Goal: Task Accomplishment & Management: Manage account settings

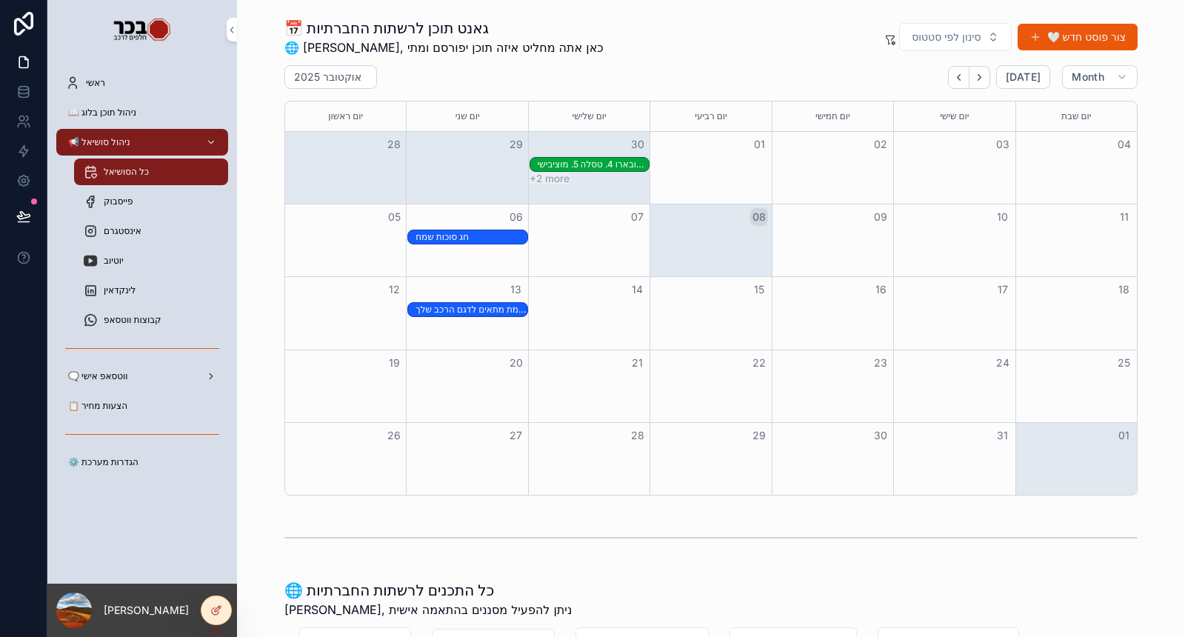
scroll to position [493, 0]
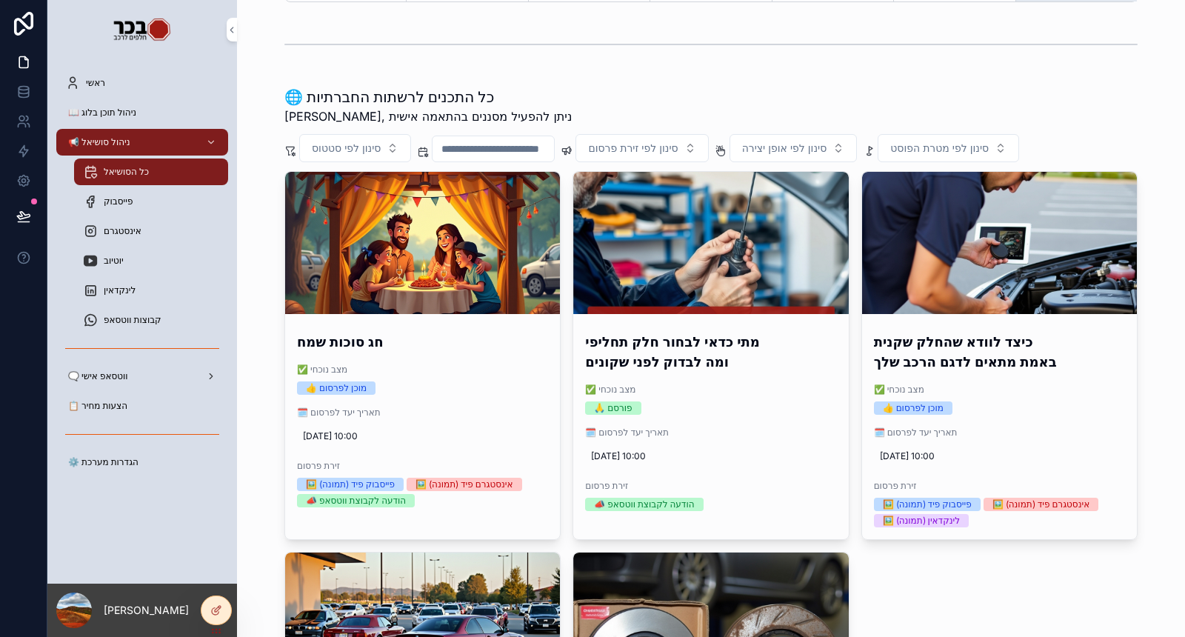
click at [120, 413] on div "📋 הצעות מחיר" at bounding box center [142, 406] width 154 height 24
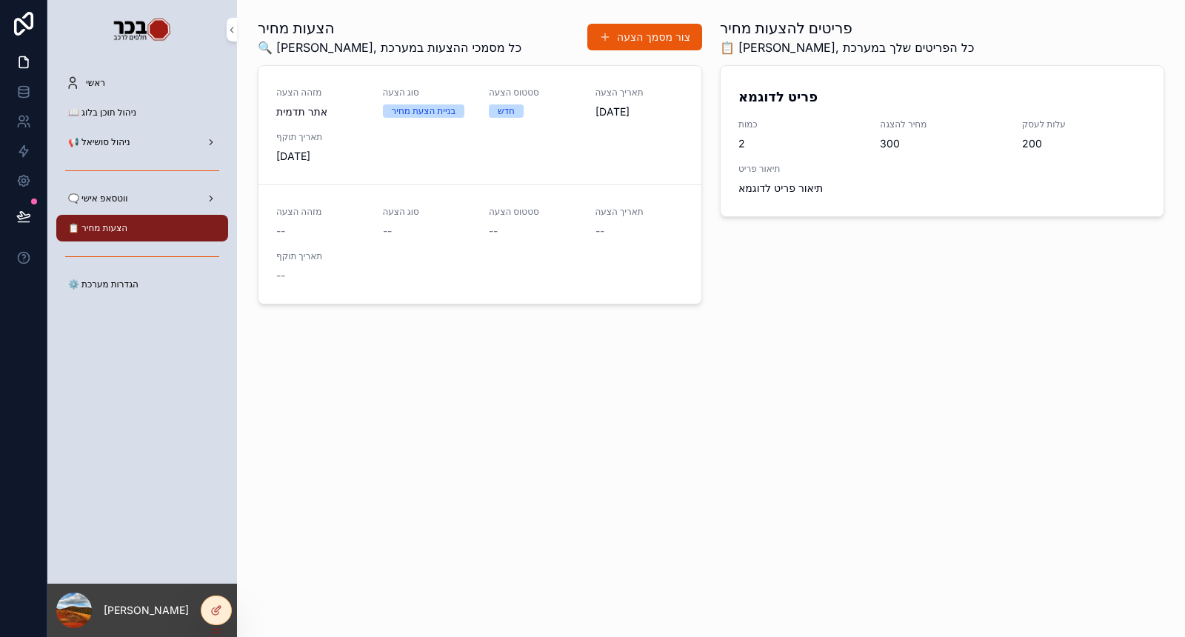
click at [213, 615] on icon at bounding box center [216, 610] width 12 height 12
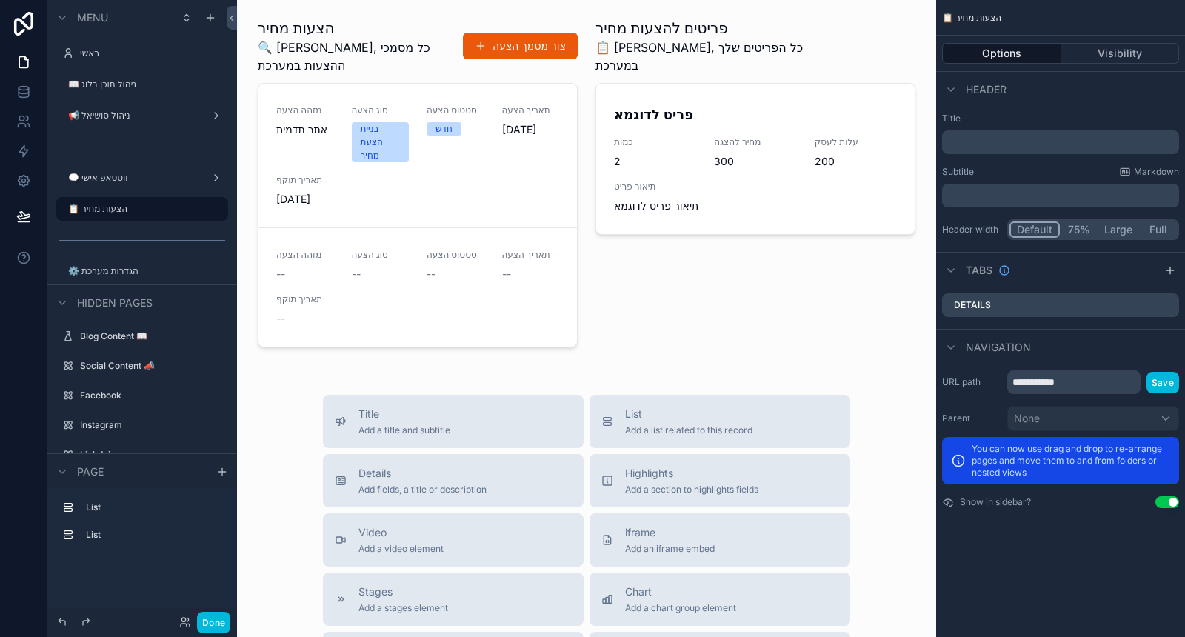
click at [504, 131] on div "scrollable content" at bounding box center [418, 185] width 338 height 347
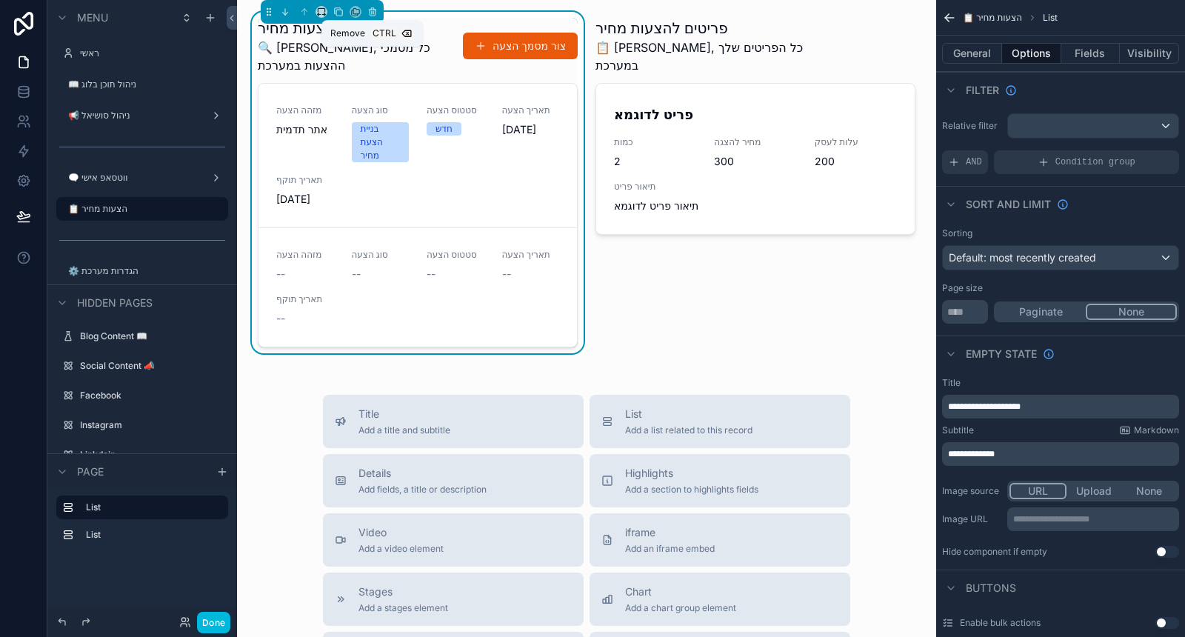
click at [372, 4] on button "scrollable content" at bounding box center [372, 12] width 16 height 16
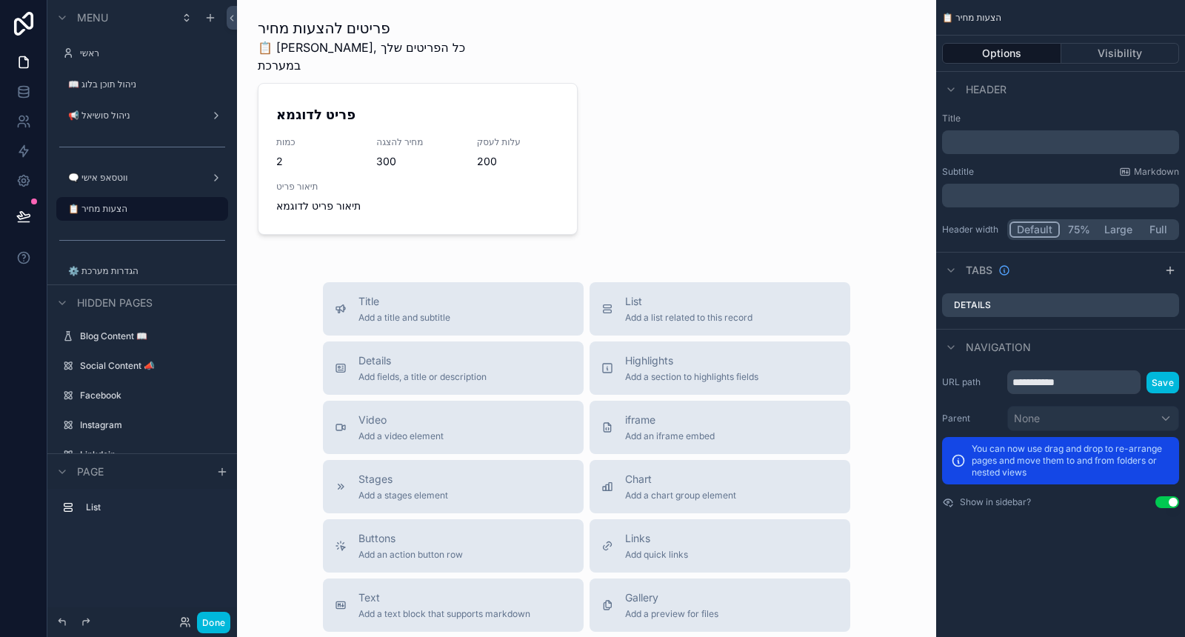
click at [502, 42] on div "scrollable content" at bounding box center [418, 129] width 338 height 235
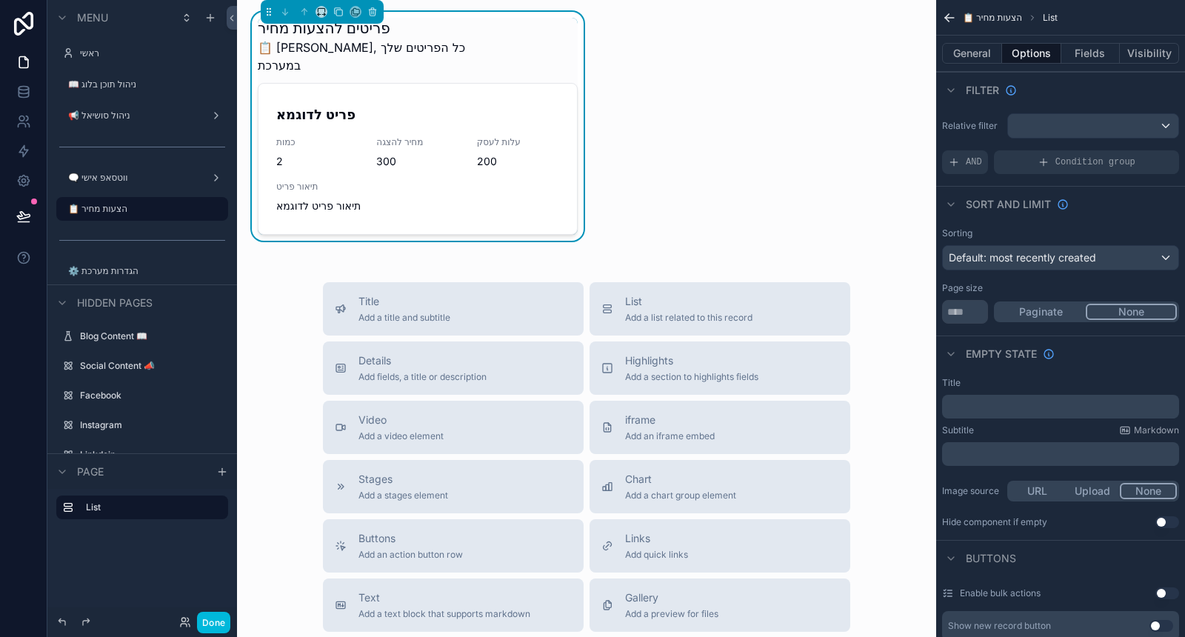
click at [370, 2] on div "scrollable content" at bounding box center [322, 12] width 123 height 24
click at [371, 16] on icon "scrollable content" at bounding box center [373, 13] width 6 height 6
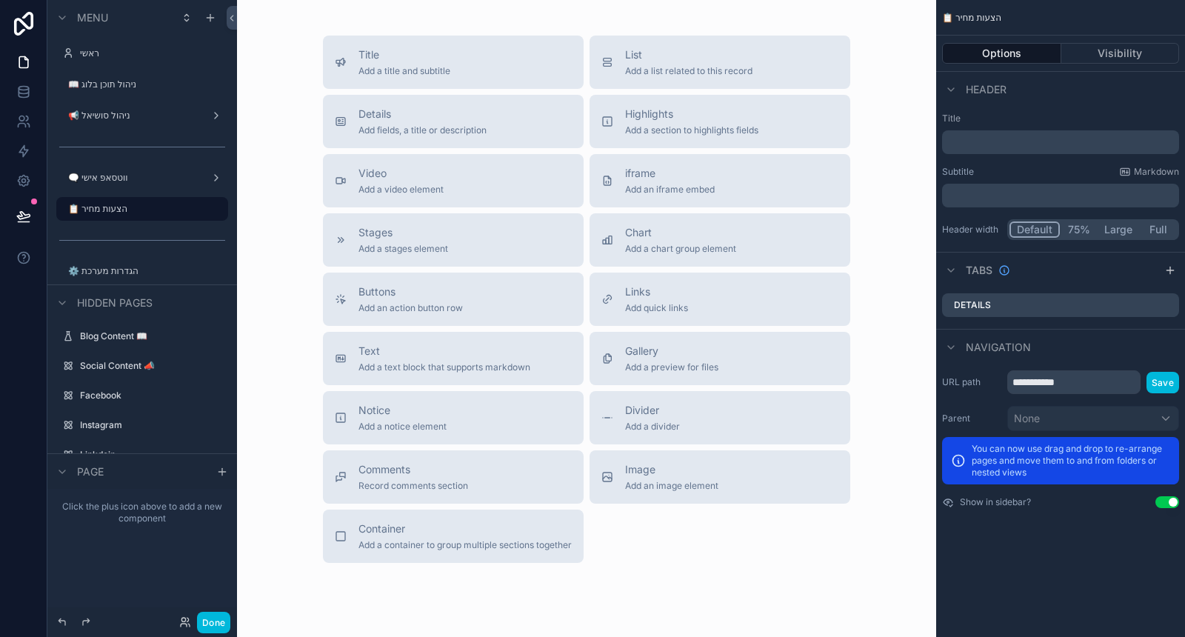
click at [1020, 139] on p "﻿" at bounding box center [1062, 142] width 228 height 15
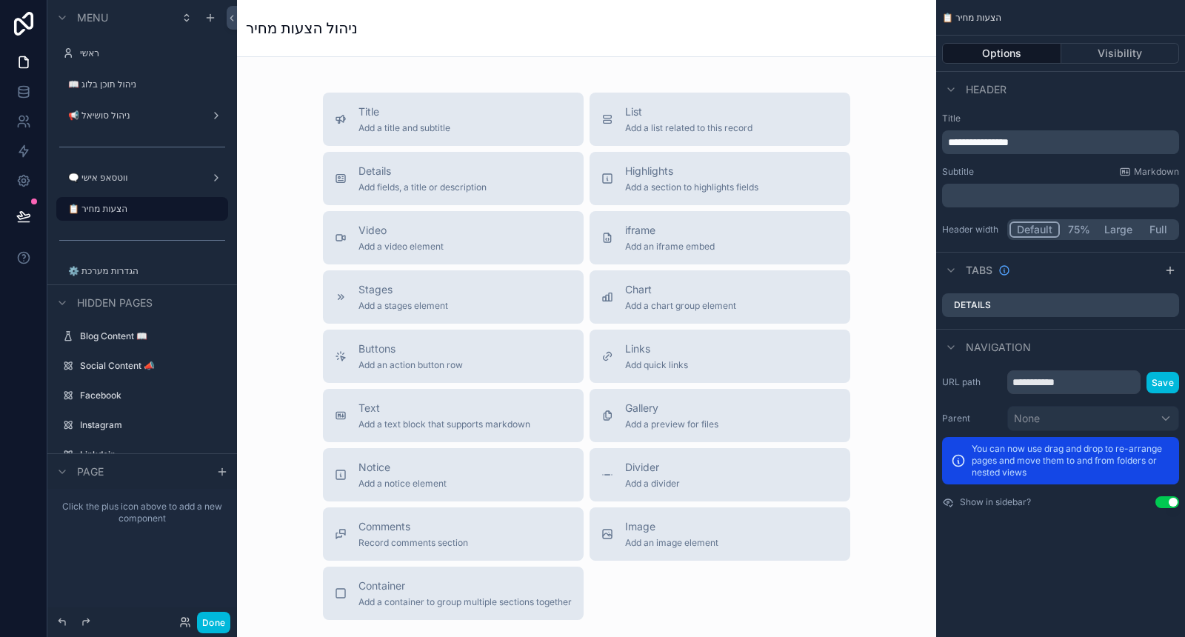
click at [948, 142] on span "**********" at bounding box center [978, 142] width 61 height 10
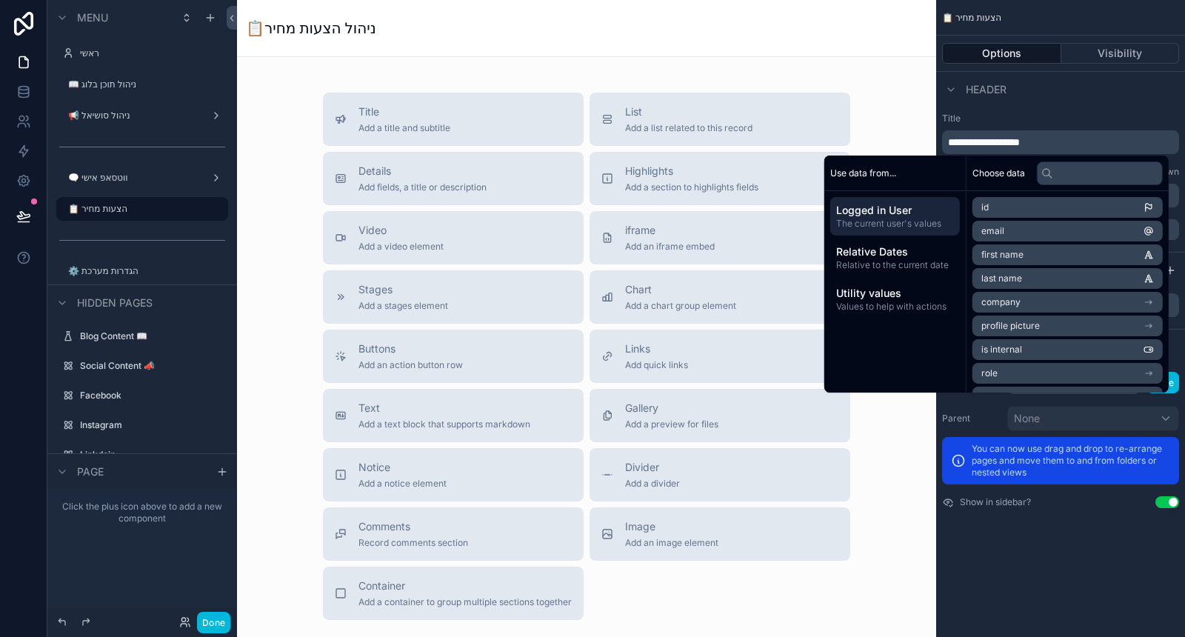
click at [1060, 105] on div "Header" at bounding box center [1060, 89] width 249 height 36
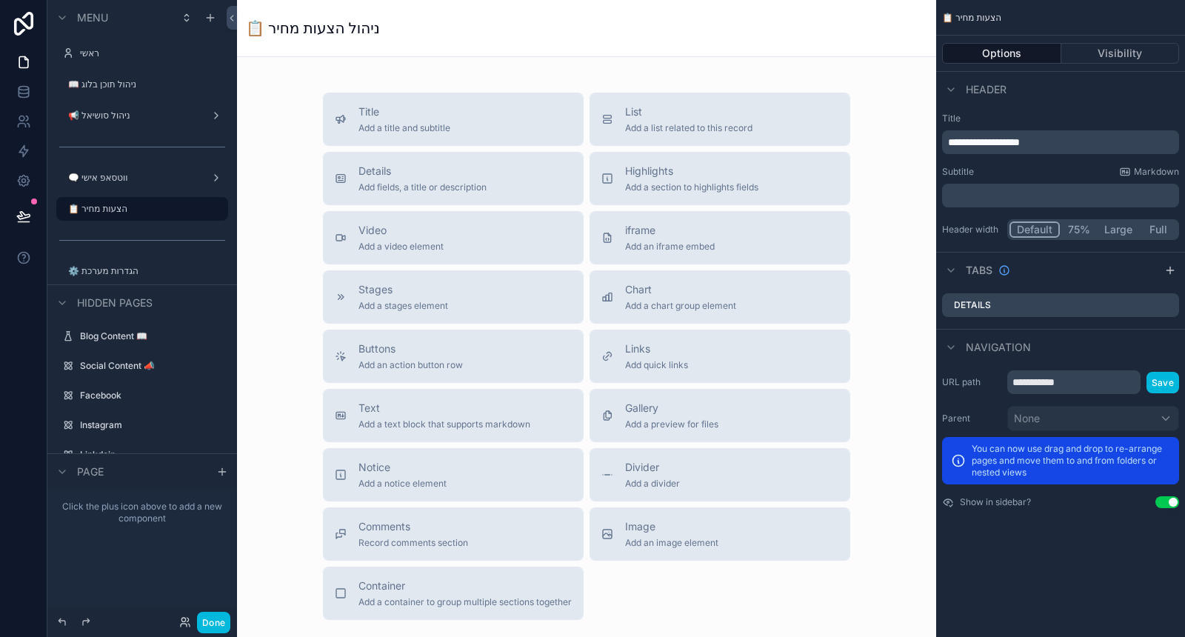
click at [1017, 202] on p "﻿" at bounding box center [1062, 195] width 228 height 15
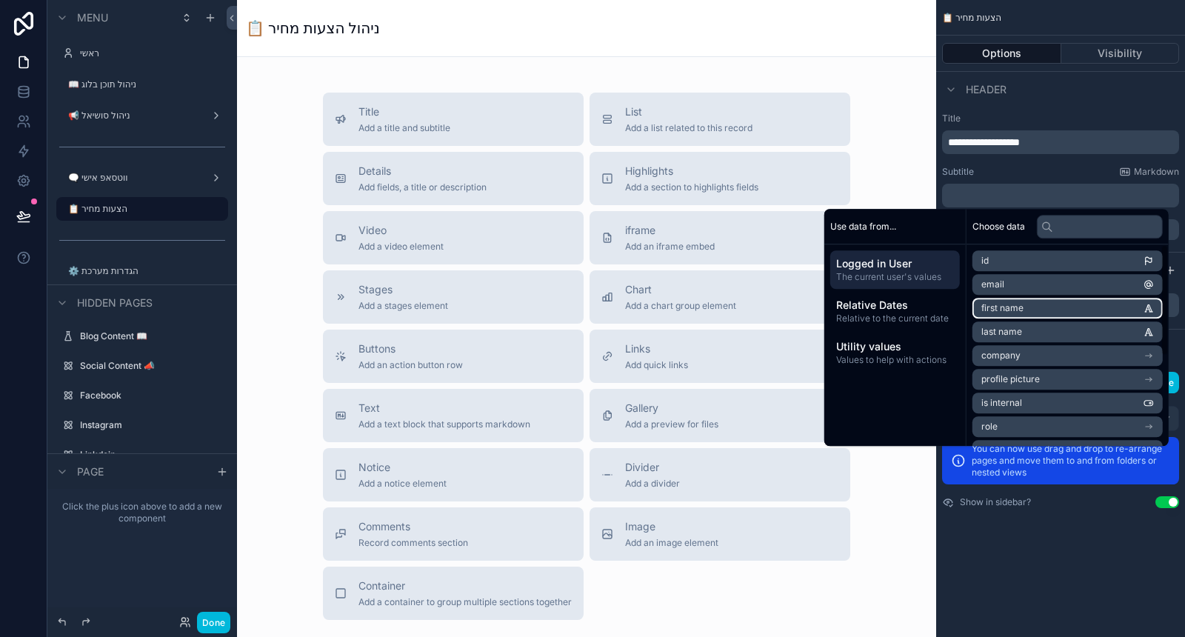
click at [998, 305] on span "first name" at bounding box center [1002, 308] width 42 height 12
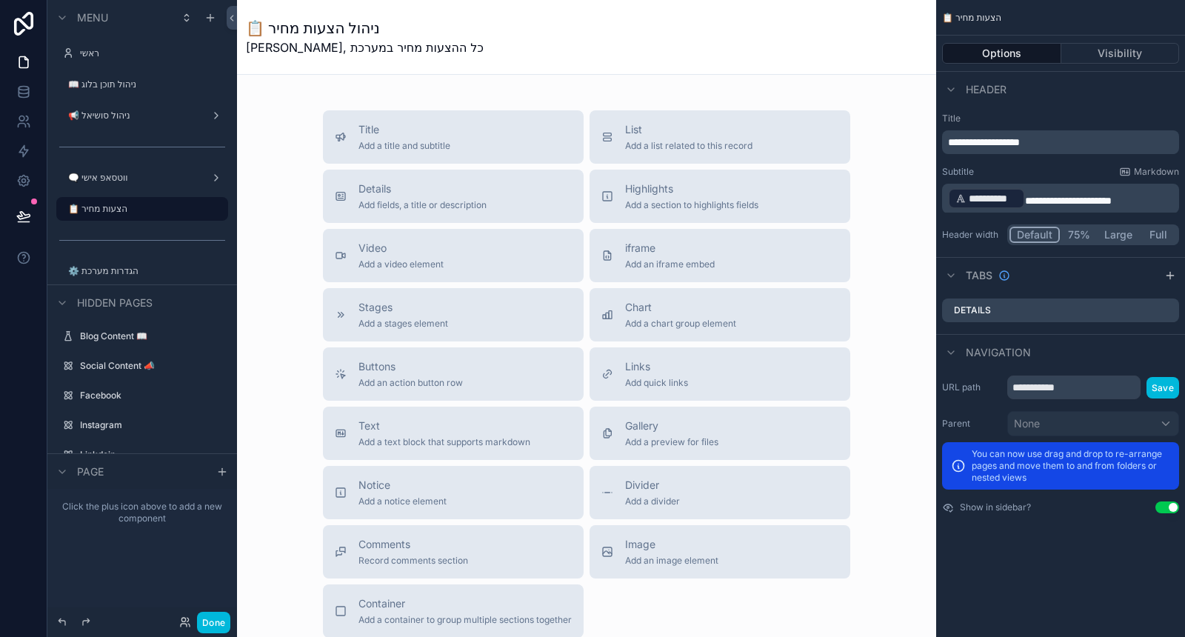
click at [1173, 276] on icon "scrollable content" at bounding box center [1170, 276] width 12 height 12
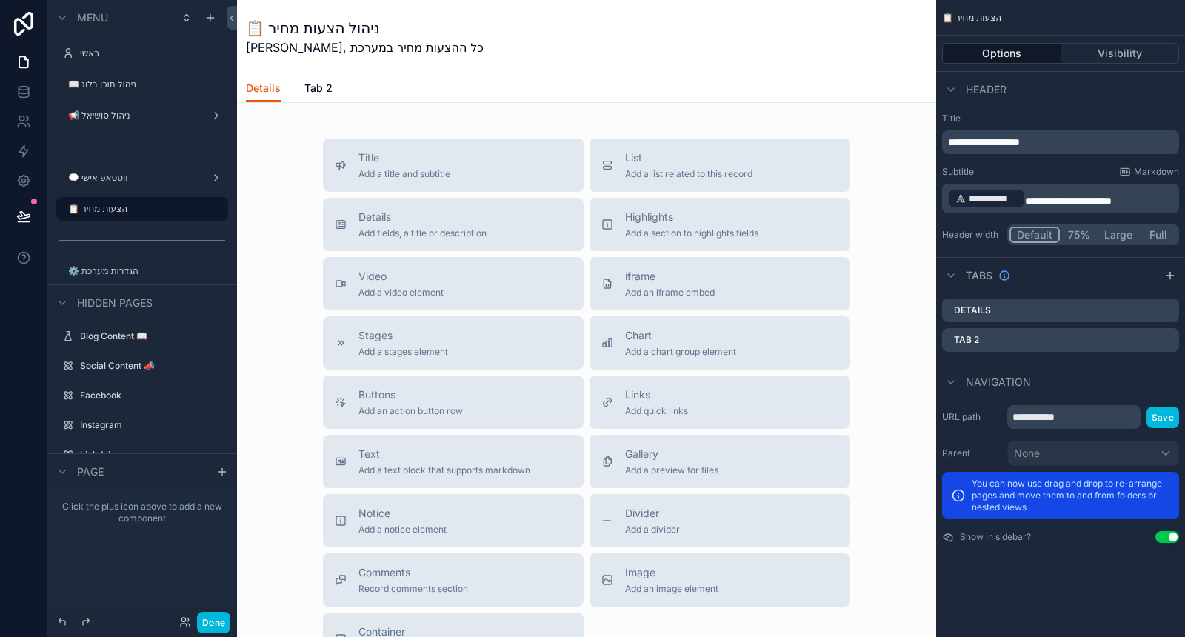
click at [0, 0] on icon "scrollable content" at bounding box center [0, 0] width 0 height 0
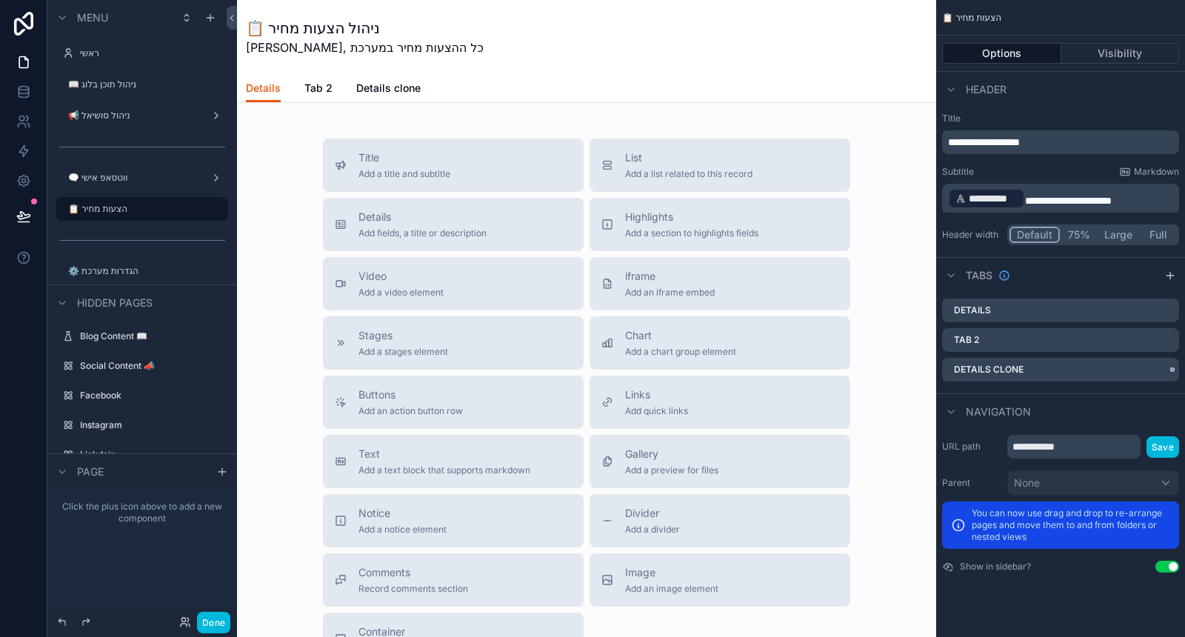
click at [0, 0] on icon "scrollable content" at bounding box center [0, 0] width 0 height 0
click at [1063, 424] on span "Remove tab" at bounding box center [1053, 426] width 59 height 18
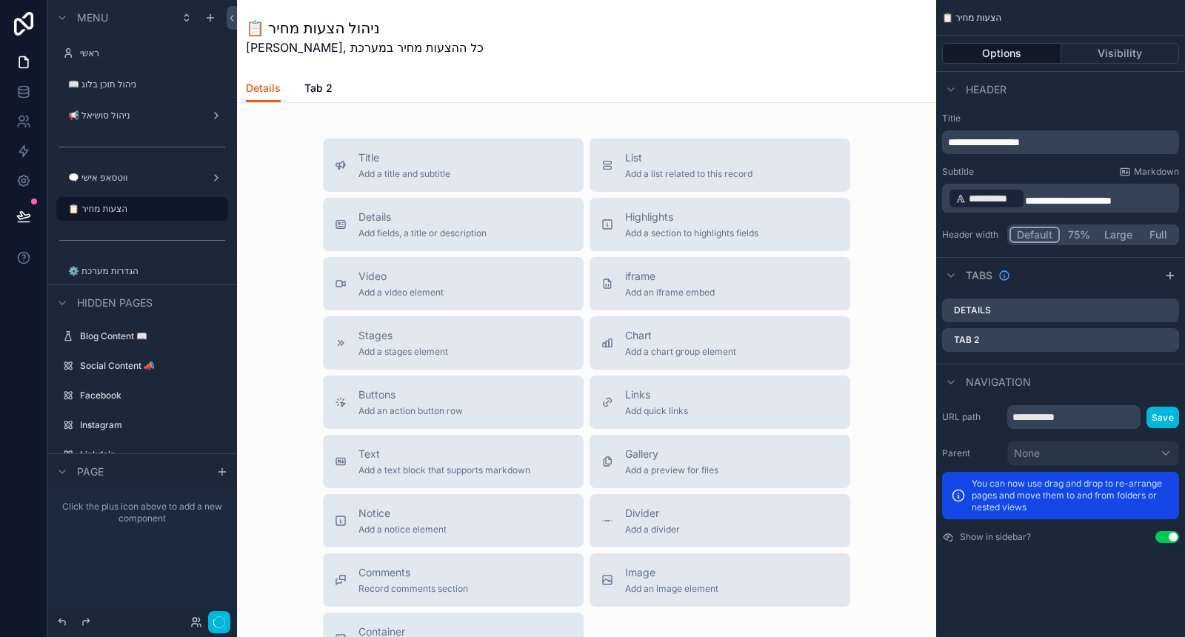
click at [0, 0] on icon "scrollable content" at bounding box center [0, 0] width 0 height 0
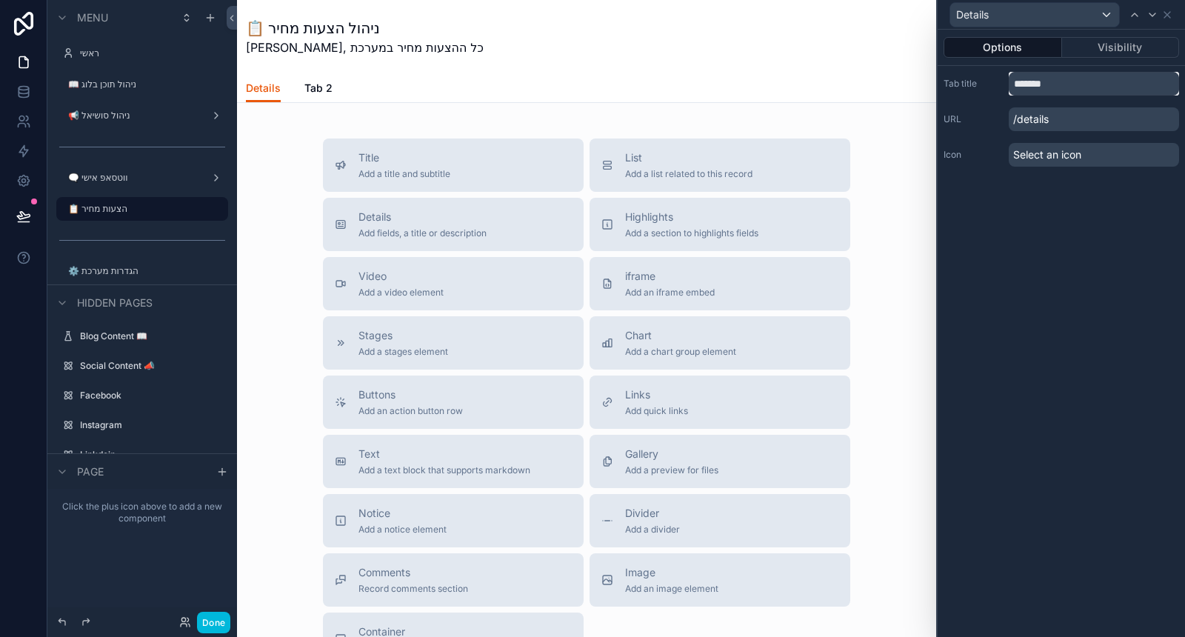
drag, startPoint x: 1056, startPoint y: 76, endPoint x: 998, endPoint y: 82, distance: 58.1
click at [998, 82] on div "Tab title *******" at bounding box center [1062, 84] width 236 height 24
click at [1018, 79] on input "**********" at bounding box center [1094, 84] width 170 height 24
click at [1013, 79] on input "**********" at bounding box center [1094, 84] width 170 height 24
paste input "*******"
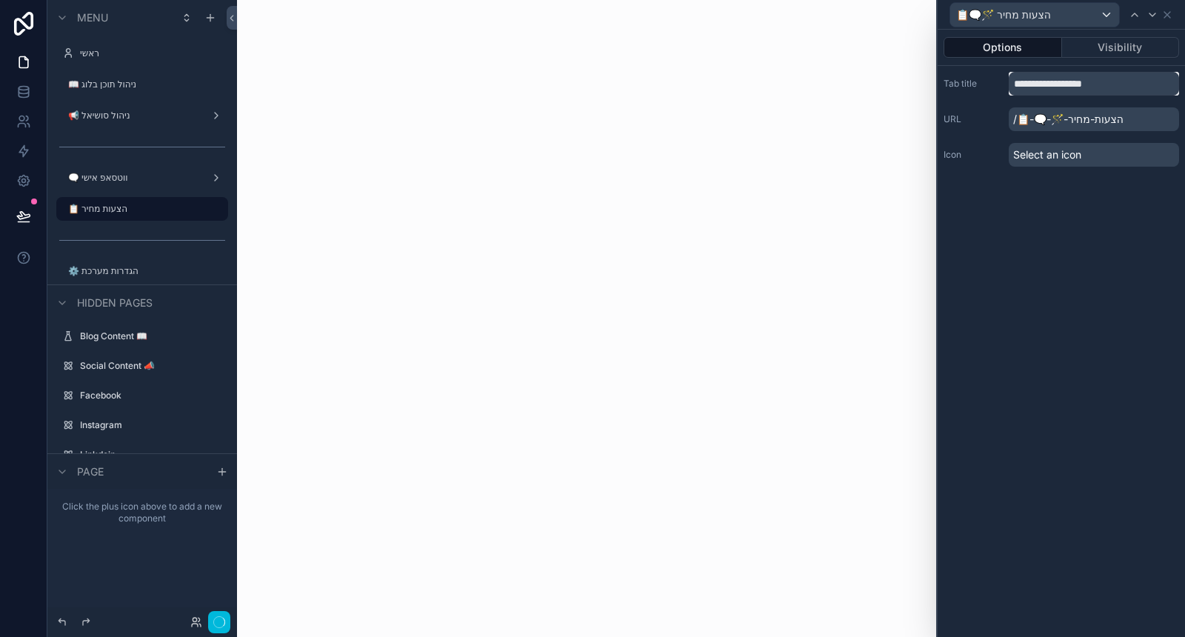
drag, startPoint x: 1038, startPoint y: 85, endPoint x: 1002, endPoint y: 78, distance: 37.0
click at [1002, 78] on div "**********" at bounding box center [1062, 84] width 236 height 24
click at [1093, 266] on div "**********" at bounding box center [1061, 333] width 247 height 607
click at [1021, 82] on input "**********" at bounding box center [1094, 84] width 170 height 24
drag, startPoint x: 1024, startPoint y: 84, endPoint x: 1015, endPoint y: 81, distance: 9.2
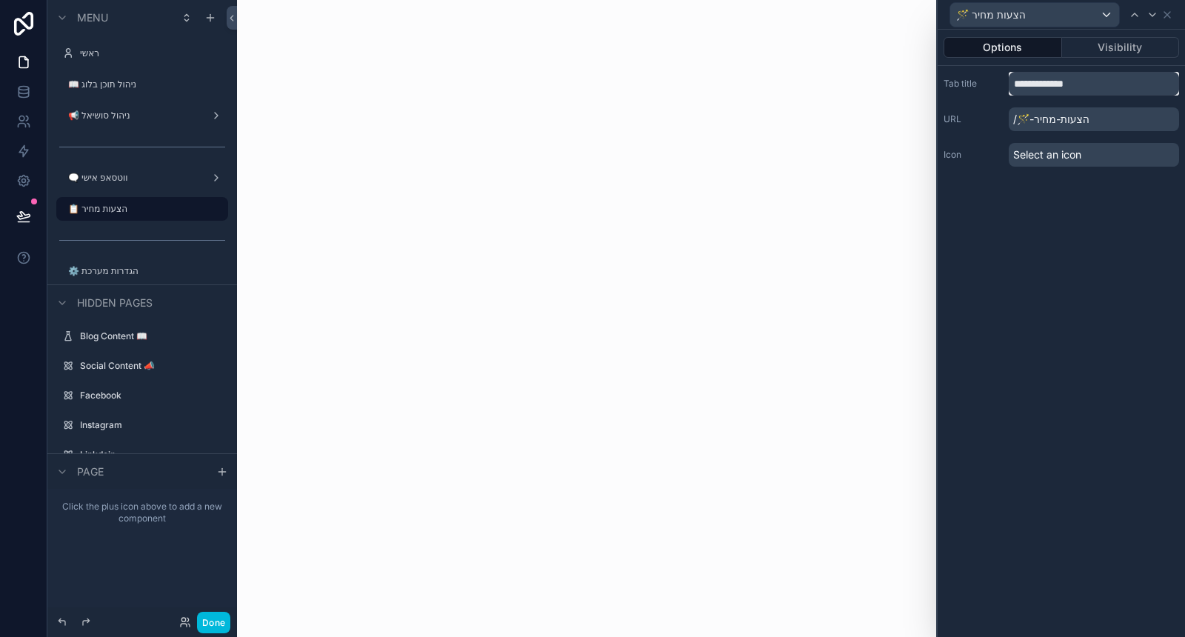
click at [1015, 81] on input "**********" at bounding box center [1094, 84] width 170 height 24
click at [1094, 77] on input "**********" at bounding box center [1094, 84] width 170 height 24
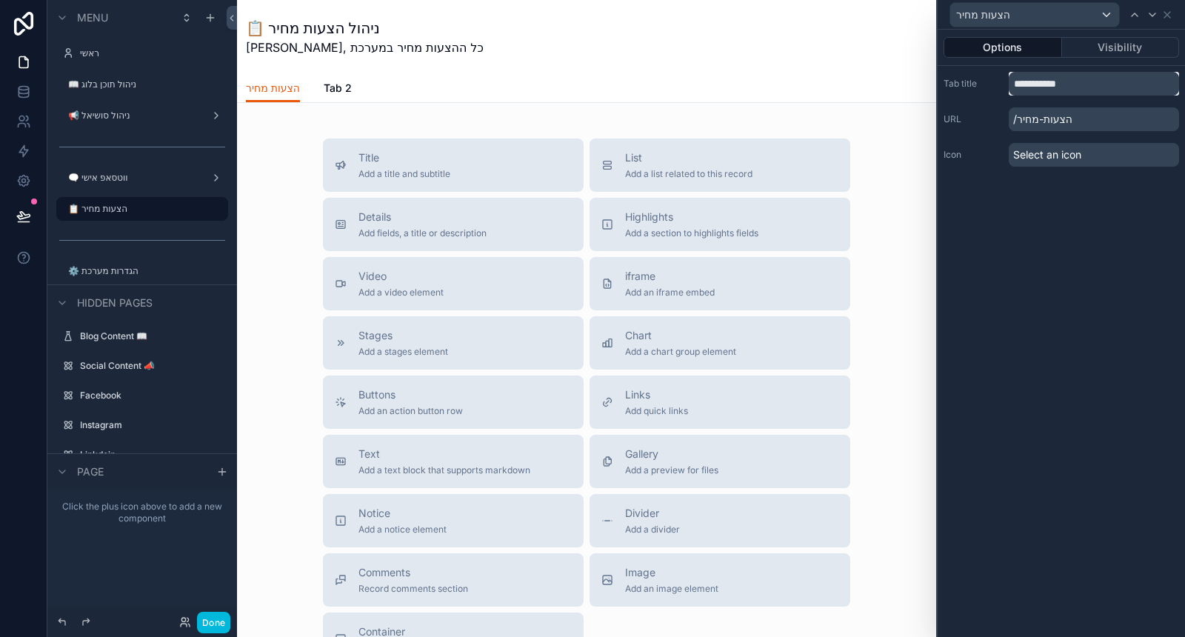
drag, startPoint x: 1016, startPoint y: 85, endPoint x: 993, endPoint y: 88, distance: 23.2
click at [993, 88] on div "**********" at bounding box center [1062, 84] width 236 height 24
click at [1014, 82] on input "**********" at bounding box center [1094, 84] width 170 height 24
paste input "*********"
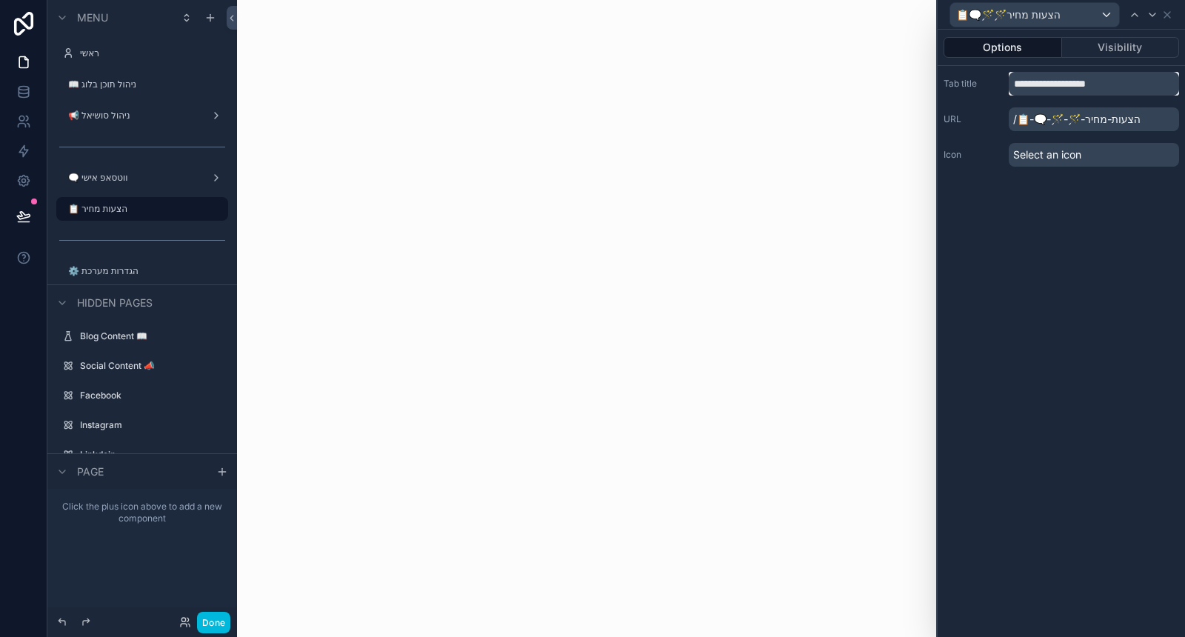
drag, startPoint x: 1046, startPoint y: 81, endPoint x: 1004, endPoint y: 79, distance: 42.3
click at [1004, 79] on div "**********" at bounding box center [1062, 84] width 236 height 24
drag, startPoint x: 1019, startPoint y: 82, endPoint x: 1027, endPoint y: 84, distance: 7.7
click at [1027, 84] on input "**********" at bounding box center [1094, 84] width 170 height 24
click at [1067, 215] on div "**********" at bounding box center [1061, 333] width 247 height 607
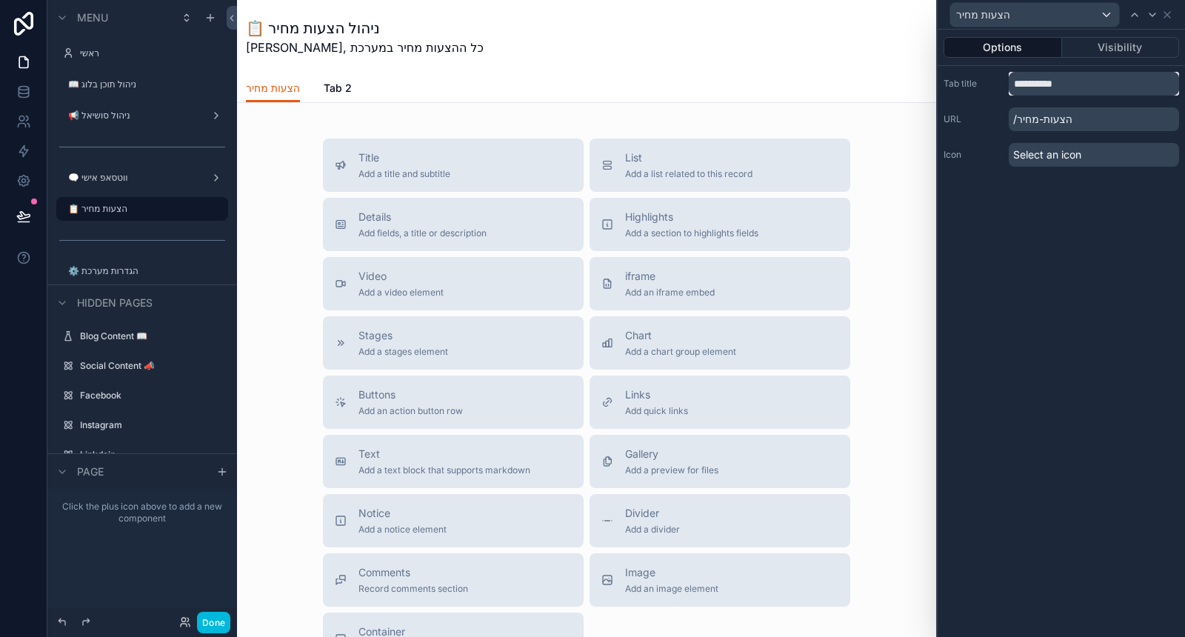
click at [1014, 83] on input "**********" at bounding box center [1094, 84] width 170 height 24
paste input "**"
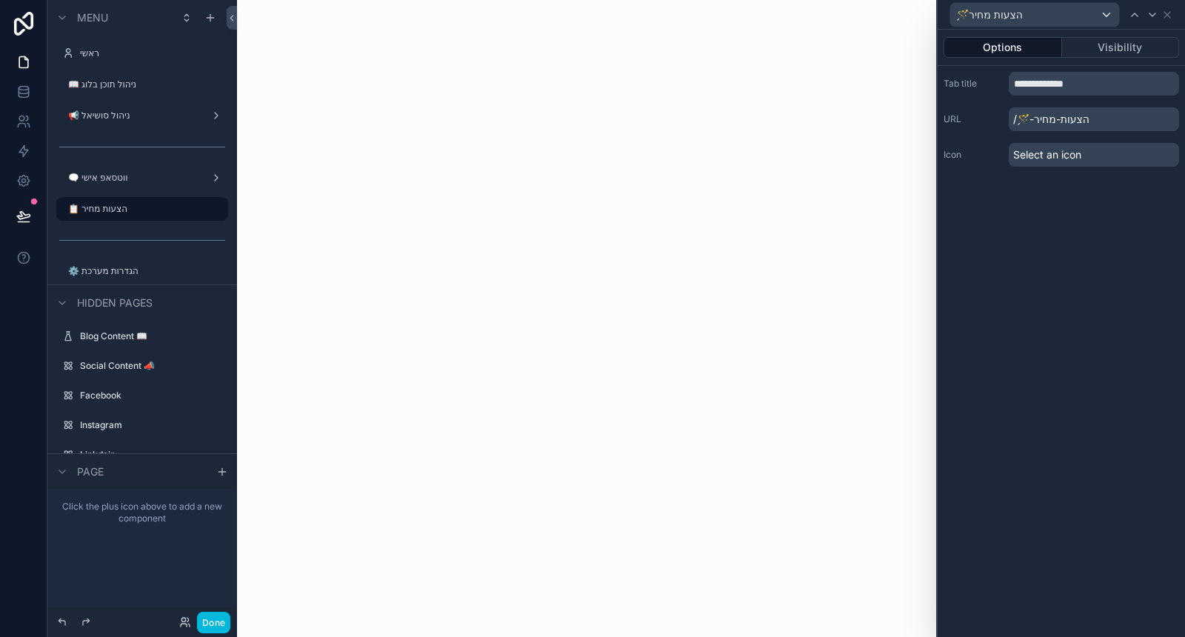
click at [1046, 198] on div "**********" at bounding box center [1061, 333] width 247 height 607
click at [1031, 79] on input "**********" at bounding box center [1094, 84] width 170 height 24
drag, startPoint x: 1028, startPoint y: 84, endPoint x: 1007, endPoint y: 85, distance: 20.8
click at [1007, 85] on div "**********" at bounding box center [1062, 84] width 236 height 24
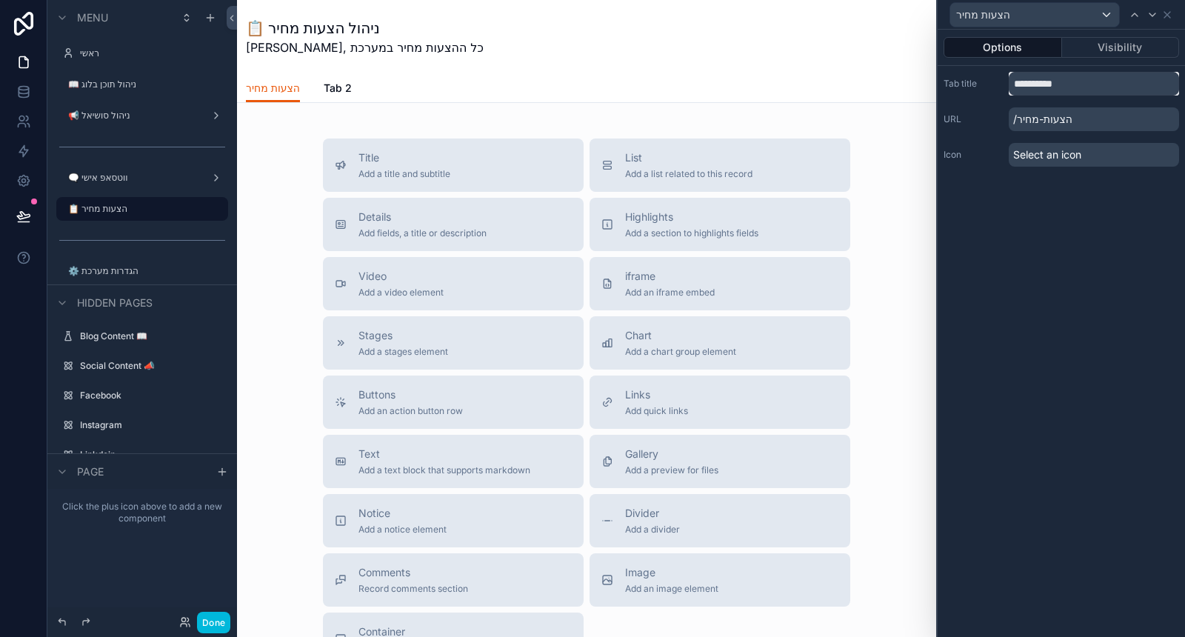
type input "**********"
click at [1047, 147] on span "Select an icon" at bounding box center [1047, 154] width 68 height 15
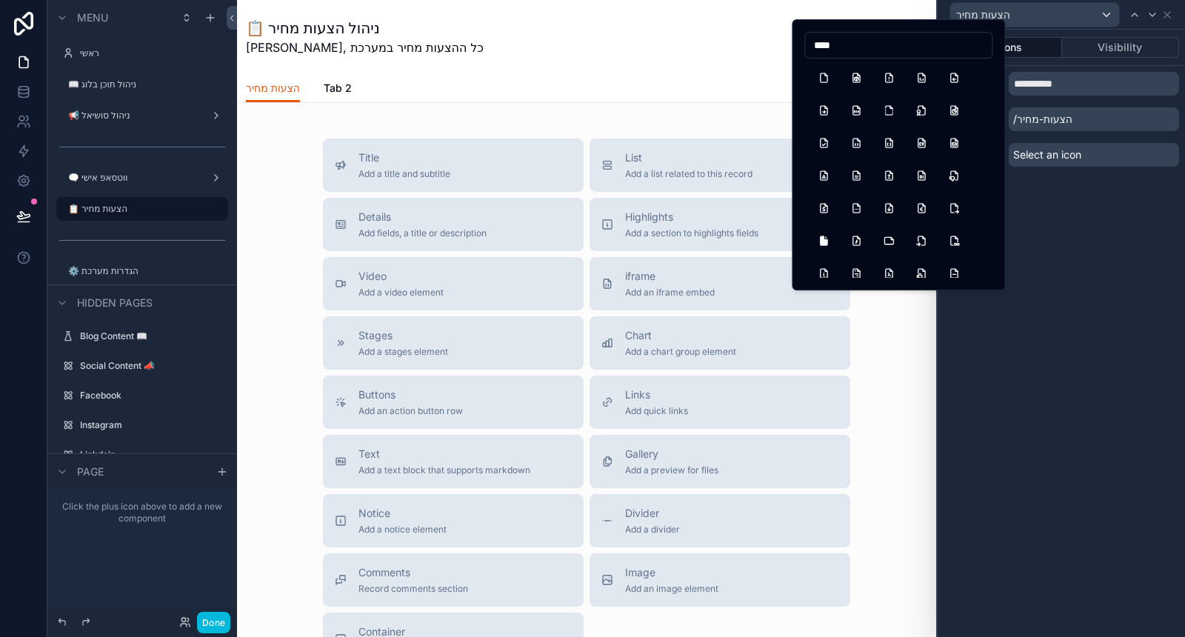
type input "****"
click at [848, 181] on button "FileDescription" at bounding box center [856, 175] width 27 height 27
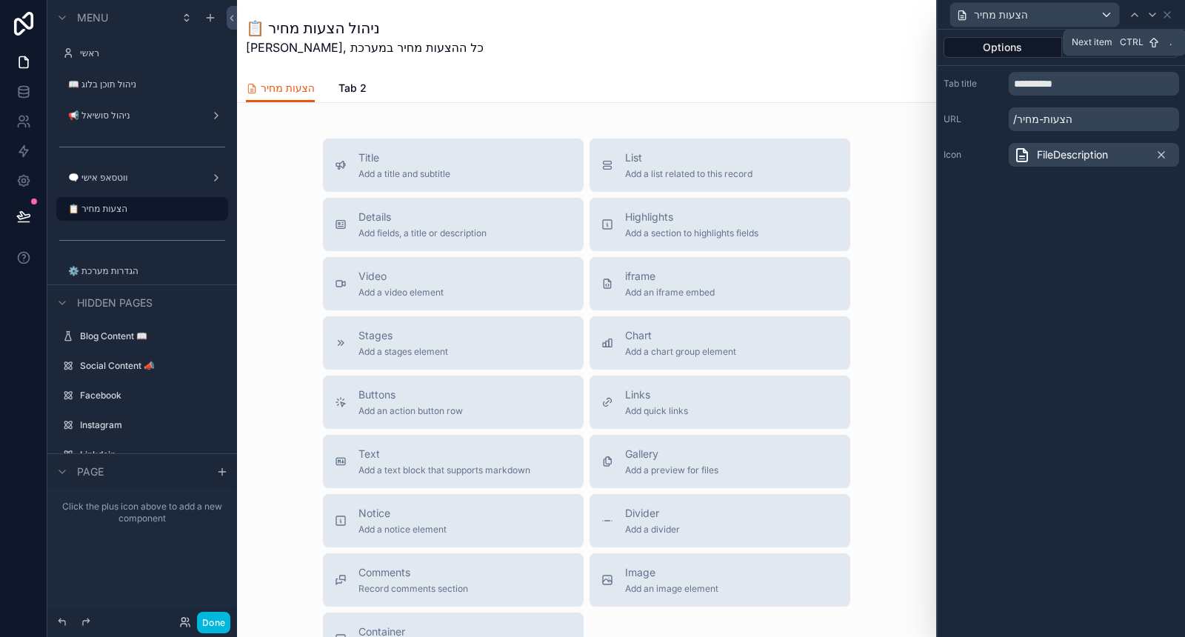
click at [1150, 12] on icon at bounding box center [1153, 15] width 12 height 12
drag, startPoint x: 1045, startPoint y: 84, endPoint x: 991, endPoint y: 85, distance: 54.1
click at [997, 83] on div "Tab title *****" at bounding box center [1062, 84] width 236 height 24
type input "**********"
click at [1033, 157] on span "Select an icon" at bounding box center [1047, 154] width 68 height 15
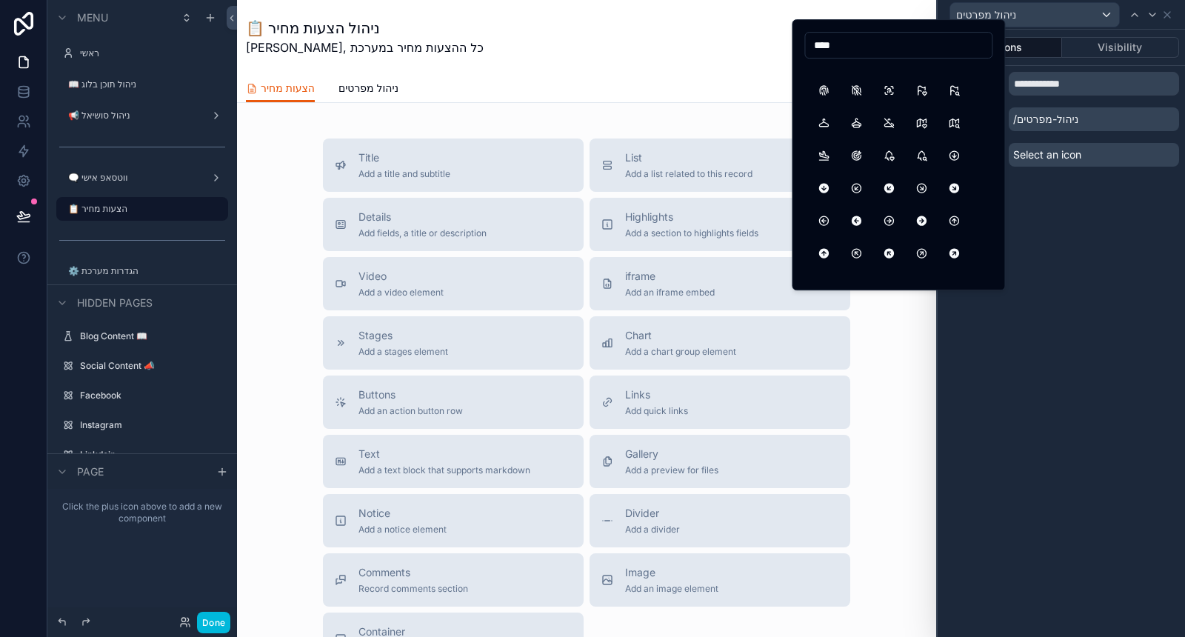
scroll to position [329, 0]
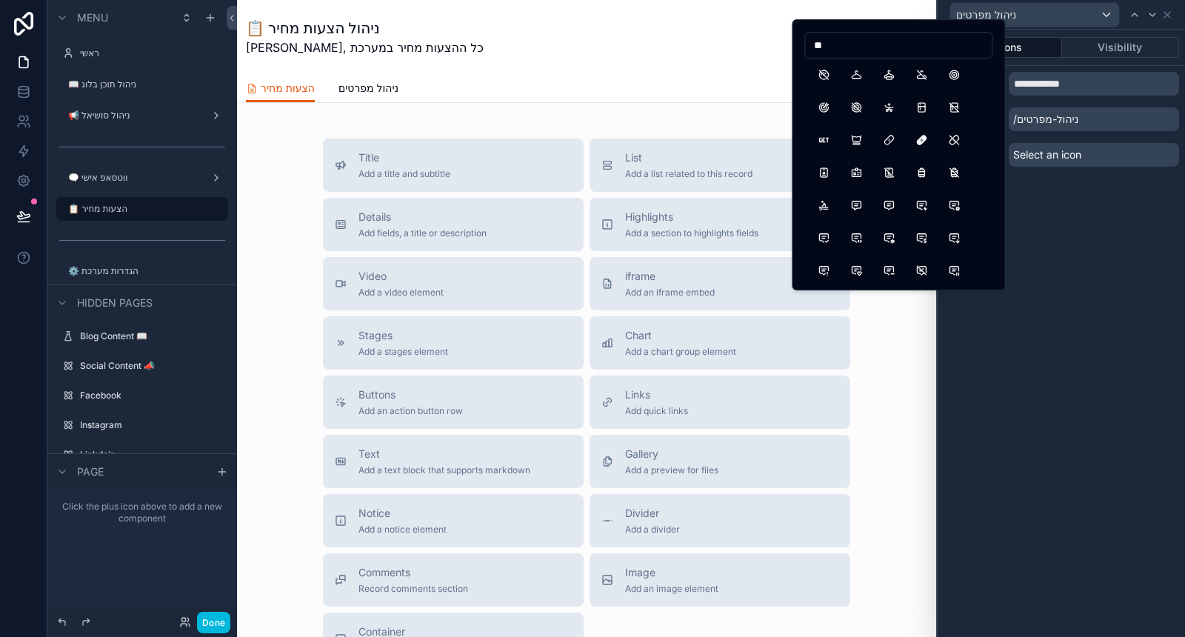
type input "*"
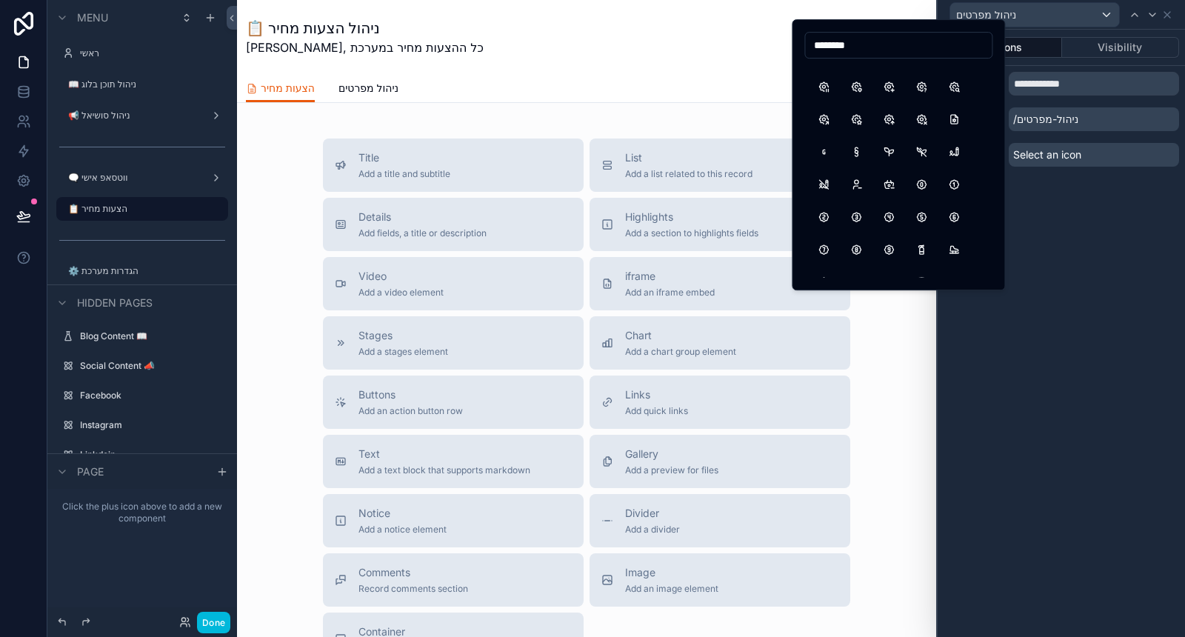
scroll to position [69, 0]
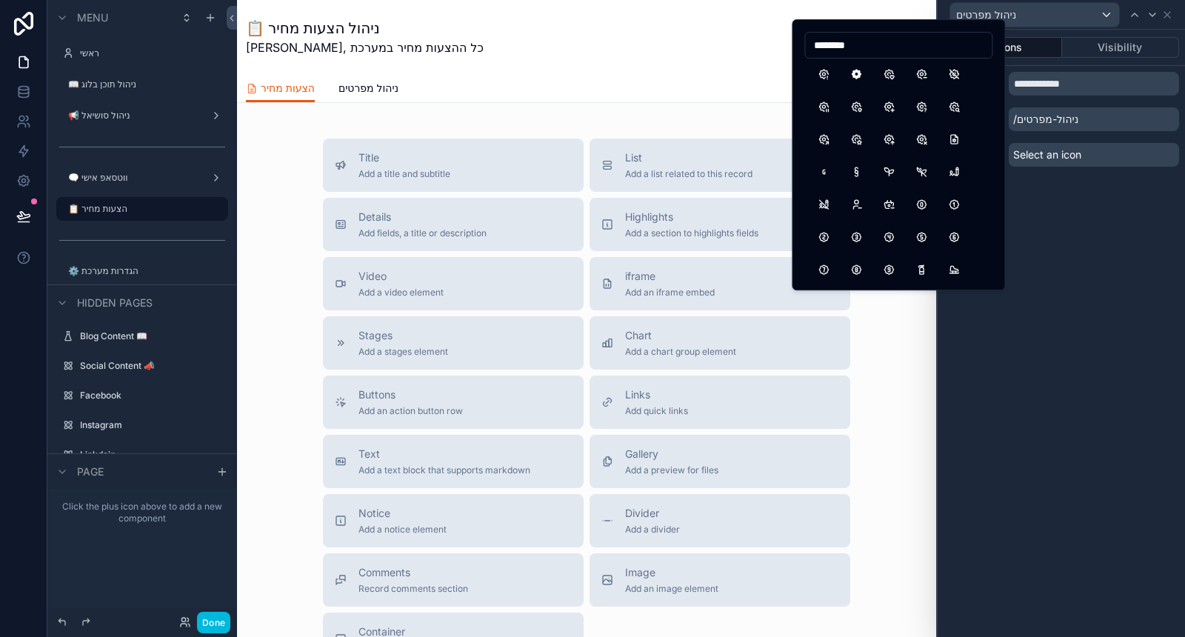
type input "********"
click at [857, 137] on button "SettingsStar" at bounding box center [856, 139] width 27 height 27
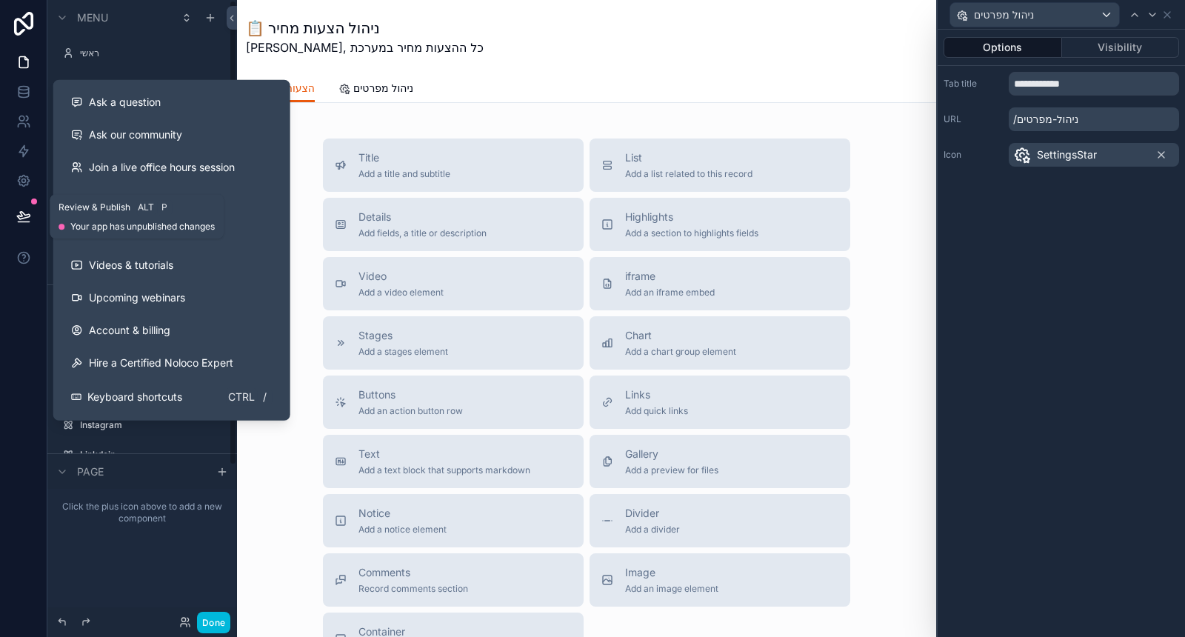
click at [22, 222] on icon at bounding box center [23, 222] width 11 height 0
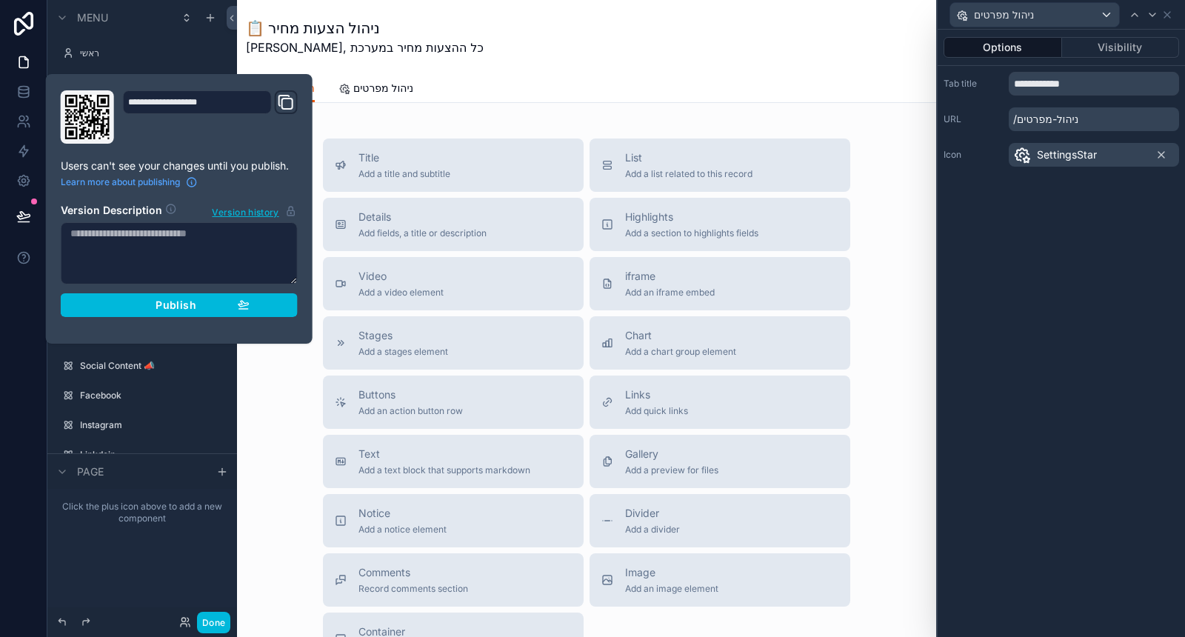
click at [292, 302] on button "Publish" at bounding box center [179, 305] width 237 height 24
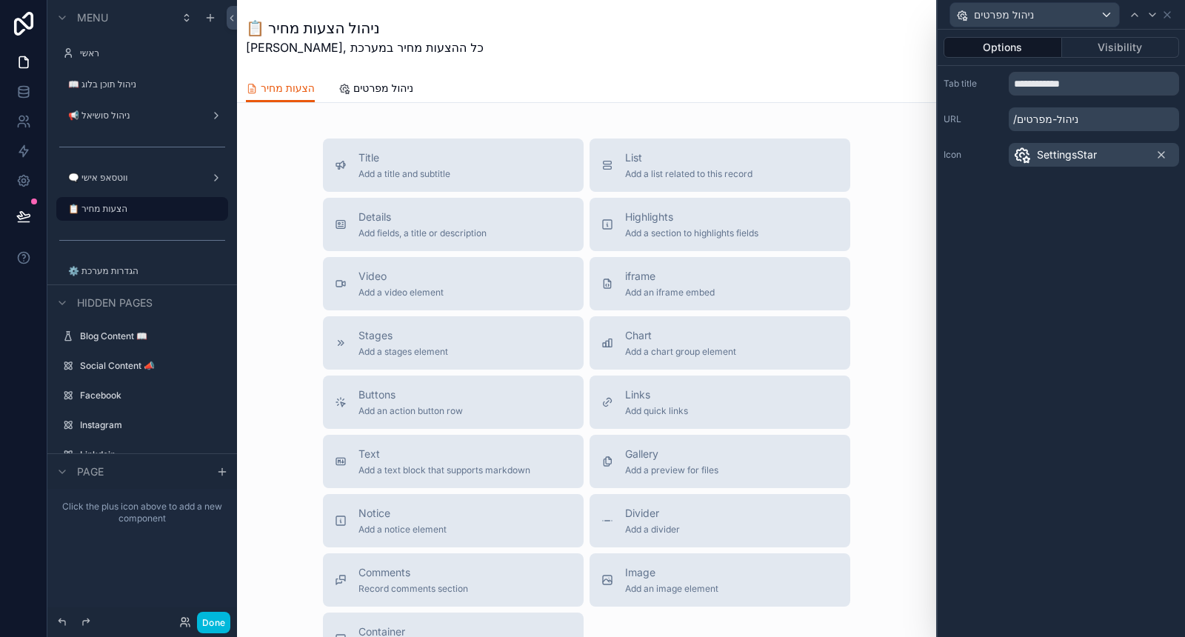
click at [532, 49] on div "📋 ניהול הצעות מחיר יאיר, כל ההצעות מחיר במערכת" at bounding box center [586, 37] width 681 height 39
click at [1167, 14] on icon at bounding box center [1167, 15] width 6 height 6
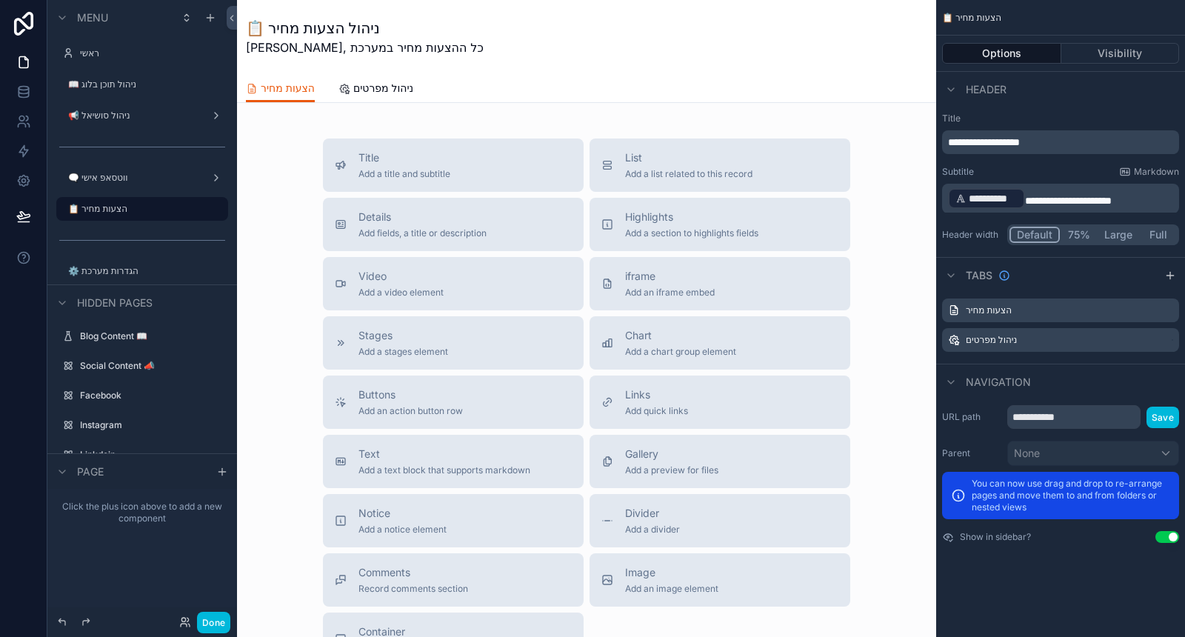
click at [1169, 277] on icon "scrollable content" at bounding box center [1170, 276] width 12 height 12
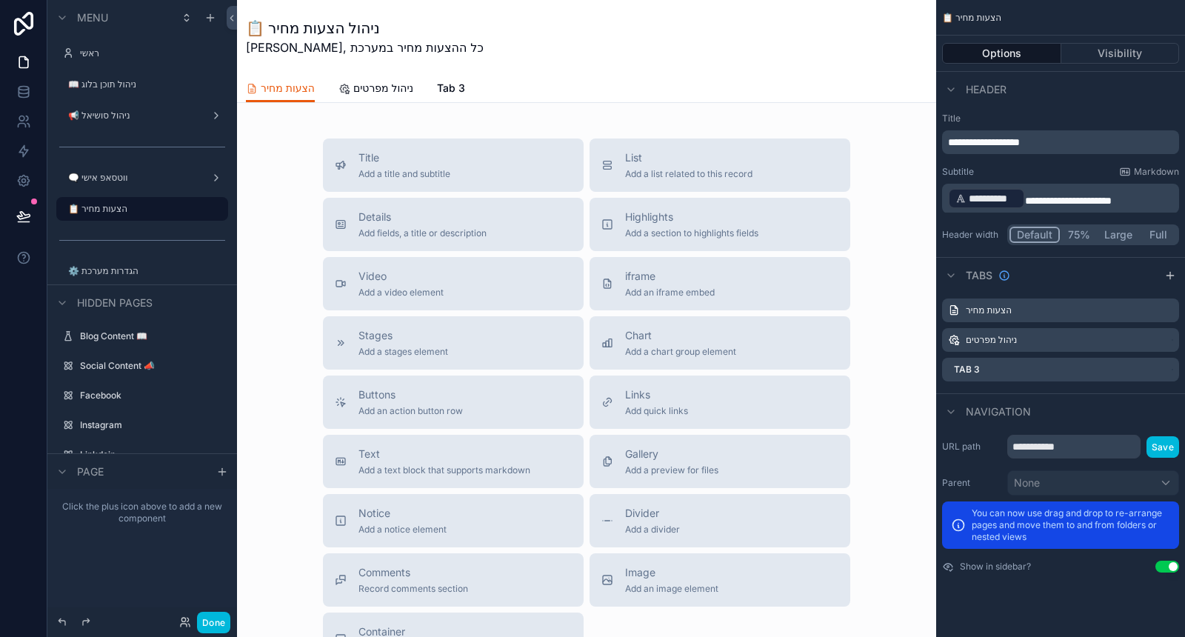
click at [0, 0] on icon "scrollable content" at bounding box center [0, 0] width 0 height 0
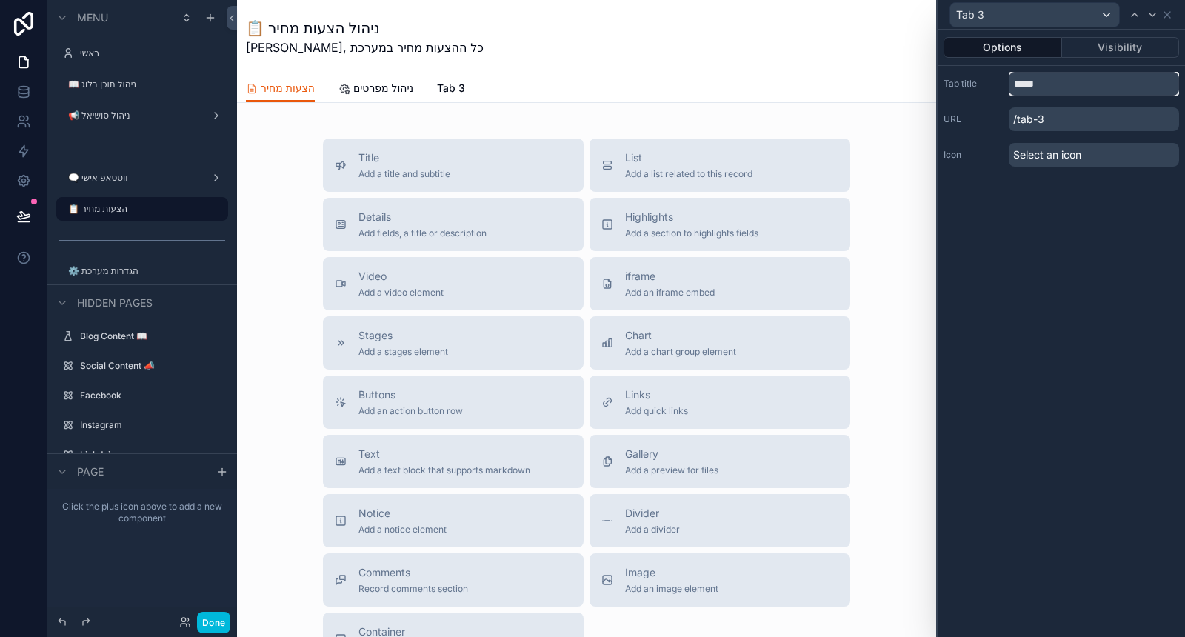
drag, startPoint x: 1049, startPoint y: 79, endPoint x: 987, endPoint y: 85, distance: 61.8
click at [988, 85] on div "Tab title *****" at bounding box center [1062, 84] width 236 height 24
type input "**********"
click at [1041, 157] on span "Select an icon" at bounding box center [1047, 154] width 68 height 15
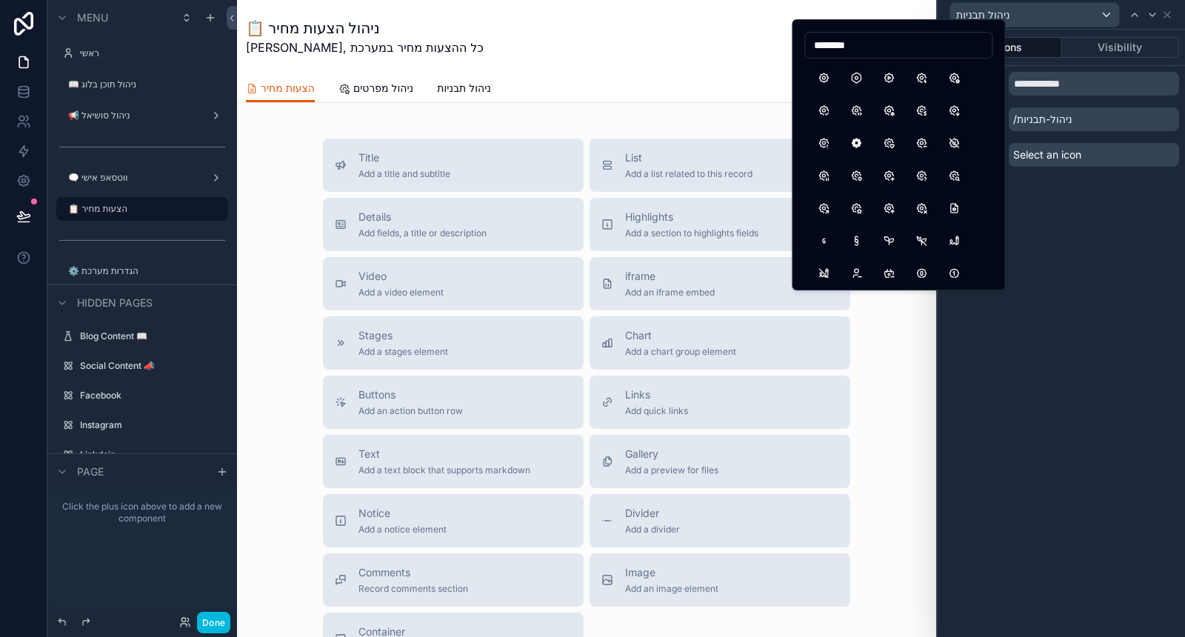
type input "********"
click at [948, 206] on button "FileSettings" at bounding box center [954, 208] width 27 height 27
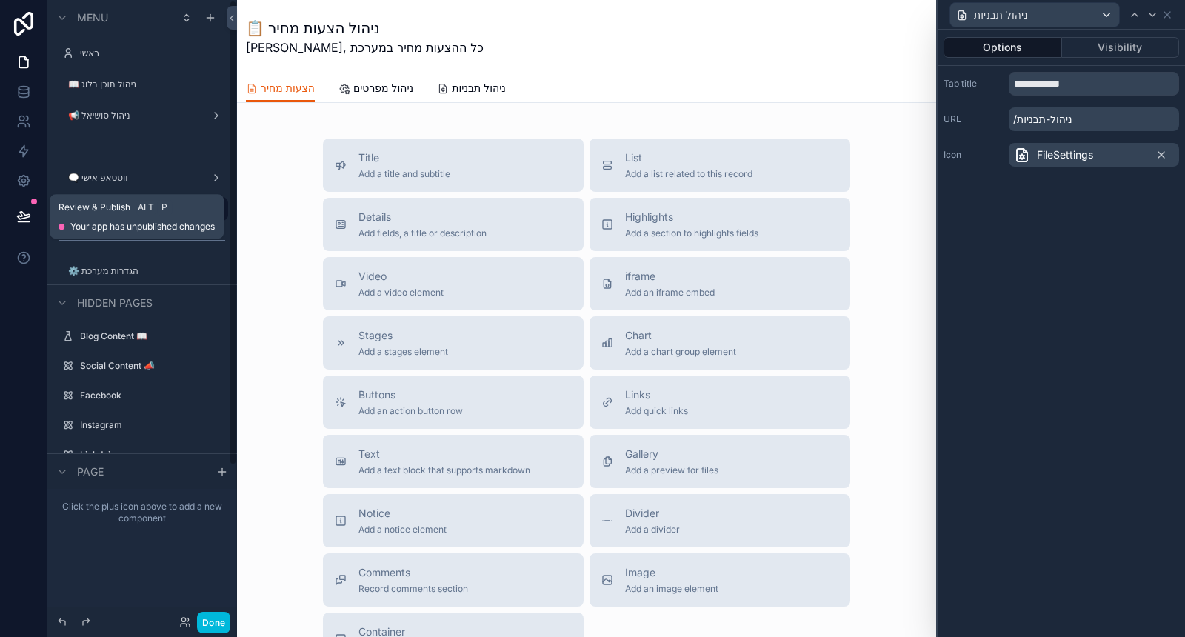
click at [24, 218] on icon at bounding box center [23, 215] width 13 height 7
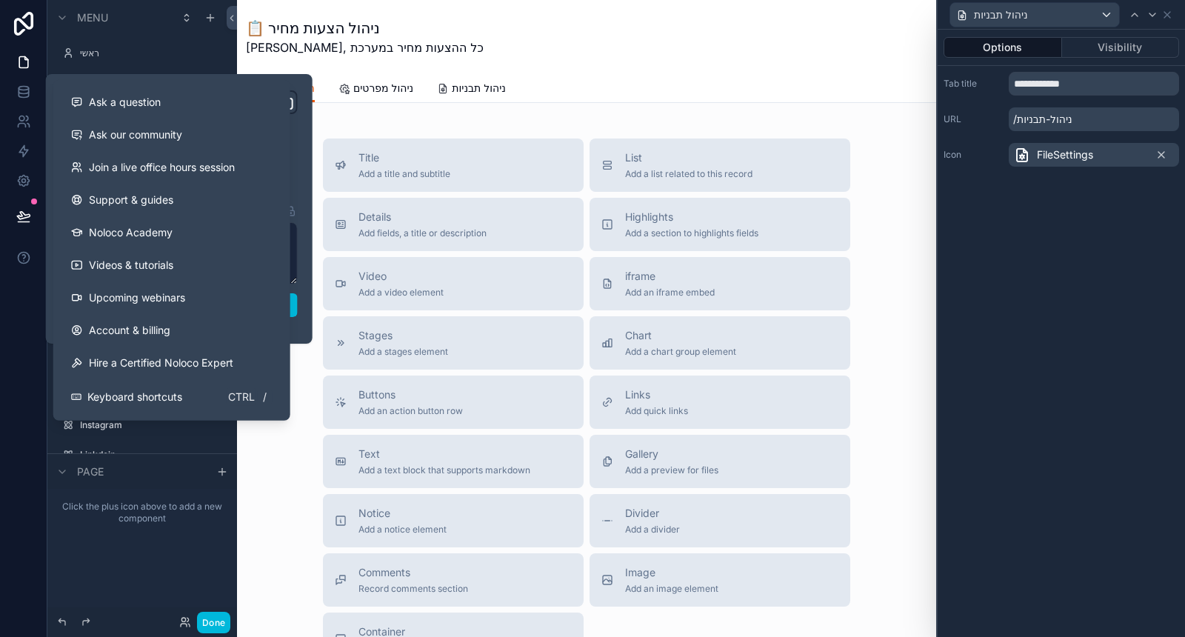
click at [292, 303] on button "Publish" at bounding box center [179, 305] width 237 height 24
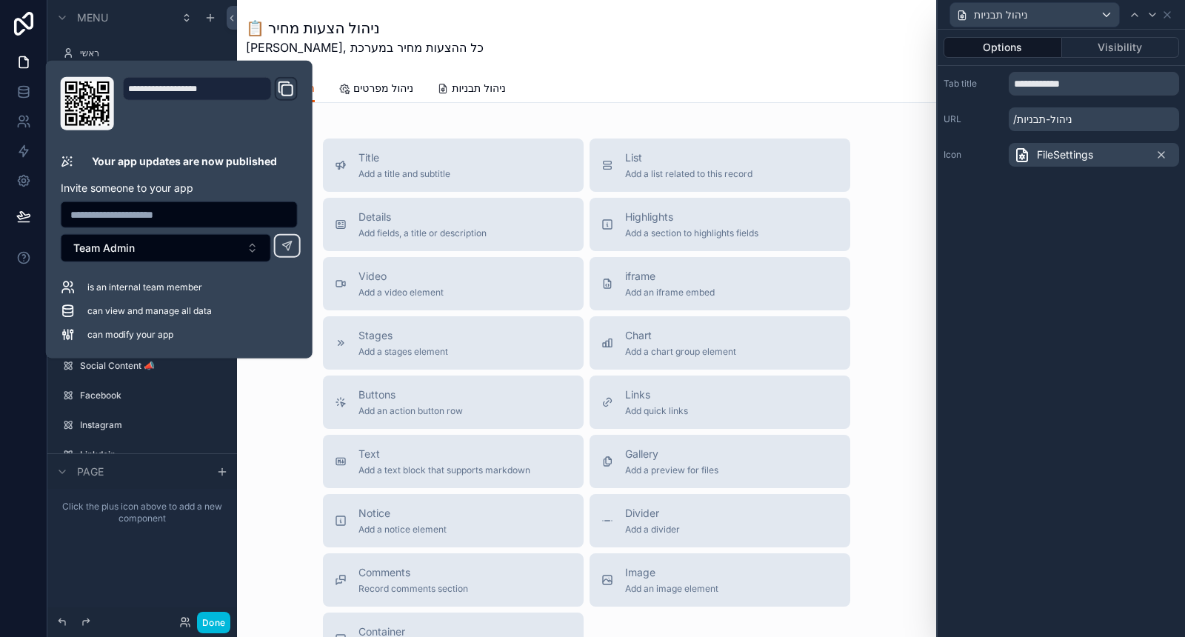
click at [26, 342] on div at bounding box center [23, 318] width 47 height 637
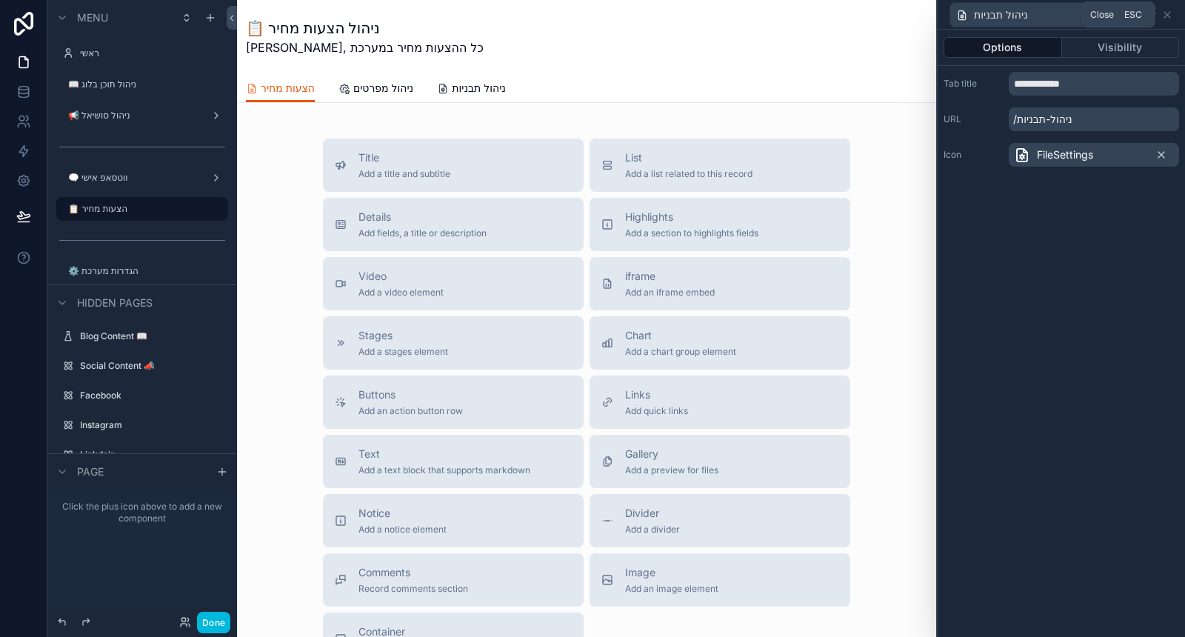
click at [1172, 16] on icon at bounding box center [1167, 15] width 12 height 12
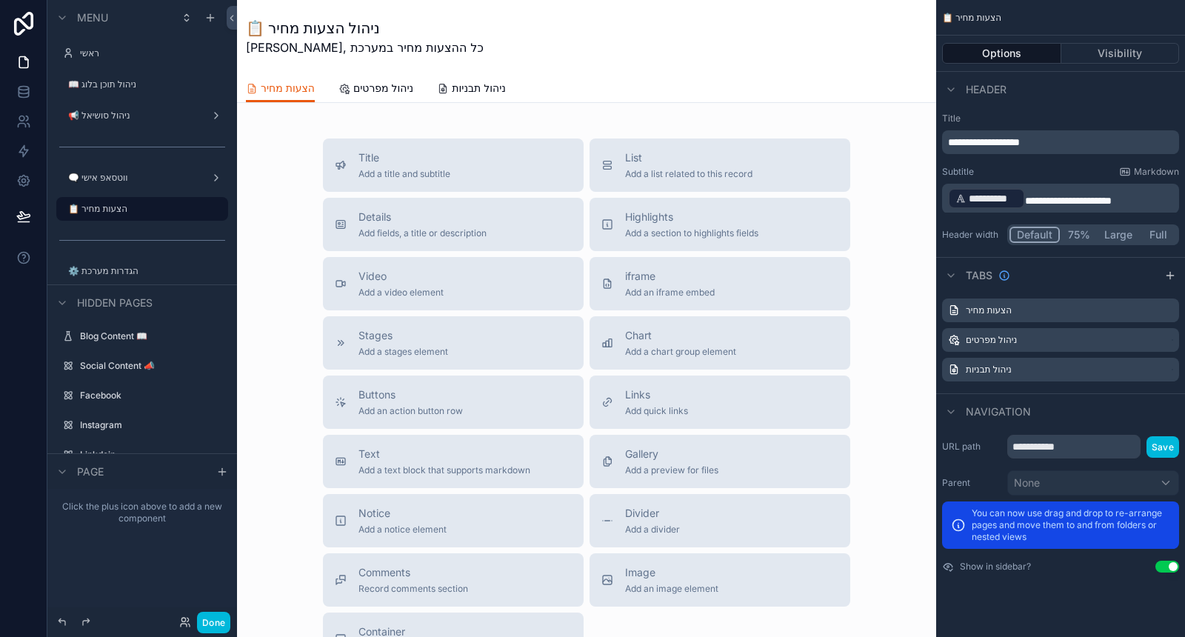
click at [1167, 271] on icon "scrollable content" at bounding box center [1170, 276] width 12 height 12
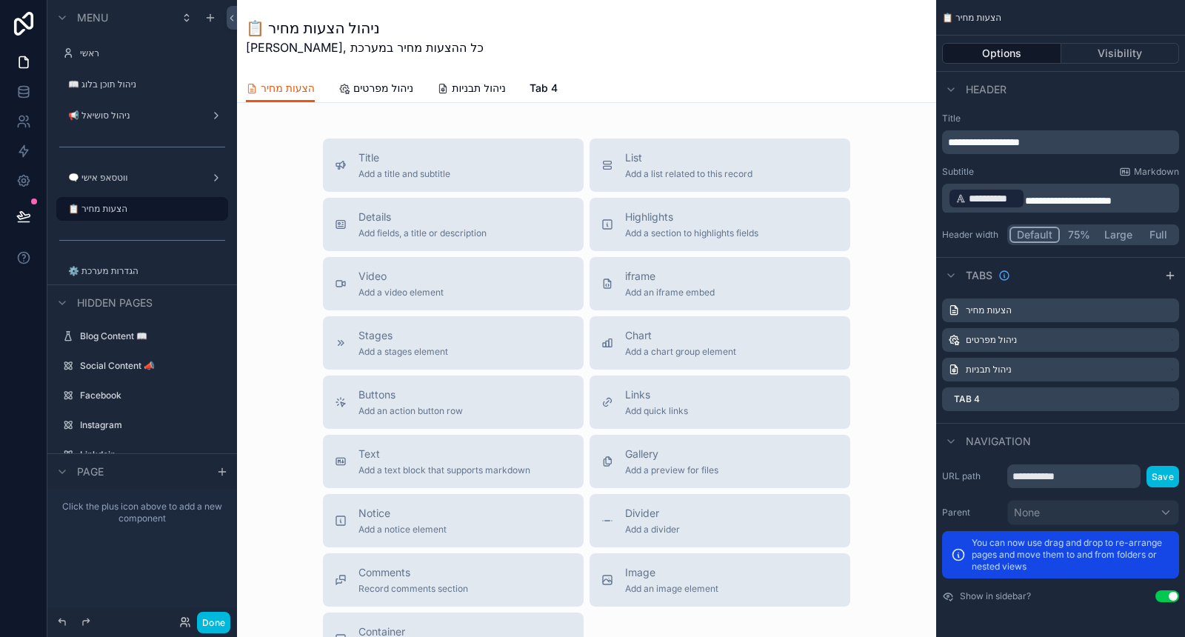
click at [0, 0] on icon "scrollable content" at bounding box center [0, 0] width 0 height 0
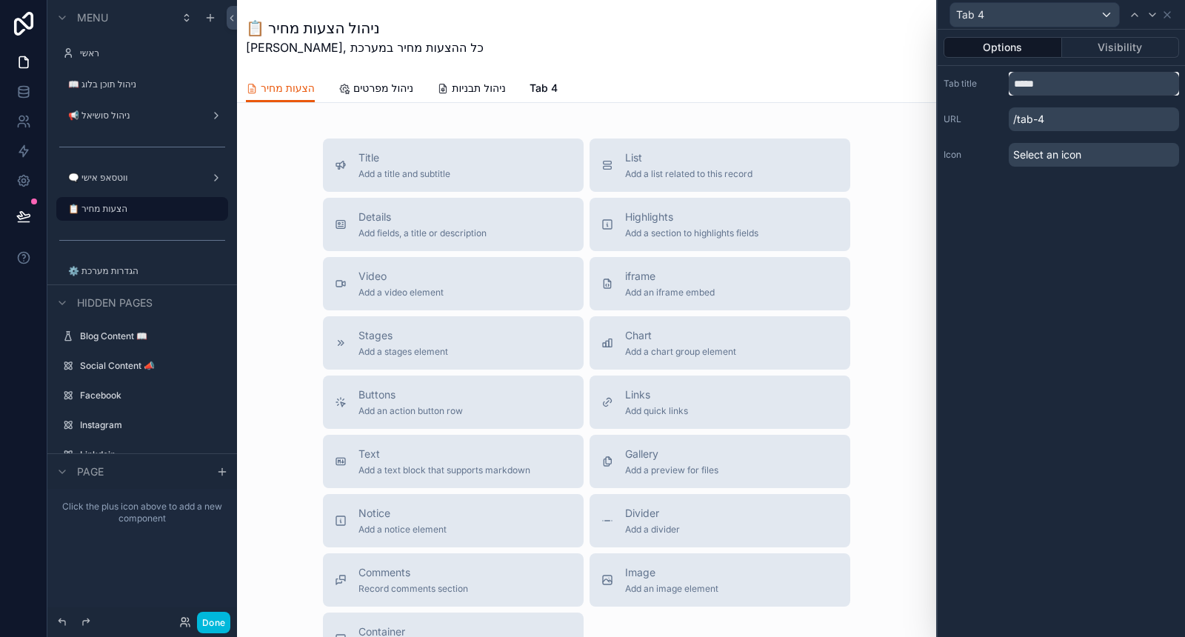
drag, startPoint x: 1040, startPoint y: 85, endPoint x: 996, endPoint y: 79, distance: 44.1
click at [997, 79] on div "Tab title *****" at bounding box center [1062, 84] width 236 height 24
type input "**********"
click at [1030, 161] on div "Select an icon" at bounding box center [1094, 155] width 170 height 24
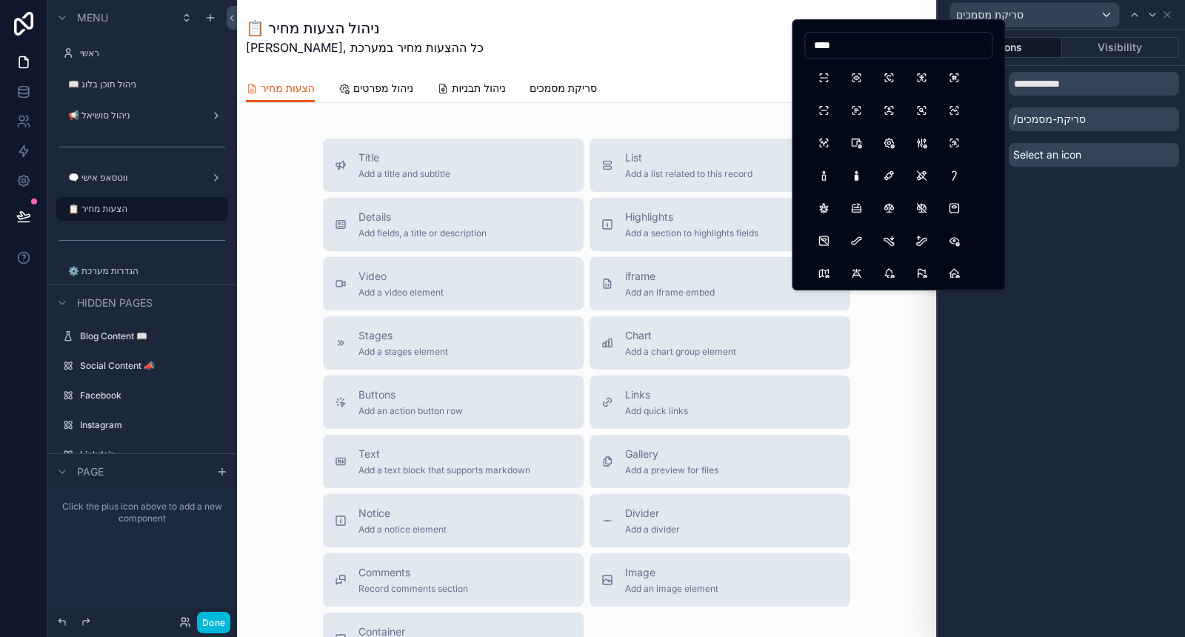
type input "****"
click at [829, 76] on button "Scan" at bounding box center [823, 77] width 27 height 27
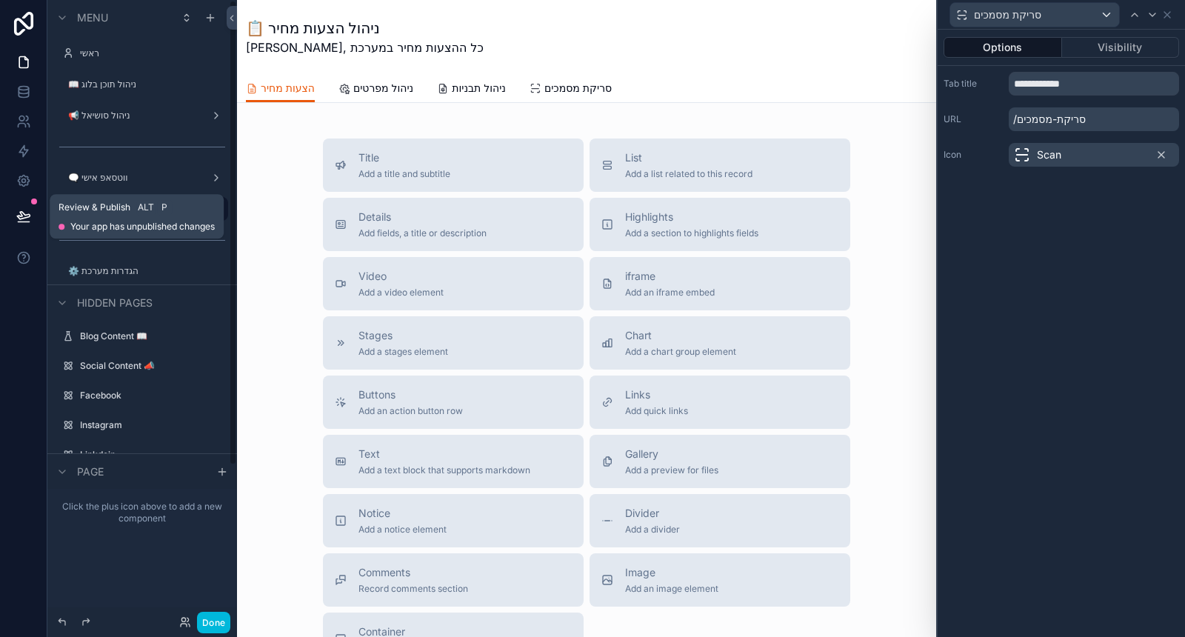
click at [17, 219] on icon at bounding box center [23, 216] width 15 height 15
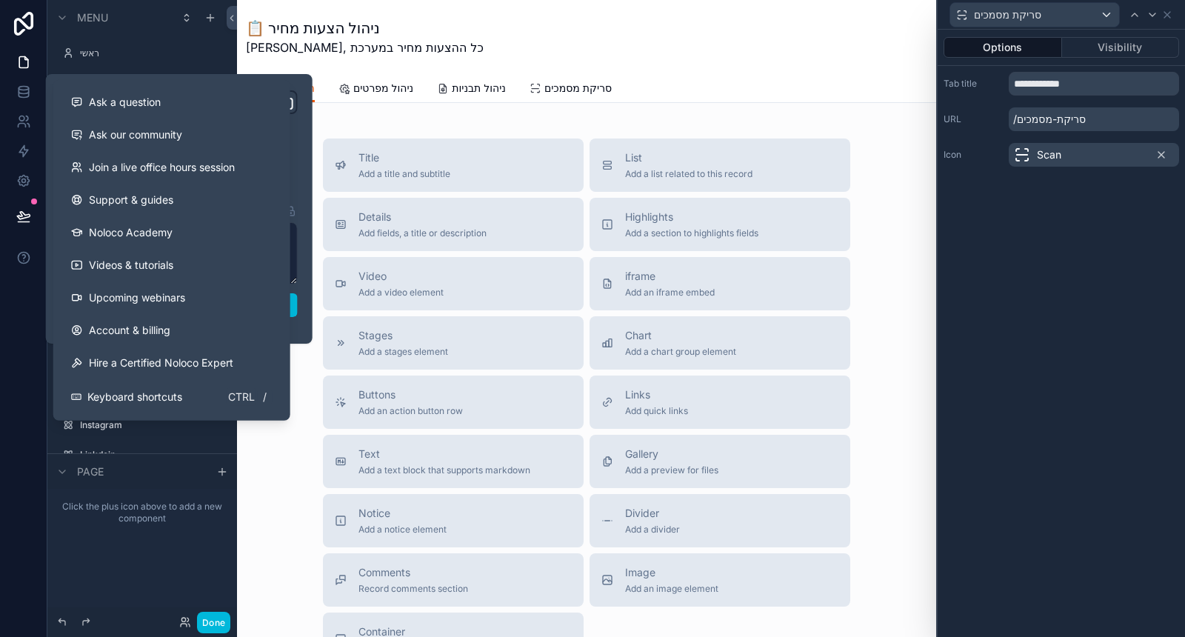
click at [293, 307] on button "Publish" at bounding box center [179, 305] width 237 height 24
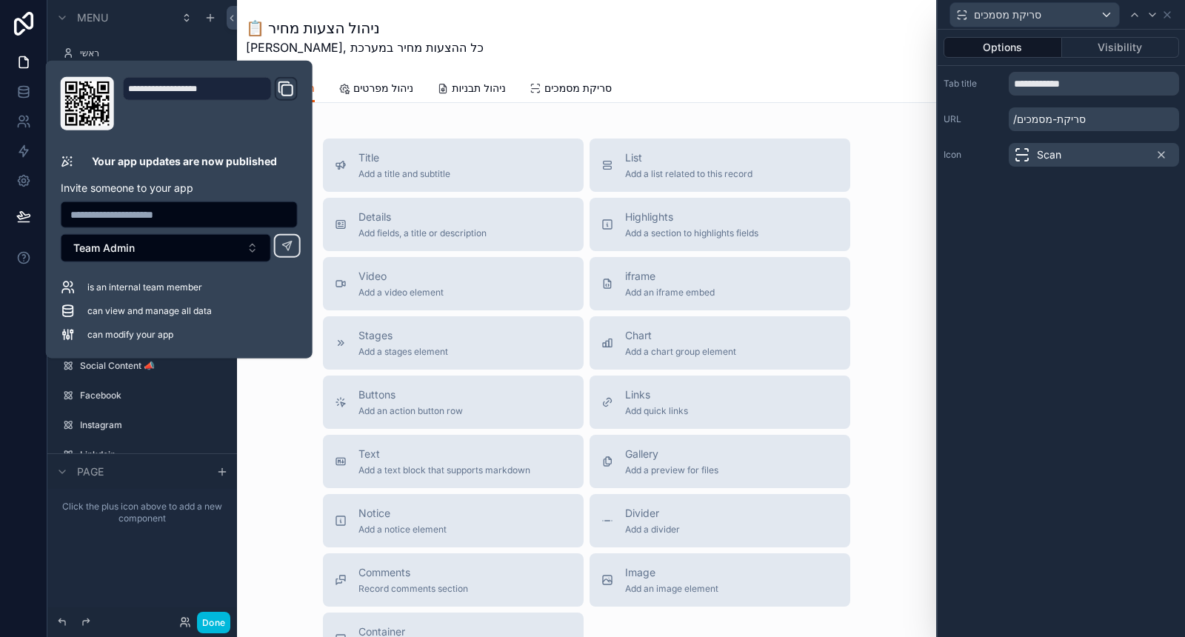
click at [274, 452] on div "Title Add a title and subtitle List Add a list related to this record Details A…" at bounding box center [587, 402] width 676 height 527
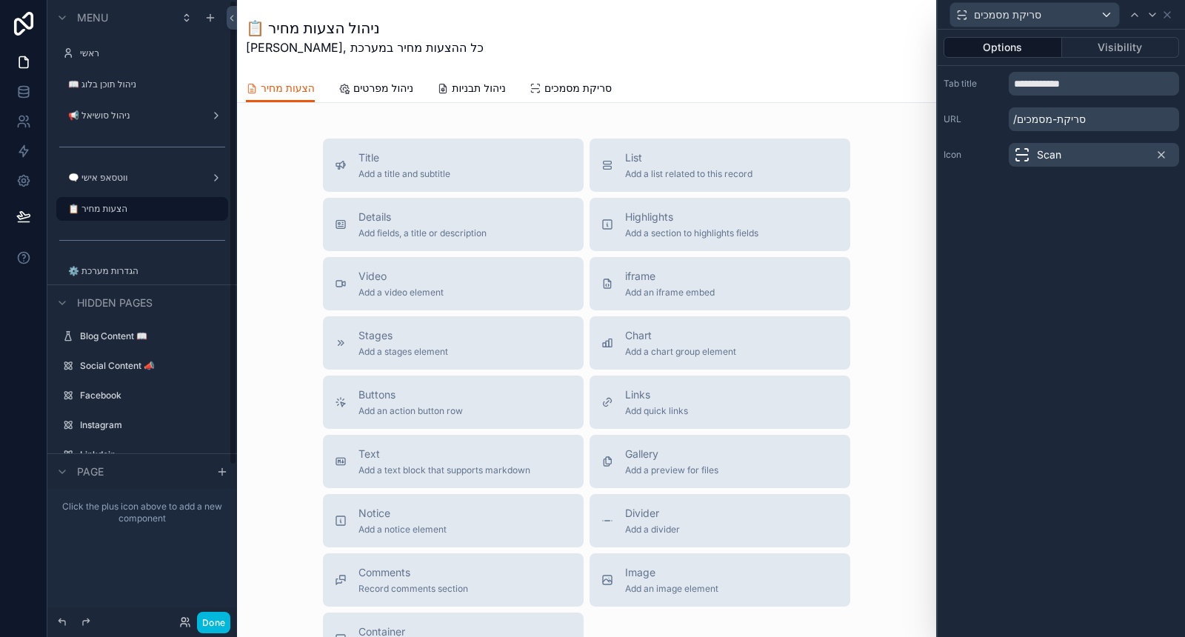
click at [162, 113] on label "📢 ניהול סושיאל" at bounding box center [133, 116] width 130 height 12
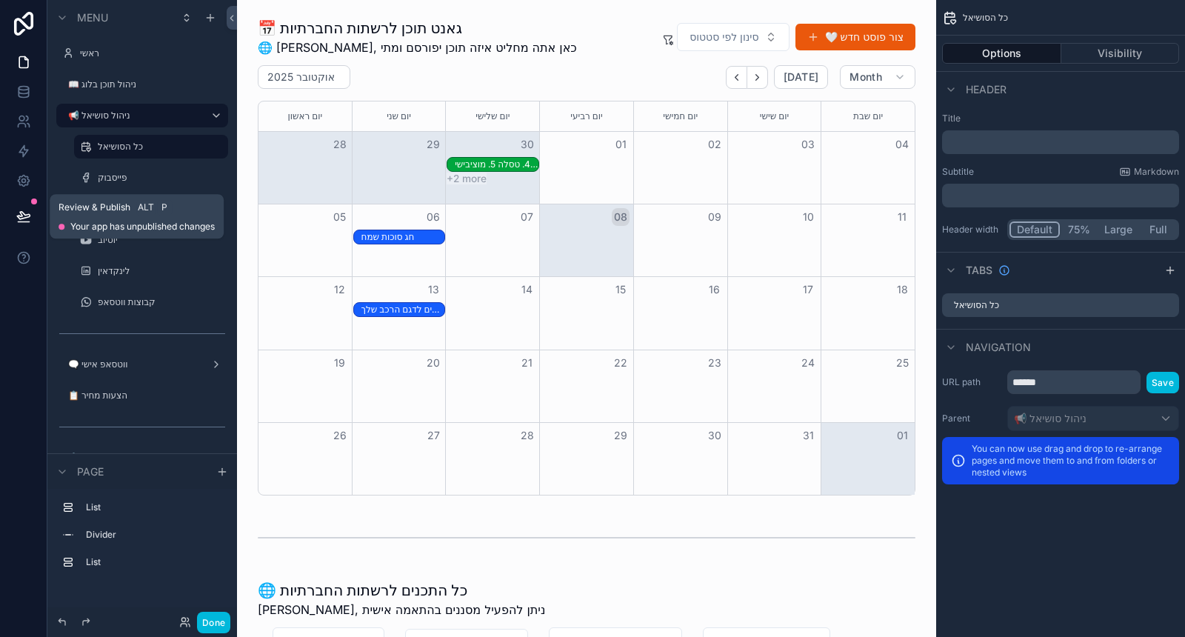
click at [25, 209] on icon at bounding box center [23, 216] width 15 height 15
click at [27, 216] on icon at bounding box center [23, 216] width 15 height 15
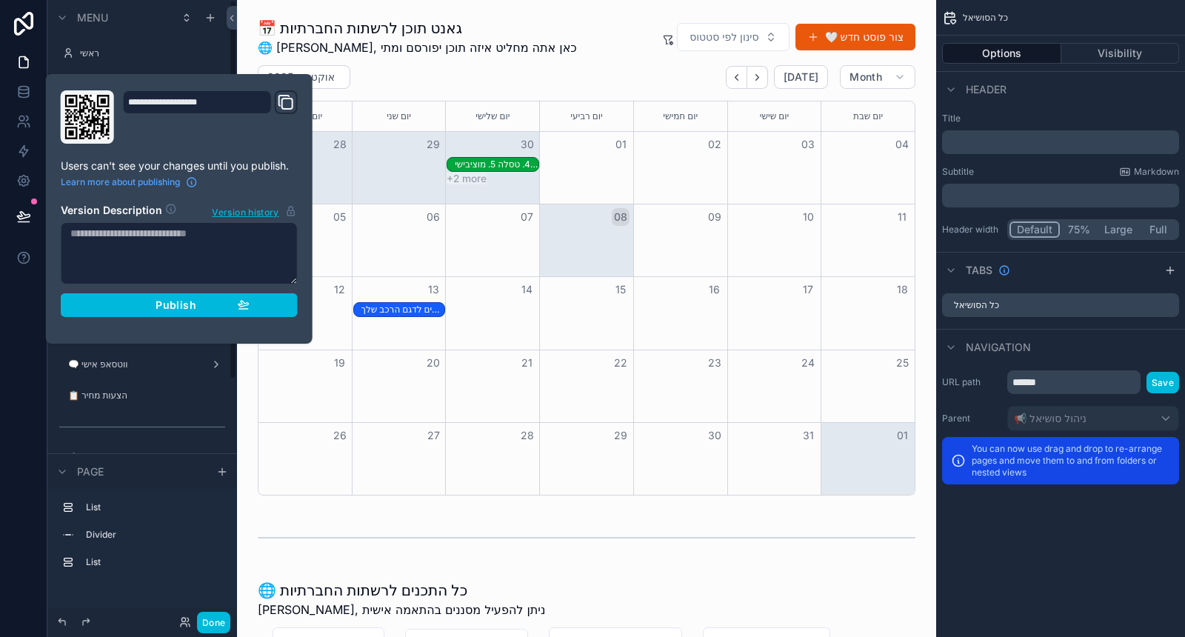
click at [222, 310] on button "Publish" at bounding box center [179, 305] width 237 height 24
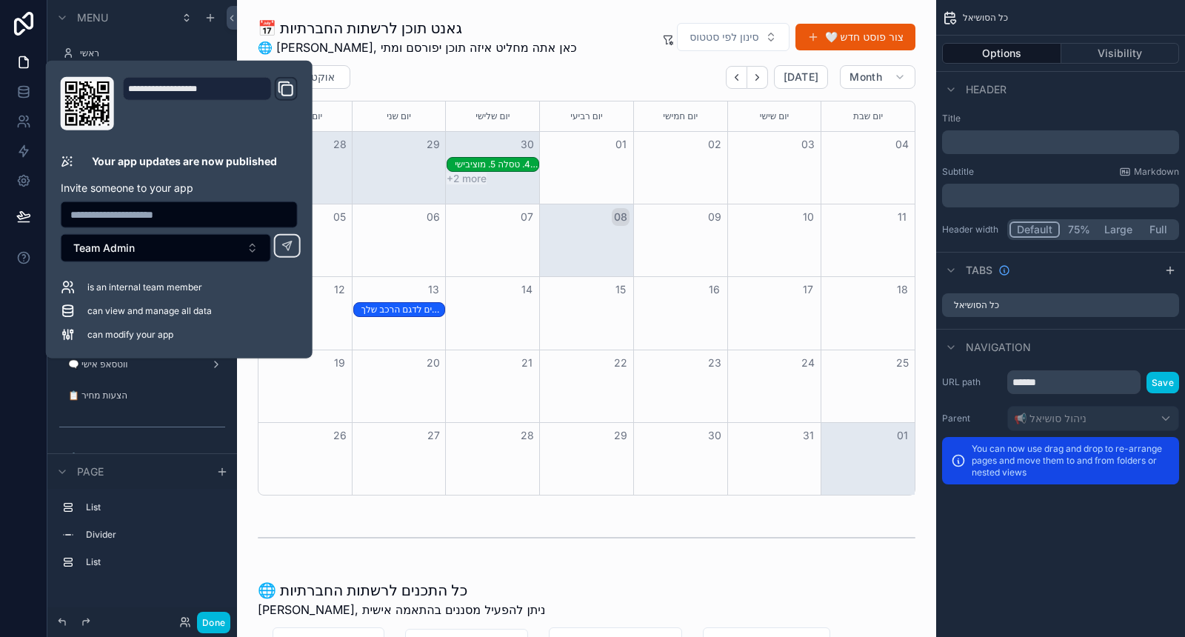
click at [26, 338] on div at bounding box center [23, 318] width 47 height 637
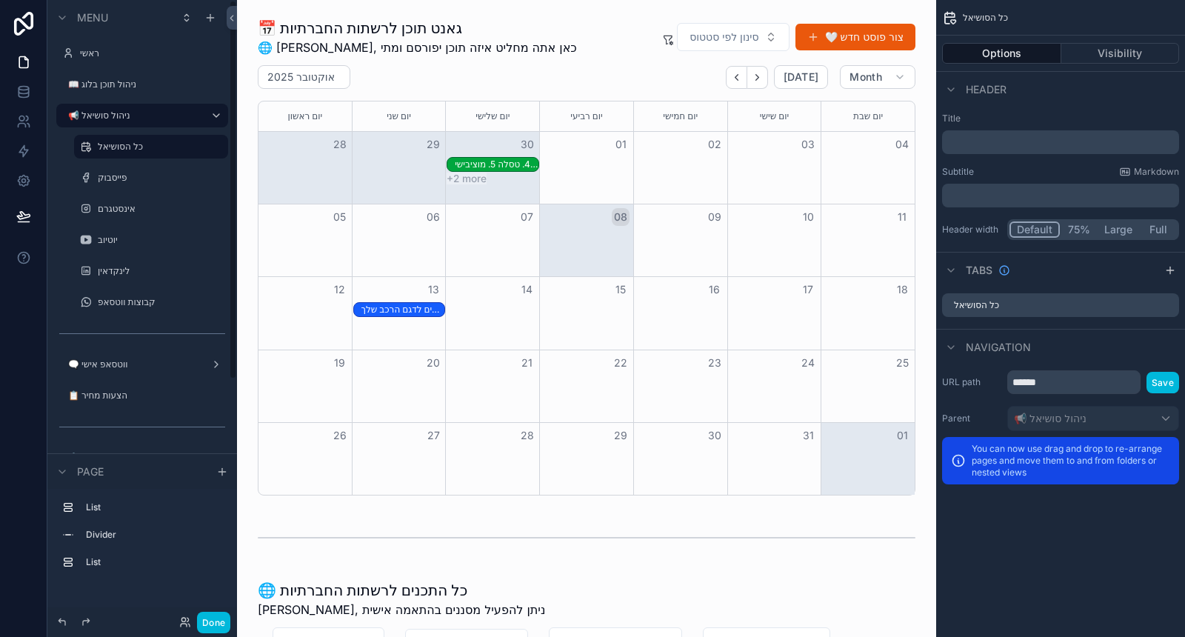
click at [107, 393] on label "📋 הצעות מחיר" at bounding box center [143, 396] width 151 height 12
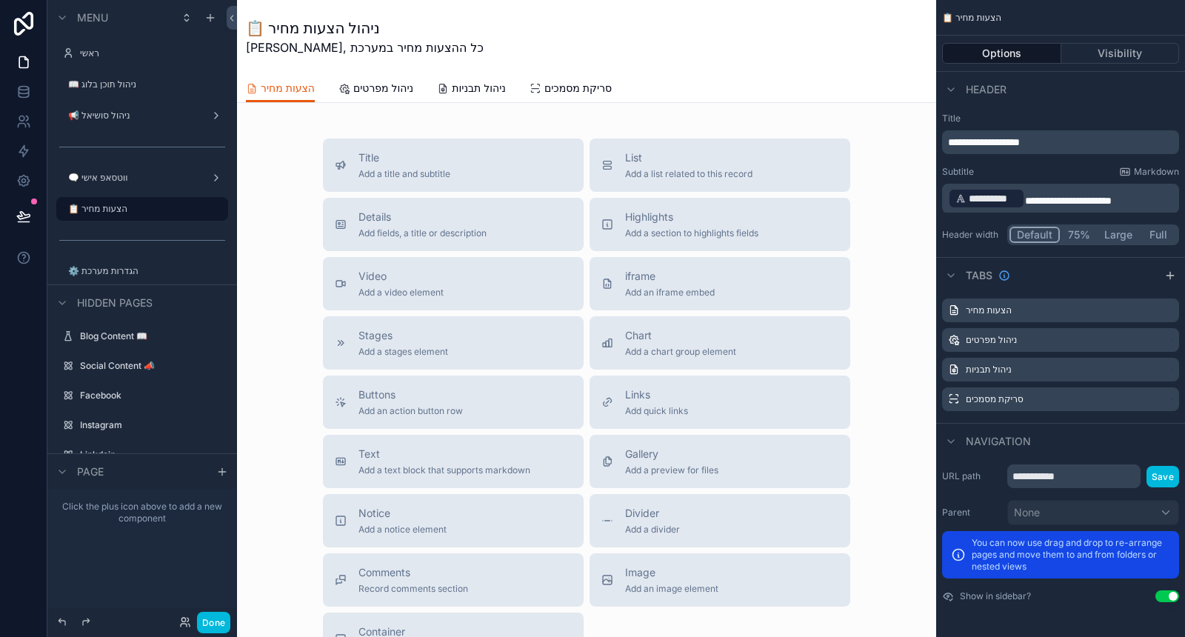
click at [718, 171] on span "Add a list related to this record" at bounding box center [688, 174] width 127 height 12
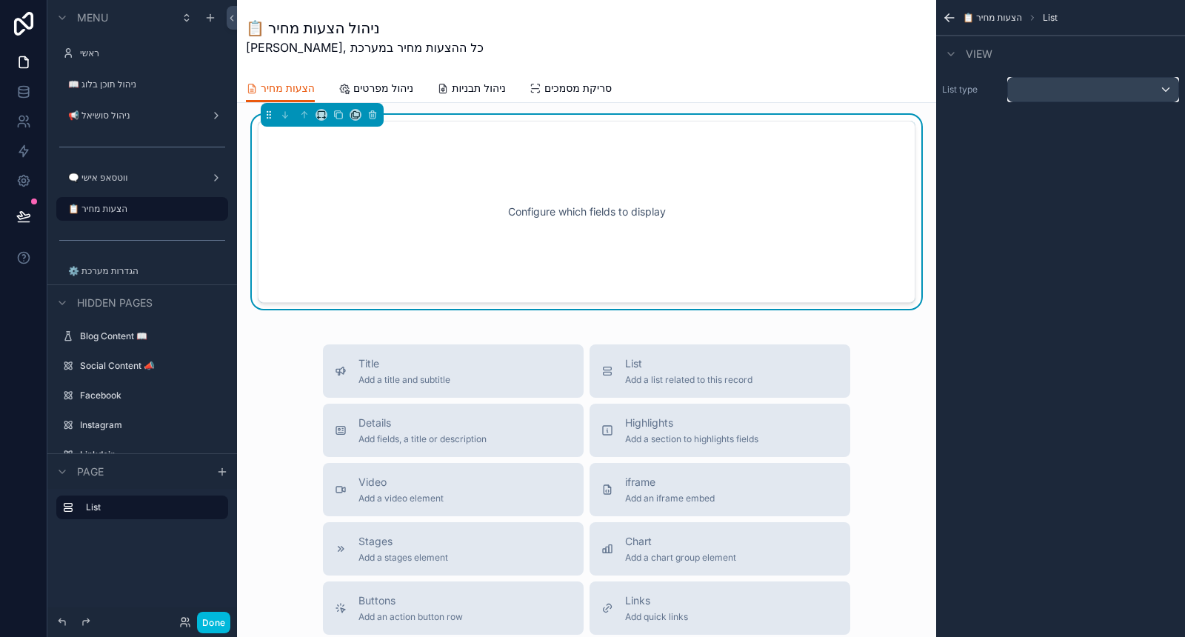
click at [1116, 90] on div "scrollable content" at bounding box center [1093, 90] width 170 height 24
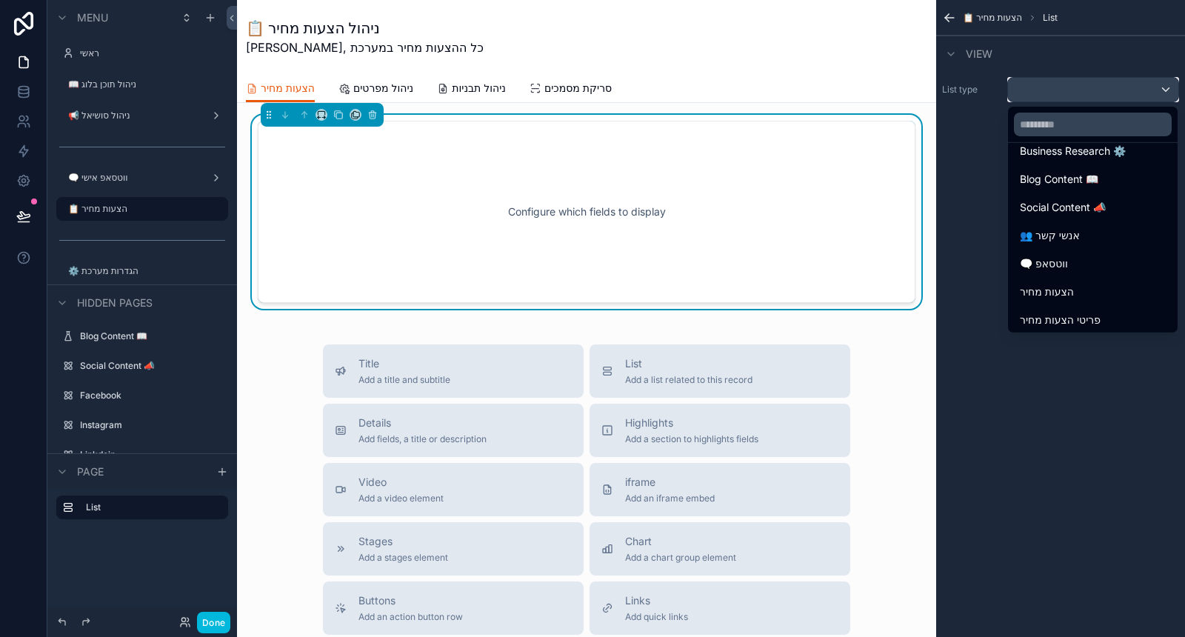
scroll to position [93, 0]
click at [1096, 259] on div "🗨️ ווטסאפ" at bounding box center [1093, 261] width 146 height 18
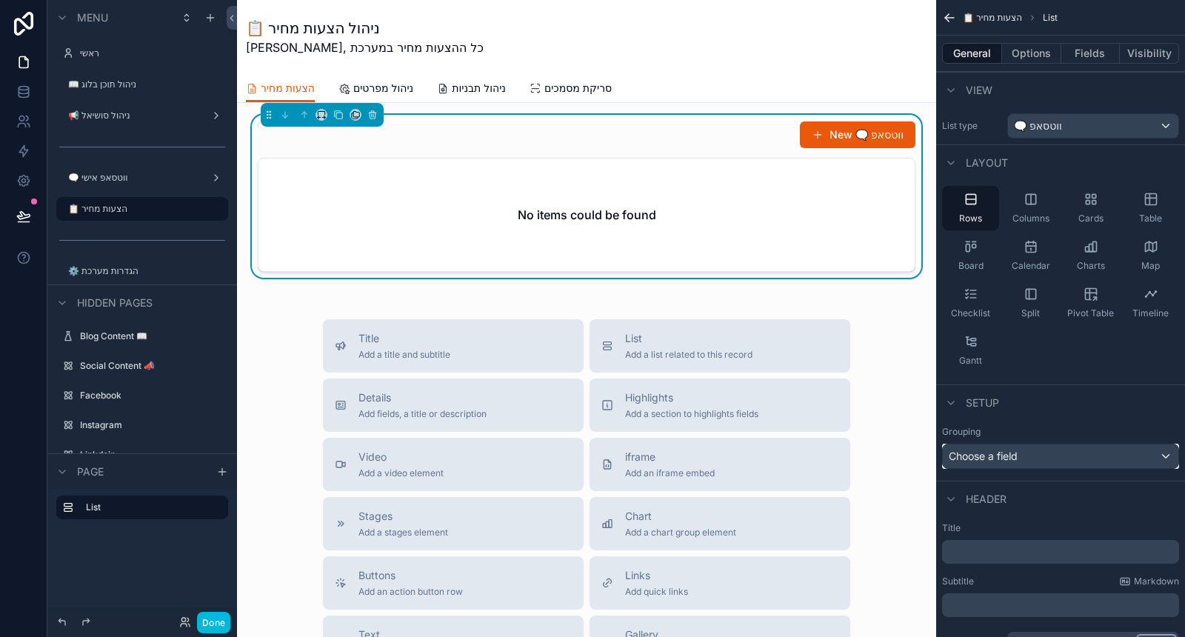
click at [1053, 458] on div "Choose a field" at bounding box center [1061, 456] width 236 height 24
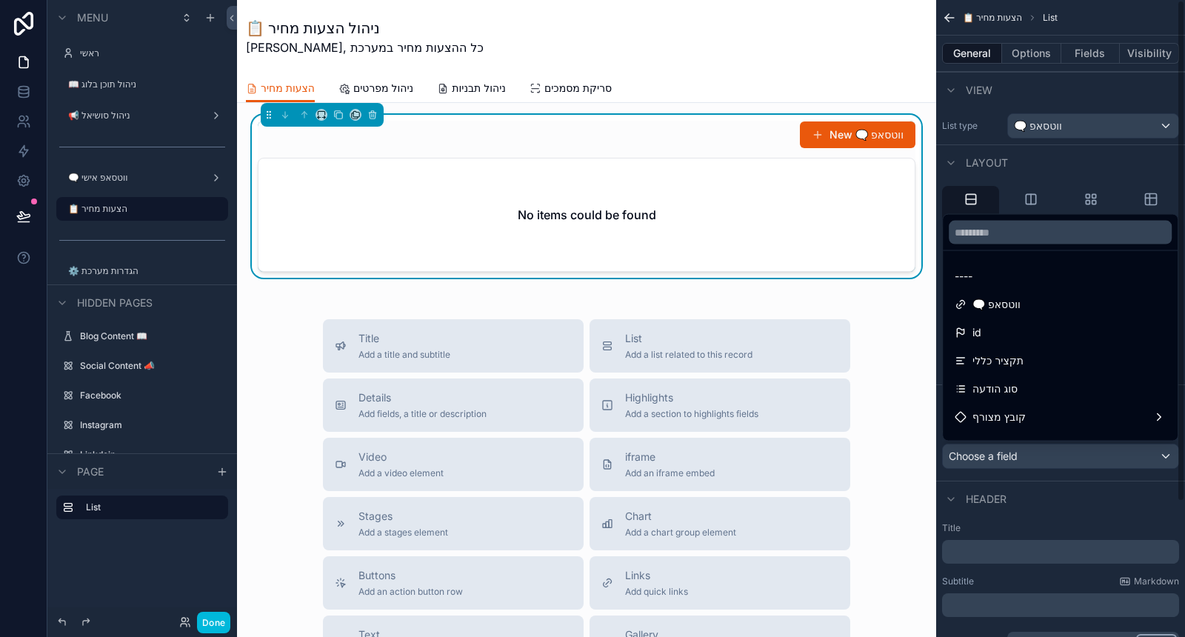
click at [1059, 444] on div "scrollable content" at bounding box center [592, 318] width 1185 height 637
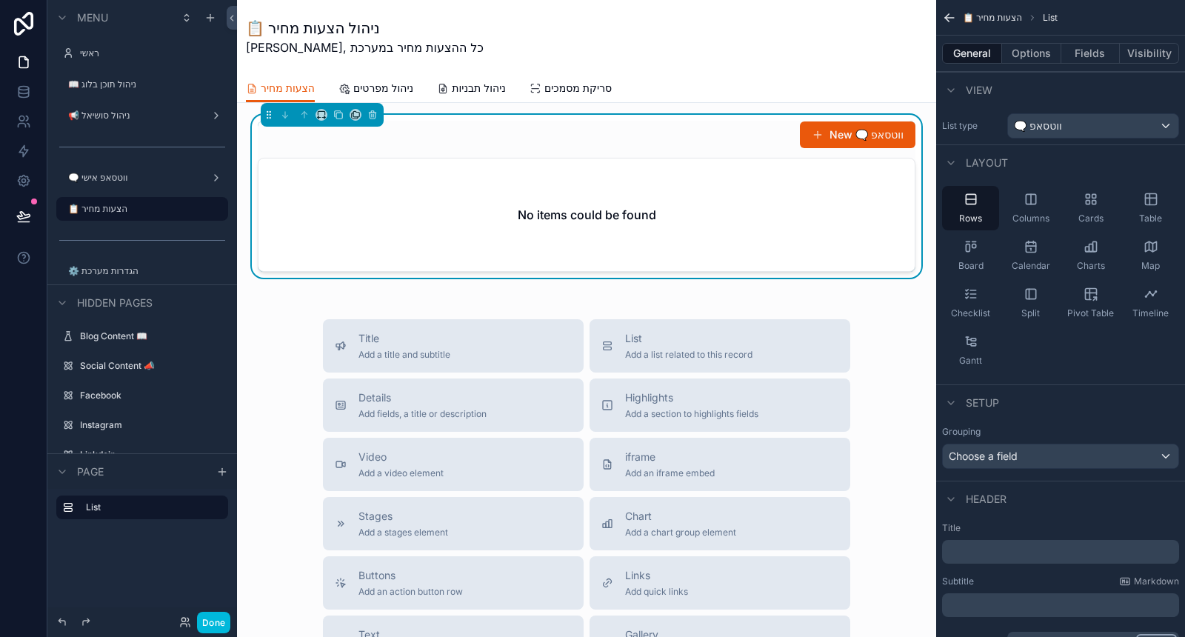
click at [1104, 193] on div "Cards" at bounding box center [1090, 208] width 57 height 44
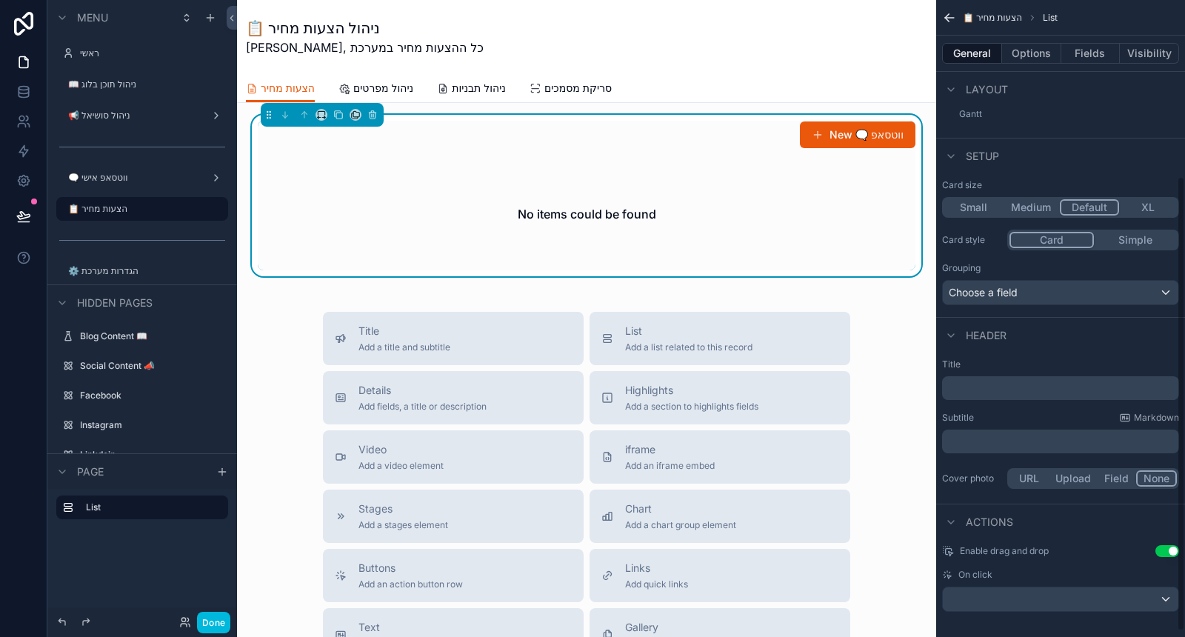
scroll to position [254, 0]
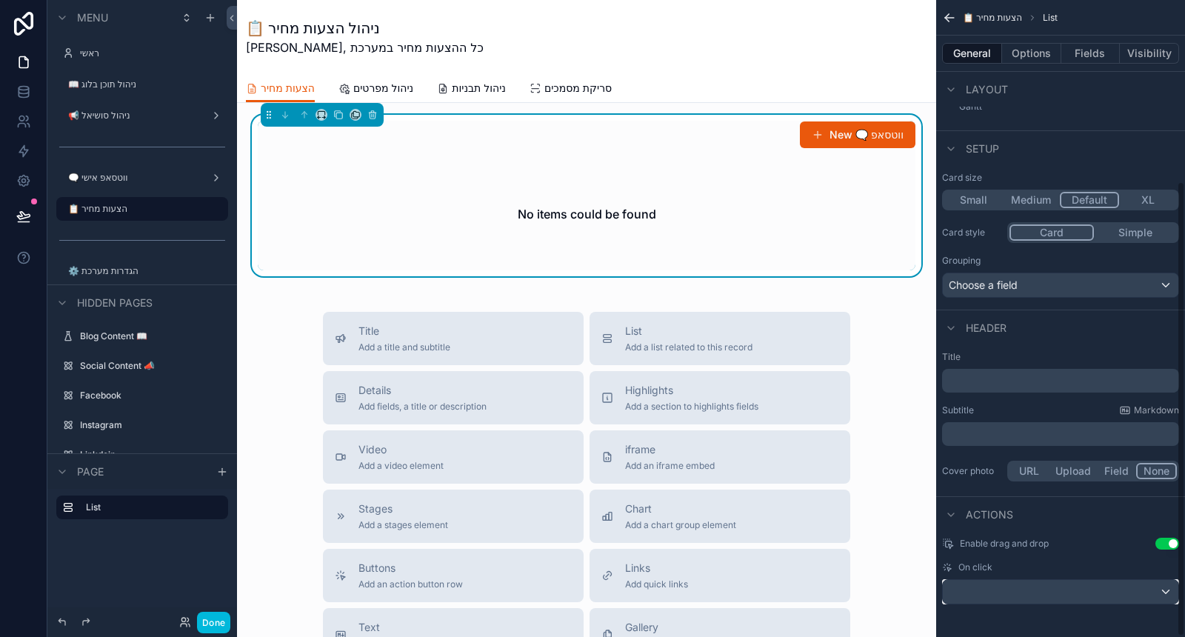
click at [1043, 590] on div "scrollable content" at bounding box center [1061, 592] width 236 height 24
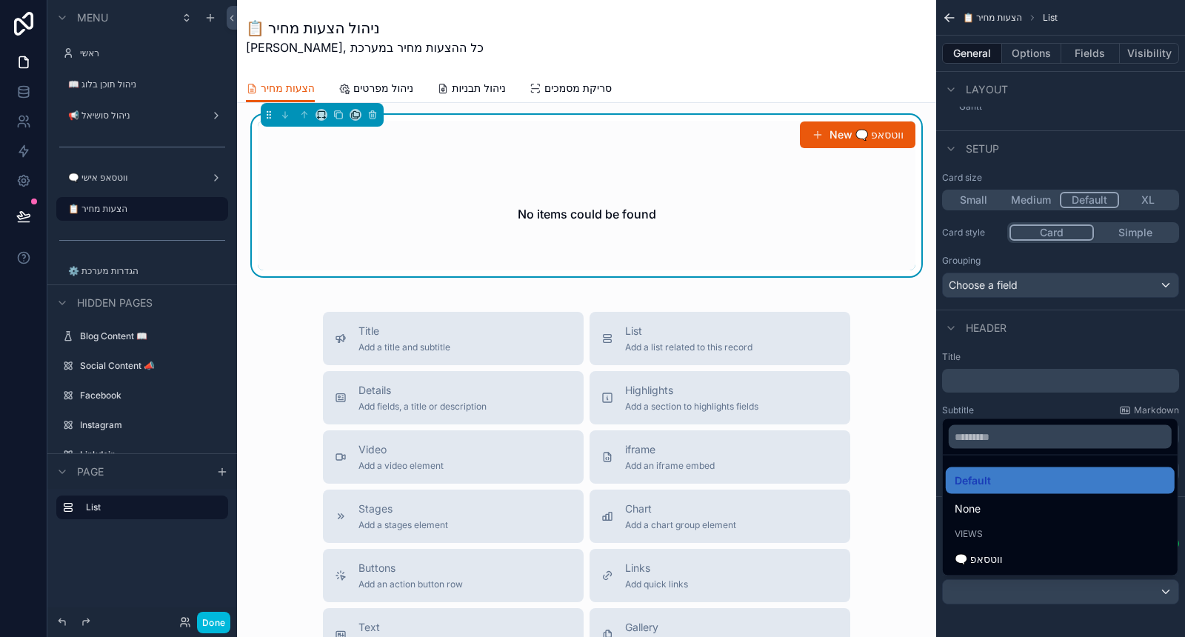
click at [1036, 553] on div "🗨️ ווטסאפ" at bounding box center [1060, 559] width 211 height 18
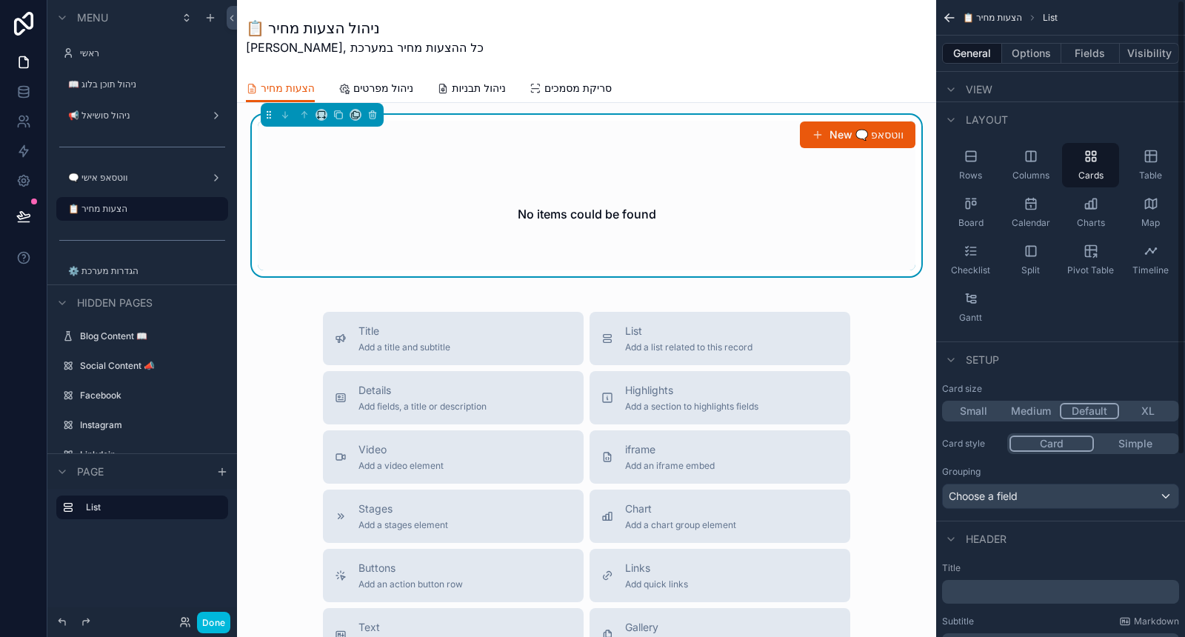
scroll to position [0, 0]
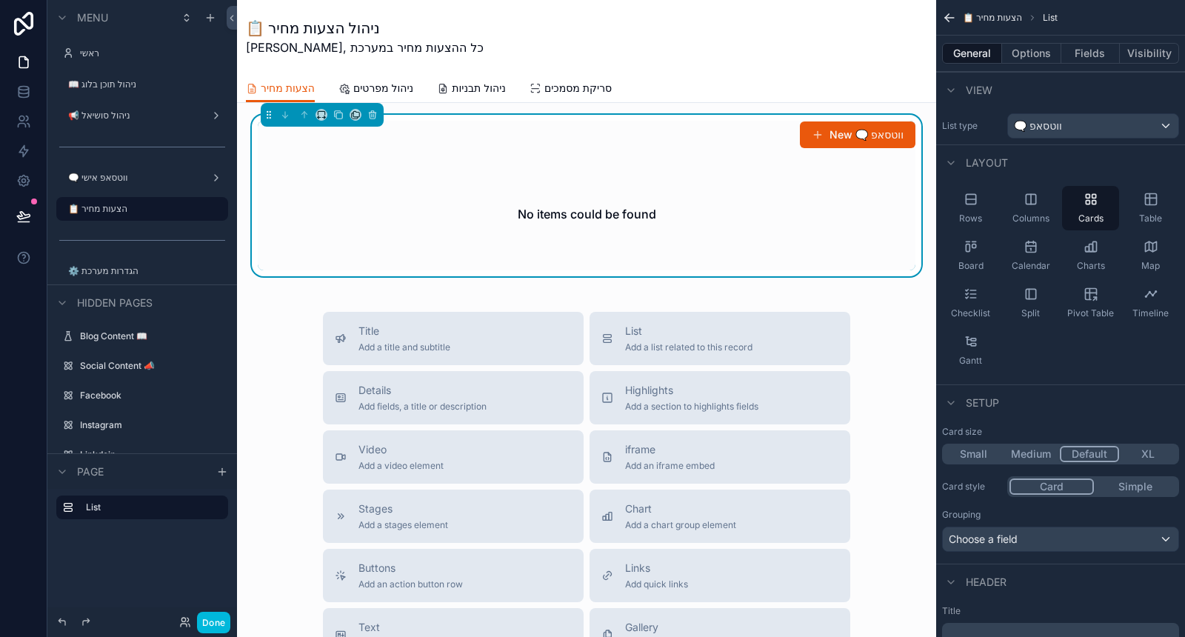
click at [1018, 50] on button "Options" at bounding box center [1031, 53] width 59 height 21
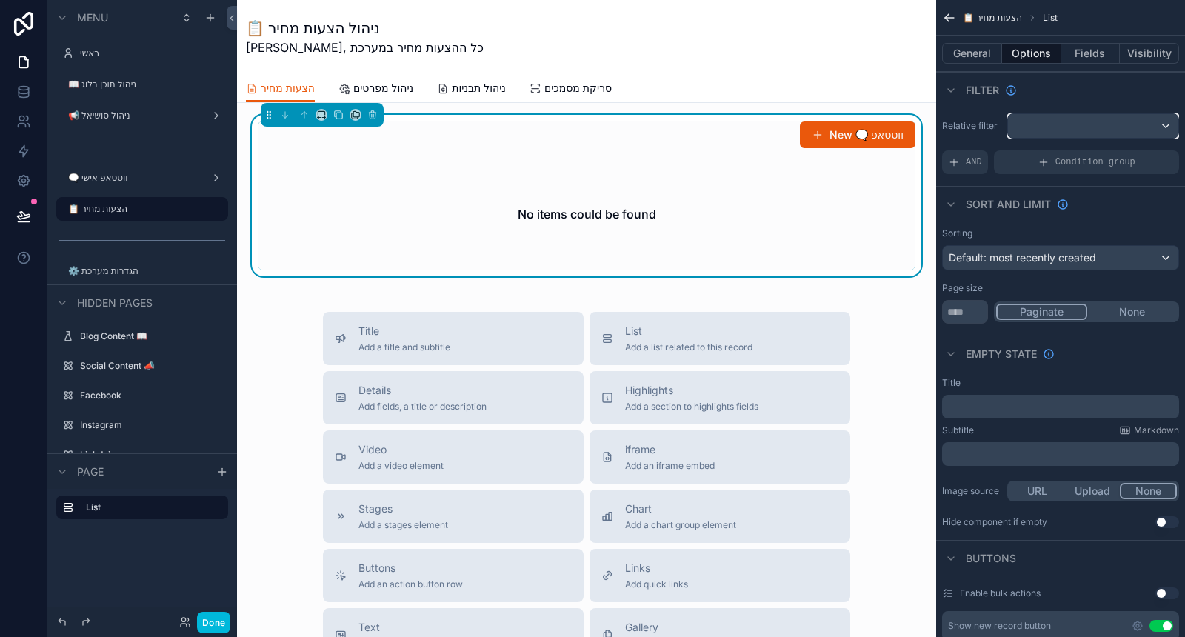
click at [1127, 121] on div "scrollable content" at bounding box center [1093, 126] width 170 height 24
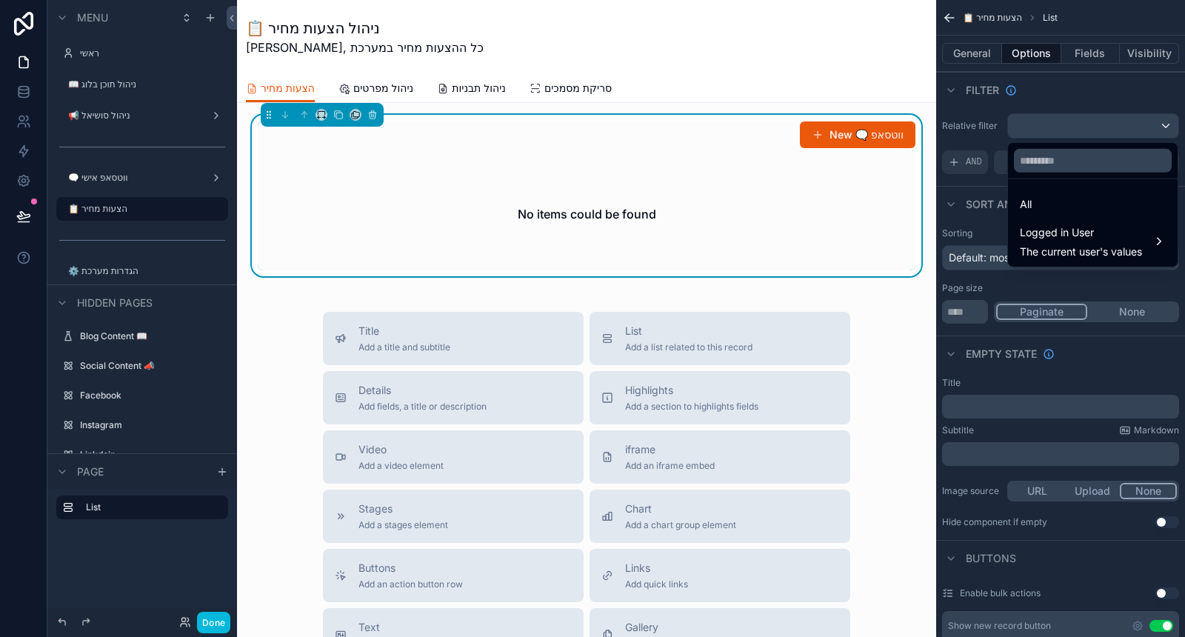
click at [1072, 206] on div "All" at bounding box center [1093, 205] width 146 height 18
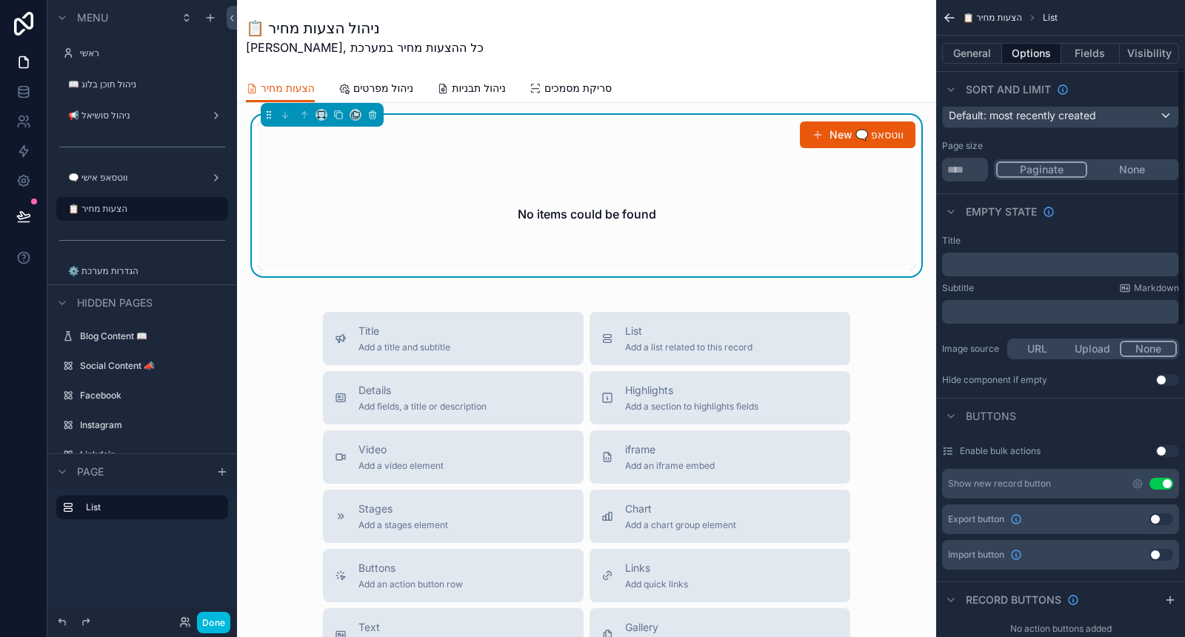
scroll to position [164, 0]
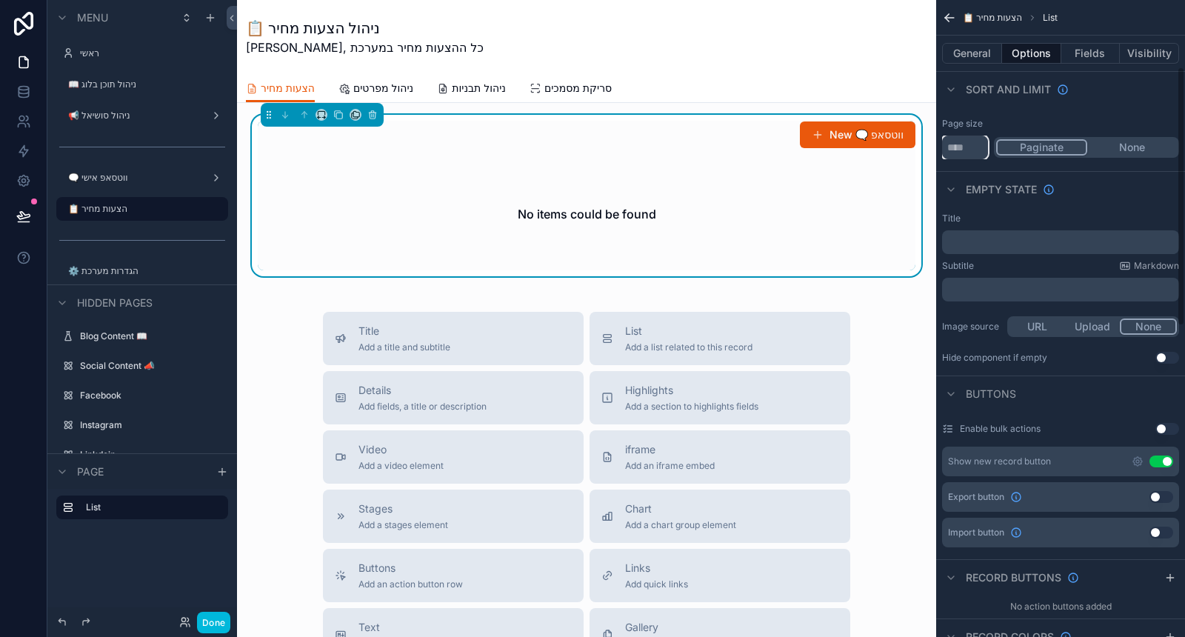
drag, startPoint x: 963, startPoint y: 146, endPoint x: 942, endPoint y: 143, distance: 21.0
click at [942, 143] on input "**" at bounding box center [965, 148] width 46 height 24
type input "*****"
click at [1127, 150] on button "None" at bounding box center [1132, 147] width 90 height 16
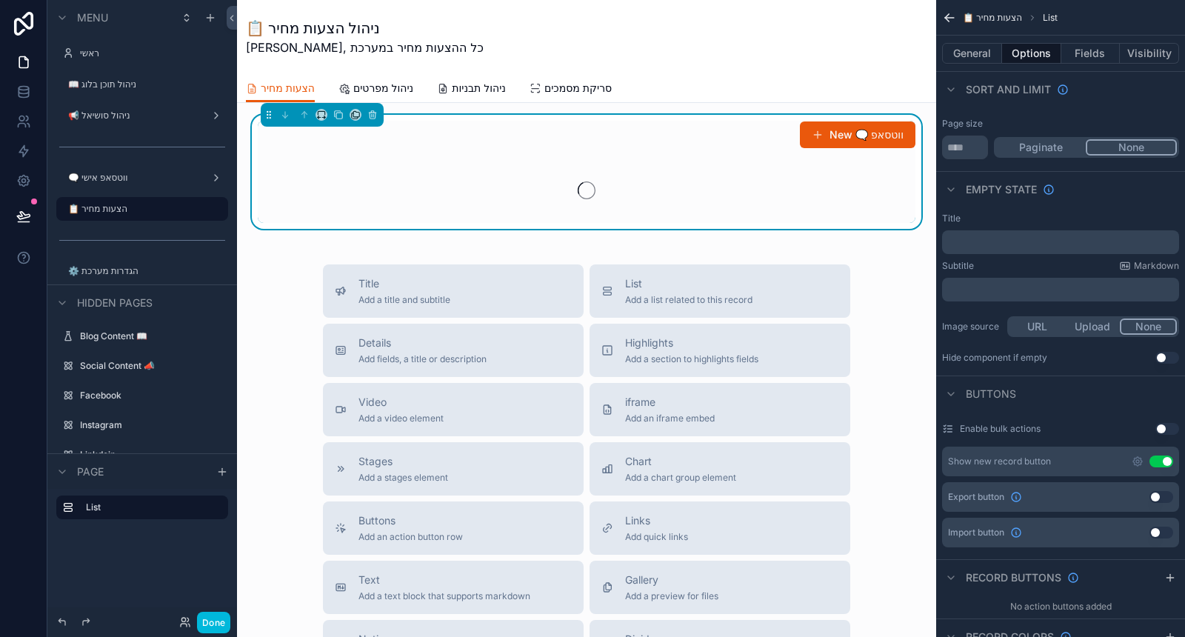
click at [1057, 232] on div "﻿" at bounding box center [1060, 242] width 237 height 24
click at [1060, 244] on p "﻿" at bounding box center [1062, 242] width 228 height 12
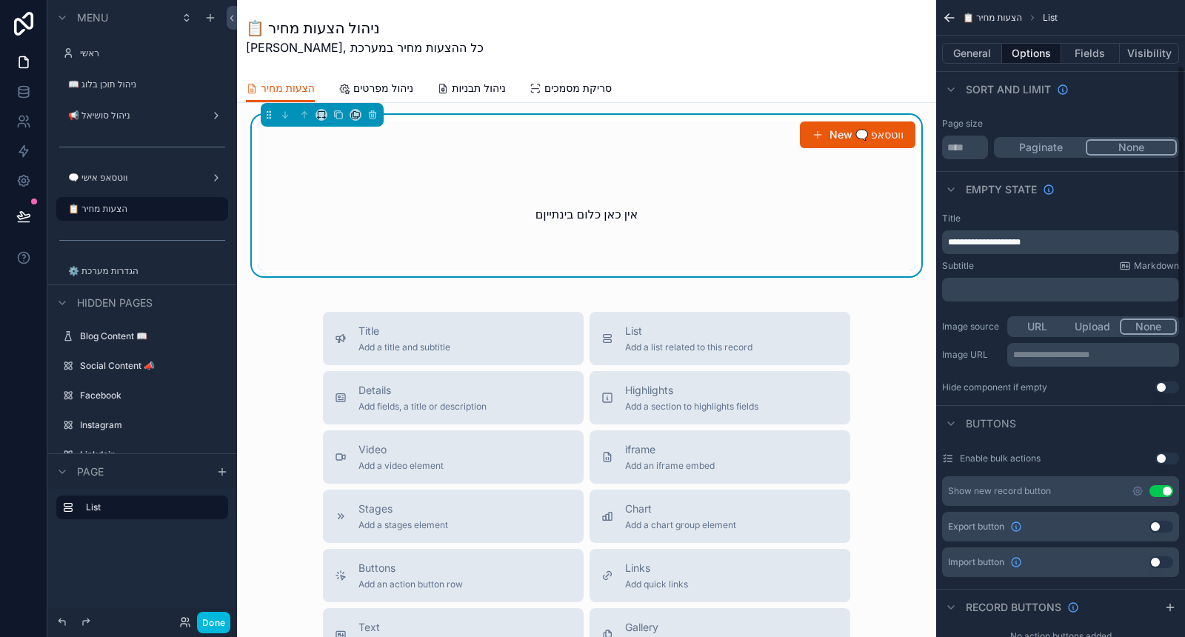
click at [1070, 227] on div "**********" at bounding box center [1060, 233] width 237 height 41
click at [998, 286] on p "﻿" at bounding box center [1062, 290] width 228 height 12
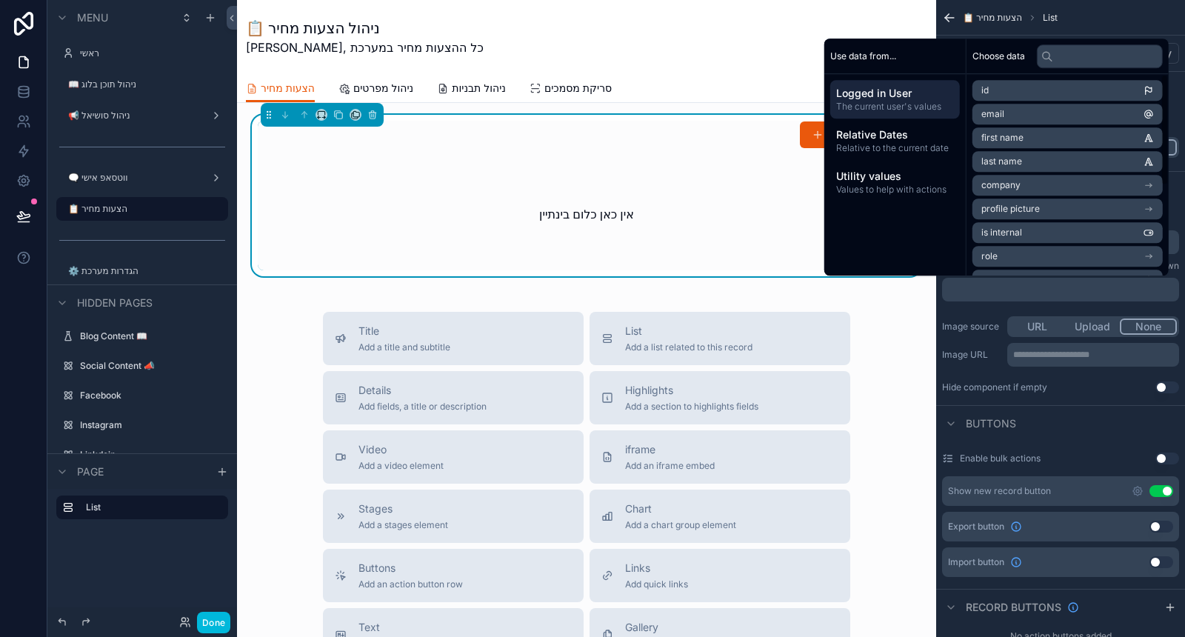
click at [887, 144] on span "Relative to the current date" at bounding box center [895, 148] width 118 height 12
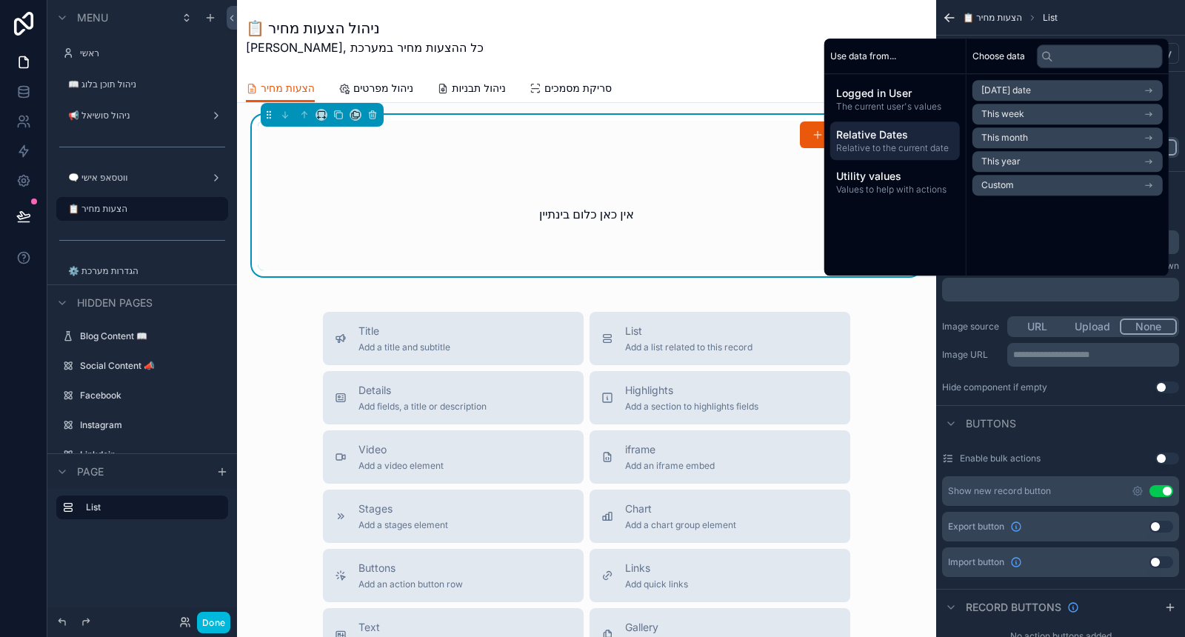
click at [918, 93] on span "Logged in User" at bounding box center [895, 93] width 118 height 15
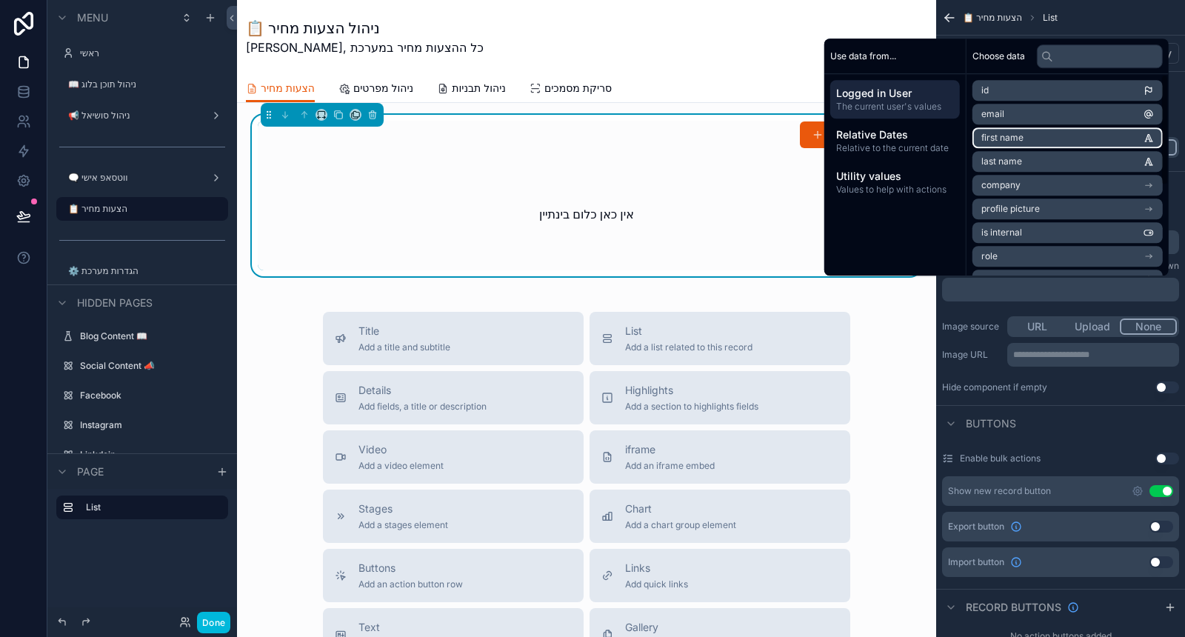
click at [1019, 139] on li "first name" at bounding box center [1068, 137] width 190 height 21
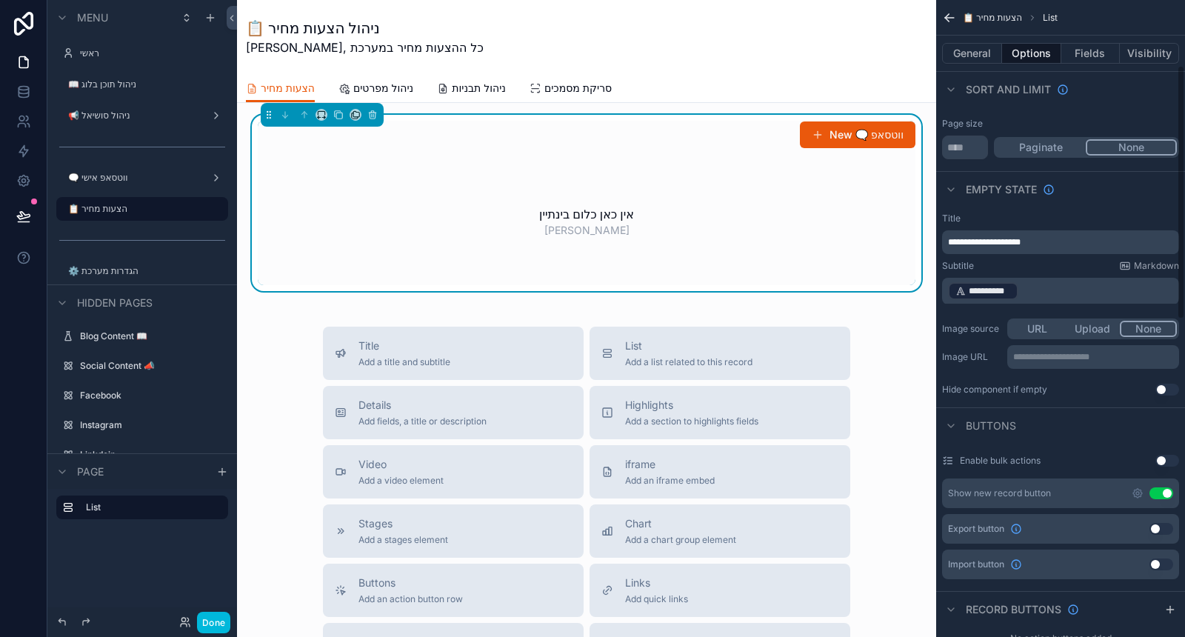
click at [1068, 286] on p "**********" at bounding box center [1062, 291] width 228 height 21
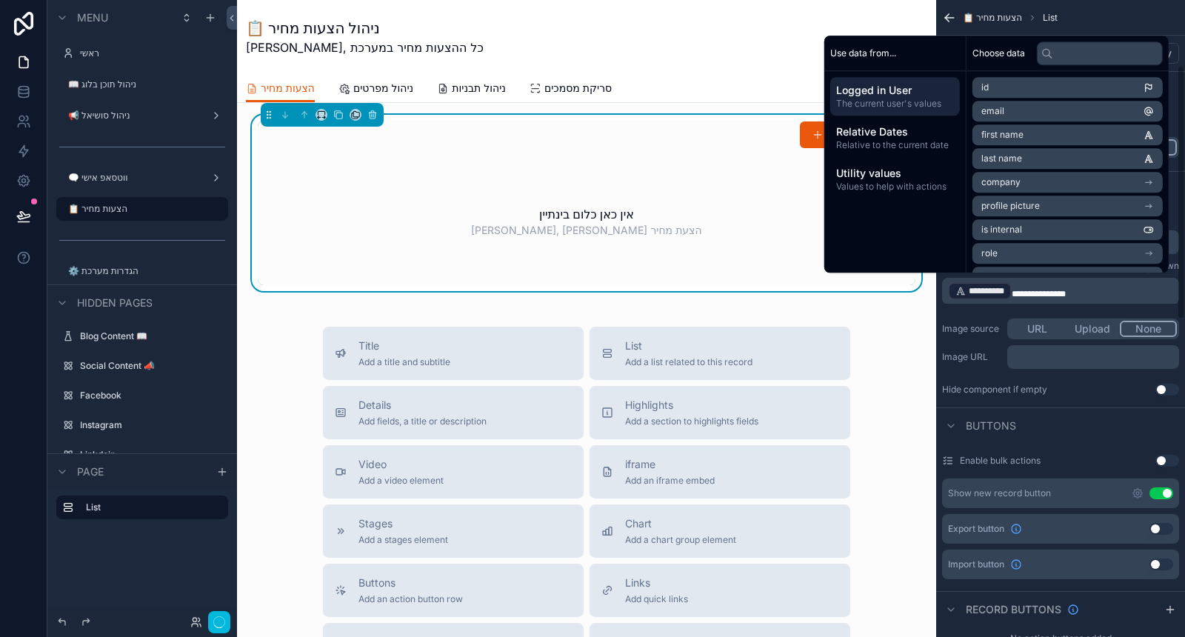
click at [994, 312] on div "**********" at bounding box center [1060, 304] width 249 height 195
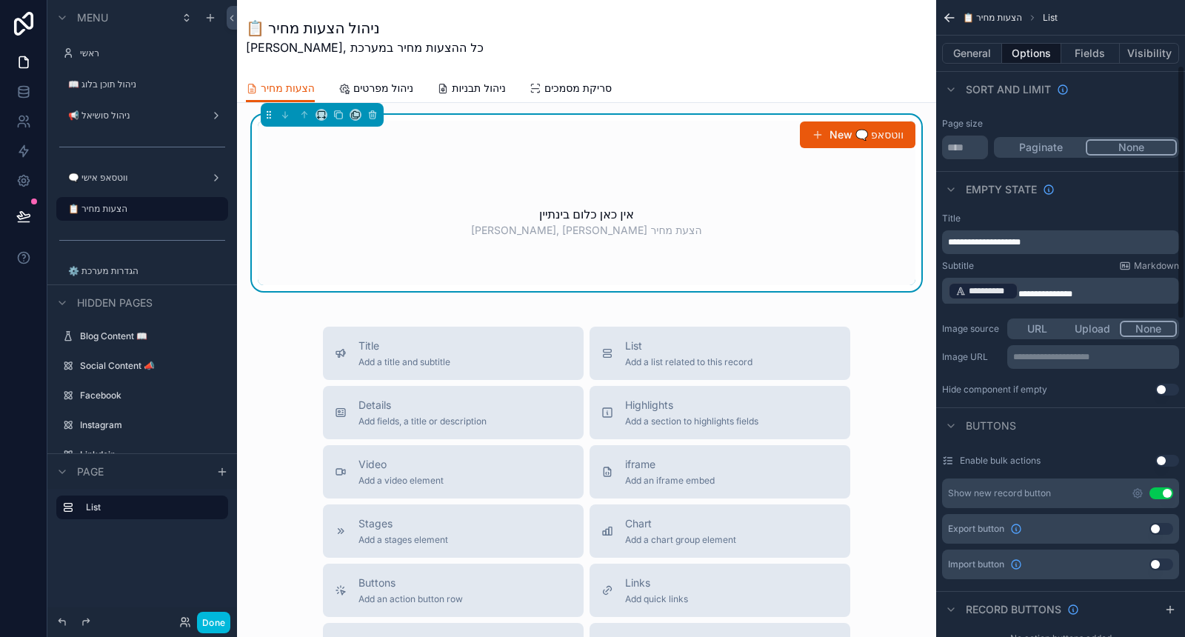
click at [1107, 293] on p "**********" at bounding box center [1062, 291] width 228 height 21
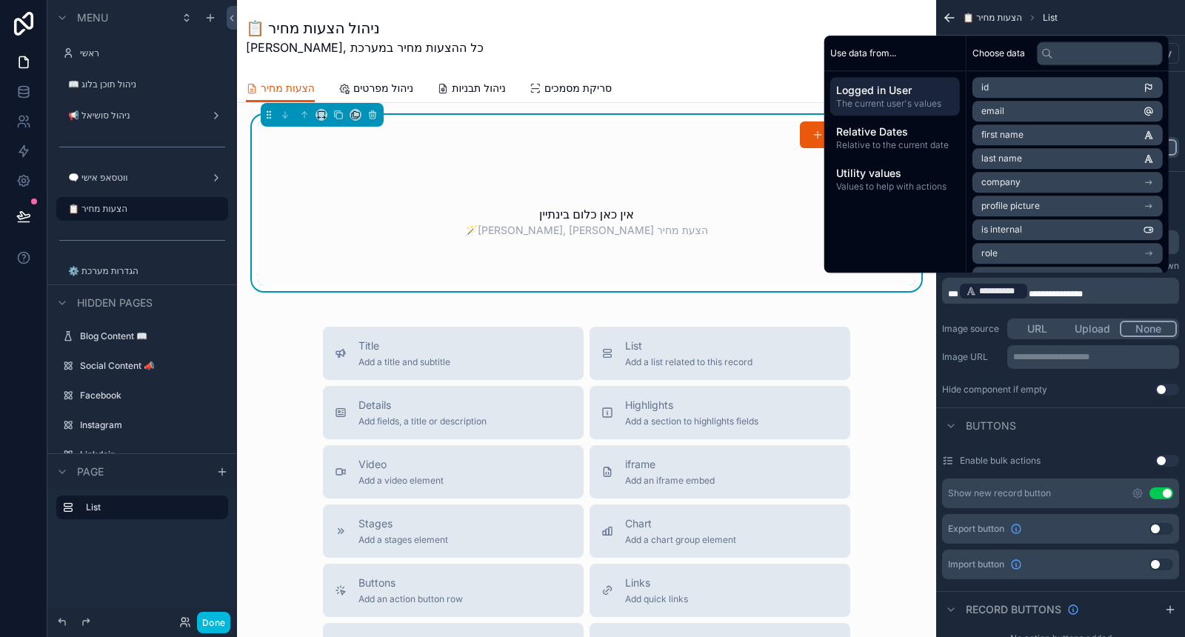
click at [993, 312] on div "**********" at bounding box center [1060, 304] width 249 height 195
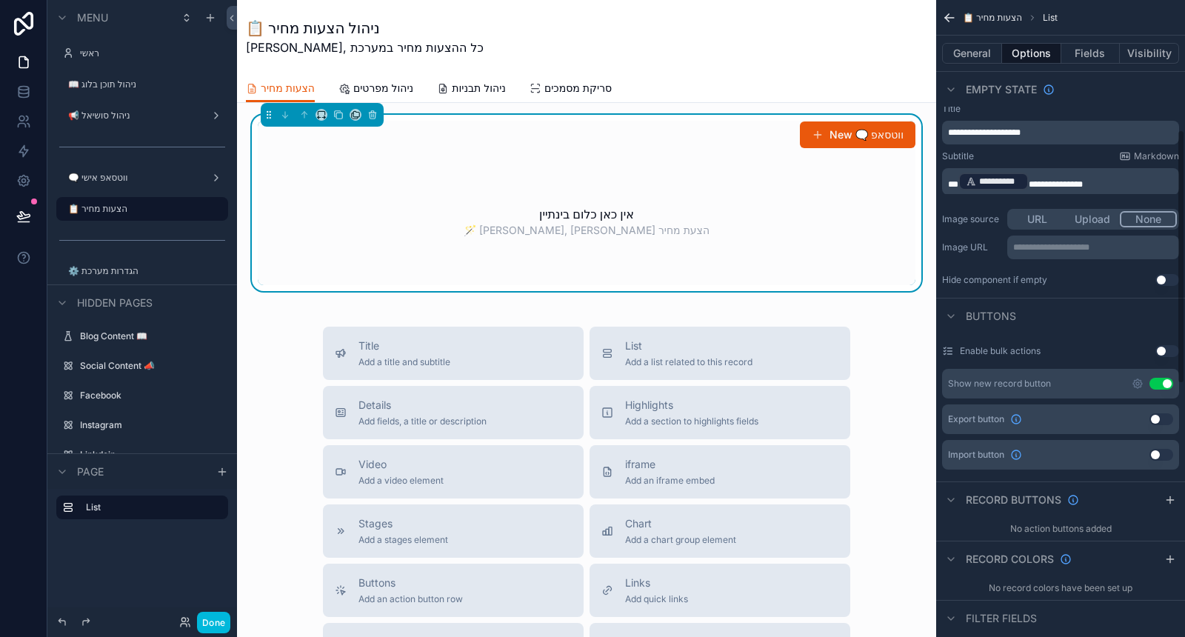
scroll to position [329, 0]
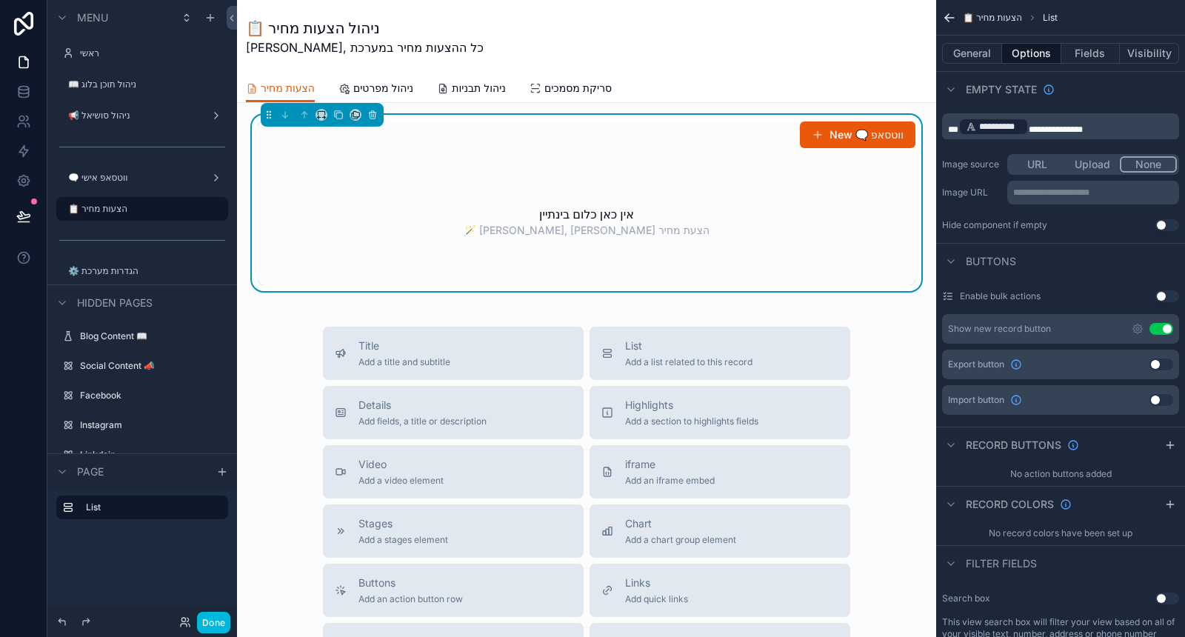
click at [1139, 327] on icon "scrollable content" at bounding box center [1138, 329] width 12 height 12
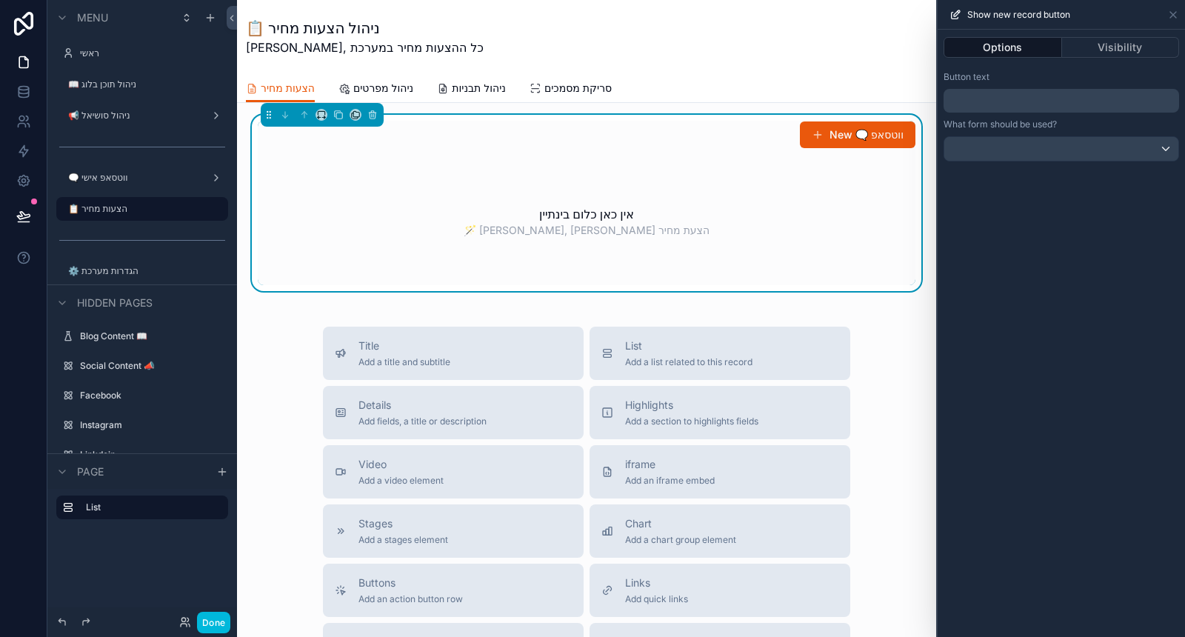
click at [1018, 104] on p "﻿" at bounding box center [1063, 101] width 227 height 18
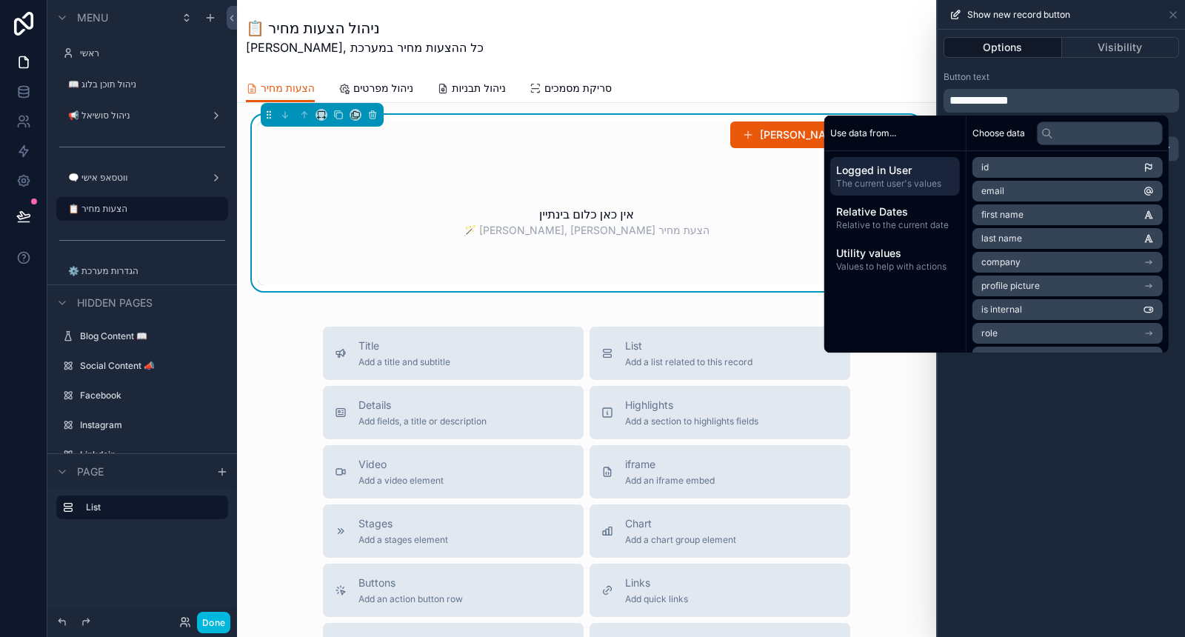
click at [1019, 79] on div "Button text" at bounding box center [1062, 77] width 236 height 12
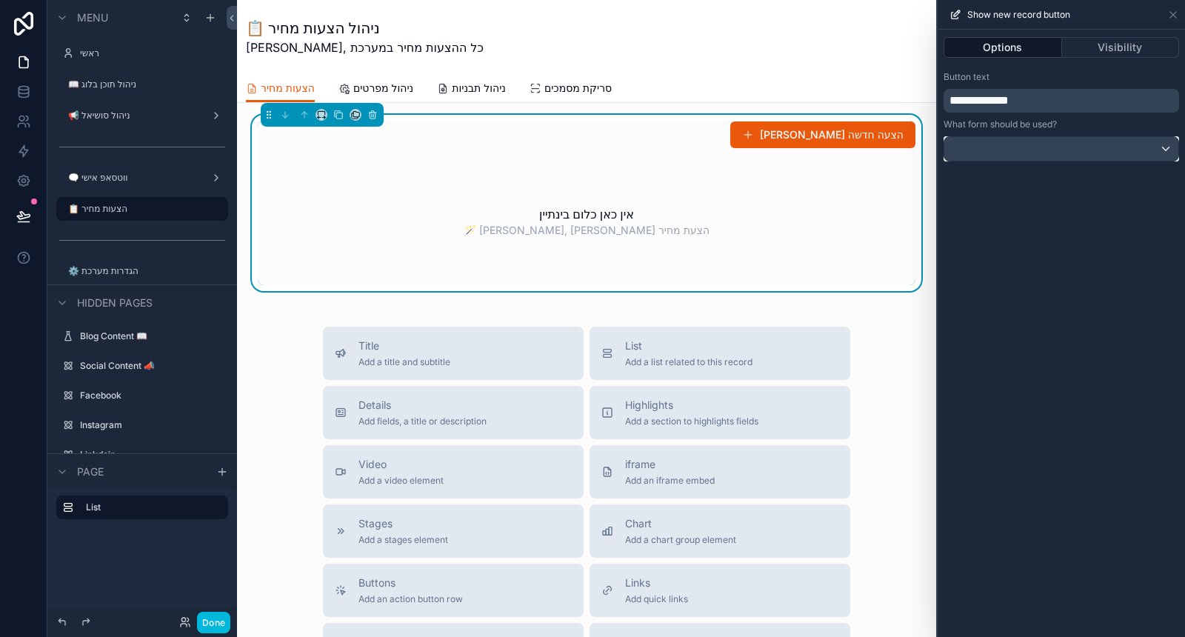
click at [1026, 147] on div at bounding box center [1061, 149] width 234 height 24
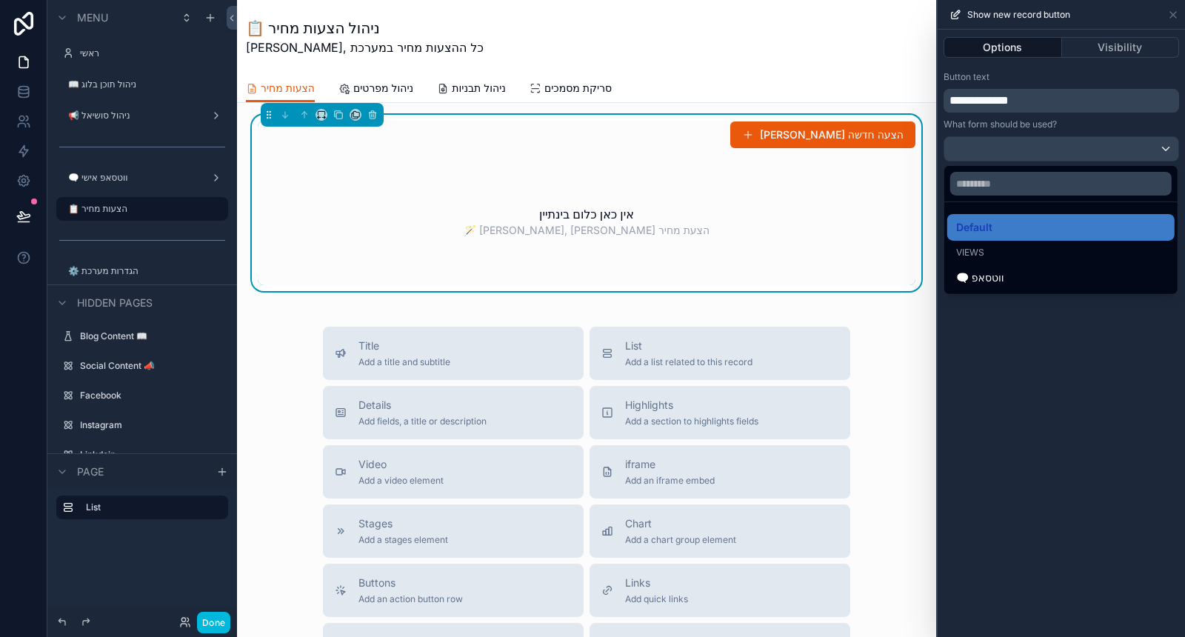
click at [1021, 277] on div "🗨️ ווטסאפ" at bounding box center [1061, 278] width 210 height 18
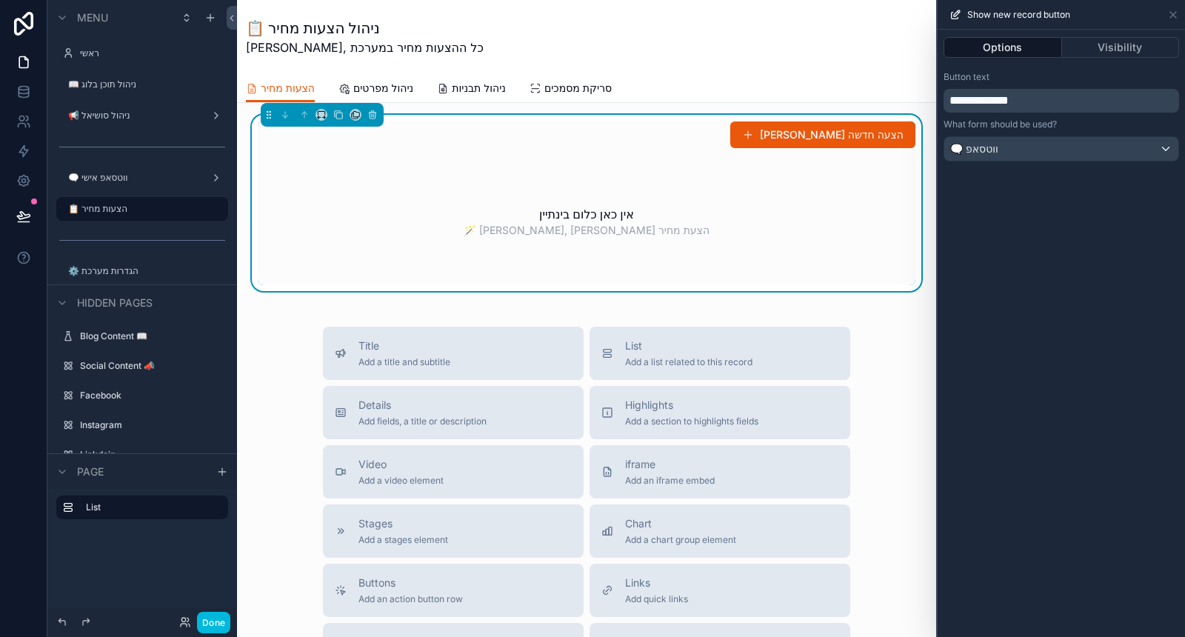
click at [953, 97] on span "**********" at bounding box center [979, 100] width 59 height 11
click at [924, 100] on div "**********" at bounding box center [592, 318] width 1185 height 637
click at [998, 69] on div "**********" at bounding box center [1061, 116] width 247 height 102
click at [876, 123] on button "✨ צור הצעה חדשה" at bounding box center [815, 134] width 201 height 27
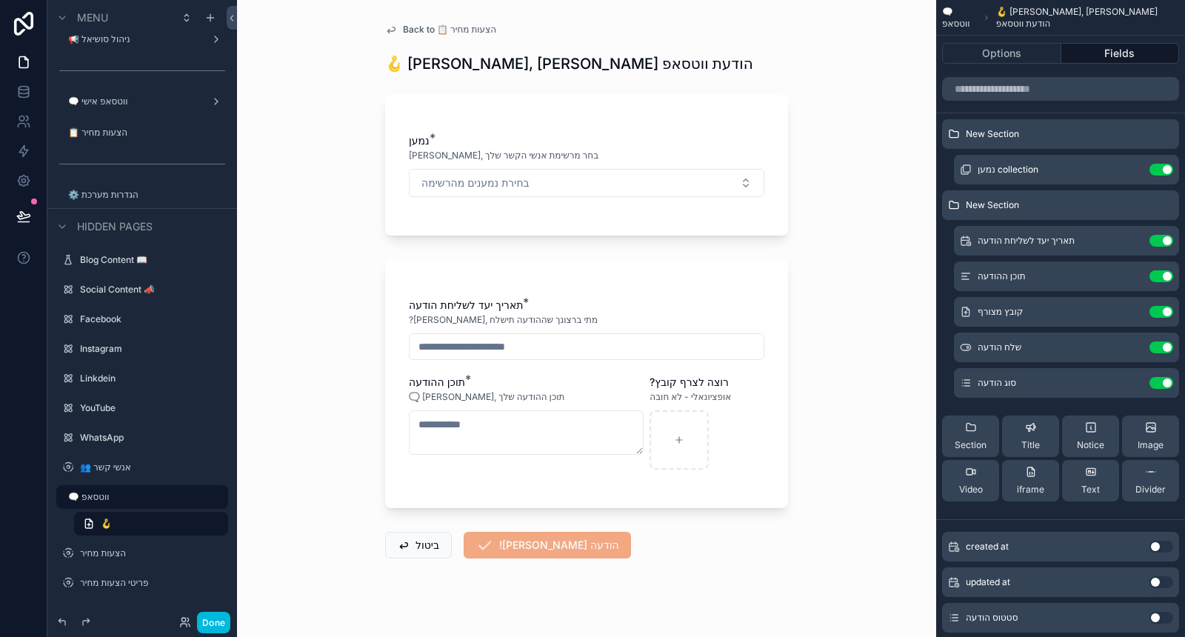
click at [705, 181] on button "בחירת נמענים מהרשימה" at bounding box center [587, 183] width 356 height 28
click at [813, 230] on div "Back to 📋 הצעות מחיר 🪝 יאיר, צור הודעת ווטסאפ נמען * יאיר, בחר מרשימת אנשי הקשר…" at bounding box center [586, 318] width 699 height 637
click at [593, 170] on button "בחירת נמענים מהרשימה" at bounding box center [587, 183] width 356 height 28
click at [537, 236] on div "[PERSON_NAME]" at bounding box center [580, 242] width 206 height 24
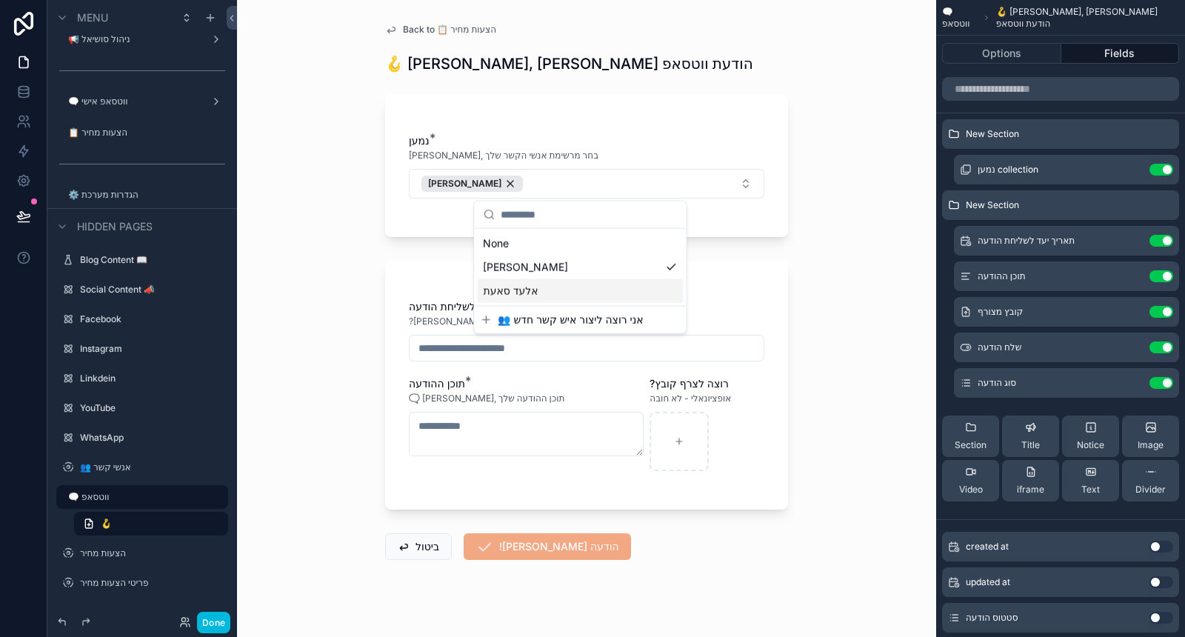
click at [764, 241] on form "נמען * יאיר, בחר מרשימת אנשי הקשר שלך יאיר חפץ תאריך יעד לשליחת הודעה * ?יאיר, …" at bounding box center [586, 370] width 403 height 569
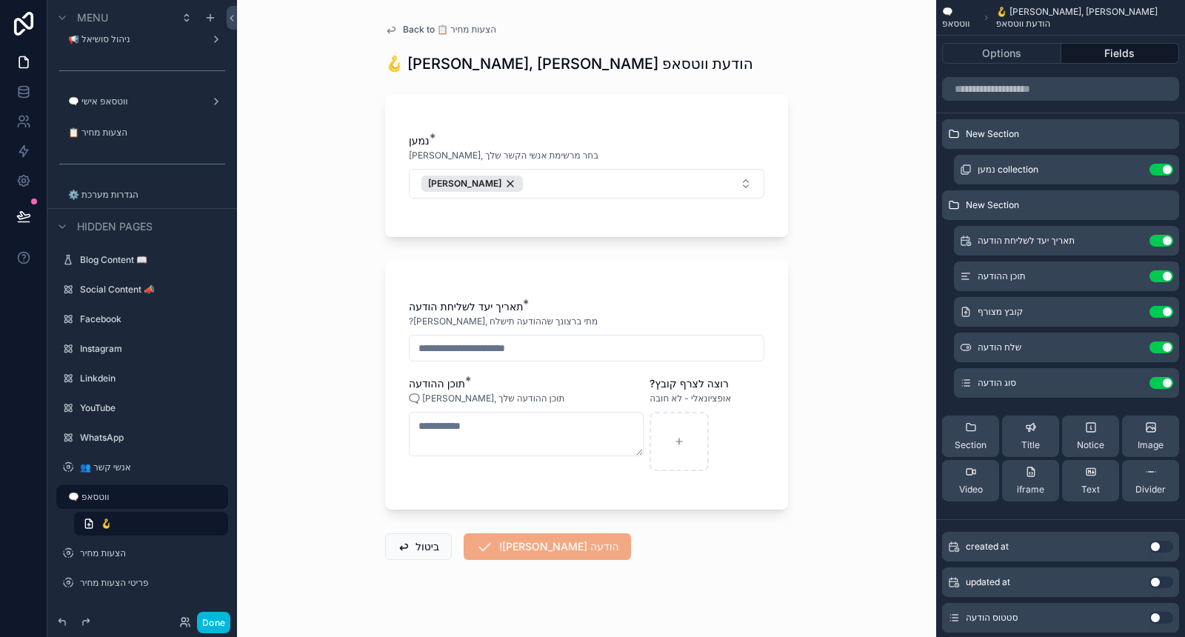
click at [467, 32] on span "Back to 📋 הצעות מחיר" at bounding box center [449, 30] width 93 height 12
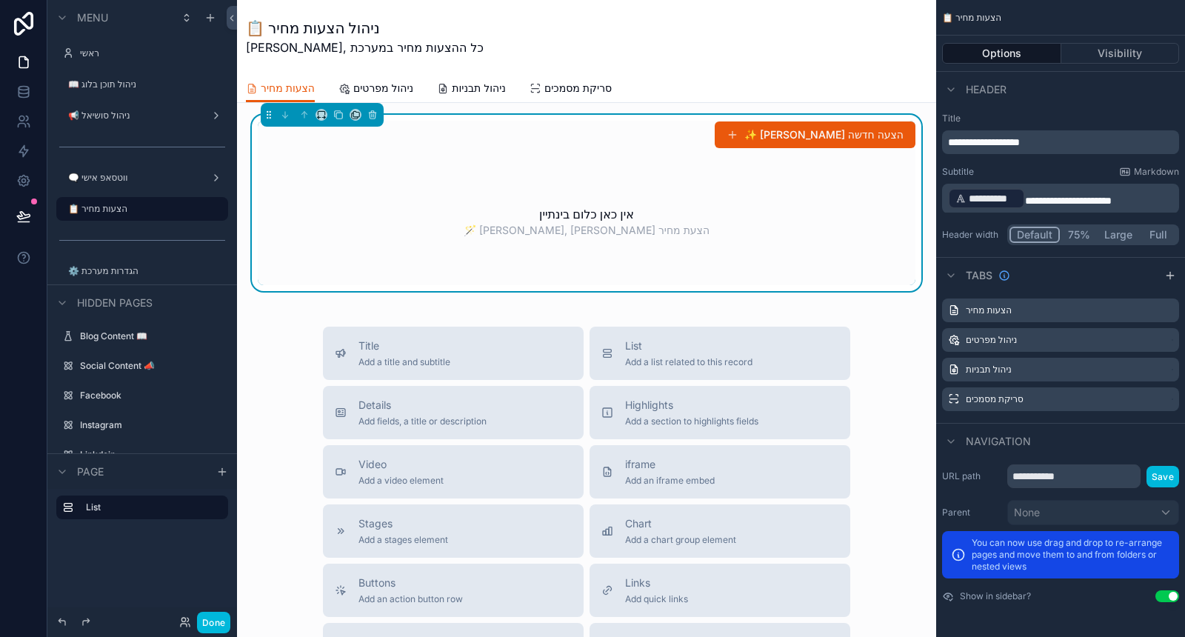
click at [579, 220] on h2 "אין כאן כלום בינתיין" at bounding box center [586, 214] width 95 height 18
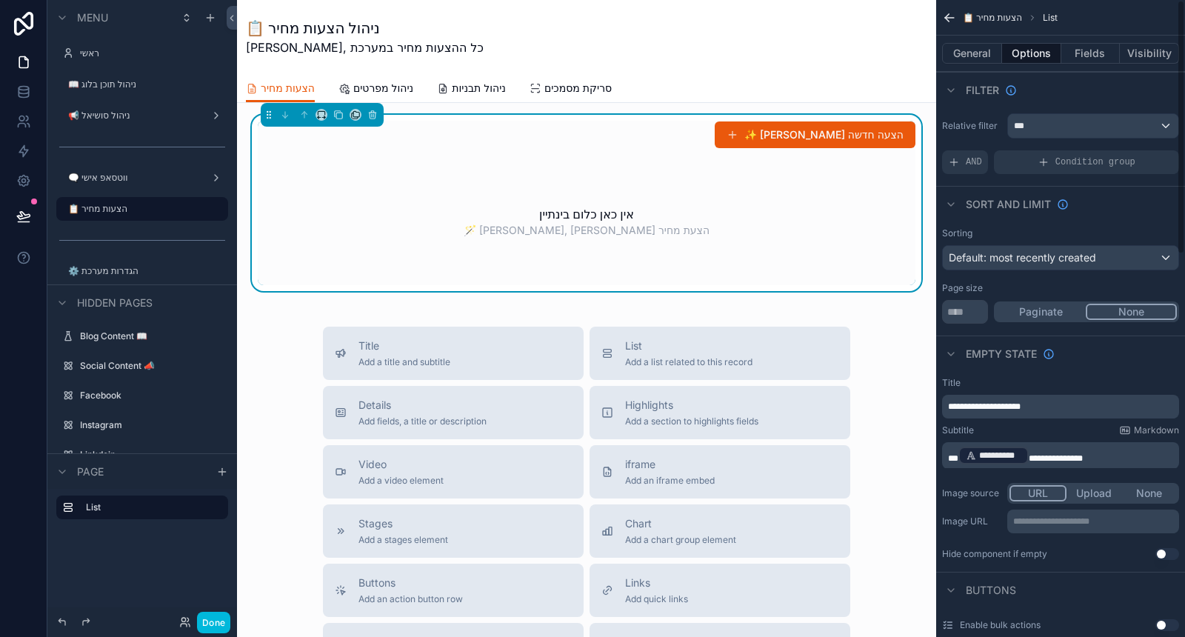
click at [973, 53] on button "General" at bounding box center [972, 53] width 60 height 21
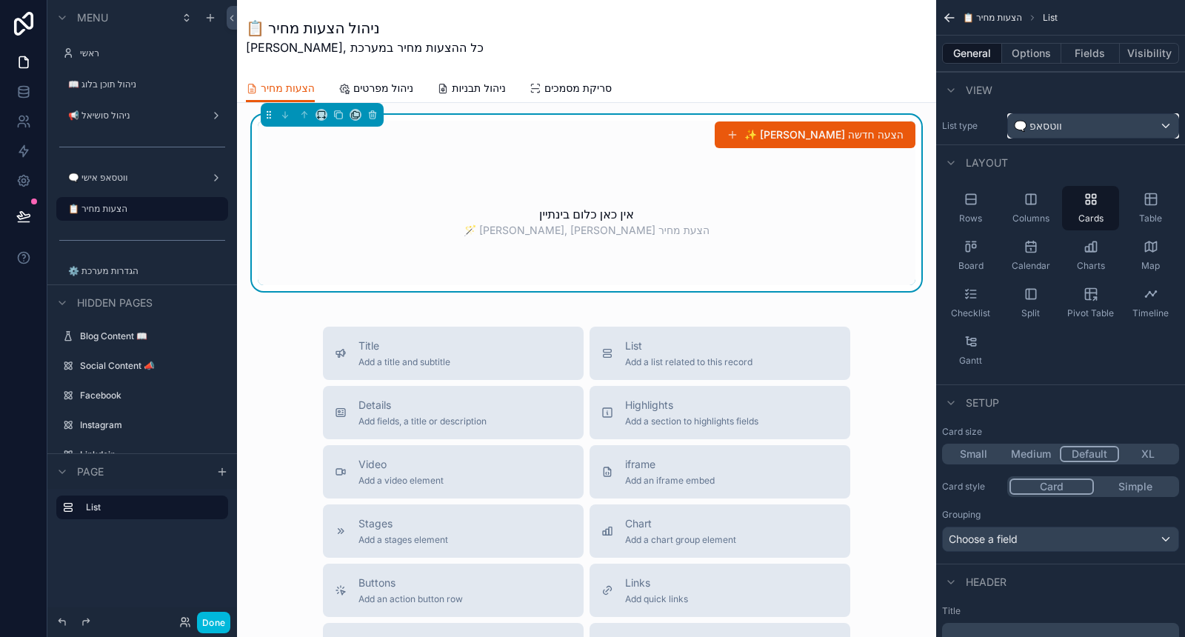
click at [1042, 121] on span "🗨️ ווטסאפ" at bounding box center [1038, 126] width 48 height 15
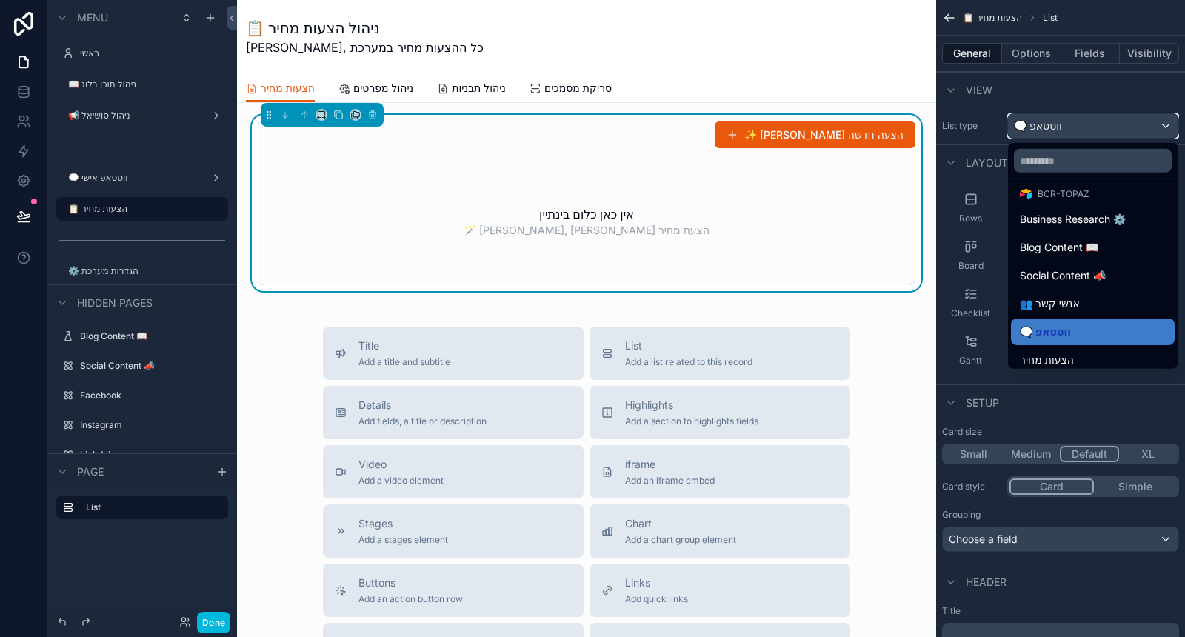
scroll to position [93, 0]
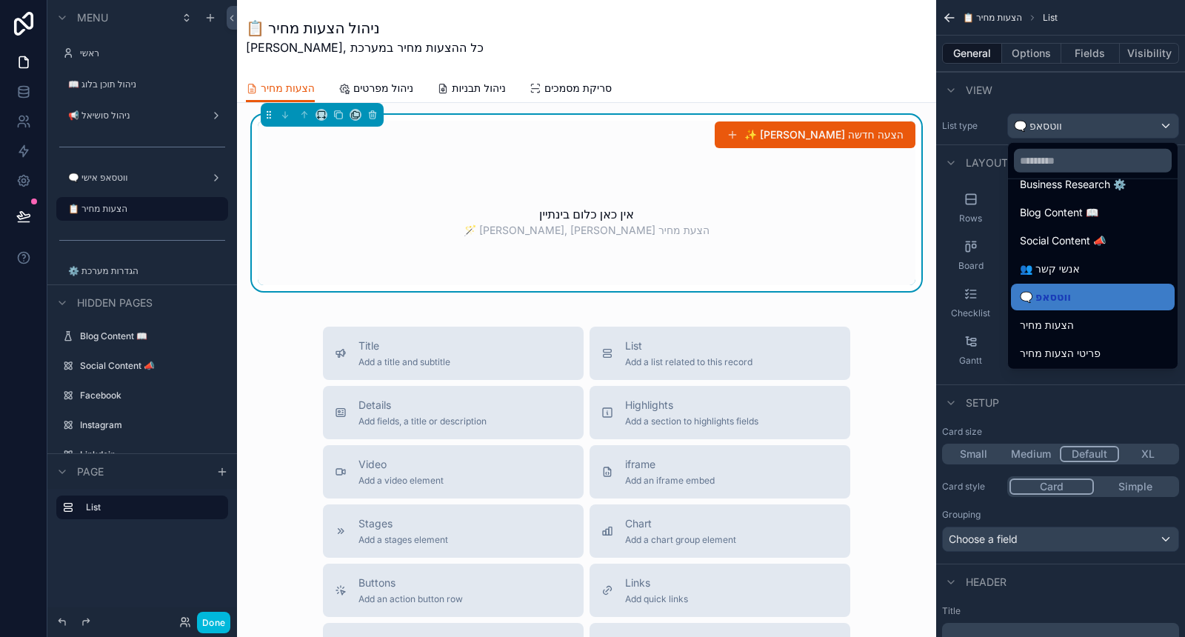
click at [1061, 321] on span "הצעות מחיר" at bounding box center [1047, 325] width 54 height 18
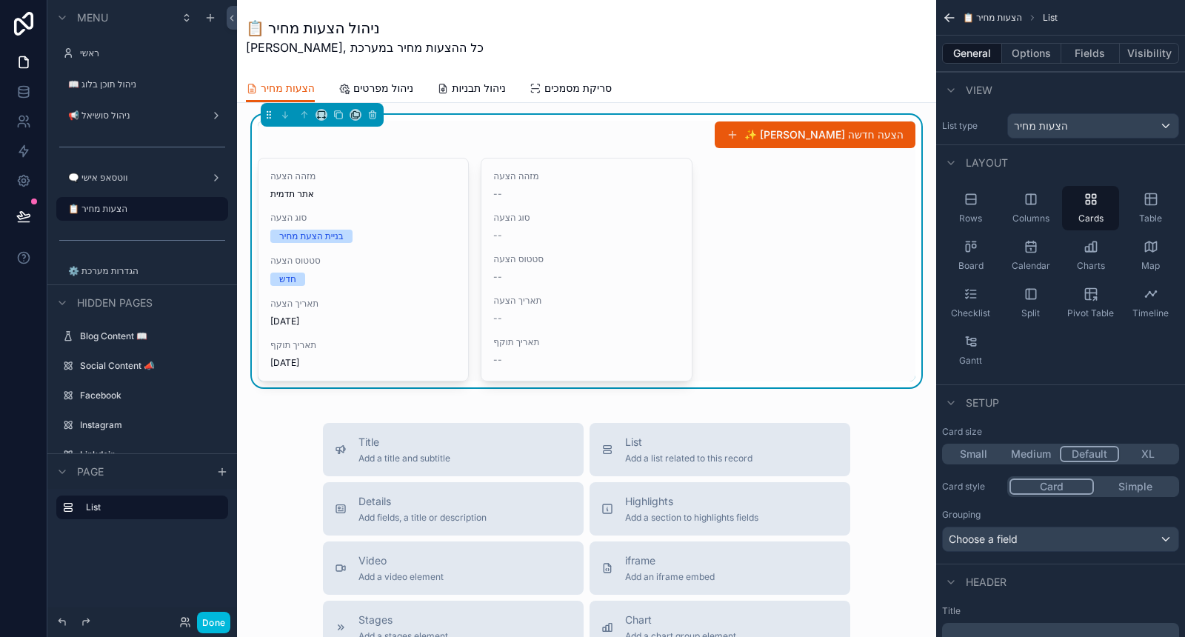
click at [1046, 52] on button "Options" at bounding box center [1031, 53] width 59 height 21
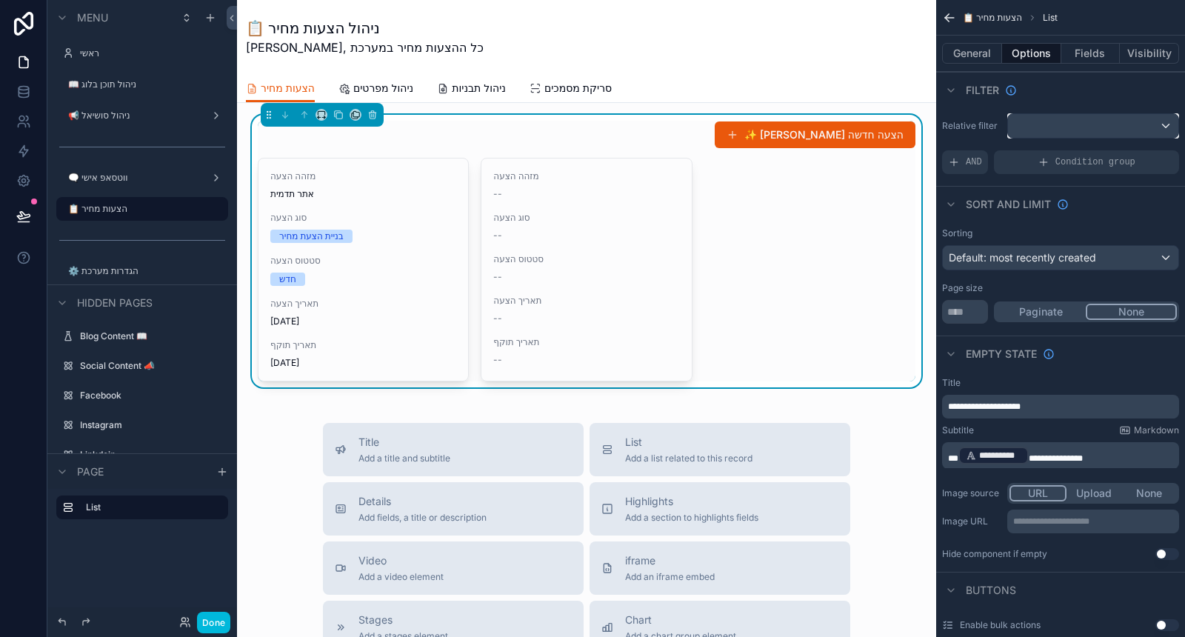
click at [1109, 116] on div "scrollable content" at bounding box center [1093, 126] width 170 height 24
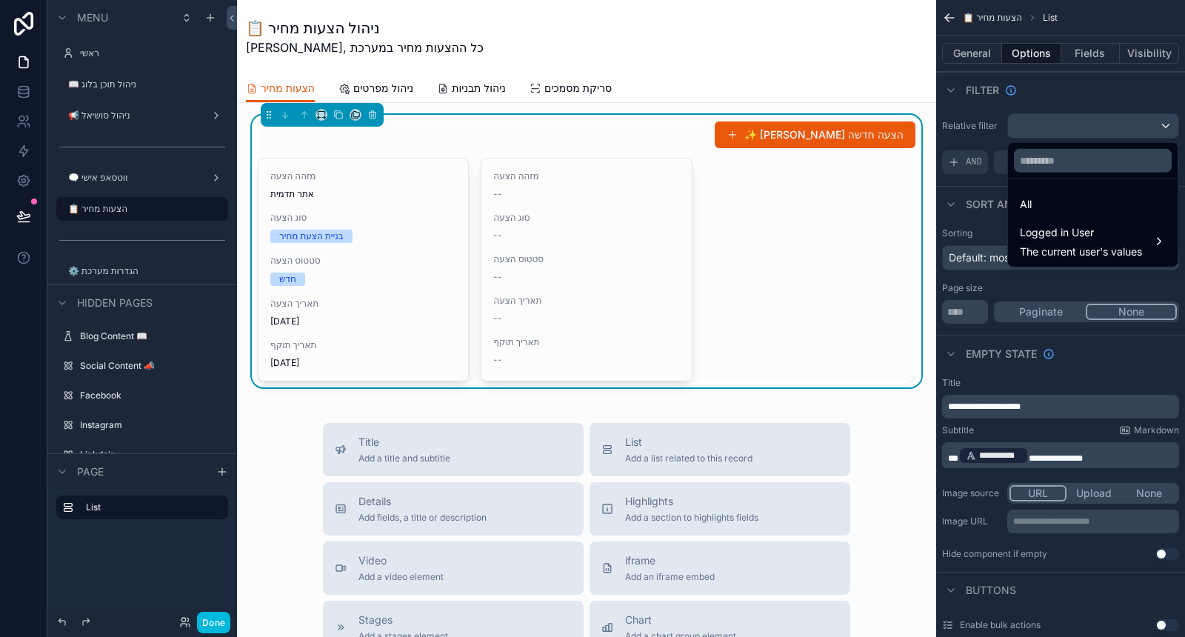
click at [1061, 199] on div "All" at bounding box center [1093, 205] width 146 height 18
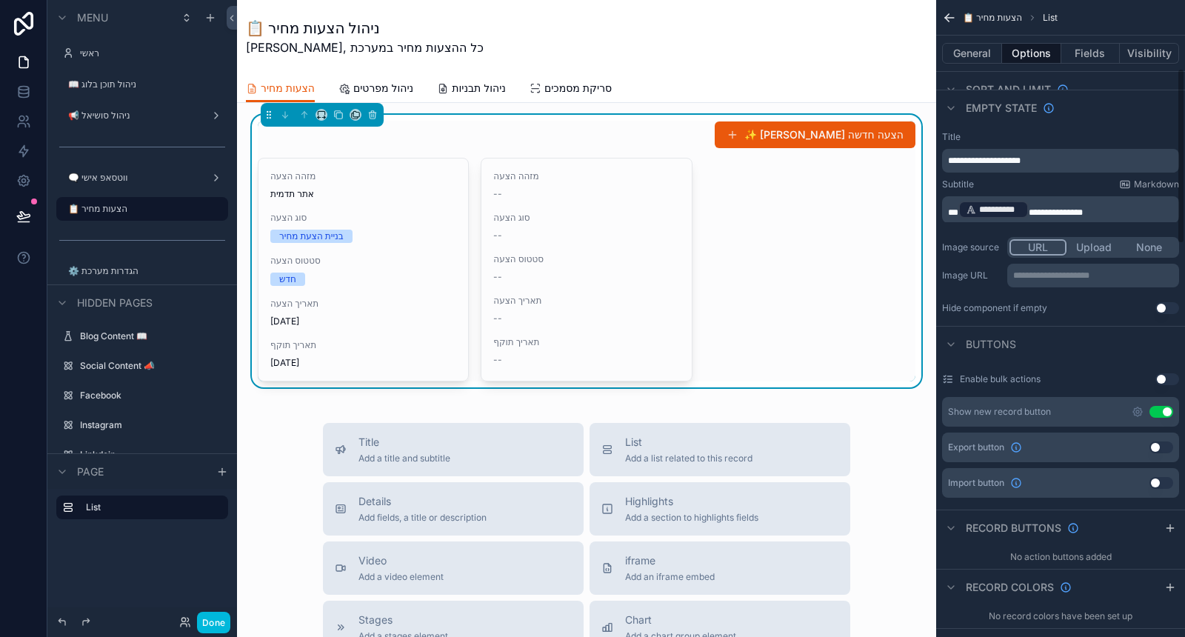
scroll to position [247, 0]
click at [1140, 407] on icon "scrollable content" at bounding box center [1138, 411] width 12 height 12
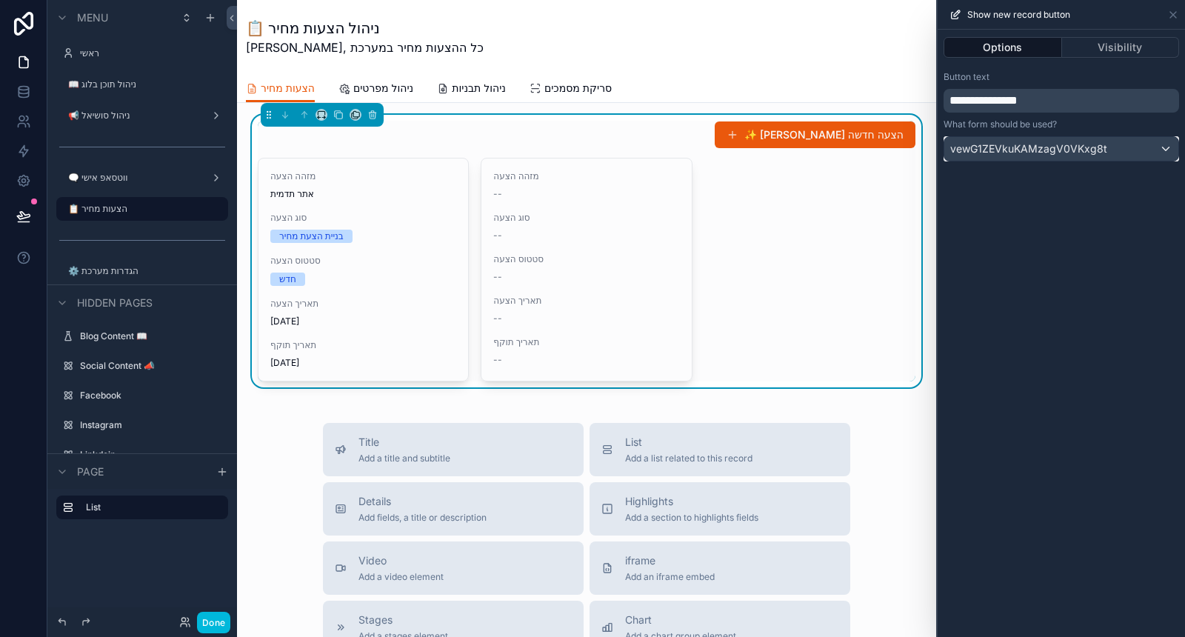
click at [1105, 150] on div "vewG1ZEVkuKAMzagV0VKxg8t" at bounding box center [1061, 149] width 234 height 24
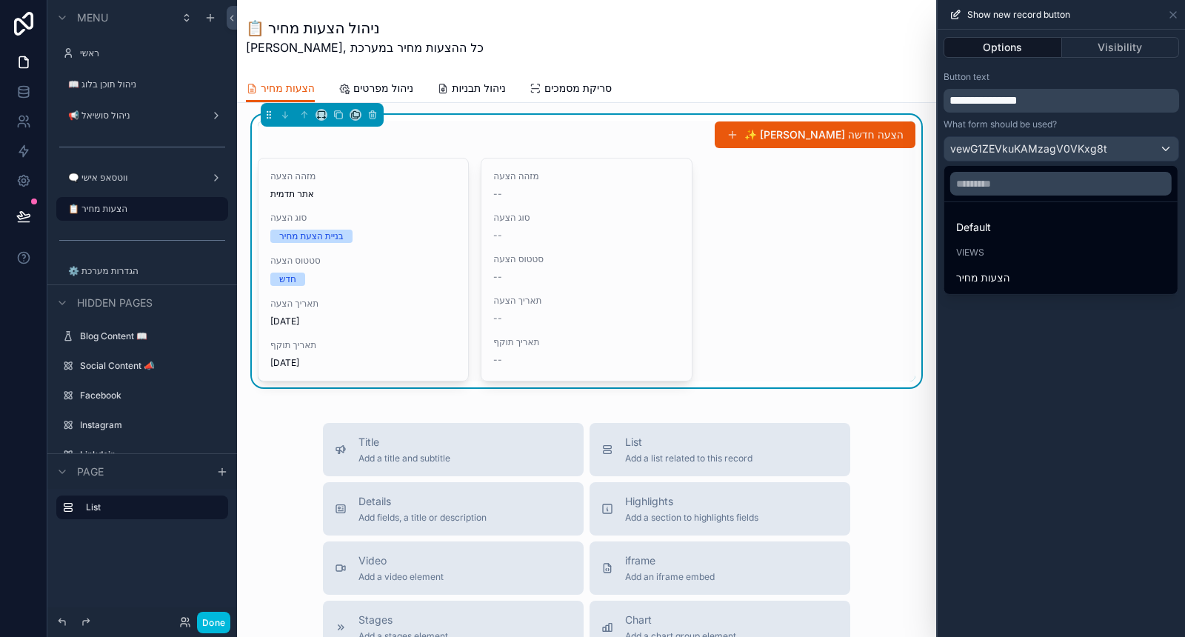
click at [1050, 273] on div "הצעות מחיר" at bounding box center [1061, 278] width 210 height 18
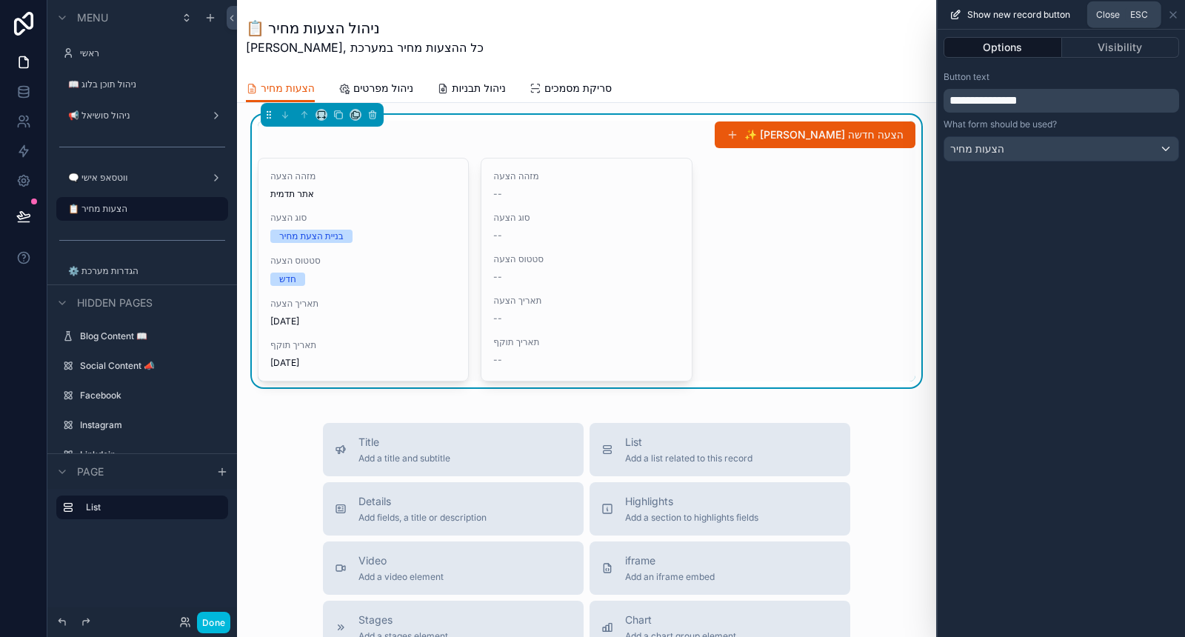
click at [1176, 16] on icon at bounding box center [1173, 15] width 6 height 6
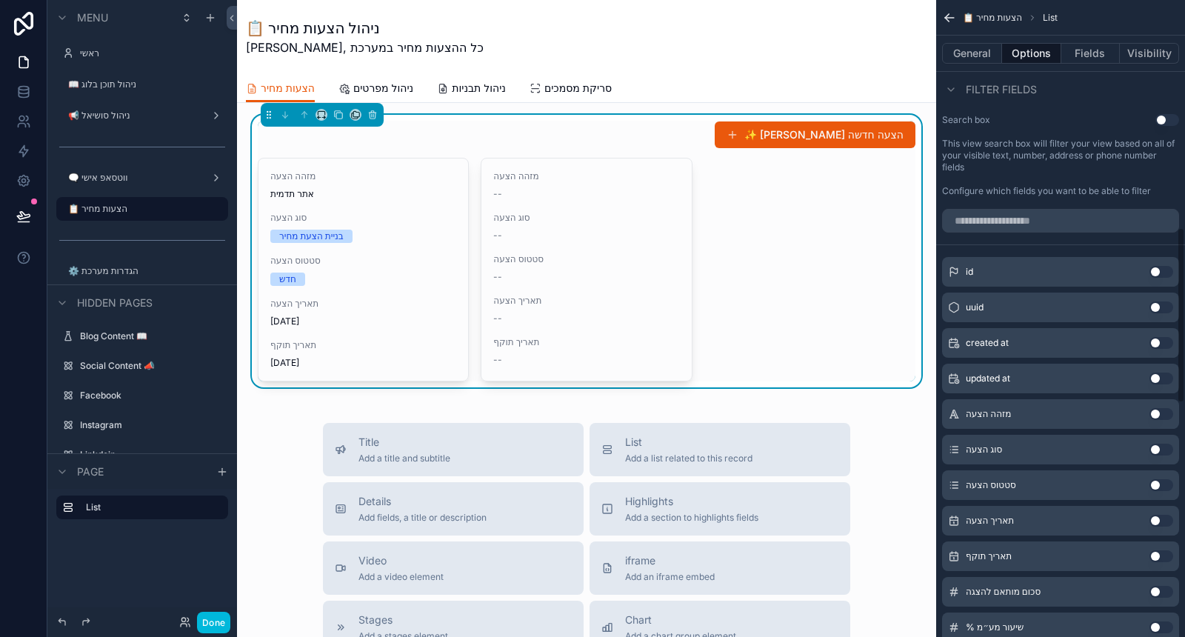
scroll to position [823, 0]
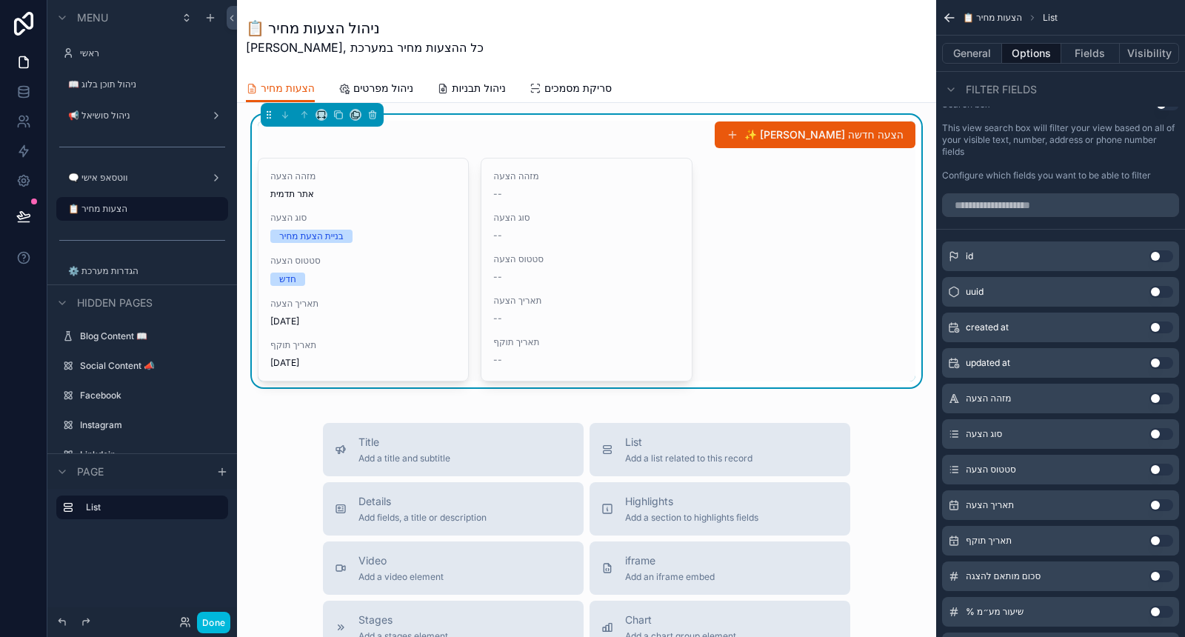
click at [1156, 433] on button "Use setting" at bounding box center [1162, 434] width 24 height 12
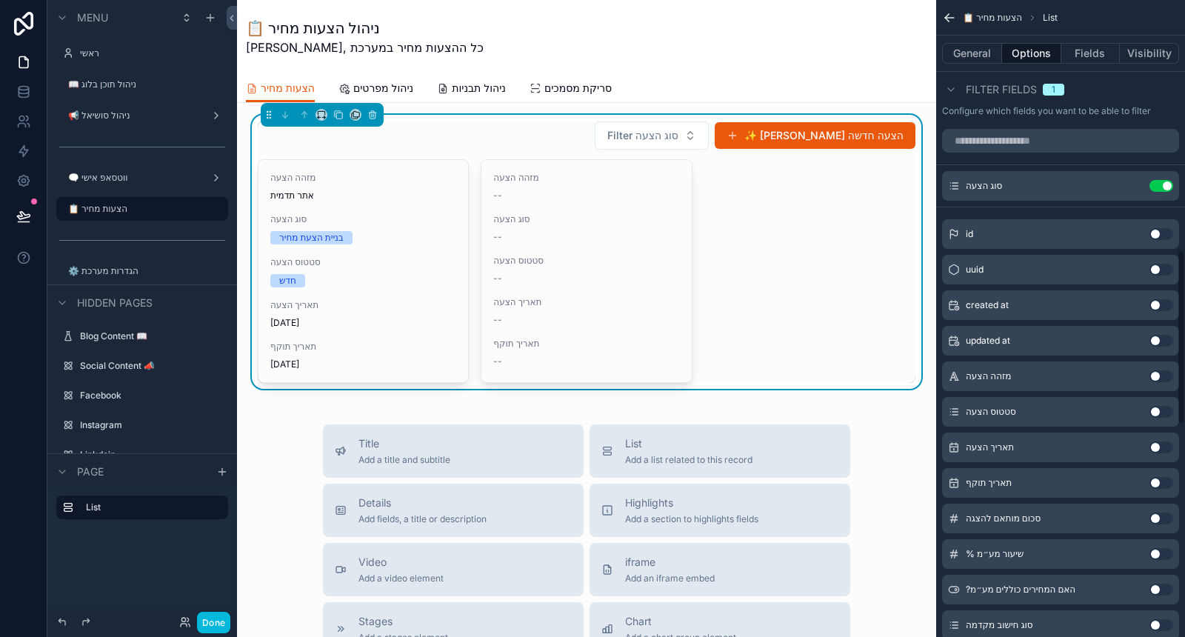
scroll to position [905, 0]
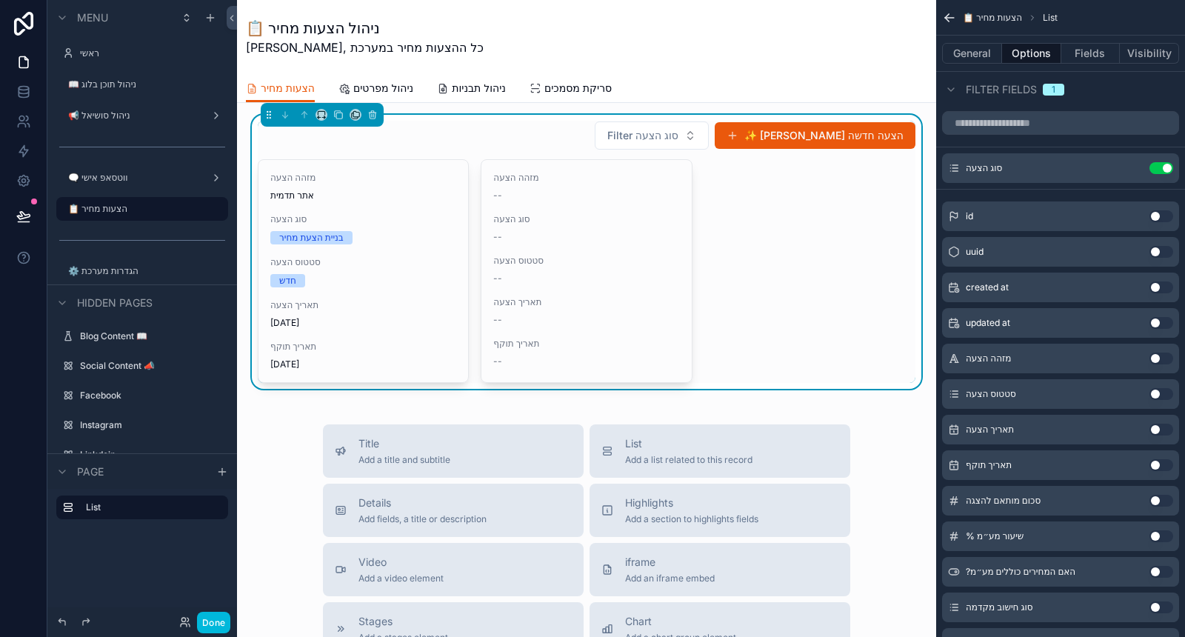
click at [1155, 390] on button "Use setting" at bounding box center [1162, 394] width 24 height 12
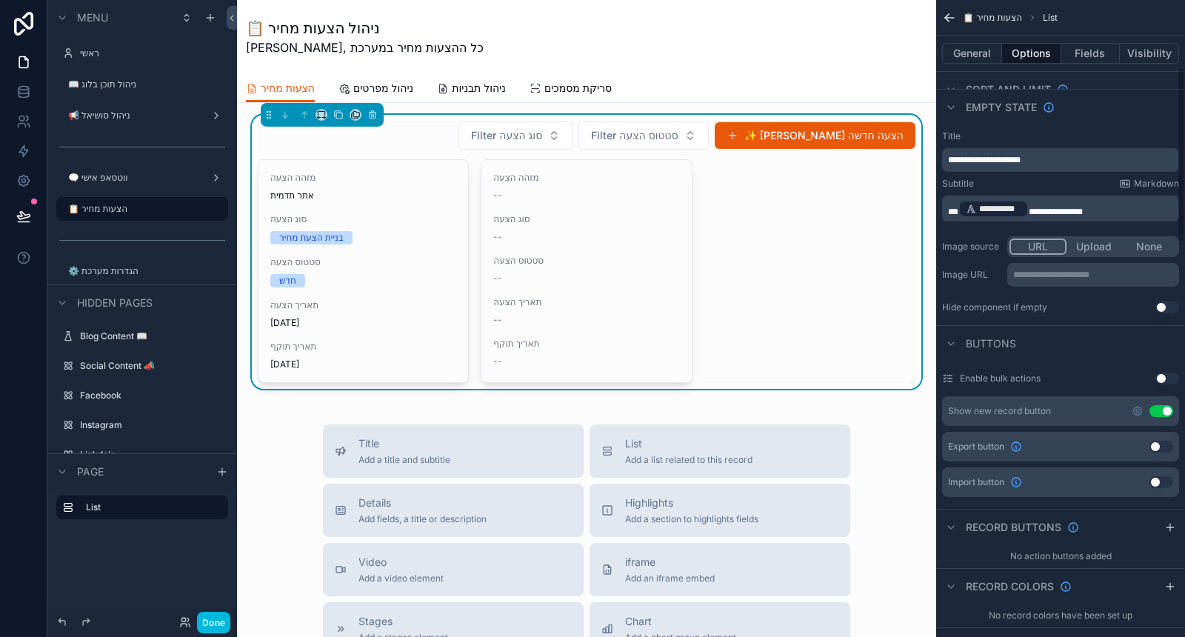
scroll to position [411, 0]
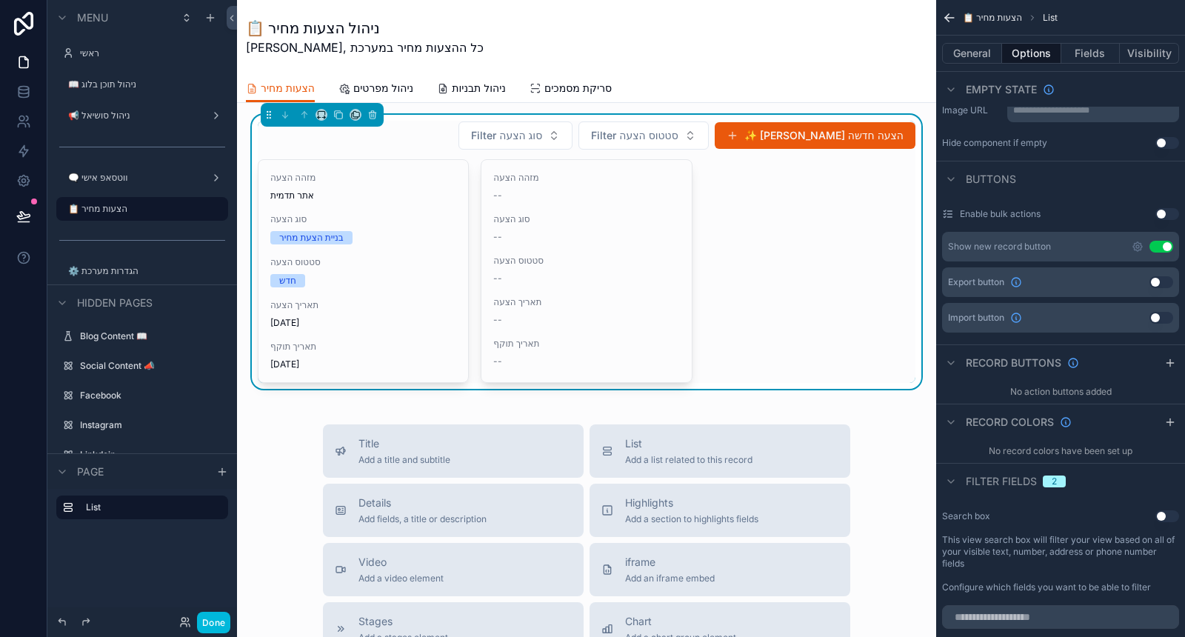
click at [1164, 516] on button "Use setting" at bounding box center [1168, 516] width 24 height 12
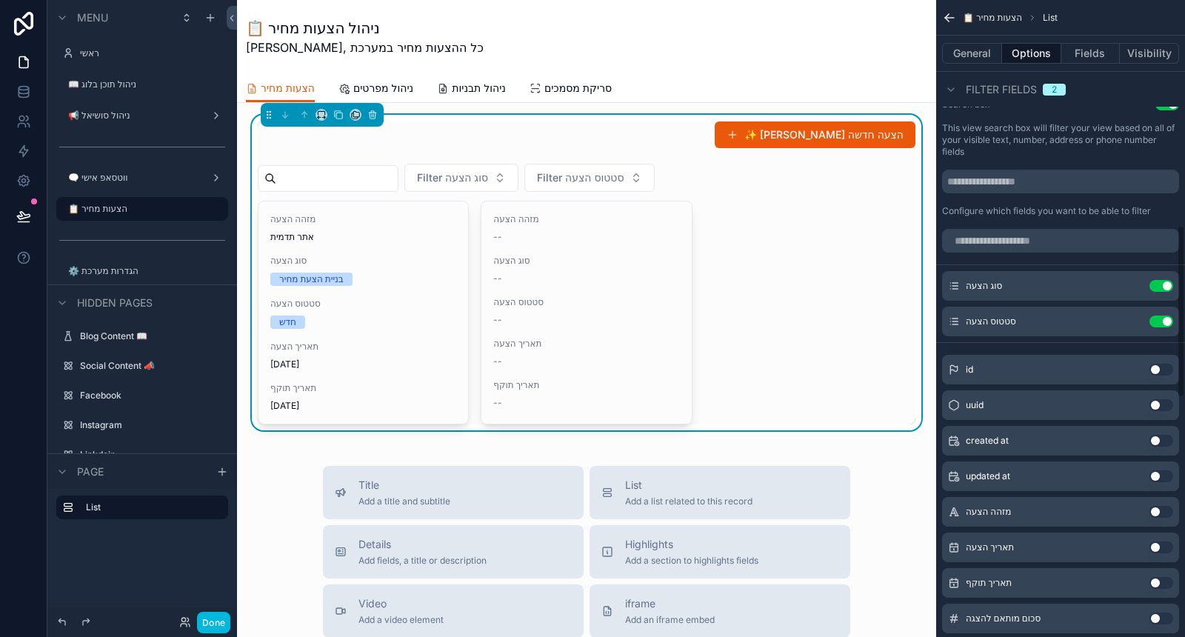
scroll to position [905, 0]
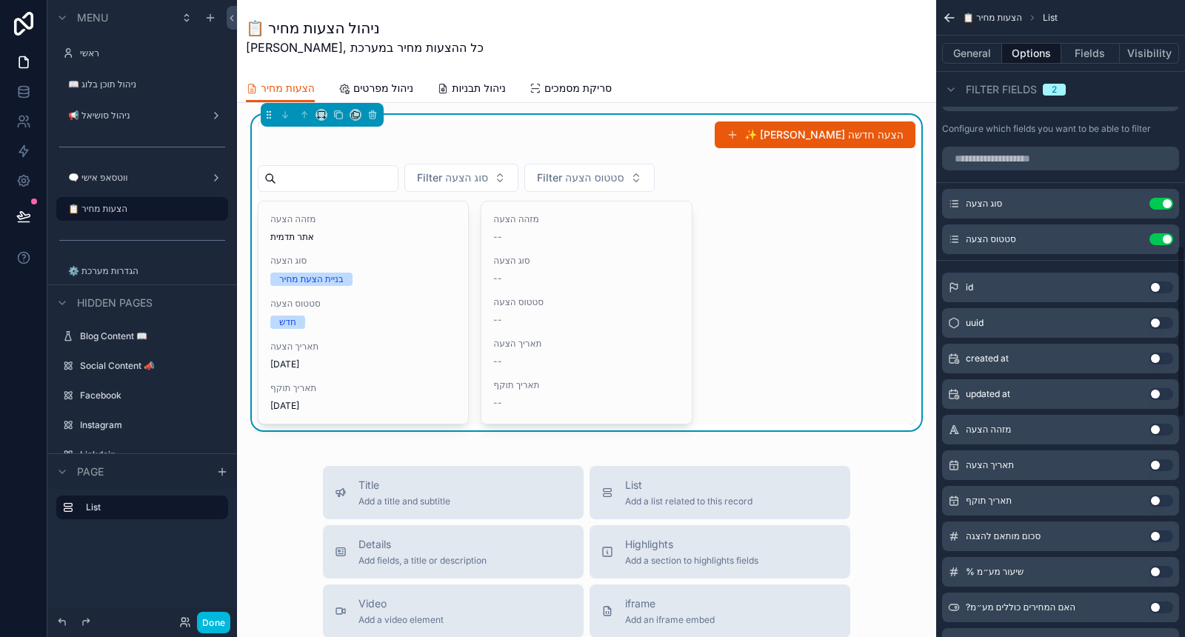
click at [1155, 462] on button "Use setting" at bounding box center [1162, 465] width 24 height 12
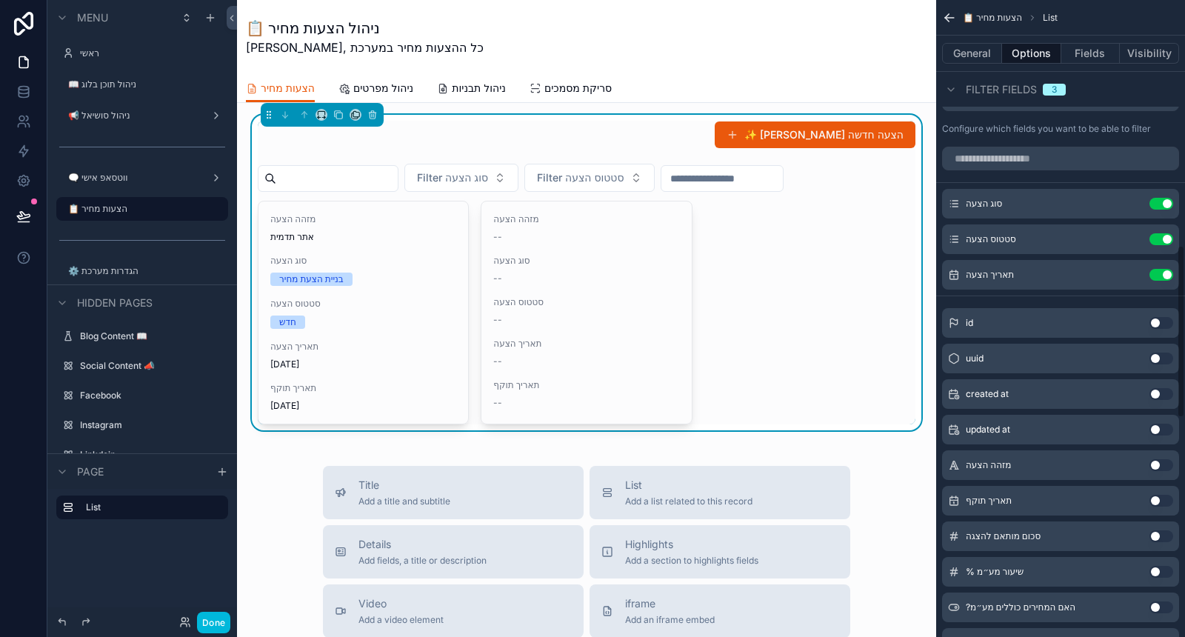
scroll to position [987, 0]
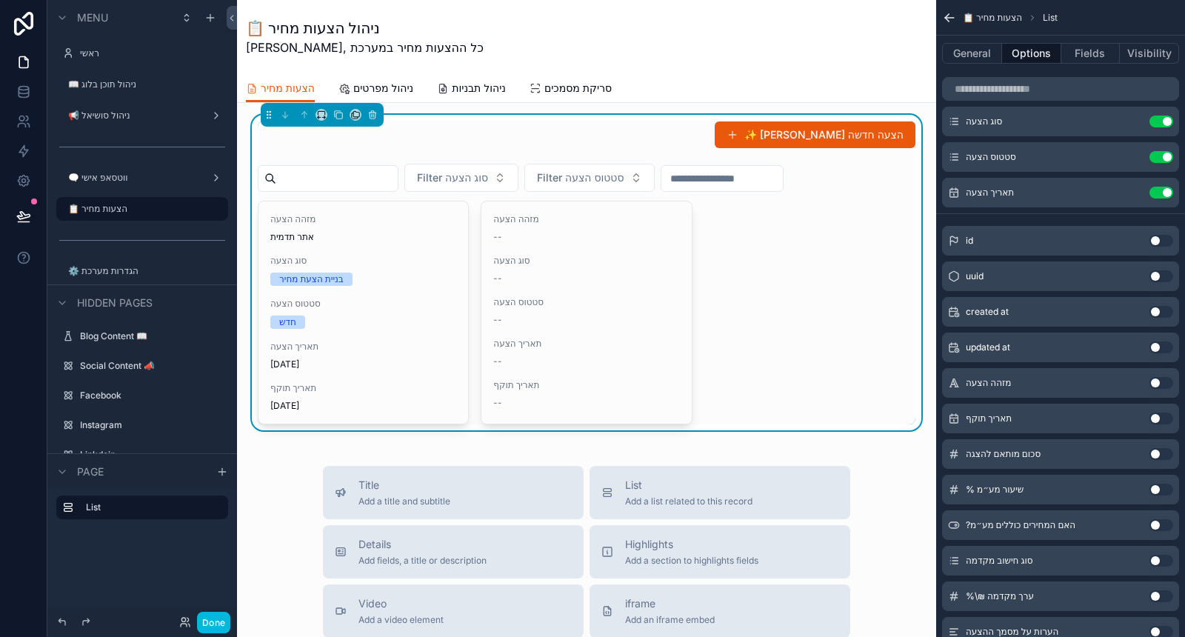
click at [1159, 556] on button "Use setting" at bounding box center [1162, 561] width 24 height 12
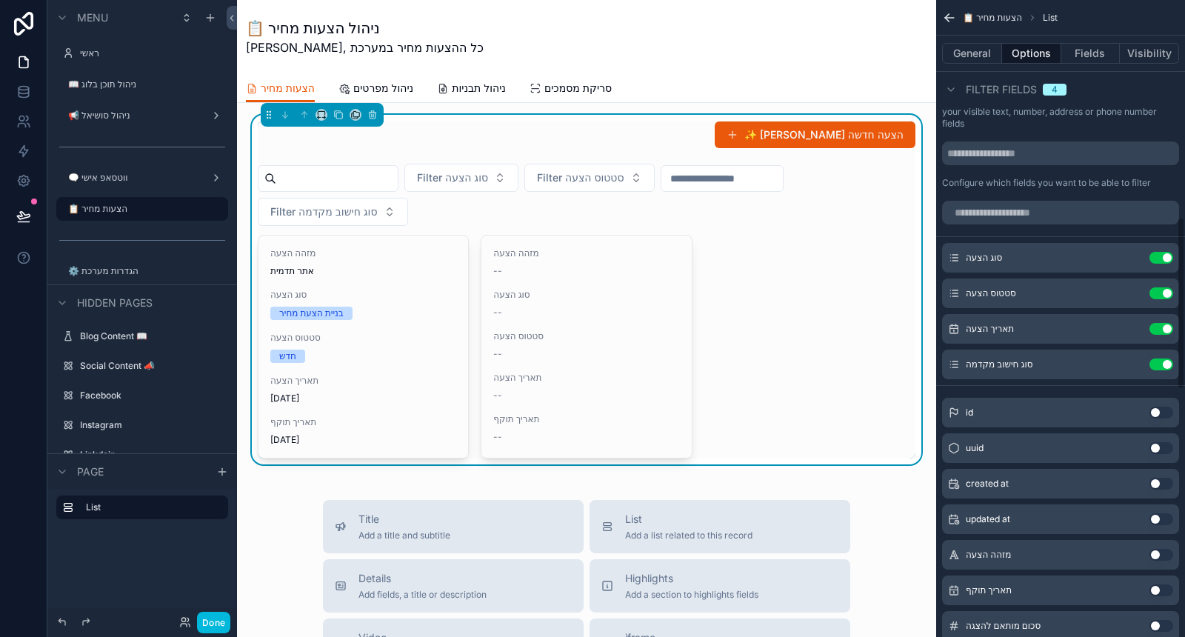
scroll to position [741, 0]
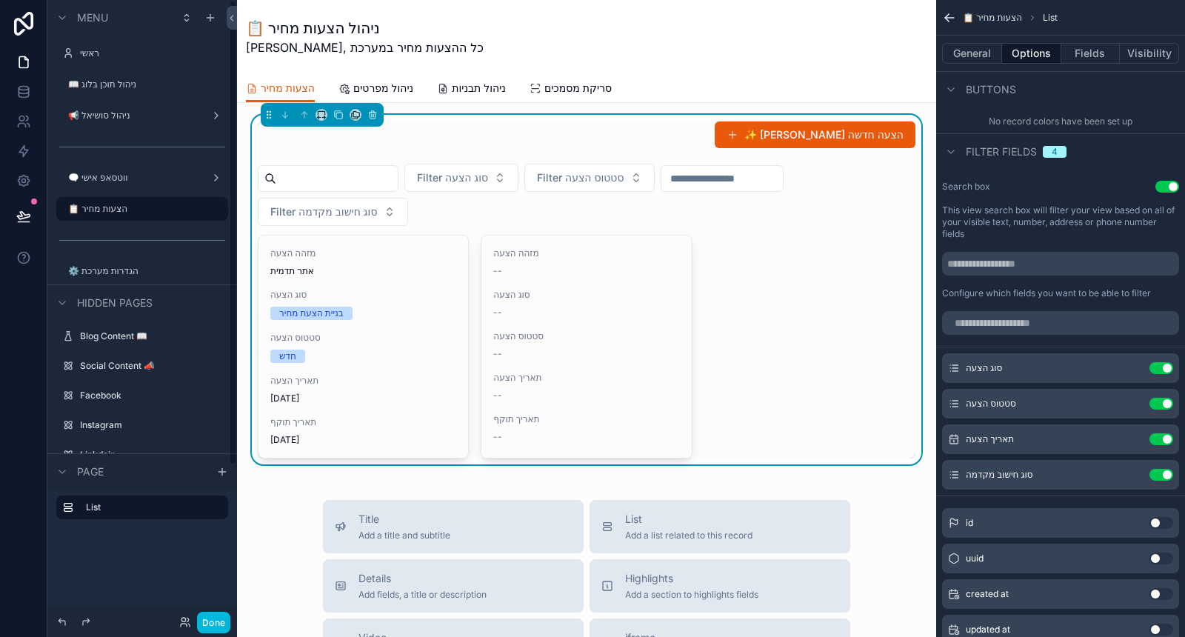
click at [220, 627] on button "Done" at bounding box center [213, 622] width 33 height 21
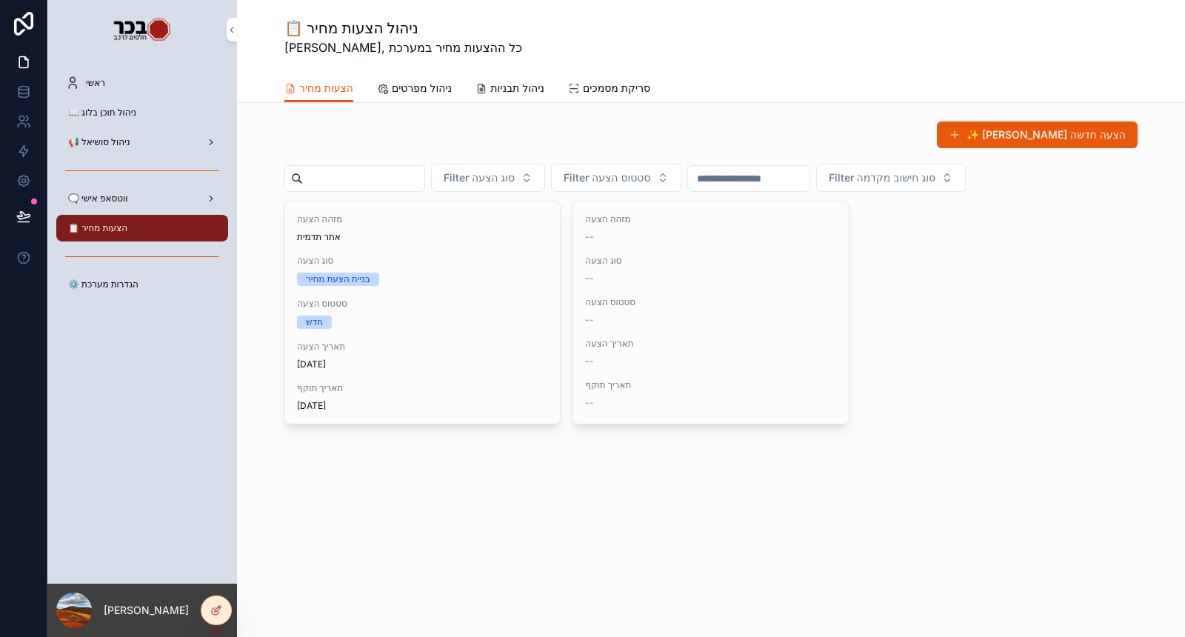
click at [221, 609] on icon at bounding box center [216, 610] width 12 height 12
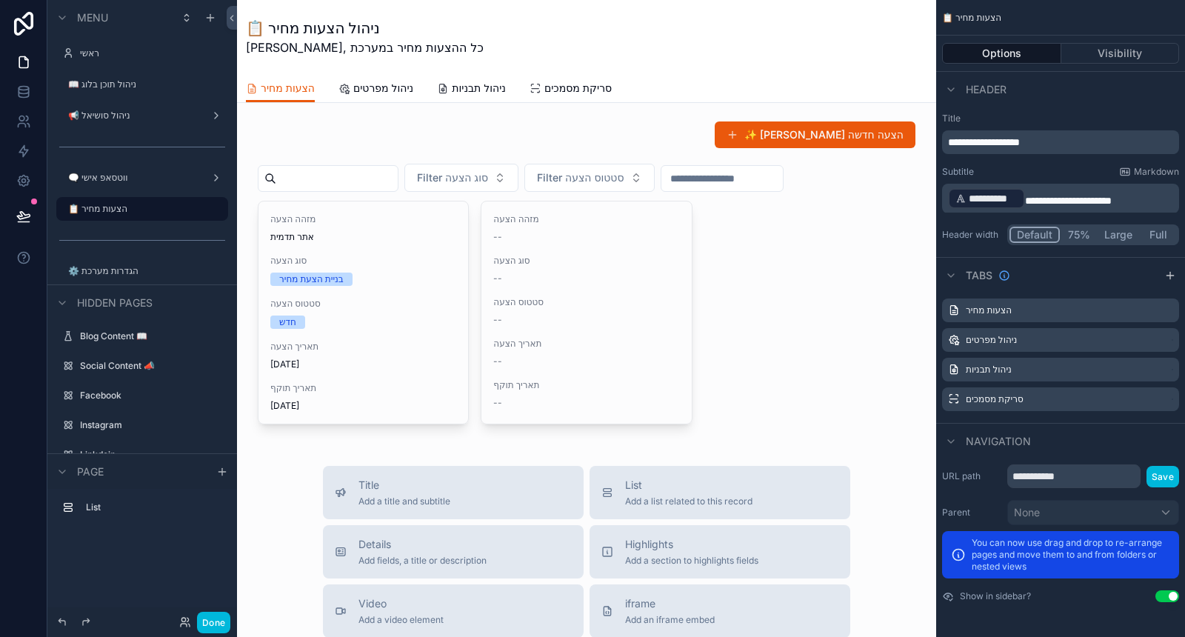
click at [808, 339] on div "scrollable content" at bounding box center [587, 273] width 676 height 316
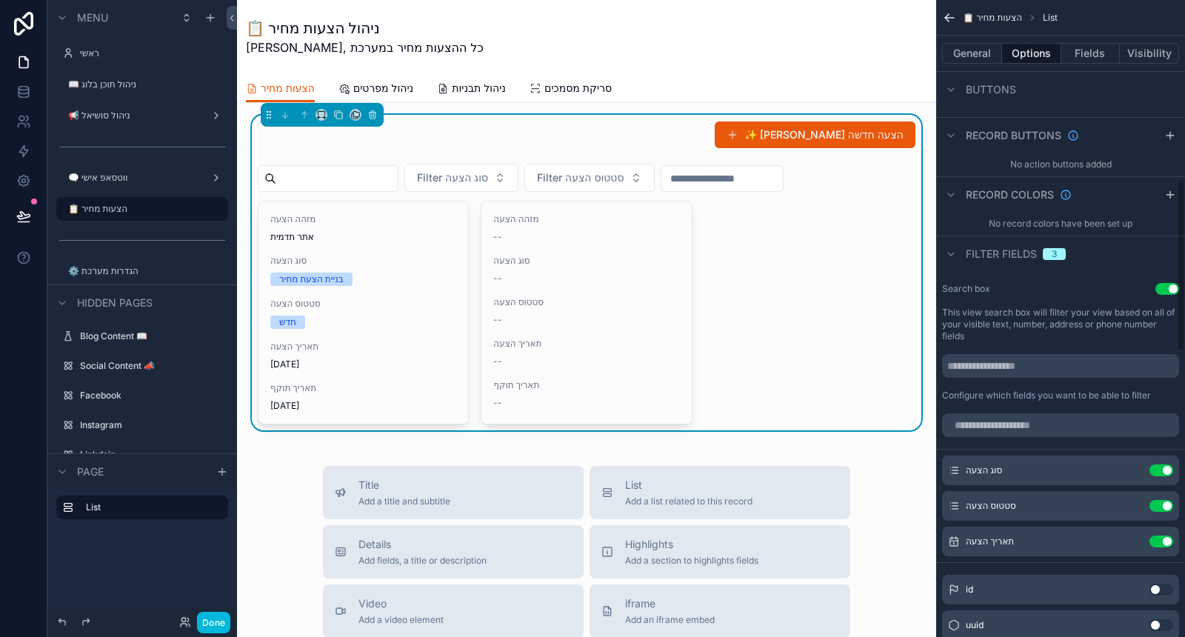
scroll to position [658, 0]
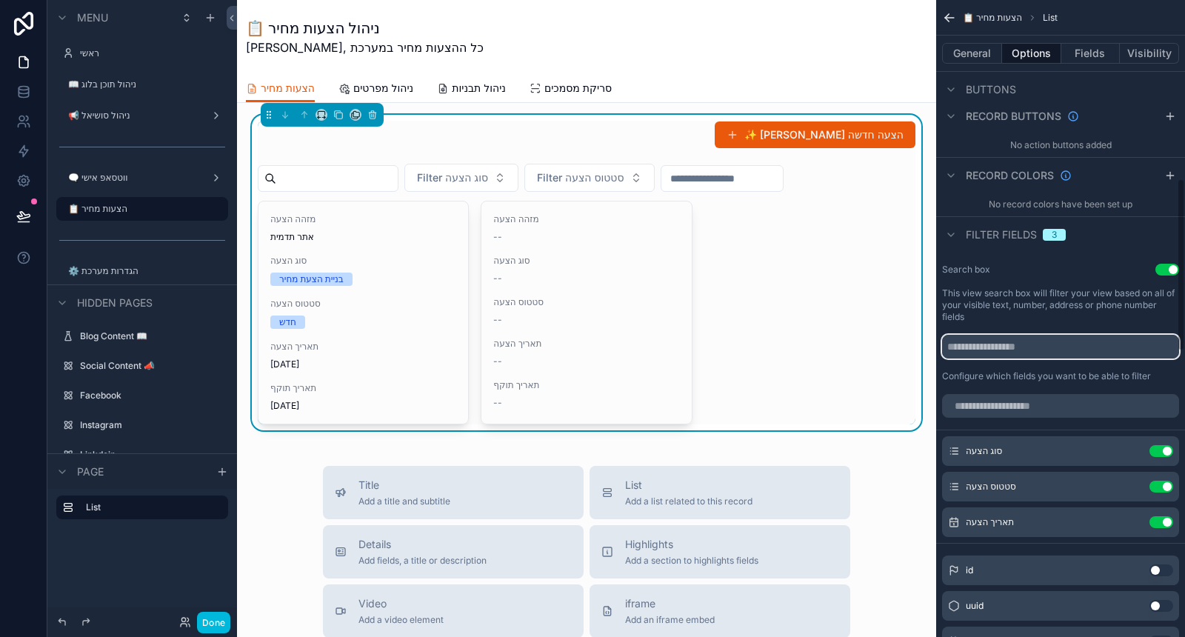
click at [1044, 349] on input "scrollable content" at bounding box center [1060, 347] width 237 height 24
click at [969, 347] on input "**********" at bounding box center [1060, 347] width 237 height 24
click at [1070, 350] on input "**********" at bounding box center [1060, 347] width 237 height 24
type input "**********"
click at [1071, 308] on label "This view search box will filter your view based on all of your visible text, n…" at bounding box center [1060, 305] width 237 height 36
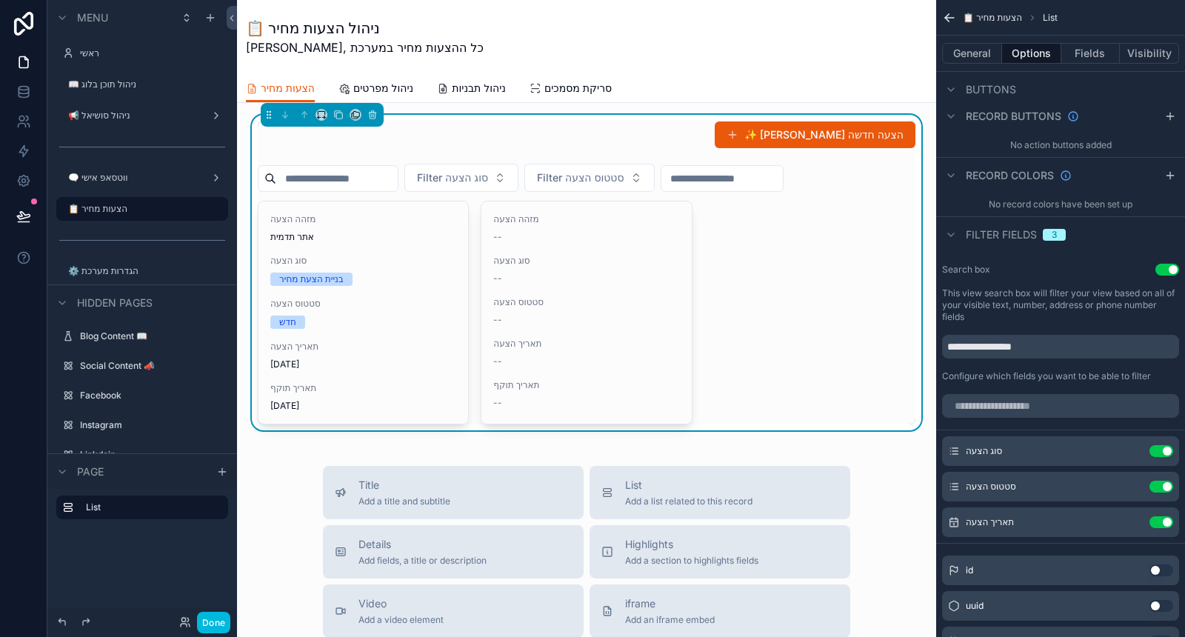
click at [0, 0] on icon "scrollable content" at bounding box center [0, 0] width 0 height 0
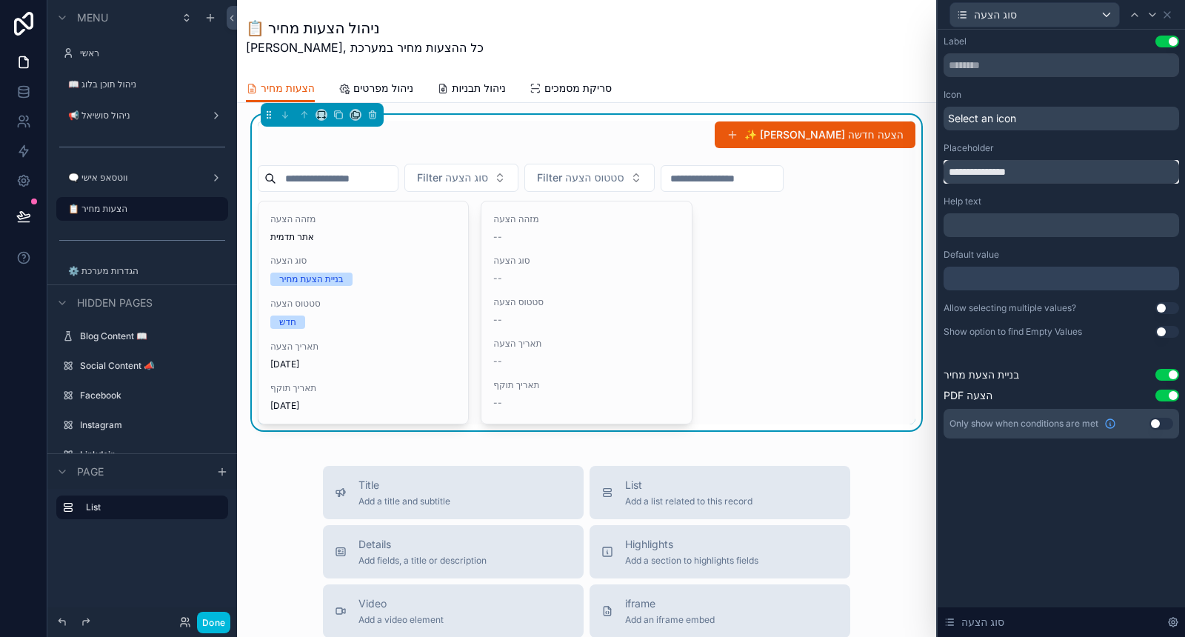
drag, startPoint x: 1024, startPoint y: 167, endPoint x: 933, endPoint y: 167, distance: 90.4
click at [934, 167] on div "**********" at bounding box center [592, 318] width 1185 height 637
type input "**********"
click at [998, 119] on span "Select an icon" at bounding box center [982, 118] width 68 height 15
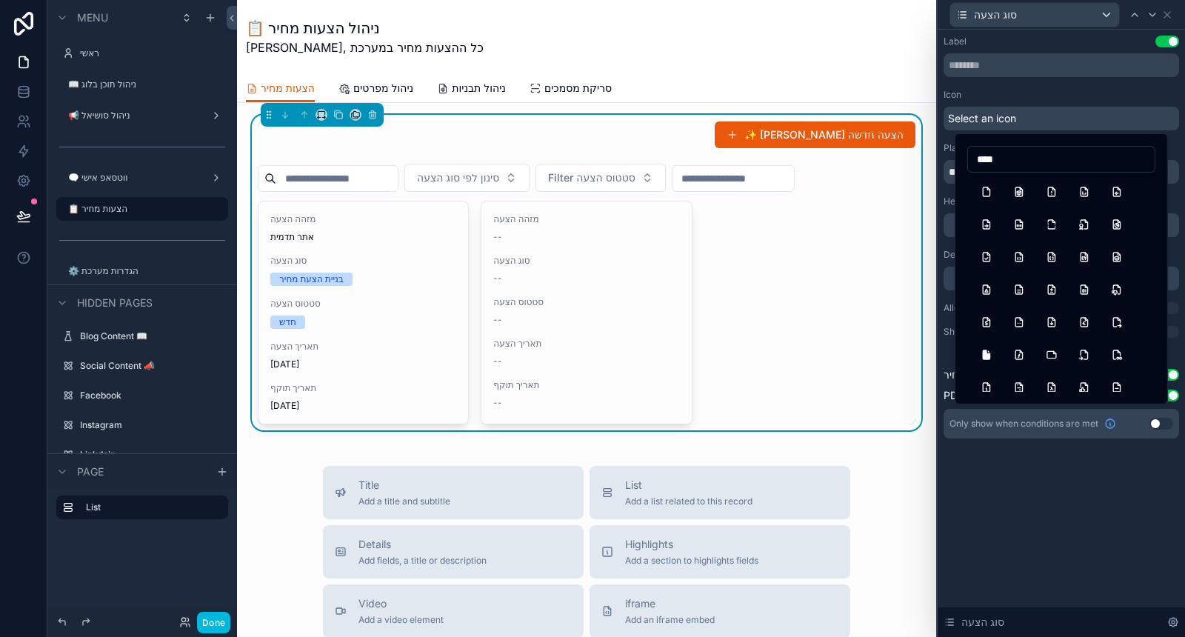
click at [1036, 154] on input "****" at bounding box center [1061, 159] width 187 height 21
type input "******"
click at [1013, 202] on button "FilterBolt" at bounding box center [1019, 192] width 27 height 27
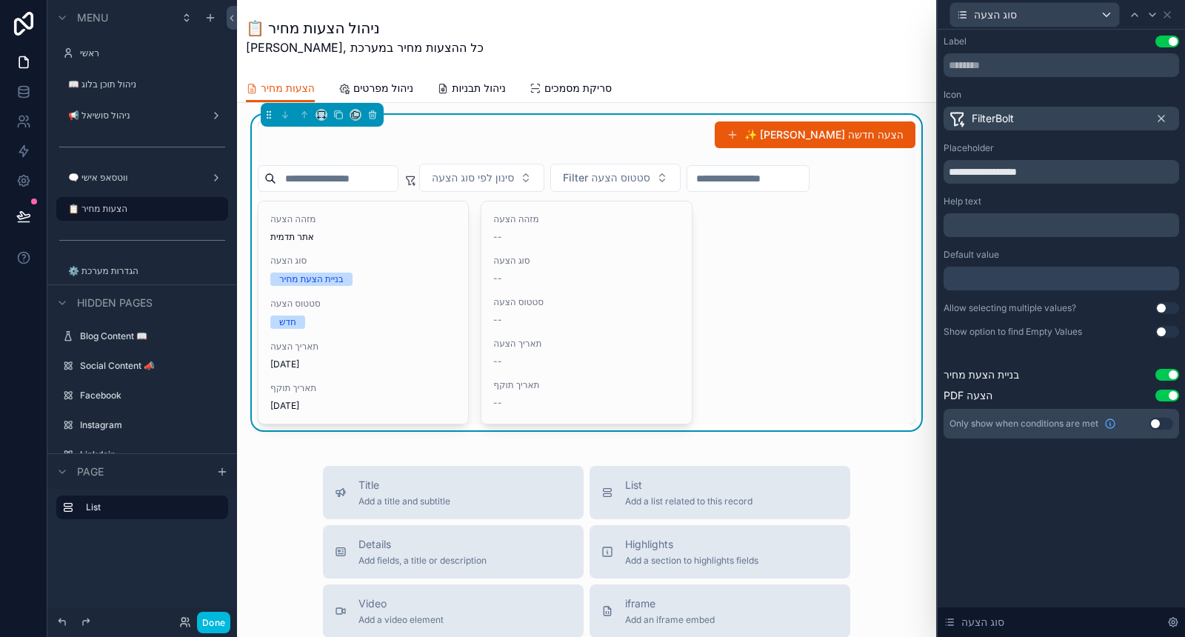
click at [1170, 307] on button "Use setting" at bounding box center [1168, 308] width 24 height 12
click at [1150, 19] on icon at bounding box center [1153, 15] width 12 height 12
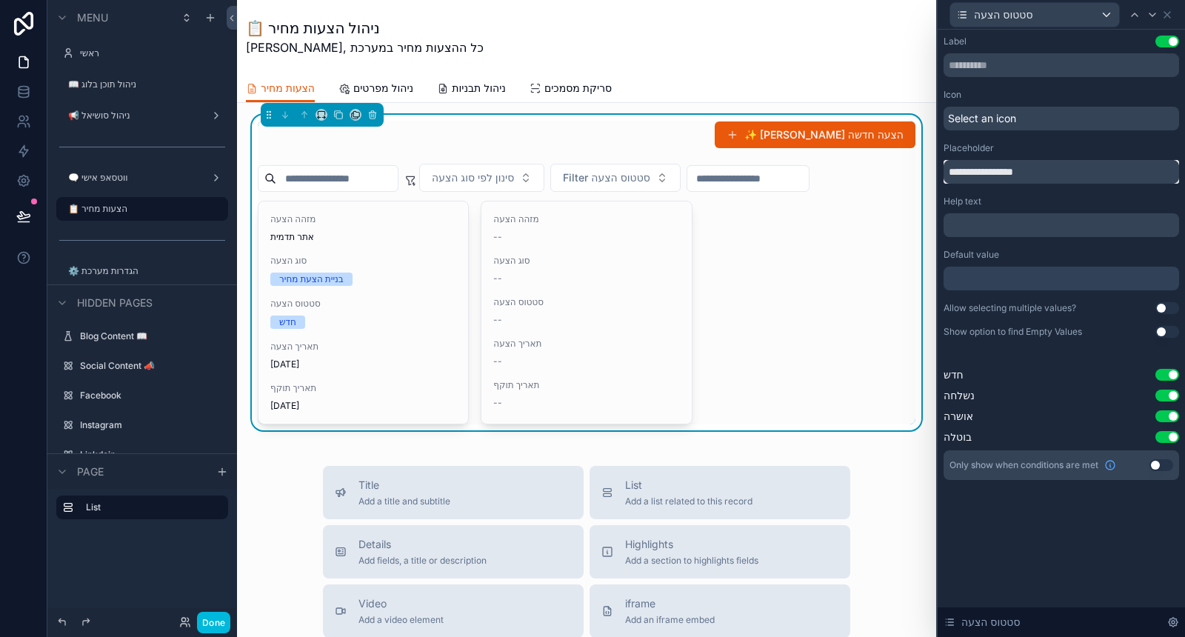
drag, startPoint x: 1046, startPoint y: 172, endPoint x: 943, endPoint y: 173, distance: 103.0
click at [944, 173] on input "**********" at bounding box center [1062, 172] width 236 height 24
type input "**********"
click at [985, 111] on span "Select an icon" at bounding box center [982, 118] width 68 height 15
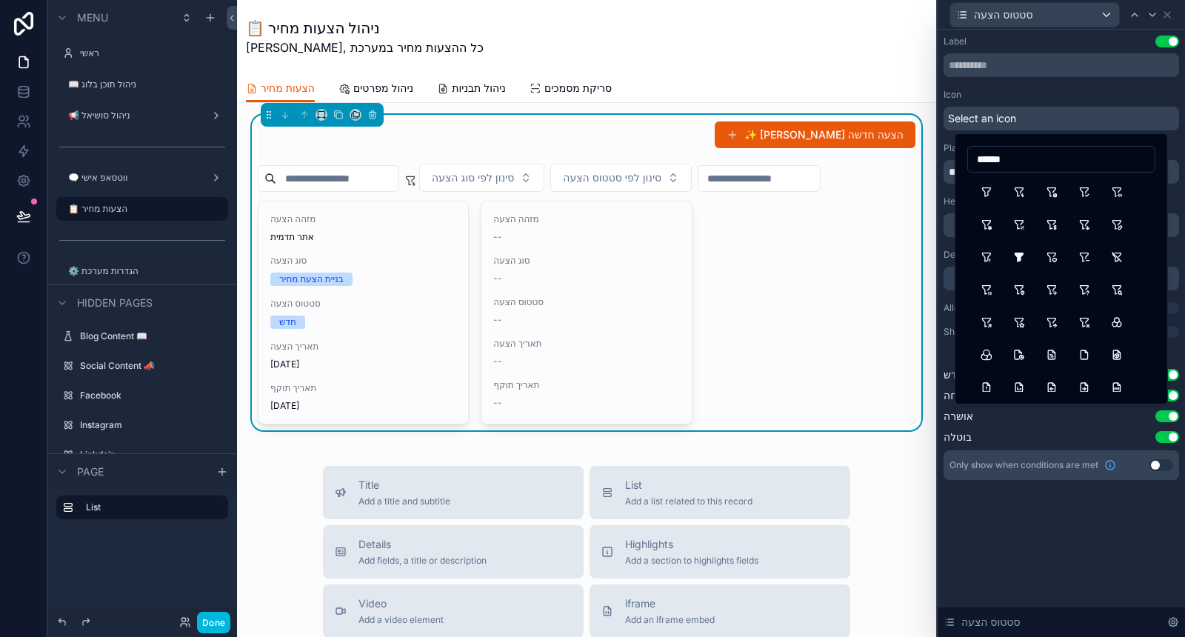
type input "******"
click at [1018, 323] on button "FilterStar" at bounding box center [1019, 322] width 27 height 27
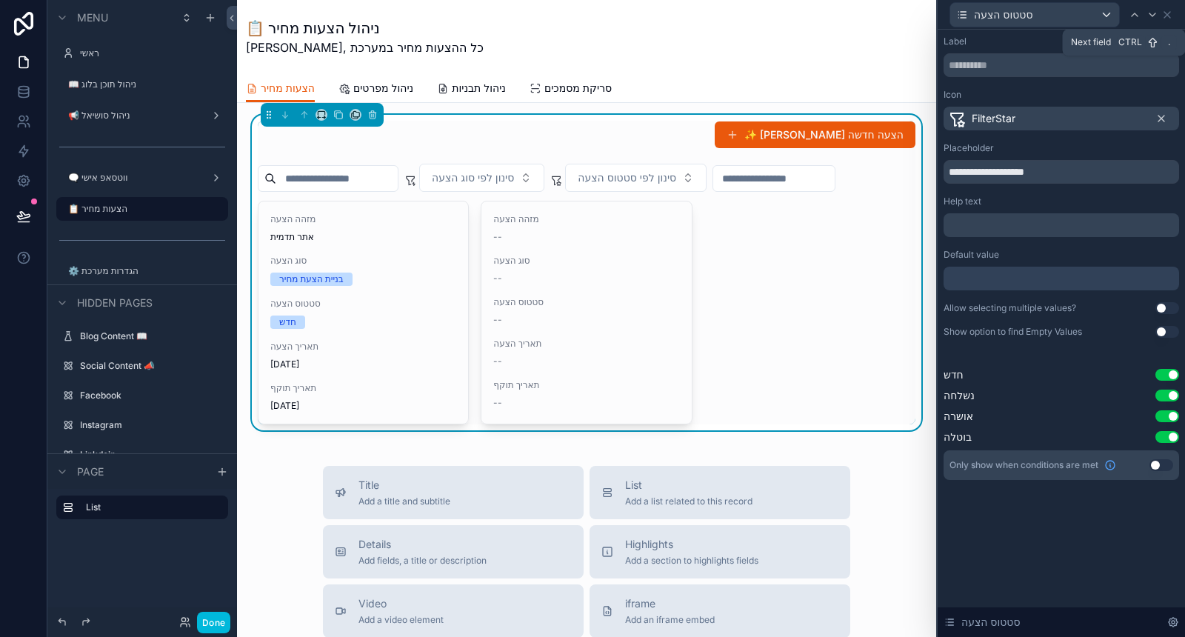
click at [1150, 16] on icon at bounding box center [1153, 15] width 12 height 12
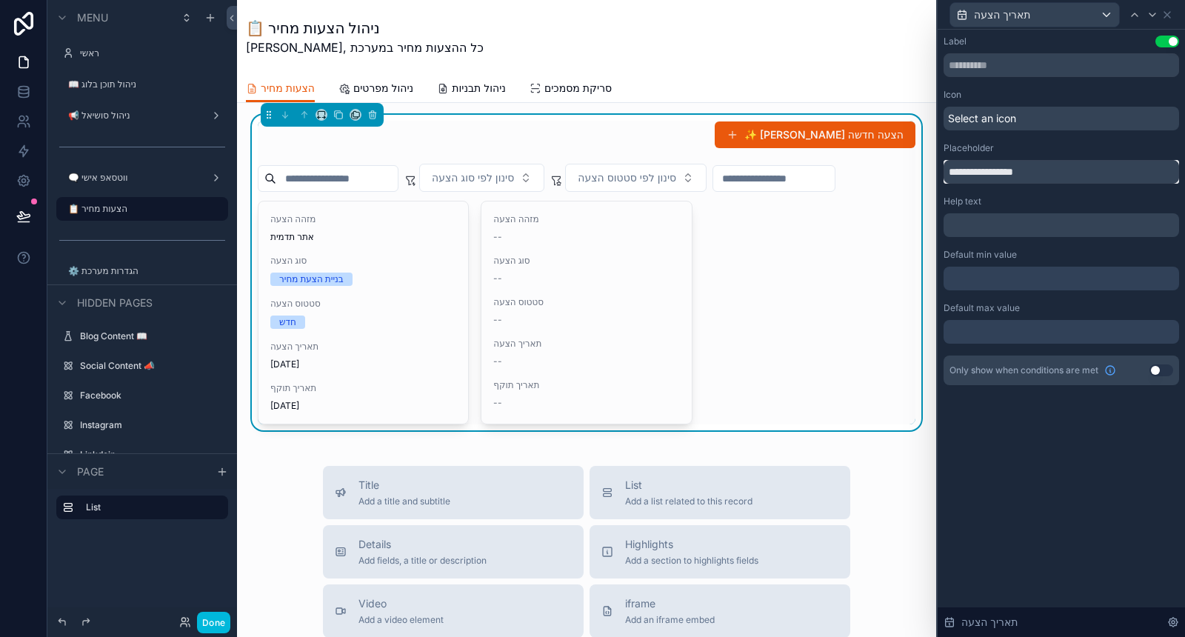
drag, startPoint x: 1041, startPoint y: 171, endPoint x: 929, endPoint y: 173, distance: 112.6
click at [930, 172] on div "**********" at bounding box center [592, 318] width 1185 height 637
type input "**********"
click at [1005, 120] on span "Select an icon" at bounding box center [982, 118] width 68 height 15
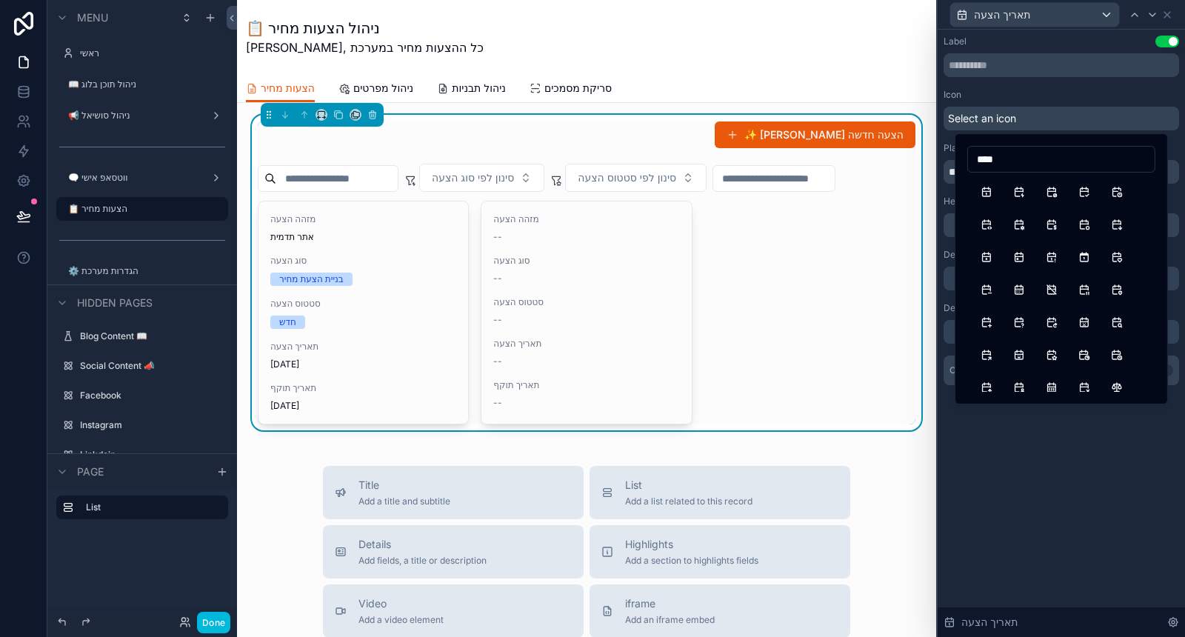
type input "****"
click at [1019, 229] on button "CalendarCog" at bounding box center [1019, 224] width 27 height 27
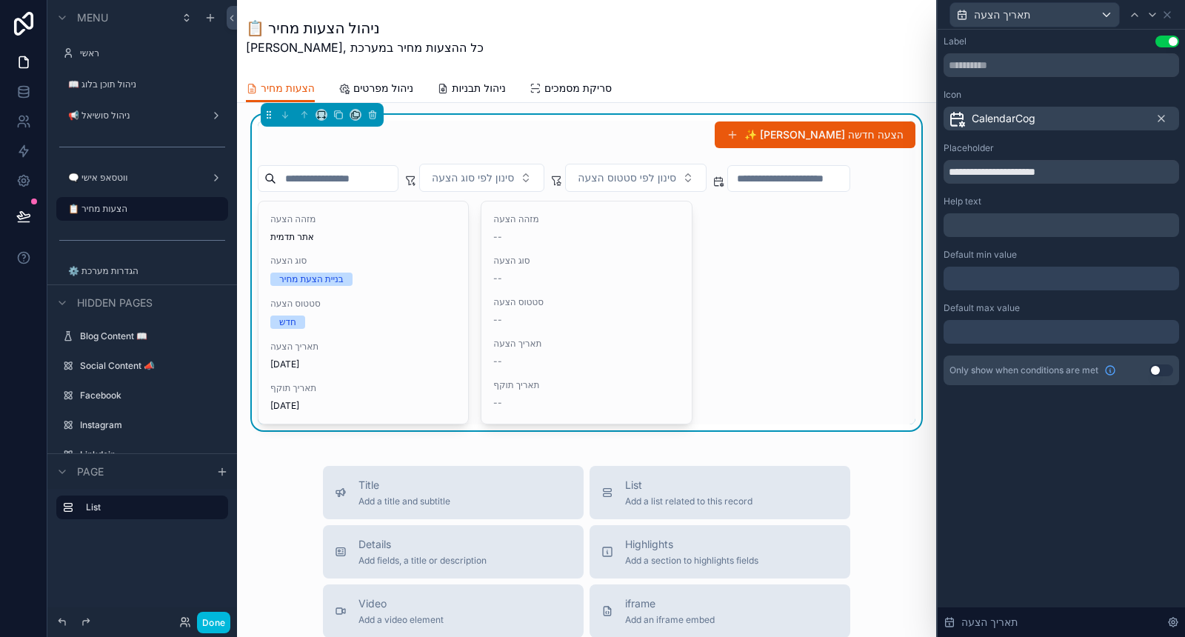
click at [1033, 124] on span "CalendarCog" at bounding box center [1004, 118] width 64 height 15
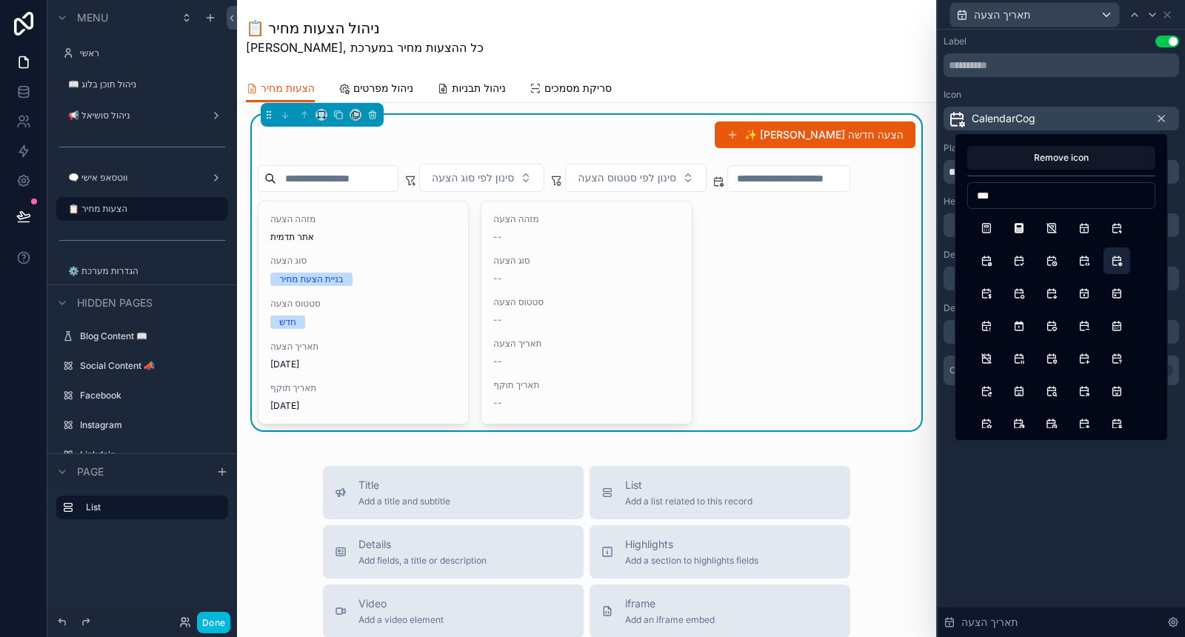
type input "***"
click at [987, 322] on button "CalendarExclamation" at bounding box center [986, 326] width 27 height 27
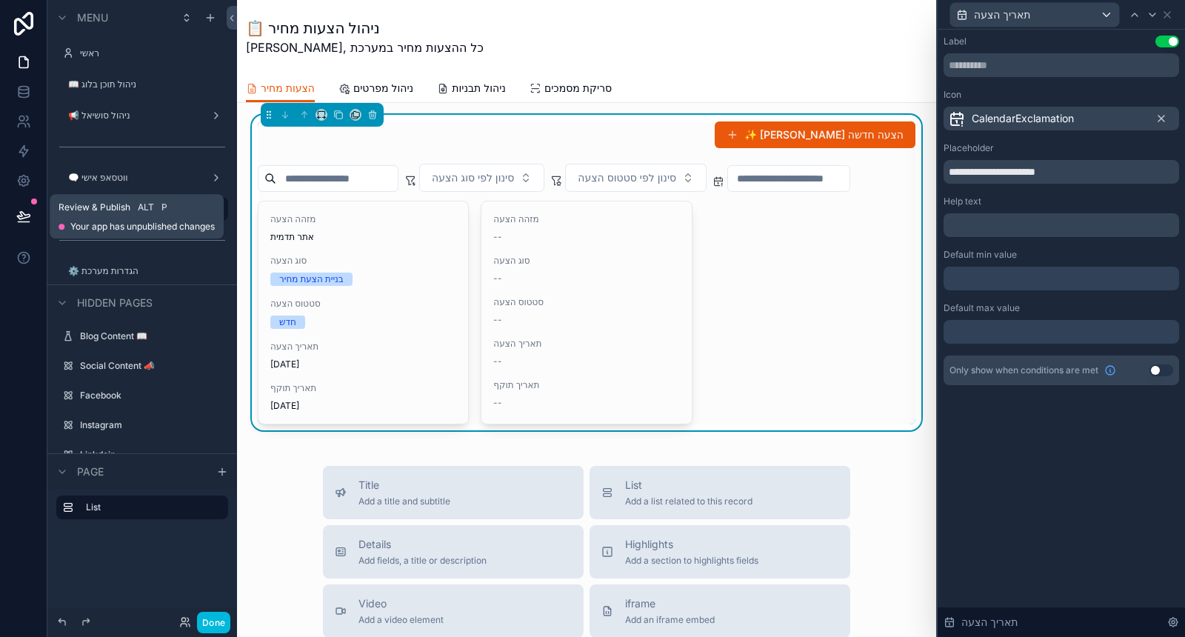
click at [19, 217] on icon at bounding box center [23, 216] width 15 height 15
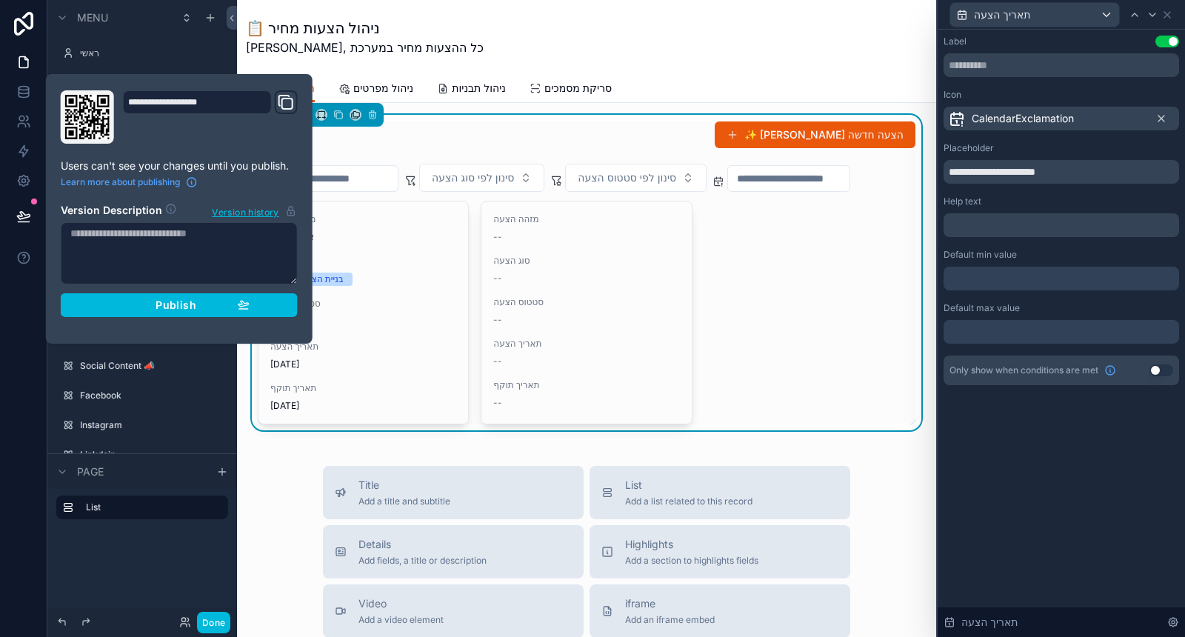
click at [293, 297] on button "Publish" at bounding box center [179, 305] width 237 height 24
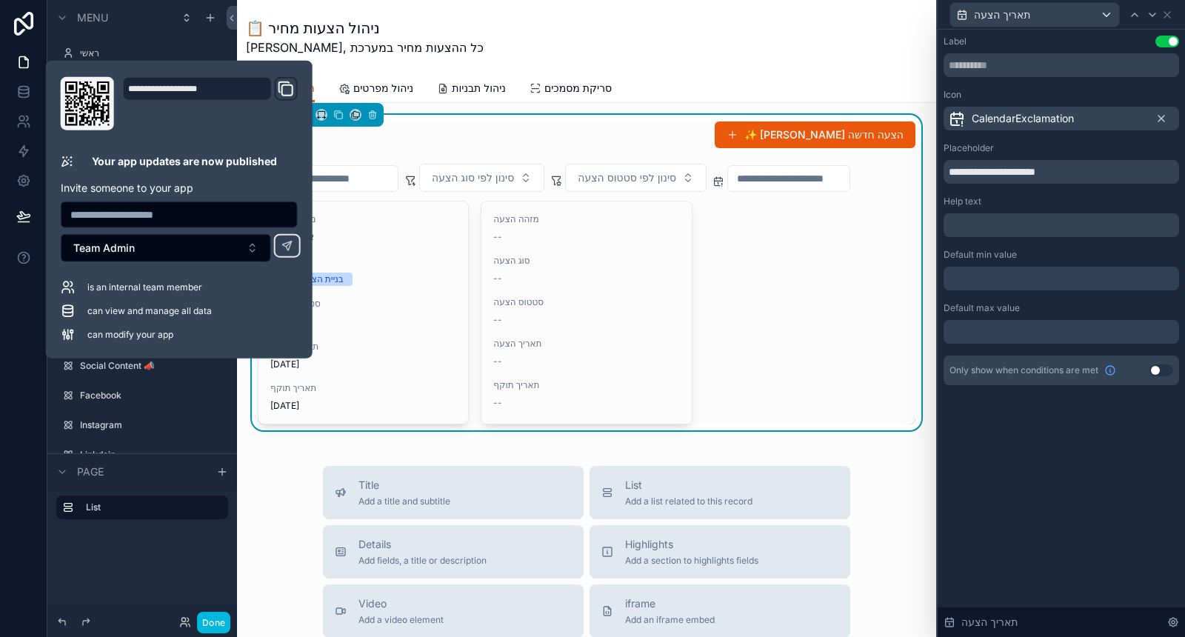
click at [26, 365] on div at bounding box center [23, 318] width 47 height 637
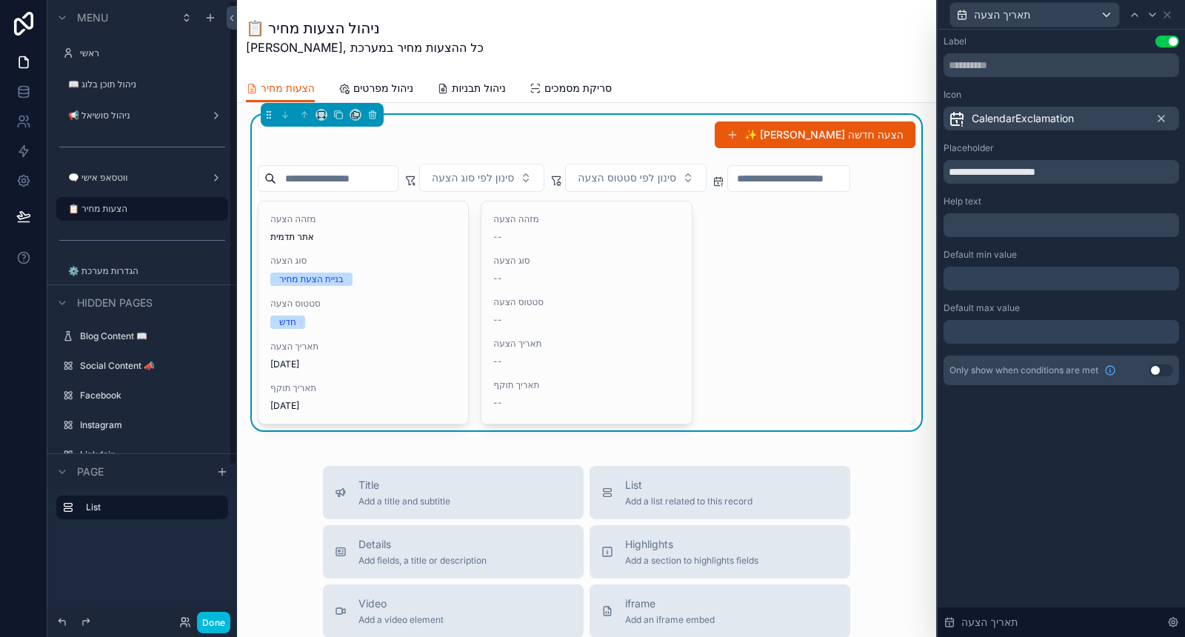
click at [213, 622] on button "Done" at bounding box center [213, 622] width 33 height 21
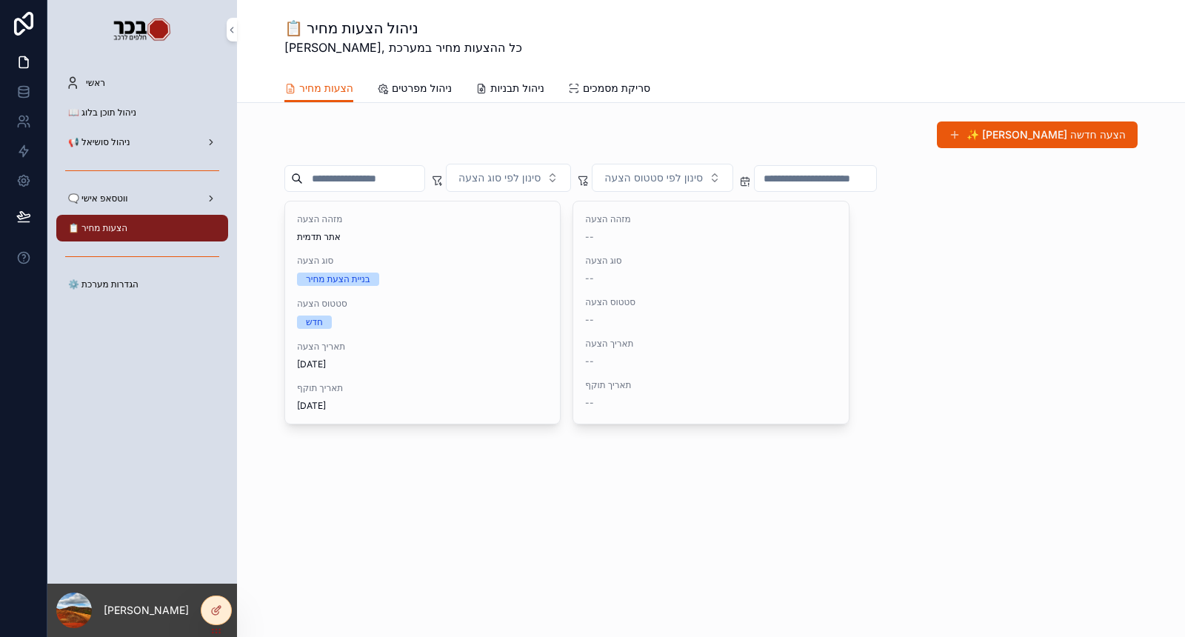
click at [1103, 138] on button "✨ צור הצעה חדשה" at bounding box center [1037, 134] width 201 height 27
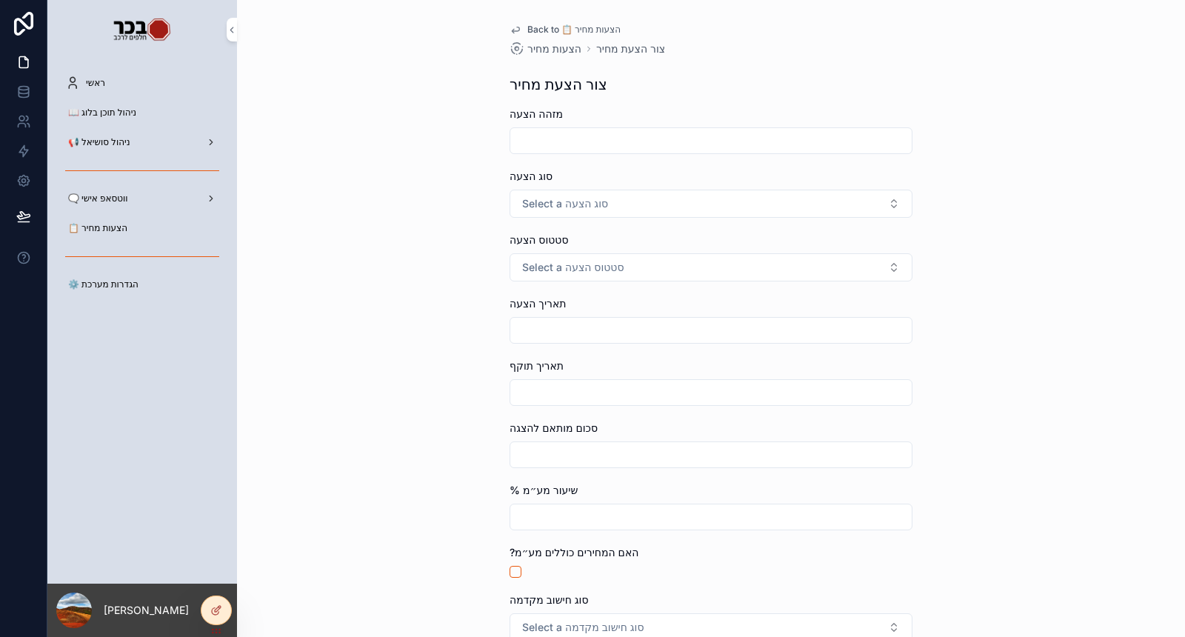
click at [226, 609] on div at bounding box center [216, 610] width 30 height 28
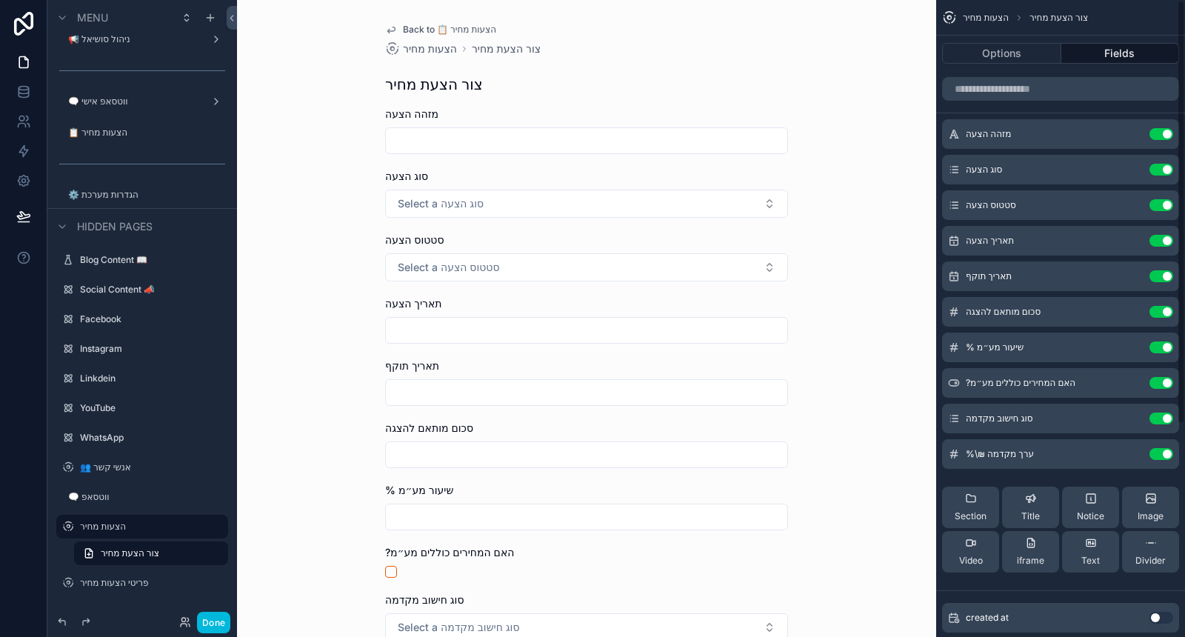
click at [1027, 41] on div "Options Fields" at bounding box center [1060, 54] width 249 height 36
click at [1027, 53] on button "Options" at bounding box center [1001, 53] width 119 height 21
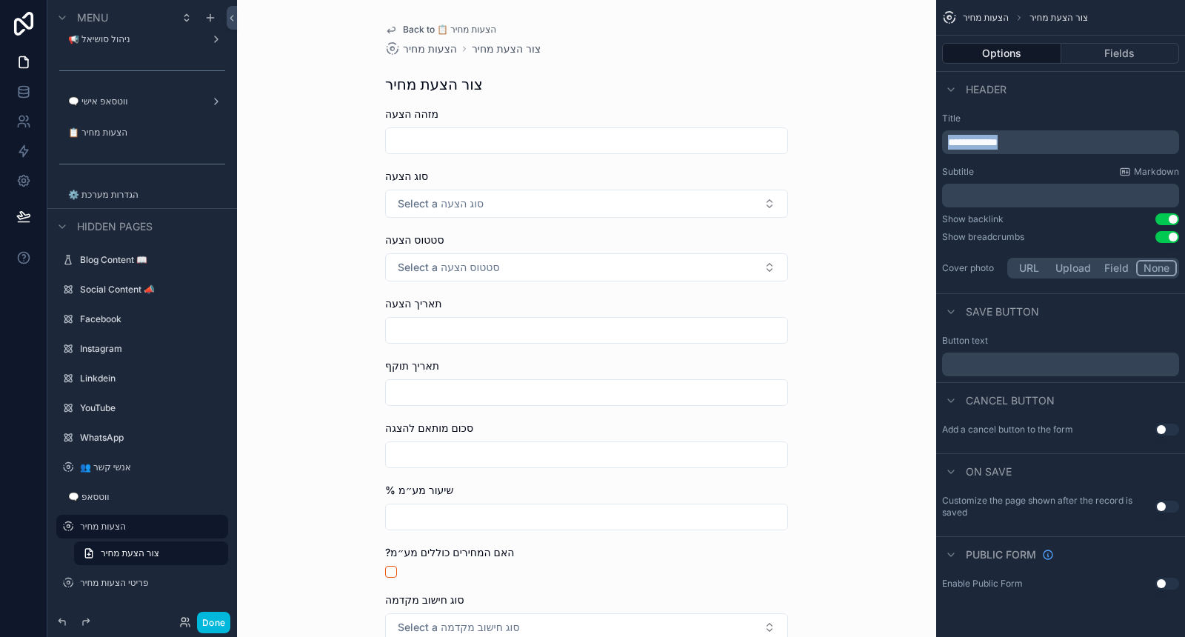
drag, startPoint x: 1022, startPoint y: 141, endPoint x: 927, endPoint y: 147, distance: 95.0
click at [927, 147] on div "**********" at bounding box center [711, 318] width 948 height 637
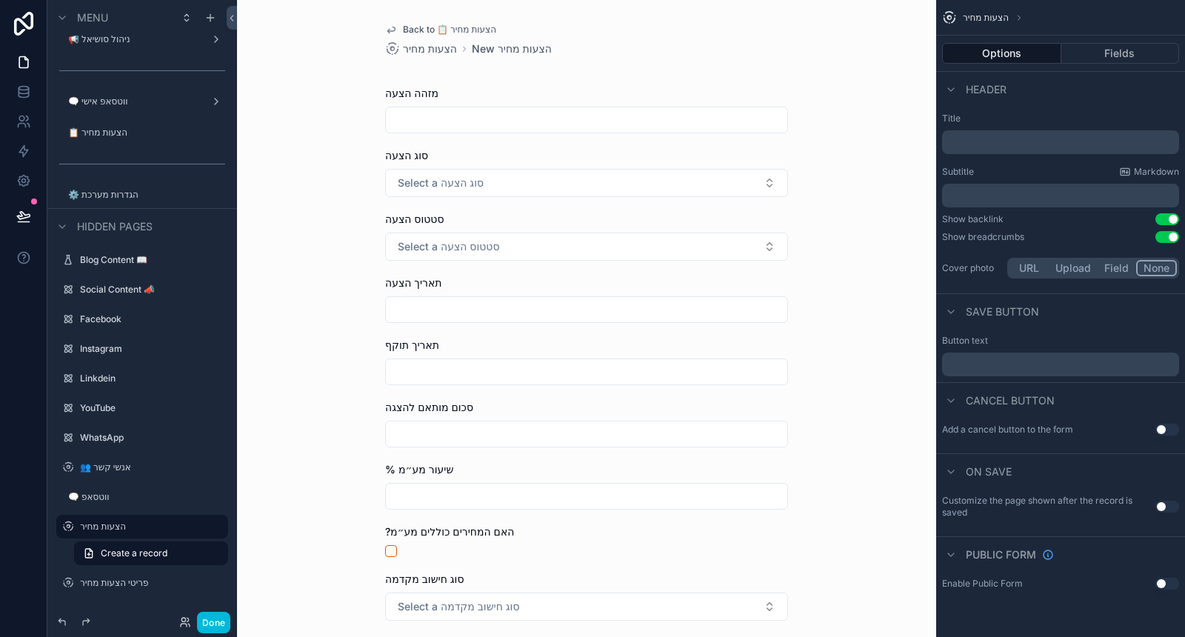
click at [1006, 140] on p "﻿" at bounding box center [1062, 142] width 228 height 15
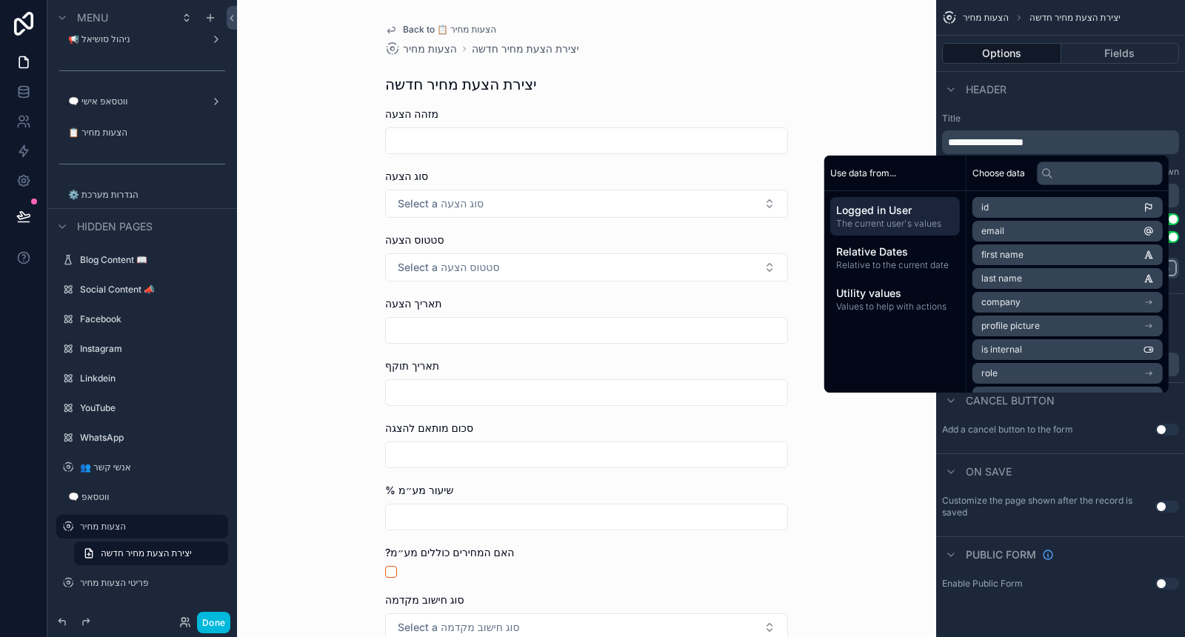
click at [947, 139] on div "**********" at bounding box center [1060, 142] width 237 height 24
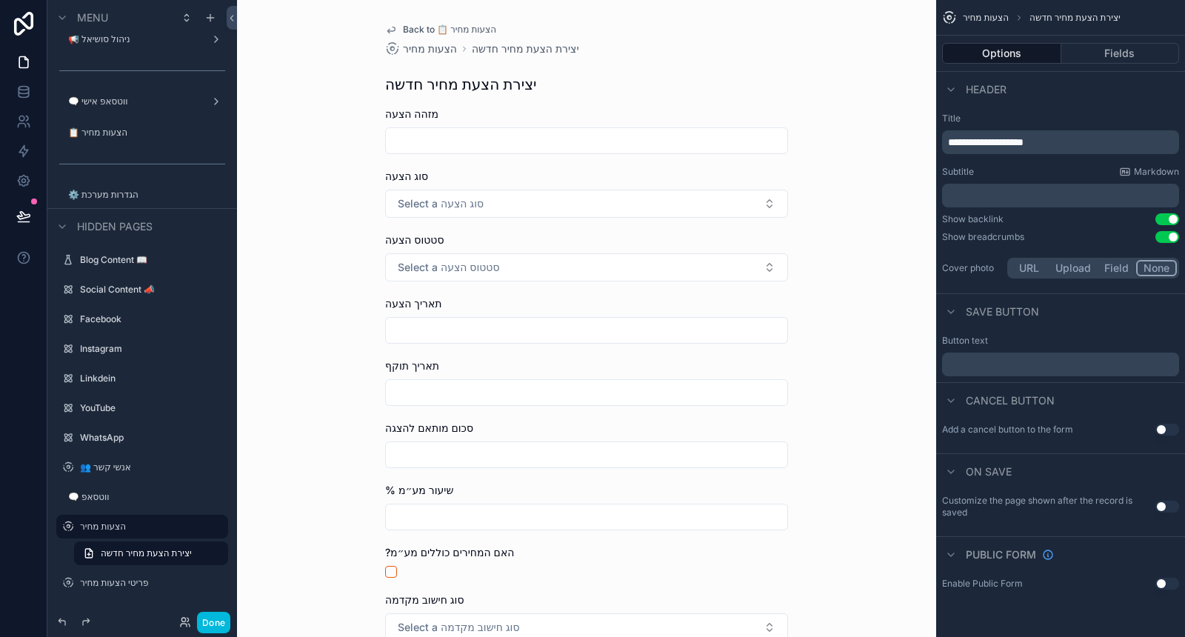
click at [952, 142] on span "**********" at bounding box center [986, 142] width 76 height 10
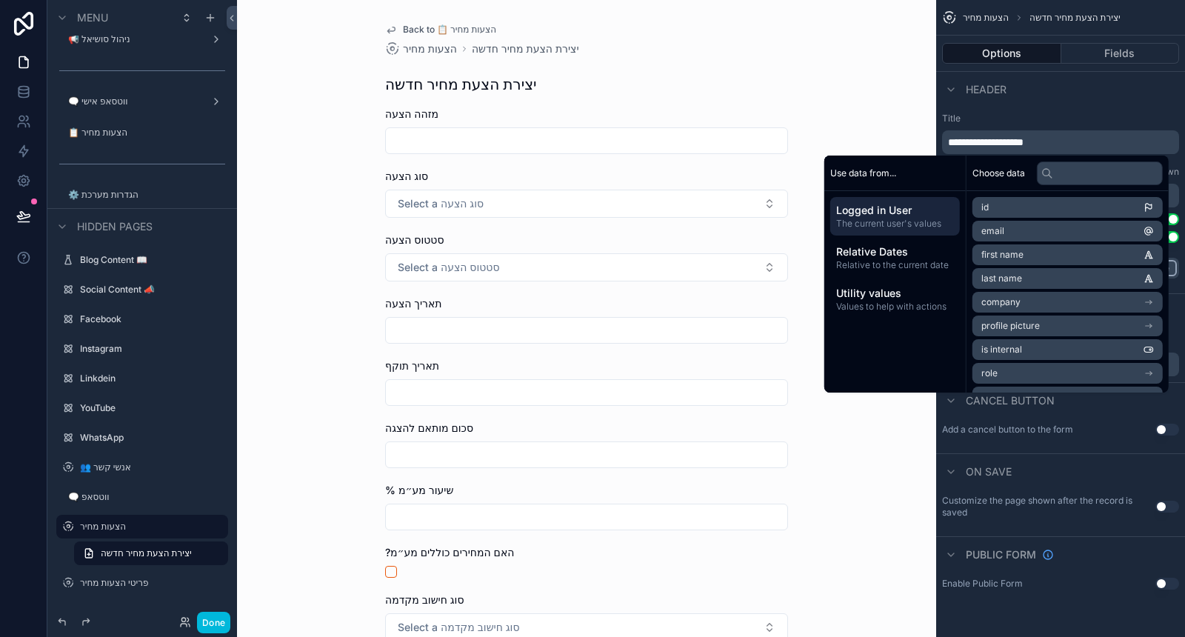
click at [949, 141] on span "**********" at bounding box center [986, 142] width 76 height 10
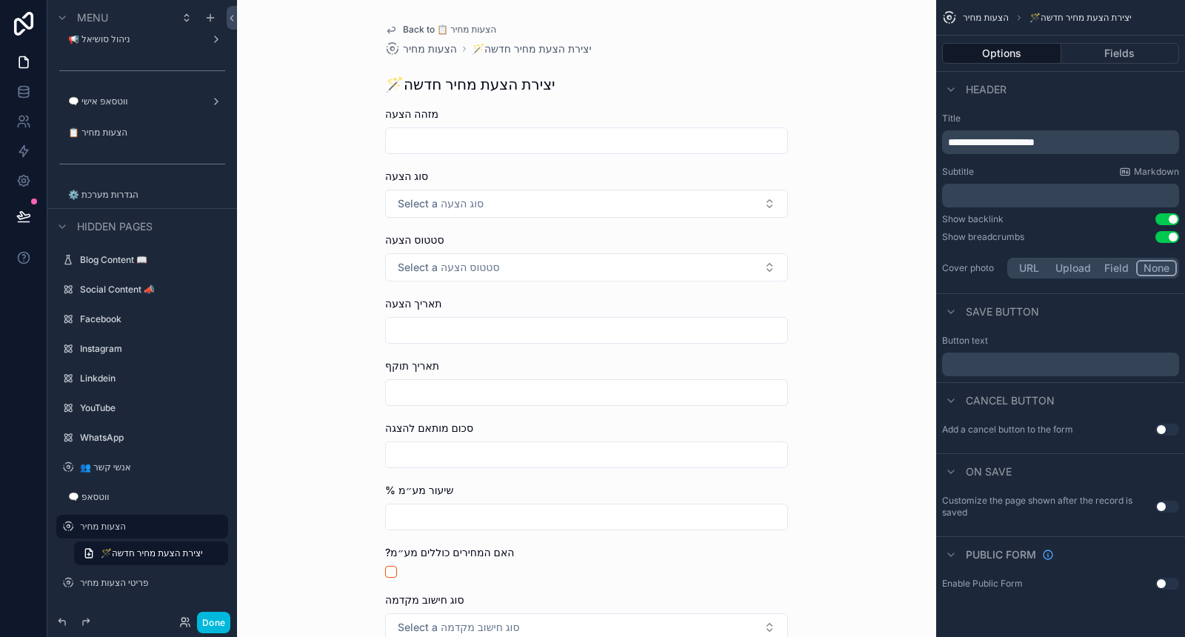
click at [1033, 111] on div "**********" at bounding box center [1060, 197] width 249 height 181
click at [1016, 199] on p "﻿" at bounding box center [1062, 195] width 228 height 15
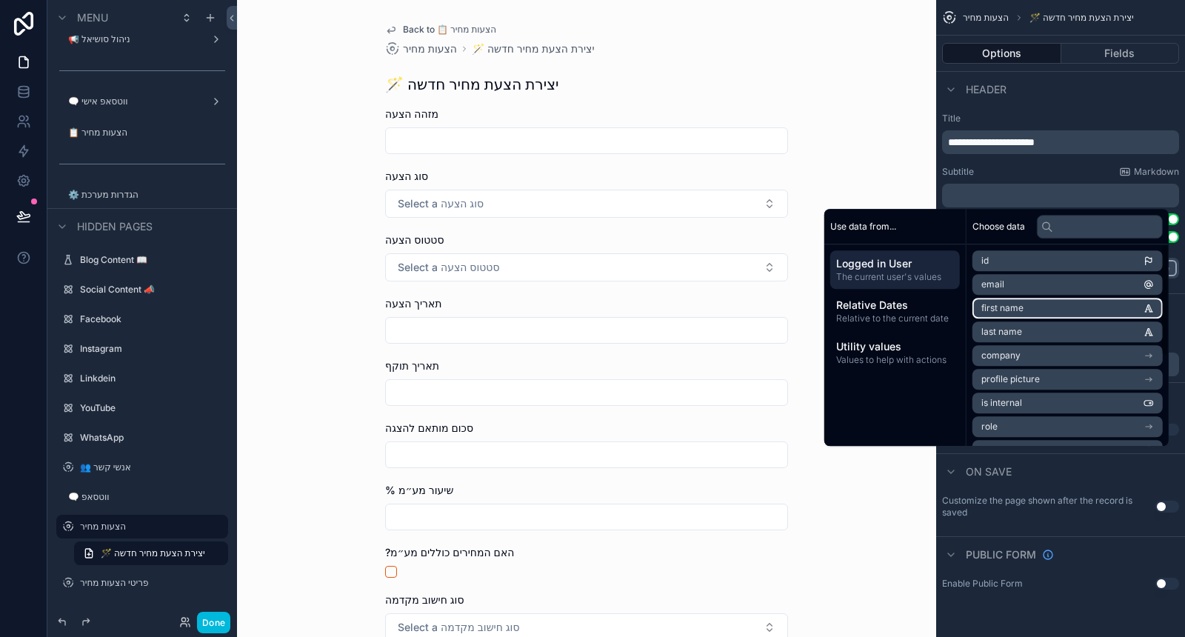
click at [996, 310] on span "first name" at bounding box center [1002, 308] width 42 height 12
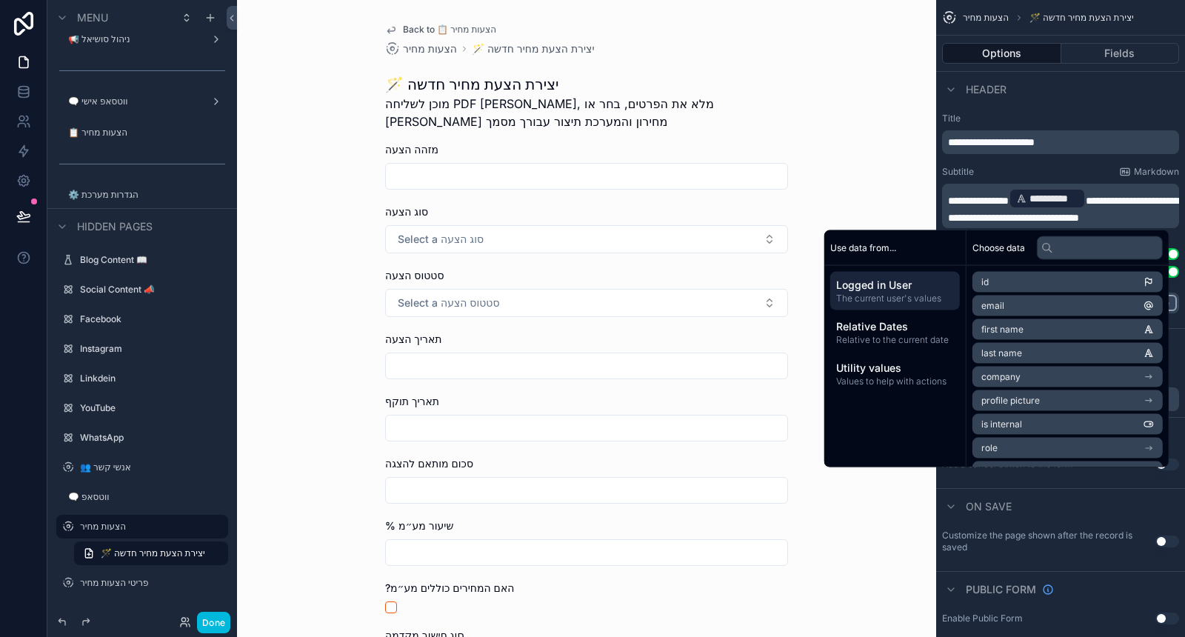
click at [1024, 161] on div "**********" at bounding box center [1060, 215] width 249 height 216
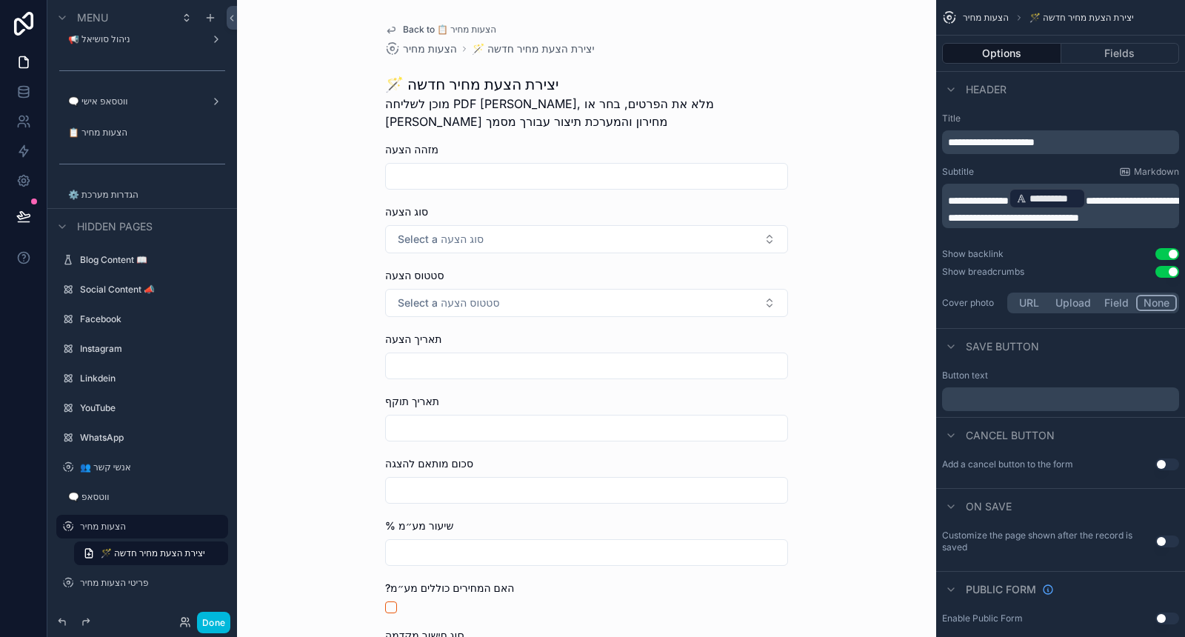
click at [213, 620] on button "Done" at bounding box center [213, 622] width 33 height 21
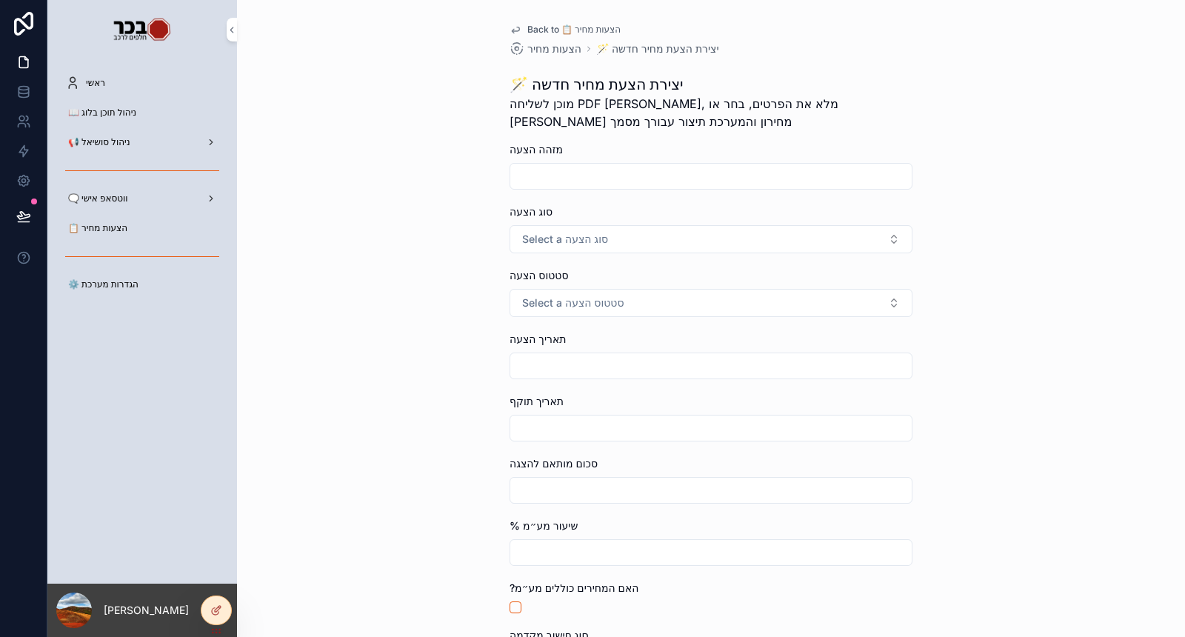
click at [226, 605] on div at bounding box center [216, 610] width 30 height 28
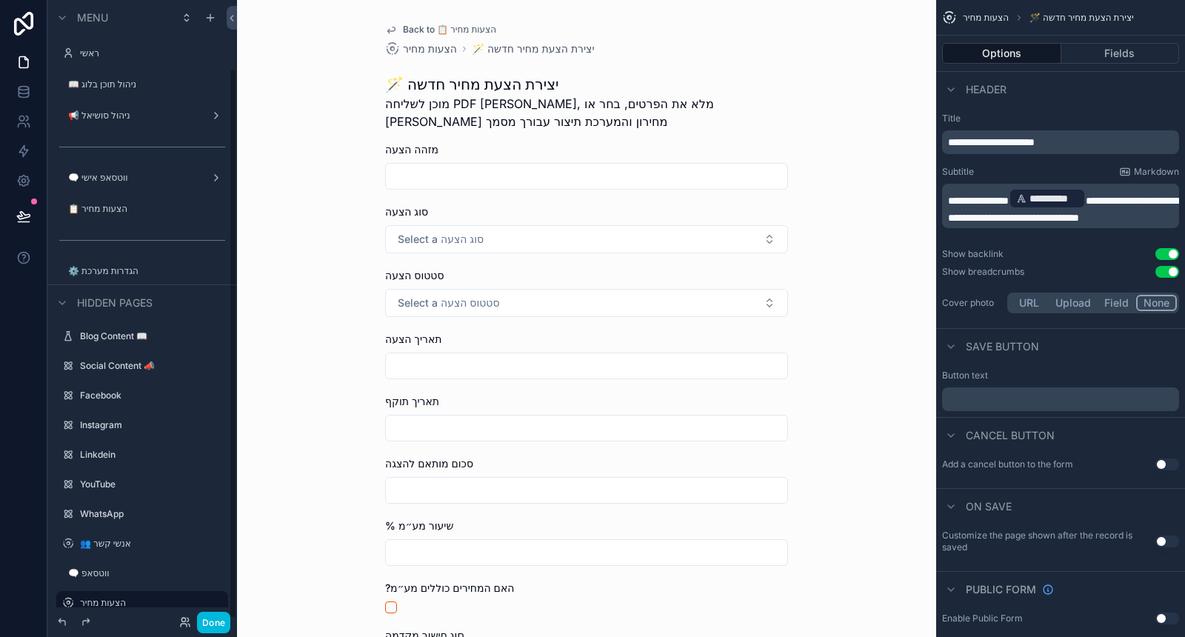
scroll to position [76, 0]
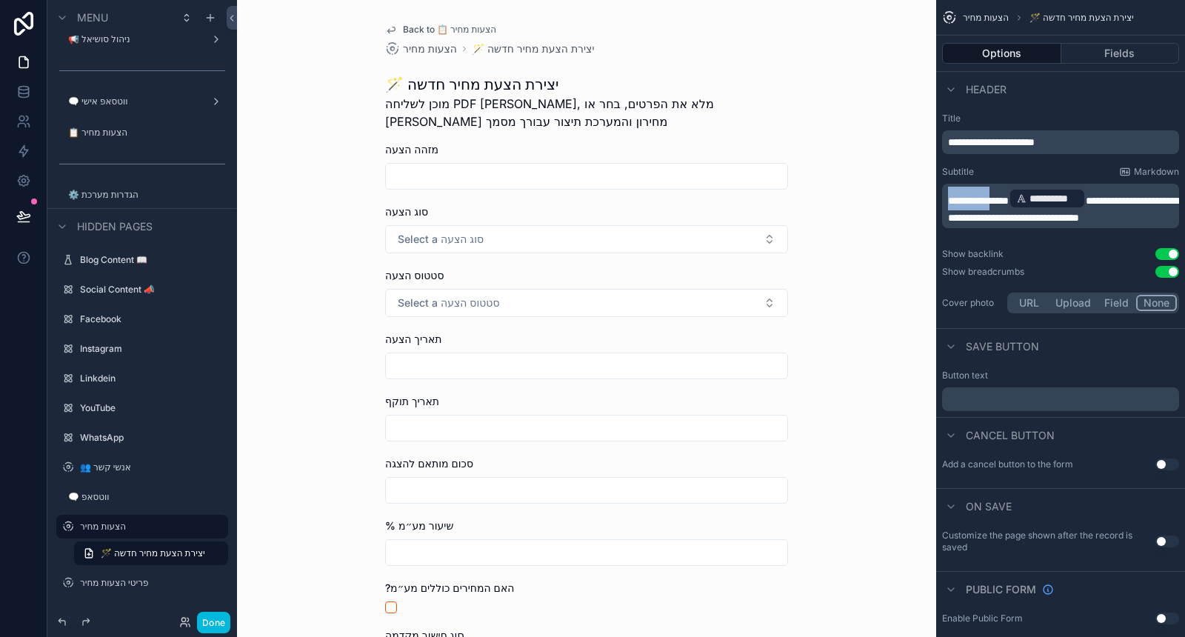
drag, startPoint x: 1004, startPoint y: 201, endPoint x: 950, endPoint y: 198, distance: 54.2
click at [950, 198] on span "**********" at bounding box center [978, 201] width 61 height 10
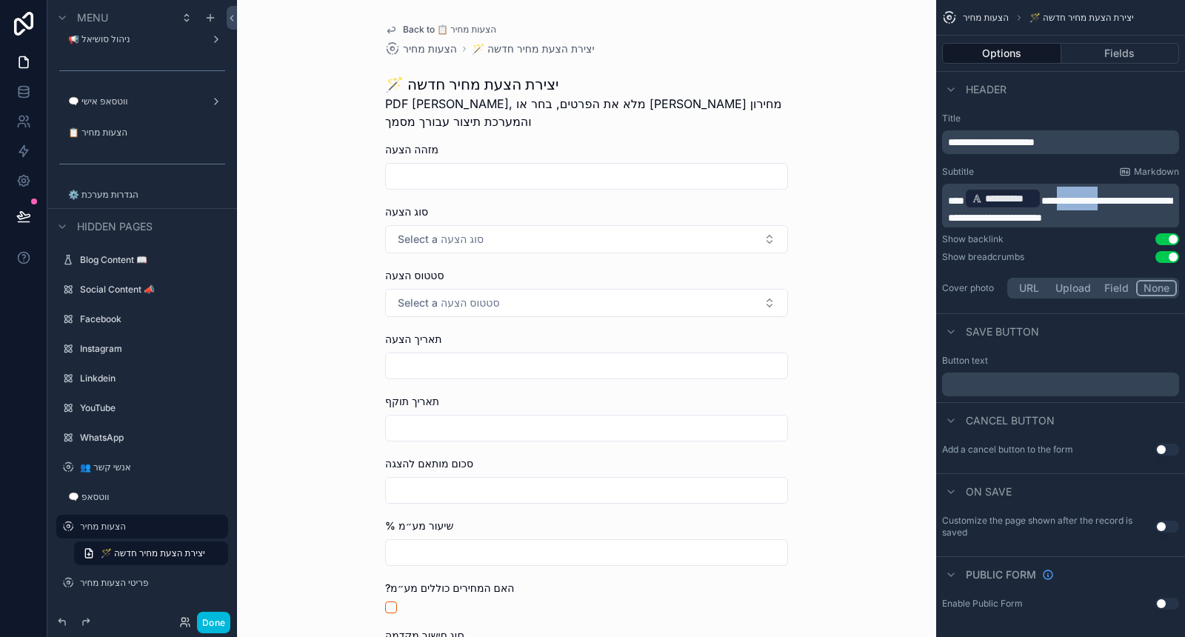
drag, startPoint x: 1093, startPoint y: 200, endPoint x: 1149, endPoint y: 199, distance: 55.6
click at [1153, 198] on span "**********" at bounding box center [1060, 209] width 224 height 27
click at [1123, 200] on span "**********" at bounding box center [1060, 209] width 224 height 27
drag, startPoint x: 1087, startPoint y: 201, endPoint x: 1161, endPoint y: 201, distance: 74.1
click at [1161, 201] on span "**********" at bounding box center [1060, 209] width 224 height 27
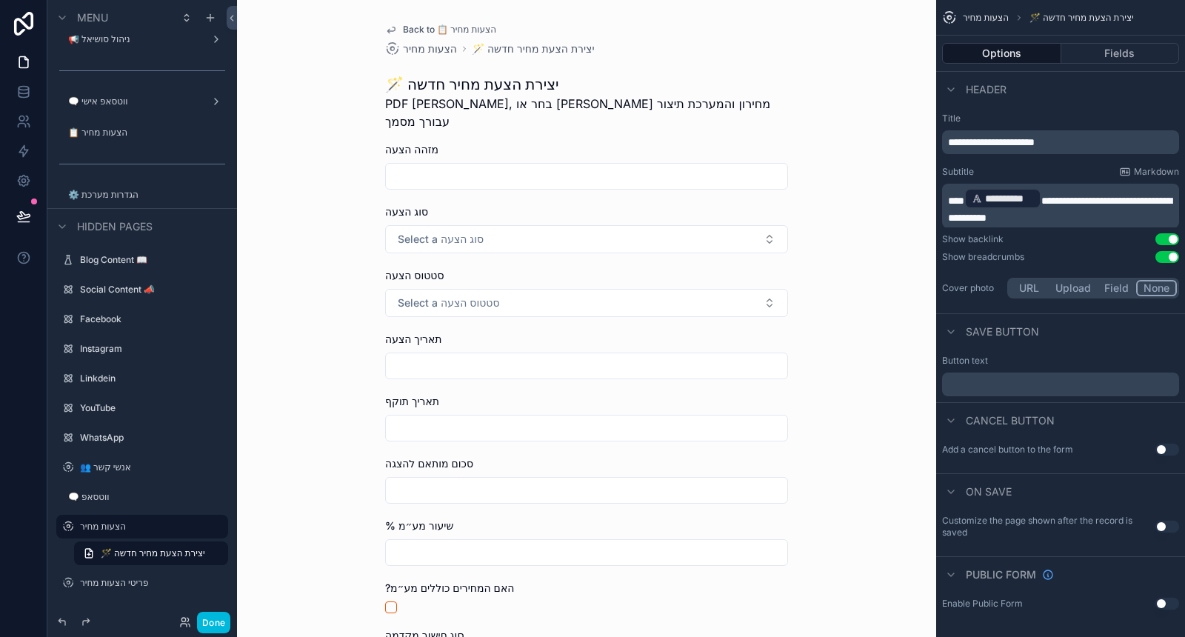
click at [1072, 150] on div "**********" at bounding box center [1060, 142] width 237 height 24
click at [1039, 390] on div "﻿" at bounding box center [1060, 385] width 237 height 24
click at [1074, 384] on p "﻿" at bounding box center [1062, 385] width 228 height 12
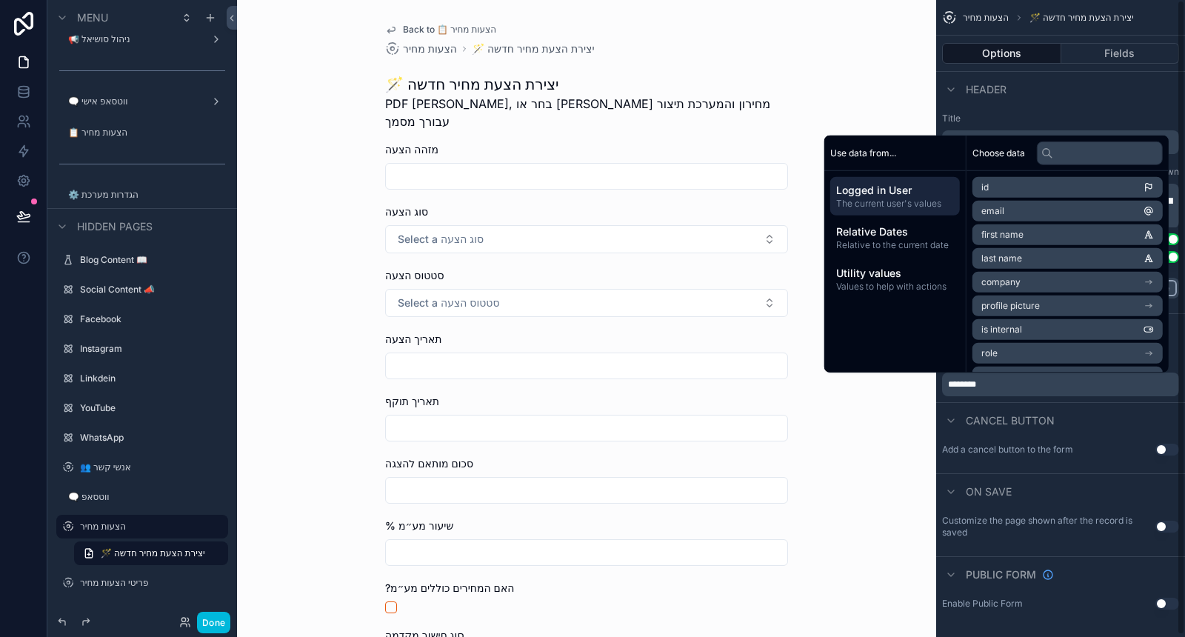
click at [948, 381] on span "********" at bounding box center [962, 384] width 28 height 9
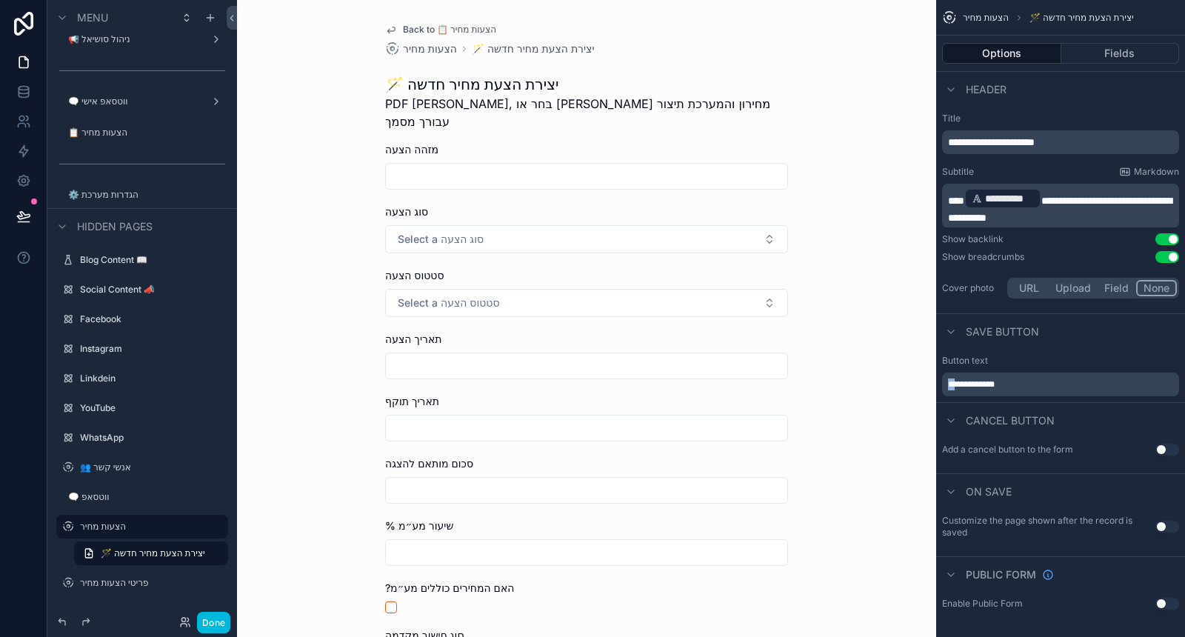
drag, startPoint x: 961, startPoint y: 384, endPoint x: 943, endPoint y: 384, distance: 17.8
click at [943, 384] on div "**********" at bounding box center [1060, 385] width 237 height 24
click at [1061, 401] on div "**********" at bounding box center [1060, 375] width 249 height 53
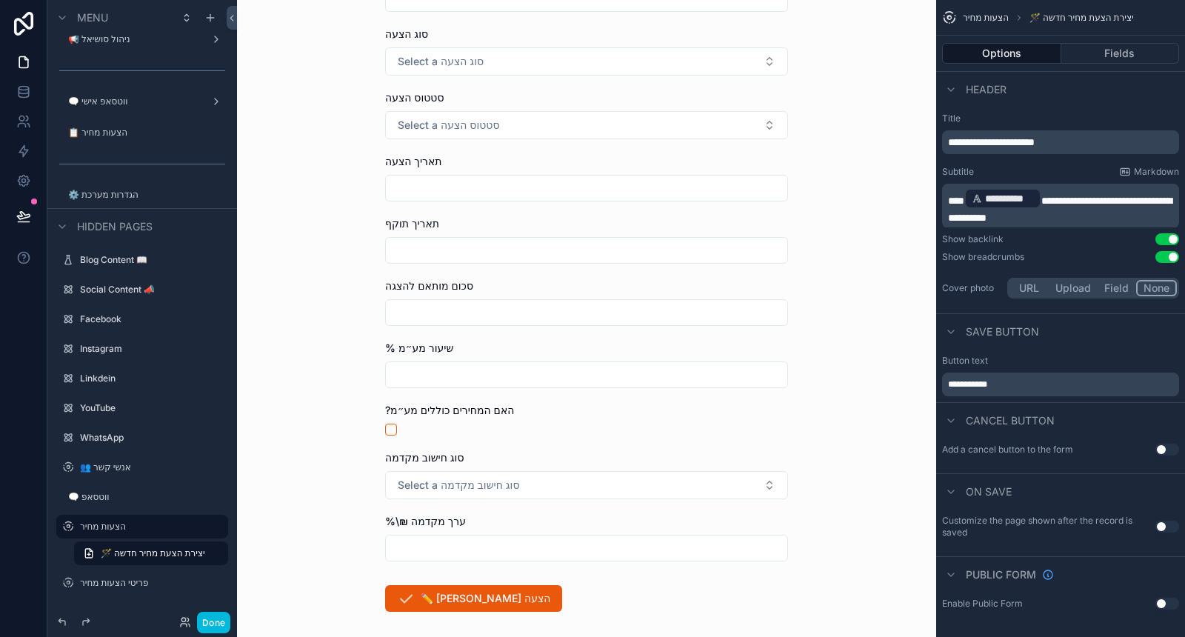
scroll to position [227, 0]
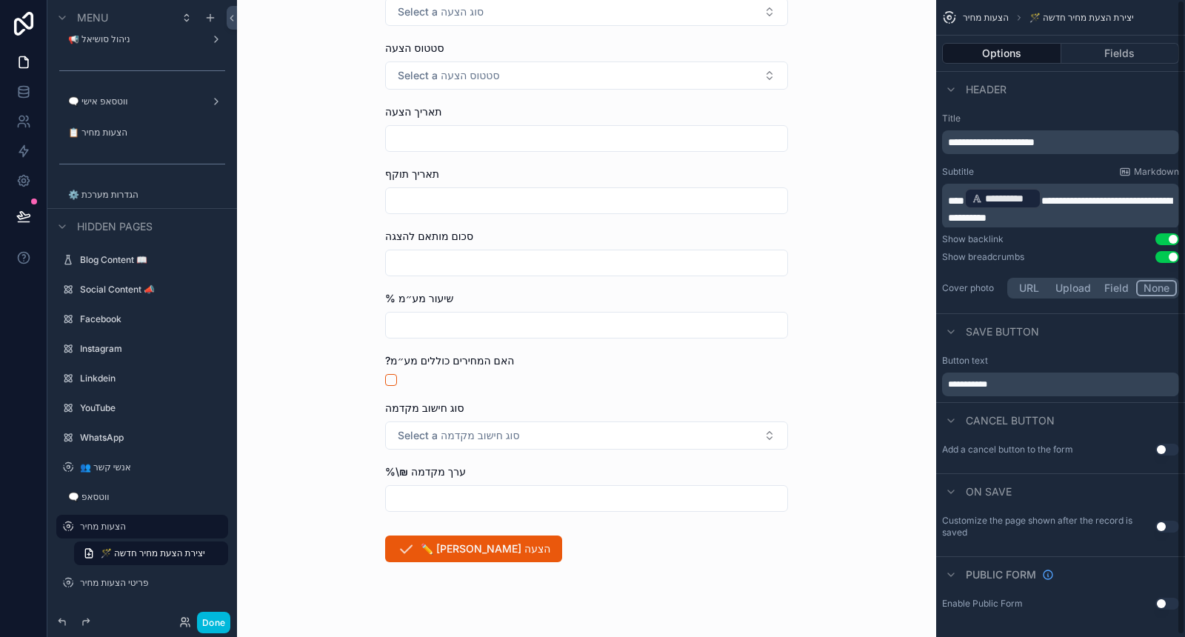
click at [1159, 448] on button "Use setting" at bounding box center [1168, 450] width 24 height 12
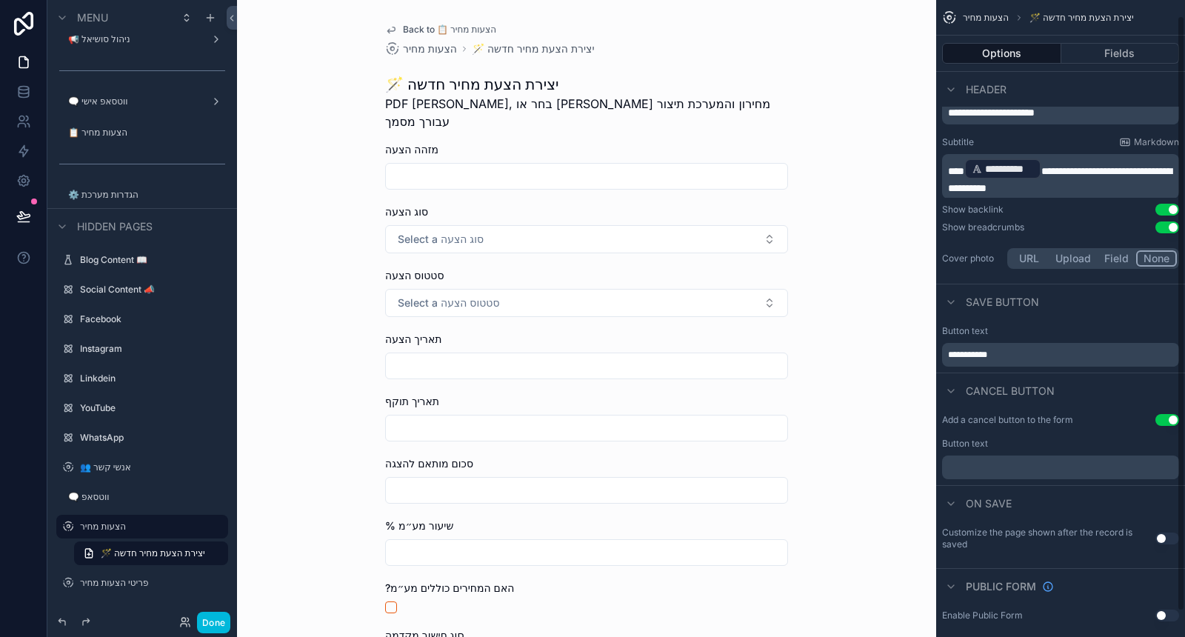
scroll to position [43, 0]
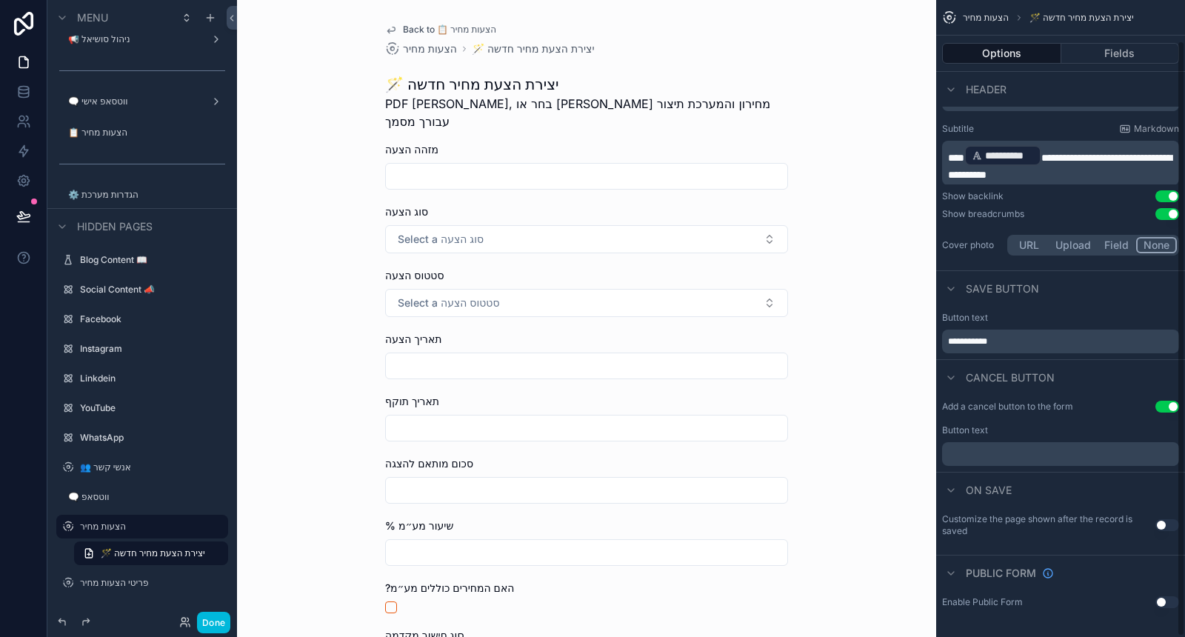
click at [1029, 460] on div "﻿" at bounding box center [1060, 454] width 237 height 24
click at [1029, 453] on p "﻿" at bounding box center [1062, 454] width 228 height 12
click at [1030, 479] on div "On save" at bounding box center [1060, 490] width 249 height 36
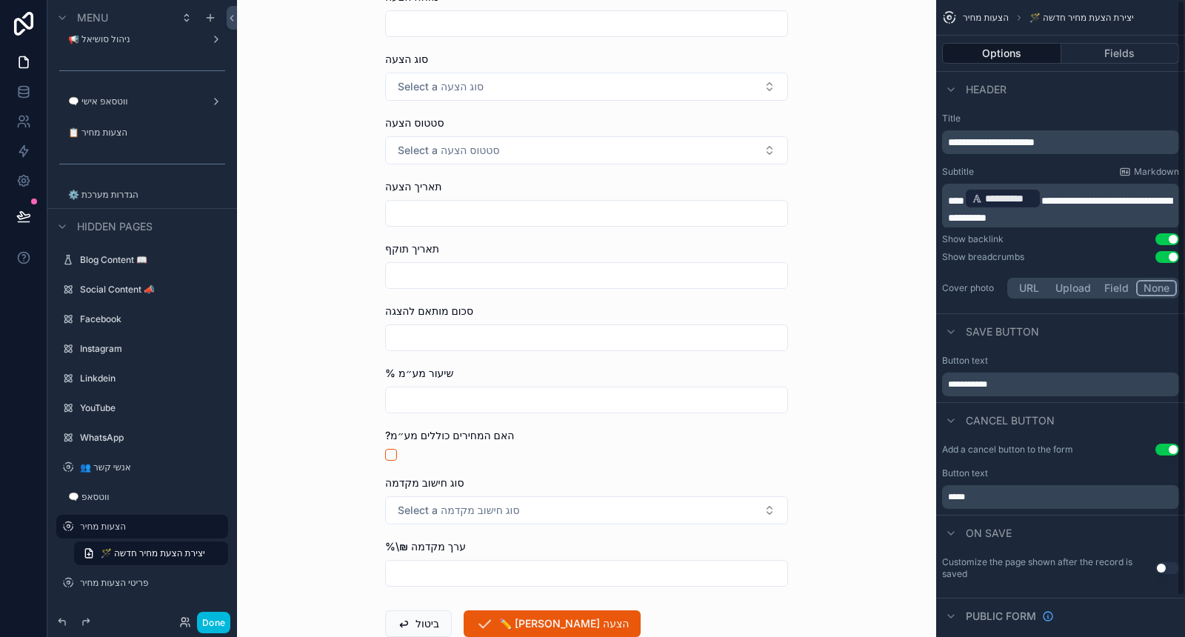
scroll to position [227, 0]
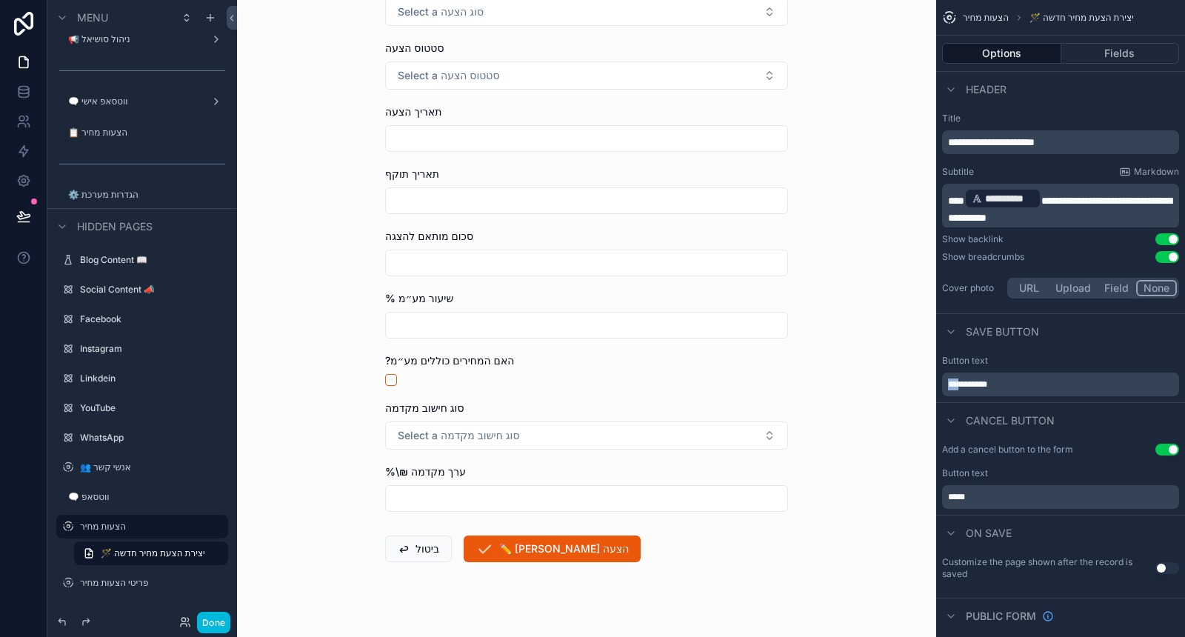
drag, startPoint x: 965, startPoint y: 384, endPoint x: 942, endPoint y: 387, distance: 23.1
click at [945, 384] on div "**********" at bounding box center [1060, 385] width 237 height 24
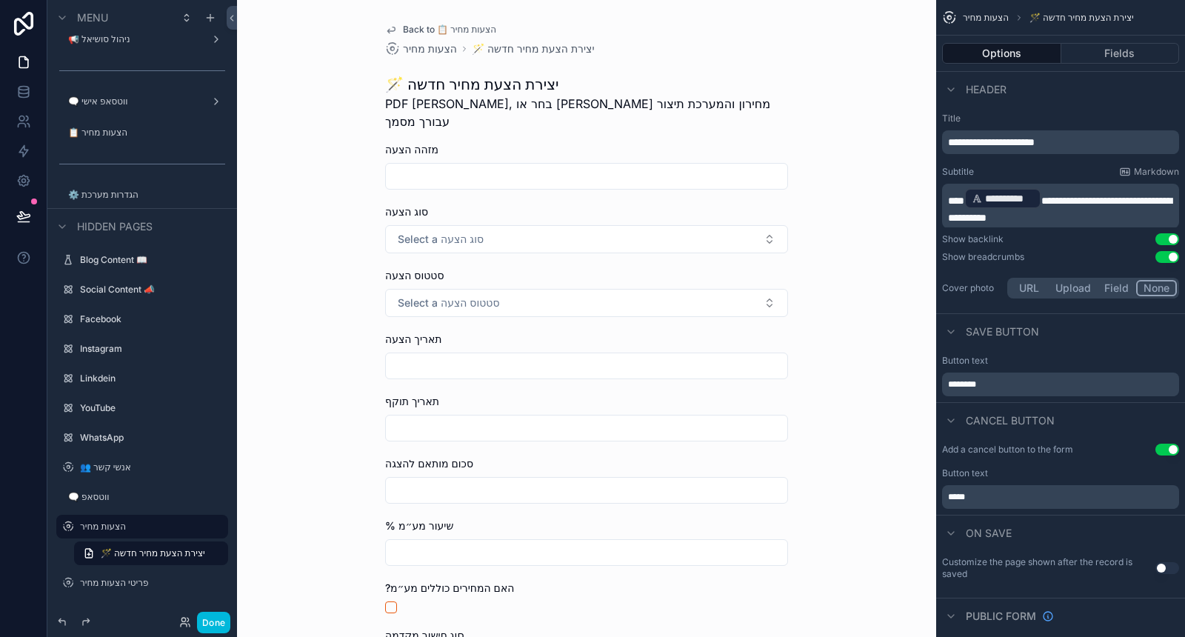
click at [1110, 212] on p "**********" at bounding box center [1062, 206] width 228 height 39
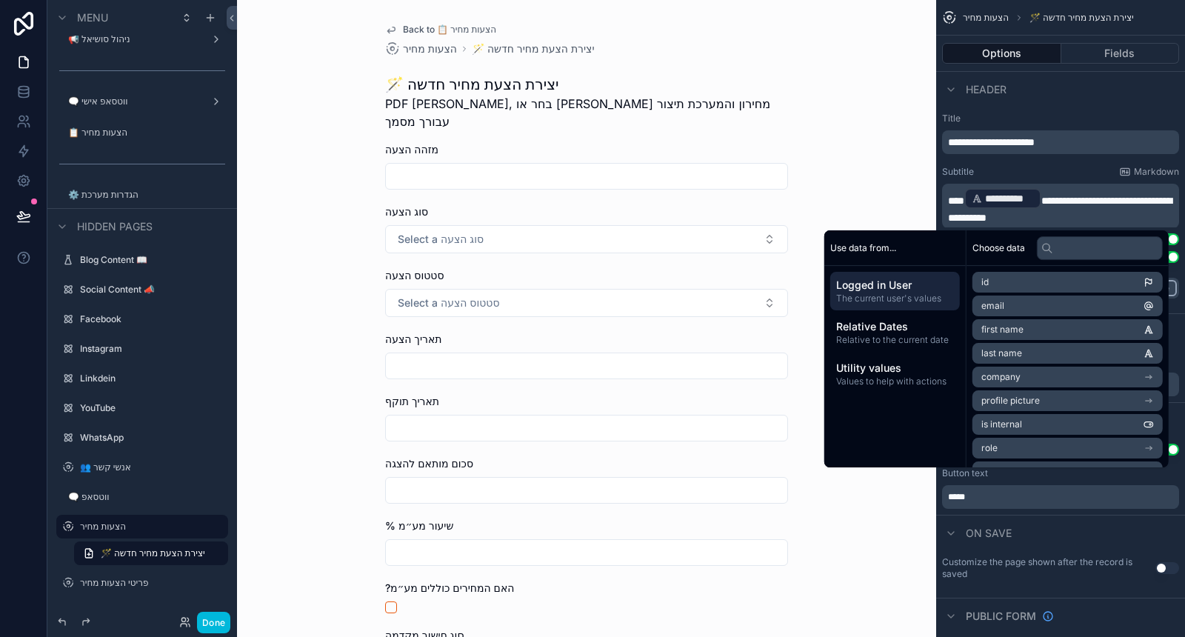
paste div "scrollable content"
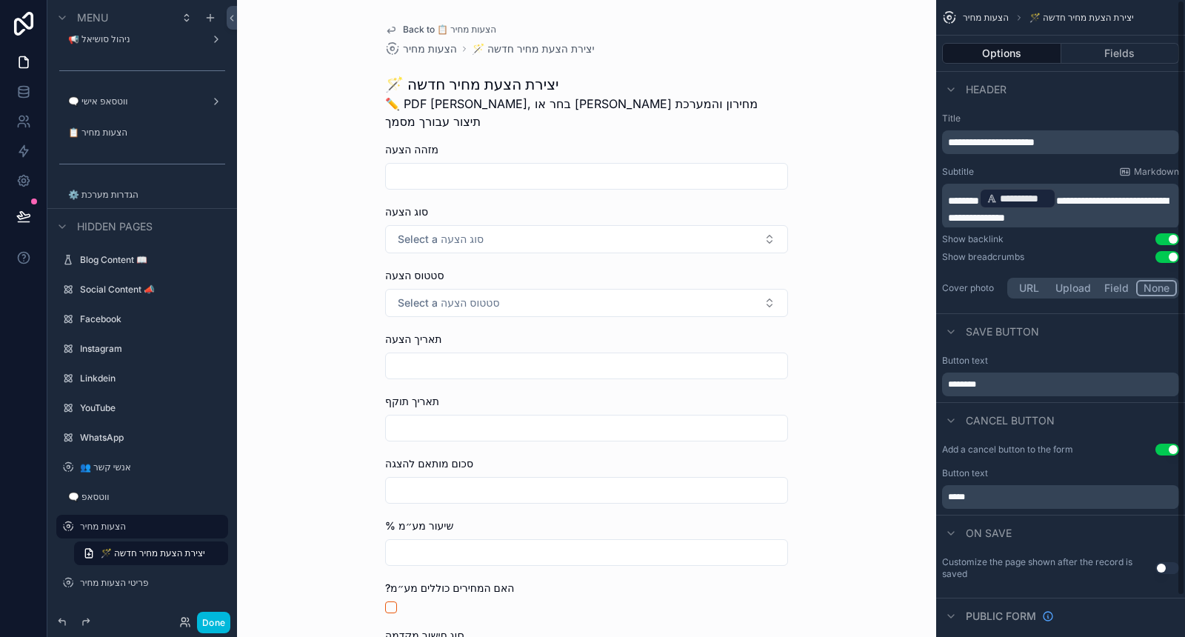
click at [1007, 164] on div "**********" at bounding box center [1060, 207] width 249 height 201
click at [1141, 58] on button "Fields" at bounding box center [1120, 53] width 119 height 21
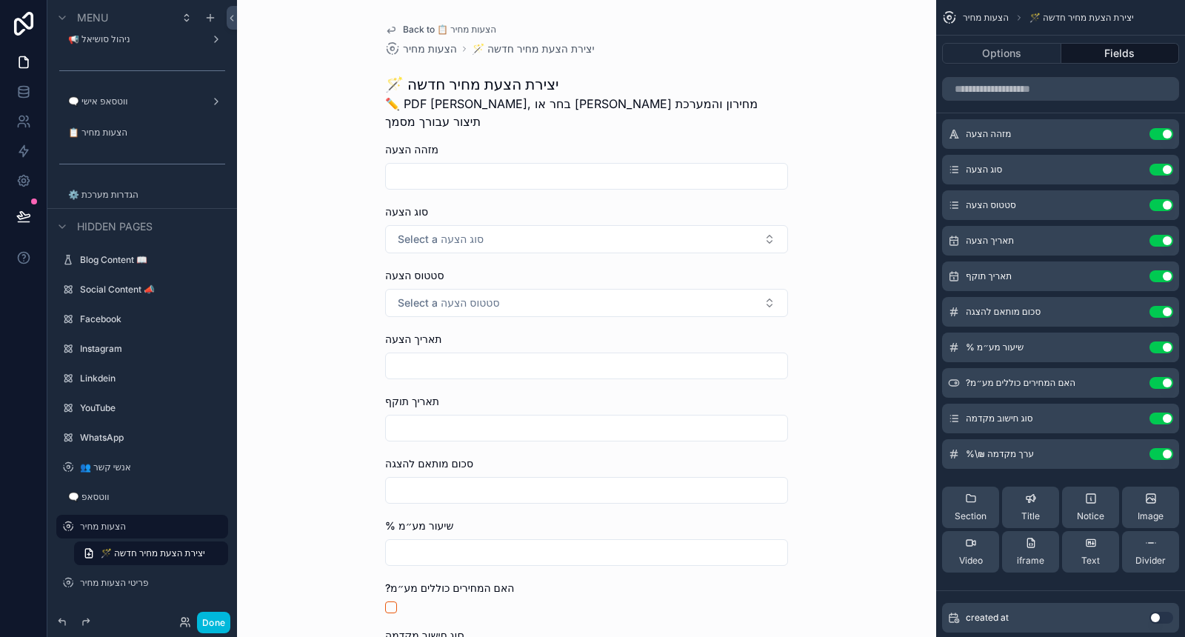
click at [1164, 134] on button "Use setting" at bounding box center [1162, 134] width 24 height 12
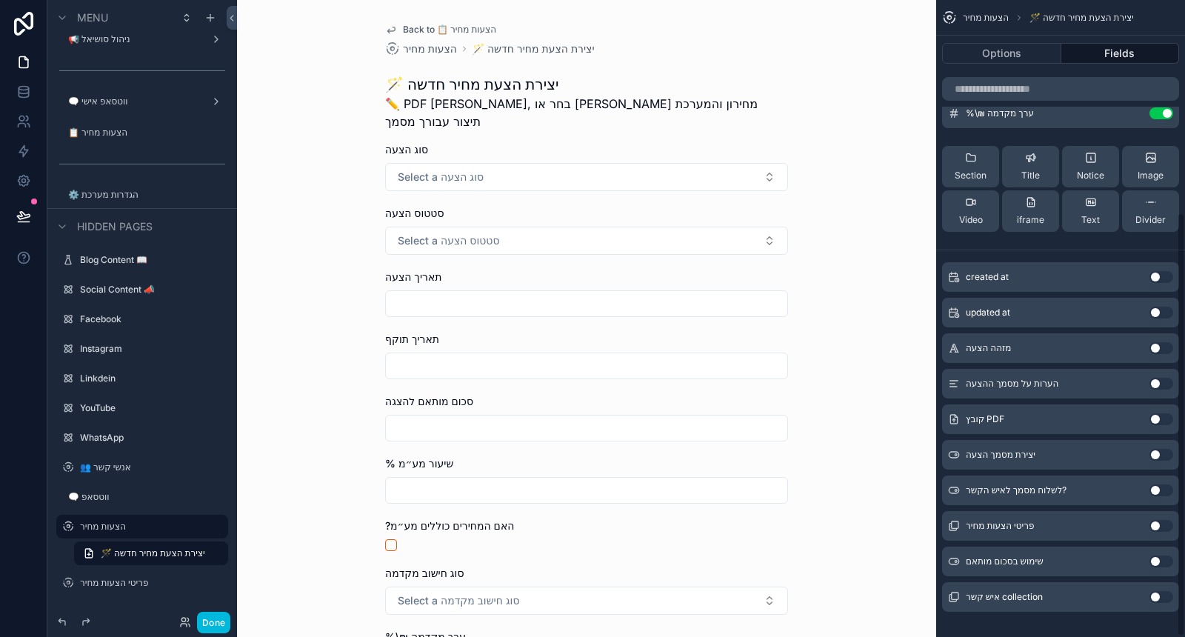
scroll to position [320, 0]
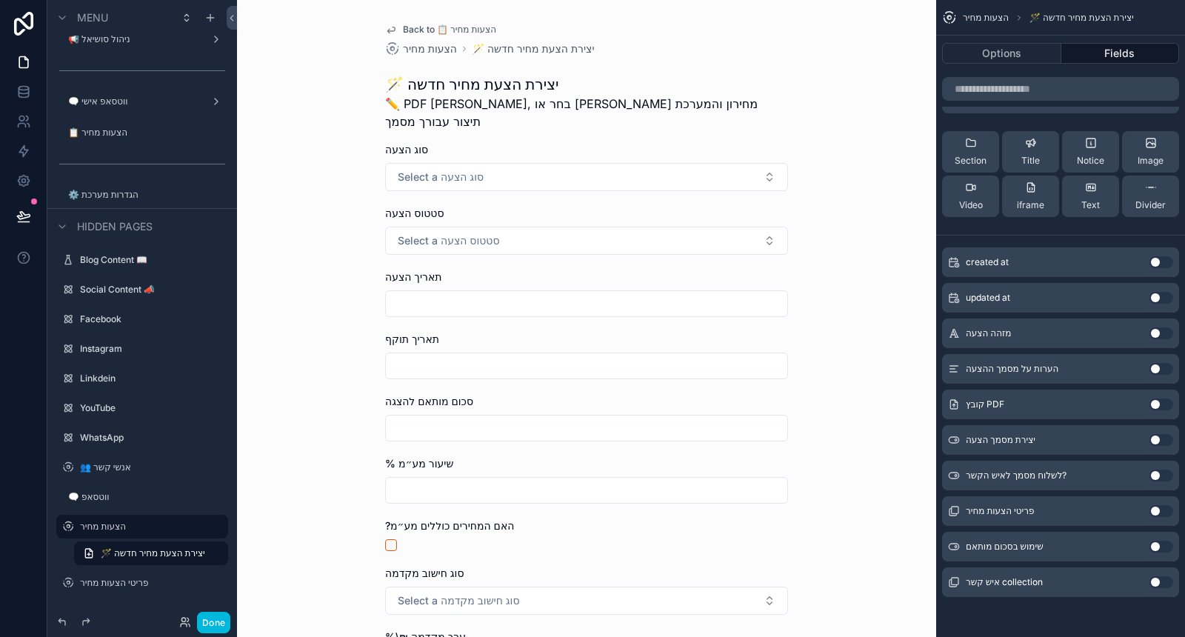
click at [1161, 430] on div "יצירת מסמך הצעה Use setting" at bounding box center [1060, 440] width 237 height 30
click at [1160, 439] on button "Use setting" at bounding box center [1162, 440] width 24 height 12
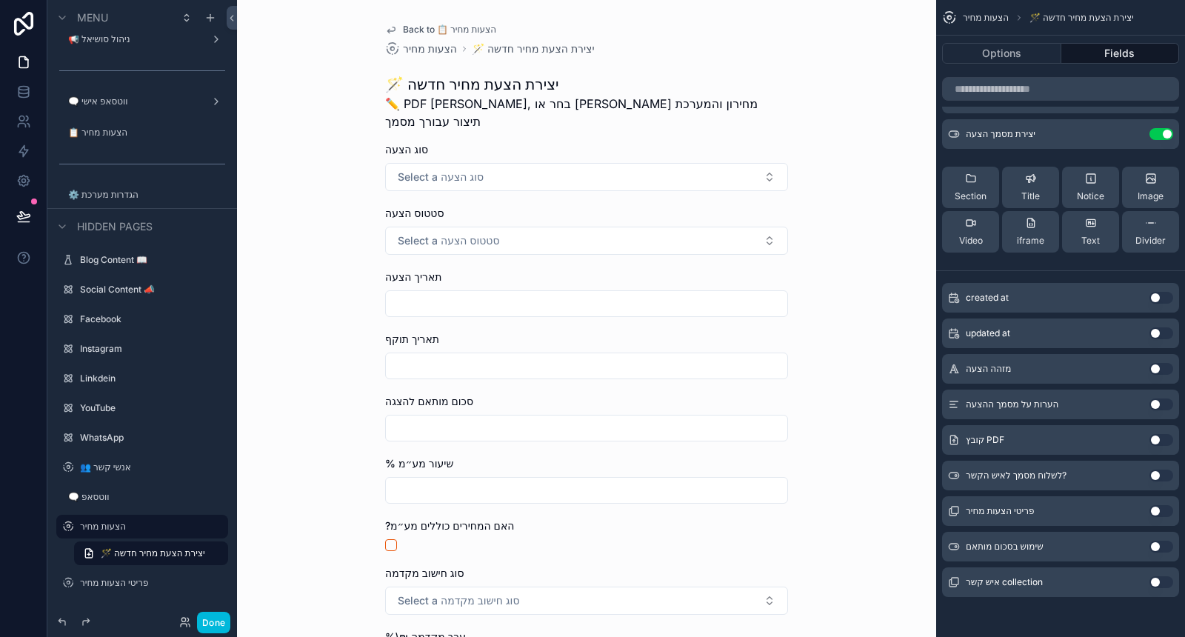
click at [1165, 507] on button "Use setting" at bounding box center [1162, 511] width 24 height 12
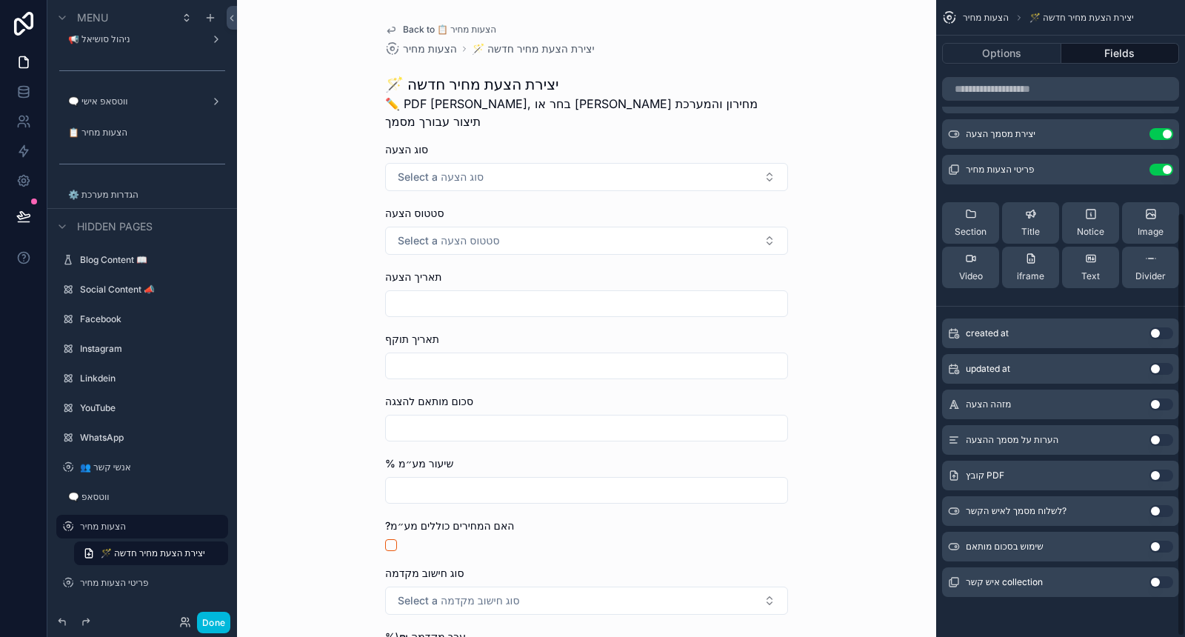
click at [1160, 544] on button "Use setting" at bounding box center [1162, 547] width 24 height 12
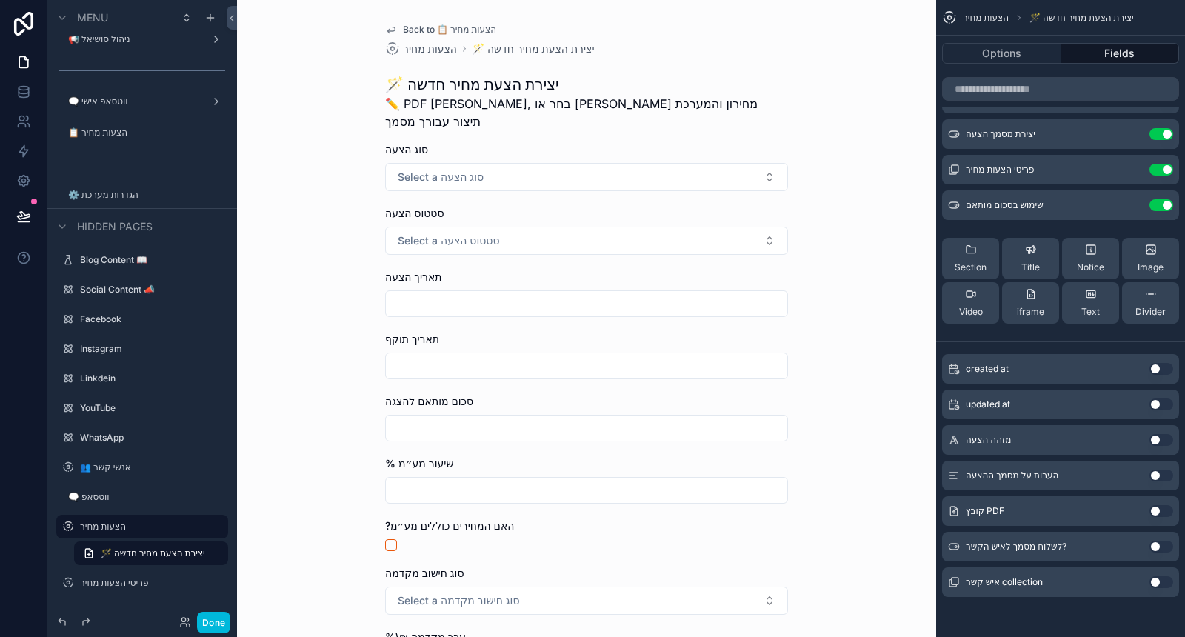
click at [1159, 580] on button "Use setting" at bounding box center [1162, 582] width 24 height 12
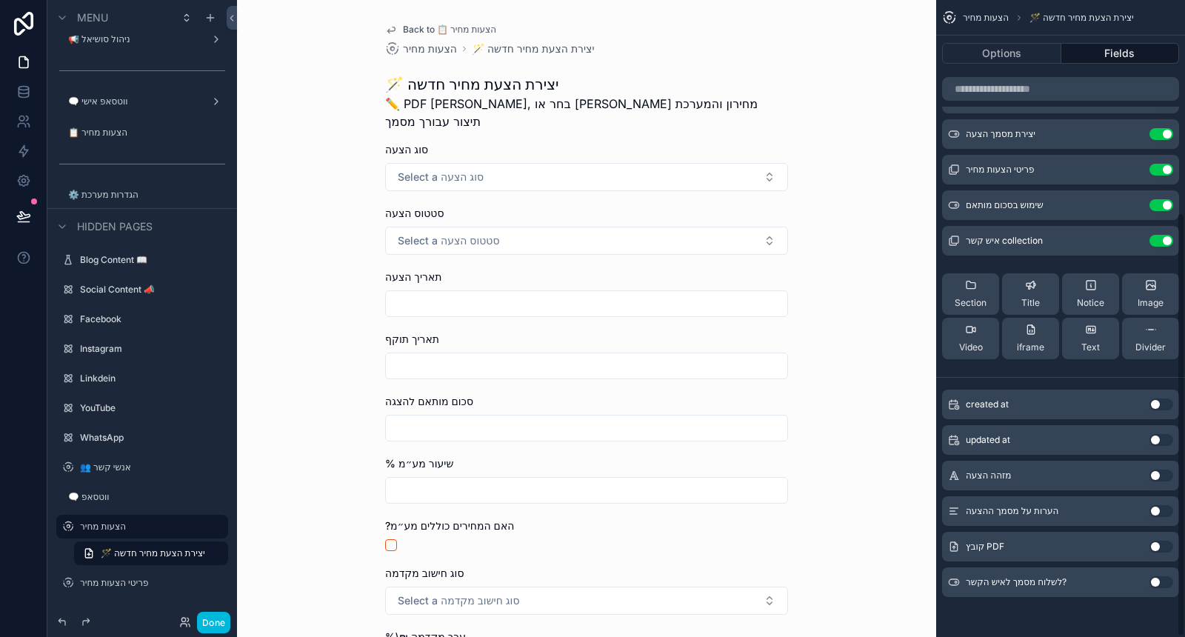
click at [1173, 505] on div "הערות על מסמך ההצעה Use setting" at bounding box center [1060, 511] width 237 height 30
click at [1167, 505] on button "Use setting" at bounding box center [1162, 511] width 24 height 12
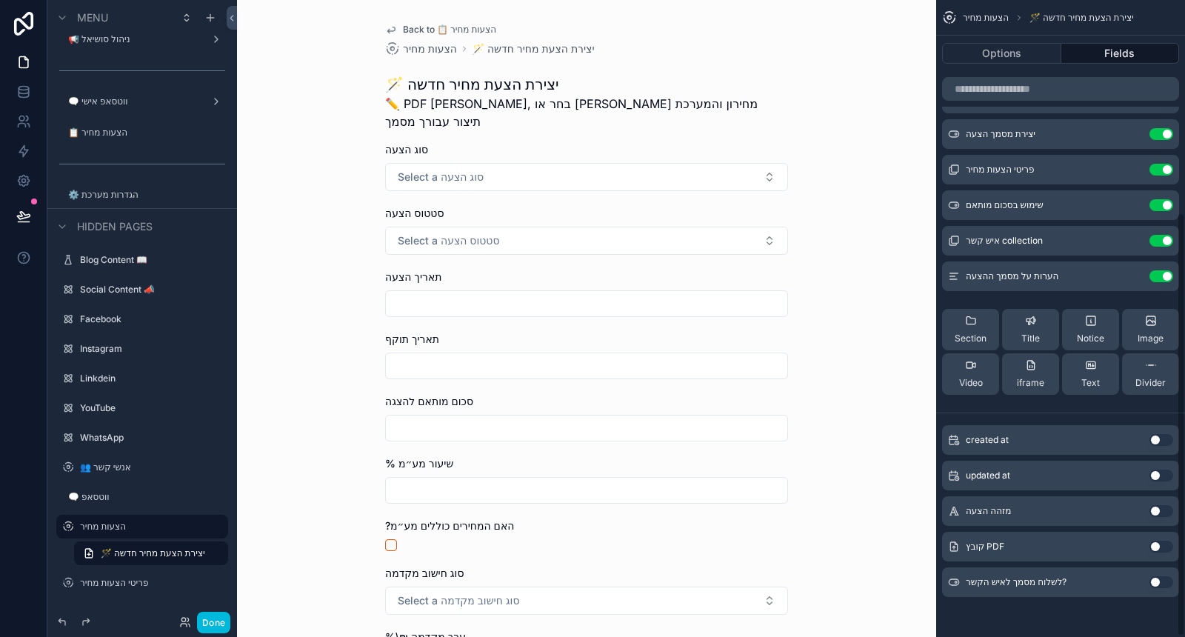
click at [1161, 505] on button "Use setting" at bounding box center [1162, 511] width 24 height 12
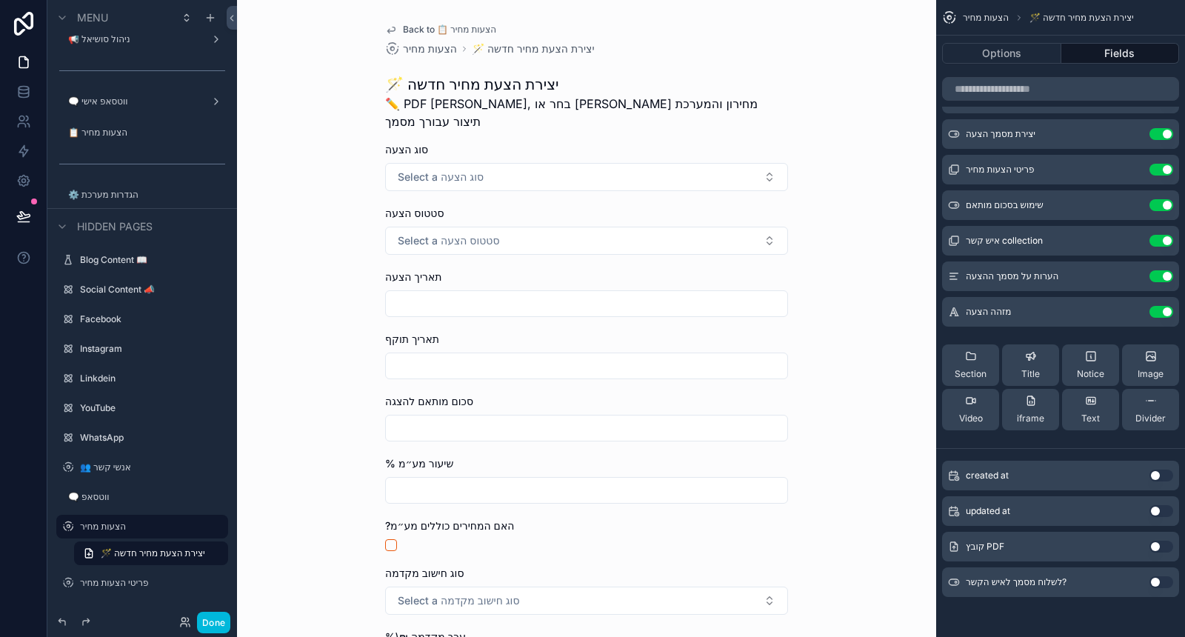
click at [1159, 310] on button "Use setting" at bounding box center [1162, 312] width 24 height 12
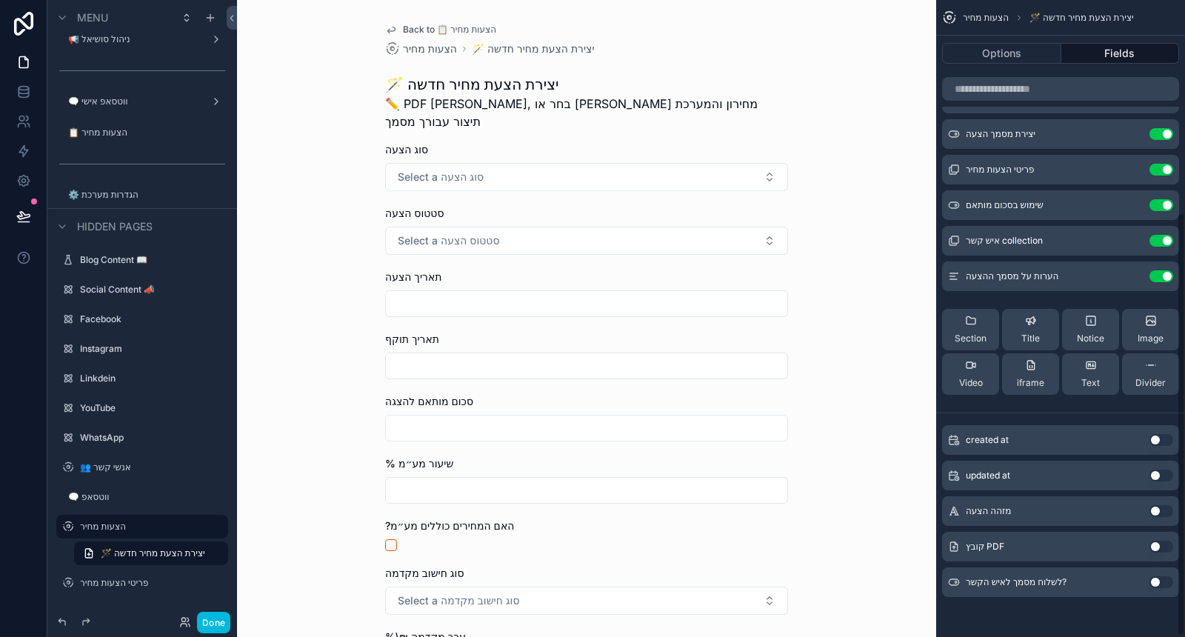
click at [987, 321] on button "Section" at bounding box center [970, 329] width 57 height 41
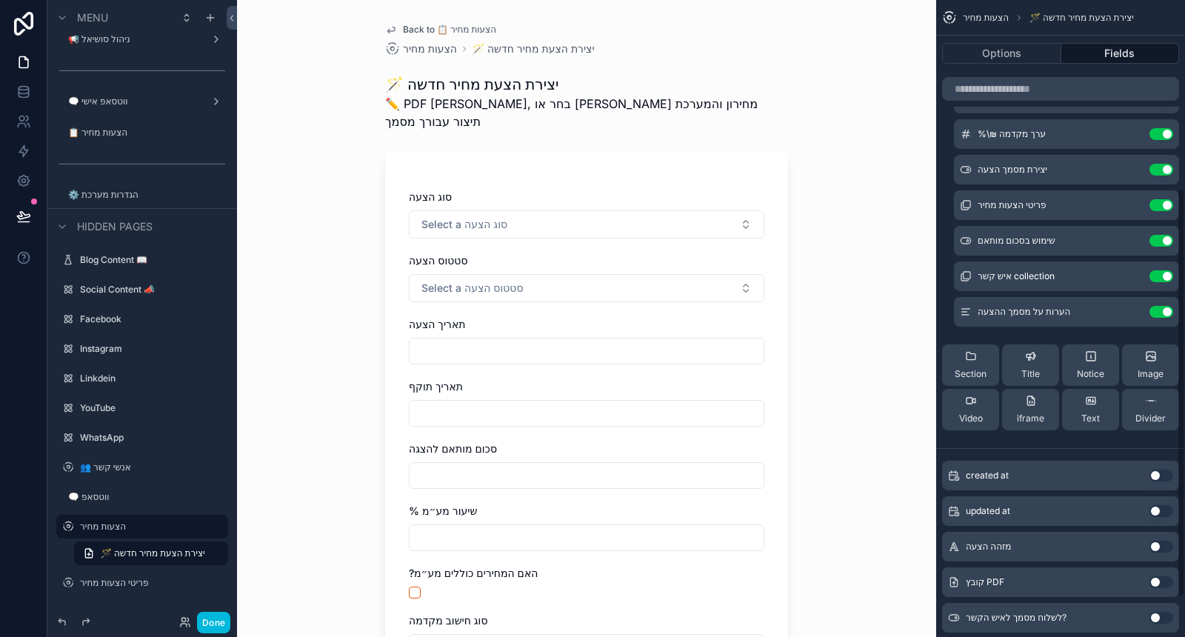
scroll to position [0, 0]
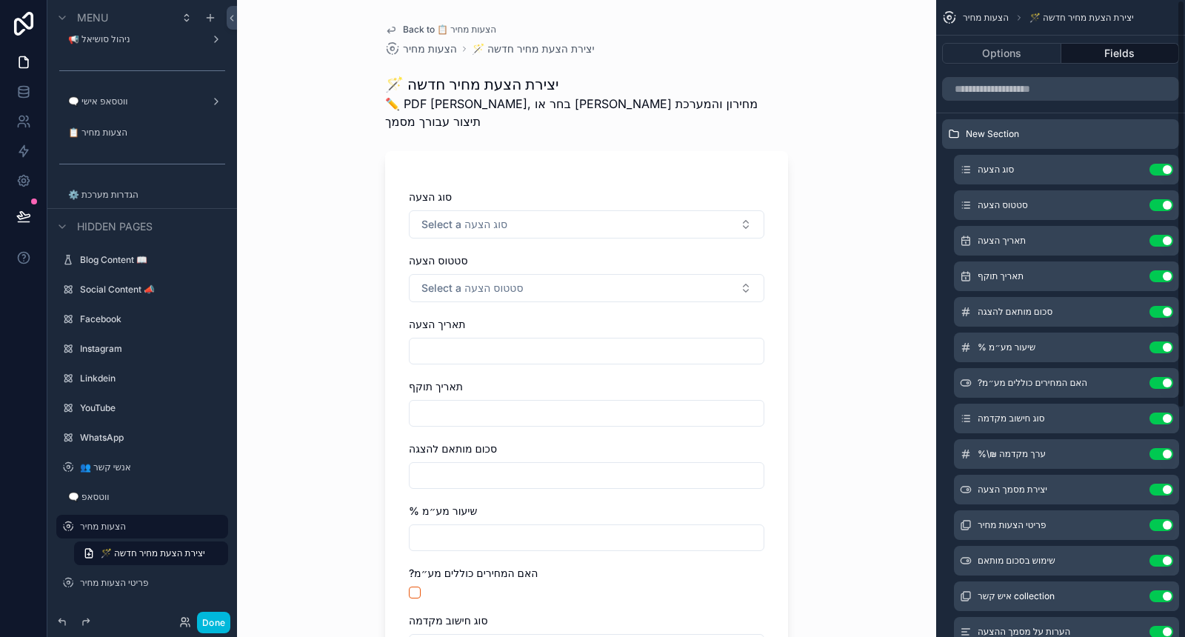
click at [1010, 52] on button "Options" at bounding box center [1001, 53] width 119 height 21
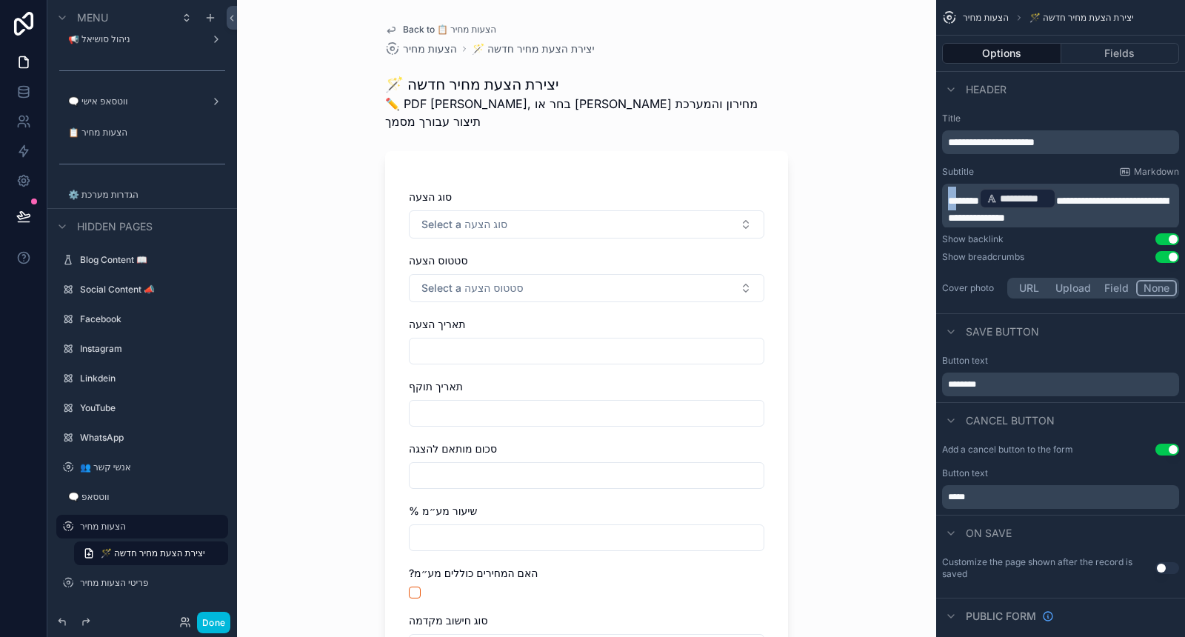
drag, startPoint x: 960, startPoint y: 200, endPoint x: 951, endPoint y: 198, distance: 9.2
click at [951, 198] on span "*******" at bounding box center [963, 201] width 31 height 10
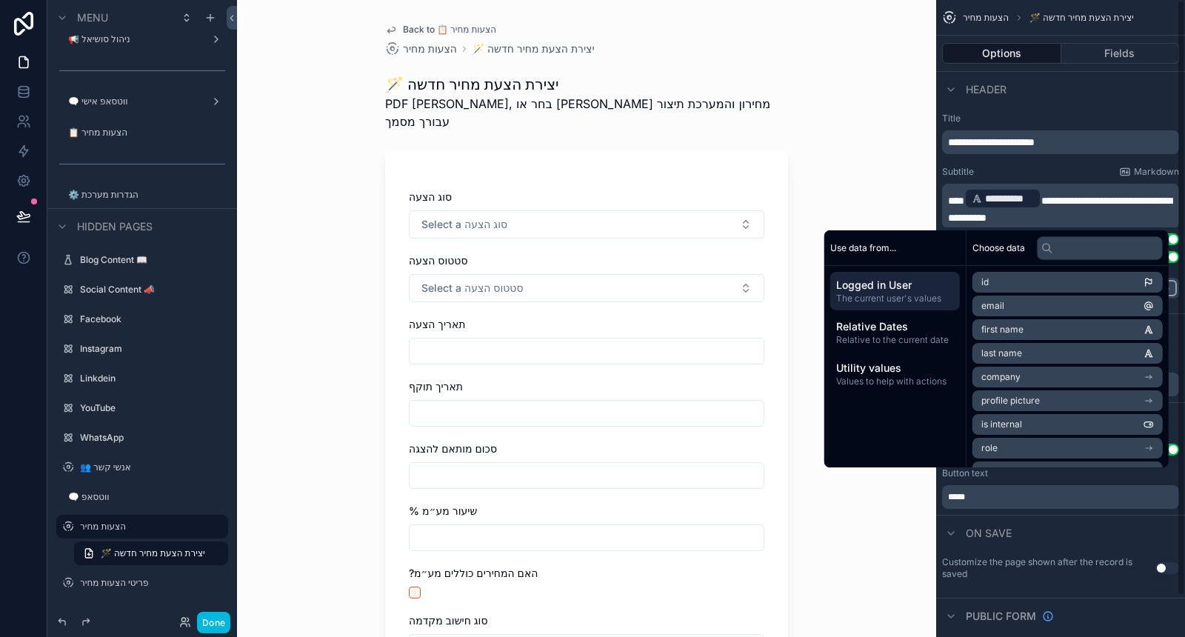
click at [1017, 162] on div "**********" at bounding box center [1060, 207] width 249 height 201
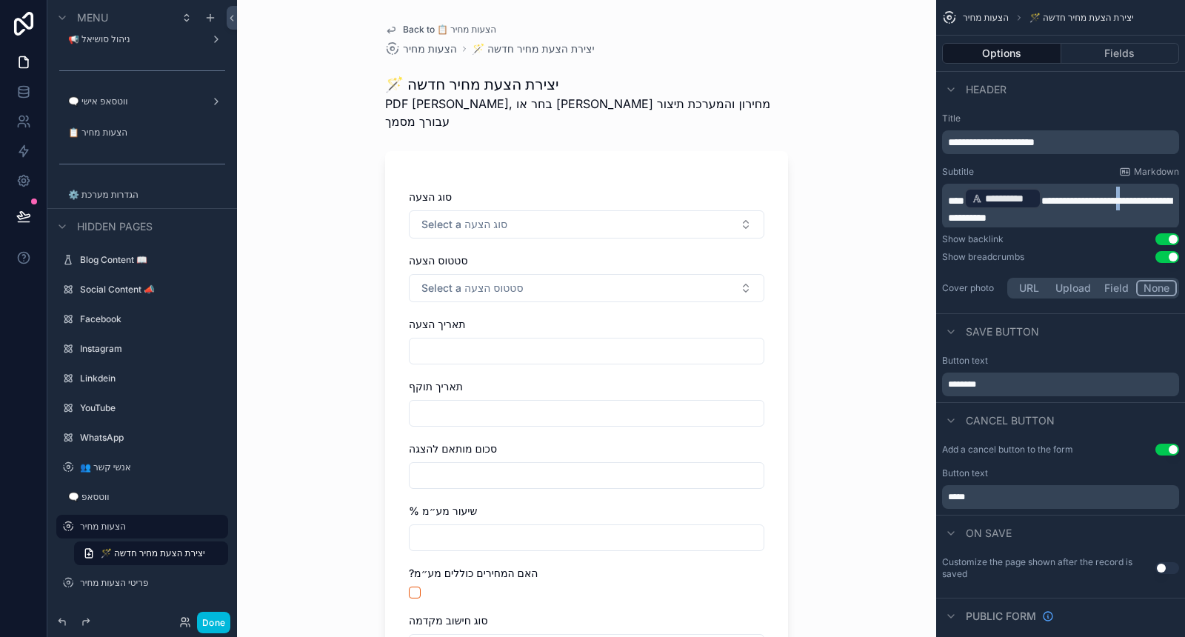
click at [1076, 217] on span "**********" at bounding box center [1060, 209] width 224 height 27
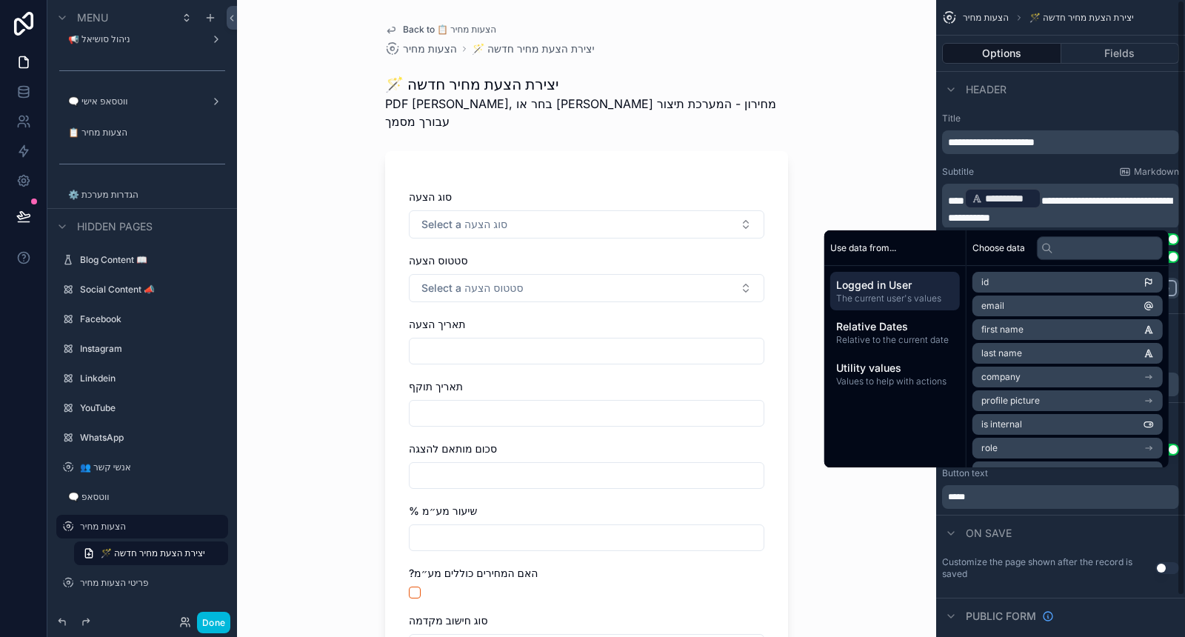
click at [1090, 171] on div "Subtitle Markdown" at bounding box center [1060, 172] width 237 height 12
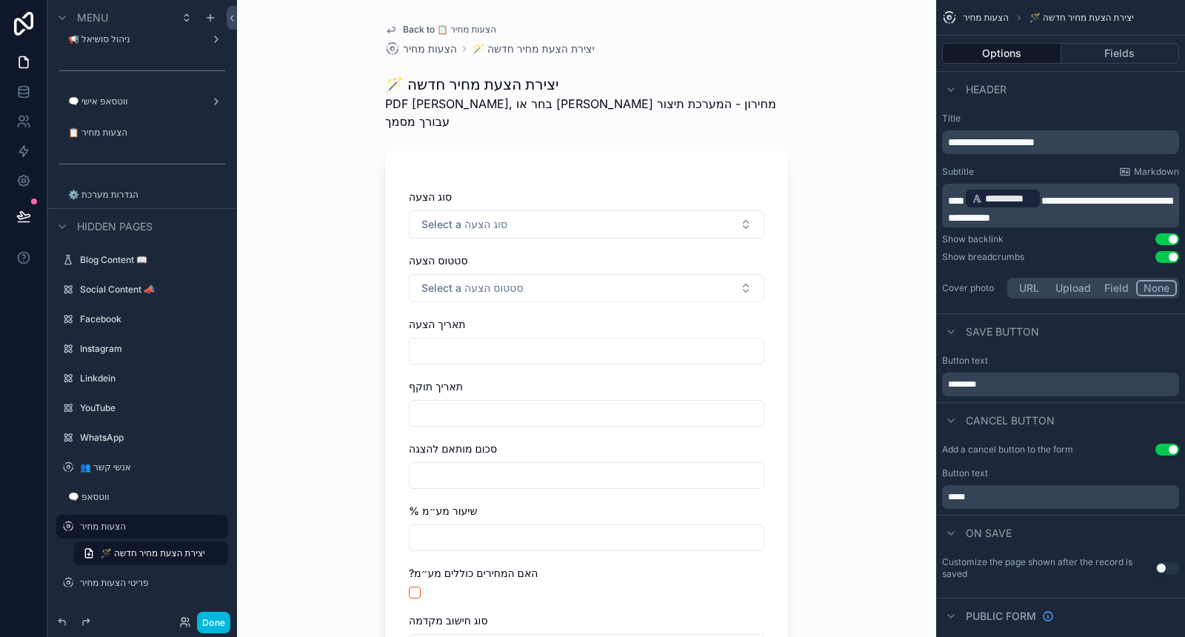
click at [1118, 53] on button "Fields" at bounding box center [1120, 53] width 119 height 21
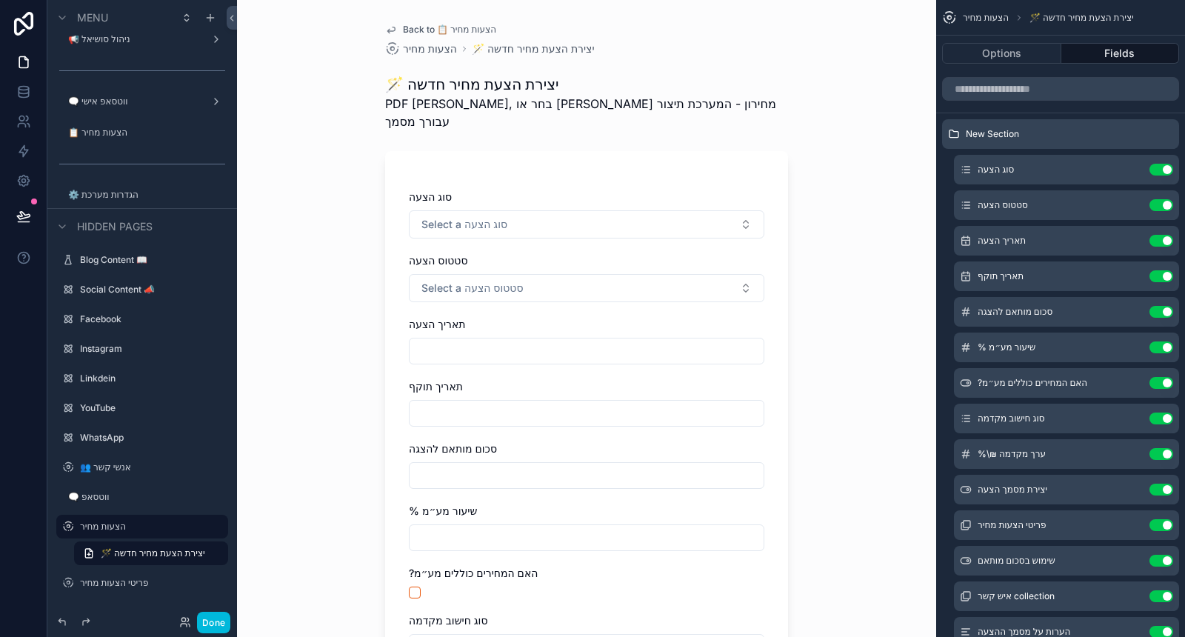
click at [0, 0] on icon "scrollable content" at bounding box center [0, 0] width 0 height 0
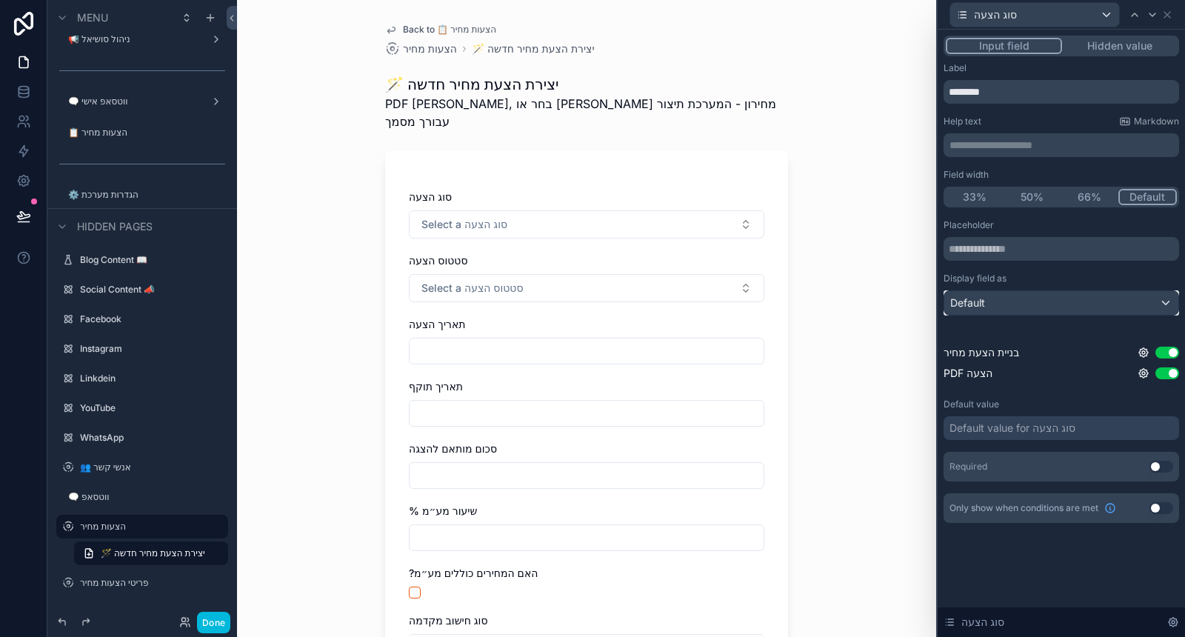
click at [1093, 309] on div "Default" at bounding box center [1061, 303] width 234 height 24
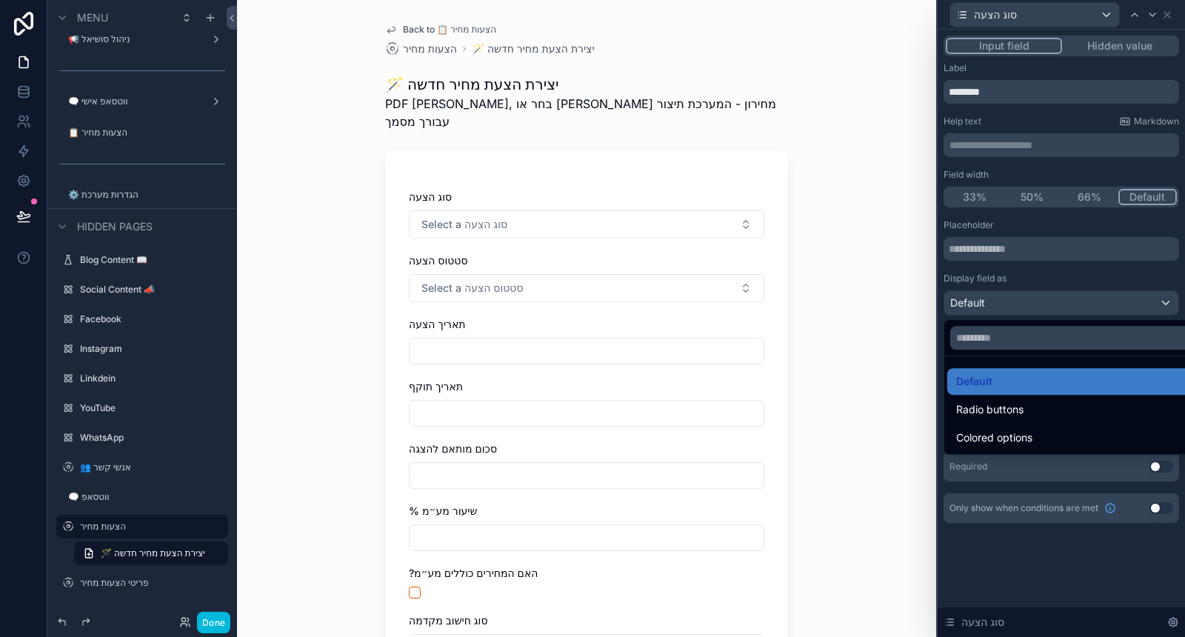
click at [1050, 446] on div "Colored options" at bounding box center [1078, 438] width 245 height 18
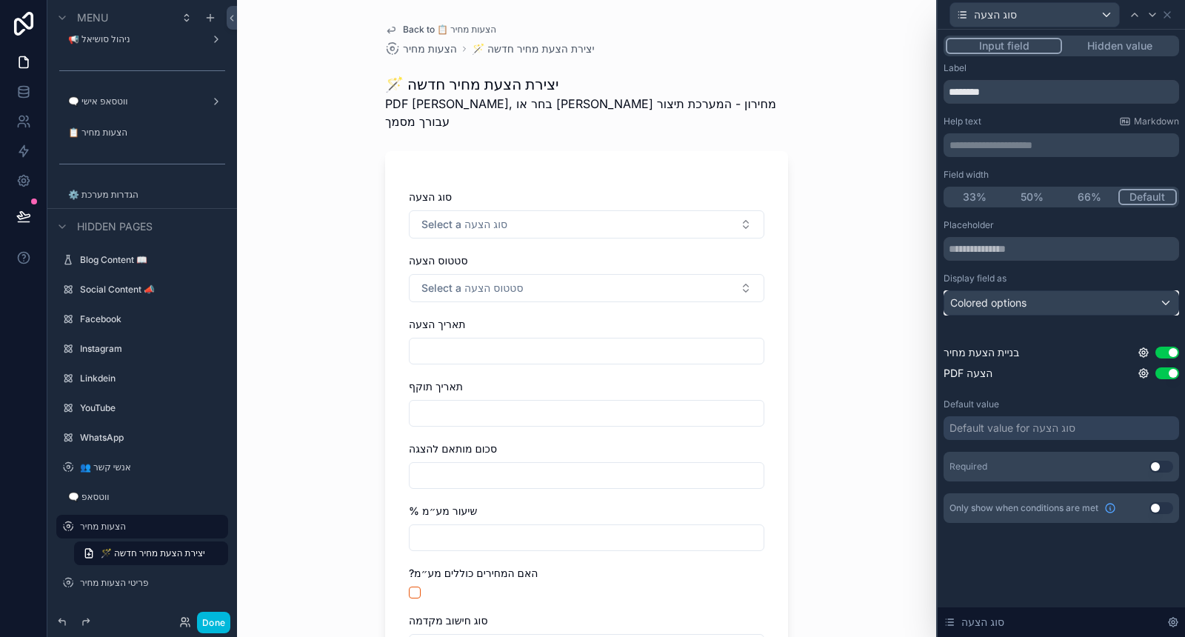
click at [1029, 307] on div "Colored options" at bounding box center [1061, 303] width 234 height 24
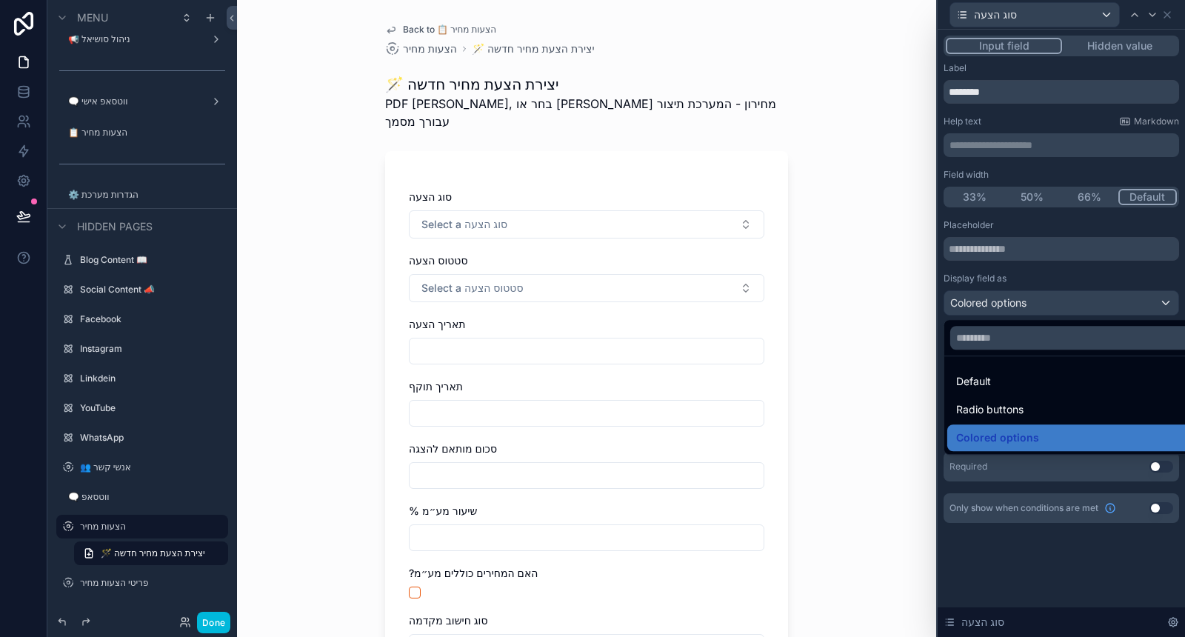
click at [1013, 404] on span "Radio buttons" at bounding box center [989, 410] width 67 height 18
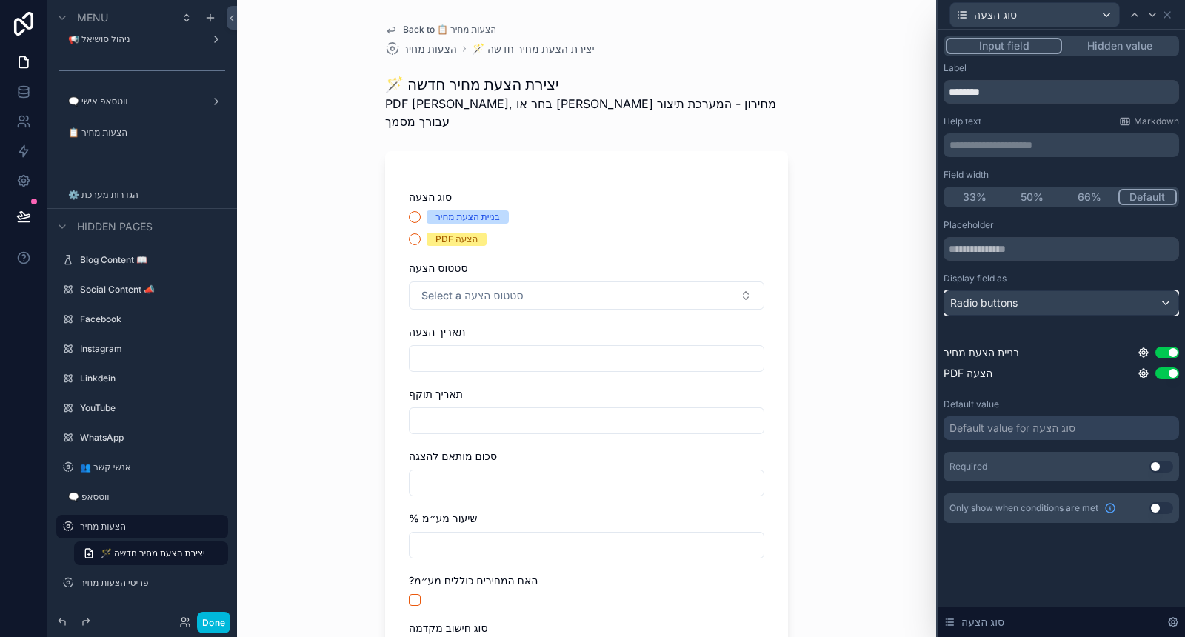
click at [1036, 307] on div "Radio buttons" at bounding box center [1061, 303] width 234 height 24
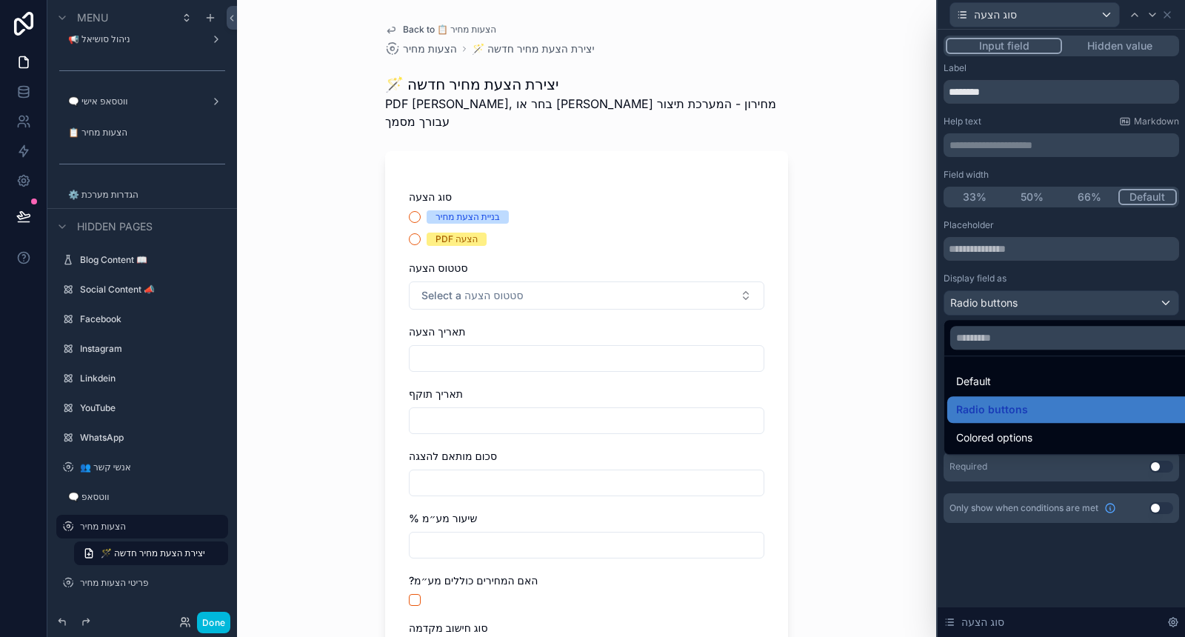
click at [1075, 266] on div at bounding box center [1061, 318] width 247 height 637
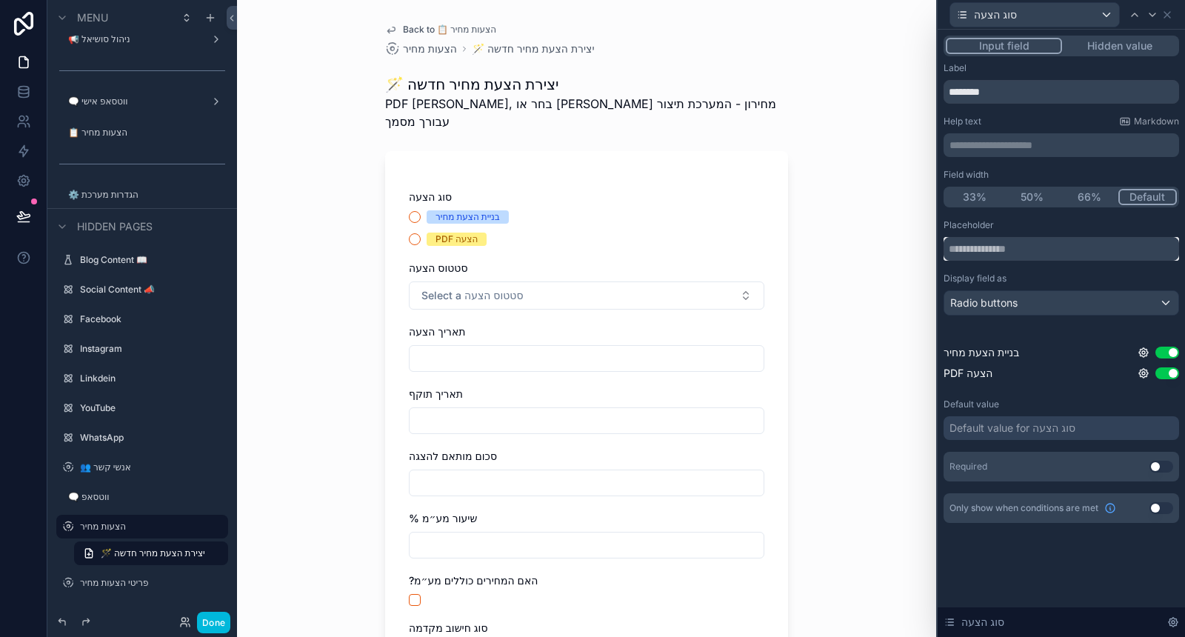
click at [1050, 249] on input "text" at bounding box center [1062, 249] width 236 height 24
type input "*"
click at [1041, 221] on div "Placeholder" at bounding box center [1062, 225] width 236 height 12
drag, startPoint x: 1026, startPoint y: 87, endPoint x: 936, endPoint y: 90, distance: 90.4
click at [936, 90] on div "**********" at bounding box center [592, 318] width 1185 height 637
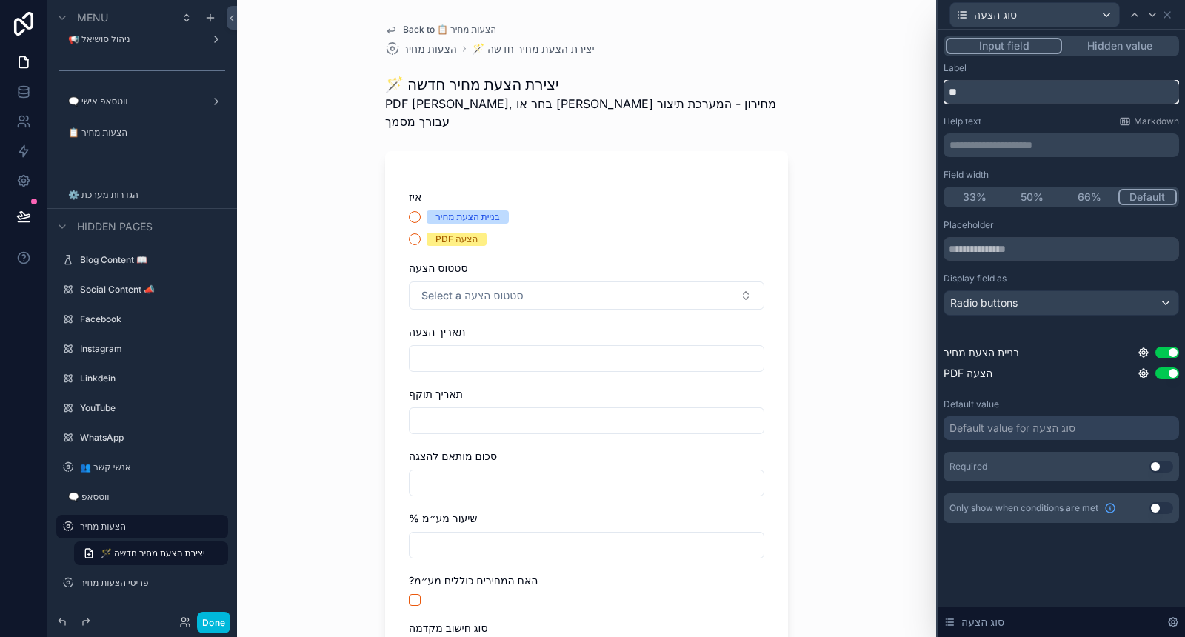
type input "*"
click at [946, 98] on input "**********" at bounding box center [1062, 92] width 236 height 24
type input "**********"
click at [1157, 18] on icon at bounding box center [1153, 15] width 12 height 12
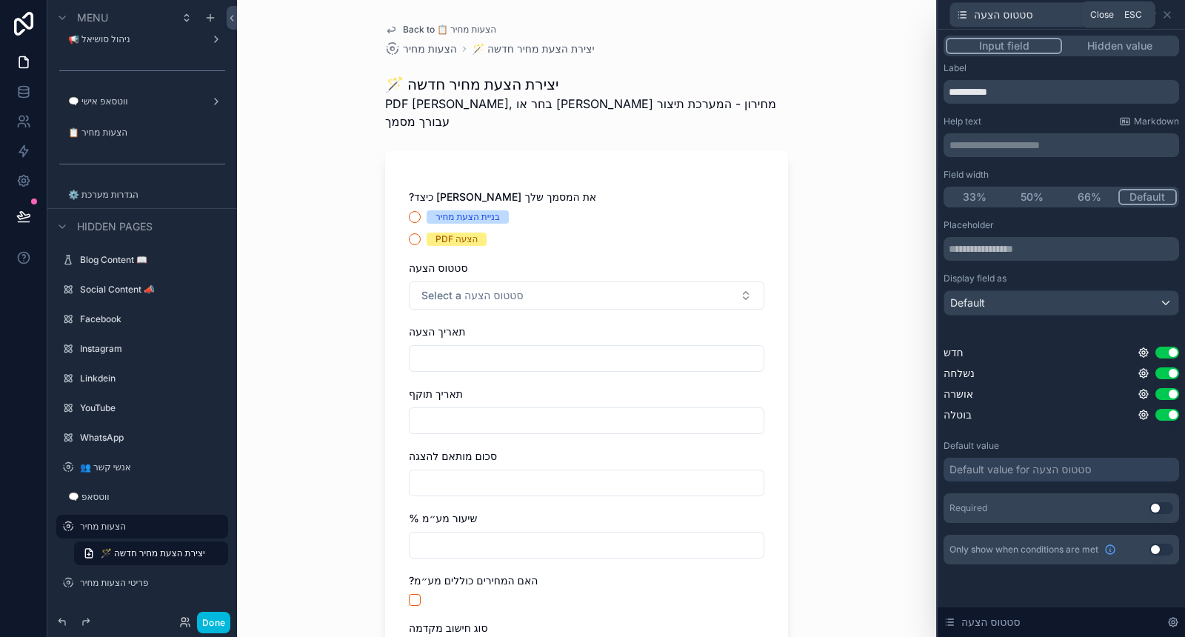
click at [1174, 16] on div "סטטוס הצעה" at bounding box center [1062, 14] width 236 height 29
click at [1170, 15] on icon at bounding box center [1167, 15] width 12 height 12
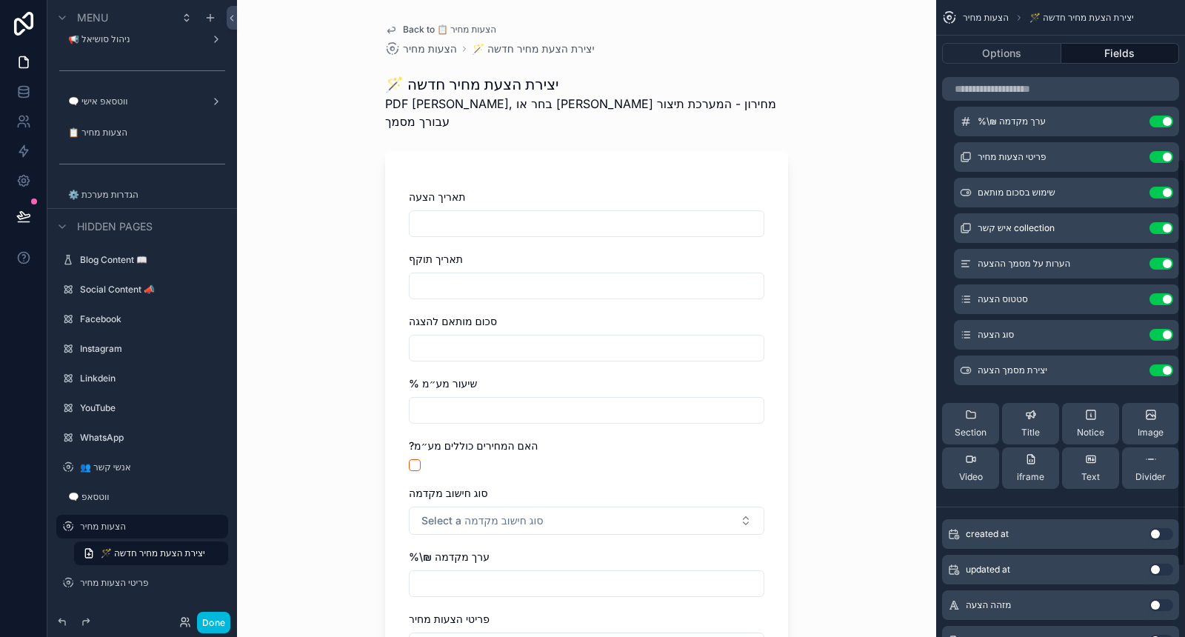
scroll to position [247, 0]
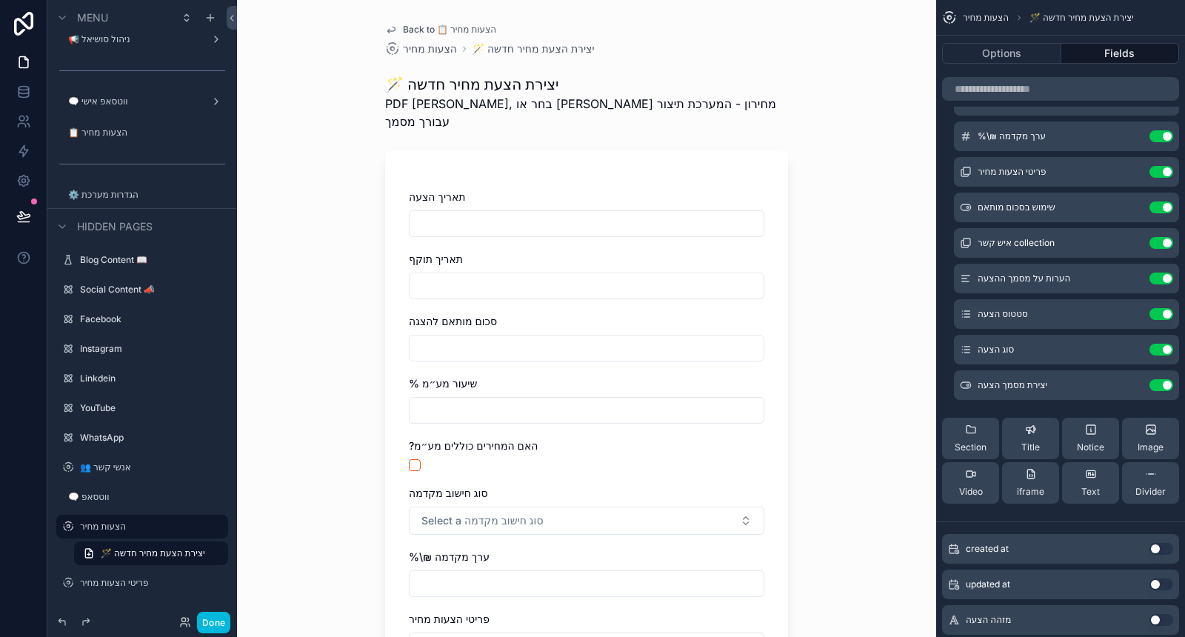
click at [0, 0] on icon "scrollable content" at bounding box center [0, 0] width 0 height 0
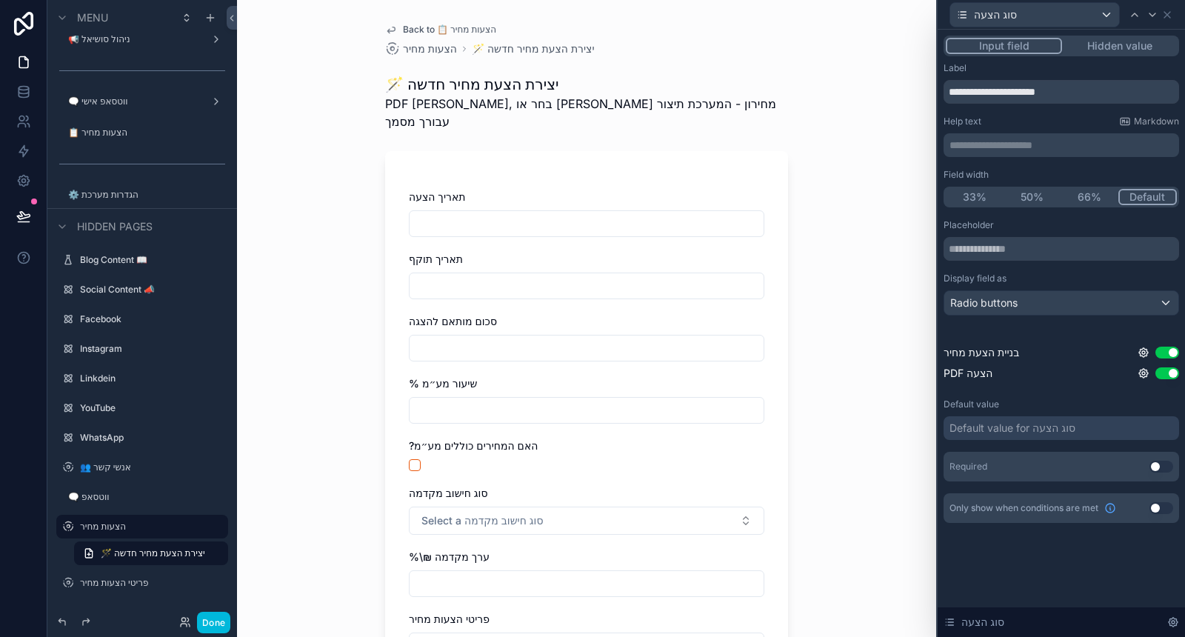
click at [1137, 36] on div "Input field Hidden value" at bounding box center [1062, 46] width 236 height 21
click at [1143, 51] on button "Hidden value" at bounding box center [1119, 46] width 115 height 16
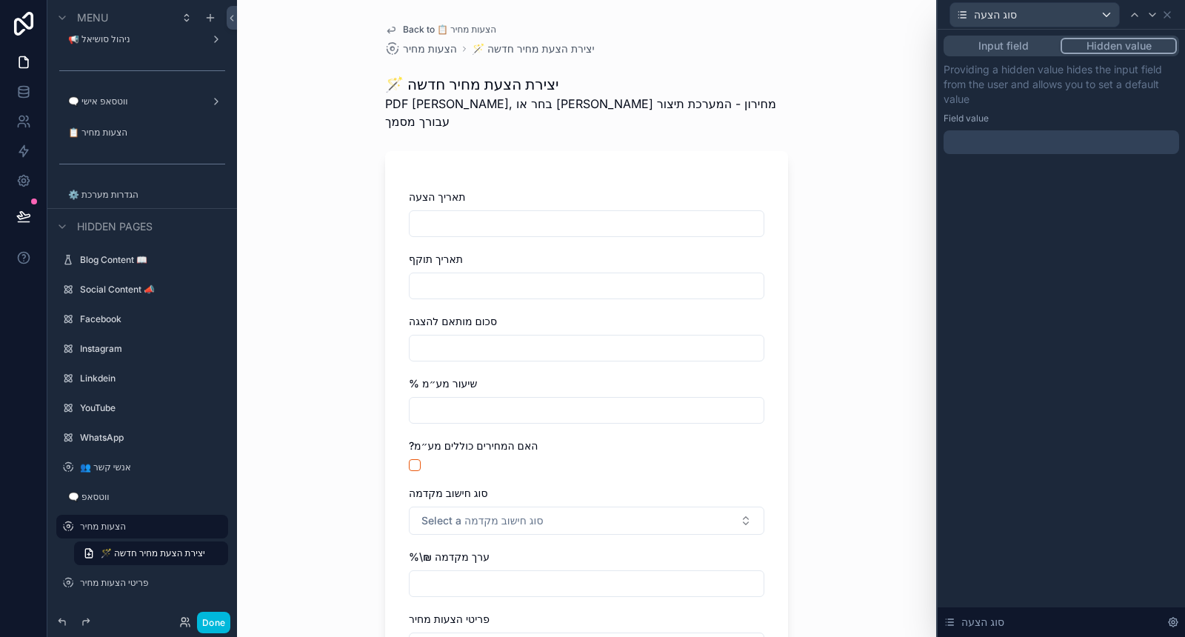
click at [1047, 146] on div at bounding box center [1062, 142] width 236 height 24
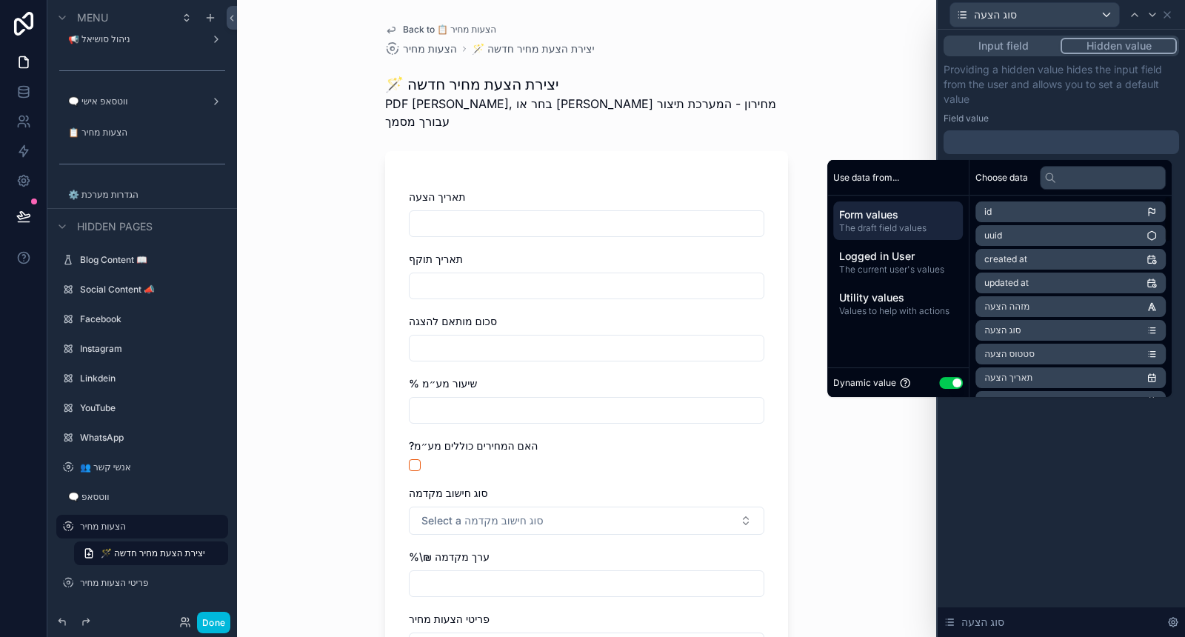
click at [944, 386] on button "Use setting" at bounding box center [951, 383] width 24 height 12
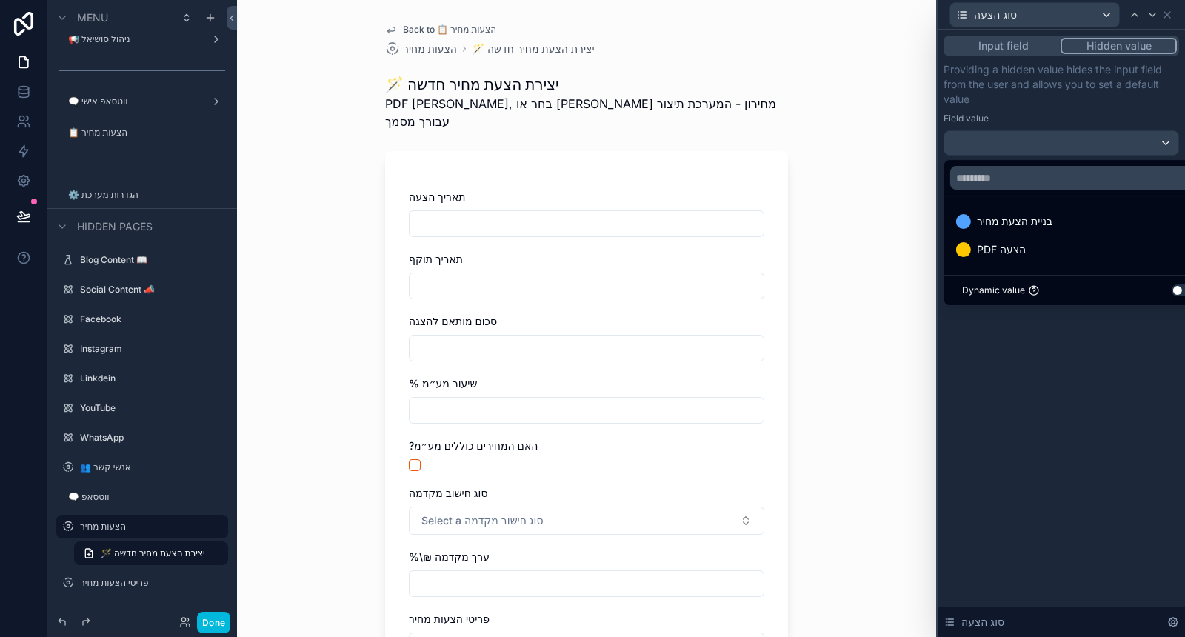
click at [1047, 224] on span "בניית הצעת מחיר" at bounding box center [1015, 222] width 76 height 18
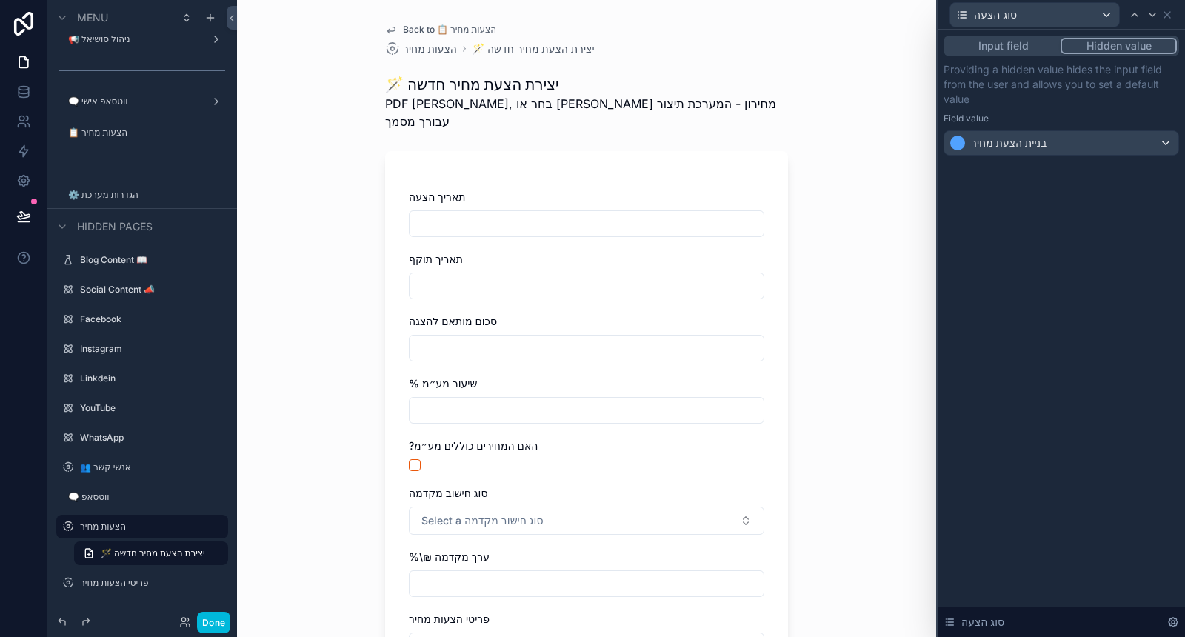
click at [1022, 407] on div "Input field Hidden value Providing a hidden value hides the input field from th…" at bounding box center [1061, 333] width 247 height 607
click at [1171, 15] on icon at bounding box center [1167, 15] width 12 height 12
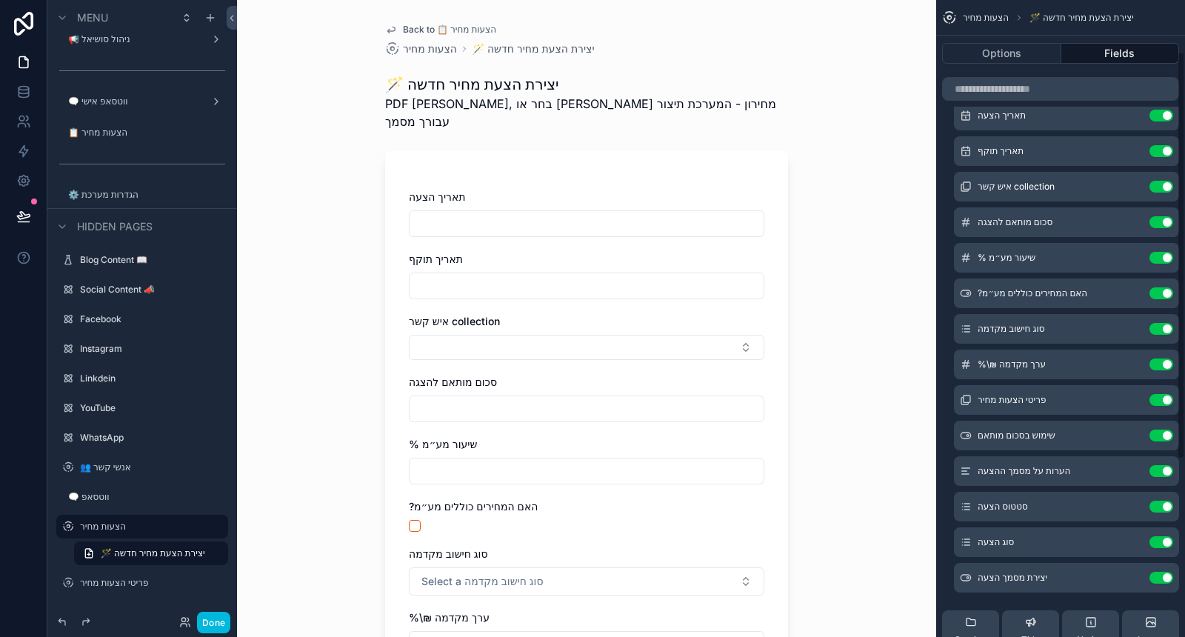
scroll to position [0, 0]
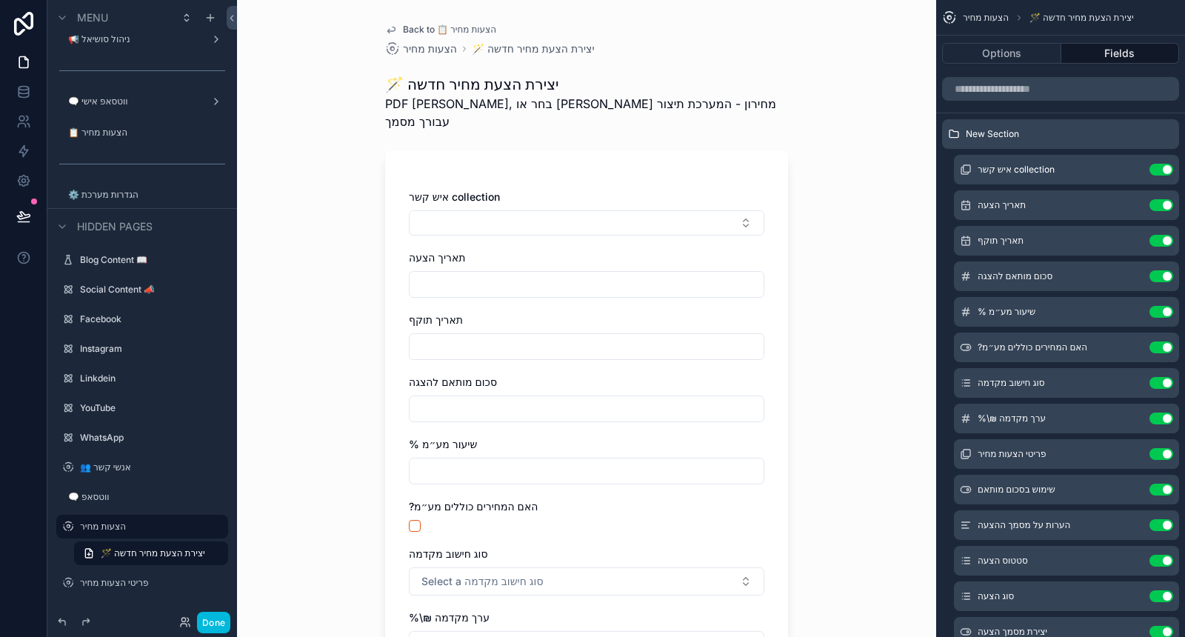
click at [0, 0] on icon "scrollable content" at bounding box center [0, 0] width 0 height 0
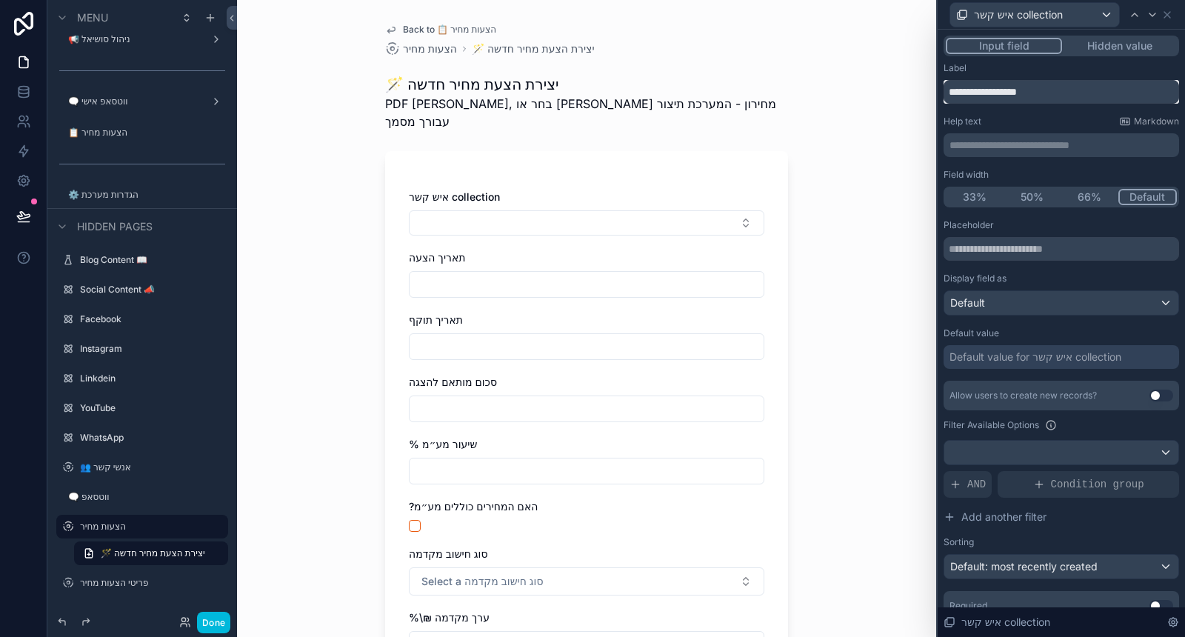
drag, startPoint x: 1056, startPoint y: 85, endPoint x: 938, endPoint y: 91, distance: 117.9
click at [938, 91] on div "**********" at bounding box center [1061, 364] width 247 height 668
type input "*"
click at [948, 90] on input "****" at bounding box center [1062, 92] width 236 height 24
paste input "******"
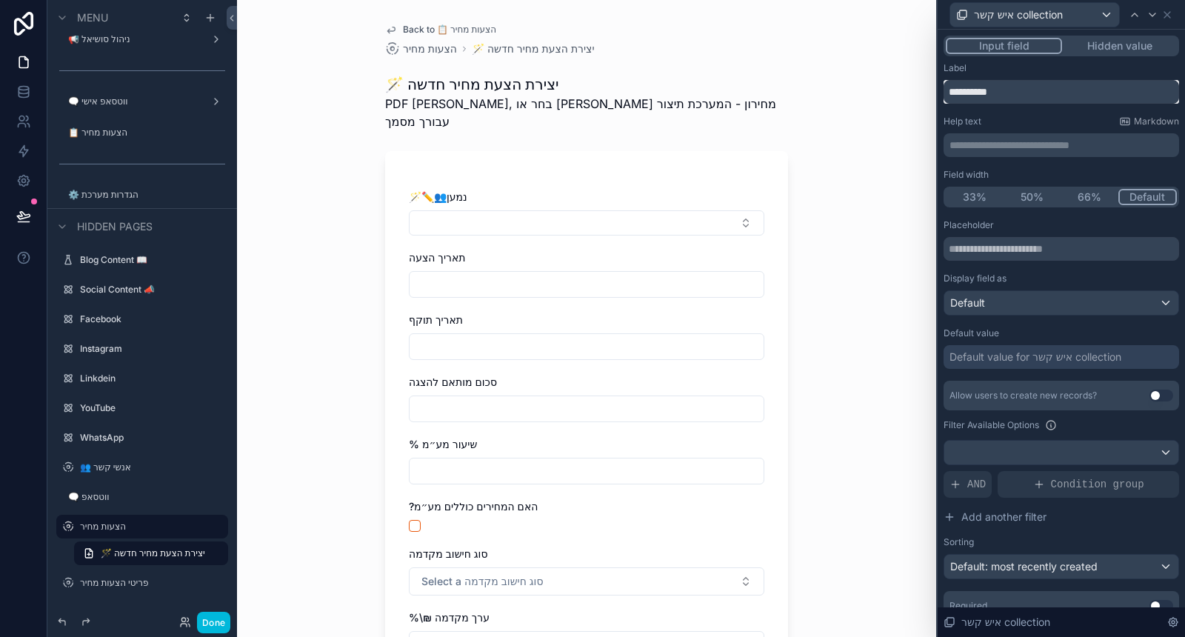
drag, startPoint x: 976, startPoint y: 93, endPoint x: 931, endPoint y: 90, distance: 45.2
click at [934, 90] on div "**********" at bounding box center [592, 318] width 1185 height 637
click at [959, 94] on input "******" at bounding box center [1062, 92] width 236 height 24
type input "*******"
click at [1017, 67] on div "Label" at bounding box center [1062, 68] width 236 height 12
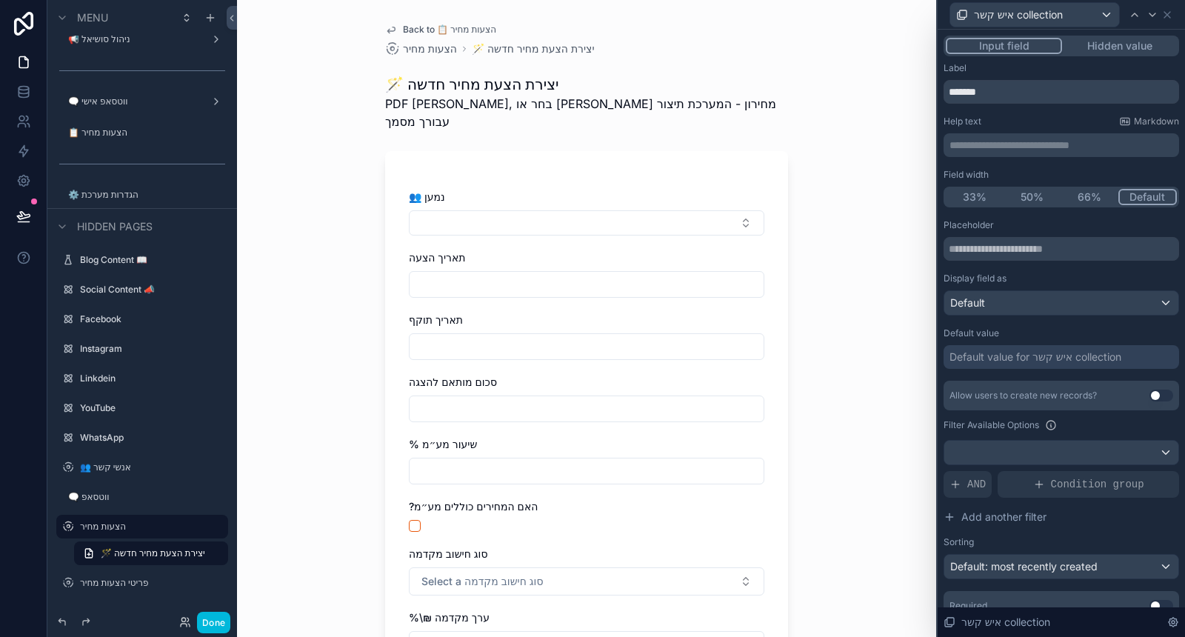
click at [1014, 153] on div "**********" at bounding box center [1062, 145] width 236 height 24
click at [1015, 149] on p "**********" at bounding box center [1063, 145] width 227 height 15
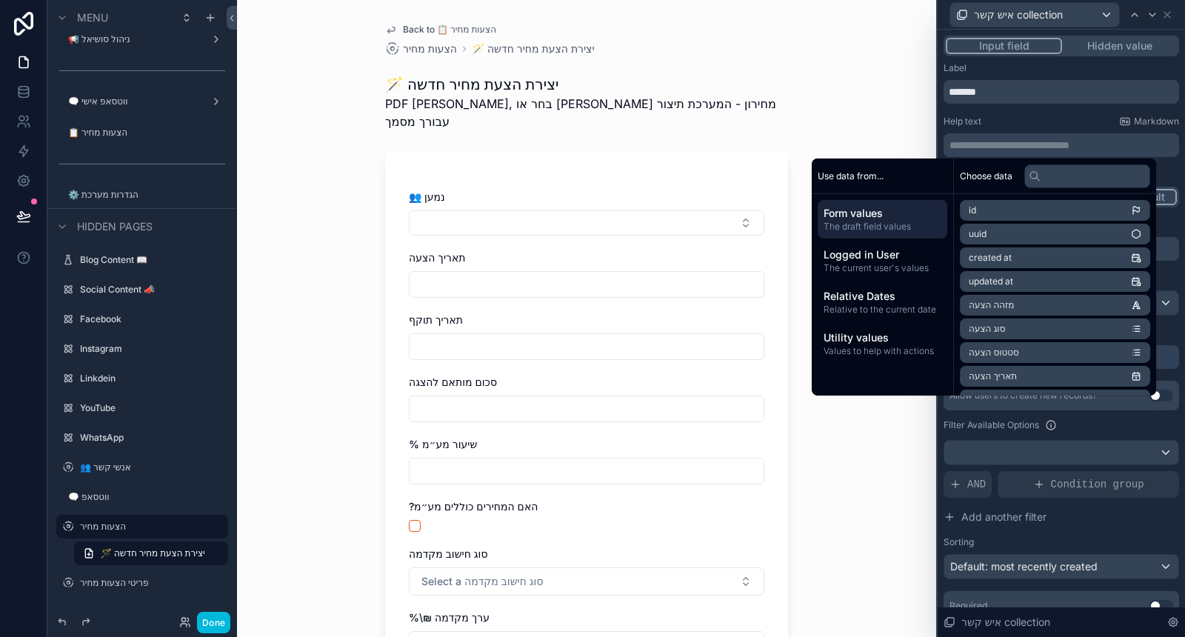
drag, startPoint x: 880, startPoint y: 260, endPoint x: 941, endPoint y: 258, distance: 61.5
click at [879, 260] on span "Logged in User" at bounding box center [883, 254] width 118 height 15
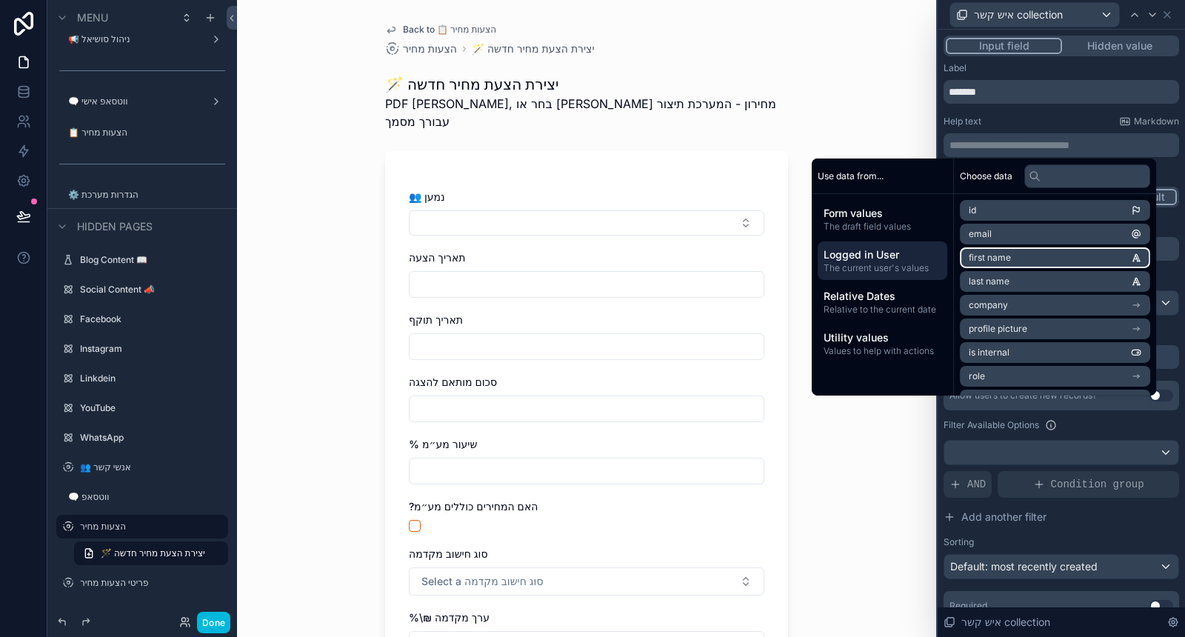
click at [995, 256] on span "first name" at bounding box center [990, 258] width 42 height 12
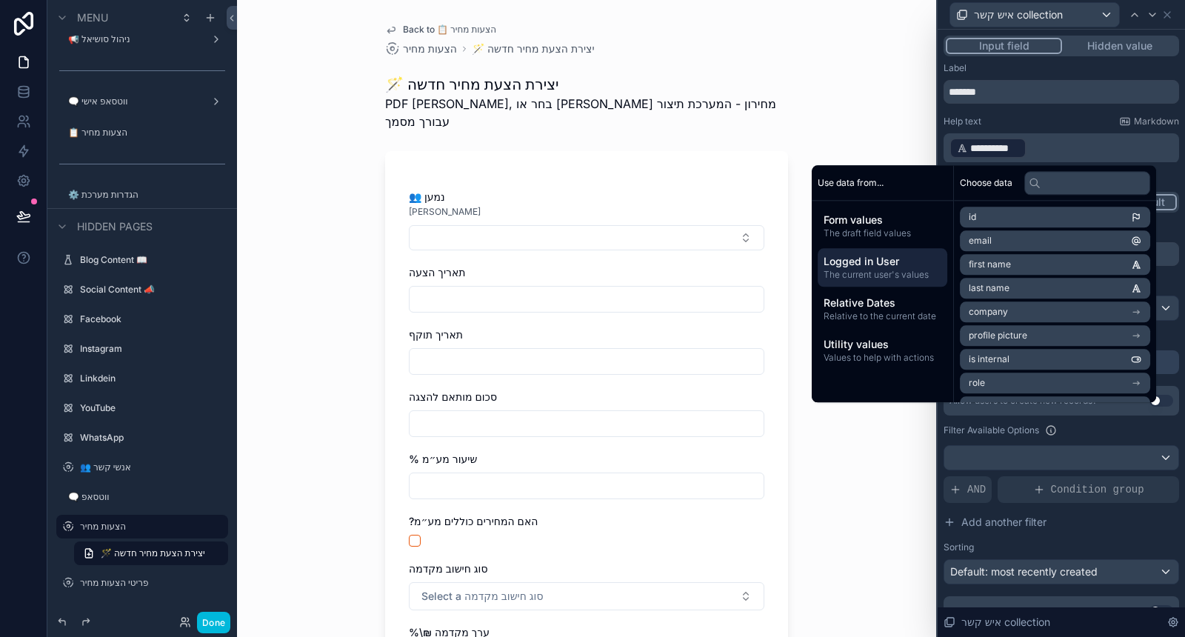
click at [1067, 150] on p "**********" at bounding box center [1063, 148] width 227 height 24
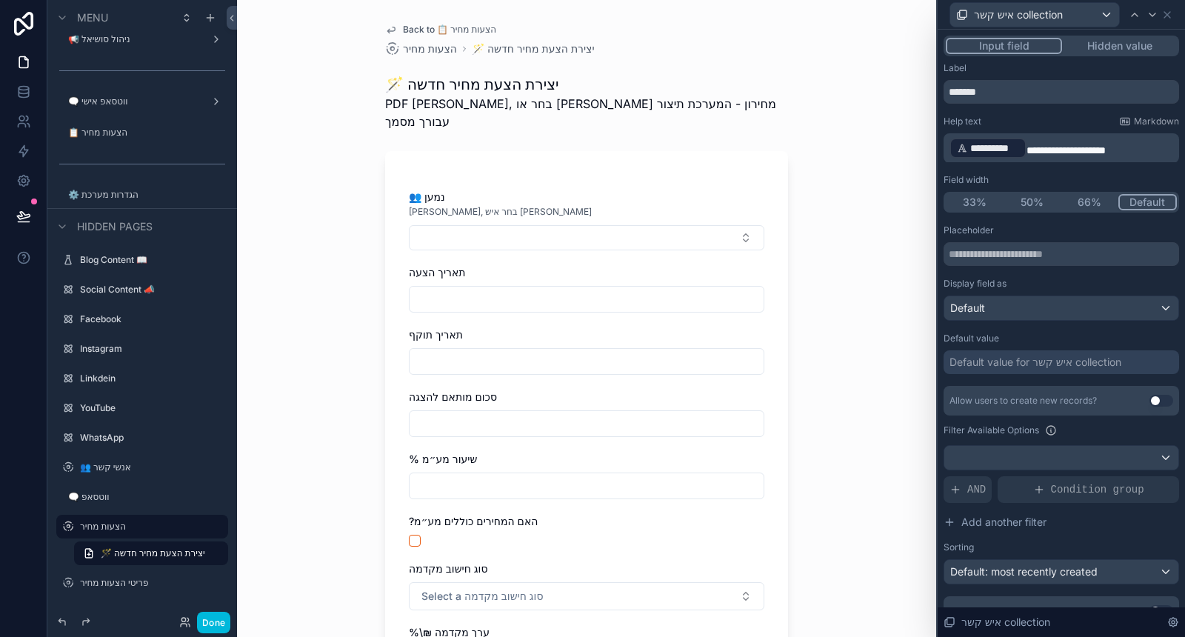
click at [1076, 148] on span "**********" at bounding box center [1066, 150] width 79 height 10
click at [1089, 130] on div "**********" at bounding box center [1062, 139] width 236 height 47
click at [1147, 156] on p "**********" at bounding box center [1063, 148] width 227 height 24
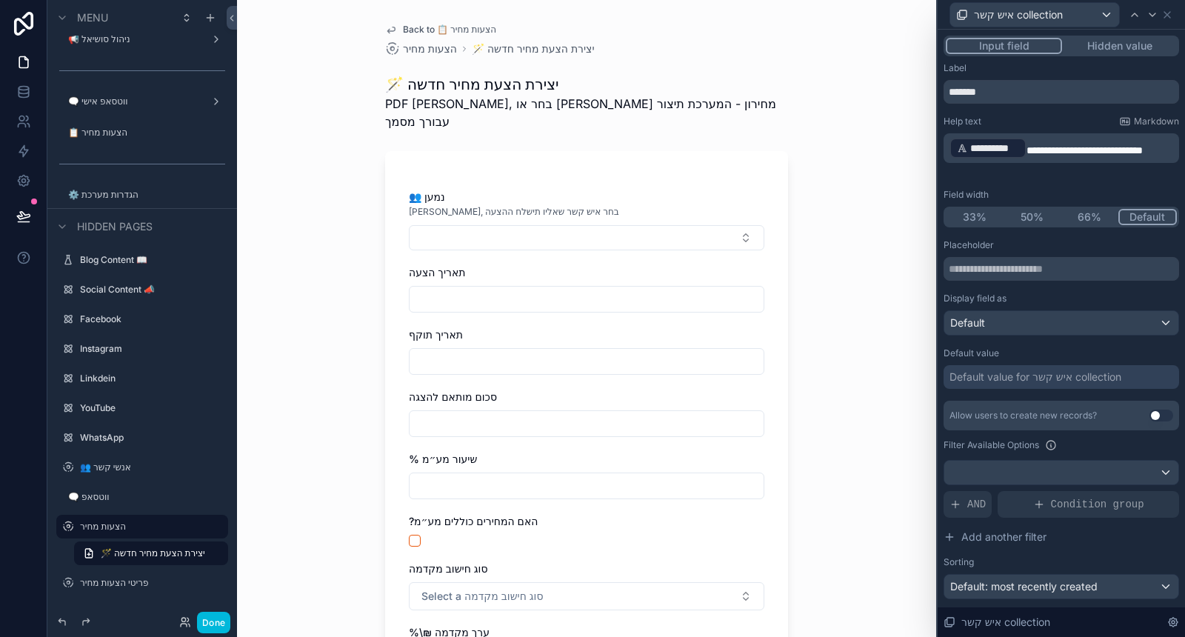
click at [1094, 126] on div "Help text Markdown" at bounding box center [1062, 122] width 236 height 12
click at [1024, 266] on input "text" at bounding box center [1062, 269] width 236 height 24
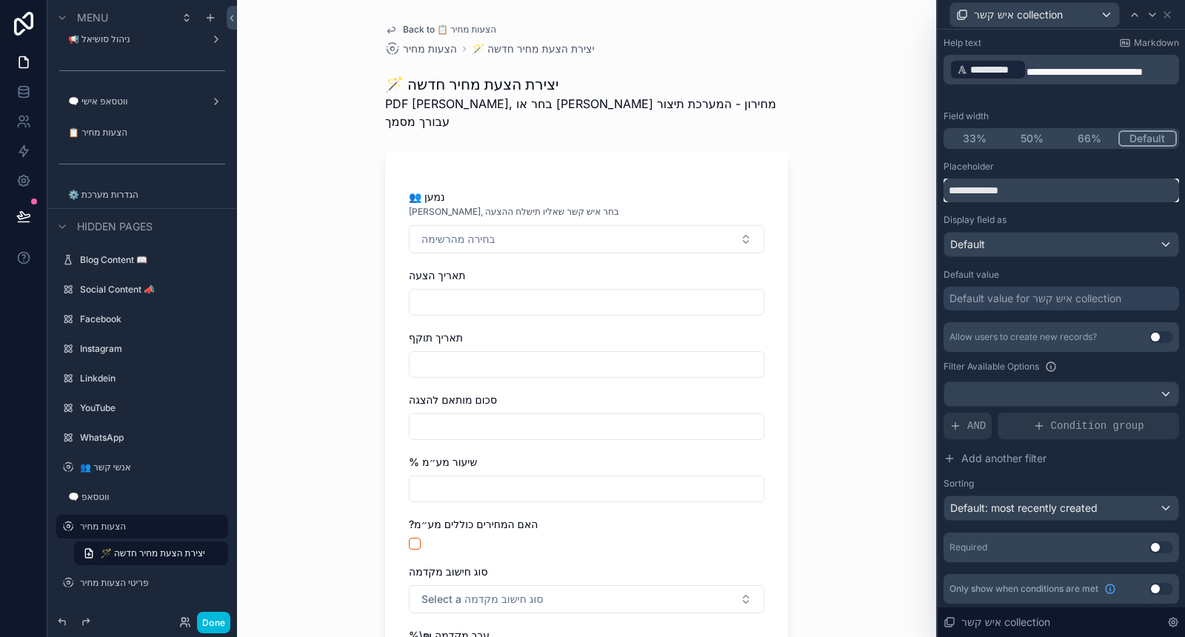
type input "**********"
drag, startPoint x: 1152, startPoint y: 544, endPoint x: 1143, endPoint y: 526, distance: 20.5
click at [1152, 544] on button "Use setting" at bounding box center [1162, 547] width 24 height 12
click at [1098, 240] on div "Default" at bounding box center [1061, 245] width 234 height 24
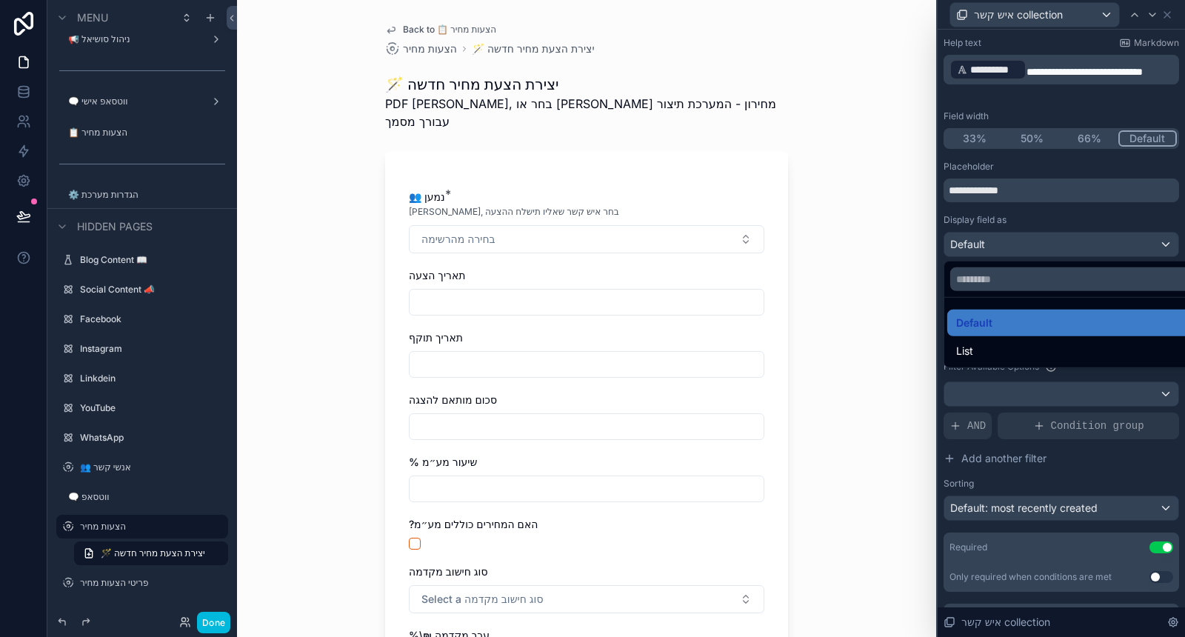
click at [1098, 240] on div at bounding box center [1061, 318] width 247 height 637
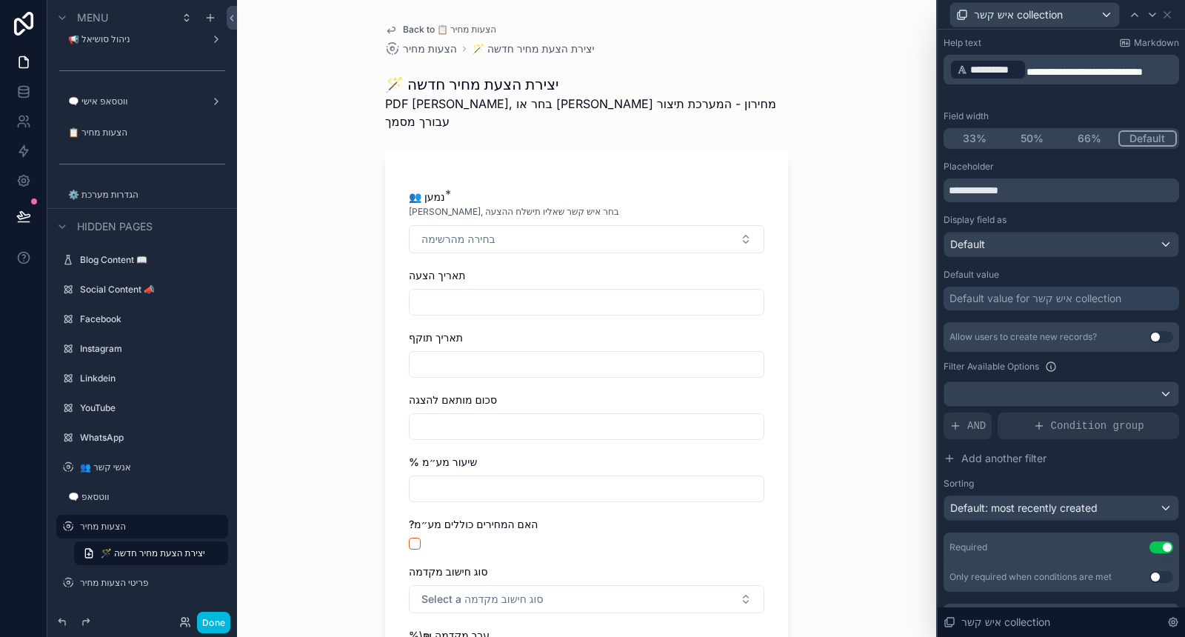
click at [1150, 338] on button "Use setting" at bounding box center [1162, 337] width 24 height 12
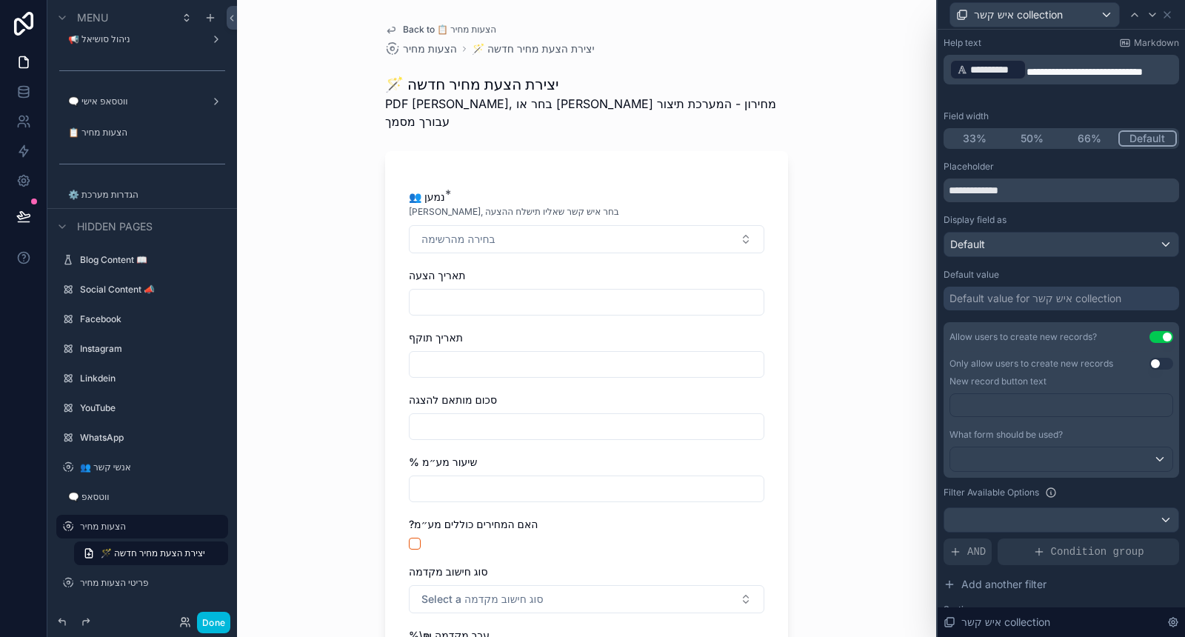
click at [1065, 407] on p "﻿" at bounding box center [1062, 405] width 213 height 15
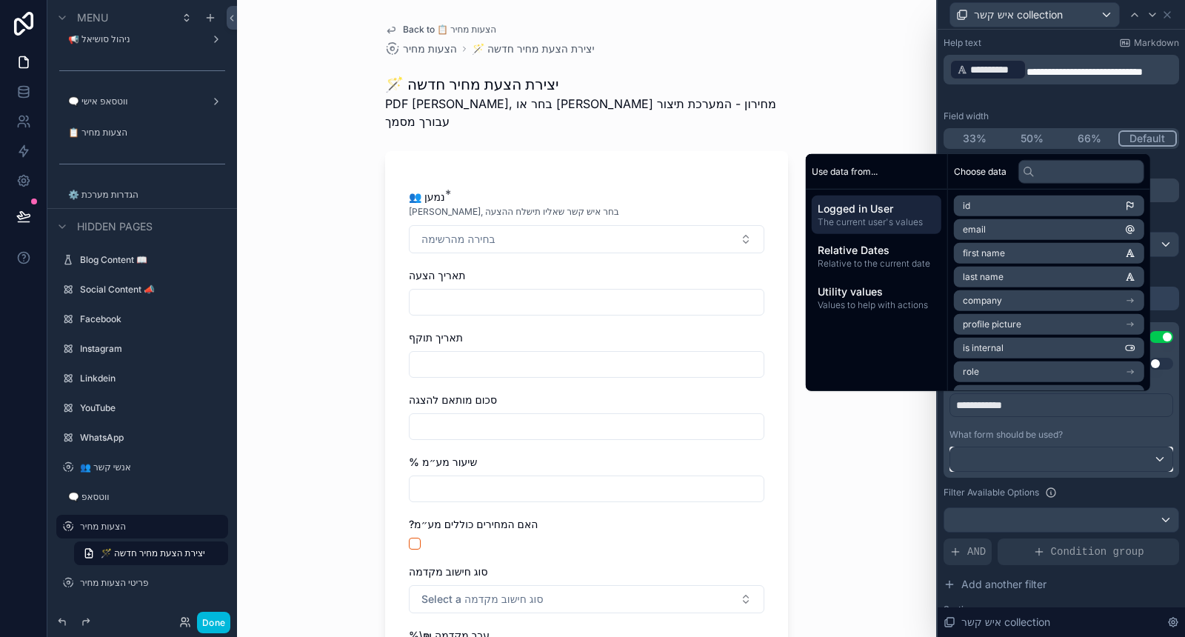
click at [1024, 461] on div at bounding box center [1061, 459] width 222 height 24
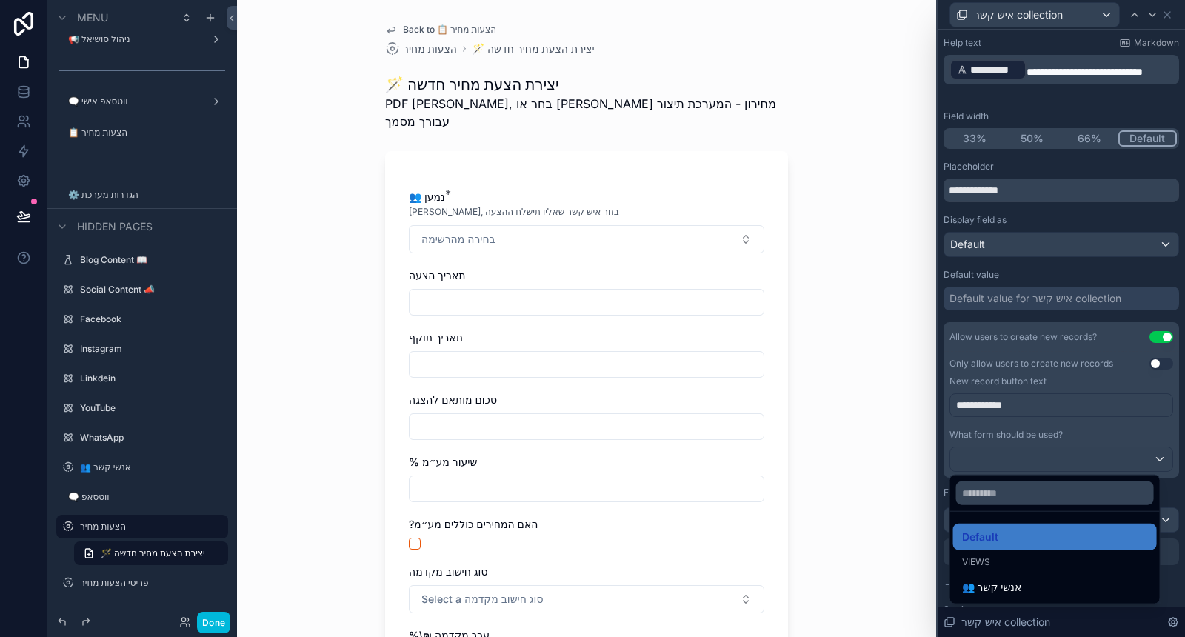
click at [1003, 587] on span "👥 אנשי קשר" at bounding box center [992, 587] width 60 height 18
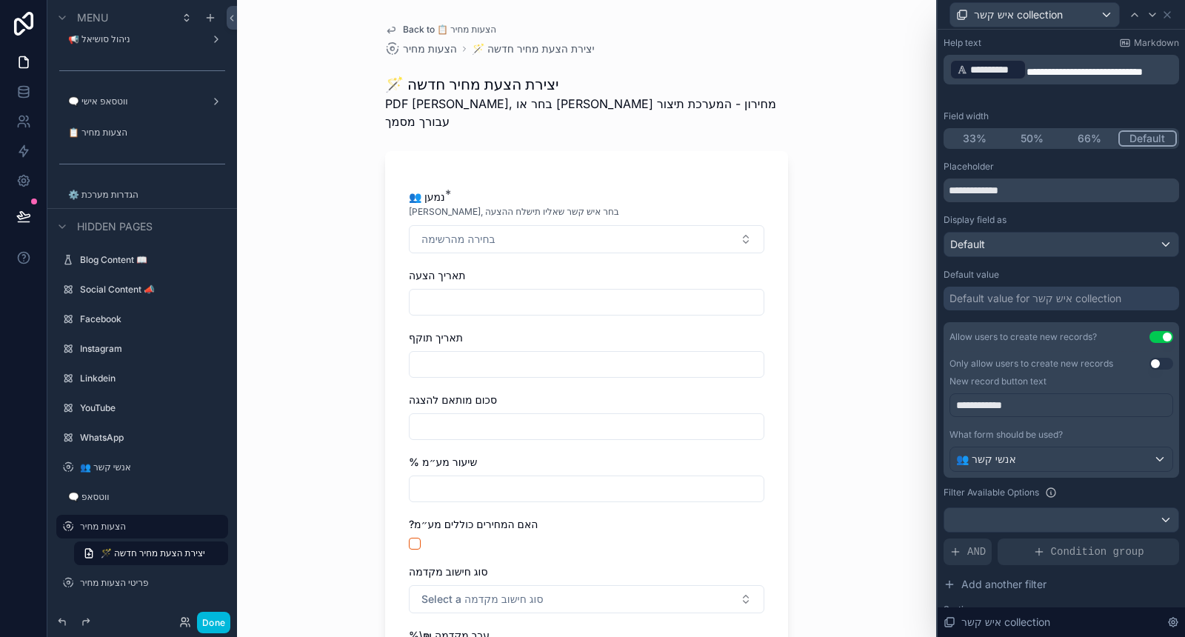
click at [644, 225] on button "בחירה מהרשימה" at bounding box center [587, 239] width 356 height 28
click at [694, 225] on button "בחירה מהרשימה" at bounding box center [587, 239] width 356 height 28
click at [641, 295] on div "אלעד סאעת" at bounding box center [580, 305] width 206 height 24
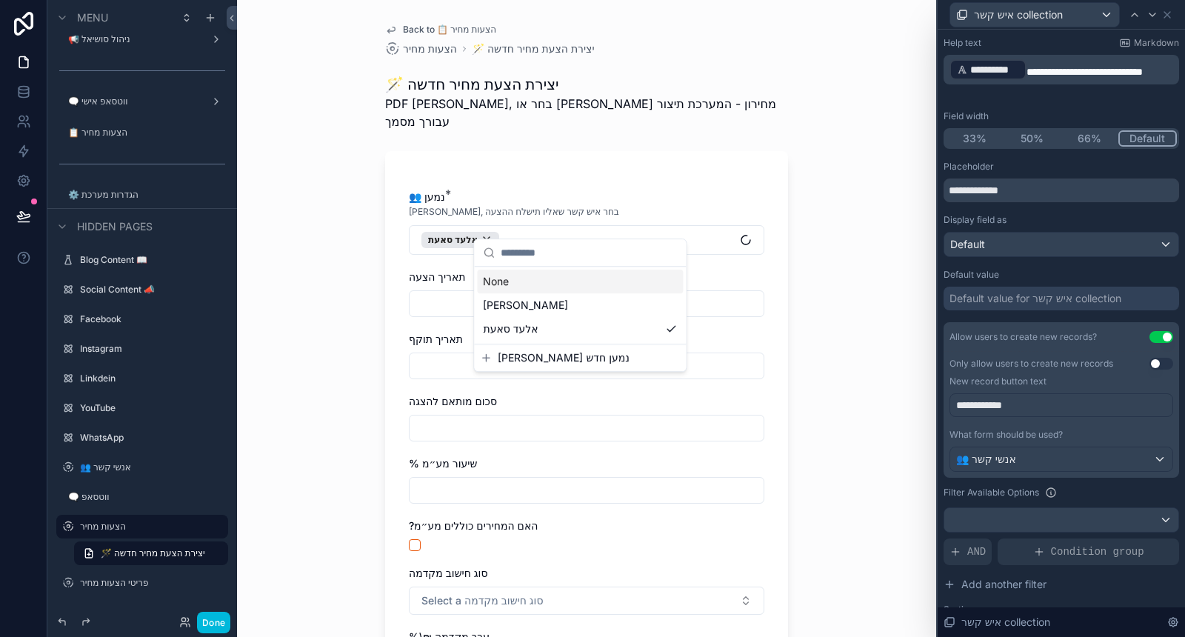
click at [637, 278] on div "None" at bounding box center [580, 282] width 206 height 24
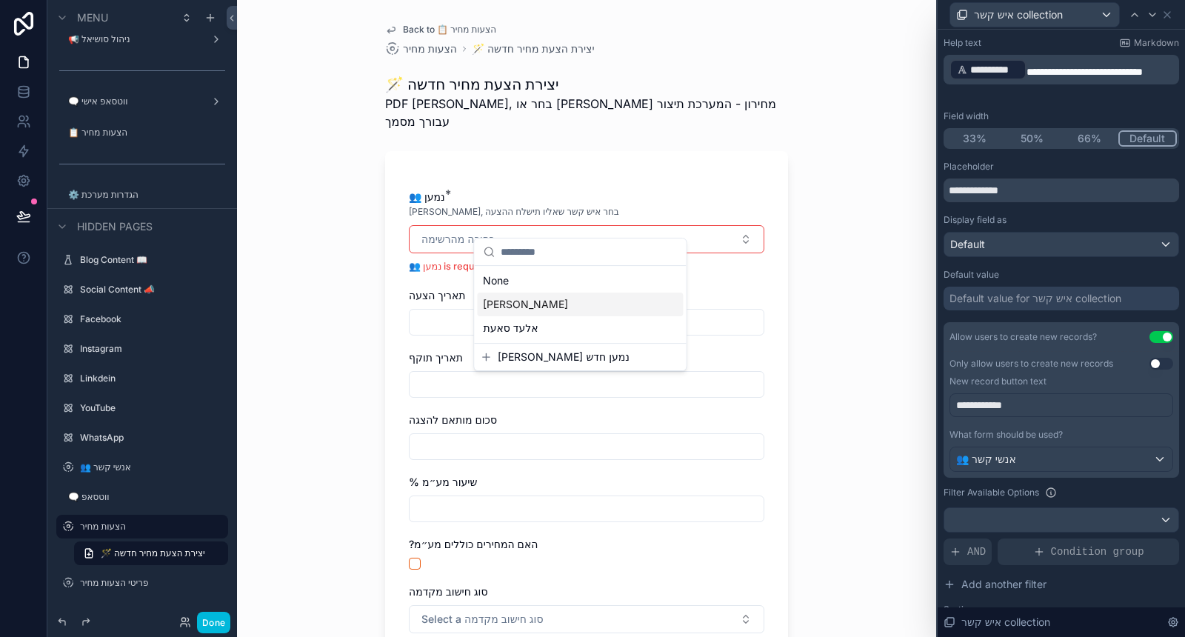
click at [641, 301] on div "[PERSON_NAME]" at bounding box center [580, 305] width 206 height 24
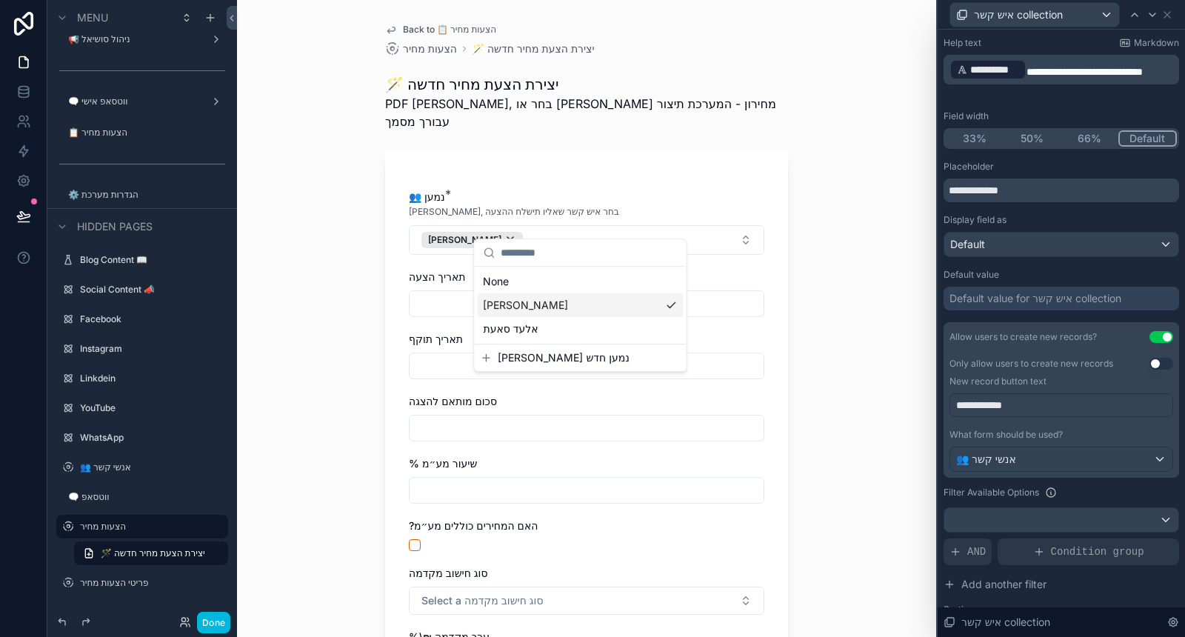
click at [641, 313] on div "[PERSON_NAME]" at bounding box center [580, 305] width 206 height 24
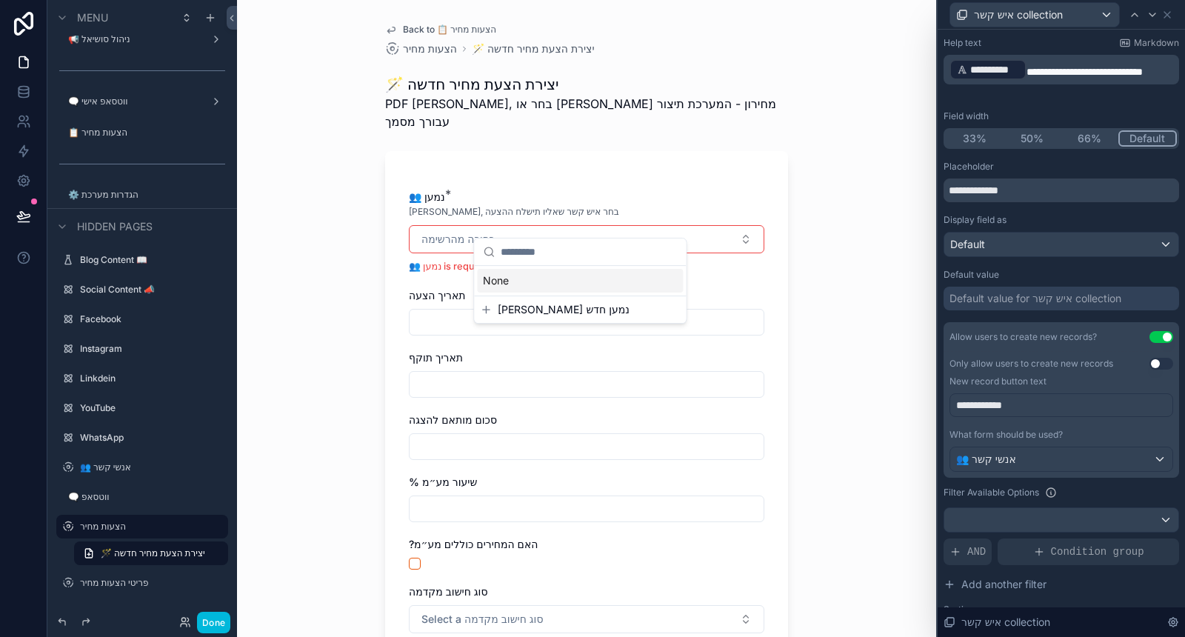
click at [804, 226] on div "Back to 📋 הצעות מחיר הצעות מחיר 🪄 יצירת הצעת מחיר חדשה 🪄 יצירת הצעת מחיר חדשה P…" at bounding box center [586, 318] width 699 height 637
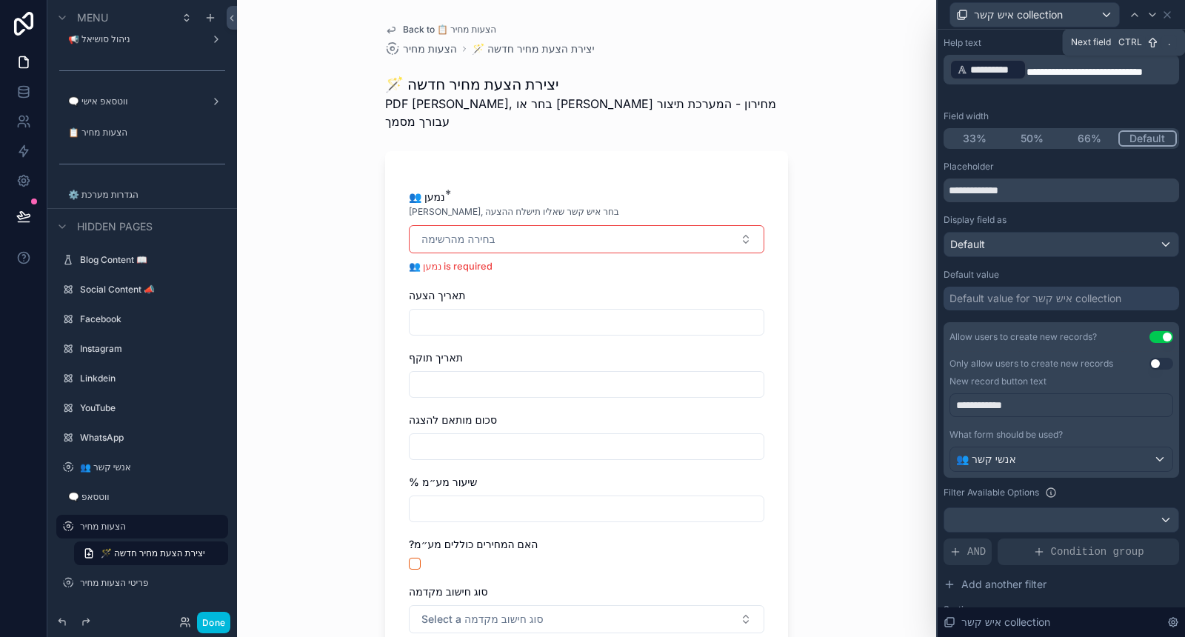
click at [1148, 13] on icon at bounding box center [1153, 15] width 12 height 12
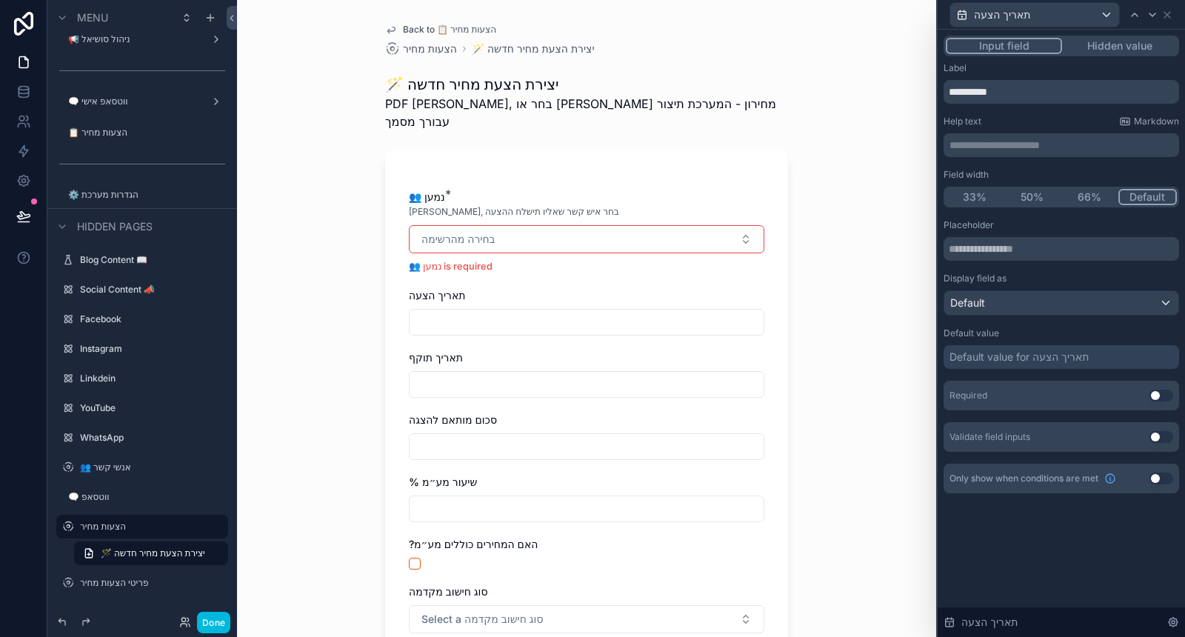
click at [1043, 147] on p "**********" at bounding box center [1063, 145] width 227 height 15
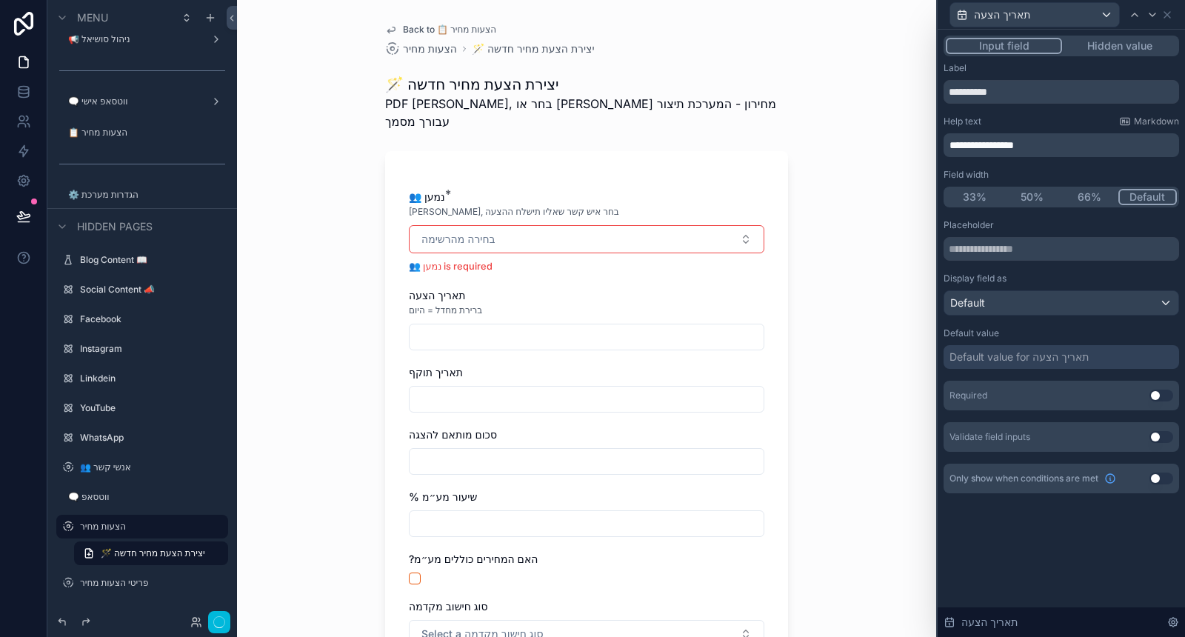
click at [1052, 108] on div "**********" at bounding box center [1062, 277] width 236 height 431
click at [1056, 255] on input "text" at bounding box center [1062, 249] width 236 height 24
type input "**********"
click at [973, 93] on input "**********" at bounding box center [1062, 92] width 236 height 24
type input "**********"
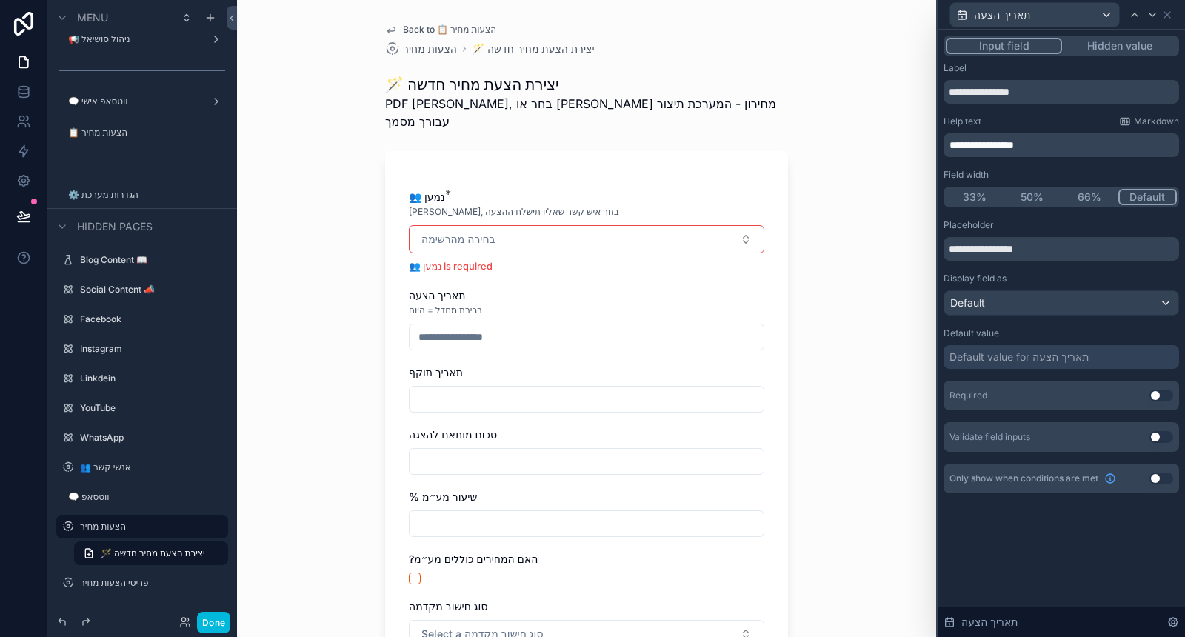
click at [1004, 120] on div "Help text Markdown" at bounding box center [1062, 122] width 236 height 12
drag, startPoint x: 979, startPoint y: 250, endPoint x: 946, endPoint y: 250, distance: 33.3
click at [946, 250] on input "**********" at bounding box center [1062, 249] width 236 height 24
type input "**********"
click at [1037, 226] on div "Placeholder" at bounding box center [1062, 225] width 236 height 12
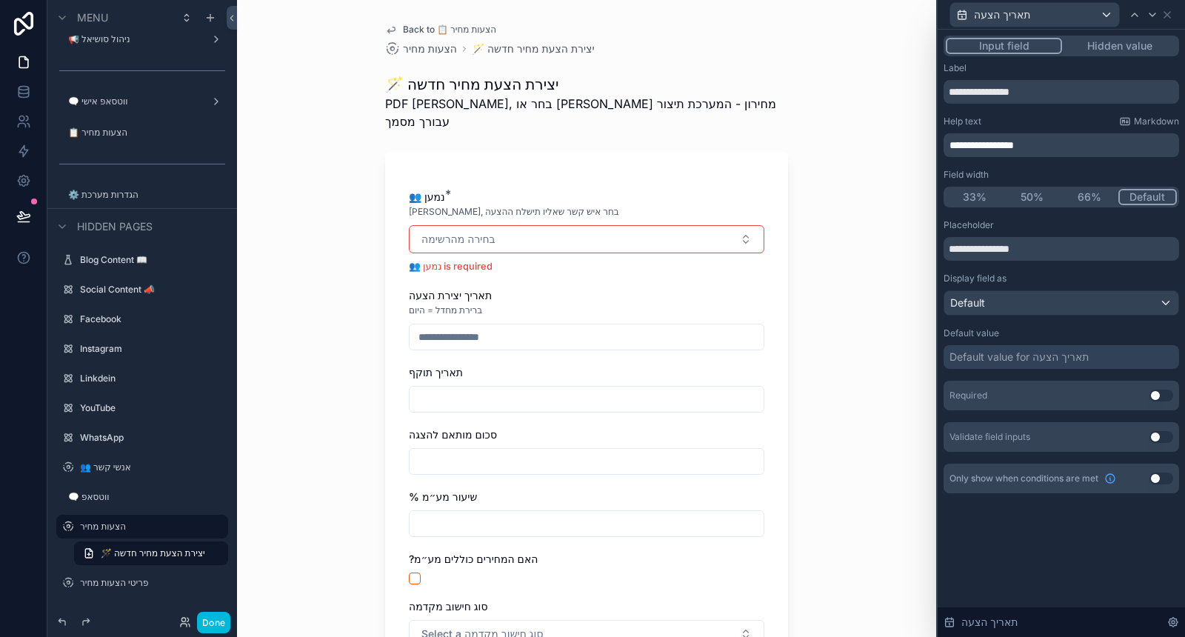
click at [1064, 358] on div "Default value for תאריך הצעה" at bounding box center [1019, 357] width 139 height 15
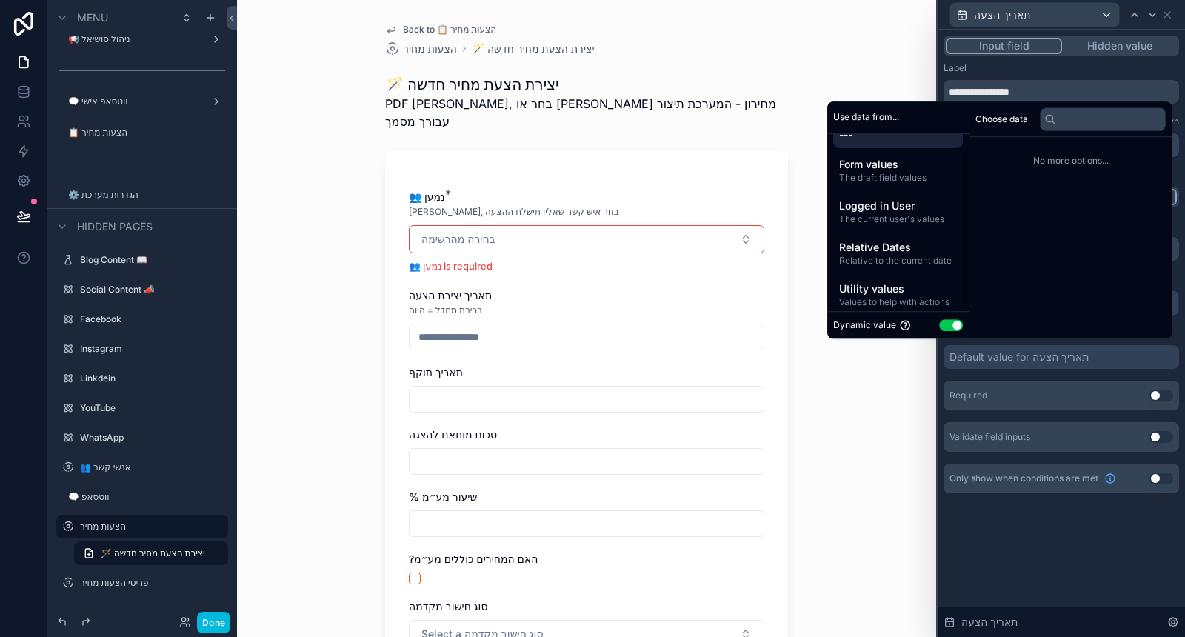
scroll to position [27, 0]
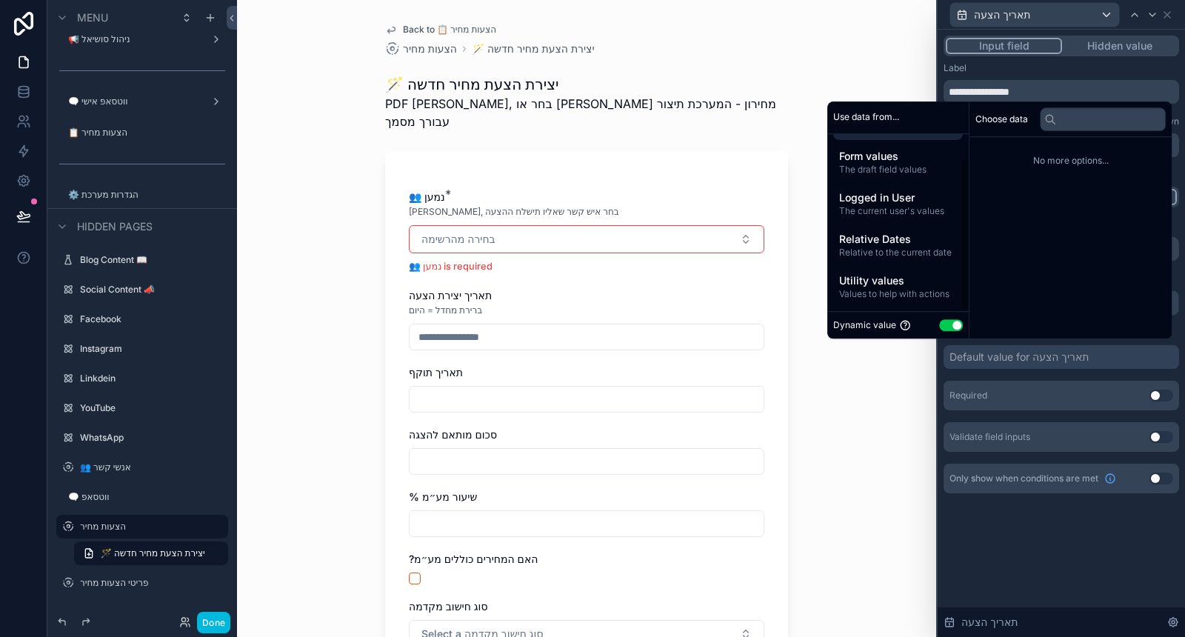
click at [911, 248] on span "Relative to the current date" at bounding box center [898, 253] width 118 height 12
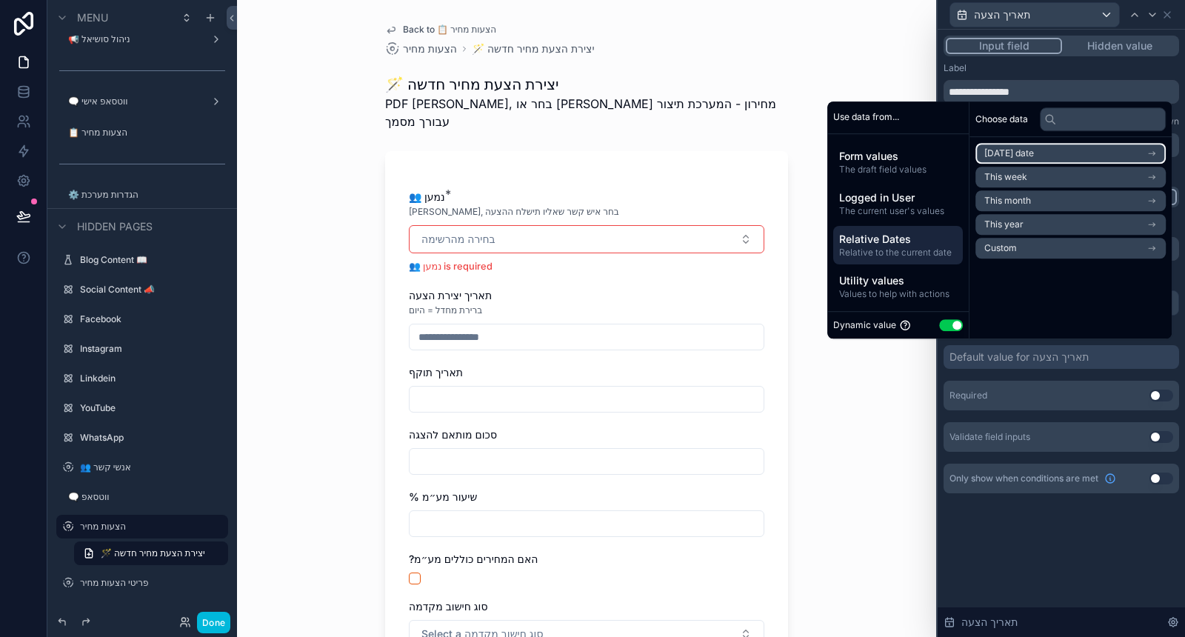
click at [1027, 157] on span "Today's date" at bounding box center [1009, 153] width 50 height 12
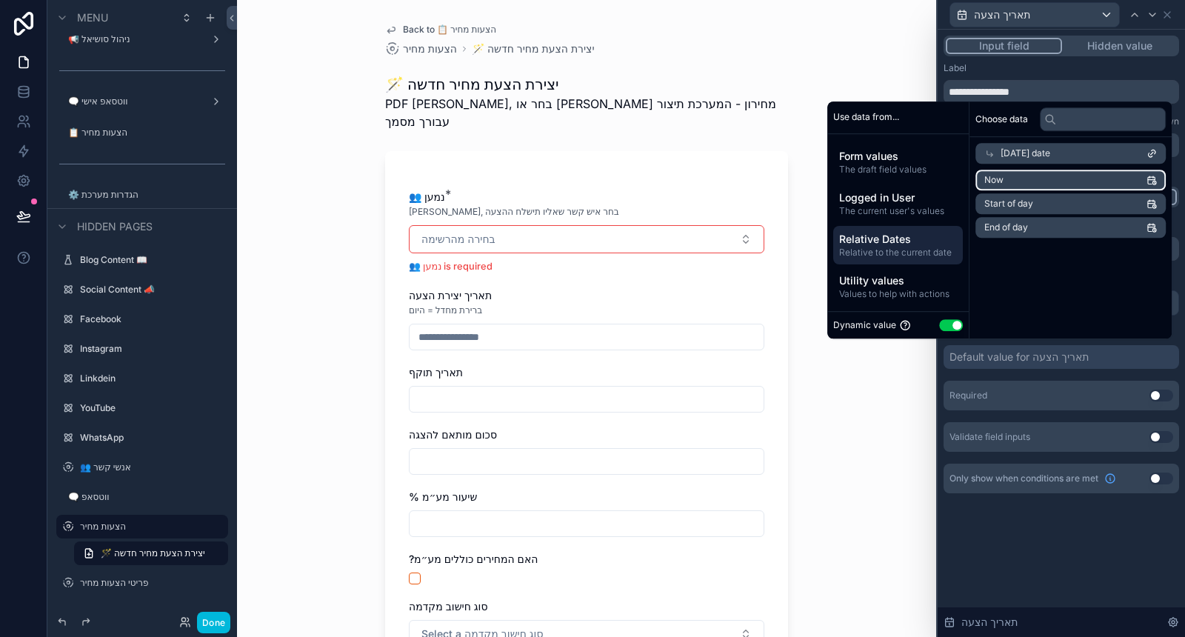
click at [1038, 186] on li "Now" at bounding box center [1071, 180] width 190 height 21
click at [1005, 571] on div "**********" at bounding box center [1061, 333] width 247 height 607
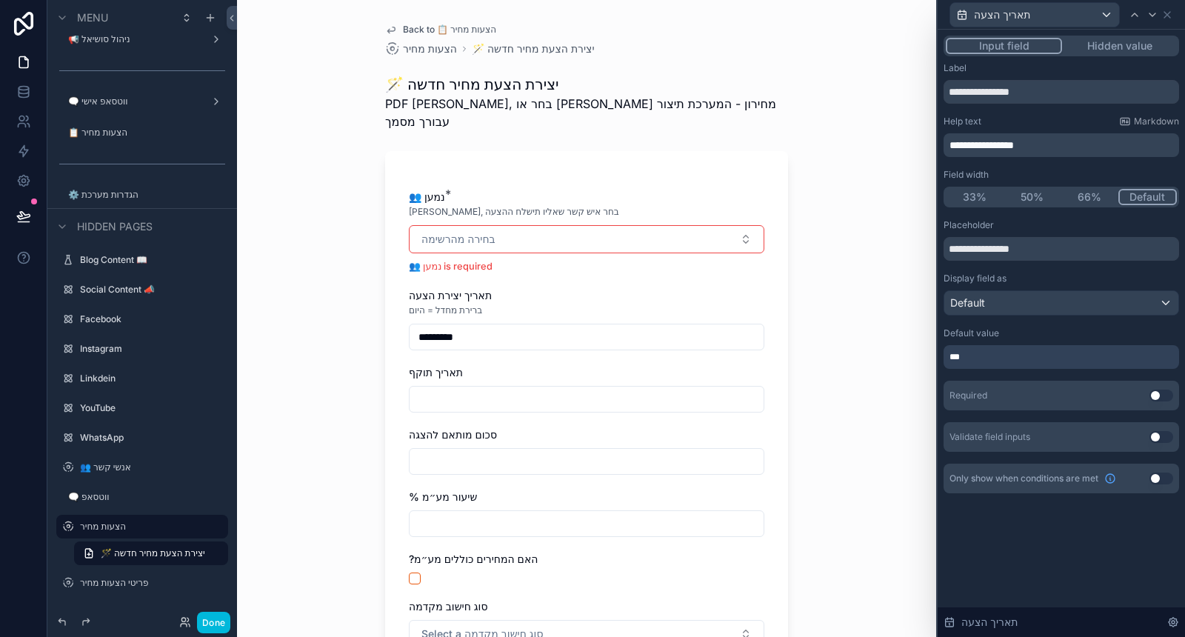
click at [1040, 194] on button "50%" at bounding box center [1033, 197] width 58 height 16
click at [1160, 396] on button "Use setting" at bounding box center [1162, 396] width 24 height 12
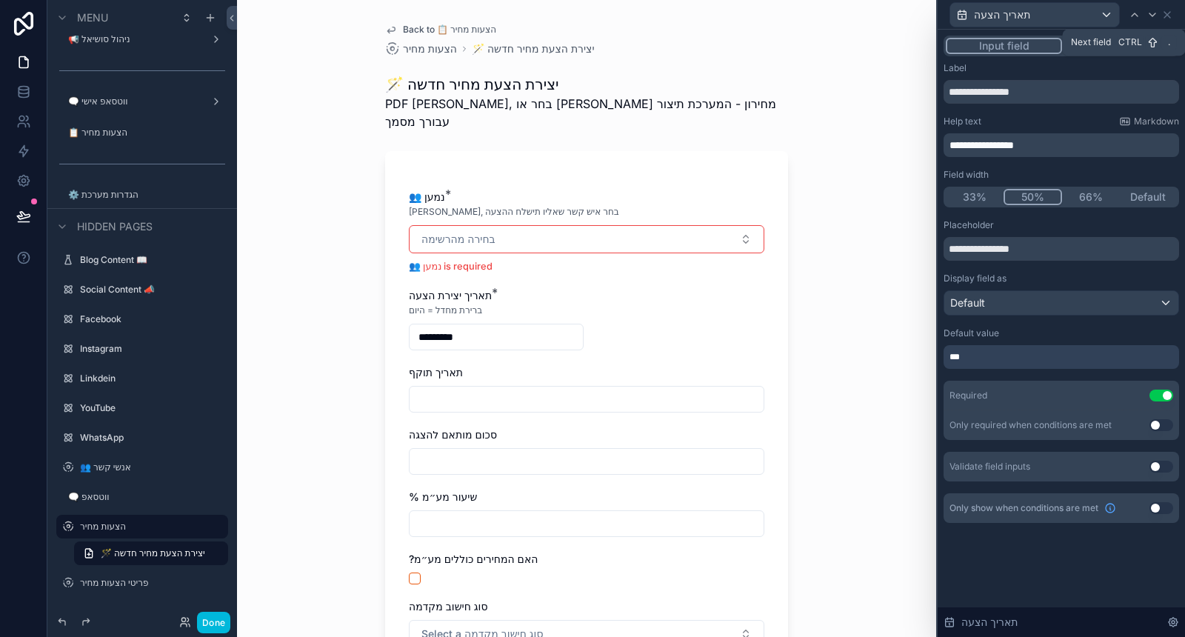
click at [1156, 18] on icon at bounding box center [1153, 15] width 12 height 12
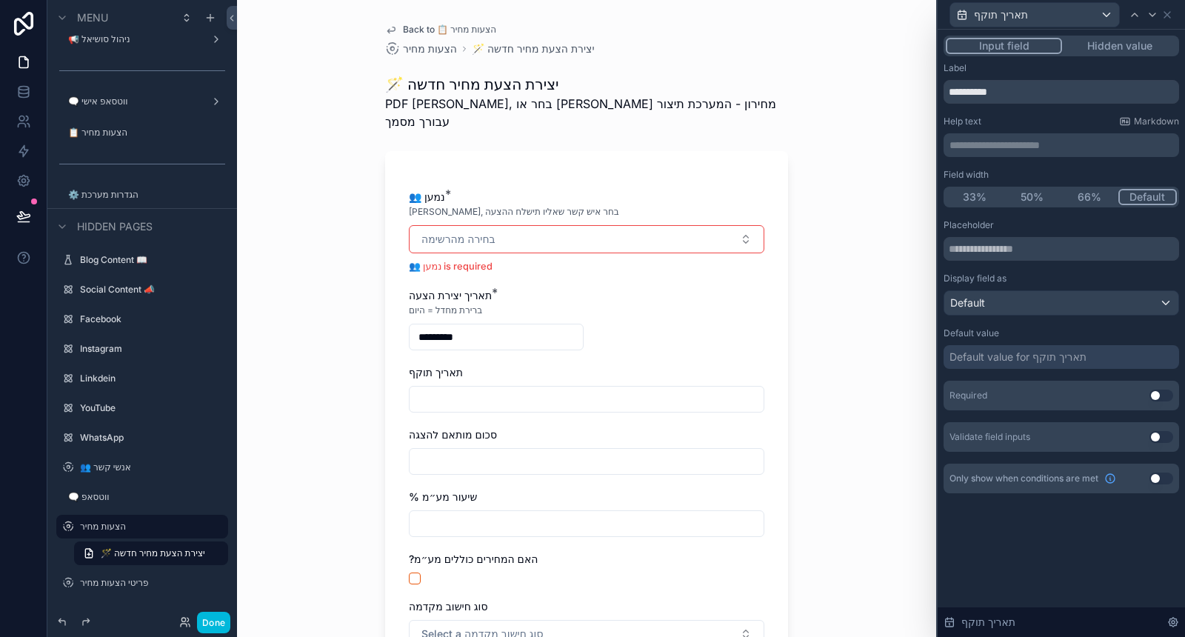
click at [1038, 202] on button "50%" at bounding box center [1033, 197] width 58 height 16
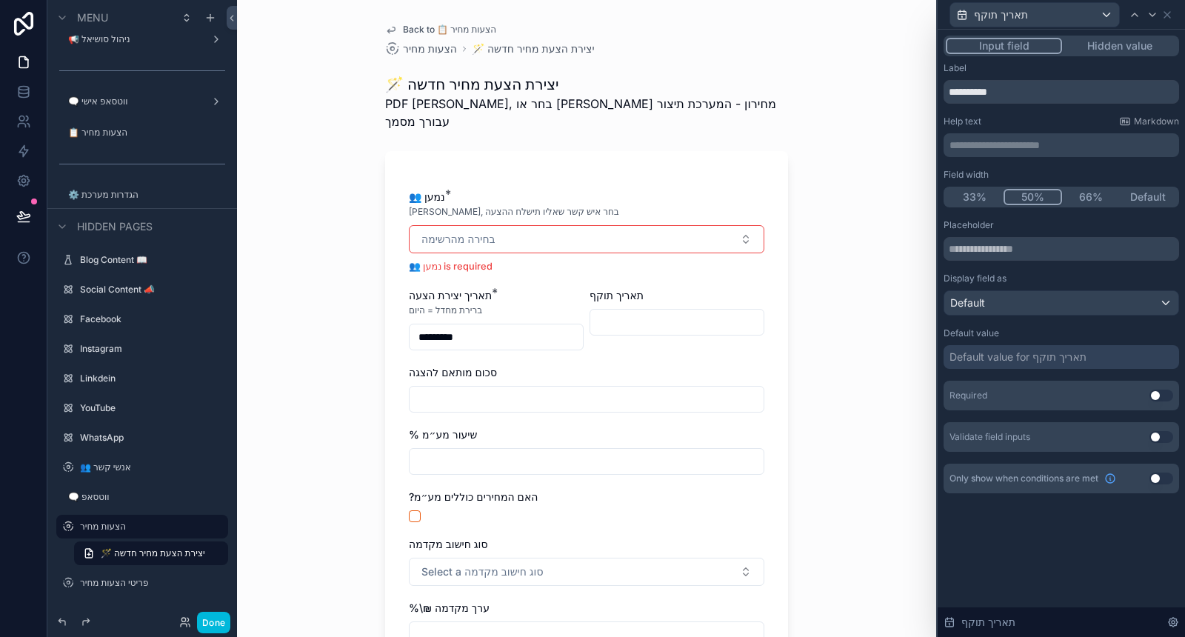
click at [1161, 401] on div "Required Use setting" at bounding box center [1062, 396] width 236 height 30
click at [1161, 393] on button "Use setting" at bounding box center [1162, 396] width 24 height 12
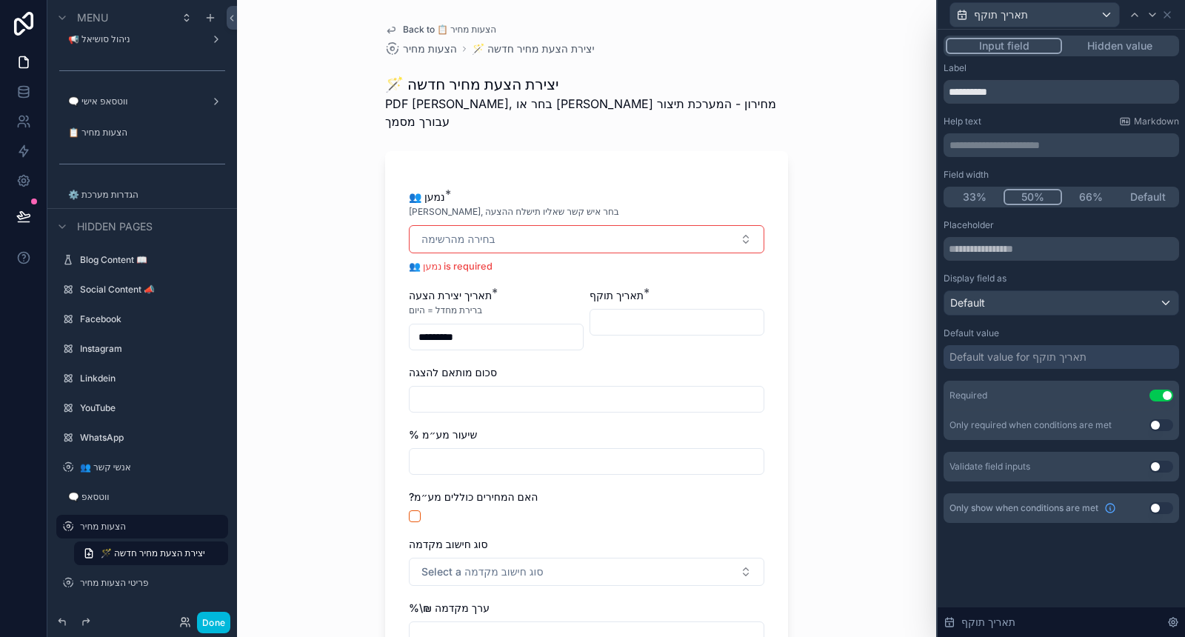
click at [1019, 151] on p "**********" at bounding box center [1063, 145] width 227 height 15
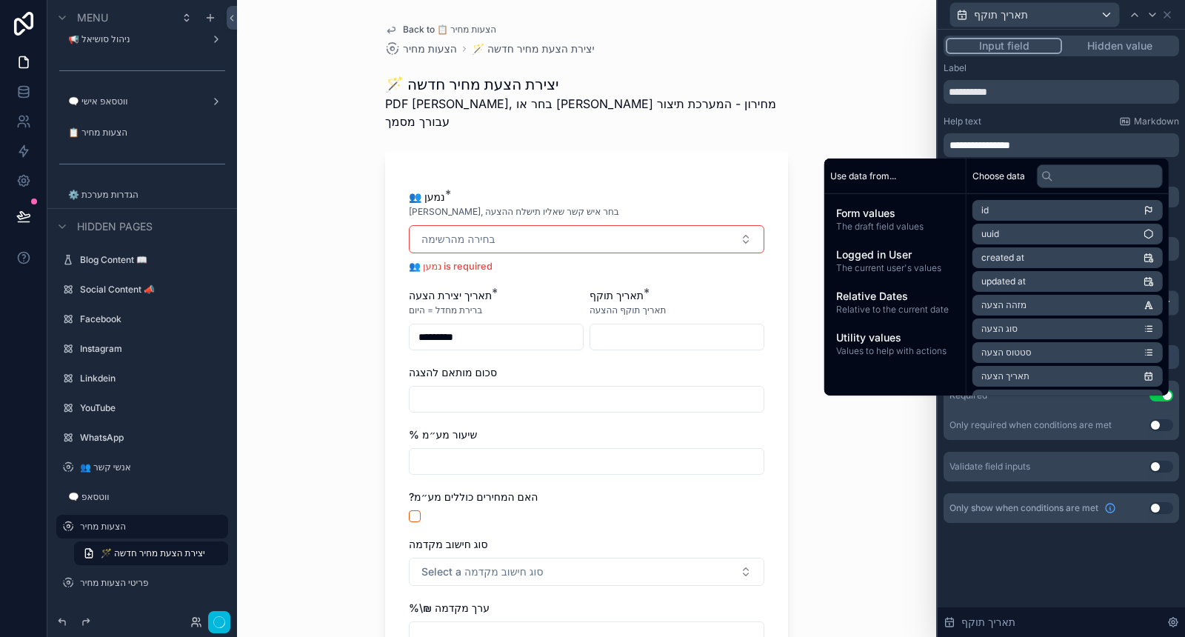
click at [1034, 110] on div "**********" at bounding box center [1062, 292] width 236 height 461
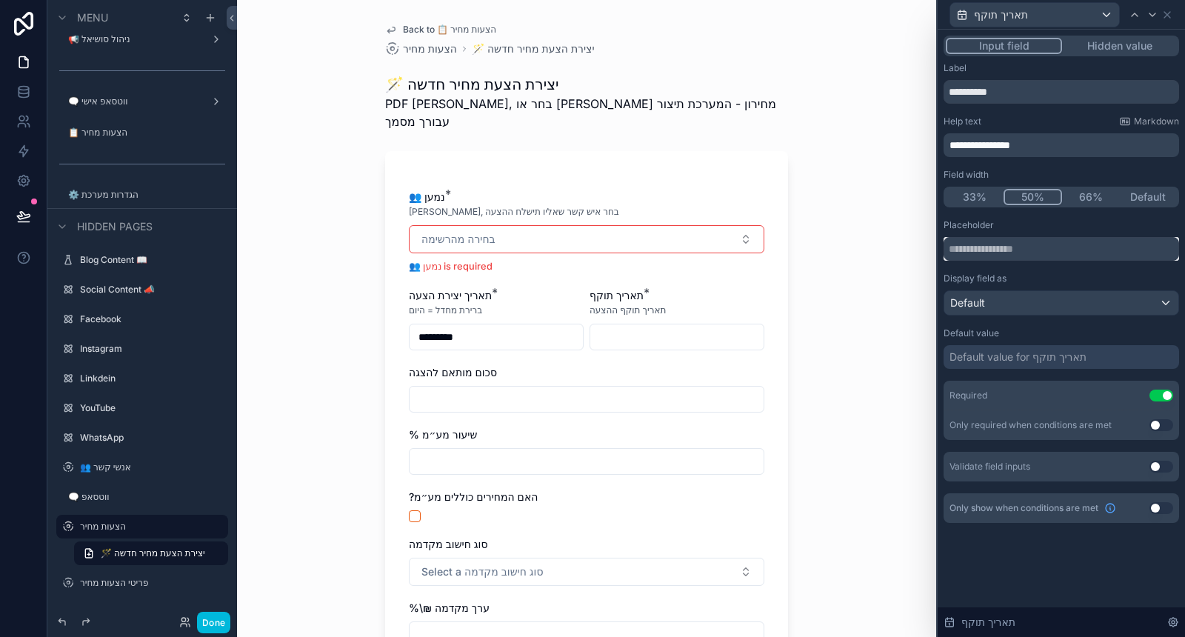
click at [1037, 255] on input "text" at bounding box center [1062, 249] width 236 height 24
click at [1035, 222] on div "Placeholder" at bounding box center [1062, 225] width 236 height 12
drag, startPoint x: 985, startPoint y: 254, endPoint x: 975, endPoint y: 250, distance: 11.0
click at [975, 250] on input "**********" at bounding box center [1062, 249] width 236 height 24
click at [1033, 223] on div "Placeholder" at bounding box center [1062, 225] width 236 height 12
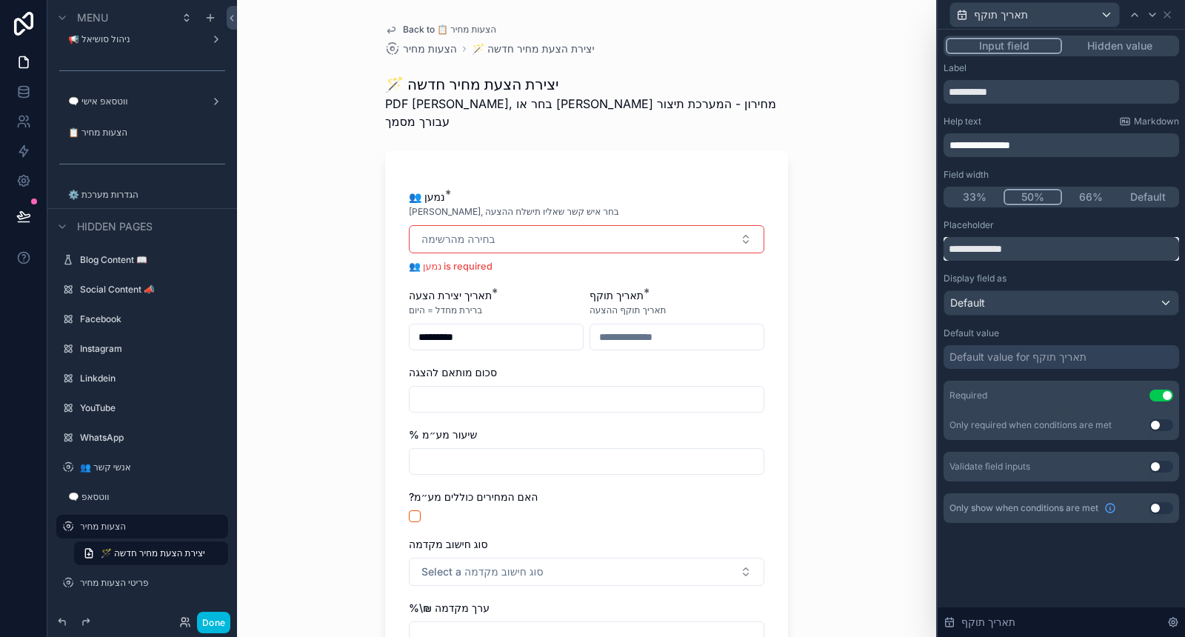
click at [1021, 252] on input "**********" at bounding box center [1062, 249] width 236 height 24
type input "**********"
click at [1070, 230] on div "Placeholder" at bounding box center [1062, 225] width 236 height 12
click at [1018, 319] on div "**********" at bounding box center [1062, 350] width 236 height 262
click at [1018, 313] on div "Default" at bounding box center [1061, 303] width 234 height 24
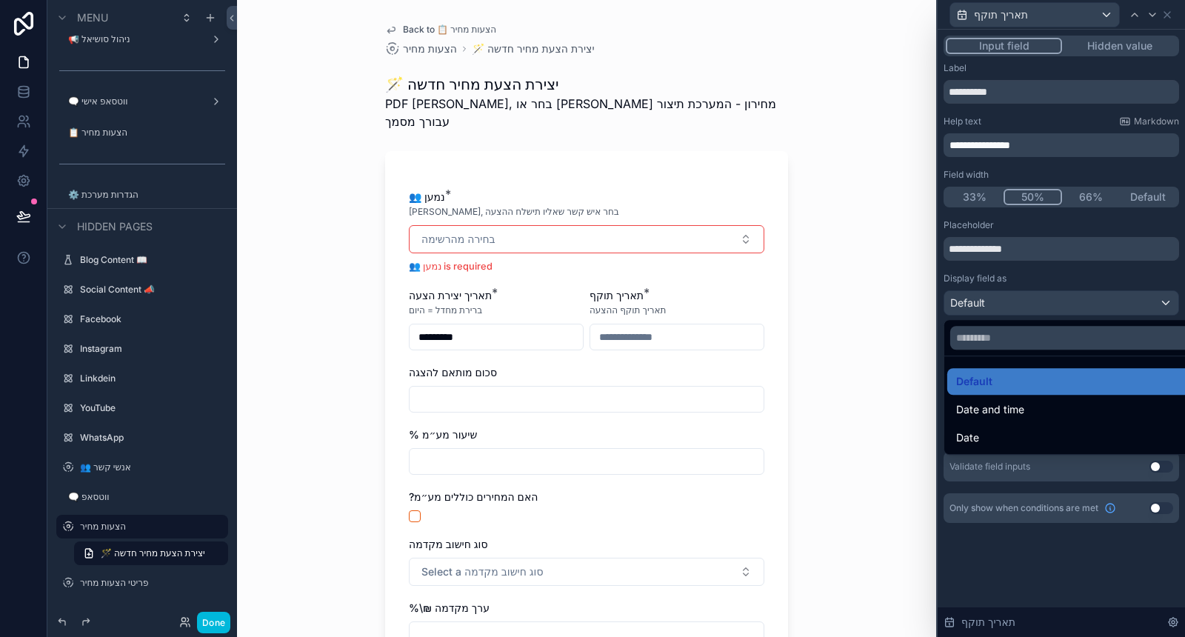
drag, startPoint x: 1004, startPoint y: 415, endPoint x: 1018, endPoint y: 357, distance: 59.6
click at [1018, 361] on ul "Default Date and time Date" at bounding box center [1078, 405] width 269 height 98
drag, startPoint x: 1007, startPoint y: 431, endPoint x: 986, endPoint y: 401, distance: 36.2
click at [1006, 430] on div "Date" at bounding box center [1078, 438] width 245 height 18
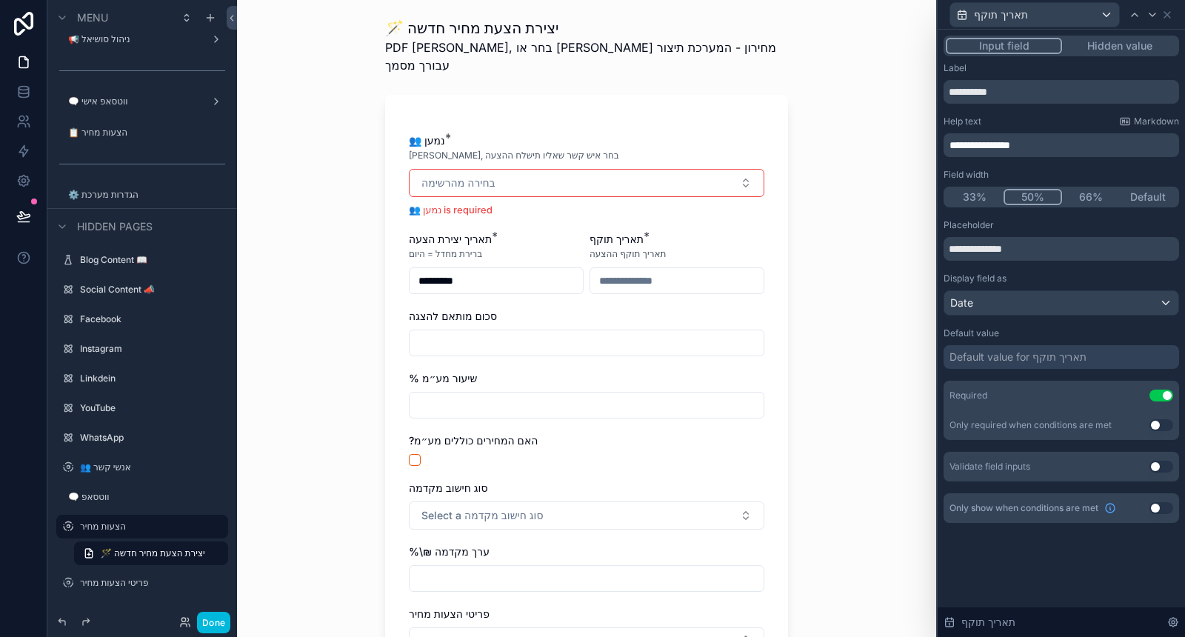
scroll to position [82, 0]
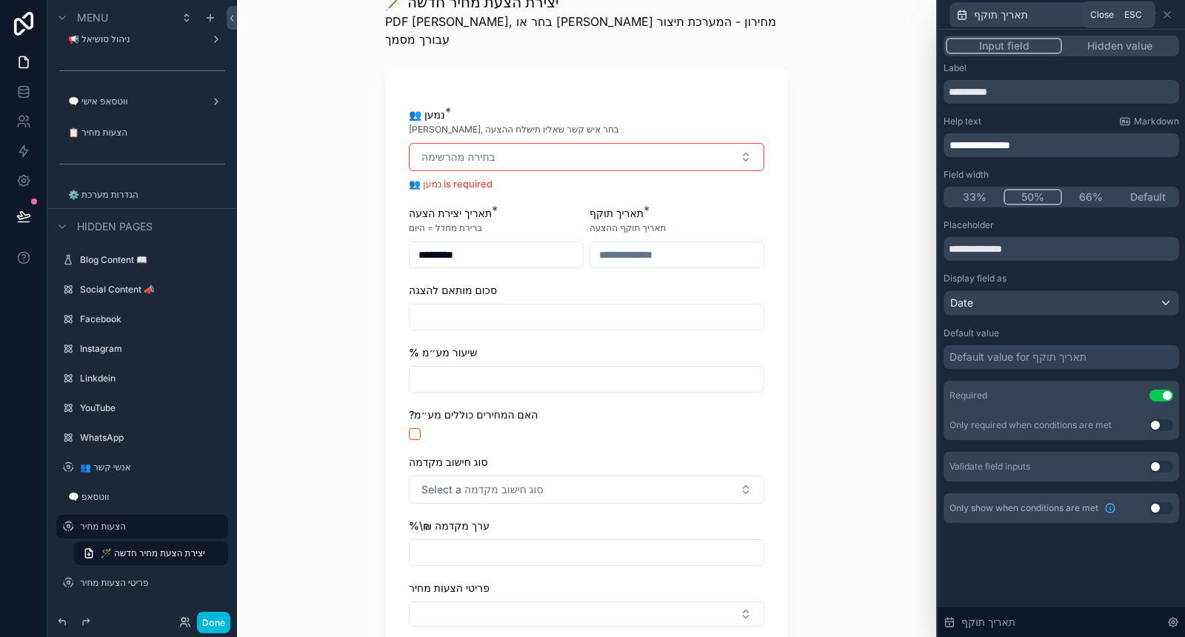
click at [1172, 12] on icon at bounding box center [1167, 15] width 12 height 12
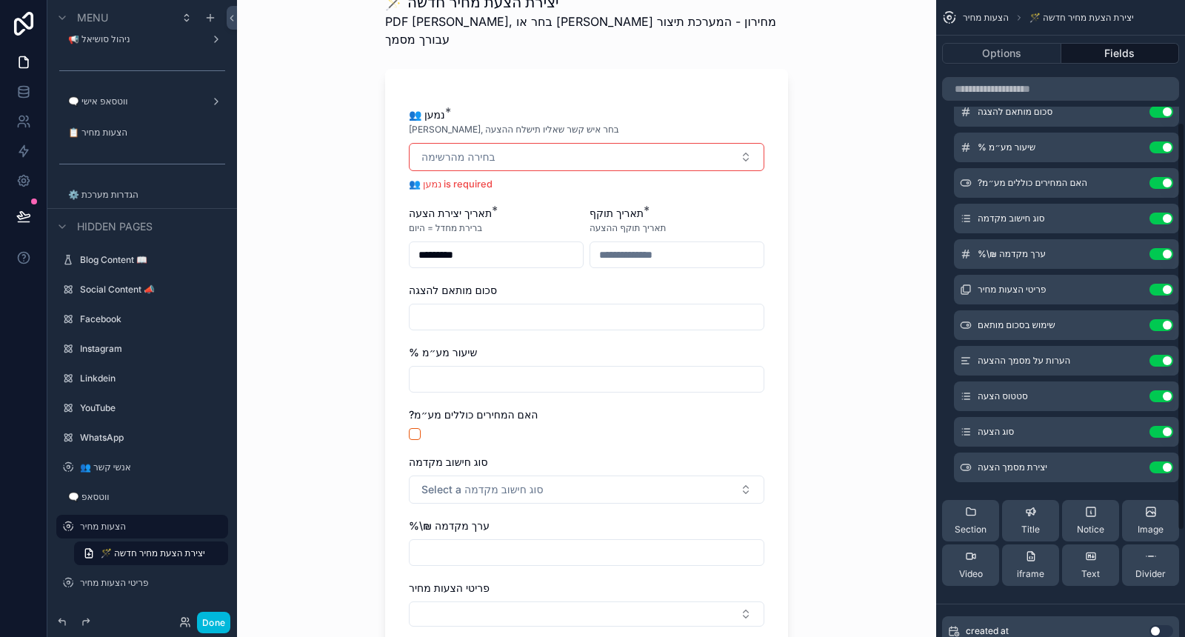
scroll to position [247, 0]
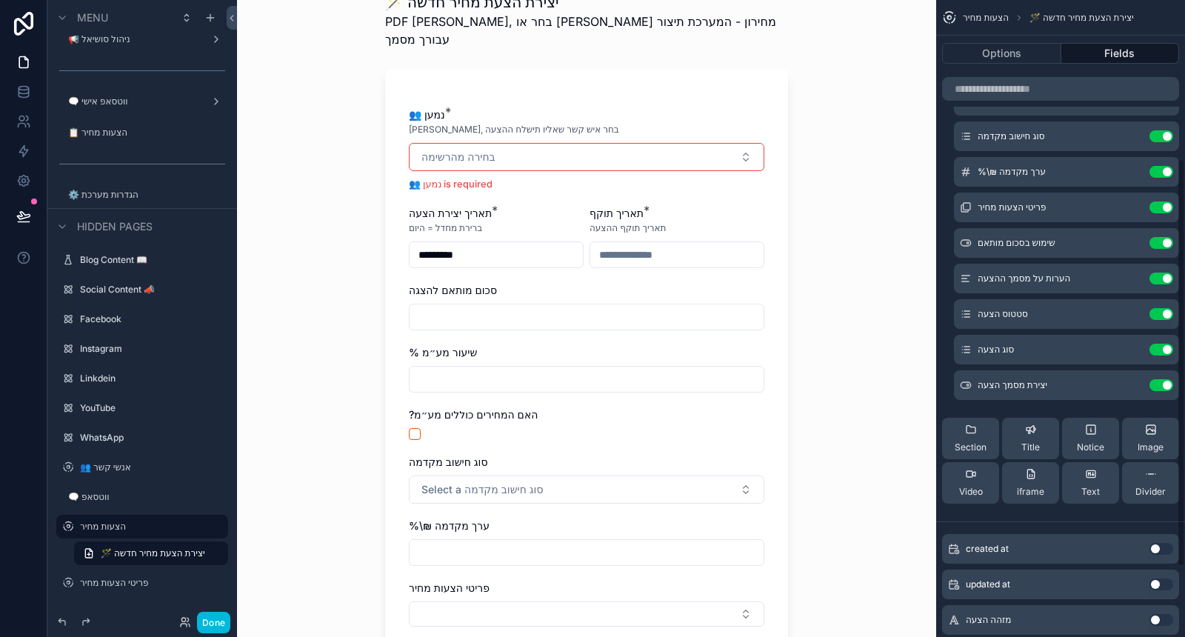
click at [967, 443] on span "Section" at bounding box center [971, 447] width 32 height 12
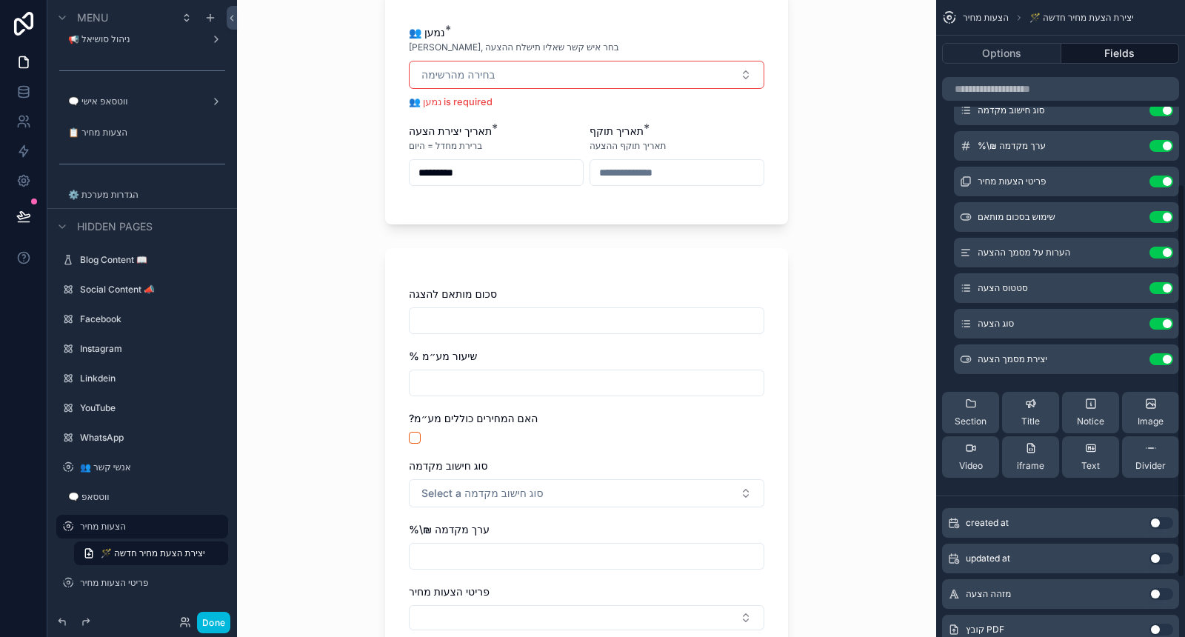
scroll to position [329, 0]
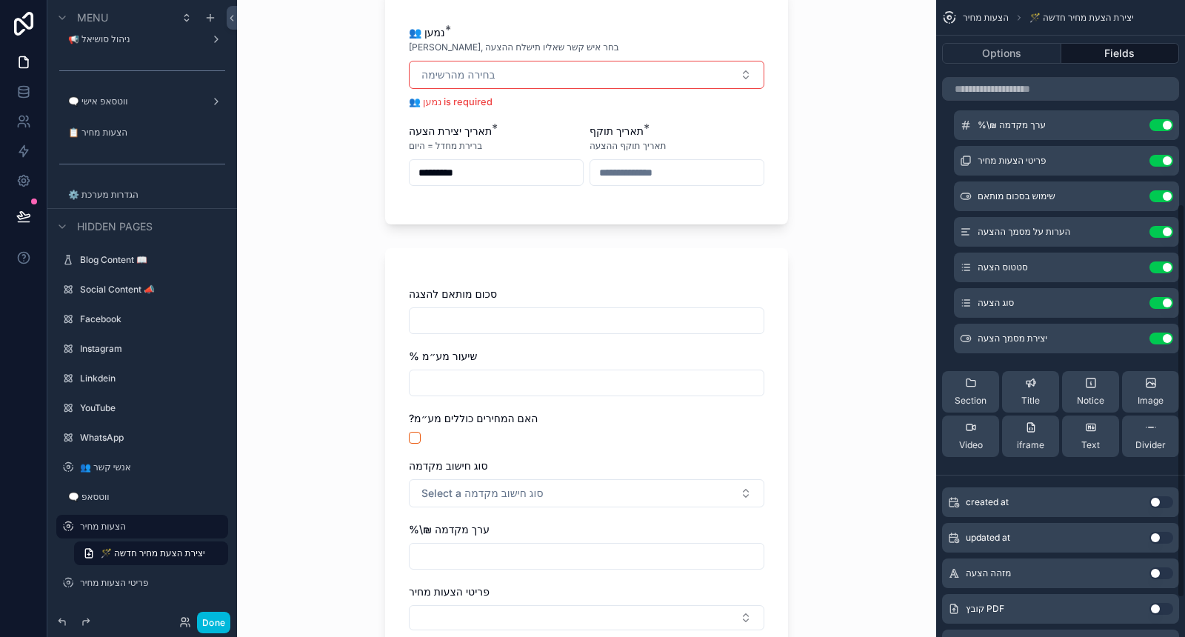
click at [974, 393] on div "Section" at bounding box center [971, 392] width 32 height 30
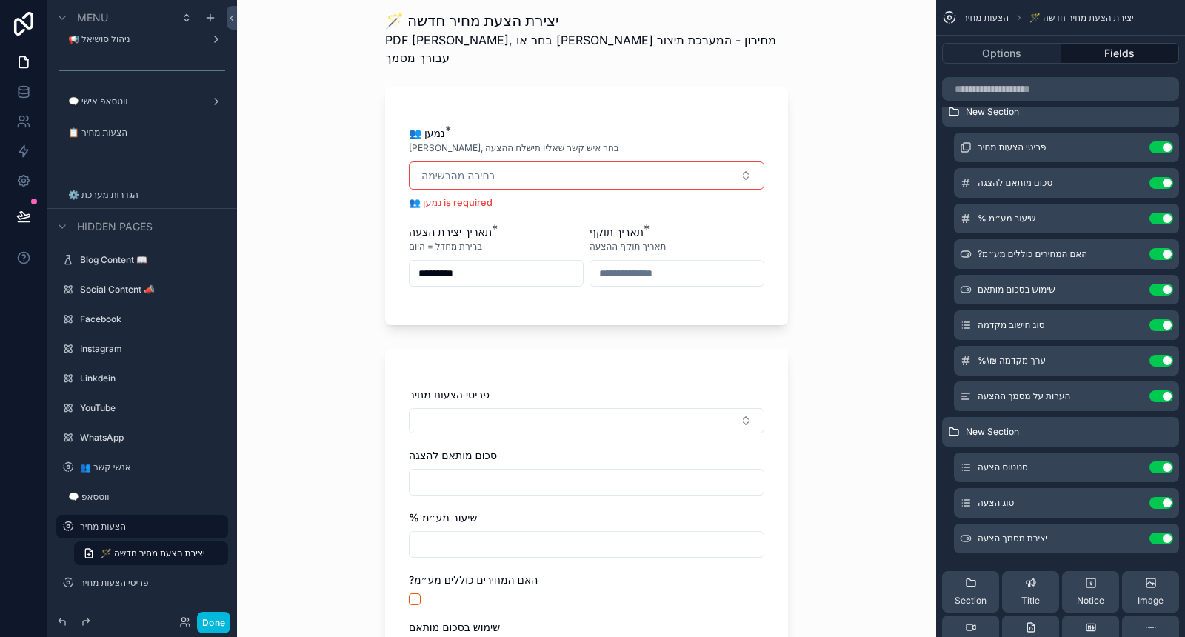
scroll to position [82, 0]
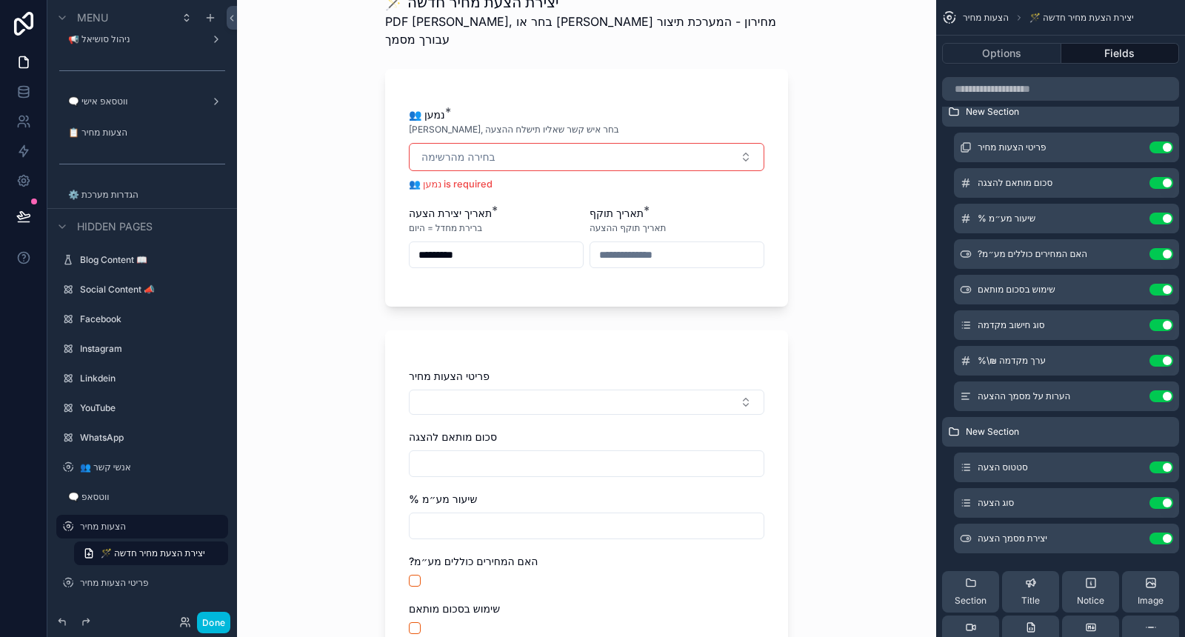
click at [984, 590] on div "Section" at bounding box center [971, 592] width 32 height 30
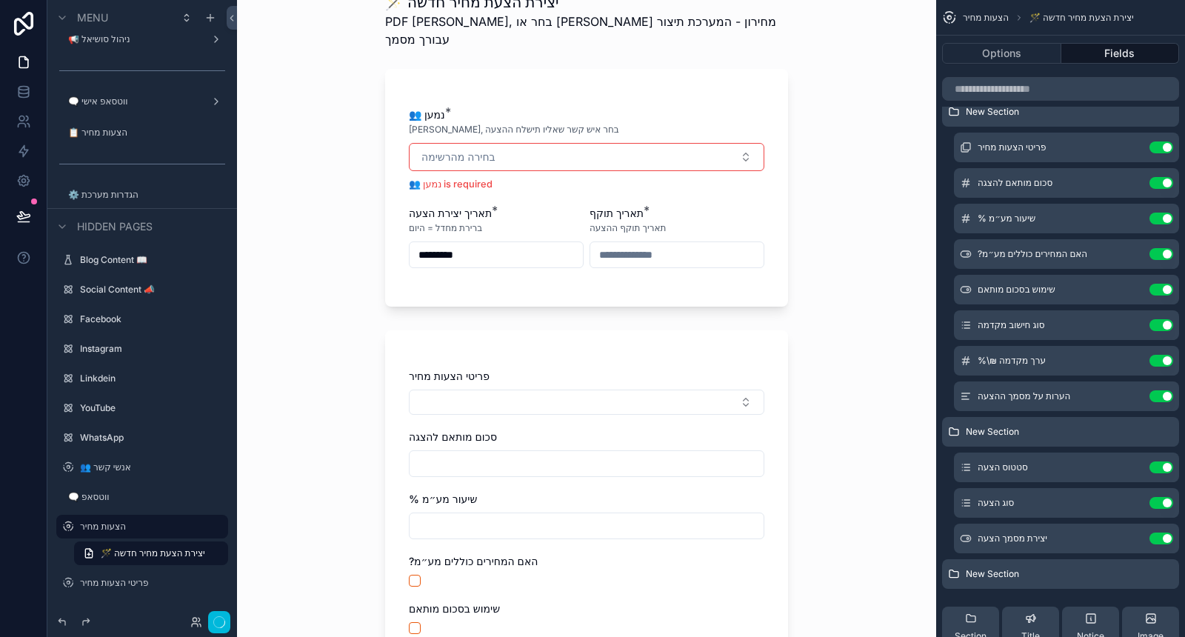
scroll to position [0, 0]
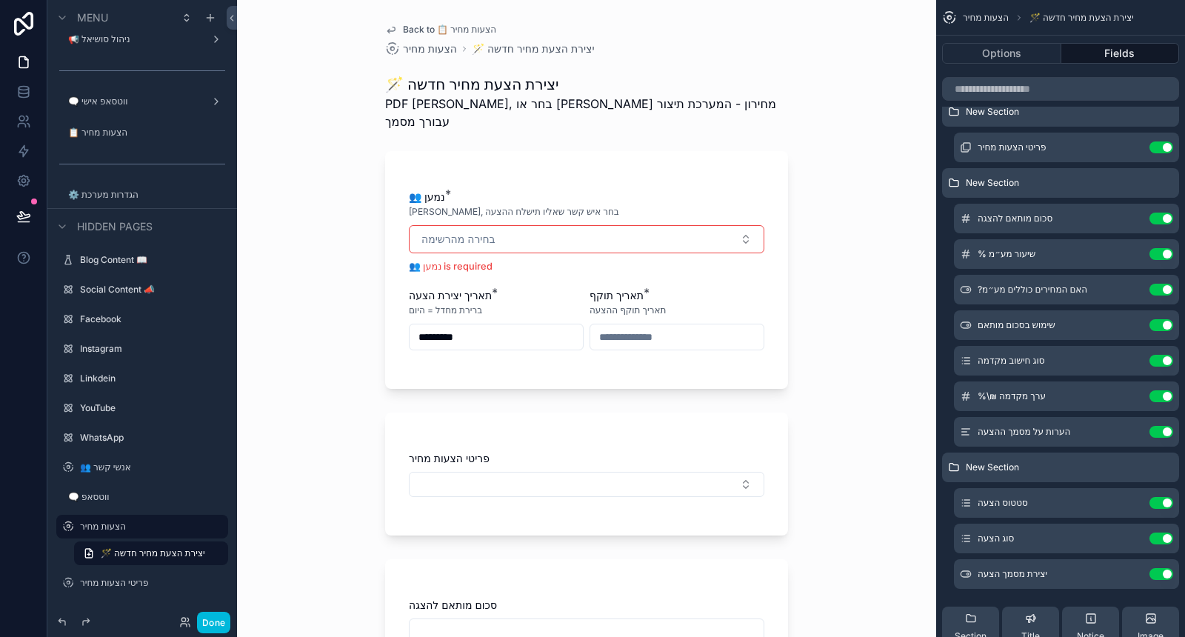
click at [0, 0] on icon "scrollable content" at bounding box center [0, 0] width 0 height 0
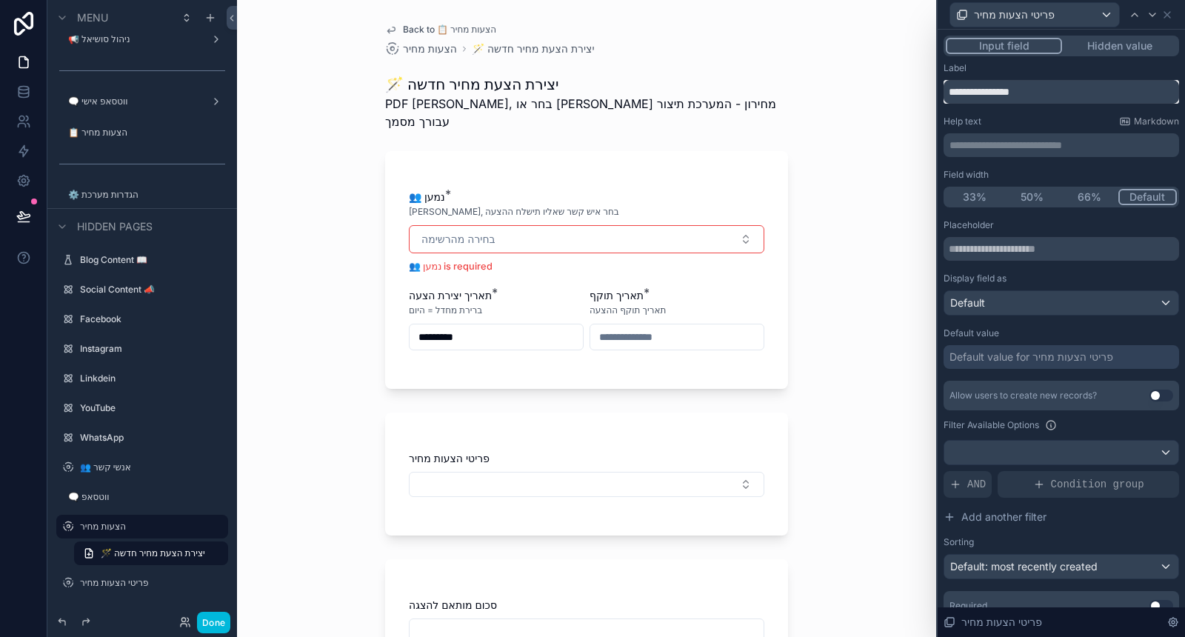
drag, startPoint x: 1045, startPoint y: 91, endPoint x: 939, endPoint y: 89, distance: 105.9
click at [939, 89] on div "**********" at bounding box center [1061, 364] width 247 height 668
click at [950, 94] on input "**********" at bounding box center [1062, 92] width 236 height 24
click at [950, 93] on input "**********" at bounding box center [1062, 92] width 236 height 24
paste input "**********"
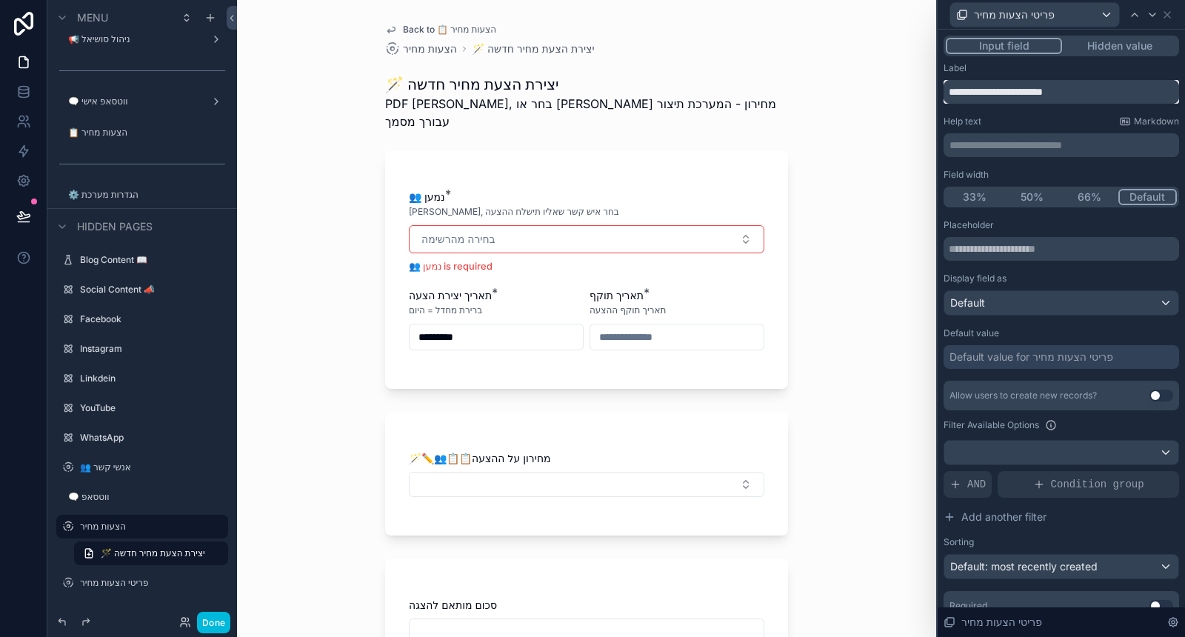
drag, startPoint x: 1002, startPoint y: 92, endPoint x: 934, endPoint y: 90, distance: 68.2
click at [934, 90] on div "**********" at bounding box center [592, 318] width 1185 height 637
click at [964, 90] on input "**********" at bounding box center [1062, 92] width 236 height 24
type input "**********"
click at [1016, 138] on p "**********" at bounding box center [1063, 145] width 227 height 15
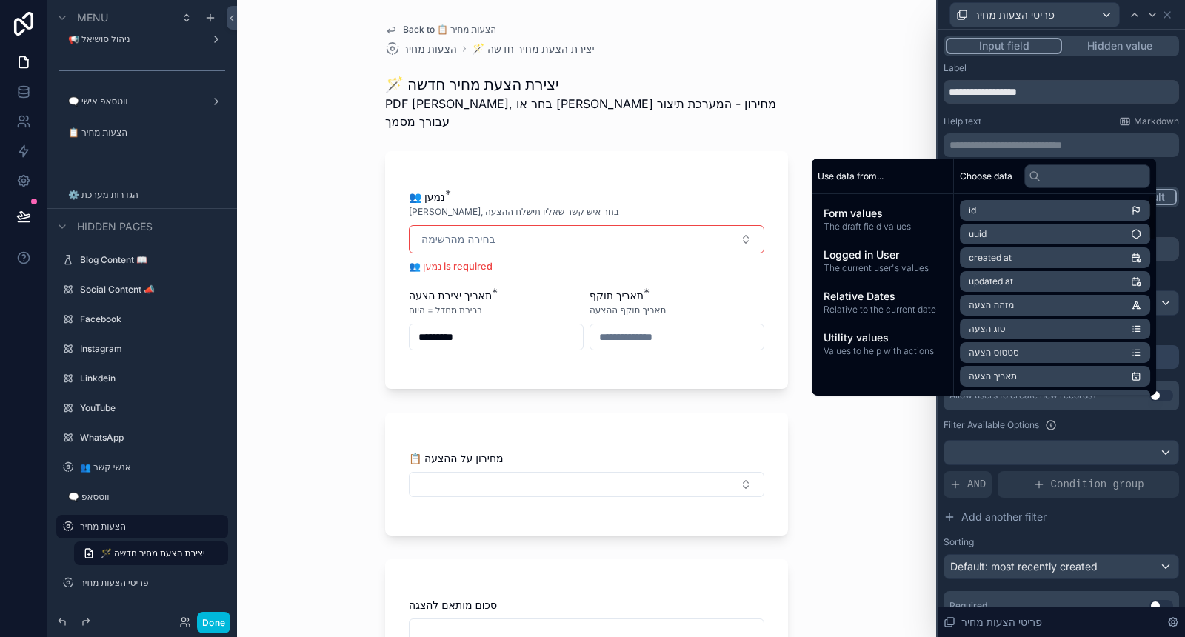
click at [1053, 116] on div "Help text Markdown" at bounding box center [1062, 122] width 236 height 12
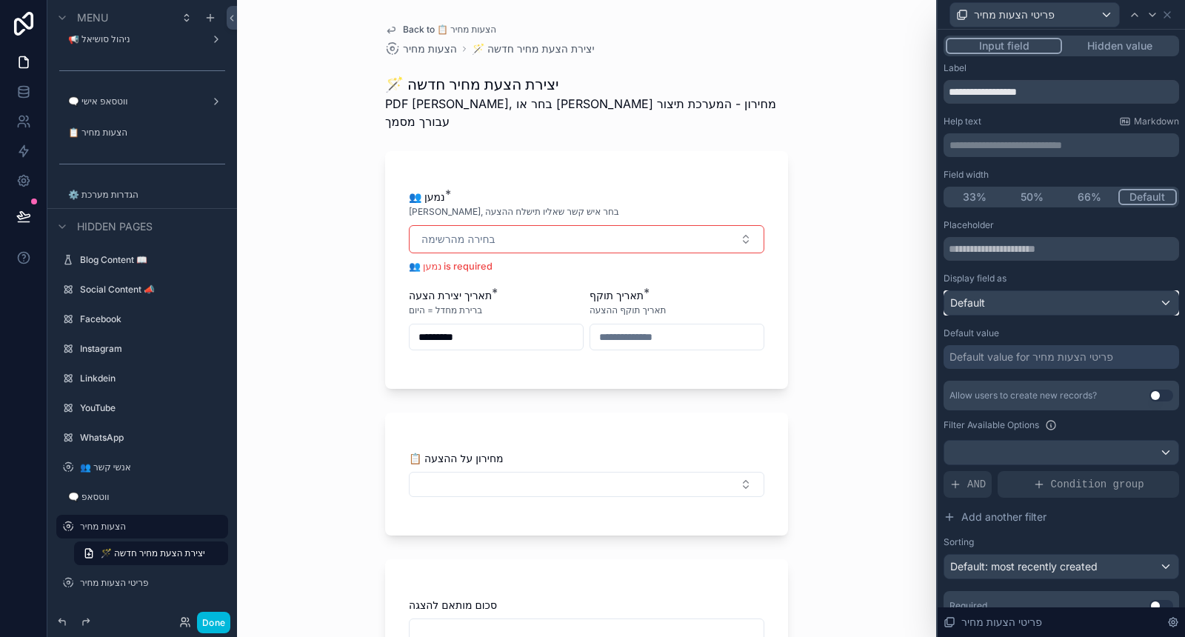
click at [1078, 299] on div "Default" at bounding box center [1061, 303] width 234 height 24
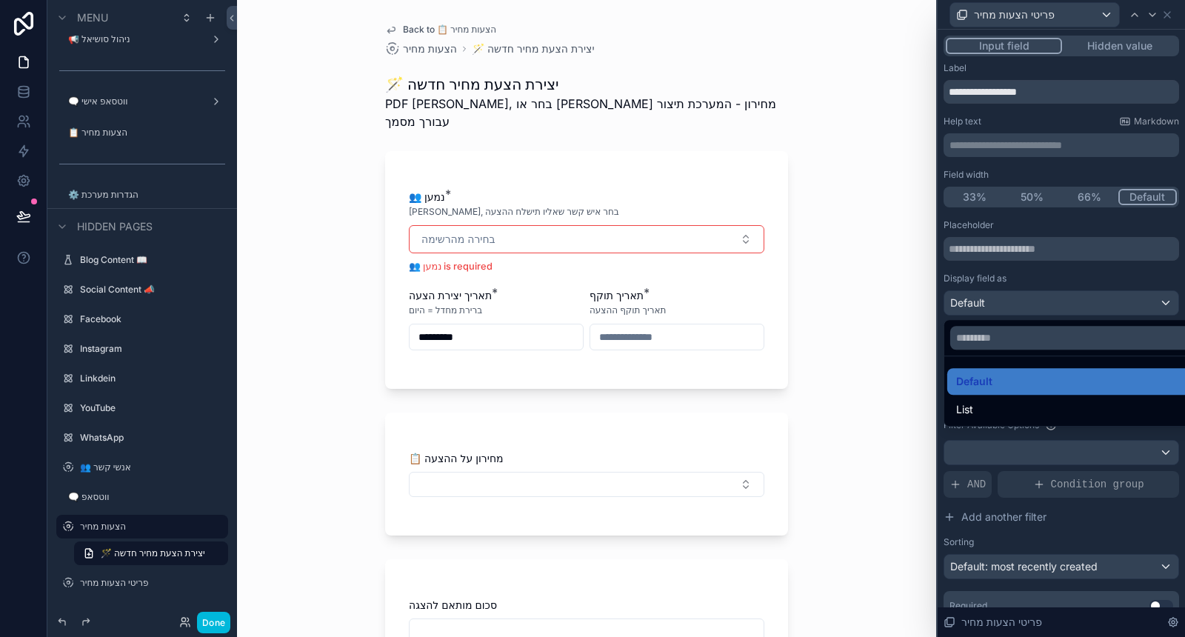
click at [1035, 405] on div "List" at bounding box center [1072, 410] width 233 height 18
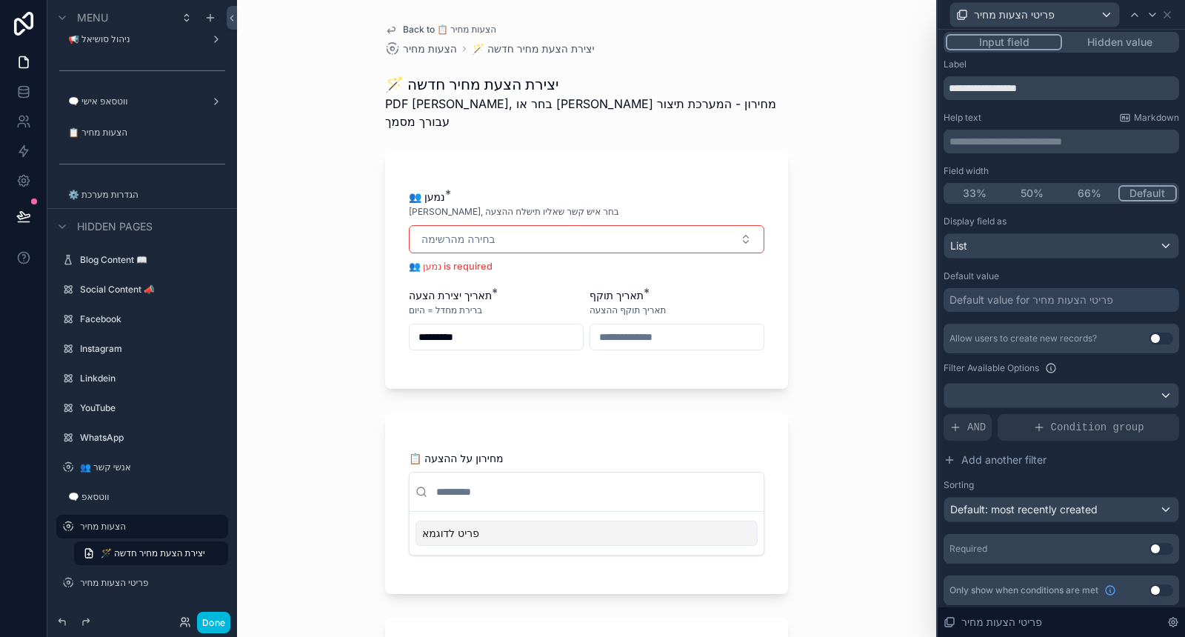
scroll to position [5, 0]
click at [1150, 335] on button "Use setting" at bounding box center [1162, 337] width 24 height 12
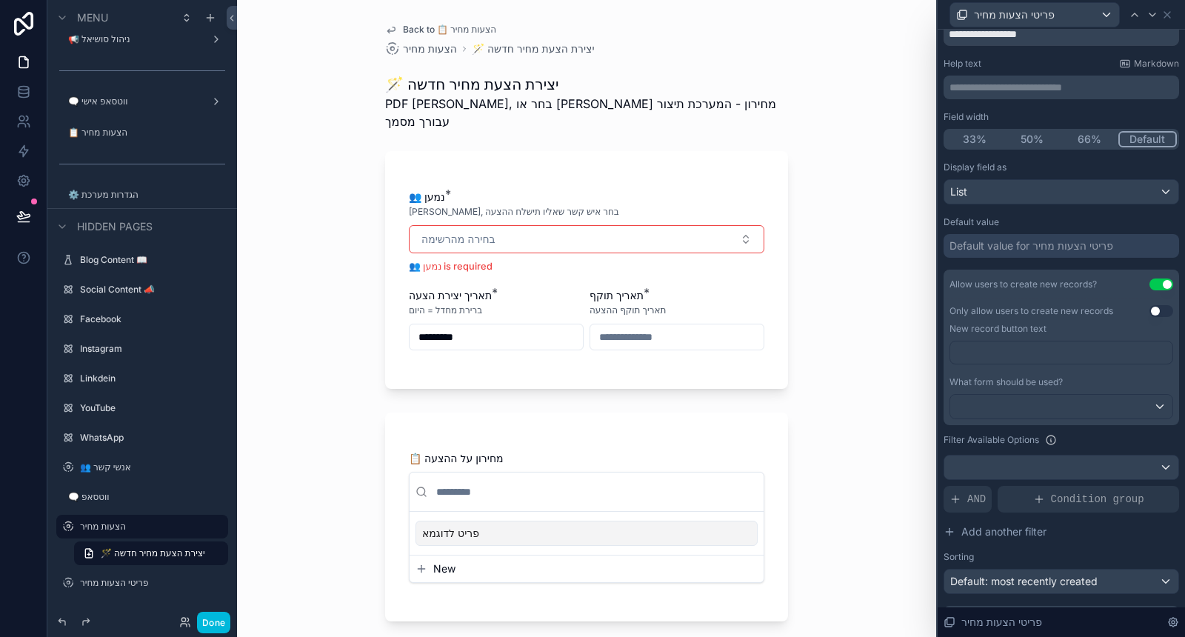
scroll to position [87, 0]
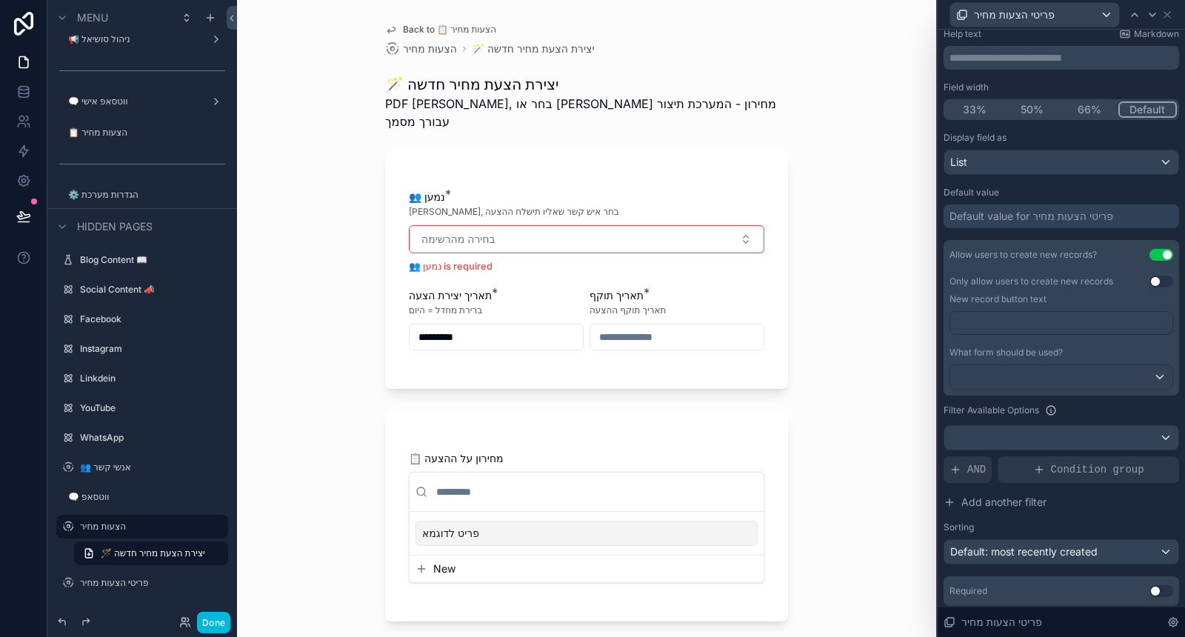
click at [1050, 326] on p "﻿" at bounding box center [1062, 323] width 213 height 15
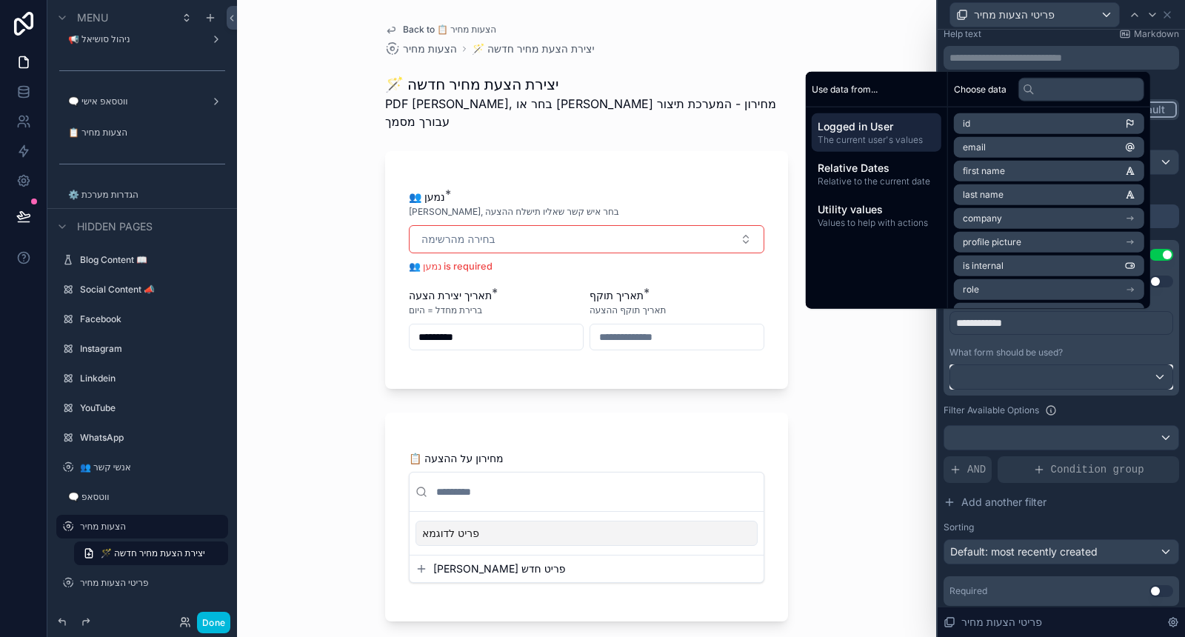
click at [1081, 372] on div at bounding box center [1061, 377] width 222 height 24
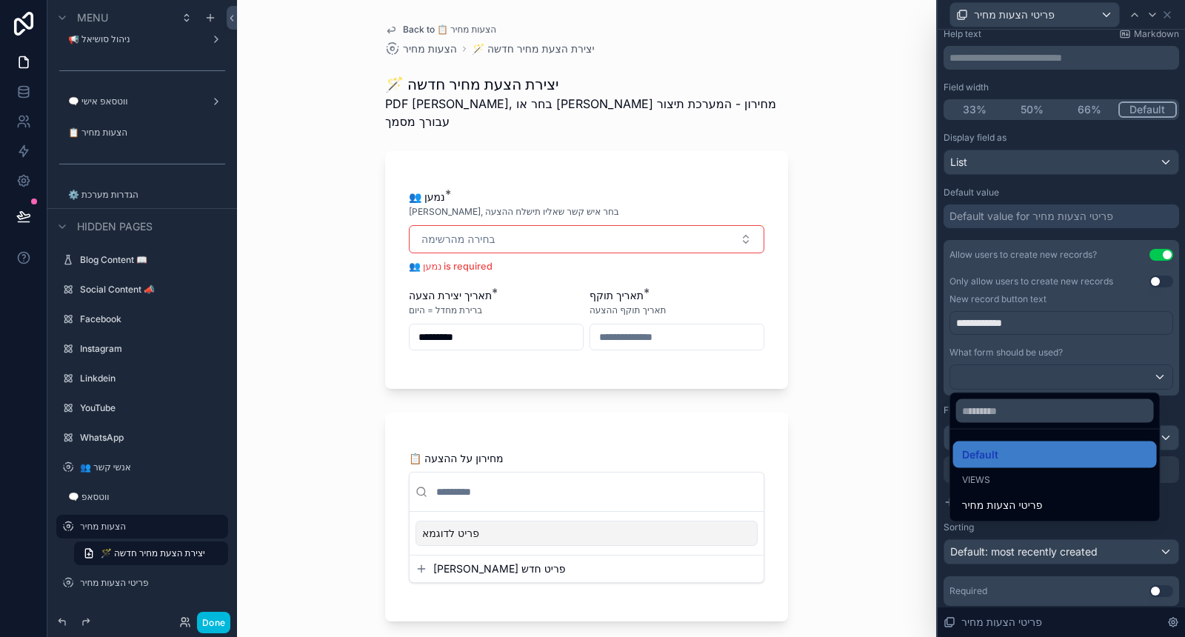
click at [1009, 502] on span "פריטי הצעות מחיר" at bounding box center [1002, 505] width 81 height 18
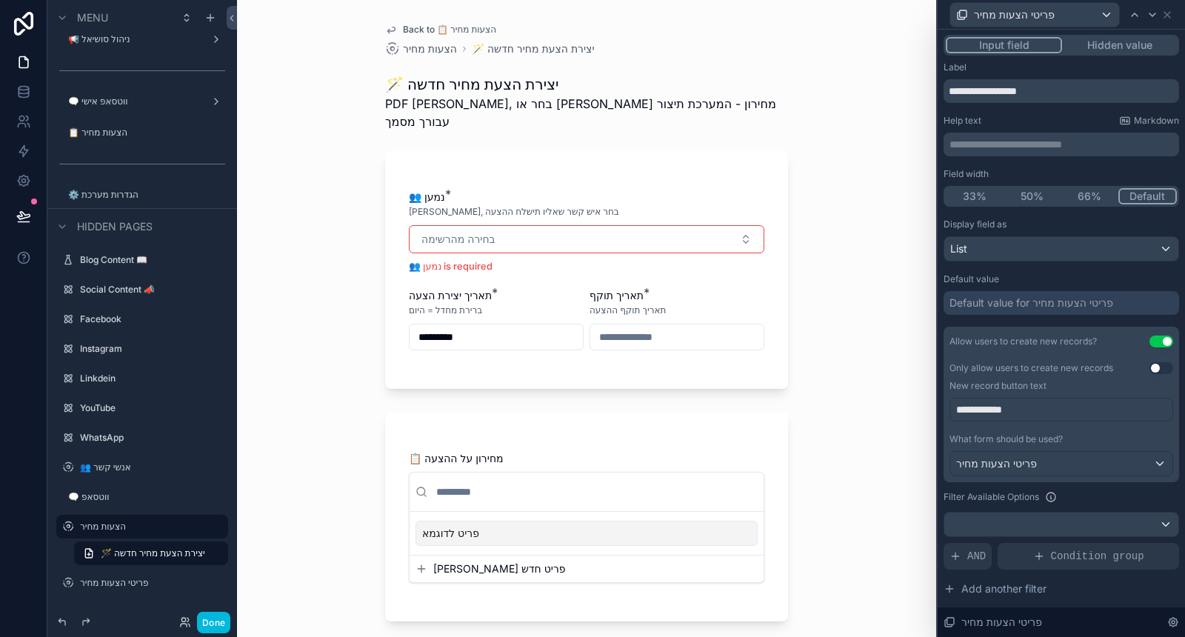
scroll to position [0, 0]
click at [1032, 142] on p "**********" at bounding box center [1063, 145] width 227 height 15
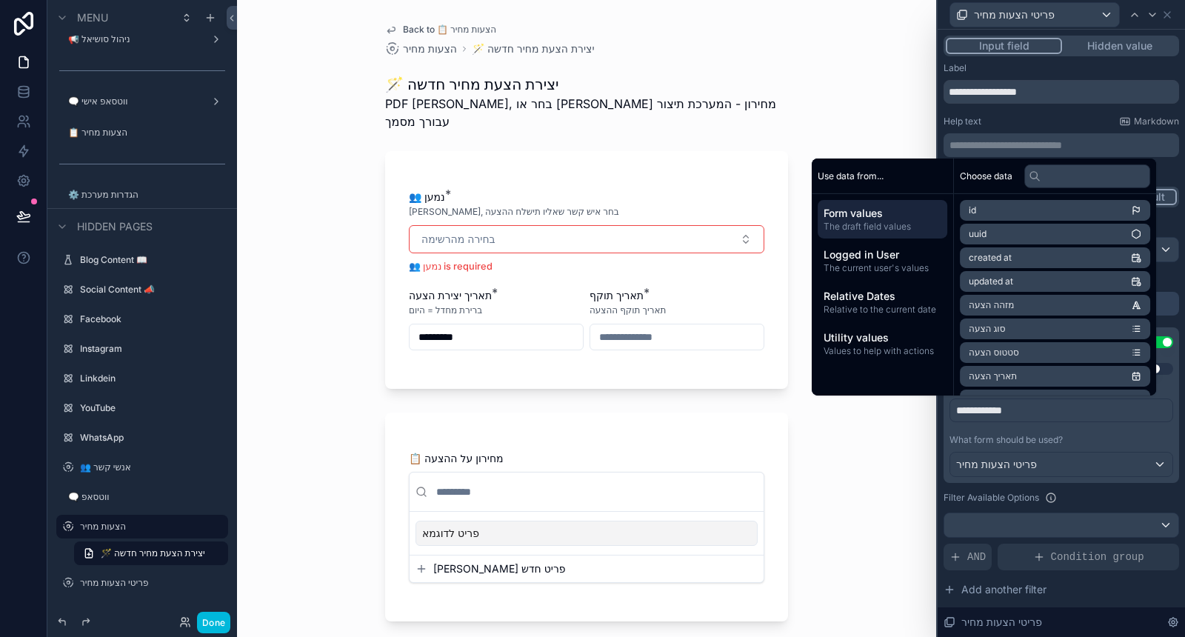
click at [889, 264] on span "The current user's values" at bounding box center [883, 268] width 118 height 12
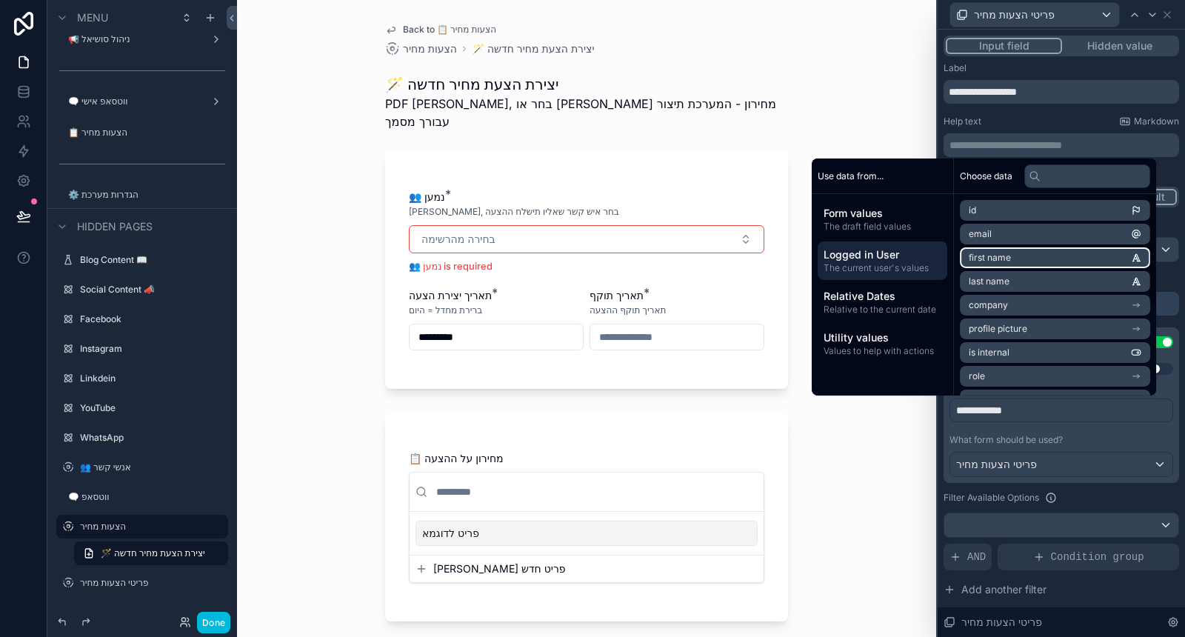
click at [1026, 250] on li "first name" at bounding box center [1055, 257] width 190 height 21
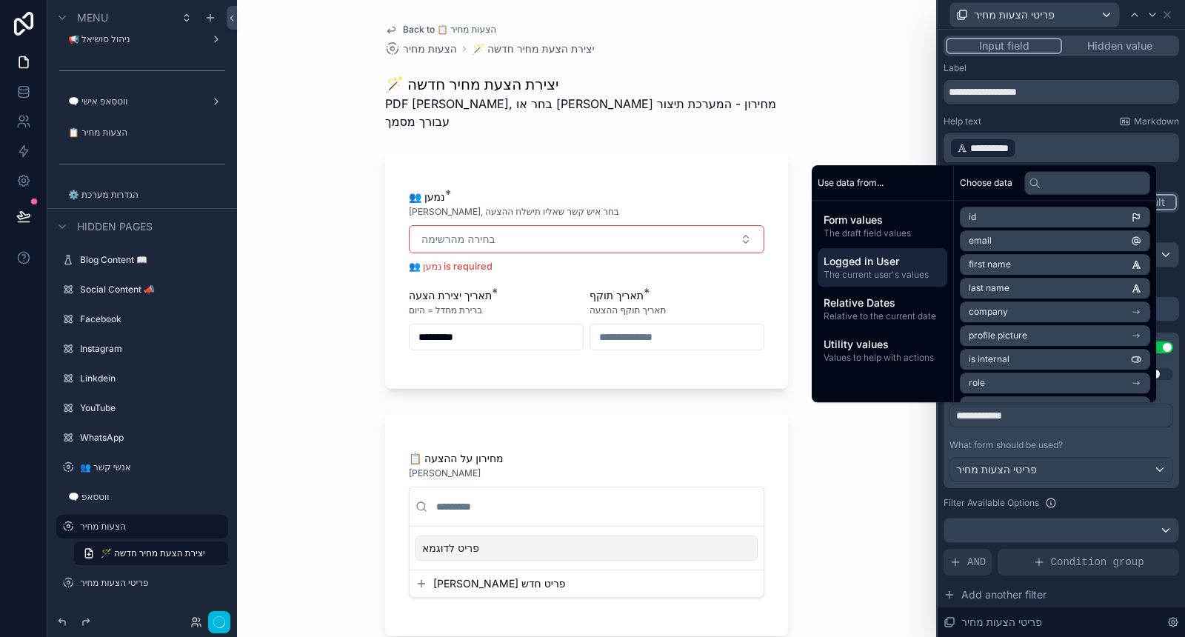
click at [1101, 132] on div "**********" at bounding box center [1062, 139] width 236 height 47
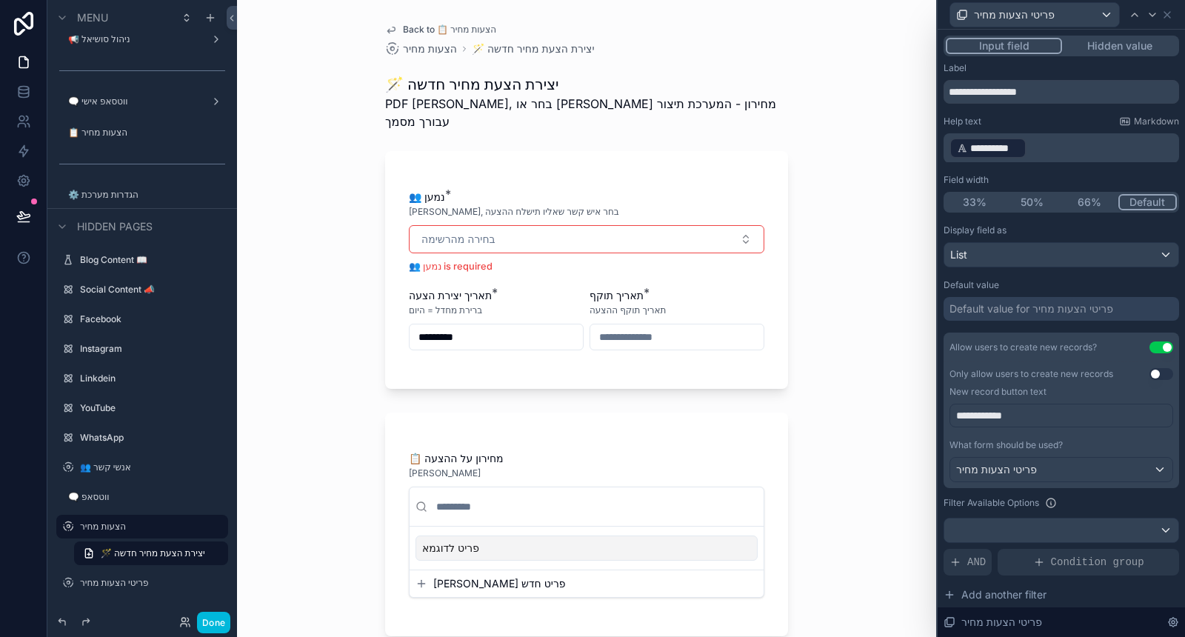
click at [1096, 147] on p "**********" at bounding box center [1063, 148] width 227 height 24
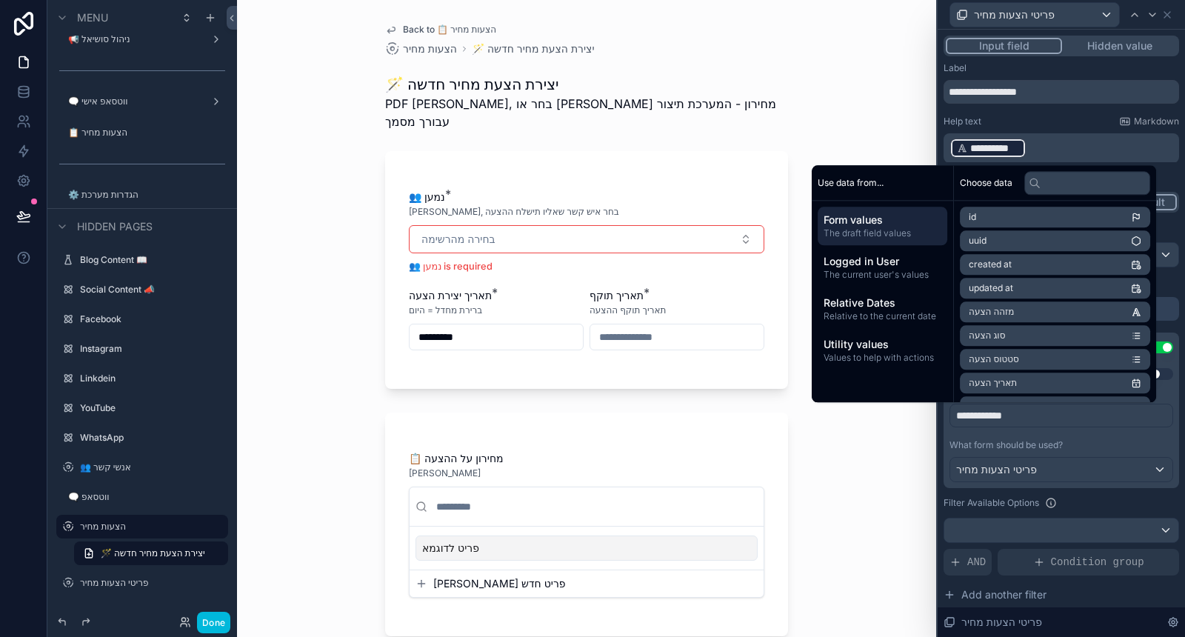
click at [1096, 147] on p "**********" at bounding box center [1063, 148] width 227 height 24
click at [1045, 156] on p "**********" at bounding box center [1063, 148] width 227 height 24
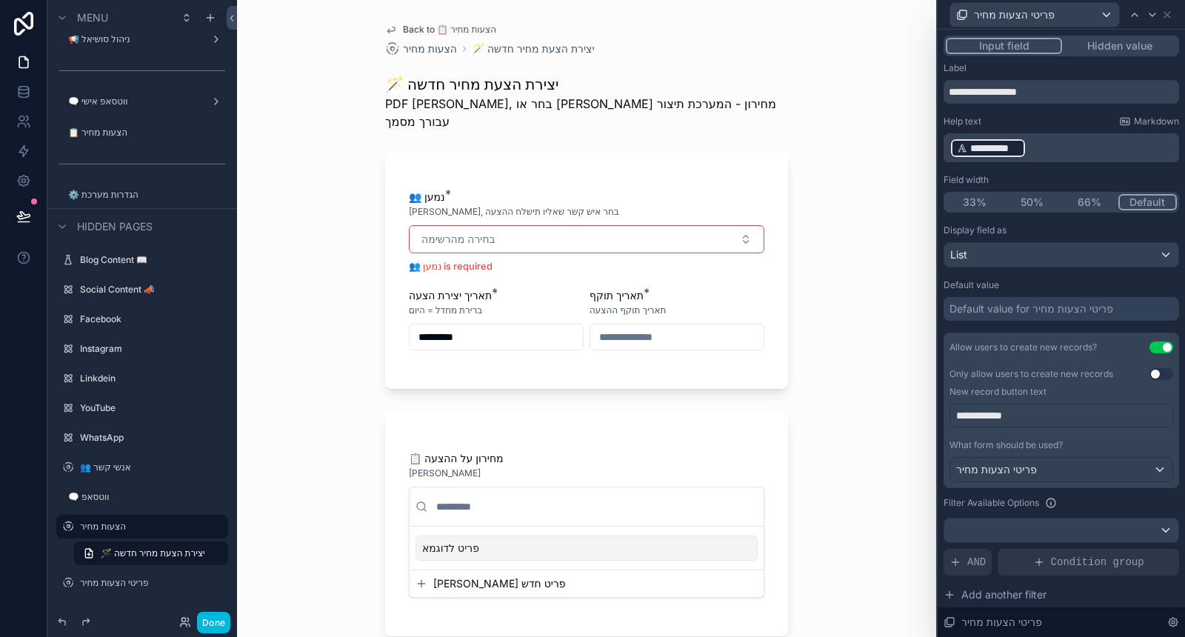
click at [1043, 146] on p "**********" at bounding box center [1063, 148] width 227 height 24
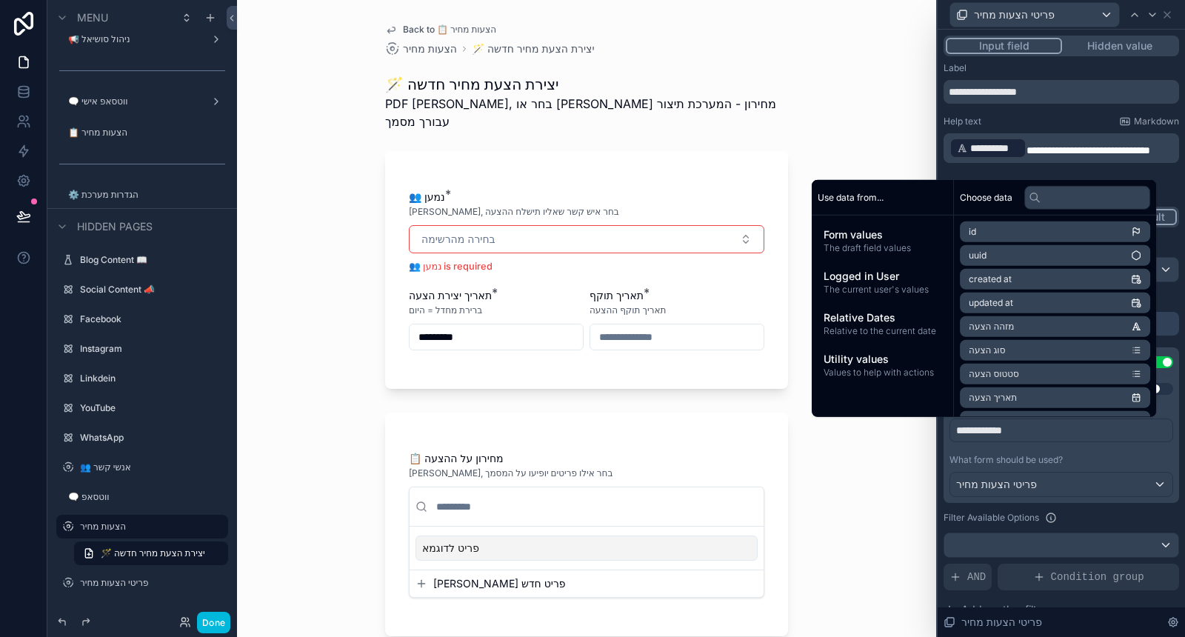
click at [1011, 160] on p "**********" at bounding box center [1063, 148] width 227 height 24
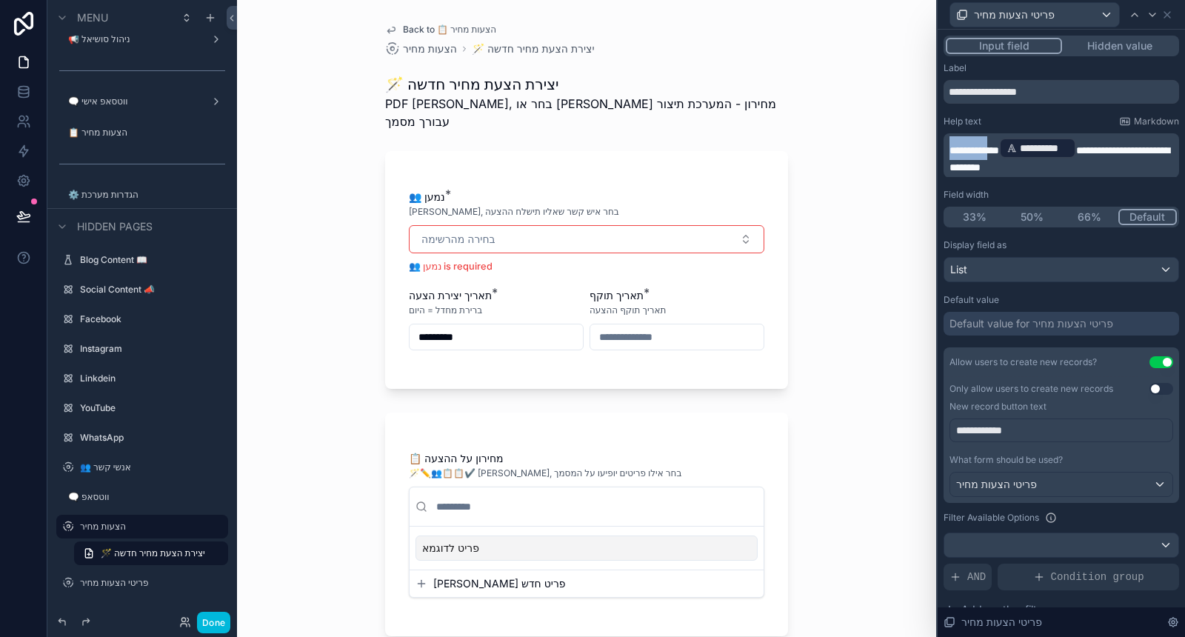
drag, startPoint x: 1020, startPoint y: 150, endPoint x: 951, endPoint y: 149, distance: 68.9
click at [951, 149] on span "**********" at bounding box center [975, 150] width 50 height 10
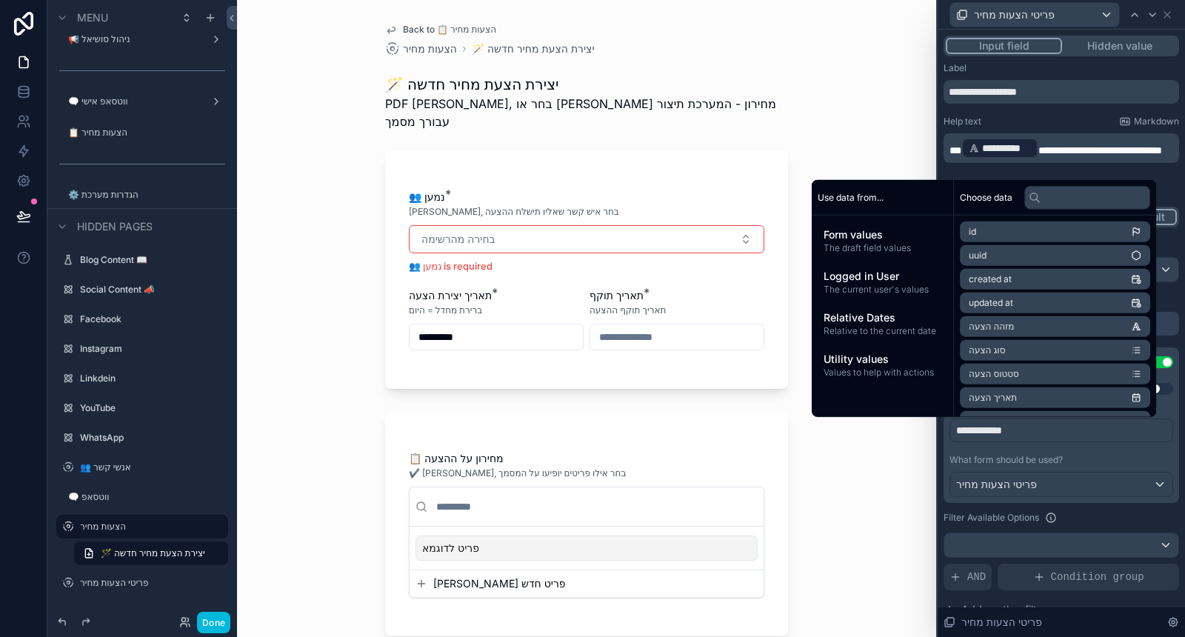
click at [1028, 118] on div "Help text Markdown" at bounding box center [1062, 122] width 236 height 12
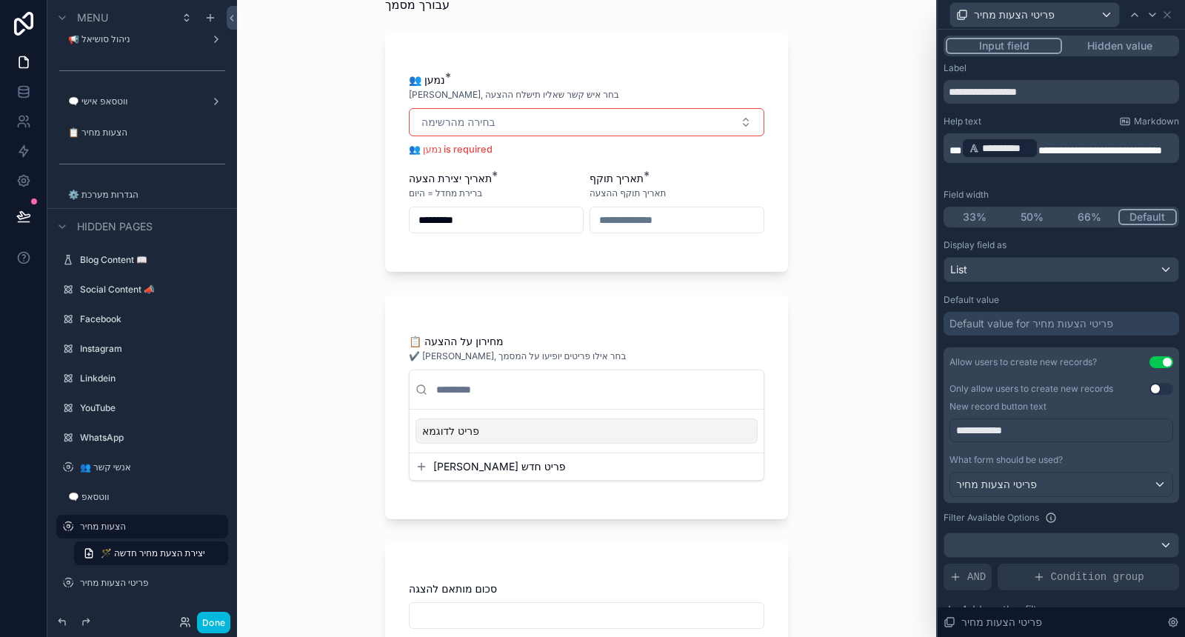
scroll to position [164, 0]
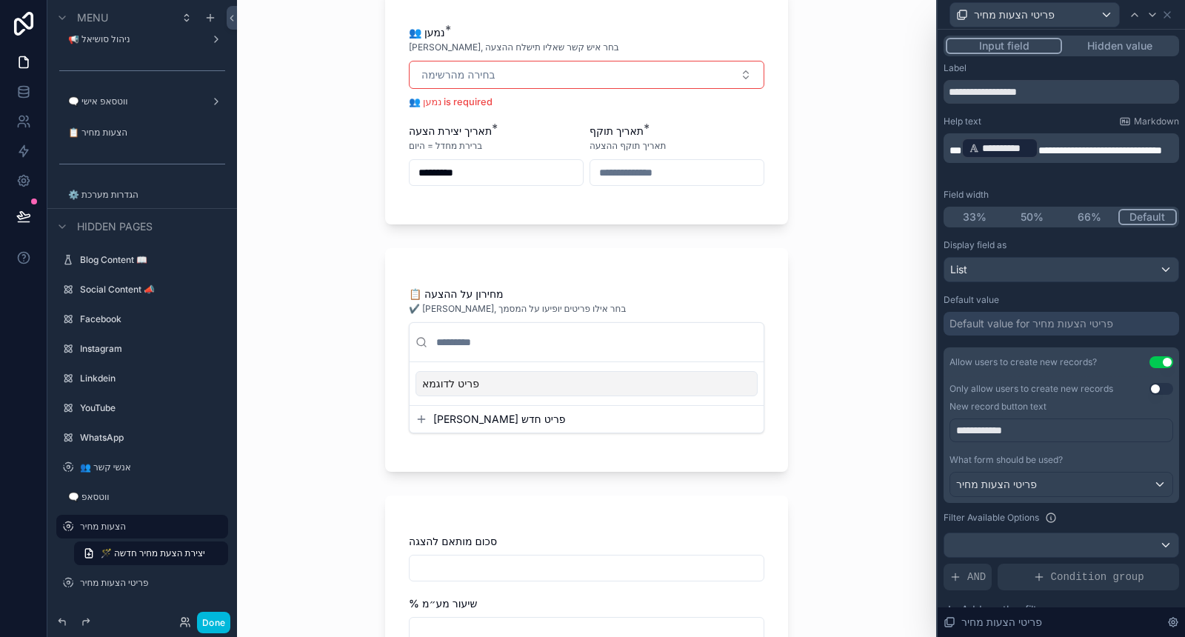
drag, startPoint x: 966, startPoint y: 149, endPoint x: 956, endPoint y: 147, distance: 9.9
click at [956, 147] on p "**********" at bounding box center [1063, 148] width 227 height 24
drag, startPoint x: 960, startPoint y: 147, endPoint x: 942, endPoint y: 145, distance: 17.8
click at [942, 145] on div "**********" at bounding box center [1061, 410] width 247 height 761
click at [953, 431] on div "**********" at bounding box center [1062, 431] width 224 height 24
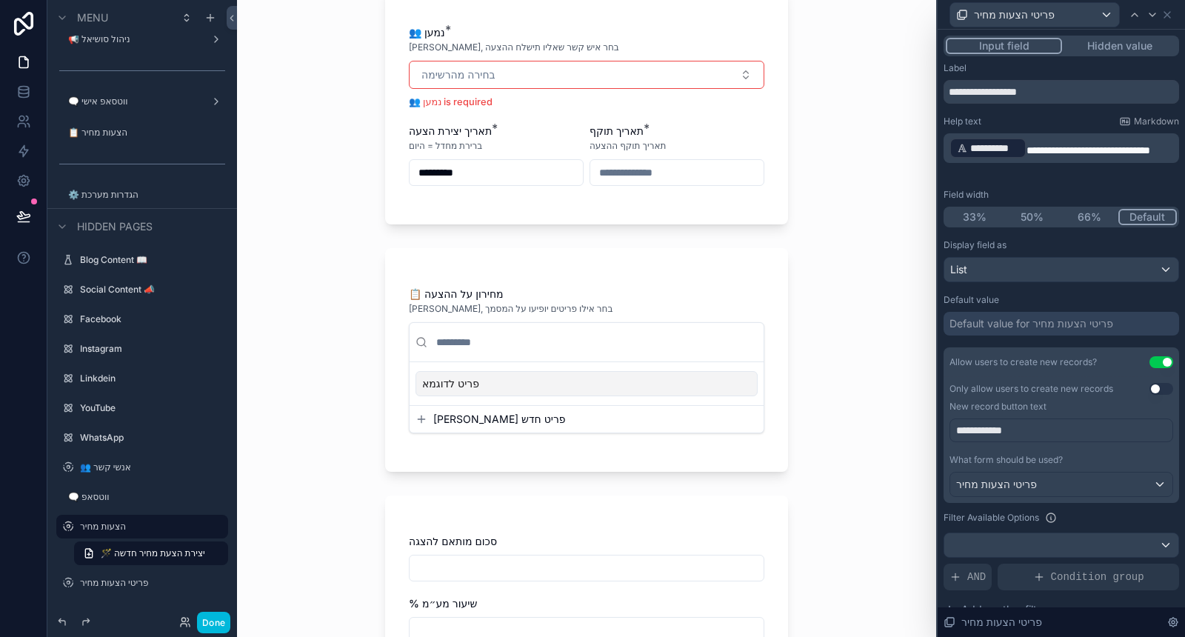
click at [957, 430] on span "**********" at bounding box center [979, 430] width 46 height 10
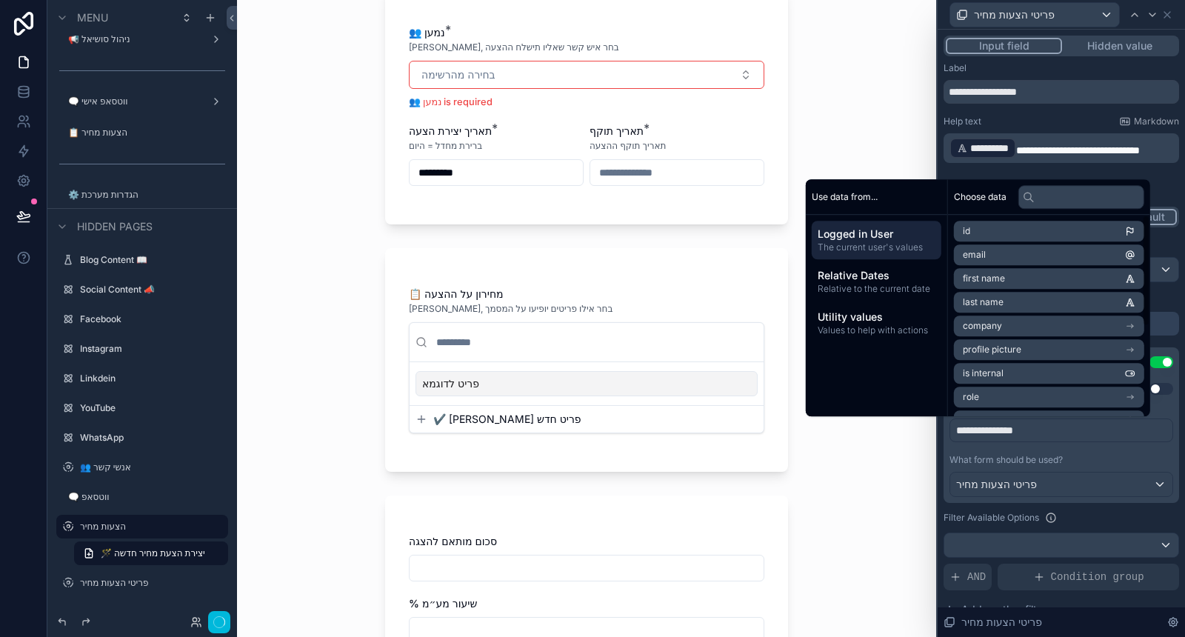
scroll to position [0, 0]
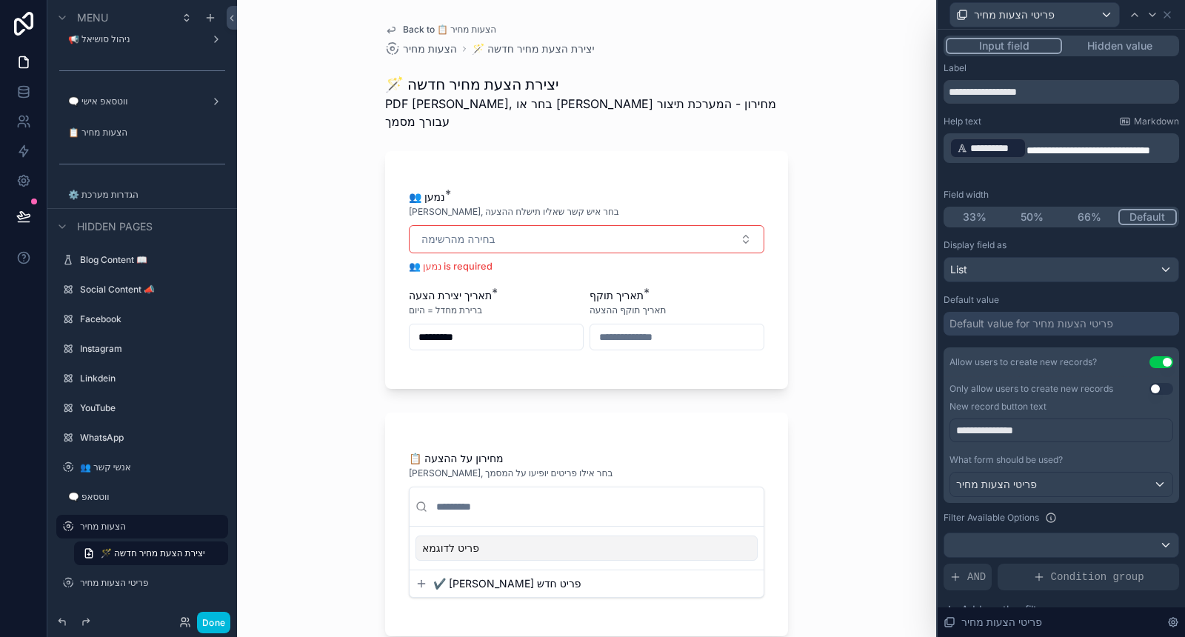
click at [1093, 528] on div "**********" at bounding box center [1062, 509] width 236 height 324
drag, startPoint x: 976, startPoint y: 431, endPoint x: 947, endPoint y: 430, distance: 28.9
click at [952, 431] on div "**********" at bounding box center [1062, 431] width 224 height 24
click at [1061, 291] on div "**********" at bounding box center [1062, 476] width 236 height 474
click at [1165, 17] on icon at bounding box center [1167, 15] width 12 height 12
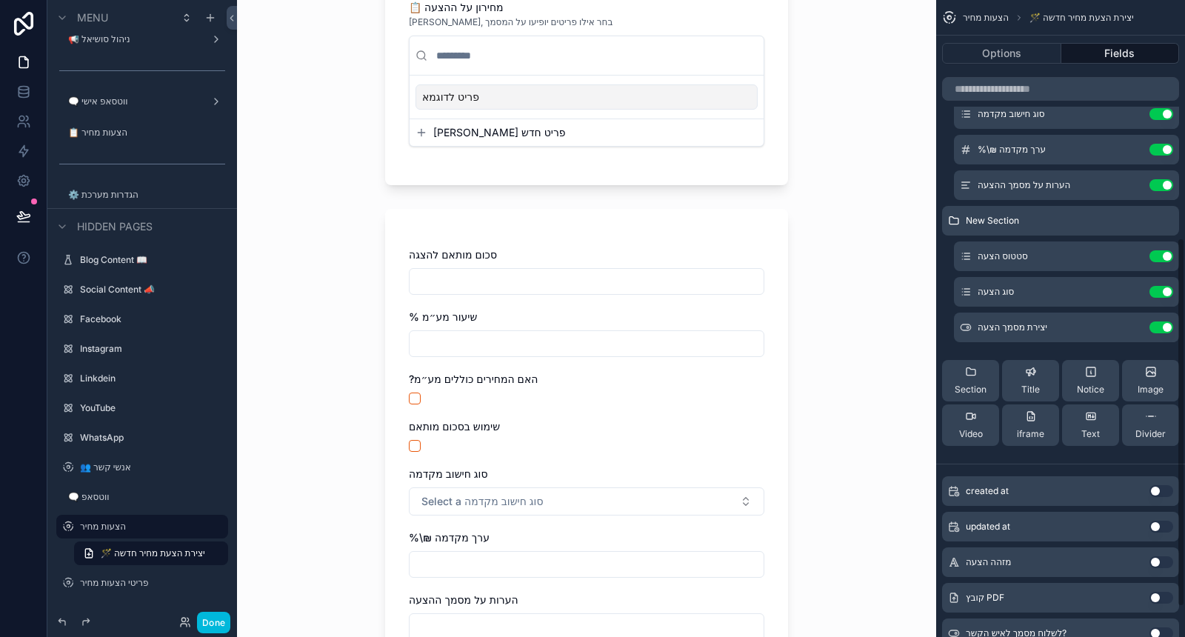
scroll to position [493, 0]
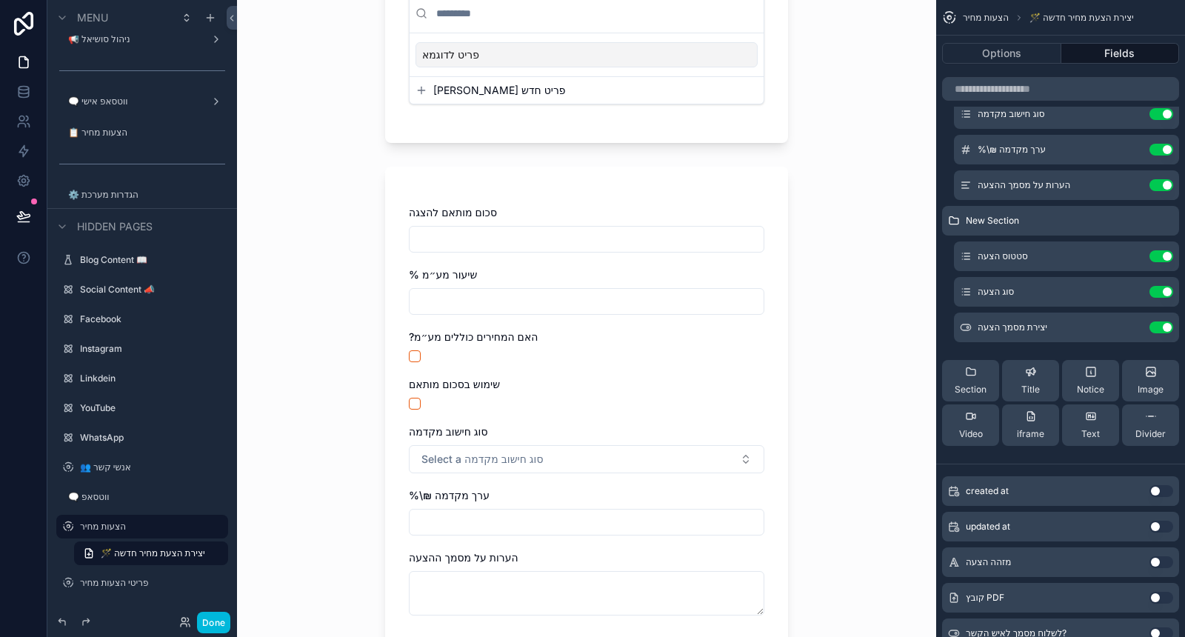
drag, startPoint x: 1160, startPoint y: 436, endPoint x: 1076, endPoint y: 350, distance: 120.0
click at [1076, 350] on div "Section Title Notice Image Video iframe Text Divider" at bounding box center [1060, 403] width 237 height 110
click at [1147, 437] on span "Divider" at bounding box center [1151, 434] width 30 height 12
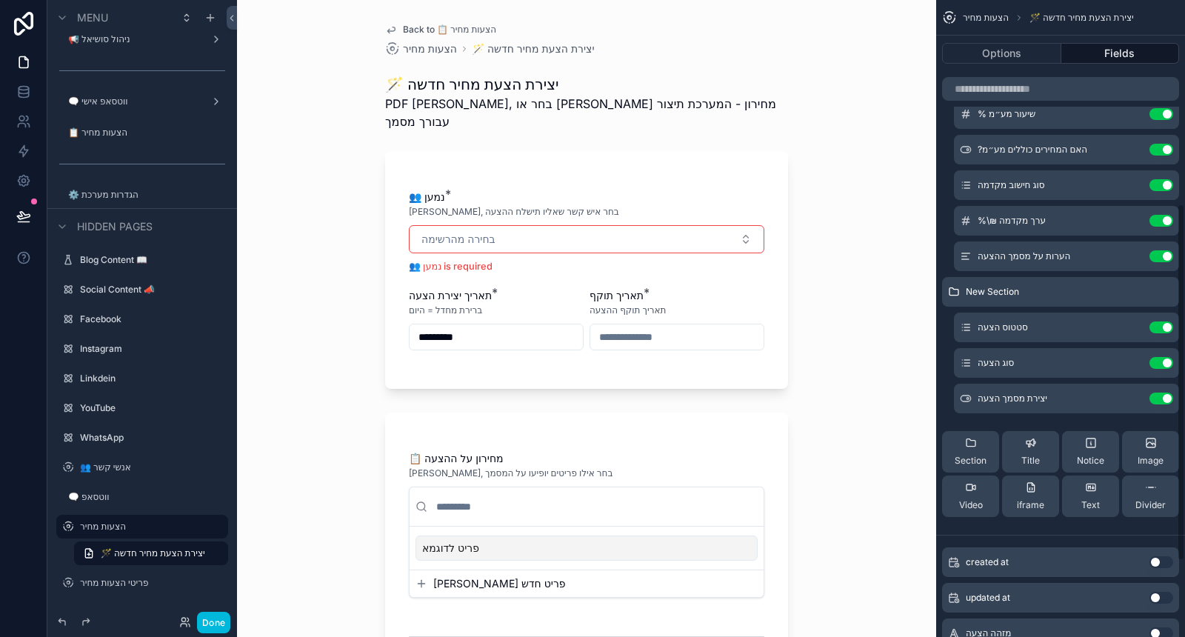
scroll to position [411, 0]
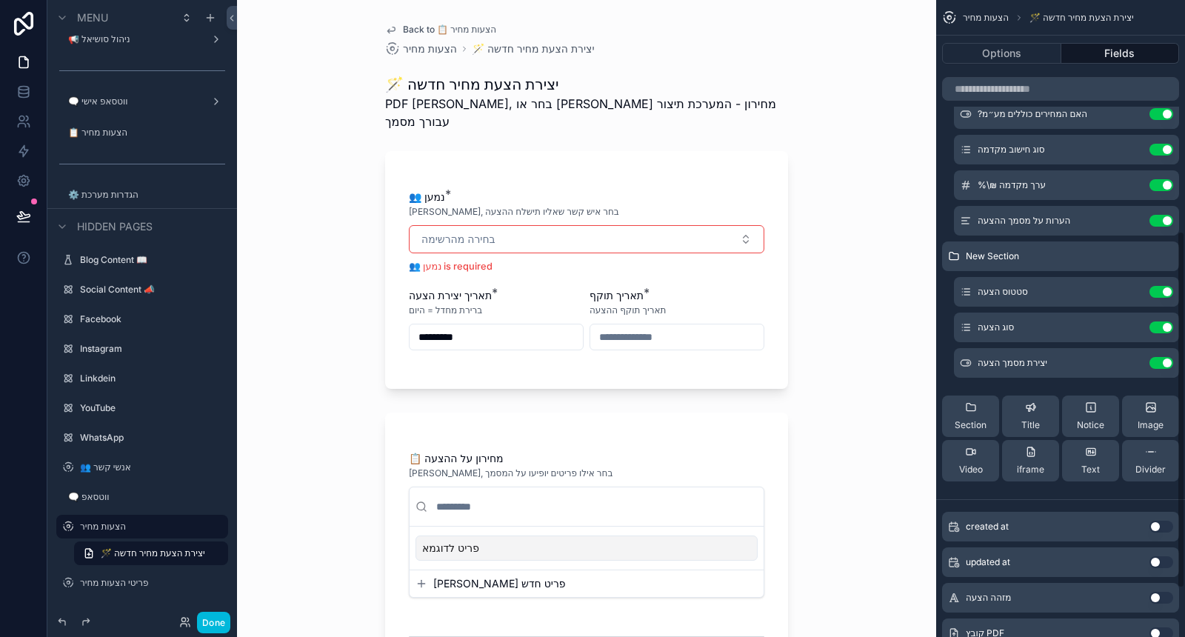
click at [1154, 465] on span "Divider" at bounding box center [1151, 470] width 30 height 12
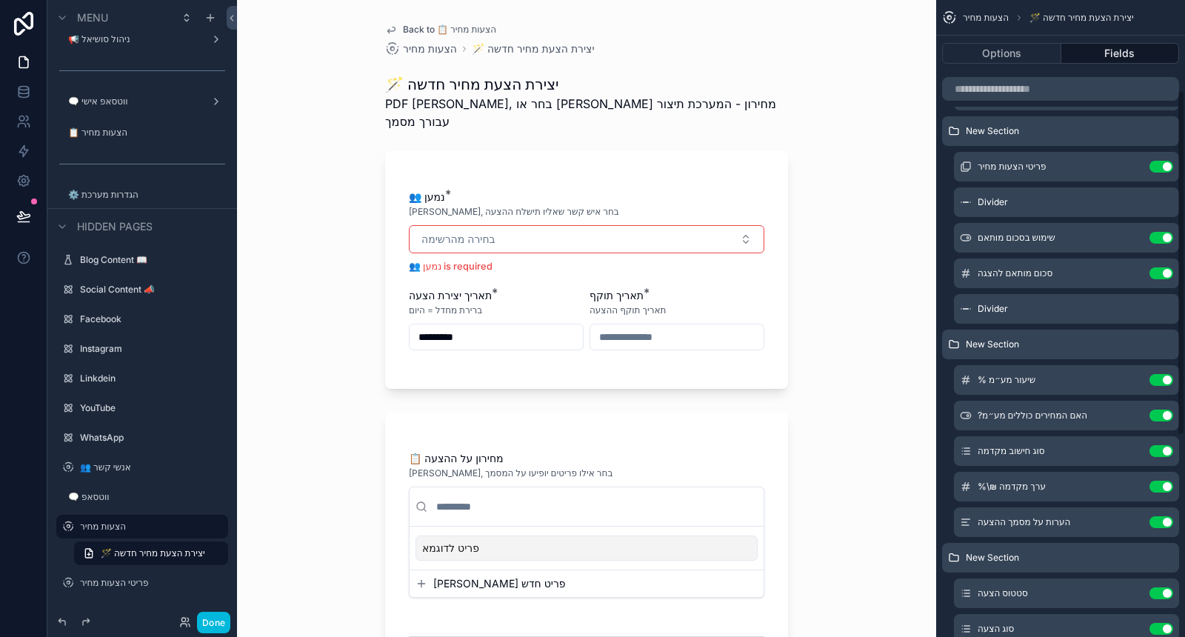
scroll to position [164, 0]
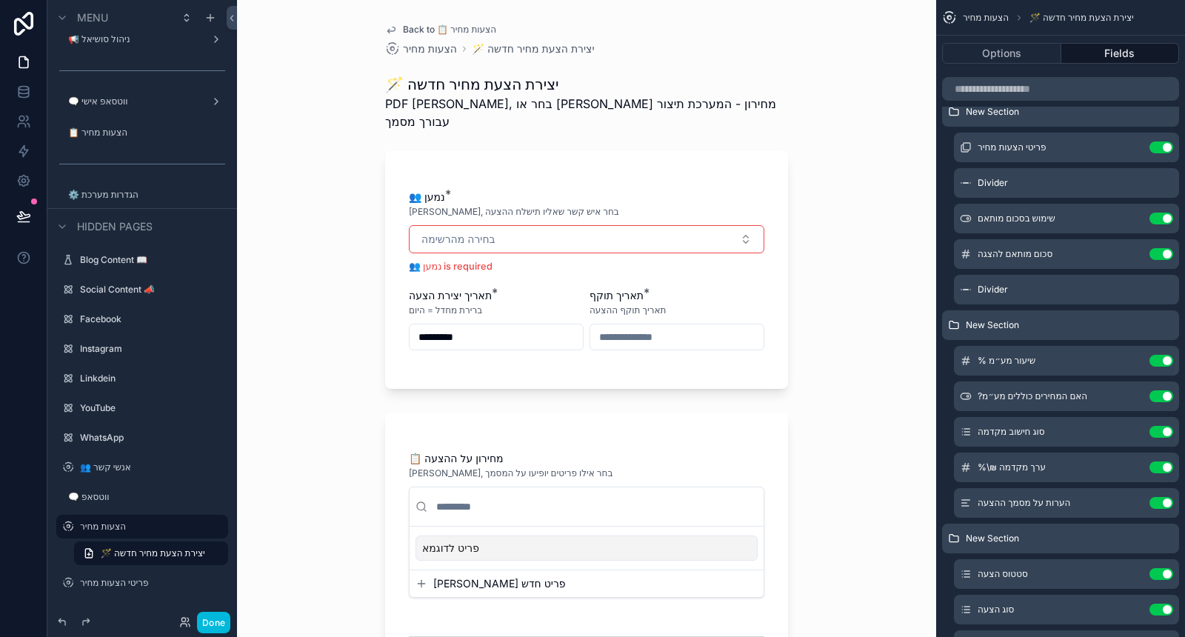
click at [0, 0] on icon "scrollable content" at bounding box center [0, 0] width 0 height 0
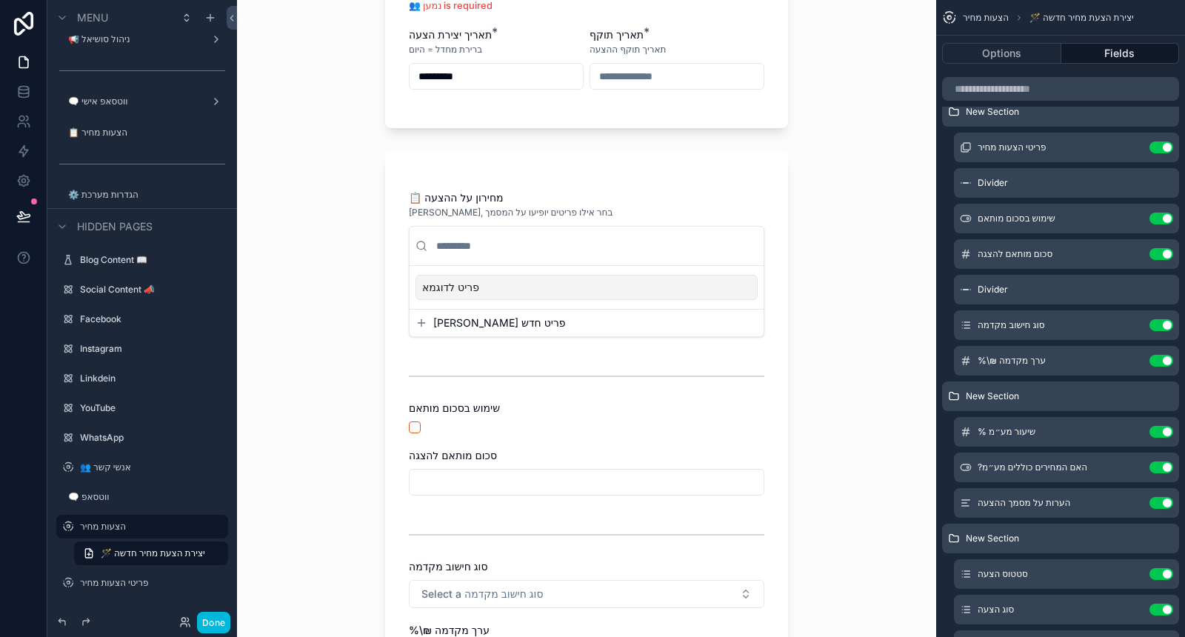
scroll to position [329, 0]
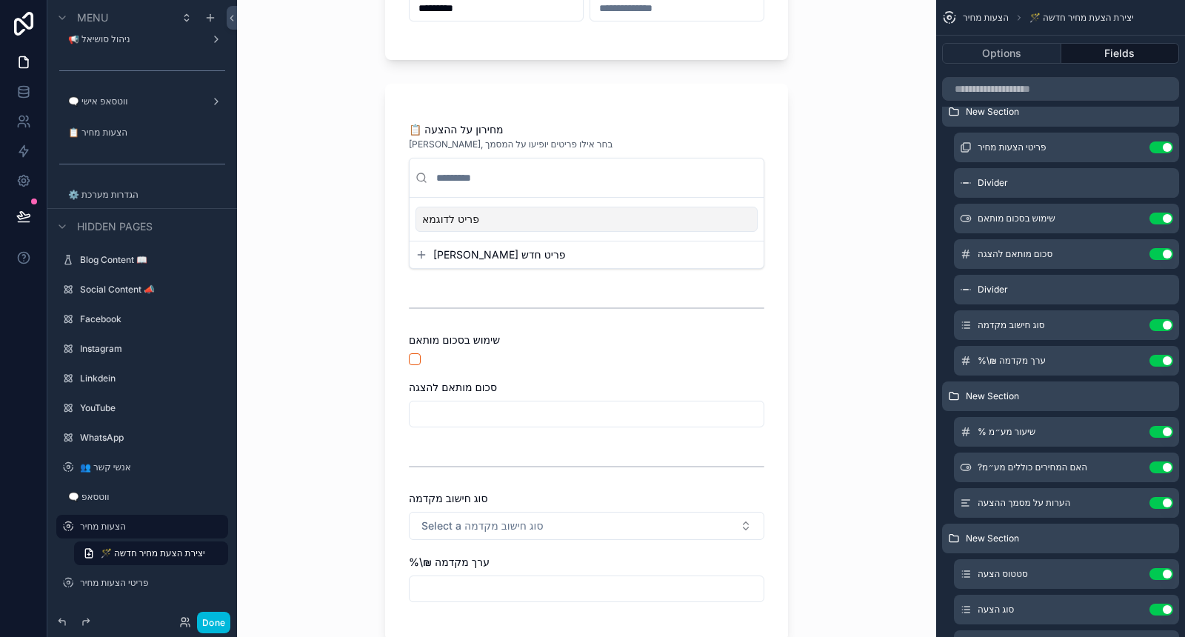
click at [0, 0] on icon "scrollable content" at bounding box center [0, 0] width 0 height 0
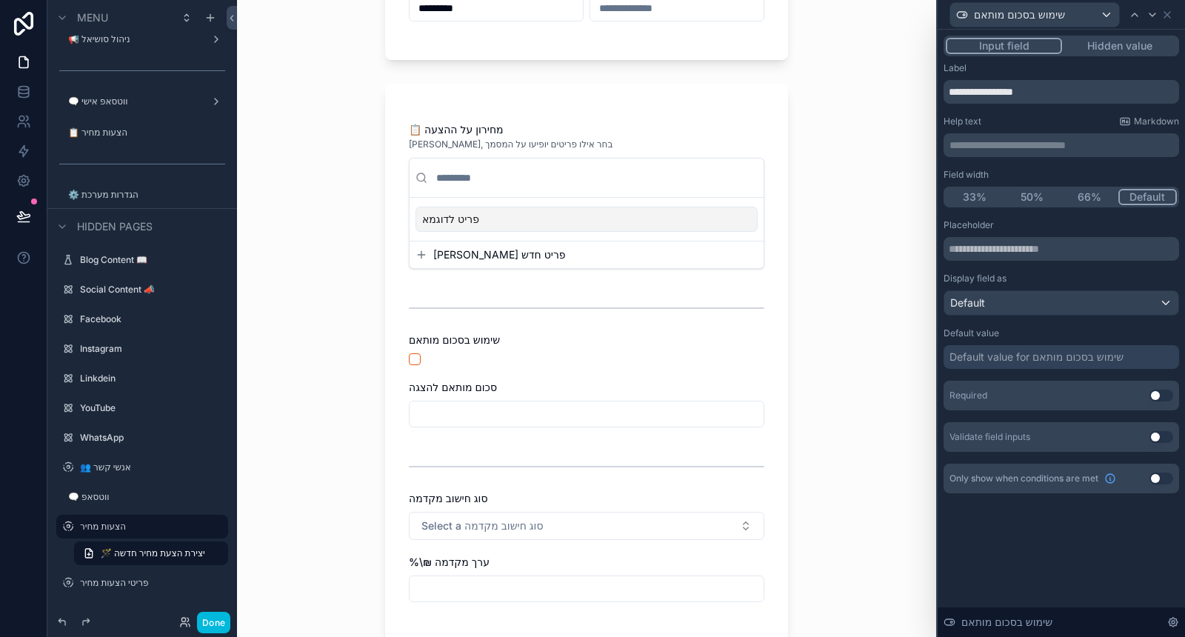
click at [981, 195] on button "33%" at bounding box center [975, 197] width 58 height 16
click at [1149, 15] on icon at bounding box center [1153, 15] width 12 height 12
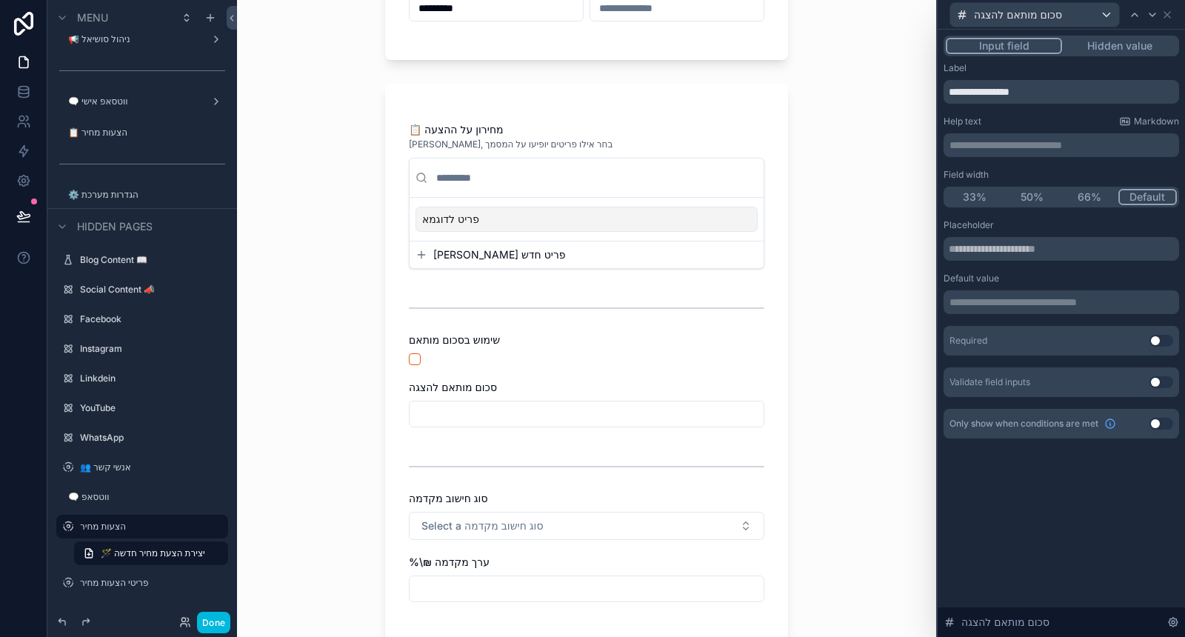
click at [1087, 195] on button "66%" at bounding box center [1090, 197] width 58 height 16
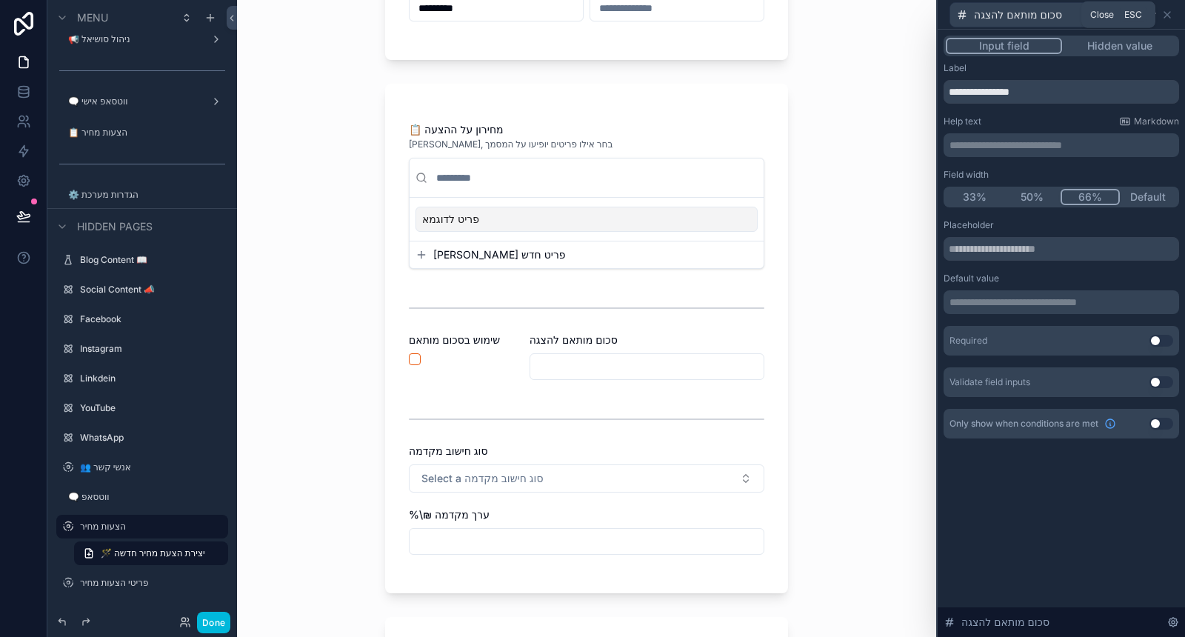
click at [1162, 17] on icon at bounding box center [1167, 15] width 12 height 12
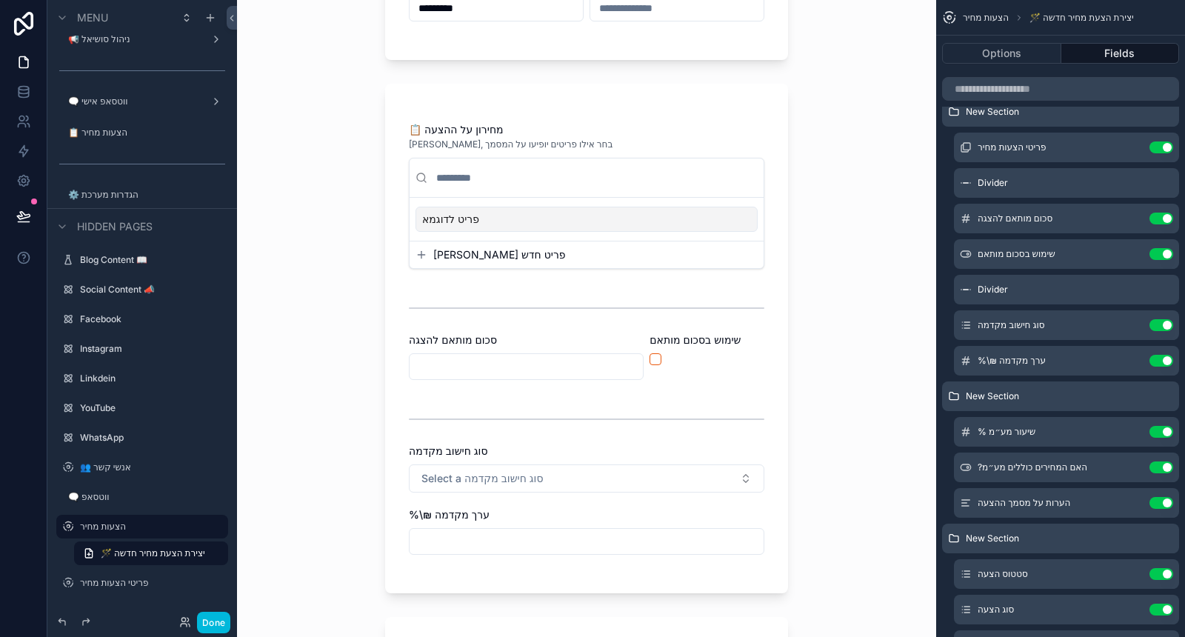
click at [0, 0] on icon "scrollable content" at bounding box center [0, 0] width 0 height 0
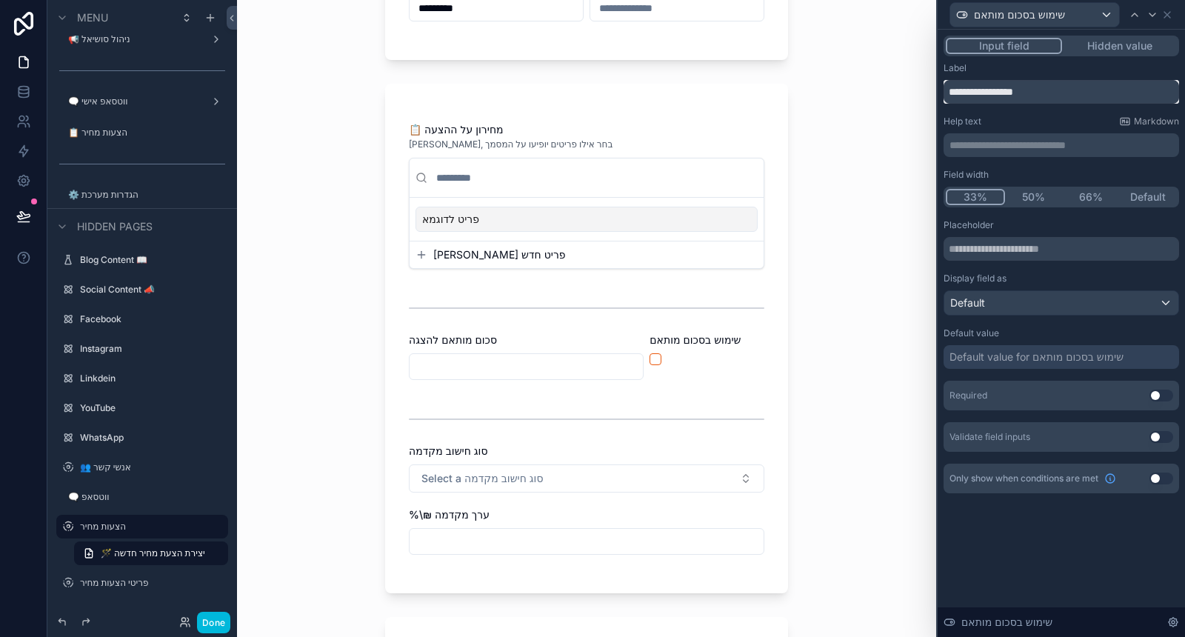
click at [949, 90] on input "**********" at bounding box center [1062, 92] width 236 height 24
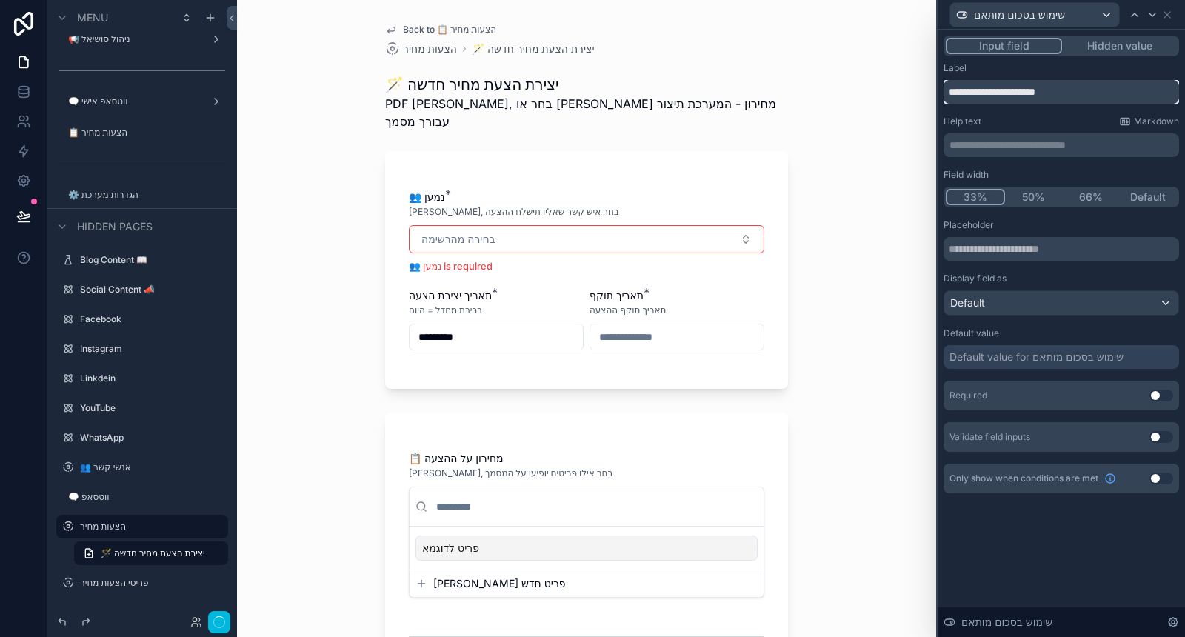
click at [950, 92] on input "**********" at bounding box center [1062, 92] width 236 height 24
click at [990, 76] on div "**********" at bounding box center [1062, 82] width 236 height 41
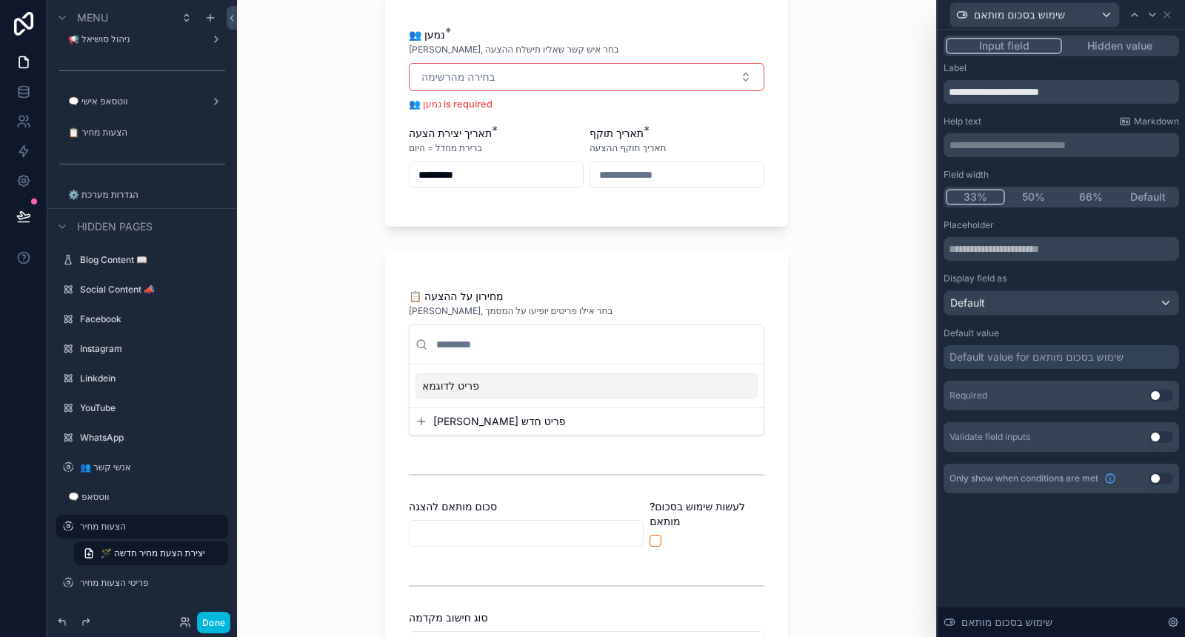
scroll to position [329, 0]
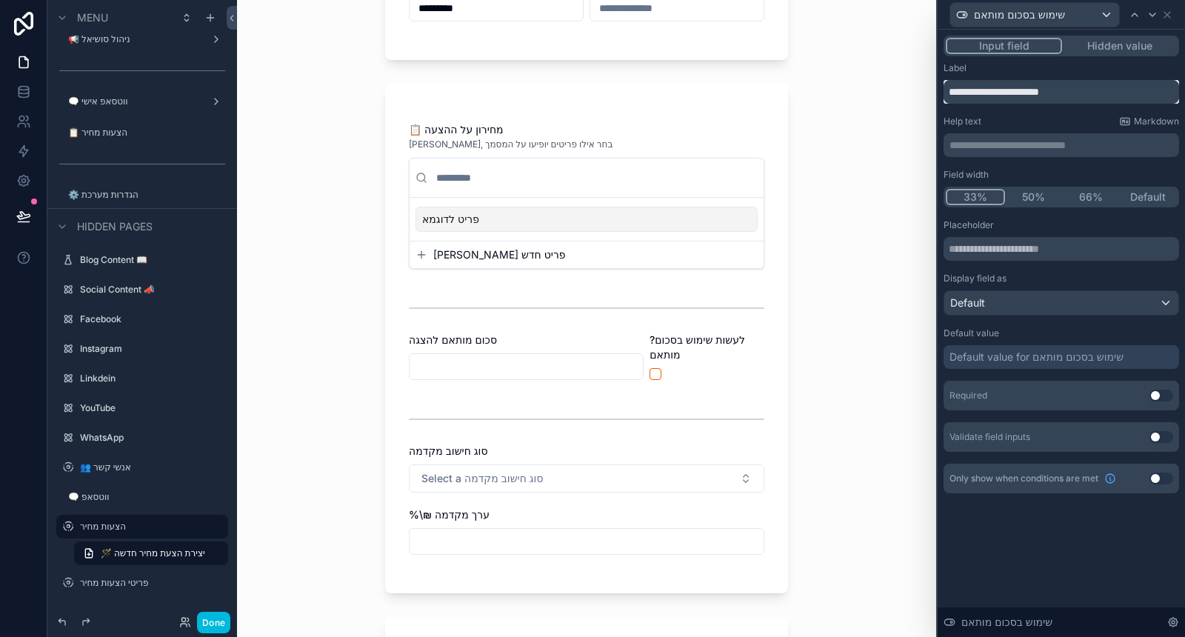
drag, startPoint x: 954, startPoint y: 90, endPoint x: 946, endPoint y: 89, distance: 8.3
click at [946, 89] on input "**********" at bounding box center [1062, 92] width 236 height 24
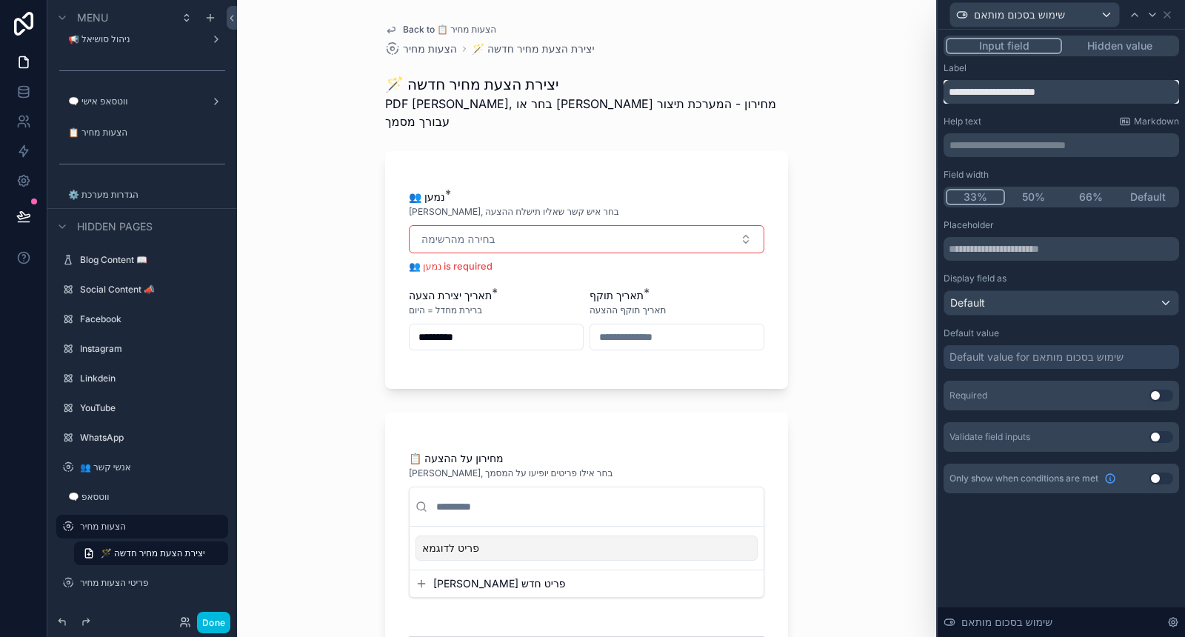
drag, startPoint x: 1056, startPoint y: 93, endPoint x: 1041, endPoint y: 90, distance: 15.8
click at [1041, 90] on input "**********" at bounding box center [1062, 92] width 236 height 24
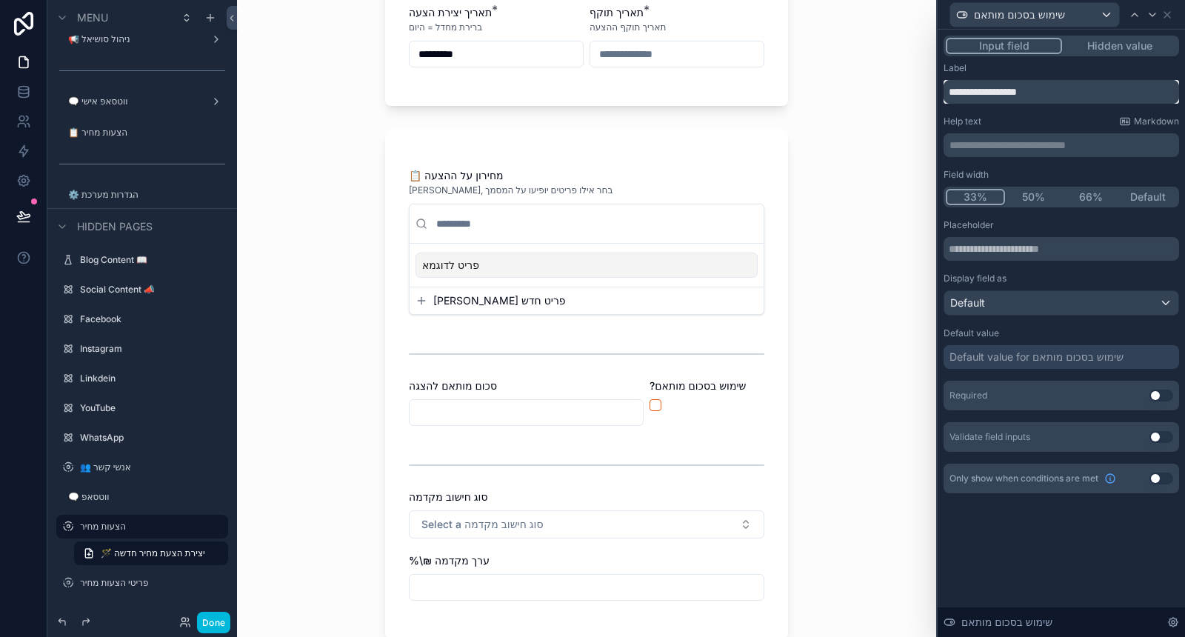
scroll to position [329, 0]
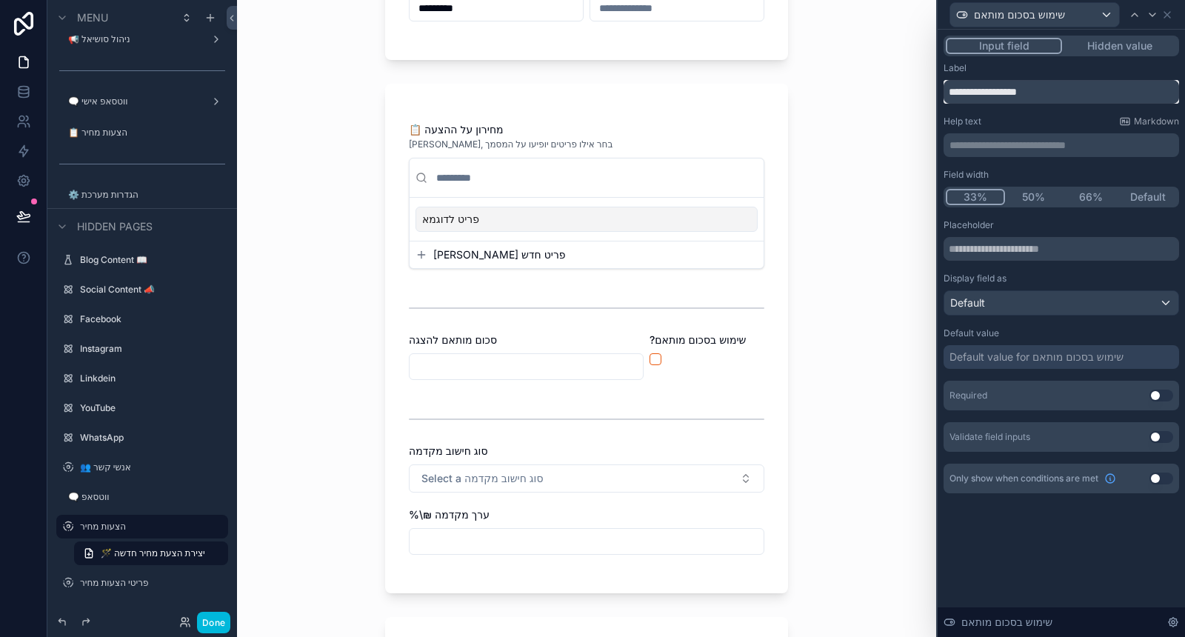
type input "**********"
click at [1040, 304] on div "Default" at bounding box center [1061, 303] width 234 height 24
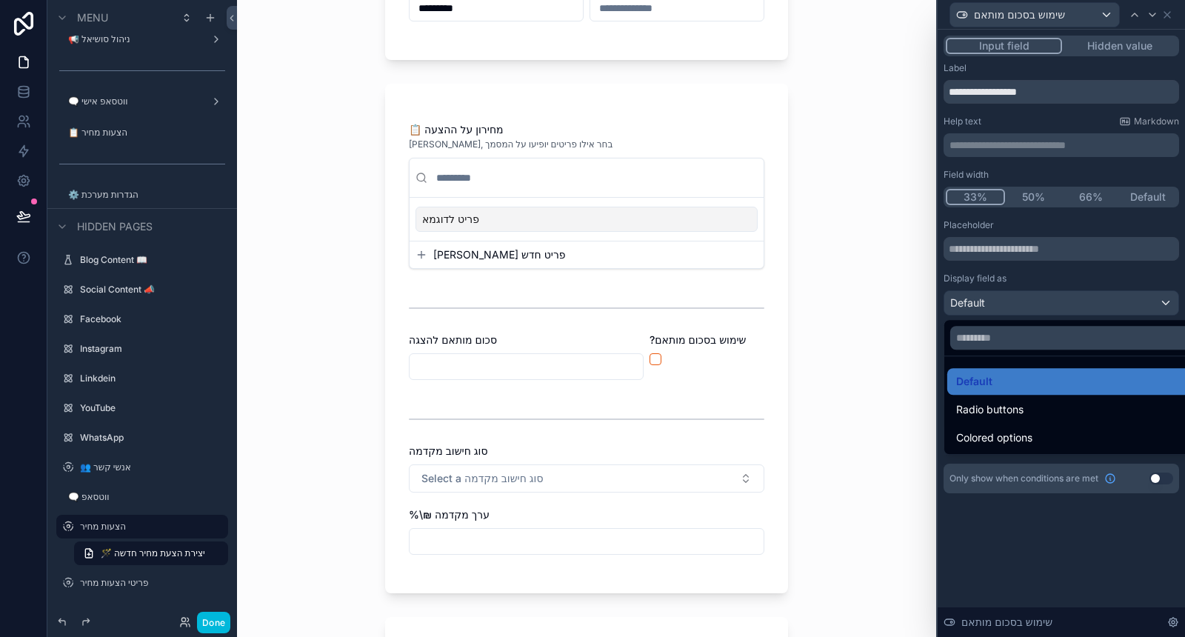
click at [1024, 401] on div "Radio buttons" at bounding box center [1078, 410] width 245 height 18
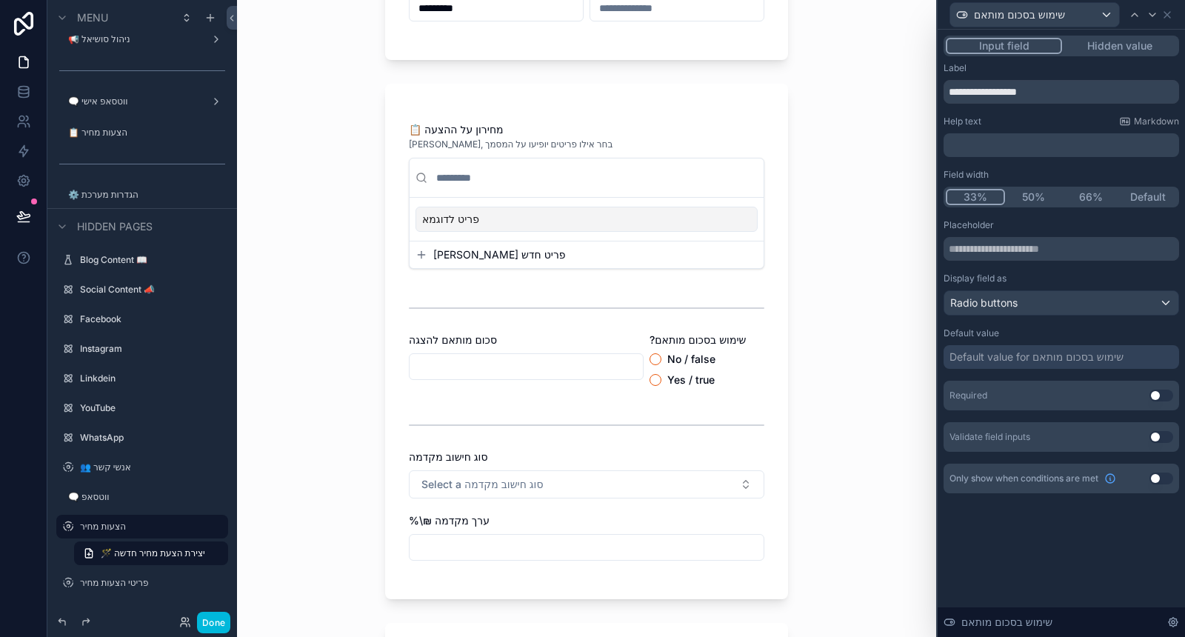
scroll to position [0, 0]
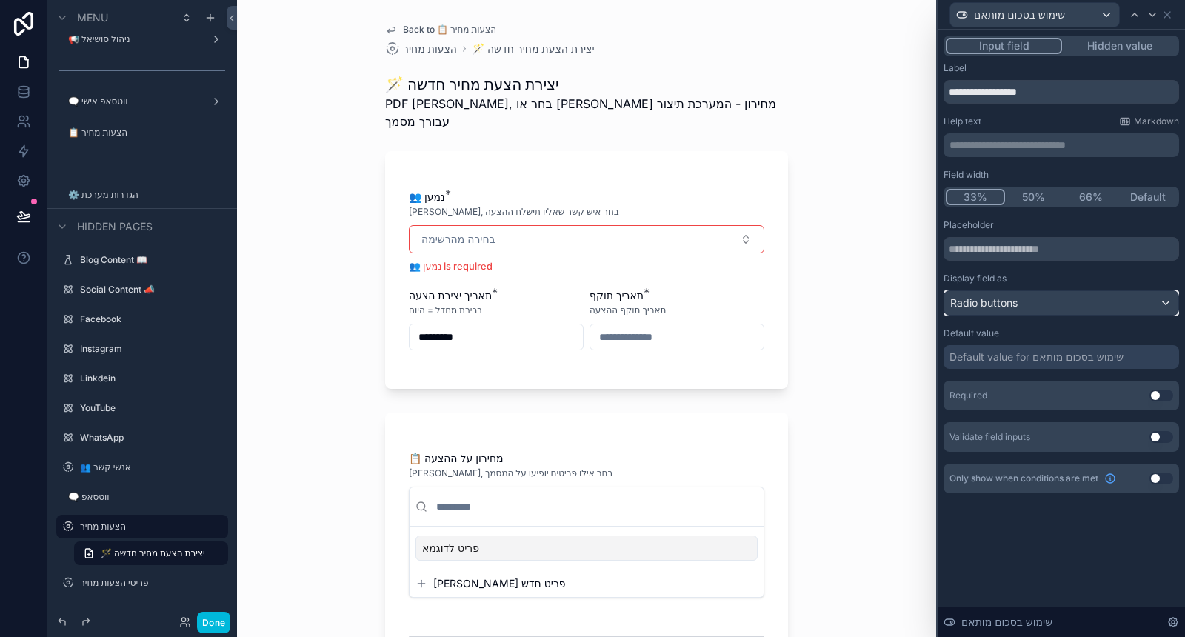
click at [1033, 311] on div "Radio buttons" at bounding box center [1061, 303] width 234 height 24
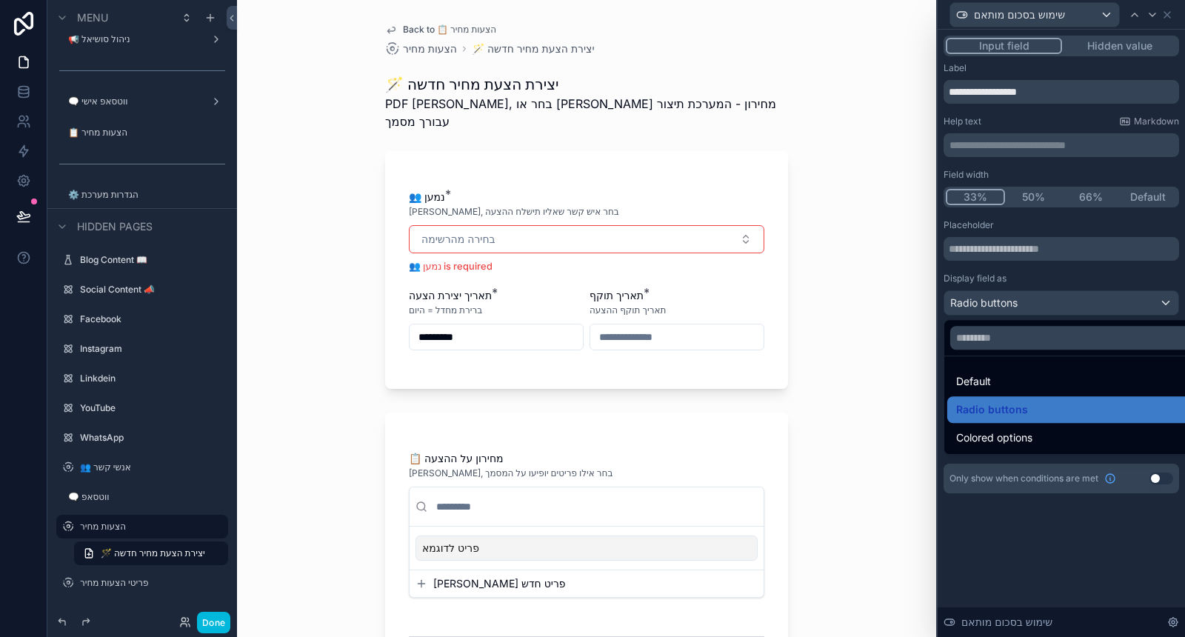
drag, startPoint x: 1018, startPoint y: 433, endPoint x: 987, endPoint y: 414, distance: 36.6
click at [1018, 433] on span "Colored options" at bounding box center [994, 438] width 76 height 18
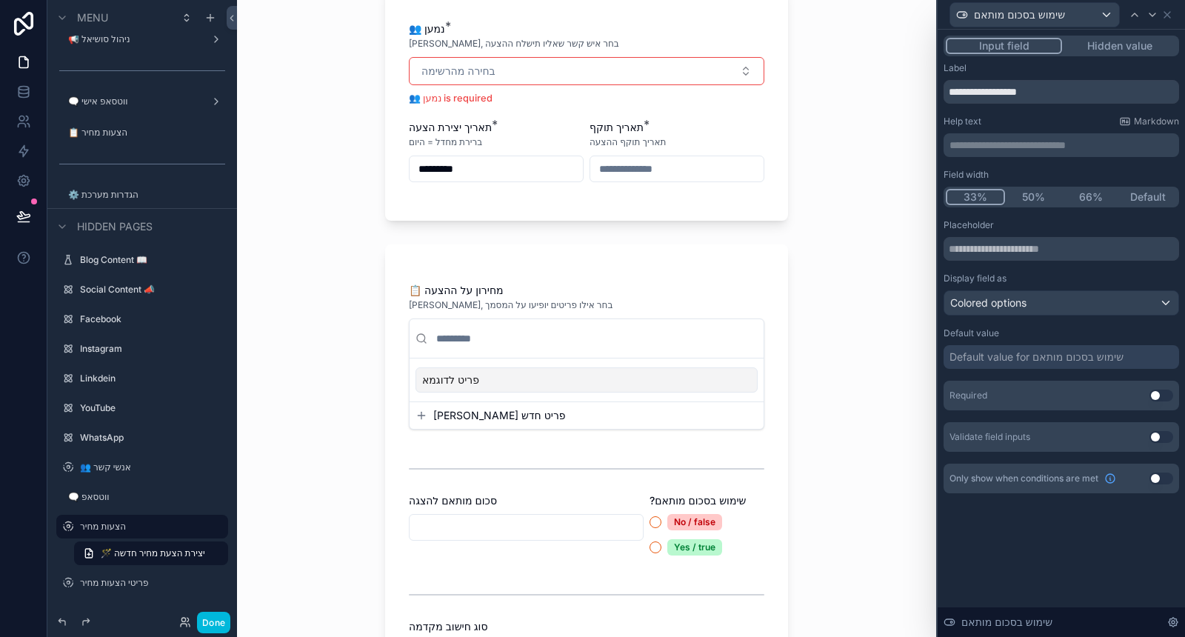
scroll to position [247, 0]
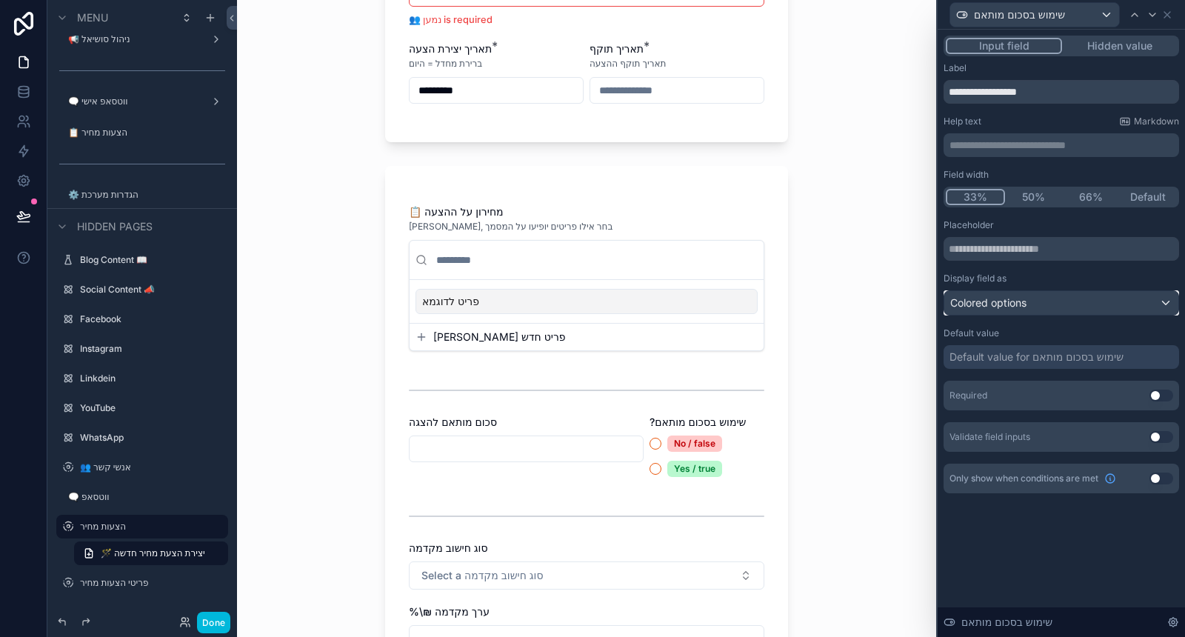
click at [1032, 304] on div "Colored options" at bounding box center [1061, 303] width 234 height 24
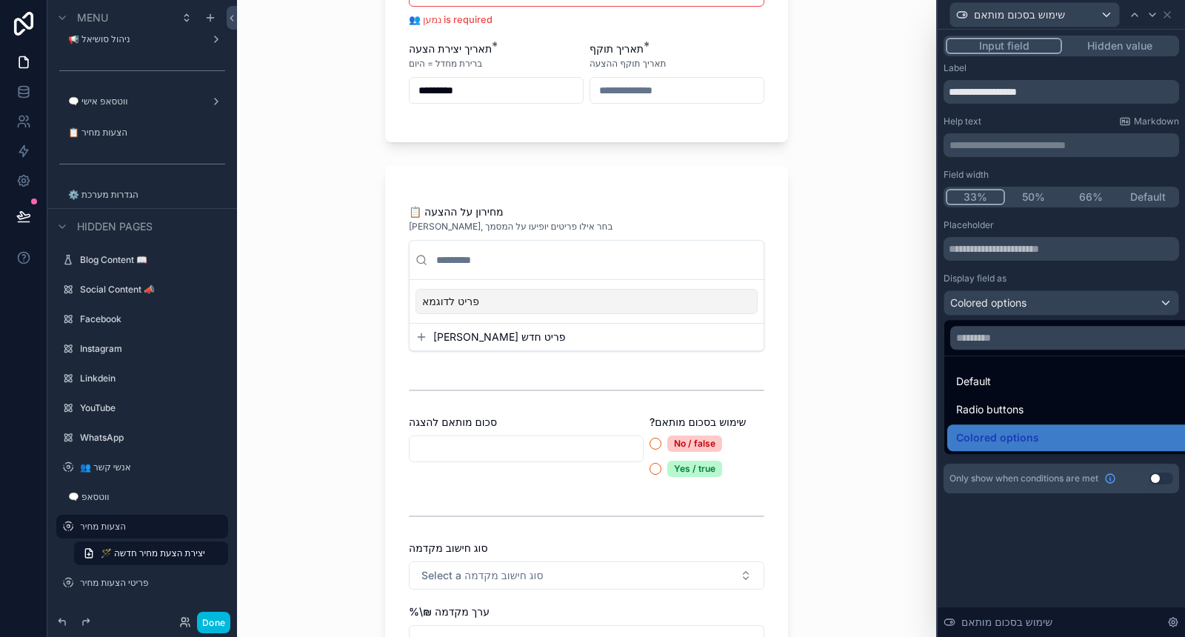
click at [1010, 384] on div "Default" at bounding box center [1078, 382] width 245 height 18
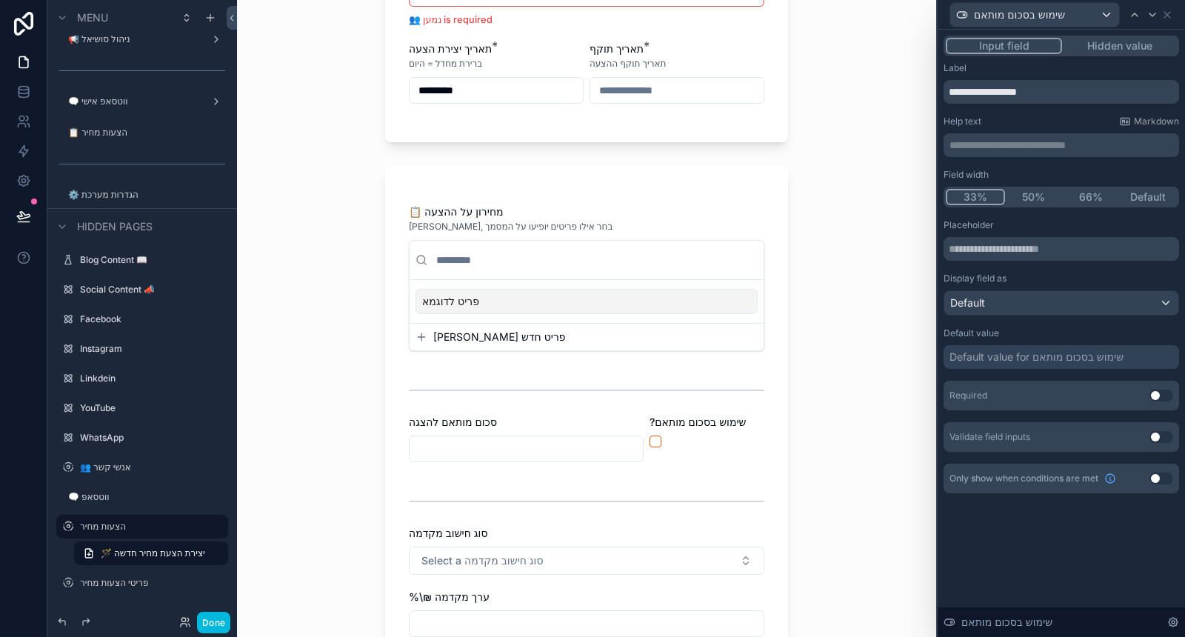
scroll to position [0, 0]
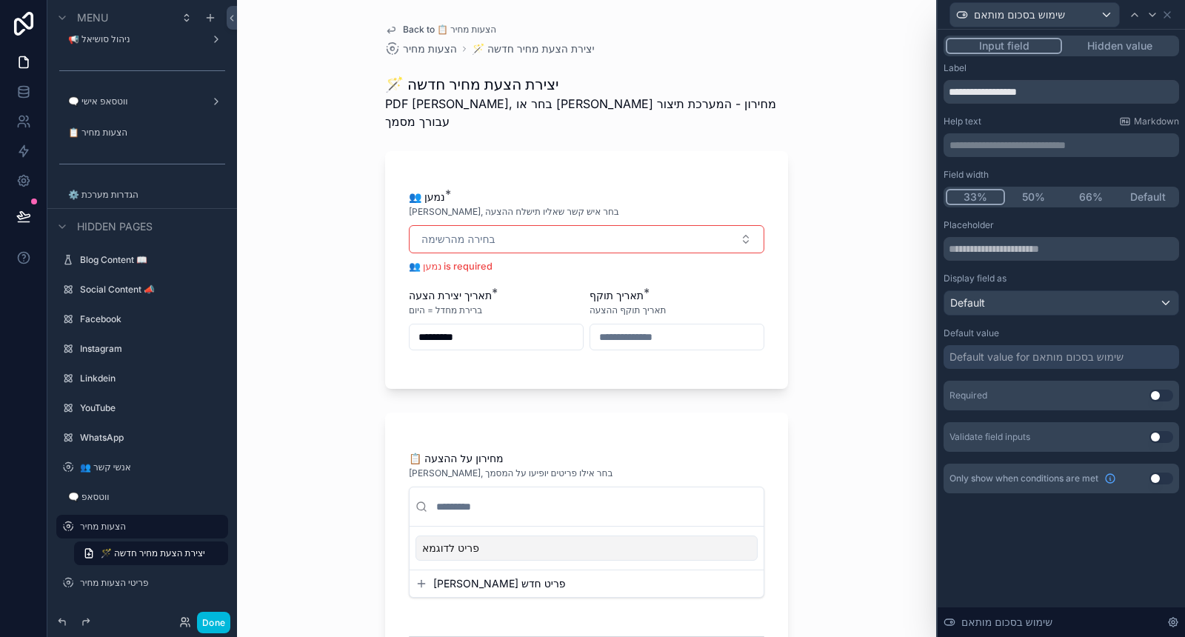
click at [1029, 331] on div "Default value" at bounding box center [1062, 333] width 236 height 12
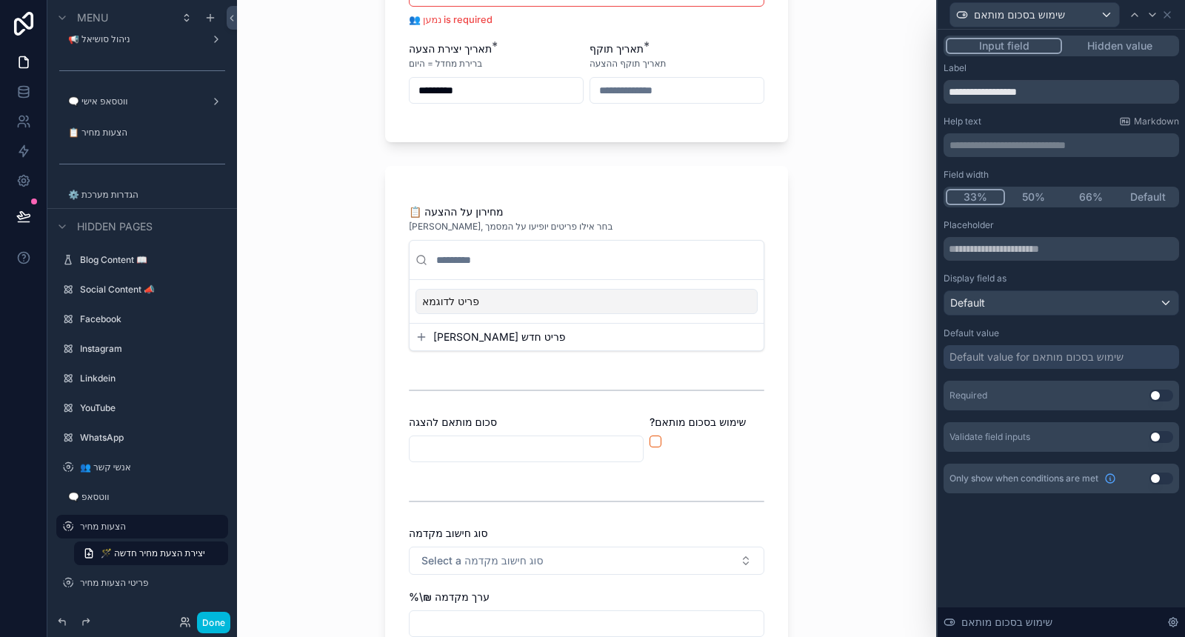
scroll to position [329, 0]
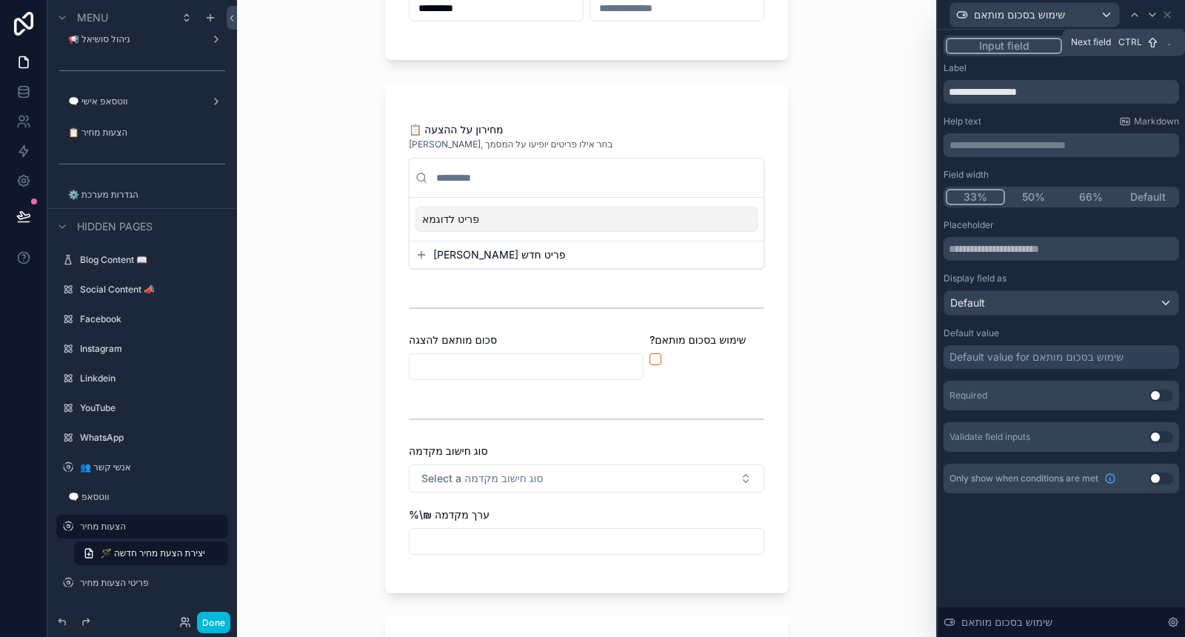
click at [1150, 13] on icon at bounding box center [1153, 15] width 12 height 12
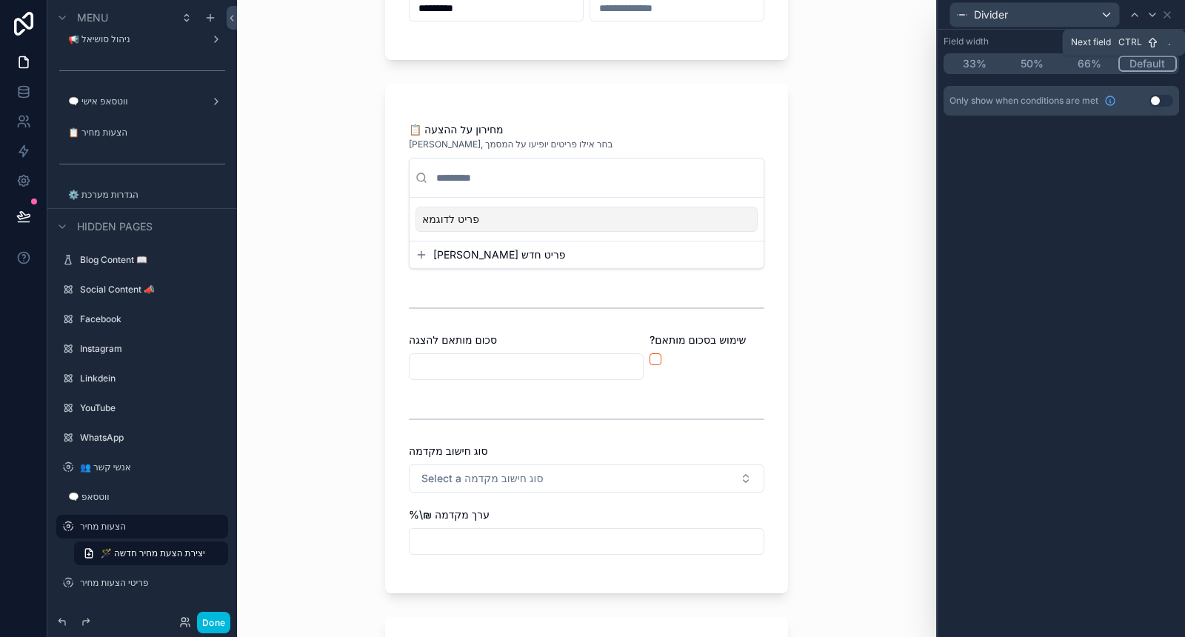
click at [1150, 7] on div at bounding box center [1153, 15] width 18 height 18
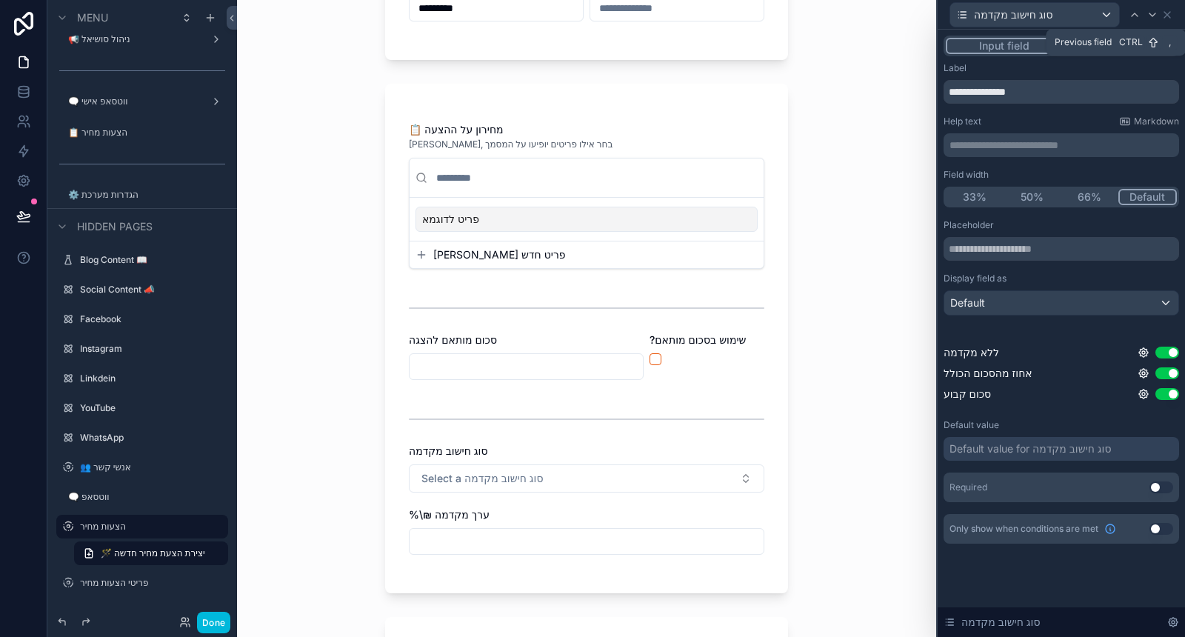
click at [1136, 9] on icon at bounding box center [1135, 15] width 12 height 12
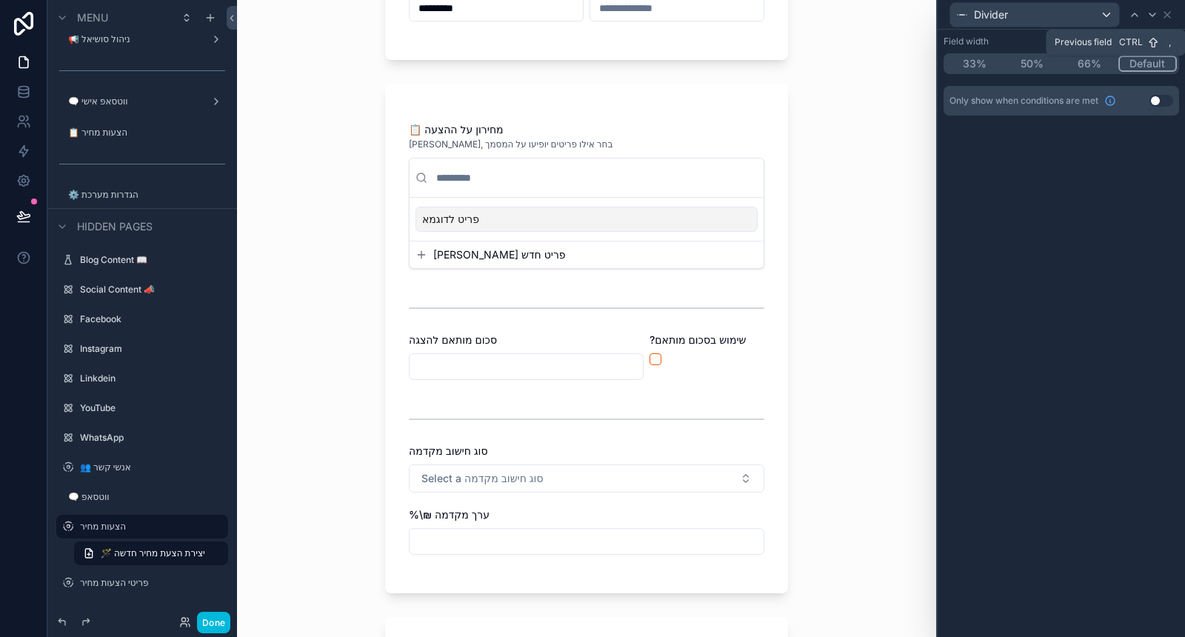
click at [1136, 11] on icon at bounding box center [1135, 15] width 12 height 12
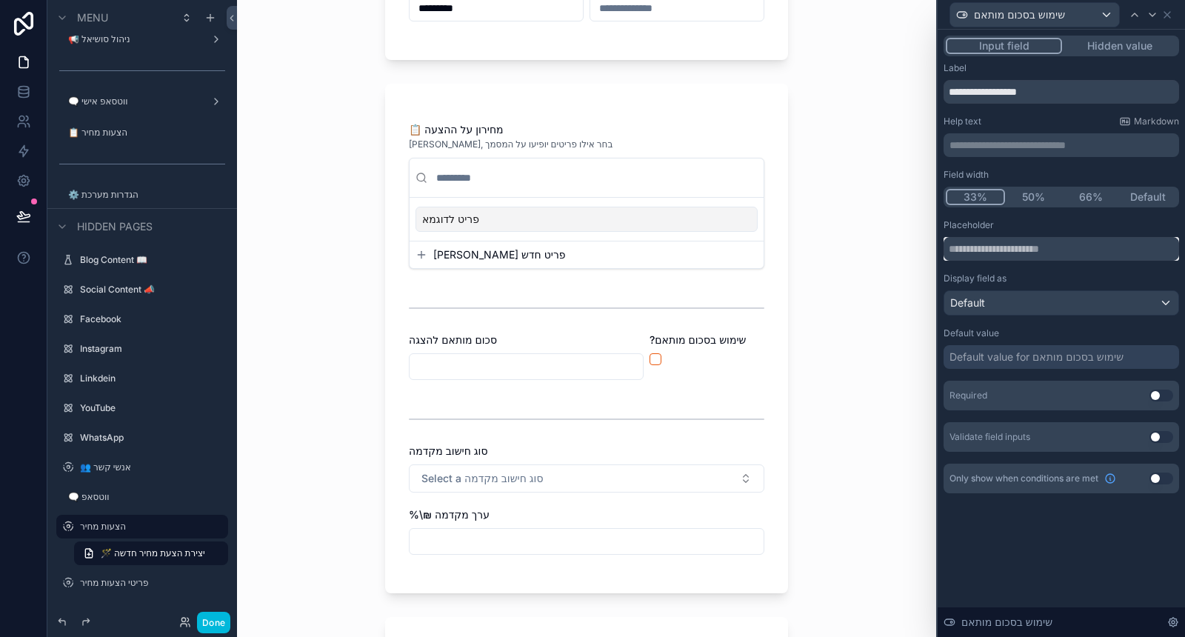
click at [1021, 256] on input "text" at bounding box center [1062, 249] width 236 height 24
type input "**********"
click at [1156, 19] on icon at bounding box center [1153, 15] width 12 height 12
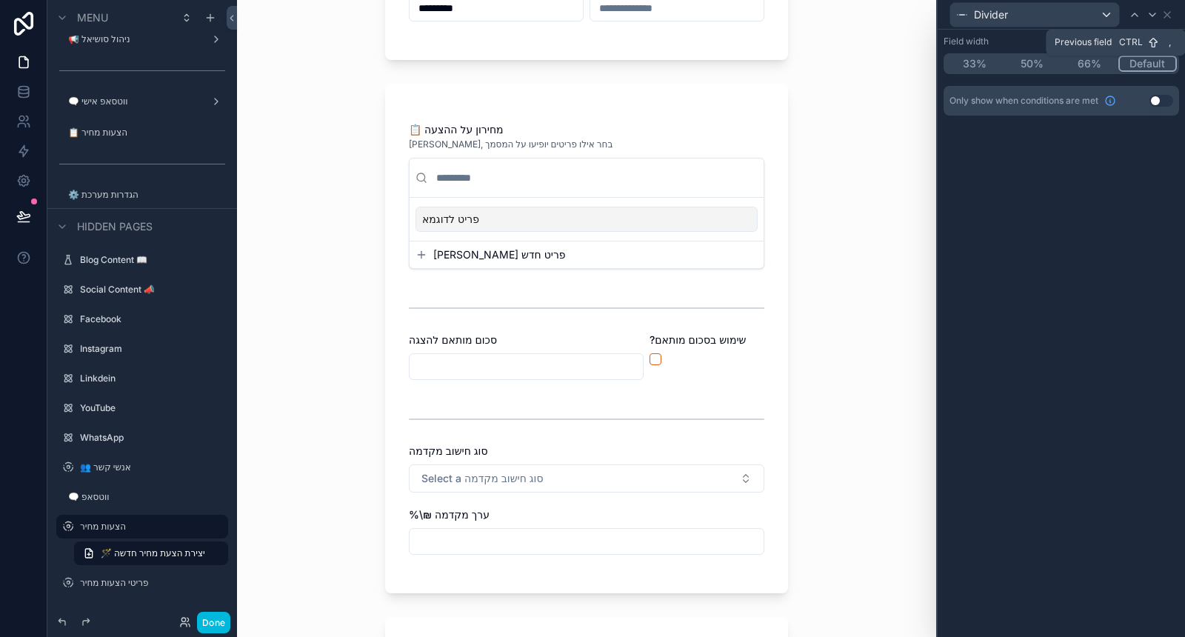
click at [1133, 16] on icon at bounding box center [1135, 15] width 12 height 12
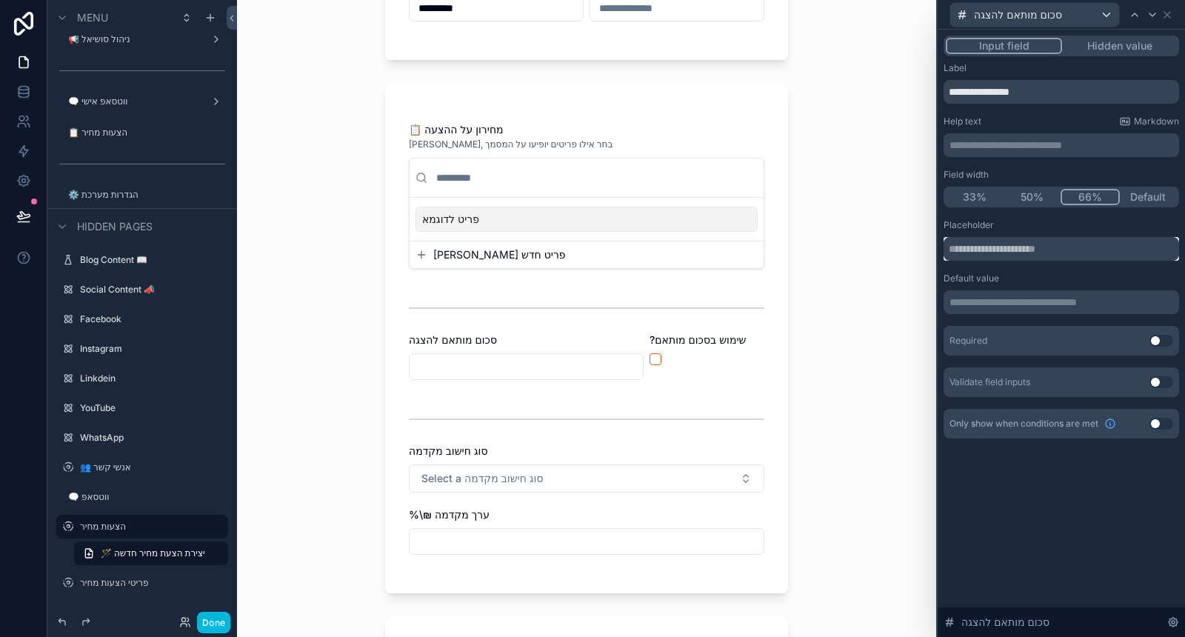
click at [1012, 244] on input "text" at bounding box center [1062, 249] width 236 height 24
paste input "**********"
click at [1002, 145] on p "**********" at bounding box center [1063, 145] width 227 height 15
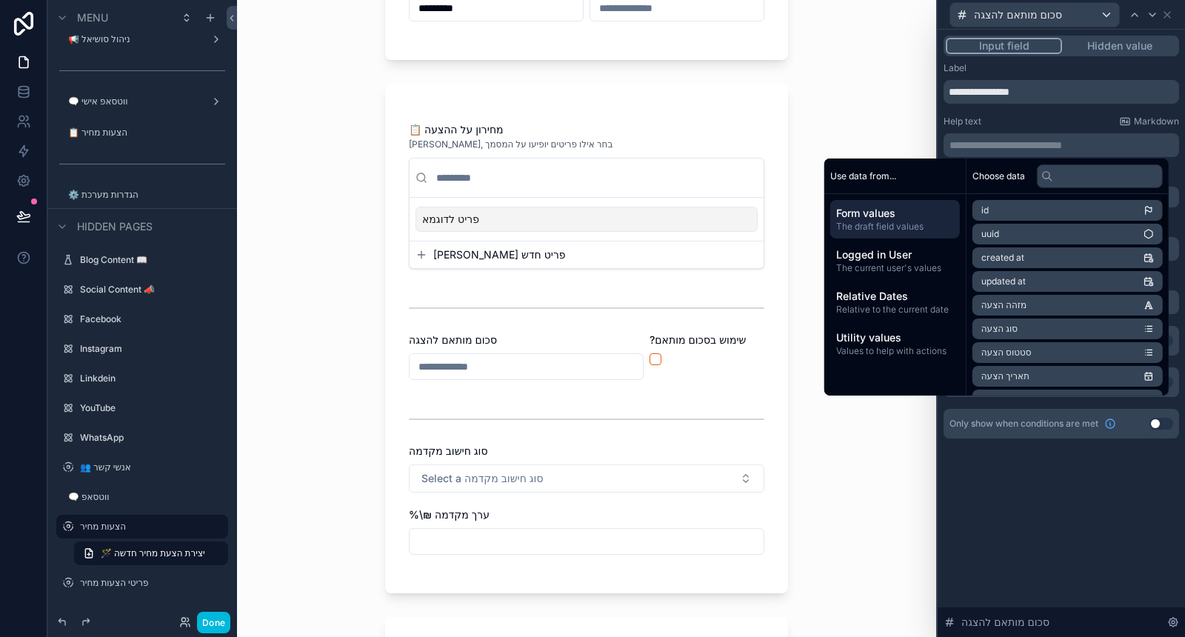
click at [1080, 510] on div "**********" at bounding box center [1061, 333] width 247 height 607
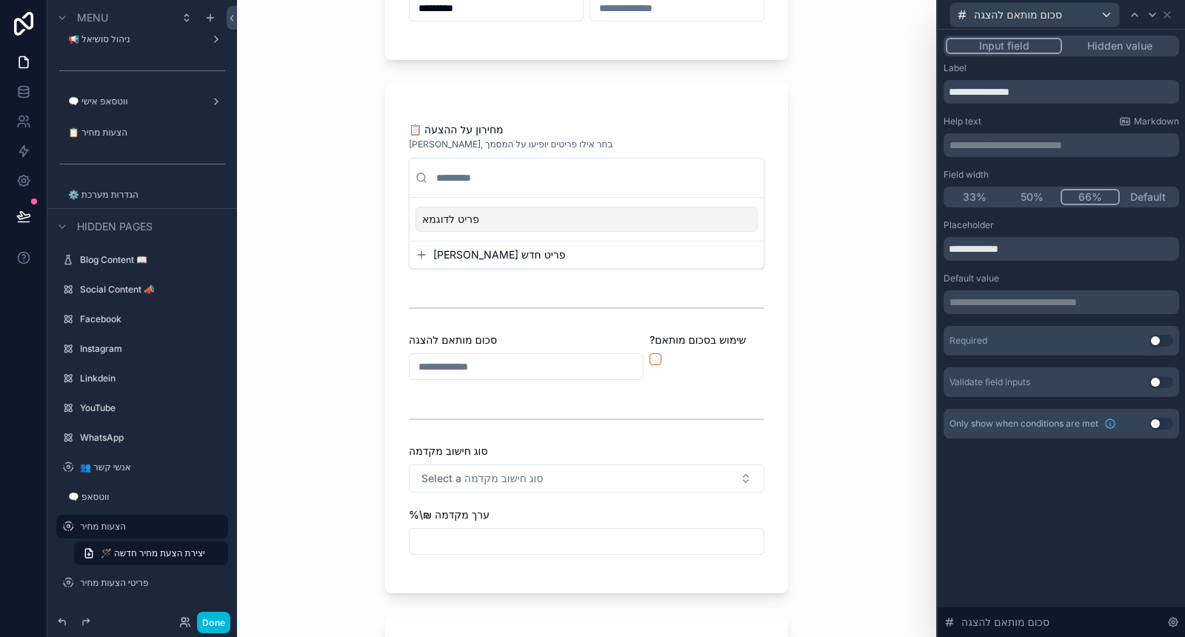
click at [1164, 427] on button "Use setting" at bounding box center [1162, 424] width 24 height 12
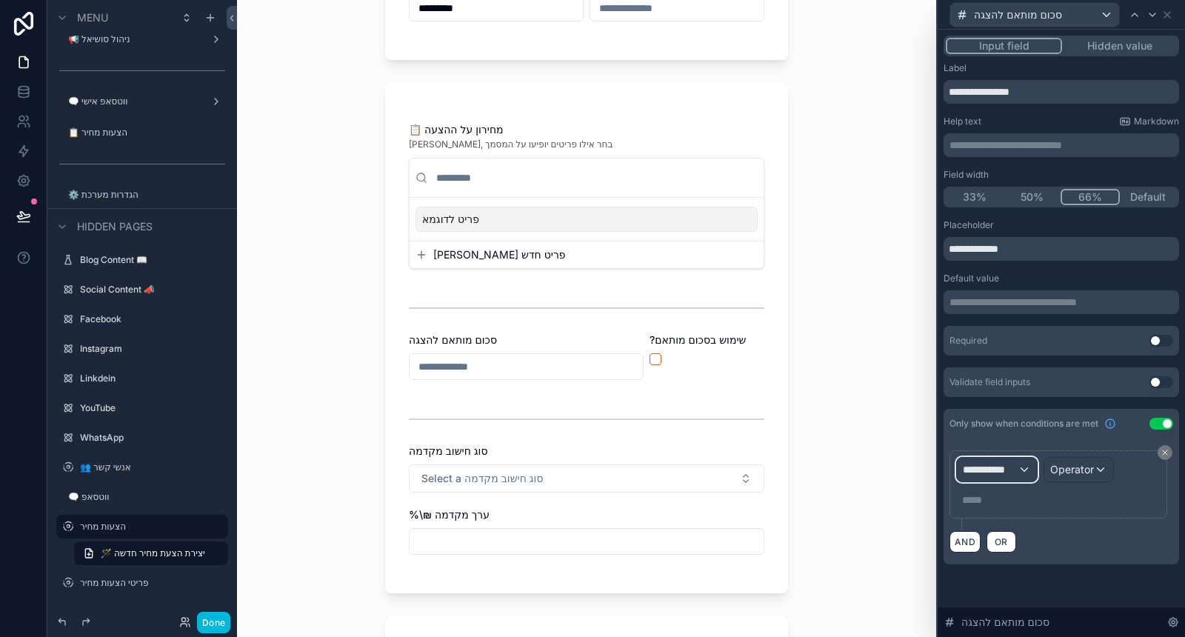
click at [990, 470] on span "**********" at bounding box center [990, 469] width 55 height 15
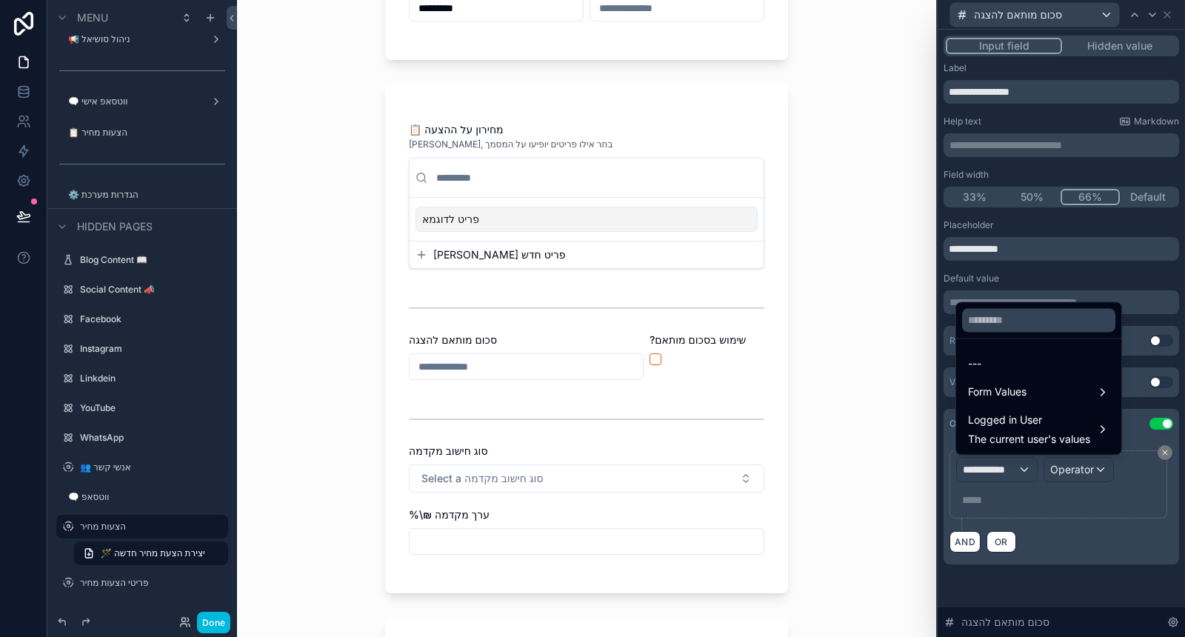
click at [1021, 393] on span "Form Values" at bounding box center [997, 392] width 59 height 18
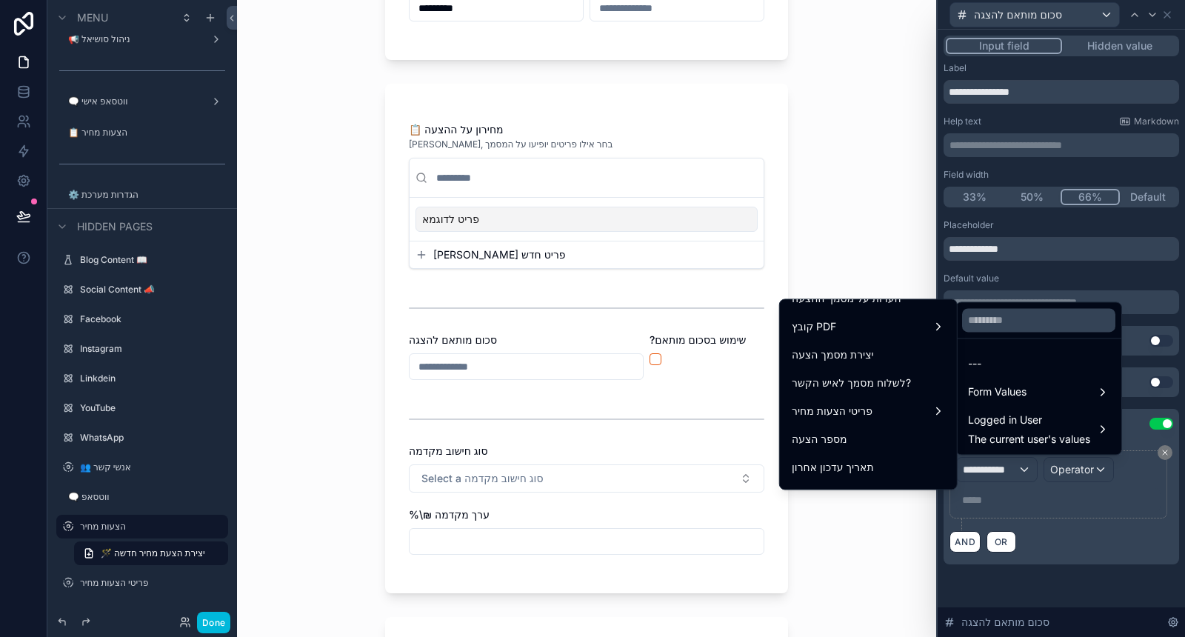
scroll to position [493, 0]
click at [884, 401] on div "שימוש בסכום מותאם" at bounding box center [868, 413] width 171 height 27
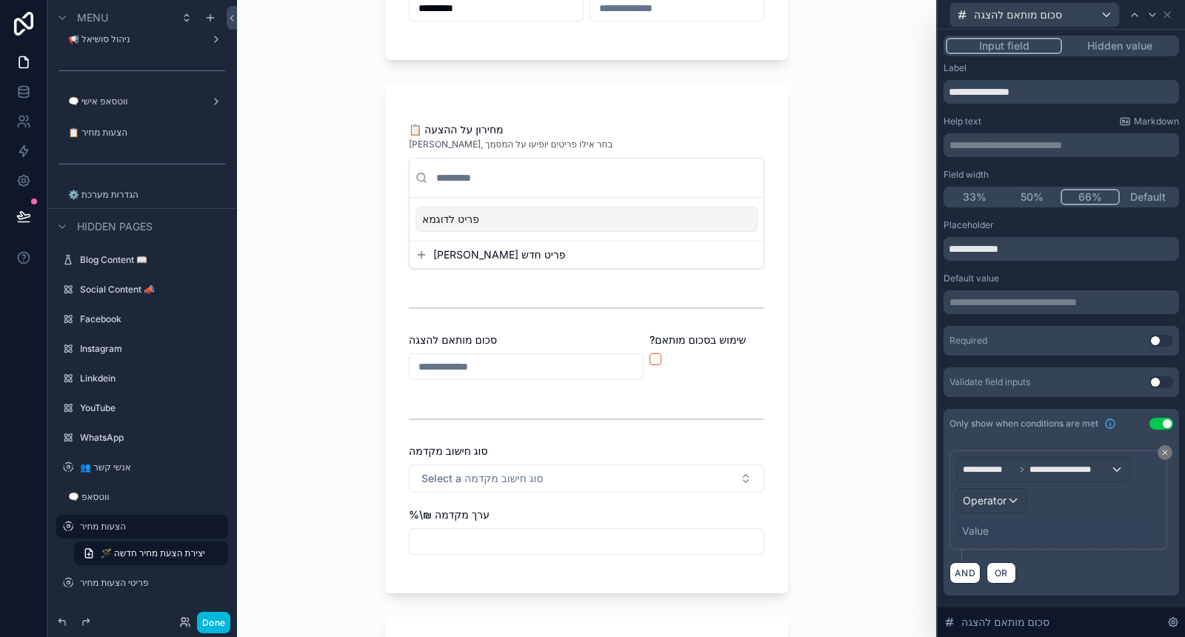
scroll to position [0, 0]
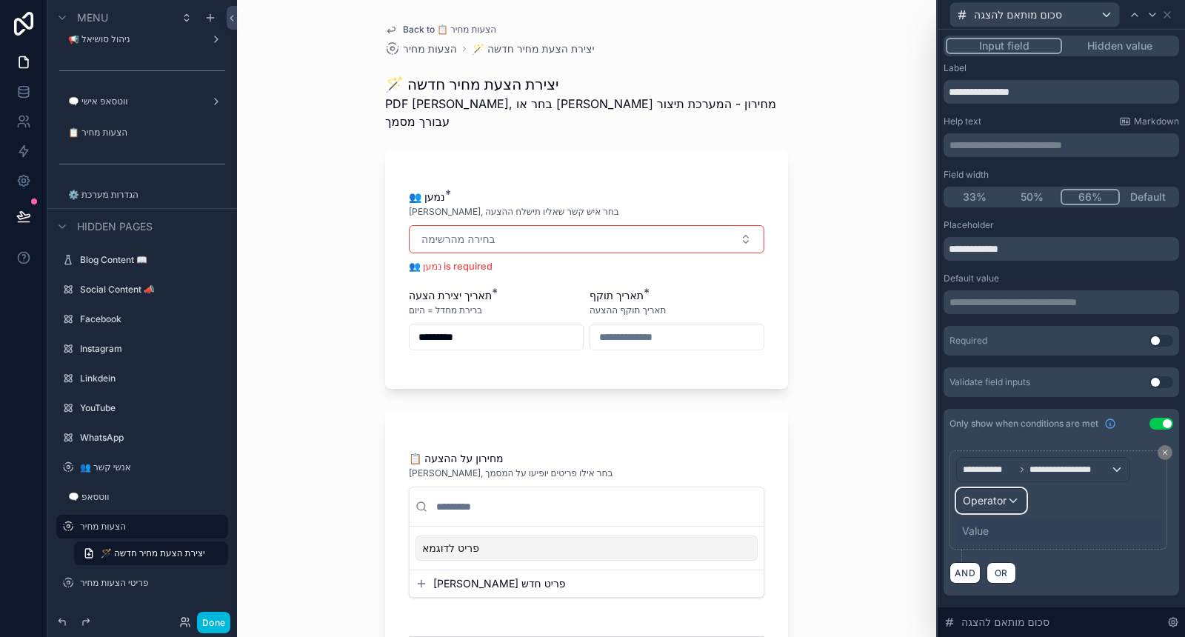
click at [1005, 491] on div "Operator" at bounding box center [991, 501] width 69 height 24
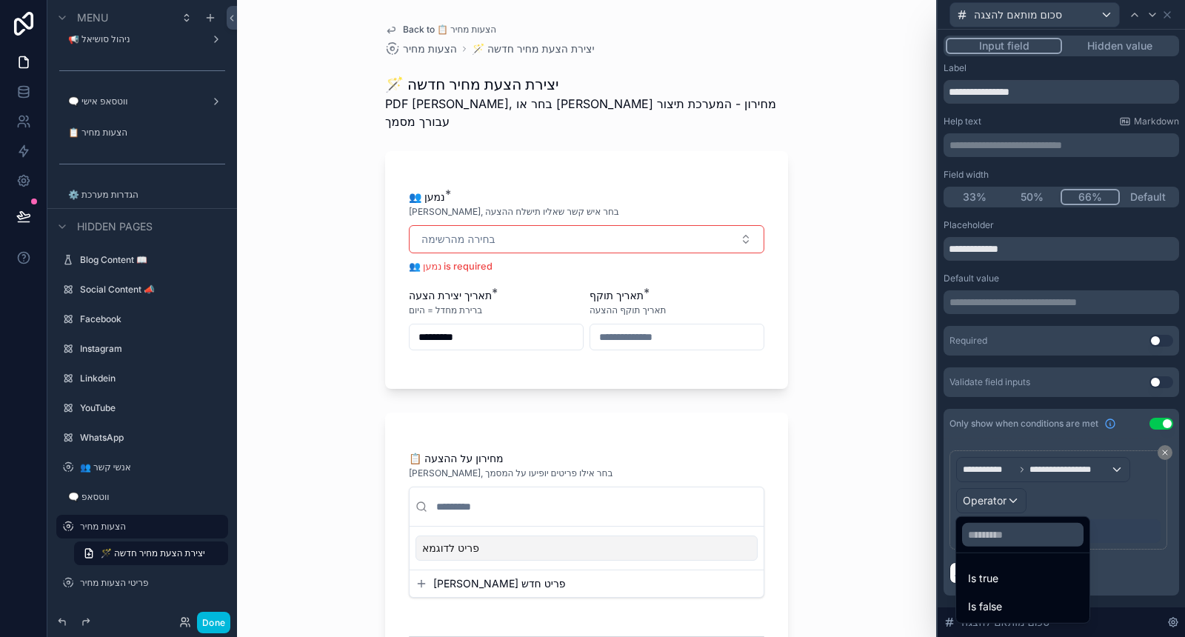
click at [1018, 573] on div "Is true" at bounding box center [1023, 579] width 110 height 18
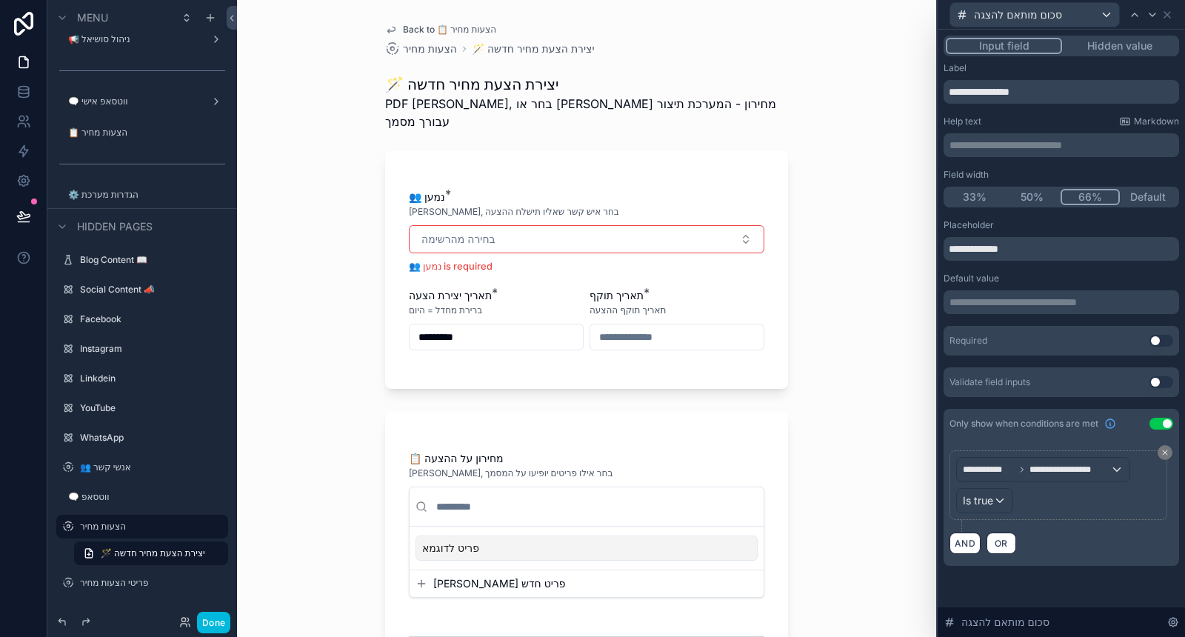
click at [1165, 338] on button "Use setting" at bounding box center [1162, 341] width 24 height 12
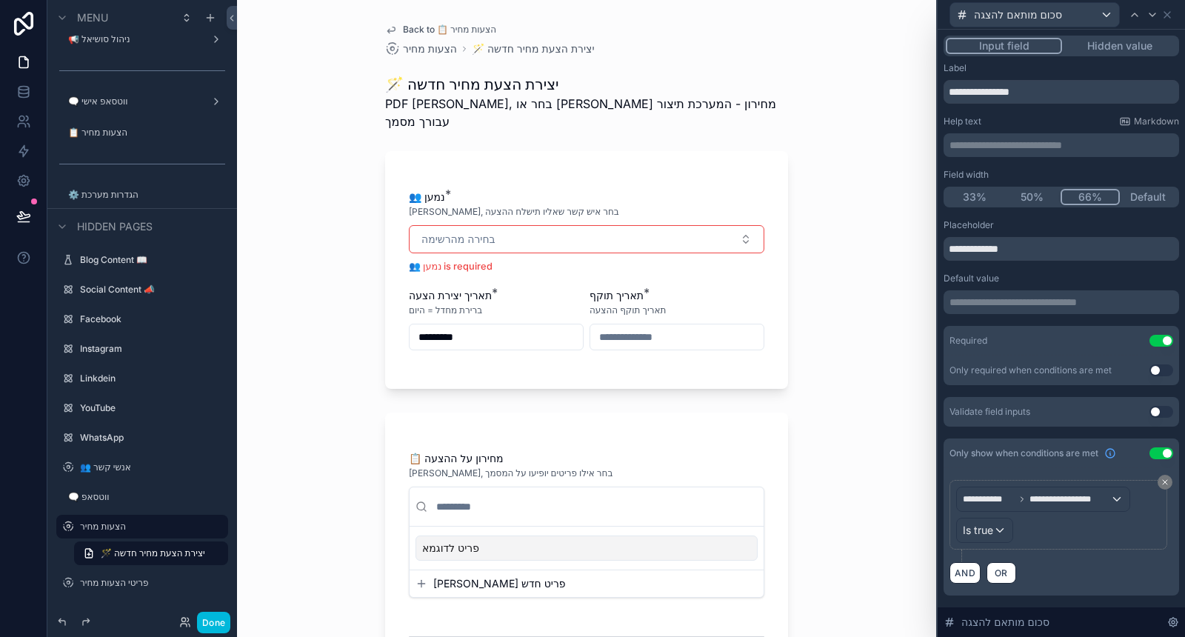
click at [1162, 371] on button "Use setting" at bounding box center [1162, 370] width 24 height 12
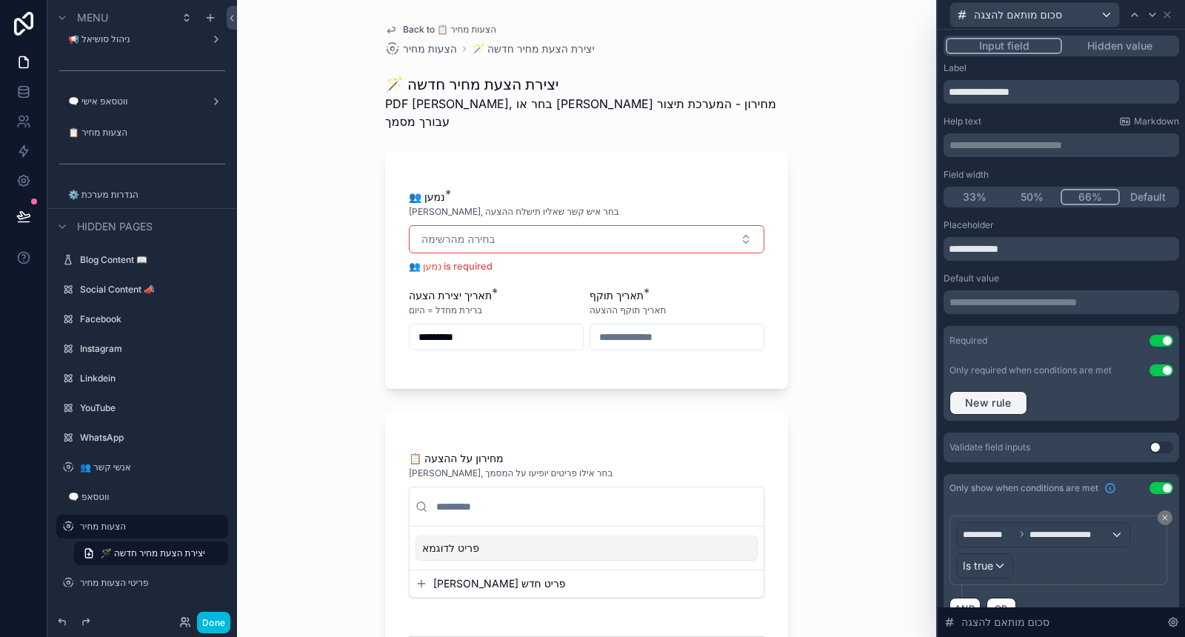
click at [992, 405] on span "New rule" at bounding box center [988, 402] width 59 height 13
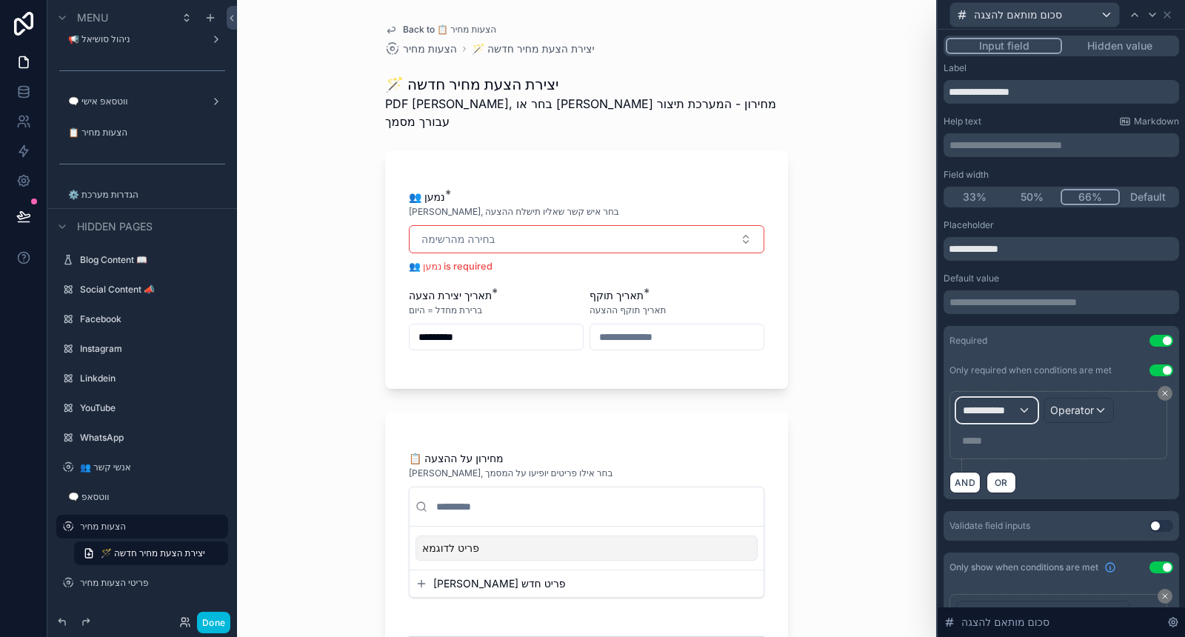
click at [1013, 407] on span "**********" at bounding box center [990, 410] width 55 height 15
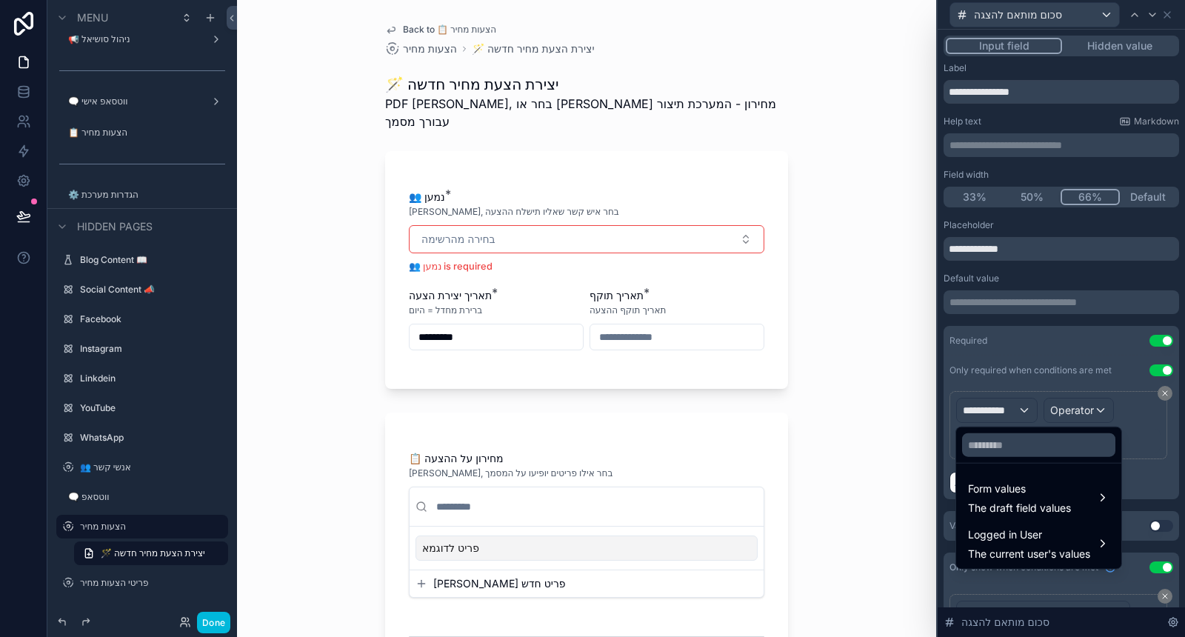
click at [1021, 490] on span "Form values" at bounding box center [1019, 489] width 103 height 18
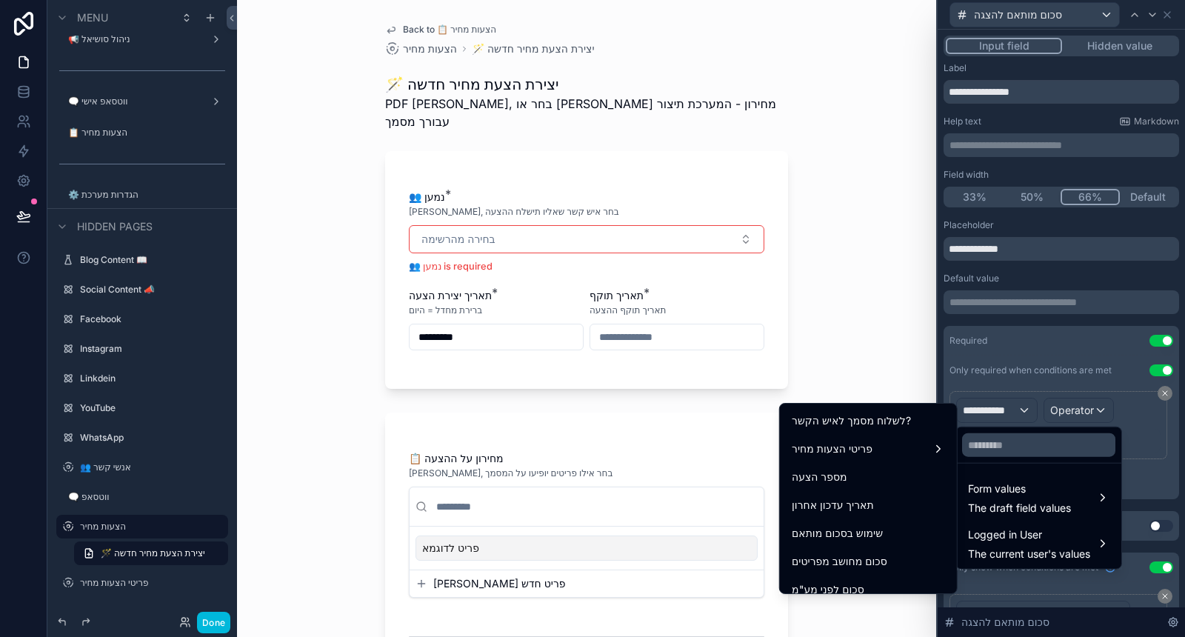
scroll to position [493, 0]
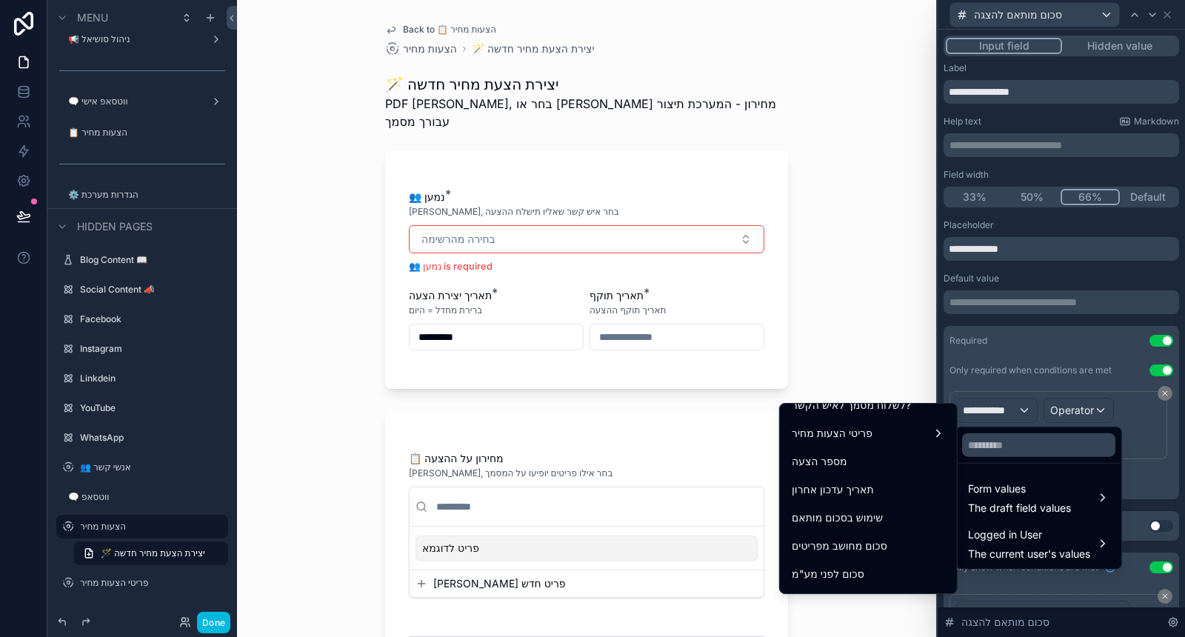
click at [880, 509] on div "שימוש בסכום מותאם" at bounding box center [868, 518] width 153 height 18
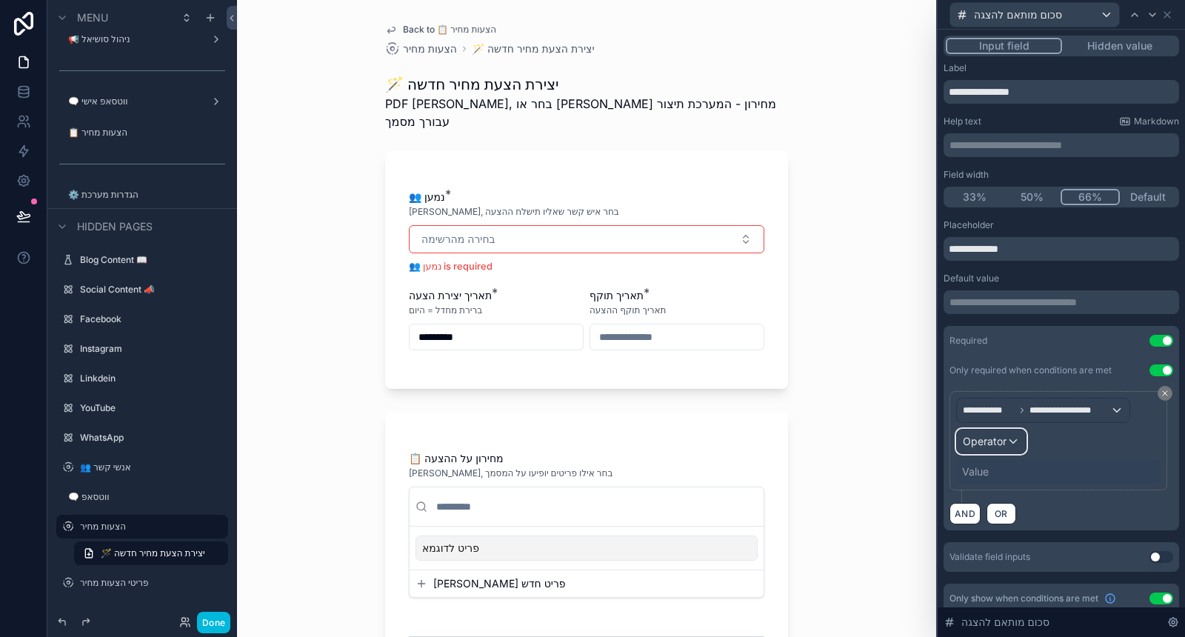
click at [1004, 447] on div "Operator" at bounding box center [991, 442] width 69 height 24
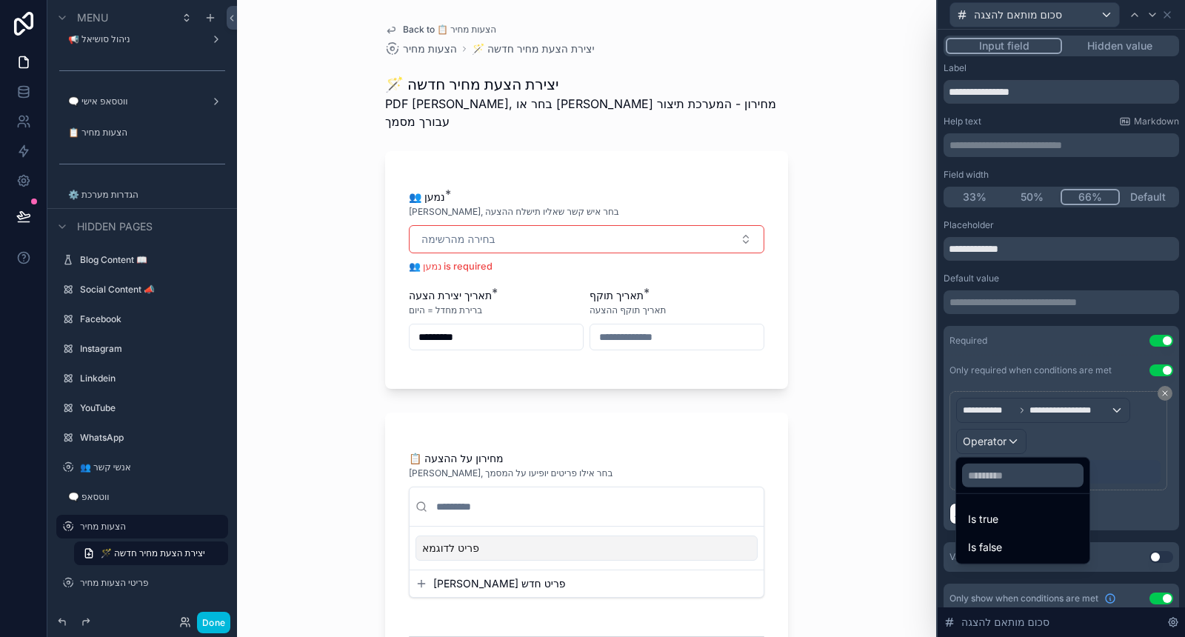
drag, startPoint x: 1006, startPoint y: 522, endPoint x: 913, endPoint y: 501, distance: 95.0
click at [1005, 522] on div "Is true" at bounding box center [1023, 519] width 110 height 18
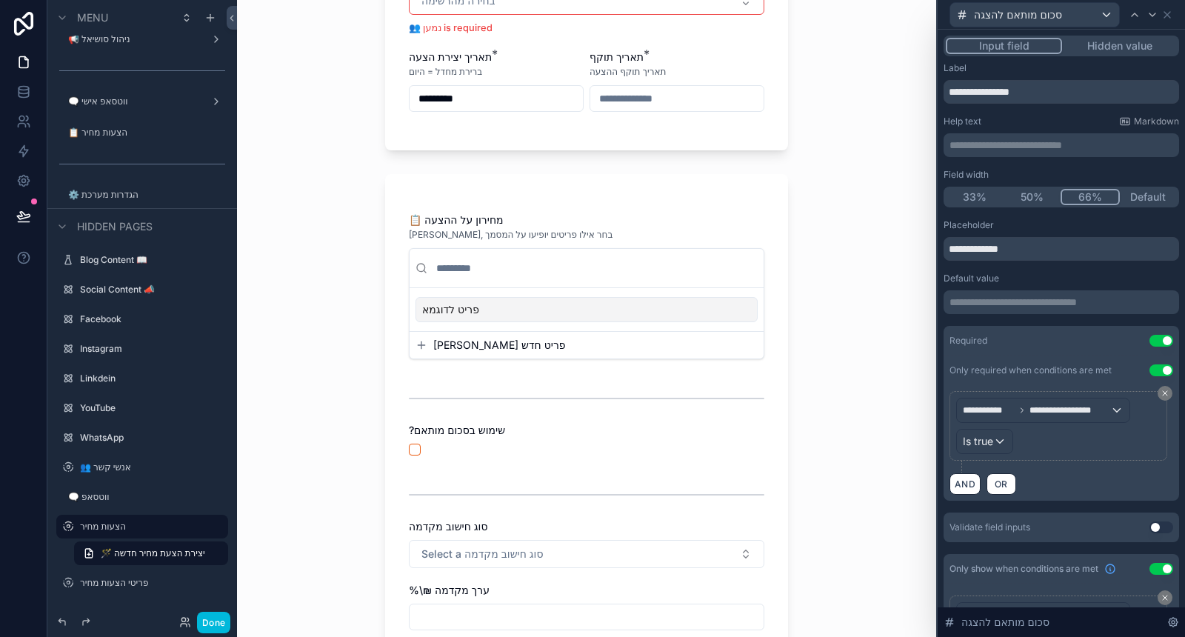
scroll to position [329, 0]
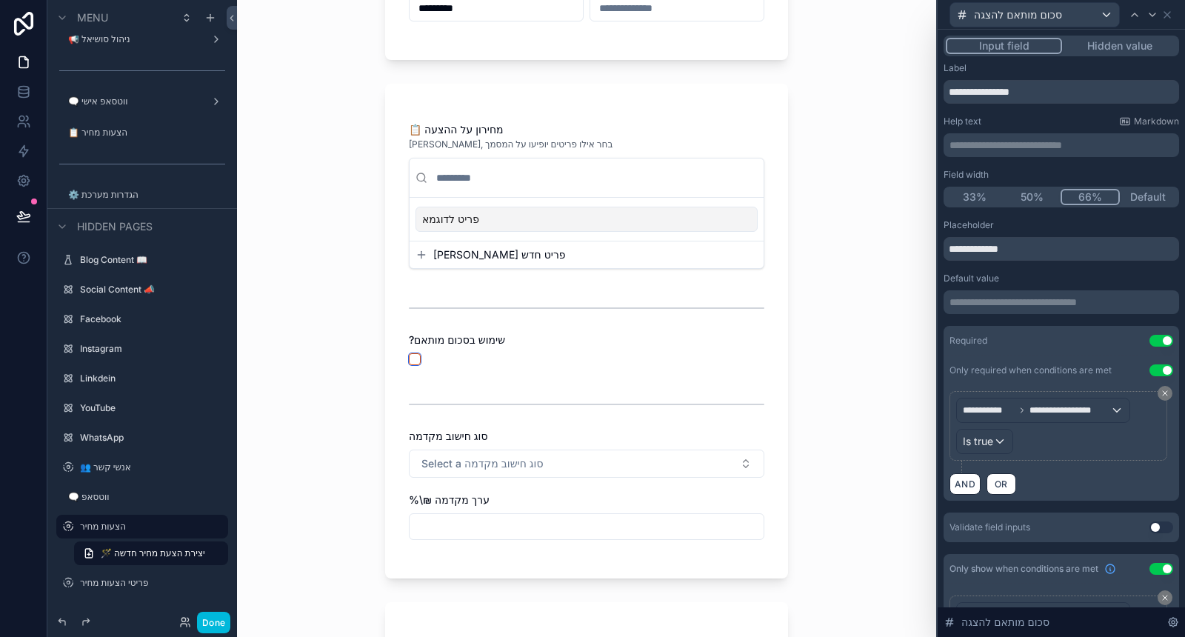
click at [413, 353] on button "scrollable content" at bounding box center [415, 359] width 12 height 12
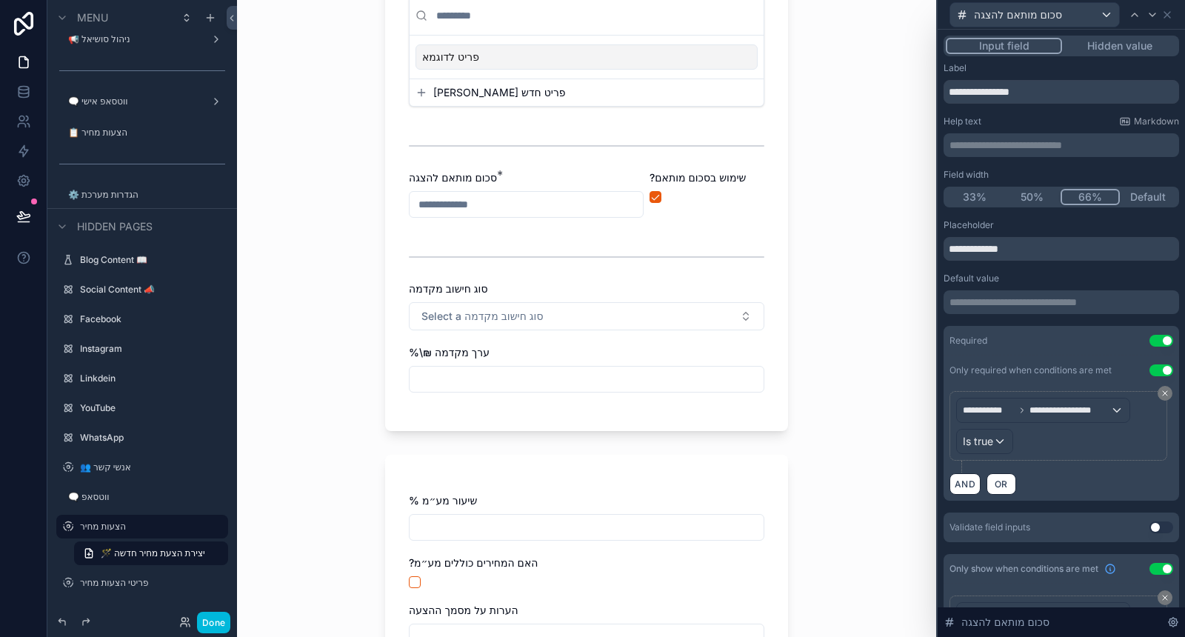
scroll to position [493, 0]
click at [947, 243] on input "**********" at bounding box center [1062, 249] width 236 height 24
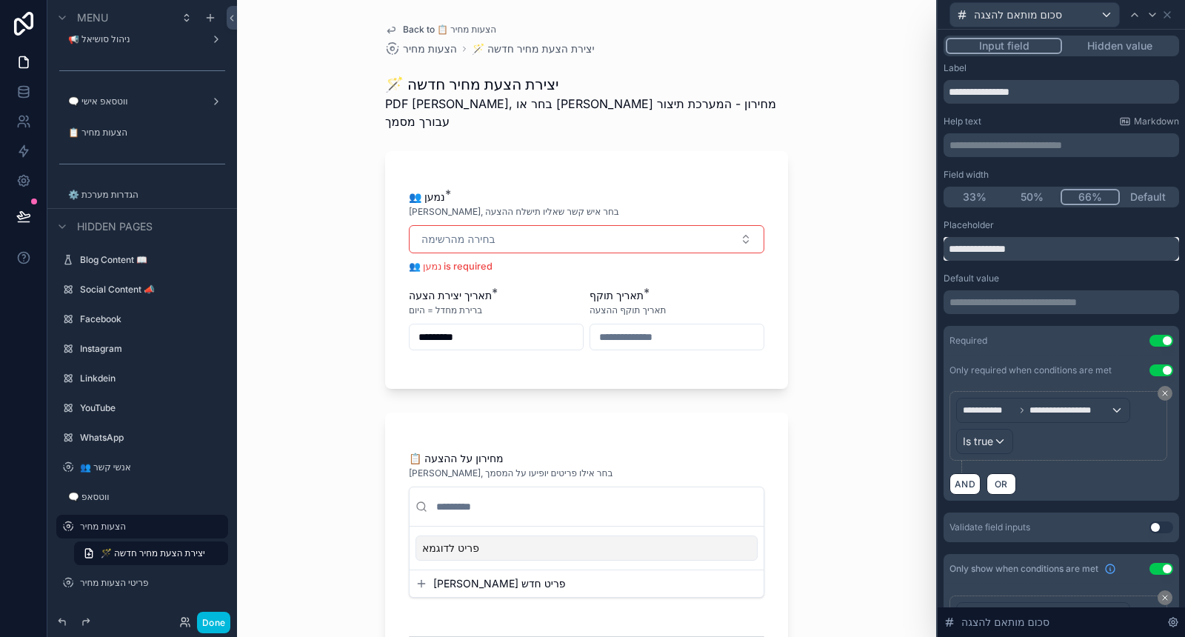
type input "**********"
click at [1001, 274] on div "Default value" at bounding box center [1062, 279] width 236 height 12
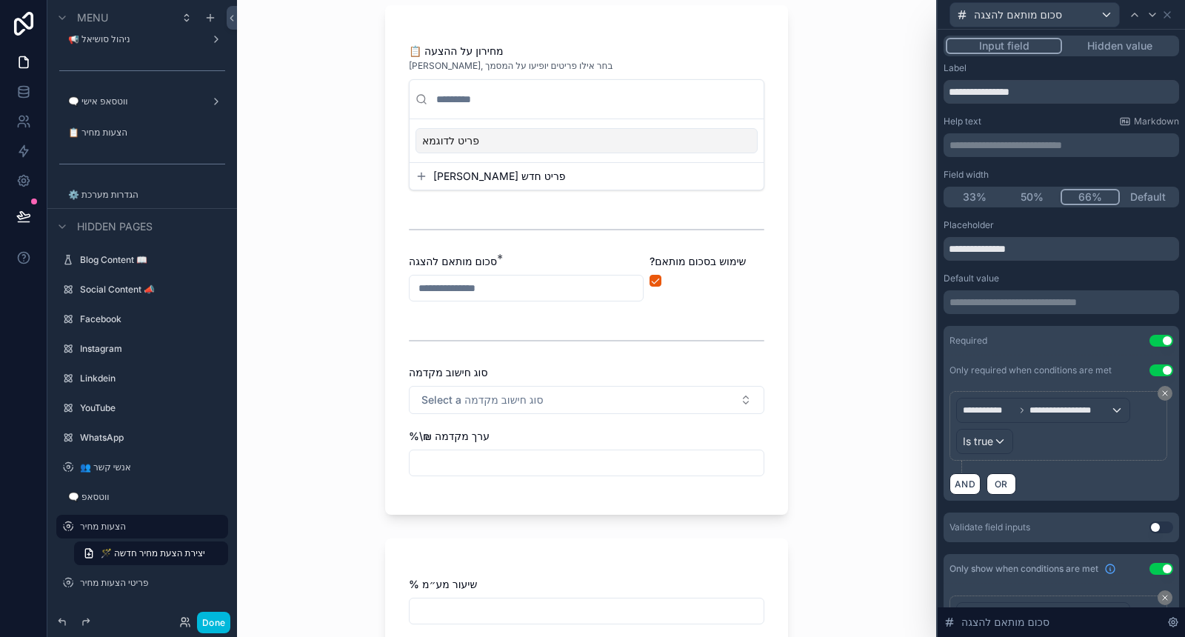
scroll to position [493, 0]
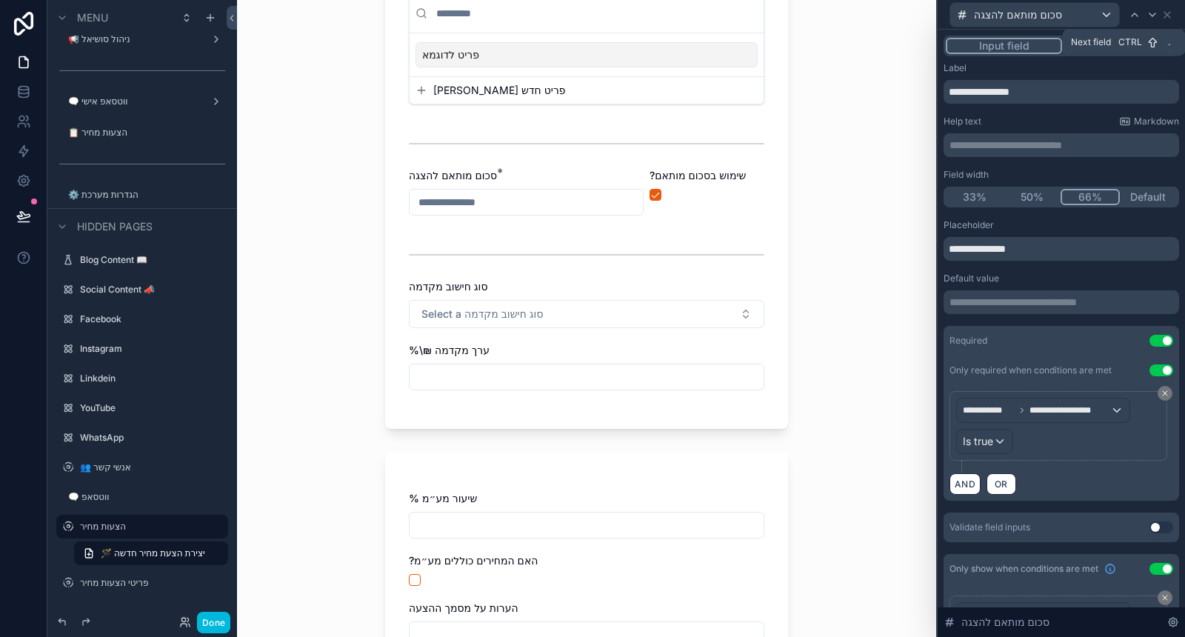
click at [1153, 13] on icon at bounding box center [1153, 15] width 12 height 12
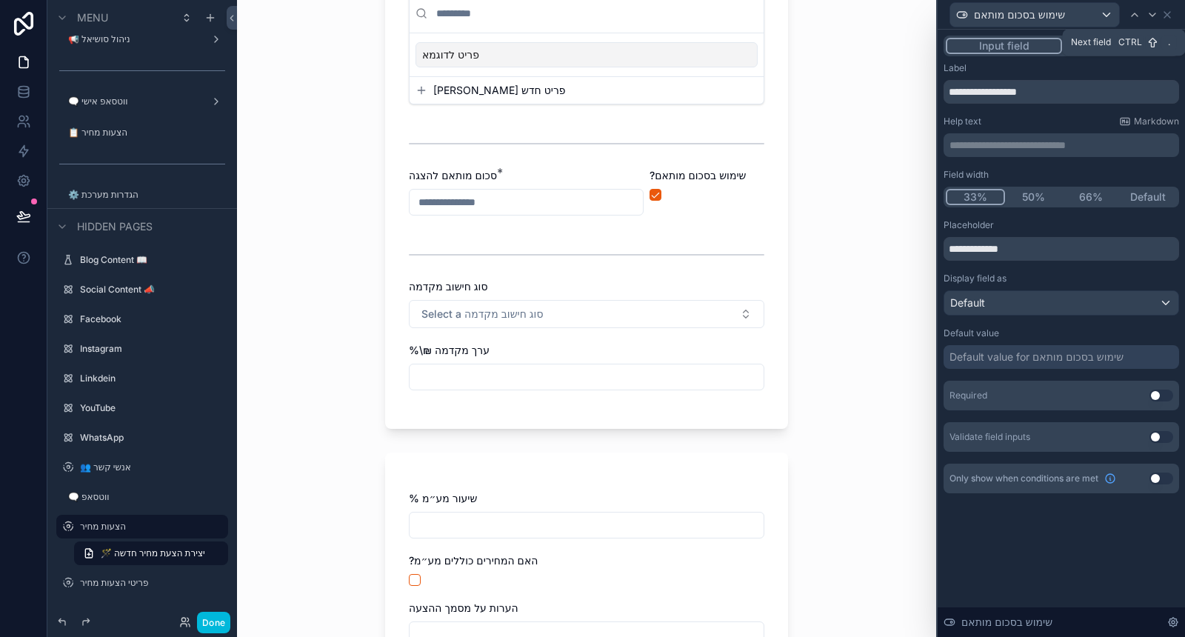
click at [1153, 13] on icon at bounding box center [1153, 15] width 12 height 12
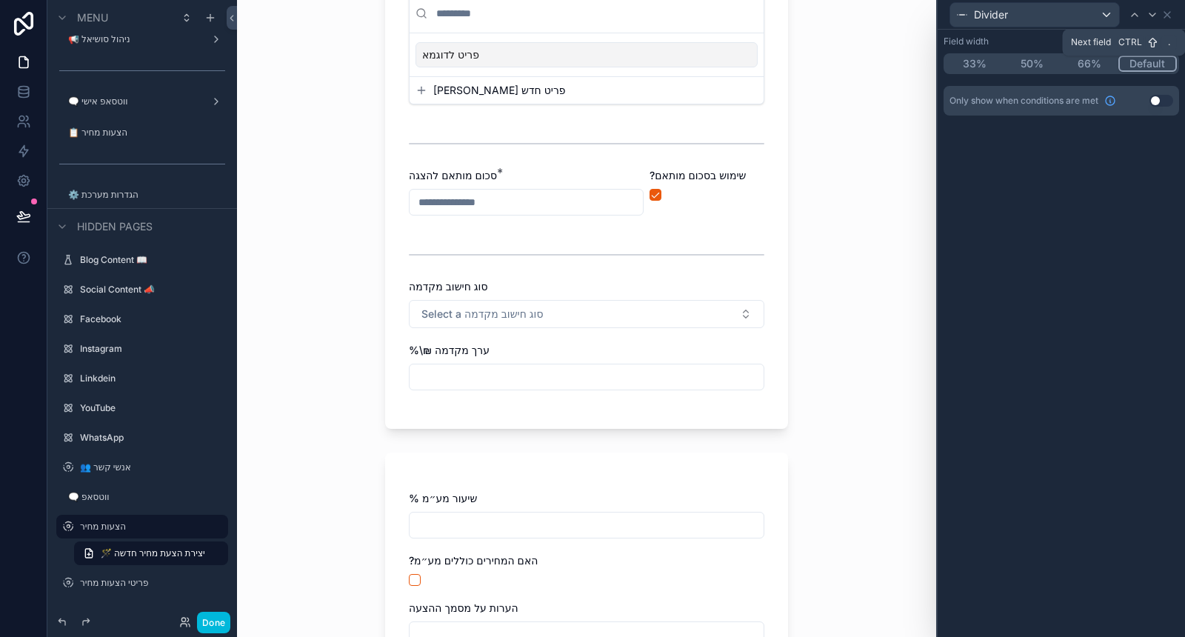
click at [1153, 13] on icon at bounding box center [1153, 15] width 12 height 12
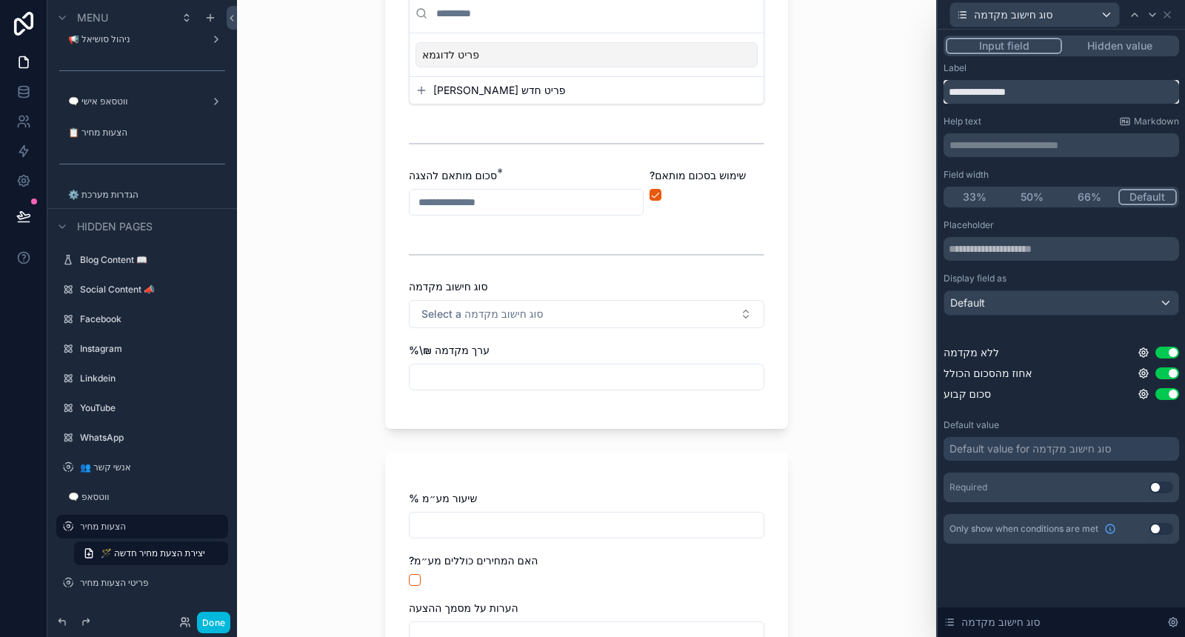
drag, startPoint x: 1037, startPoint y: 93, endPoint x: 937, endPoint y: 94, distance: 100.0
click at [937, 94] on div "**********" at bounding box center [1060, 318] width 249 height 637
click at [1019, 251] on input "text" at bounding box center [1062, 249] width 236 height 24
type input "**********"
click at [1075, 296] on div "Default" at bounding box center [1061, 303] width 234 height 24
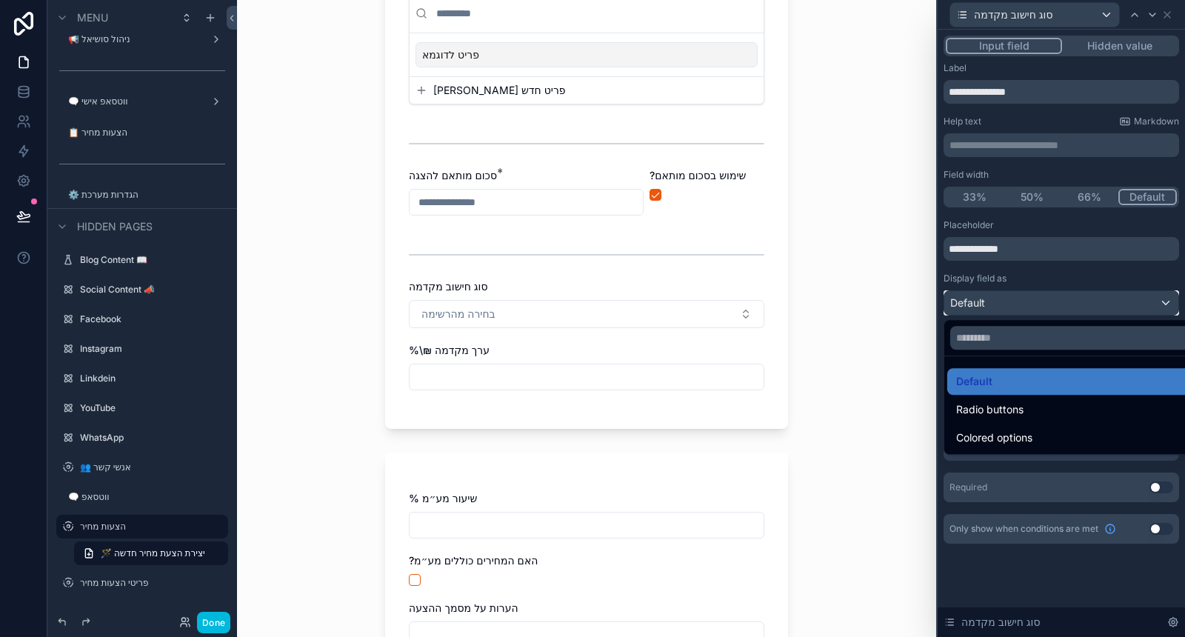
scroll to position [0, 0]
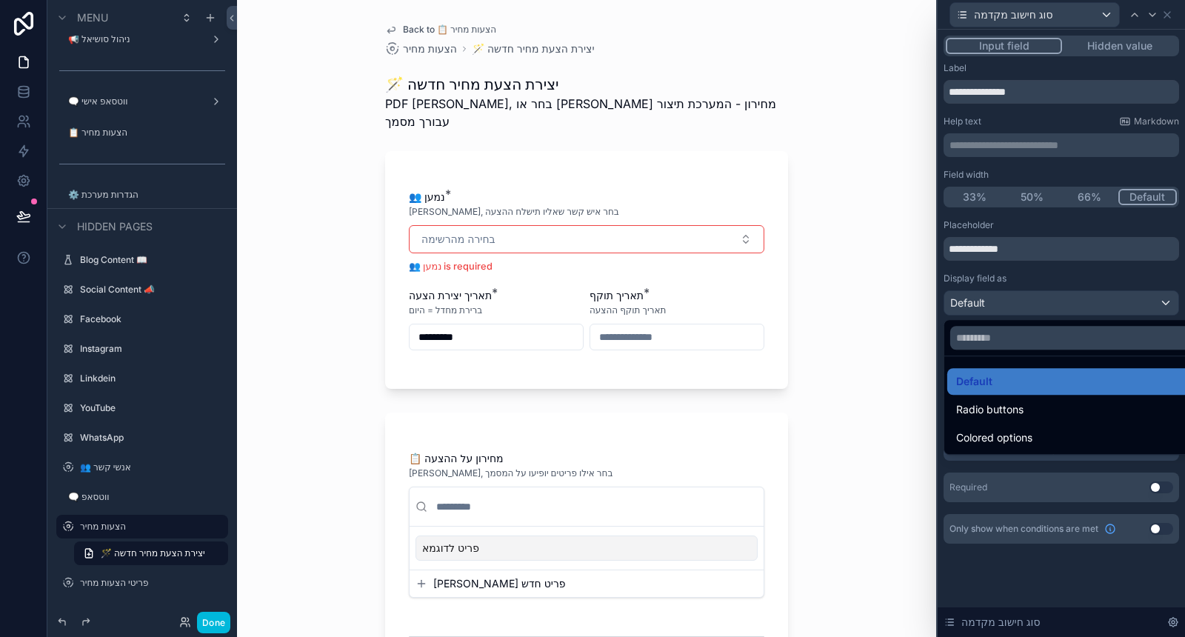
drag, startPoint x: 1033, startPoint y: 427, endPoint x: 1013, endPoint y: 420, distance: 22.0
click at [1033, 427] on div "Colored options" at bounding box center [1078, 437] width 263 height 27
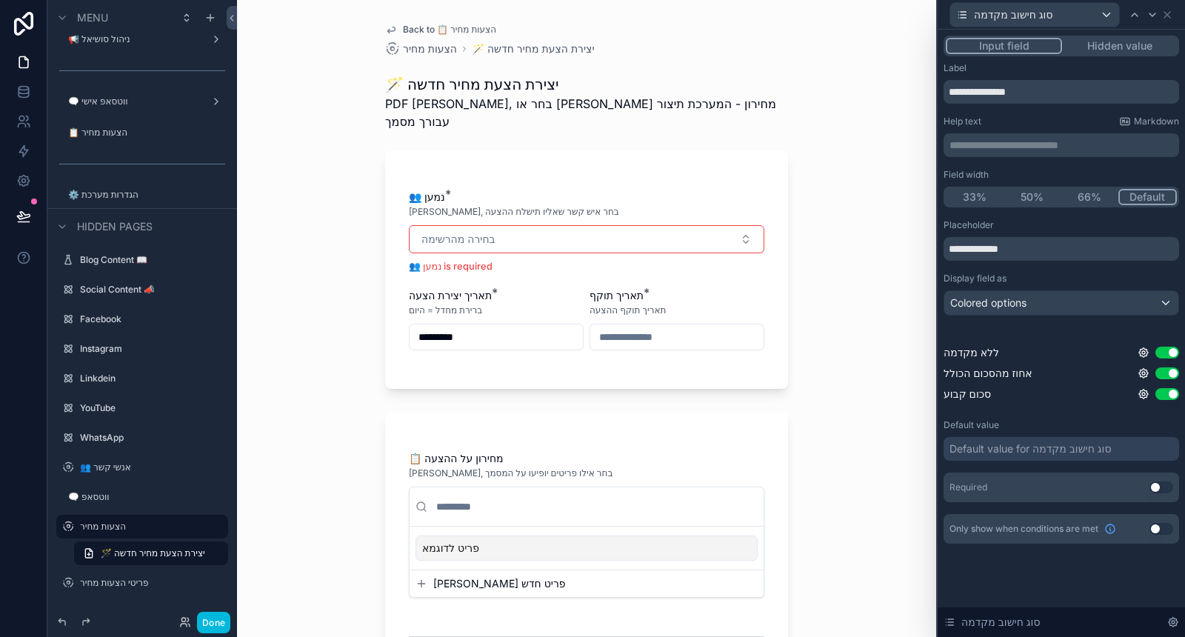
click at [1013, 316] on div "**********" at bounding box center [1062, 313] width 236 height 188
click at [1015, 305] on span "Colored options" at bounding box center [988, 303] width 76 height 15
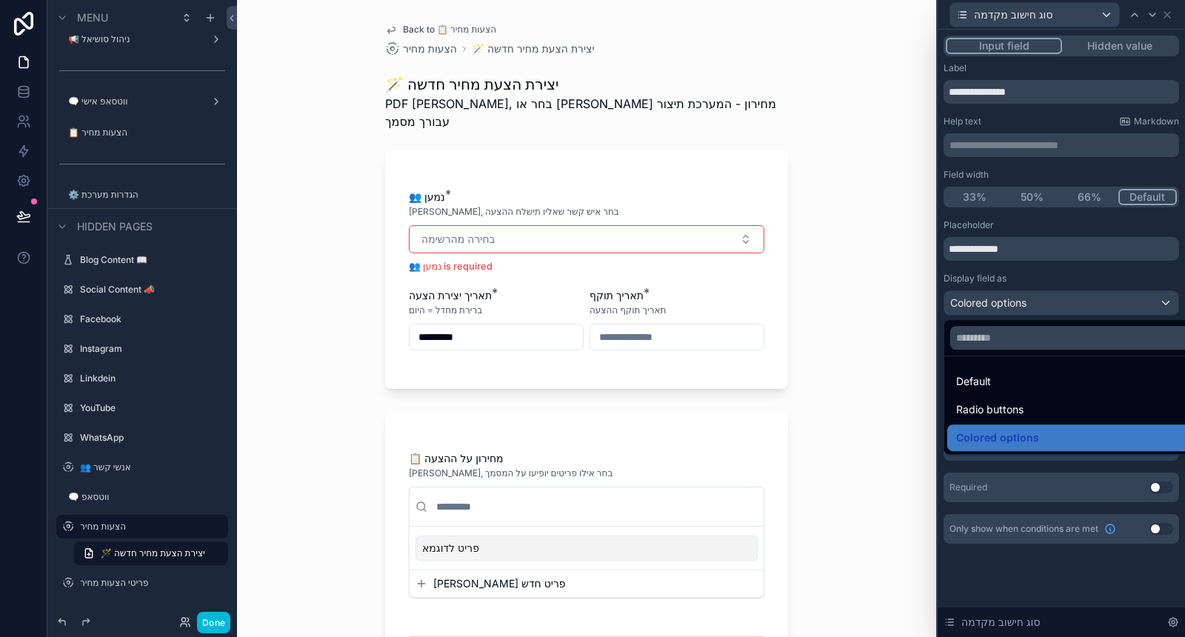
click at [997, 410] on span "Radio buttons" at bounding box center [989, 410] width 67 height 18
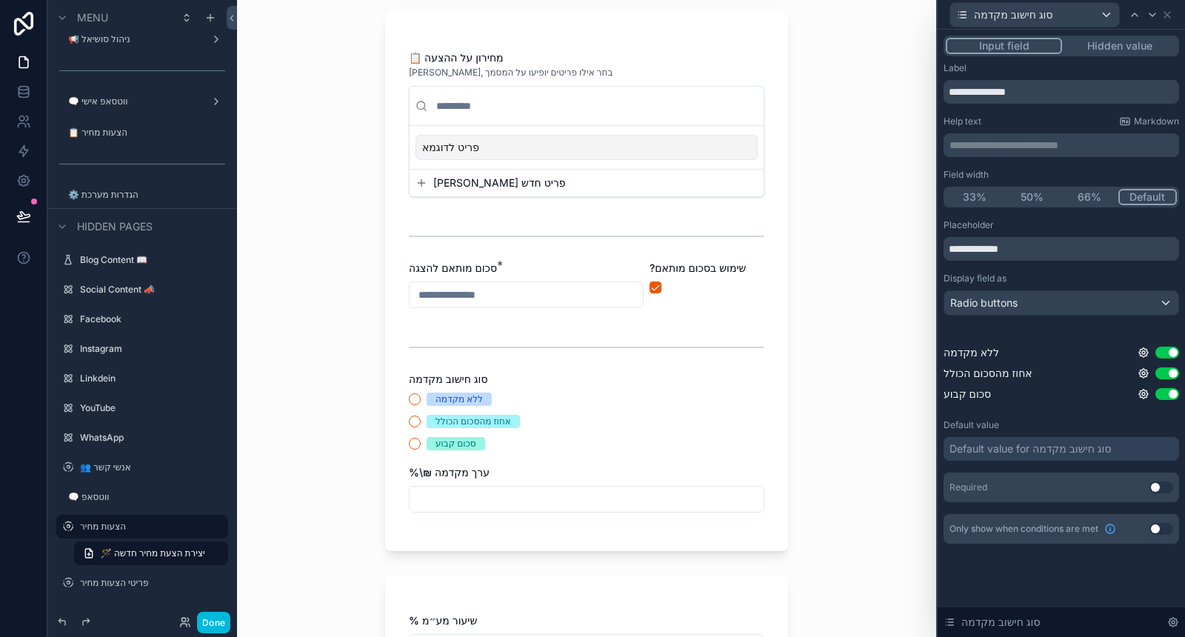
scroll to position [411, 0]
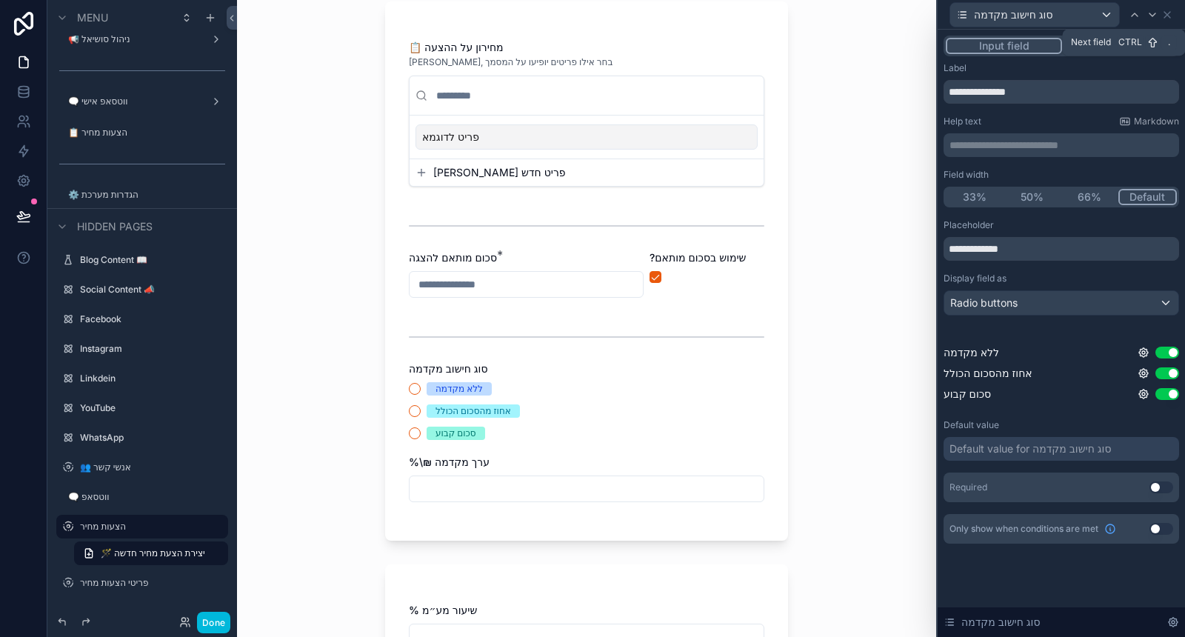
click at [1158, 16] on icon at bounding box center [1153, 15] width 12 height 12
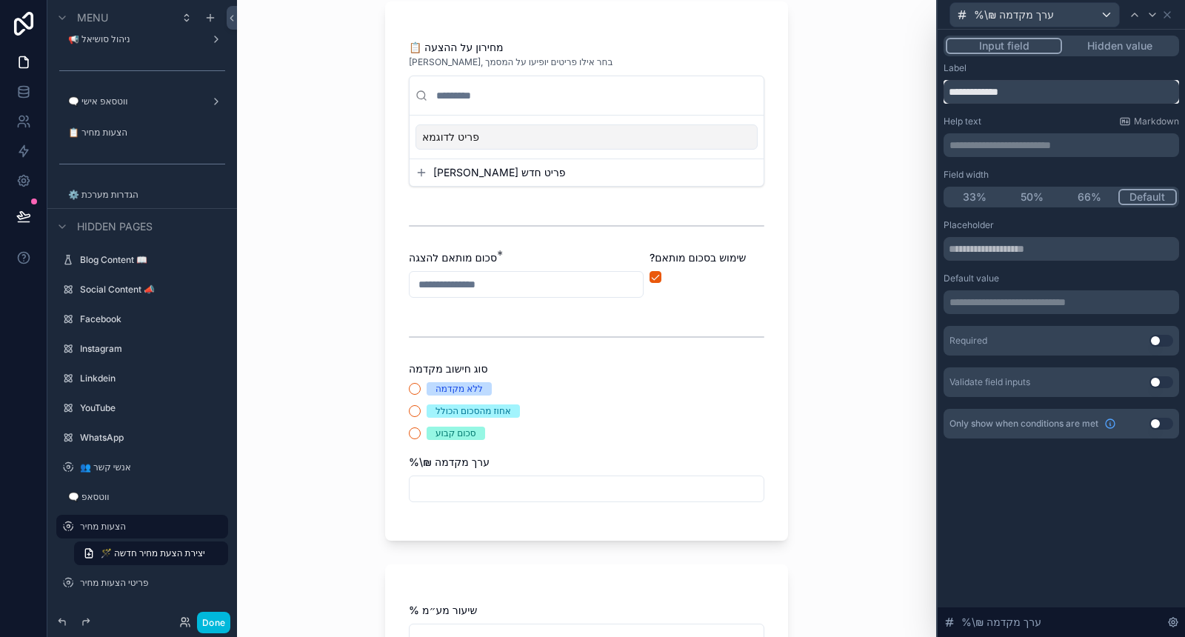
drag, startPoint x: 971, startPoint y: 93, endPoint x: 945, endPoint y: 87, distance: 26.6
click at [945, 87] on input "**********" at bounding box center [1062, 92] width 236 height 24
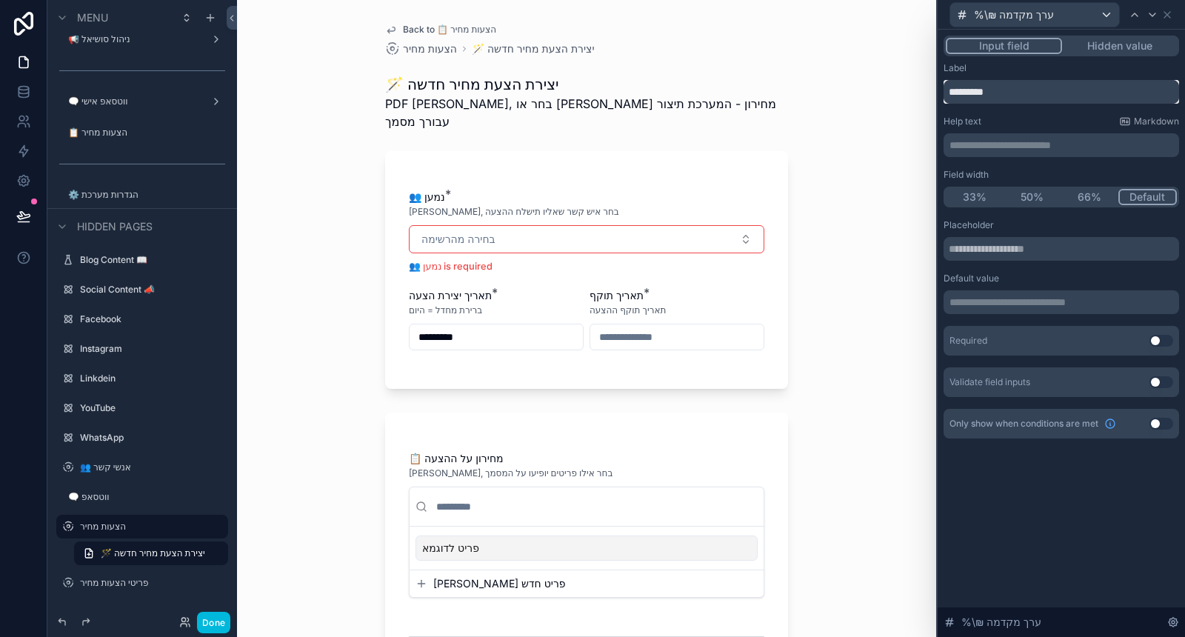
type input "*********"
click at [972, 150] on p "**********" at bounding box center [1063, 145] width 227 height 15
paste div "scrollable content"
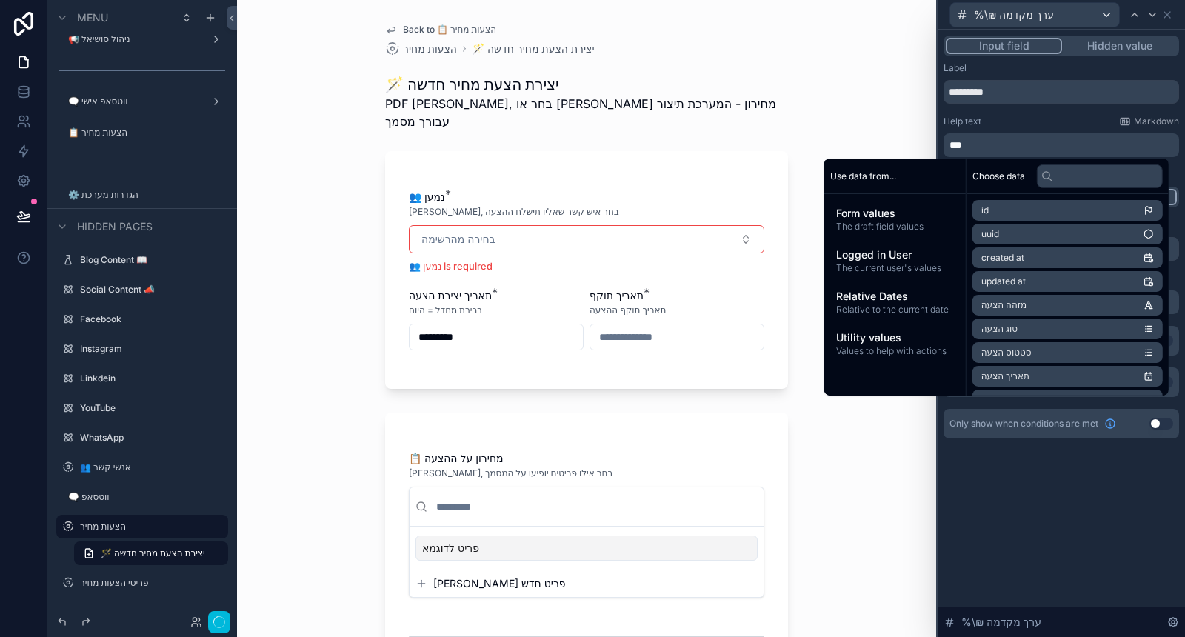
click at [960, 146] on span "***" at bounding box center [956, 145] width 12 height 10
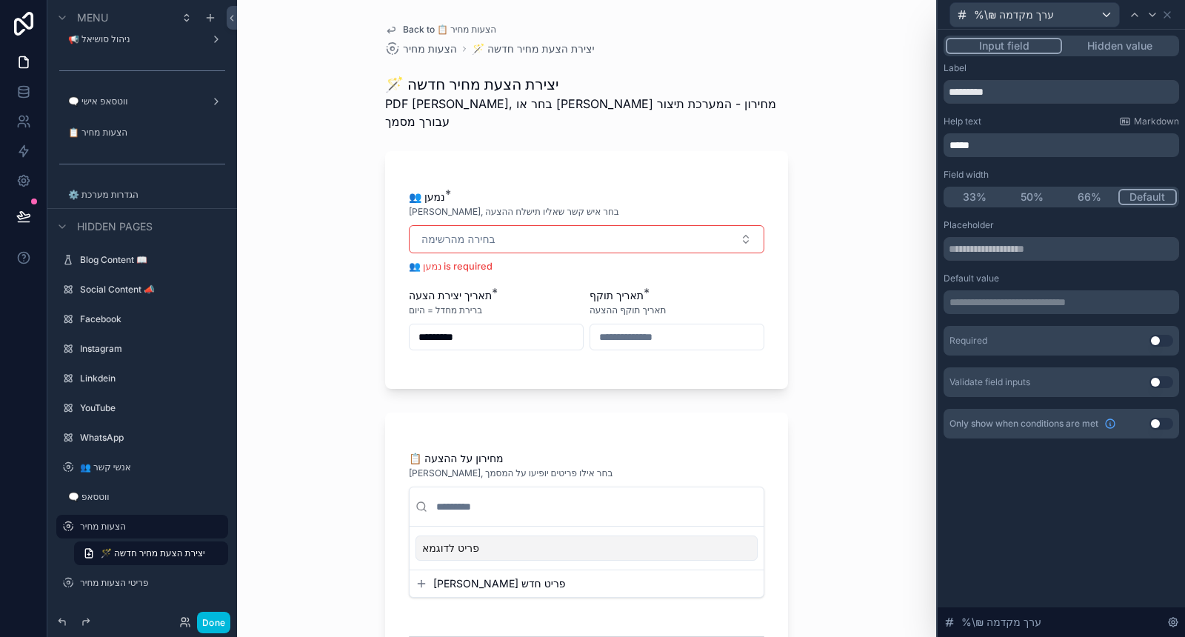
click at [970, 140] on span "*****" at bounding box center [960, 145] width 20 height 10
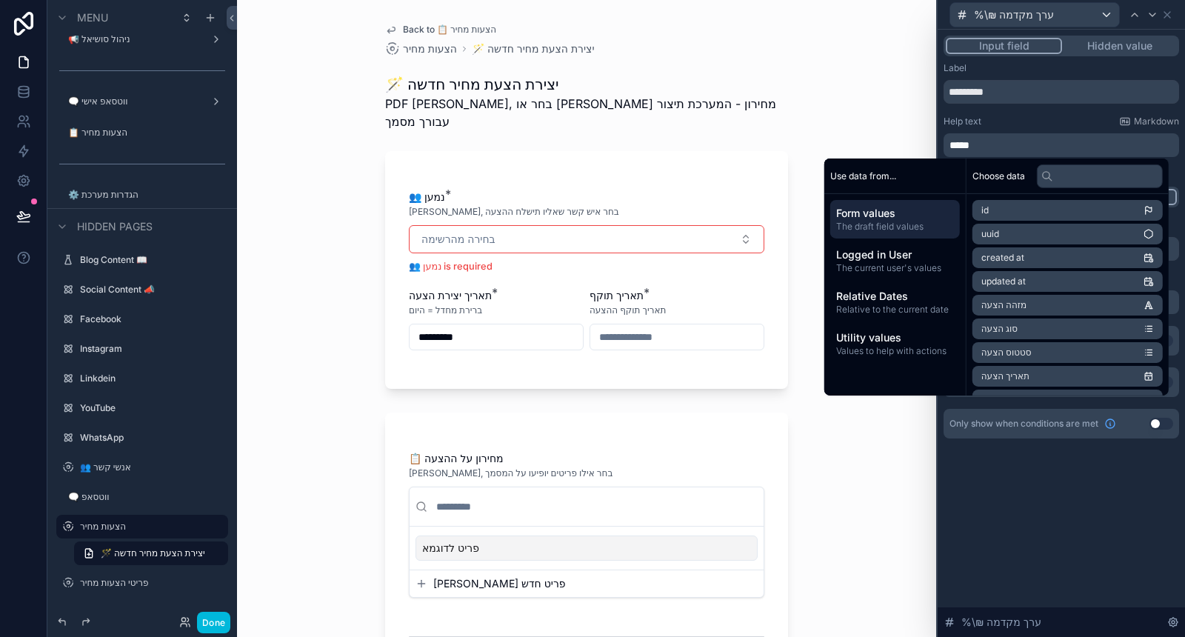
click at [970, 140] on span "*****" at bounding box center [960, 145] width 20 height 10
click at [1036, 116] on div "Help text Markdown" at bounding box center [1062, 122] width 236 height 12
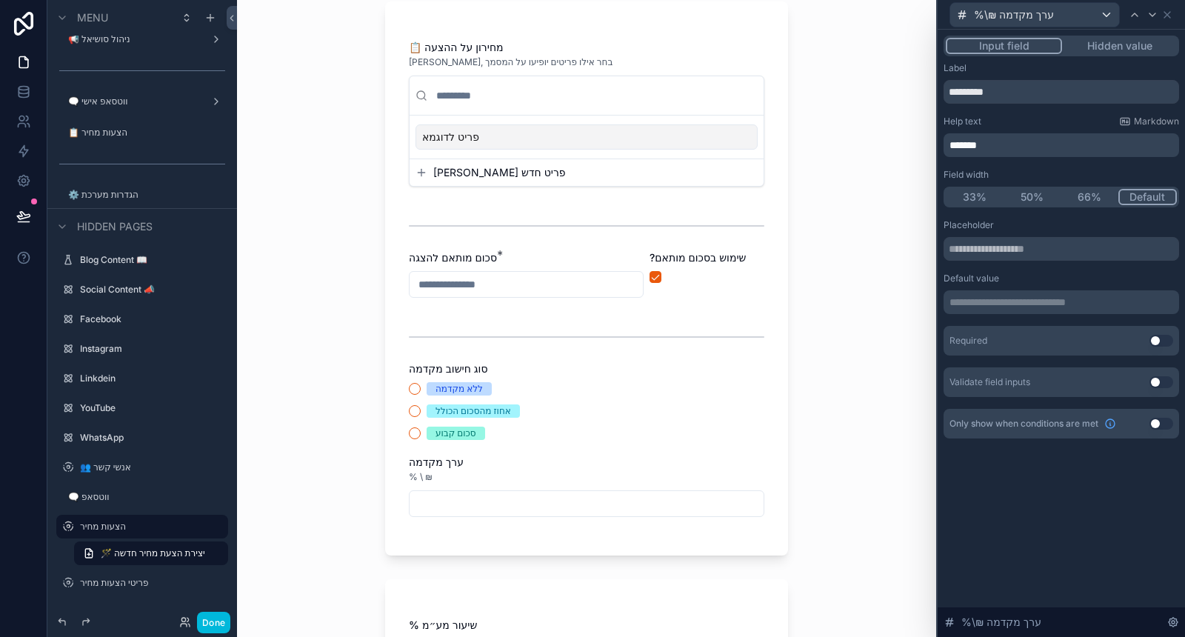
scroll to position [493, 0]
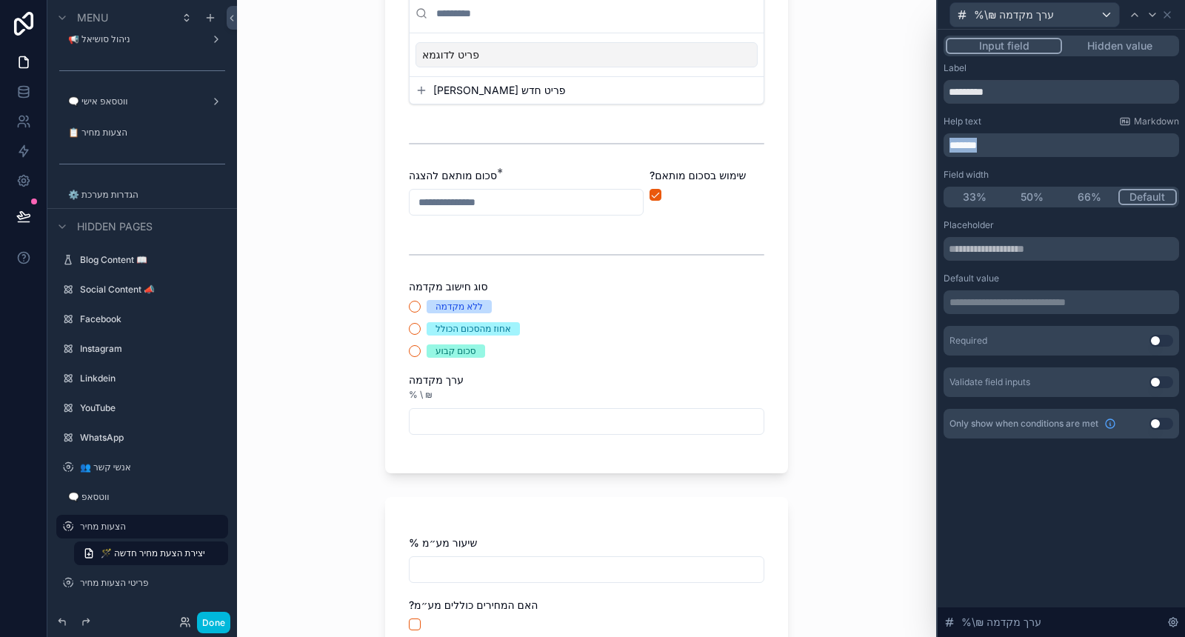
drag, startPoint x: 989, startPoint y: 147, endPoint x: 942, endPoint y: 146, distance: 46.7
click at [942, 146] on div "**********" at bounding box center [1061, 252] width 247 height 444
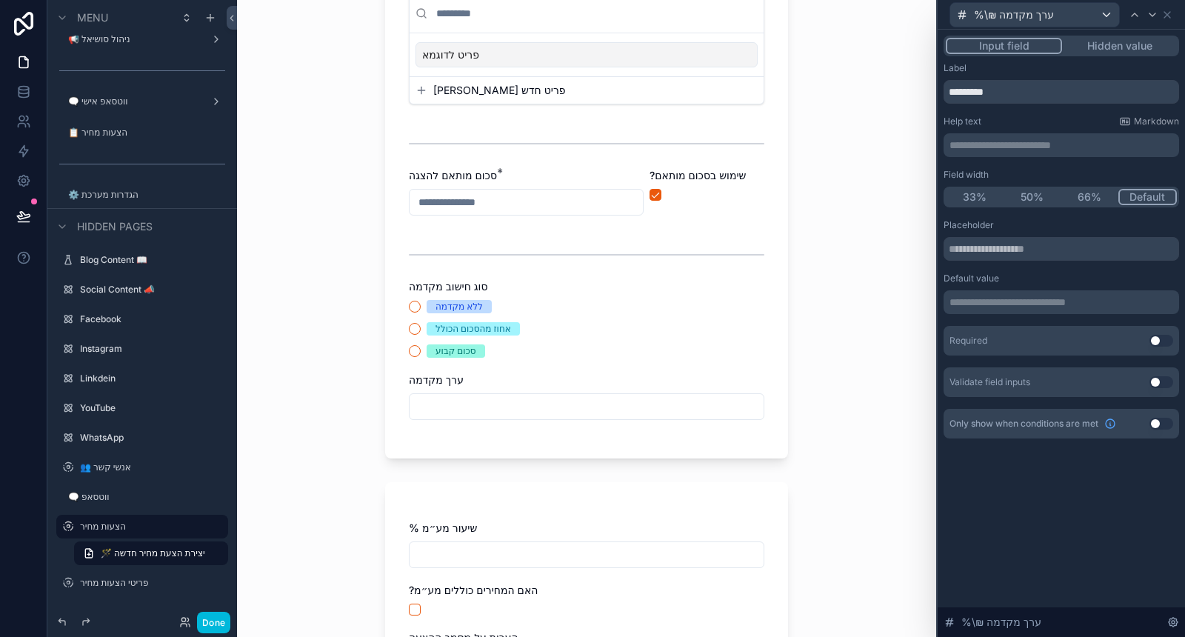
scroll to position [0, 0]
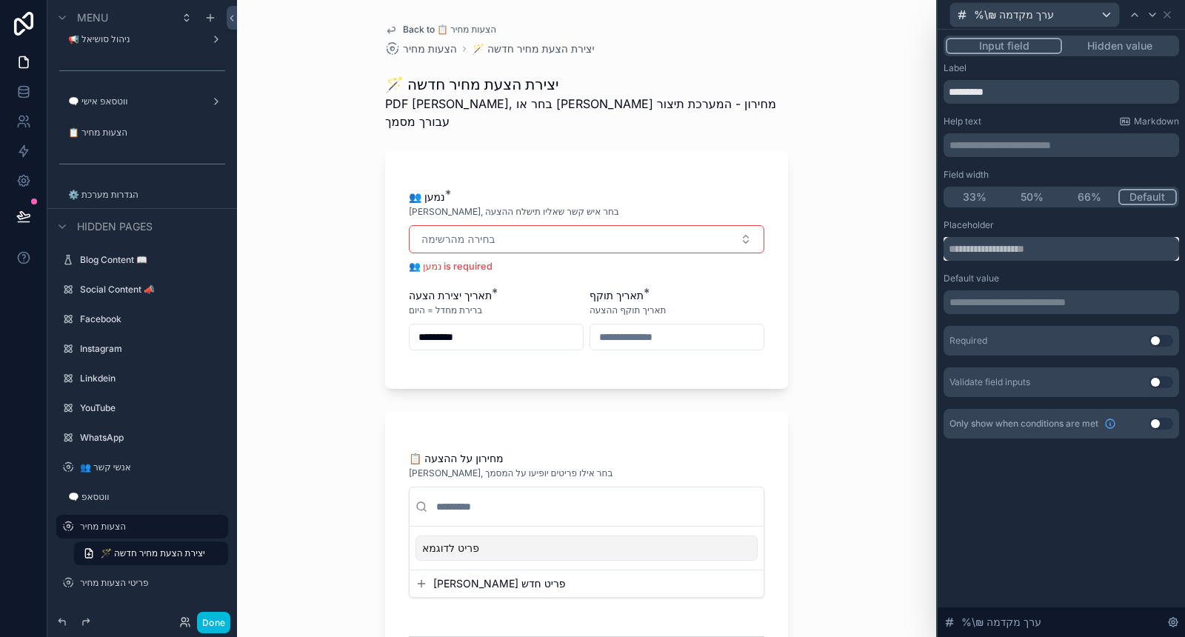
click at [997, 251] on input "text" at bounding box center [1062, 249] width 236 height 24
paste input "*******"
type input "*******"
click at [1018, 223] on div "Placeholder" at bounding box center [1062, 225] width 236 height 12
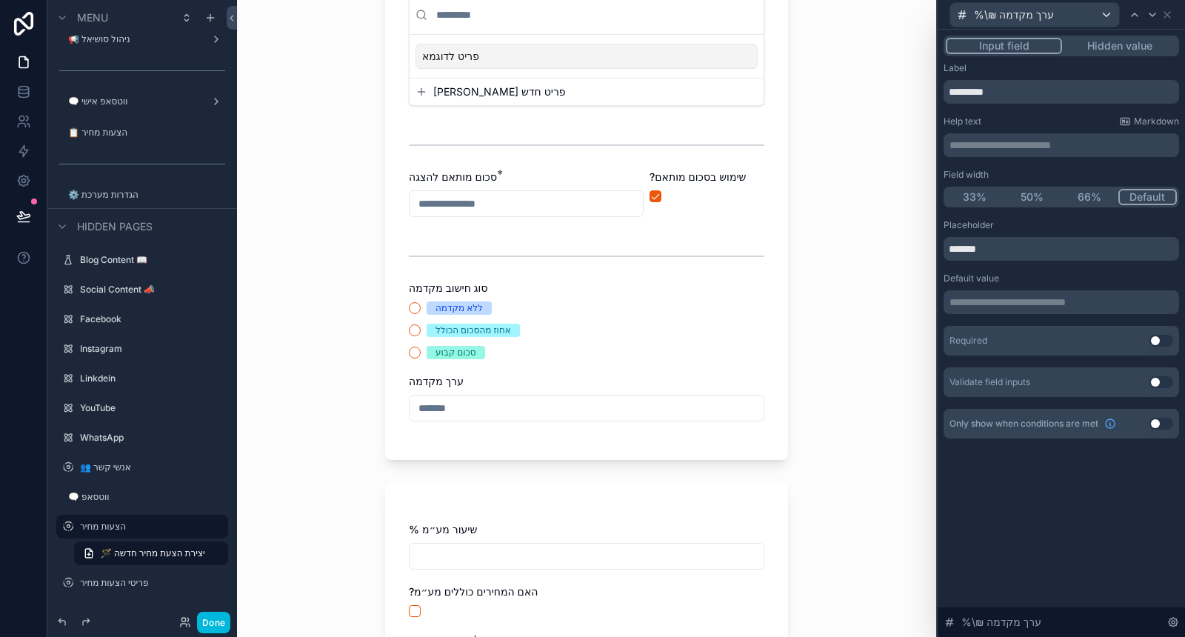
scroll to position [493, 0]
click at [1165, 423] on button "Use setting" at bounding box center [1162, 424] width 24 height 12
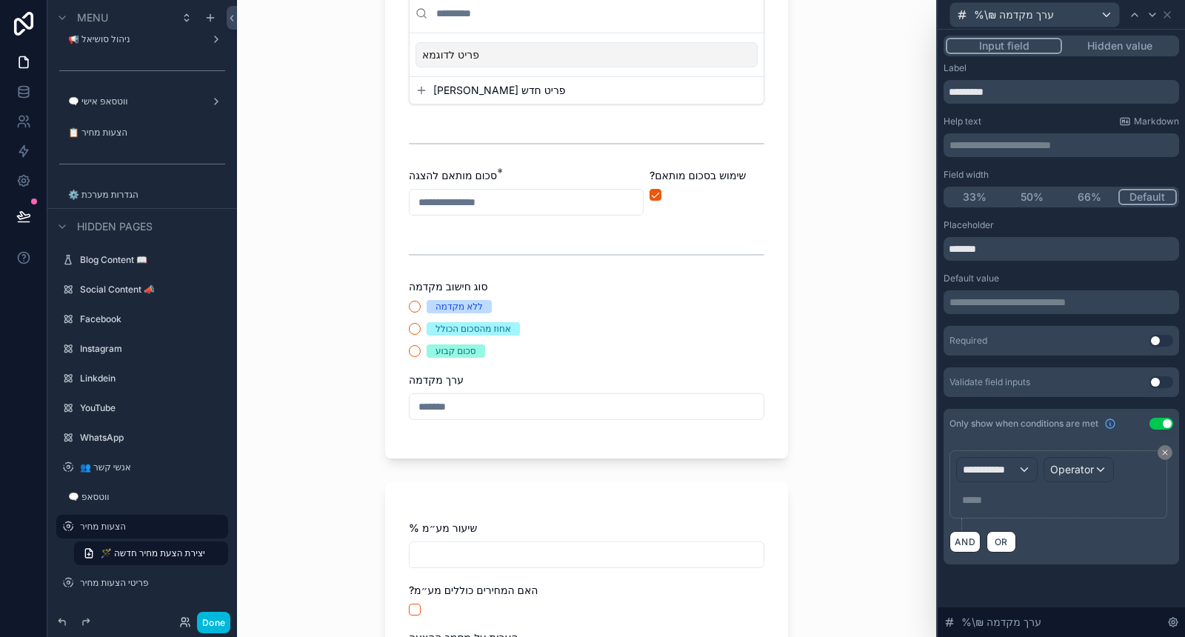
scroll to position [0, 0]
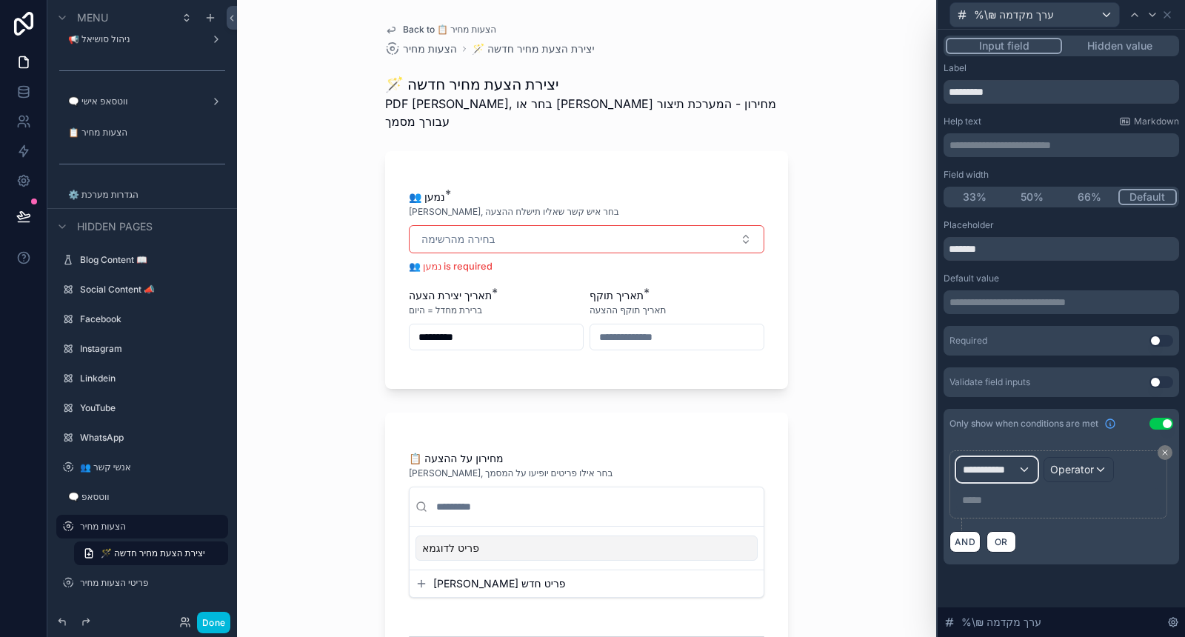
click at [1024, 463] on div "**********" at bounding box center [997, 470] width 80 height 24
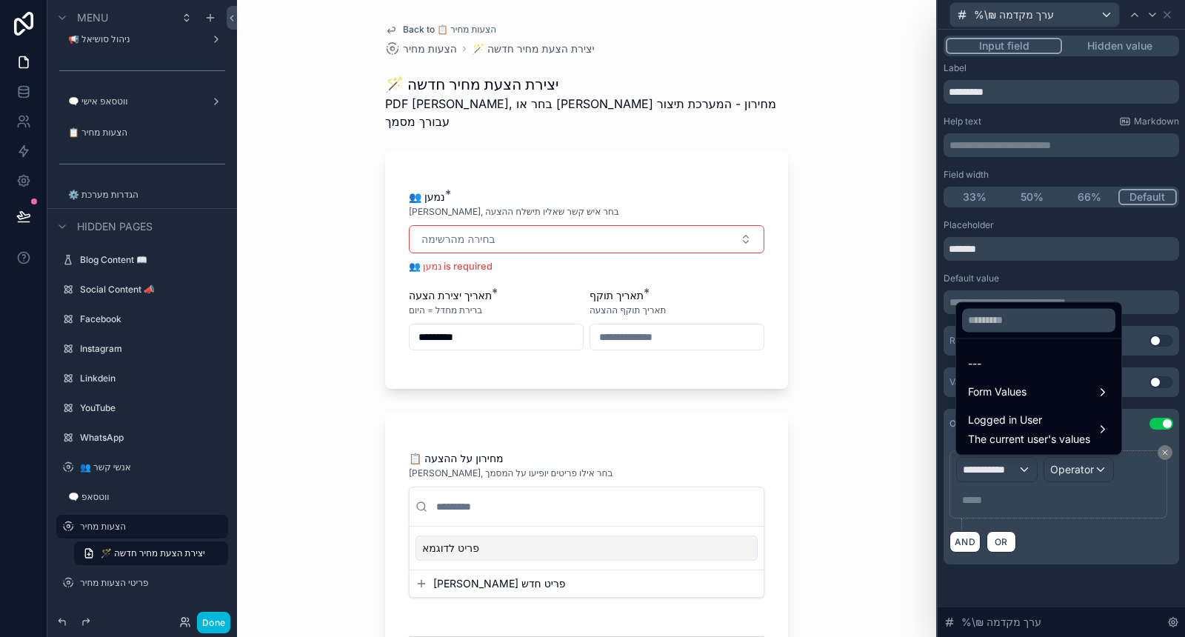
click at [1053, 393] on div "Form Values" at bounding box center [1038, 392] width 141 height 18
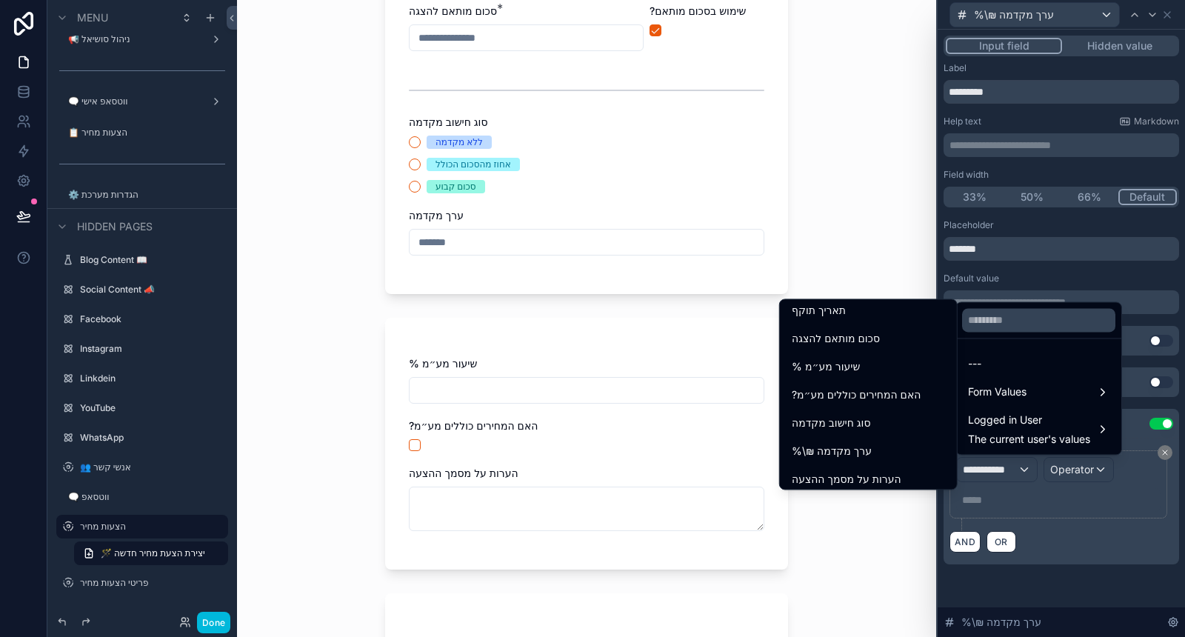
scroll to position [247, 0]
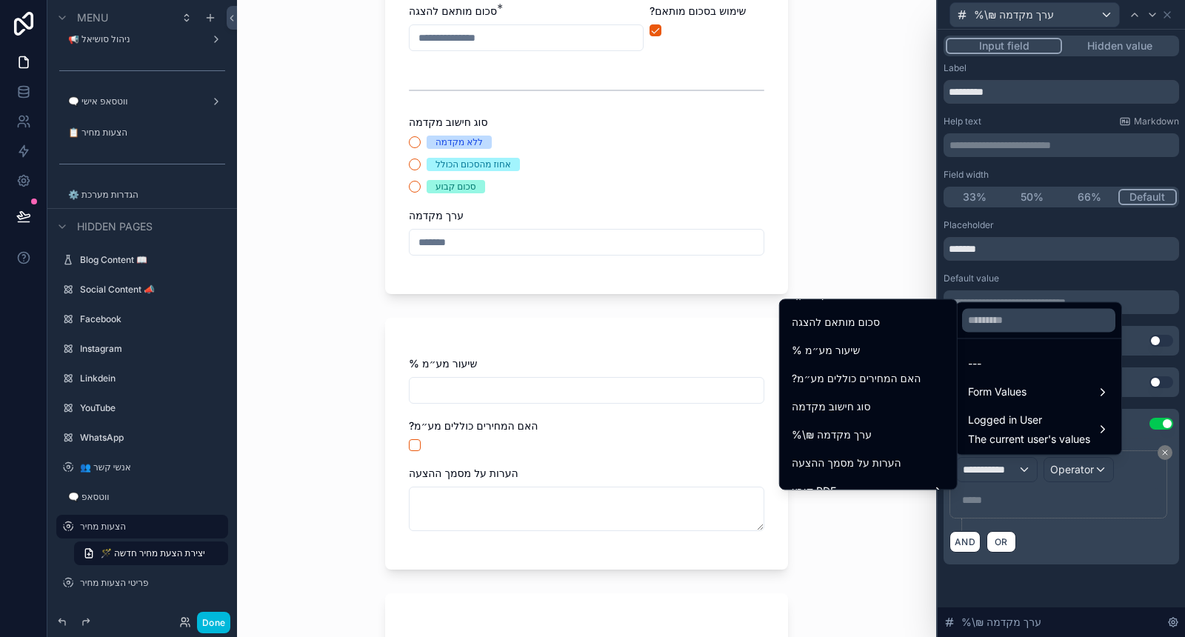
click at [852, 407] on span "סוג חישוב מקדמה" at bounding box center [831, 407] width 79 height 18
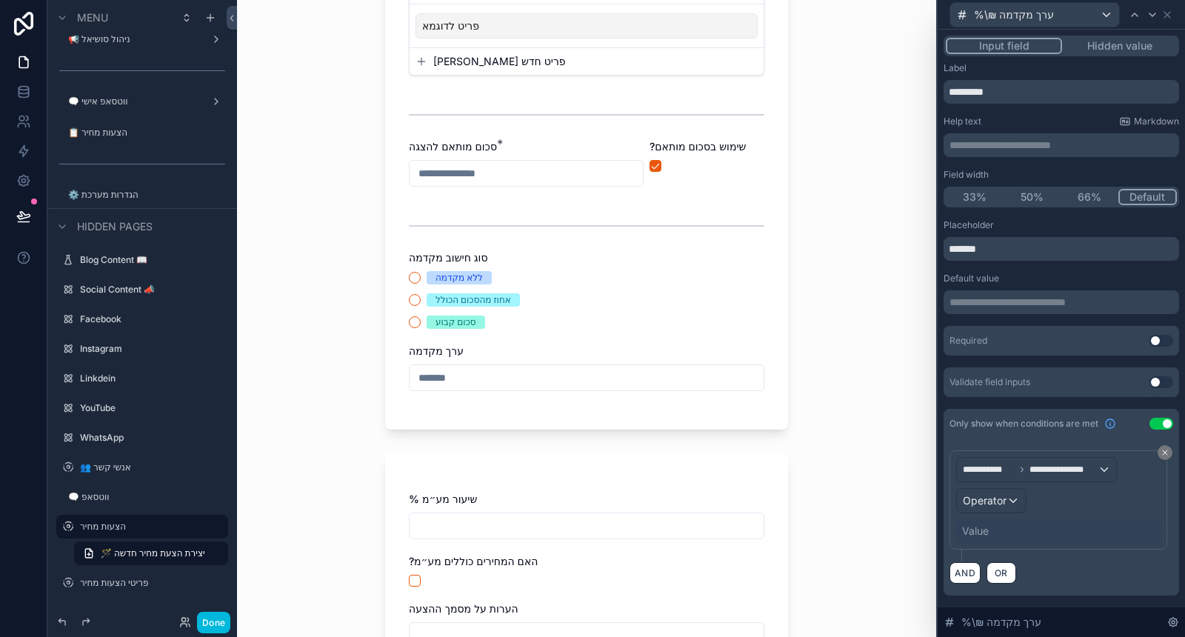
scroll to position [576, 0]
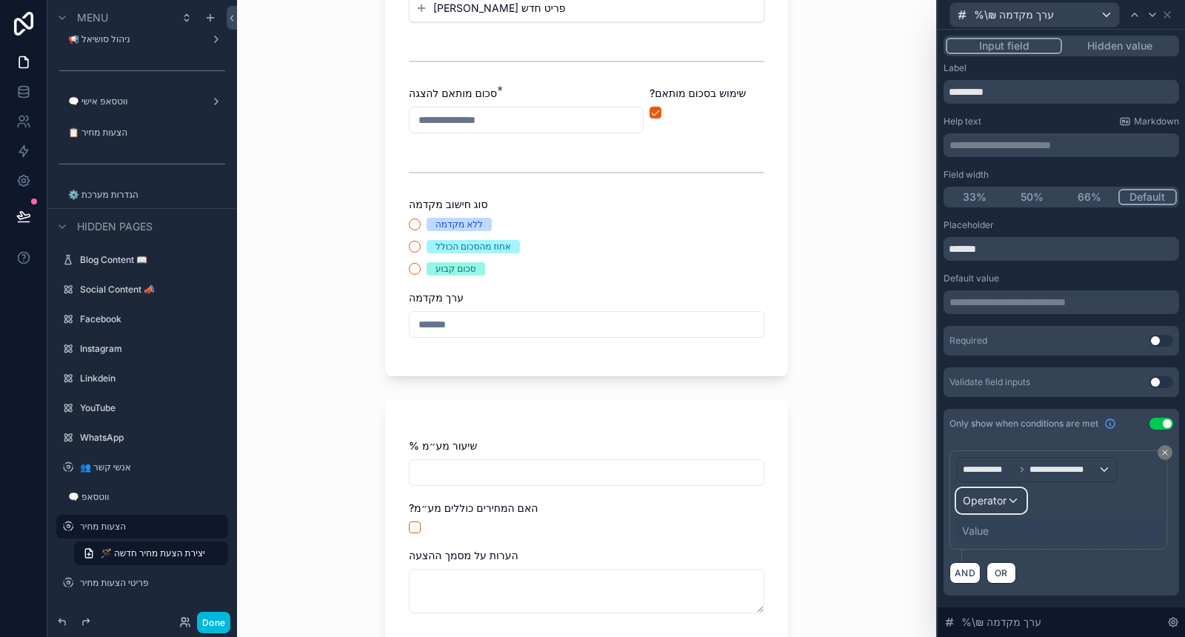
click at [1004, 499] on span "Operator" at bounding box center [985, 500] width 44 height 13
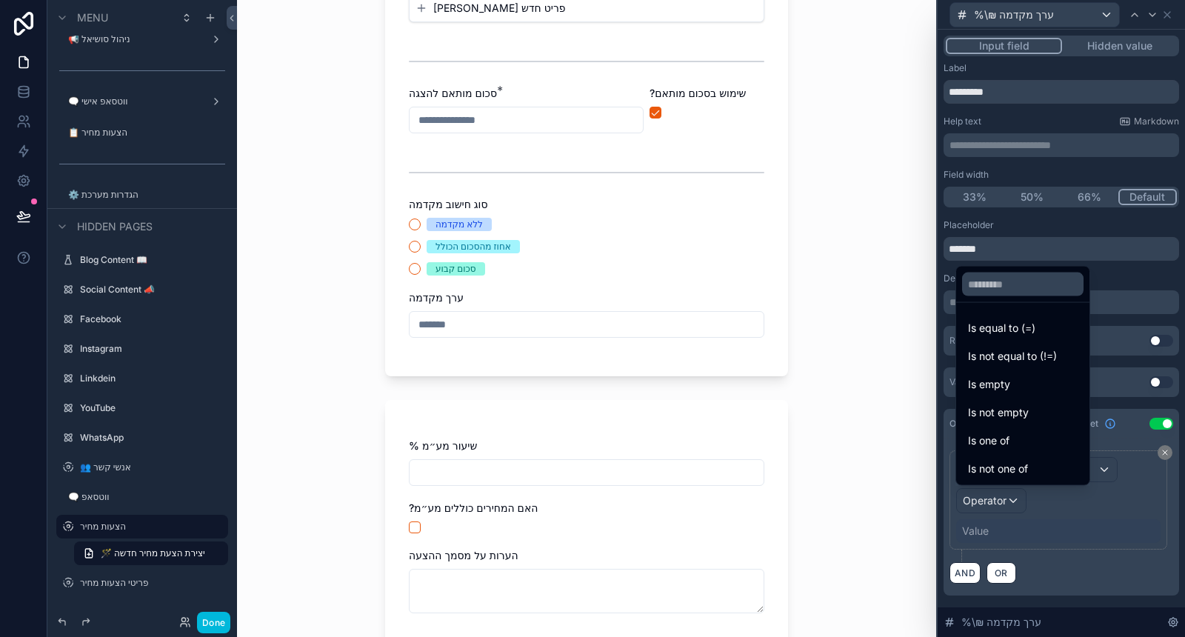
click at [1039, 466] on div "Is not one of" at bounding box center [1023, 469] width 110 height 18
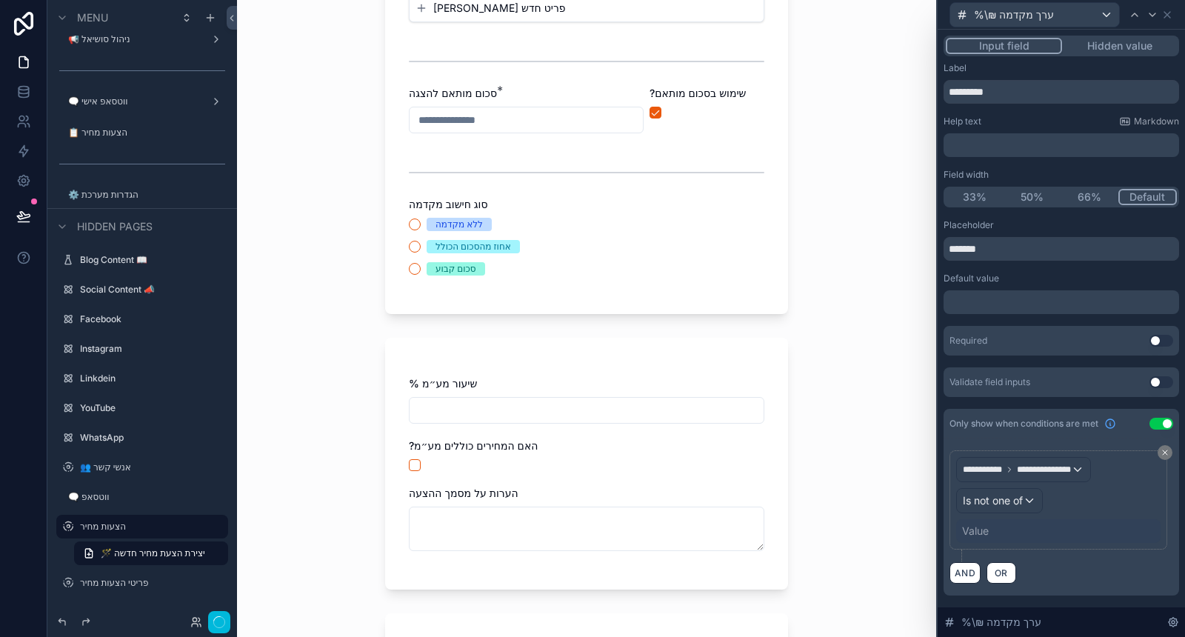
scroll to position [0, 0]
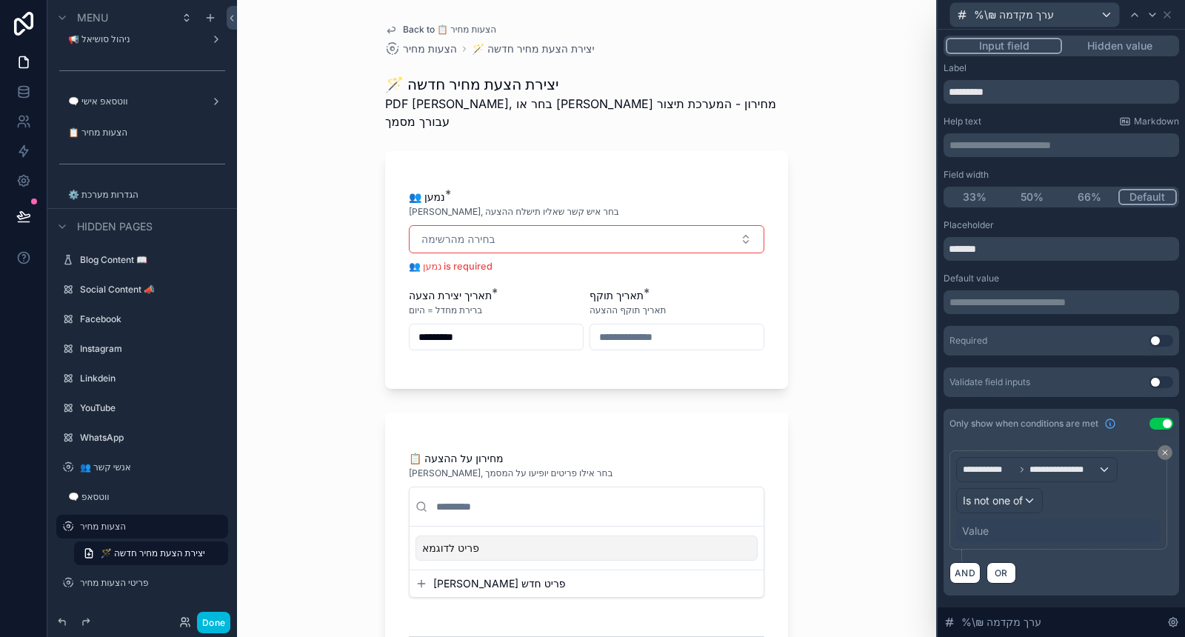
click at [998, 527] on div "Value" at bounding box center [1058, 531] width 204 height 24
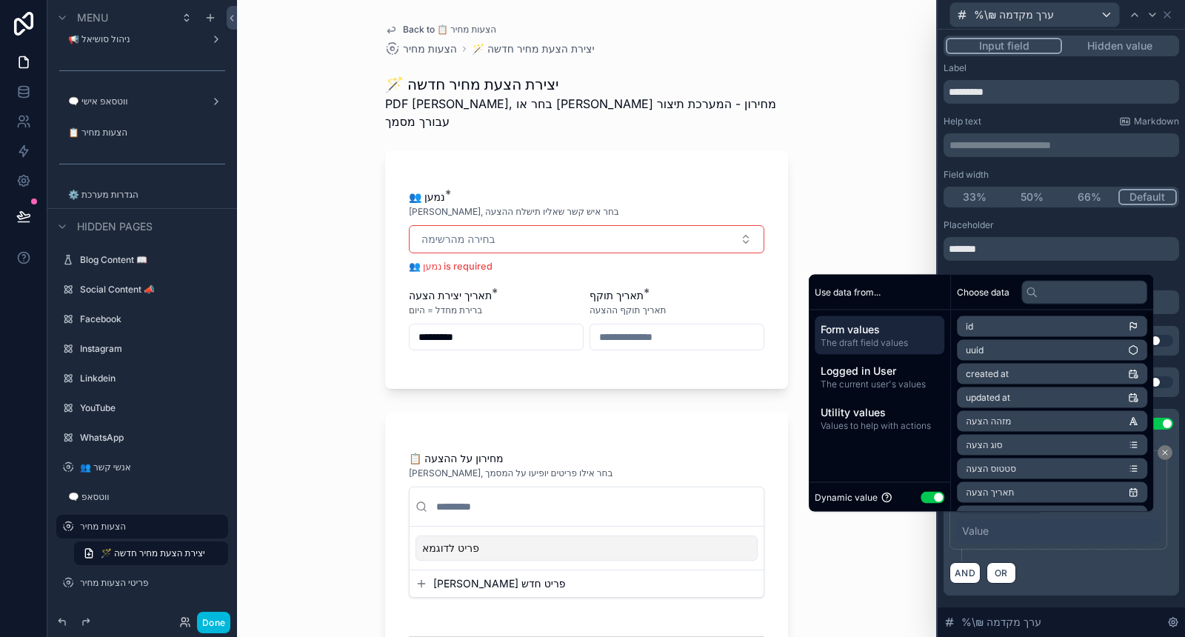
click at [928, 496] on button "Use setting" at bounding box center [933, 497] width 24 height 12
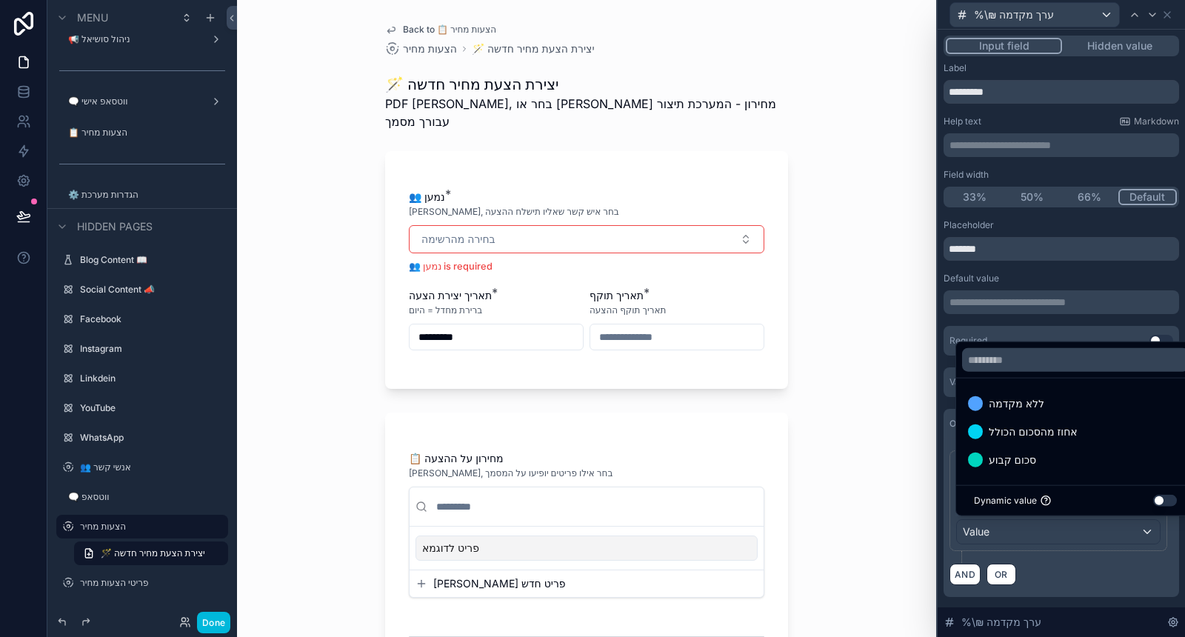
click at [1038, 403] on span "ללא מקדמה" at bounding box center [1017, 404] width 56 height 18
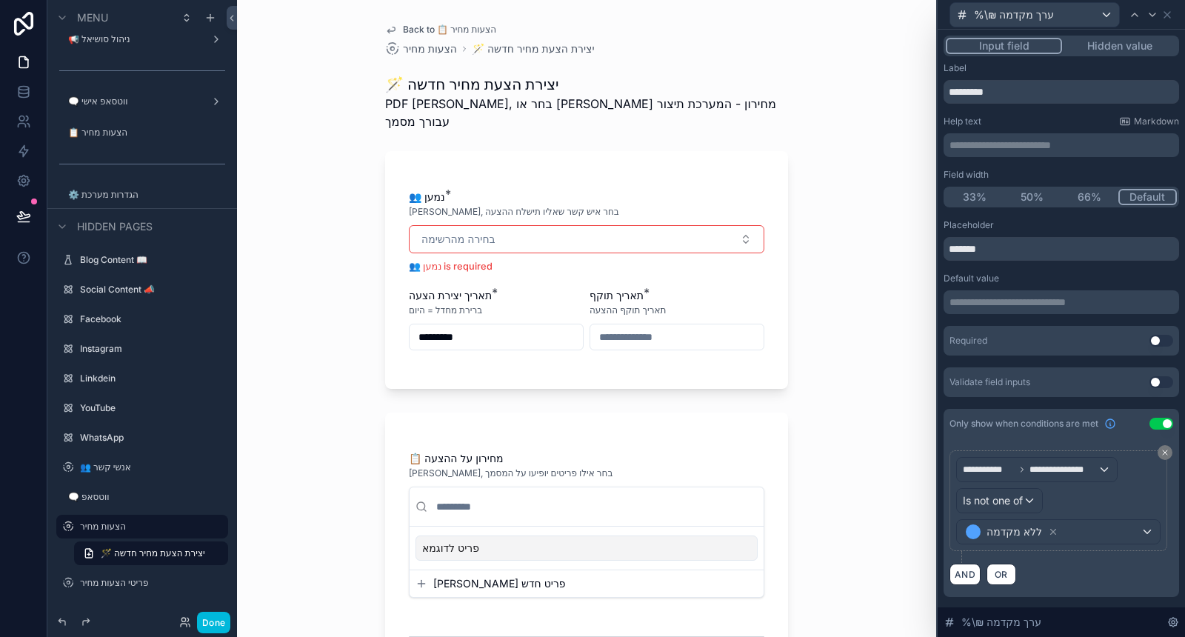
click at [1106, 569] on div "AND OR" at bounding box center [1062, 574] width 224 height 22
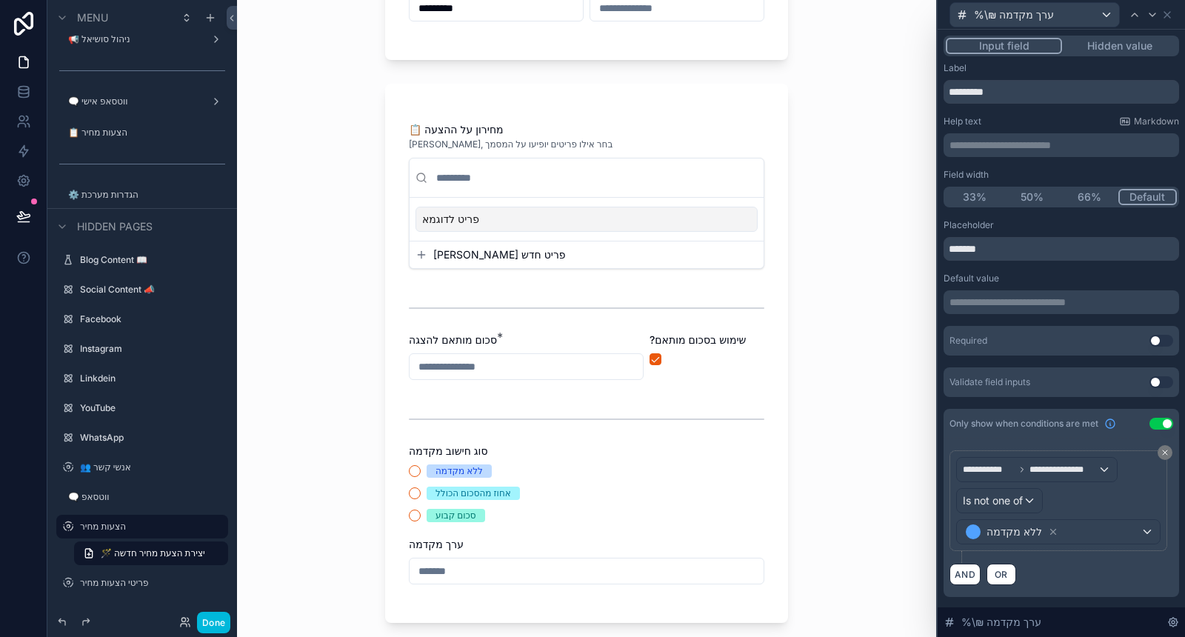
scroll to position [411, 0]
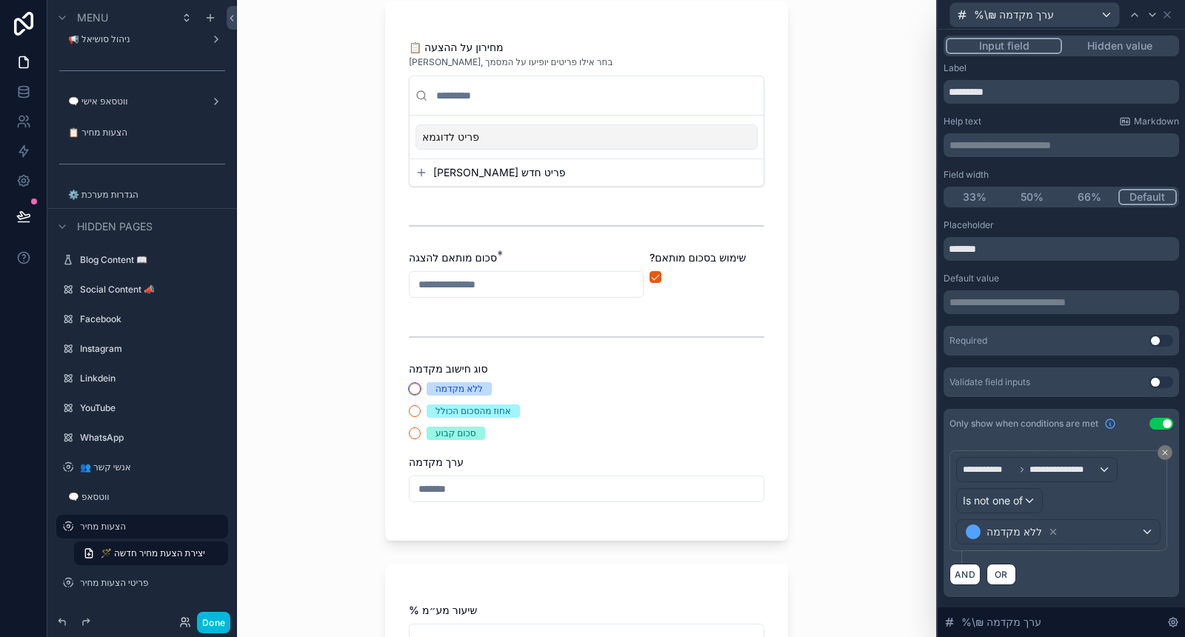
click at [410, 383] on button "ללא מקדמה" at bounding box center [415, 389] width 12 height 12
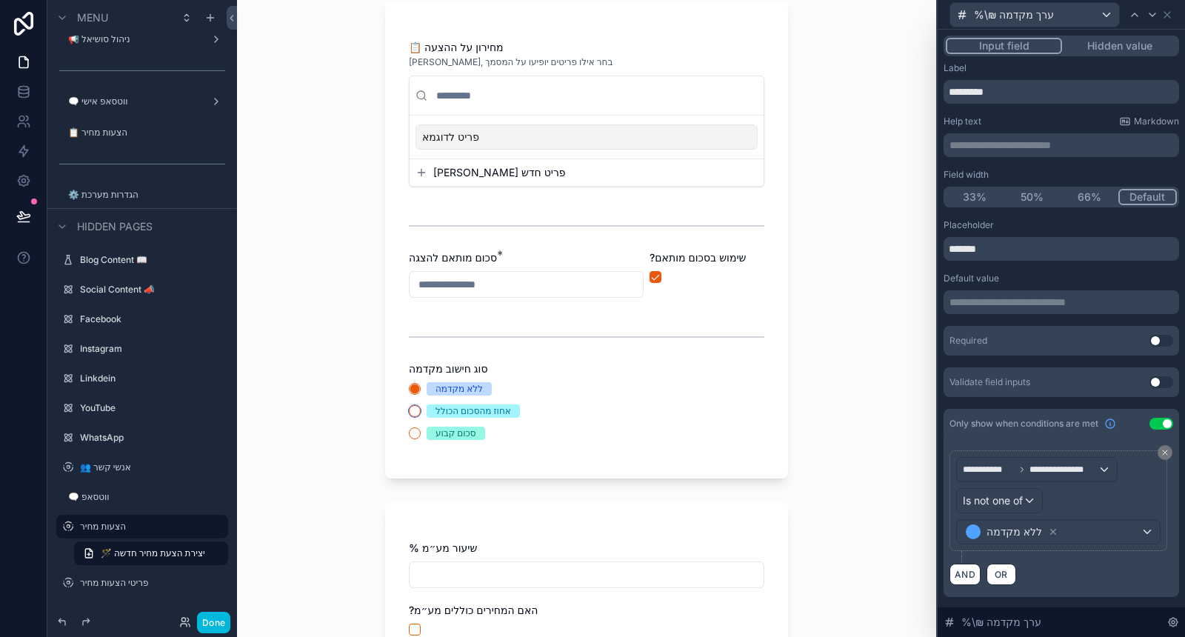
click at [413, 405] on button "אחוז מהסכום הכולל" at bounding box center [415, 411] width 12 height 12
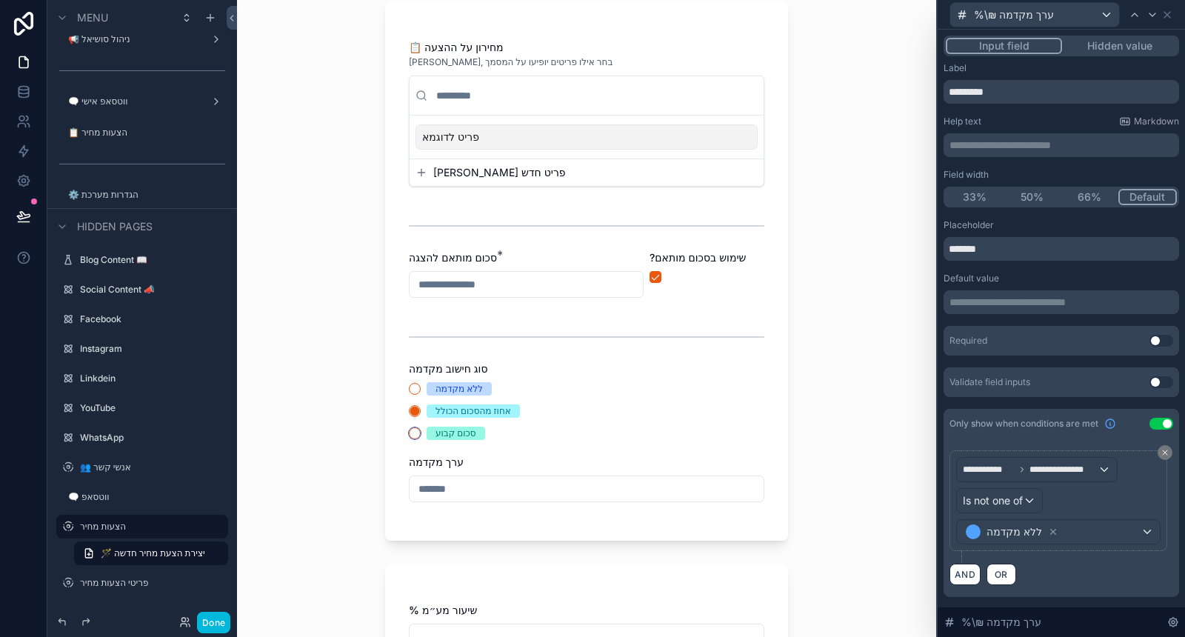
click at [409, 427] on button "סכום קבוע" at bounding box center [415, 433] width 12 height 12
click at [413, 383] on button "ללא מקדמה" at bounding box center [415, 389] width 12 height 12
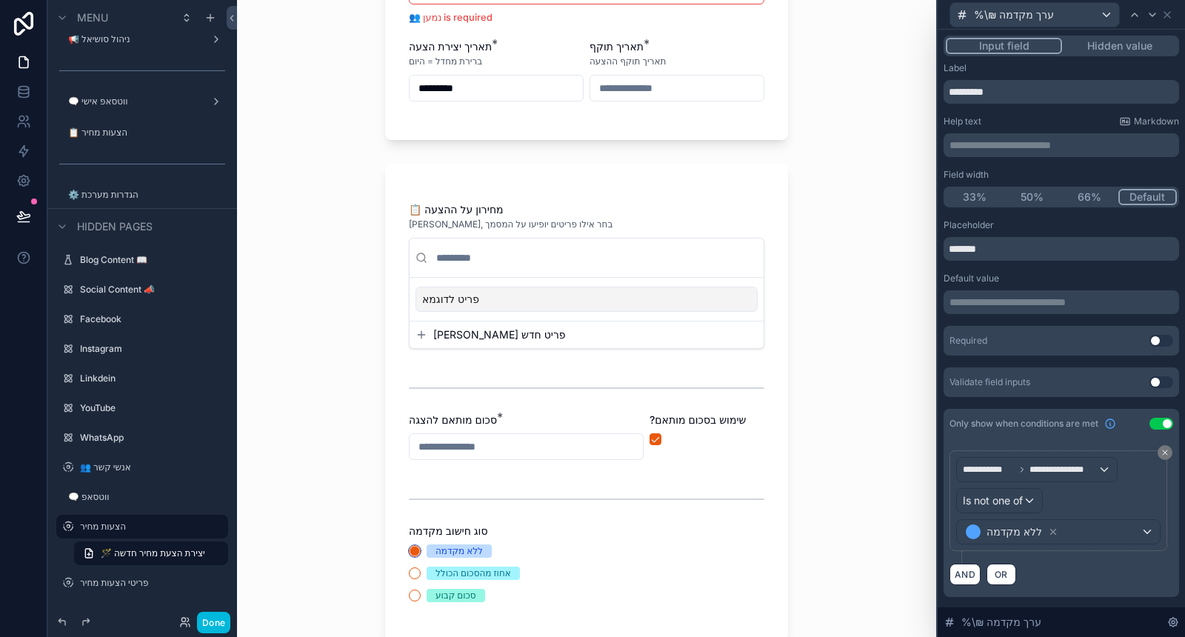
scroll to position [247, 0]
click at [1171, 10] on icon at bounding box center [1167, 15] width 12 height 12
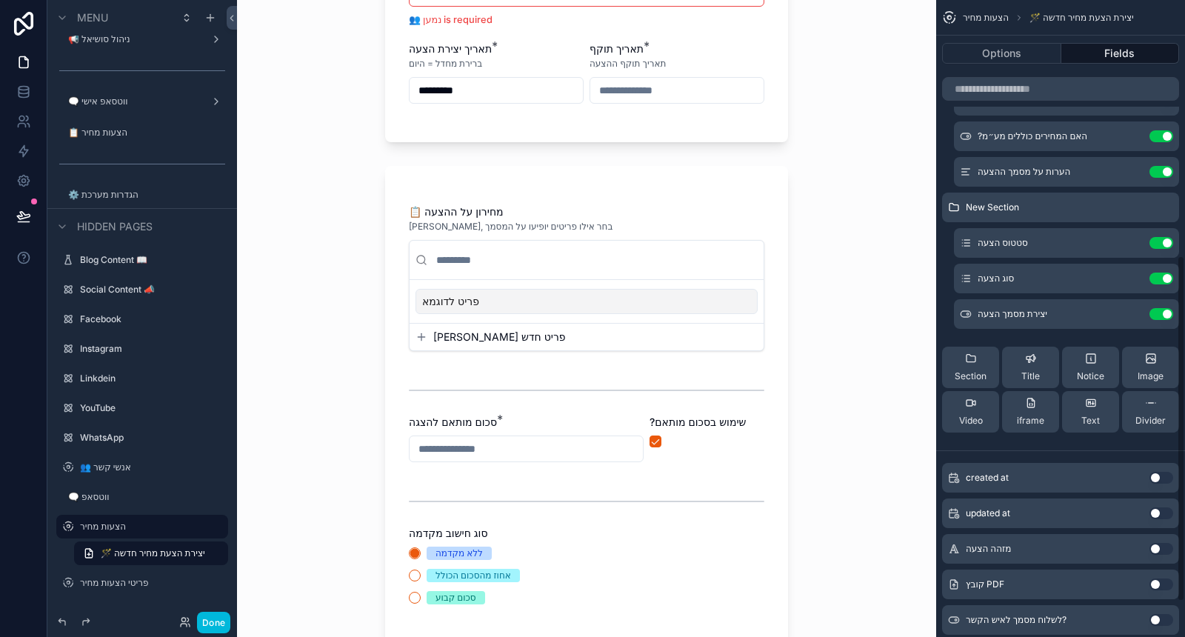
scroll to position [533, 0]
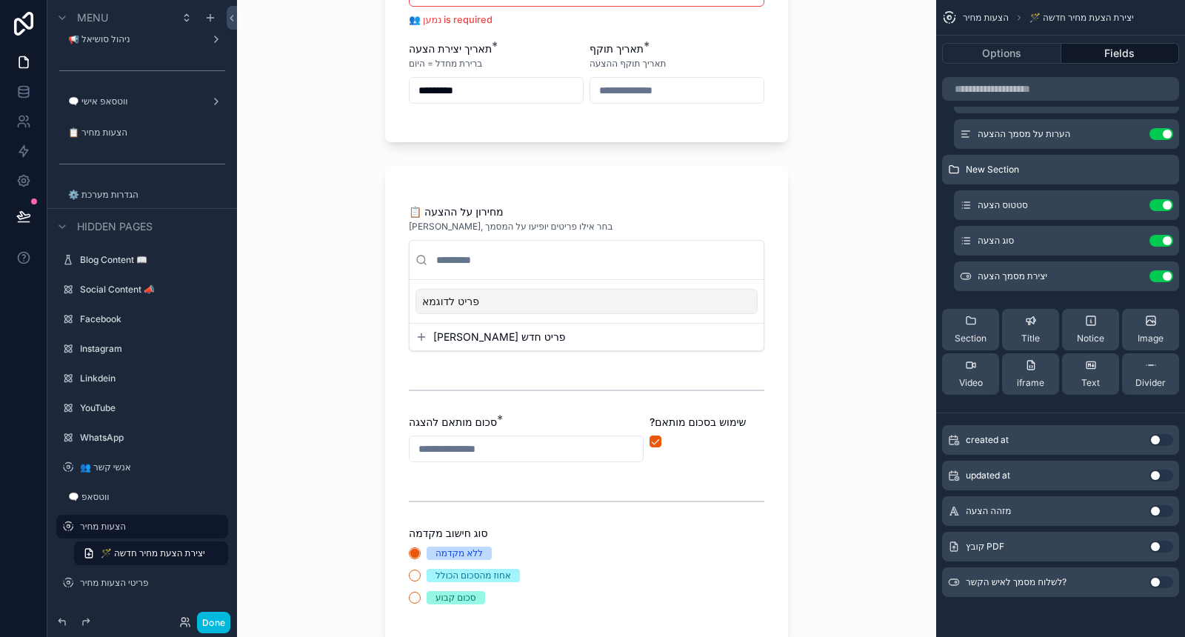
click at [1163, 547] on button "Use setting" at bounding box center [1162, 547] width 24 height 12
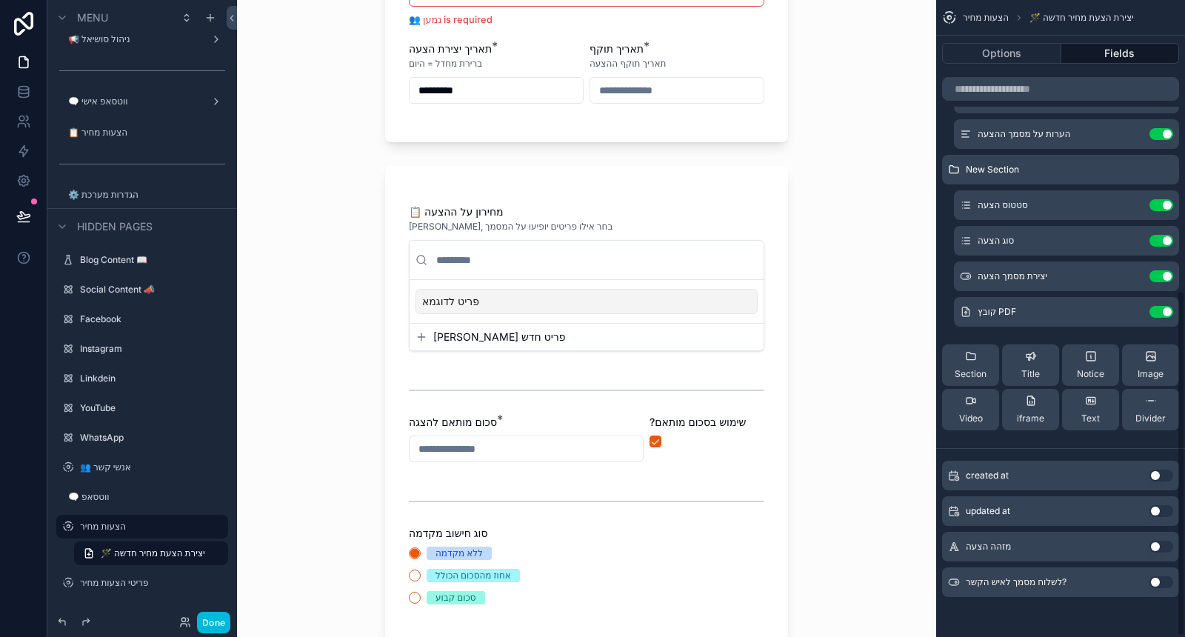
scroll to position [0, 0]
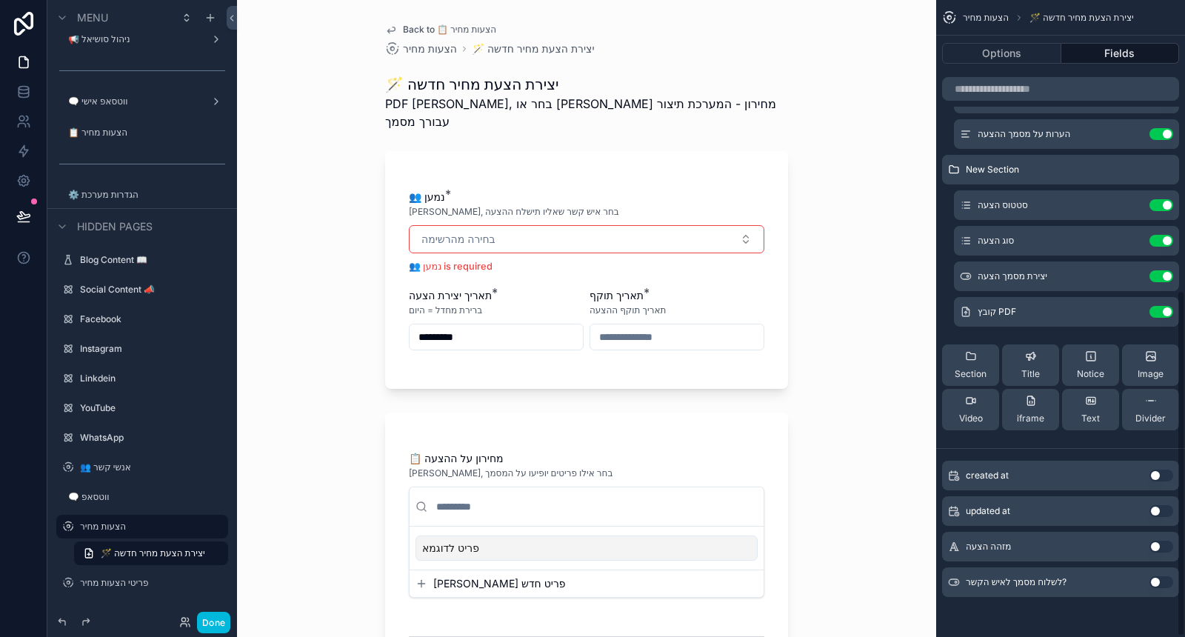
click at [0, 0] on icon "scrollable content" at bounding box center [0, 0] width 0 height 0
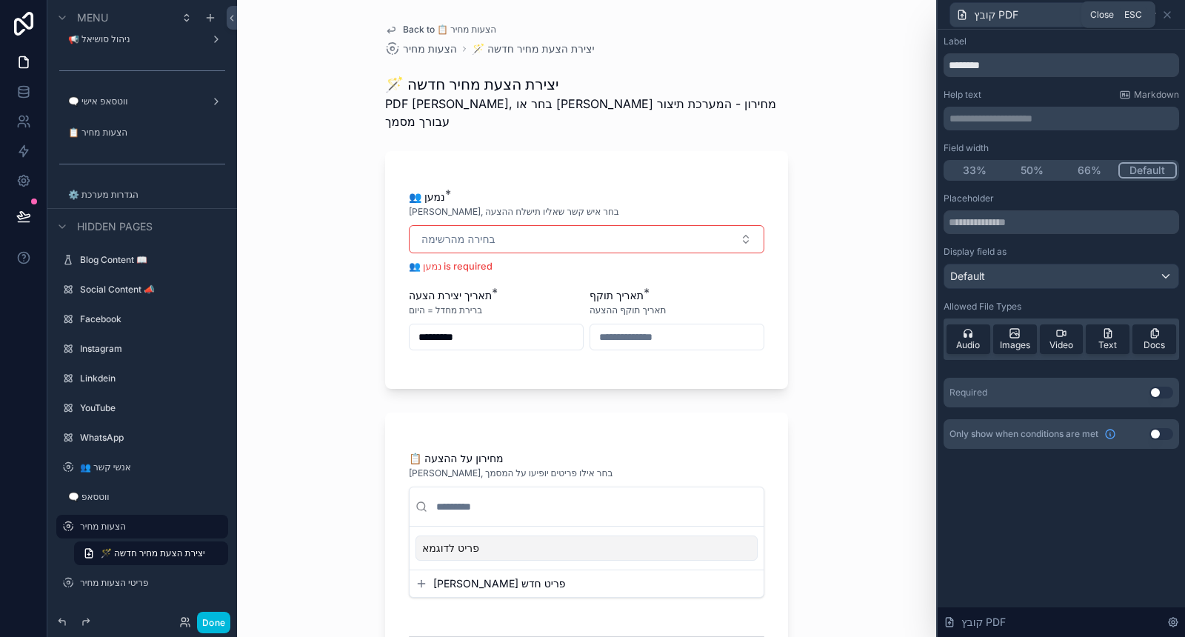
click at [1169, 12] on icon at bounding box center [1167, 15] width 6 height 6
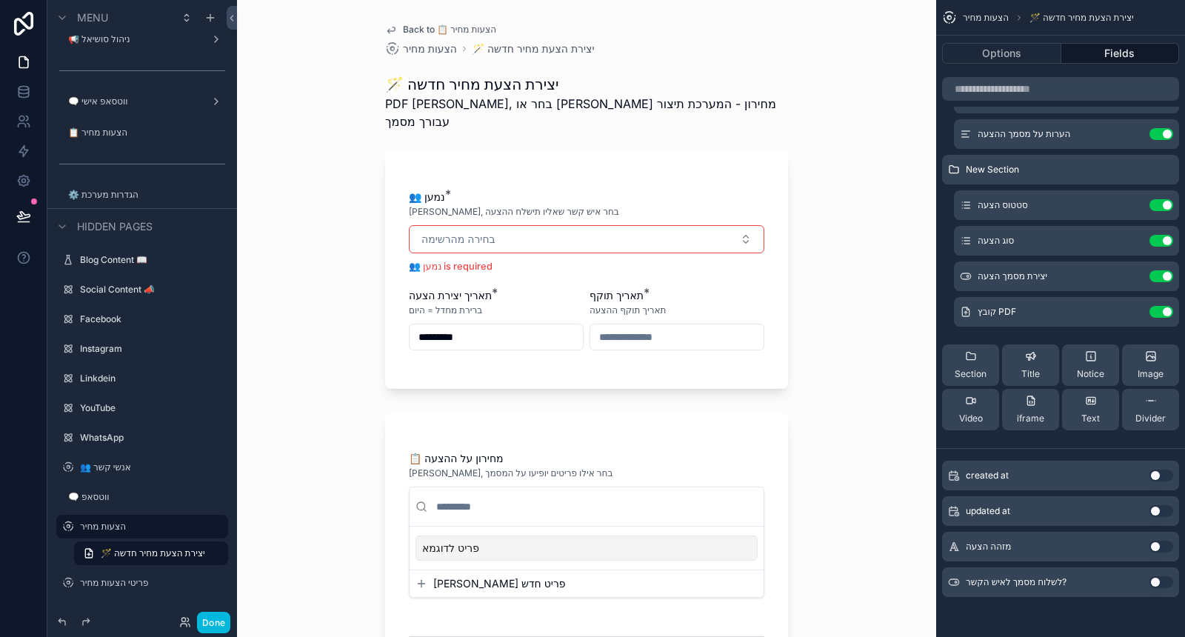
click at [1160, 311] on button "Use setting" at bounding box center [1162, 312] width 24 height 12
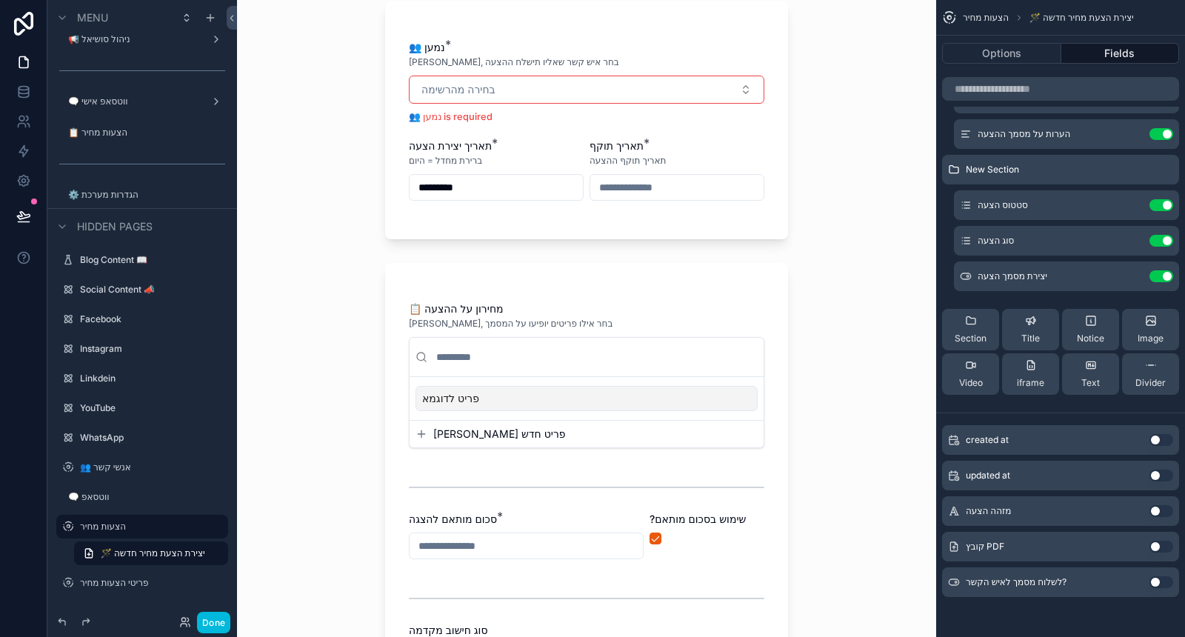
scroll to position [247, 0]
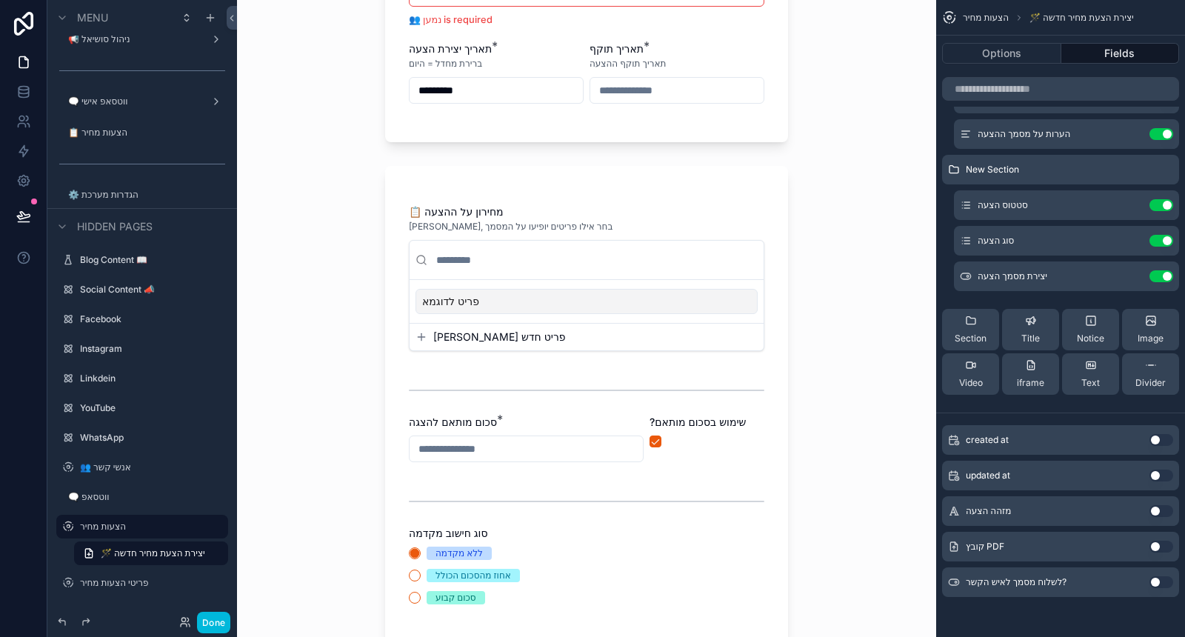
click at [783, 352] on div "Back to 📋 הצעות מחיר הצעות מחיר 🪄 יצירת הצעת מחיר חדשה 🪄 יצירת הצעת מחיר חדשה P…" at bounding box center [586, 506] width 427 height 1507
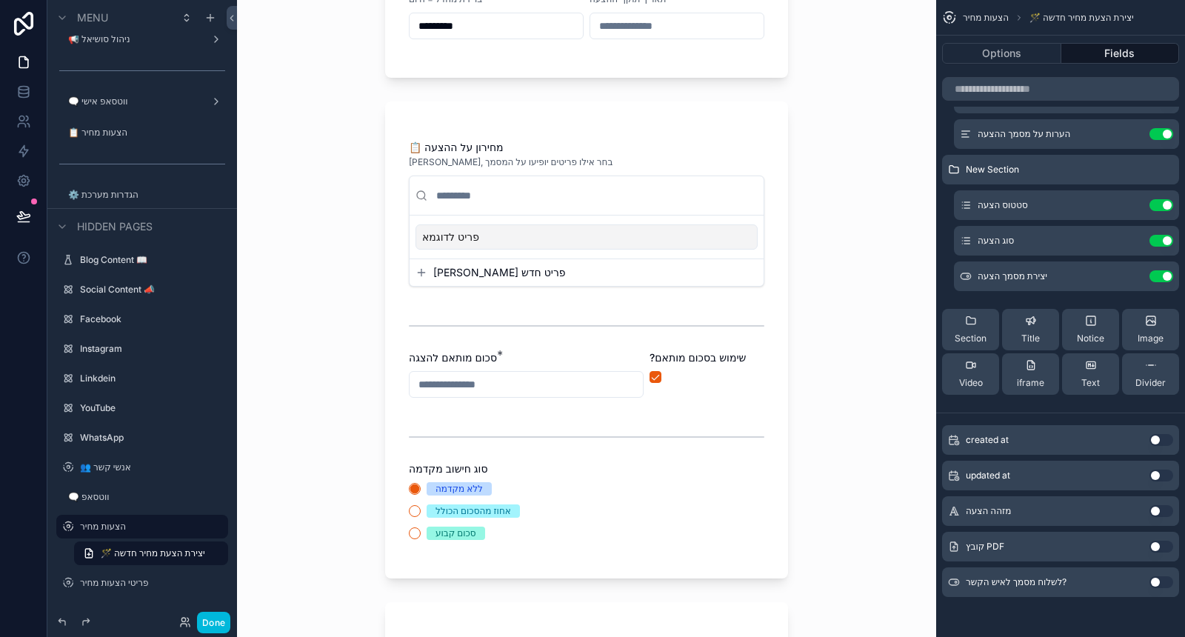
scroll to position [329, 0]
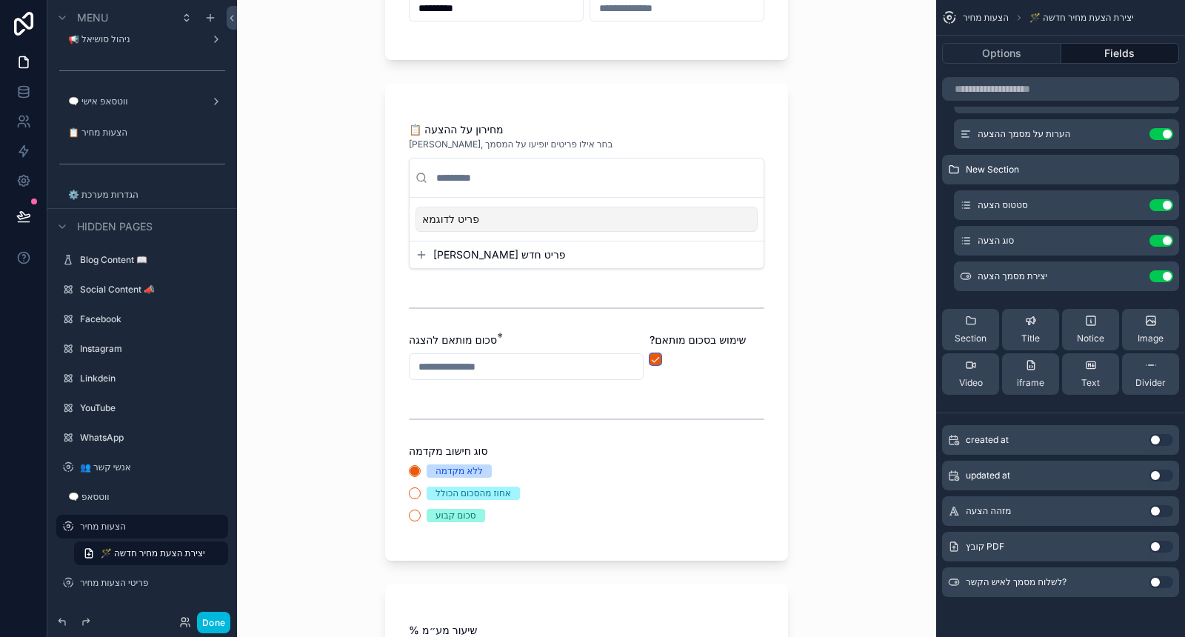
click at [655, 353] on button "scrollable content" at bounding box center [656, 359] width 12 height 12
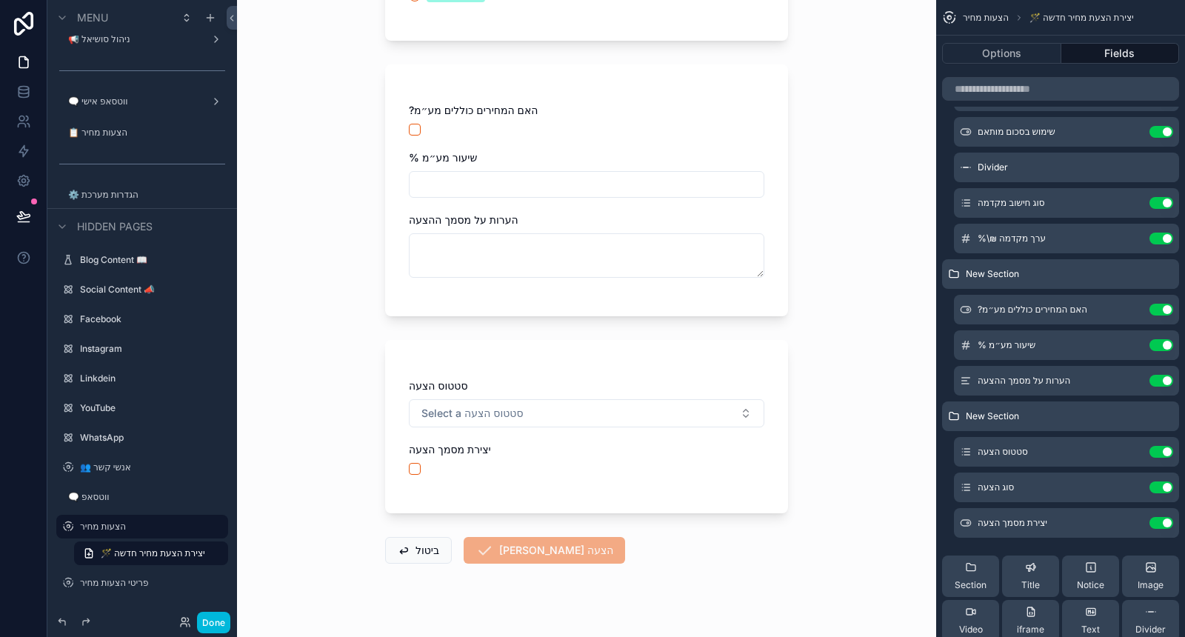
scroll to position [0, 0]
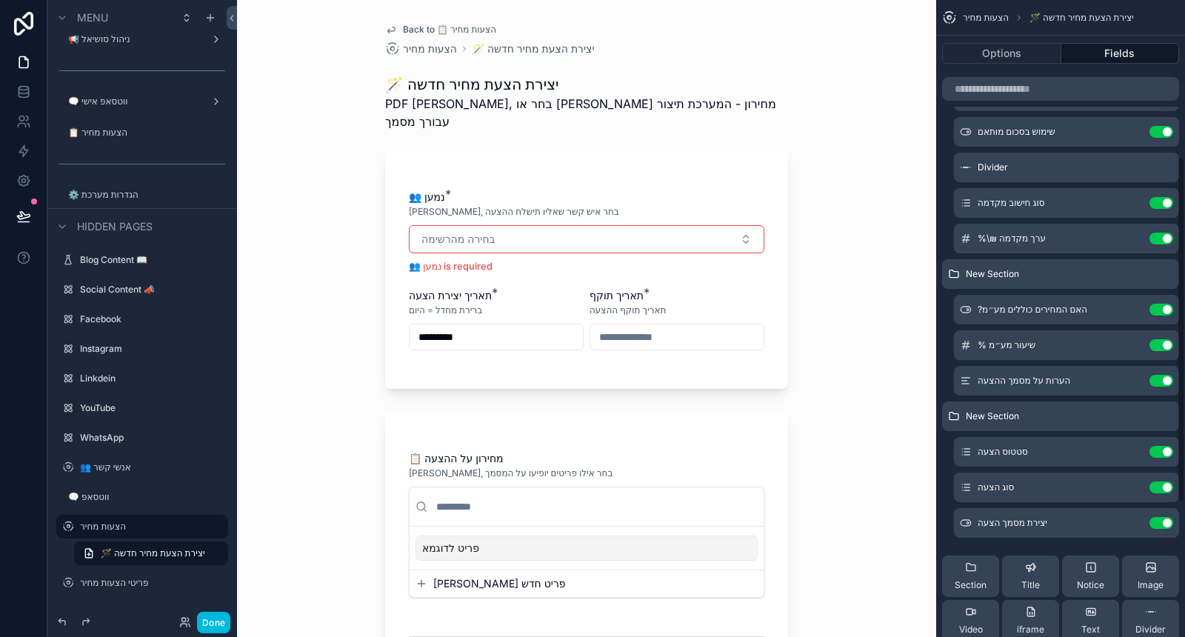
click at [0, 0] on icon "scrollable content" at bounding box center [0, 0] width 0 height 0
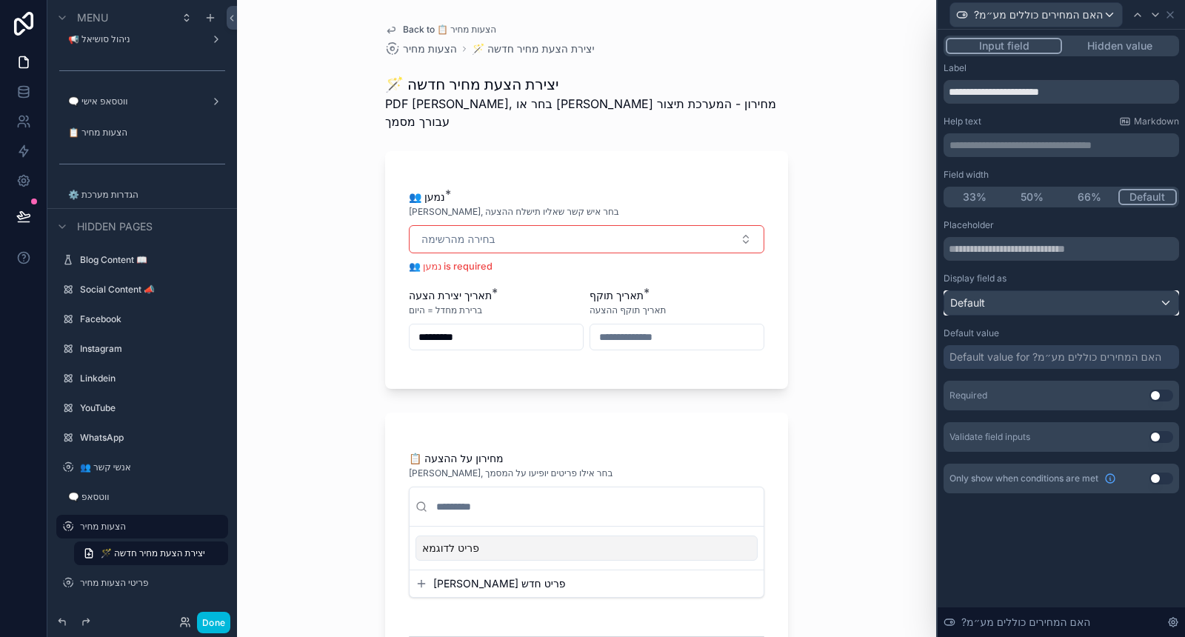
click at [1078, 306] on div "Default" at bounding box center [1061, 303] width 234 height 24
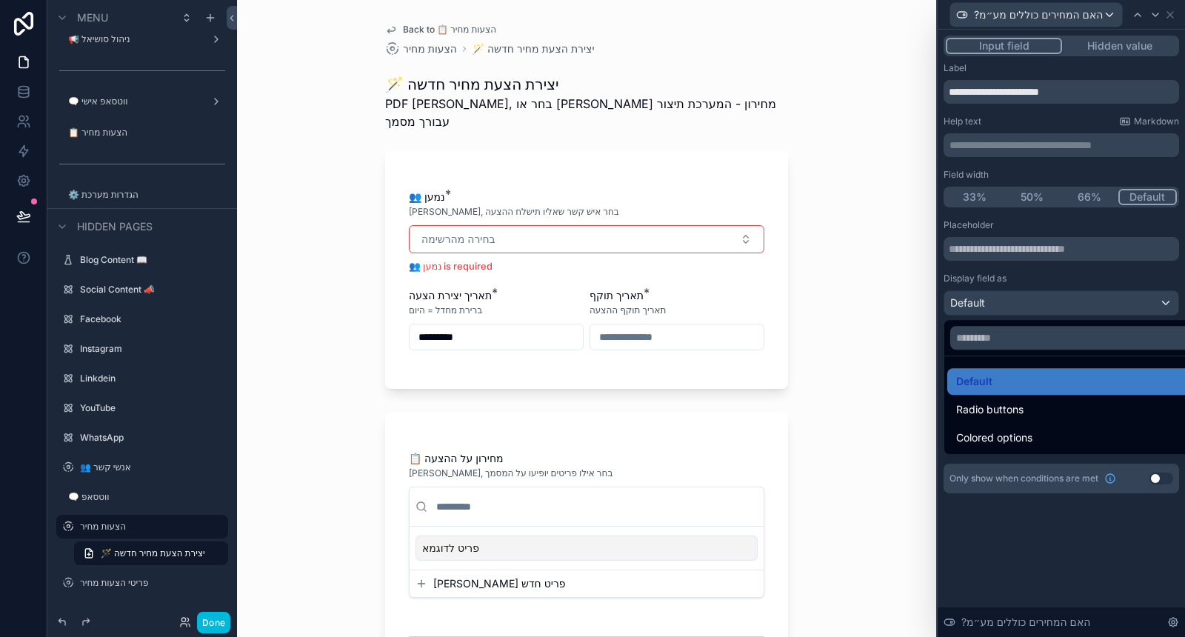
click at [1076, 287] on div at bounding box center [1061, 318] width 247 height 637
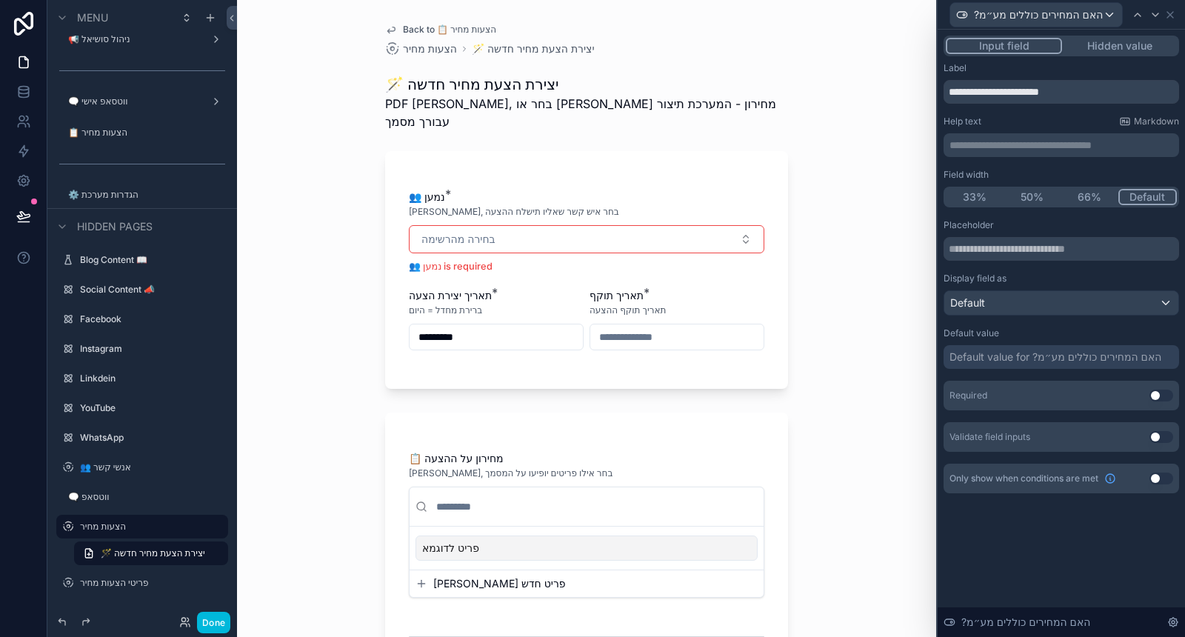
click at [1054, 361] on div "Default value for ?האם המחירים כוללים מע״מ" at bounding box center [1056, 357] width 212 height 15
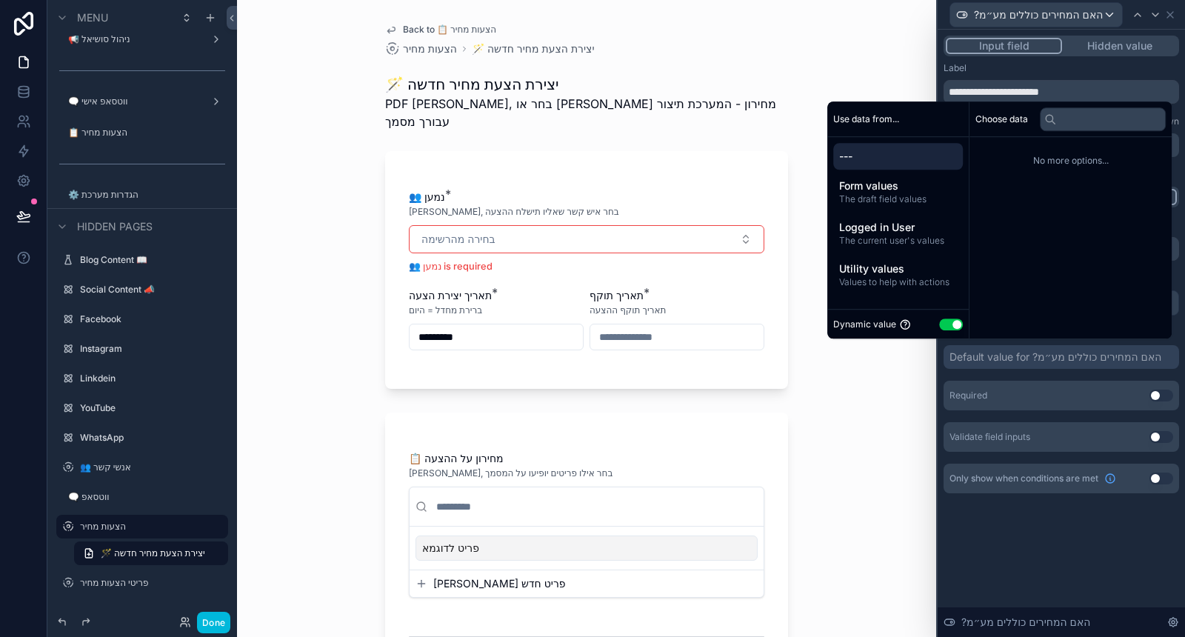
click at [946, 324] on button "Use setting" at bounding box center [951, 325] width 24 height 12
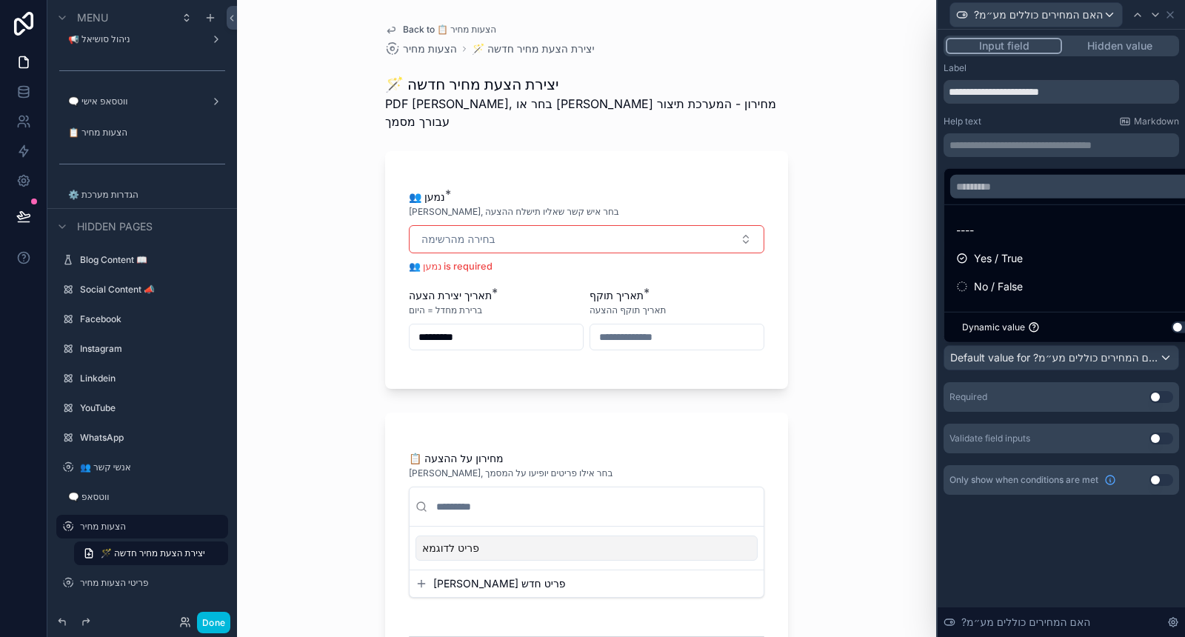
drag, startPoint x: 1035, startPoint y: 259, endPoint x: 1043, endPoint y: 341, distance: 81.9
click at [1036, 259] on div "Yes / True" at bounding box center [1078, 259] width 245 height 18
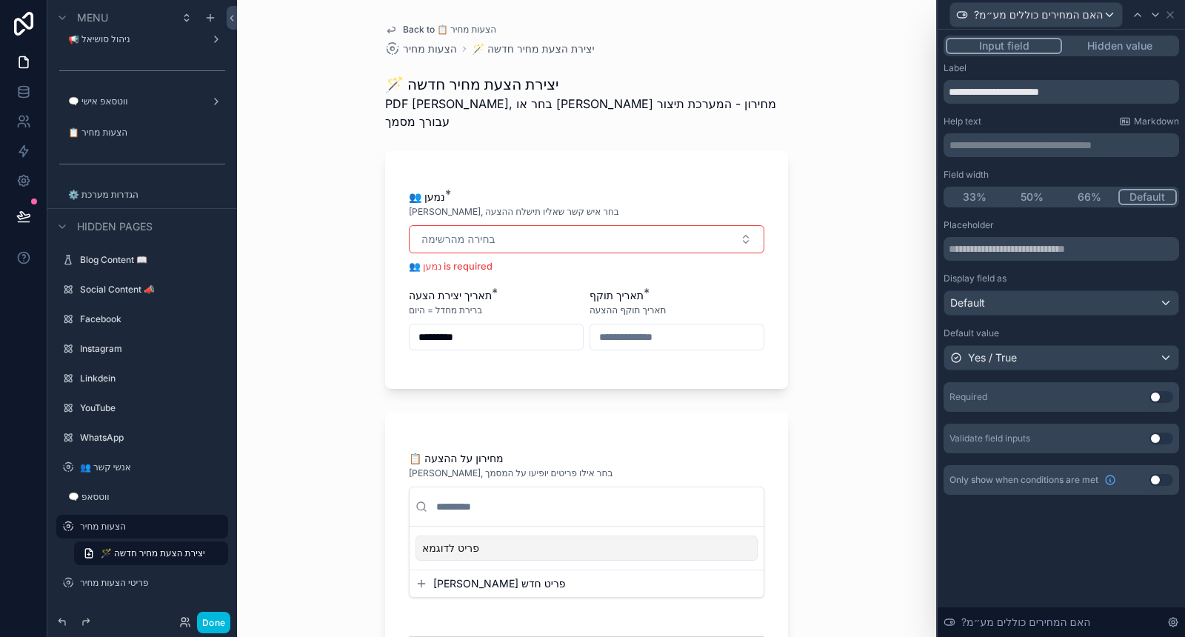
drag, startPoint x: 1011, startPoint y: 538, endPoint x: 950, endPoint y: 510, distance: 66.9
click at [1011, 539] on div "**********" at bounding box center [1061, 333] width 247 height 607
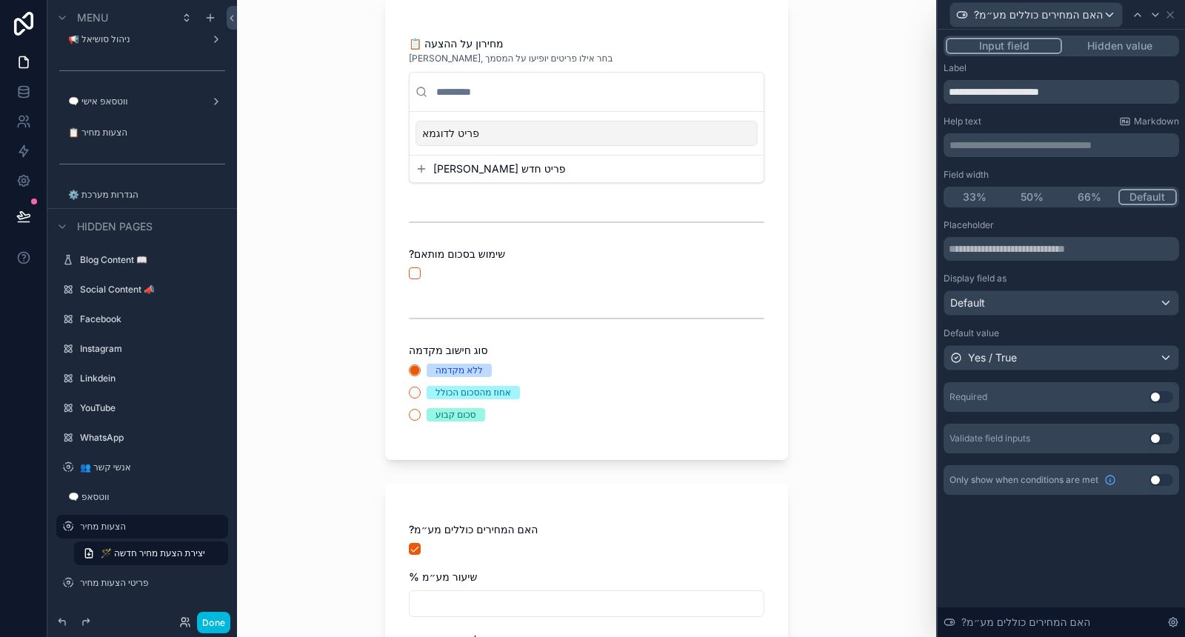
scroll to position [576, 0]
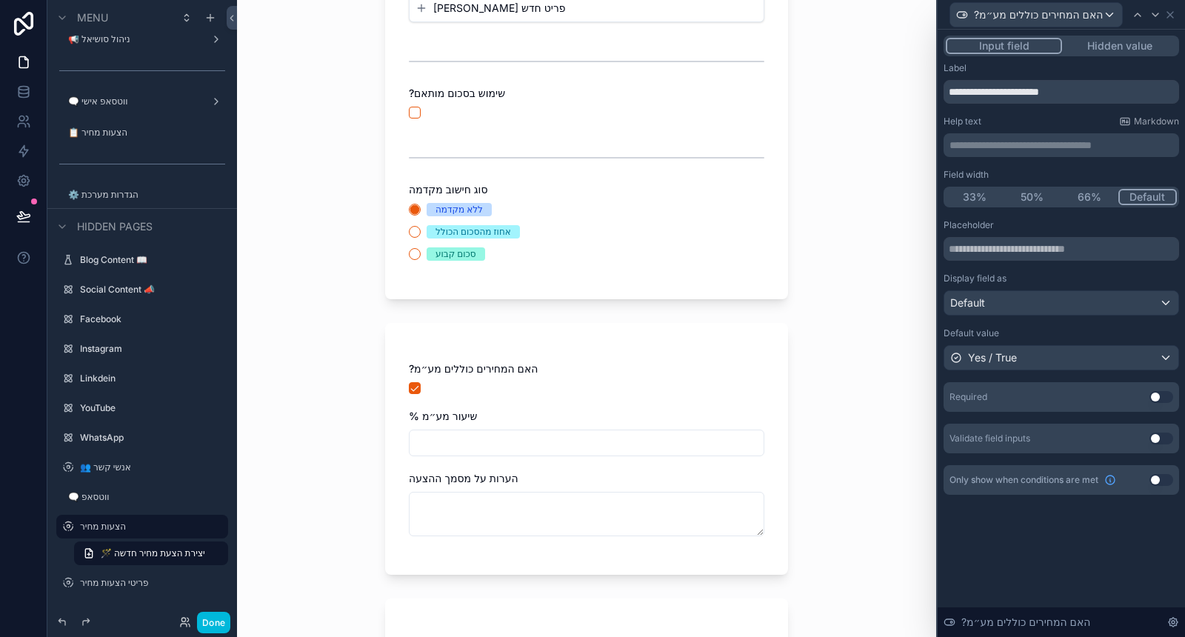
click at [973, 195] on button "33%" at bounding box center [975, 197] width 58 height 16
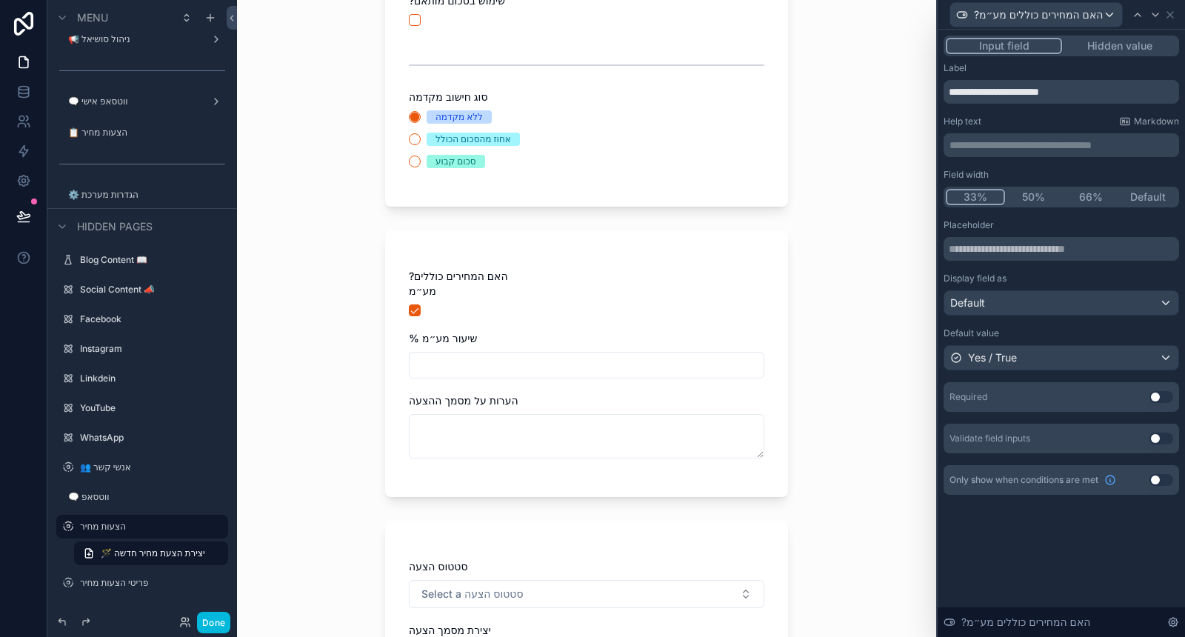
scroll to position [741, 0]
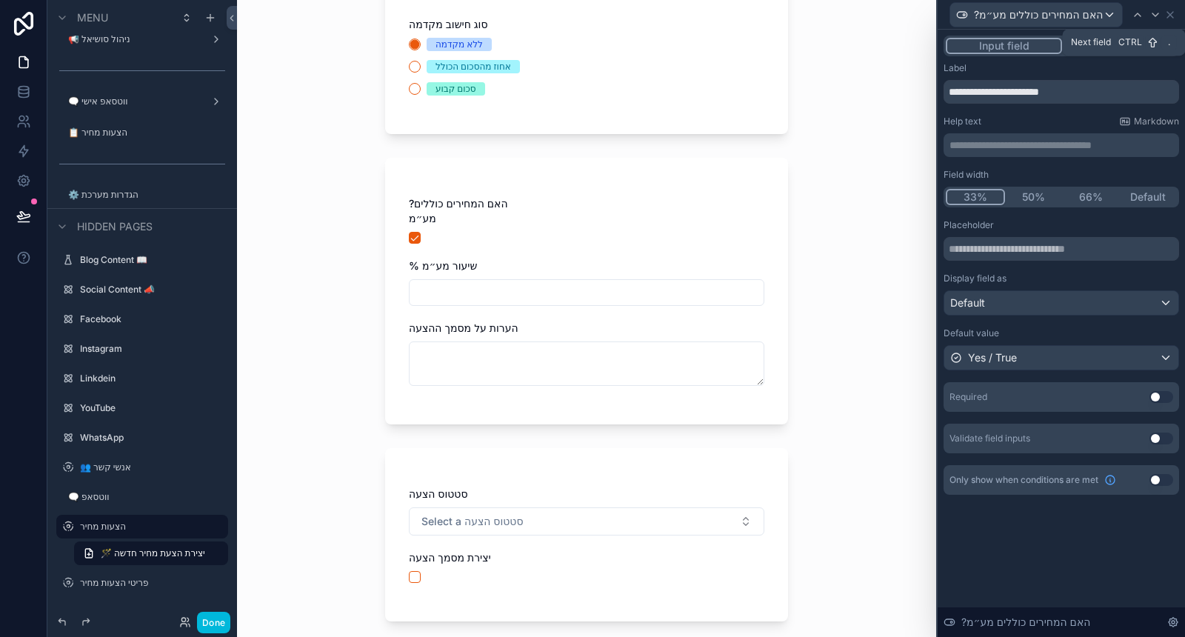
click at [1155, 16] on icon at bounding box center [1156, 15] width 12 height 12
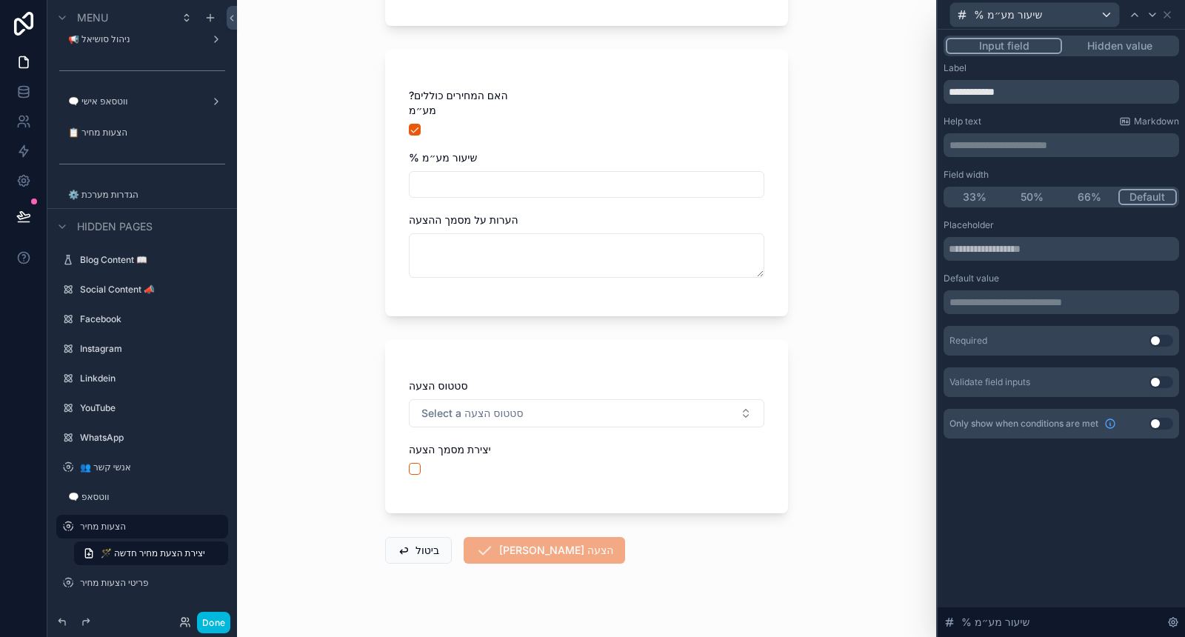
scroll to position [767, 0]
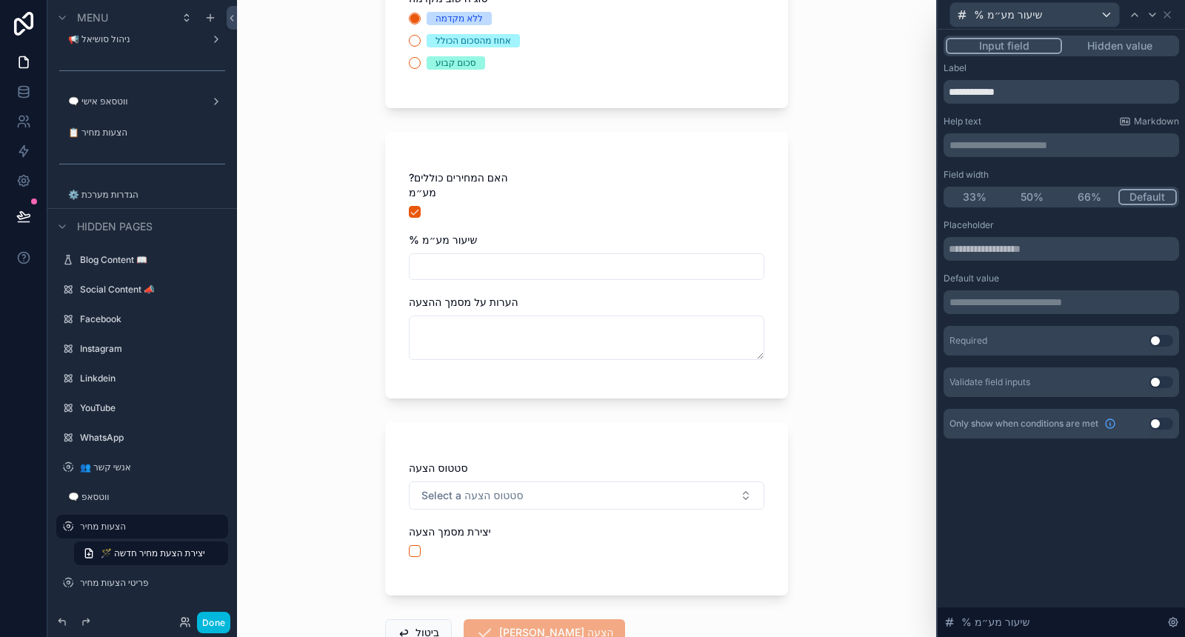
click at [984, 200] on button "33%" at bounding box center [975, 197] width 58 height 16
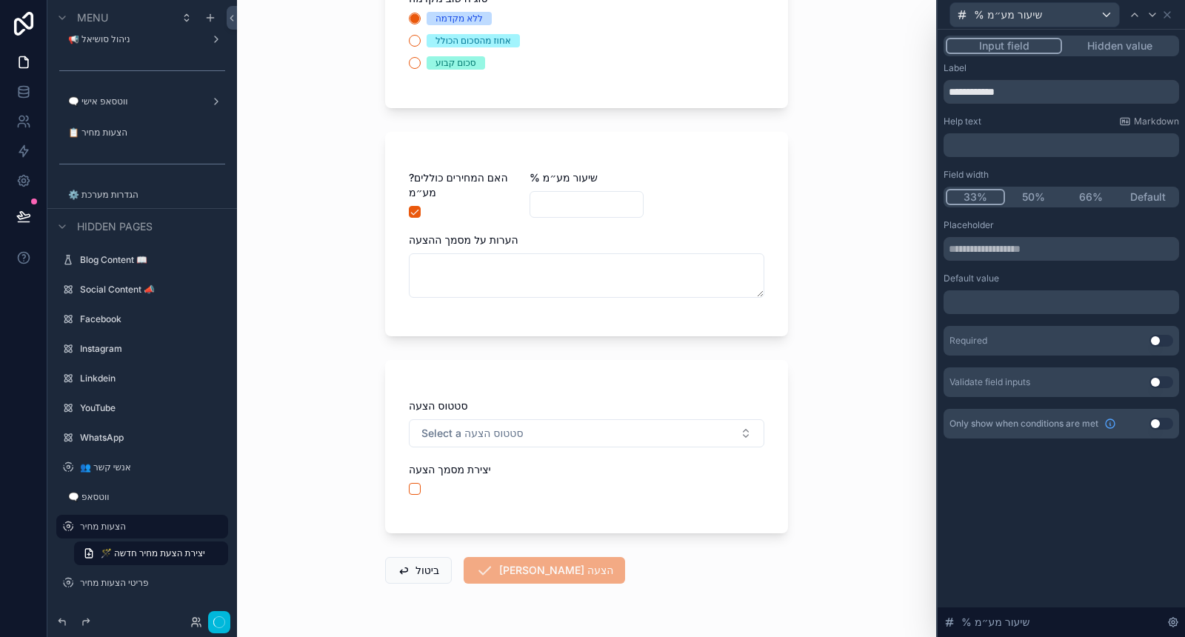
scroll to position [0, 0]
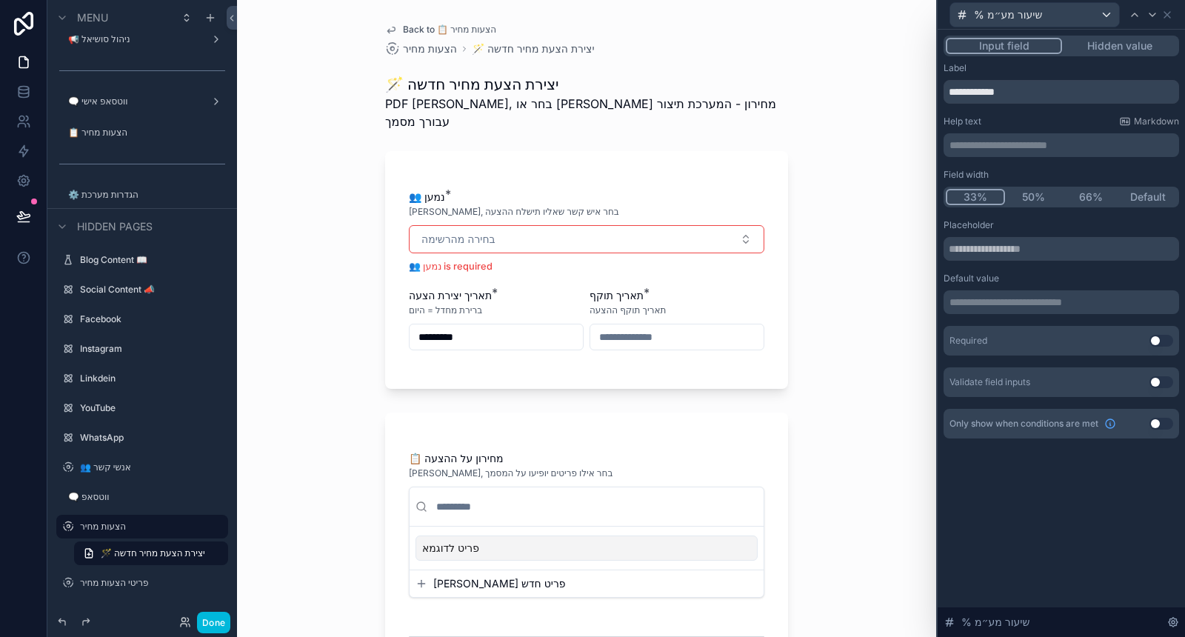
click at [1083, 198] on button "66%" at bounding box center [1091, 197] width 58 height 16
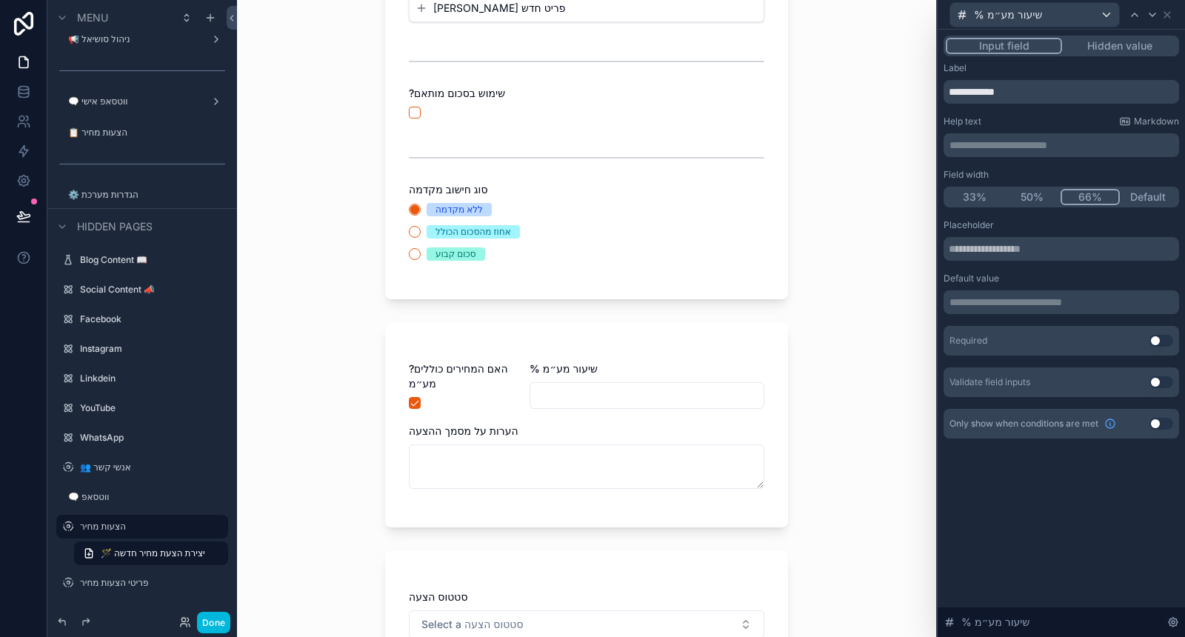
scroll to position [576, 0]
click at [1164, 16] on icon at bounding box center [1167, 15] width 12 height 12
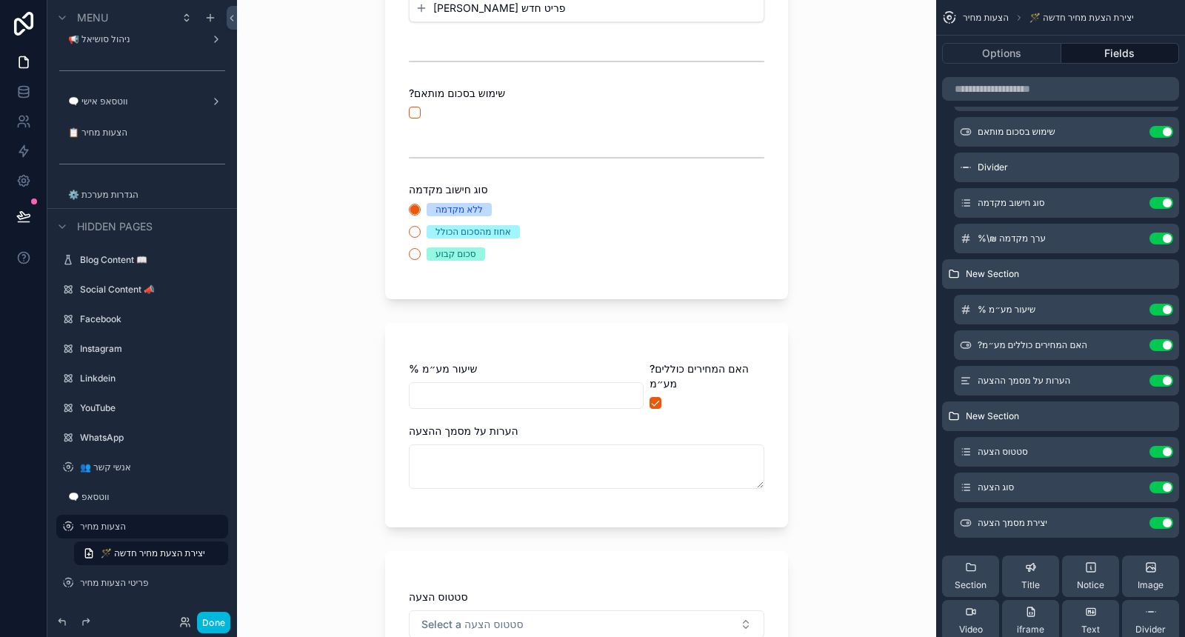
click at [0, 0] on icon "scrollable content" at bounding box center [0, 0] width 0 height 0
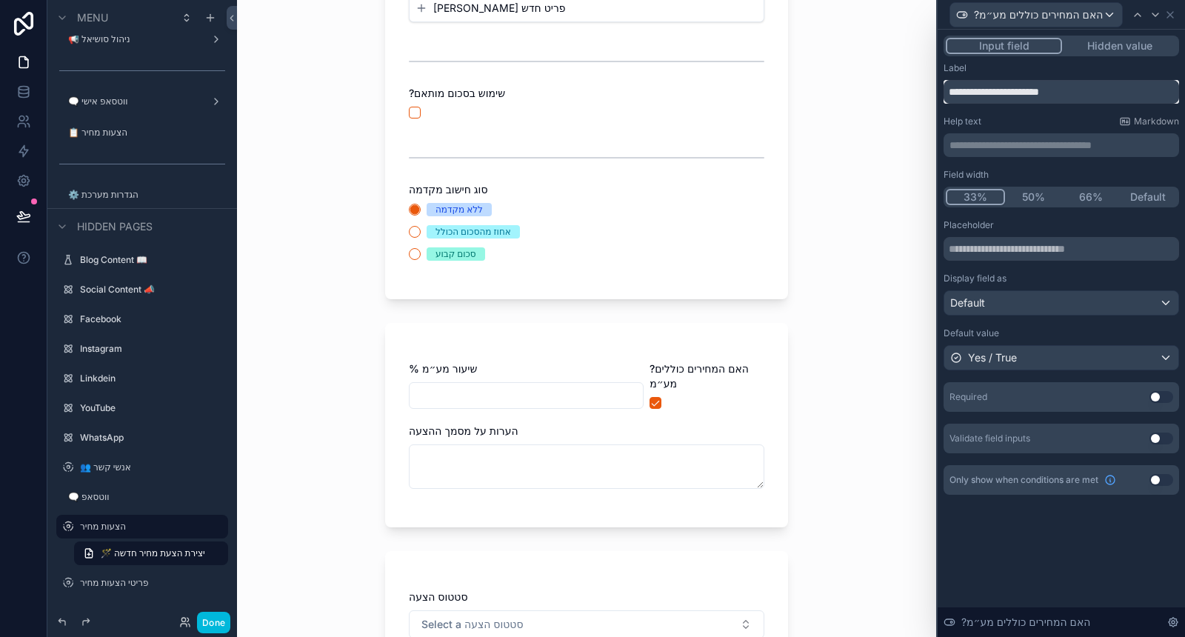
drag, startPoint x: 1059, startPoint y: 93, endPoint x: 1075, endPoint y: 94, distance: 15.6
click at [1075, 94] on input "**********" at bounding box center [1062, 92] width 236 height 24
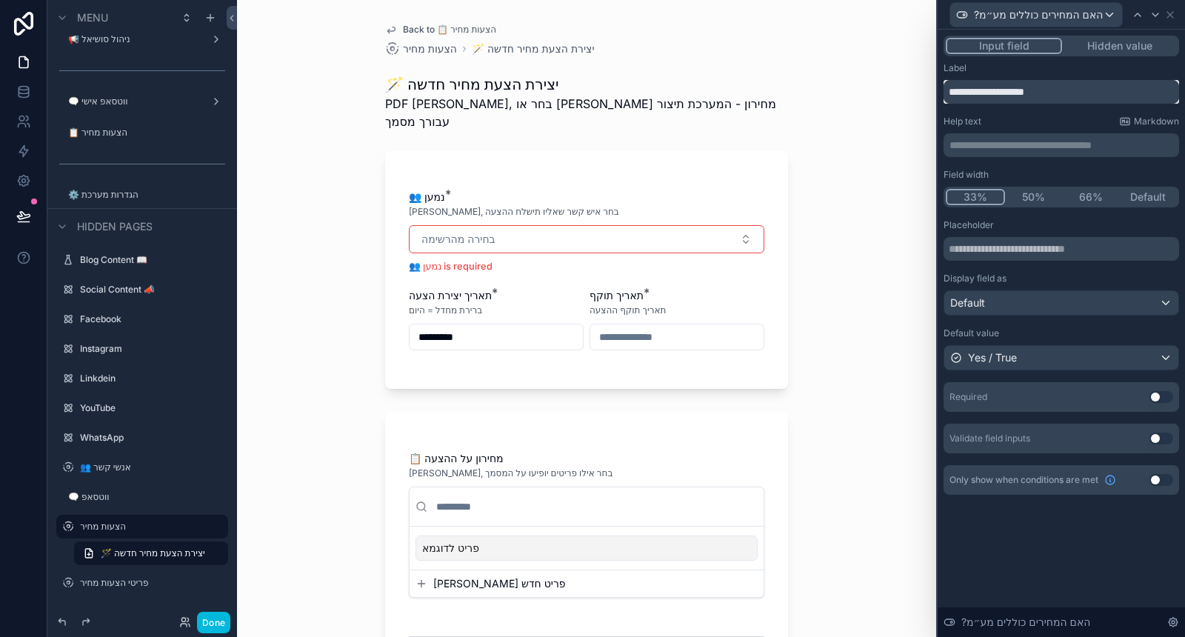
type input "**********"
click at [1068, 125] on div "Help text Markdown" at bounding box center [1062, 122] width 236 height 12
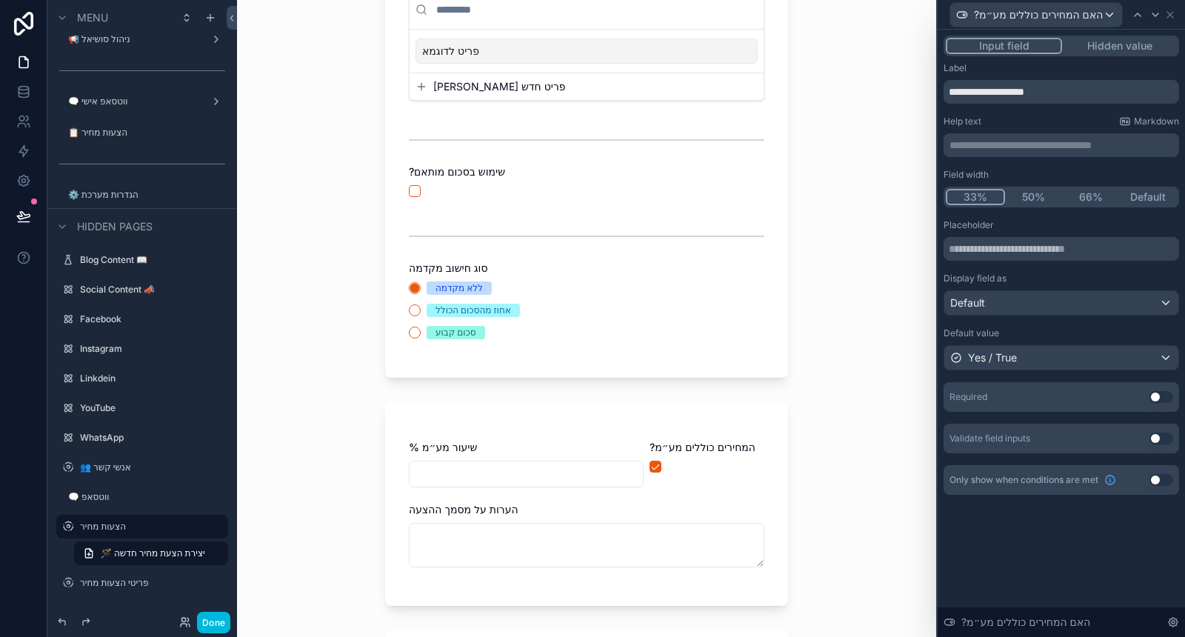
scroll to position [576, 0]
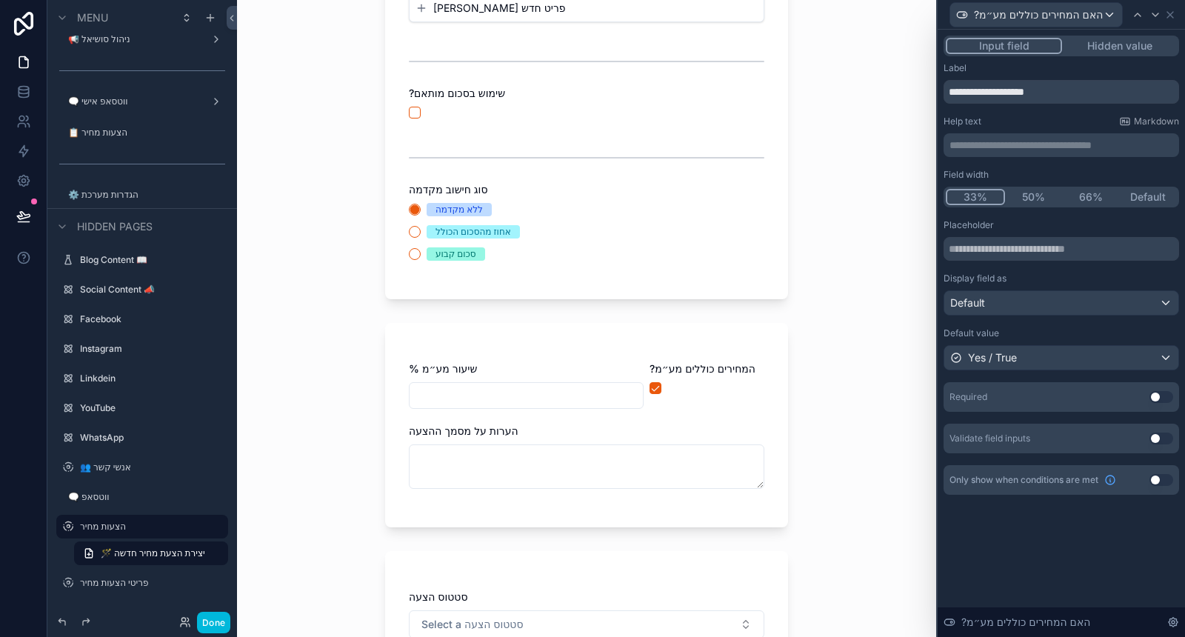
click at [1153, 20] on icon at bounding box center [1156, 15] width 12 height 12
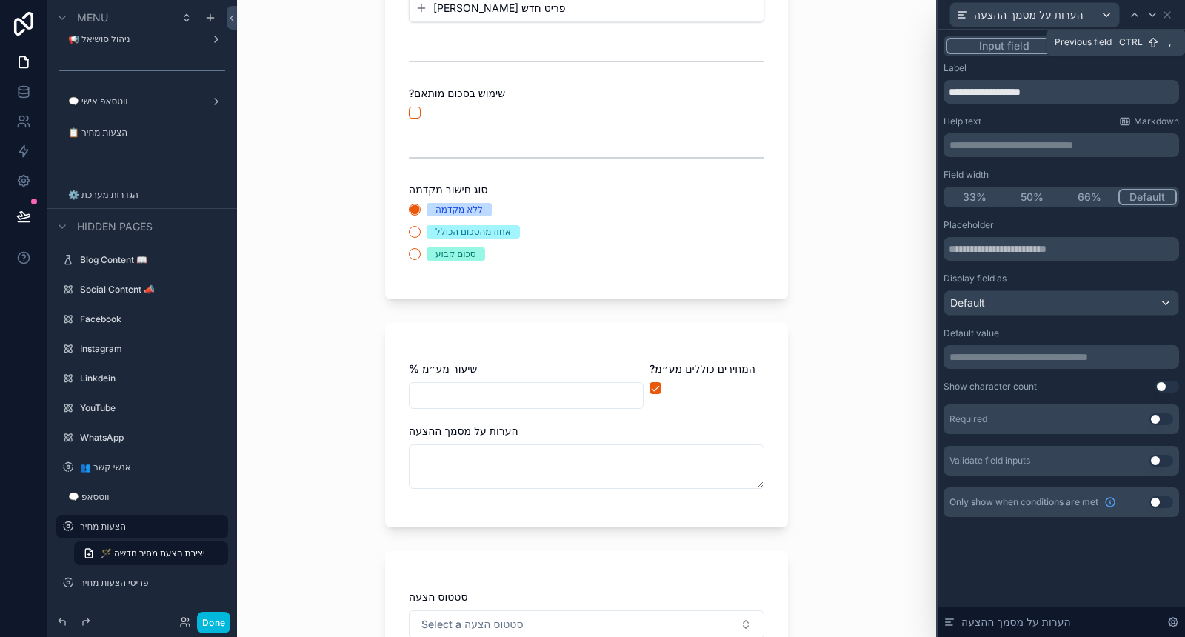
click at [1133, 12] on icon at bounding box center [1135, 15] width 12 height 12
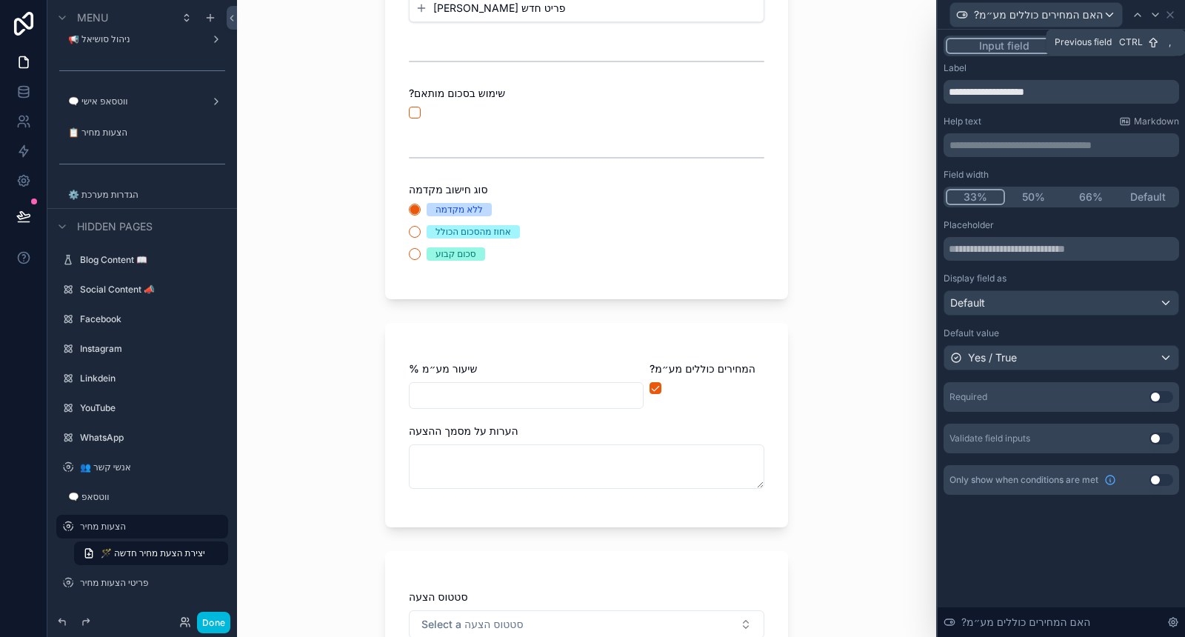
click at [1133, 12] on icon at bounding box center [1138, 15] width 12 height 12
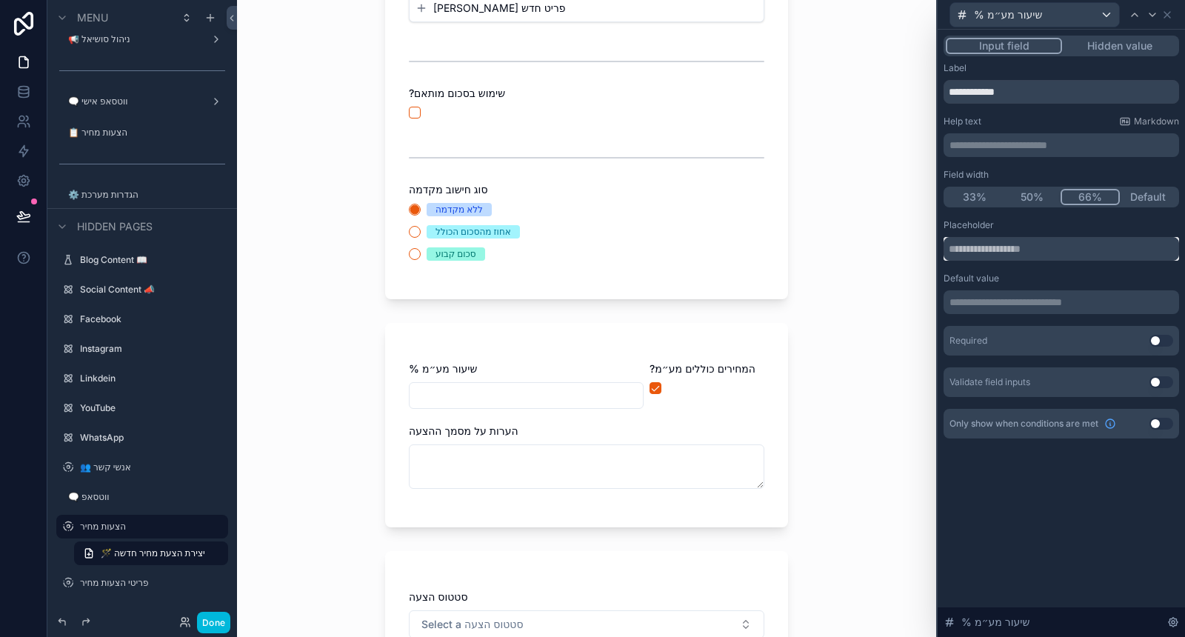
click at [999, 250] on input "text" at bounding box center [1062, 249] width 236 height 24
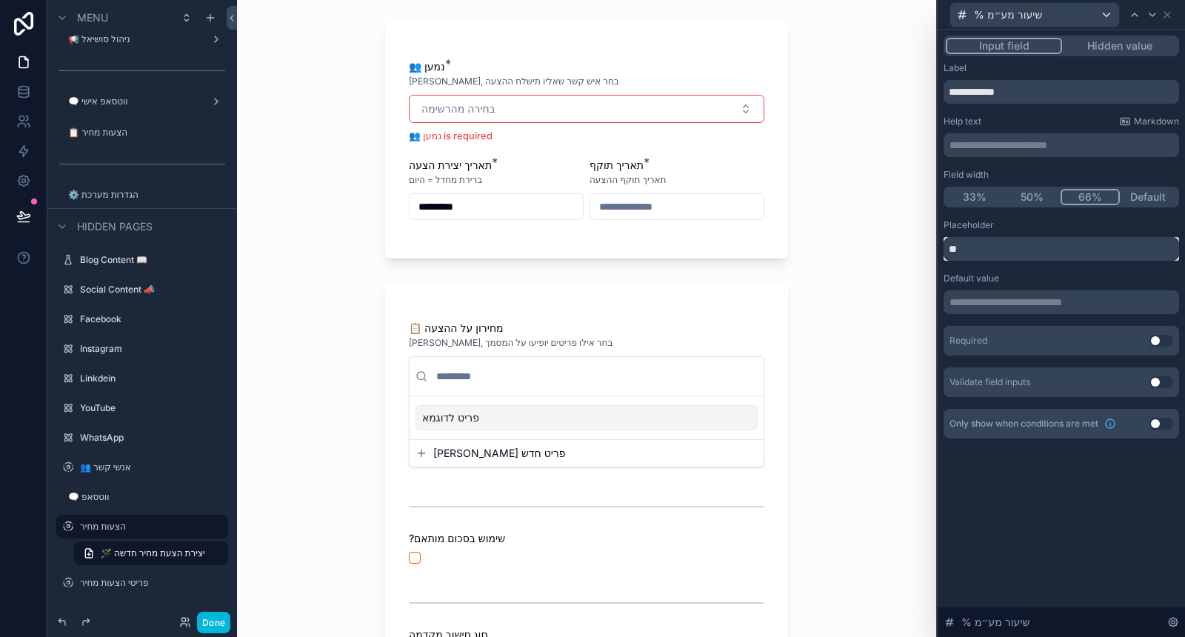
scroll to position [247, 0]
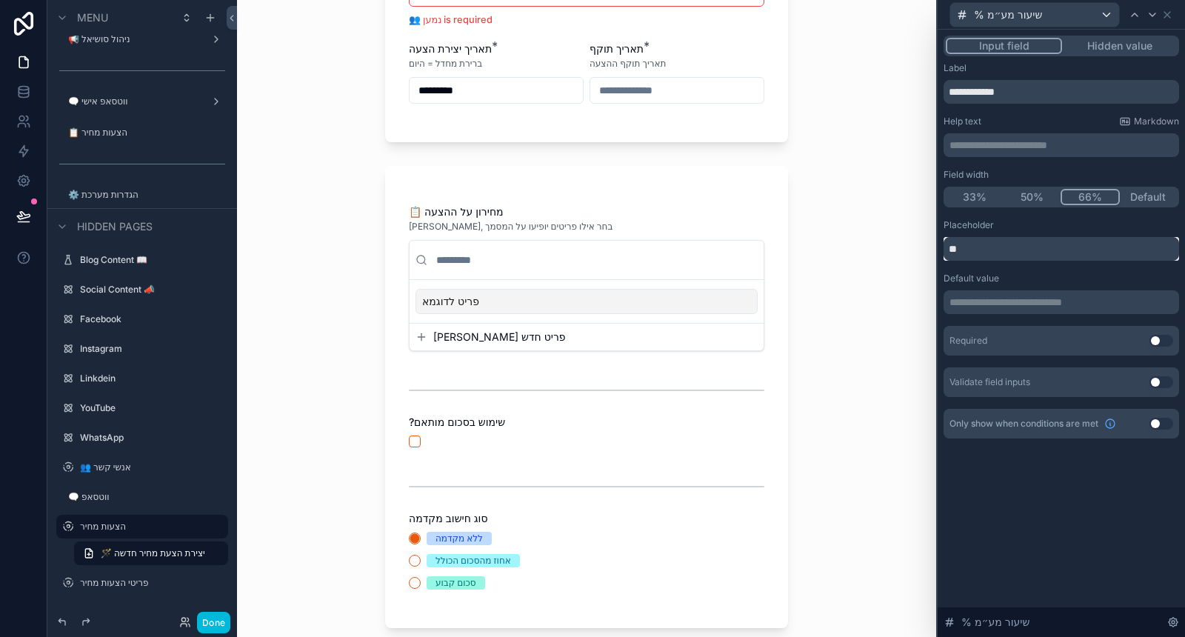
type input "**"
click at [1116, 303] on p "**********" at bounding box center [1063, 302] width 227 height 15
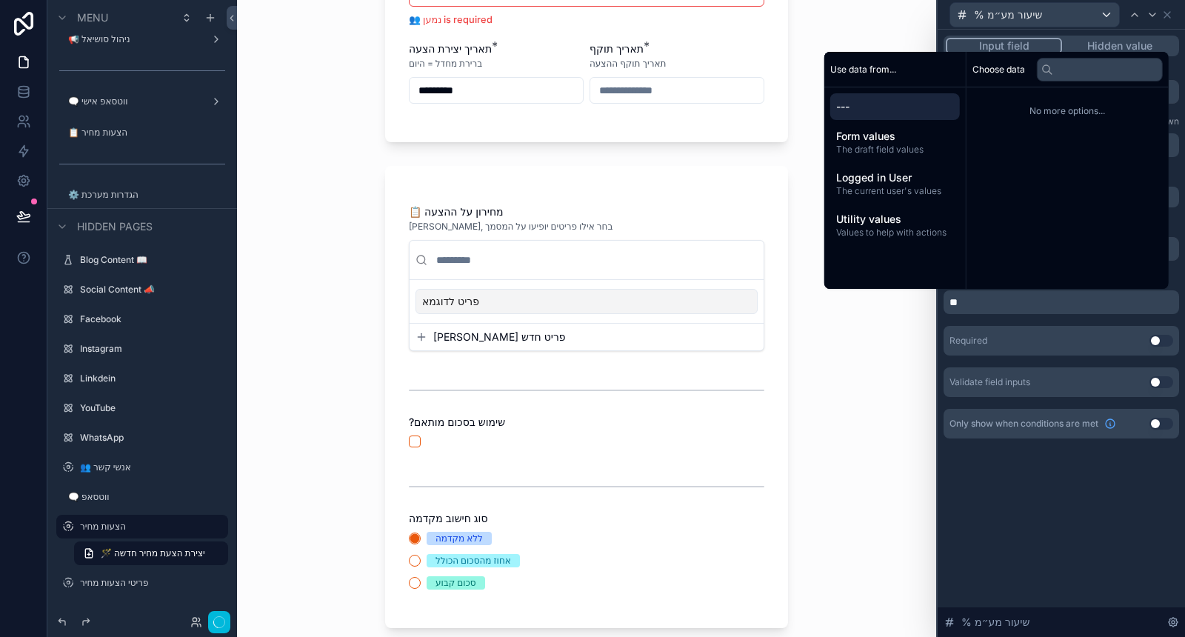
scroll to position [0, 0]
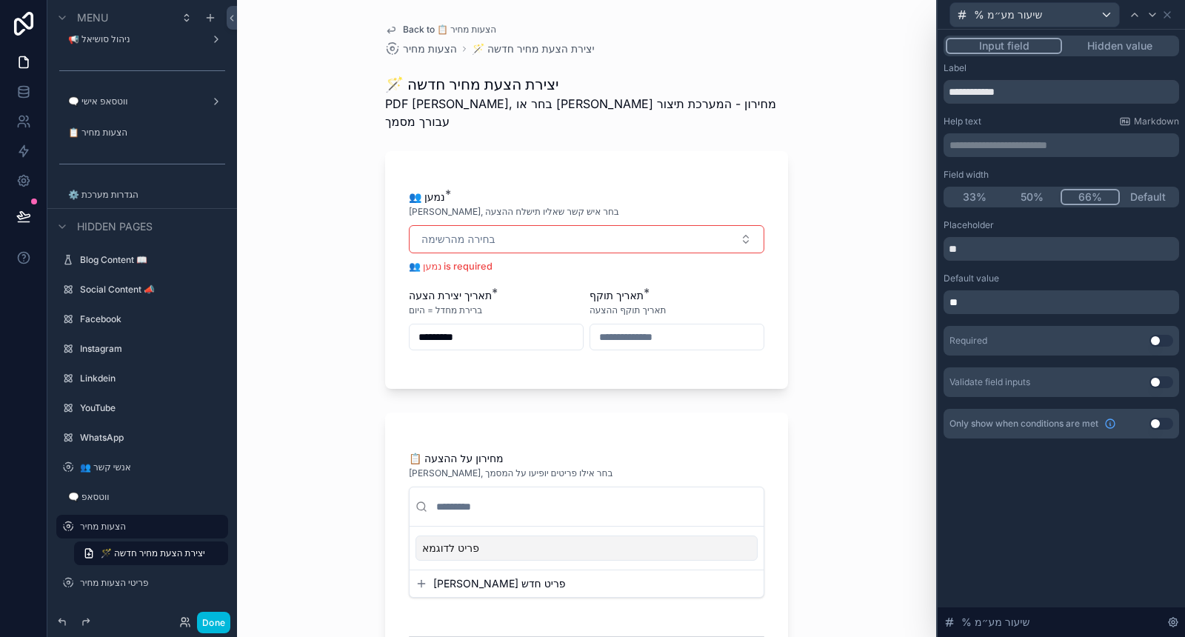
click at [1056, 476] on div "**********" at bounding box center [1061, 333] width 247 height 607
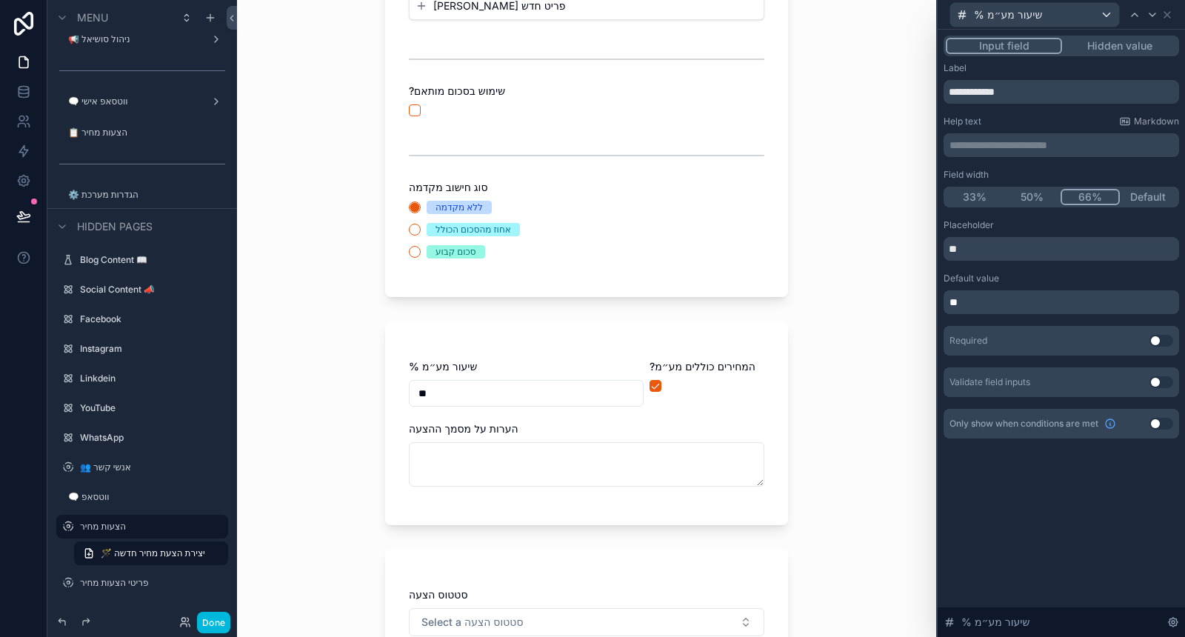
scroll to position [658, 0]
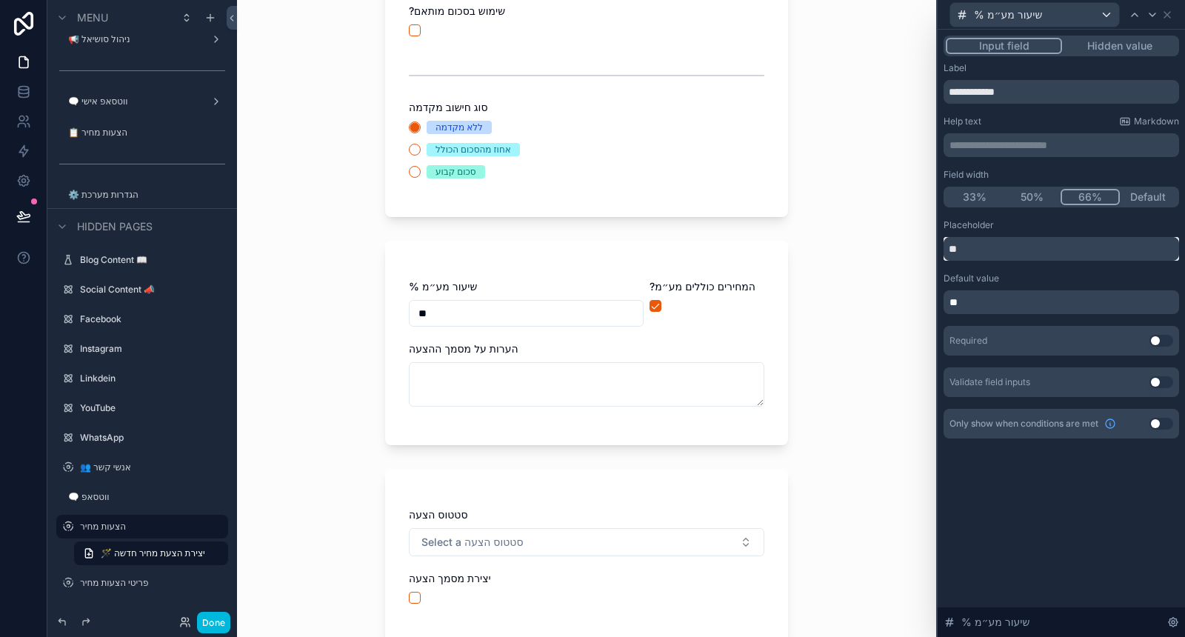
drag, startPoint x: 967, startPoint y: 246, endPoint x: 938, endPoint y: 241, distance: 28.5
click at [939, 241] on div "**********" at bounding box center [1061, 252] width 247 height 444
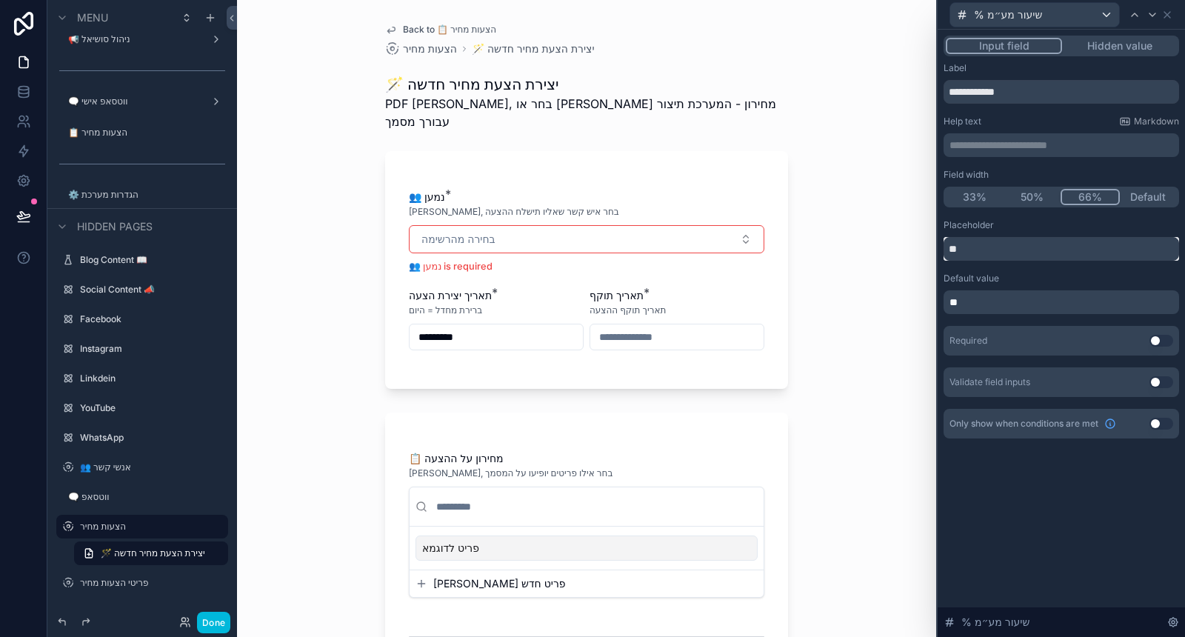
type input "*"
drag, startPoint x: 1006, startPoint y: 223, endPoint x: 826, endPoint y: 259, distance: 183.6
click at [1007, 223] on div "Placeholder" at bounding box center [1062, 225] width 236 height 12
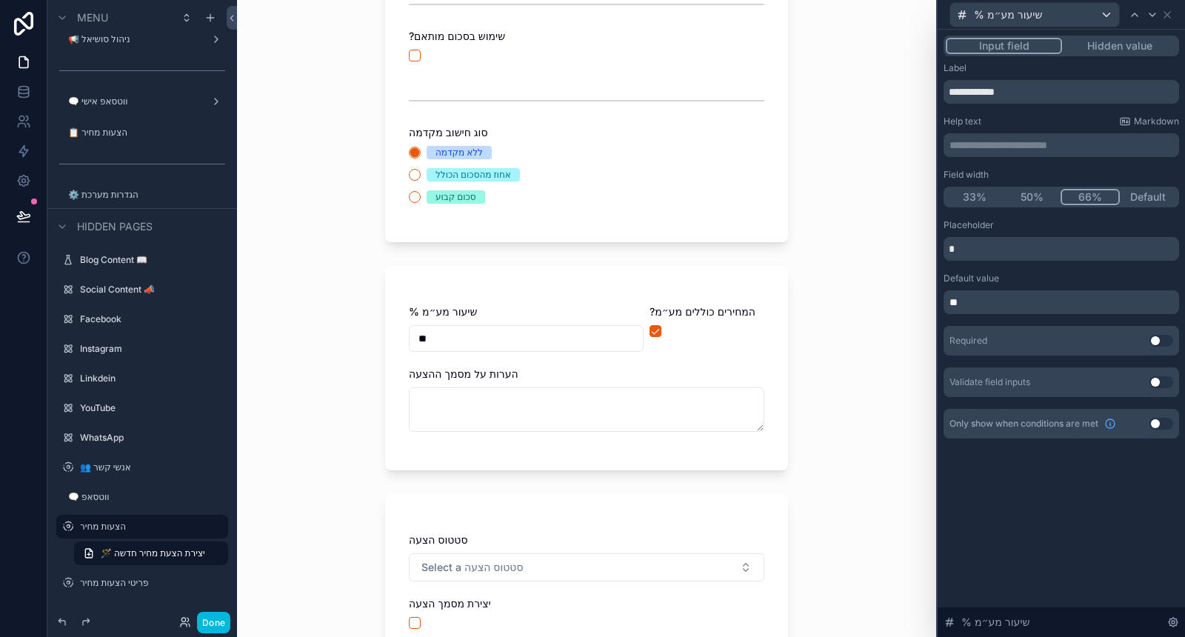
scroll to position [658, 0]
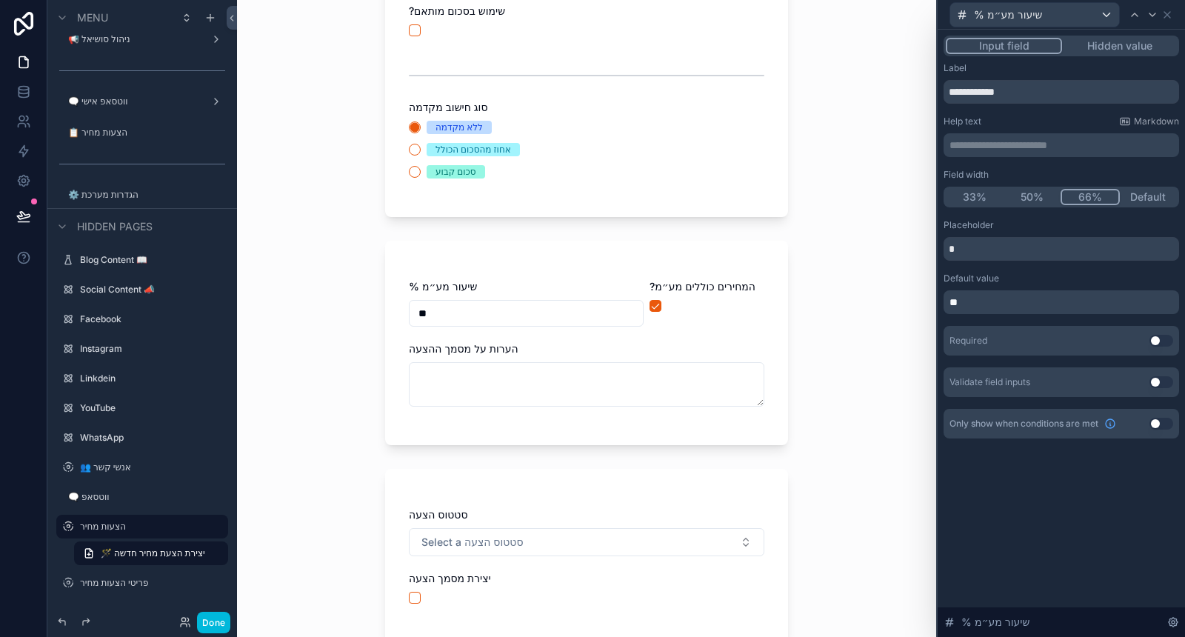
click at [1164, 339] on button "Use setting" at bounding box center [1162, 341] width 24 height 12
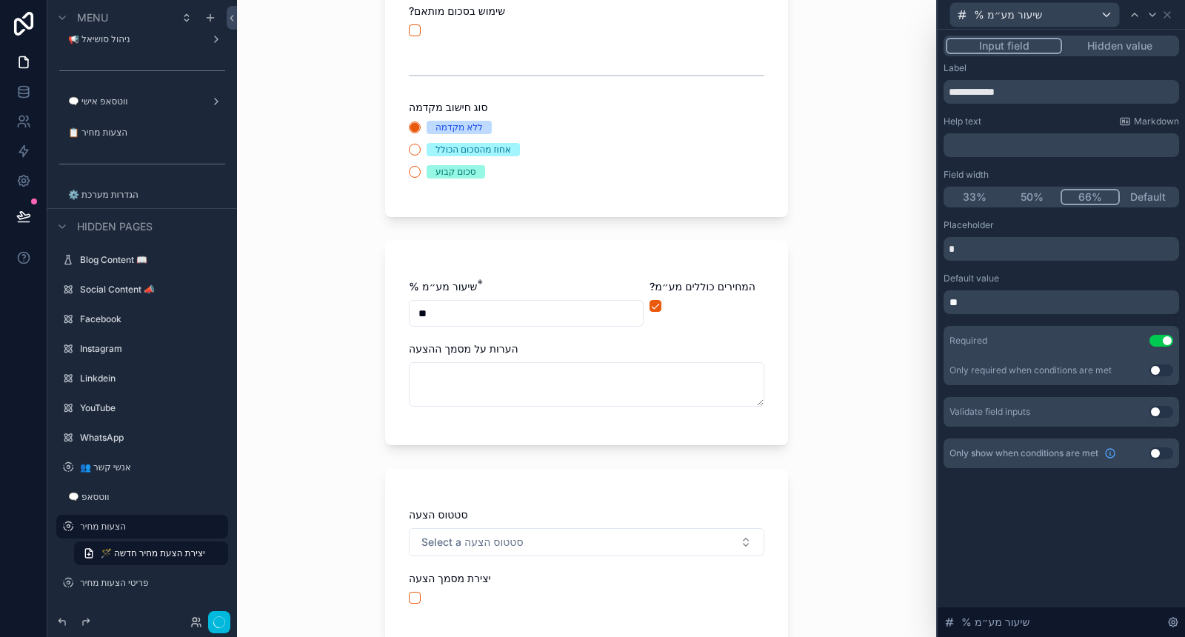
scroll to position [0, 0]
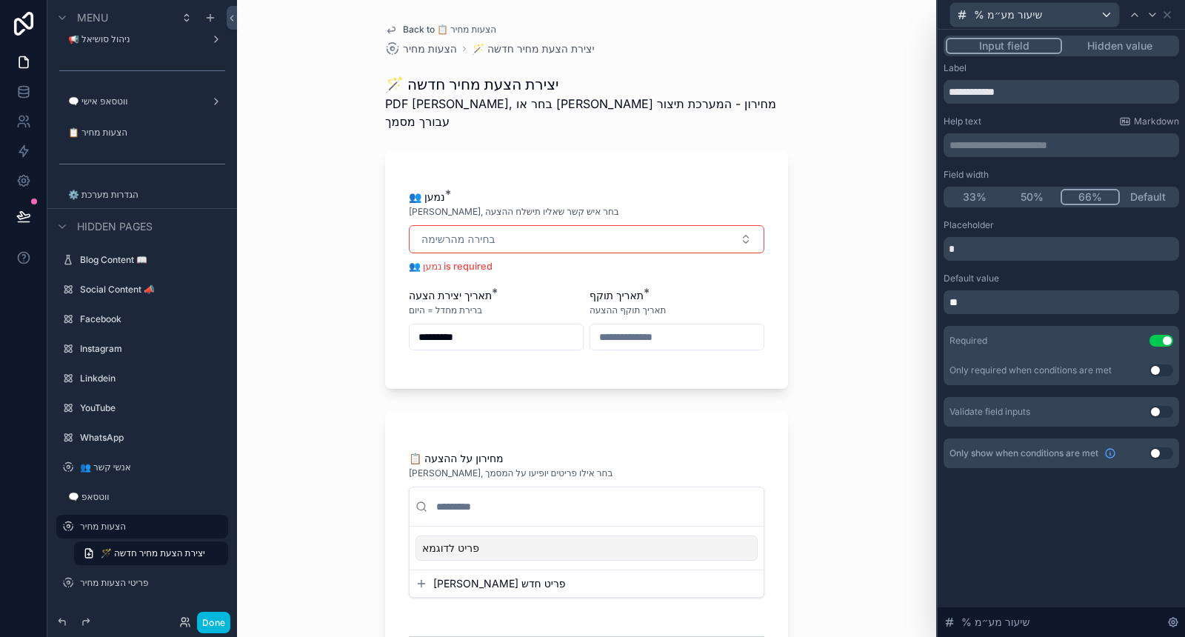
drag, startPoint x: 1160, startPoint y: 372, endPoint x: 1143, endPoint y: 379, distance: 18.3
click at [1161, 372] on button "Use setting" at bounding box center [1162, 370] width 24 height 12
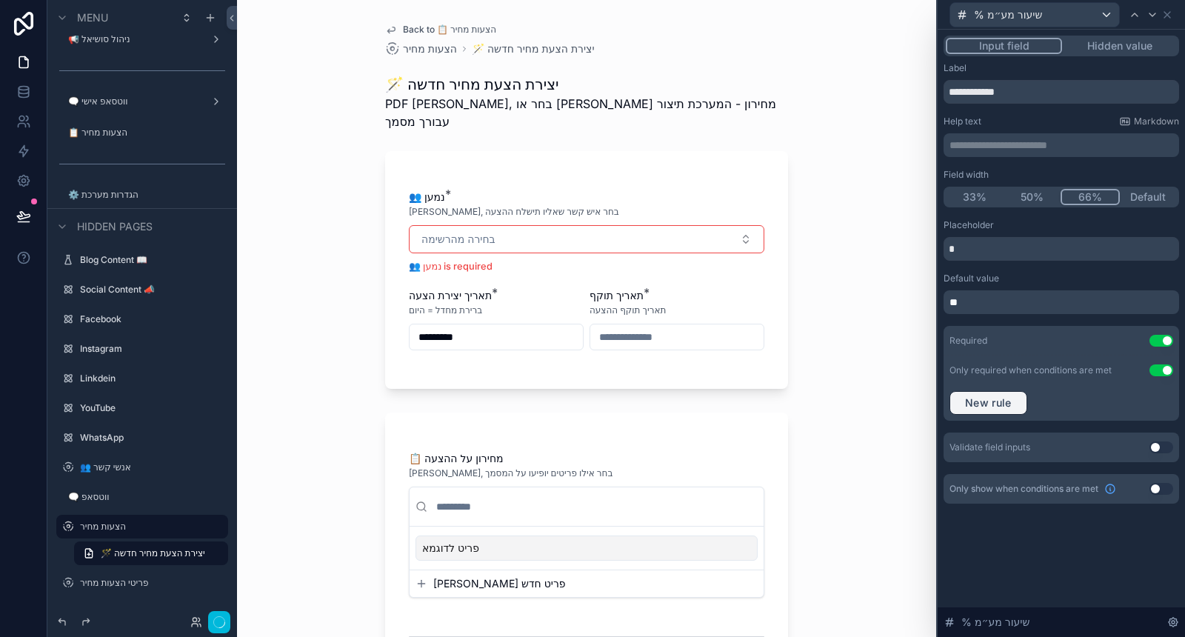
click at [1013, 404] on span "New rule" at bounding box center [988, 402] width 59 height 13
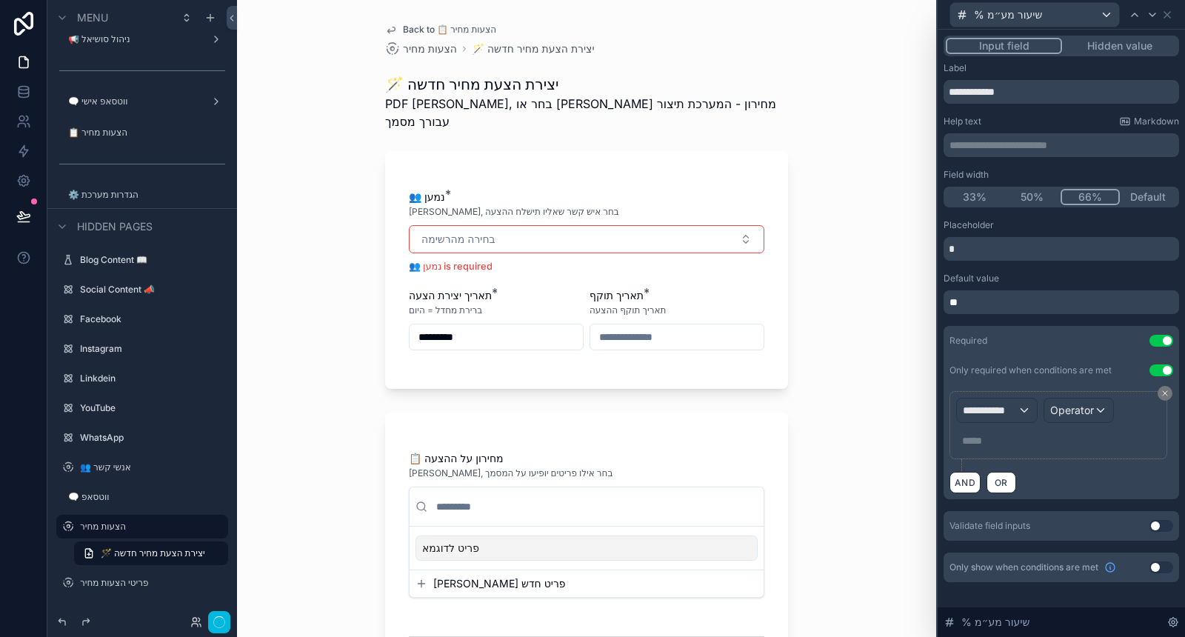
click at [993, 427] on div "**********" at bounding box center [1058, 425] width 204 height 55
click at [993, 411] on span "**********" at bounding box center [990, 410] width 55 height 15
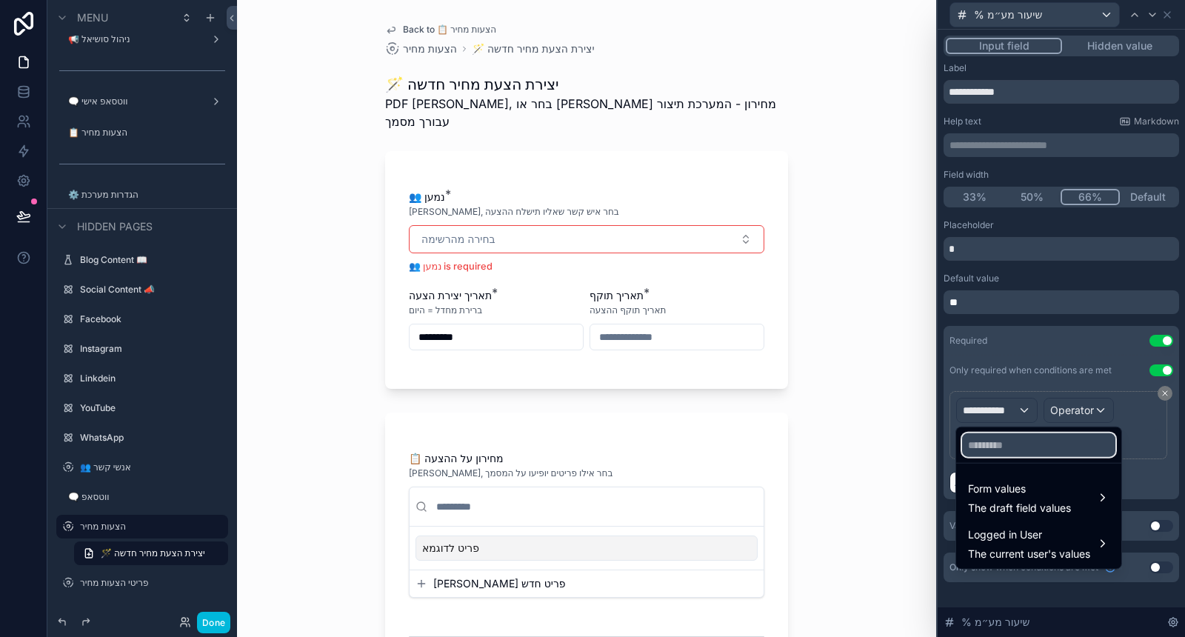
click at [1028, 450] on input "text" at bounding box center [1038, 445] width 153 height 24
click at [1030, 485] on span "Form values" at bounding box center [1019, 489] width 103 height 18
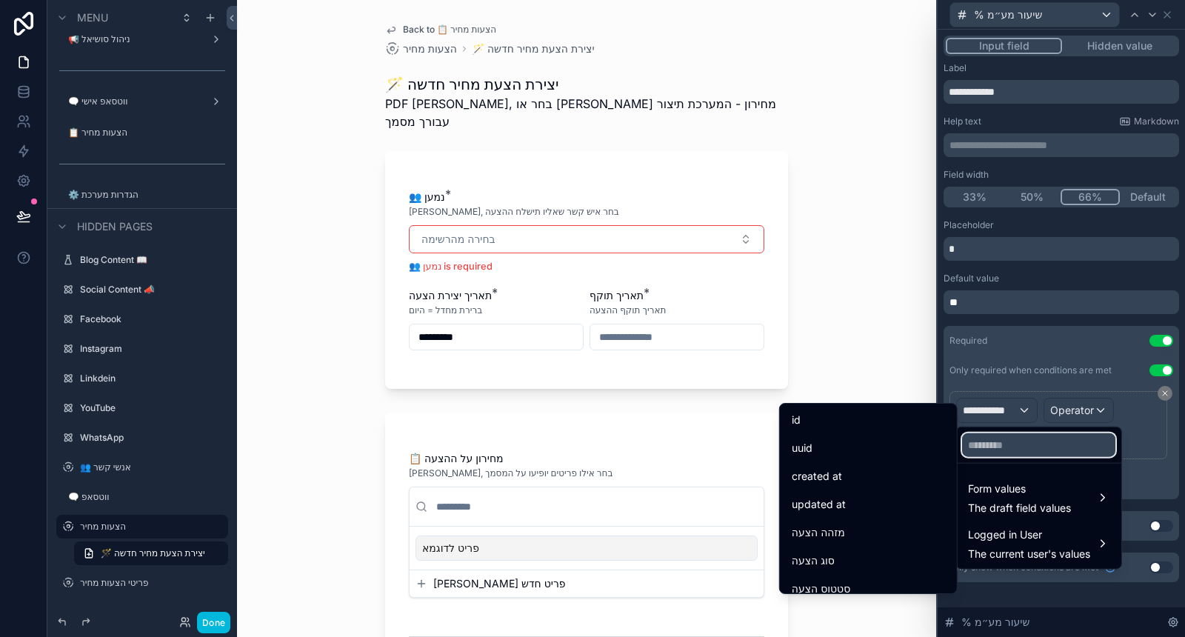
click at [1002, 450] on input "text" at bounding box center [1038, 445] width 153 height 24
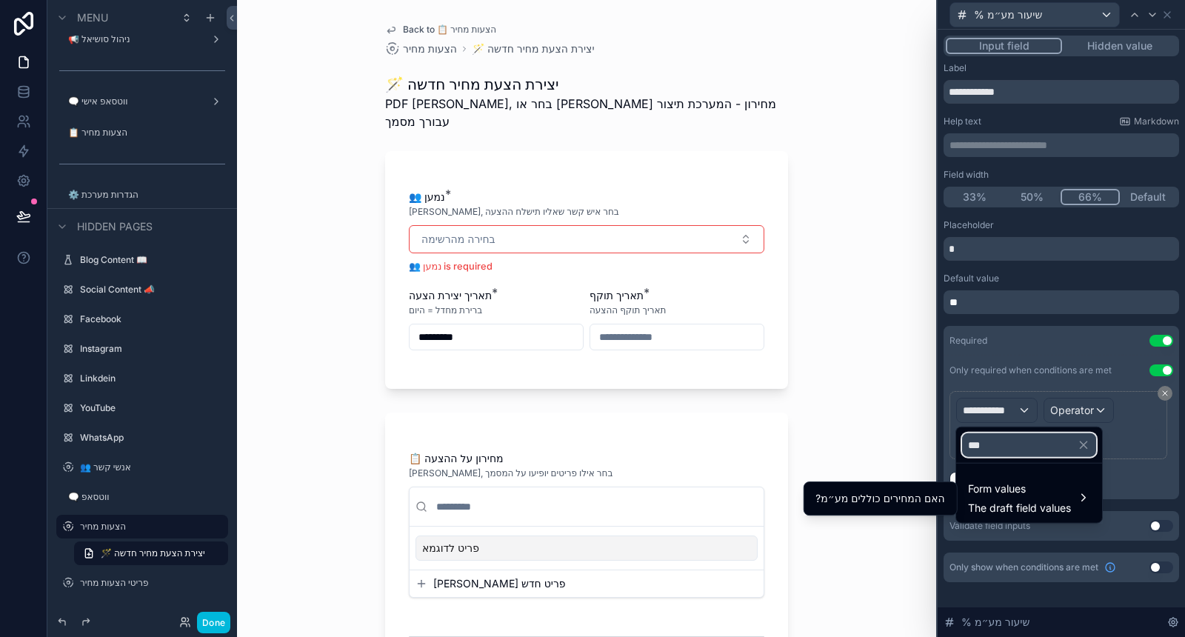
type input "***"
click at [925, 487] on div "?האם המחירים כוללים מע״מ" at bounding box center [880, 498] width 147 height 27
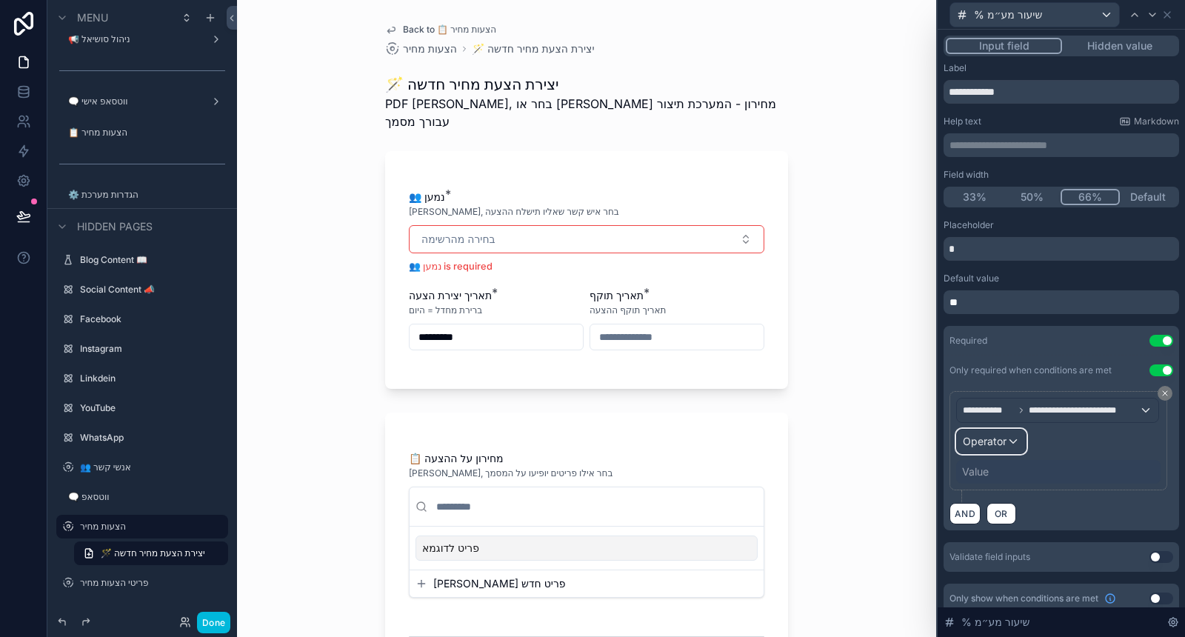
click at [1001, 440] on span "Operator" at bounding box center [985, 441] width 44 height 13
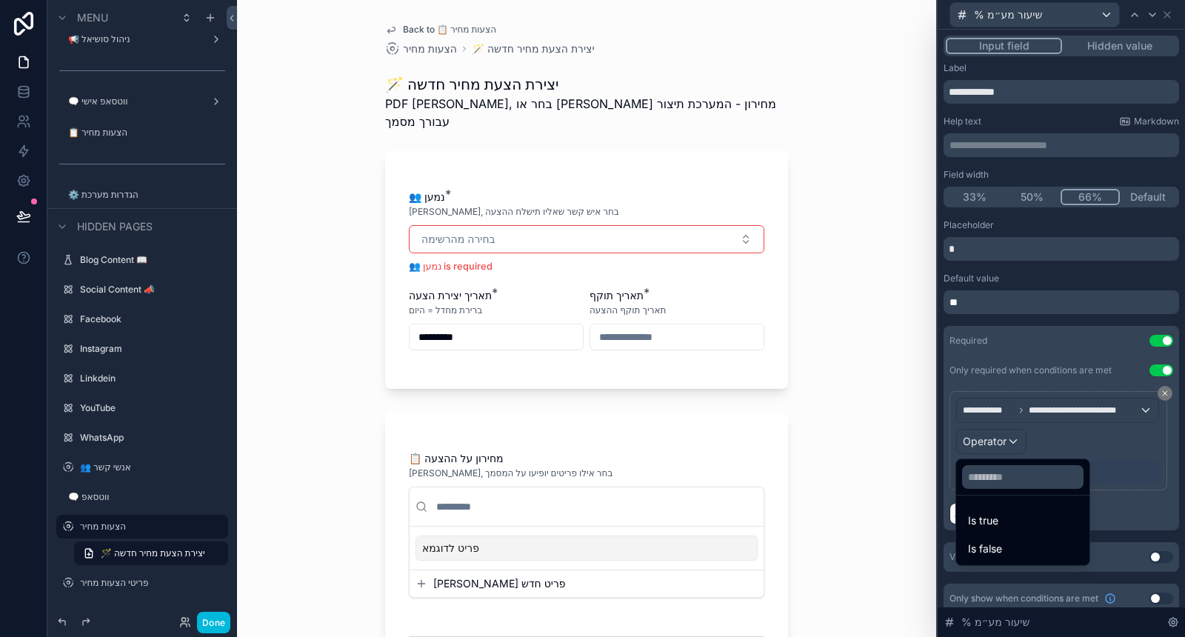
click at [1020, 510] on div "Is true" at bounding box center [1022, 520] width 127 height 27
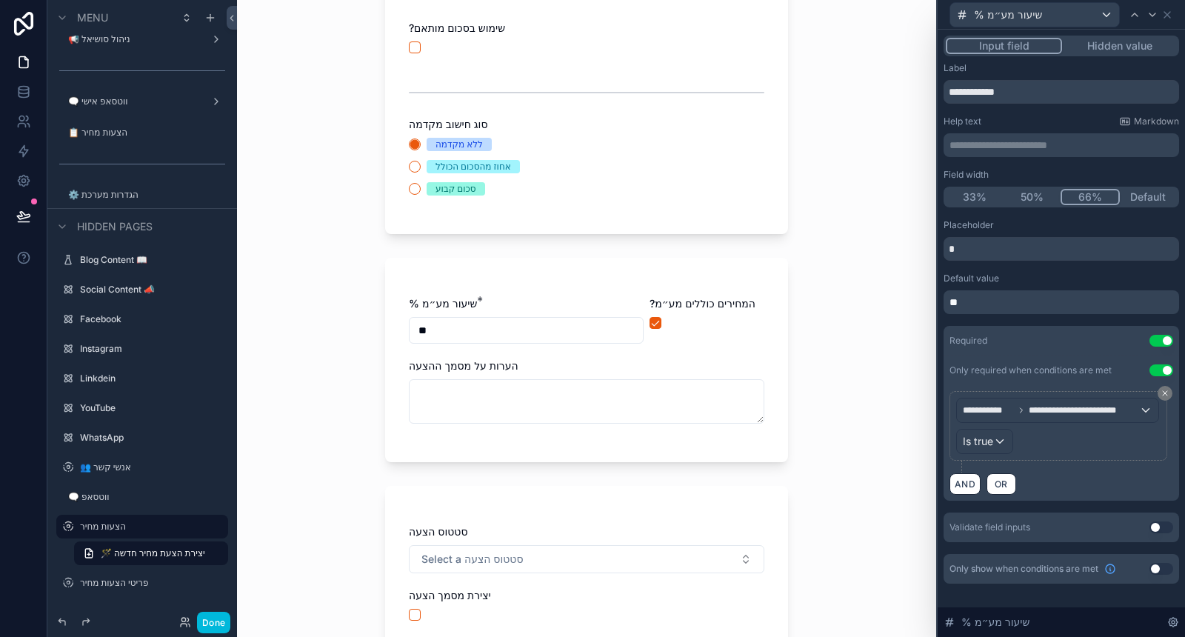
scroll to position [658, 0]
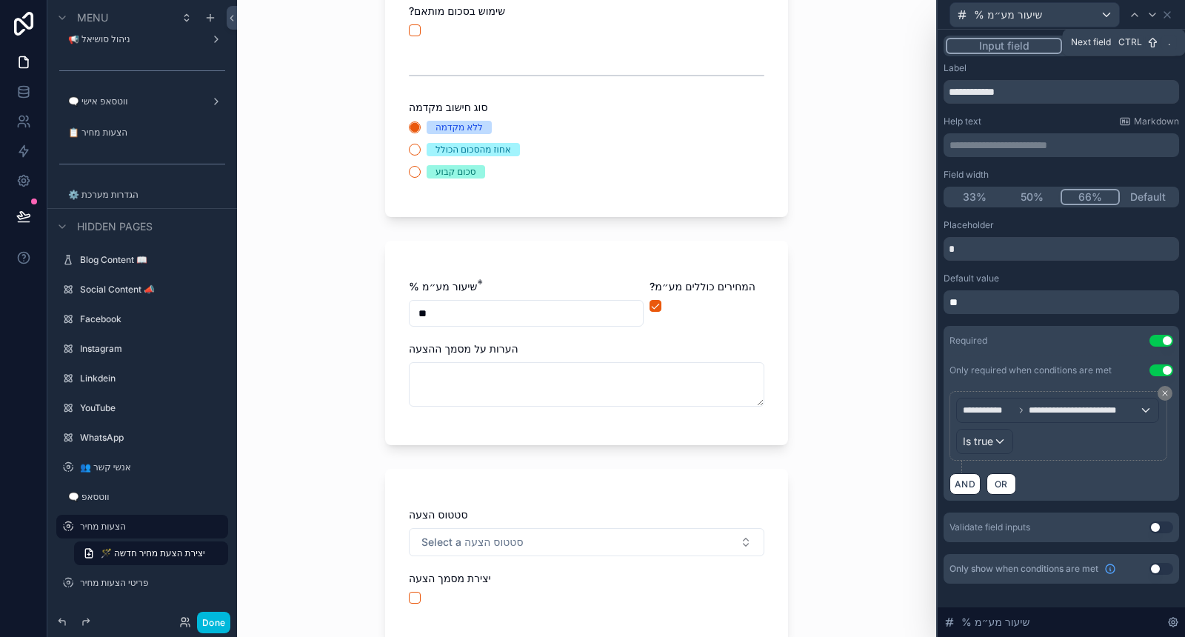
click at [1153, 11] on icon at bounding box center [1153, 15] width 12 height 12
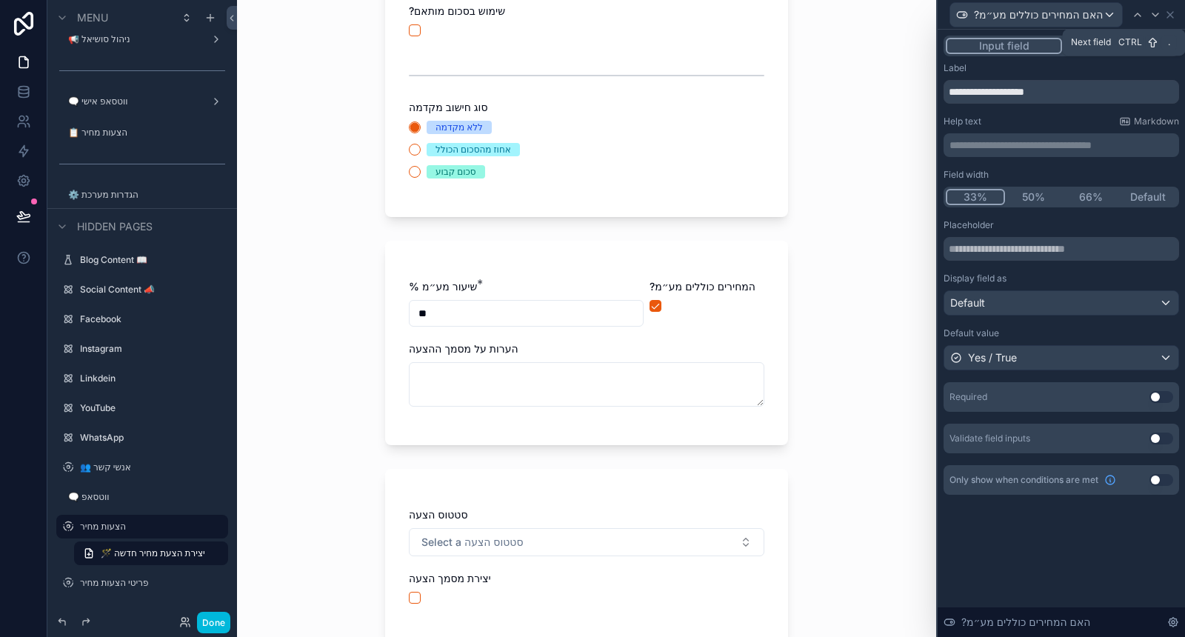
click at [1153, 11] on icon at bounding box center [1156, 15] width 12 height 12
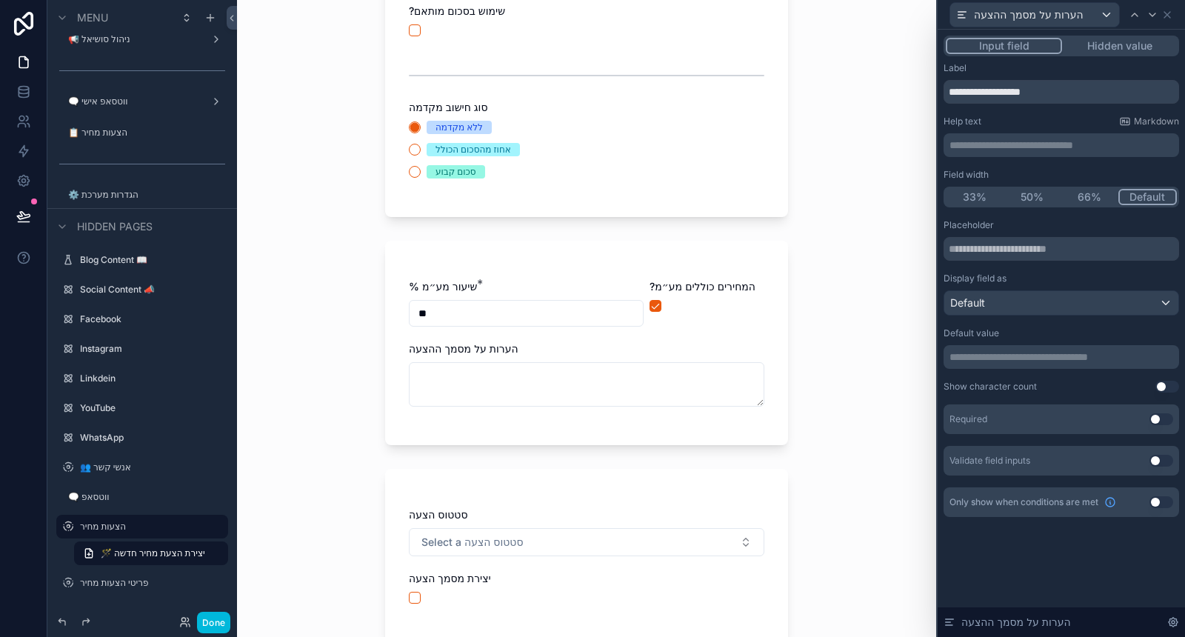
click at [1173, 13] on div "הערות על מסמך ההצעה" at bounding box center [1062, 14] width 236 height 29
click at [1170, 16] on icon at bounding box center [1167, 15] width 12 height 12
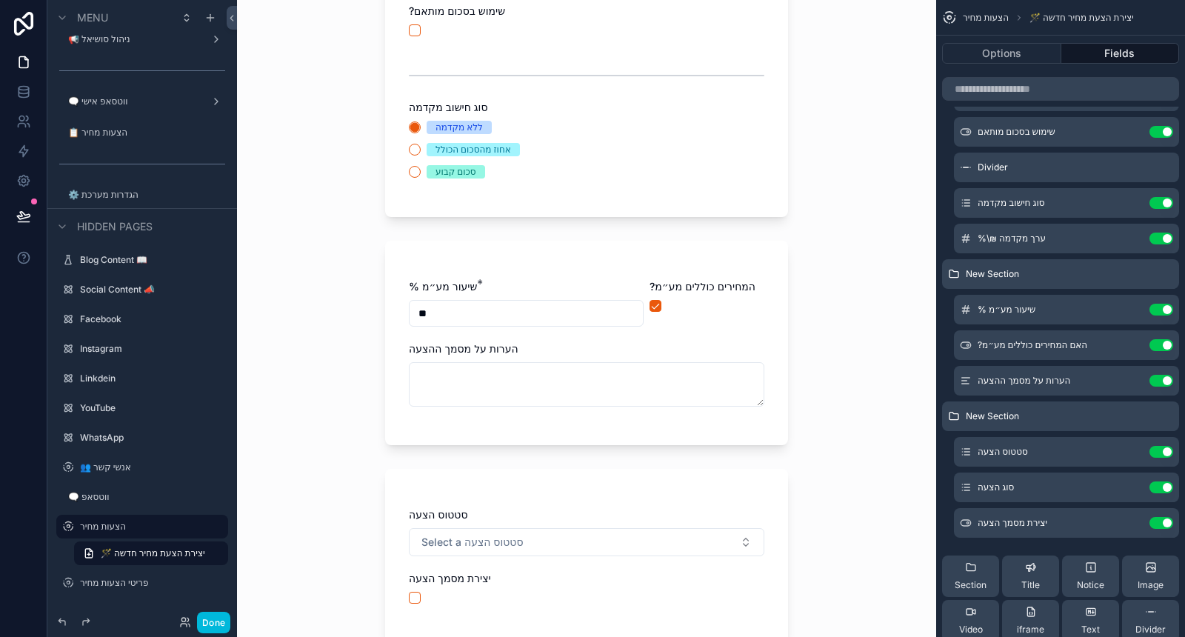
click at [959, 579] on span "Section" at bounding box center [971, 585] width 32 height 12
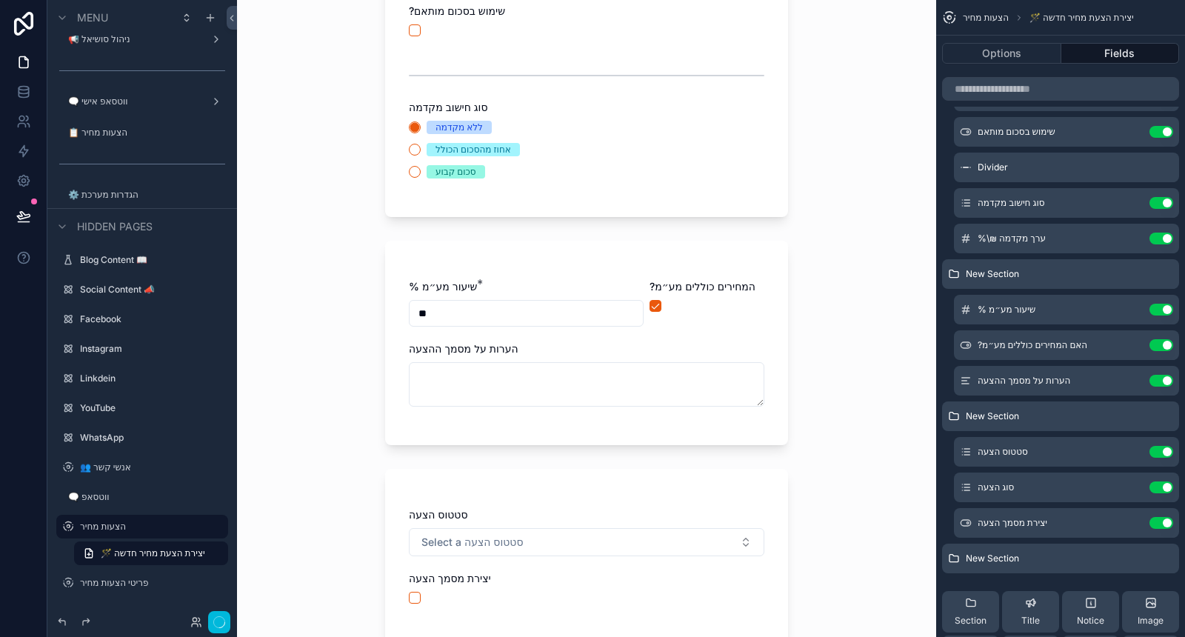
scroll to position [0, 0]
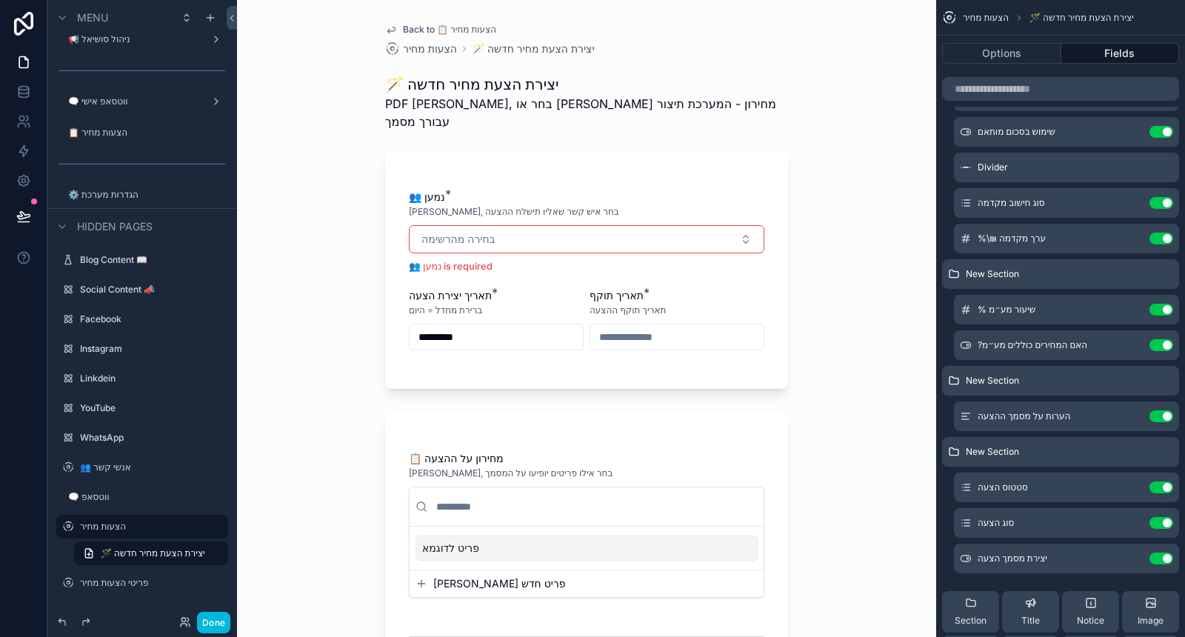
click at [0, 0] on icon "scrollable content" at bounding box center [0, 0] width 0 height 0
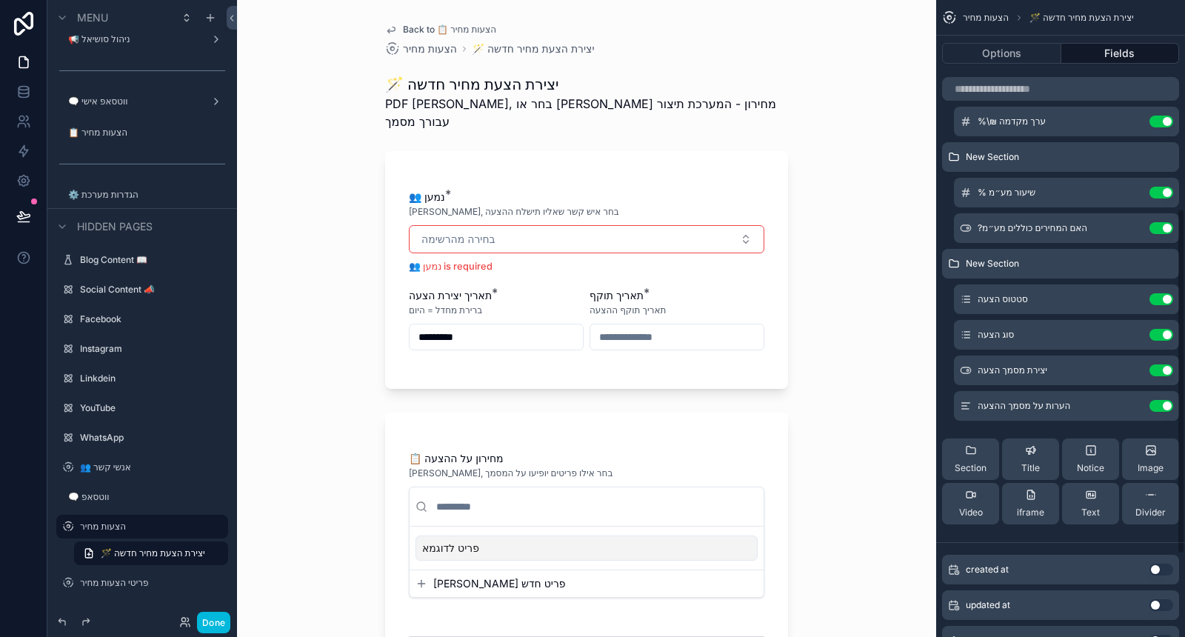
scroll to position [451, 0]
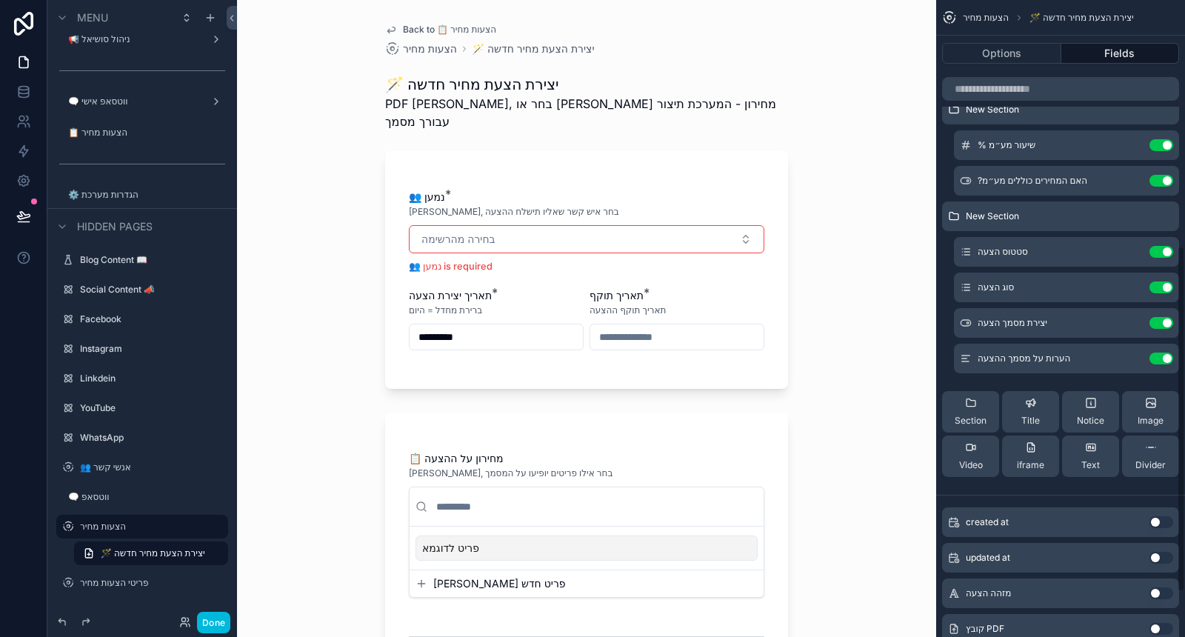
click at [1158, 463] on span "Divider" at bounding box center [1151, 465] width 30 height 12
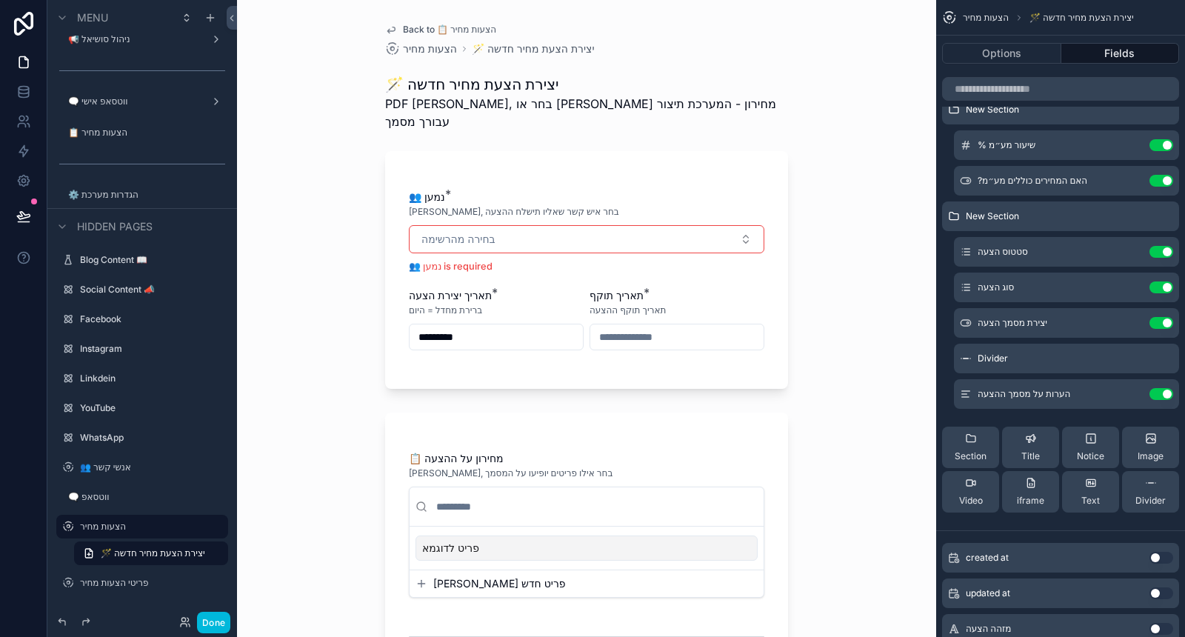
click at [0, 0] on icon "scrollable content" at bounding box center [0, 0] width 0 height 0
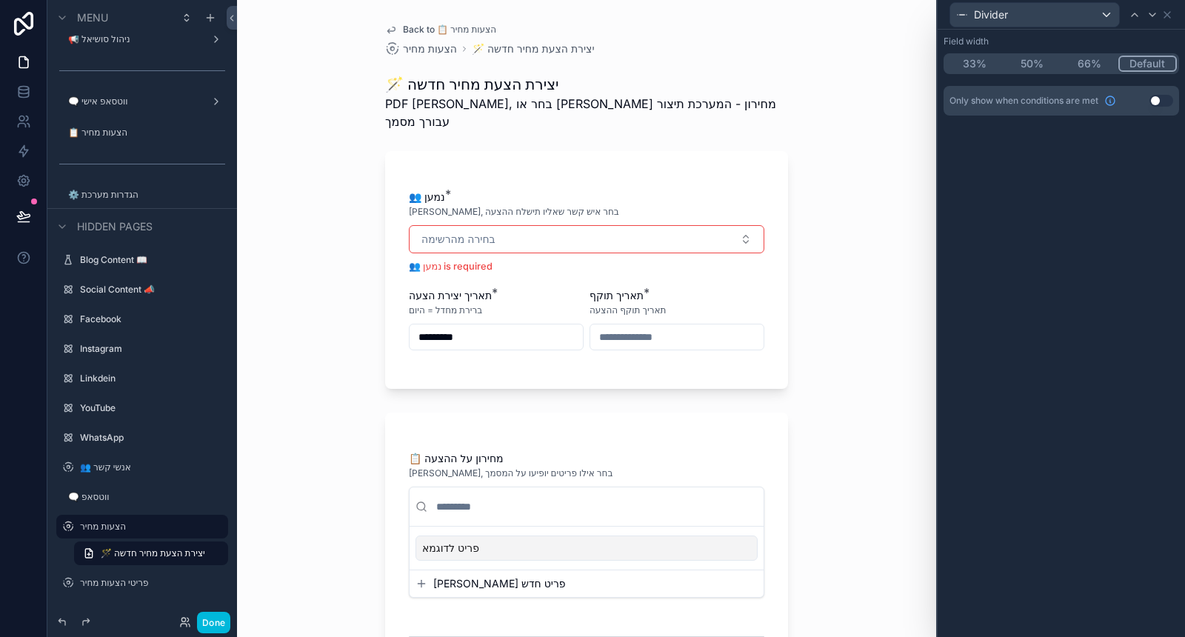
click at [1164, 99] on button "Use setting" at bounding box center [1162, 101] width 24 height 12
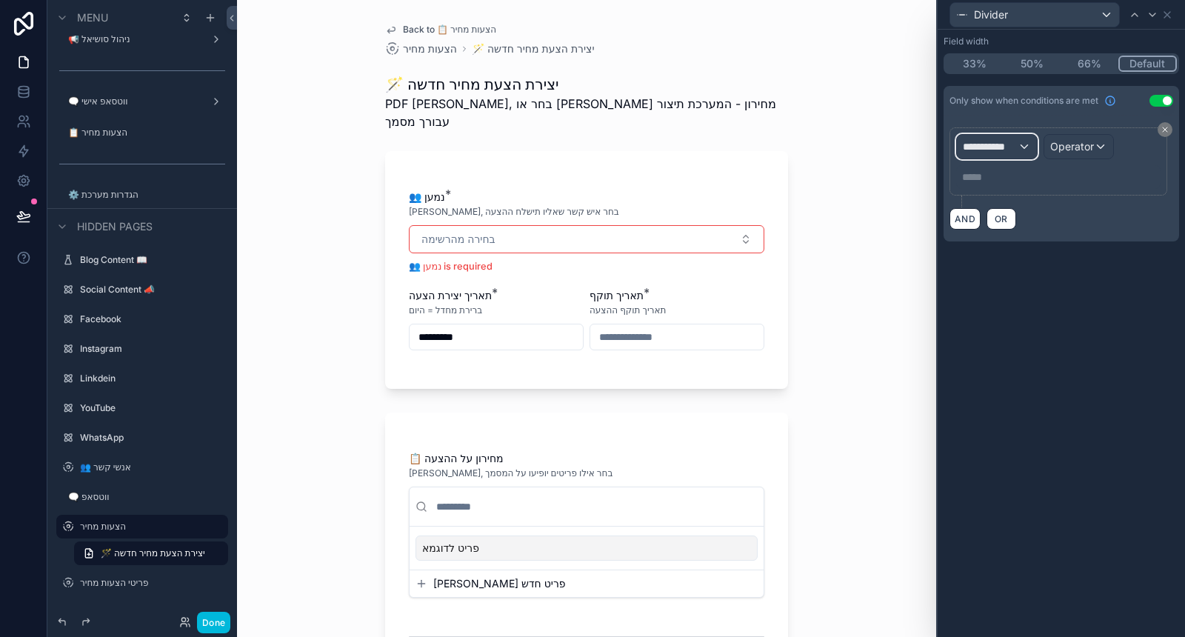
click at [1011, 144] on span "**********" at bounding box center [990, 146] width 55 height 15
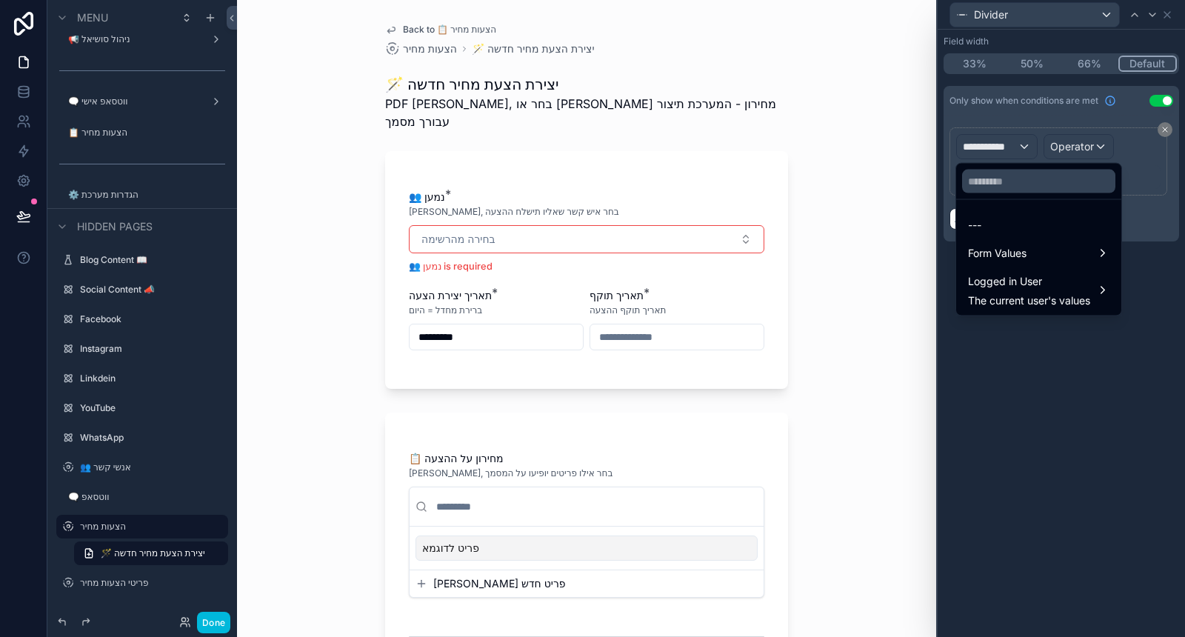
click at [1013, 264] on div "Form Values" at bounding box center [1038, 253] width 159 height 27
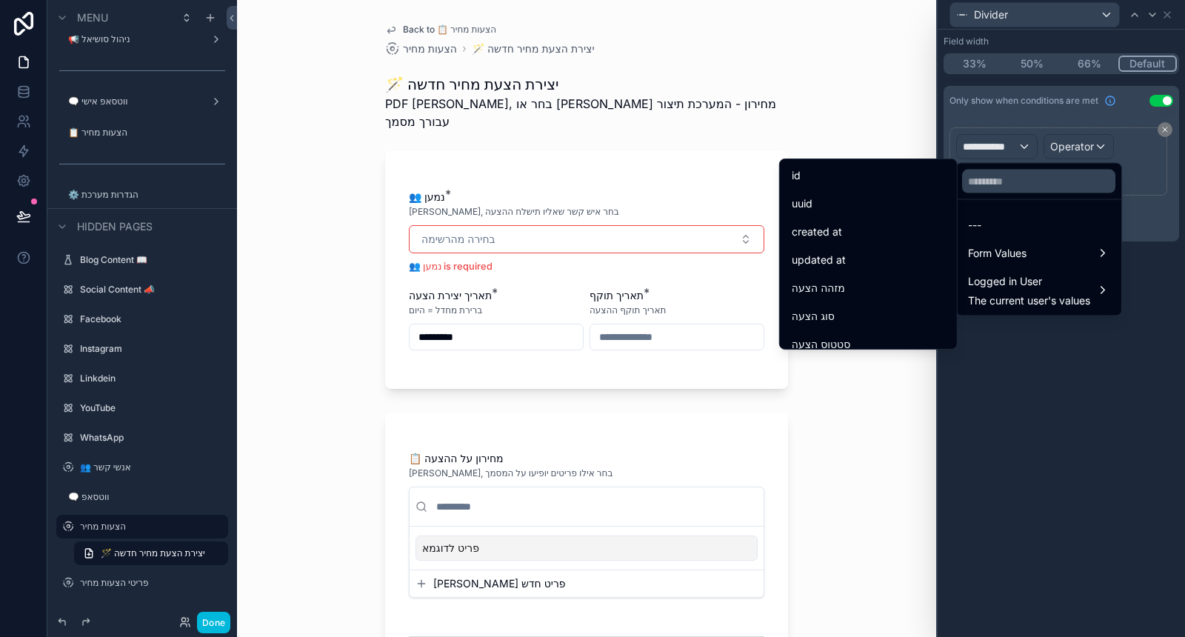
click at [836, 320] on div "סוג הצעה" at bounding box center [868, 316] width 153 height 18
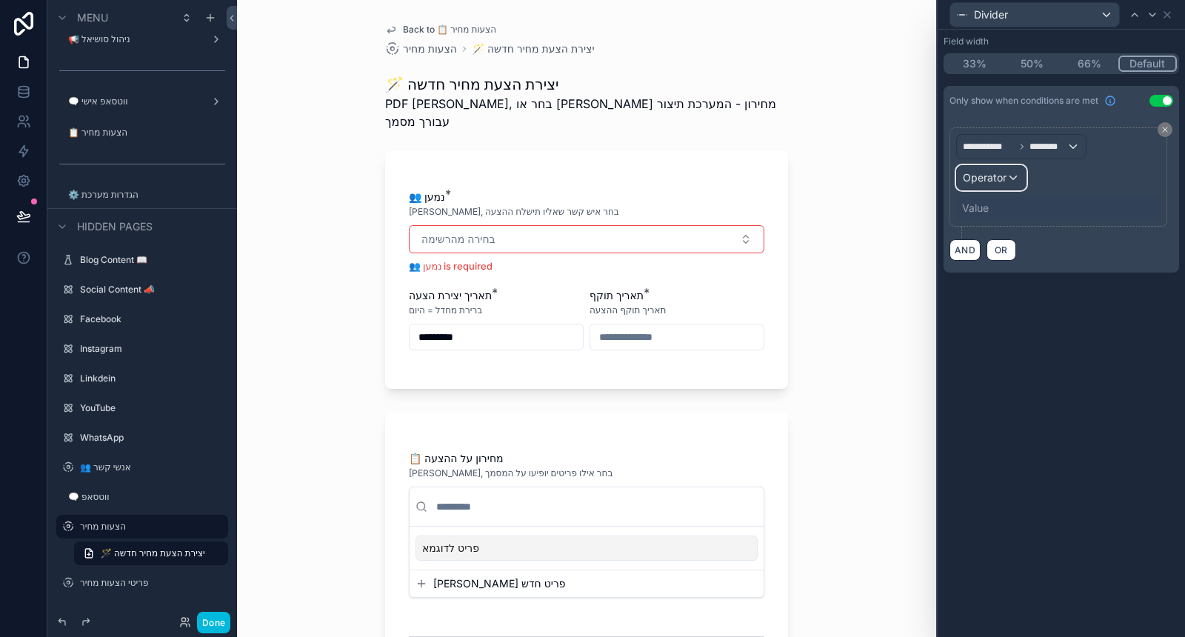
click at [1004, 187] on div "Operator" at bounding box center [991, 178] width 69 height 24
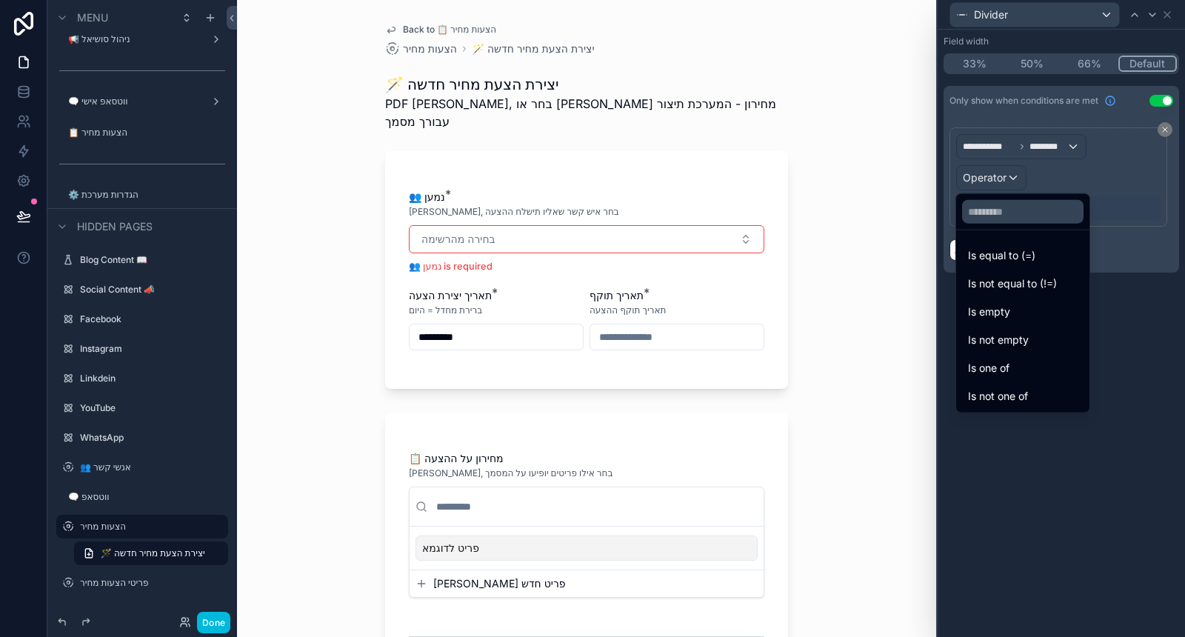
click at [1021, 282] on span "Is not equal to (!=)" at bounding box center [1012, 284] width 89 height 18
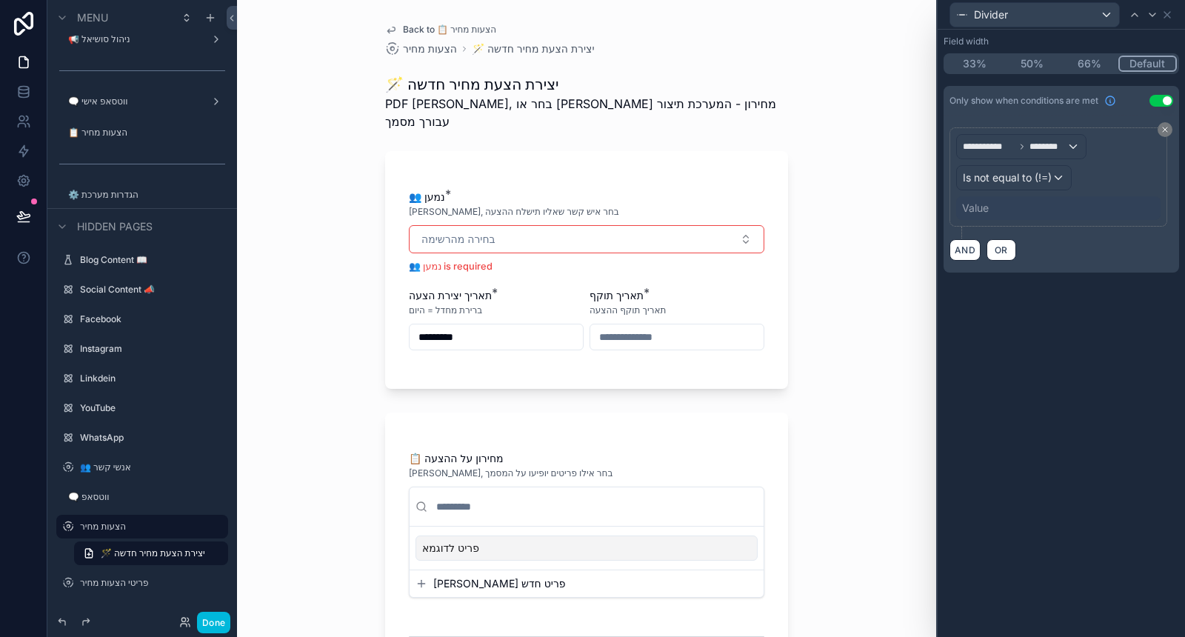
click at [1019, 202] on div "Value" at bounding box center [1058, 208] width 204 height 24
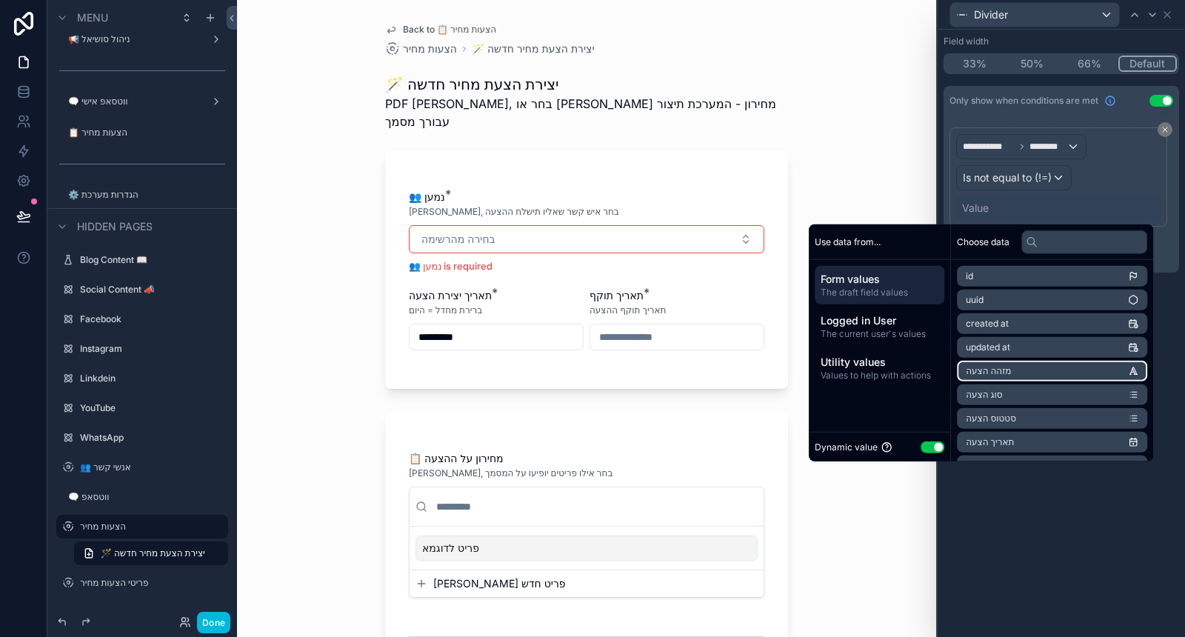
click at [1002, 376] on li "מזהה הצעה" at bounding box center [1052, 371] width 190 height 21
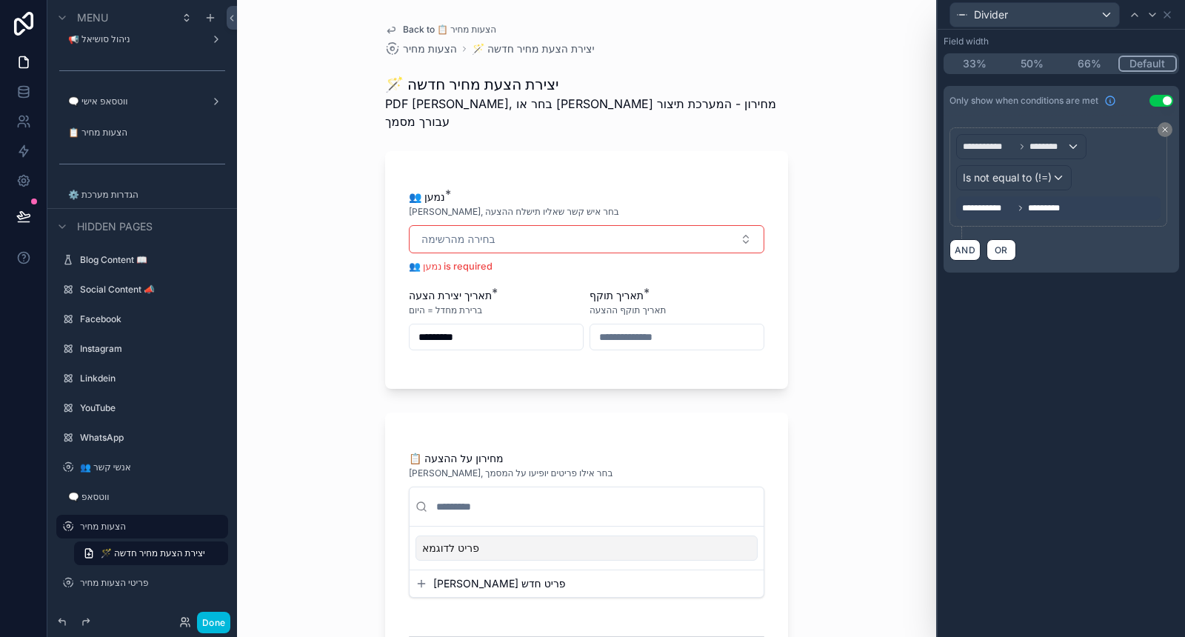
click at [1041, 490] on div "**********" at bounding box center [1061, 333] width 247 height 607
click at [1171, 14] on icon at bounding box center [1167, 15] width 12 height 12
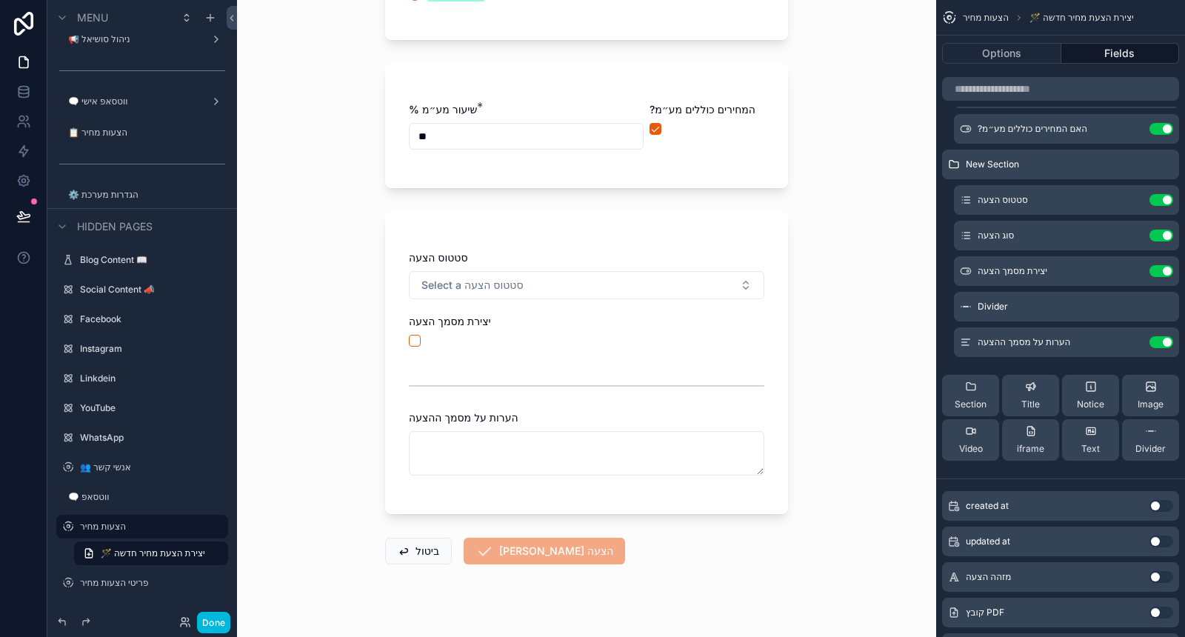
scroll to position [487, 0]
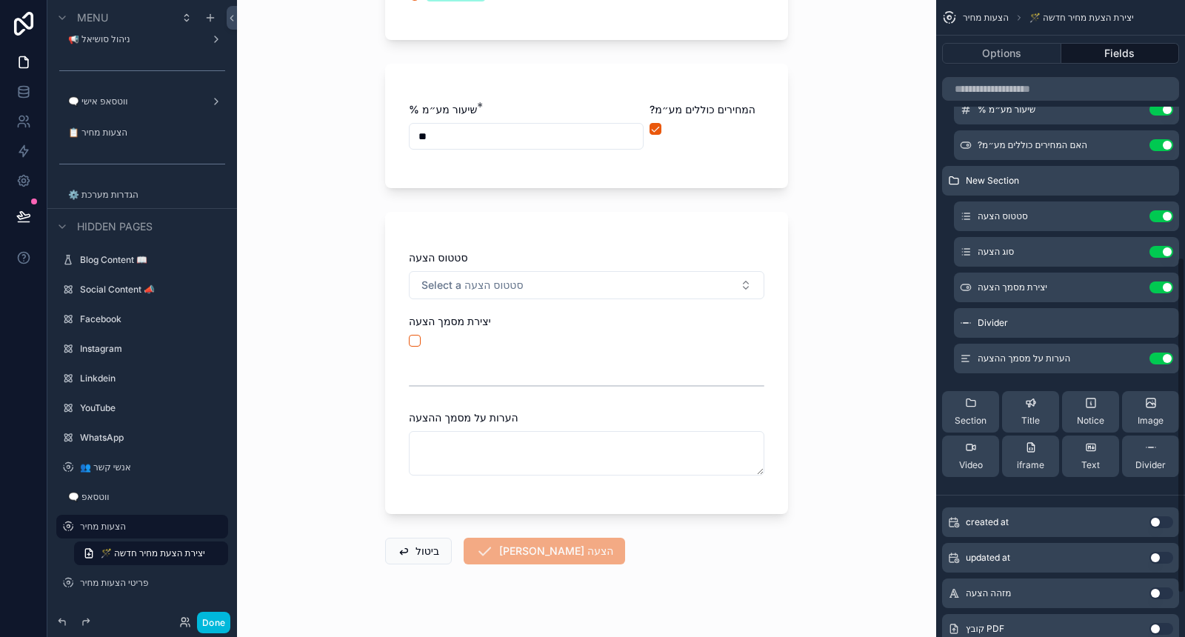
click at [0, 0] on icon "scrollable content" at bounding box center [0, 0] width 0 height 0
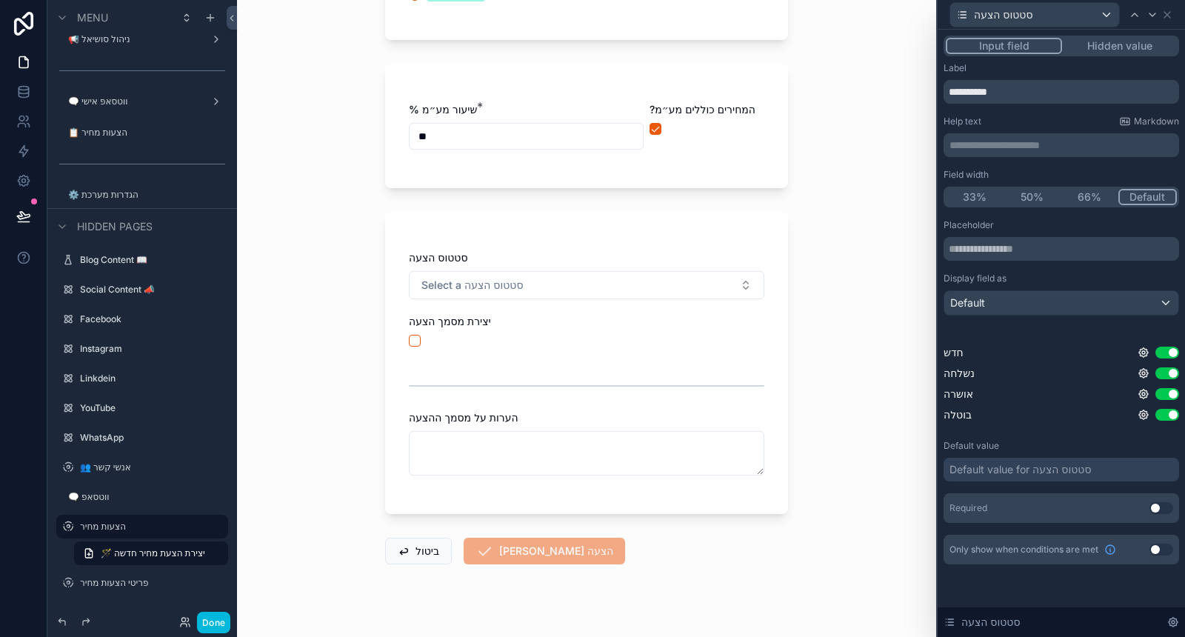
click at [1136, 44] on button "Hidden value" at bounding box center [1119, 46] width 115 height 16
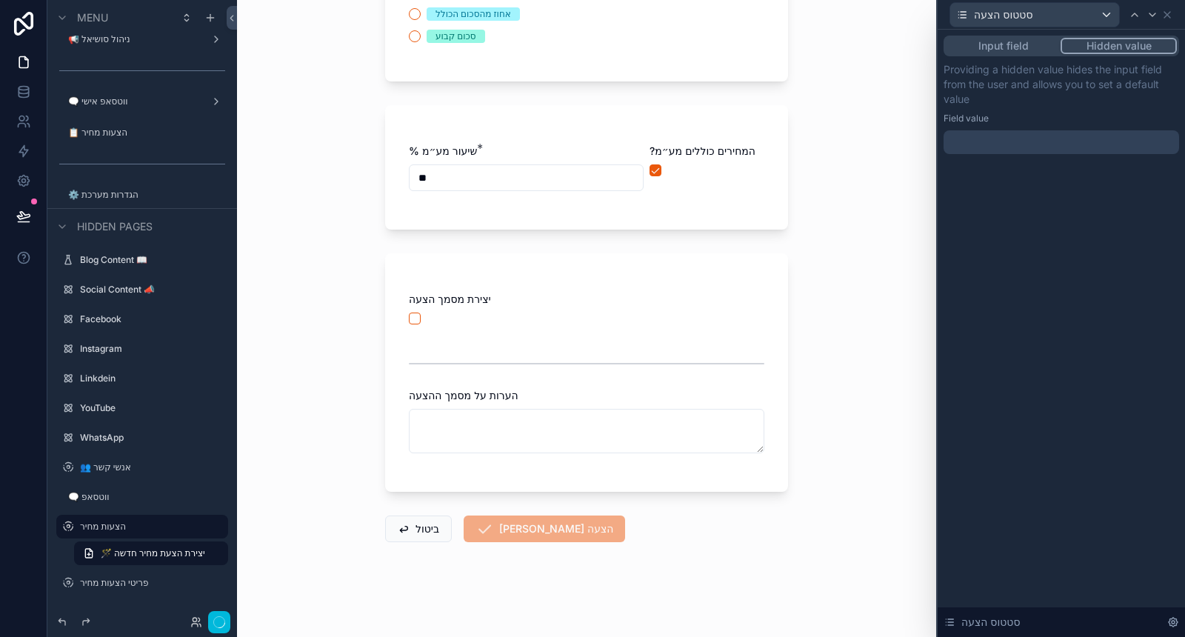
scroll to position [0, 0]
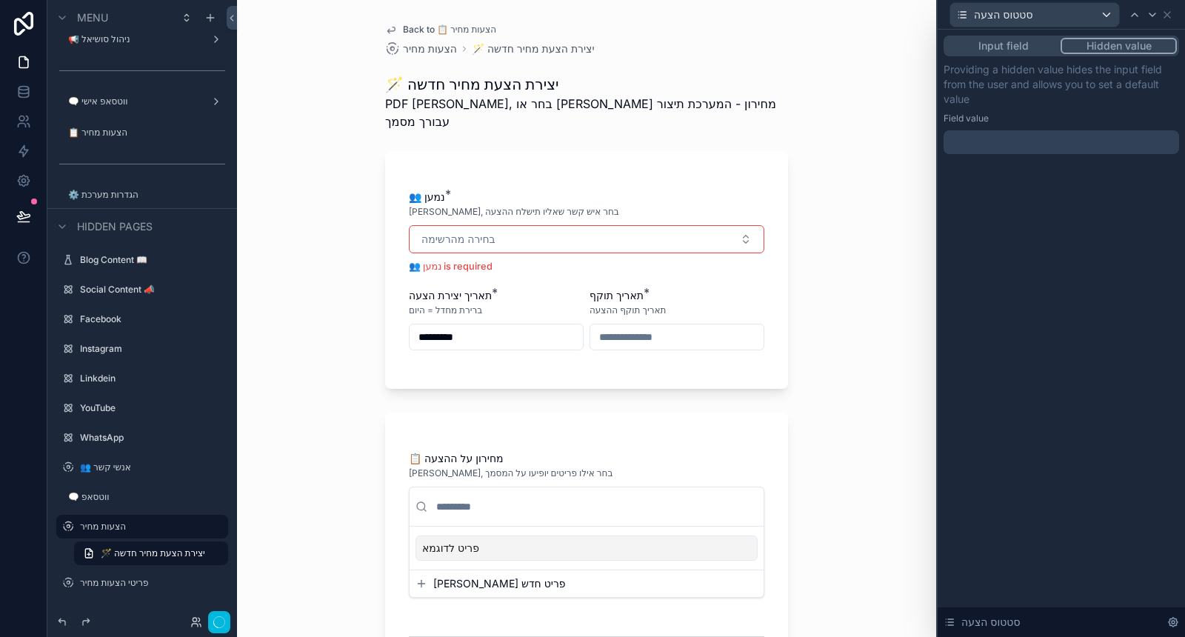
click at [1101, 139] on div at bounding box center [1062, 142] width 236 height 24
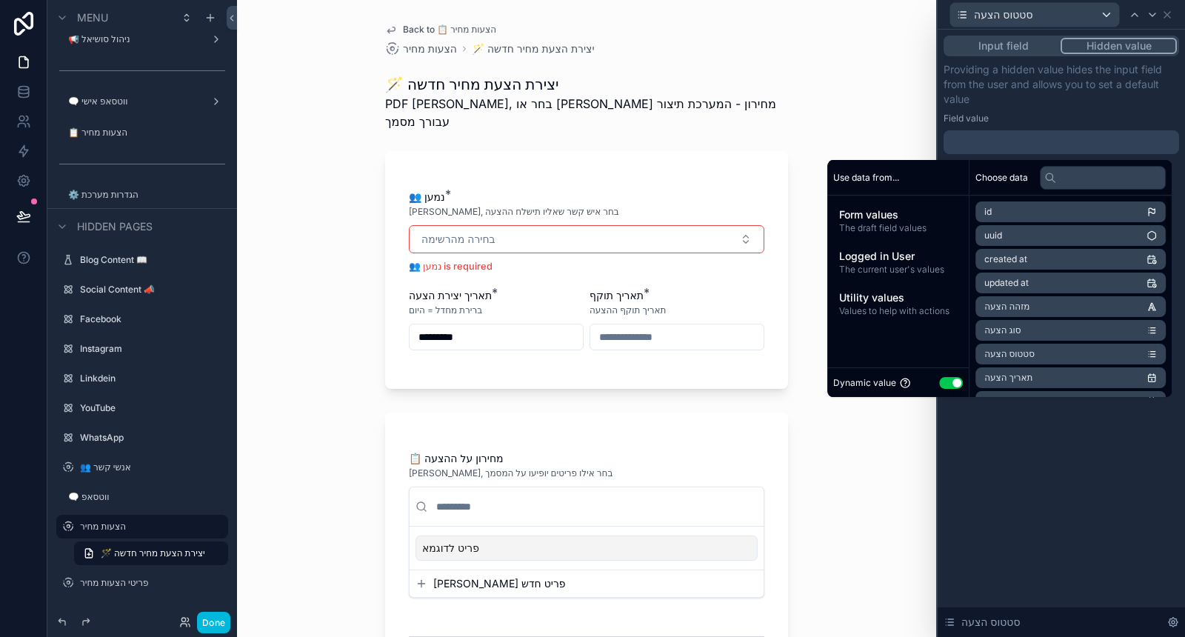
click at [949, 378] on button "Use setting" at bounding box center [951, 383] width 24 height 12
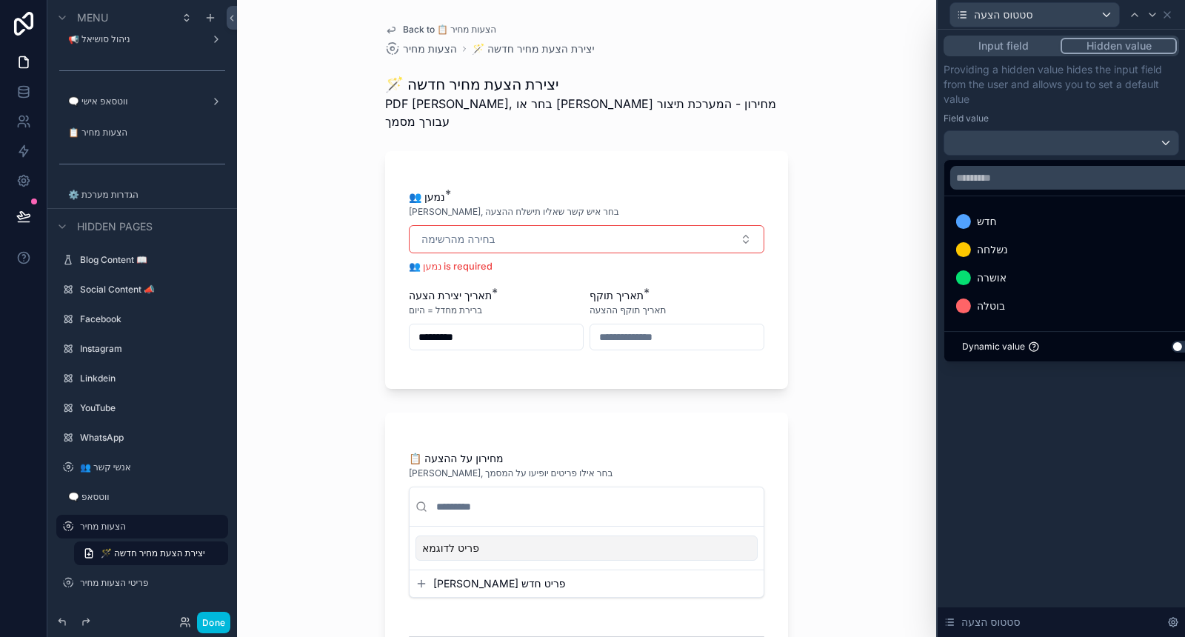
click at [1049, 204] on ul "חדש נשלחה אושרה בוטלה" at bounding box center [1078, 263] width 269 height 135
click at [1047, 219] on div "חדש" at bounding box center [1078, 222] width 245 height 18
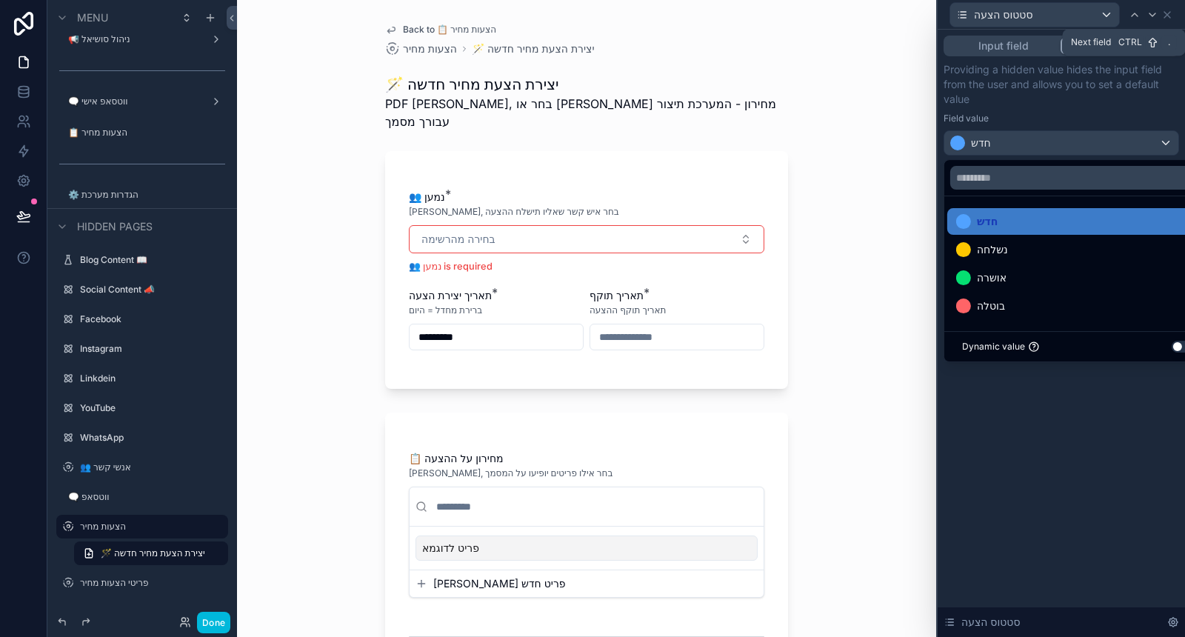
click at [1156, 9] on icon at bounding box center [1153, 15] width 12 height 12
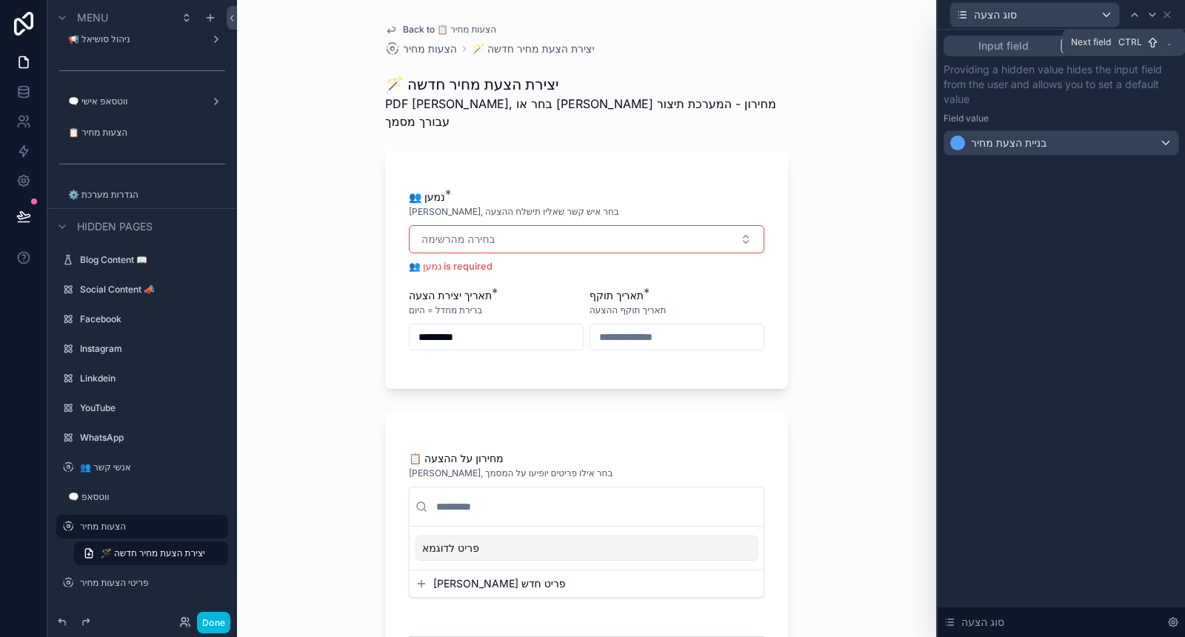
click at [1156, 13] on icon at bounding box center [1153, 15] width 12 height 12
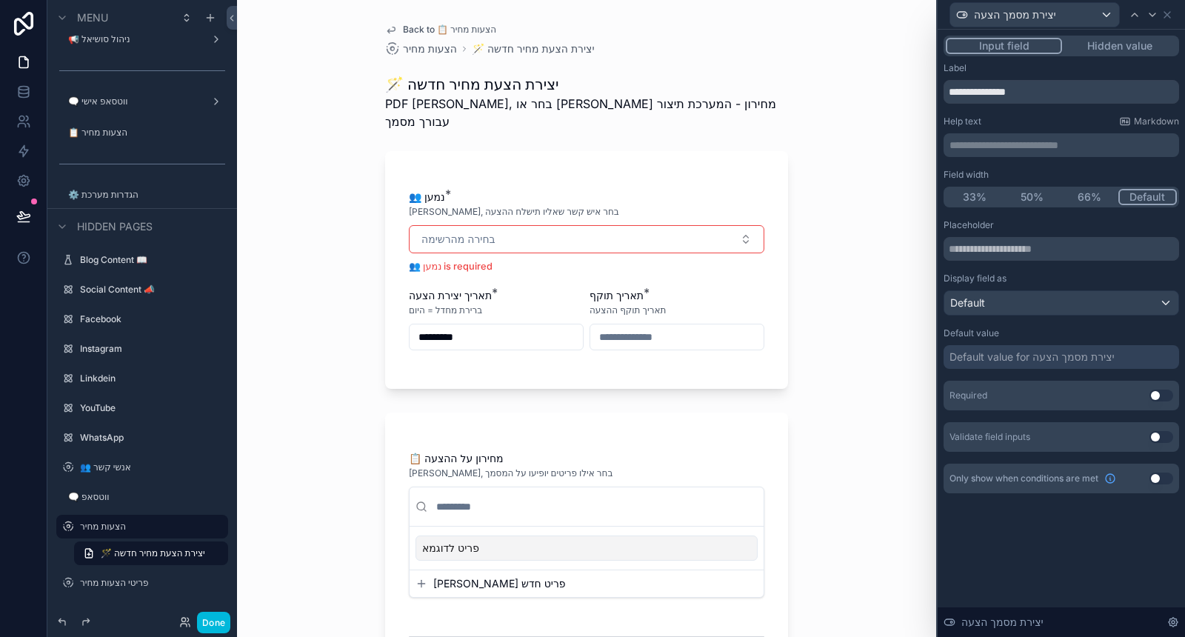
click at [1108, 45] on button "Hidden value" at bounding box center [1119, 46] width 115 height 16
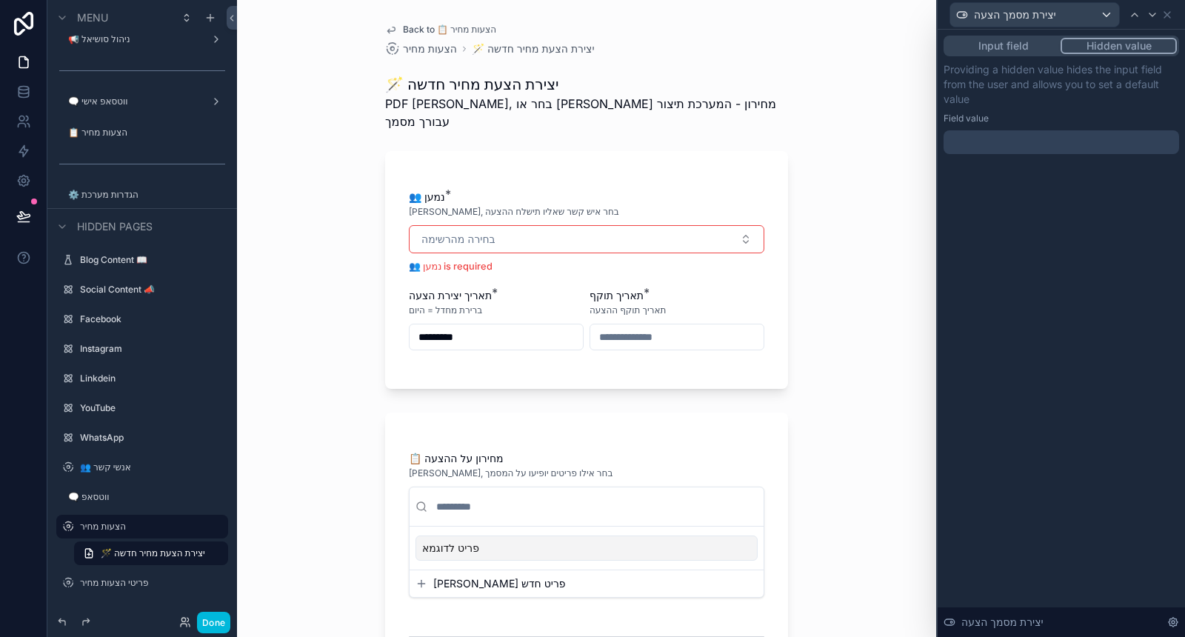
click at [1047, 137] on div at bounding box center [1062, 142] width 236 height 24
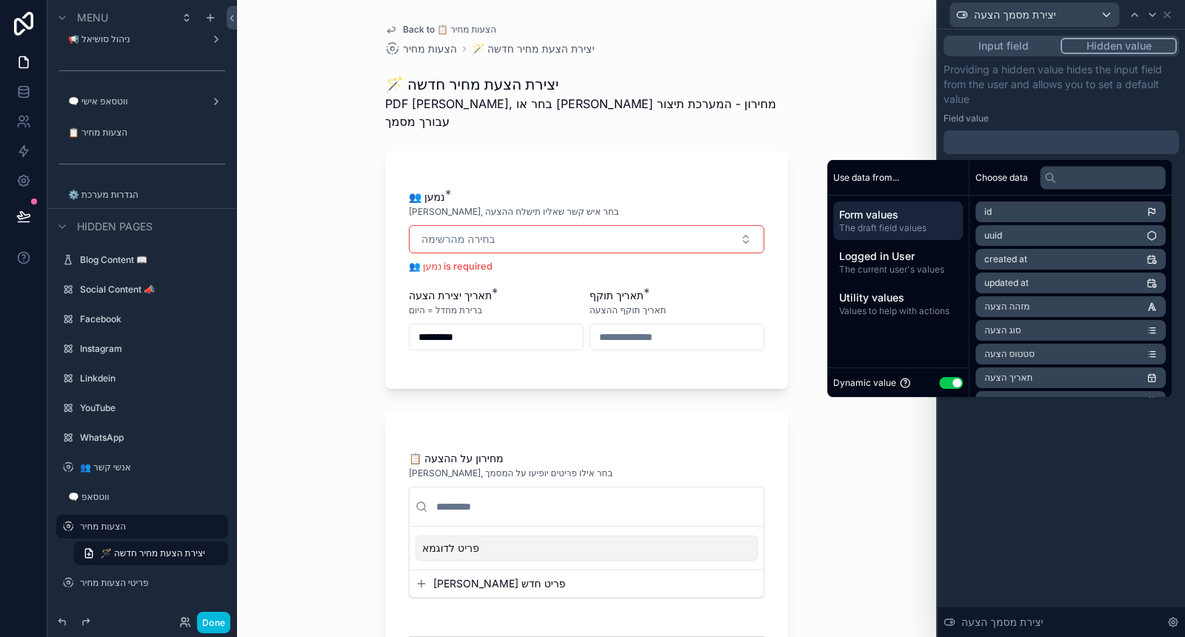
click at [941, 381] on button "Use setting" at bounding box center [951, 383] width 24 height 12
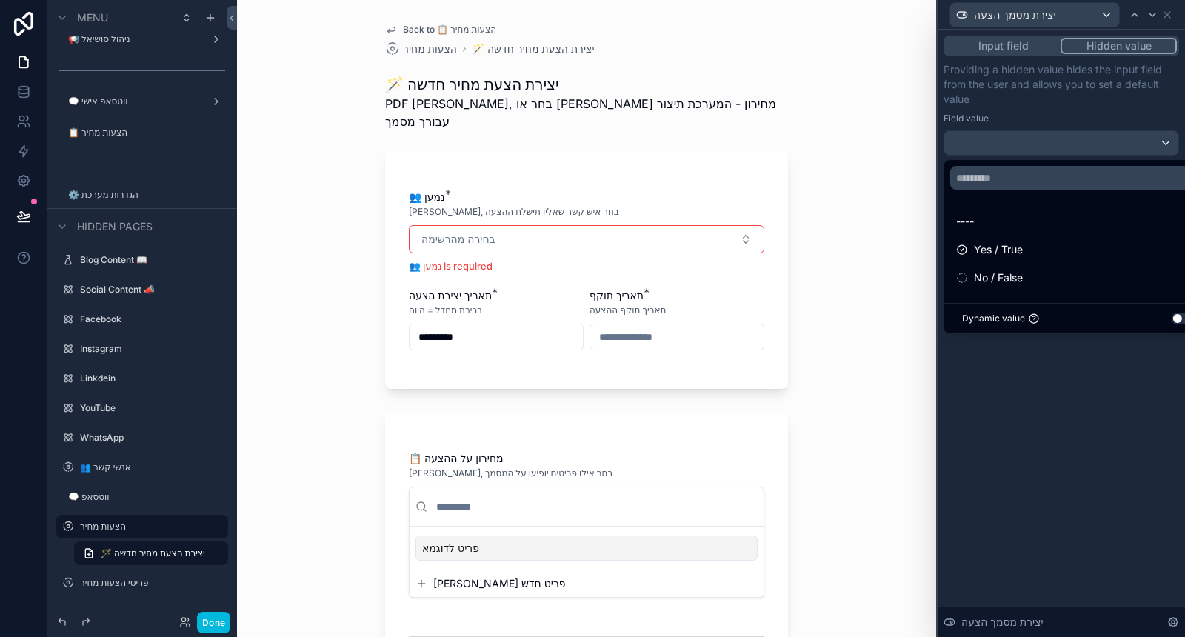
drag, startPoint x: 991, startPoint y: 251, endPoint x: 967, endPoint y: 275, distance: 34.0
click at [991, 250] on span "Yes / True" at bounding box center [998, 250] width 49 height 18
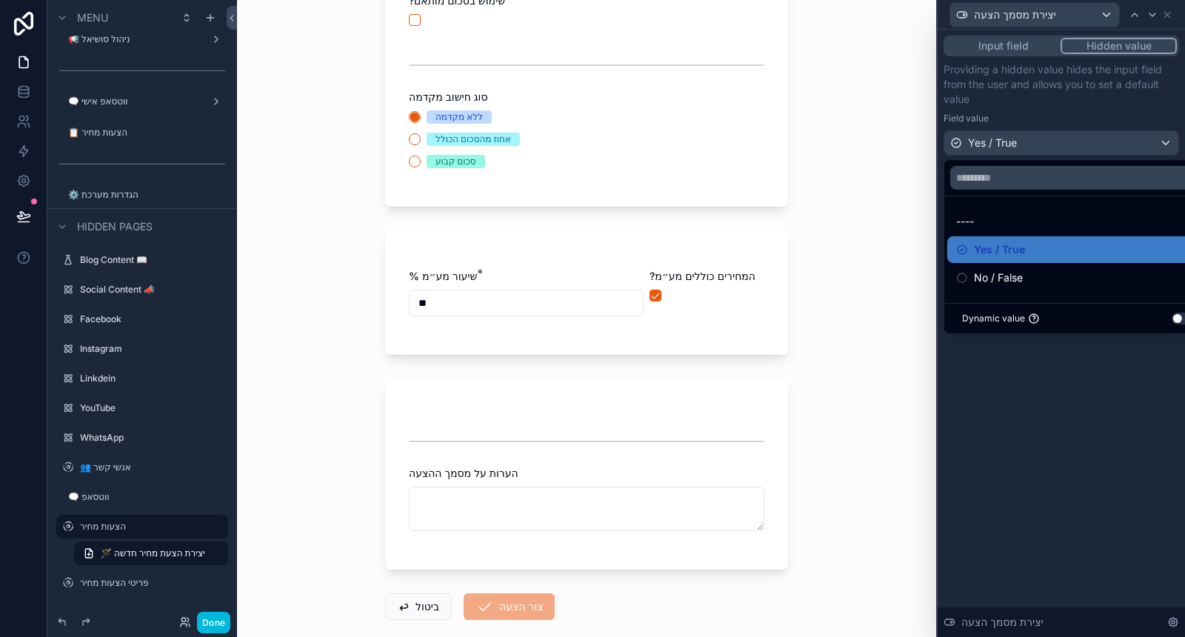
scroll to position [724, 0]
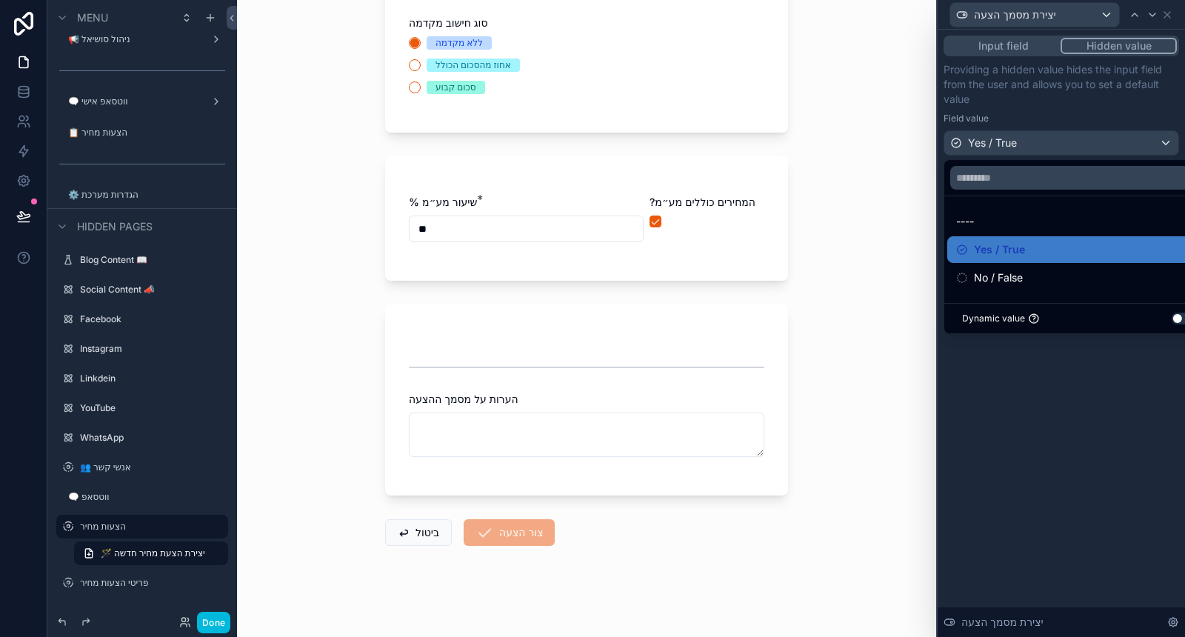
click at [1022, 409] on div "Input field Hidden value Providing a hidden value hides the input field from th…" at bounding box center [1061, 333] width 247 height 607
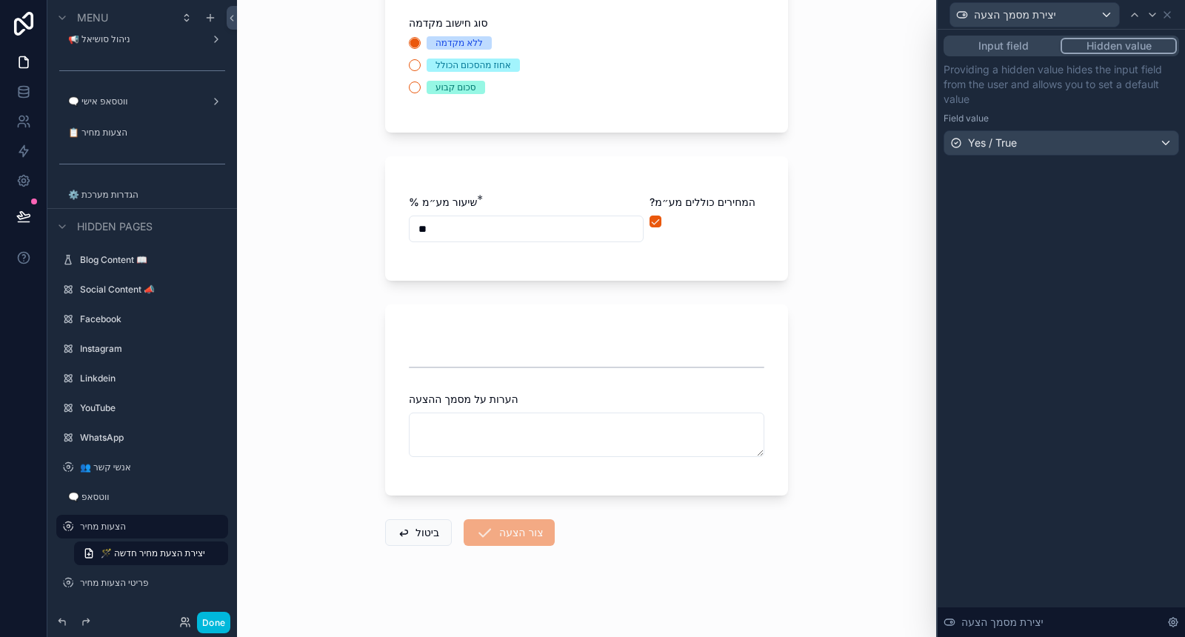
click at [1154, 19] on icon at bounding box center [1153, 15] width 12 height 12
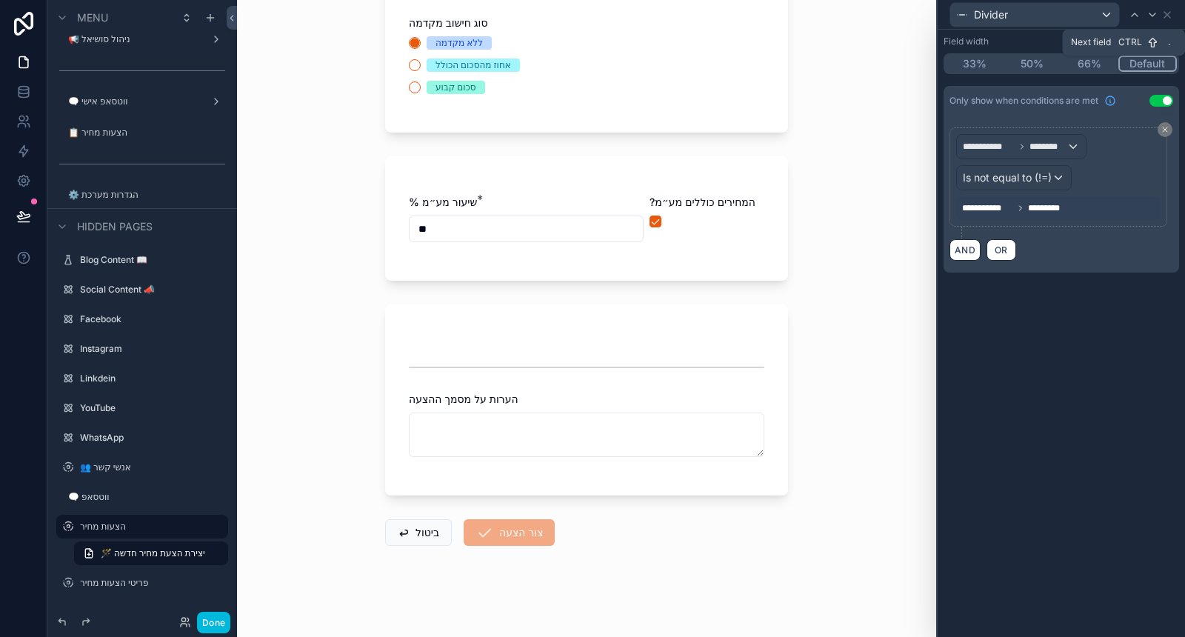
click at [1154, 19] on icon at bounding box center [1153, 15] width 12 height 12
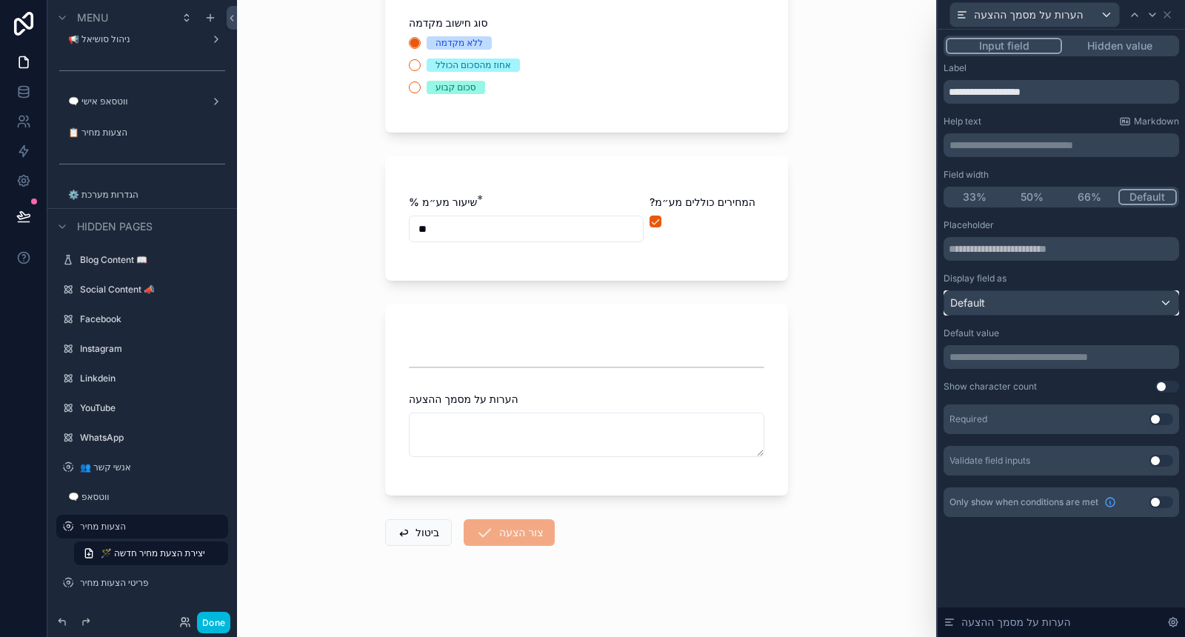
click at [1064, 305] on div "Default" at bounding box center [1061, 303] width 234 height 24
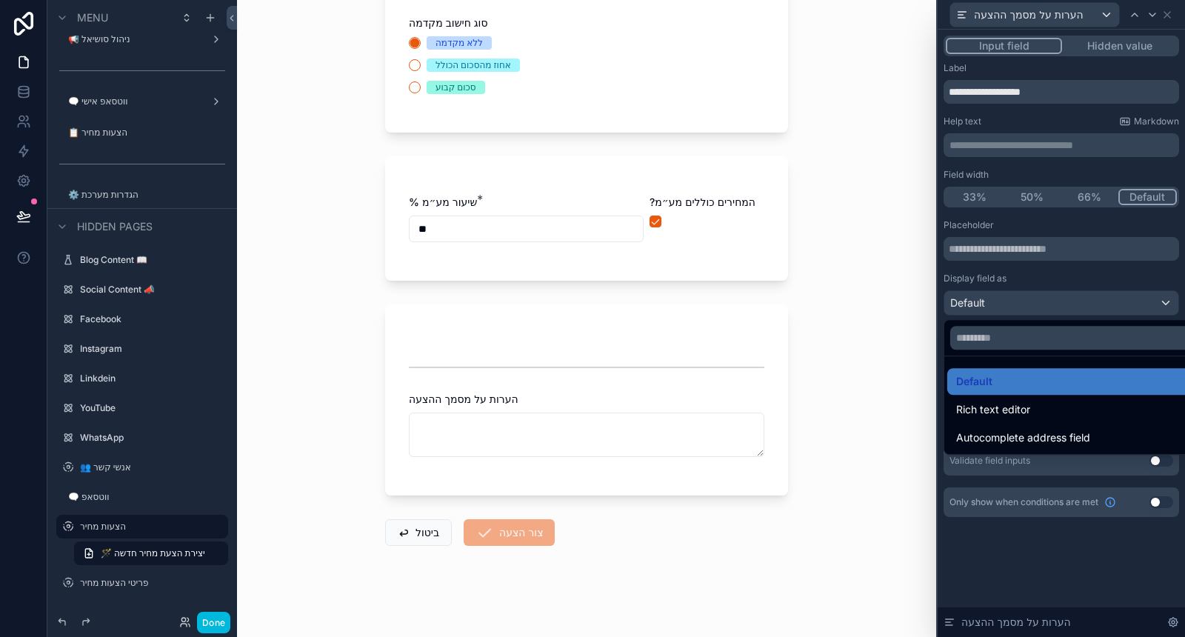
click at [1067, 407] on div "Rich text editor" at bounding box center [1078, 410] width 245 height 18
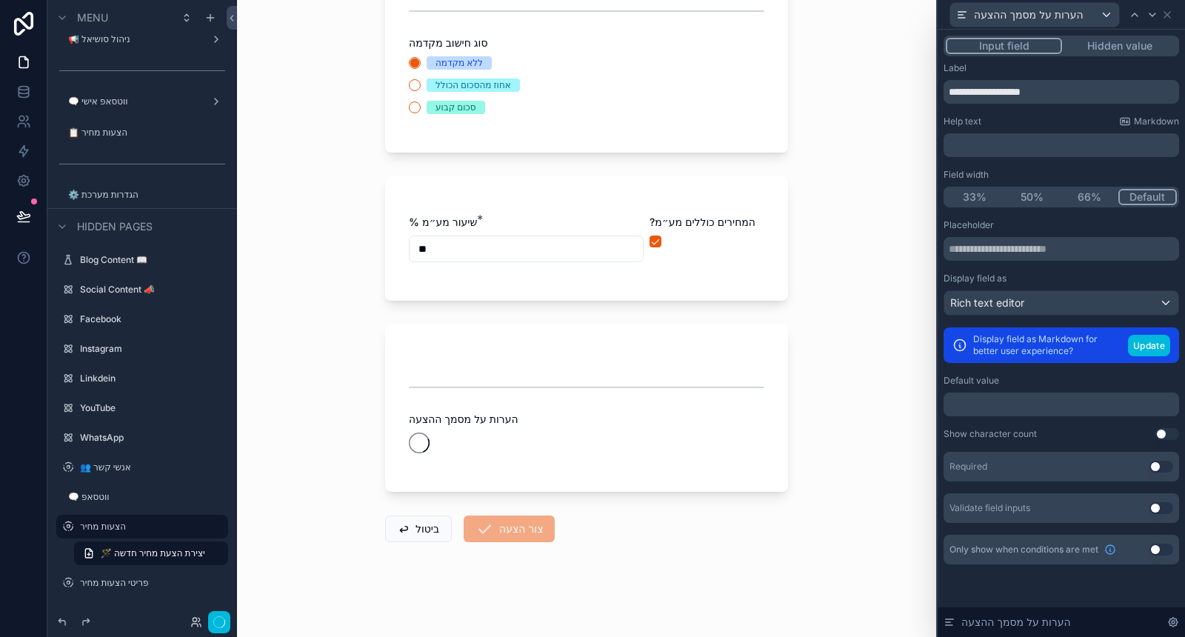
scroll to position [0, 0]
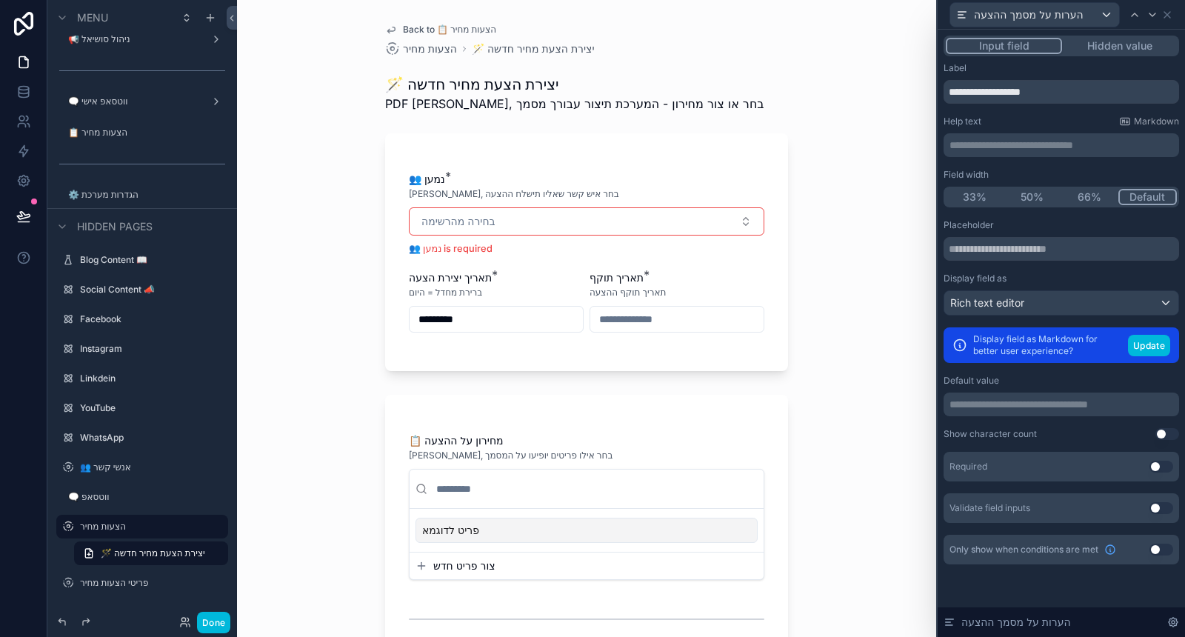
click at [1153, 342] on button "Update" at bounding box center [1149, 345] width 42 height 21
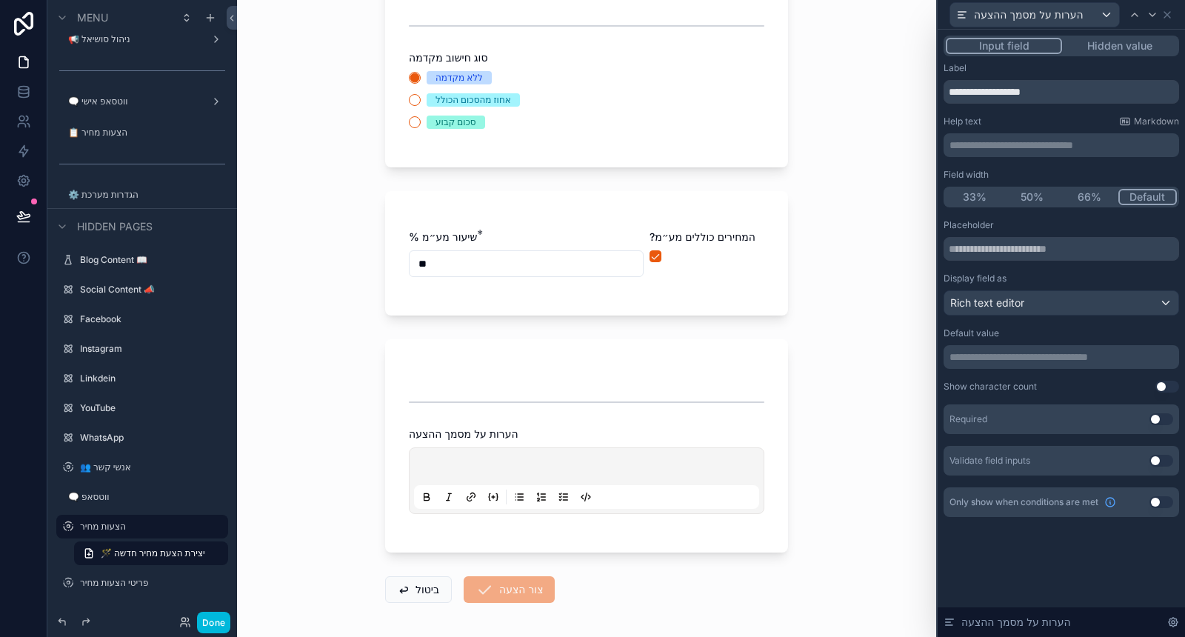
scroll to position [746, 0]
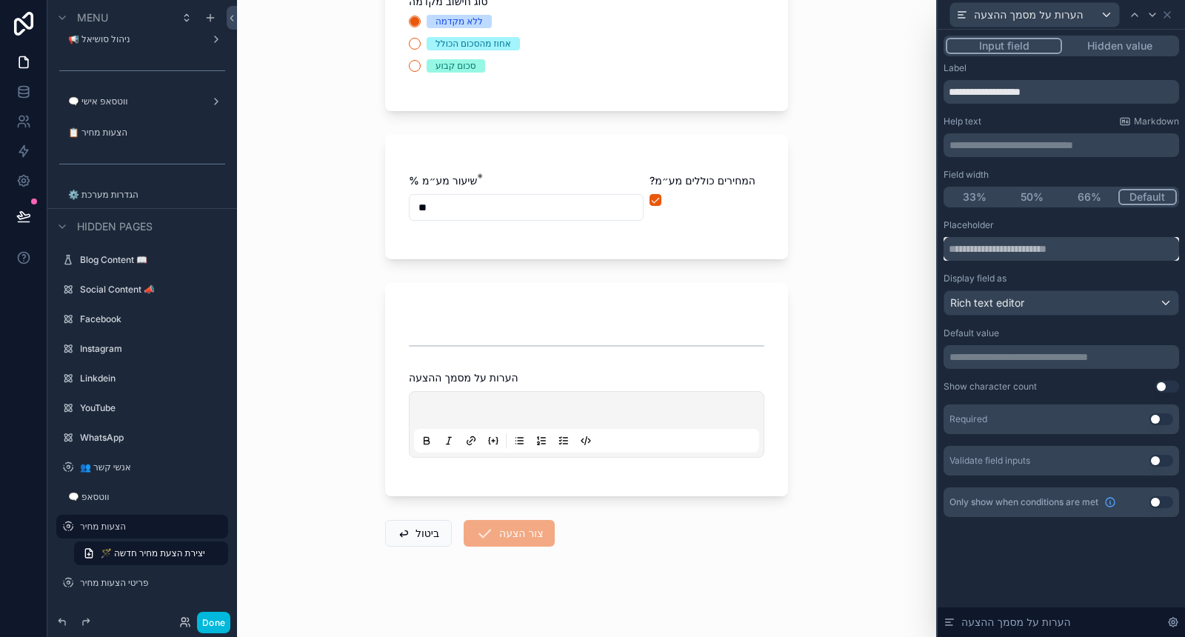
click at [1067, 244] on input "text" at bounding box center [1062, 249] width 236 height 24
drag, startPoint x: 1069, startPoint y: 85, endPoint x: 1030, endPoint y: 85, distance: 39.3
click at [1030, 85] on input "**********" at bounding box center [1062, 92] width 236 height 24
type input "**********"
click at [1050, 248] on input "text" at bounding box center [1062, 249] width 236 height 24
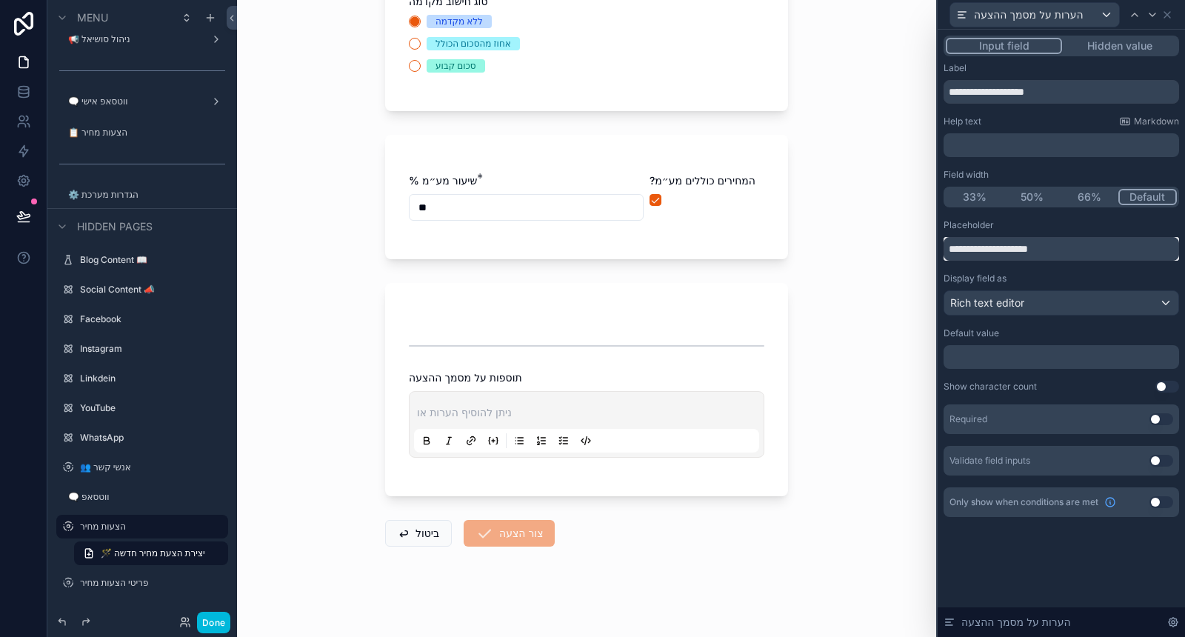
scroll to position [0, 0]
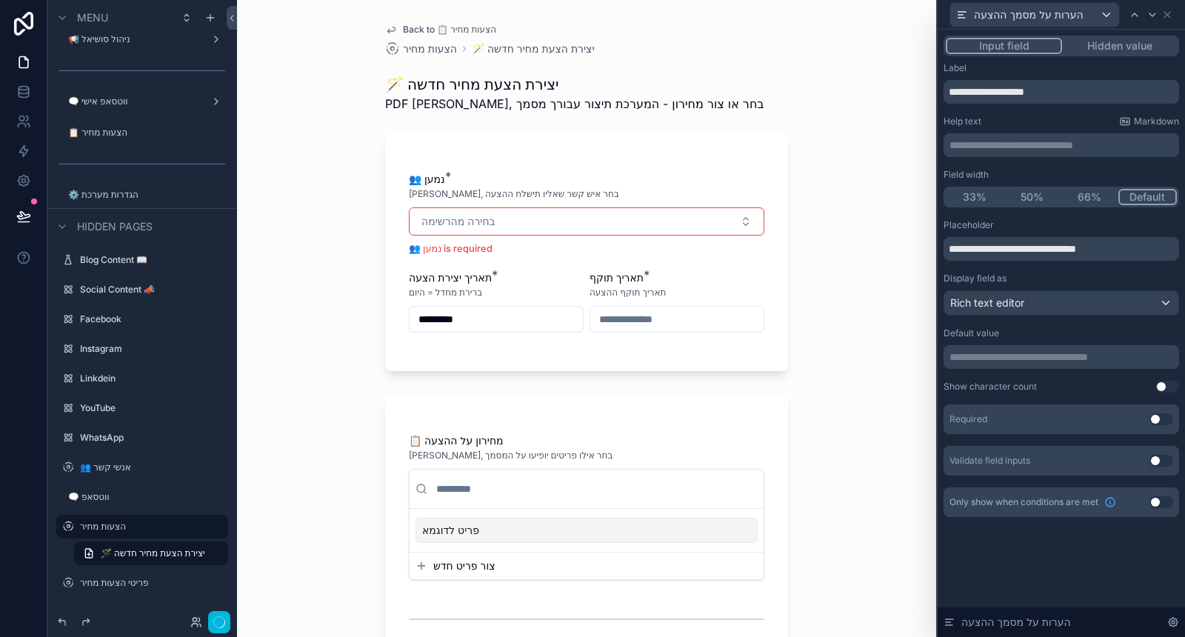
click at [1034, 227] on div "Placeholder" at bounding box center [1062, 225] width 236 height 12
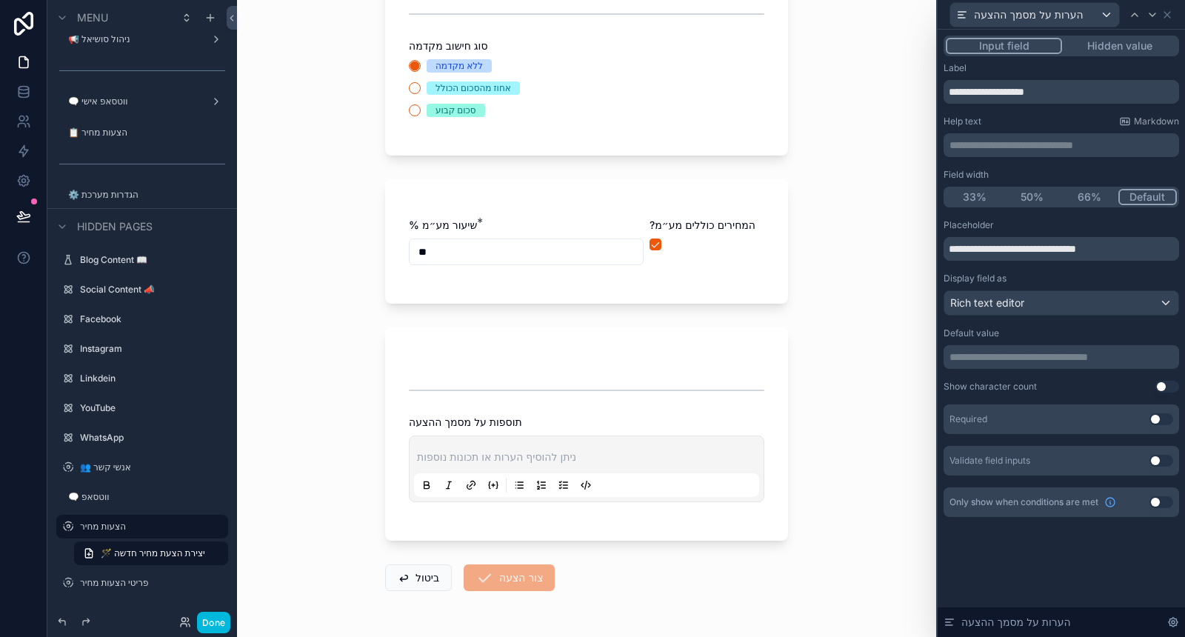
scroll to position [741, 0]
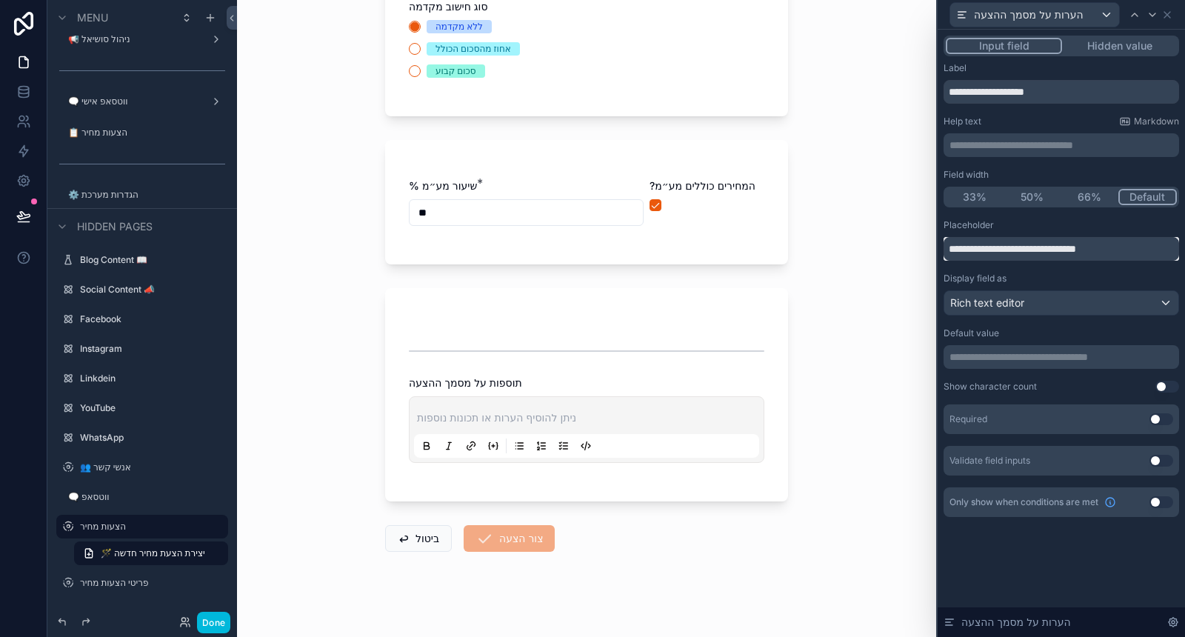
click at [1131, 254] on input "**********" at bounding box center [1062, 249] width 236 height 24
type input "**********"
click at [1095, 232] on div "**********" at bounding box center [1062, 239] width 236 height 41
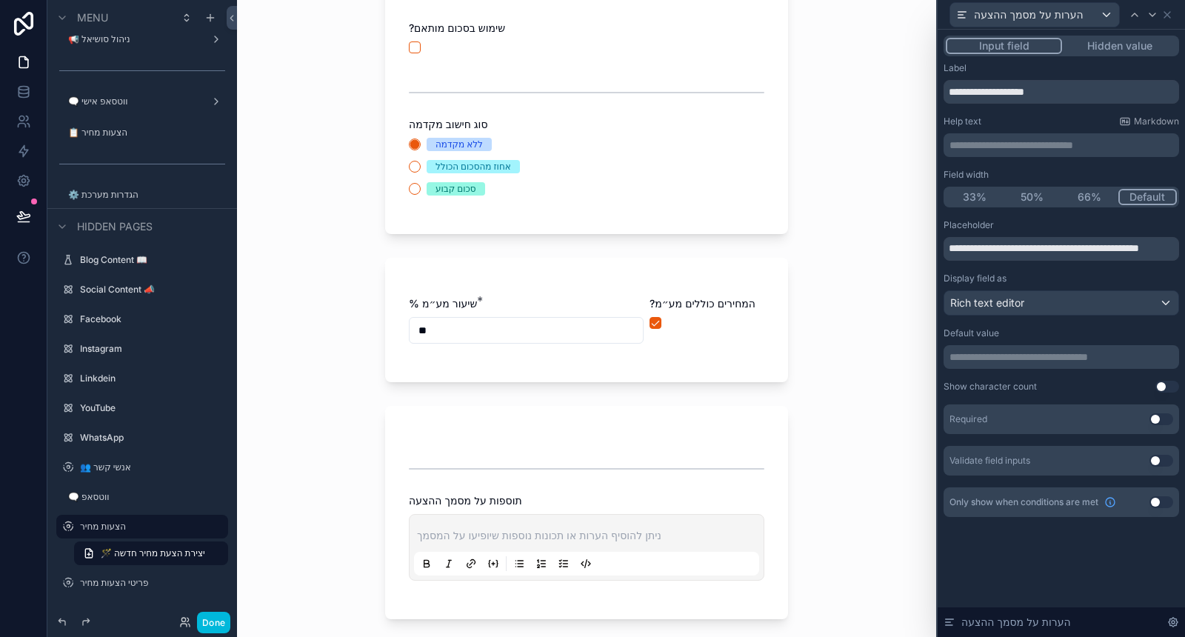
scroll to position [746, 0]
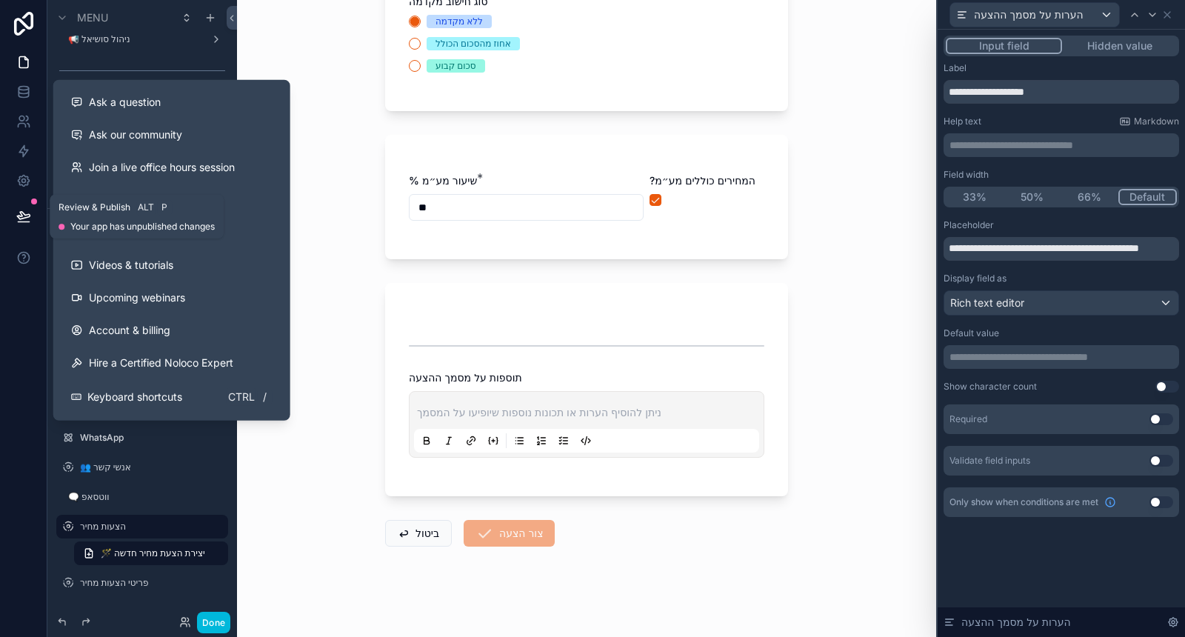
click at [27, 219] on icon at bounding box center [23, 216] width 15 height 15
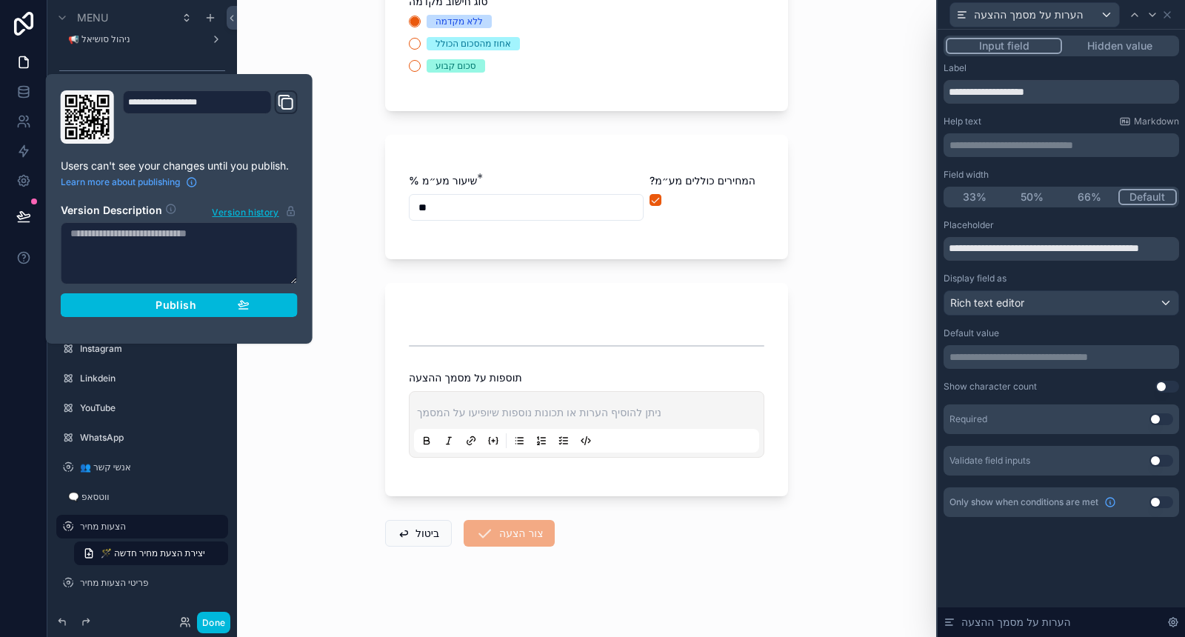
click at [186, 310] on button "Publish" at bounding box center [179, 305] width 237 height 24
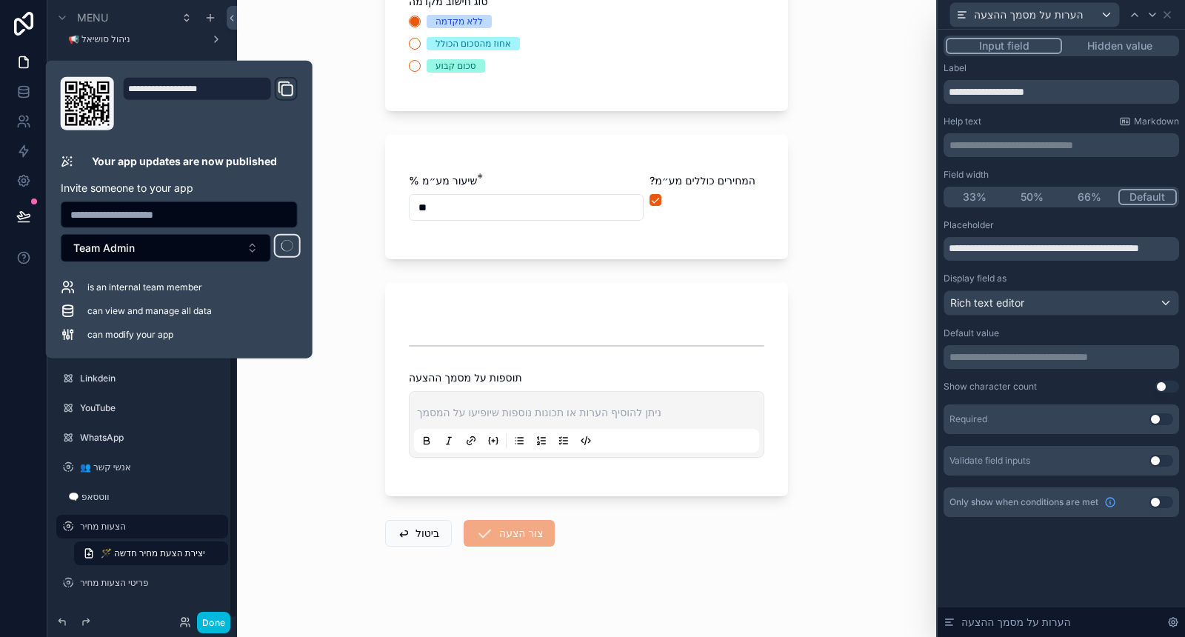
click at [285, 496] on div "Back to 📋 הצעות מחיר הצעות מחיר 🪄 יצירת הצעת מחיר חדשה 🪄 יצירת הצעת מחיר חדשה P…" at bounding box center [586, 318] width 699 height 637
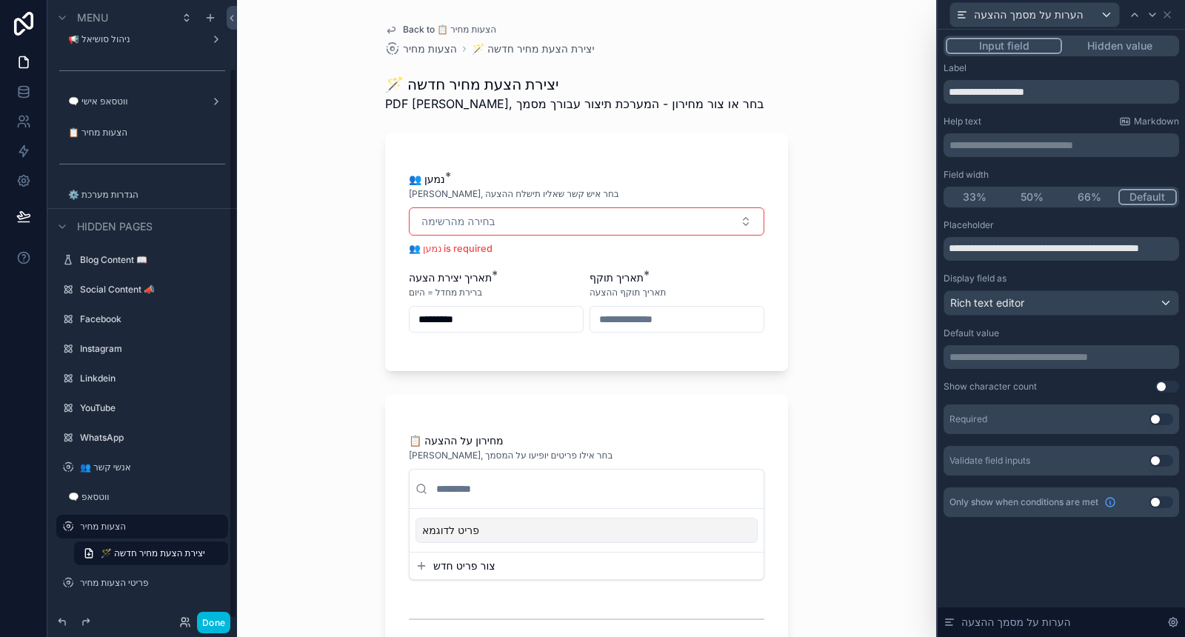
click at [220, 613] on button "Done" at bounding box center [213, 622] width 33 height 21
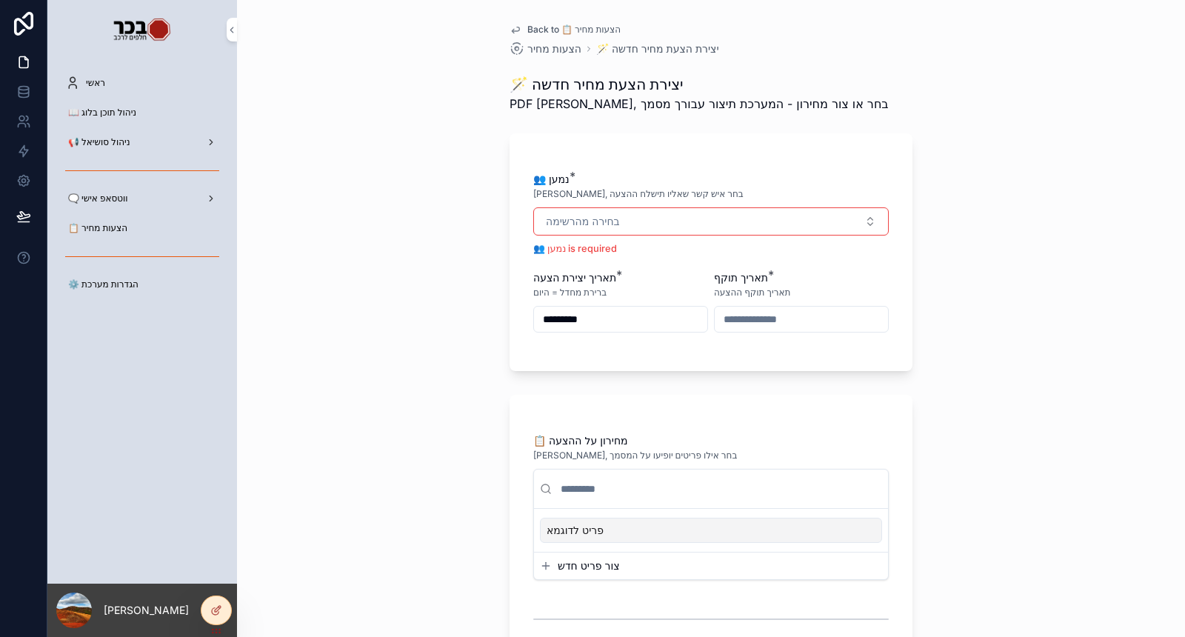
click at [139, 198] on div "🗨️ ווטסאפ אישי" at bounding box center [142, 199] width 154 height 24
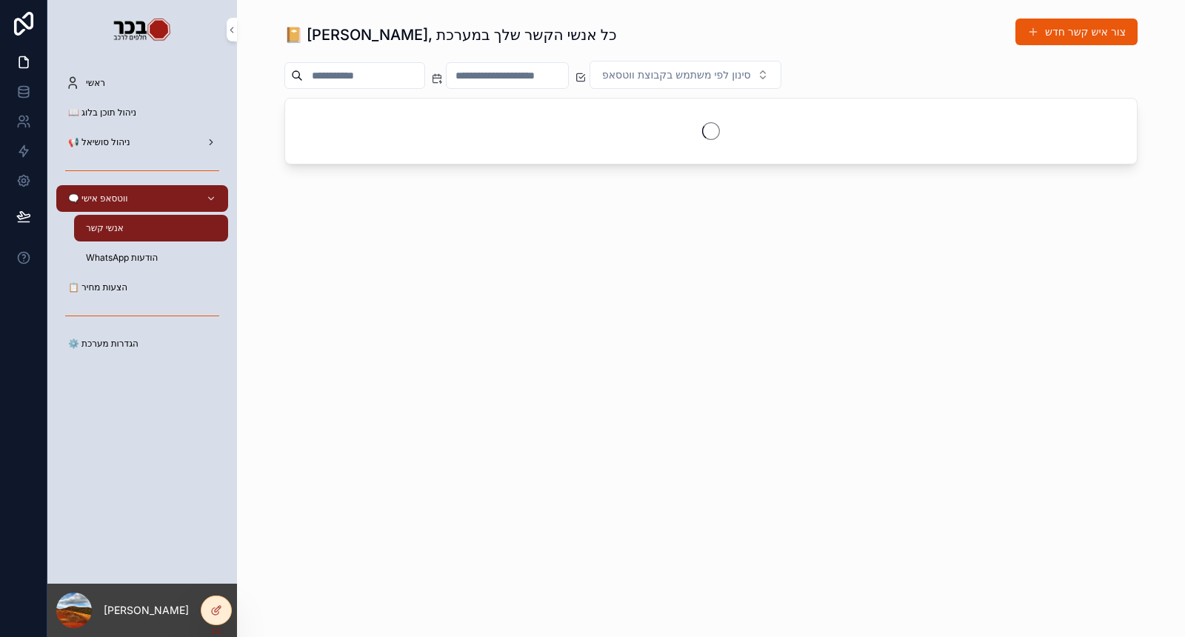
click at [136, 285] on div "📋 הצעות מחיר" at bounding box center [142, 288] width 154 height 24
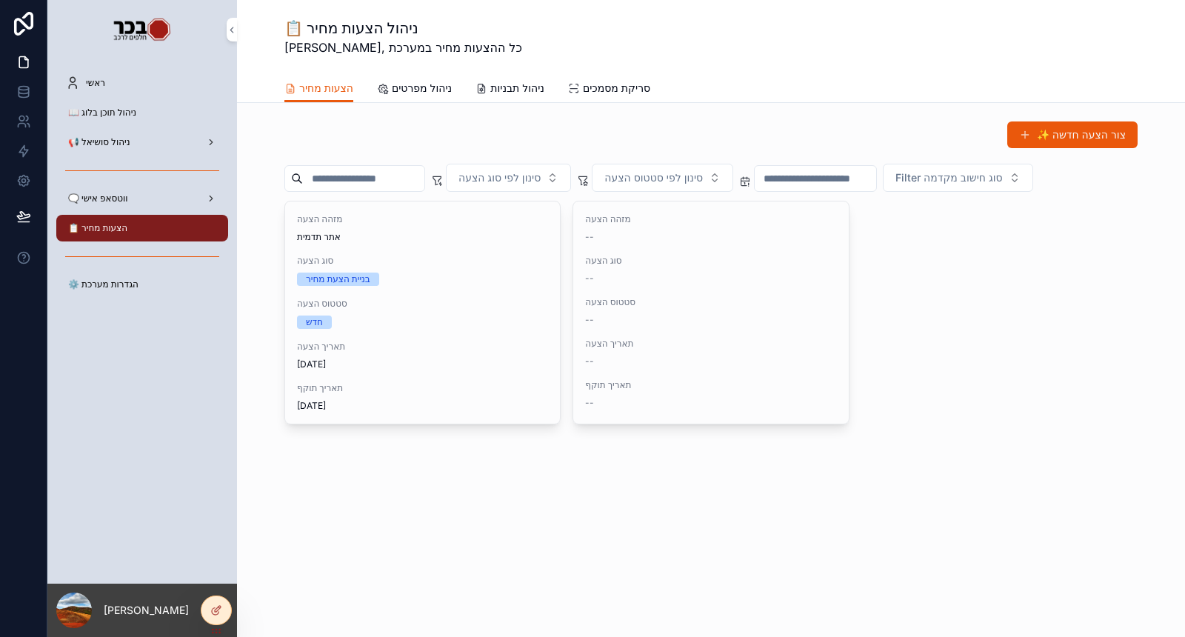
click at [228, 610] on div at bounding box center [216, 610] width 30 height 28
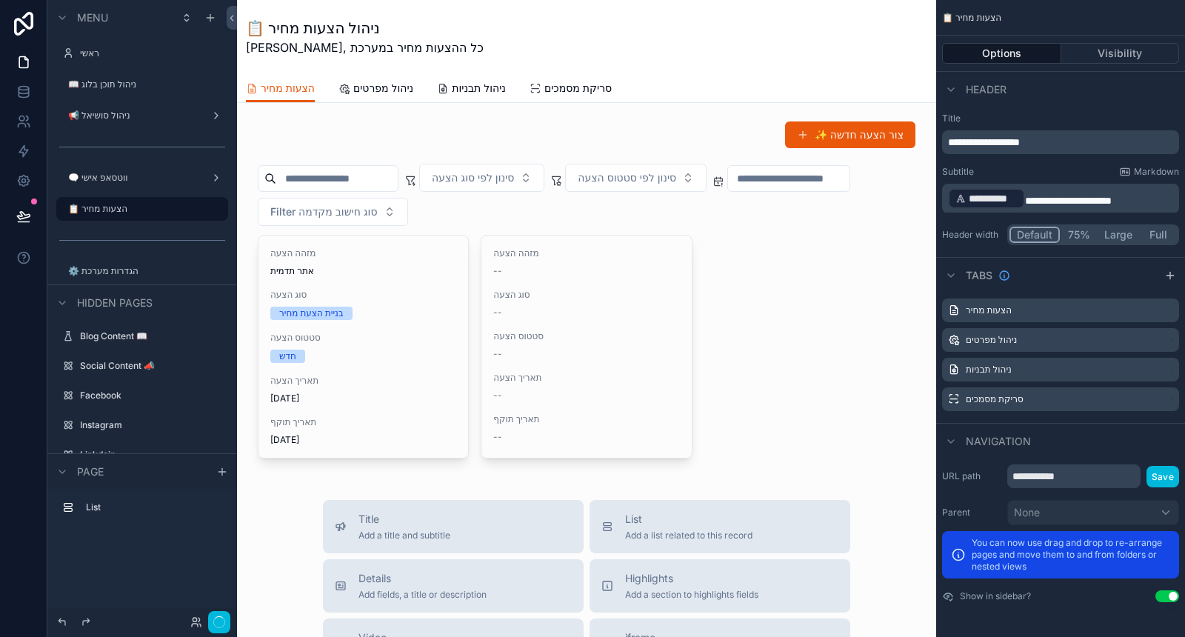
click at [836, 269] on div "scrollable content" at bounding box center [587, 290] width 676 height 350
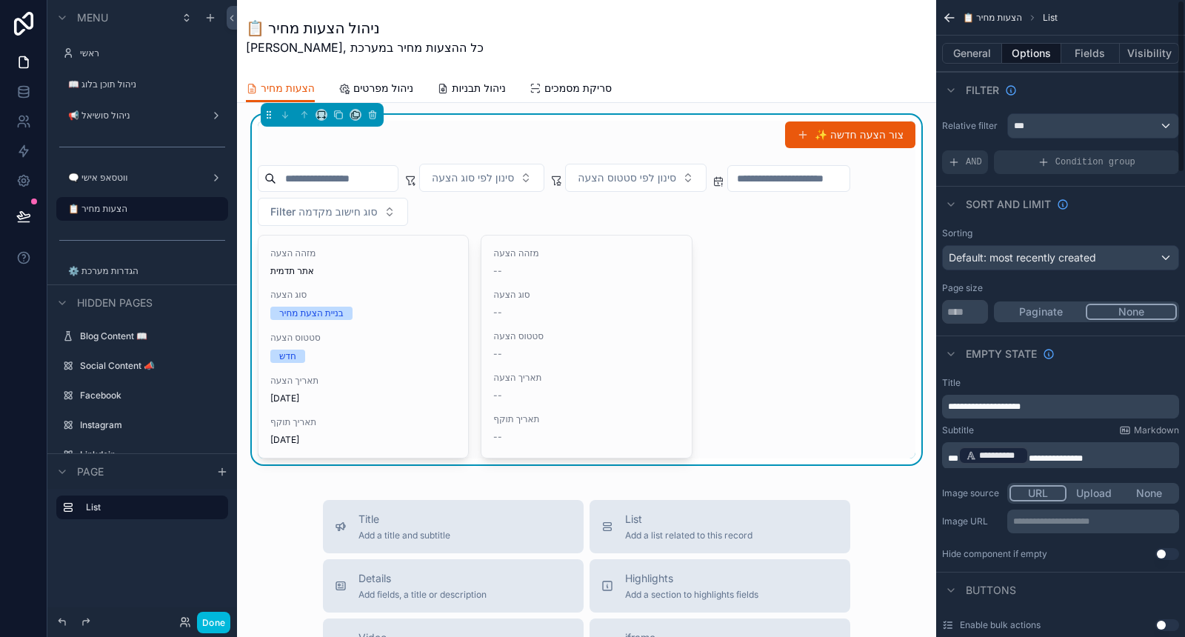
click at [1084, 50] on button "Fields" at bounding box center [1090, 53] width 59 height 21
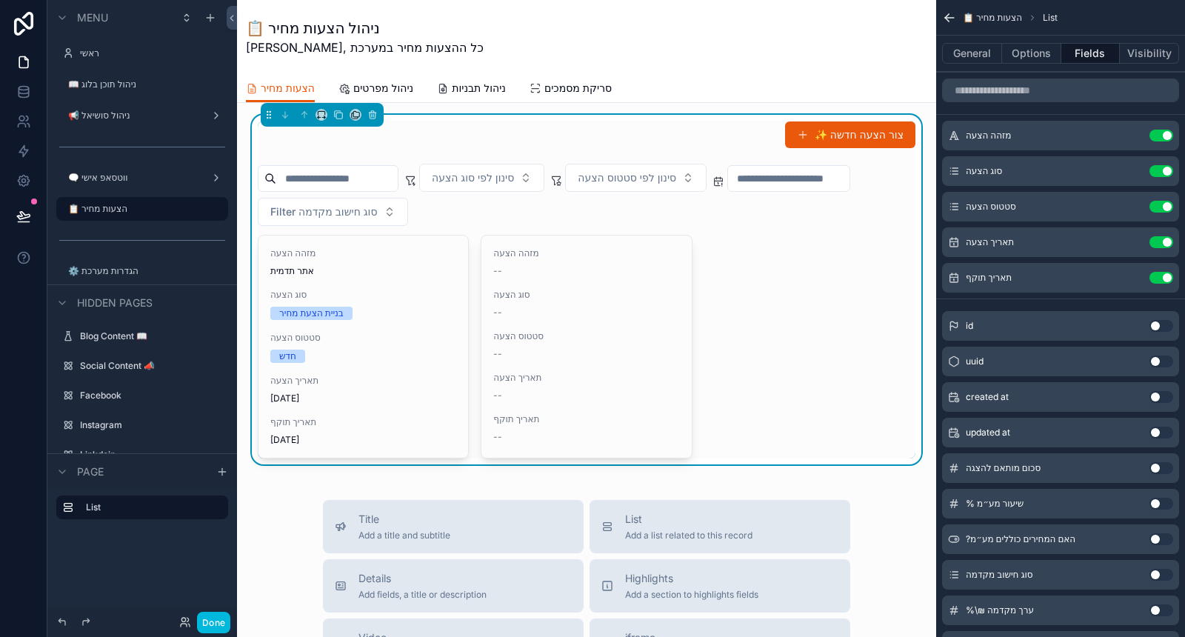
click at [1160, 279] on button "Use setting" at bounding box center [1162, 278] width 24 height 12
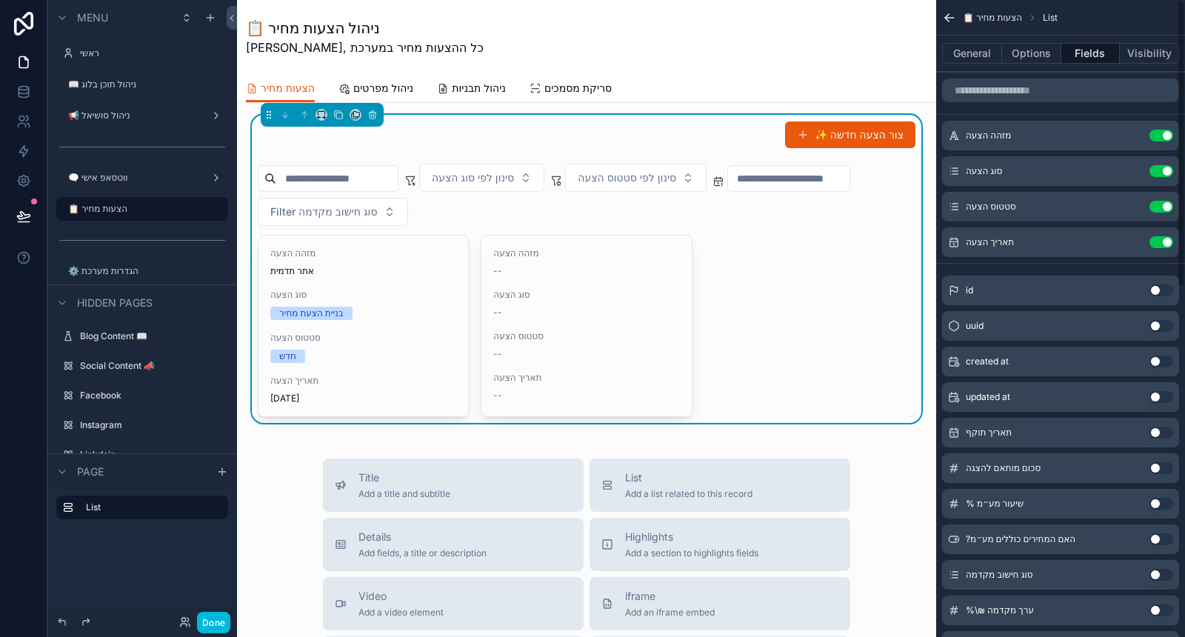
click at [1161, 243] on button "Use setting" at bounding box center [1162, 242] width 24 height 12
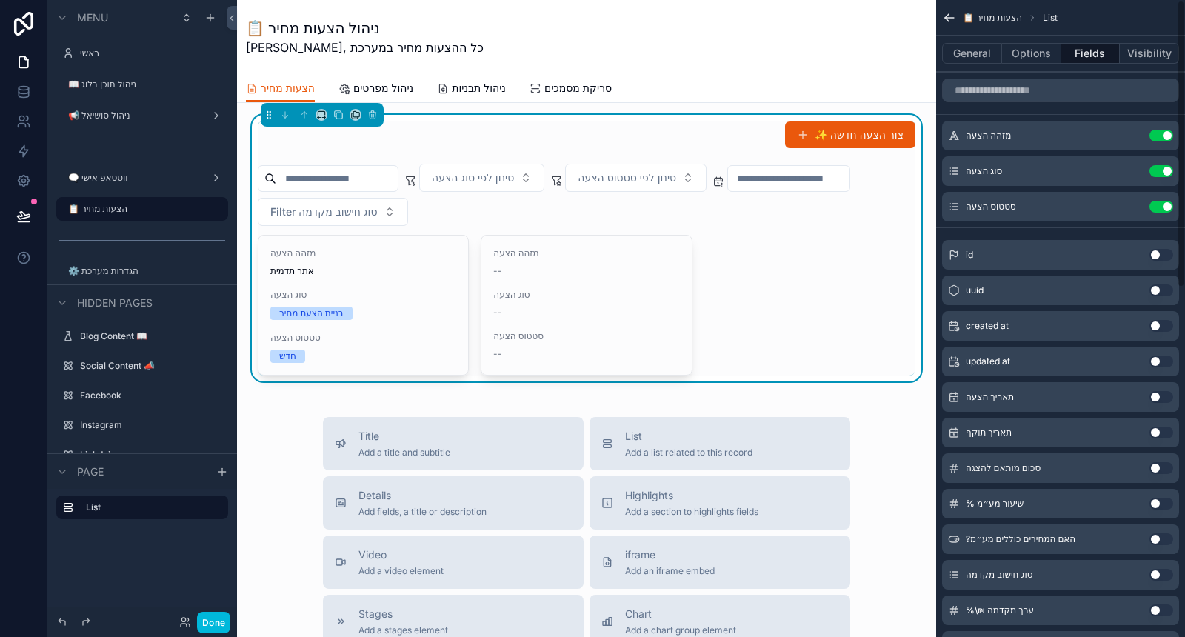
click at [1156, 327] on button "Use setting" at bounding box center [1162, 326] width 24 height 12
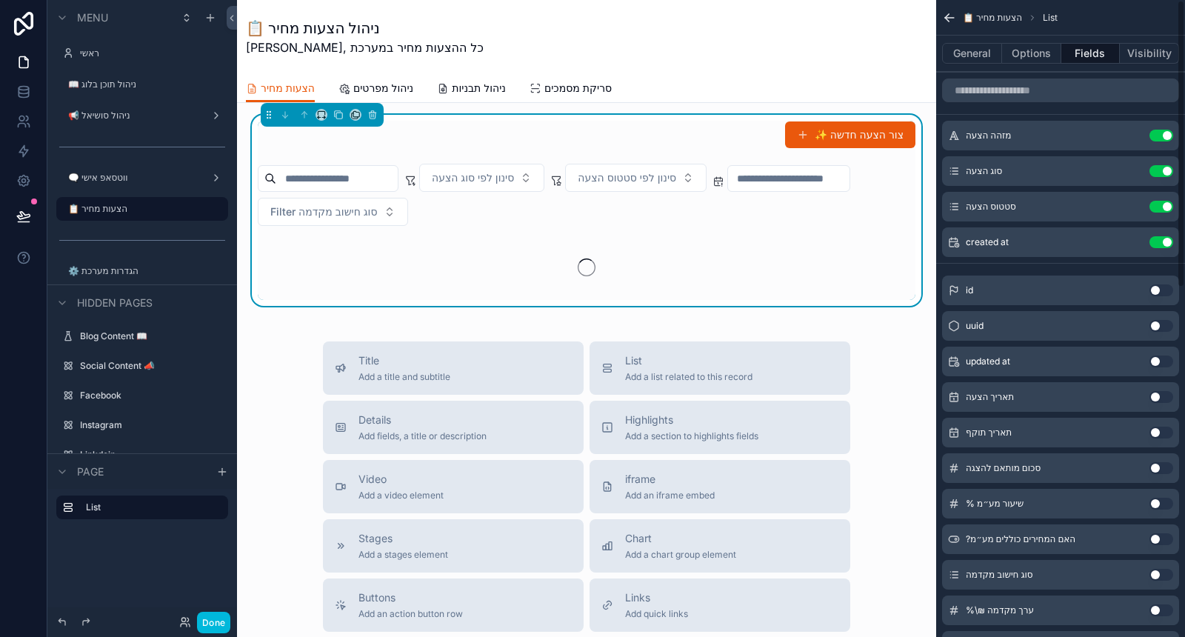
click at [0, 0] on button "scrollable content" at bounding box center [0, 0] width 0 height 0
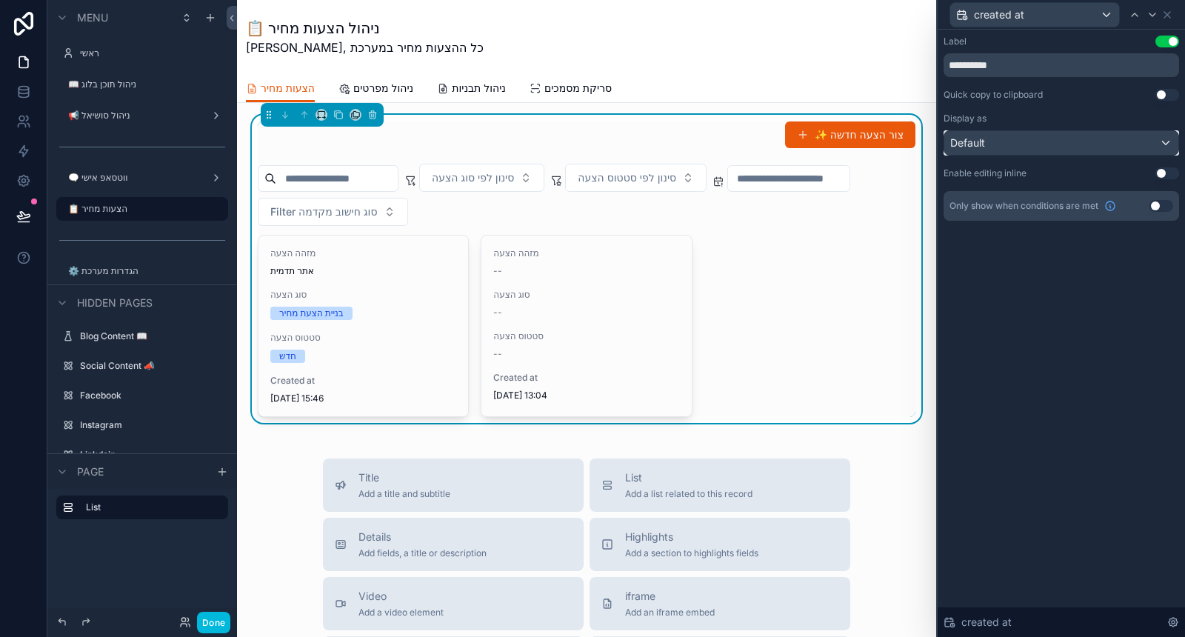
click at [1088, 145] on div "Default" at bounding box center [1061, 143] width 234 height 24
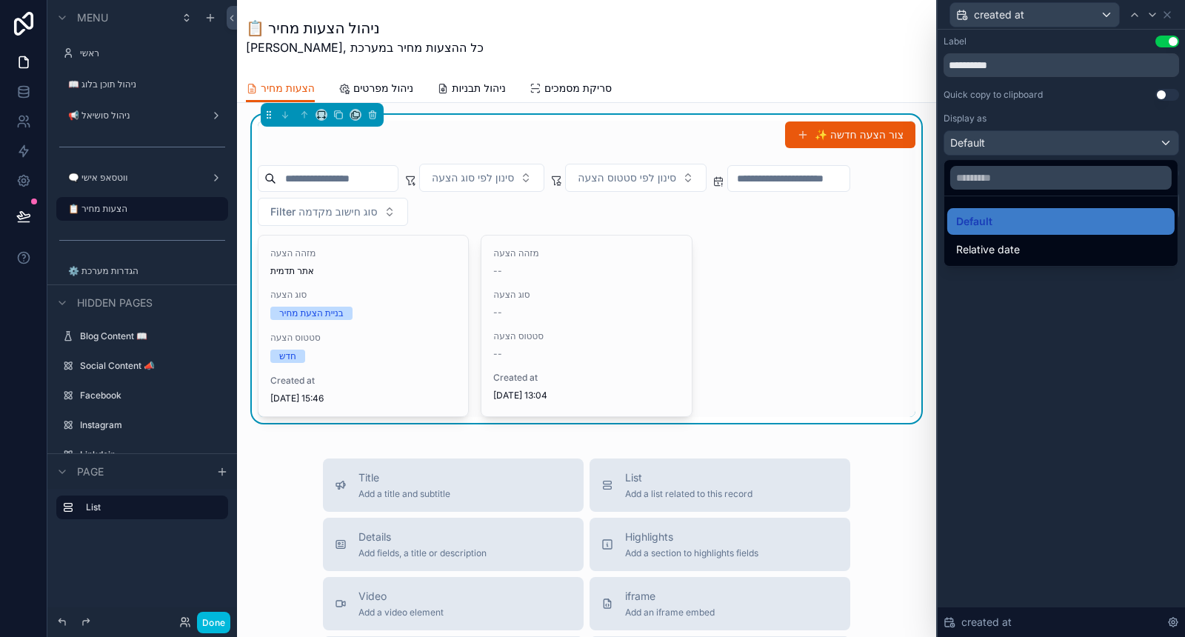
click at [1069, 247] on div "Relative date" at bounding box center [1061, 250] width 210 height 18
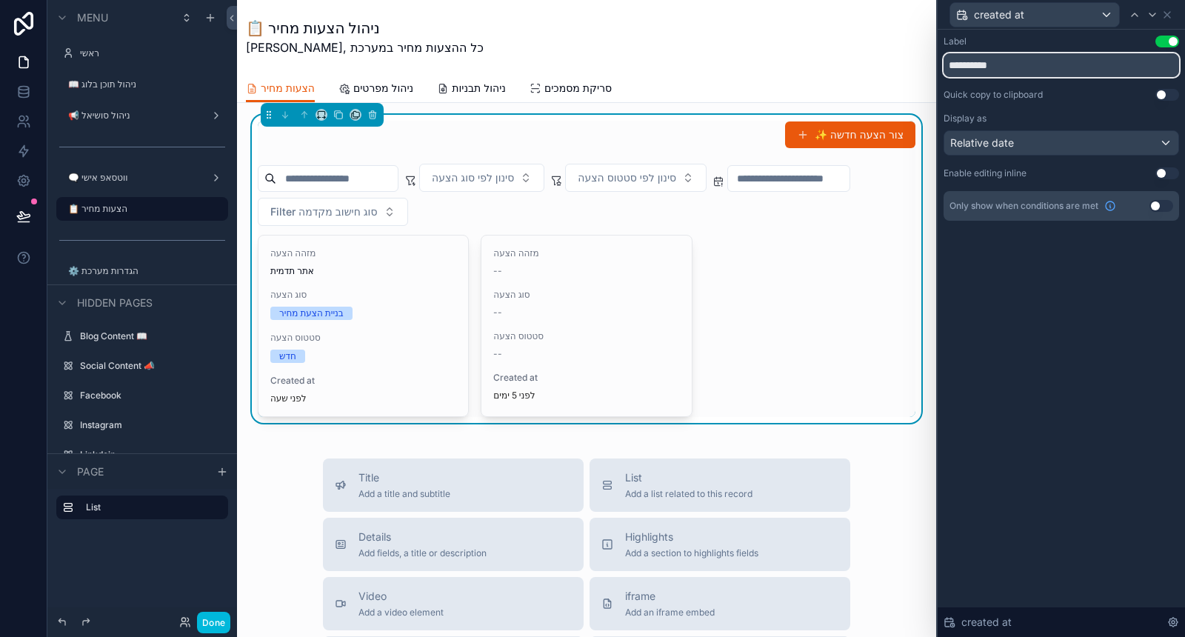
drag, startPoint x: 1019, startPoint y: 66, endPoint x: 940, endPoint y: 59, distance: 79.5
click at [940, 59] on div "**********" at bounding box center [1061, 143] width 247 height 227
click at [1118, 139] on div "Relative date" at bounding box center [1061, 143] width 234 height 24
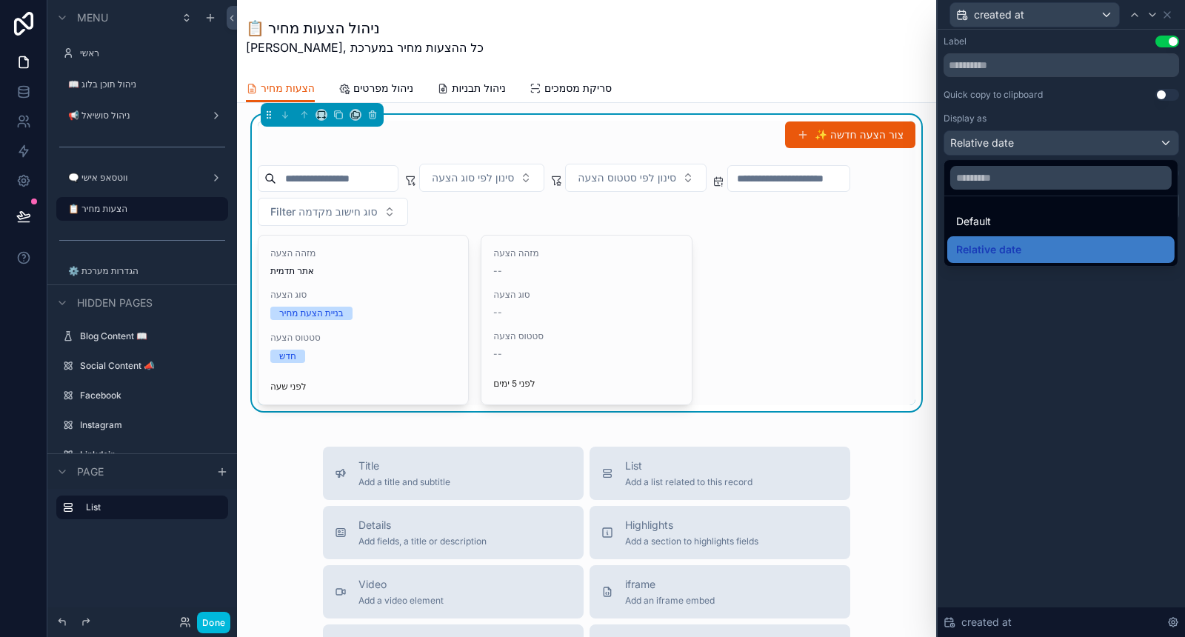
click at [1056, 332] on div at bounding box center [1061, 318] width 247 height 637
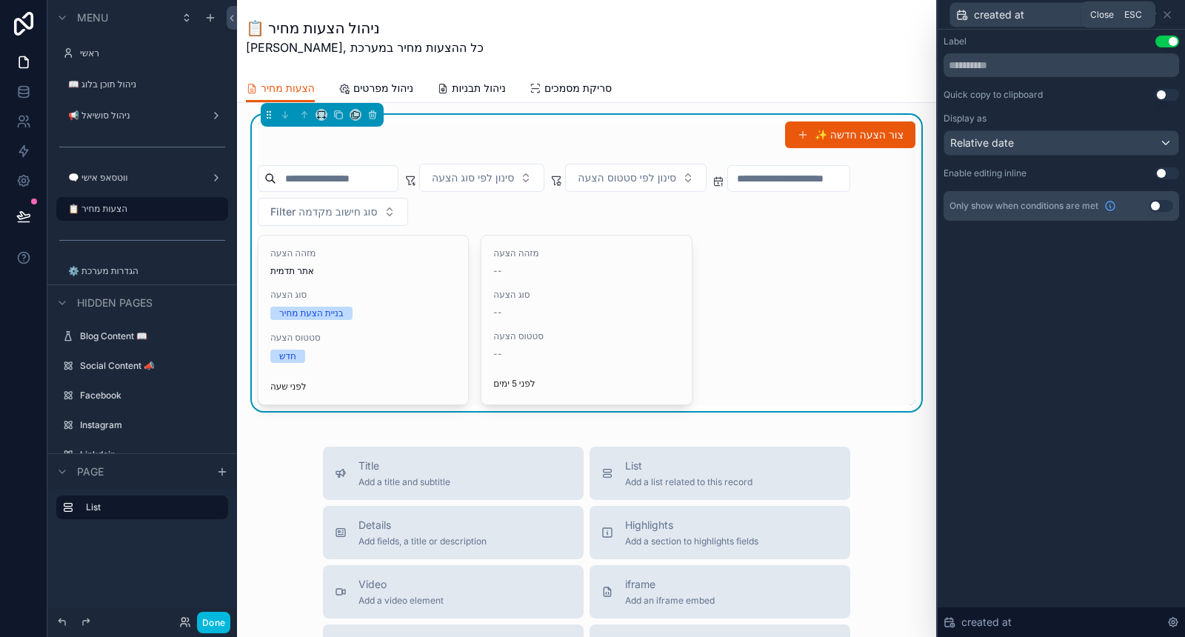
click at [1169, 10] on icon at bounding box center [1167, 15] width 12 height 12
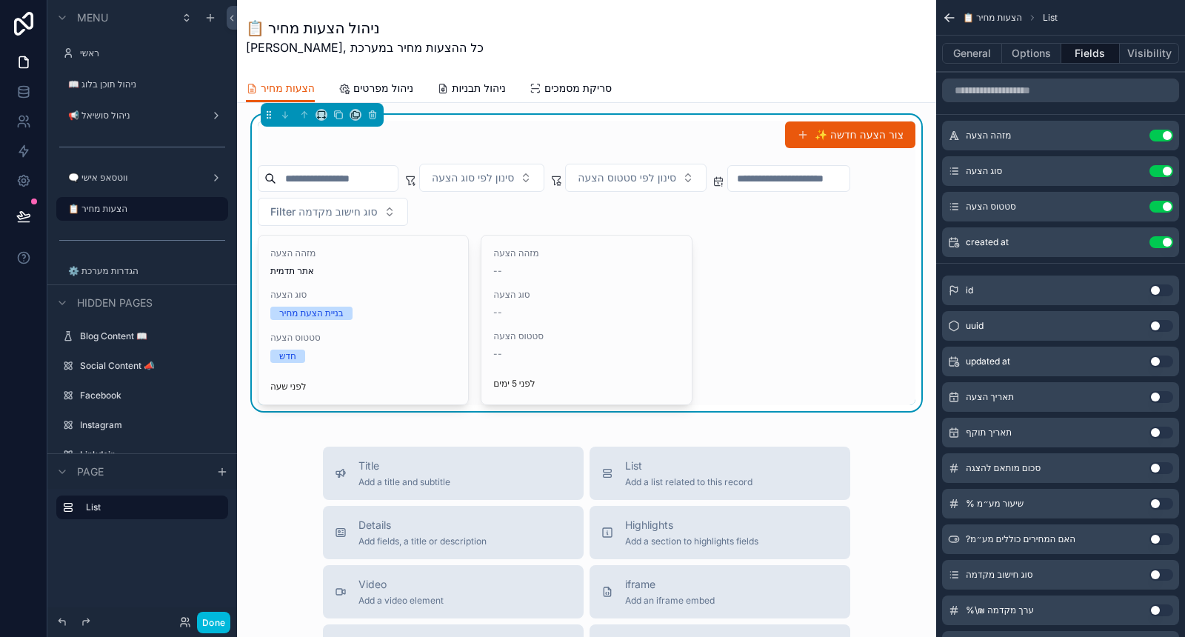
click at [0, 0] on button "scrollable content" at bounding box center [0, 0] width 0 height 0
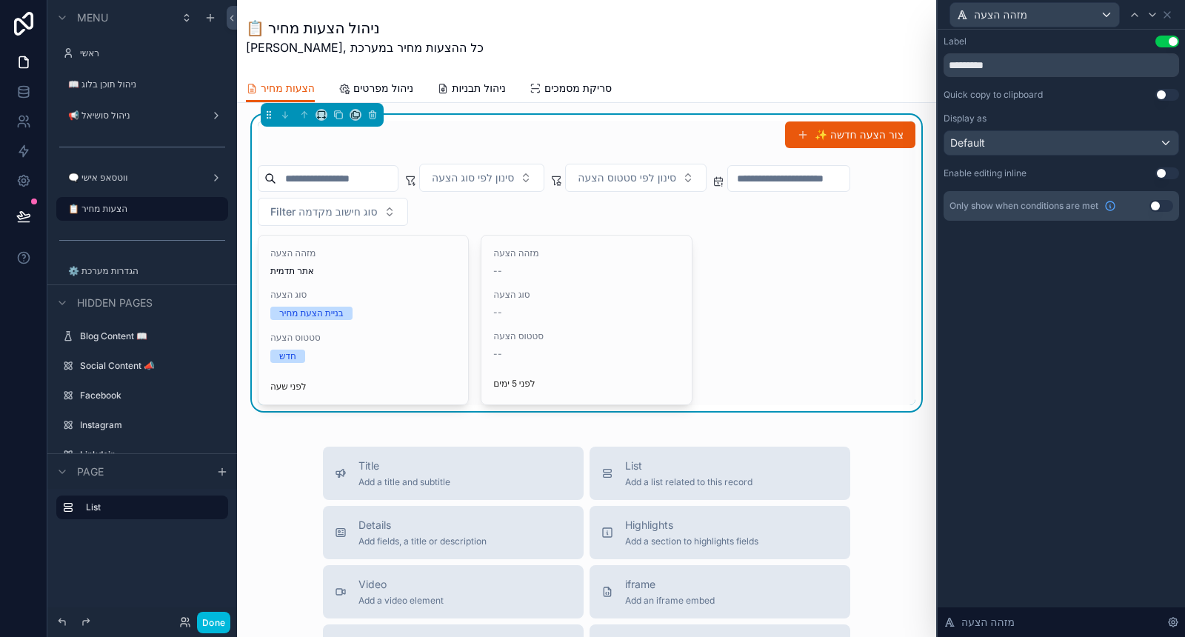
click at [1161, 49] on div "Label Use setting *********" at bounding box center [1062, 56] width 236 height 41
click at [1161, 42] on button "Use setting" at bounding box center [1168, 42] width 24 height 12
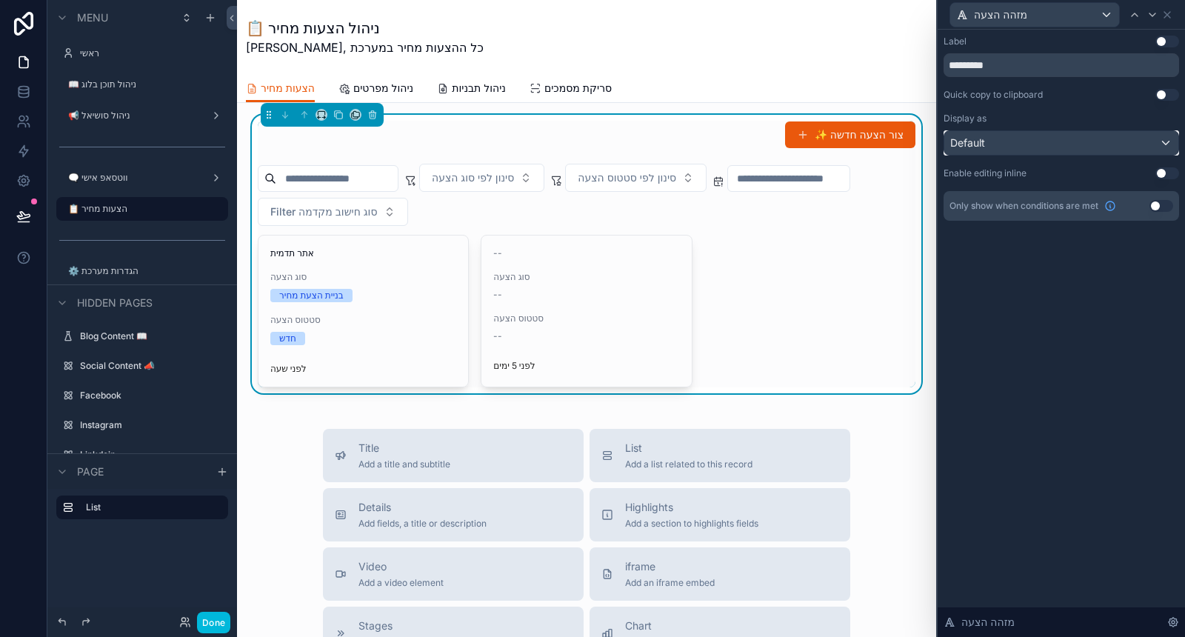
click at [1070, 139] on div "Default" at bounding box center [1061, 143] width 234 height 24
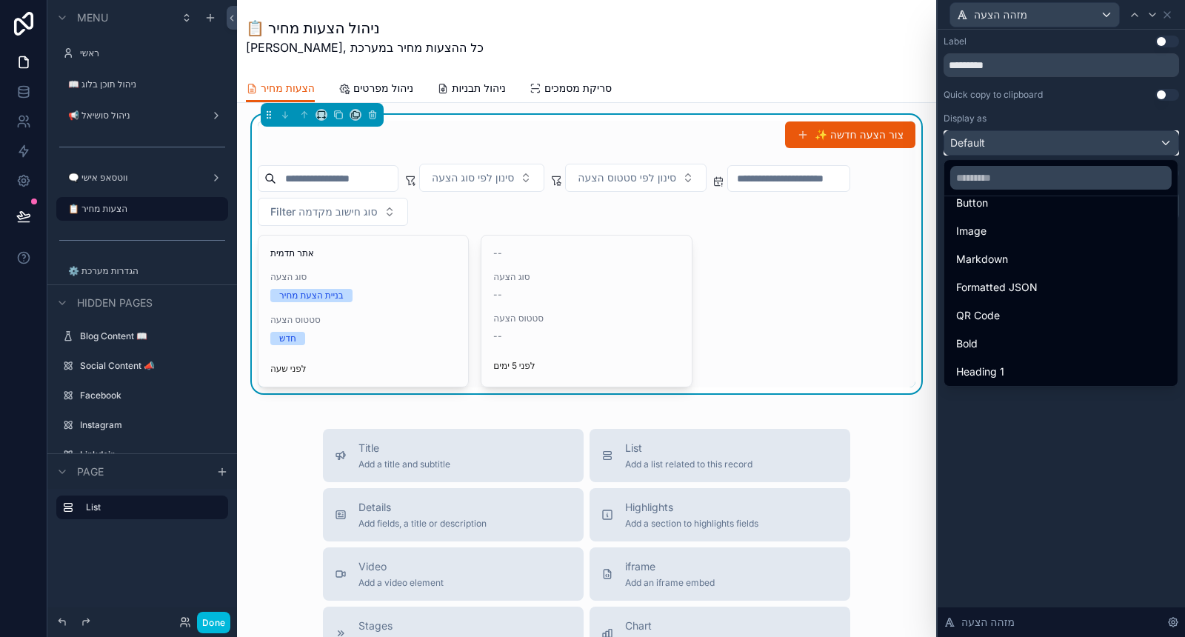
scroll to position [161, 0]
click at [1027, 364] on div "Heading 4" at bounding box center [1061, 370] width 210 height 18
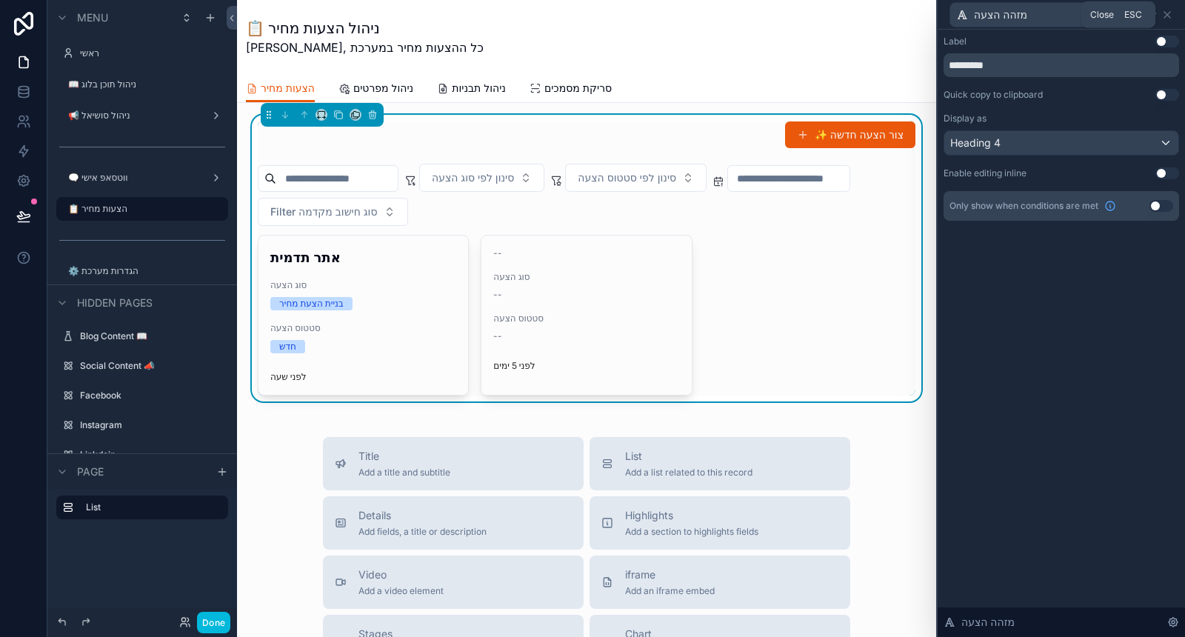
click at [1164, 15] on icon at bounding box center [1167, 15] width 12 height 12
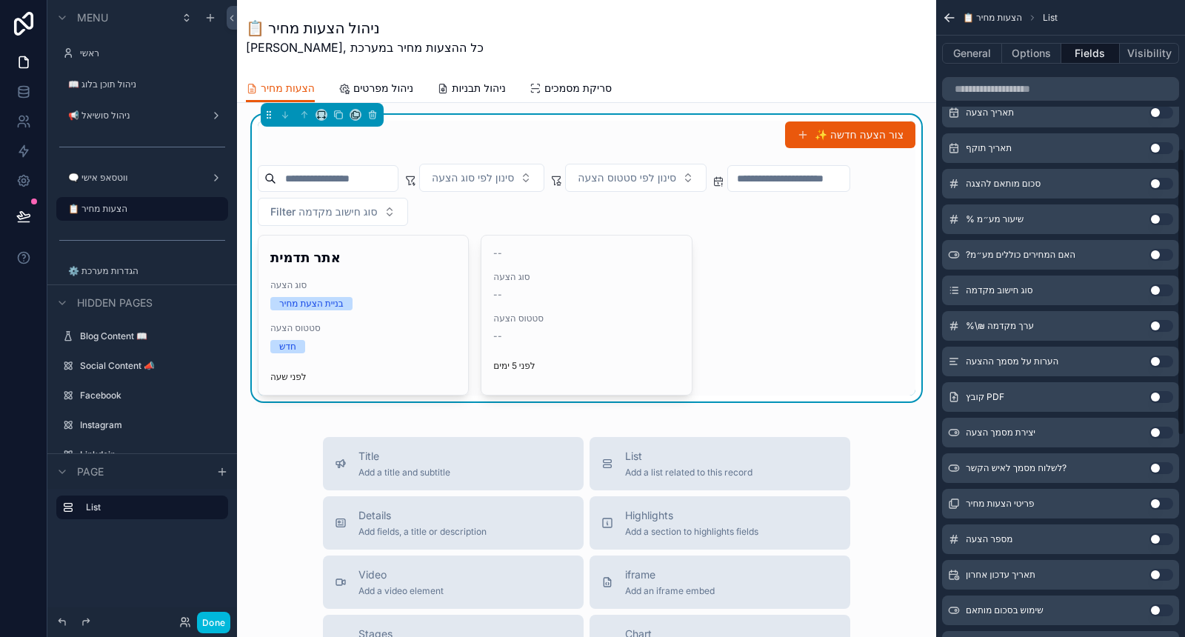
scroll to position [329, 0]
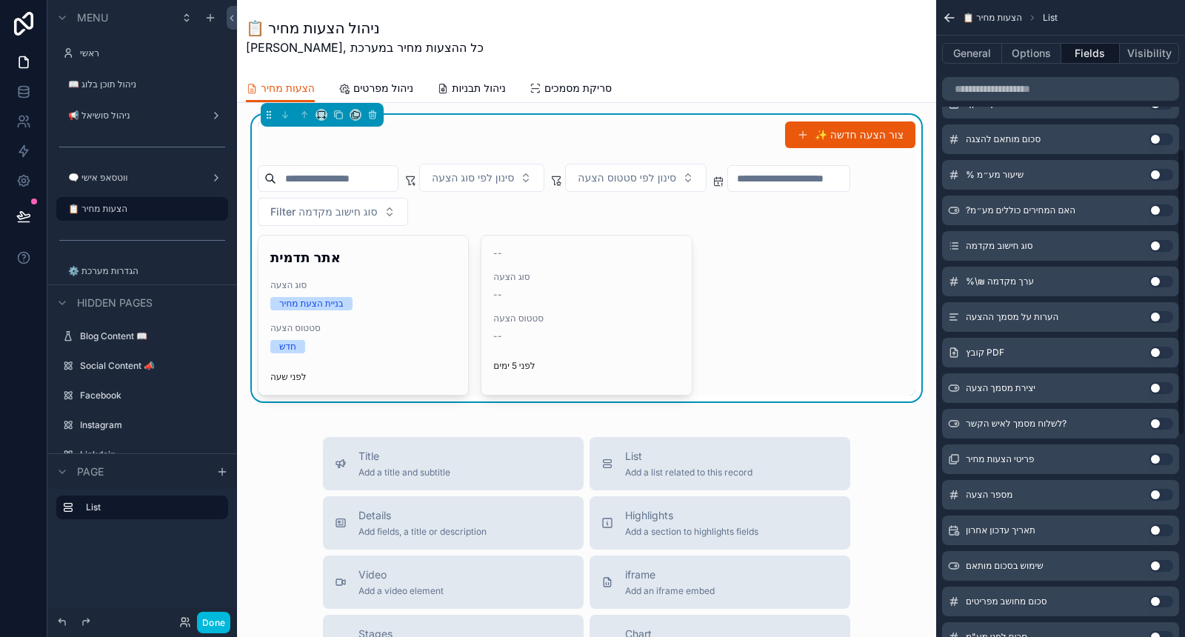
click at [1154, 350] on button "Use setting" at bounding box center [1162, 353] width 24 height 12
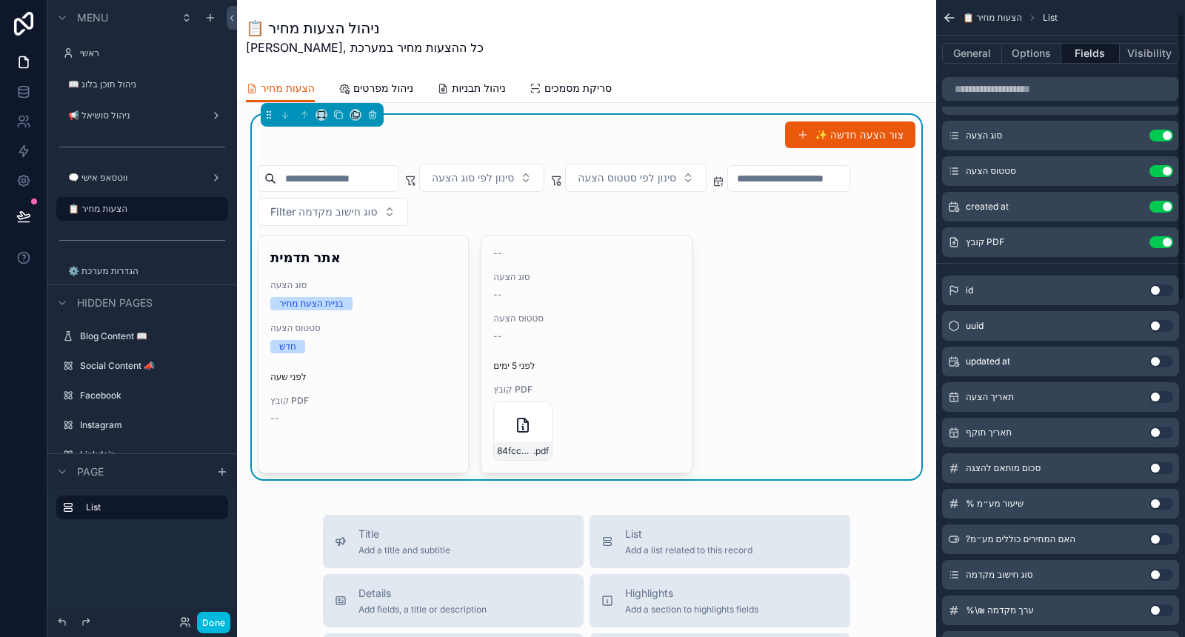
scroll to position [0, 0]
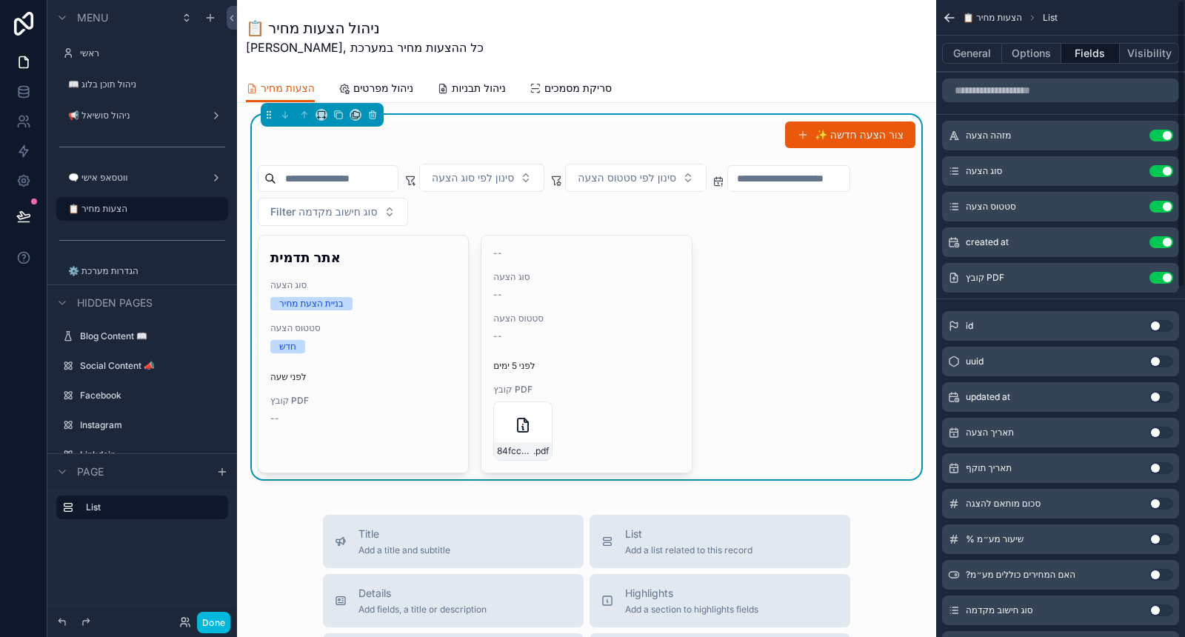
click at [0, 0] on button "scrollable content" at bounding box center [0, 0] width 0 height 0
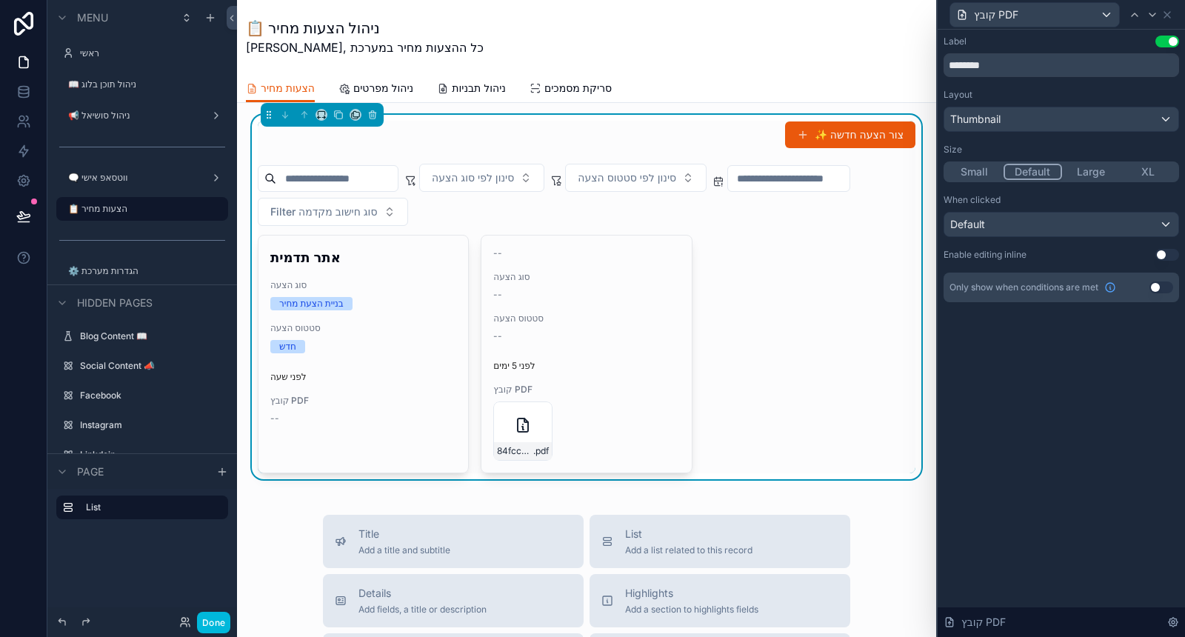
click at [1163, 44] on button "Use setting" at bounding box center [1168, 42] width 24 height 12
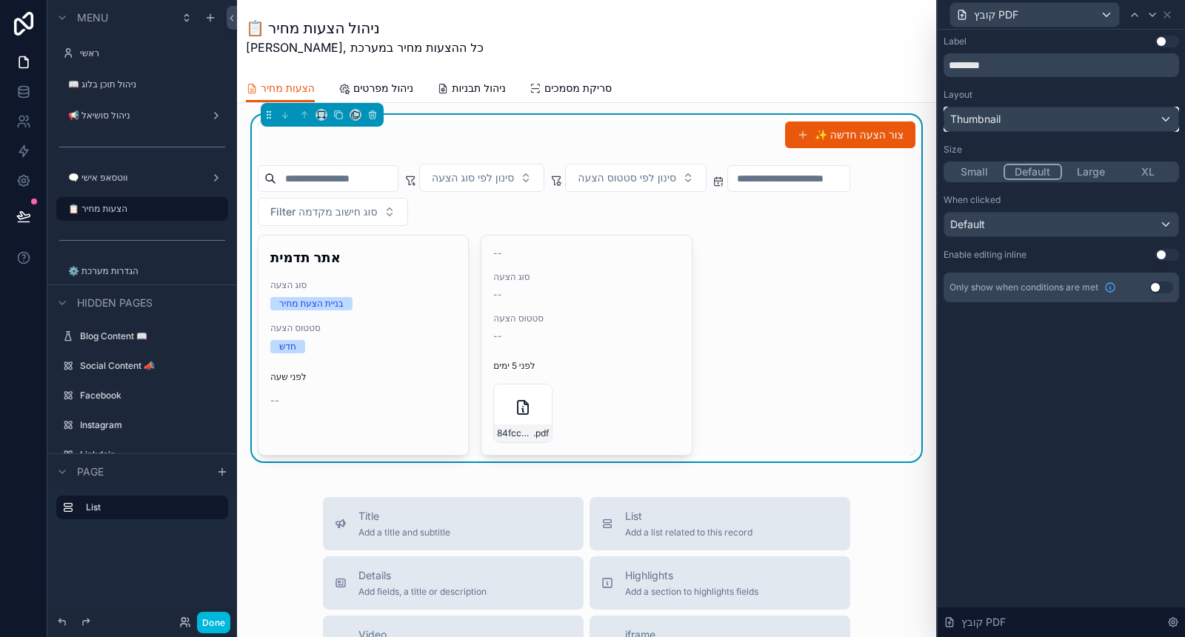
click at [1044, 112] on div "Thumbnail" at bounding box center [1061, 119] width 234 height 24
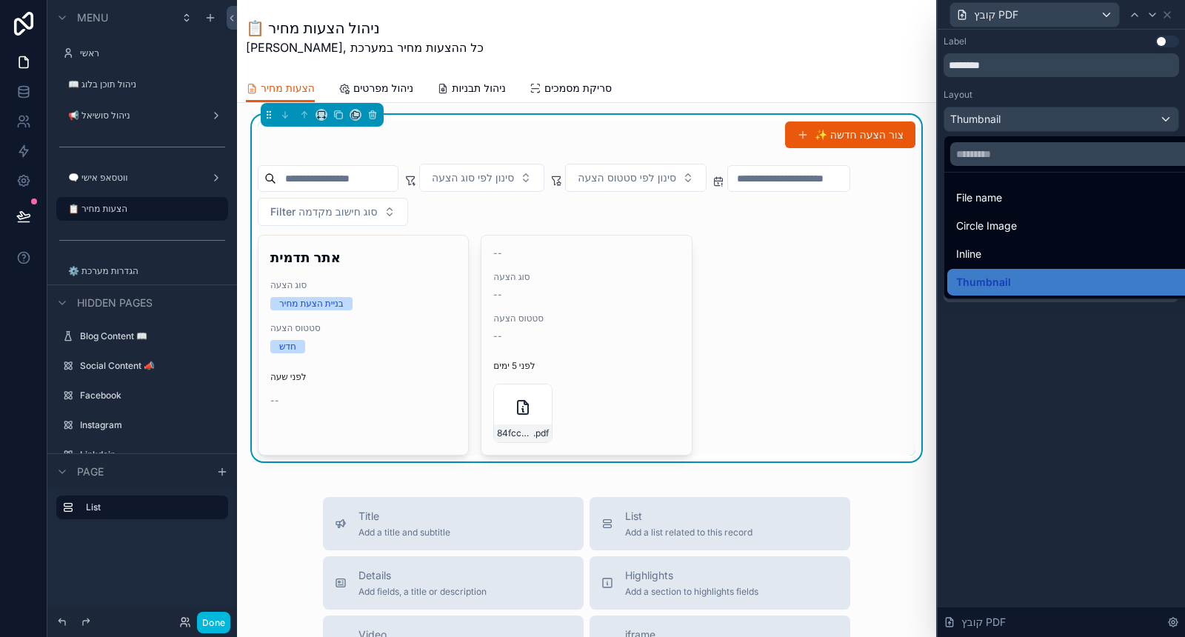
click at [1031, 256] on div "Inline" at bounding box center [1078, 254] width 245 height 18
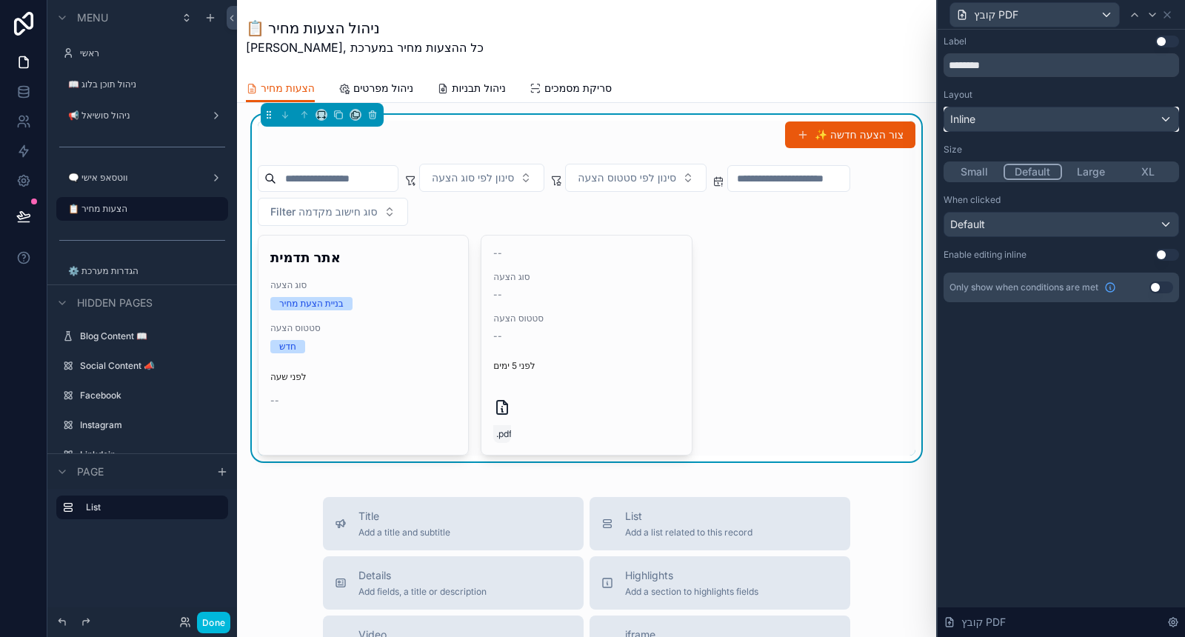
click at [1088, 113] on div "Inline" at bounding box center [1061, 119] width 234 height 24
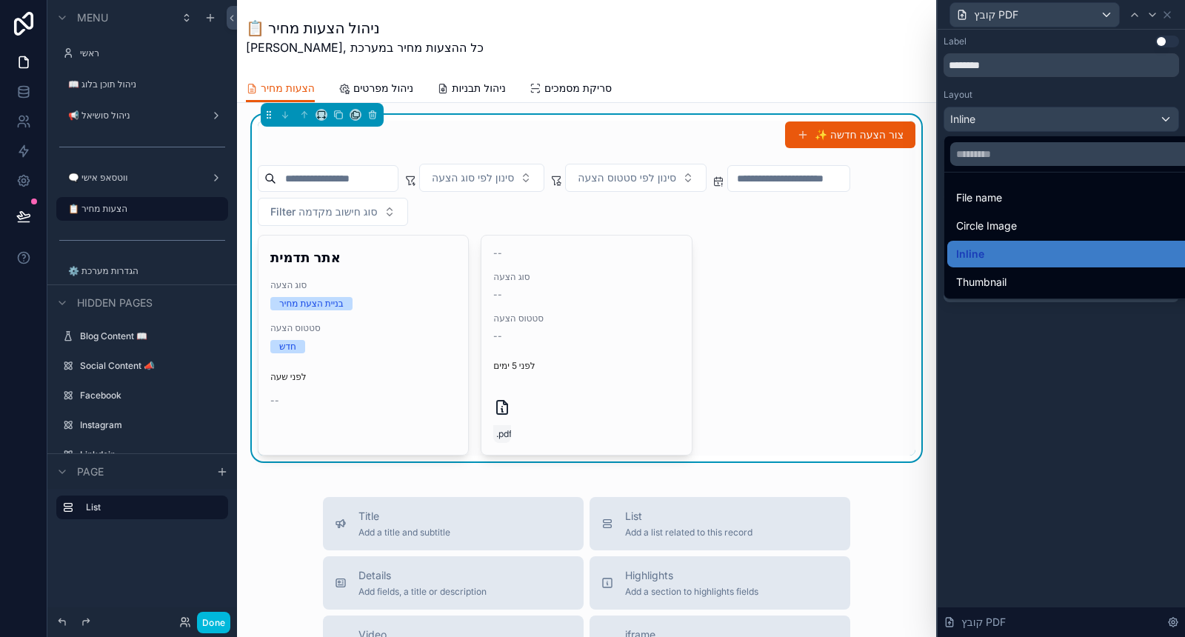
click at [1046, 241] on div "Inline" at bounding box center [1078, 254] width 263 height 27
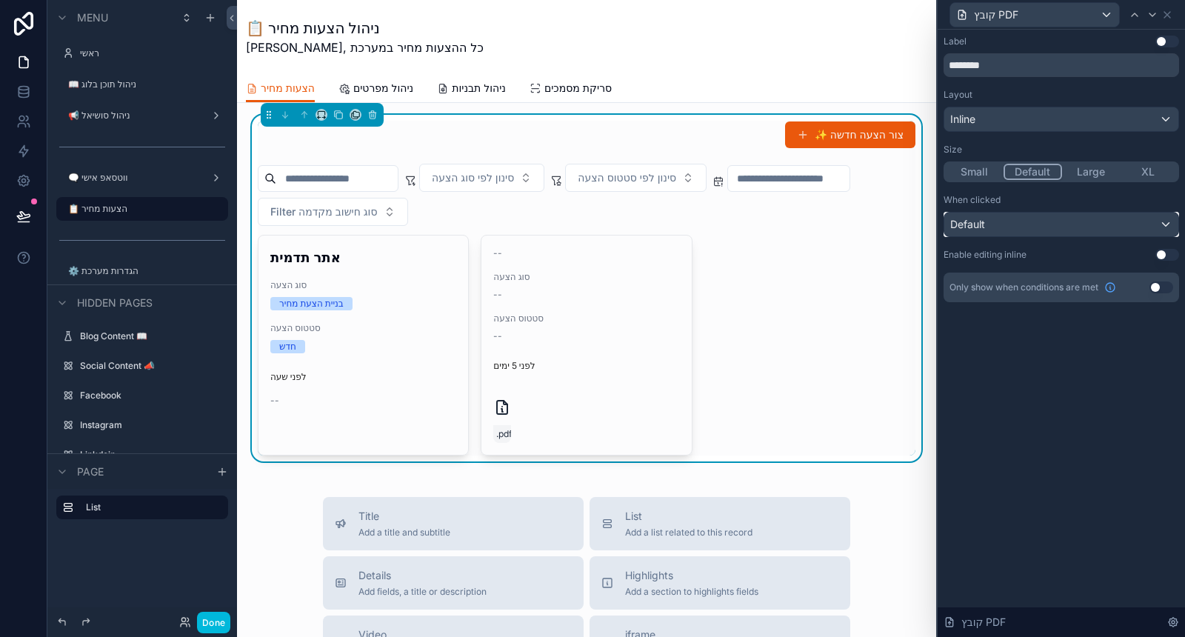
click at [1047, 220] on div "Default" at bounding box center [1061, 225] width 234 height 24
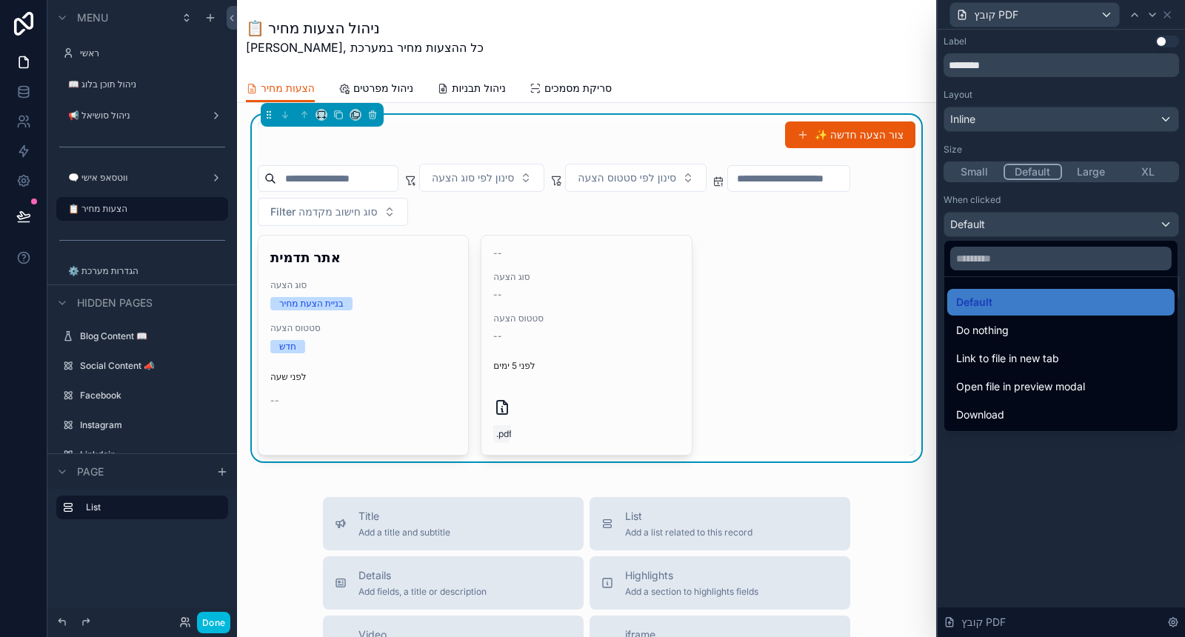
click at [1078, 119] on div at bounding box center [1061, 318] width 247 height 637
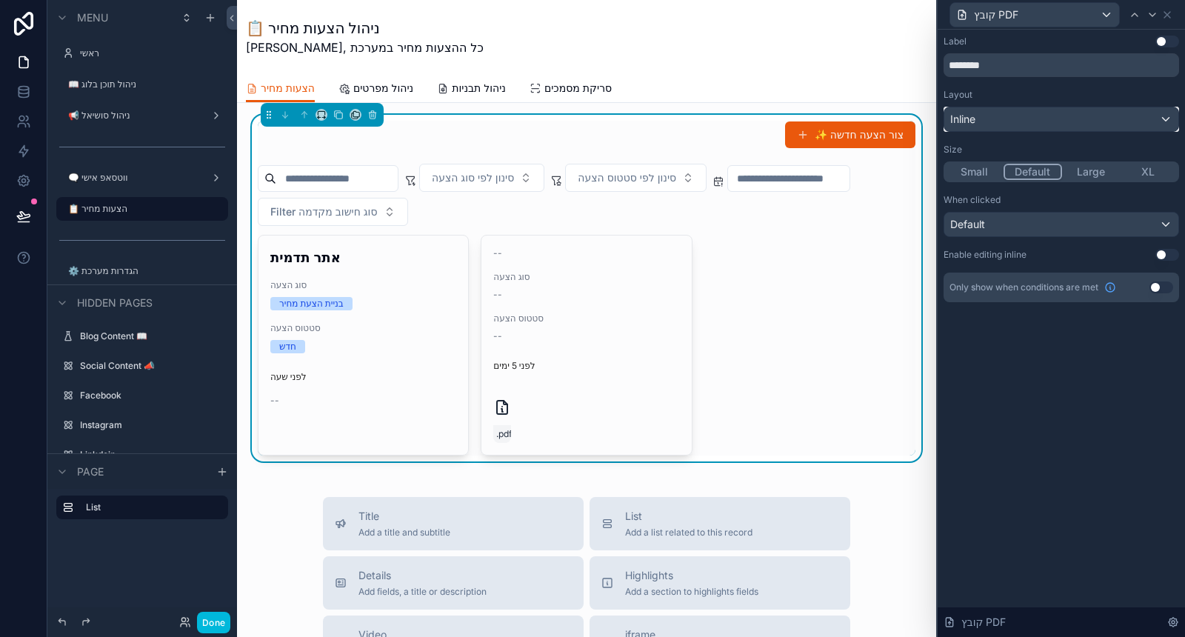
click at [1078, 119] on div "Inline" at bounding box center [1061, 119] width 234 height 24
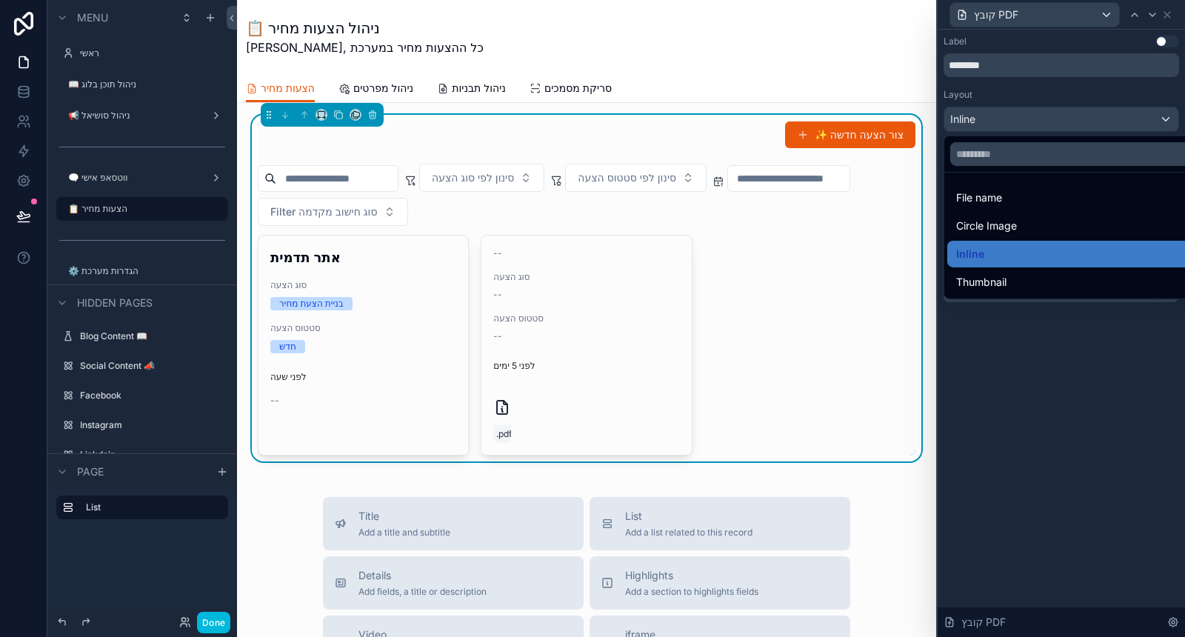
click at [1021, 232] on div "Circle Image" at bounding box center [1078, 226] width 245 height 18
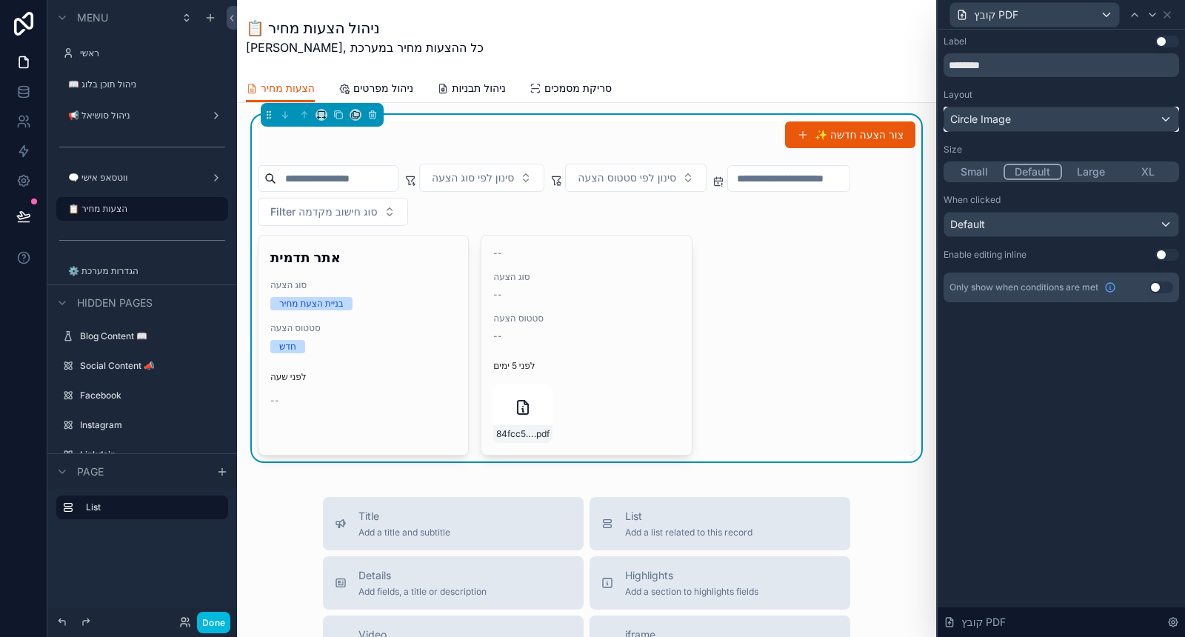
click at [1073, 120] on div "Circle Image" at bounding box center [1061, 119] width 234 height 24
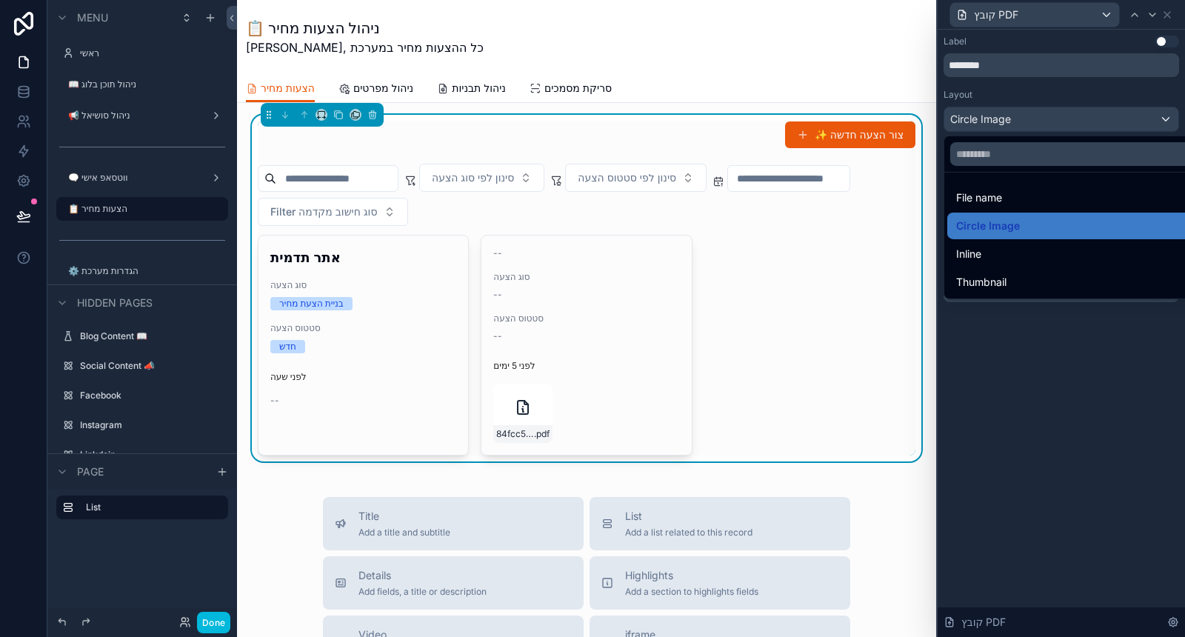
click at [1045, 209] on div "File name" at bounding box center [1078, 197] width 263 height 27
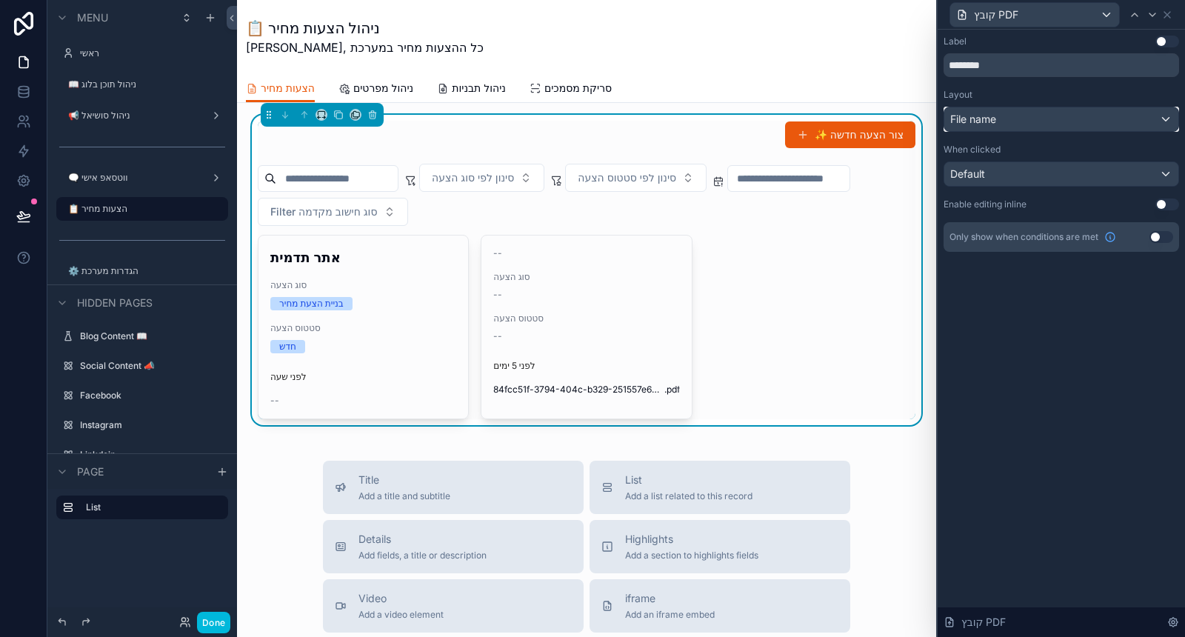
click at [1078, 127] on div "File name" at bounding box center [1061, 119] width 234 height 24
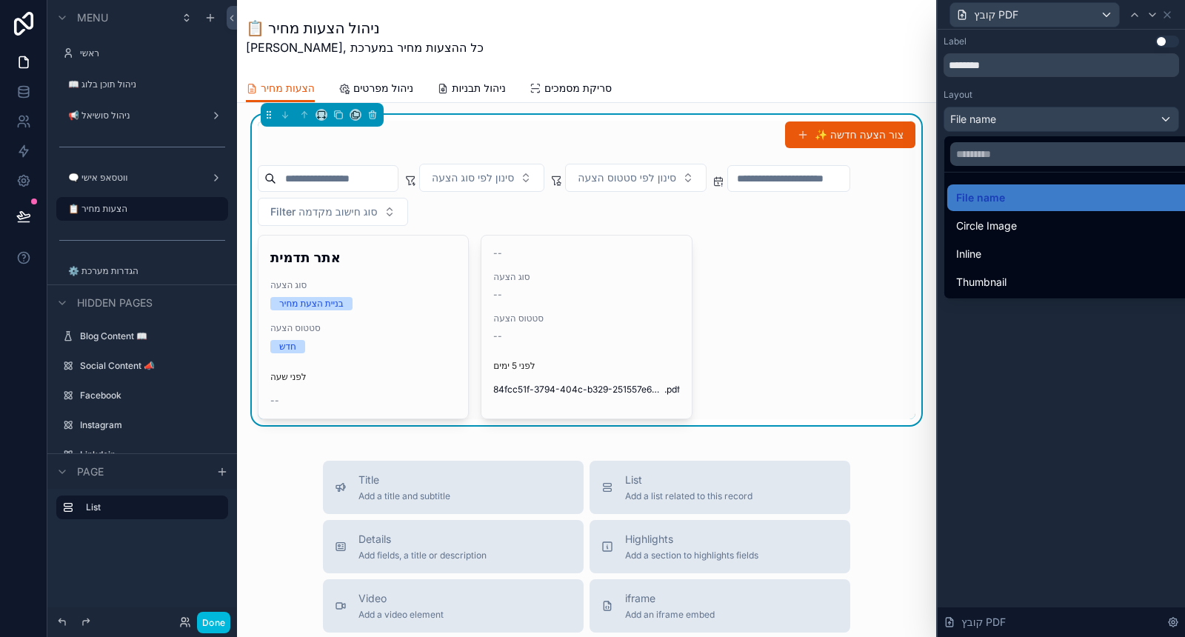
click at [1041, 269] on div "Thumbnail" at bounding box center [1078, 282] width 263 height 27
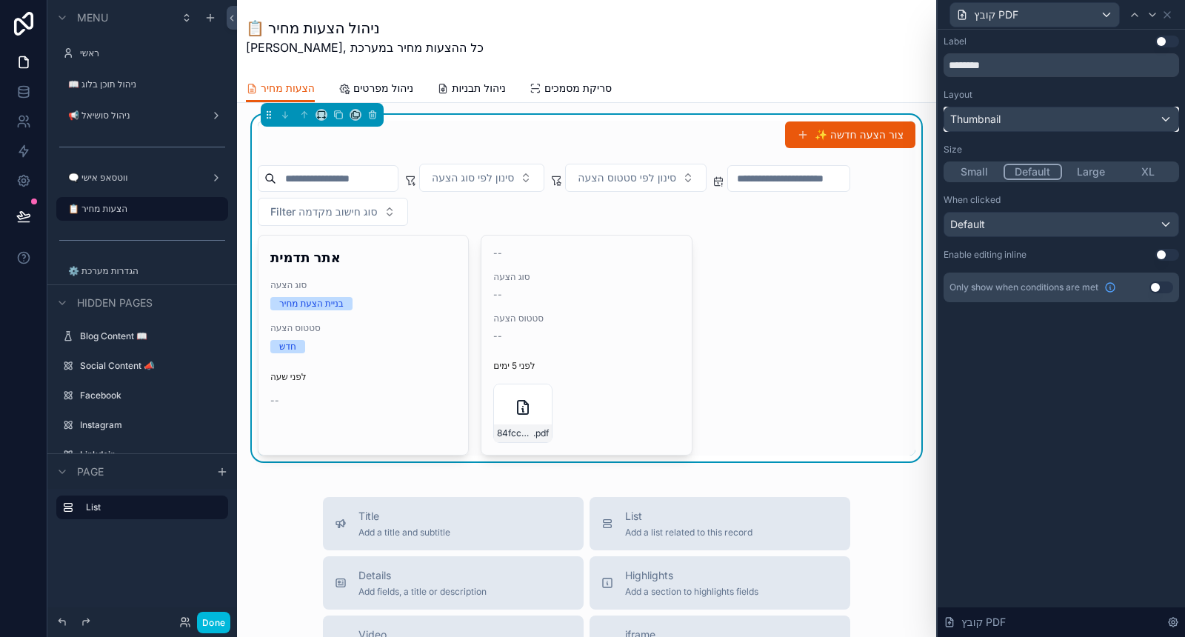
click at [1058, 119] on div "Thumbnail" at bounding box center [1061, 119] width 234 height 24
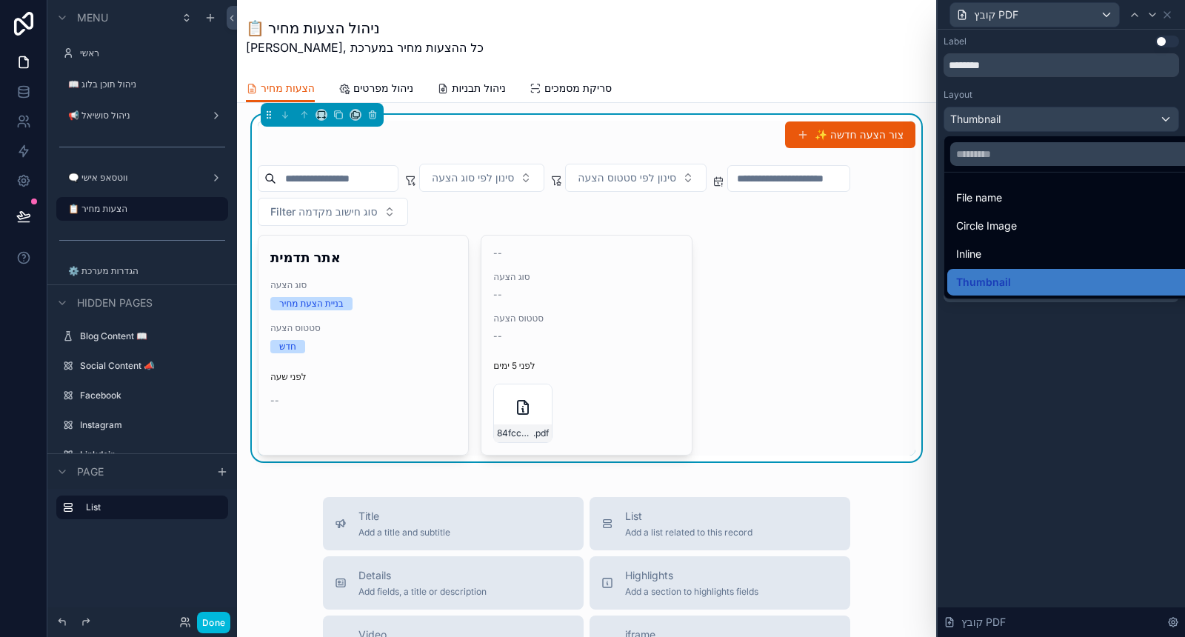
click at [1039, 250] on div "Inline" at bounding box center [1078, 254] width 245 height 18
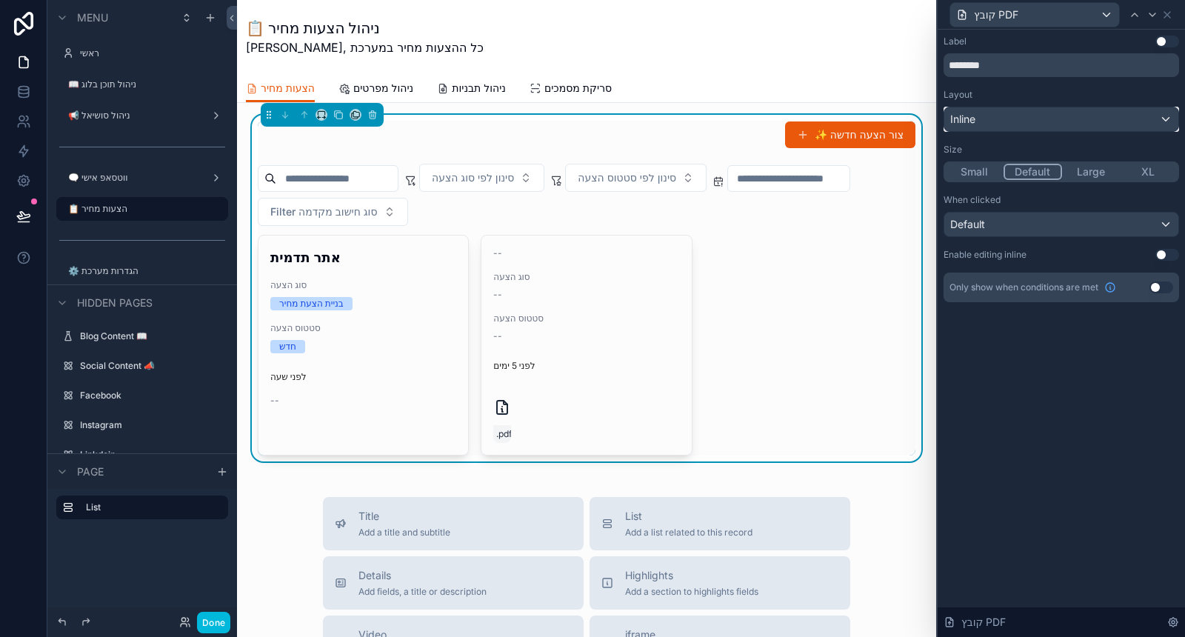
click at [1078, 113] on div "Inline" at bounding box center [1061, 119] width 234 height 24
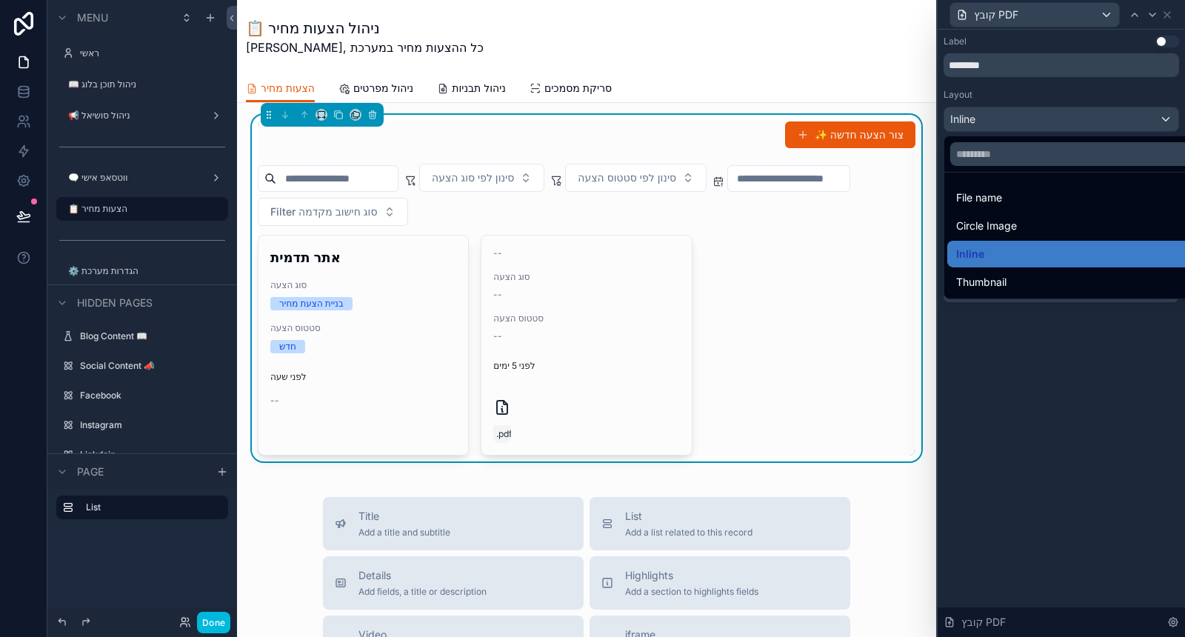
click at [1030, 237] on div "Circle Image" at bounding box center [1078, 226] width 263 height 27
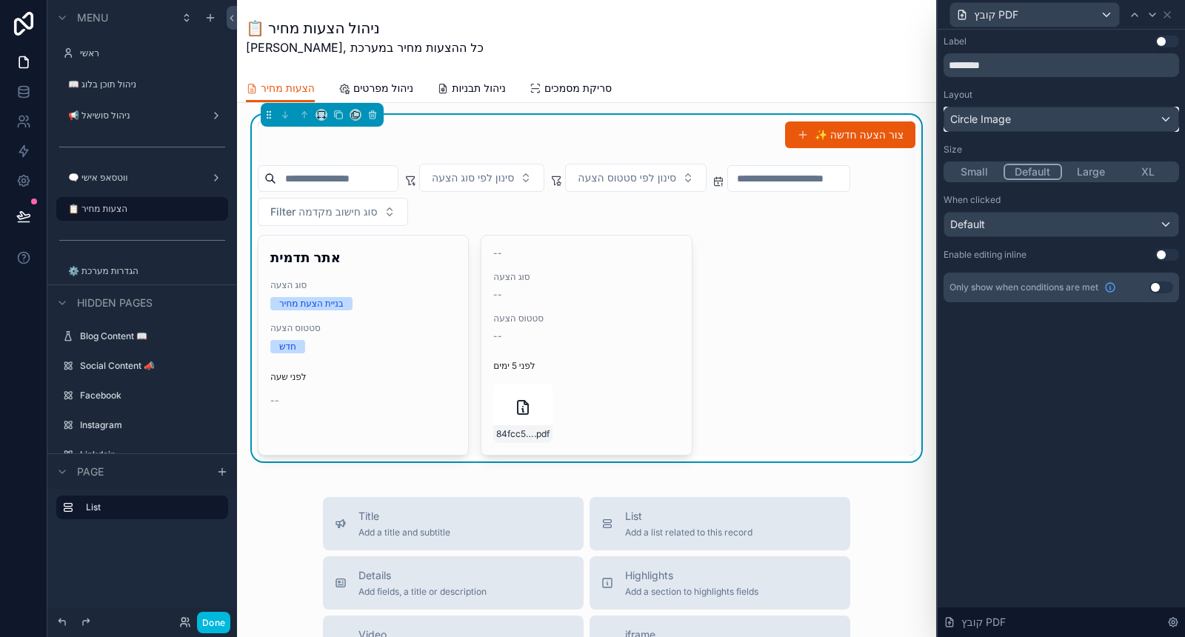
click at [1061, 118] on div "Circle Image" at bounding box center [1061, 119] width 234 height 24
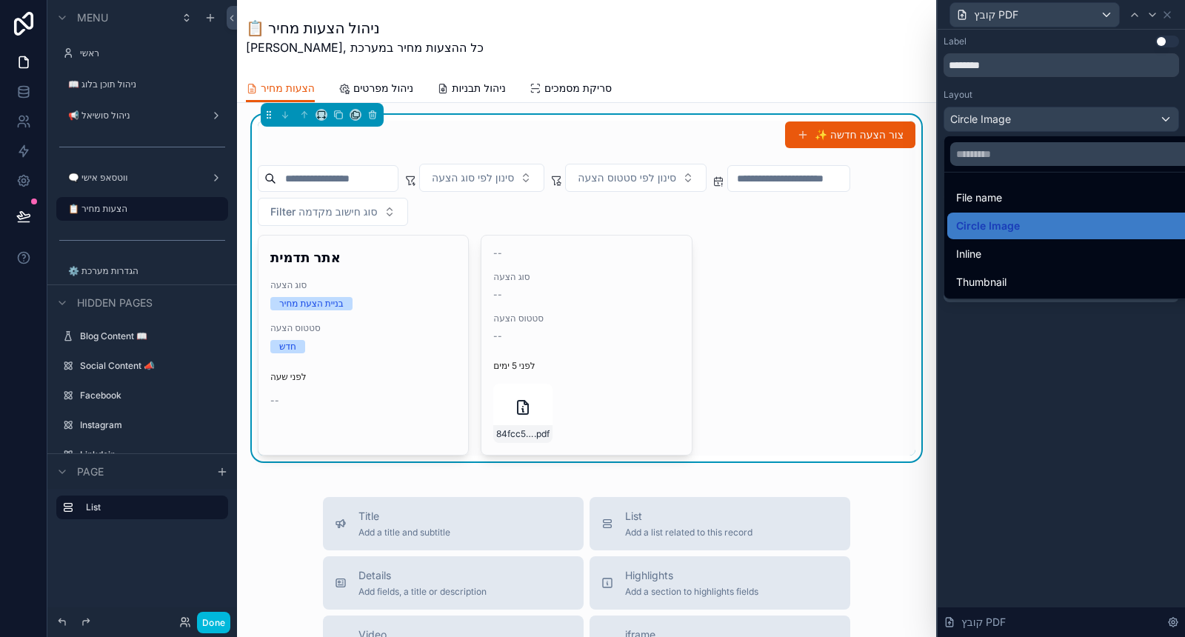
click at [1040, 213] on div "Circle Image" at bounding box center [1078, 226] width 263 height 27
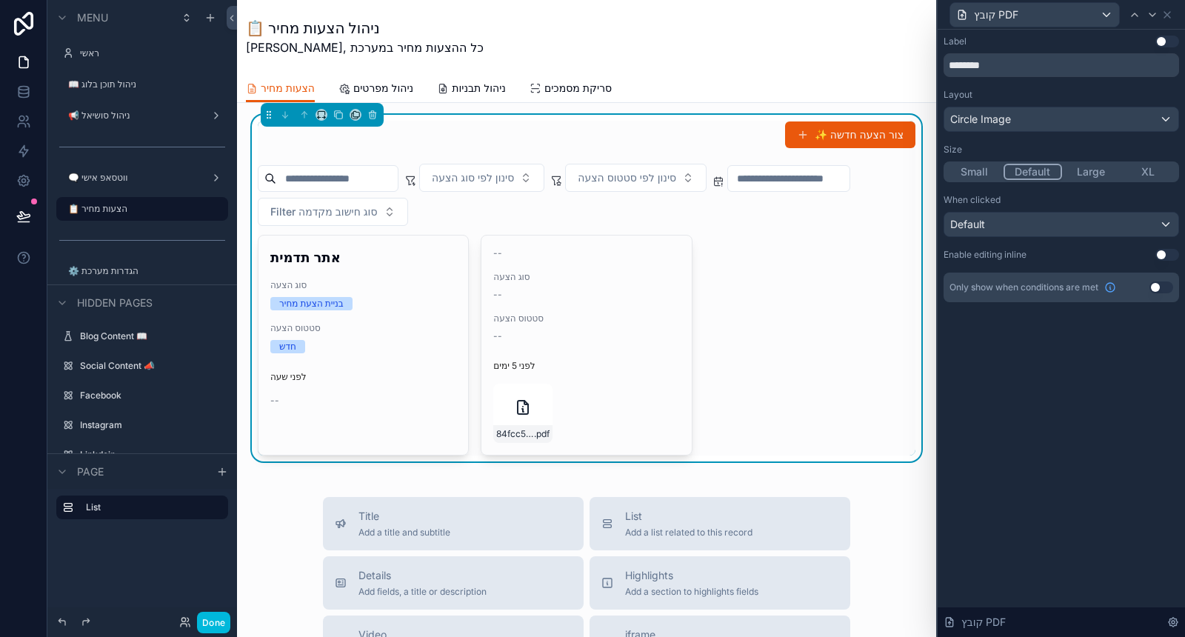
click at [967, 173] on button "Small" at bounding box center [975, 172] width 58 height 16
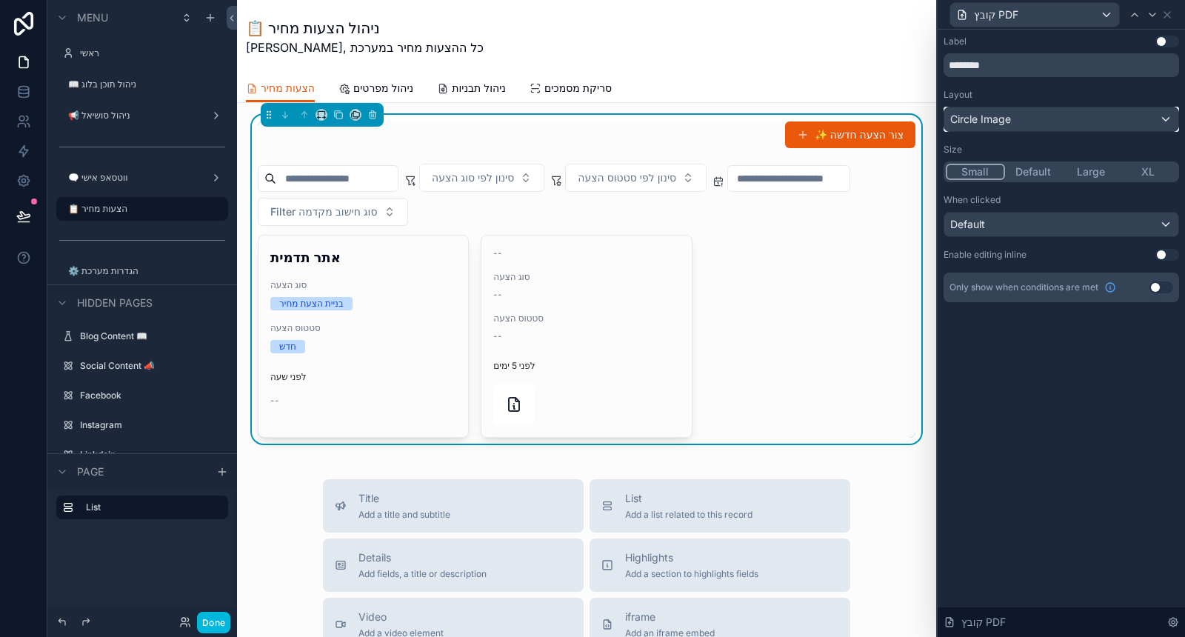
click at [1031, 113] on div "Circle Image" at bounding box center [1061, 119] width 234 height 24
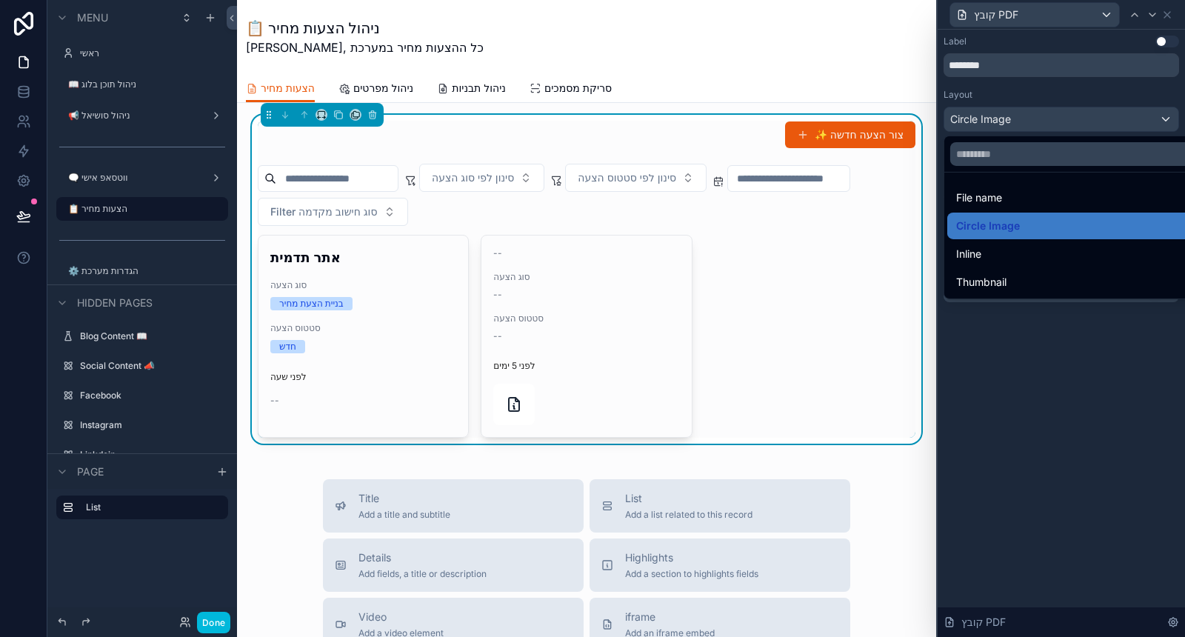
click at [1021, 280] on div "Thumbnail" at bounding box center [1078, 282] width 245 height 18
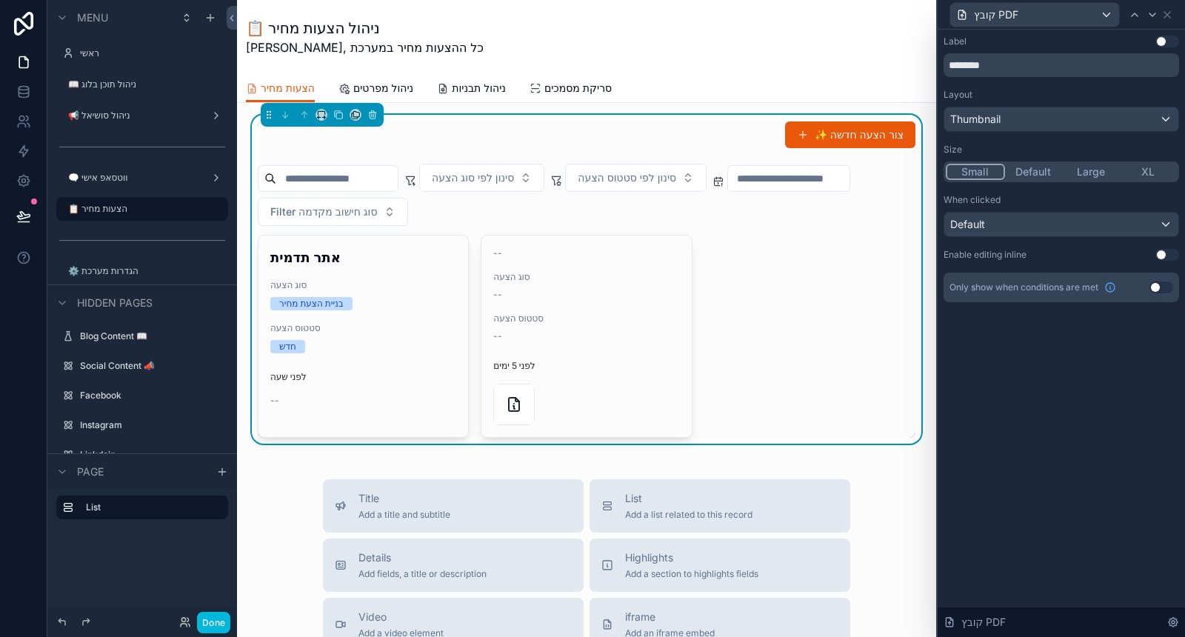
click at [1090, 173] on button "Large" at bounding box center [1091, 172] width 58 height 16
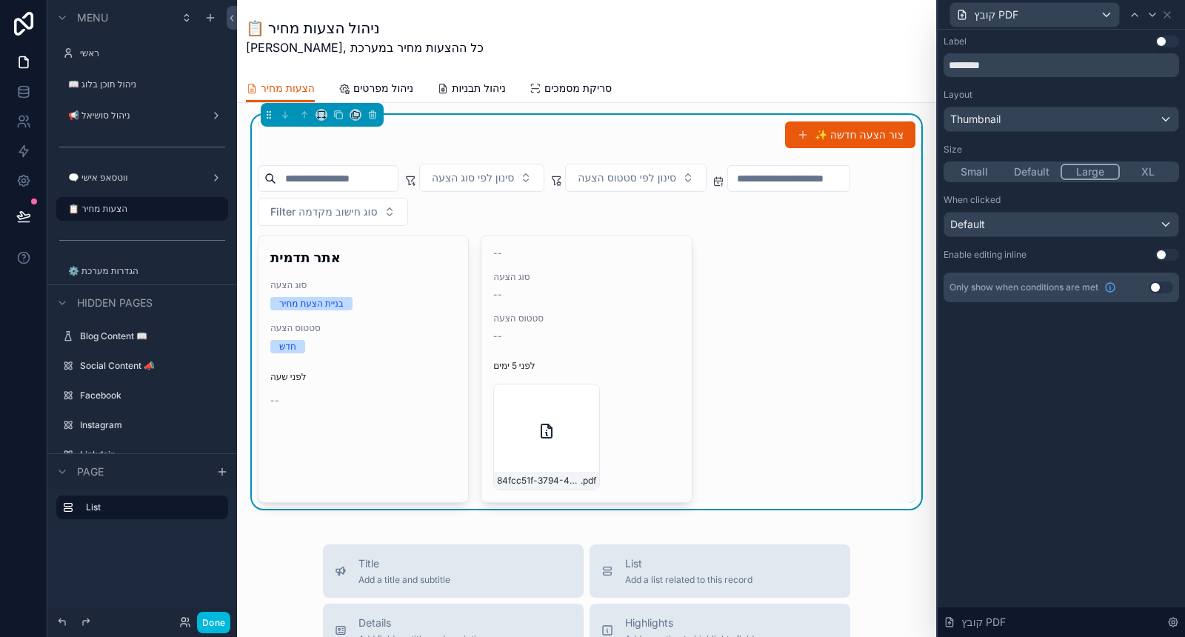
click at [1143, 175] on button "XL" at bounding box center [1149, 172] width 58 height 16
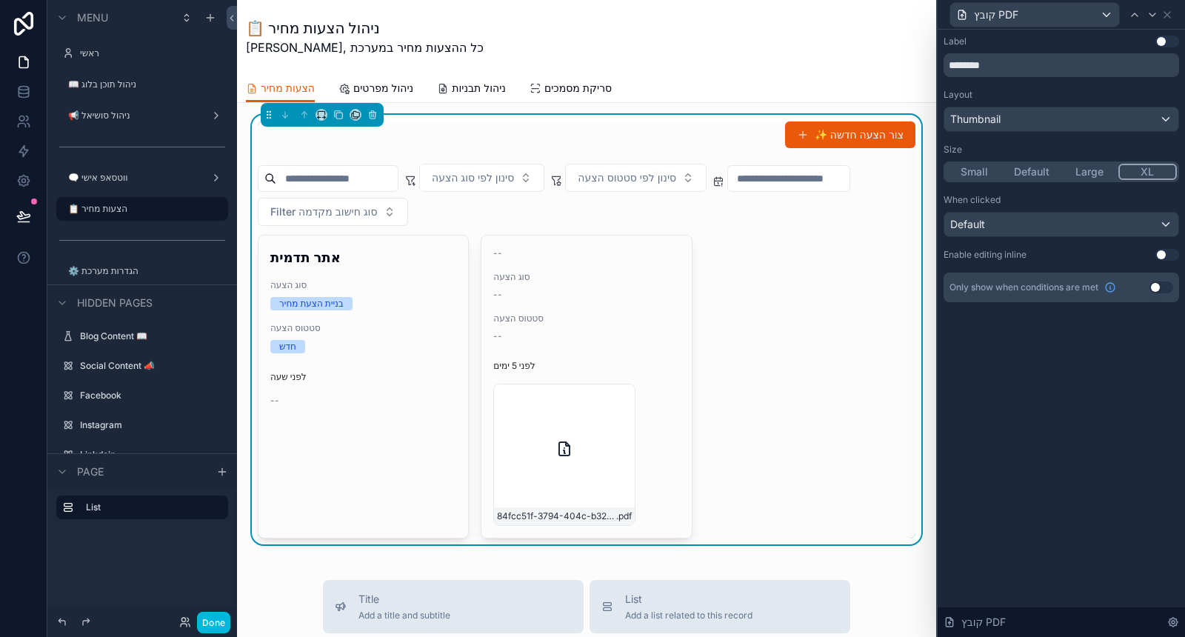
click at [970, 170] on button "Small" at bounding box center [975, 172] width 58 height 16
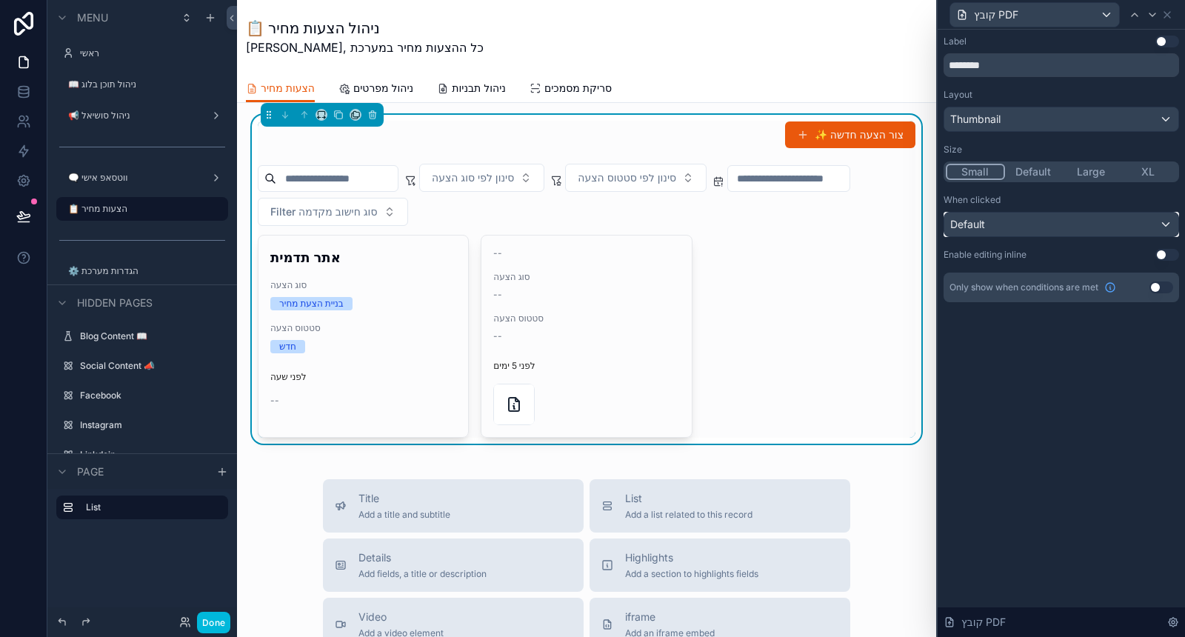
click at [1050, 222] on div "Default" at bounding box center [1061, 225] width 234 height 24
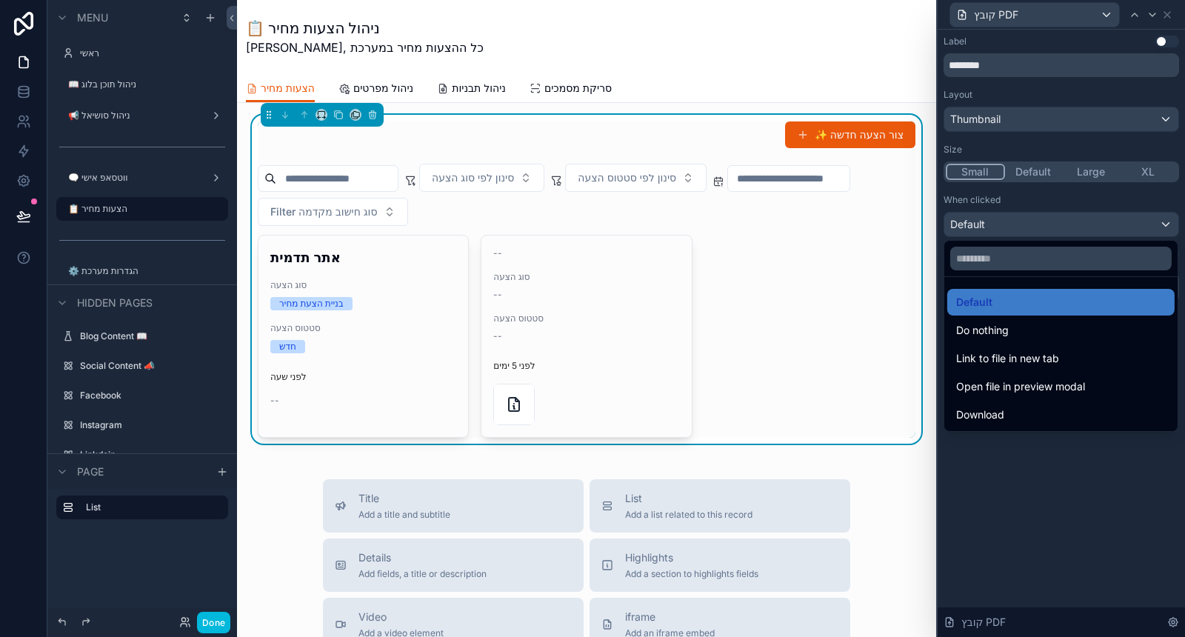
click at [987, 478] on div at bounding box center [1061, 318] width 247 height 637
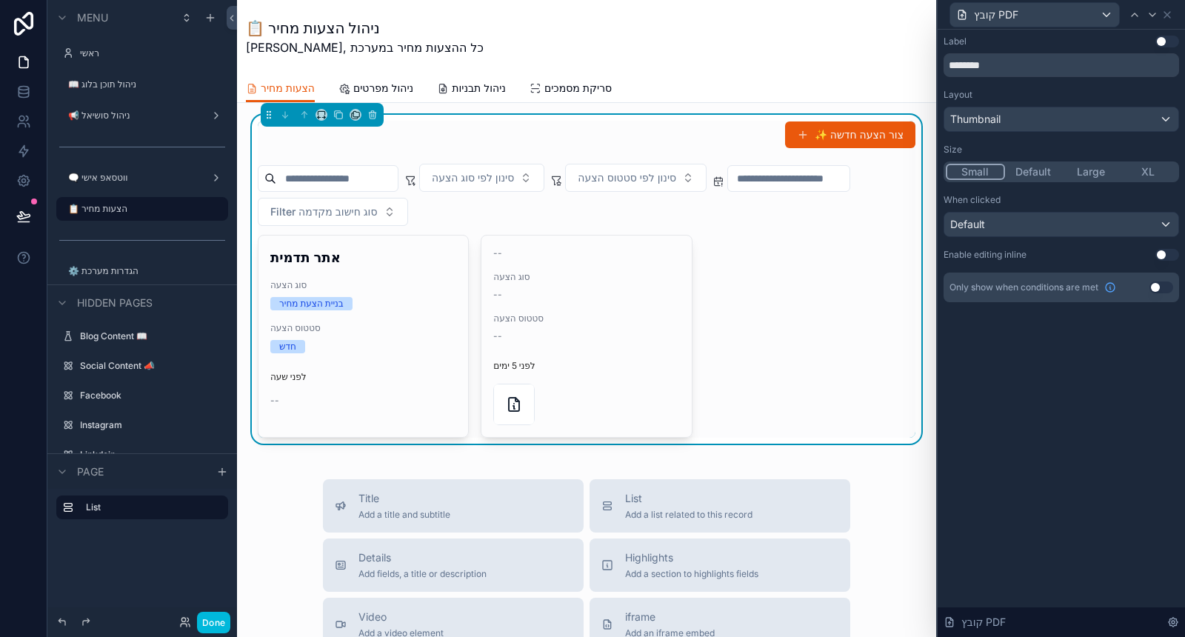
click at [1166, 257] on button "Use setting" at bounding box center [1168, 255] width 24 height 12
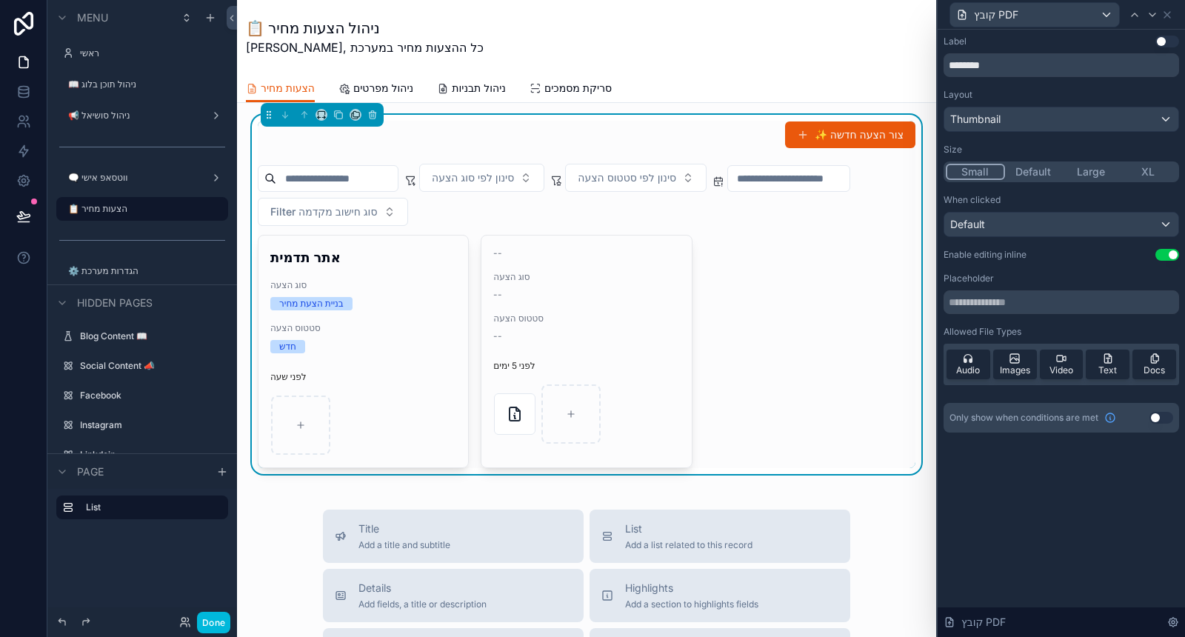
click at [1166, 257] on button "Use setting" at bounding box center [1168, 255] width 24 height 12
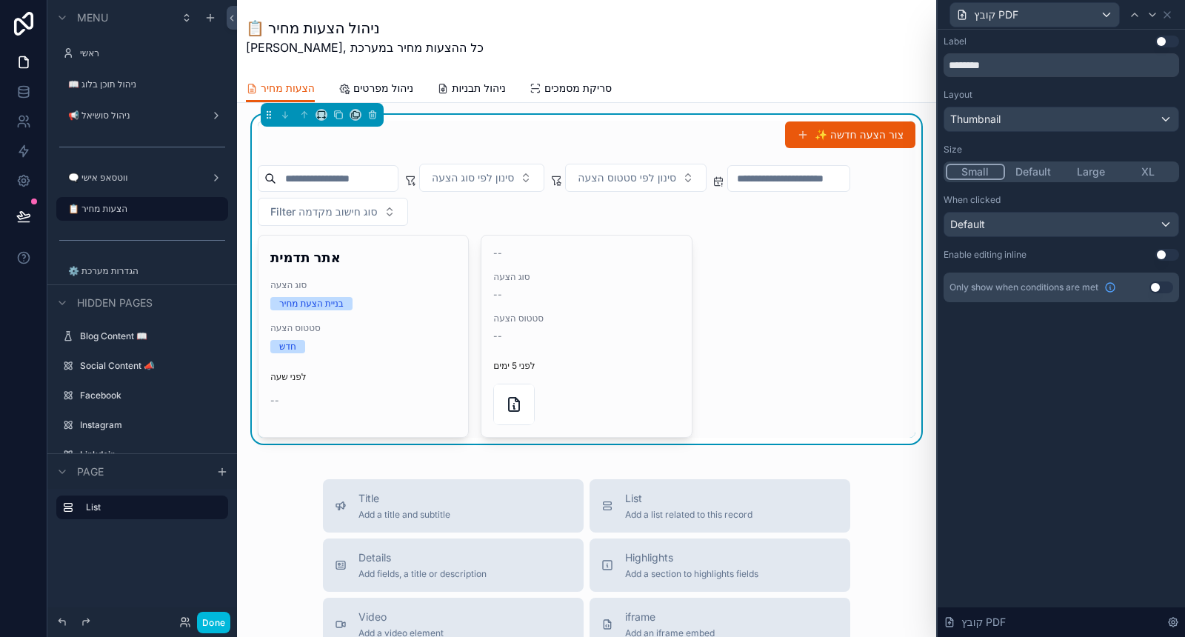
click at [1170, 286] on button "Use setting" at bounding box center [1162, 287] width 24 height 12
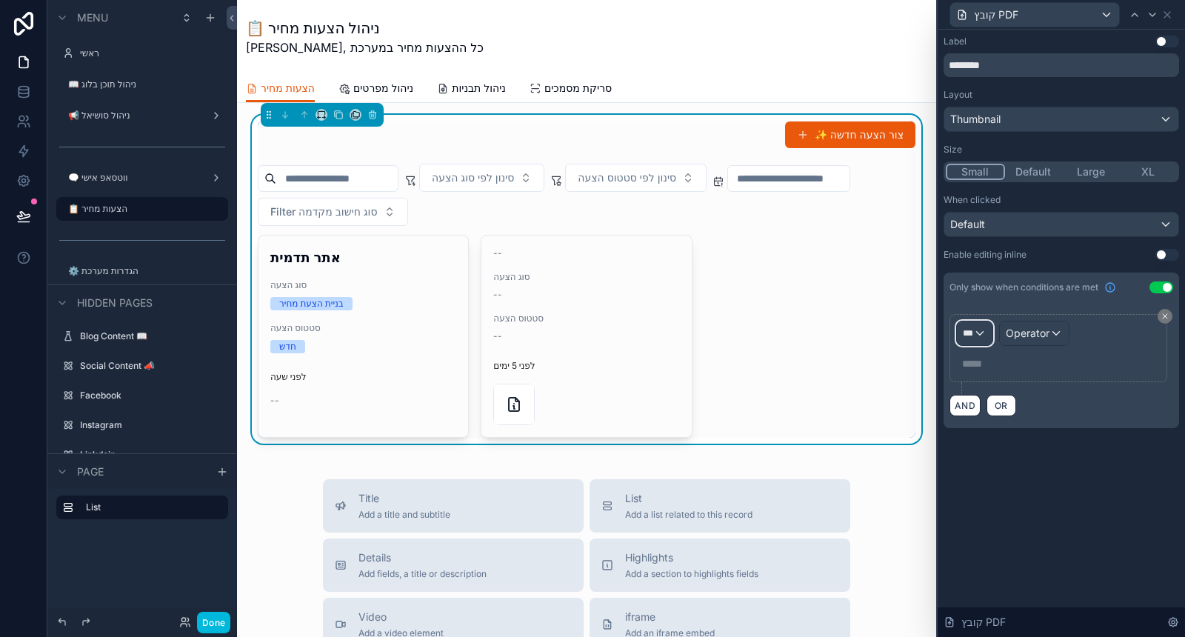
click at [990, 327] on div "***" at bounding box center [975, 333] width 36 height 24
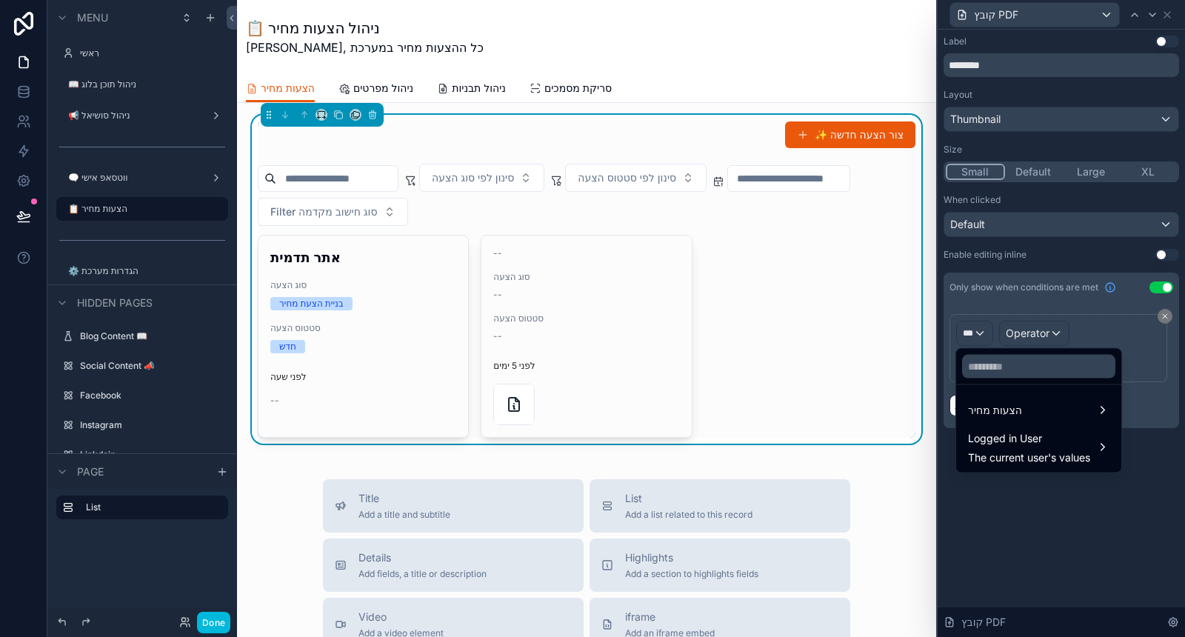
click at [1012, 430] on span "Logged in User" at bounding box center [1029, 439] width 122 height 18
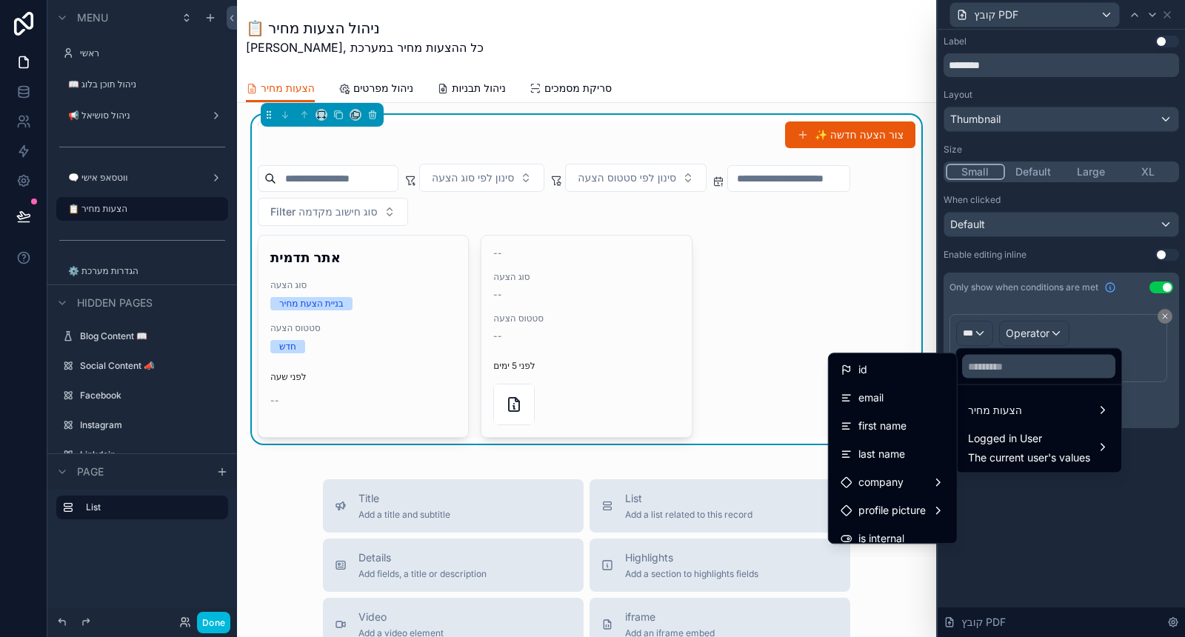
click at [1013, 410] on span "הצעות מחיר" at bounding box center [995, 410] width 54 height 18
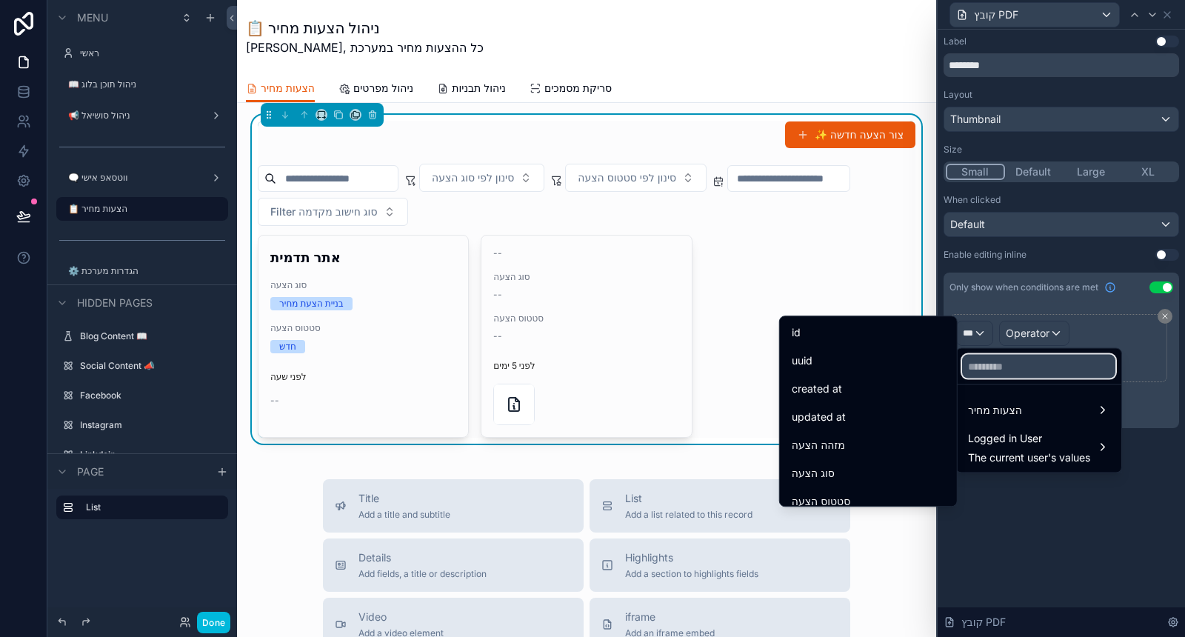
click at [1013, 371] on input "text" at bounding box center [1038, 367] width 153 height 24
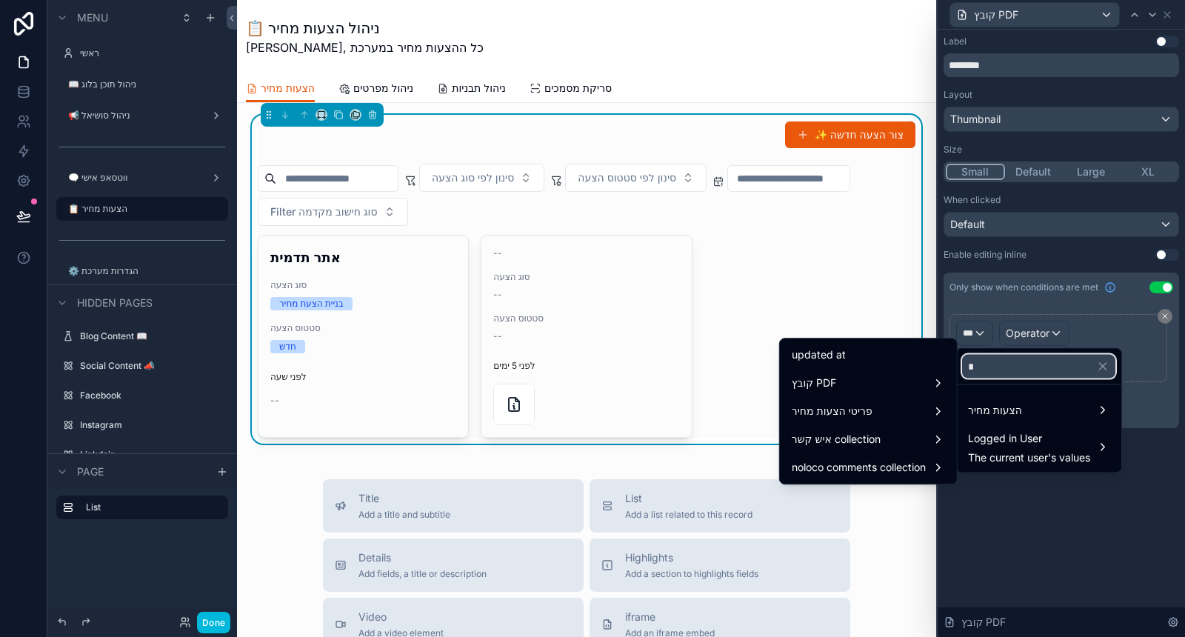
type input "*"
click at [908, 383] on div "קובץ PDF" at bounding box center [868, 383] width 153 height 18
click at [878, 379] on div "קובץ PDF" at bounding box center [868, 383] width 153 height 18
click at [928, 377] on div "קובץ PDF" at bounding box center [868, 383] width 153 height 18
click at [1072, 383] on div "* הצעות מחיר Logged in User The current user's values" at bounding box center [1039, 410] width 167 height 125
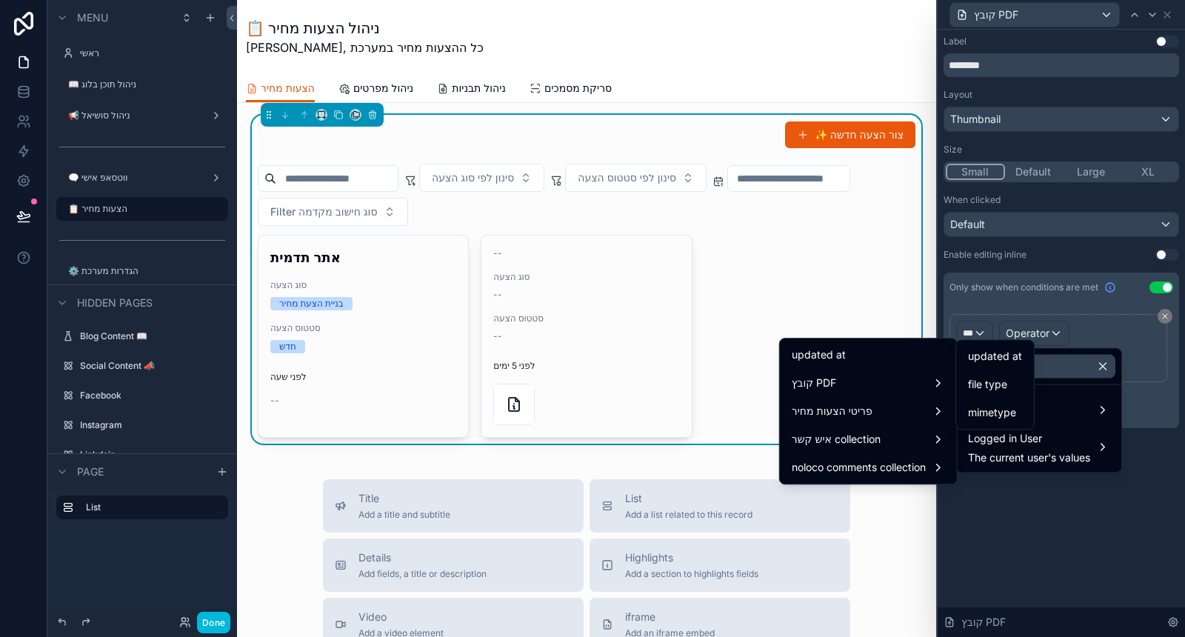
click at [1104, 372] on icon "button" at bounding box center [1102, 366] width 13 height 13
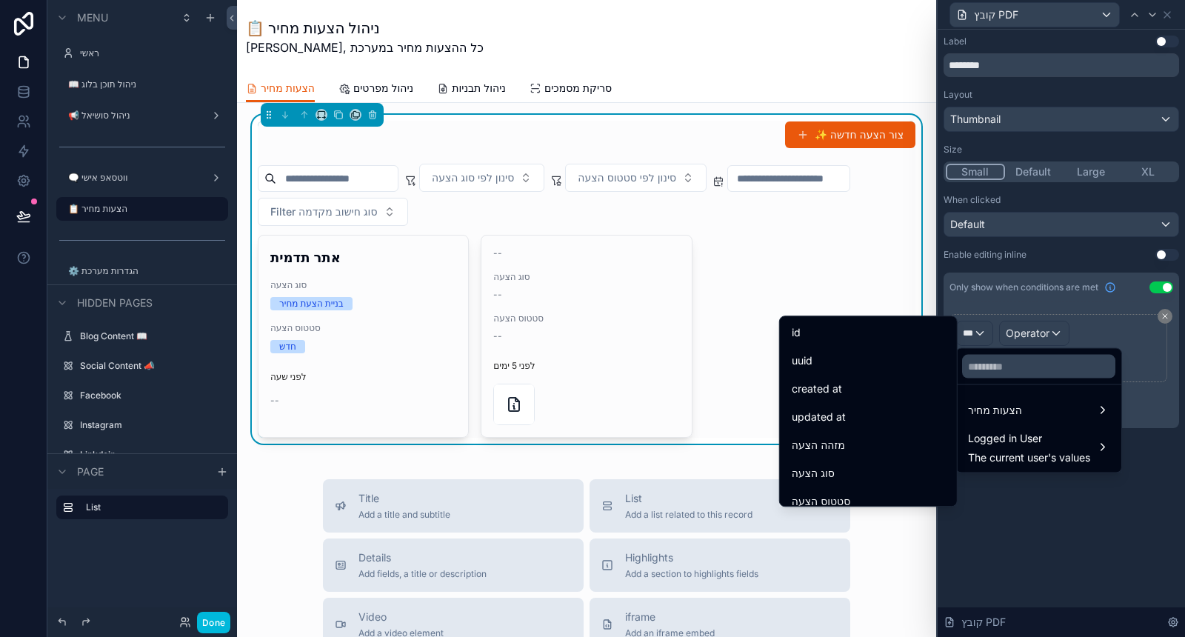
click at [977, 330] on div at bounding box center [1061, 318] width 247 height 637
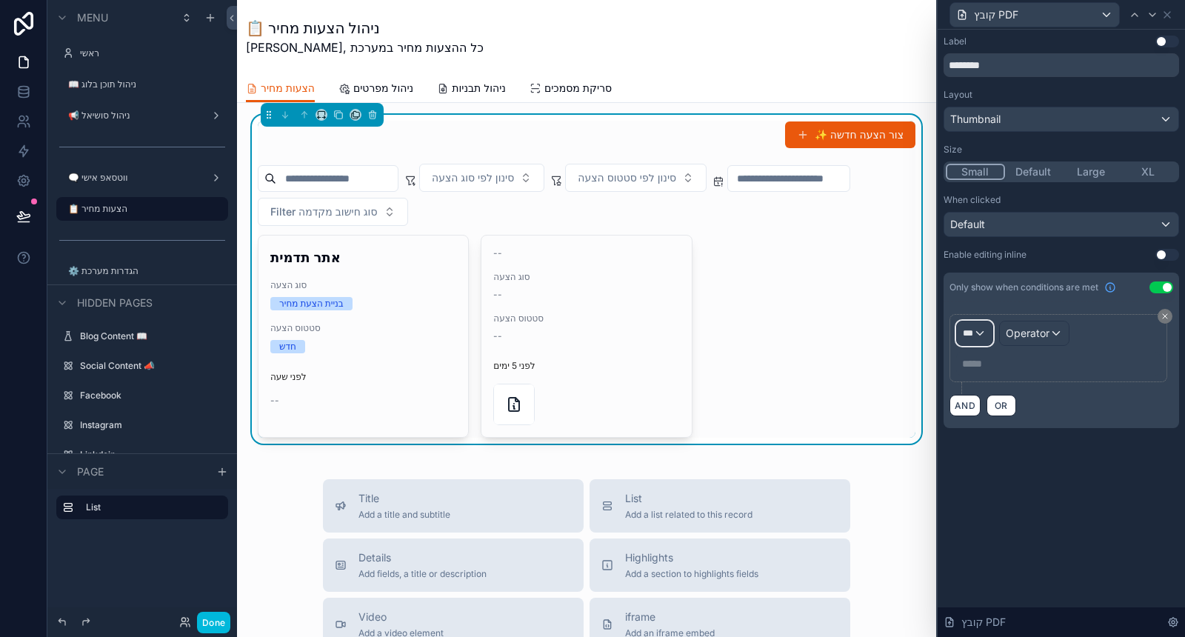
click at [978, 330] on div "***" at bounding box center [975, 333] width 36 height 24
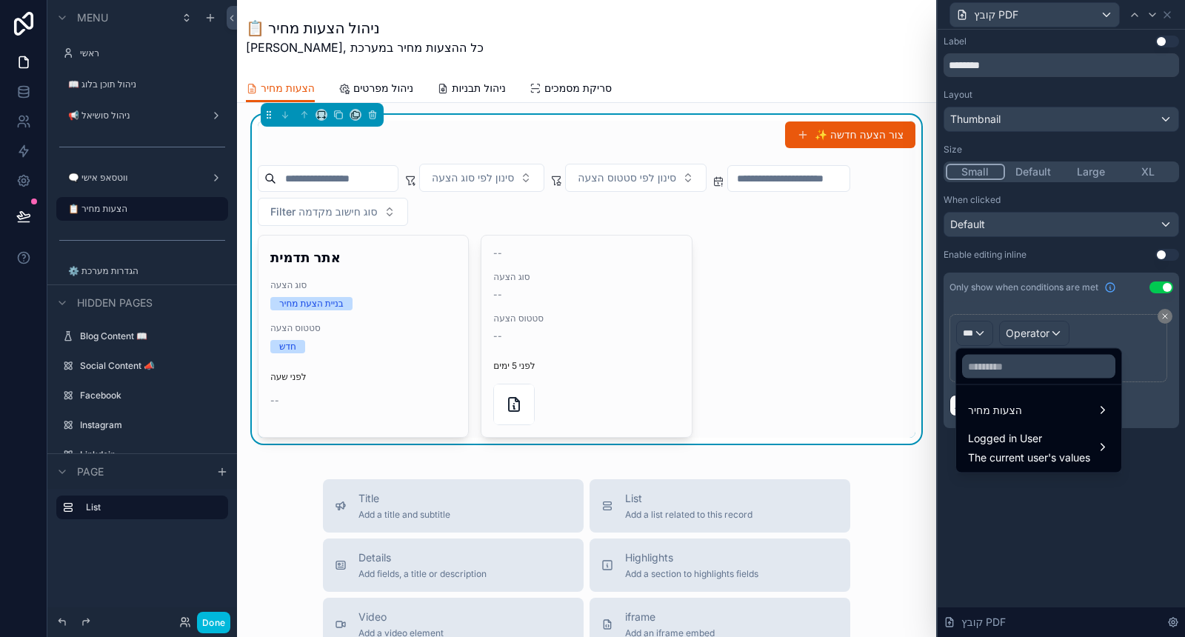
click at [1010, 407] on span "הצעות מחיר" at bounding box center [995, 410] width 54 height 18
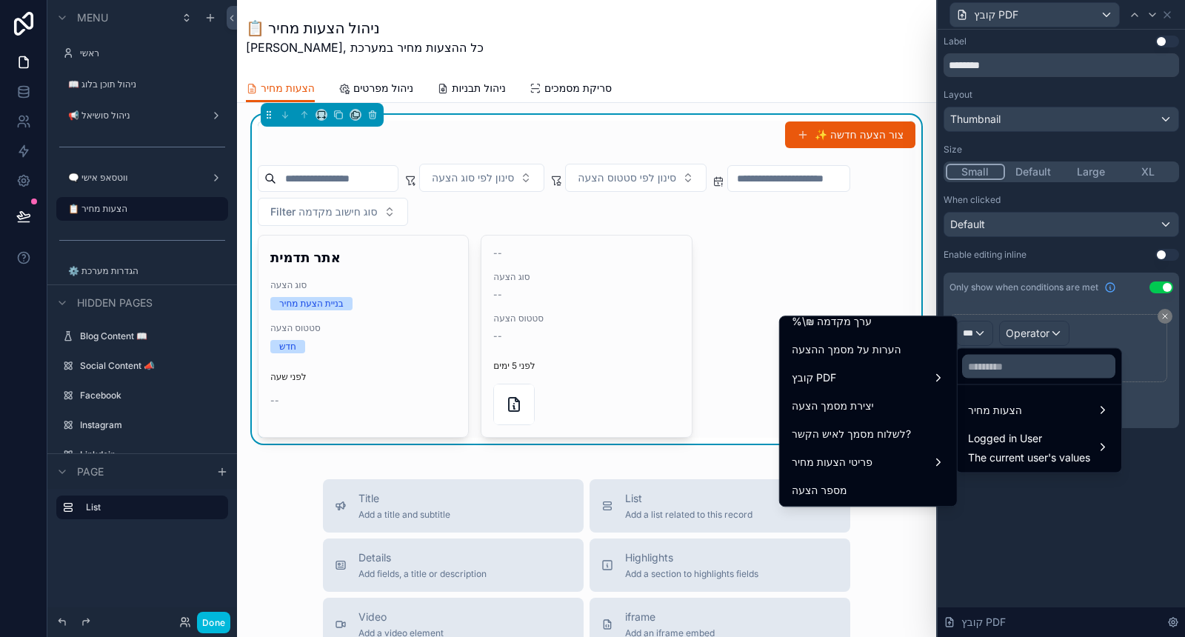
scroll to position [411, 0]
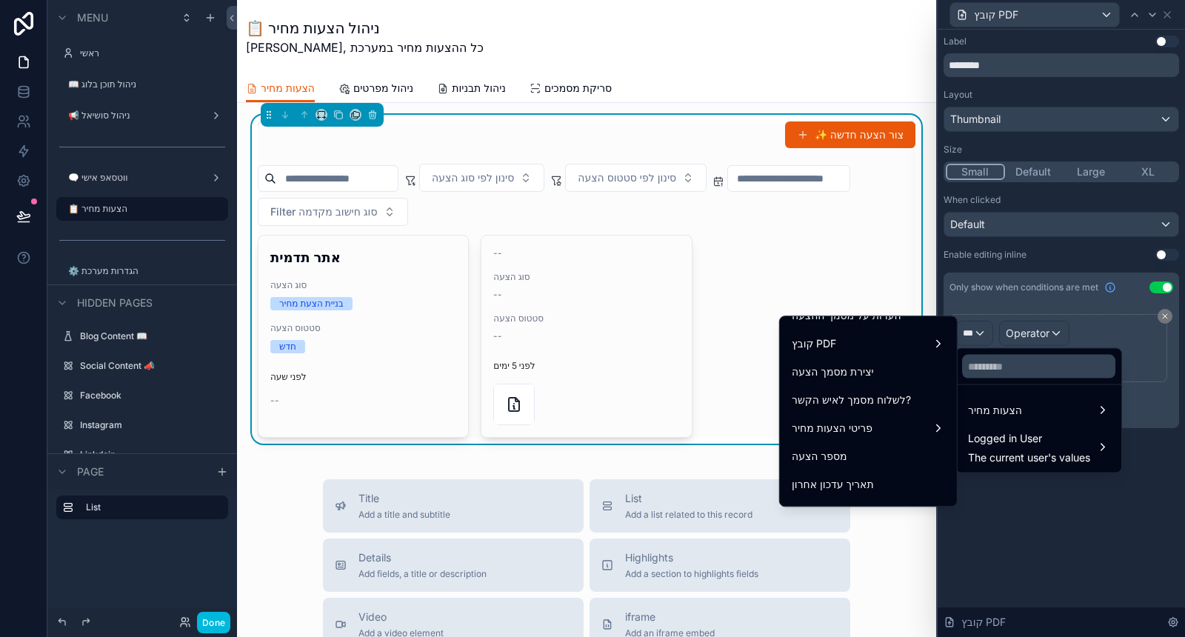
click at [866, 332] on div "קובץ PDF" at bounding box center [868, 343] width 171 height 27
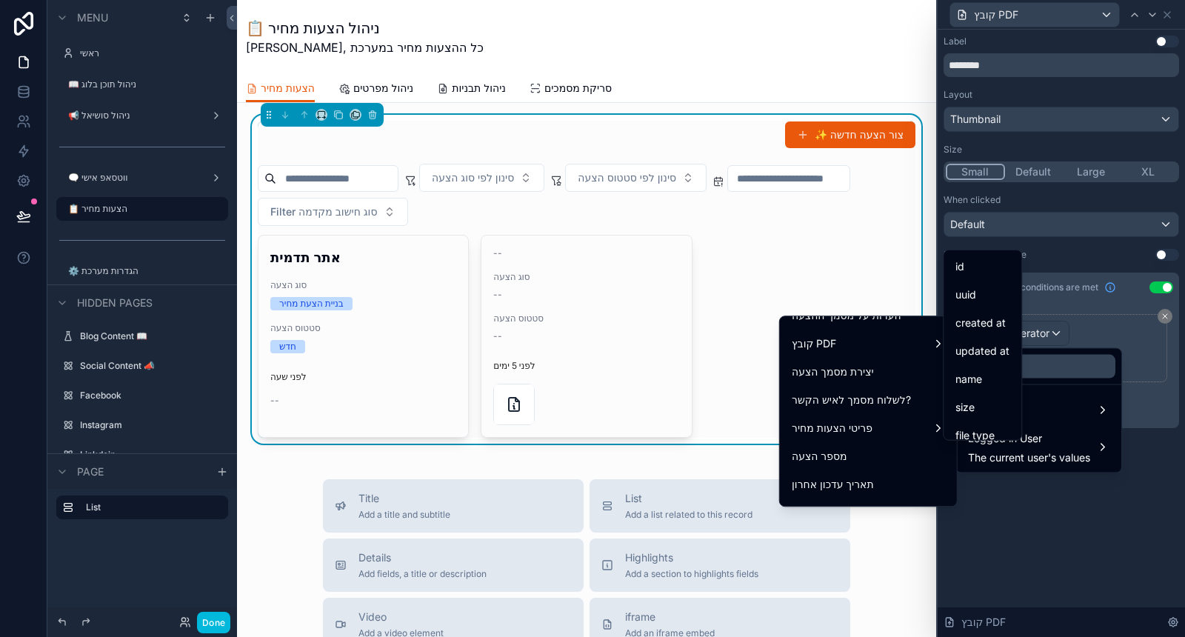
drag, startPoint x: 972, startPoint y: 260, endPoint x: 980, endPoint y: 285, distance: 26.5
click at [972, 259] on div "id" at bounding box center [983, 267] width 54 height 18
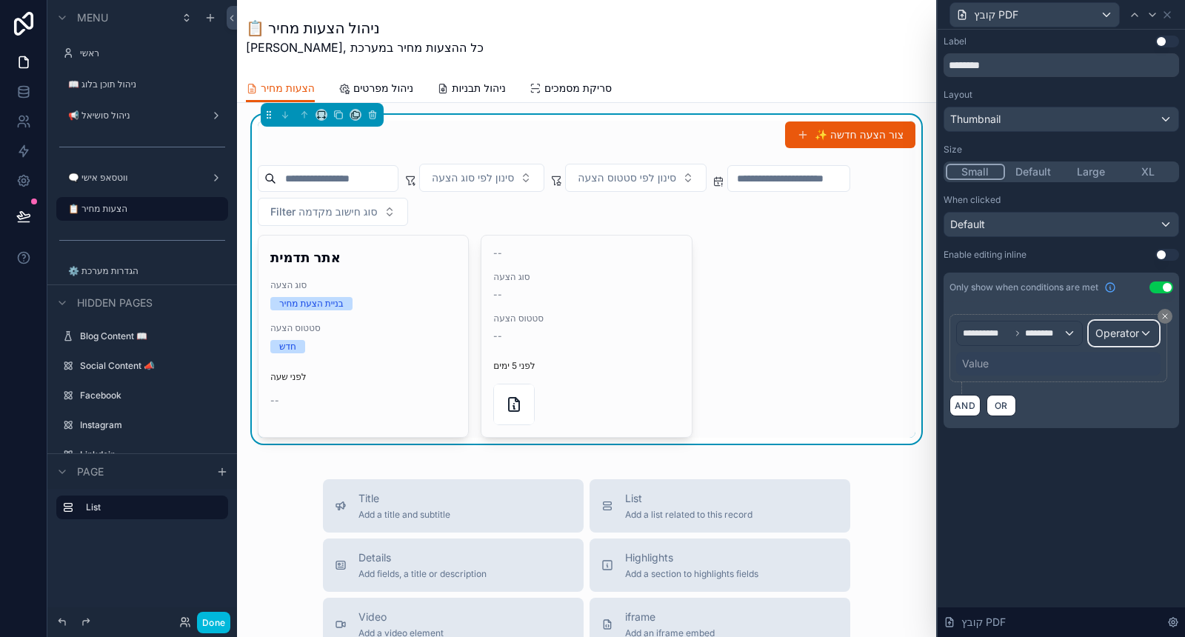
click at [1114, 339] on div "Operator" at bounding box center [1124, 333] width 69 height 24
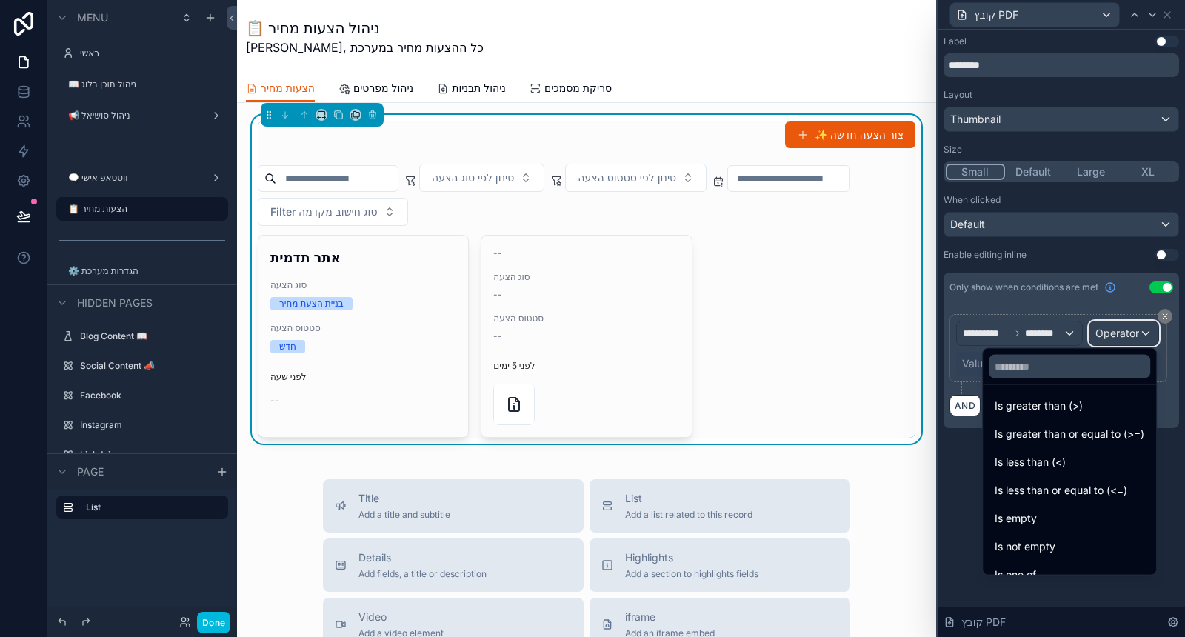
scroll to position [104, 0]
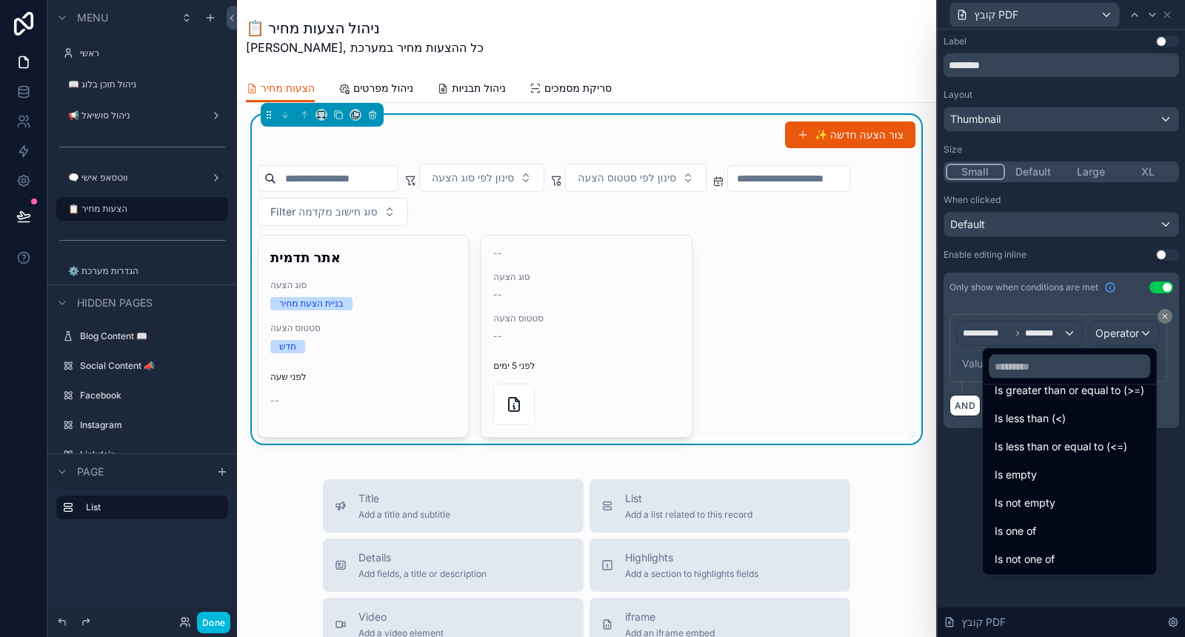
click at [1024, 499] on span "Is not empty" at bounding box center [1025, 503] width 61 height 18
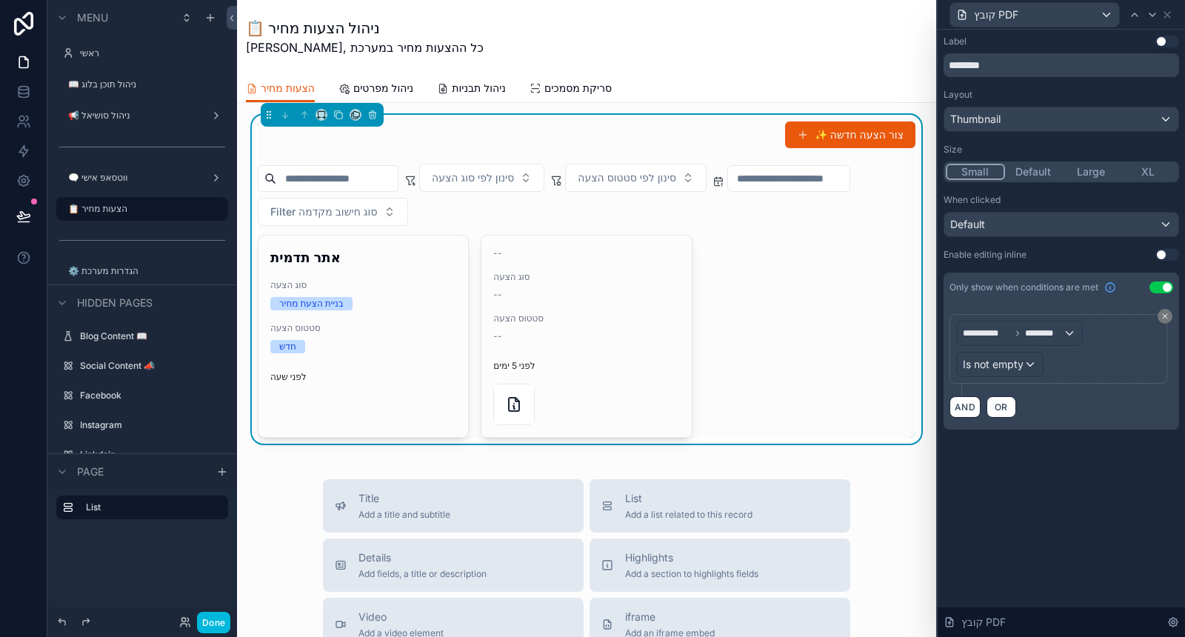
click at [1158, 41] on button "Use setting" at bounding box center [1168, 42] width 24 height 12
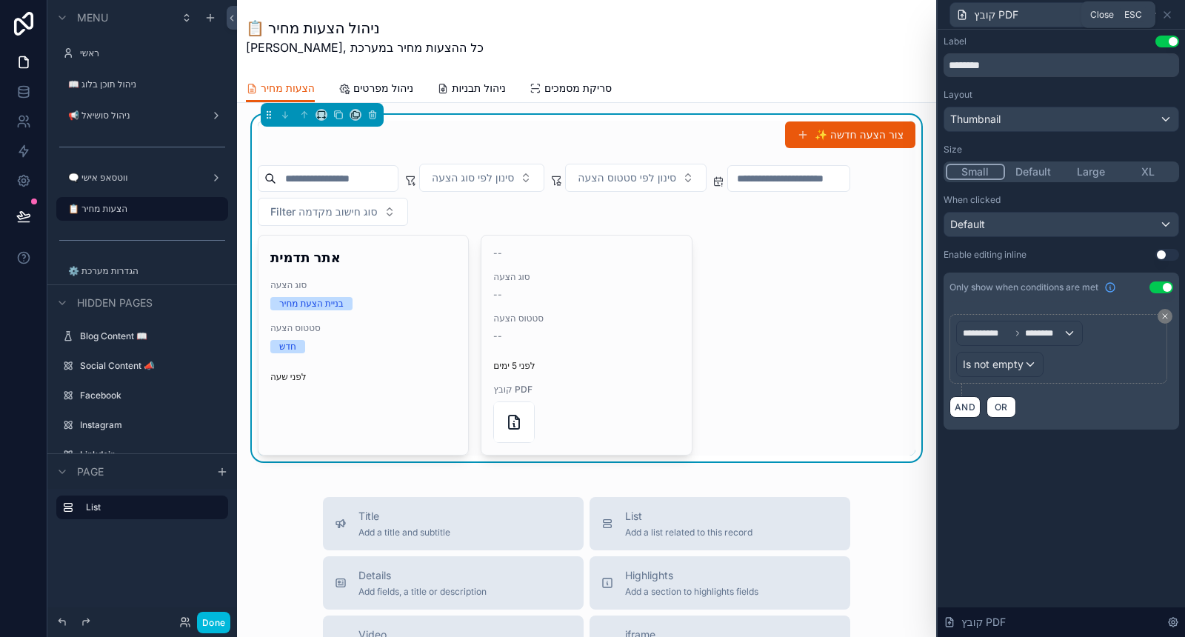
click at [1173, 13] on icon at bounding box center [1167, 15] width 12 height 12
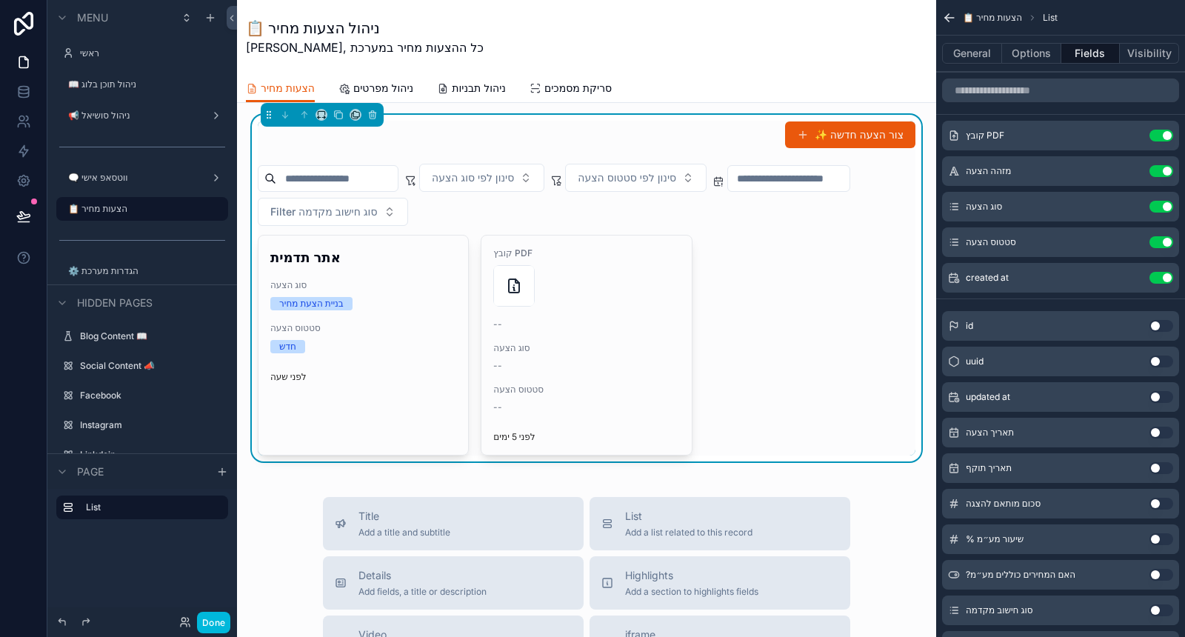
click at [0, 0] on icon "scrollable content" at bounding box center [0, 0] width 0 height 0
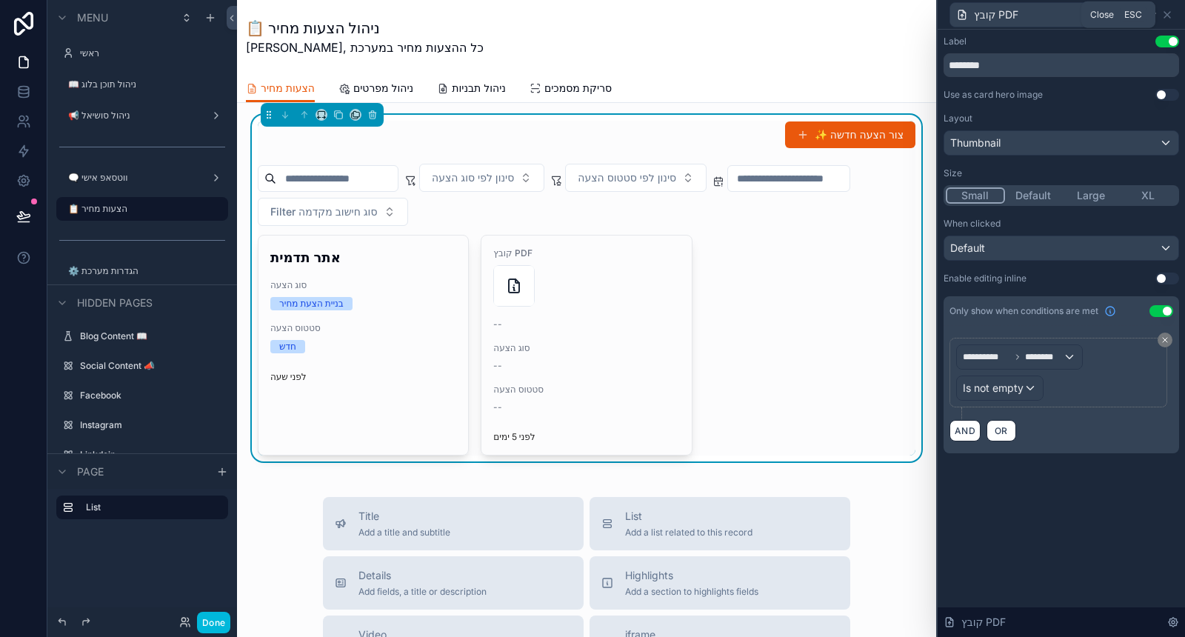
click at [1170, 14] on icon at bounding box center [1167, 15] width 12 height 12
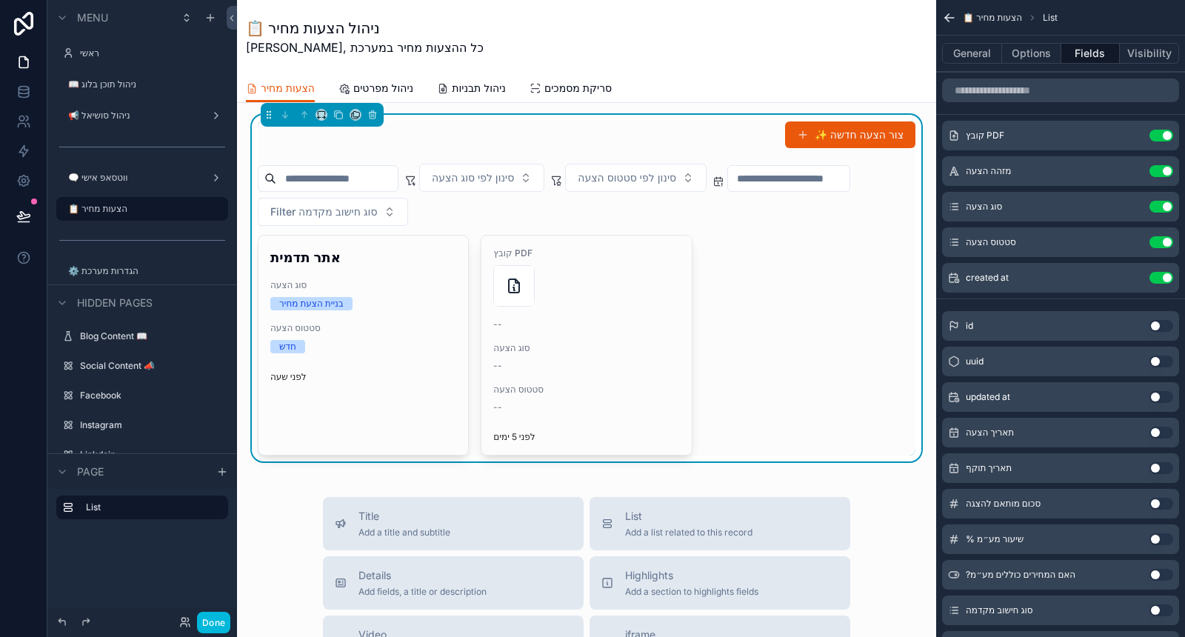
click at [1150, 173] on div "Use setting" at bounding box center [1162, 171] width 24 height 12
click at [0, 0] on icon "scrollable content" at bounding box center [0, 0] width 0 height 0
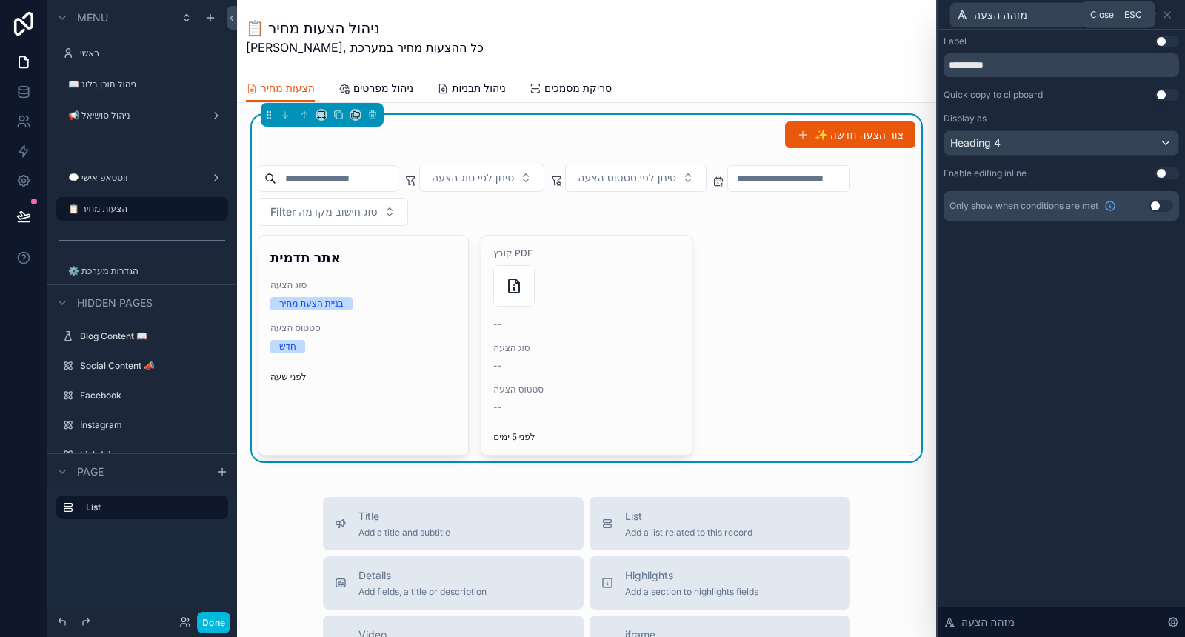
click at [1169, 16] on icon at bounding box center [1167, 15] width 12 height 12
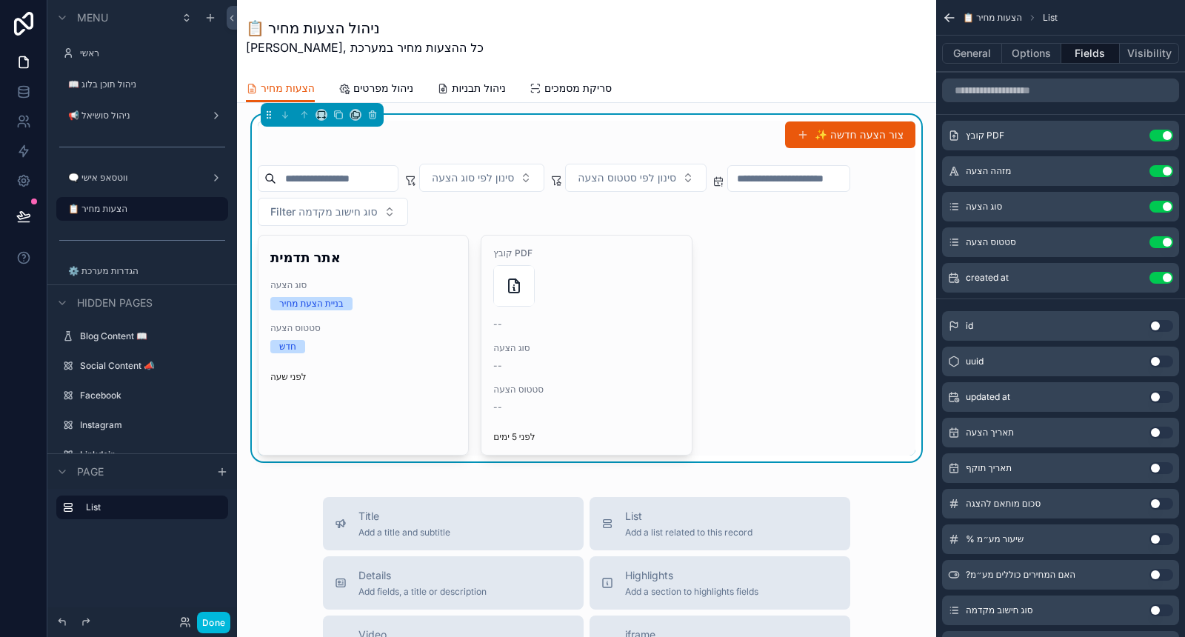
click at [0, 0] on icon "scrollable content" at bounding box center [0, 0] width 0 height 0
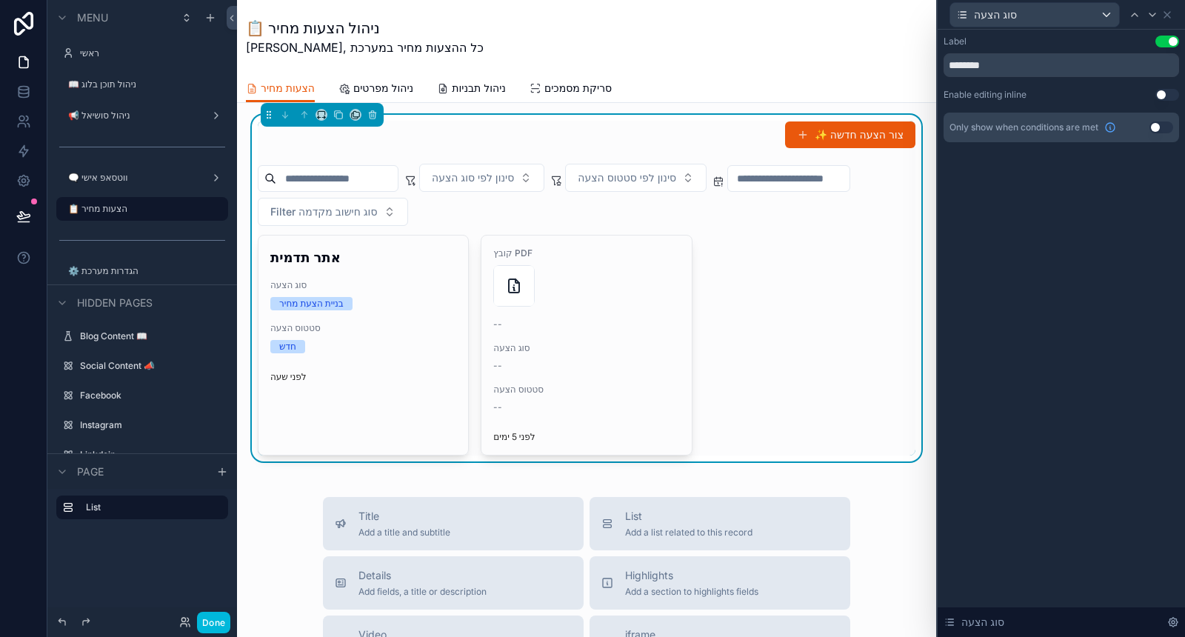
click at [1164, 37] on button "Use setting" at bounding box center [1168, 42] width 24 height 12
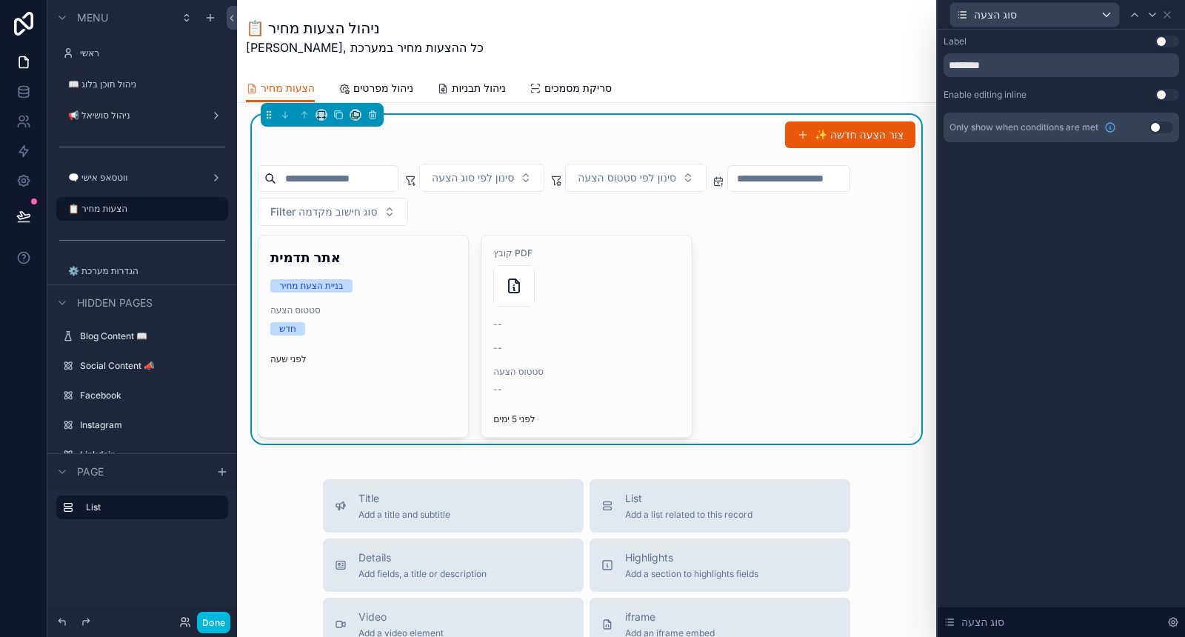
click at [1170, 7] on div "סוג הצעה" at bounding box center [1062, 14] width 236 height 29
click at [1169, 13] on icon at bounding box center [1167, 15] width 12 height 12
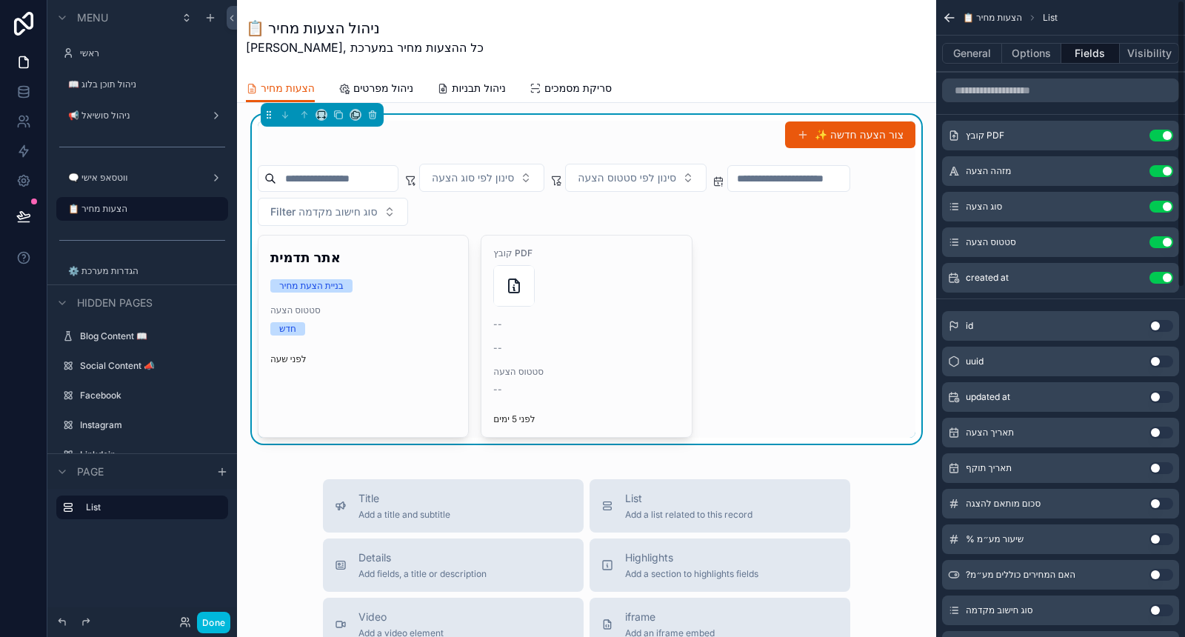
click at [1164, 205] on button "Use setting" at bounding box center [1162, 207] width 24 height 12
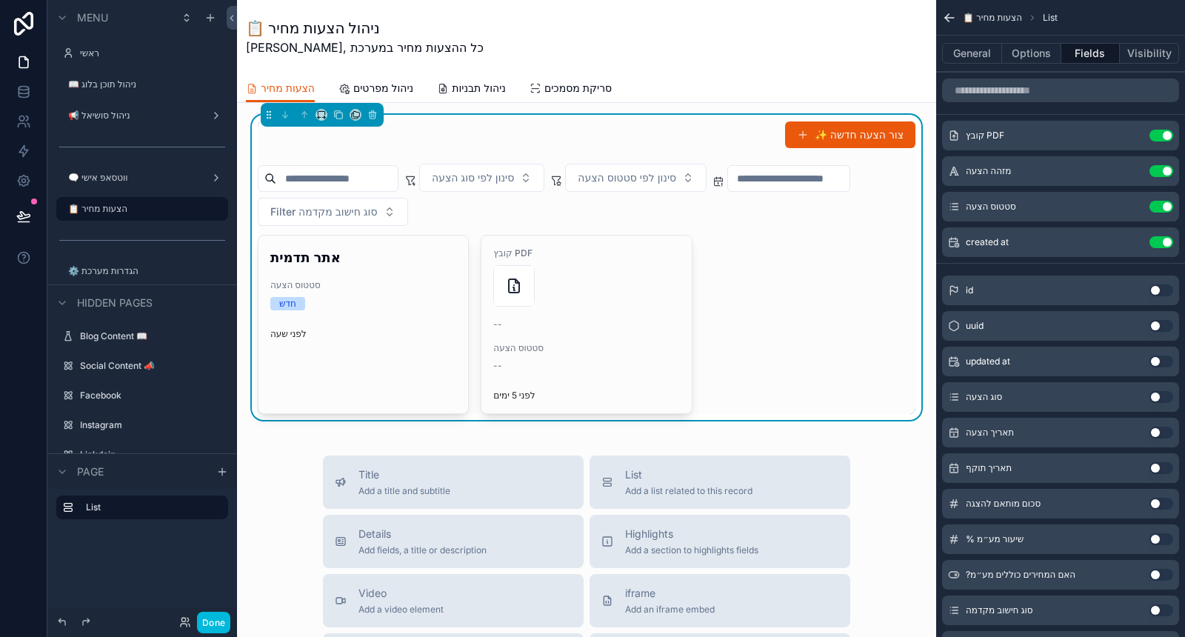
click at [0, 0] on icon "scrollable content" at bounding box center [0, 0] width 0 height 0
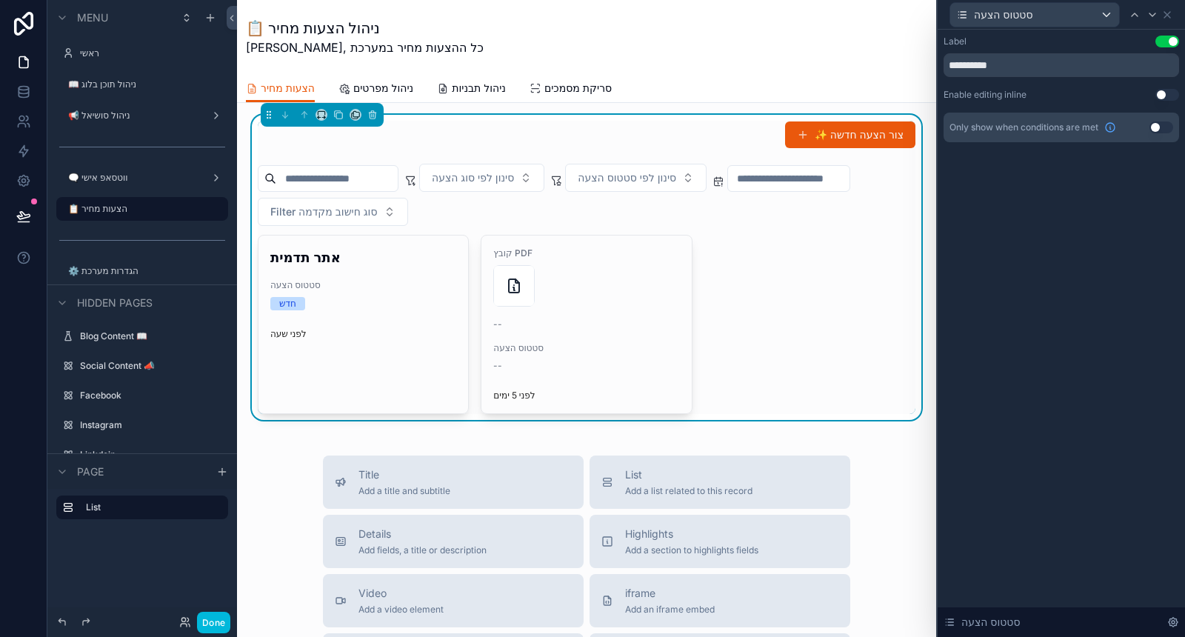
click at [1164, 39] on button "Use setting" at bounding box center [1168, 42] width 24 height 12
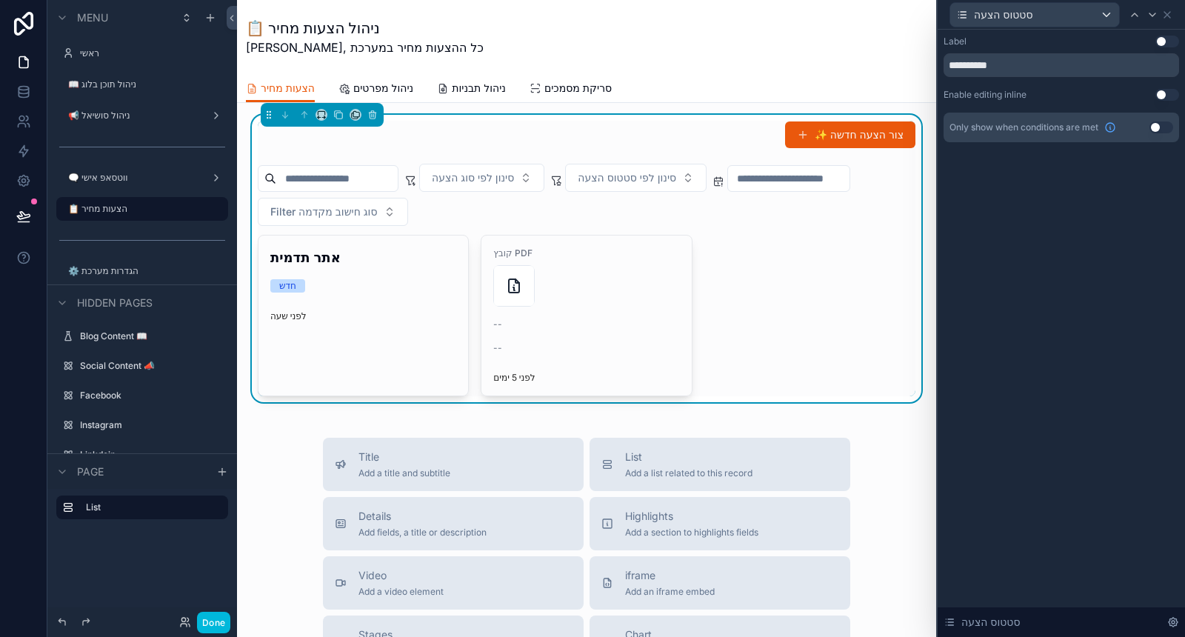
click at [1164, 39] on button "Use setting" at bounding box center [1168, 42] width 24 height 12
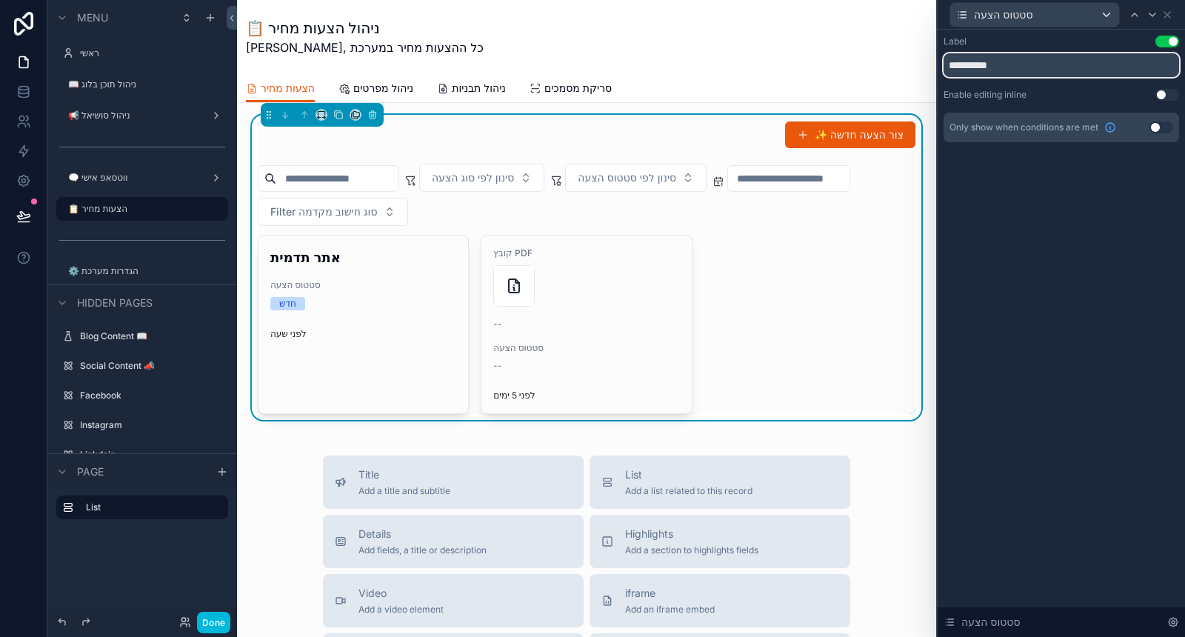
drag, startPoint x: 1019, startPoint y: 60, endPoint x: 941, endPoint y: 65, distance: 78.7
click at [941, 65] on div "**********" at bounding box center [1061, 104] width 247 height 148
type input "*********"
click at [1010, 230] on div "Label Use setting ********* Enable editing inline Use setting Only show when co…" at bounding box center [1061, 333] width 247 height 607
click at [1154, 126] on button "Use setting" at bounding box center [1162, 127] width 24 height 12
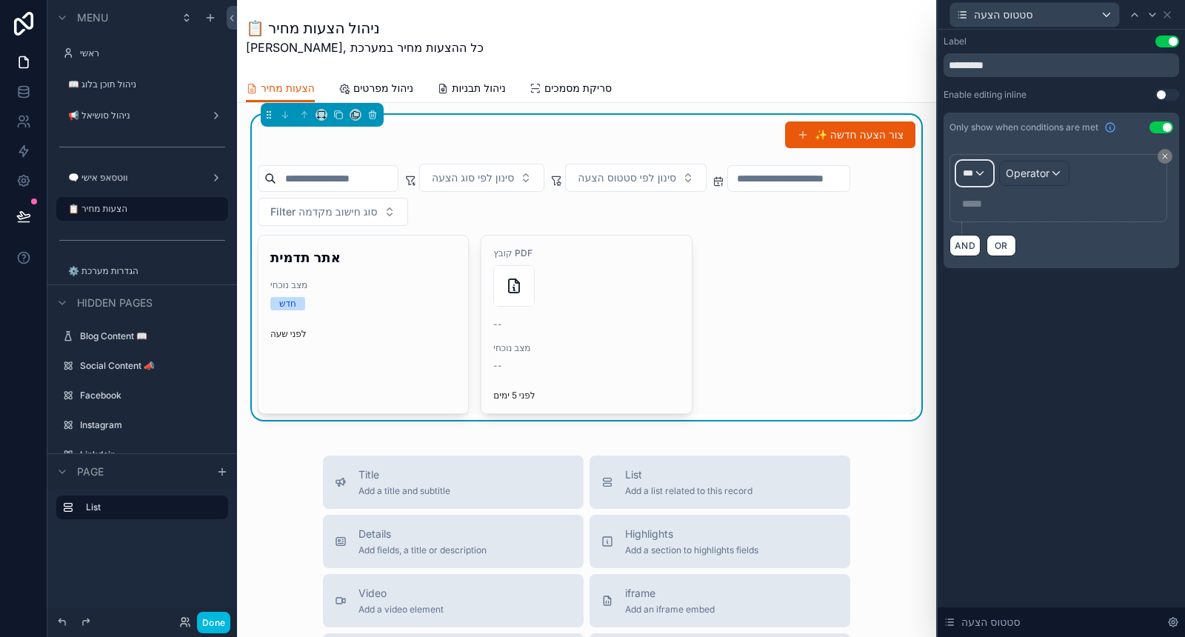
click at [986, 172] on div "***" at bounding box center [975, 173] width 36 height 24
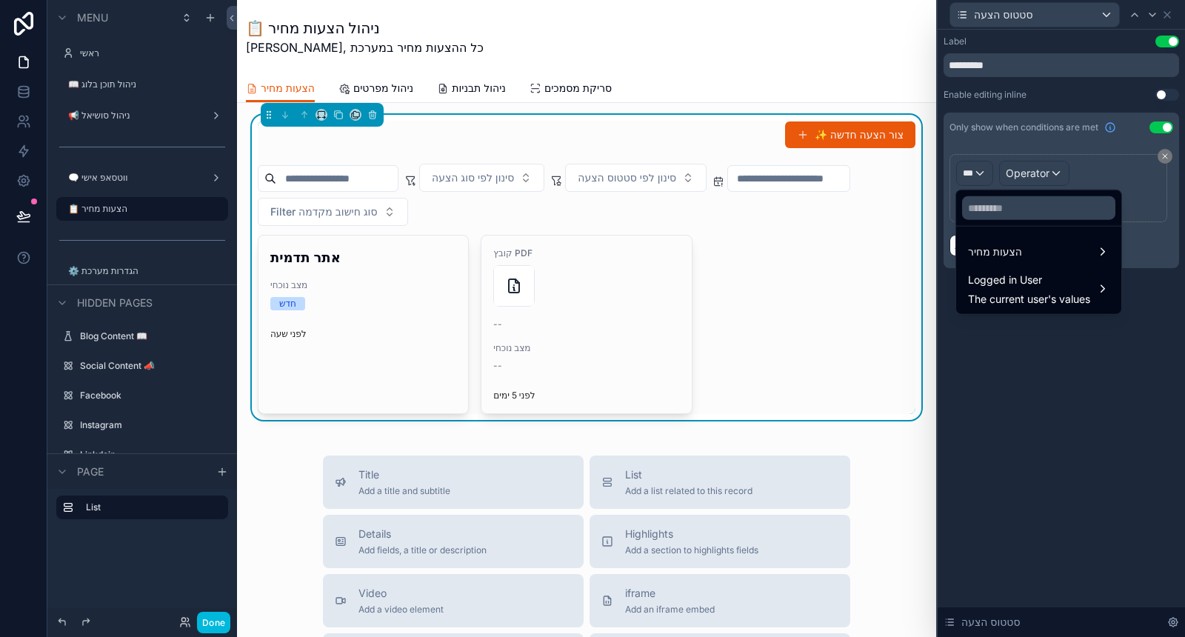
click at [1034, 249] on div "הצעות מחיר" at bounding box center [1038, 252] width 141 height 18
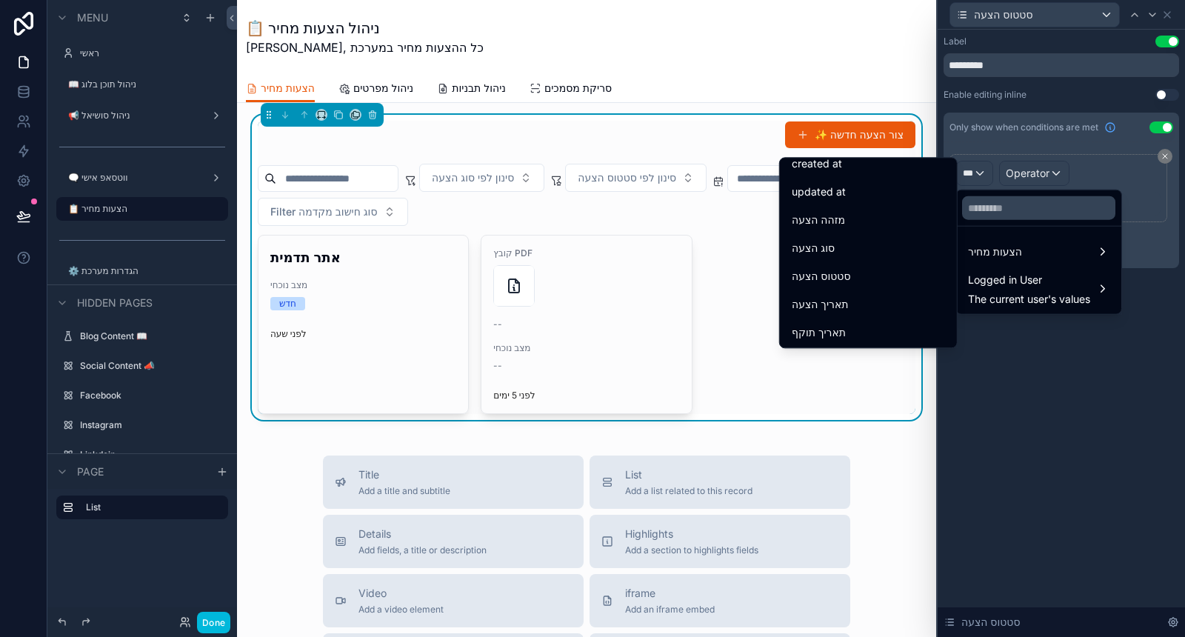
scroll to position [82, 0]
click at [860, 270] on div "סטטוס הצעה" at bounding box center [868, 260] width 171 height 27
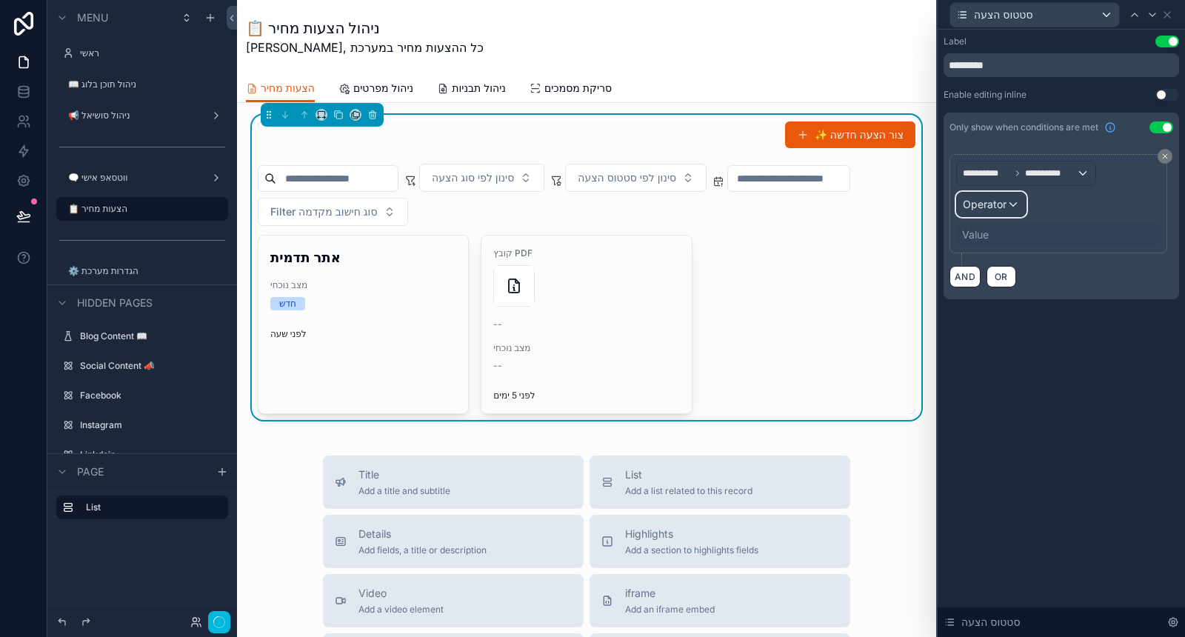
click at [1000, 199] on span "Operator" at bounding box center [985, 204] width 44 height 13
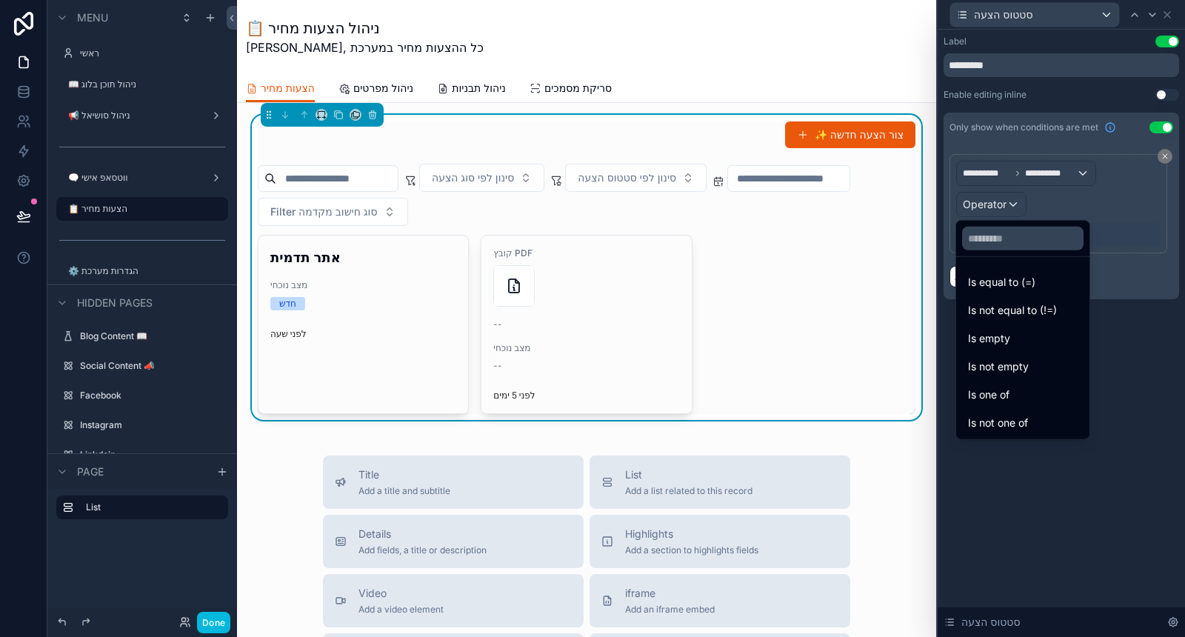
click at [1028, 364] on div "Is not empty" at bounding box center [1023, 367] width 110 height 18
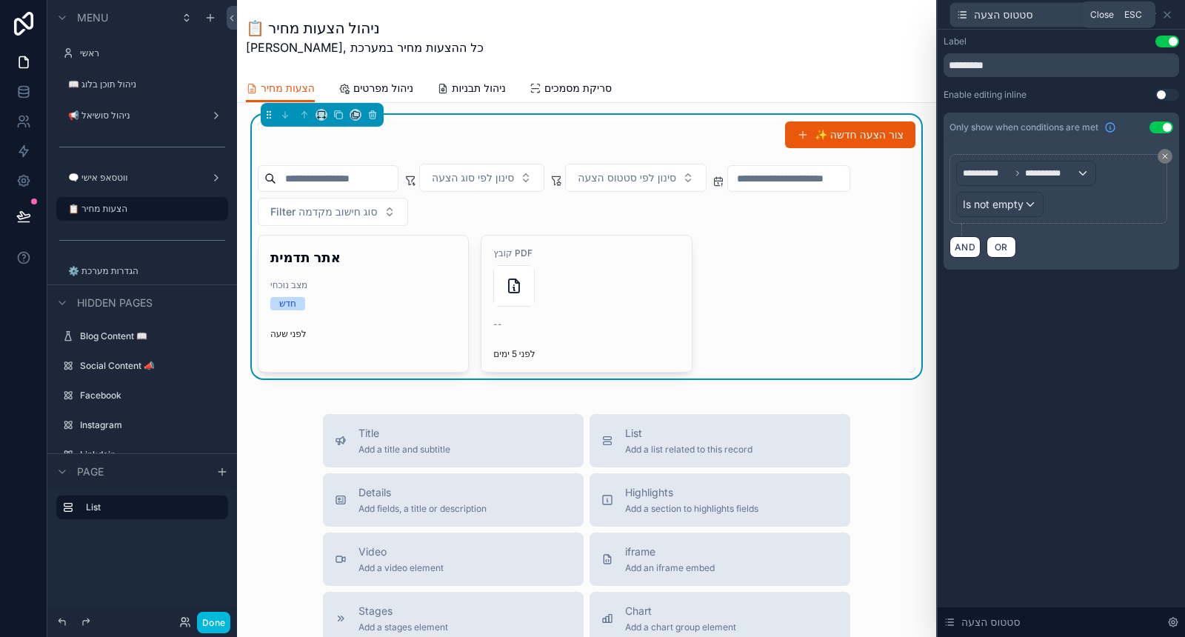
click at [1165, 13] on icon at bounding box center [1167, 15] width 6 height 6
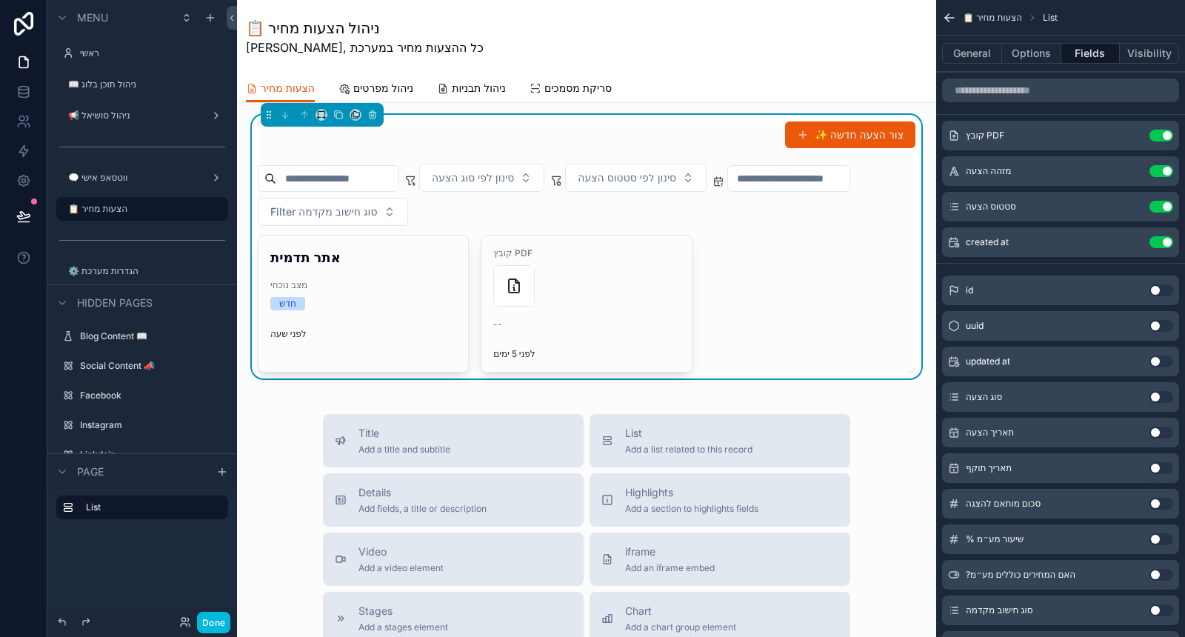
click at [1037, 45] on button "Options" at bounding box center [1031, 53] width 59 height 21
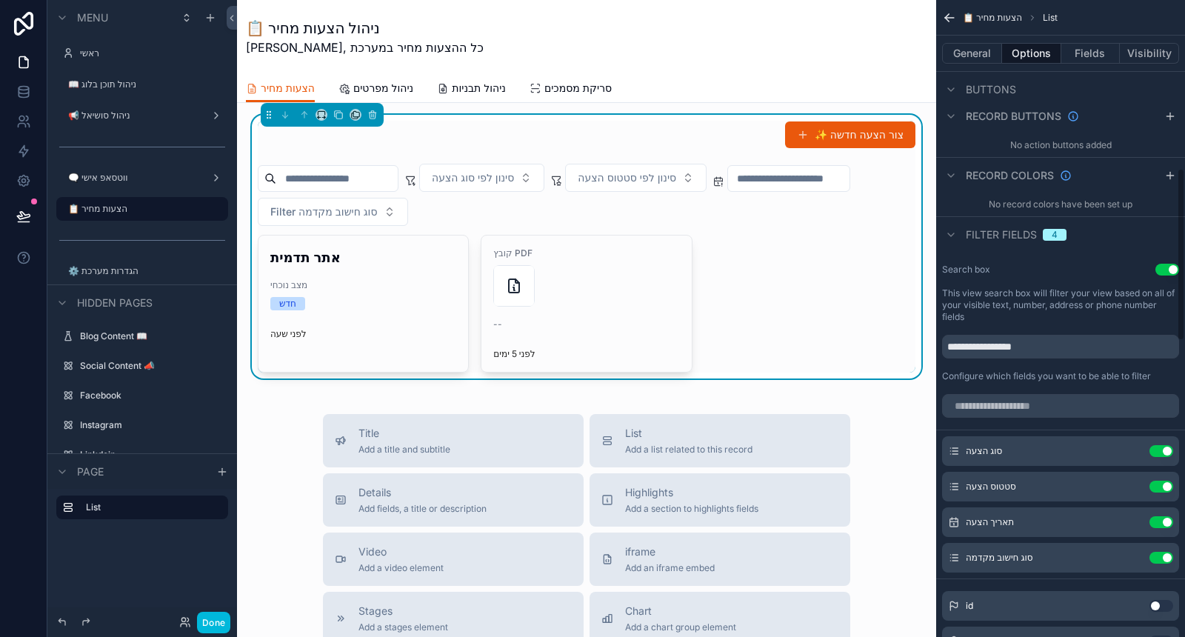
scroll to position [576, 0]
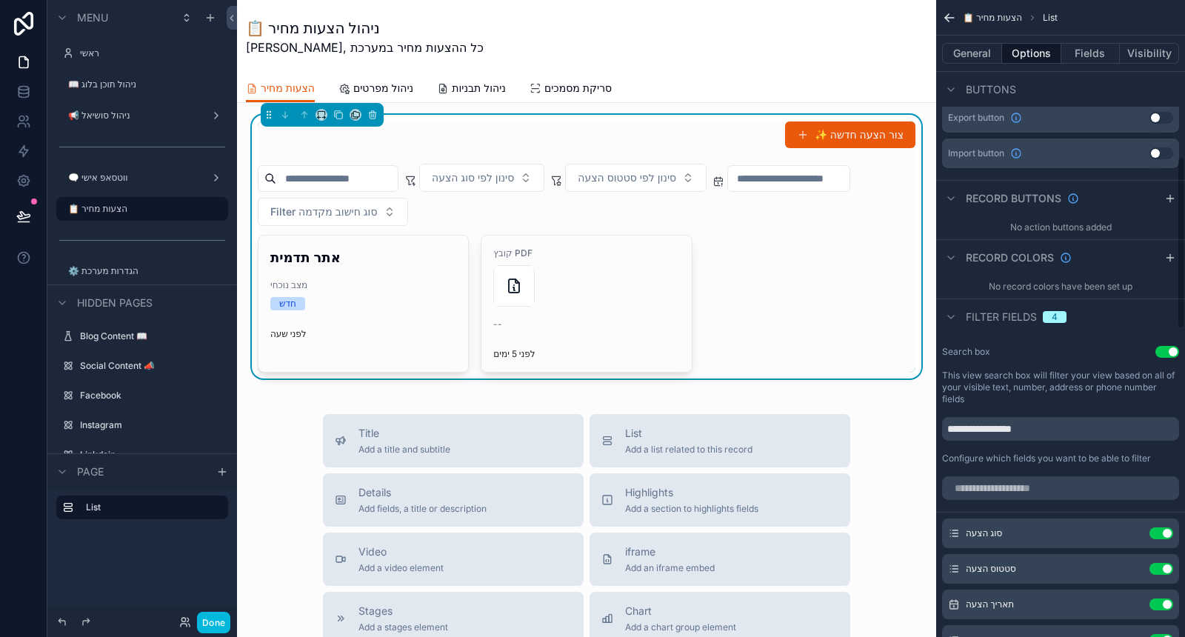
click at [1169, 199] on icon "scrollable content" at bounding box center [1170, 199] width 7 height 0
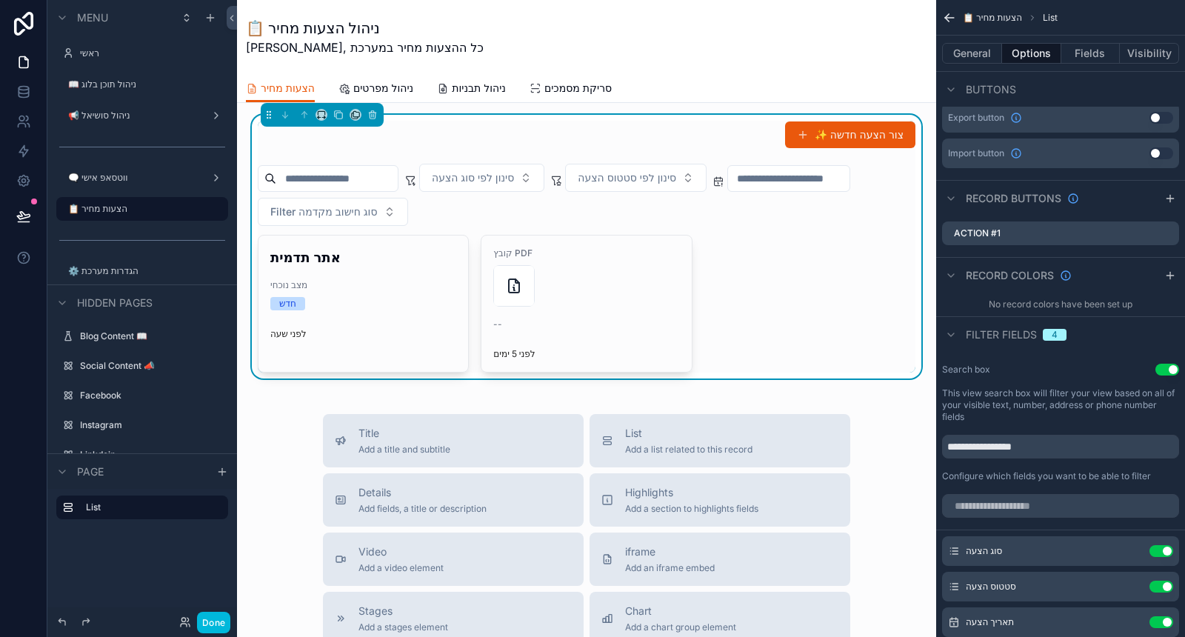
click at [0, 0] on icon "scrollable content" at bounding box center [0, 0] width 0 height 0
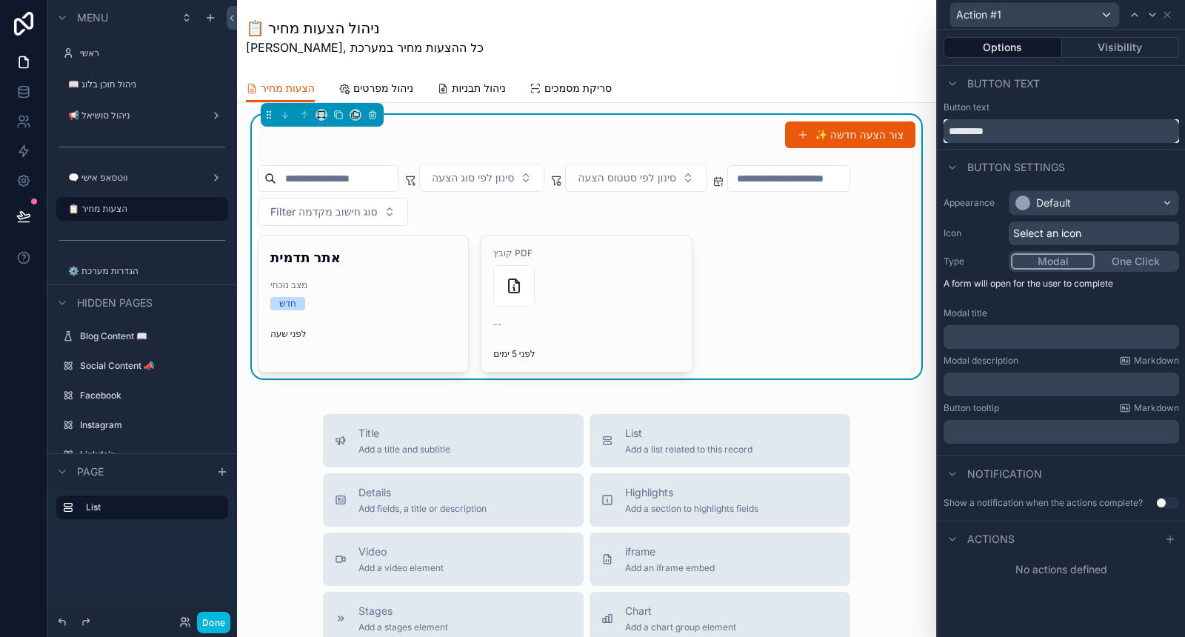
drag, startPoint x: 1004, startPoint y: 130, endPoint x: 942, endPoint y: 128, distance: 62.3
click at [953, 129] on input "*********" at bounding box center [1062, 131] width 236 height 24
type input "*"
click at [1072, 203] on div "Default" at bounding box center [1094, 203] width 169 height 24
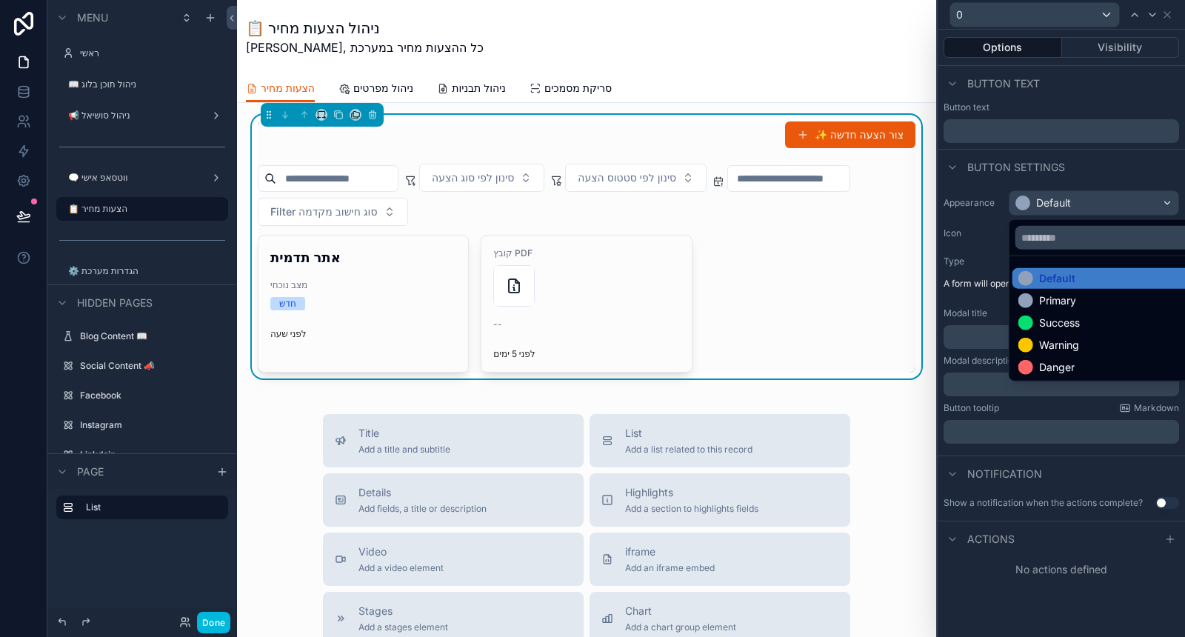
click at [1058, 378] on ul "Default Primary Success Warning Danger" at bounding box center [1112, 318] width 204 height 124
click at [1067, 364] on div "Danger" at bounding box center [1057, 367] width 36 height 15
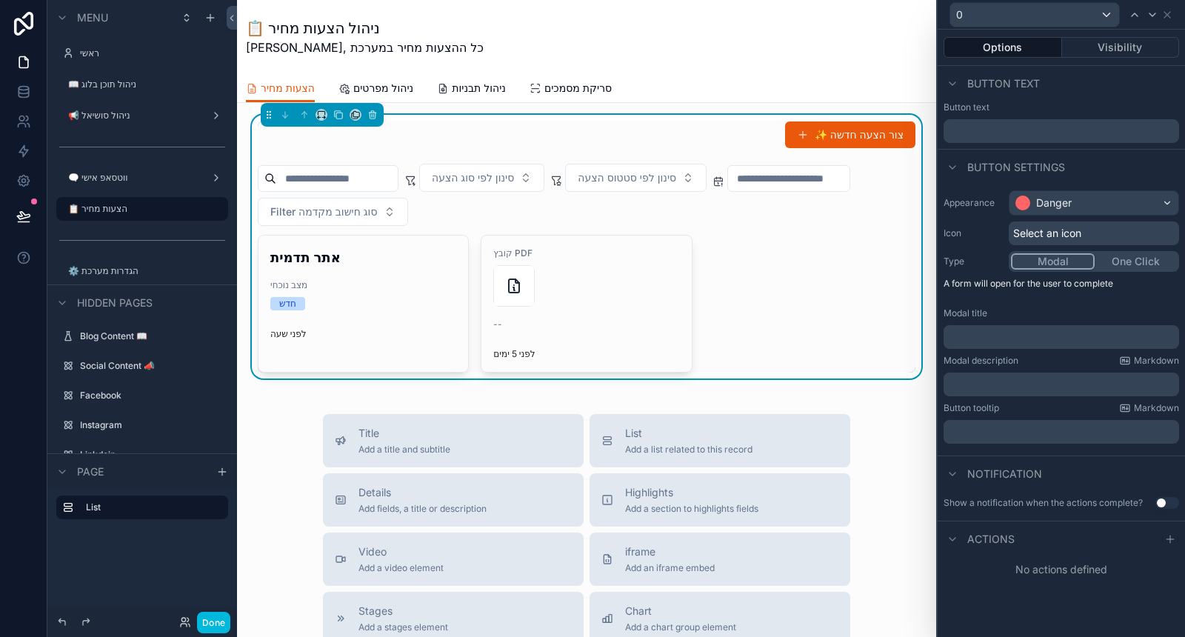
click at [1067, 325] on div "﻿" at bounding box center [1062, 337] width 236 height 24
click at [1065, 332] on p "﻿" at bounding box center [1063, 337] width 227 height 15
drag, startPoint x: 981, startPoint y: 335, endPoint x: 1007, endPoint y: 338, distance: 25.4
click at [1006, 337] on span "**********" at bounding box center [978, 337] width 57 height 10
click at [1034, 364] on div "Modal description Markdown" at bounding box center [1062, 361] width 236 height 12
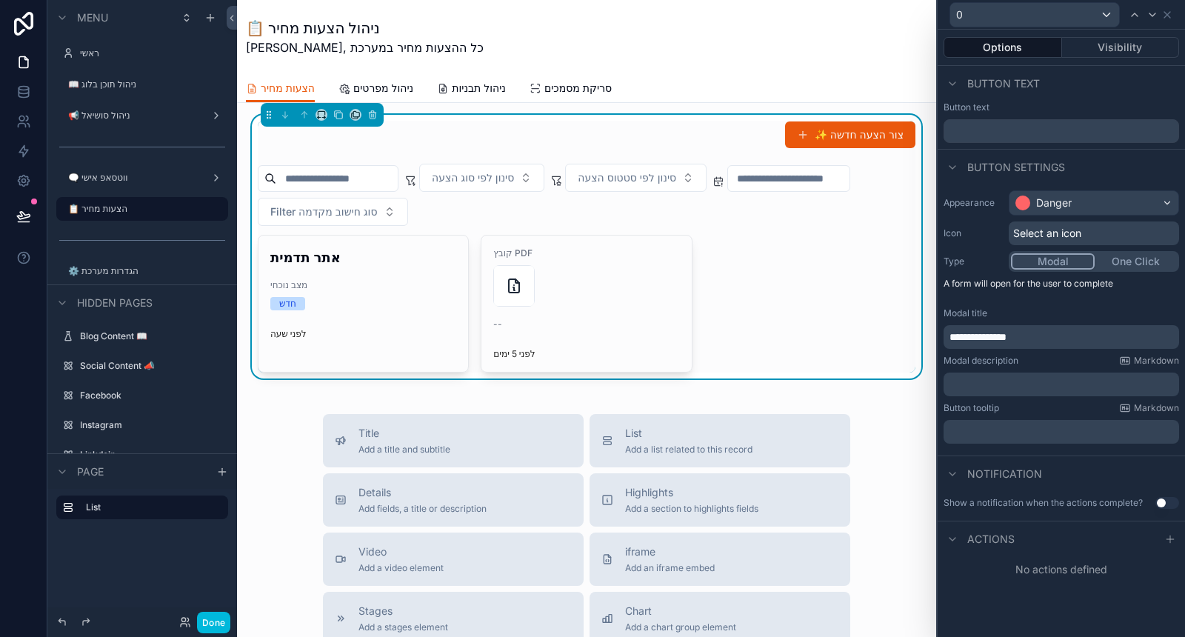
click at [1028, 385] on p "﻿" at bounding box center [1063, 384] width 227 height 15
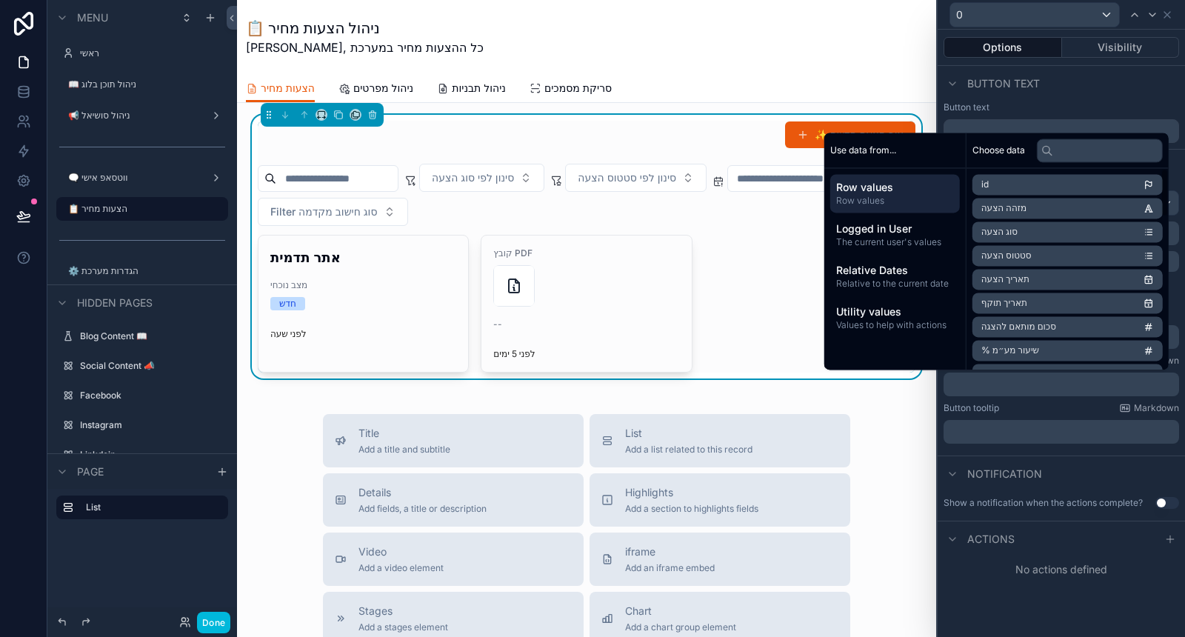
click at [885, 235] on span "Logged in User" at bounding box center [895, 228] width 118 height 15
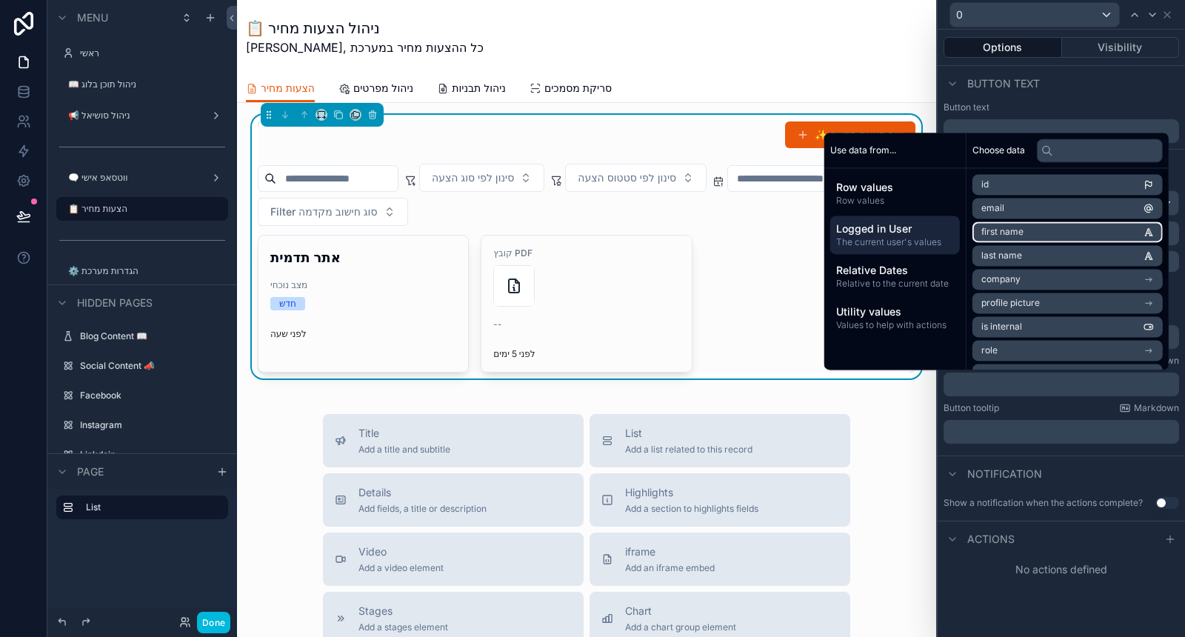
click at [1001, 233] on span "first name" at bounding box center [1002, 232] width 42 height 12
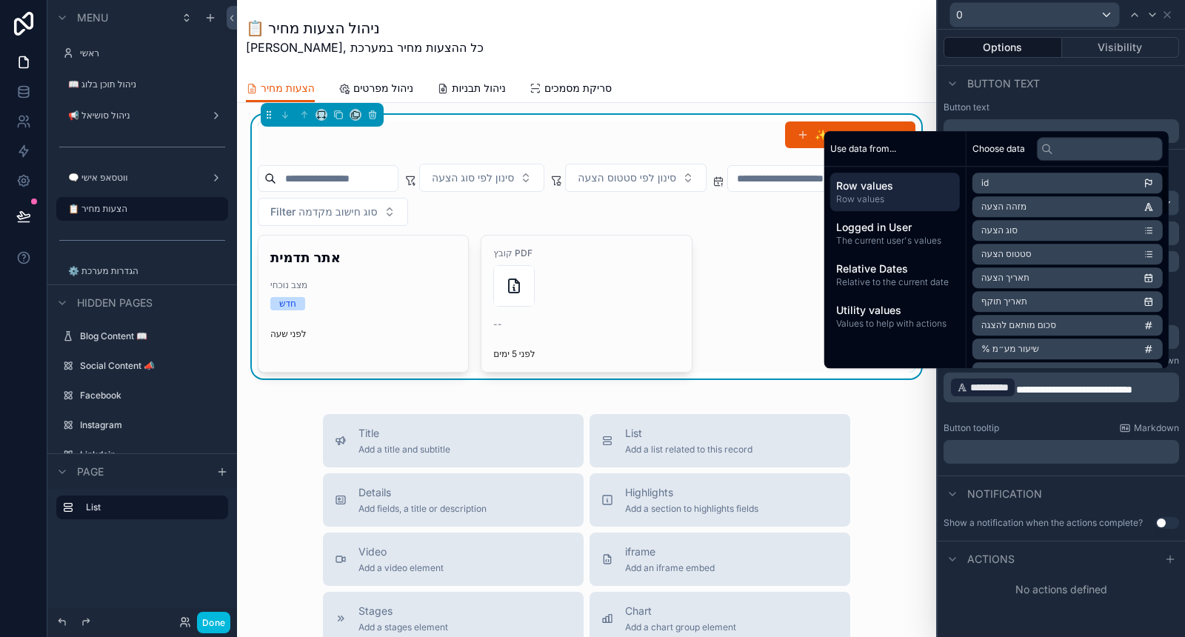
scroll to position [0, 0]
click at [1027, 209] on li "מזהה הצעה" at bounding box center [1068, 206] width 190 height 21
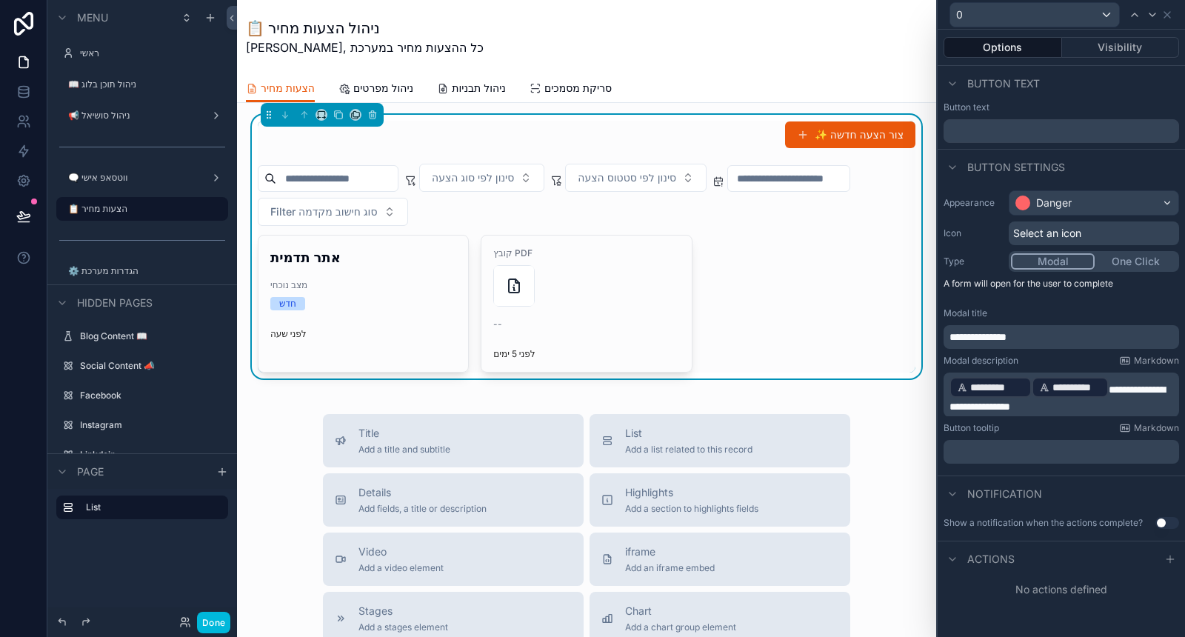
drag, startPoint x: 1052, startPoint y: 370, endPoint x: 1062, endPoint y: 401, distance: 32.1
click at [1062, 401] on p "**********" at bounding box center [1063, 395] width 227 height 39
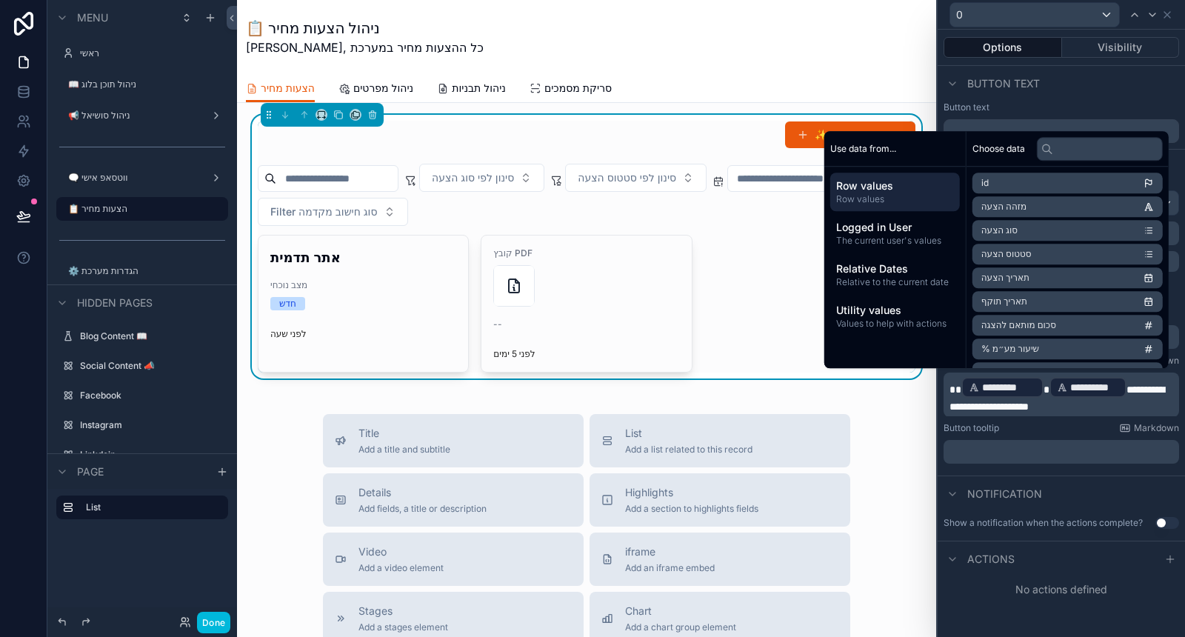
click at [1032, 424] on div "Button tooltip Markdown" at bounding box center [1062, 428] width 236 height 12
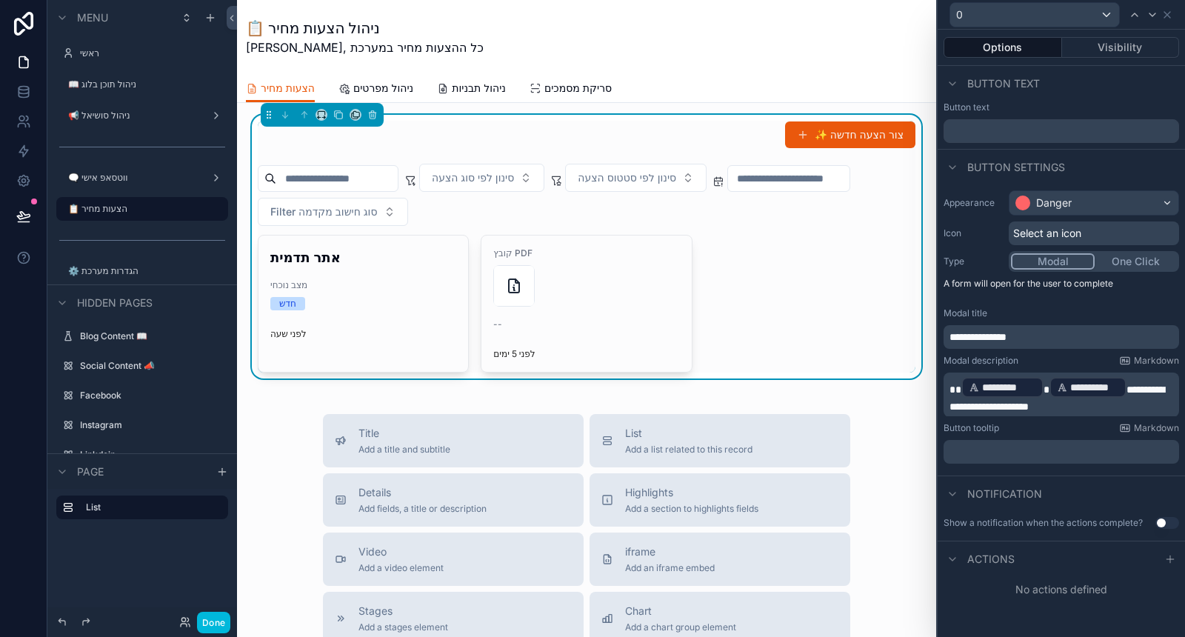
click at [1053, 453] on p "﻿" at bounding box center [1063, 451] width 227 height 15
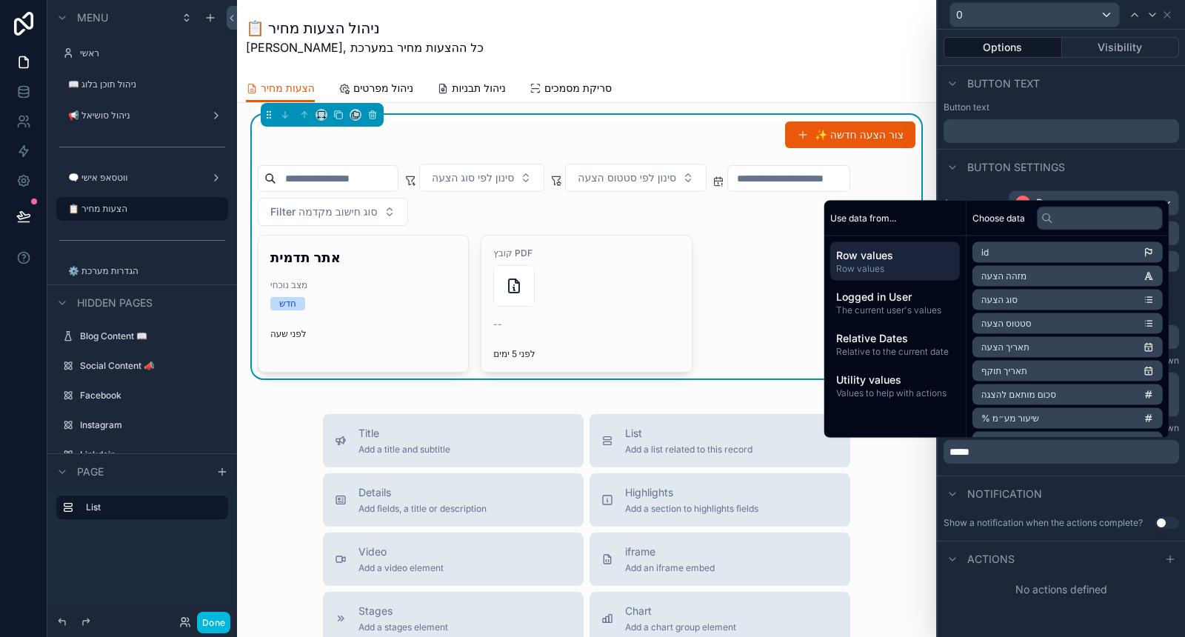
click at [1050, 478] on div "Notification" at bounding box center [1061, 494] width 247 height 36
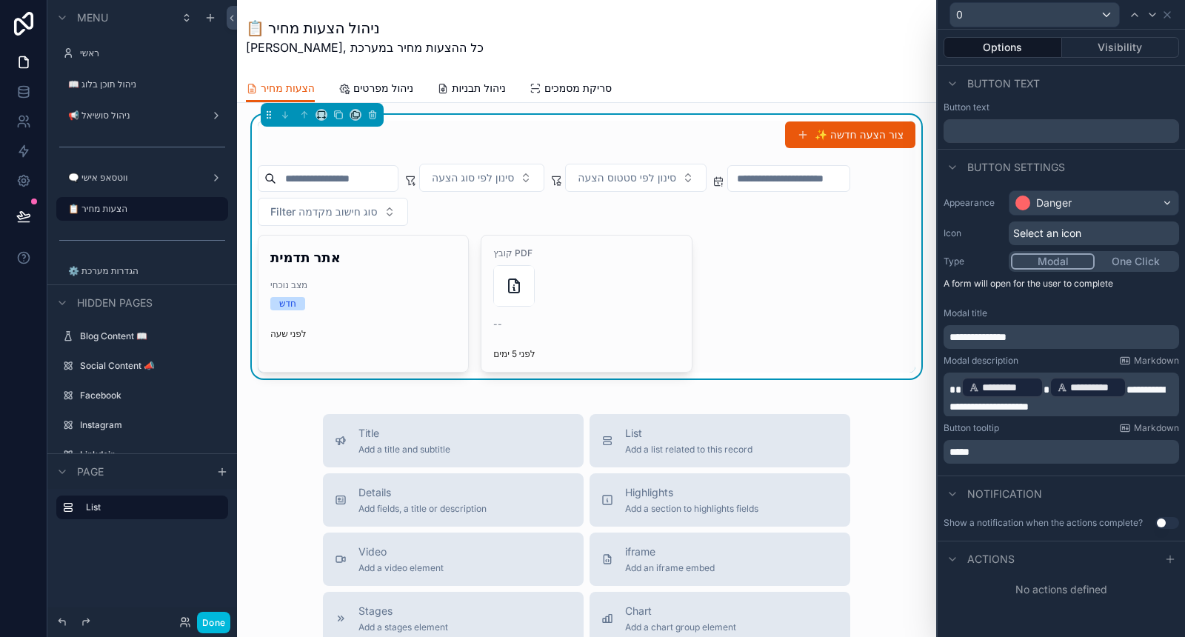
click at [1158, 524] on button "Use setting" at bounding box center [1168, 523] width 24 height 12
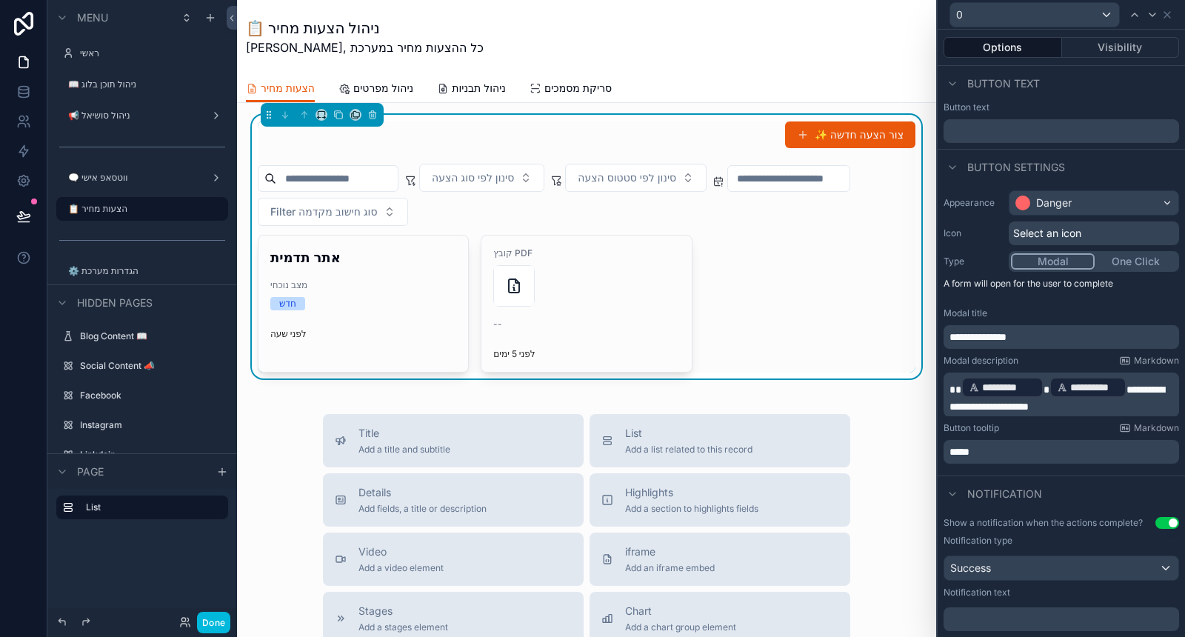
scroll to position [78, 0]
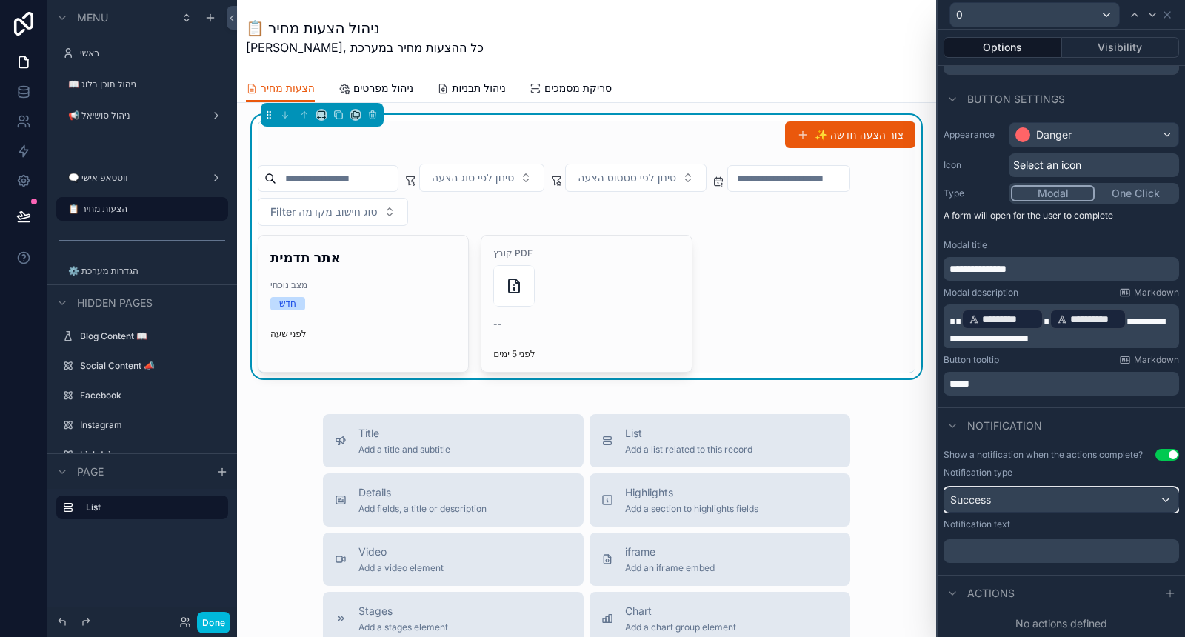
click at [1083, 495] on div "Success" at bounding box center [1061, 500] width 234 height 24
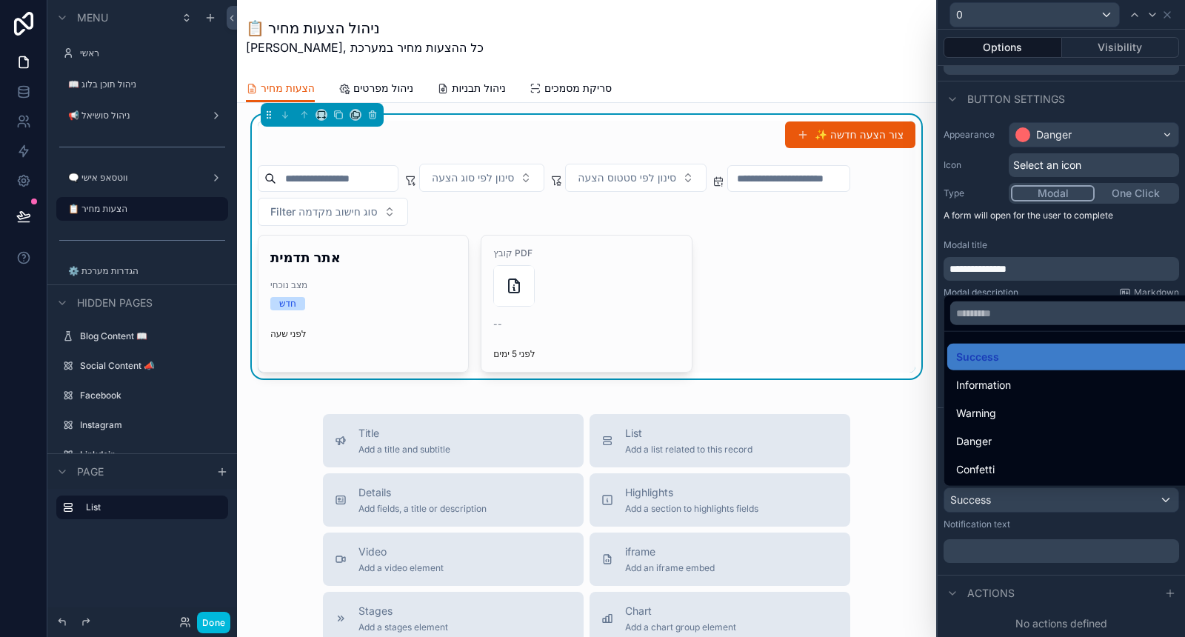
click at [1047, 444] on div "Danger" at bounding box center [1072, 442] width 233 height 18
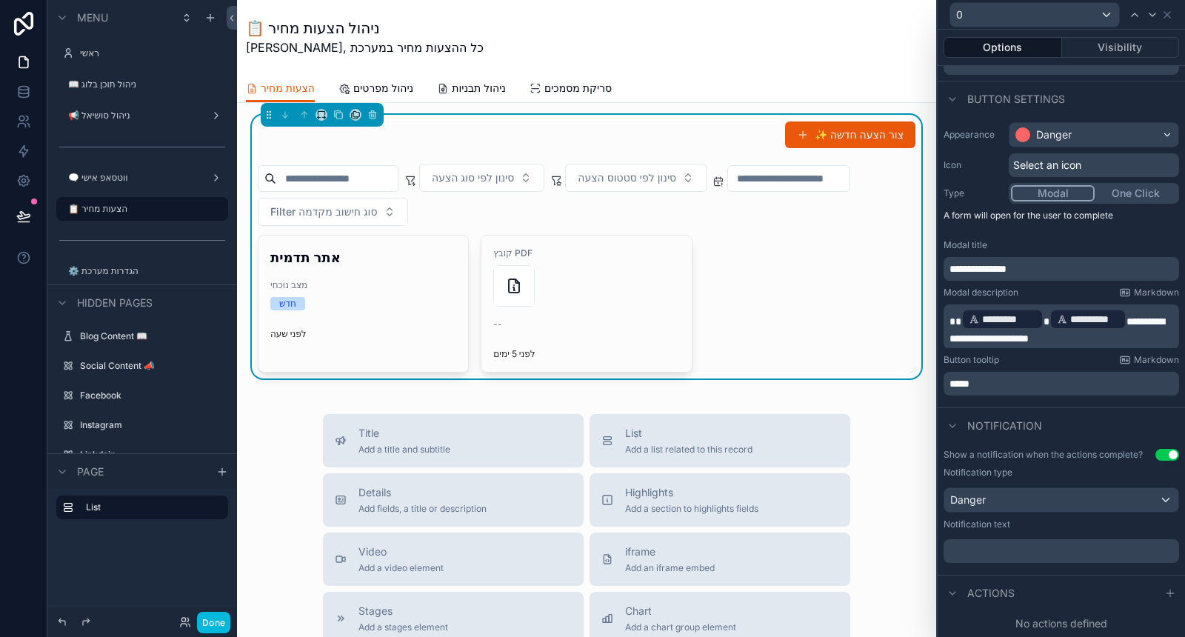
click at [1061, 548] on p "﻿" at bounding box center [1063, 551] width 227 height 15
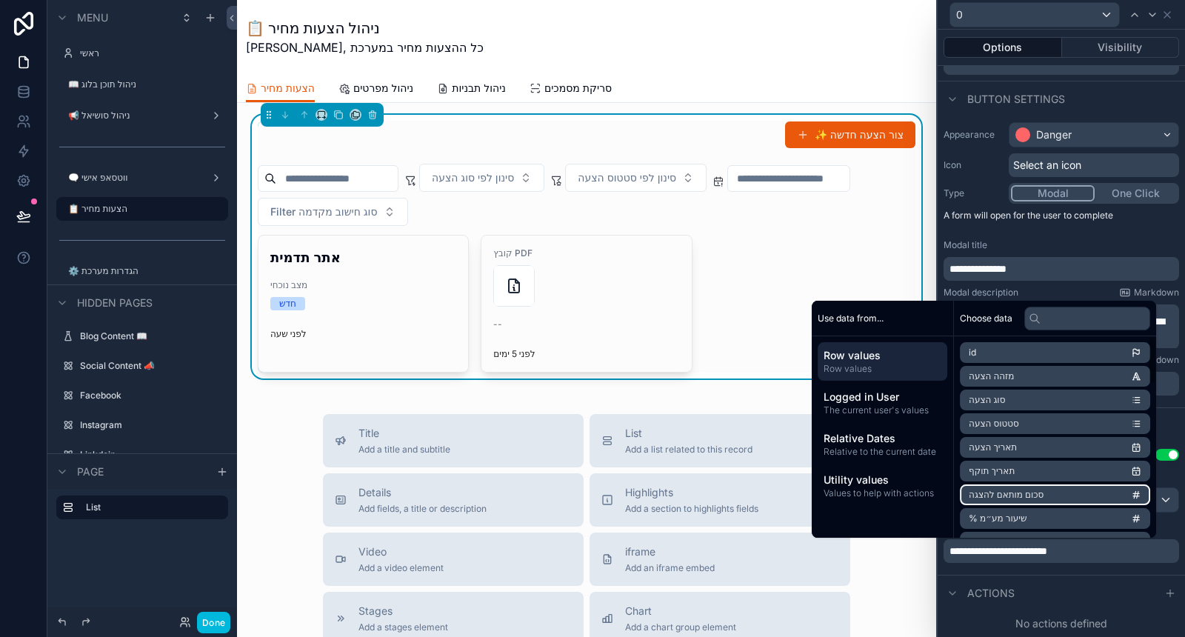
click at [903, 400] on span "Logged in User" at bounding box center [883, 397] width 118 height 15
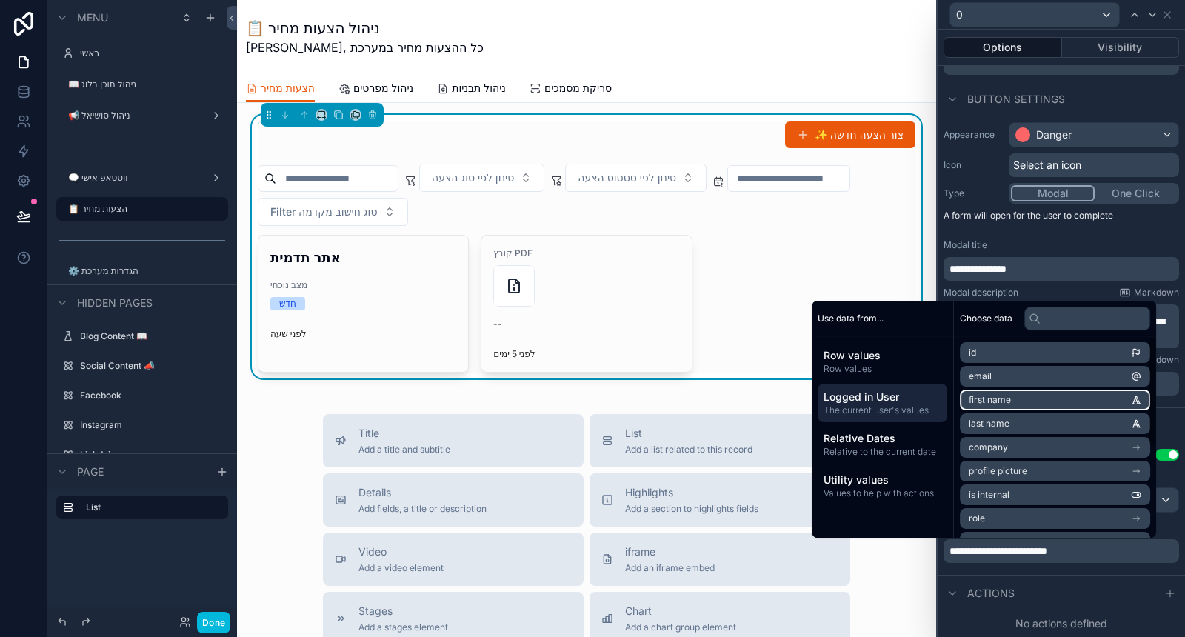
click at [1008, 399] on li "first name" at bounding box center [1055, 400] width 190 height 21
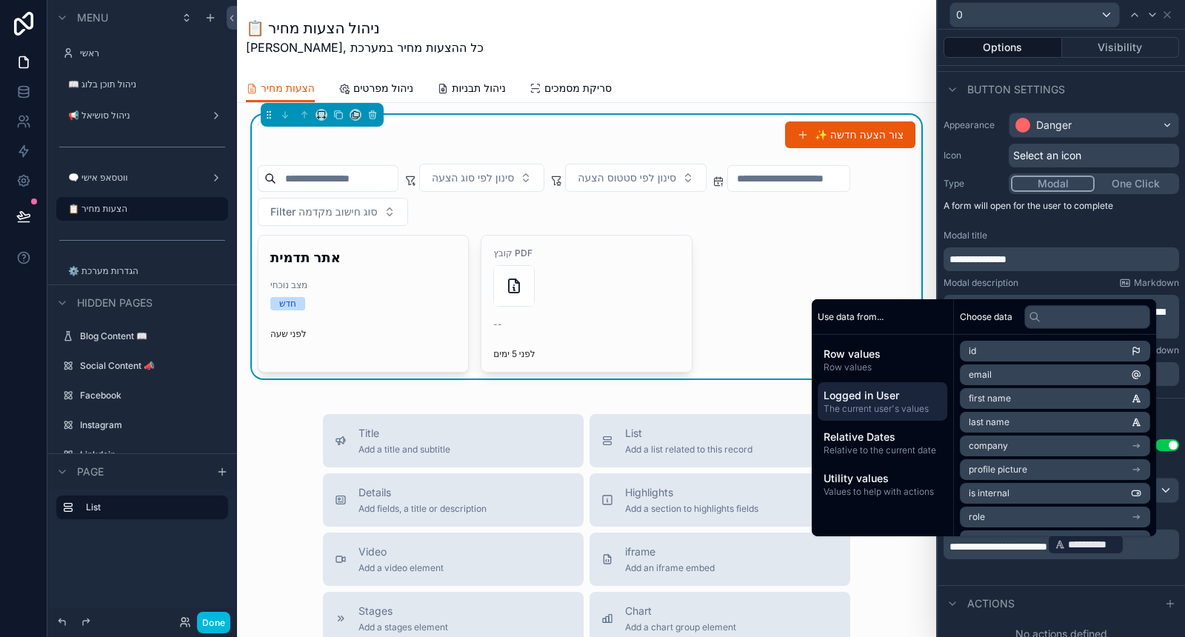
scroll to position [0, 0]
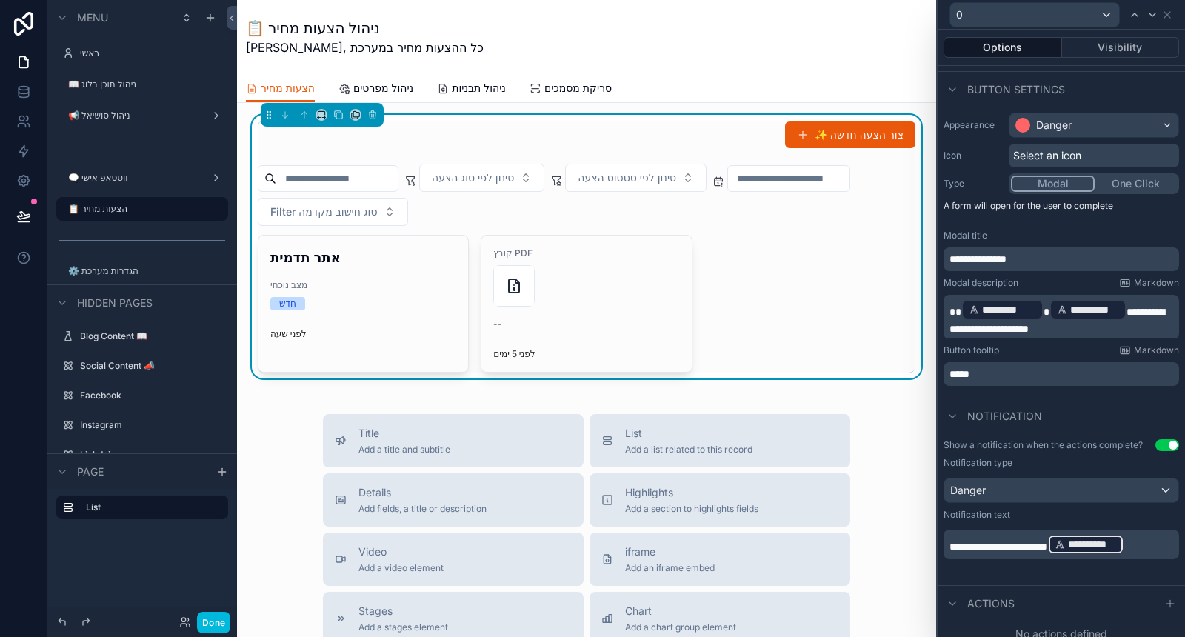
click at [1057, 556] on p "**********" at bounding box center [1063, 545] width 227 height 24
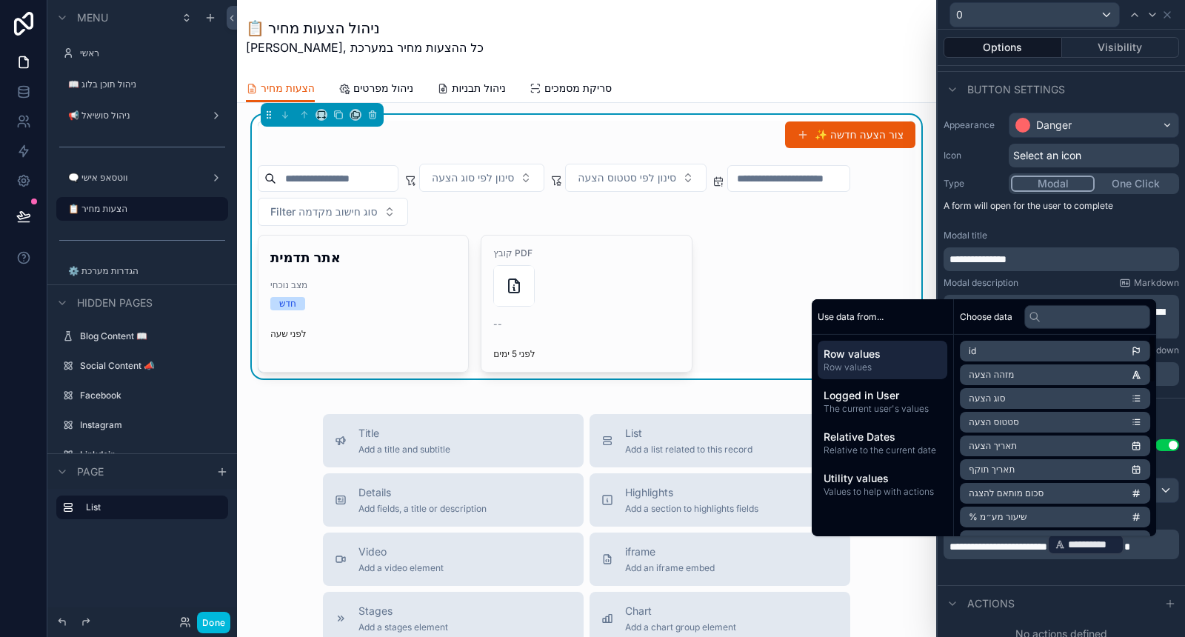
click at [895, 401] on span "Logged in User" at bounding box center [883, 395] width 118 height 15
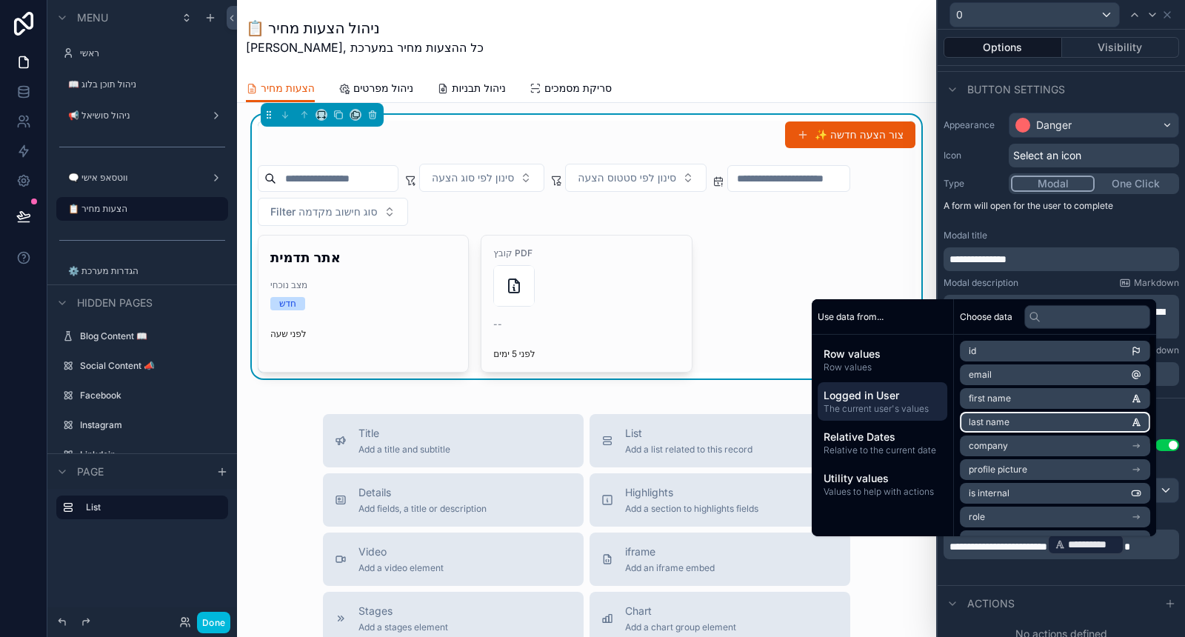
click at [1010, 420] on li "last name" at bounding box center [1055, 422] width 190 height 21
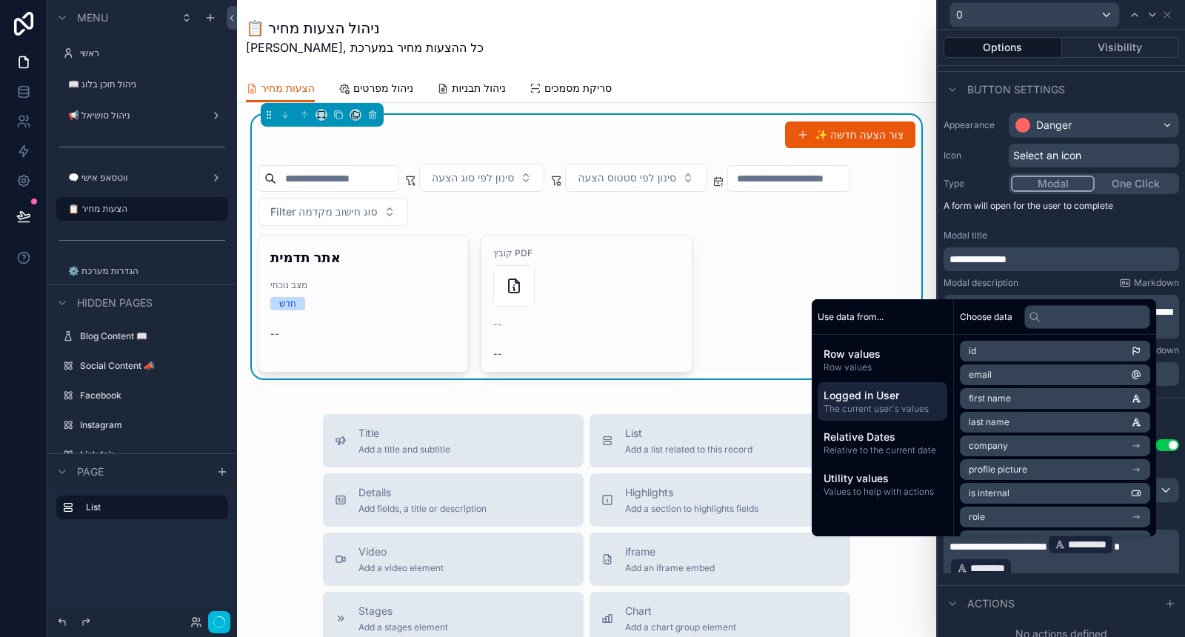
click at [1016, 582] on div "**********" at bounding box center [1062, 556] width 236 height 53
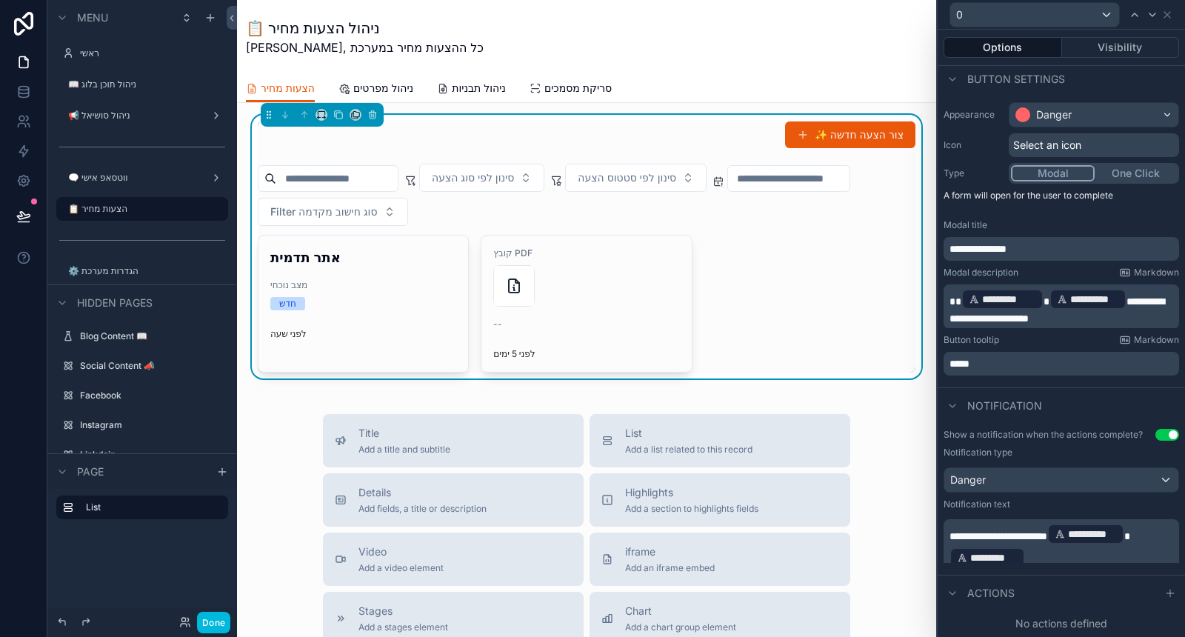
click at [990, 593] on span "Actions" at bounding box center [990, 593] width 47 height 15
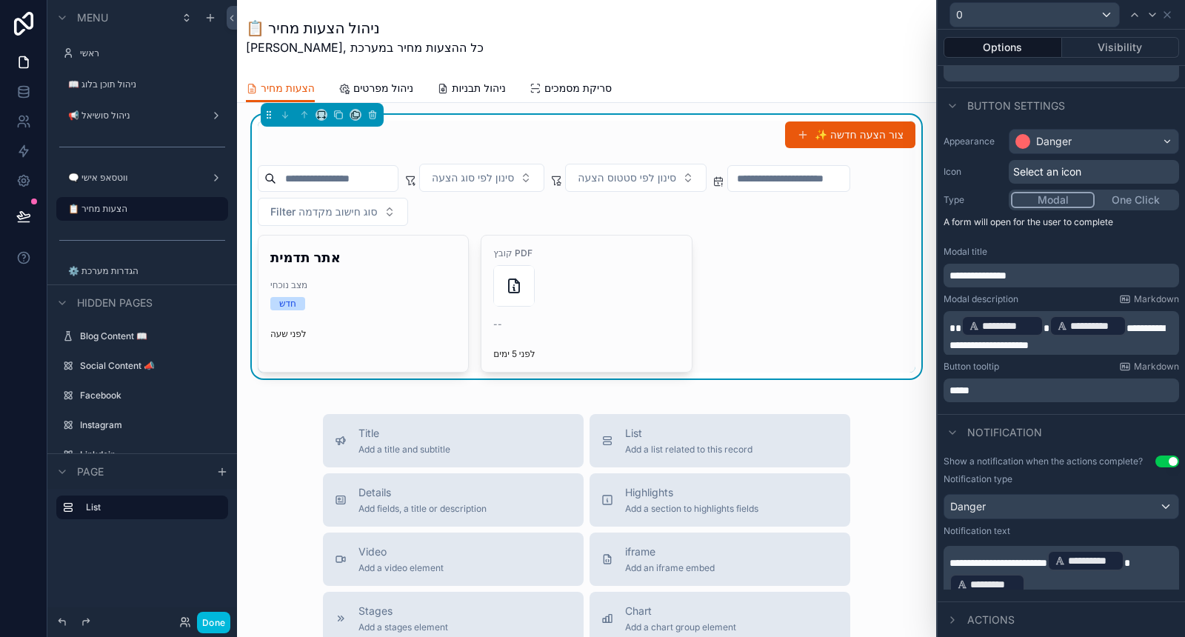
click at [1002, 617] on span "Actions" at bounding box center [990, 620] width 47 height 15
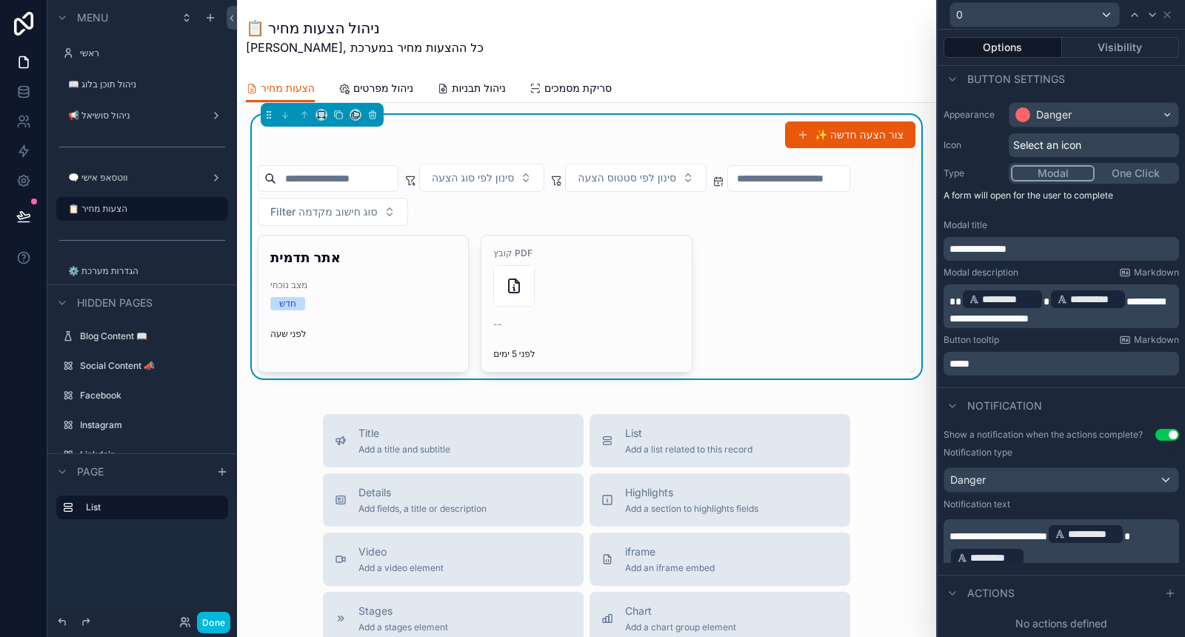
click at [1164, 587] on div at bounding box center [1170, 593] width 18 height 18
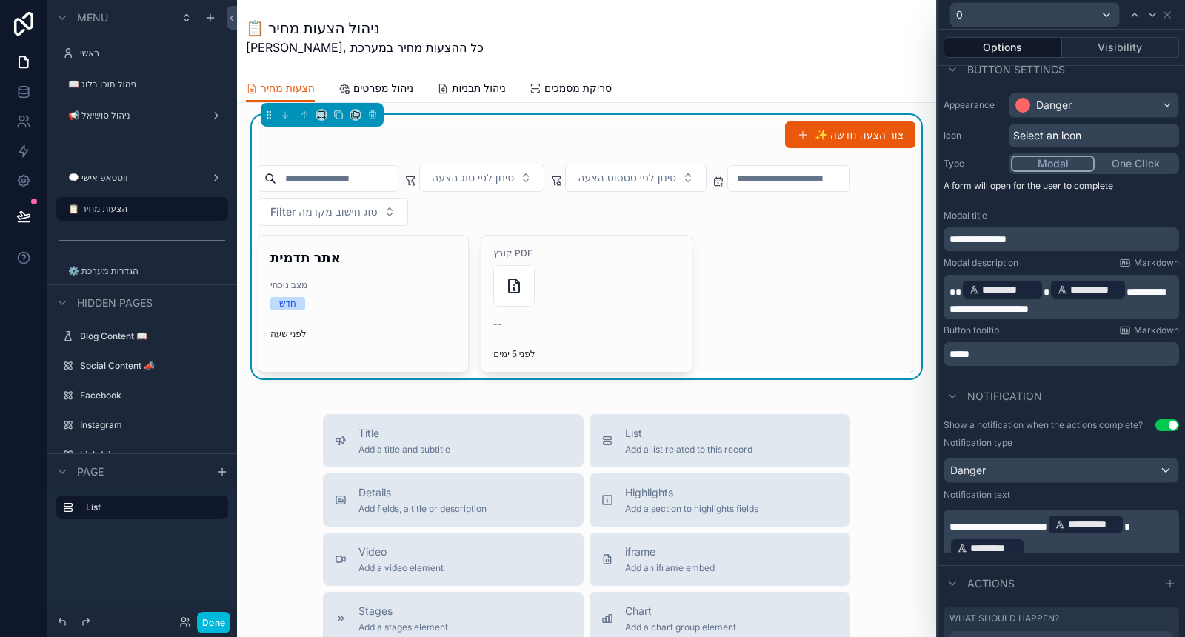
scroll to position [175, 0]
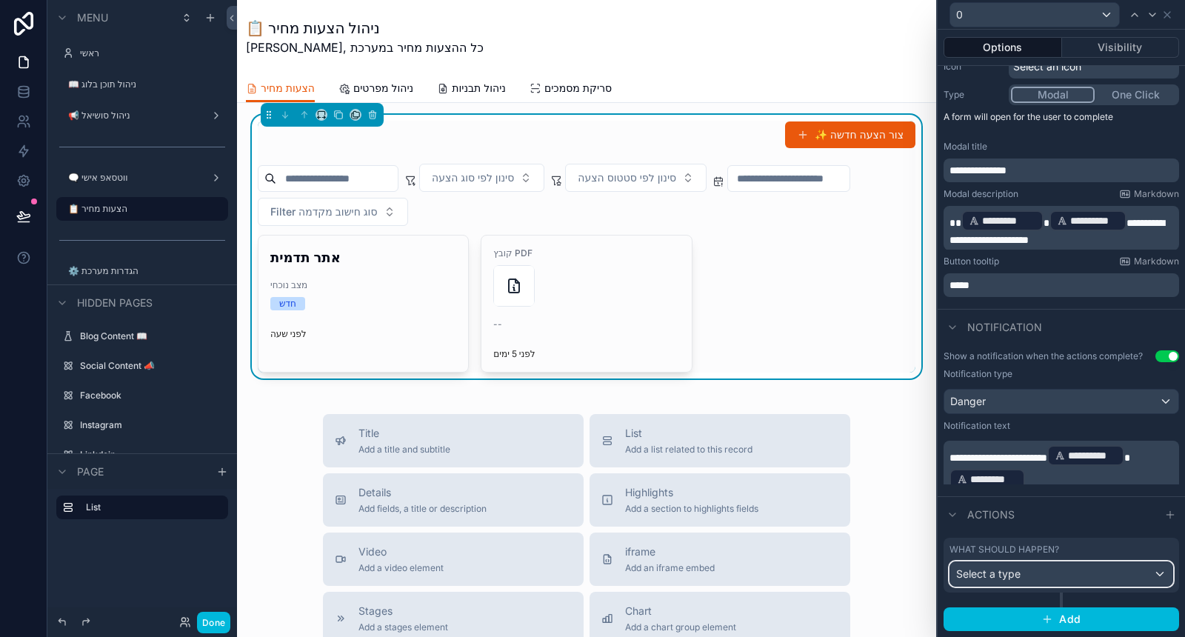
click at [1038, 584] on div "Select a type" at bounding box center [1061, 574] width 222 height 24
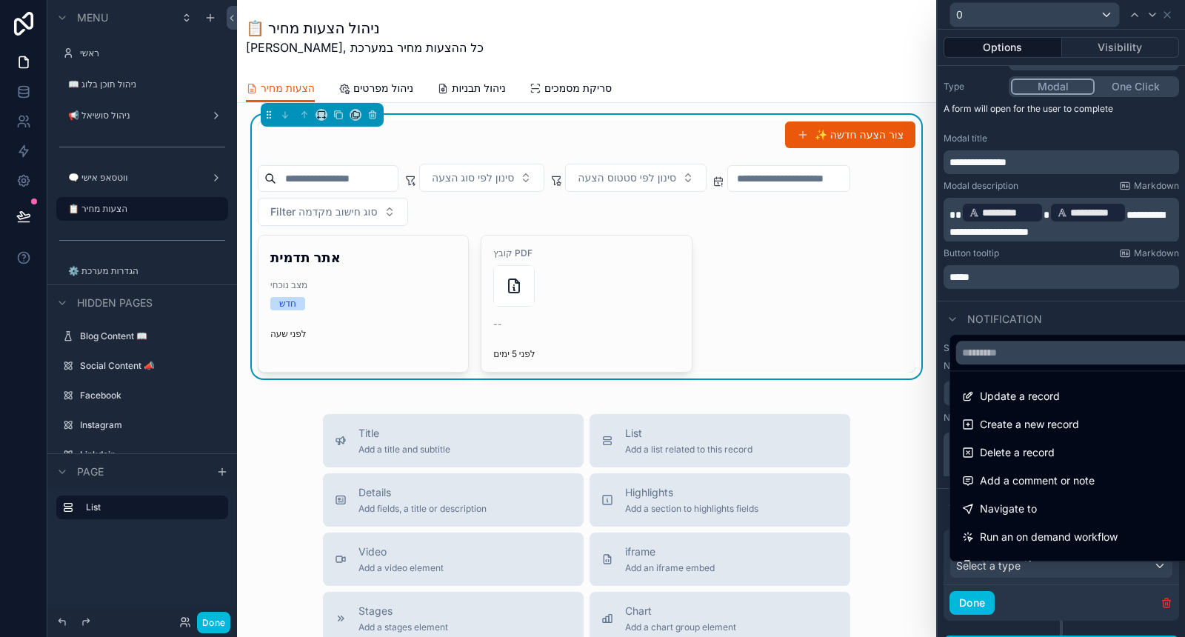
click at [1048, 457] on span "Delete a record" at bounding box center [1017, 453] width 75 height 18
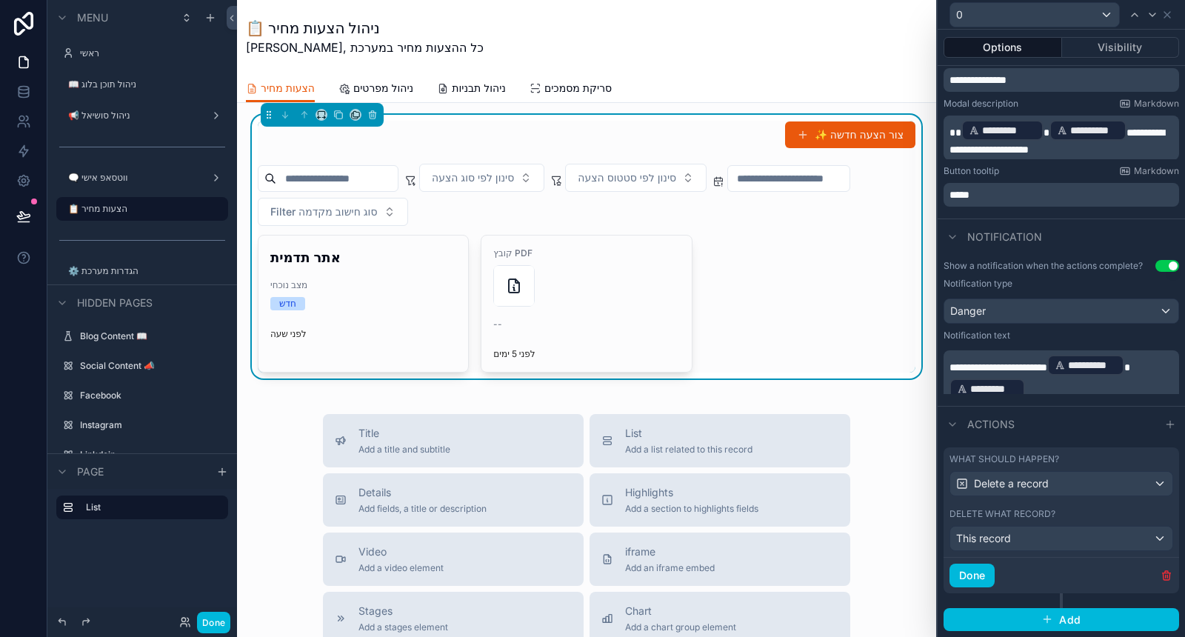
click at [981, 580] on button "Done" at bounding box center [972, 576] width 45 height 24
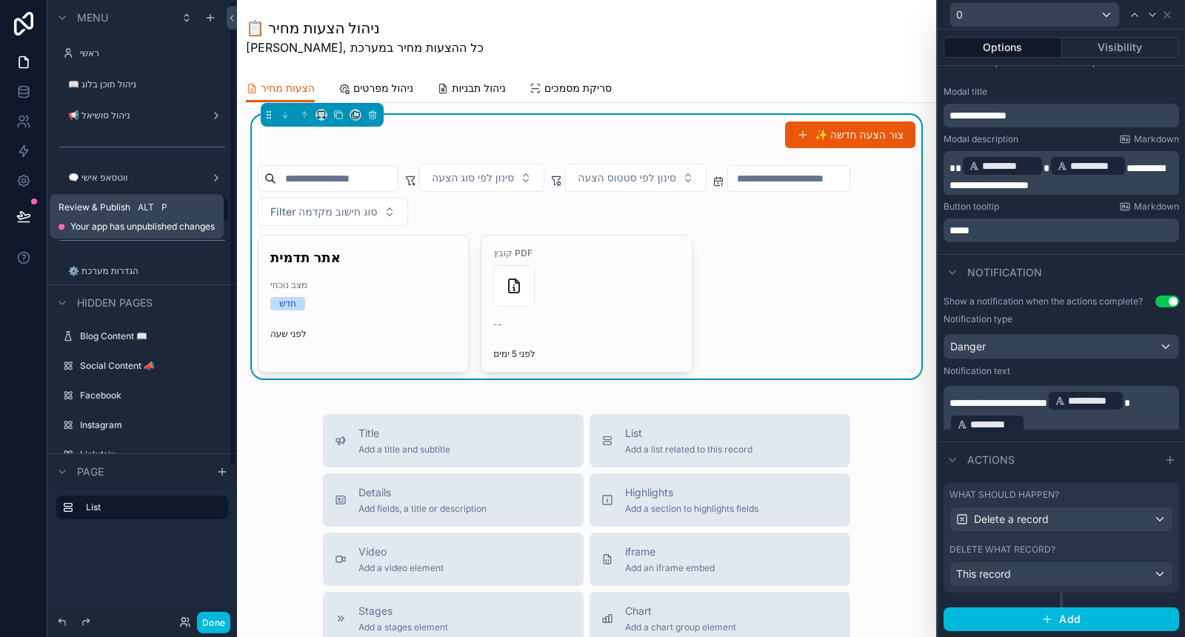
click at [30, 217] on button at bounding box center [23, 216] width 33 height 41
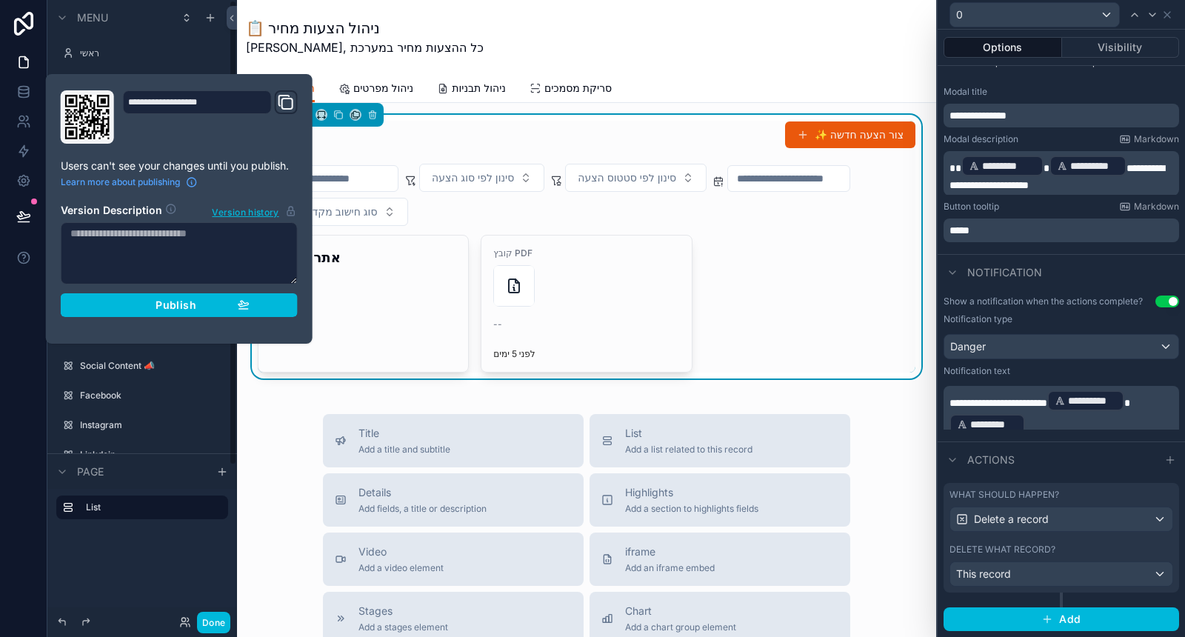
click at [222, 304] on div "Publish" at bounding box center [179, 305] width 141 height 13
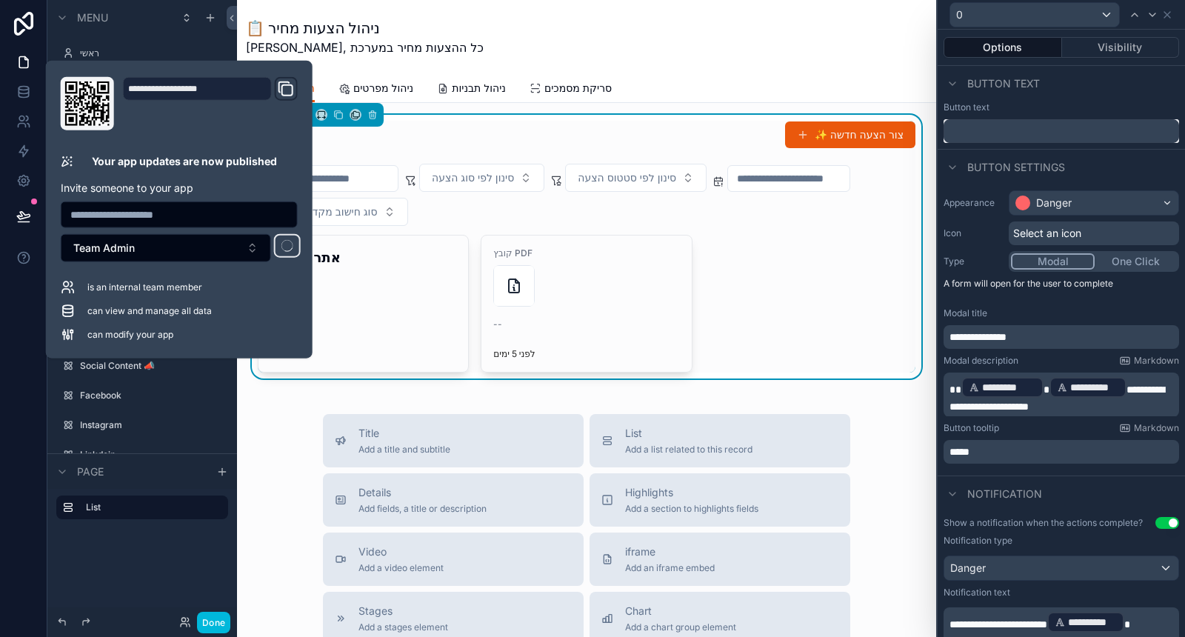
click at [1056, 136] on input "text" at bounding box center [1062, 131] width 236 height 24
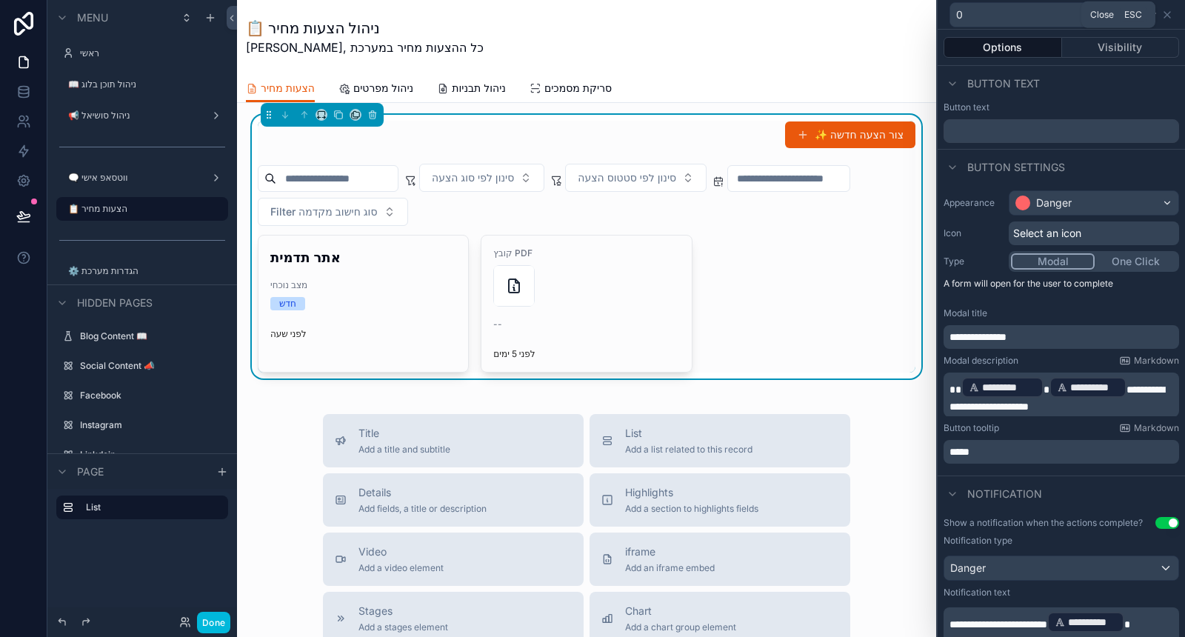
click at [1165, 19] on icon at bounding box center [1167, 15] width 12 height 12
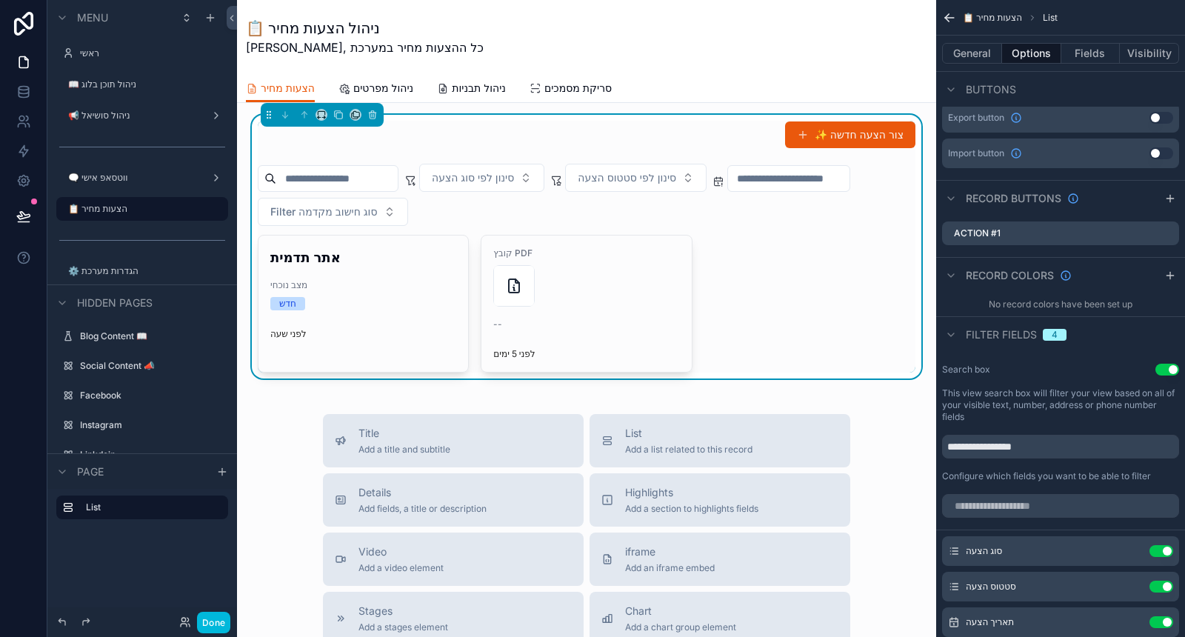
click at [967, 47] on button "General" at bounding box center [972, 53] width 60 height 21
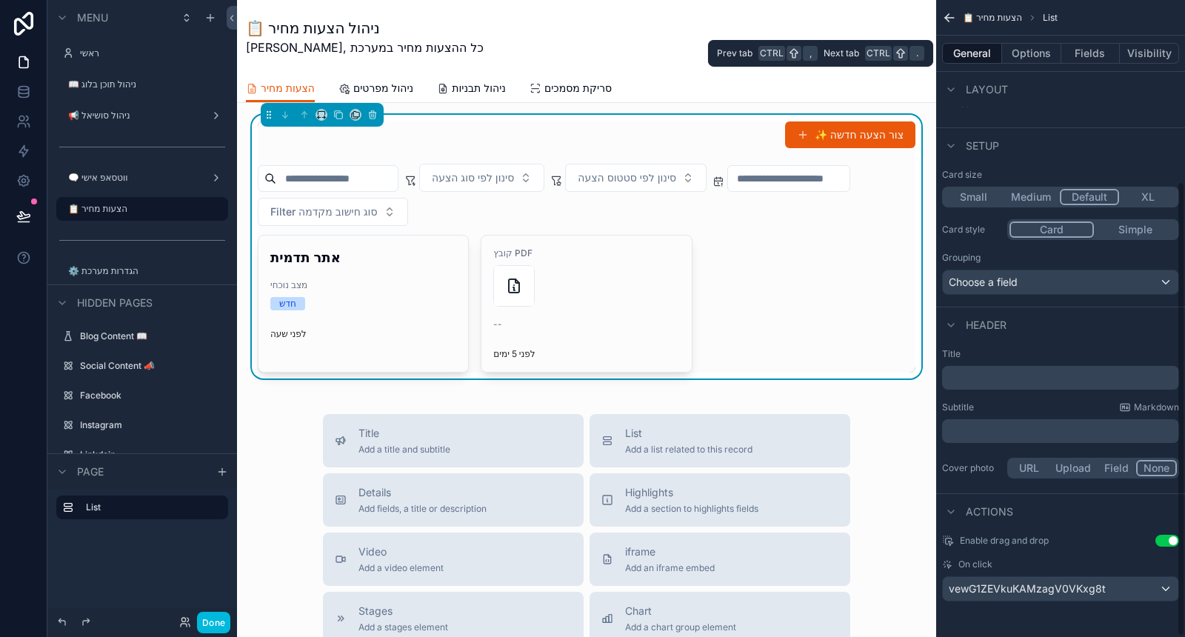
scroll to position [254, 0]
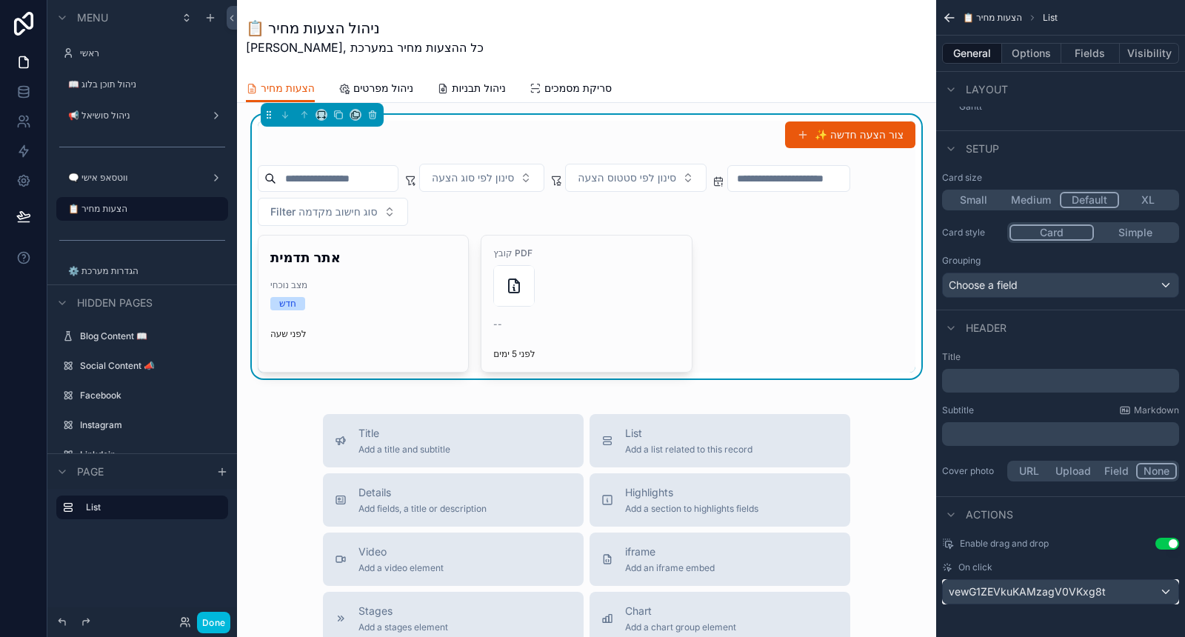
click at [1048, 591] on span "vewG1ZEVkuKAMzagV0VKxg8t" at bounding box center [1027, 591] width 157 height 15
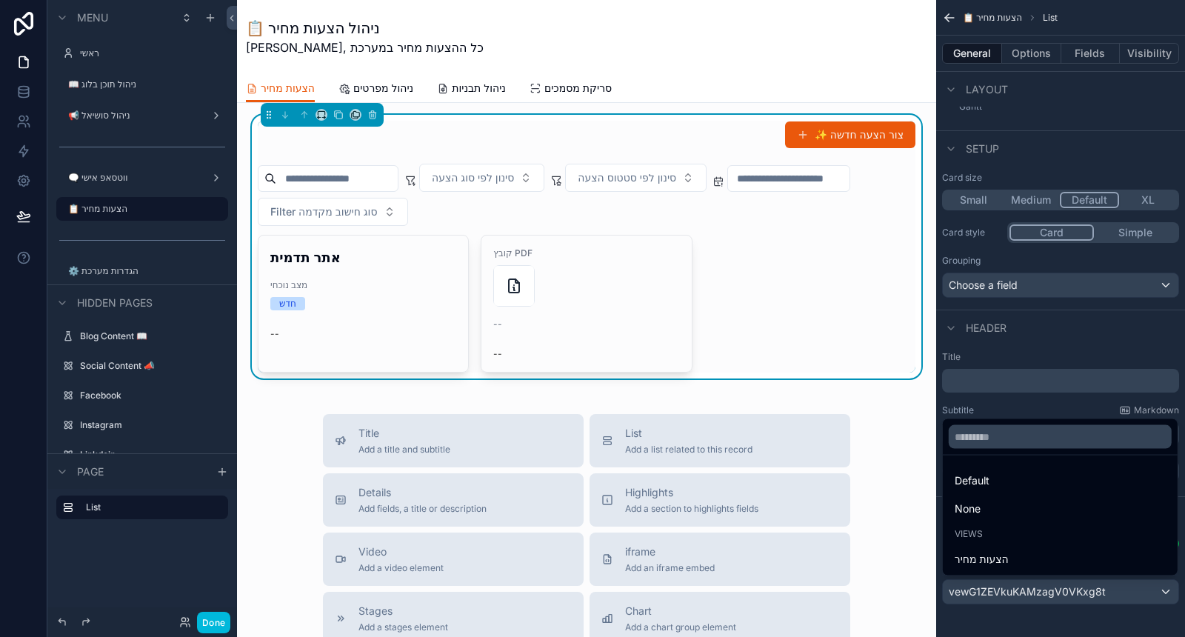
click at [1040, 554] on div "הצעות מחיר" at bounding box center [1060, 559] width 211 height 18
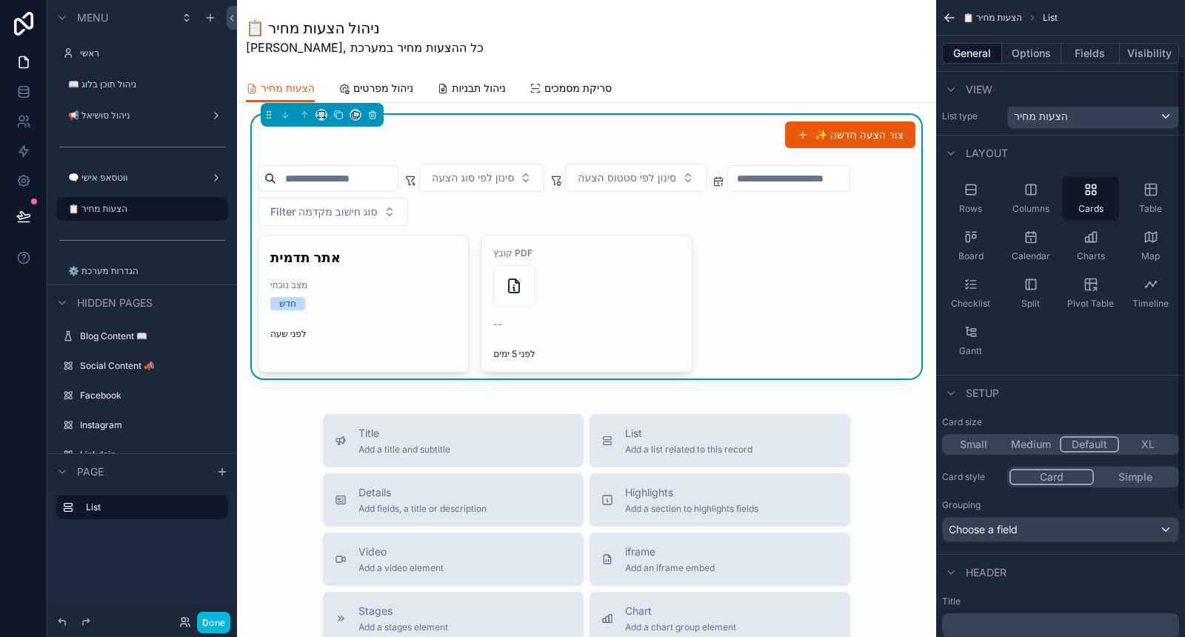
scroll to position [0, 0]
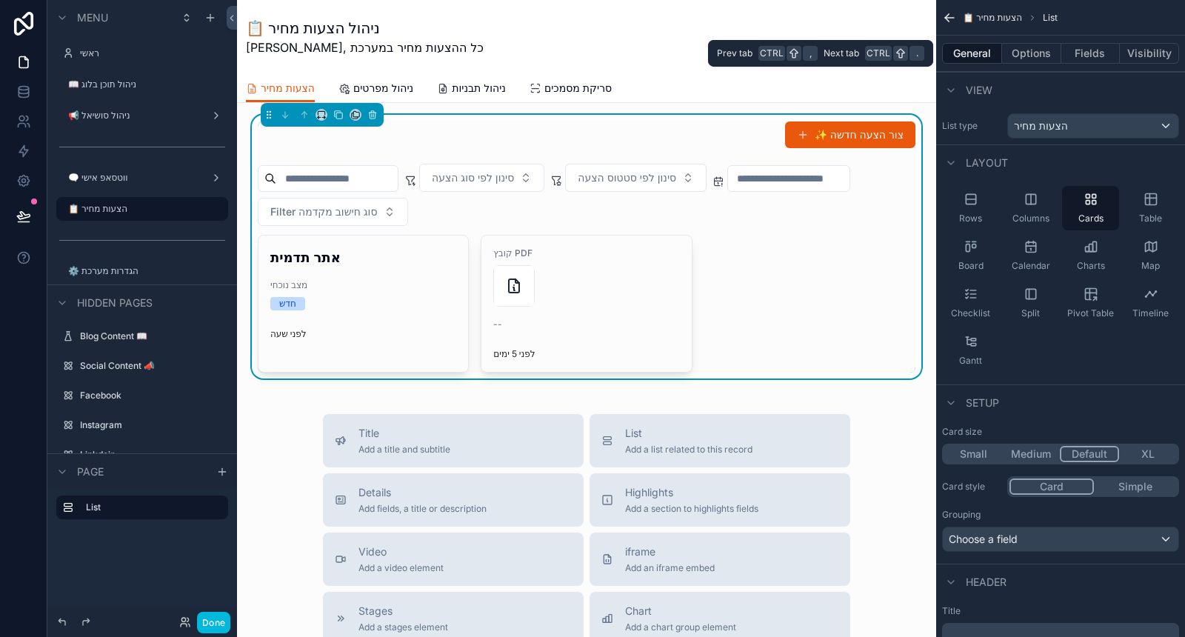
click at [1024, 60] on button "Options" at bounding box center [1031, 53] width 59 height 21
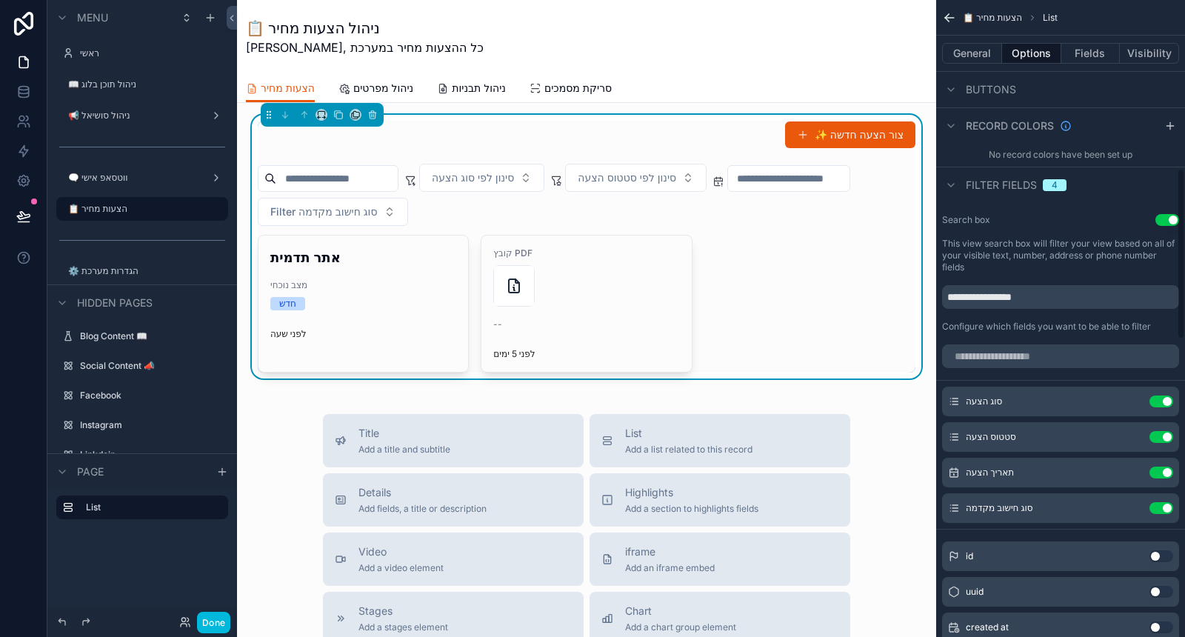
scroll to position [823, 0]
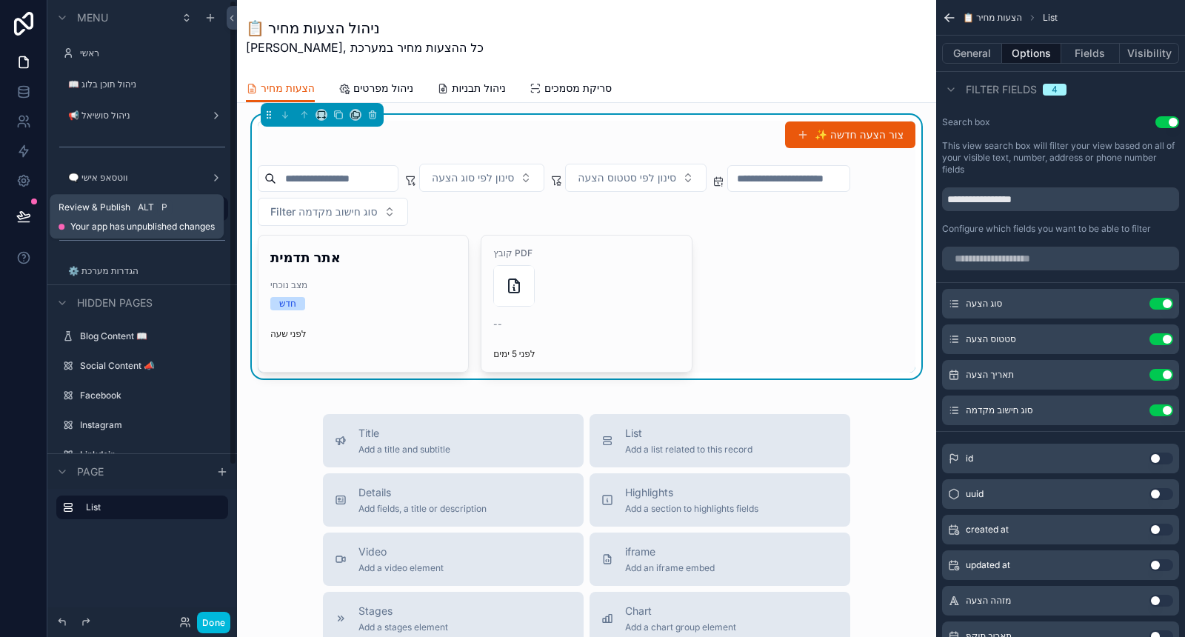
click at [24, 217] on icon at bounding box center [23, 215] width 13 height 7
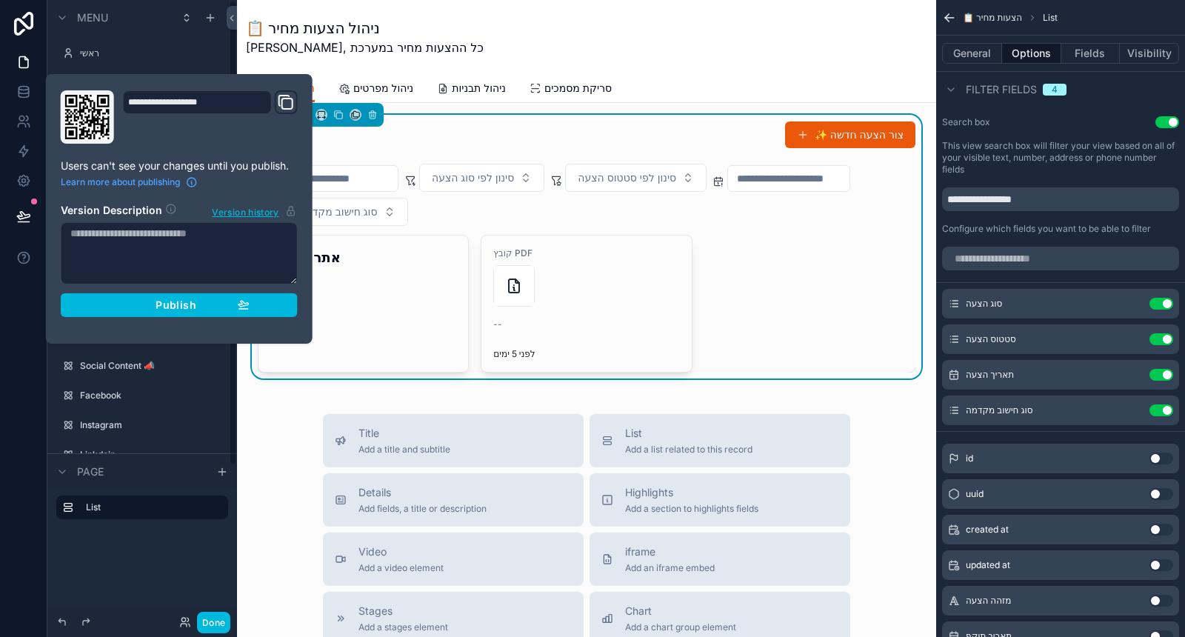
click at [271, 309] on button "Publish" at bounding box center [179, 305] width 237 height 24
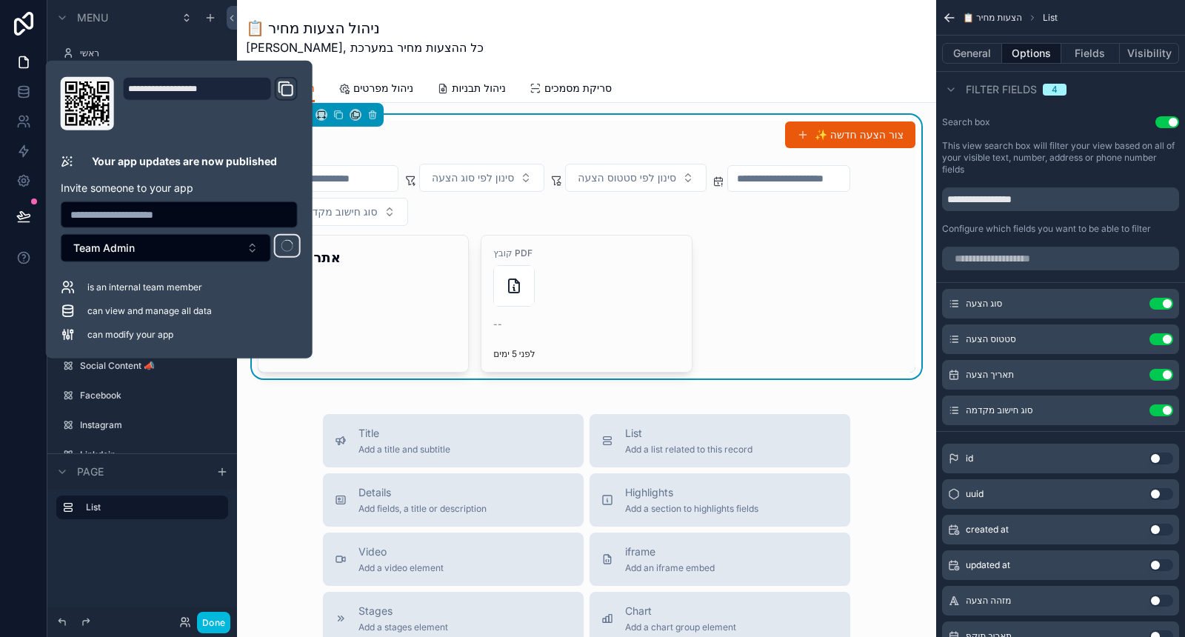
click at [204, 624] on button "Done" at bounding box center [213, 622] width 33 height 21
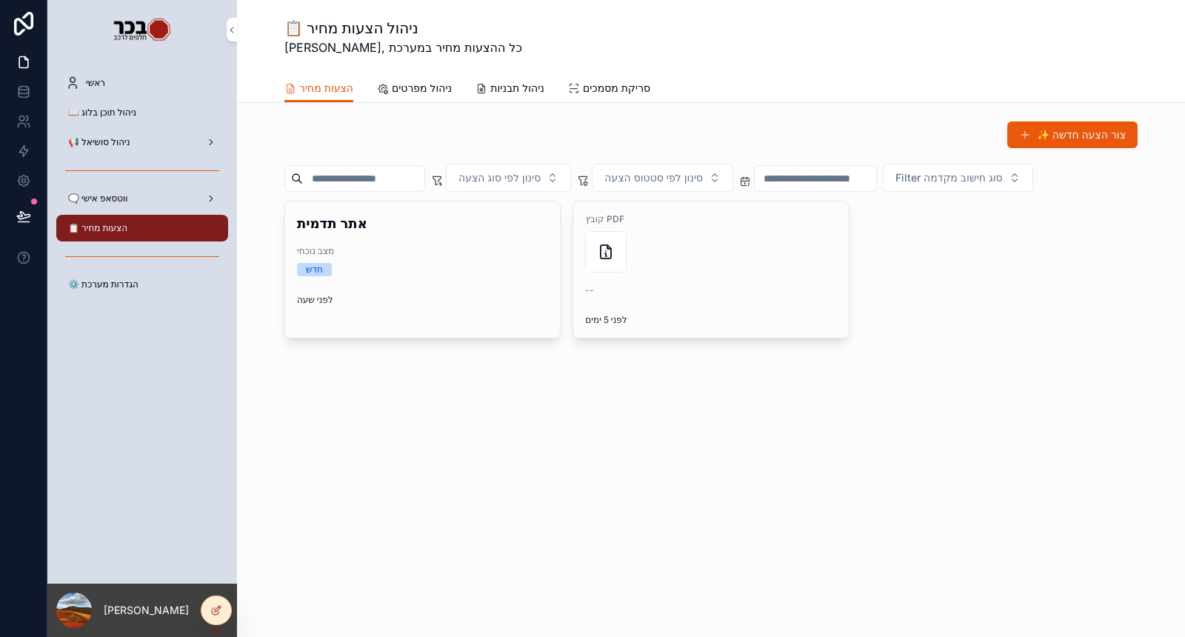
click at [224, 615] on div at bounding box center [216, 610] width 30 height 28
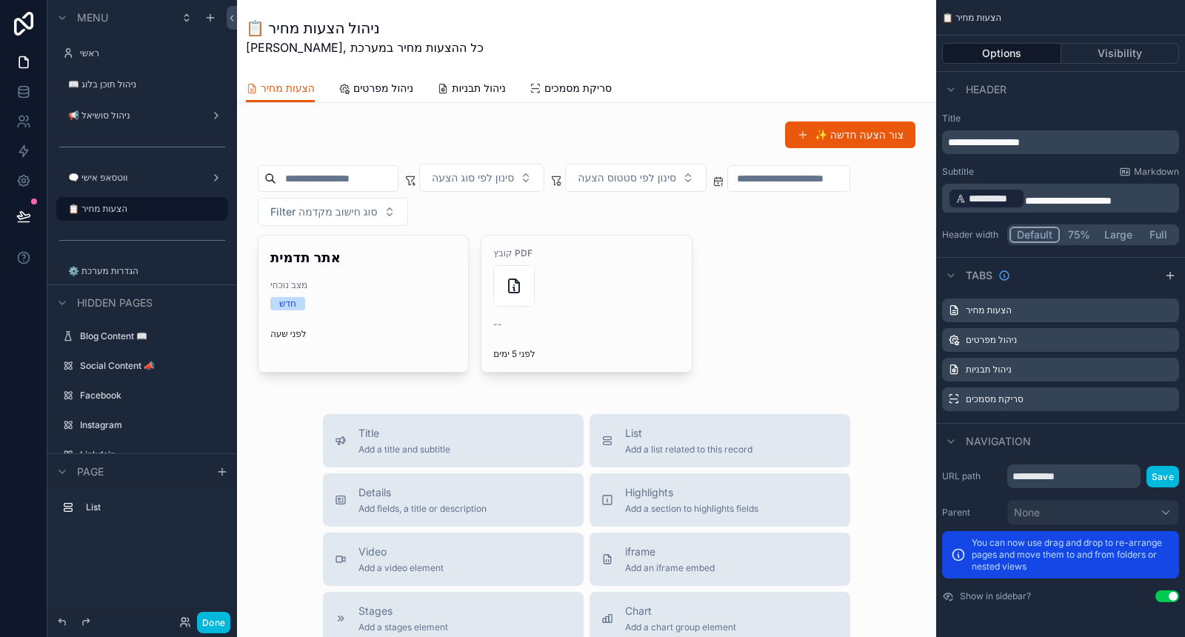
drag, startPoint x: 913, startPoint y: 422, endPoint x: 855, endPoint y: 324, distance: 114.6
click at [855, 324] on div "scrollable content" at bounding box center [587, 247] width 676 height 264
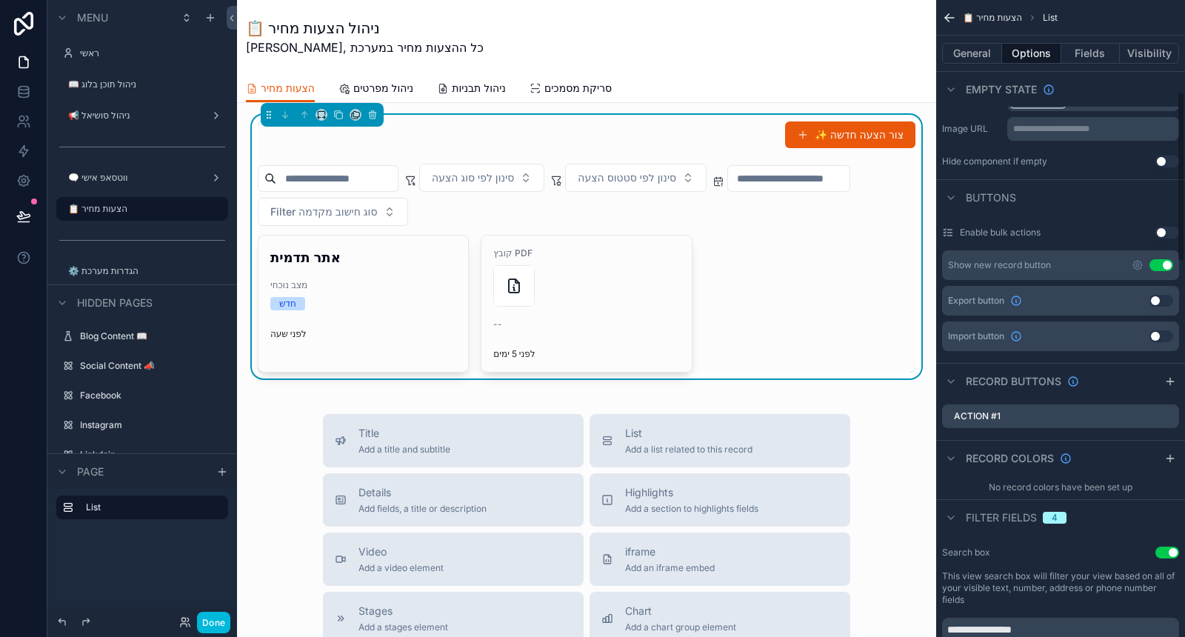
scroll to position [411, 0]
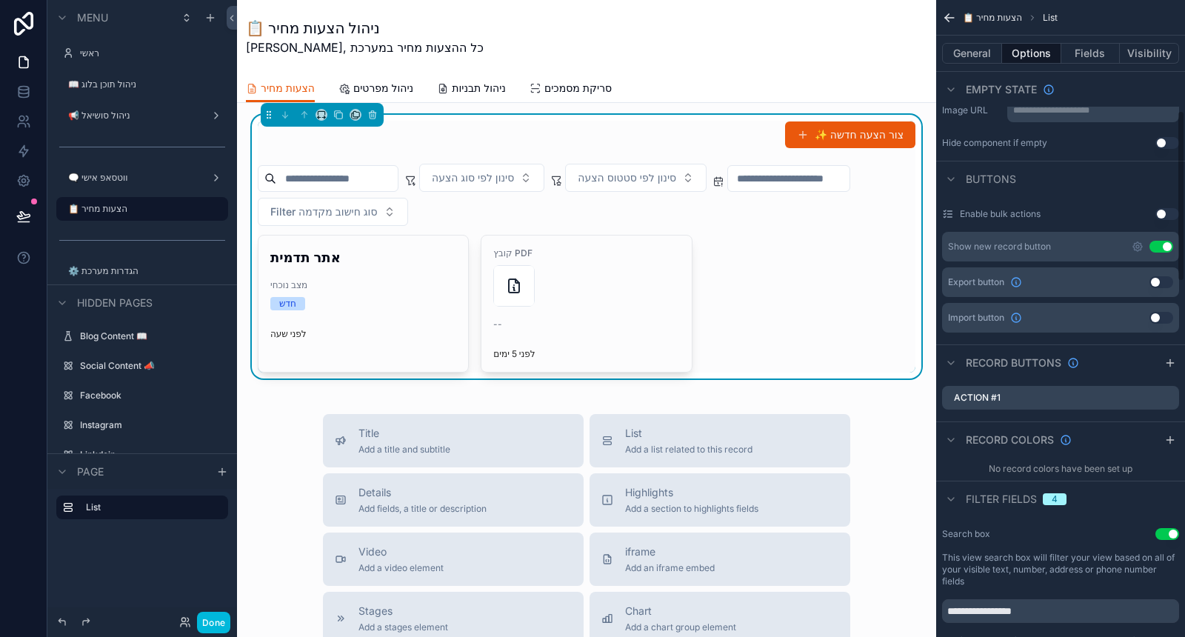
click at [0, 0] on icon "scrollable content" at bounding box center [0, 0] width 0 height 0
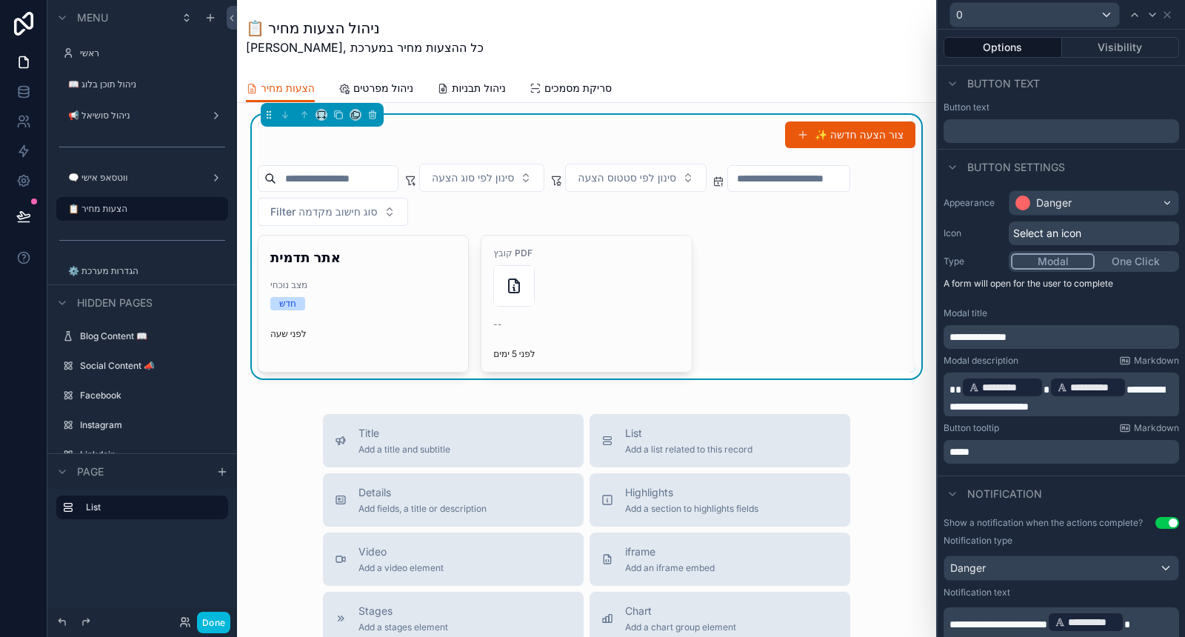
click at [1074, 234] on span "Select an icon" at bounding box center [1047, 233] width 68 height 15
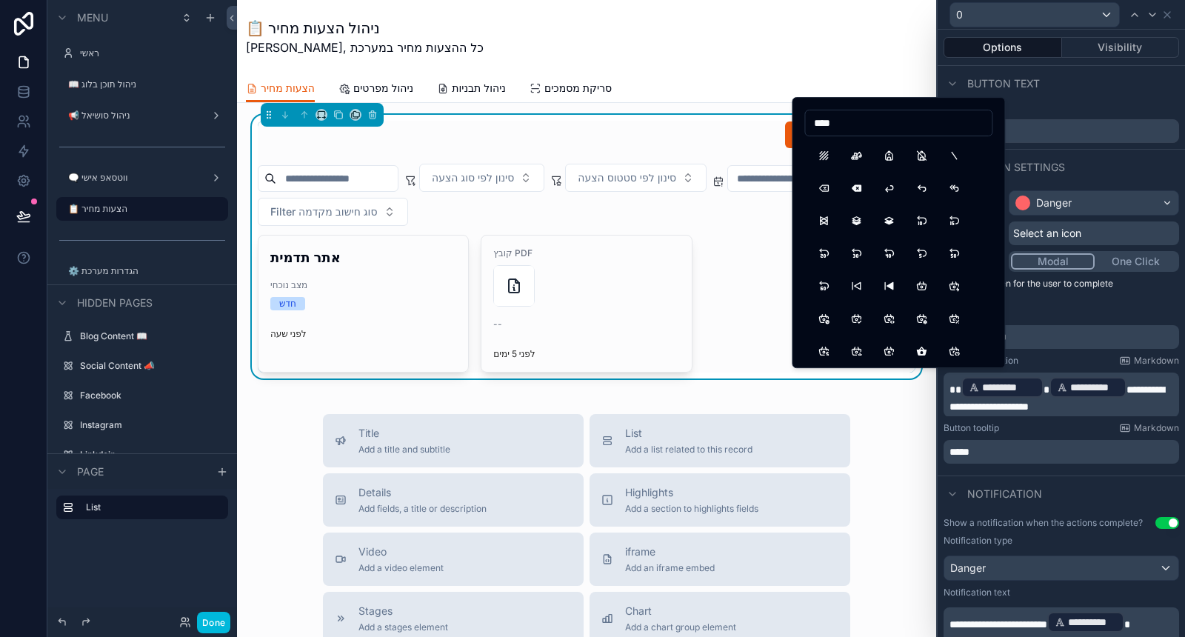
type input "****"
click at [822, 184] on button "Backspace" at bounding box center [823, 188] width 27 height 27
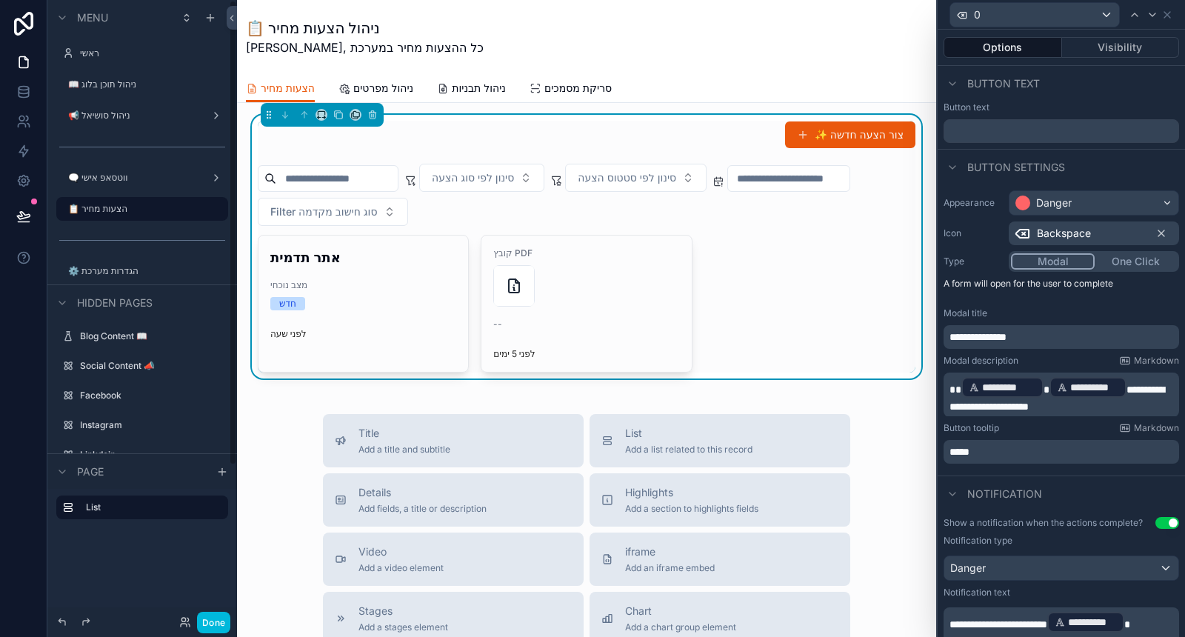
click at [216, 615] on button "Done" at bounding box center [213, 622] width 33 height 21
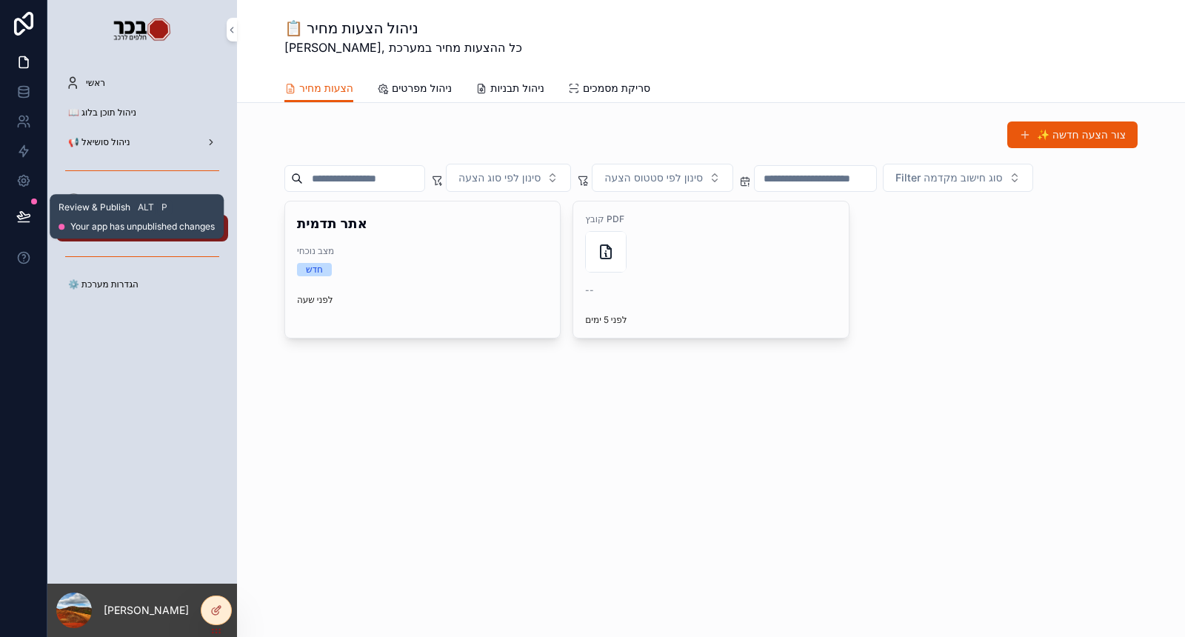
click at [24, 218] on icon at bounding box center [23, 215] width 13 height 7
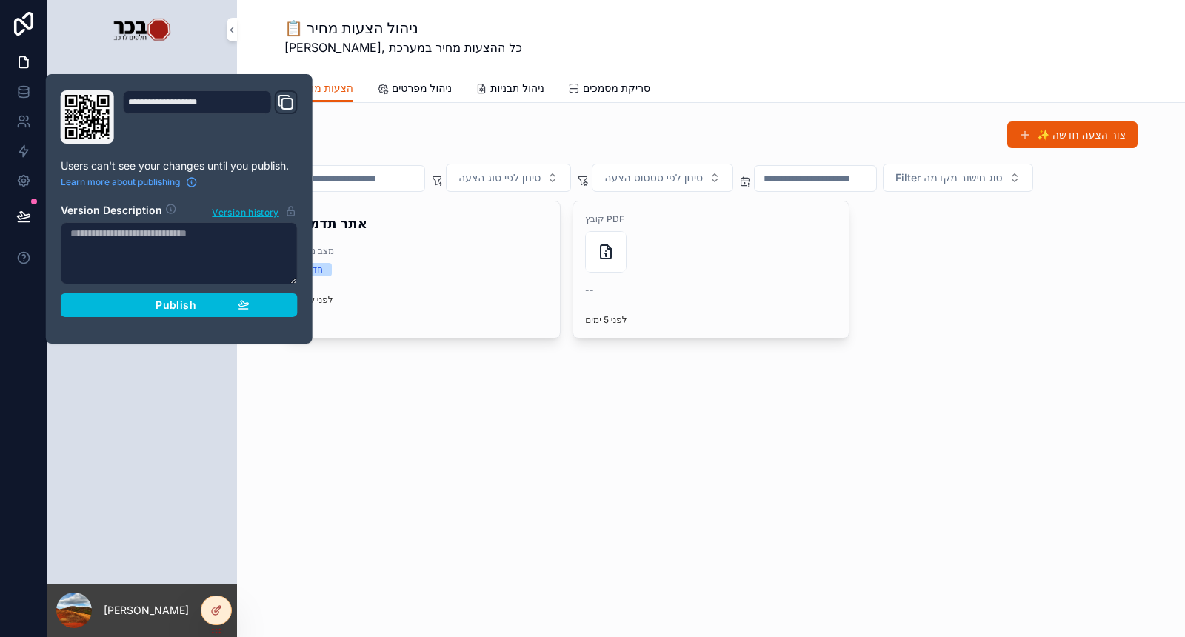
click at [224, 299] on div "Publish" at bounding box center [179, 305] width 141 height 13
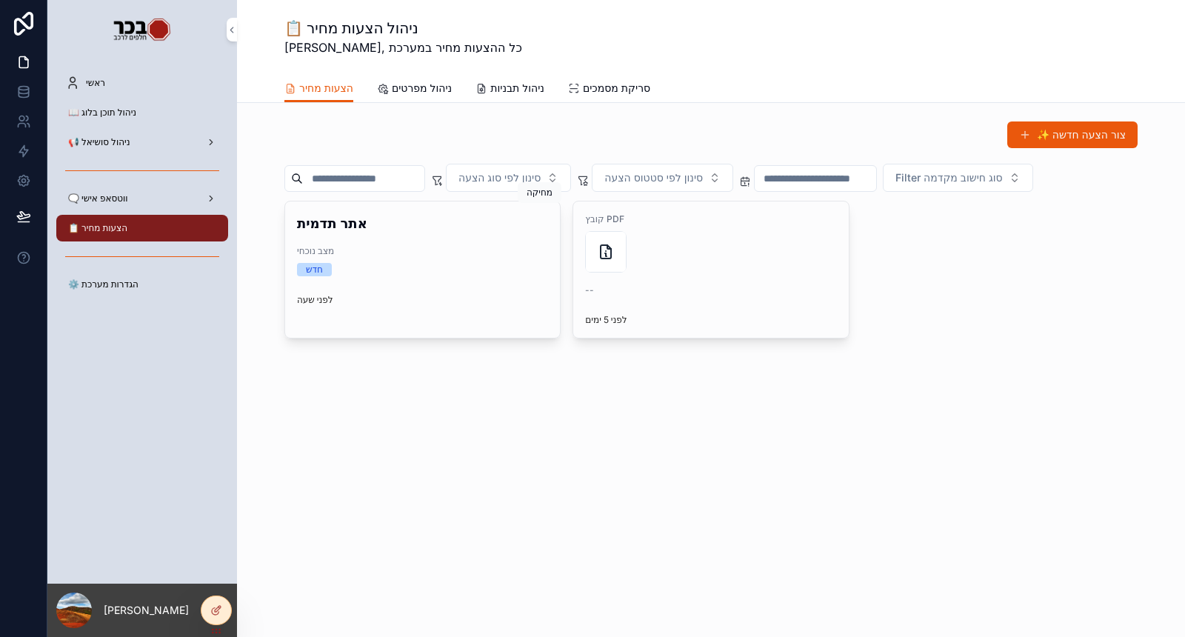
click at [0, 0] on button "scrollable content" at bounding box center [0, 0] width 0 height 0
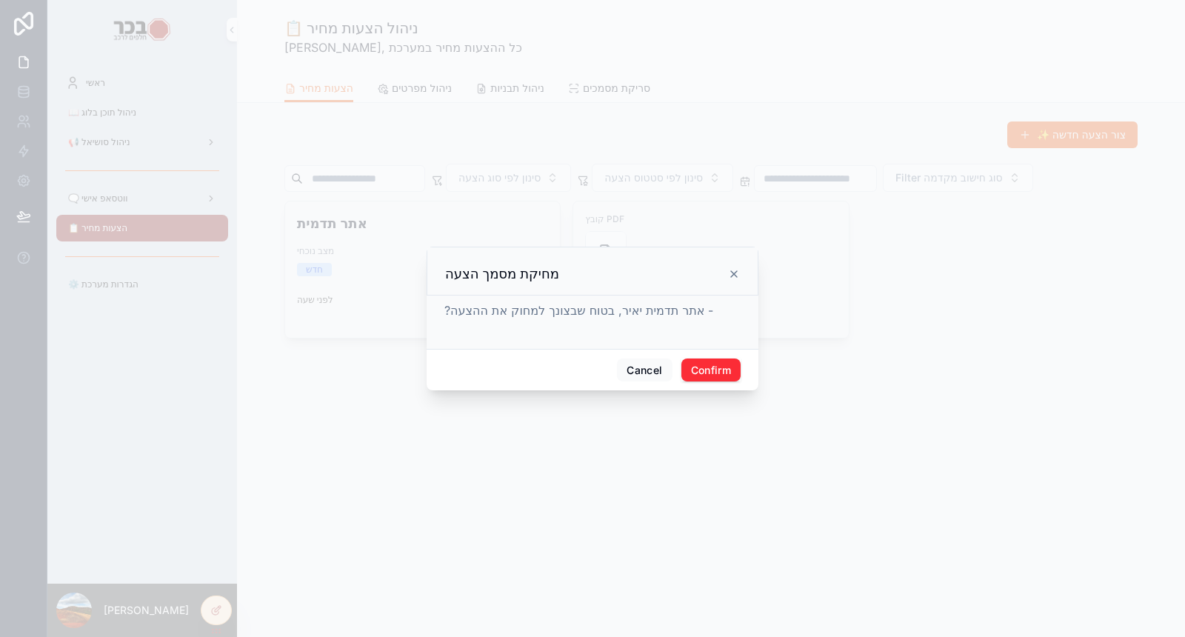
click at [732, 269] on icon at bounding box center [734, 274] width 12 height 12
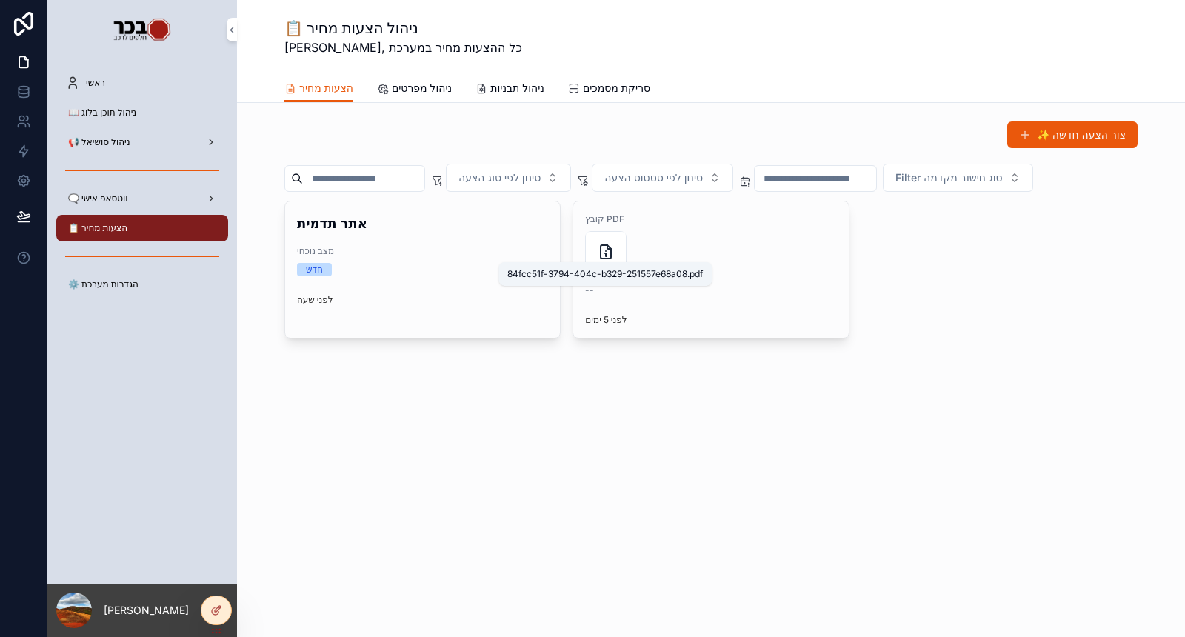
click at [613, 243] on icon "scrollable content" at bounding box center [606, 252] width 18 height 18
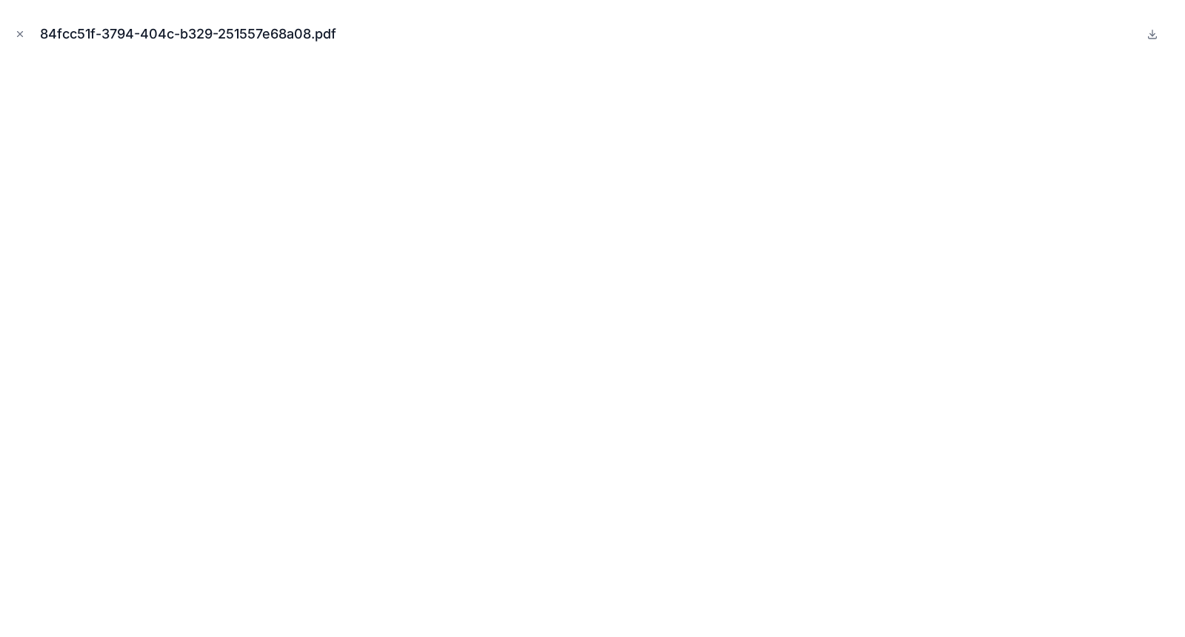
click at [16, 31] on icon "Close modal" at bounding box center [20, 34] width 10 height 10
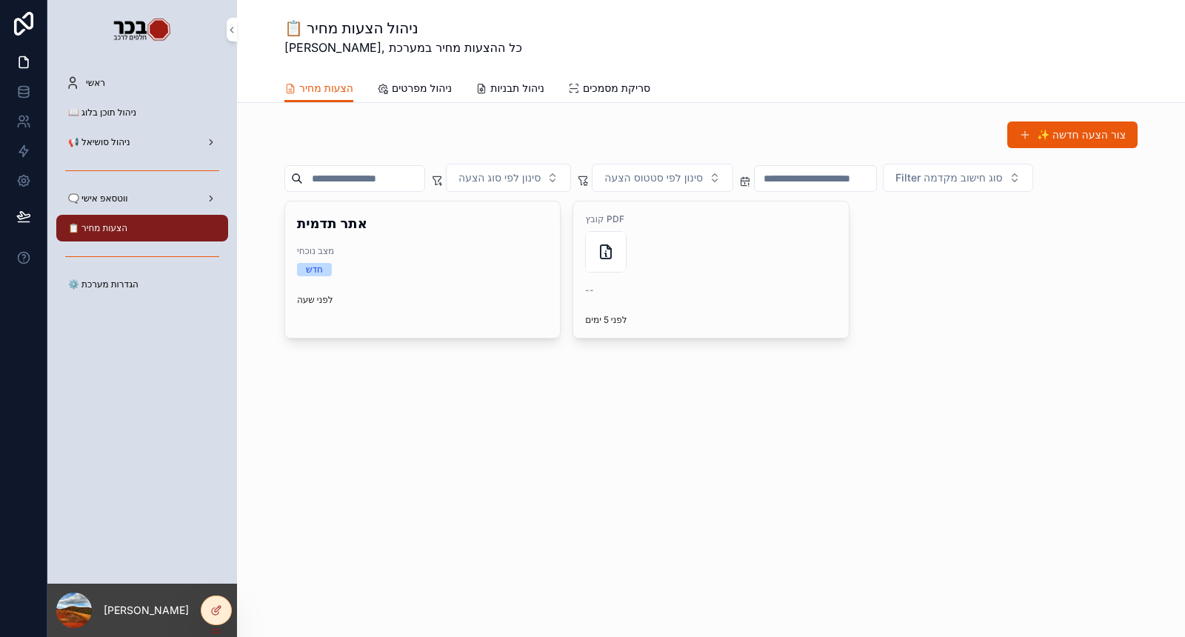
click at [430, 90] on span "ניהול מפרטים" at bounding box center [422, 88] width 60 height 15
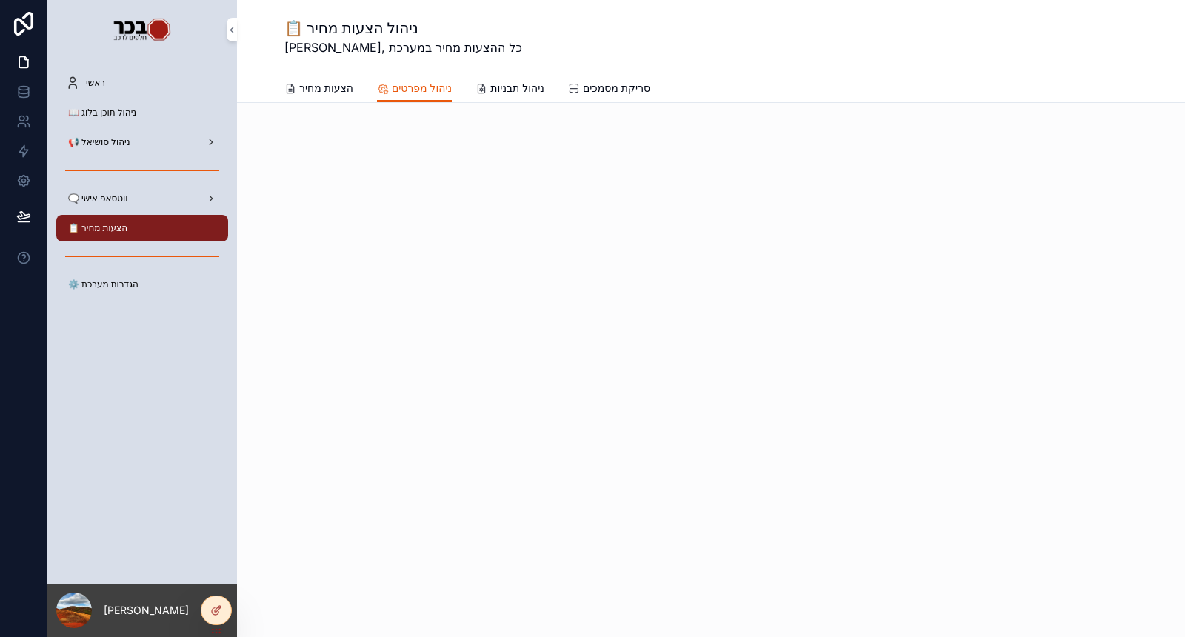
click at [204, 613] on div at bounding box center [216, 610] width 30 height 28
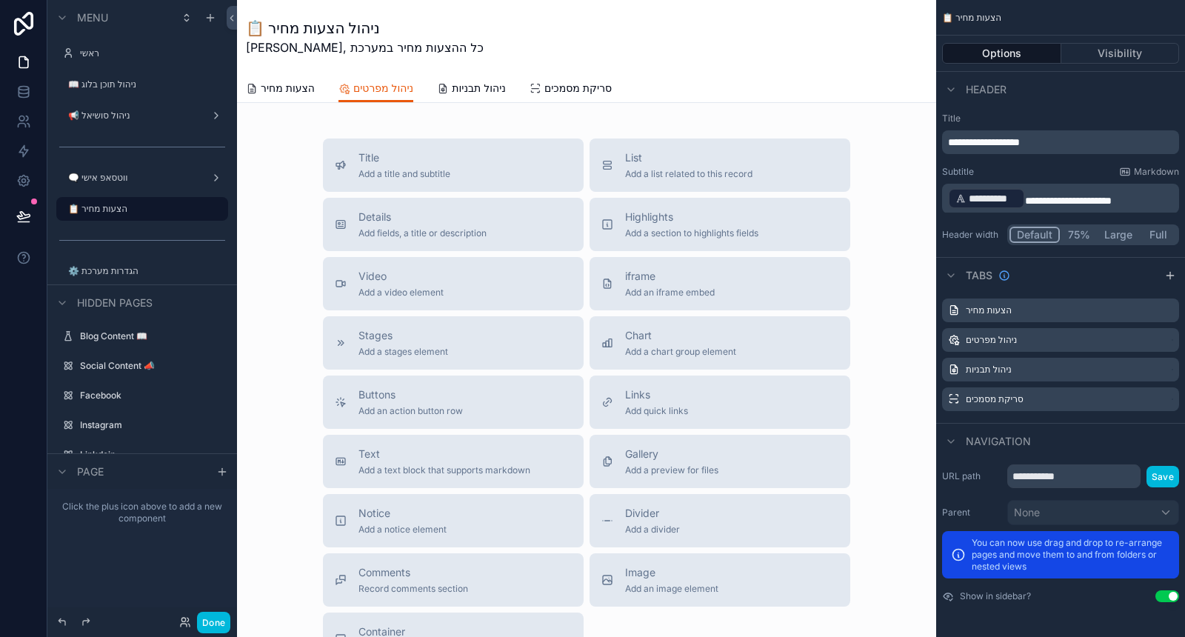
click at [670, 158] on span "List" at bounding box center [688, 157] width 127 height 15
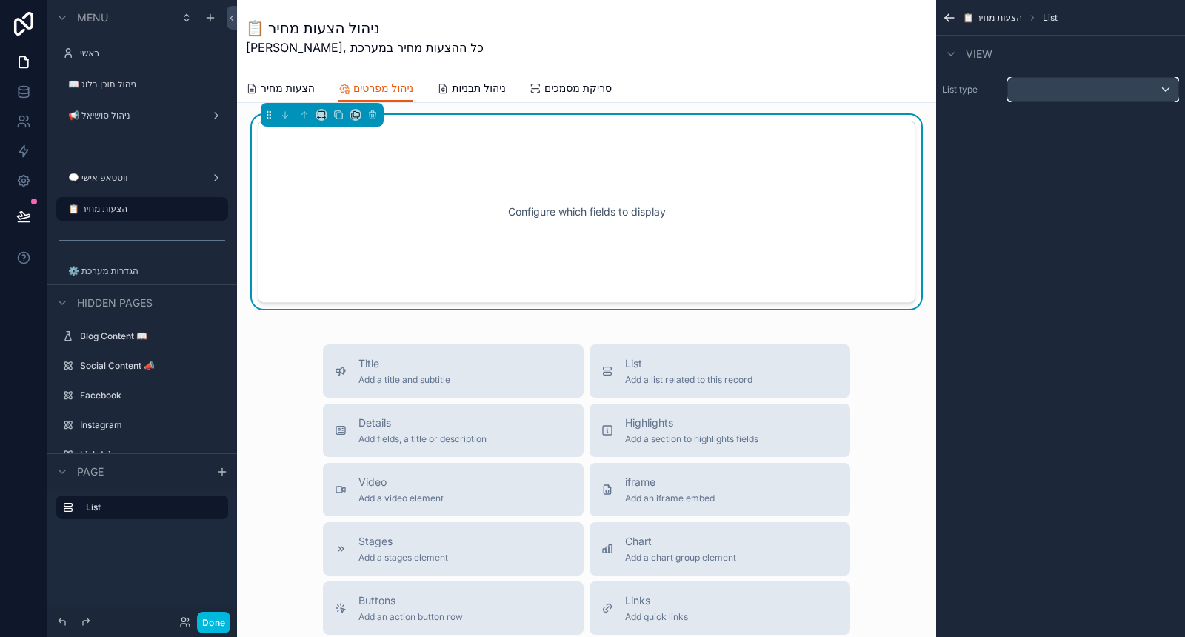
click at [1061, 89] on div "scrollable content" at bounding box center [1093, 90] width 170 height 24
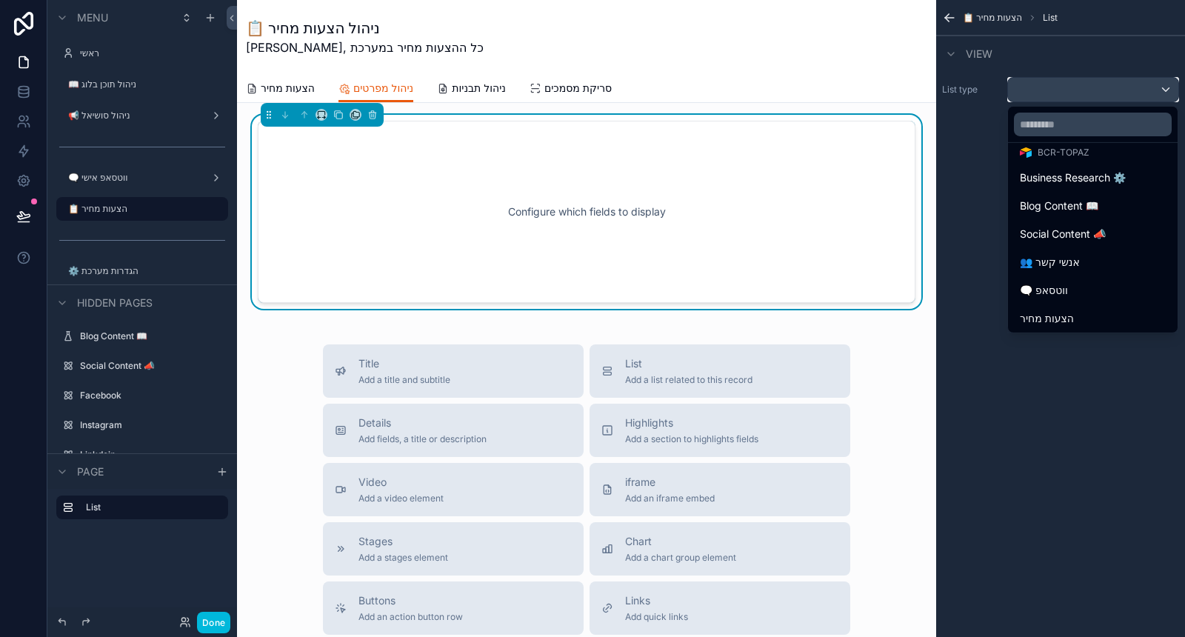
scroll to position [93, 0]
click at [1102, 320] on div "פריטי הצעות מחיר" at bounding box center [1093, 317] width 146 height 18
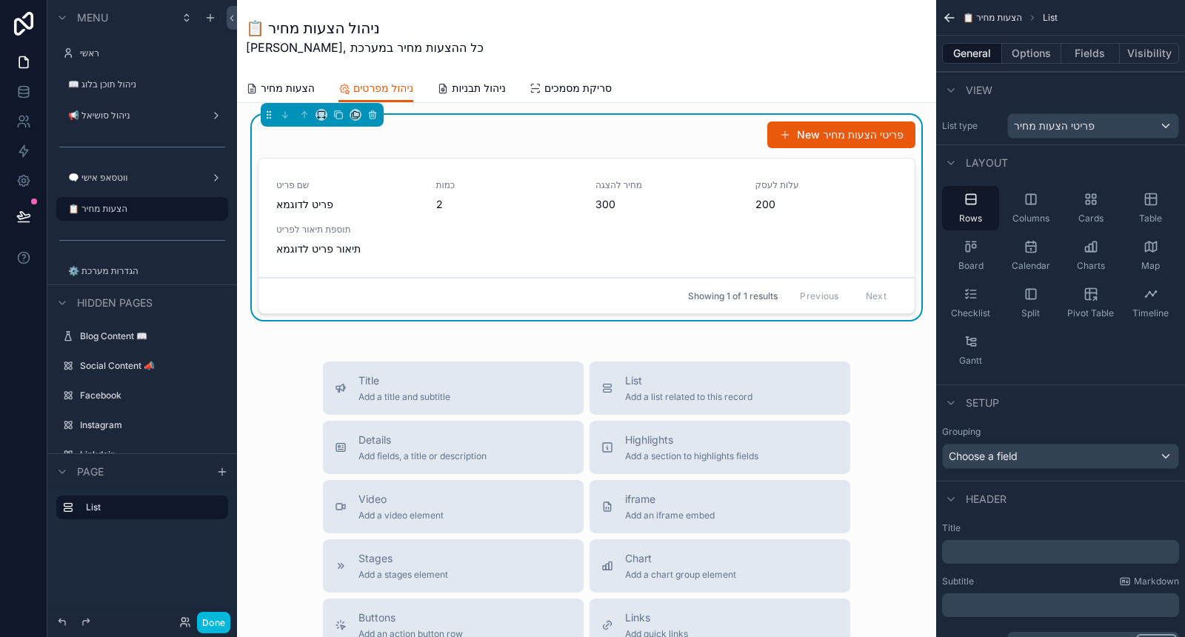
scroll to position [82, 0]
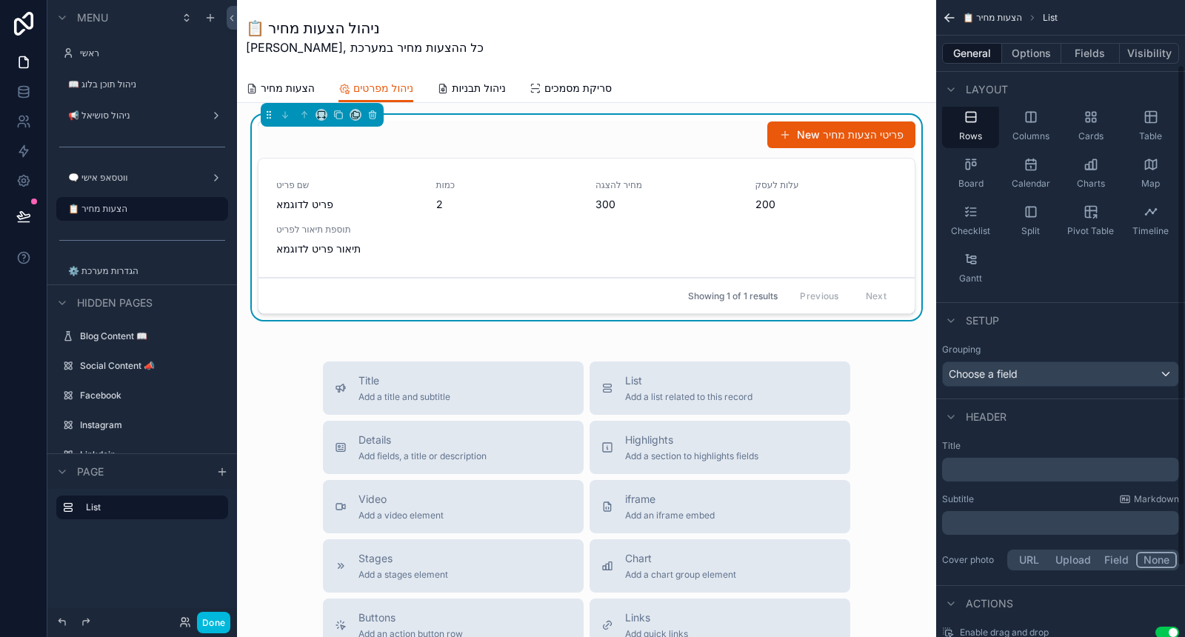
click at [1016, 467] on p "﻿" at bounding box center [1062, 469] width 228 height 15
click at [948, 467] on span "**********" at bounding box center [1002, 469] width 109 height 10
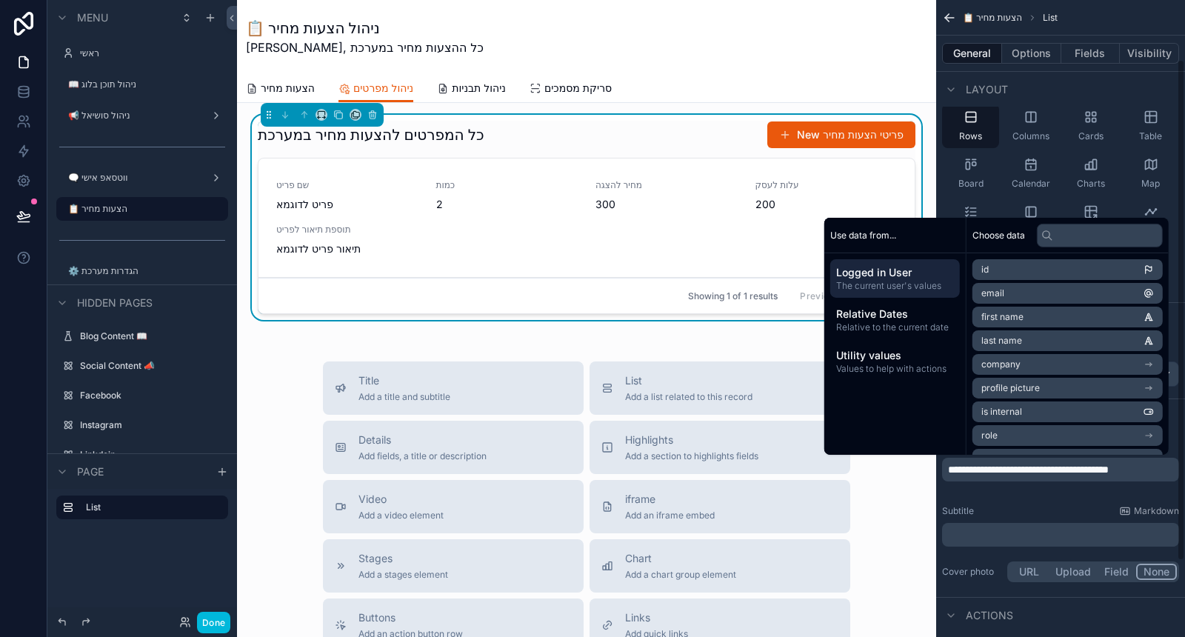
scroll to position [80, 0]
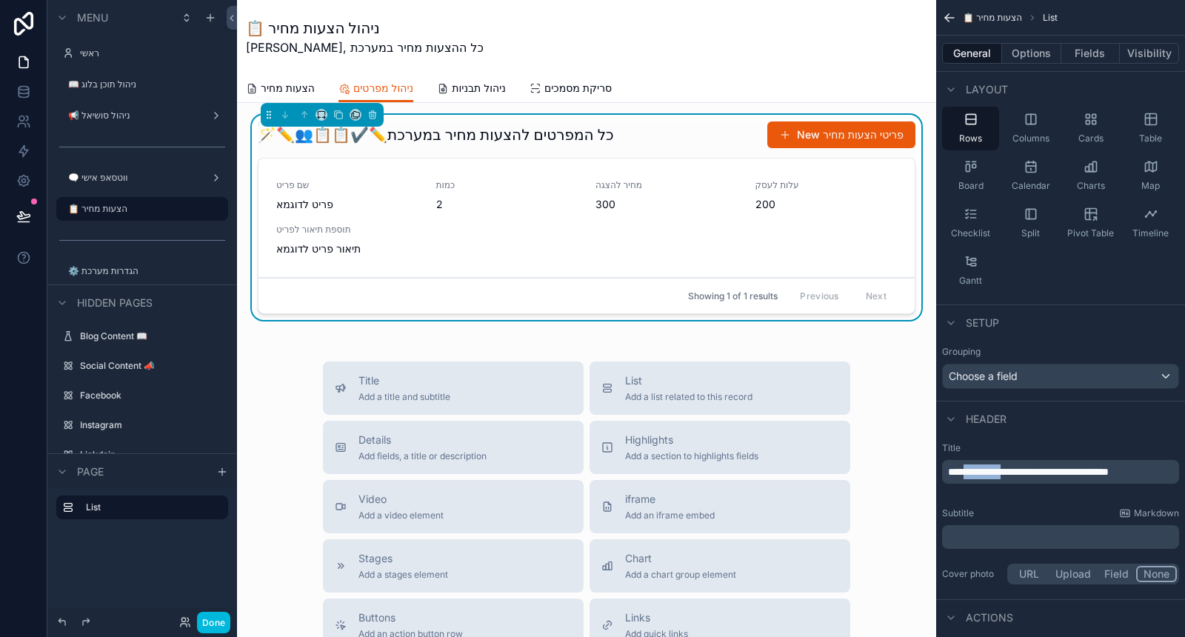
drag, startPoint x: 1046, startPoint y: 465, endPoint x: 978, endPoint y: 467, distance: 68.2
click at [979, 467] on span "**********" at bounding box center [1028, 472] width 161 height 10
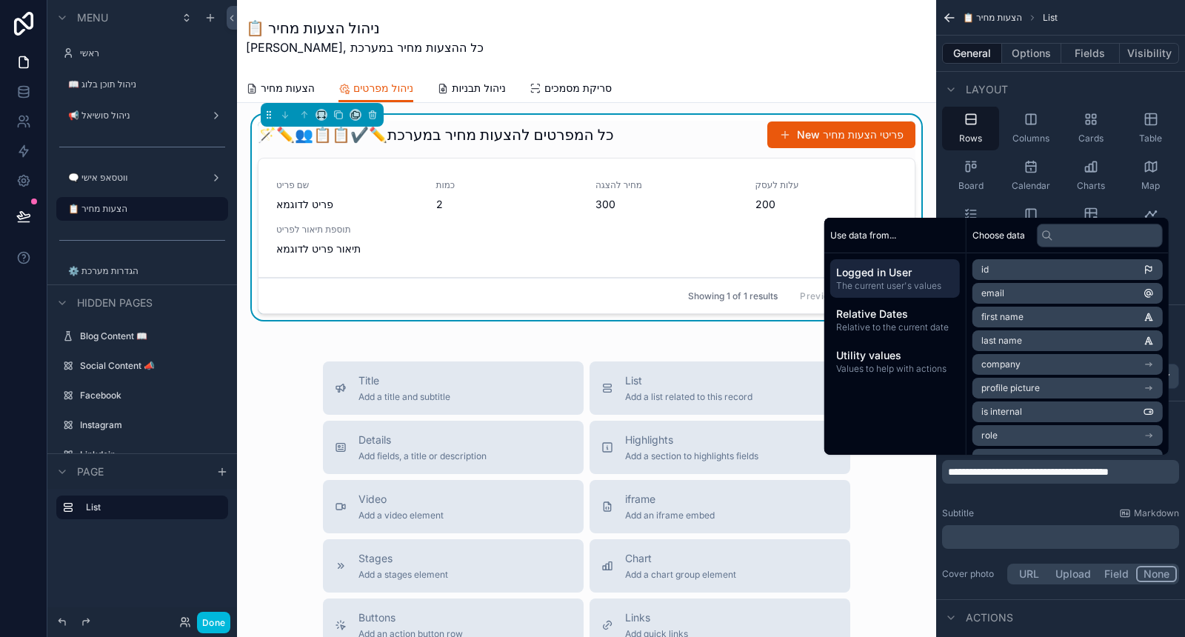
scroll to position [82, 0]
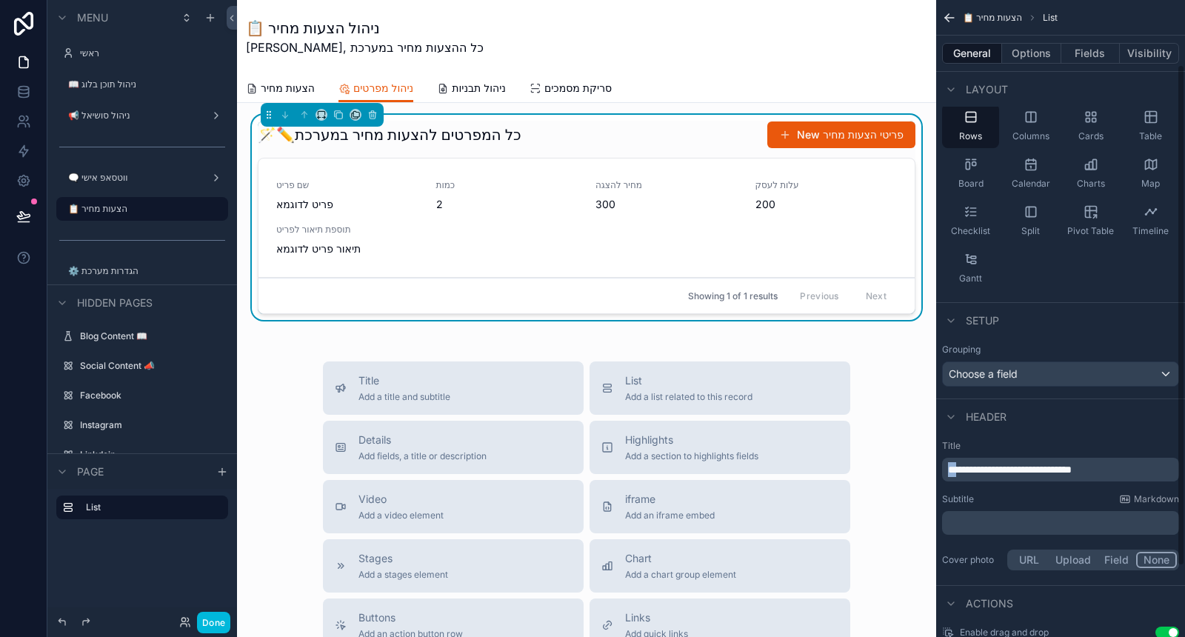
drag, startPoint x: 961, startPoint y: 470, endPoint x: 950, endPoint y: 466, distance: 12.7
click at [950, 466] on span "**********" at bounding box center [1010, 469] width 124 height 10
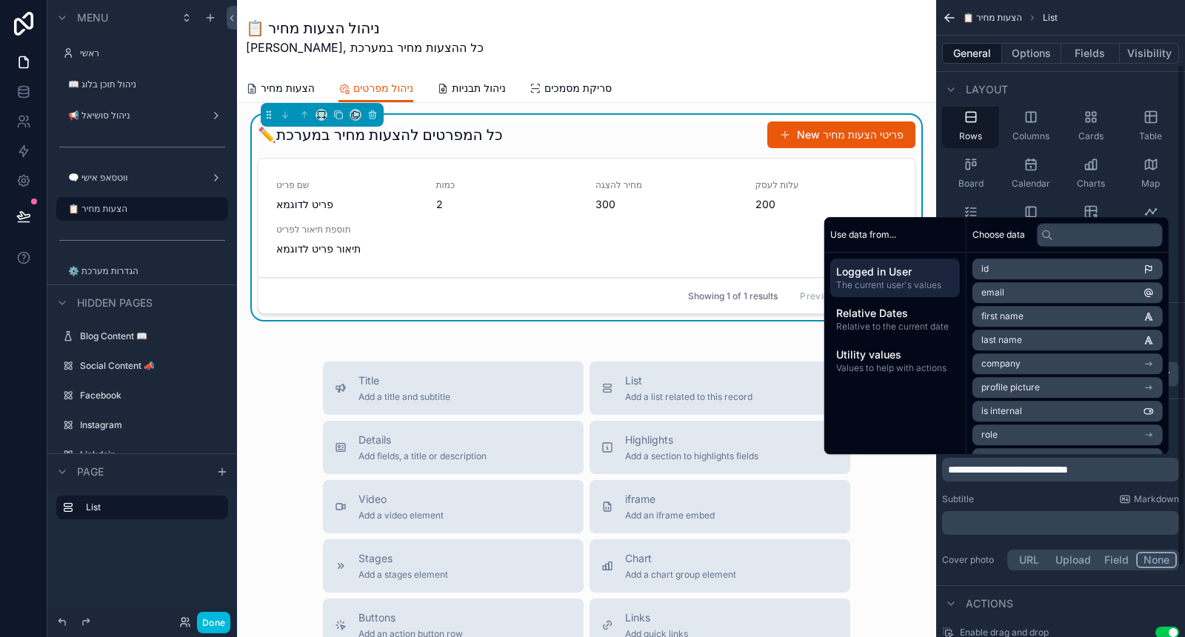
click at [1022, 511] on div "﻿" at bounding box center [1060, 523] width 237 height 24
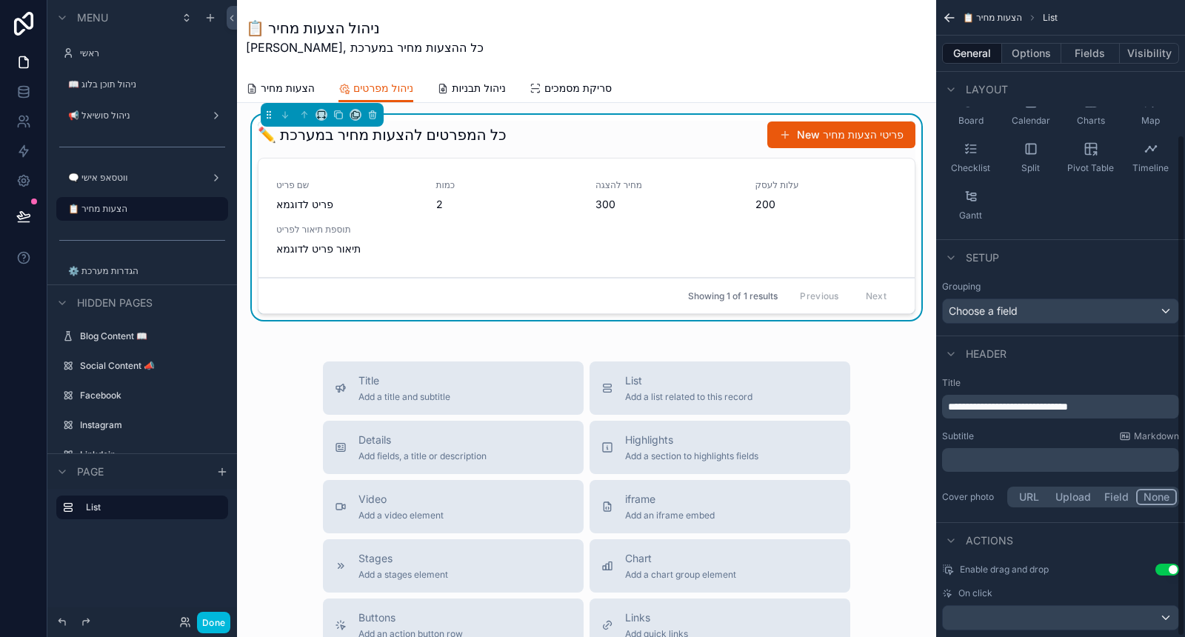
scroll to position [171, 0]
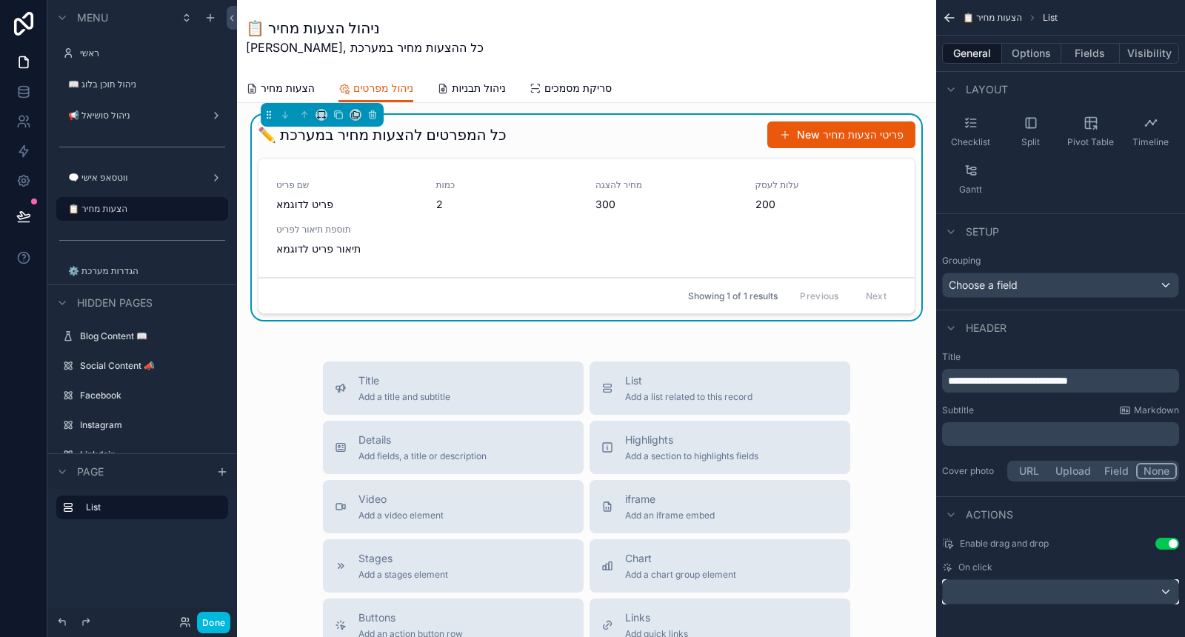
click at [1160, 592] on div "scrollable content" at bounding box center [1061, 592] width 236 height 24
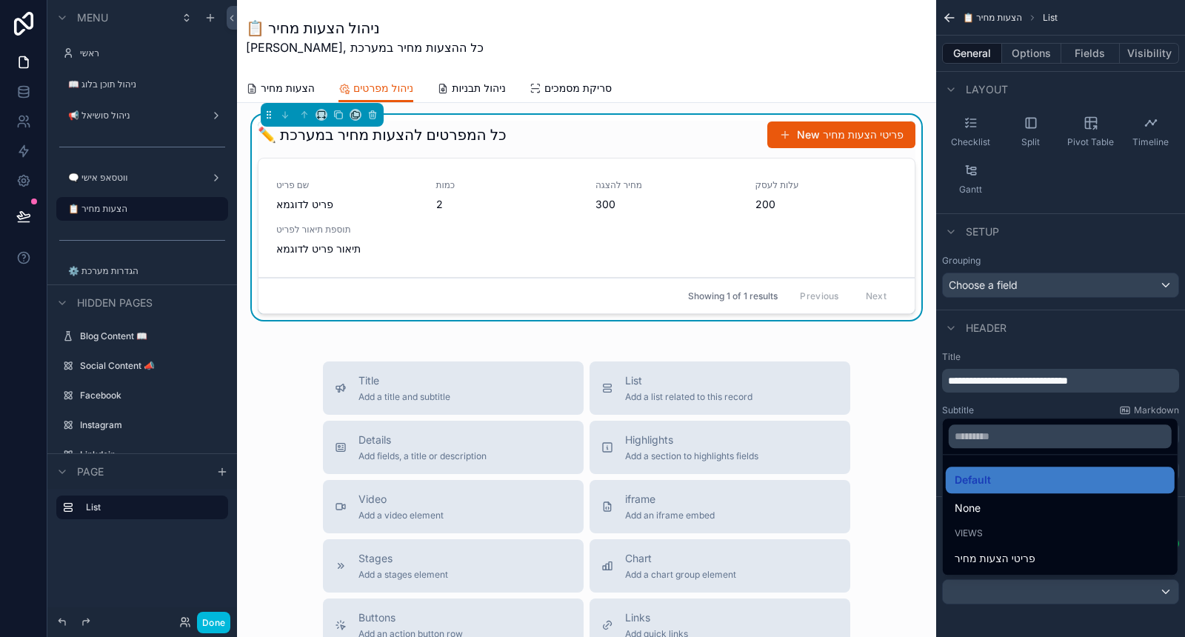
click at [1062, 554] on div "פריטי הצעות מחיר" at bounding box center [1060, 559] width 211 height 18
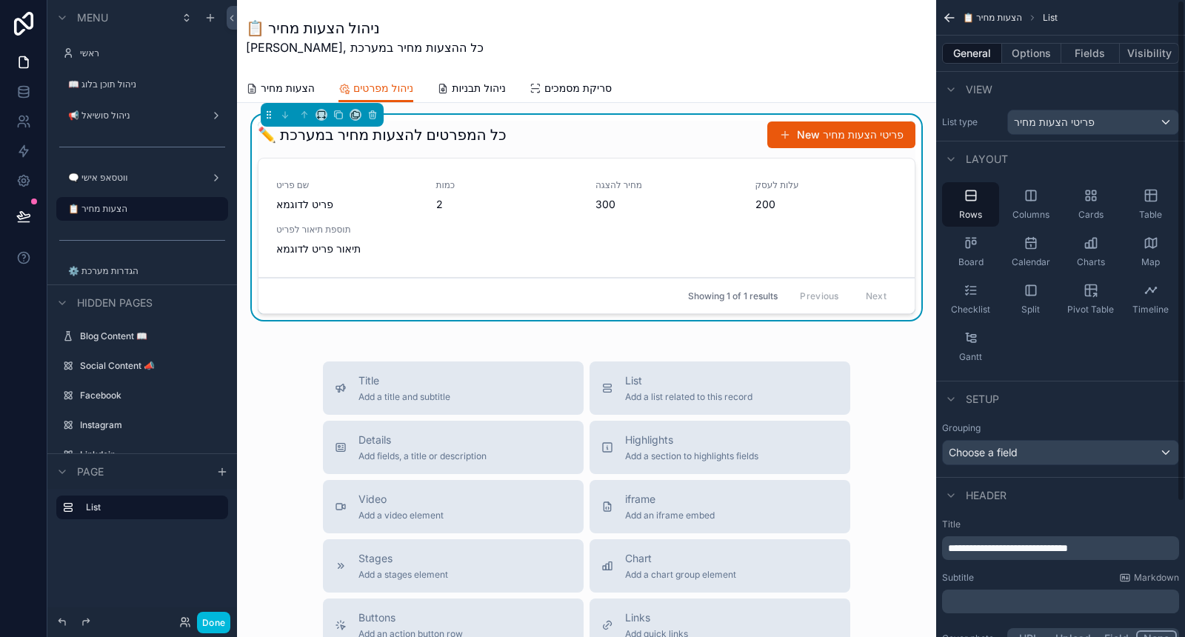
scroll to position [0, 0]
click at [969, 260] on span "Board" at bounding box center [970, 266] width 25 height 12
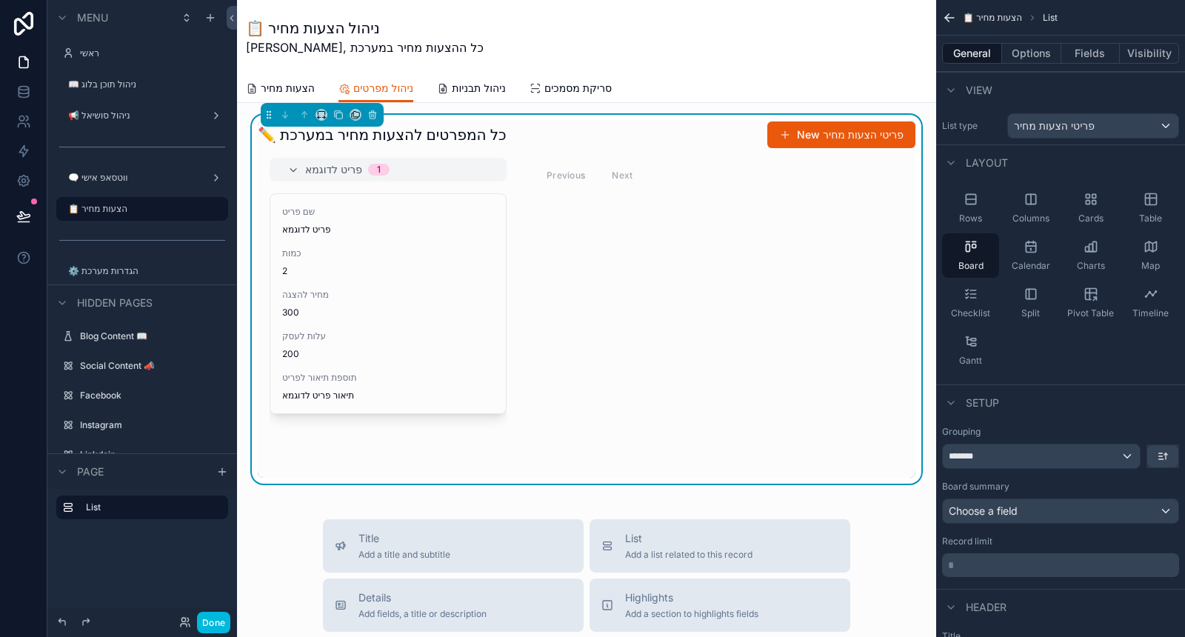
click at [1097, 311] on span "Pivot Table" at bounding box center [1090, 313] width 47 height 12
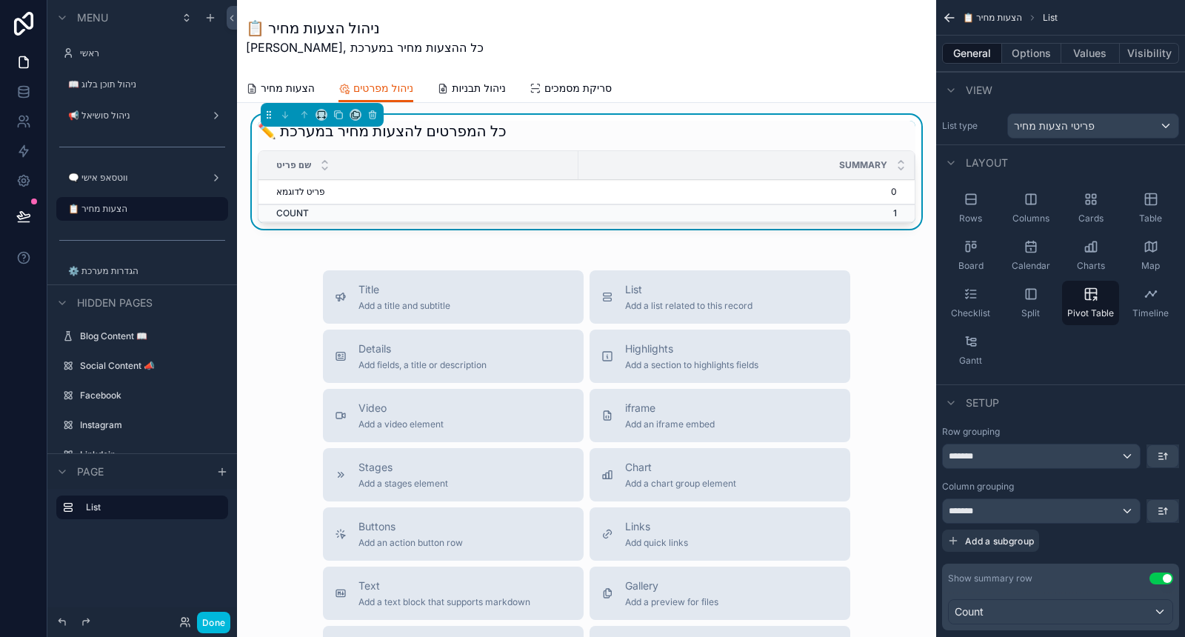
click at [1032, 314] on span "Split" at bounding box center [1030, 313] width 19 height 12
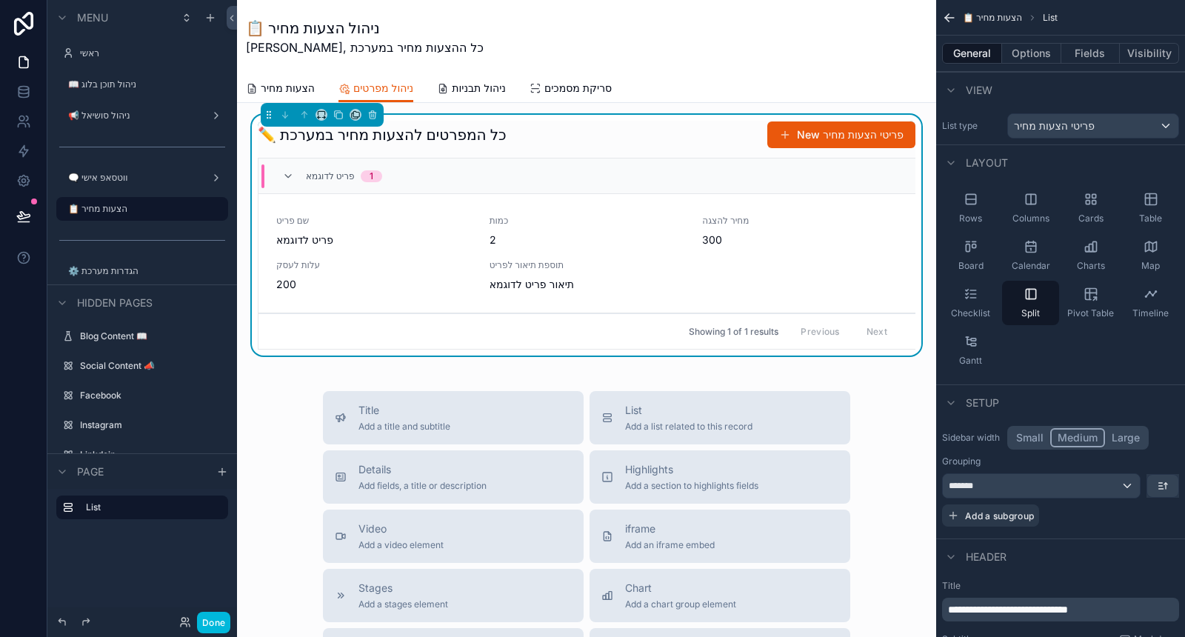
click at [964, 307] on span "Checklist" at bounding box center [970, 313] width 39 height 12
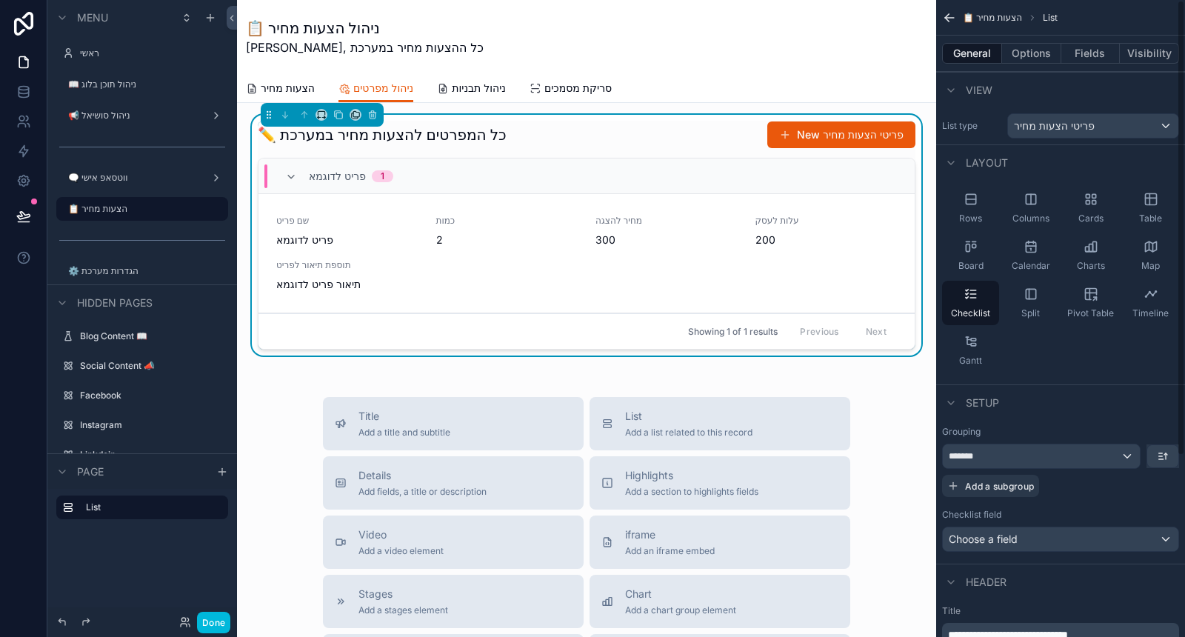
click at [1153, 256] on div "Map" at bounding box center [1150, 255] width 57 height 44
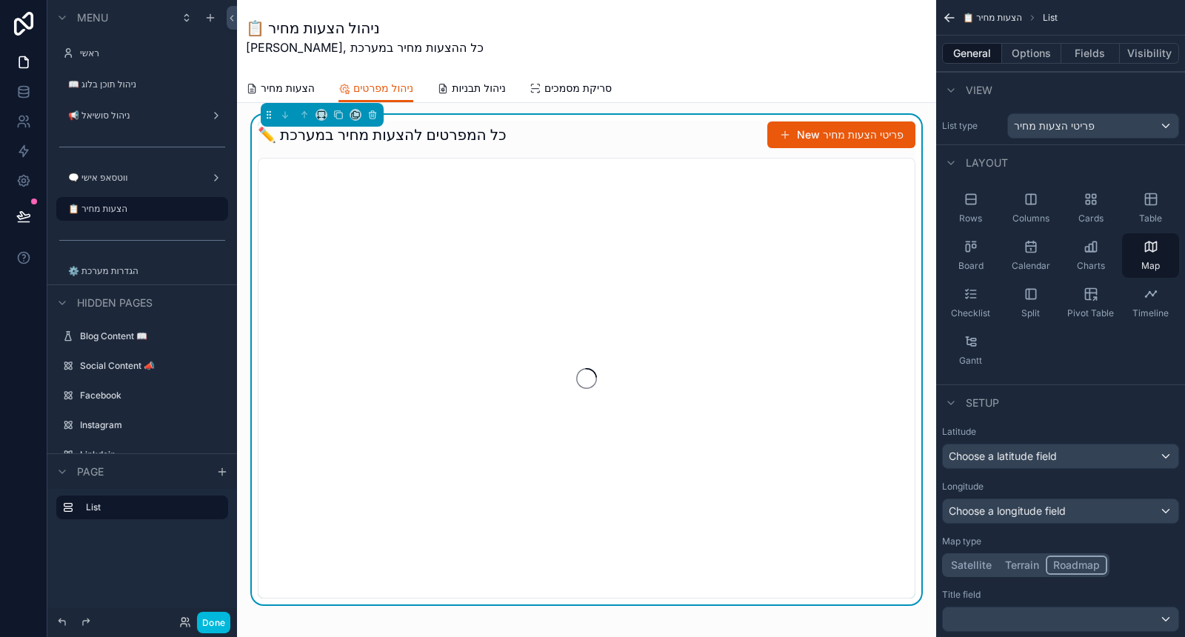
click at [1142, 316] on span "Timeline" at bounding box center [1151, 313] width 36 height 12
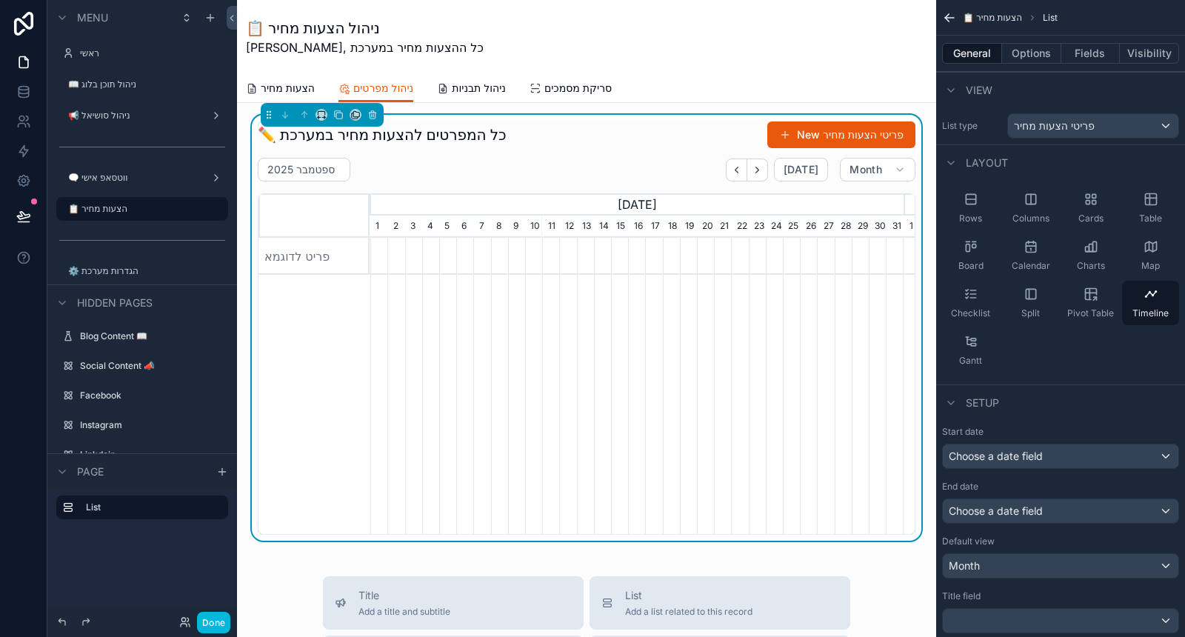
scroll to position [0, 533]
click at [961, 345] on div "Gantt" at bounding box center [970, 350] width 57 height 44
click at [978, 308] on span "Checklist" at bounding box center [970, 313] width 39 height 12
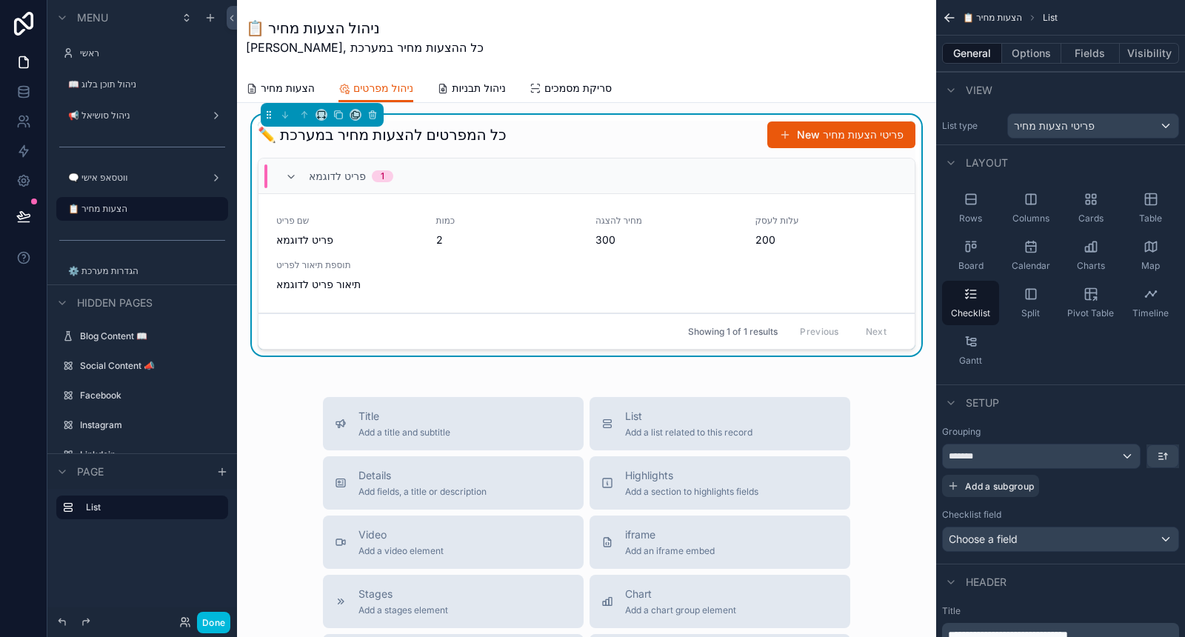
click at [978, 356] on span "Gantt" at bounding box center [970, 361] width 23 height 12
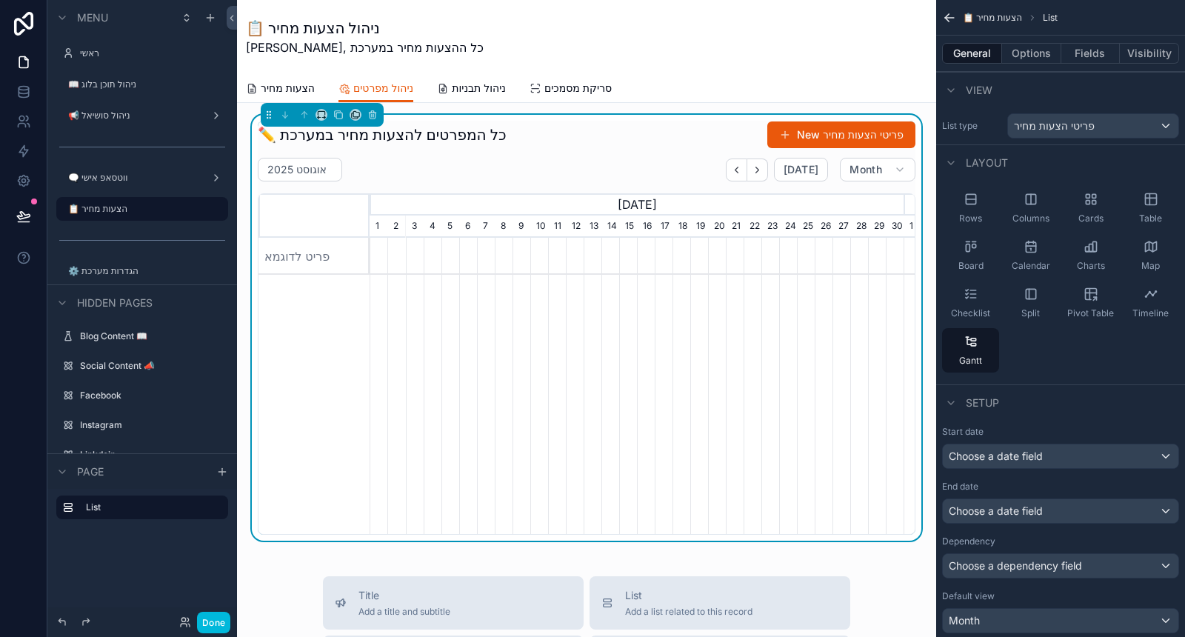
click at [1047, 41] on div "General Options Fields Visibility" at bounding box center [1060, 54] width 249 height 36
click at [1021, 207] on div "Columns" at bounding box center [1030, 208] width 57 height 44
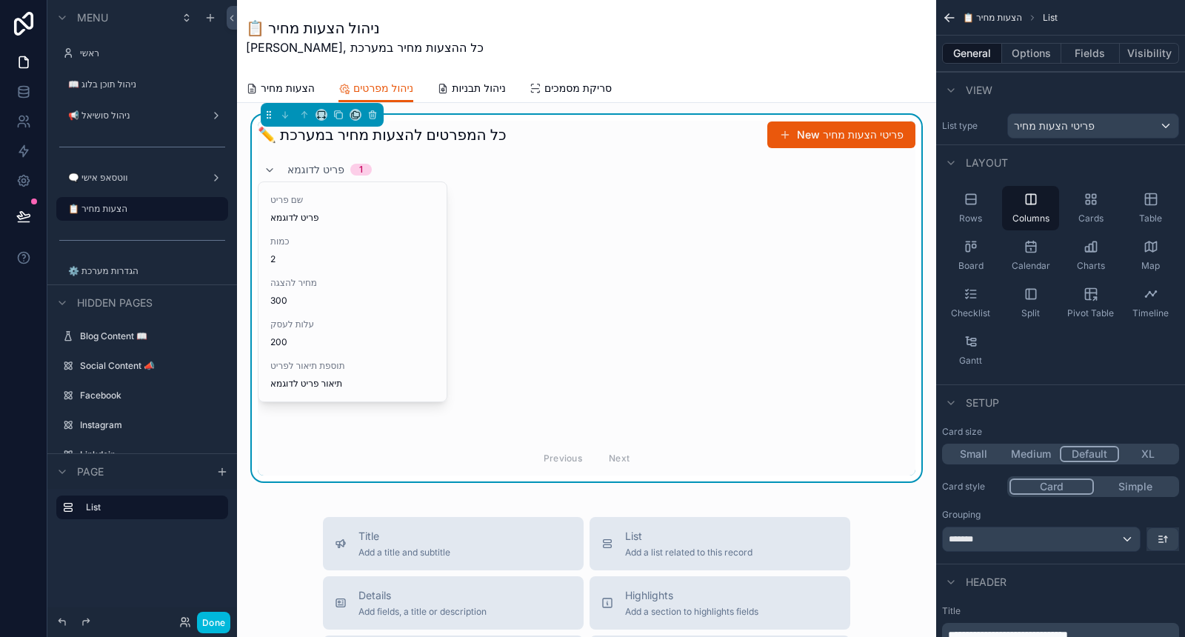
click at [961, 213] on span "Rows" at bounding box center [970, 219] width 23 height 12
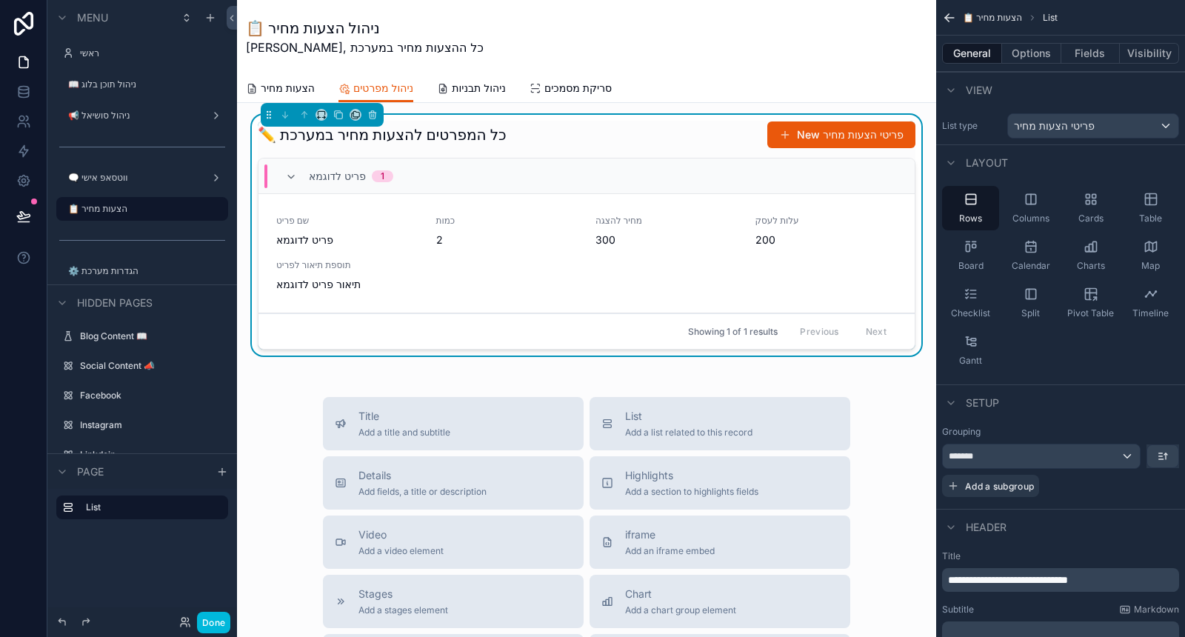
click at [983, 250] on div "Board" at bounding box center [970, 255] width 57 height 44
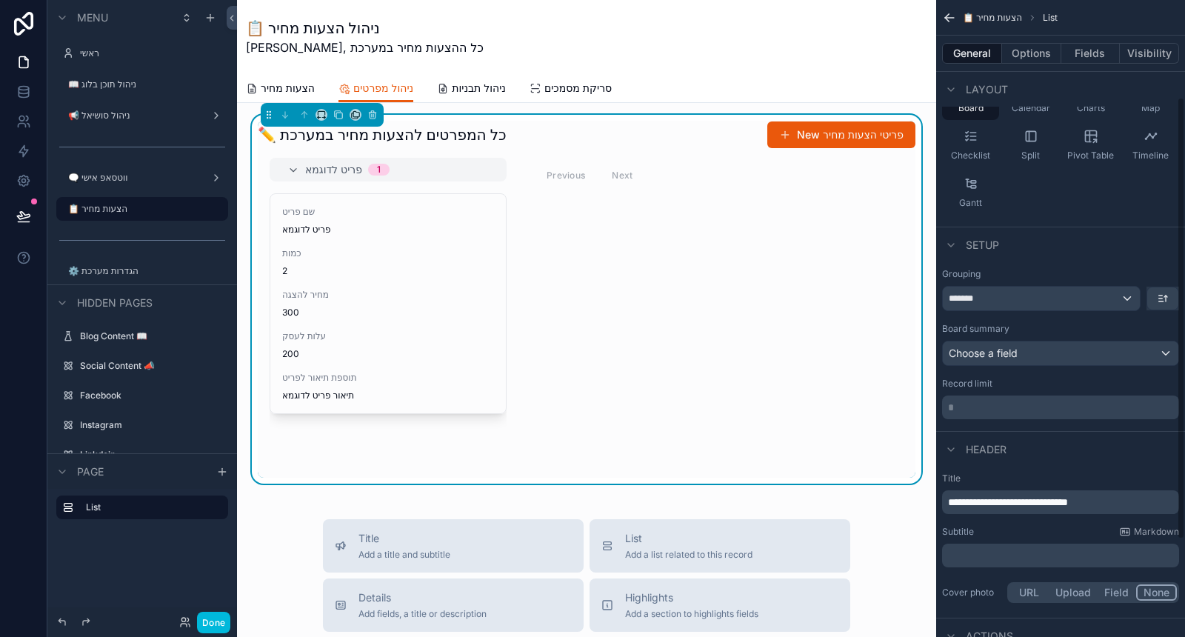
scroll to position [164, 0]
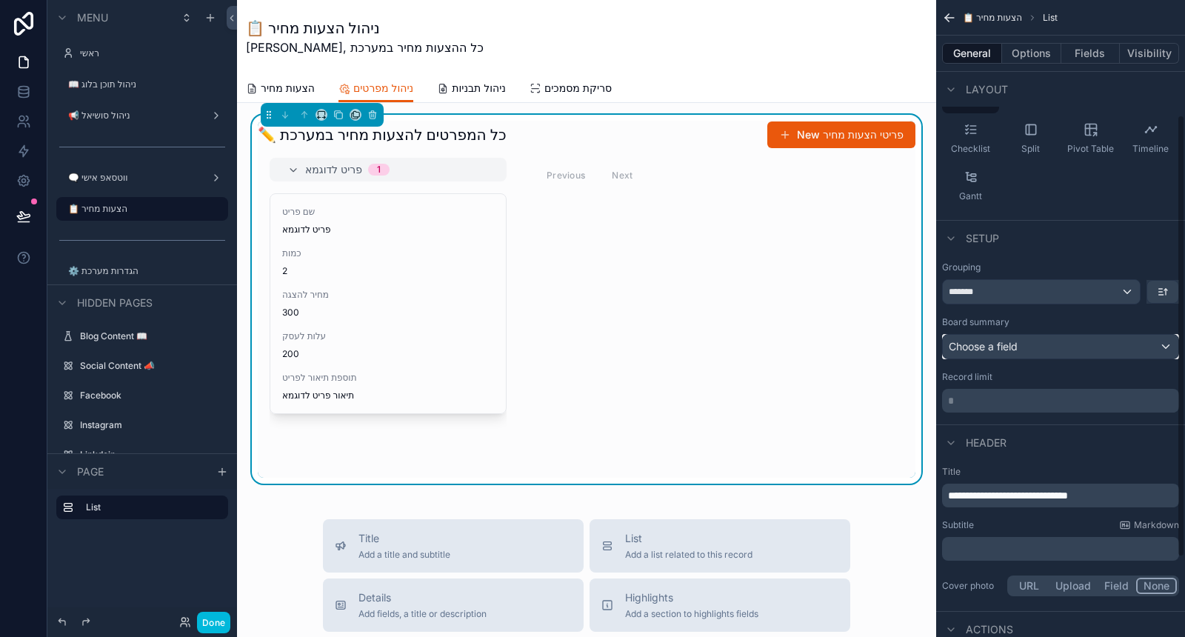
click at [1048, 341] on div "Choose a field" at bounding box center [1061, 347] width 236 height 24
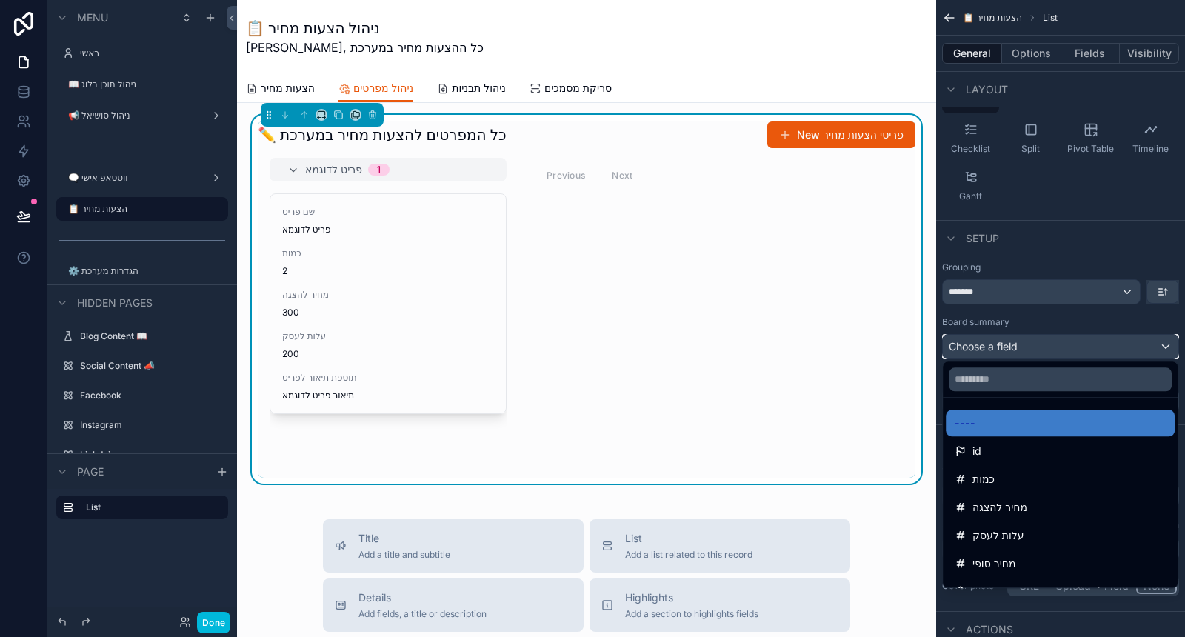
scroll to position [20, 0]
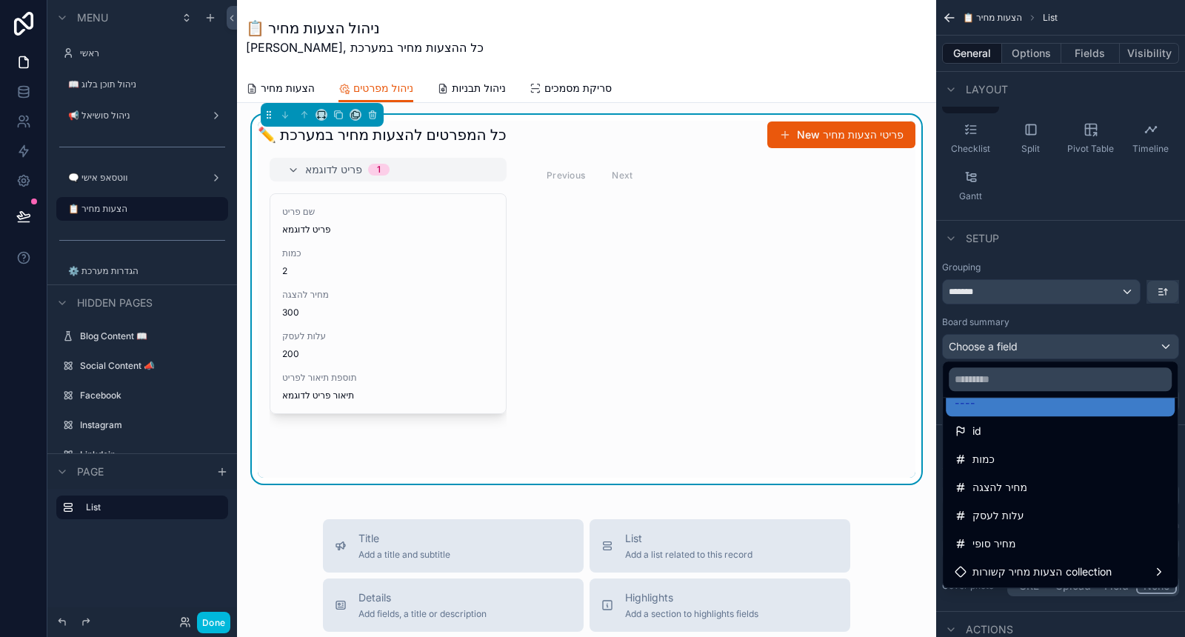
click at [1053, 576] on span "הצעות מחיר קשורות collection" at bounding box center [1042, 572] width 139 height 18
click at [890, 575] on span "הצעות מחיר קשורות collection count" at bounding box center [847, 573] width 170 height 18
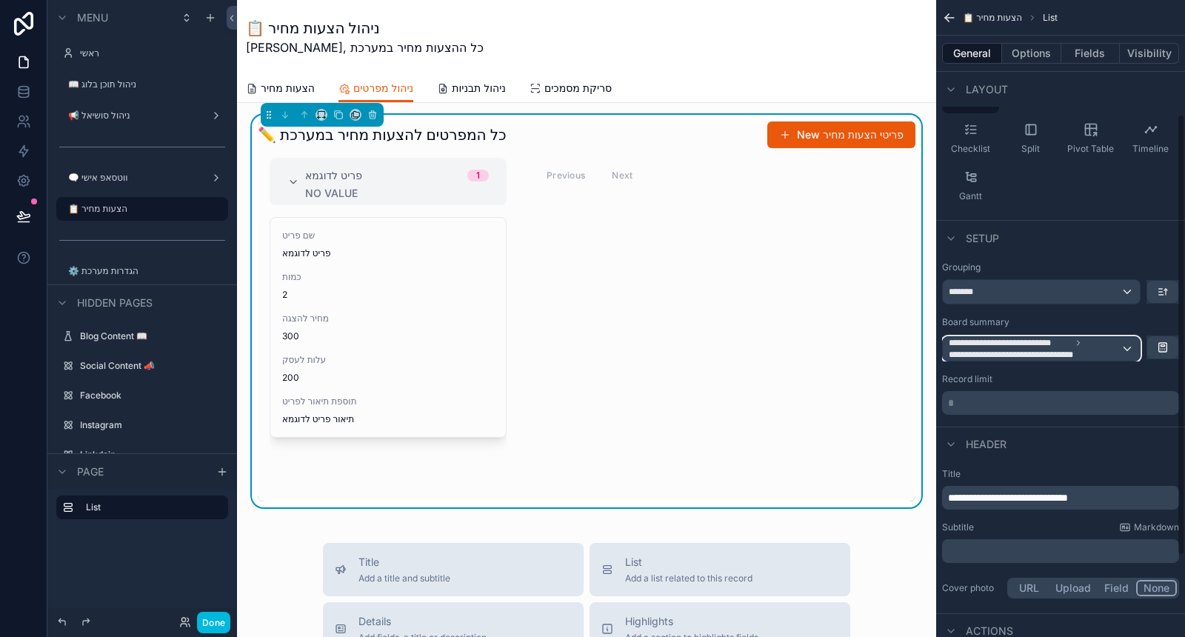
click at [1049, 337] on span "**********" at bounding box center [1010, 343] width 122 height 12
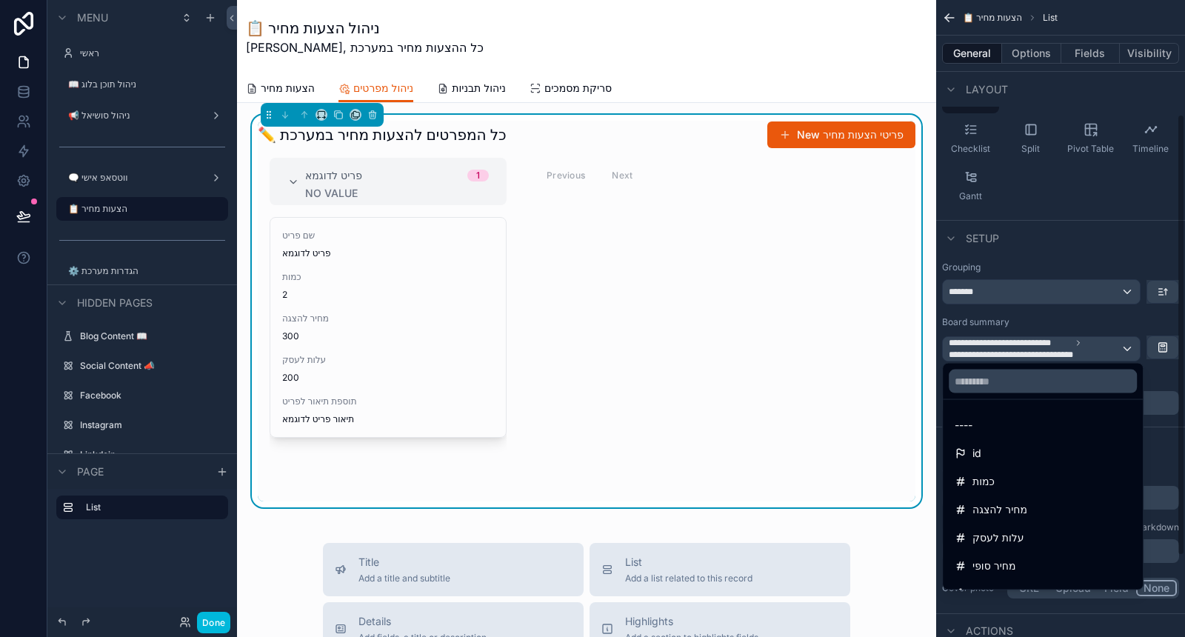
click at [1173, 376] on div "scrollable content" at bounding box center [592, 318] width 1185 height 637
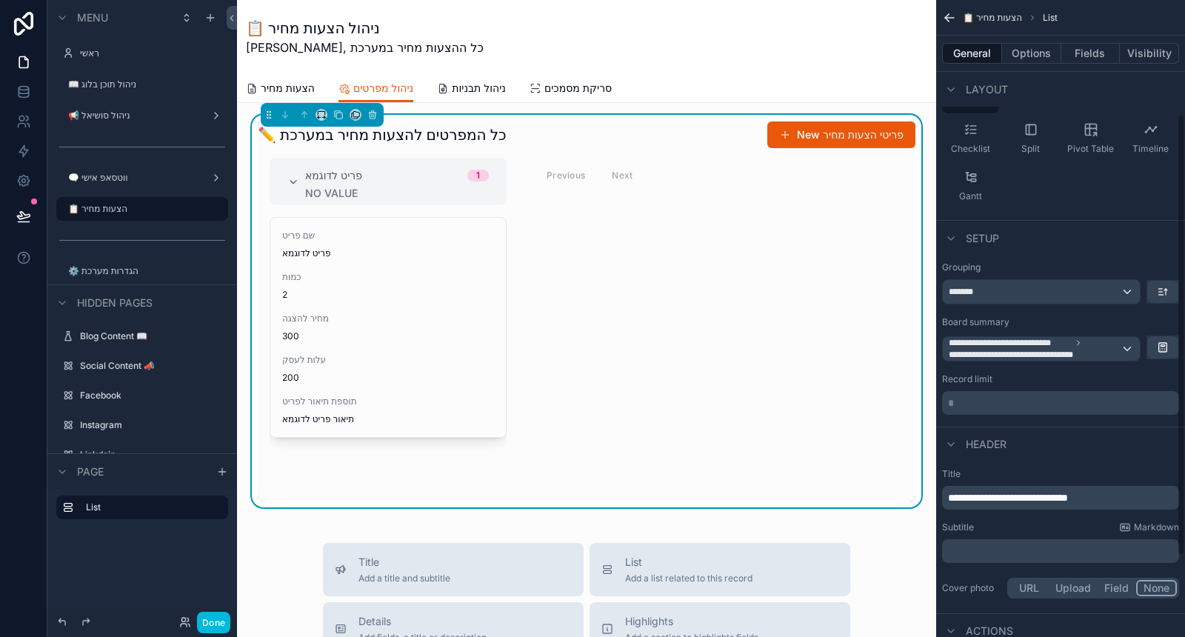
click at [1113, 397] on p "* ﻿" at bounding box center [1062, 403] width 228 height 15
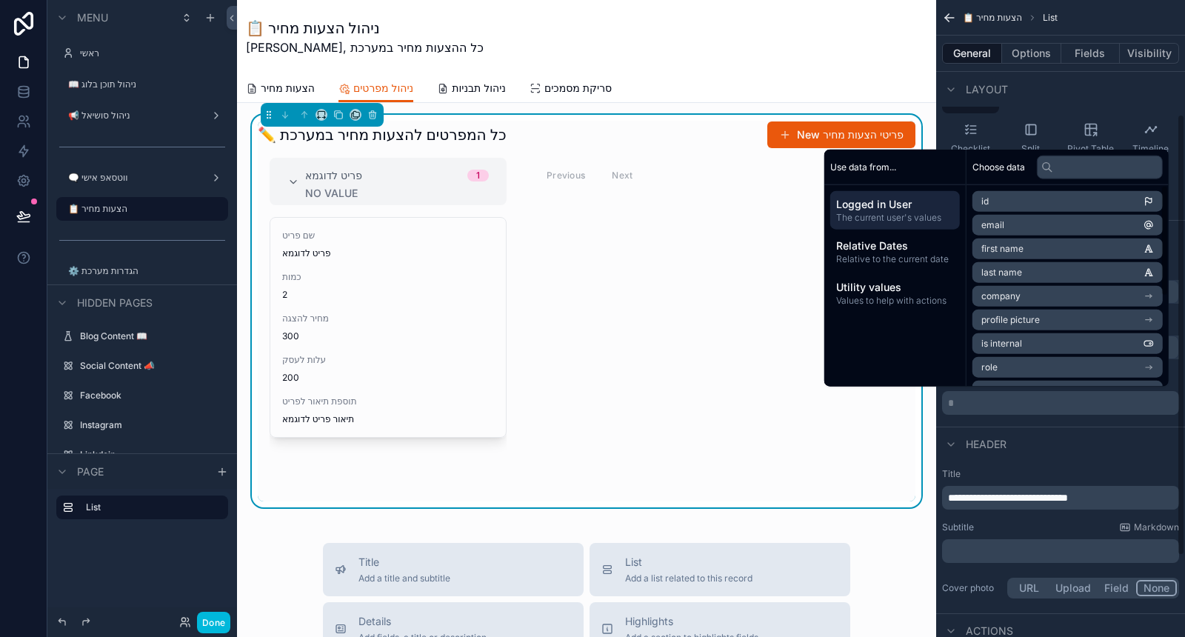
click at [1090, 431] on div "Header" at bounding box center [1060, 445] width 249 height 36
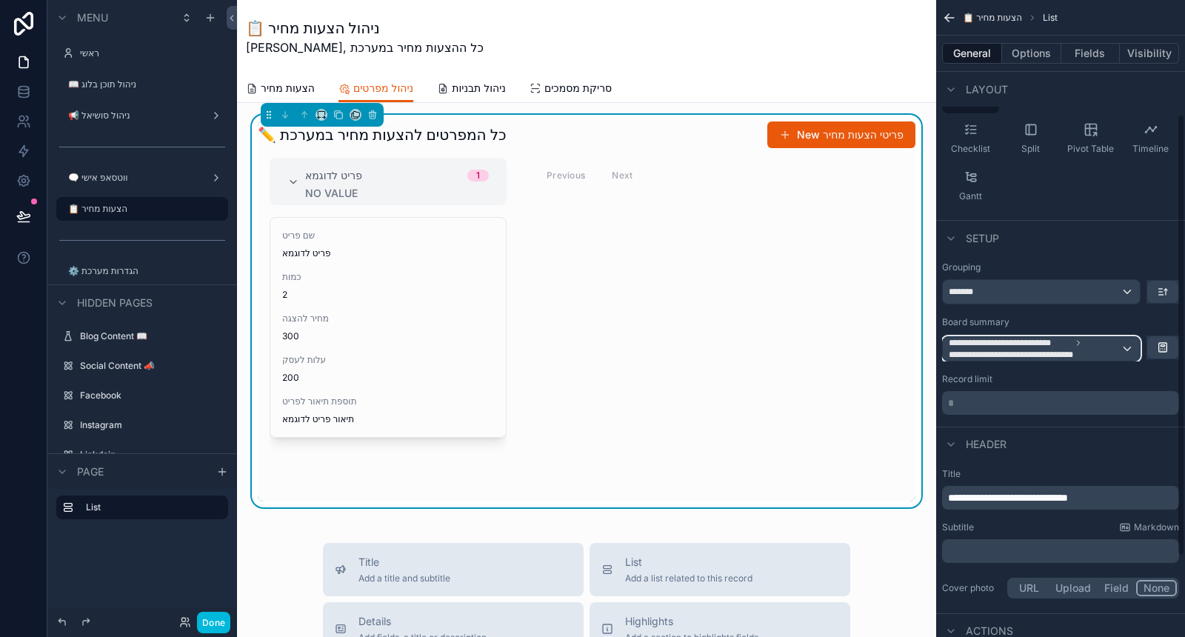
click at [1072, 349] on span "**********" at bounding box center [1023, 355] width 148 height 12
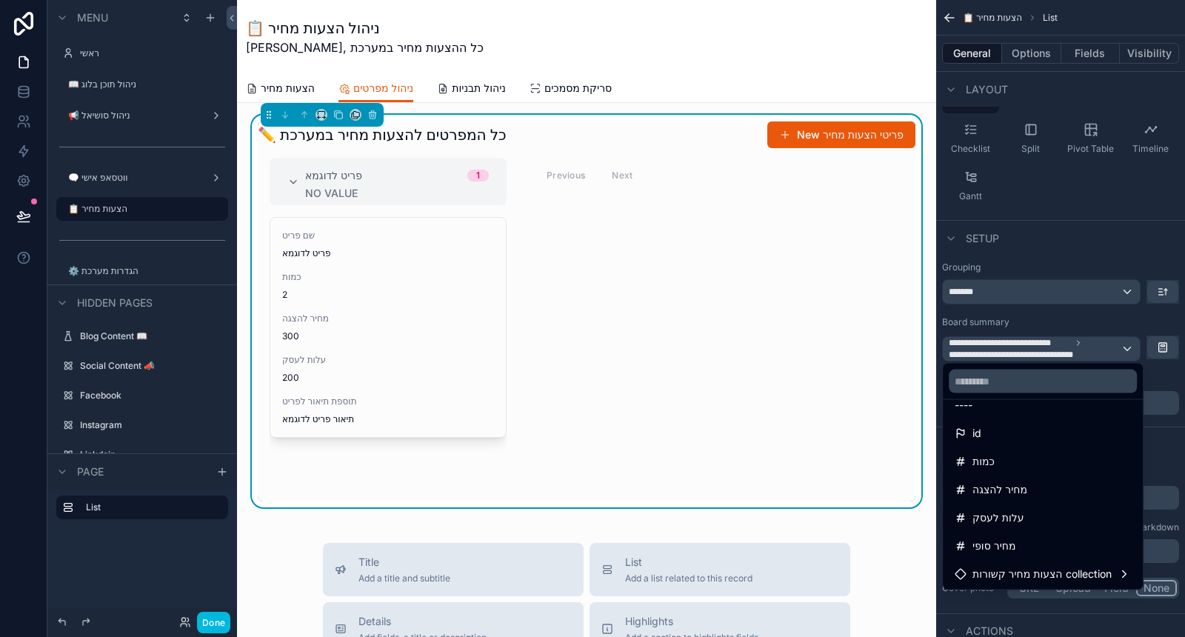
click at [998, 436] on div "id" at bounding box center [1043, 433] width 176 height 18
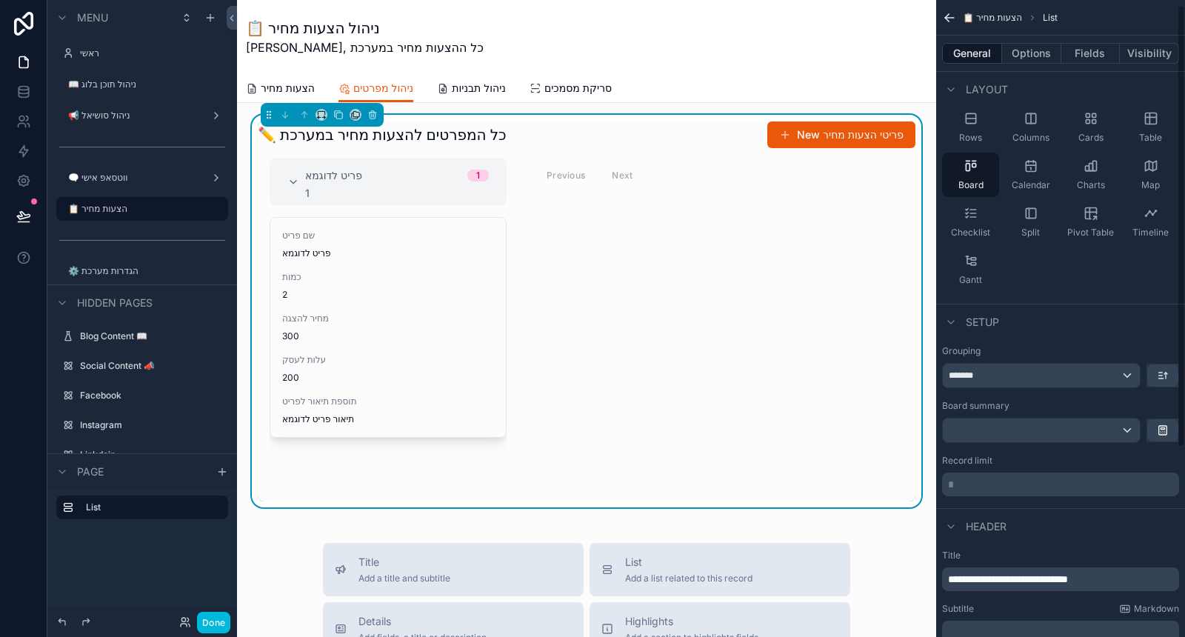
scroll to position [0, 0]
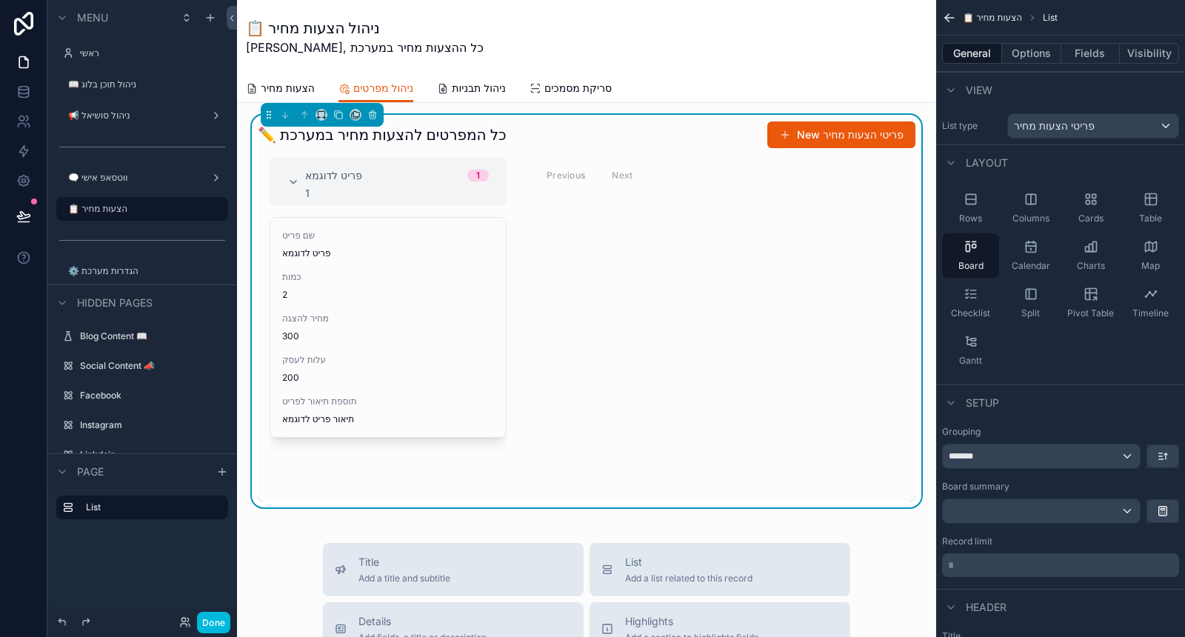
click at [1026, 213] on span "Columns" at bounding box center [1031, 219] width 37 height 12
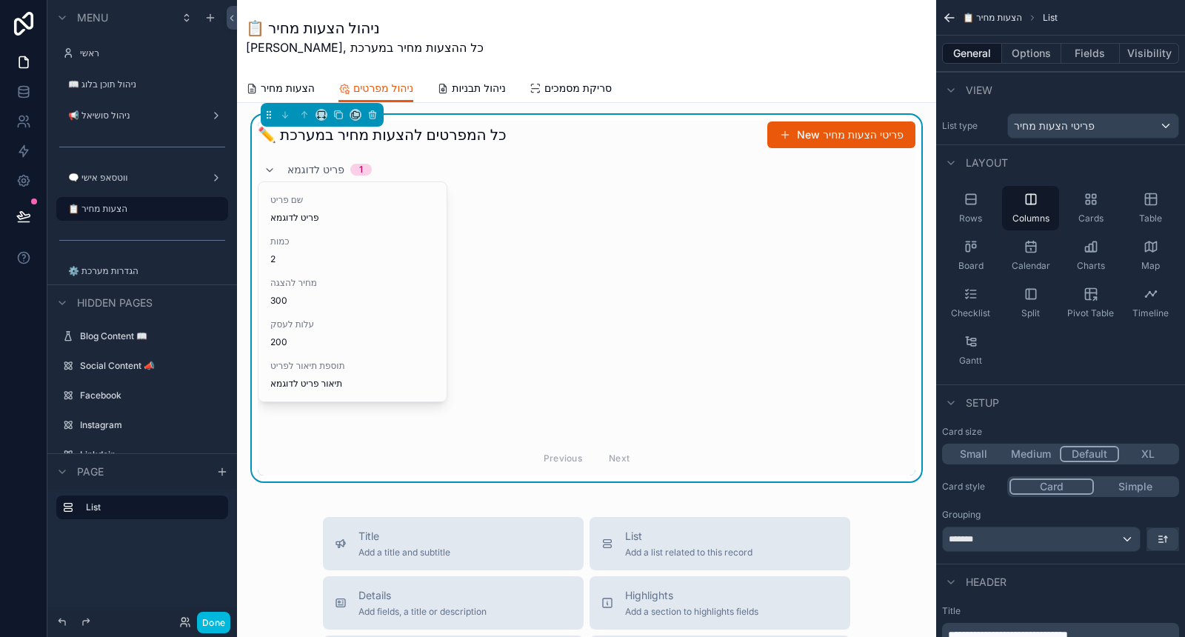
click at [1019, 59] on button "Options" at bounding box center [1031, 53] width 59 height 21
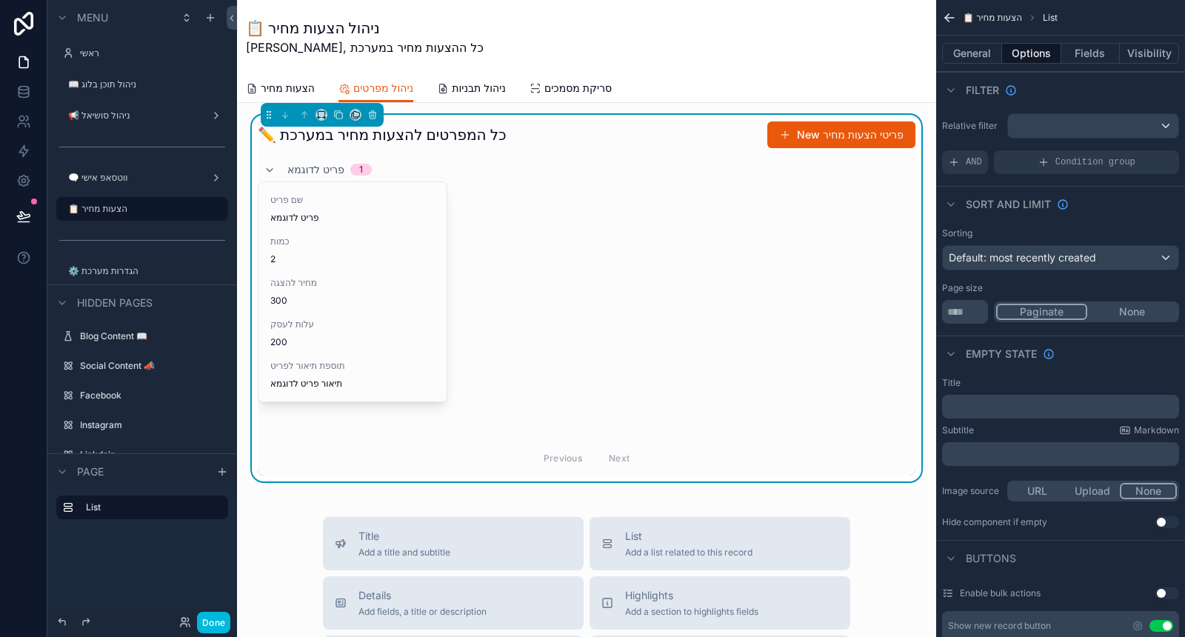
click at [1053, 404] on p "﻿" at bounding box center [1062, 407] width 228 height 12
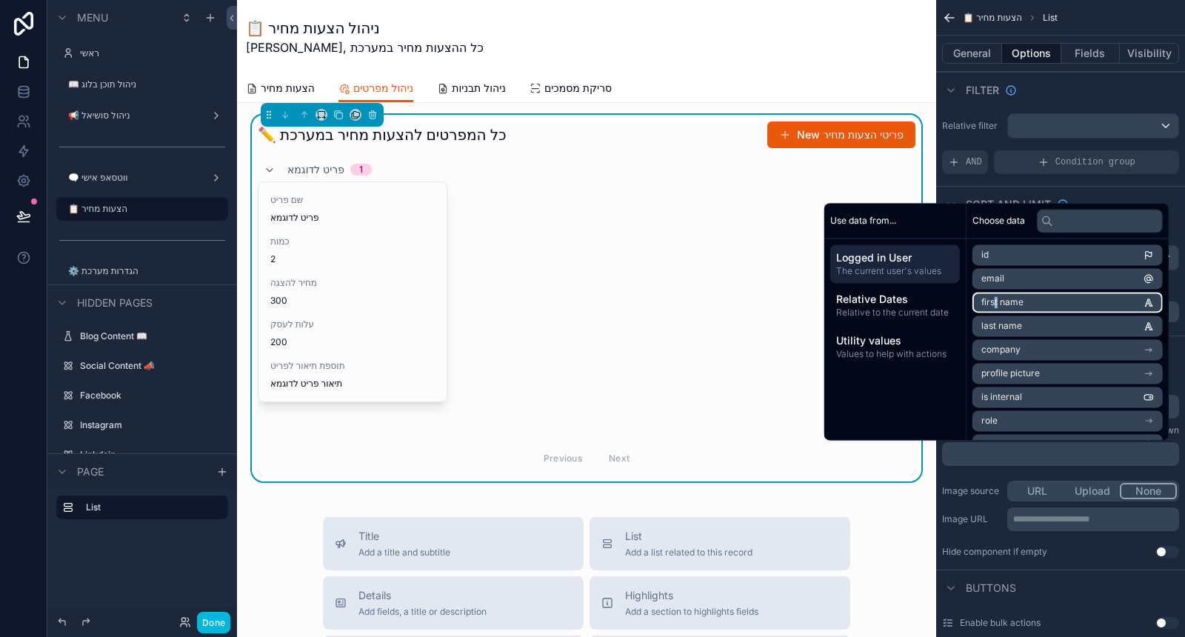
drag, startPoint x: 986, startPoint y: 303, endPoint x: 987, endPoint y: 316, distance: 12.6
click at [987, 303] on span "first name" at bounding box center [1002, 302] width 42 height 12
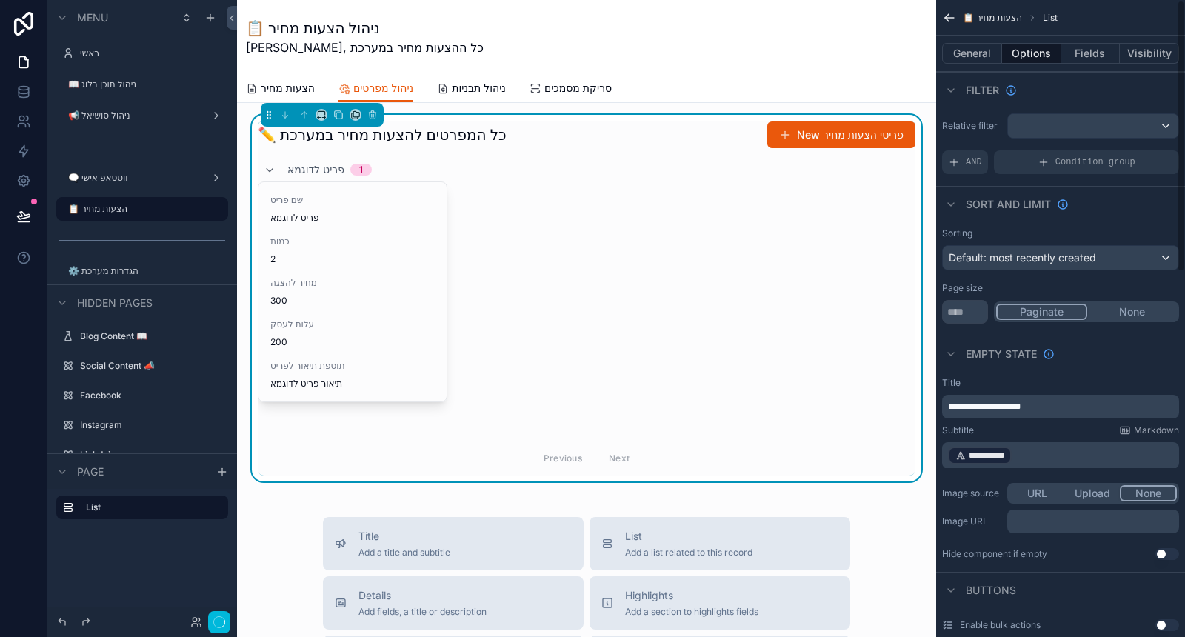
click at [1061, 460] on p "**********" at bounding box center [1062, 455] width 228 height 21
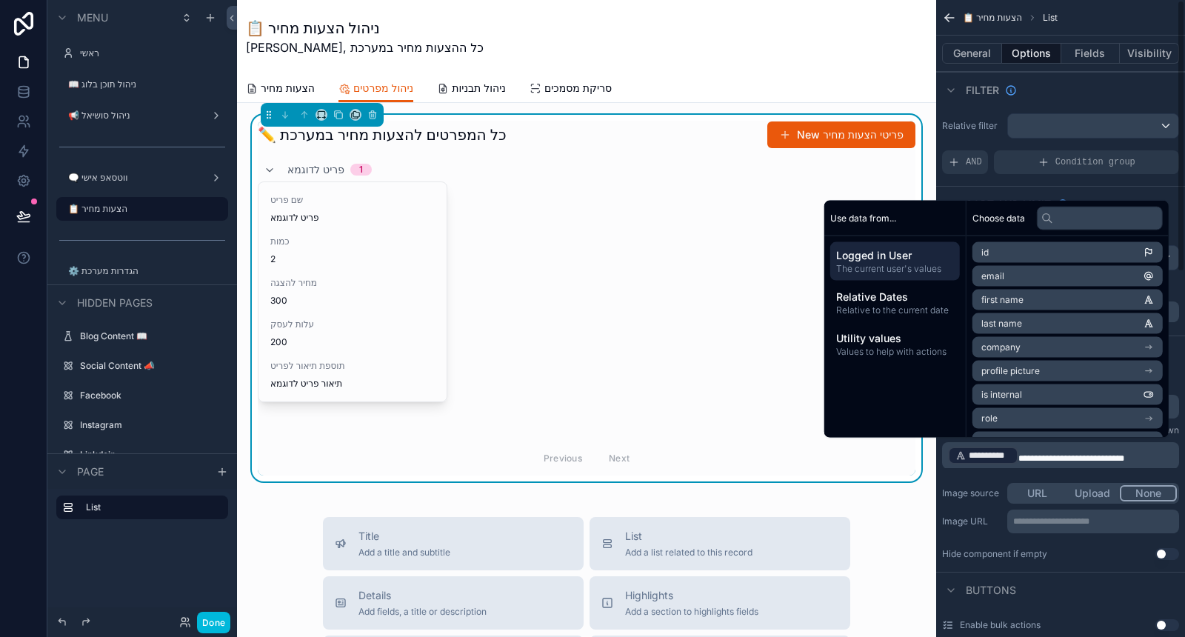
click at [1104, 454] on span "**********" at bounding box center [1071, 458] width 106 height 9
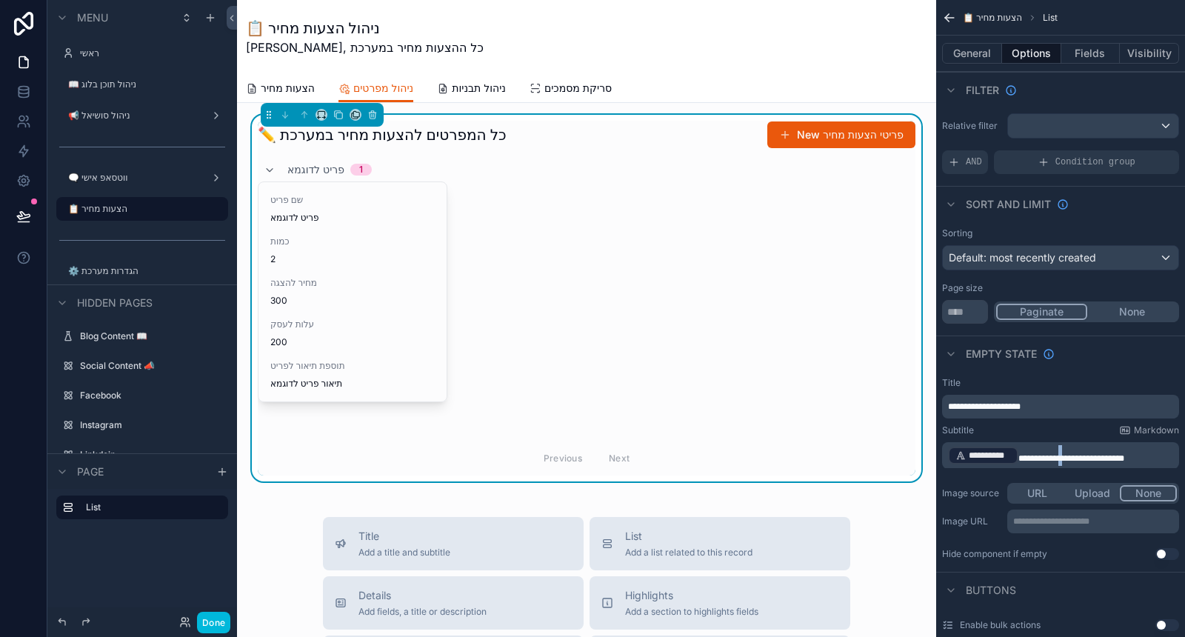
click at [1104, 457] on span "**********" at bounding box center [1071, 458] width 106 height 9
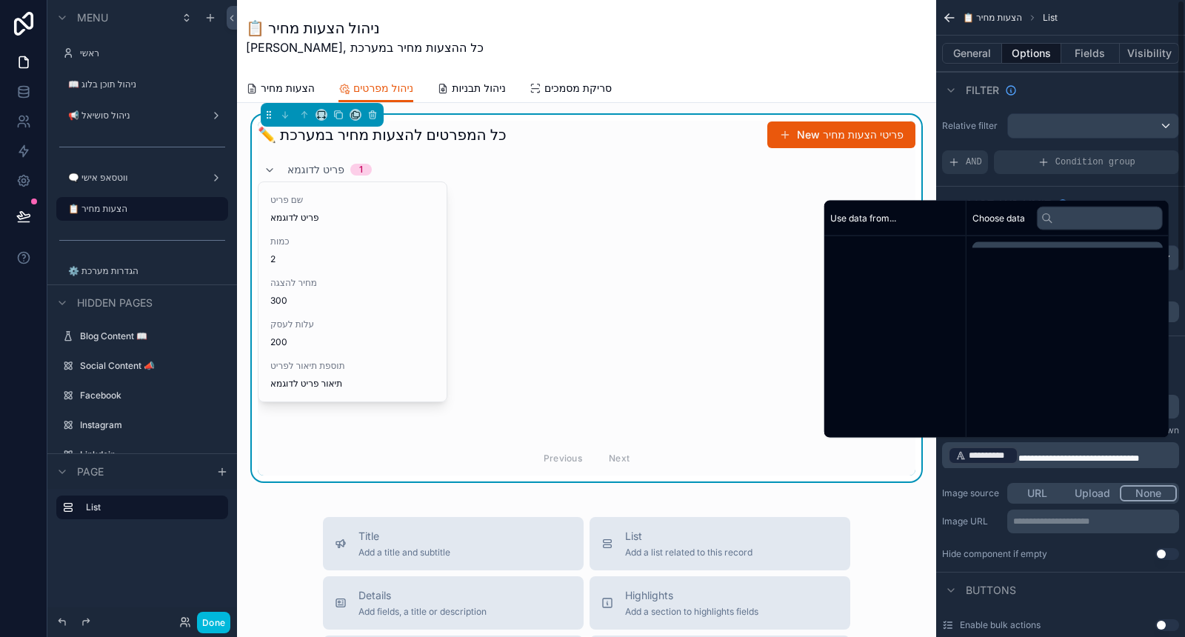
click at [1069, 454] on span "**********" at bounding box center [1078, 458] width 121 height 9
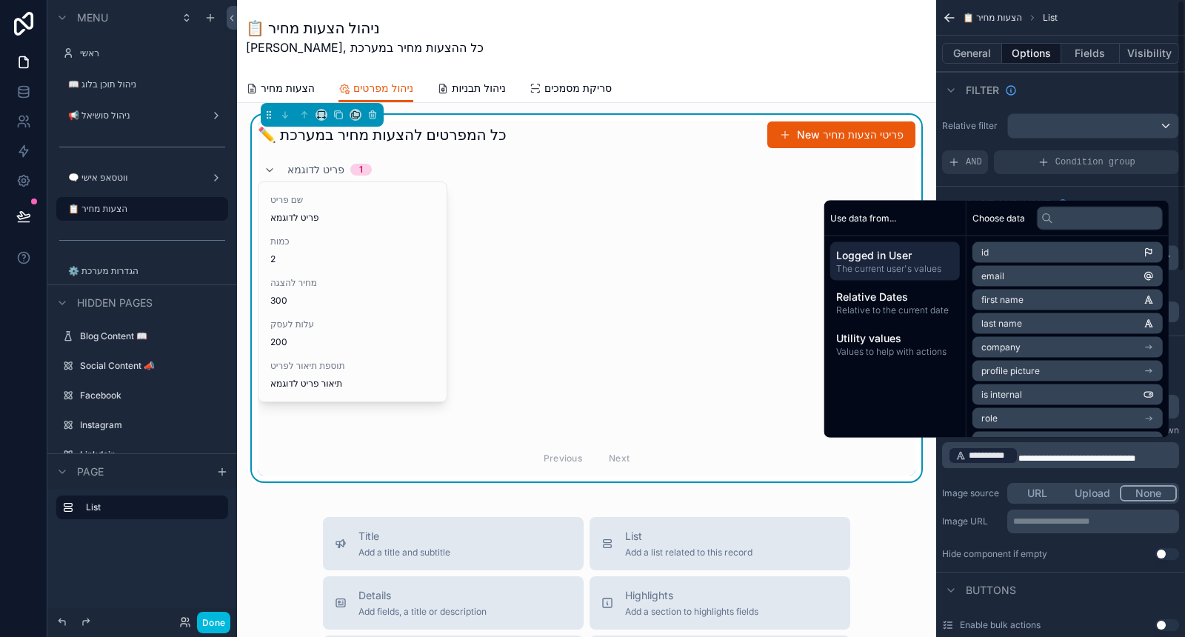
click at [1064, 473] on div "**********" at bounding box center [1060, 468] width 249 height 195
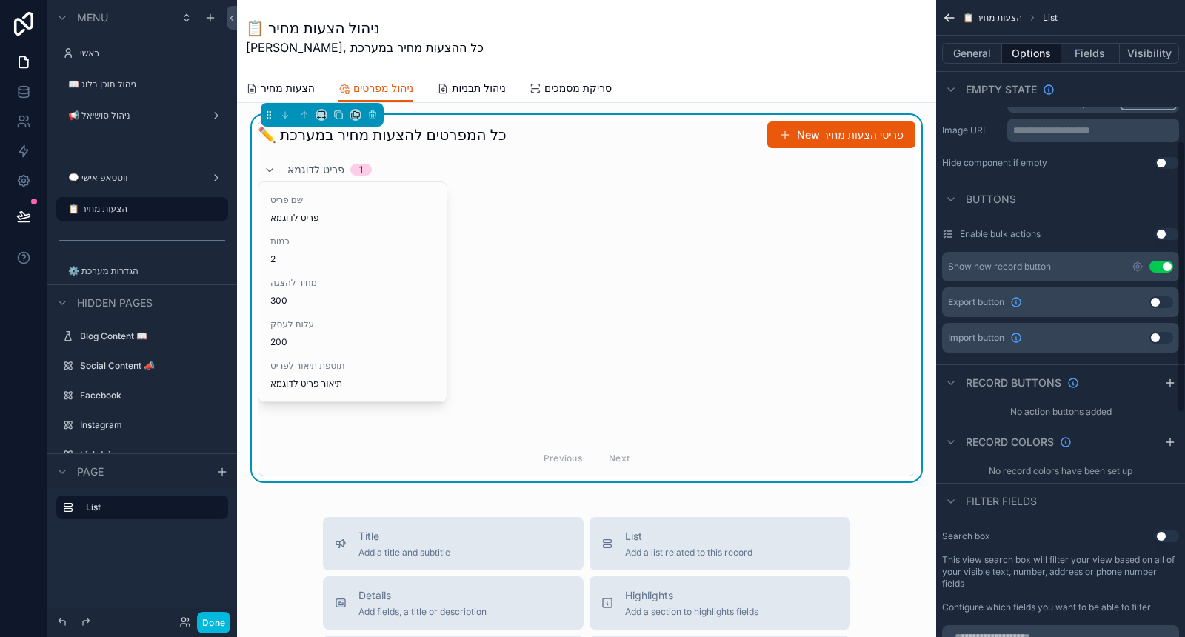
scroll to position [411, 0]
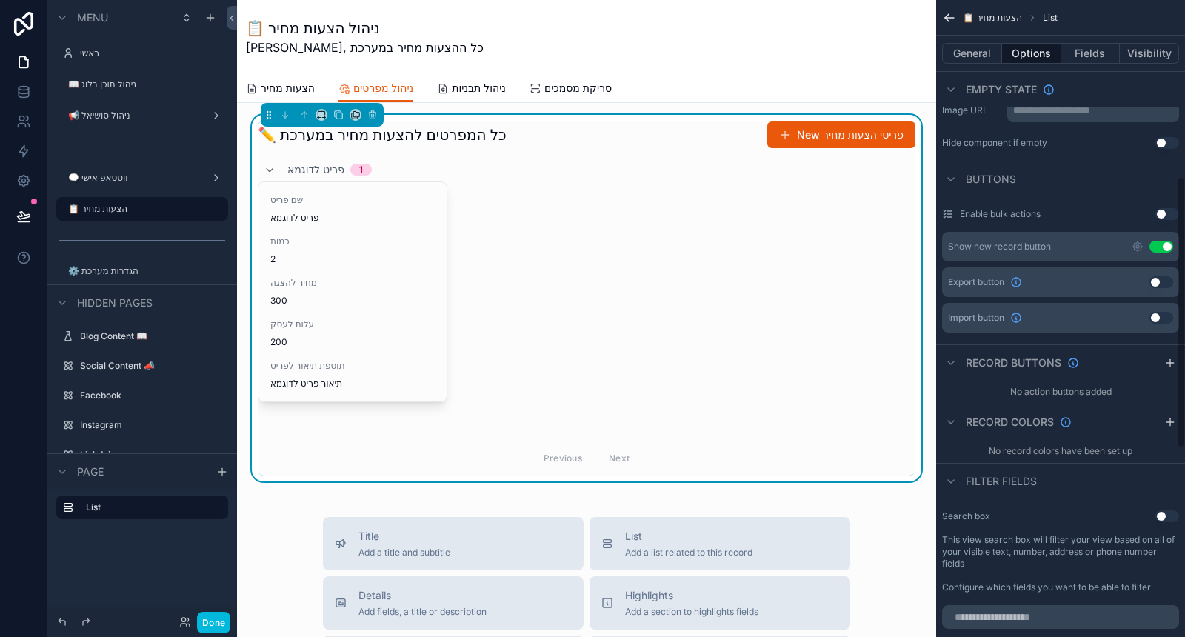
click at [1164, 361] on icon "scrollable content" at bounding box center [1170, 363] width 12 height 12
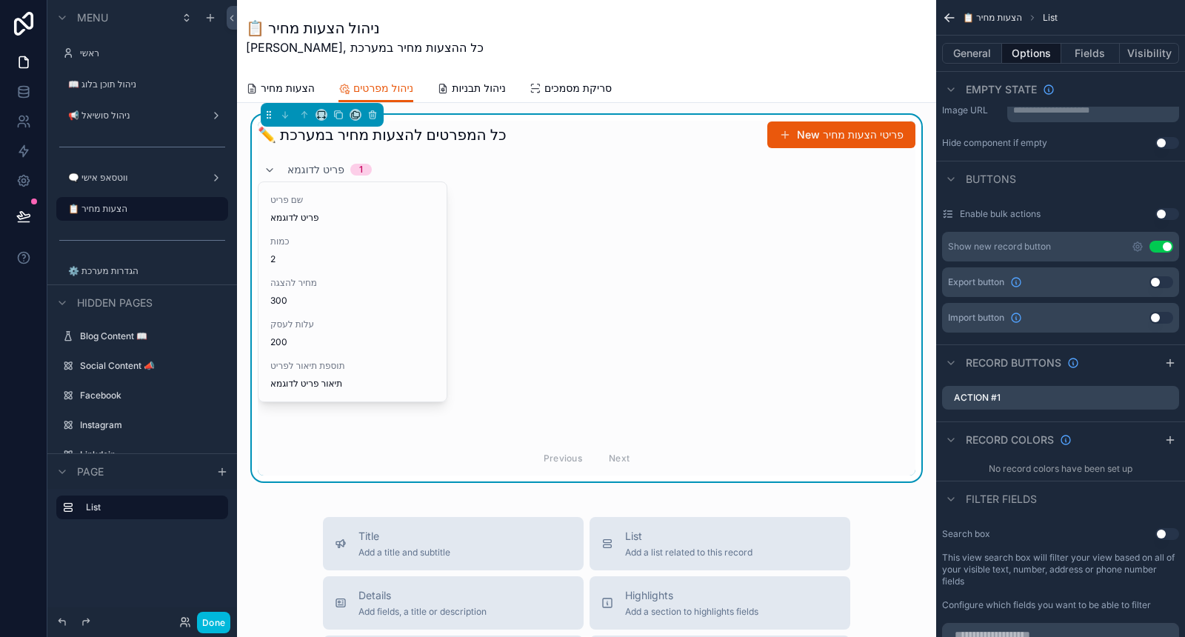
click at [0, 0] on icon "scrollable content" at bounding box center [0, 0] width 0 height 0
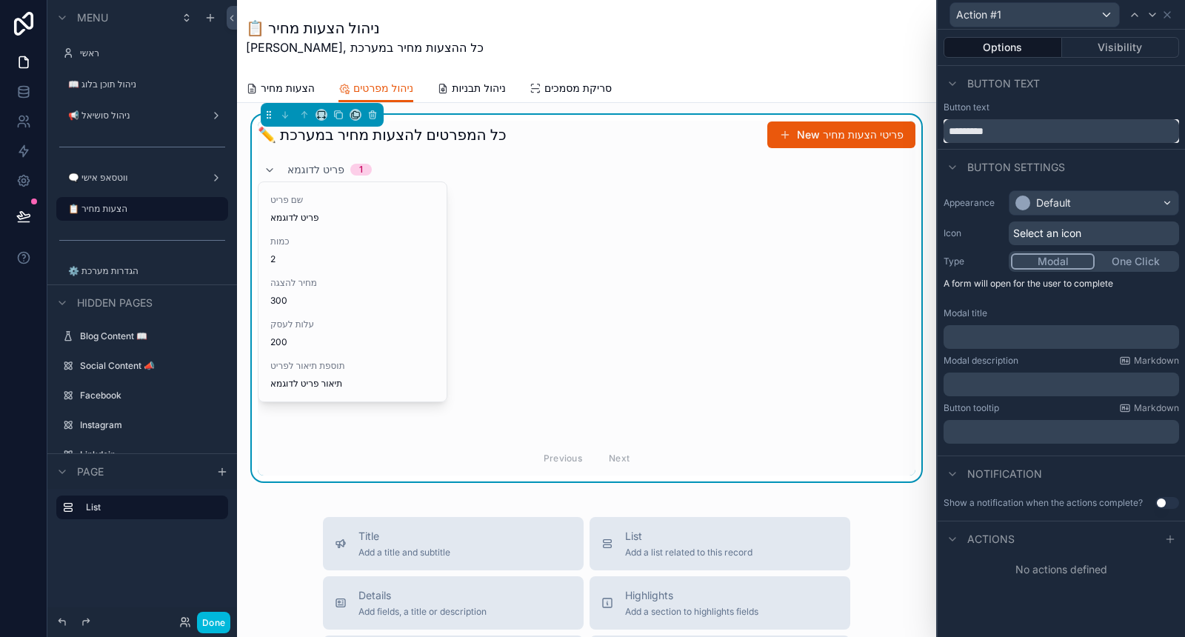
drag, startPoint x: 1007, startPoint y: 134, endPoint x: 946, endPoint y: 129, distance: 61.7
click at [946, 129] on input "*********" at bounding box center [1062, 131] width 236 height 24
type input "****"
drag, startPoint x: 978, startPoint y: 136, endPoint x: 938, endPoint y: 128, distance: 41.4
click at [938, 128] on div "Button text ****" at bounding box center [1061, 121] width 247 height 41
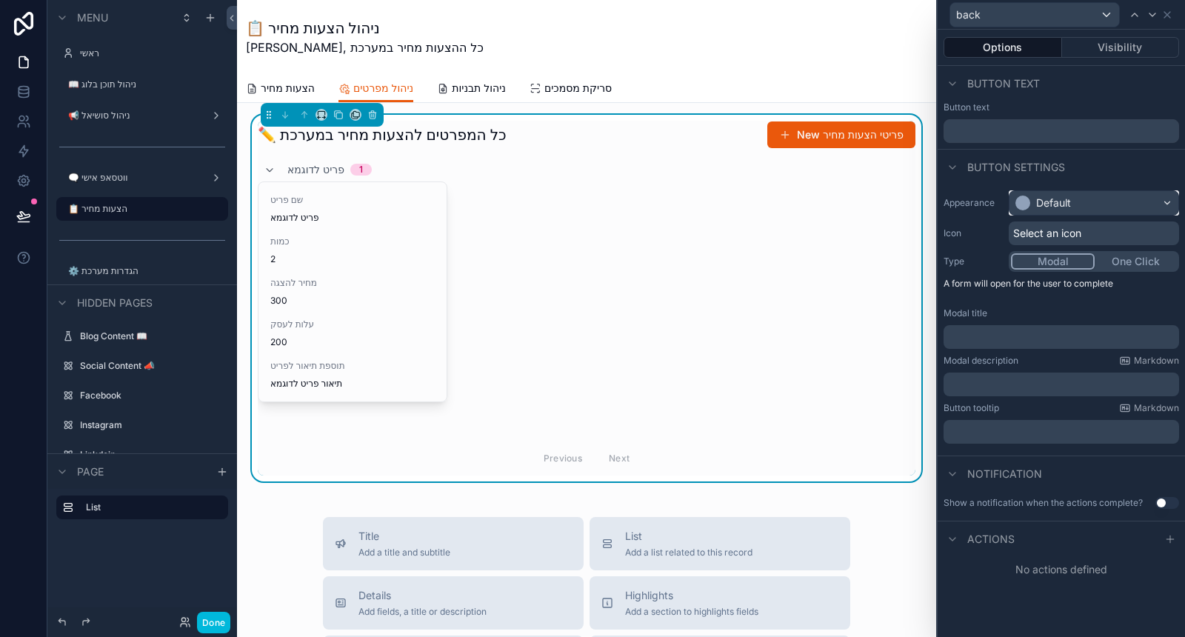
click at [1071, 206] on div "Default" at bounding box center [1094, 203] width 169 height 24
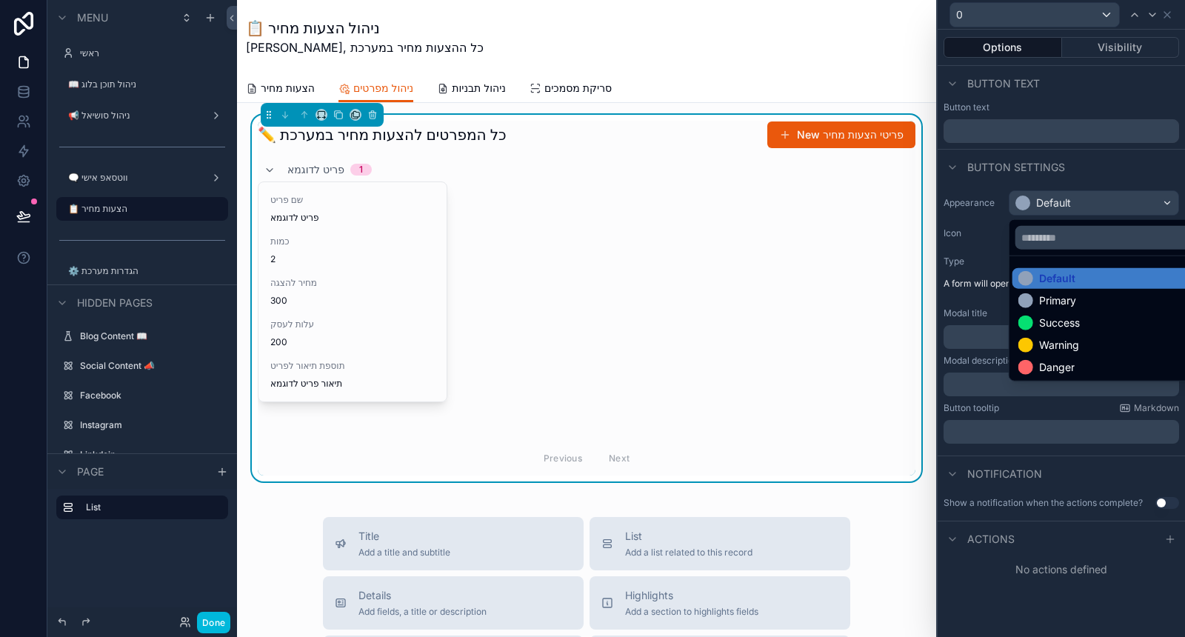
click at [1076, 373] on div "Danger" at bounding box center [1111, 367] width 186 height 15
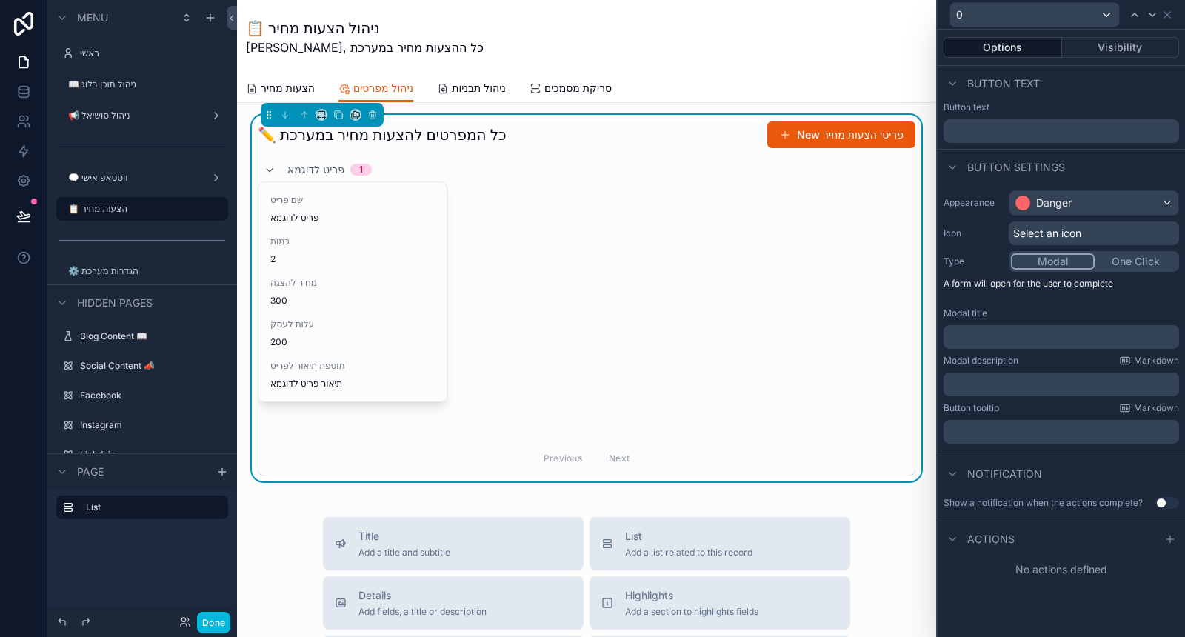
click at [1064, 234] on span "Select an icon" at bounding box center [1047, 233] width 68 height 15
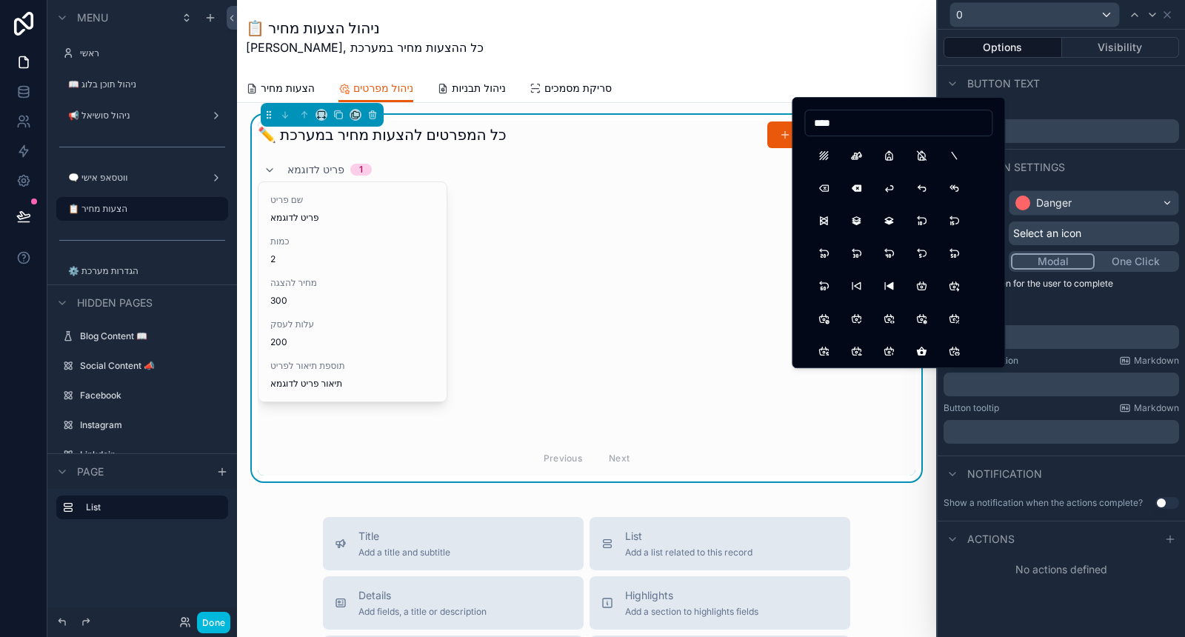
type input "****"
click at [830, 186] on button "Backspace" at bounding box center [823, 188] width 27 height 27
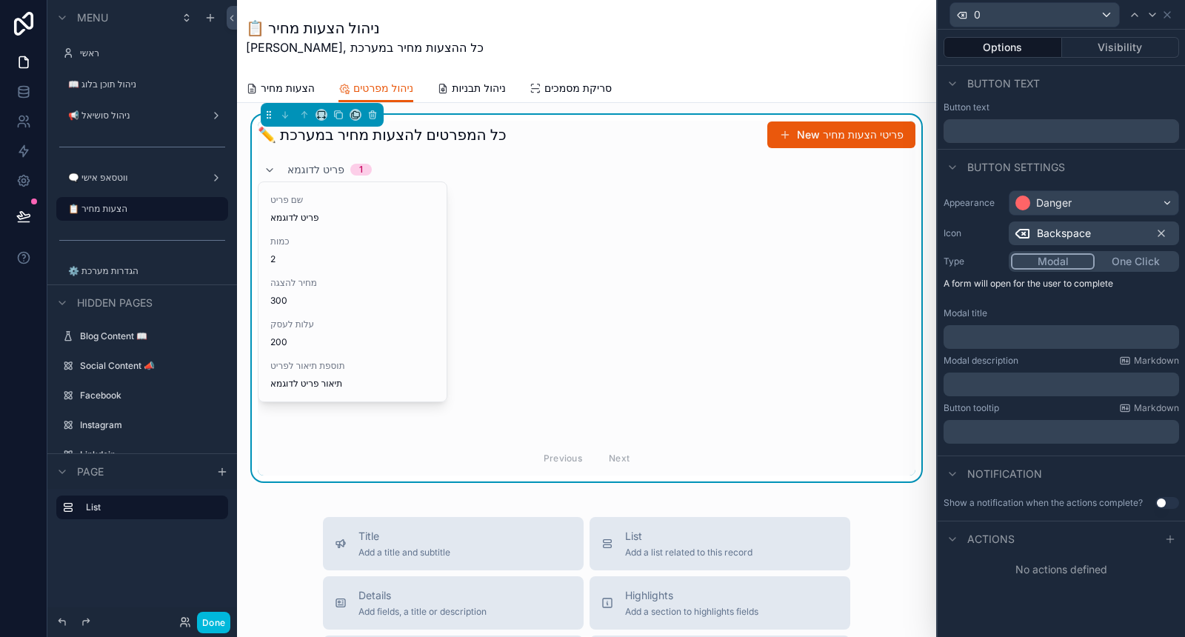
click at [1122, 305] on div "Appearance Danger Icon Backspace Type Modal One Click A form will open for the …" at bounding box center [1061, 316] width 247 height 265
click at [1065, 261] on button "Modal" at bounding box center [1053, 261] width 84 height 16
click at [1026, 333] on p "﻿" at bounding box center [1063, 337] width 227 height 15
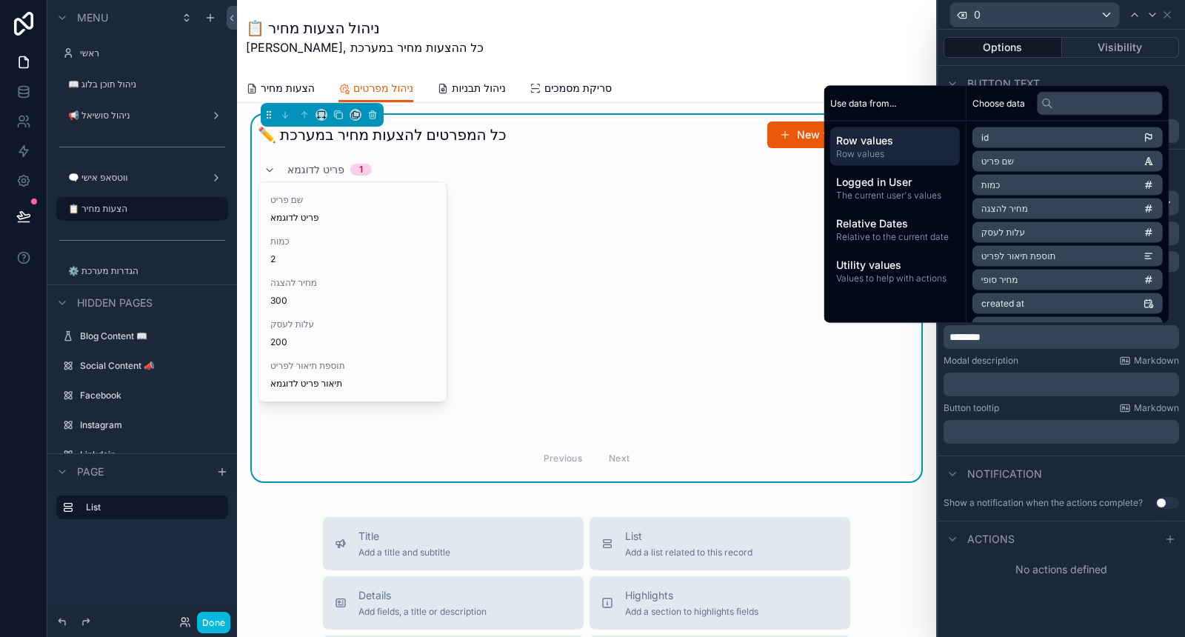
click at [950, 335] on span "********" at bounding box center [965, 337] width 31 height 10
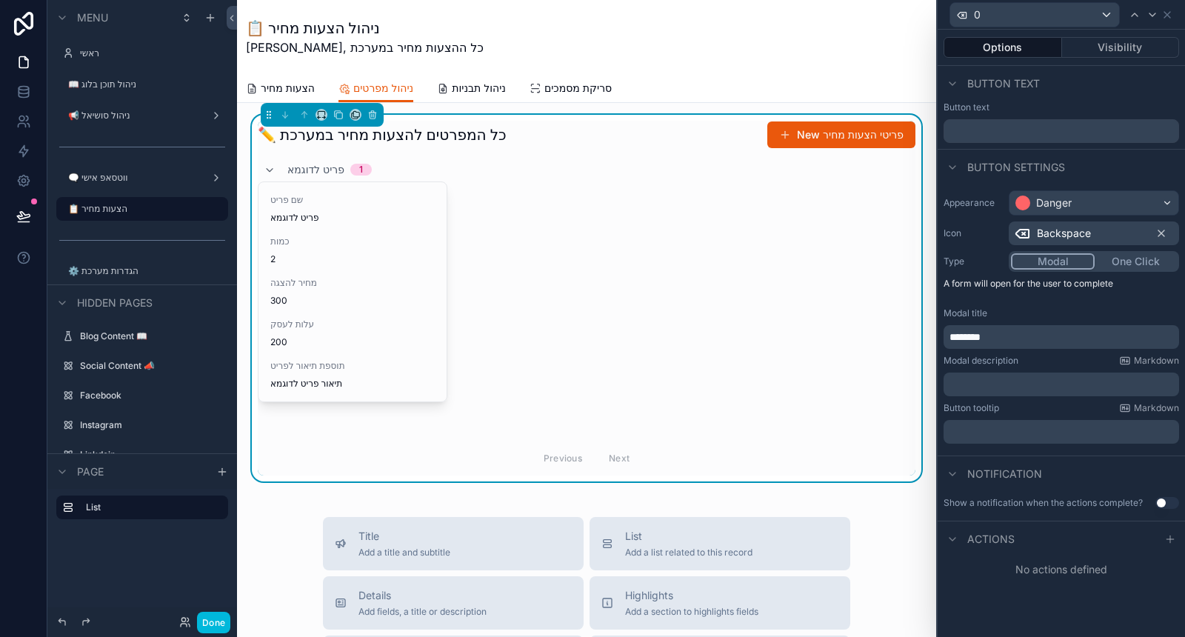
click at [987, 395] on div "Appearance Danger Icon Backspace Type Modal One Click A form will open for the …" at bounding box center [1061, 316] width 247 height 265
click at [985, 379] on p "﻿" at bounding box center [1063, 384] width 227 height 15
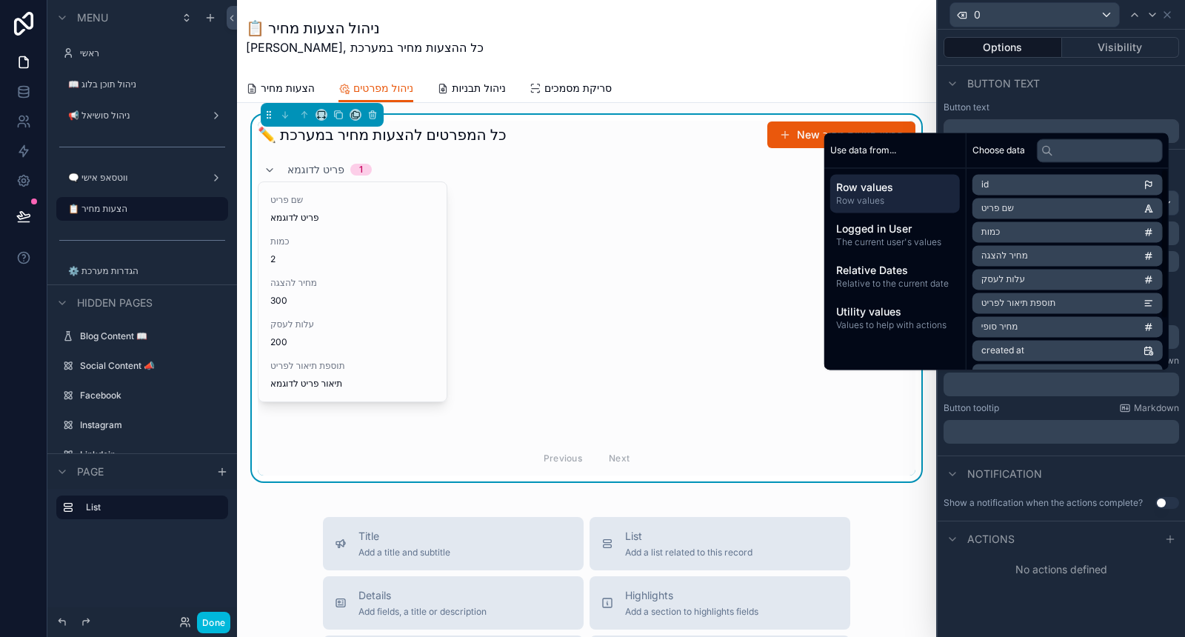
click at [870, 233] on span "Logged in User" at bounding box center [895, 228] width 118 height 15
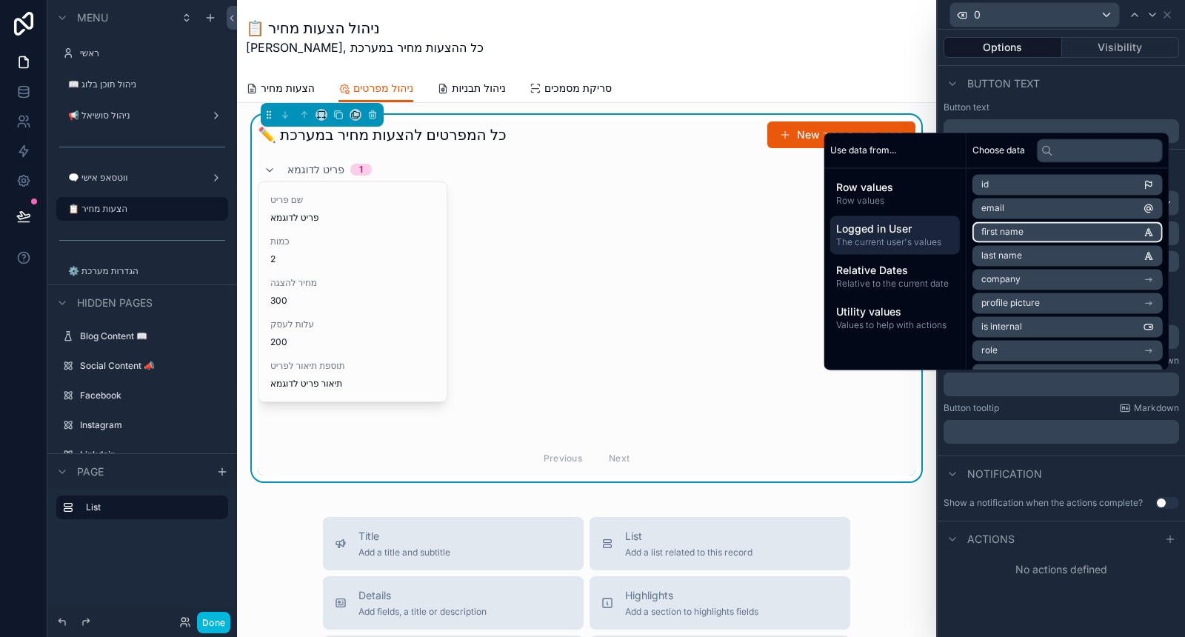
click at [996, 232] on span "first name" at bounding box center [1002, 232] width 42 height 12
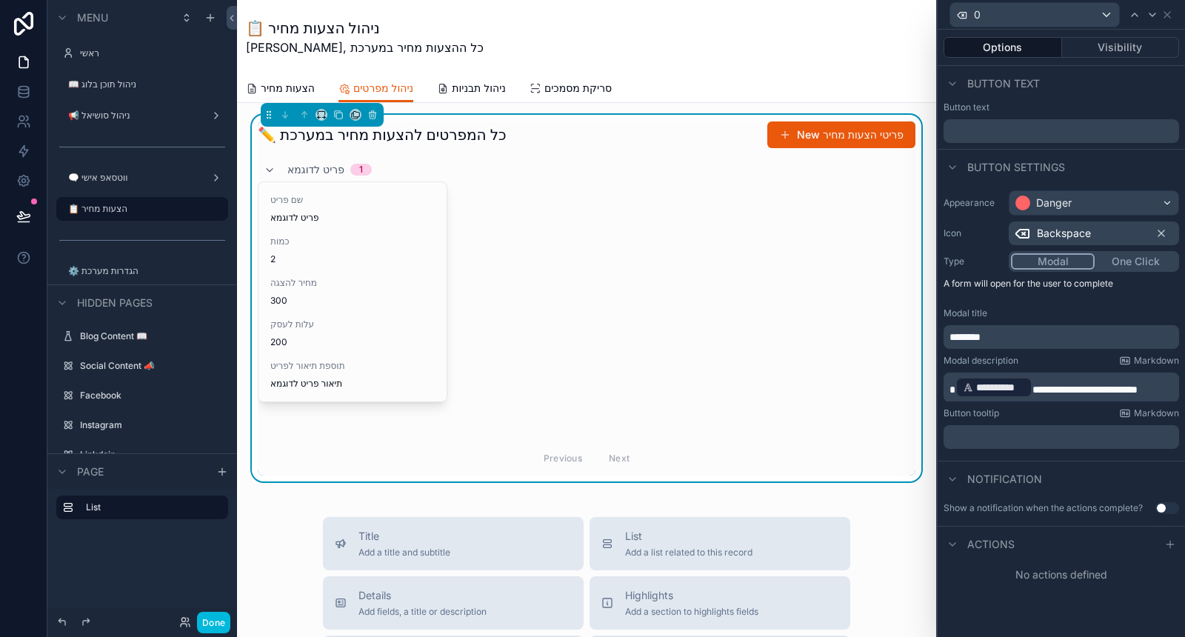
click at [1053, 433] on p "﻿" at bounding box center [1063, 437] width 227 height 15
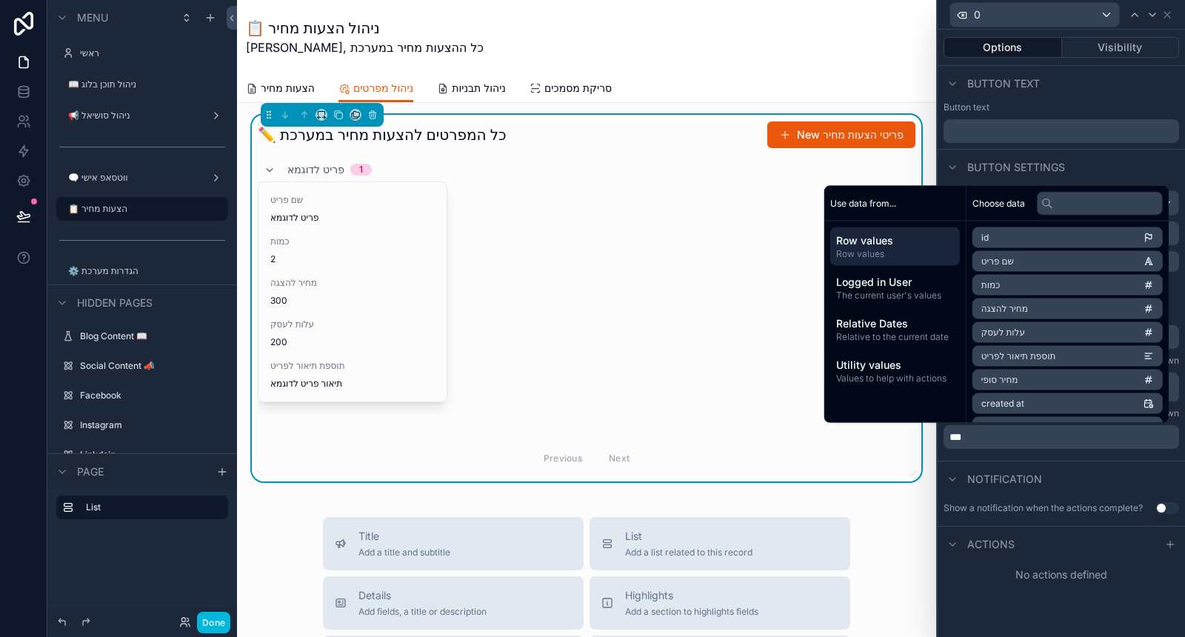
click at [1048, 461] on div "Notification" at bounding box center [1061, 479] width 247 height 36
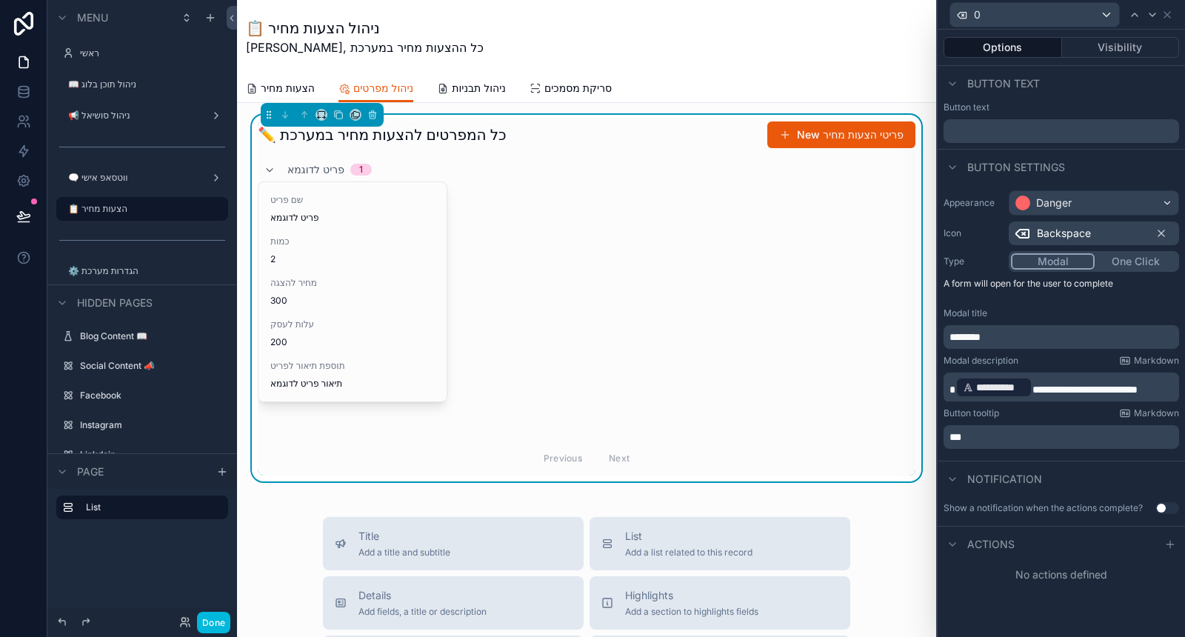
click at [1170, 504] on button "Use setting" at bounding box center [1168, 508] width 24 height 12
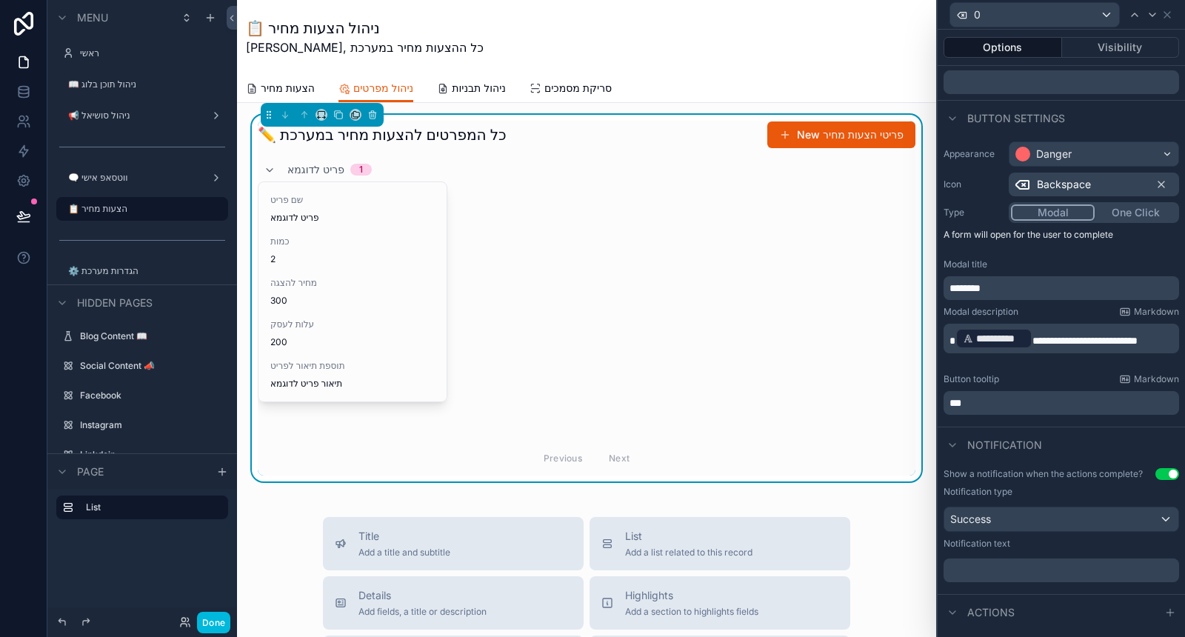
scroll to position [78, 0]
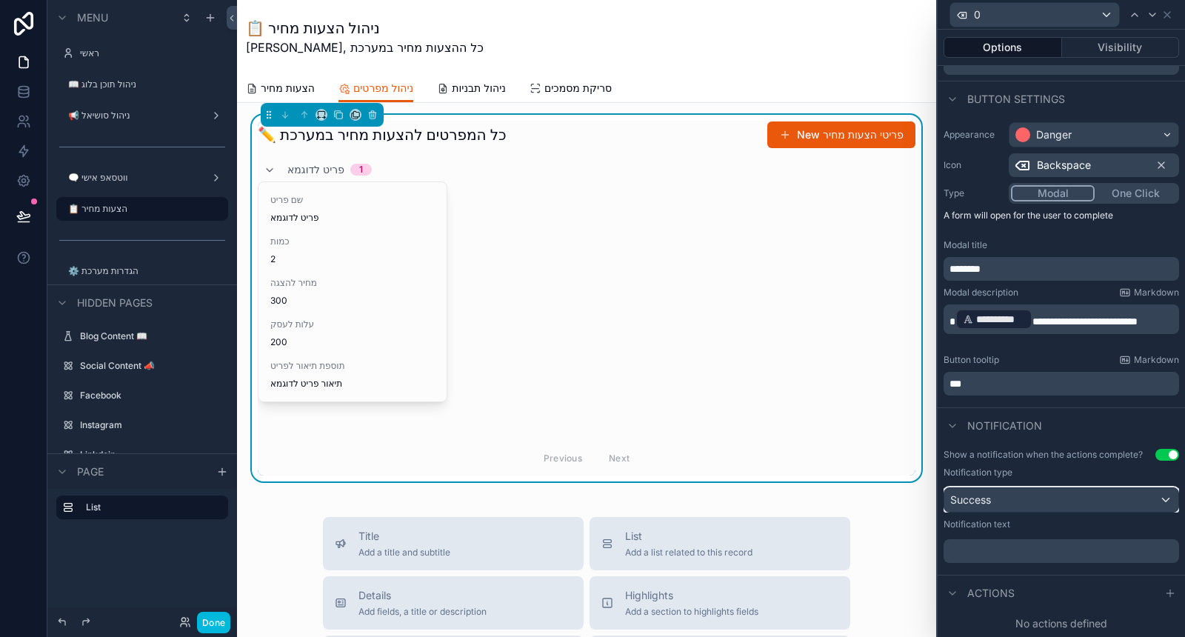
click at [1079, 505] on div "Success" at bounding box center [1061, 500] width 234 height 24
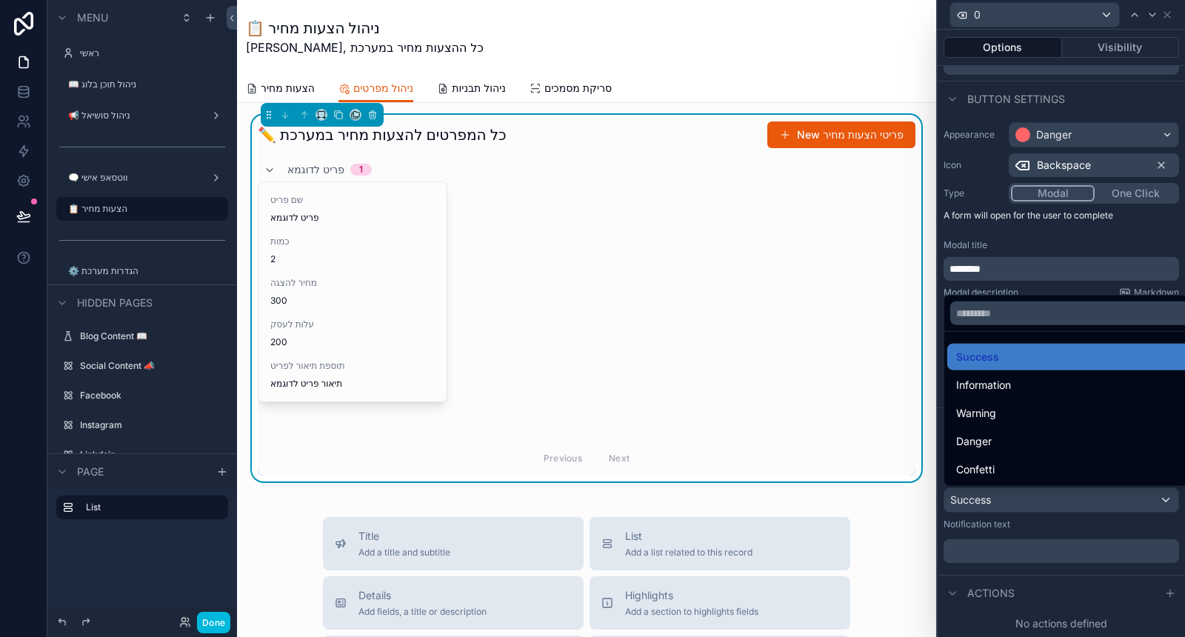
drag, startPoint x: 1063, startPoint y: 393, endPoint x: 1063, endPoint y: 441, distance: 48.1
click at [1063, 441] on ul "Success Information Warning Danger Confetti" at bounding box center [1072, 409] width 257 height 154
click at [1062, 441] on div "Danger" at bounding box center [1072, 442] width 233 height 18
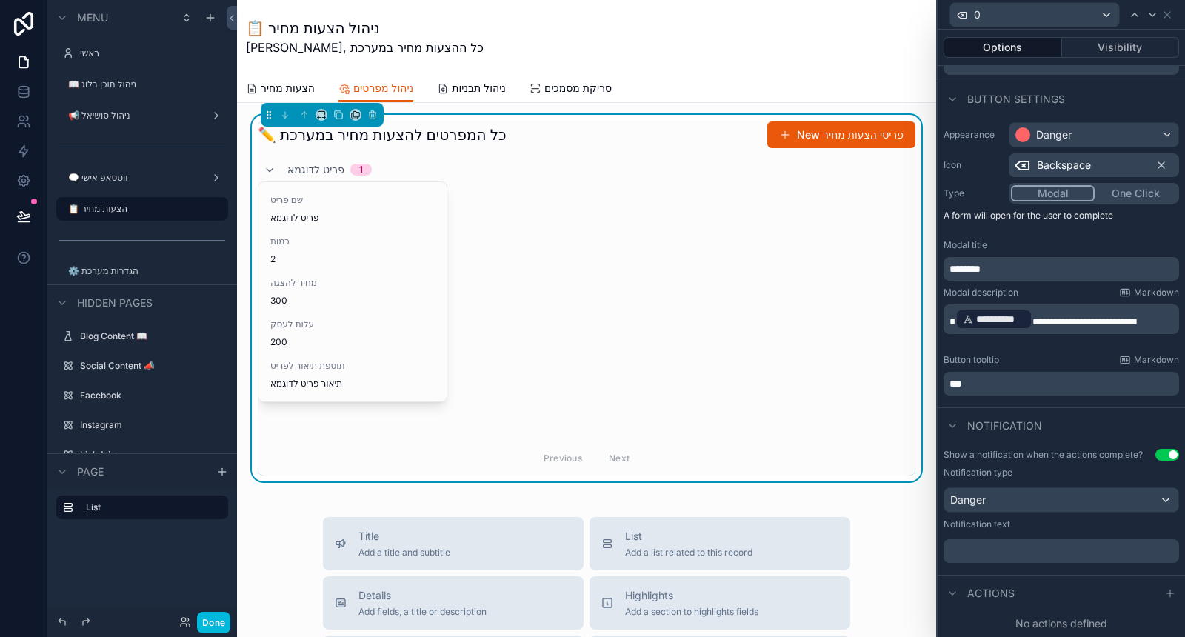
click at [1033, 549] on p "﻿" at bounding box center [1063, 551] width 227 height 15
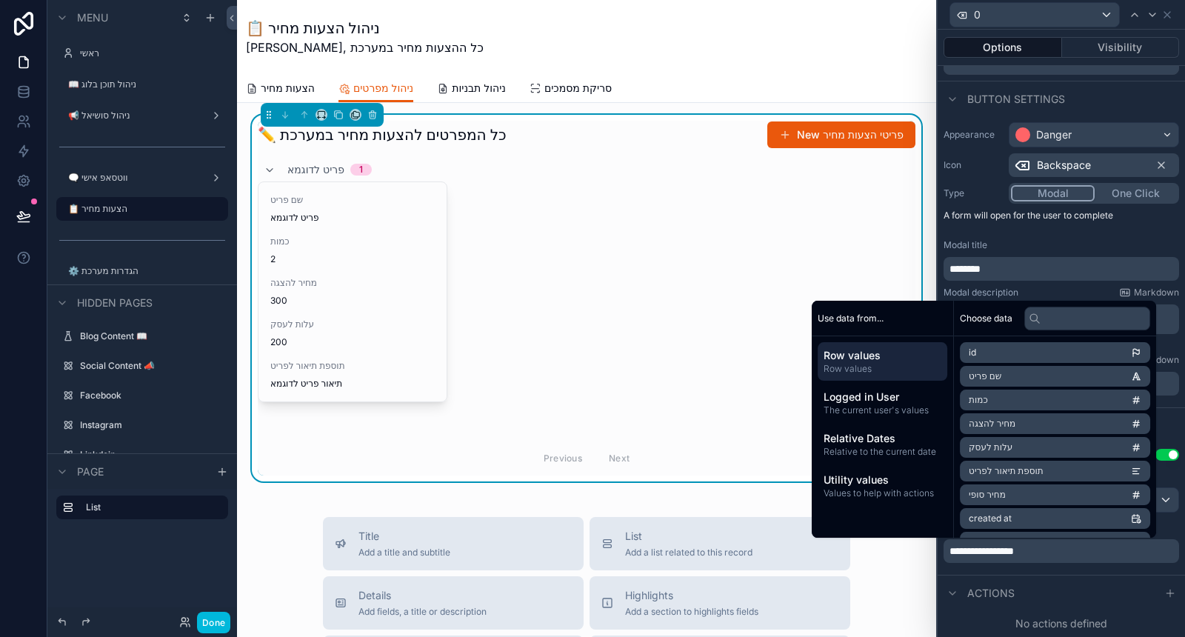
click at [1032, 567] on div "**********" at bounding box center [1061, 506] width 247 height 126
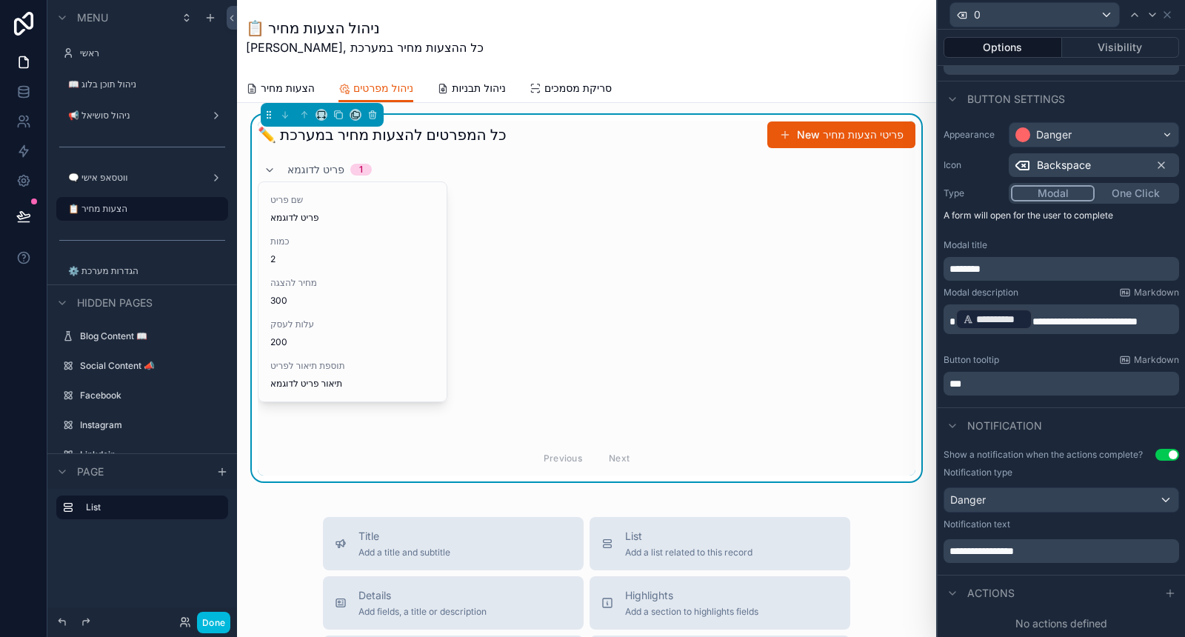
drag, startPoint x: 1154, startPoint y: 597, endPoint x: 1127, endPoint y: 575, distance: 35.3
click at [1164, 597] on icon at bounding box center [1170, 593] width 12 height 12
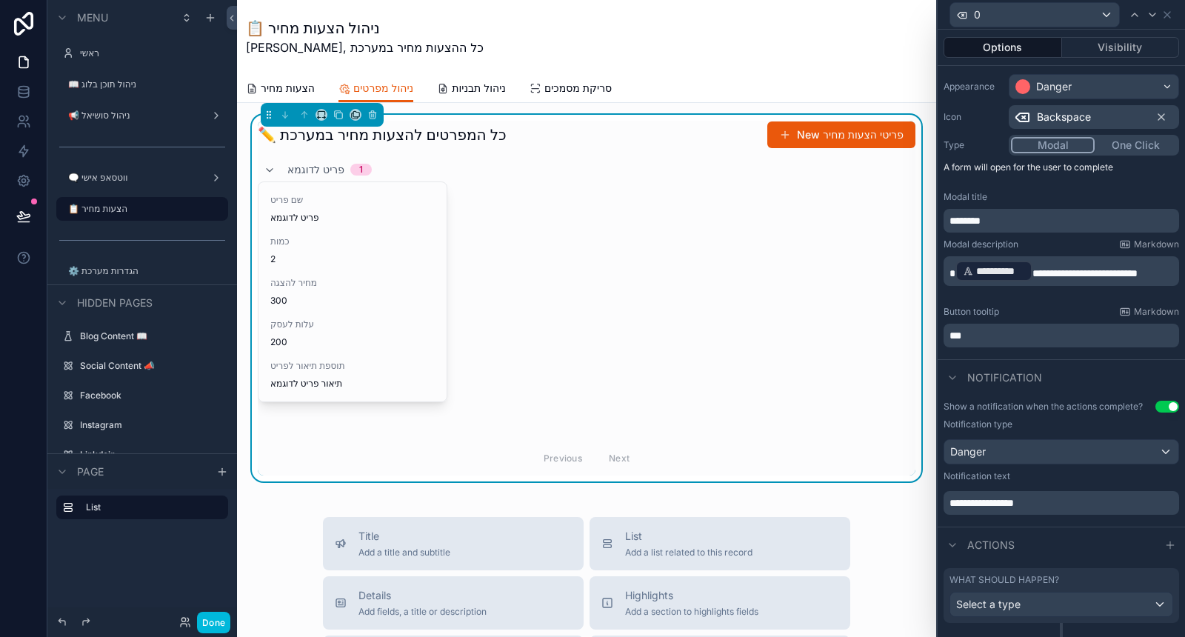
scroll to position [155, 0]
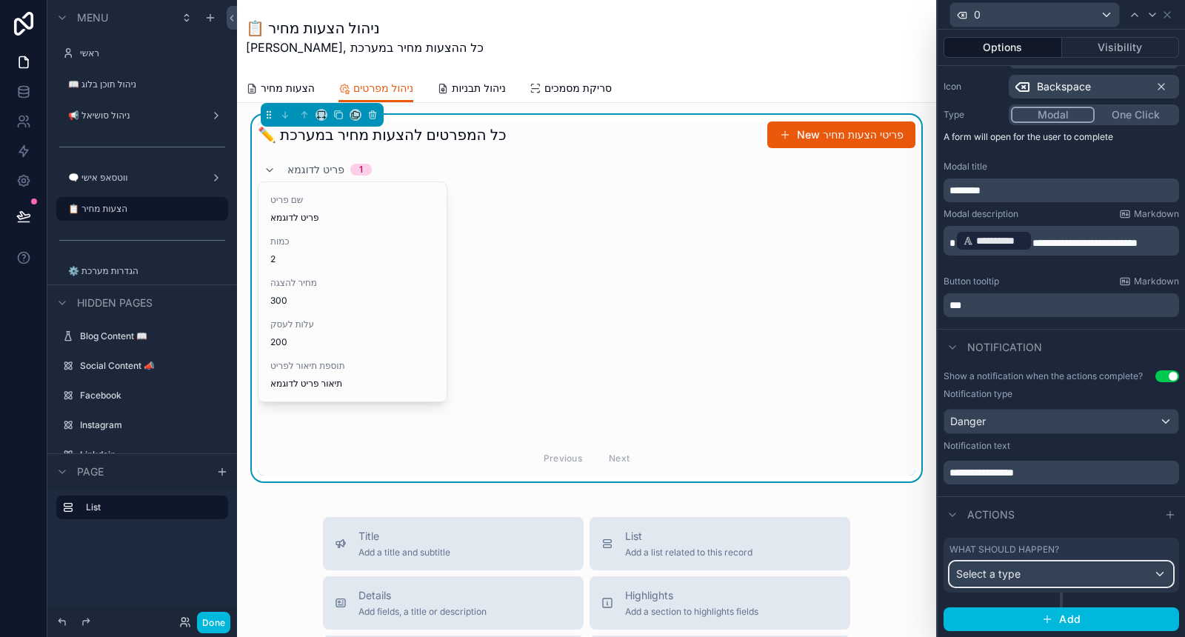
click at [1103, 576] on div "Select a type" at bounding box center [1061, 574] width 222 height 24
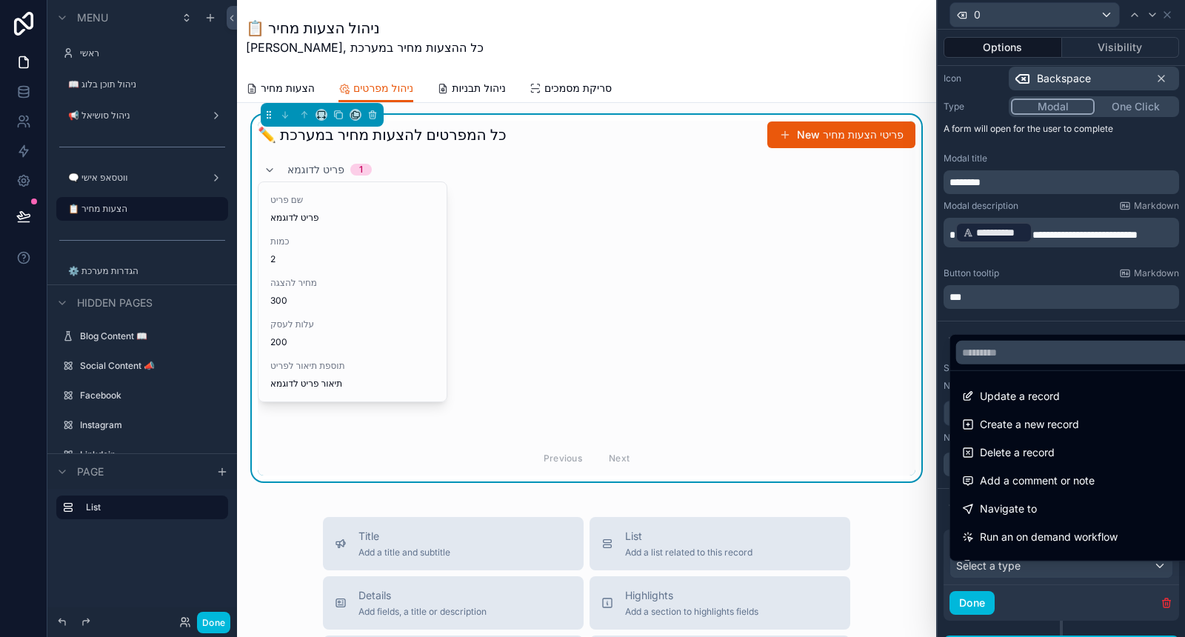
drag, startPoint x: 1081, startPoint y: 417, endPoint x: 1071, endPoint y: 458, distance: 42.0
click at [1071, 458] on ul "Update a record Create a new record Delete a record Add a comment or note Navig…" at bounding box center [1072, 466] width 245 height 190
drag, startPoint x: 1063, startPoint y: 461, endPoint x: 1071, endPoint y: 493, distance: 32.2
click at [1063, 461] on div "Delete a record" at bounding box center [1072, 452] width 239 height 27
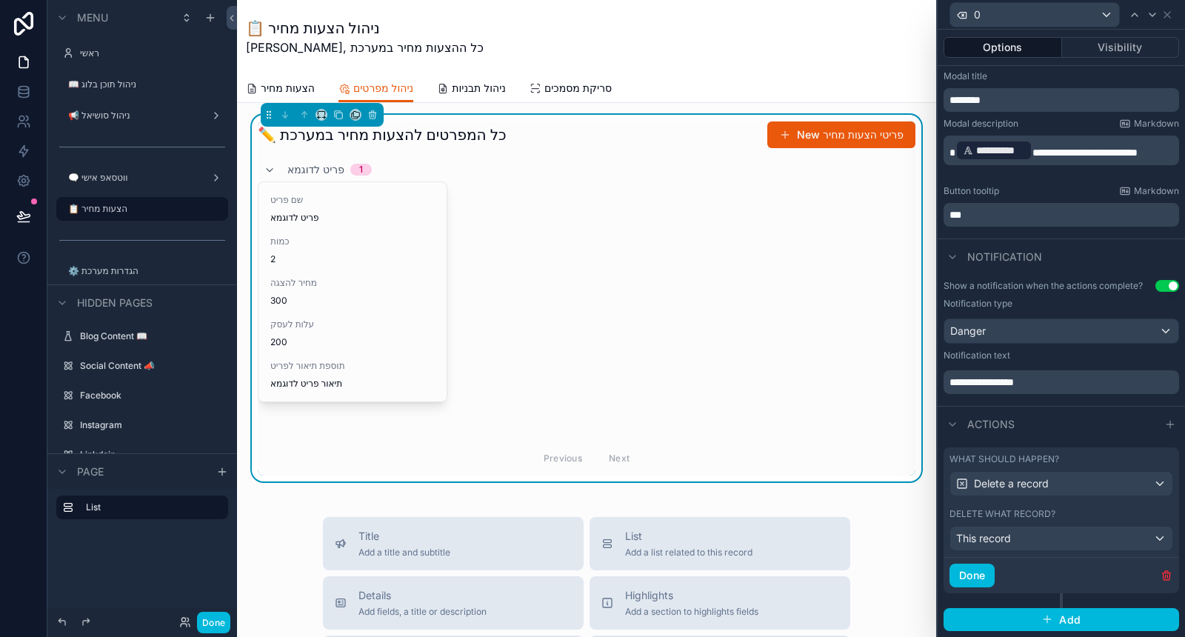
click at [987, 582] on button "Done" at bounding box center [972, 576] width 45 height 24
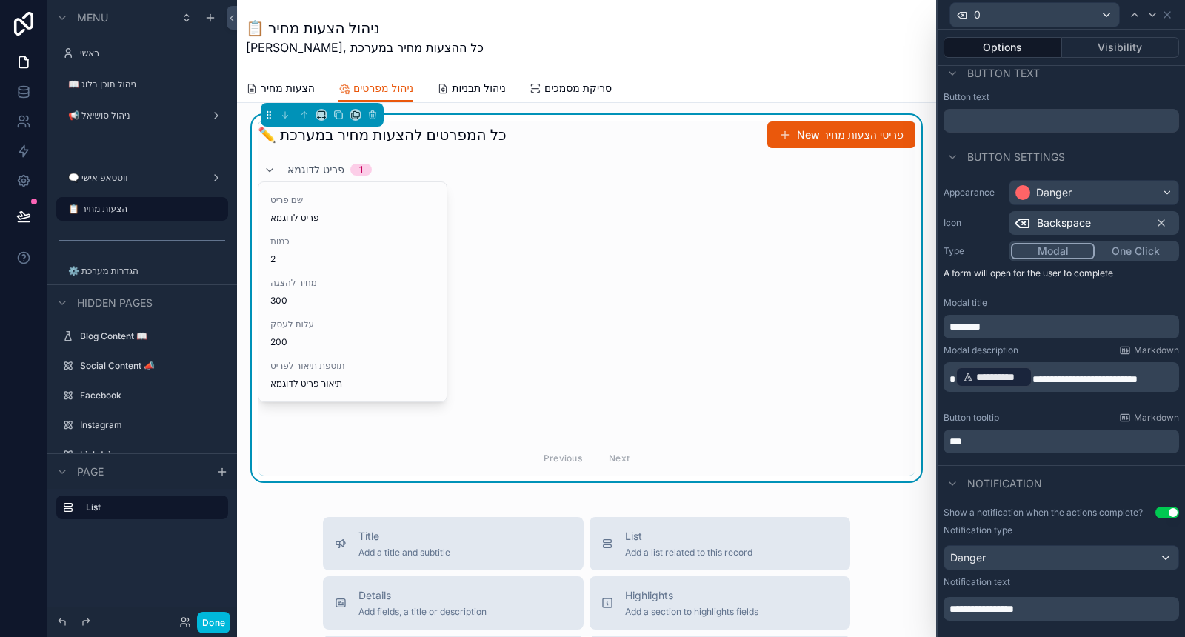
scroll to position [0, 0]
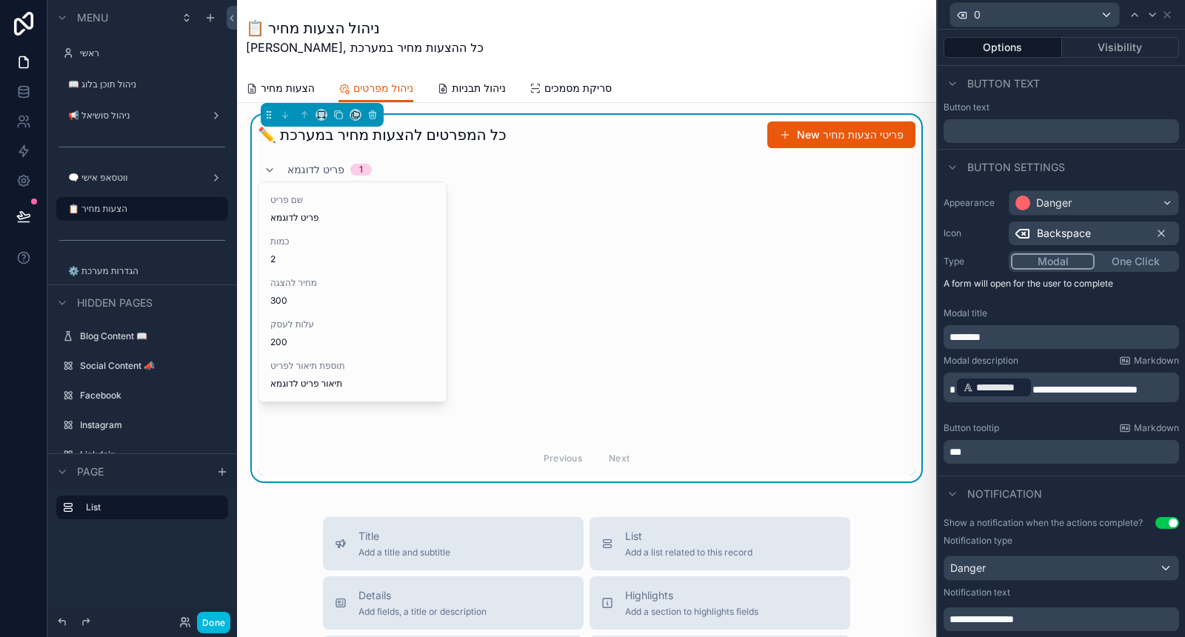
click at [1131, 39] on button "Visibility" at bounding box center [1121, 47] width 118 height 21
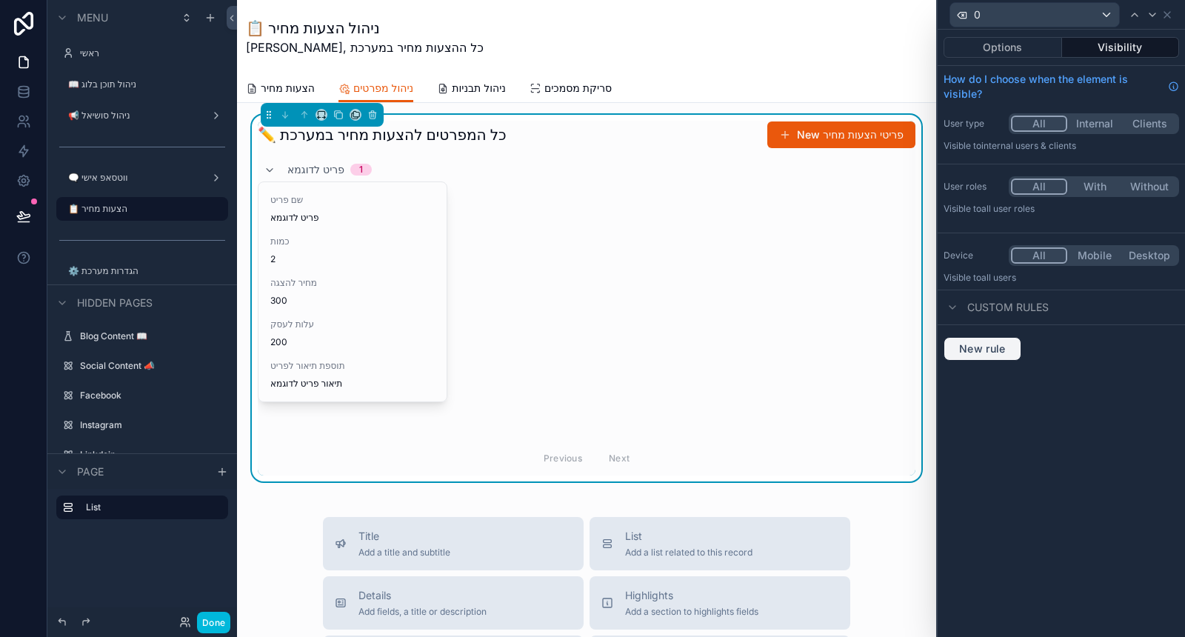
click at [998, 348] on span "New rule" at bounding box center [982, 348] width 59 height 13
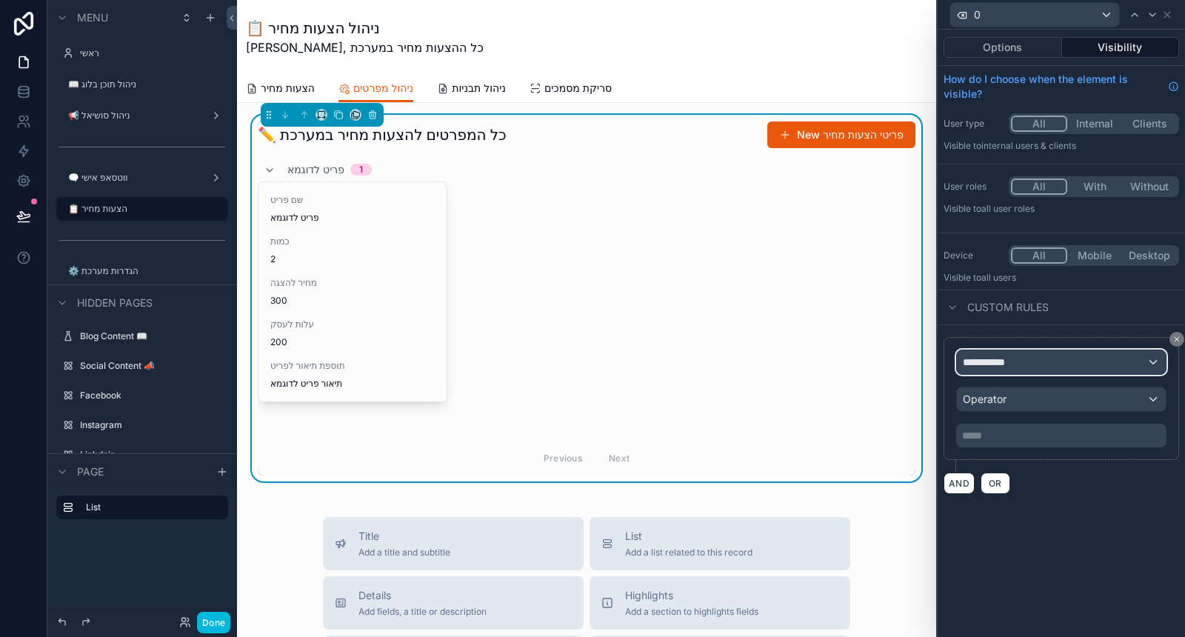
click at [996, 363] on span "**********" at bounding box center [990, 362] width 55 height 15
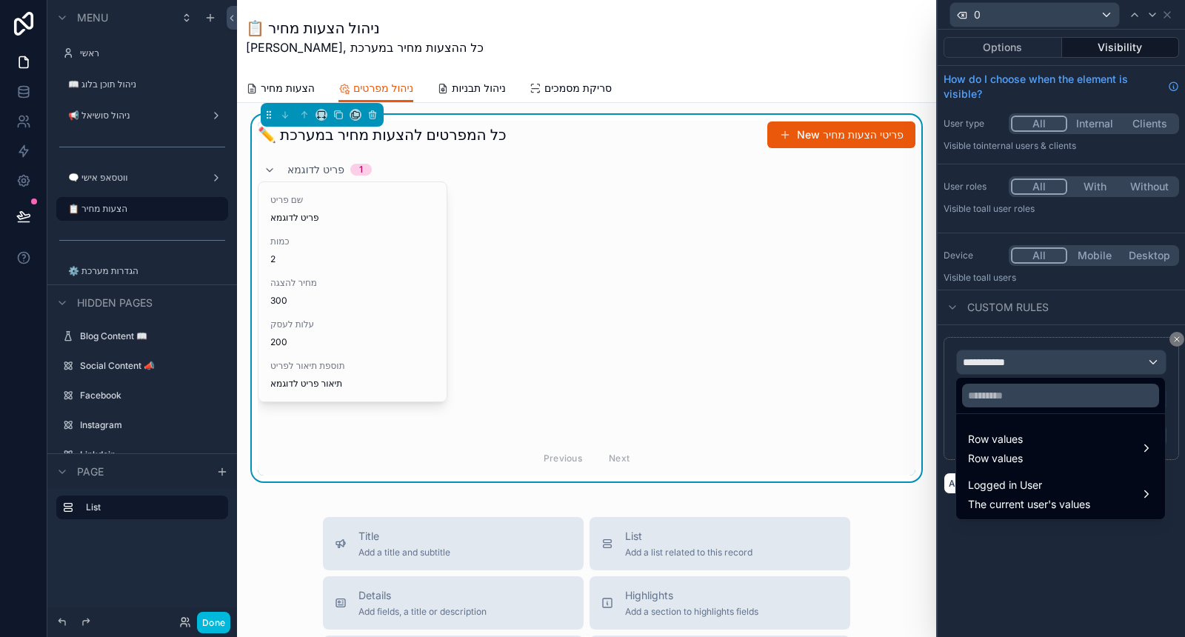
click at [1000, 447] on div "Row values Row values" at bounding box center [995, 448] width 55 height 36
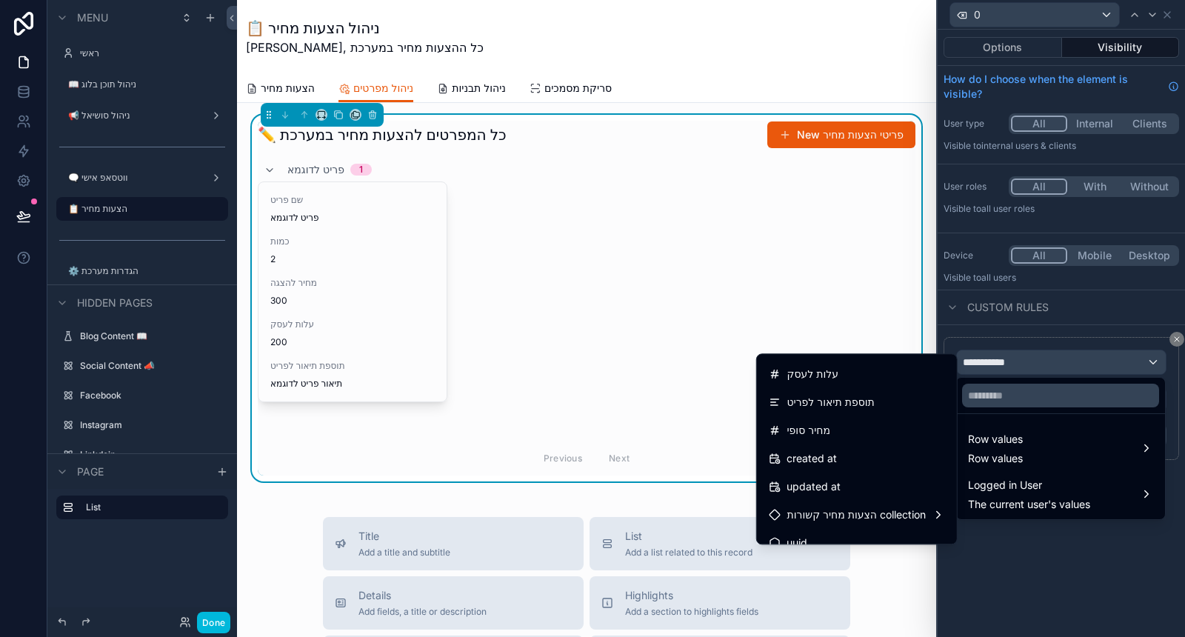
scroll to position [124, 0]
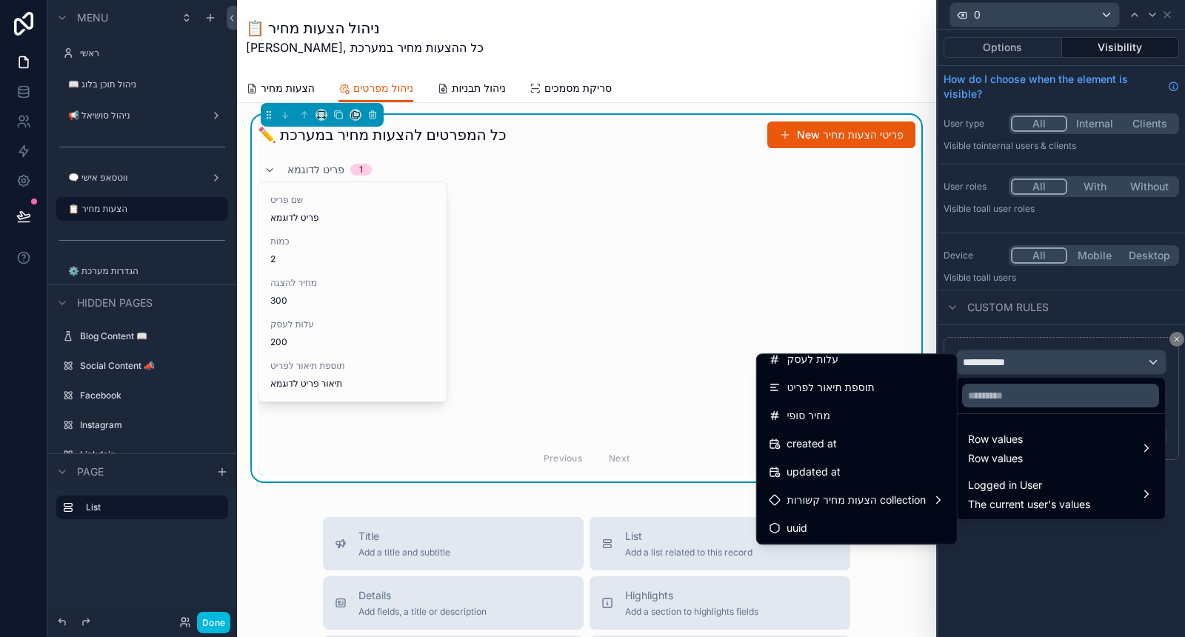
click at [858, 504] on span "הצעות מחיר קשורות collection" at bounding box center [856, 500] width 139 height 18
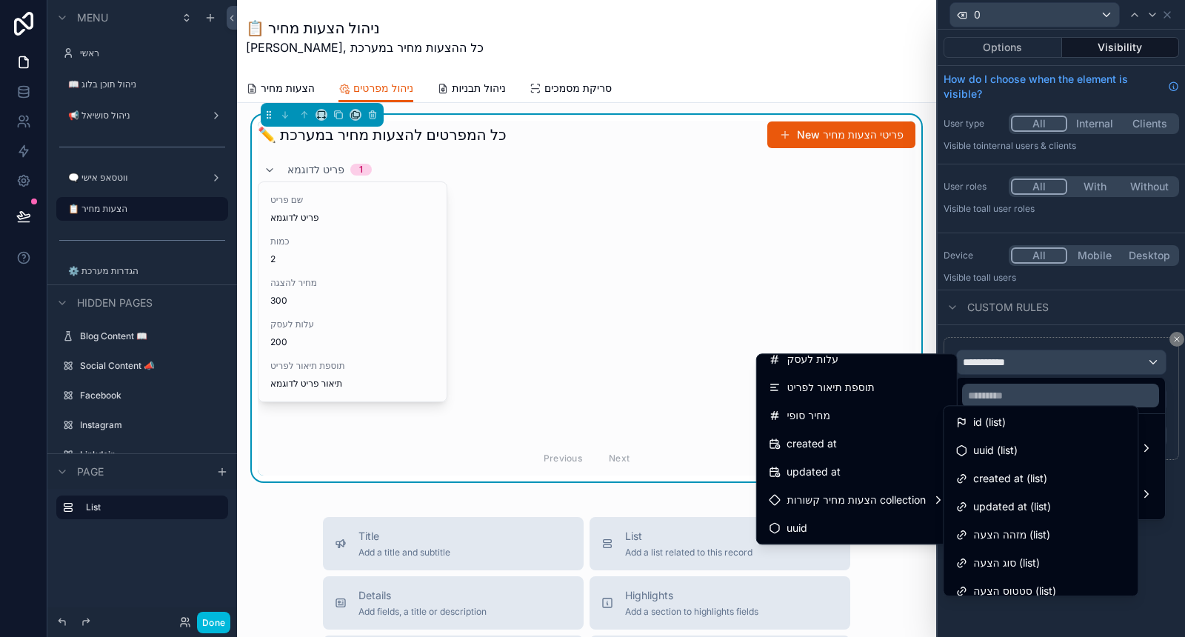
click at [1018, 419] on div "id (list)" at bounding box center [1041, 422] width 170 height 18
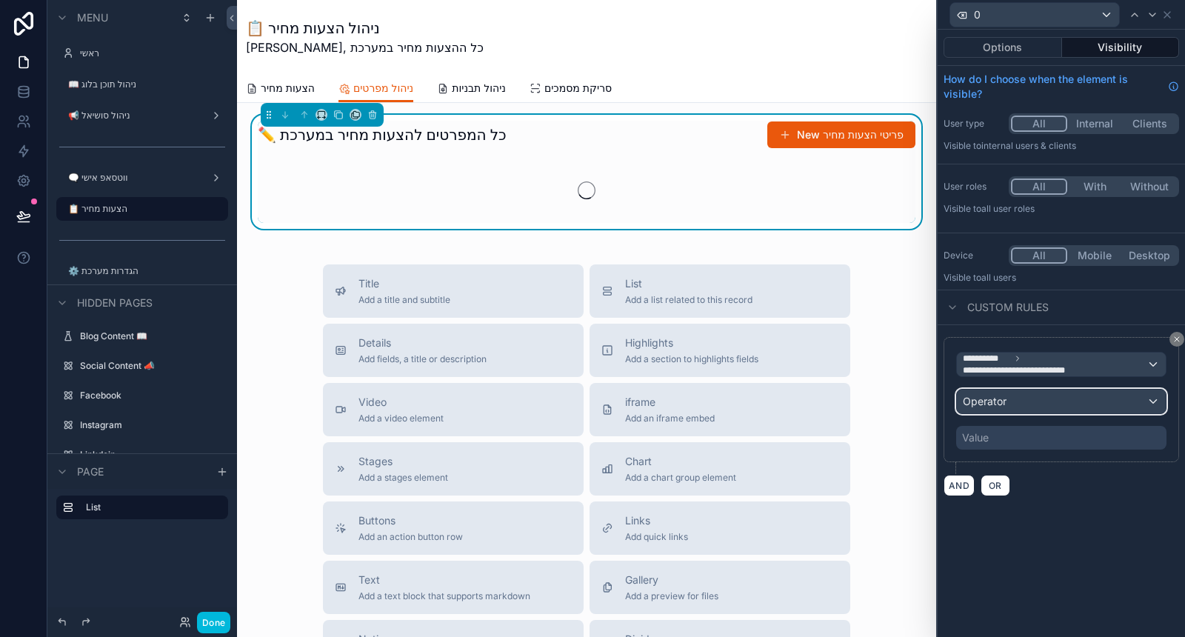
click at [1027, 397] on div "Operator" at bounding box center [1061, 402] width 209 height 24
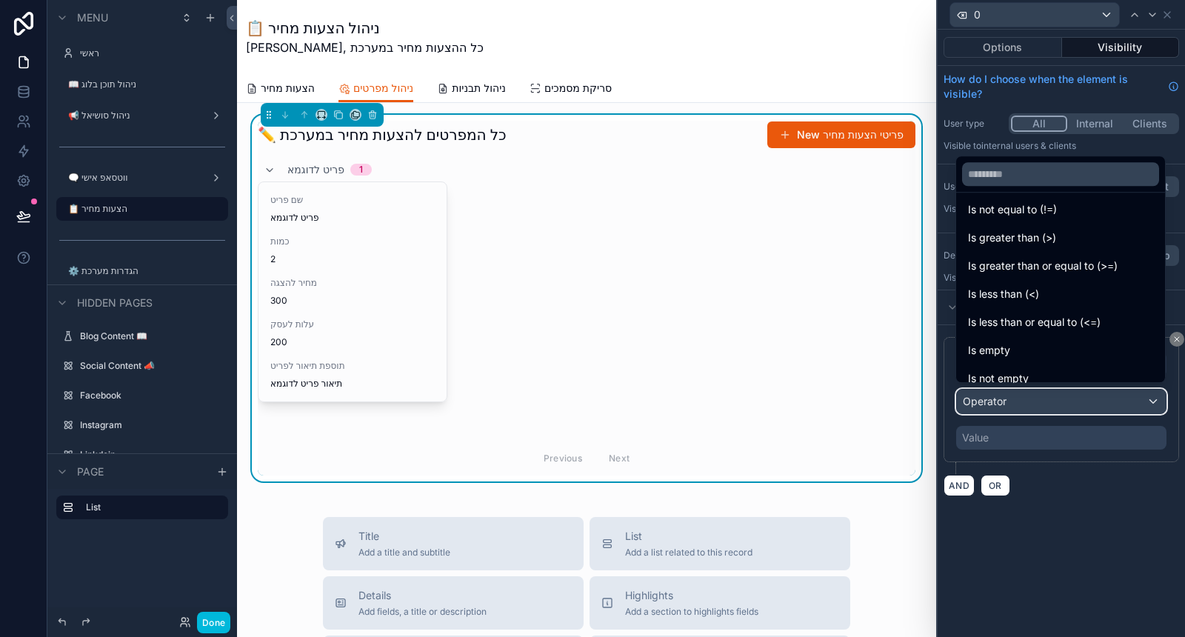
scroll to position [104, 0]
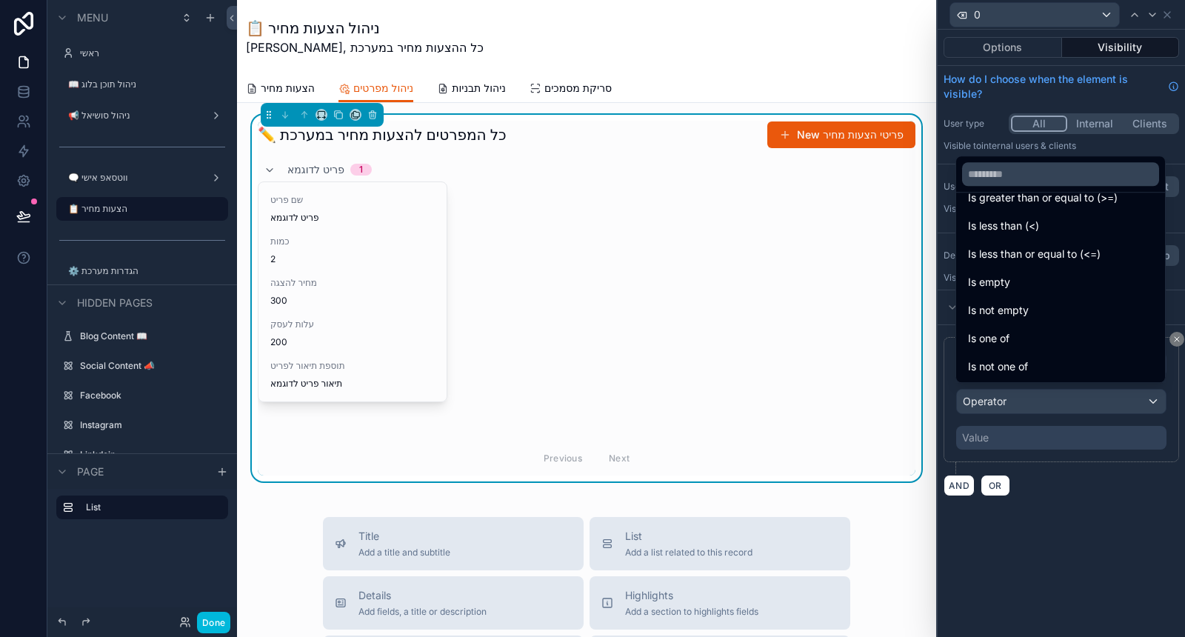
click at [1047, 310] on div "Is not empty" at bounding box center [1060, 310] width 185 height 18
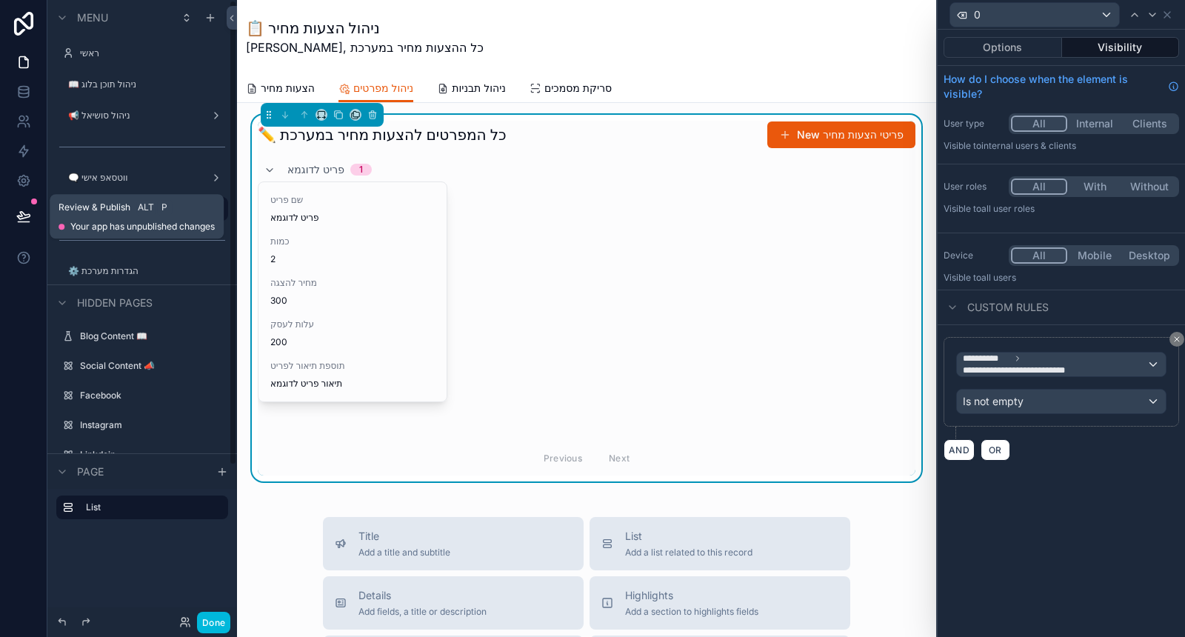
click at [19, 221] on icon at bounding box center [23, 216] width 15 height 15
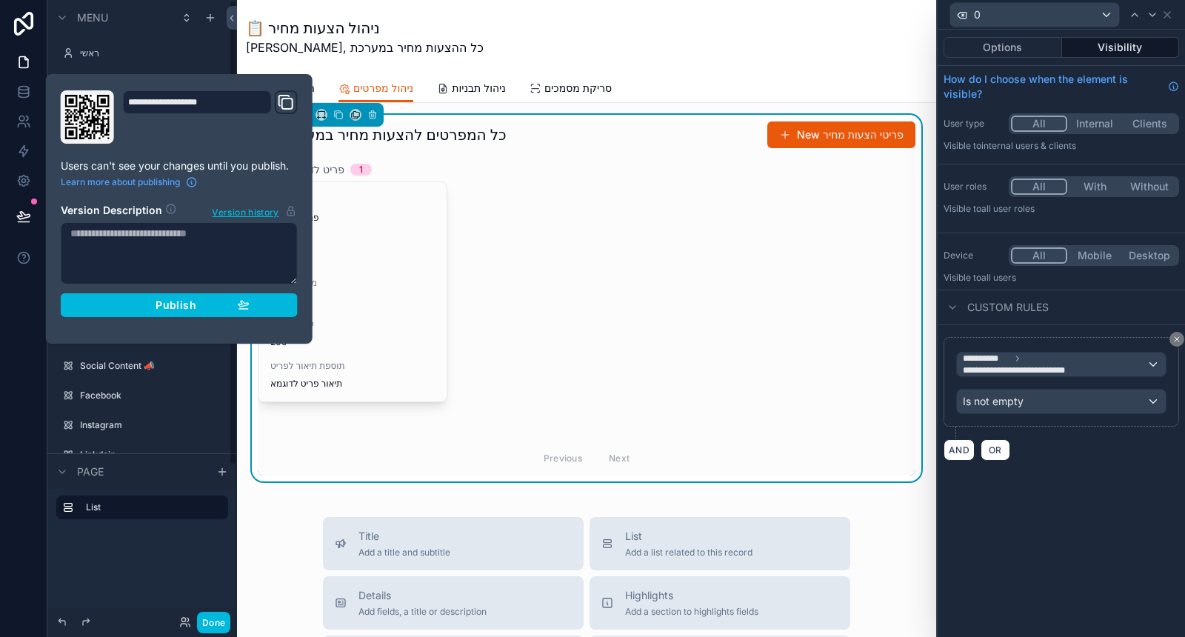
click at [232, 311] on button "Publish" at bounding box center [179, 305] width 237 height 24
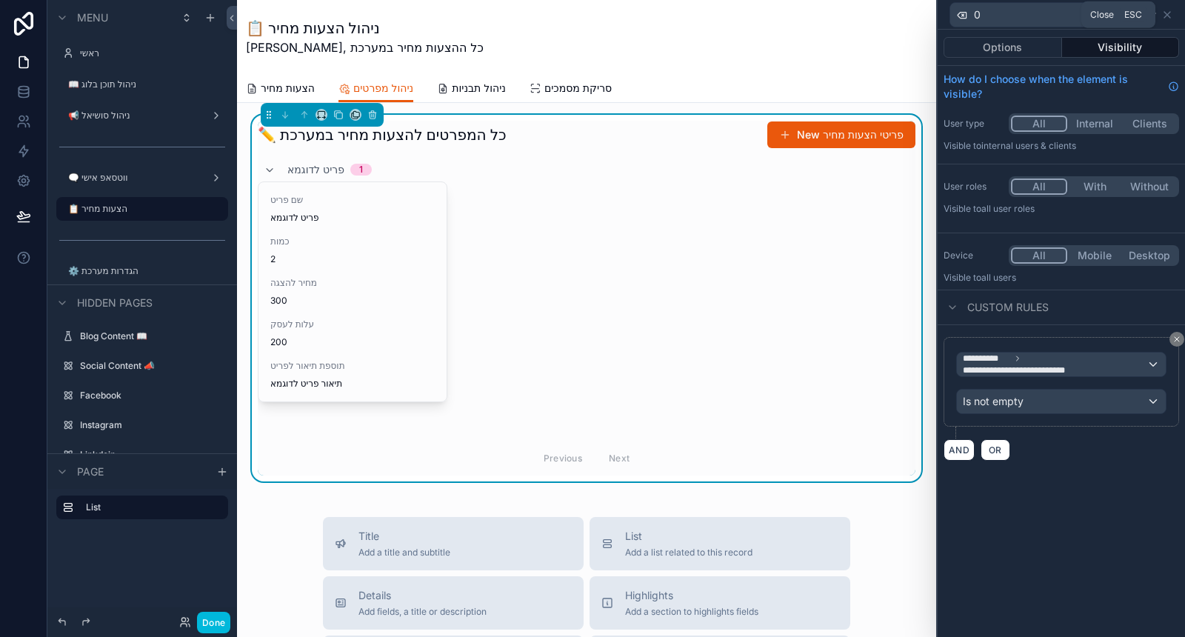
click at [1172, 16] on icon at bounding box center [1167, 15] width 12 height 12
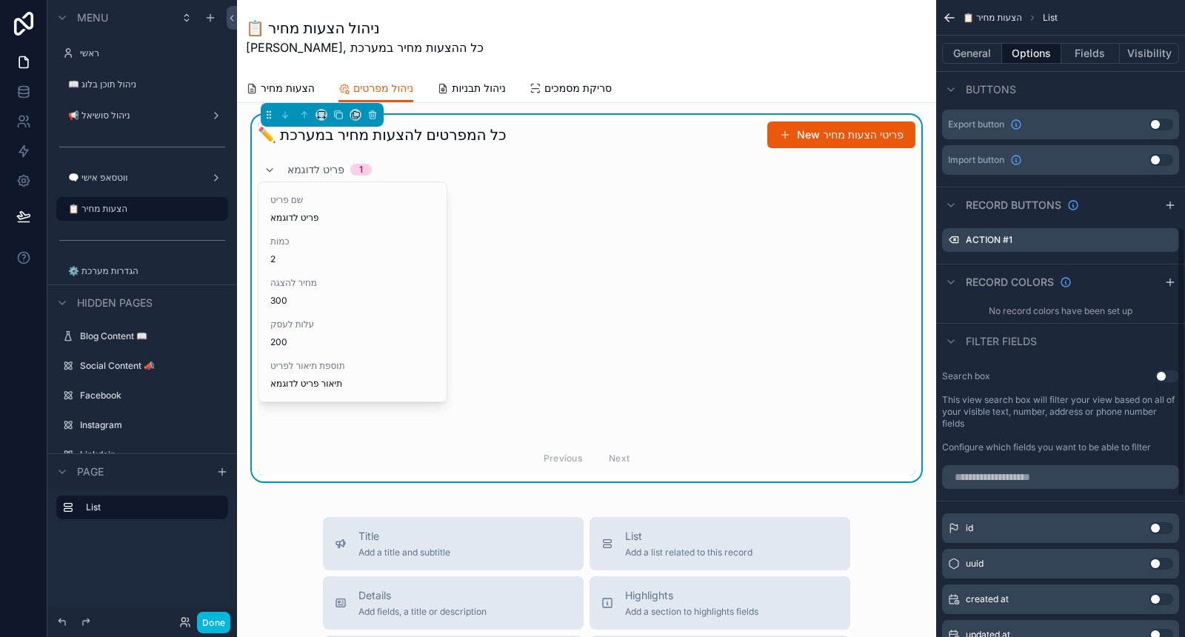
scroll to position [576, 0]
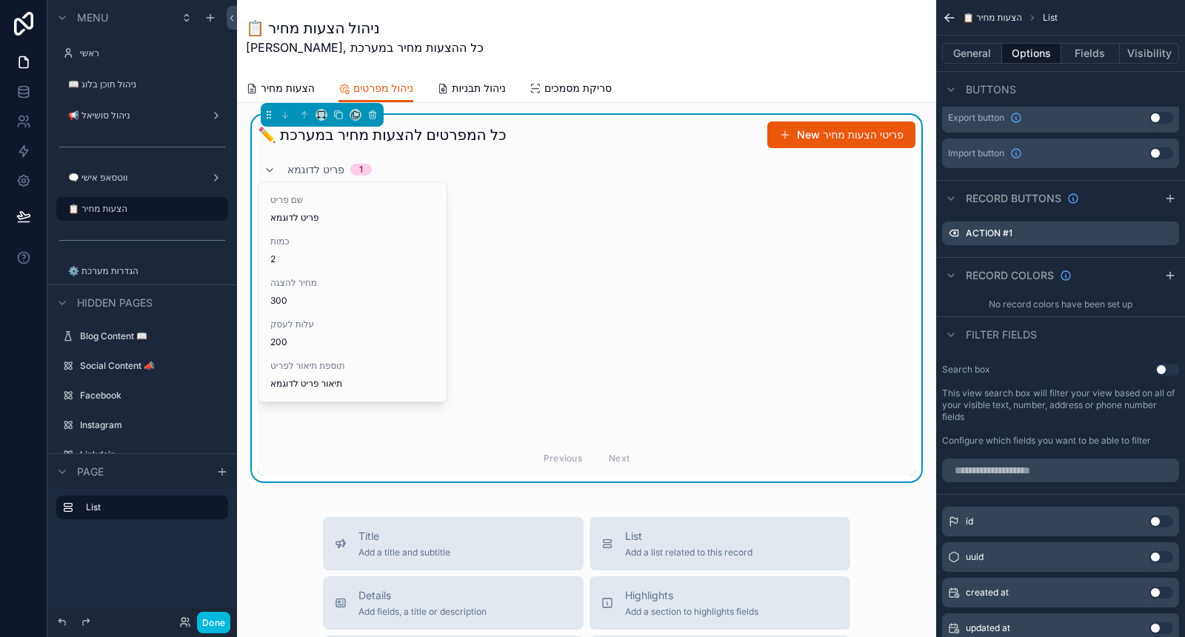
drag, startPoint x: 272, startPoint y: 82, endPoint x: 291, endPoint y: 99, distance: 25.2
click at [272, 82] on span "הצעות מחיר" at bounding box center [288, 88] width 54 height 15
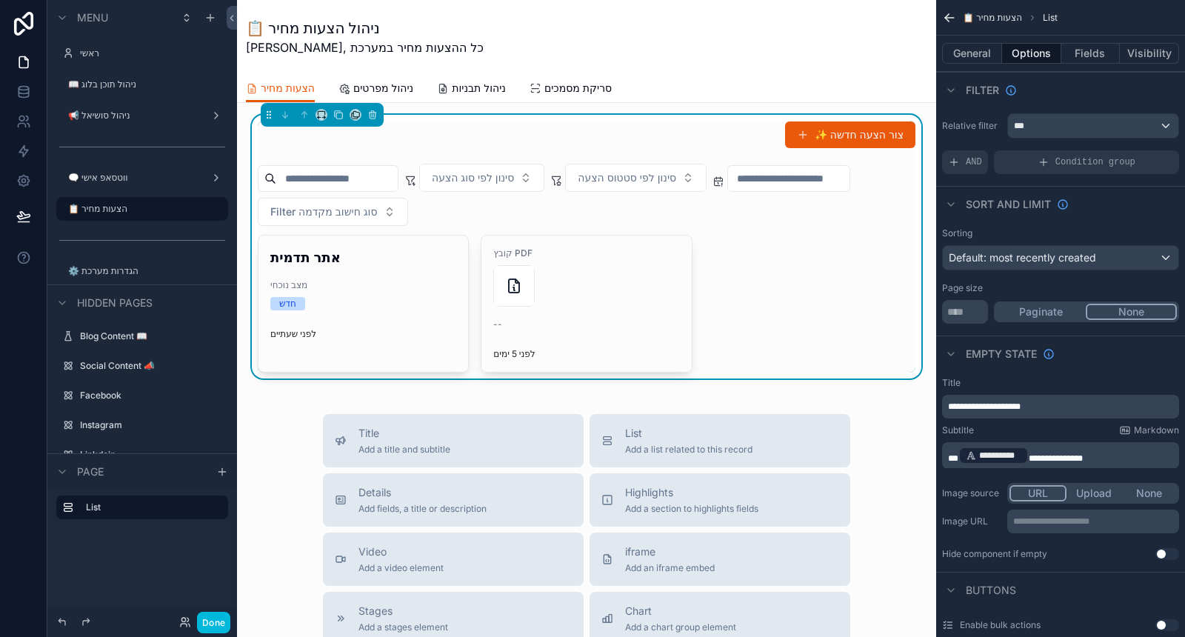
drag, startPoint x: 521, startPoint y: 304, endPoint x: 606, endPoint y: 338, distance: 91.1
click at [606, 338] on div "קובץ PDF -- לפני 5 ימים" at bounding box center [586, 304] width 210 height 136
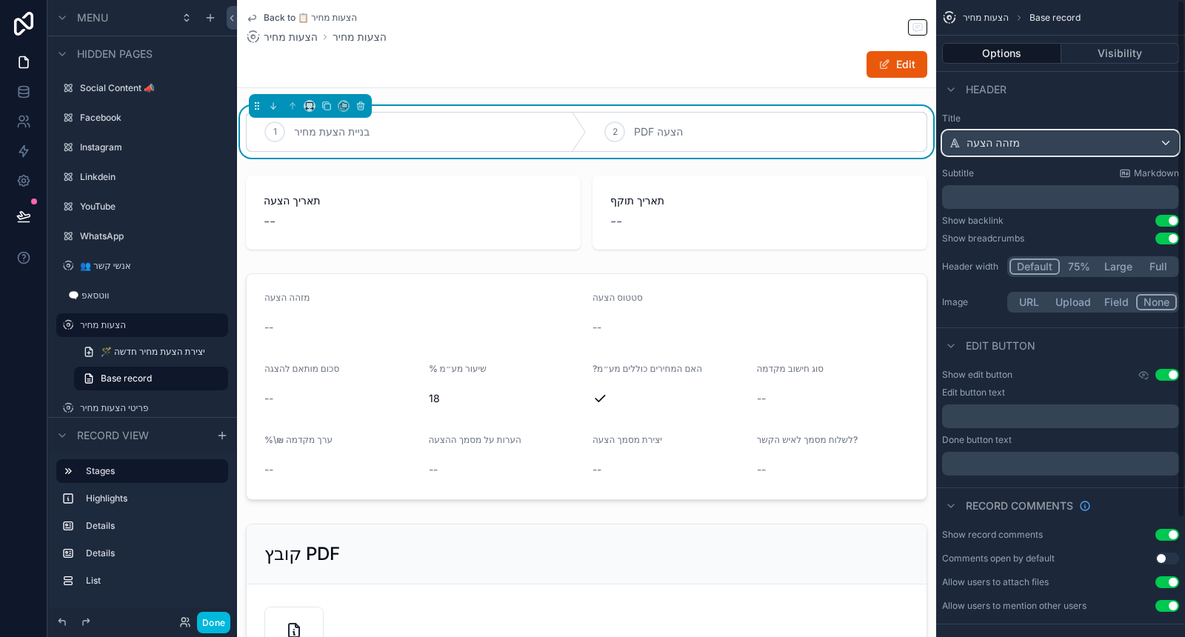
click at [1041, 131] on div "מזהה הצעה" at bounding box center [1061, 143] width 236 height 24
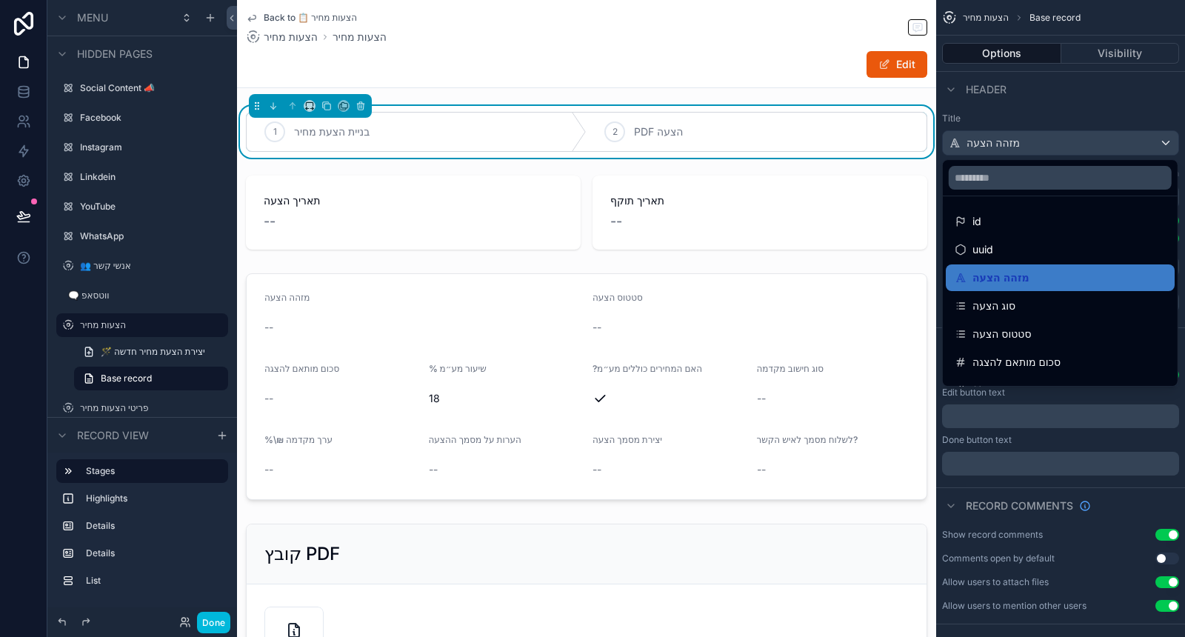
click at [1047, 107] on div "scrollable content" at bounding box center [592, 318] width 1185 height 637
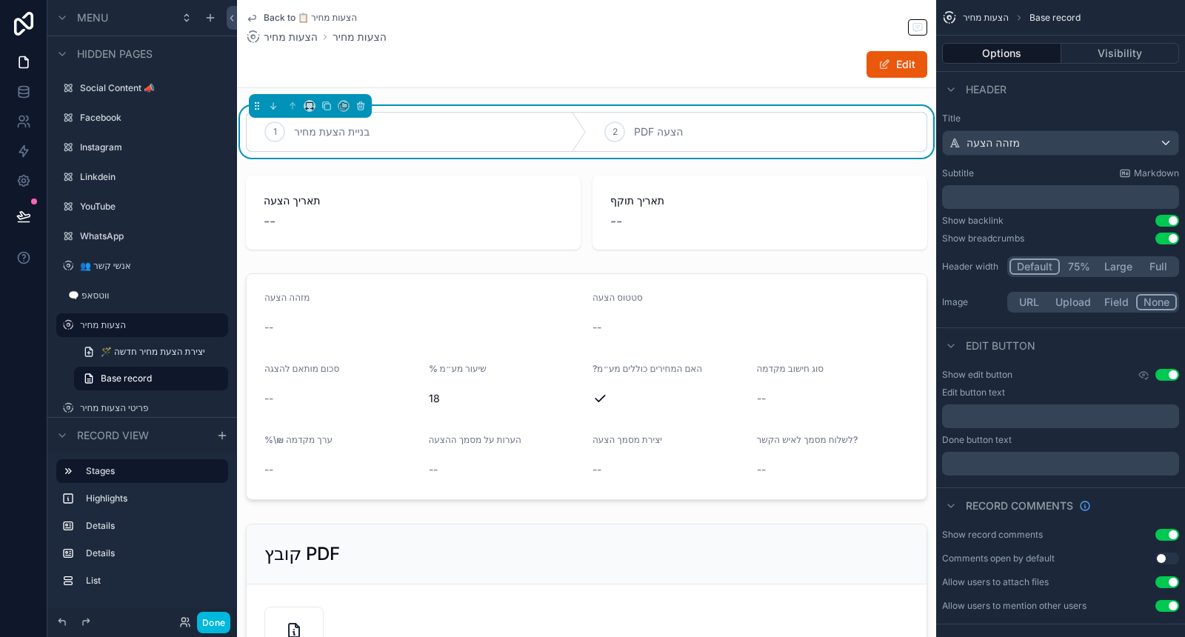
click at [289, 31] on span "הצעות מחיר" at bounding box center [291, 37] width 54 height 15
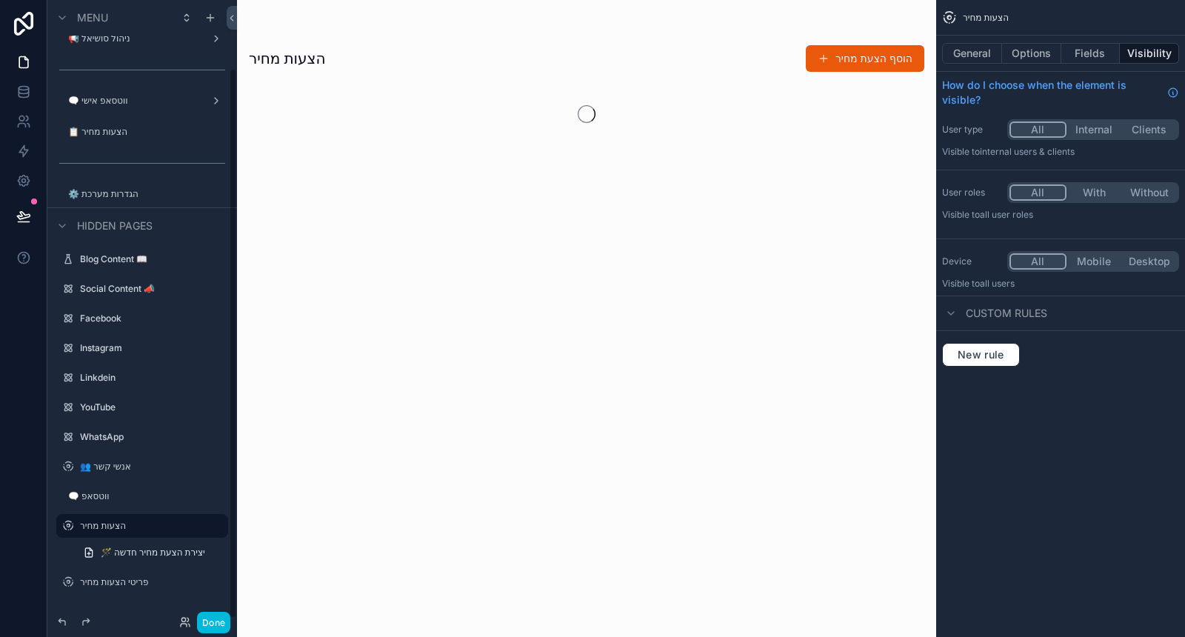
scroll to position [76, 0]
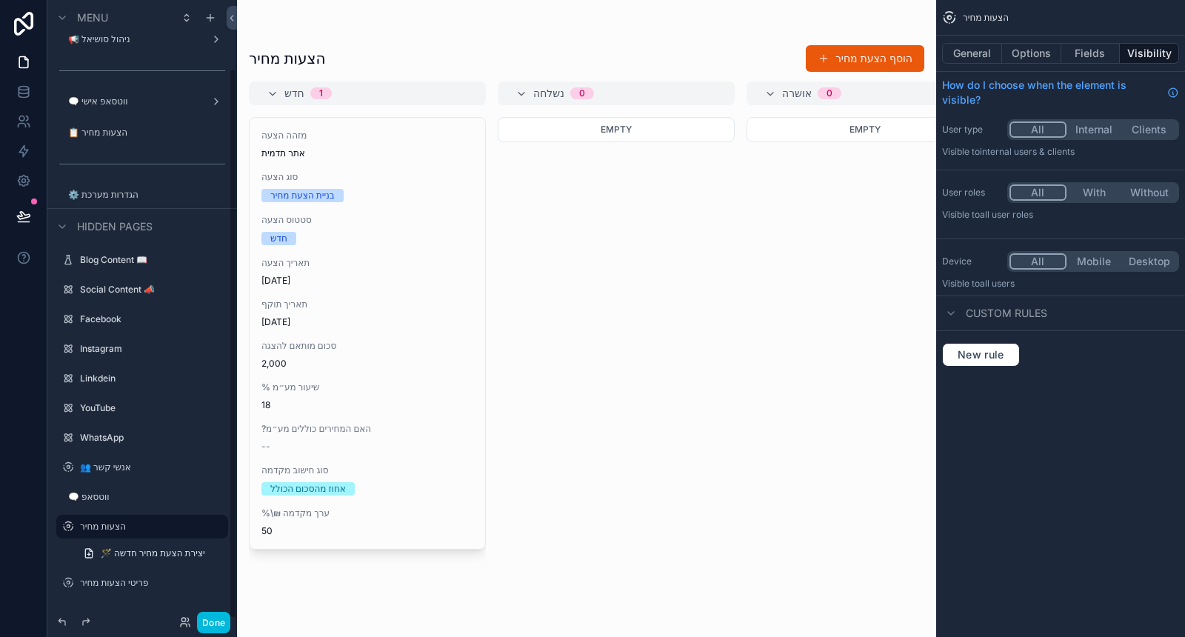
click at [449, 292] on div "מזהה הצעה אתר תדמית סוג הצעה בניית הצעת מחיר סטטוס הצעה חדש תאריך הצעה [DATE] ת…" at bounding box center [368, 333] width 236 height 431
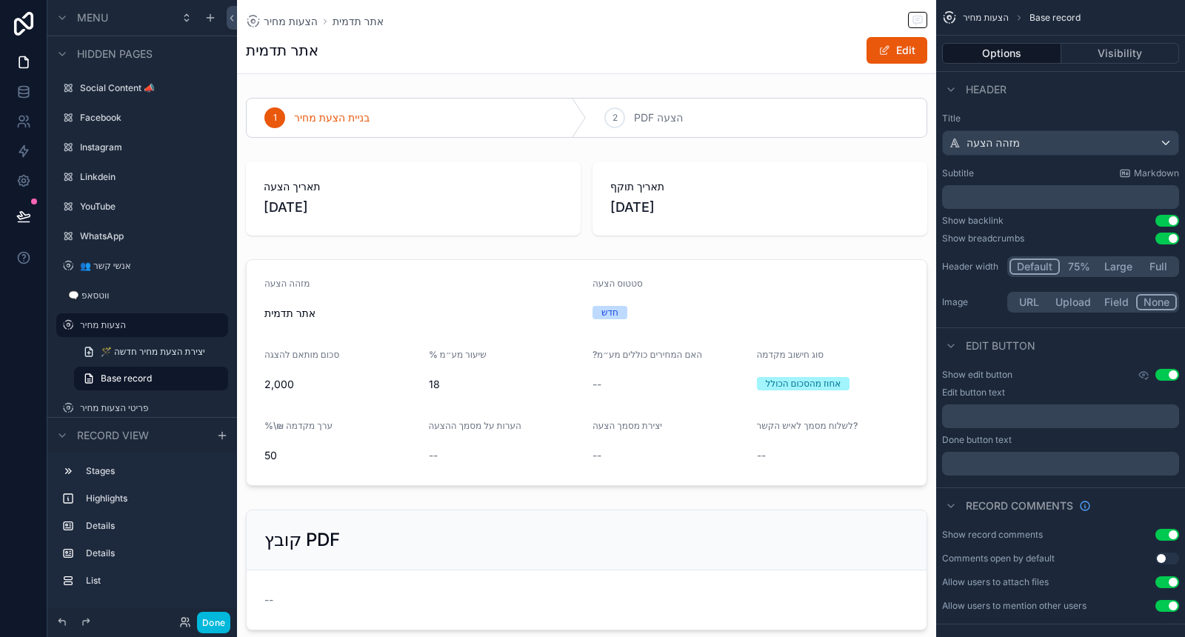
click at [1171, 216] on button "Use setting" at bounding box center [1168, 221] width 24 height 12
click at [1172, 223] on button "Use setting" at bounding box center [1168, 221] width 24 height 12
click at [1173, 241] on button "Use setting" at bounding box center [1168, 239] width 24 height 12
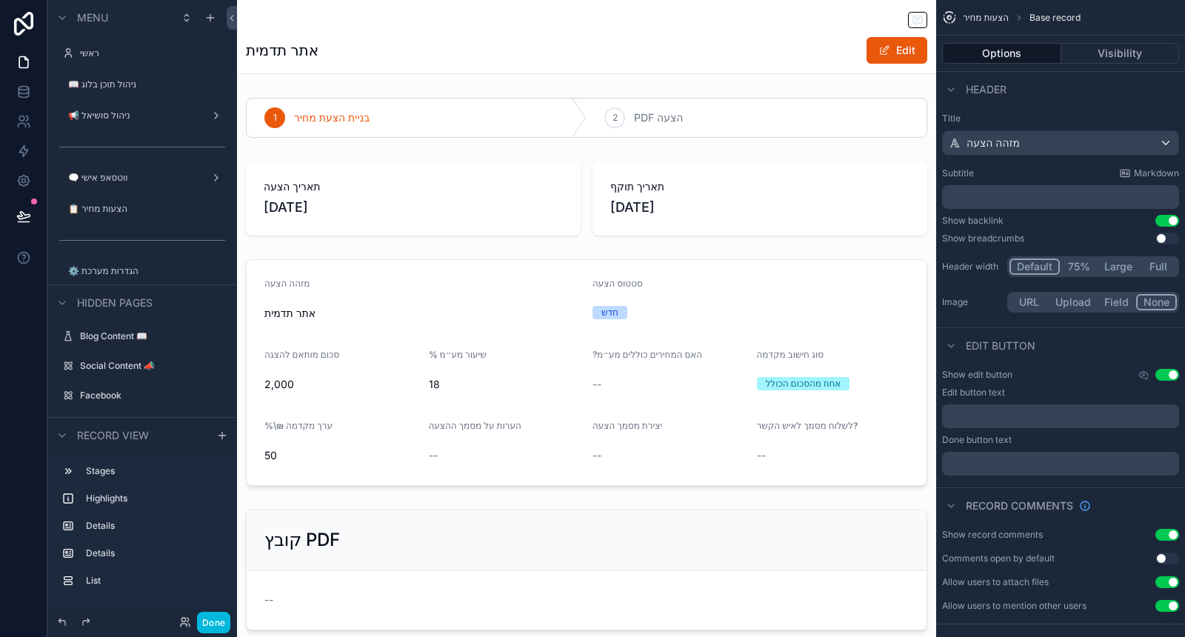
click at [130, 203] on div "📋 הצעות מחיר" at bounding box center [146, 209] width 157 height 12
click at [134, 206] on label "📋 הצעות מחיר" at bounding box center [143, 209] width 151 height 12
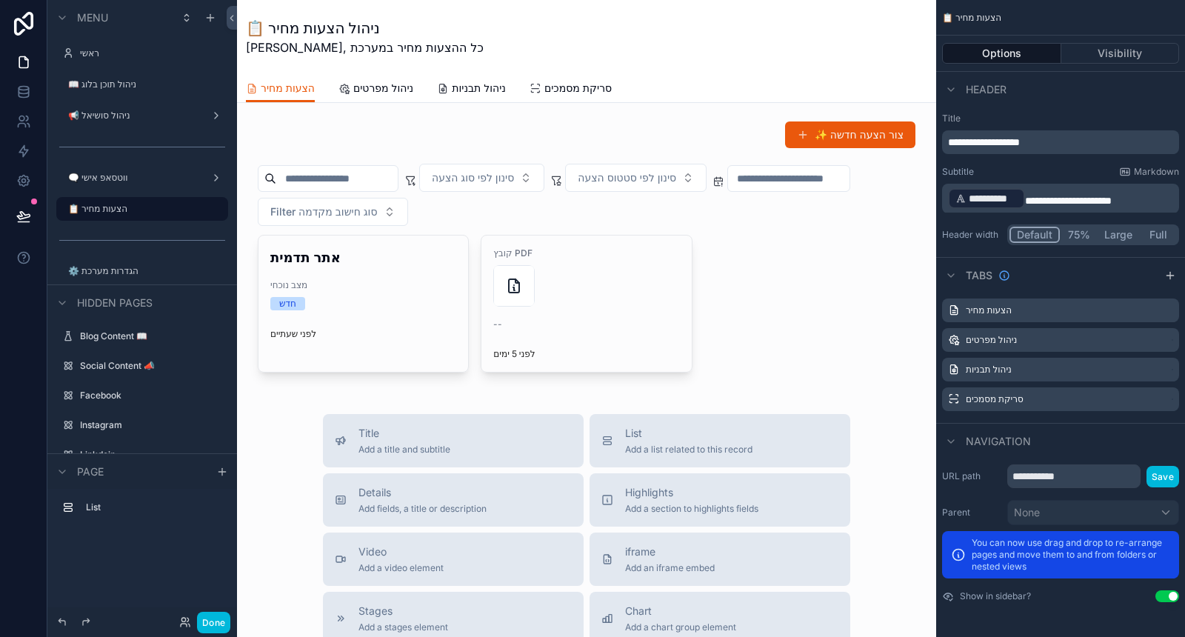
click at [392, 303] on div "scrollable content" at bounding box center [587, 247] width 676 height 264
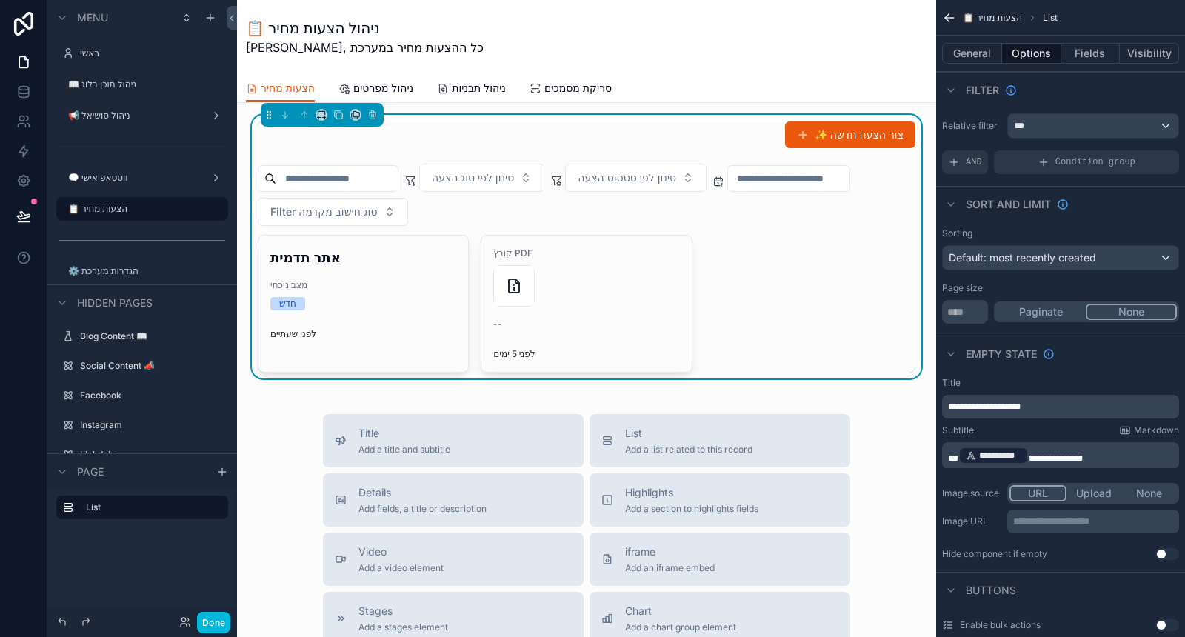
click at [418, 322] on div "לפני שעתיים" at bounding box center [363, 331] width 186 height 18
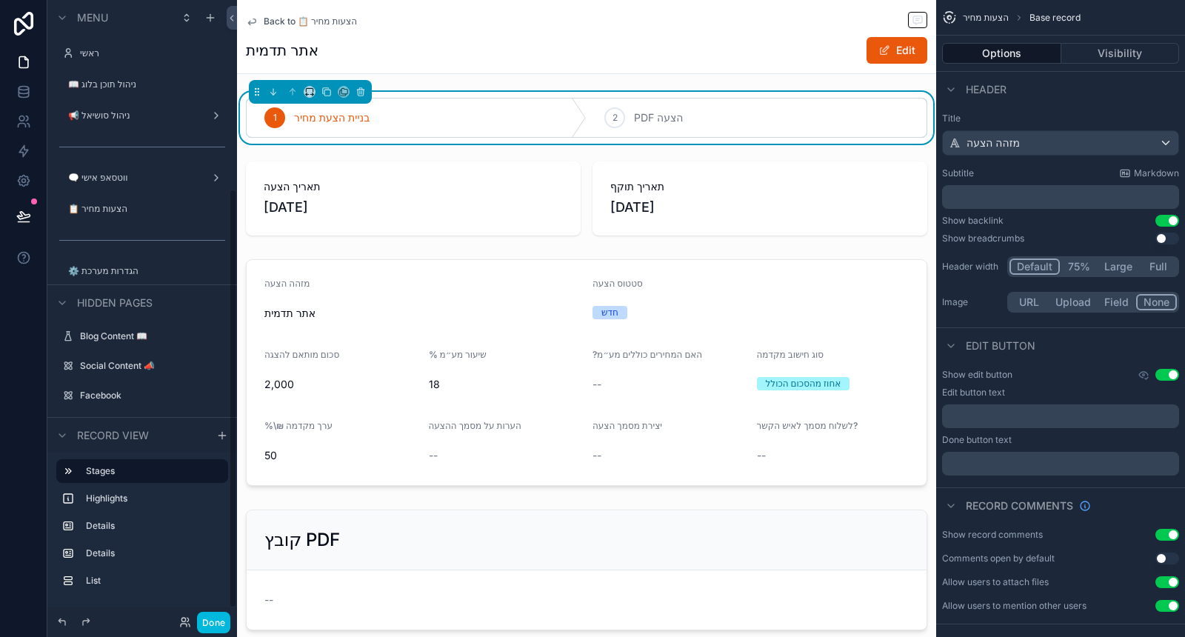
scroll to position [278, 0]
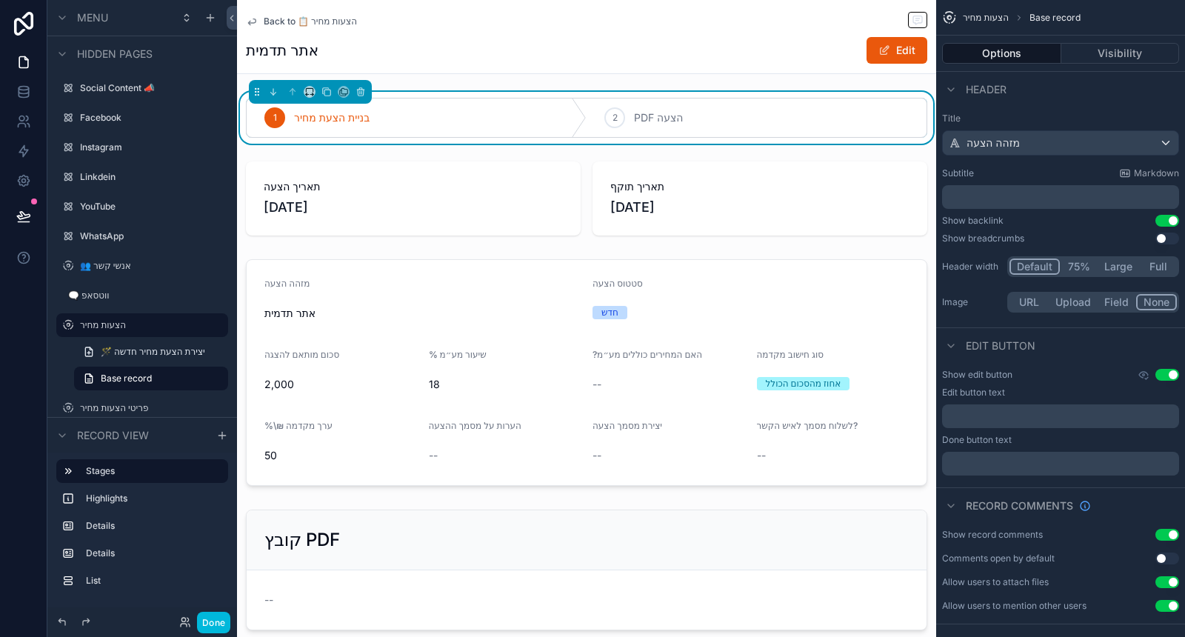
click at [1066, 413] on p "﻿" at bounding box center [1062, 416] width 228 height 12
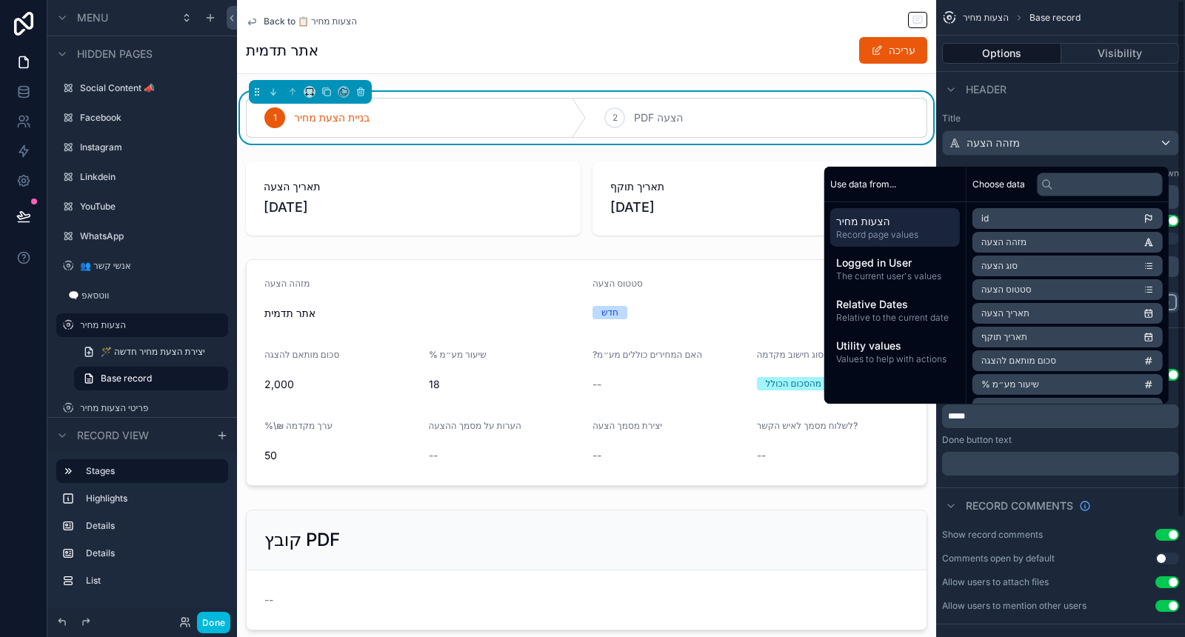
click at [1053, 467] on p "﻿" at bounding box center [1062, 464] width 228 height 12
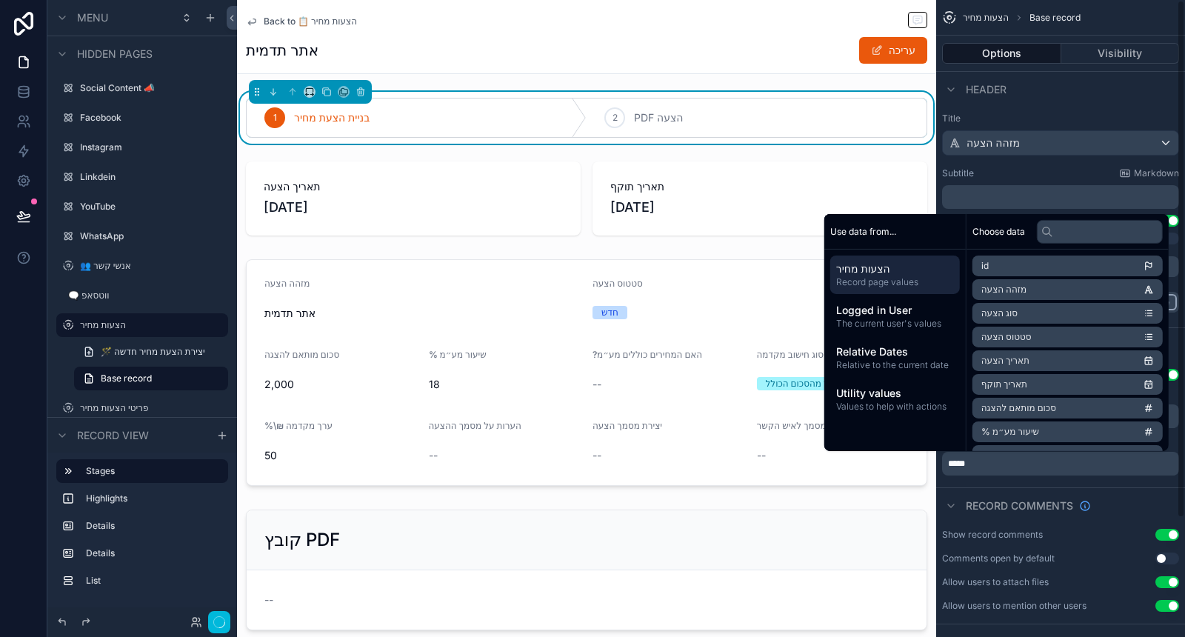
click at [1031, 487] on div "Record comments" at bounding box center [1060, 505] width 249 height 36
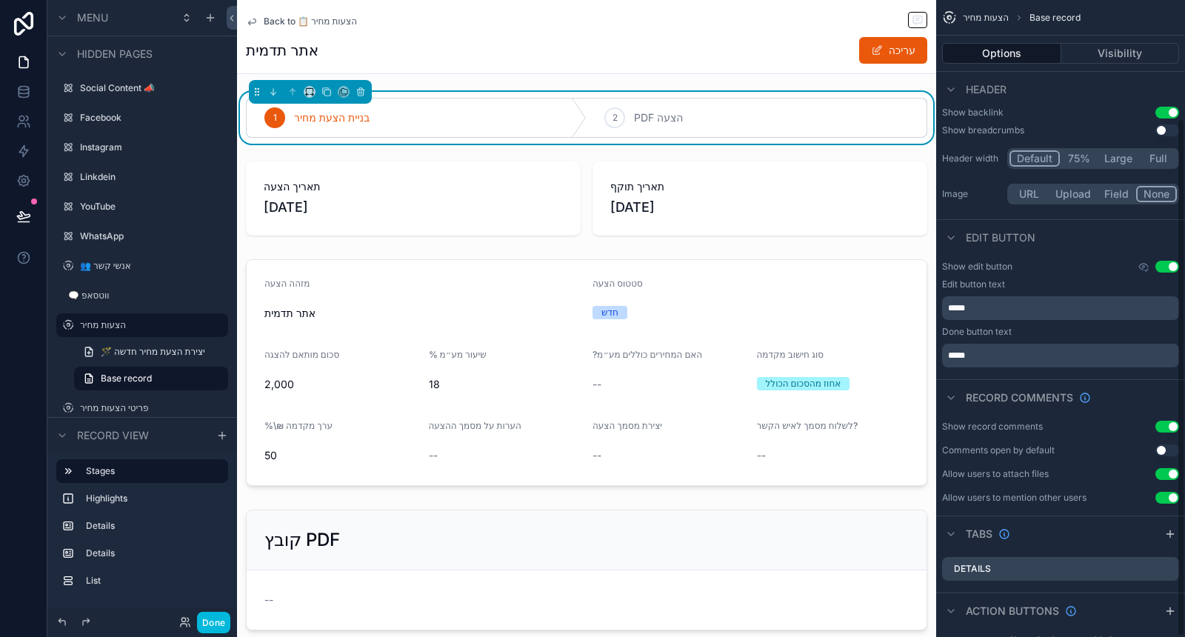
scroll to position [145, 0]
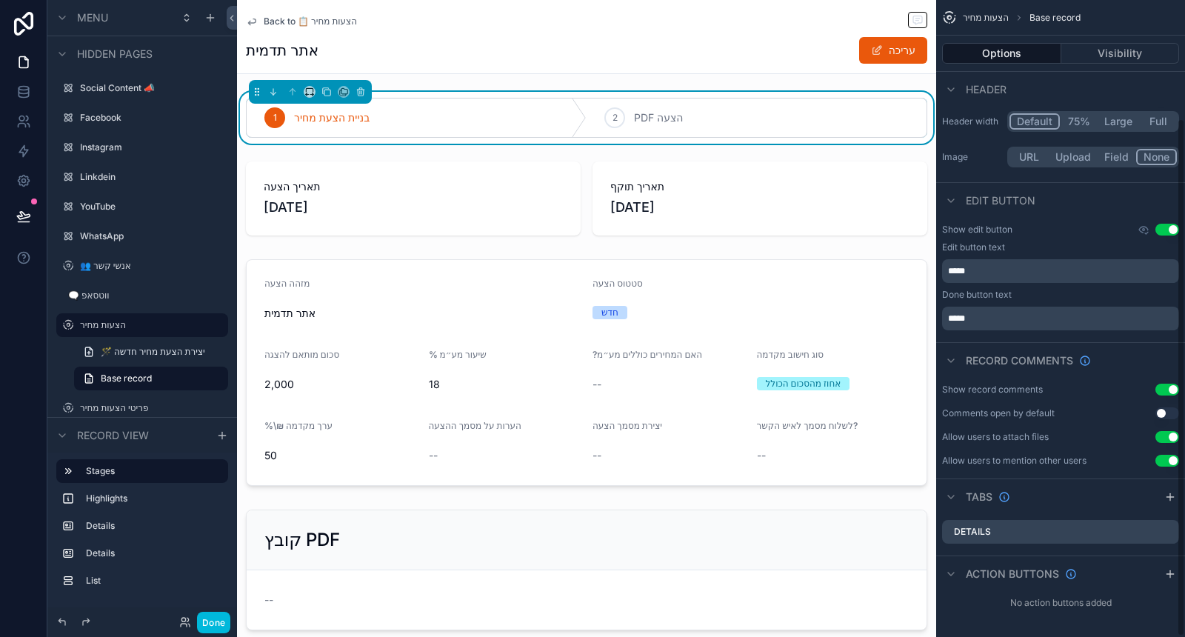
click at [1173, 576] on icon "scrollable content" at bounding box center [1170, 574] width 12 height 12
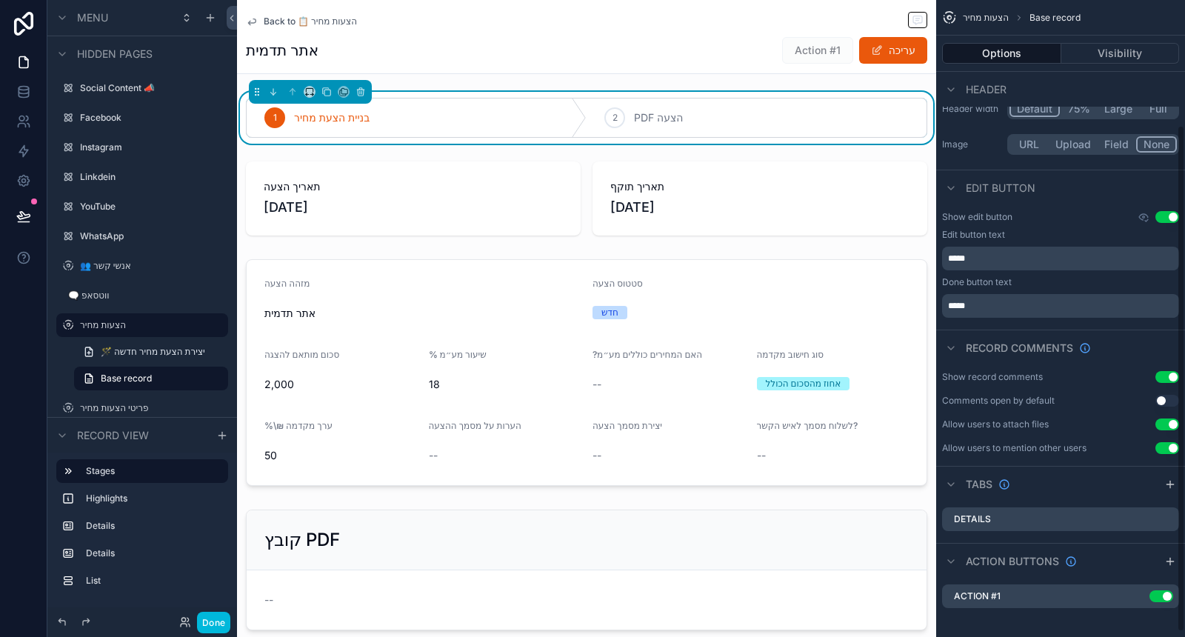
scroll to position [163, 0]
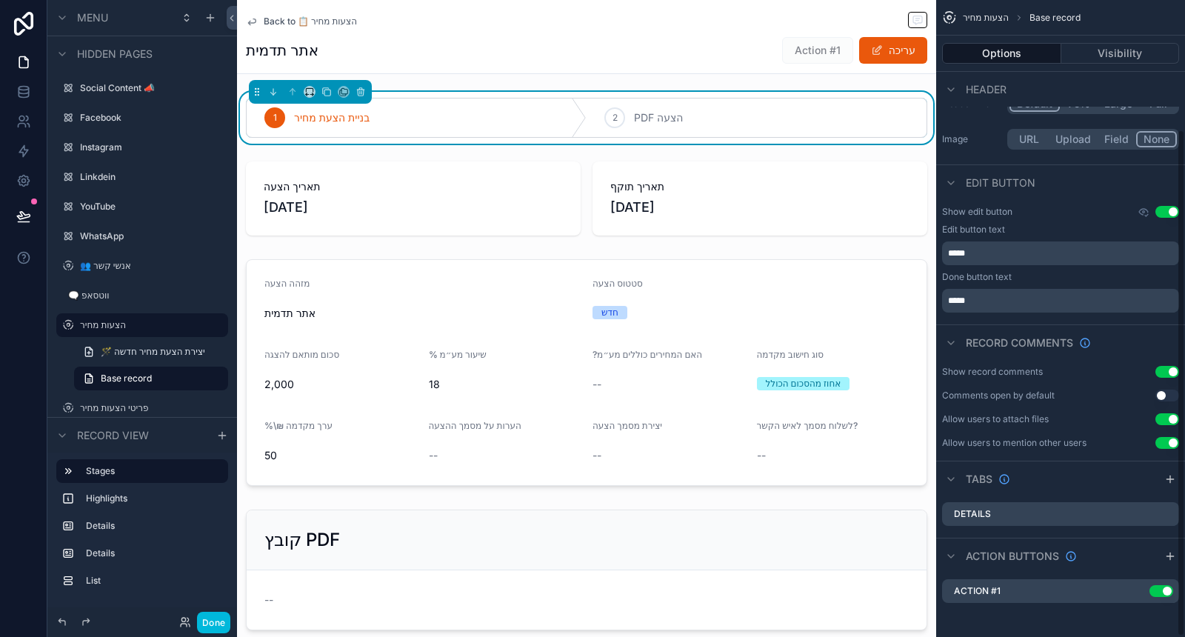
click at [1144, 589] on div "Use setting" at bounding box center [1159, 591] width 30 height 12
click at [0, 0] on icon "scrollable content" at bounding box center [0, 0] width 0 height 0
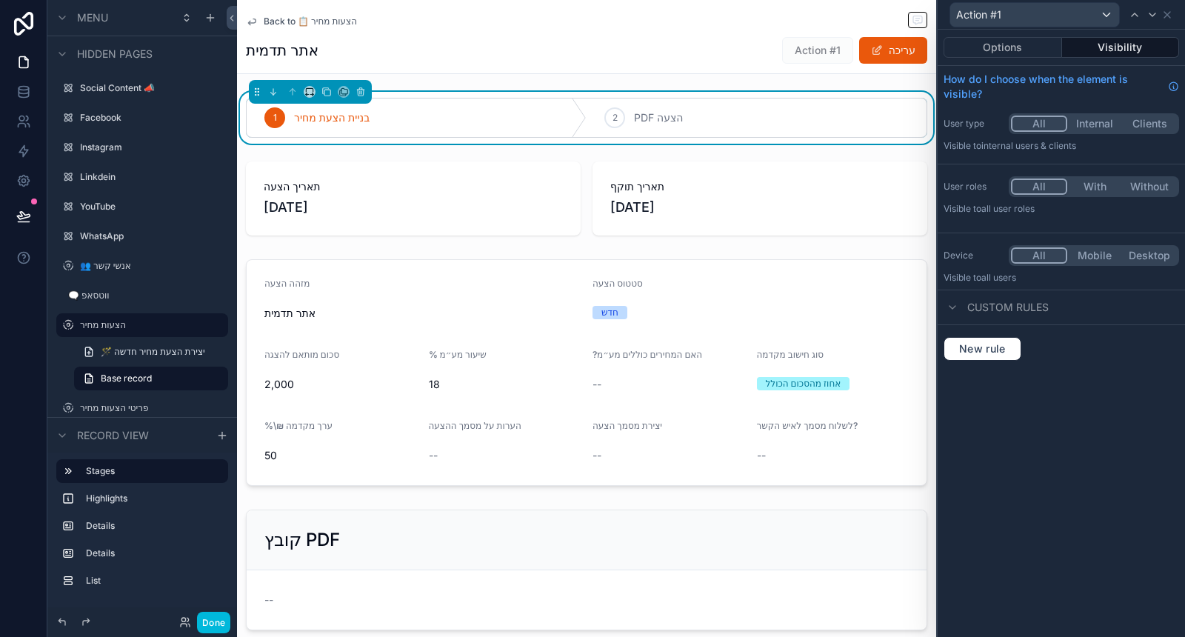
click at [1027, 46] on button "Options" at bounding box center [1003, 47] width 119 height 21
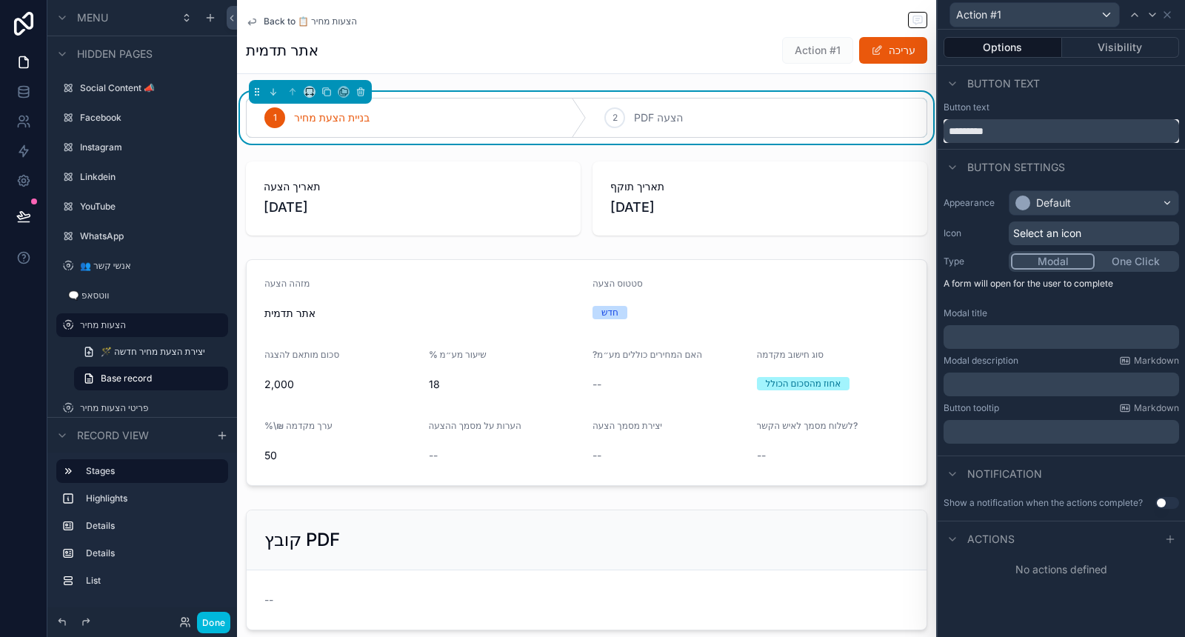
drag, startPoint x: 1019, startPoint y: 133, endPoint x: 921, endPoint y: 120, distance: 98.6
click at [922, 120] on div "Action #1 Options Visibility Button text Button text ********* Button settings …" at bounding box center [592, 318] width 1185 height 637
drag, startPoint x: 967, startPoint y: 131, endPoint x: 945, endPoint y: 127, distance: 22.5
click at [945, 127] on input "**********" at bounding box center [1062, 131] width 236 height 24
drag, startPoint x: 973, startPoint y: 127, endPoint x: 991, endPoint y: 132, distance: 19.2
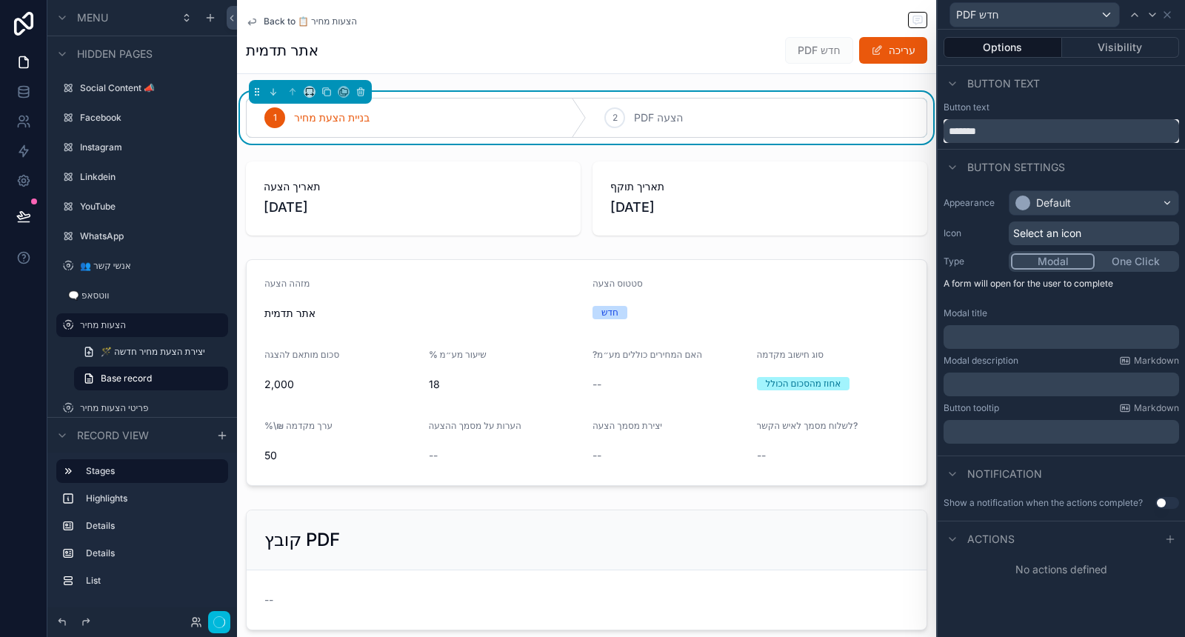
click at [991, 132] on input "*******" at bounding box center [1062, 131] width 236 height 24
click at [949, 130] on input "***" at bounding box center [1062, 131] width 236 height 24
paste input "***"
click at [1004, 131] on input "*******" at bounding box center [1062, 131] width 236 height 24
click at [1031, 155] on div "Button settings" at bounding box center [1061, 167] width 247 height 36
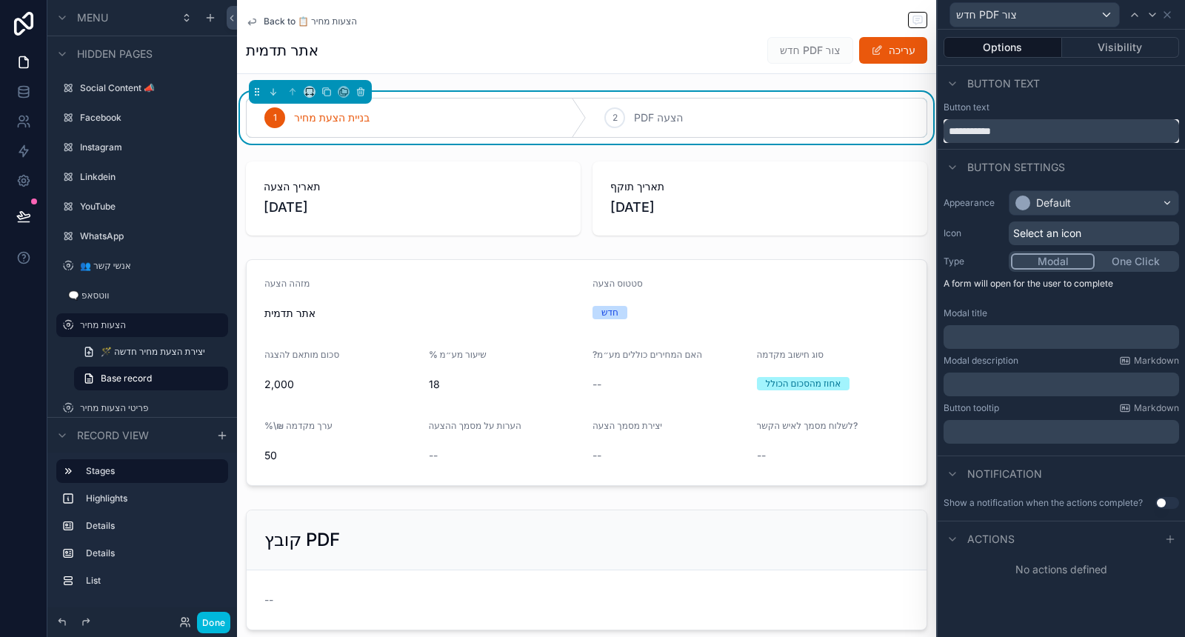
drag, startPoint x: 993, startPoint y: 129, endPoint x: 969, endPoint y: 126, distance: 23.9
click at [969, 126] on input "**********" at bounding box center [1062, 131] width 236 height 24
drag, startPoint x: 995, startPoint y: 132, endPoint x: 924, endPoint y: 139, distance: 70.7
click at [924, 139] on div "חדש צור Options Visibility Button text Button text ******* Button settings Appe…" at bounding box center [592, 318] width 1185 height 637
type input "***"
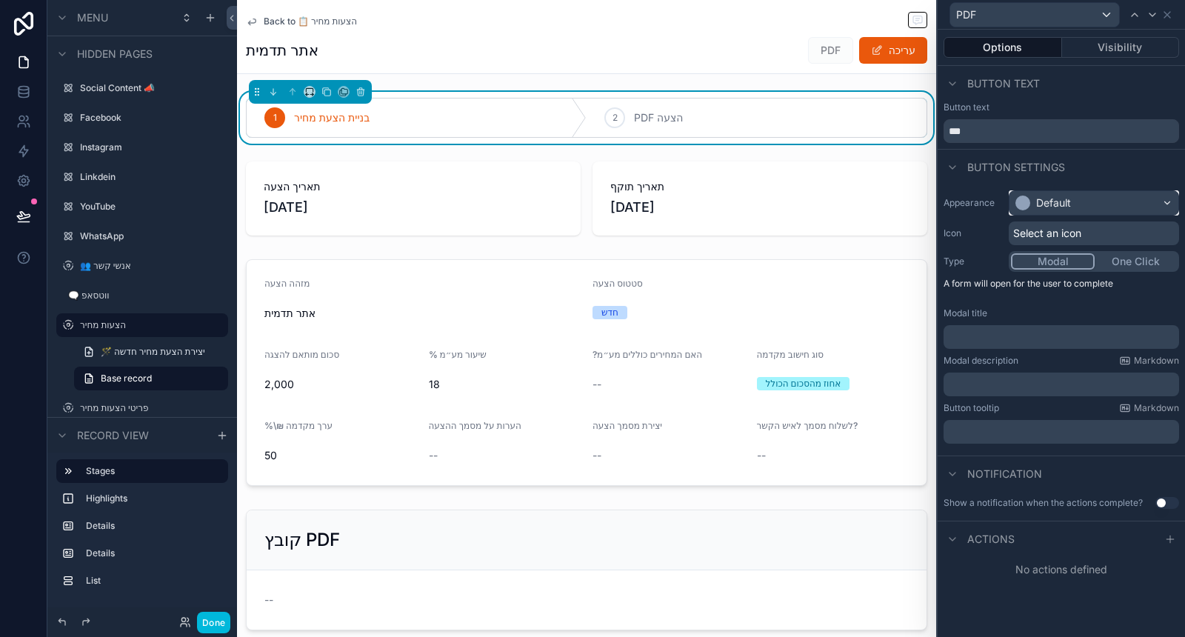
click at [1090, 204] on div "Default" at bounding box center [1094, 203] width 169 height 24
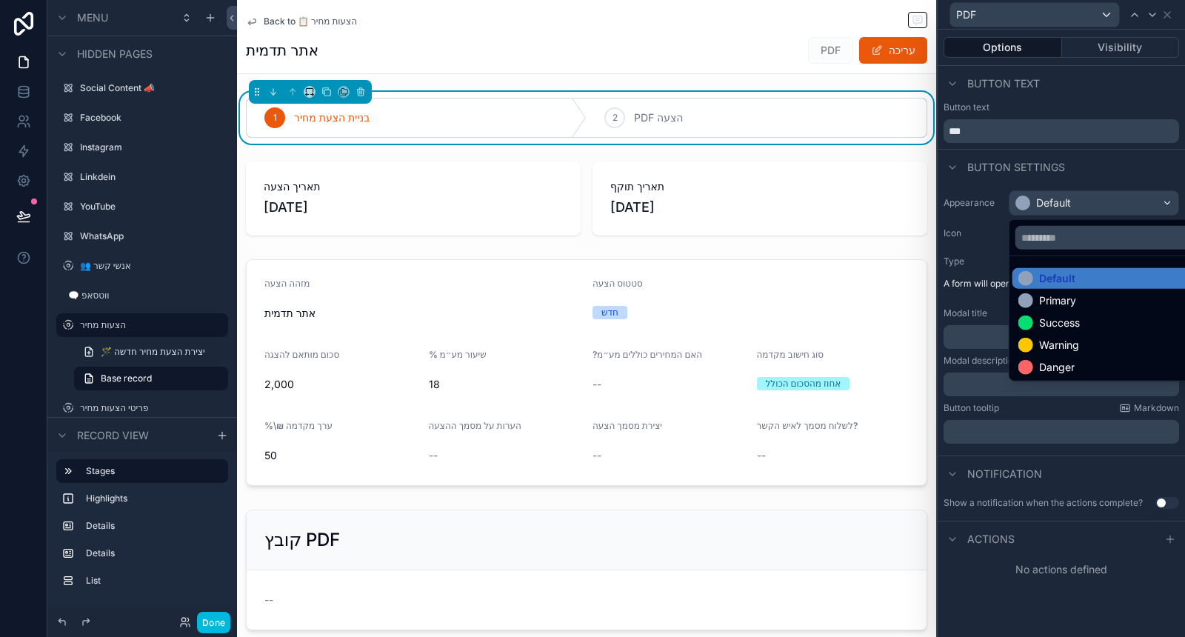
click at [1071, 347] on div "Warning" at bounding box center [1059, 345] width 40 height 15
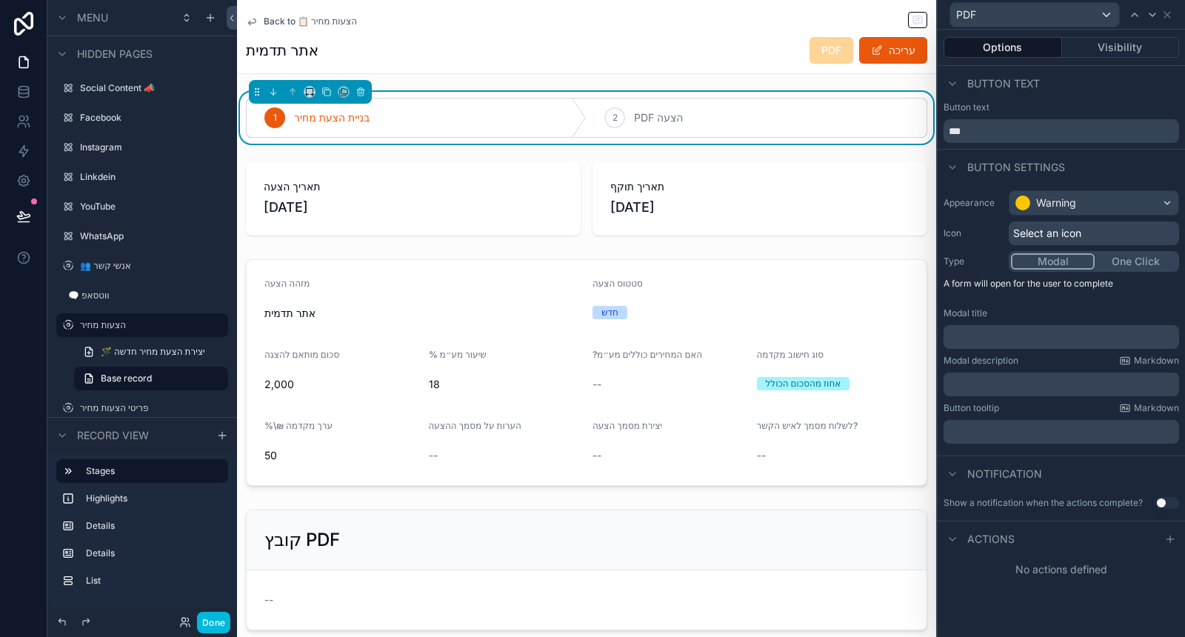
click at [1078, 227] on span "Select an icon" at bounding box center [1047, 233] width 68 height 15
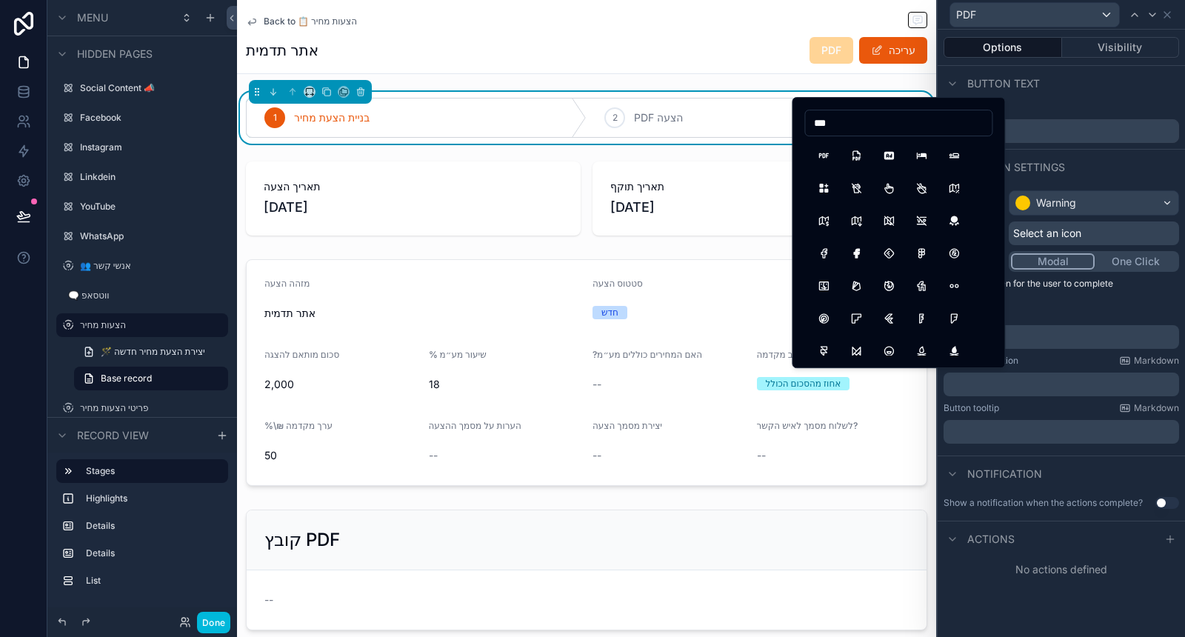
type input "***"
click at [859, 154] on button "FileTypePdf" at bounding box center [856, 155] width 27 height 27
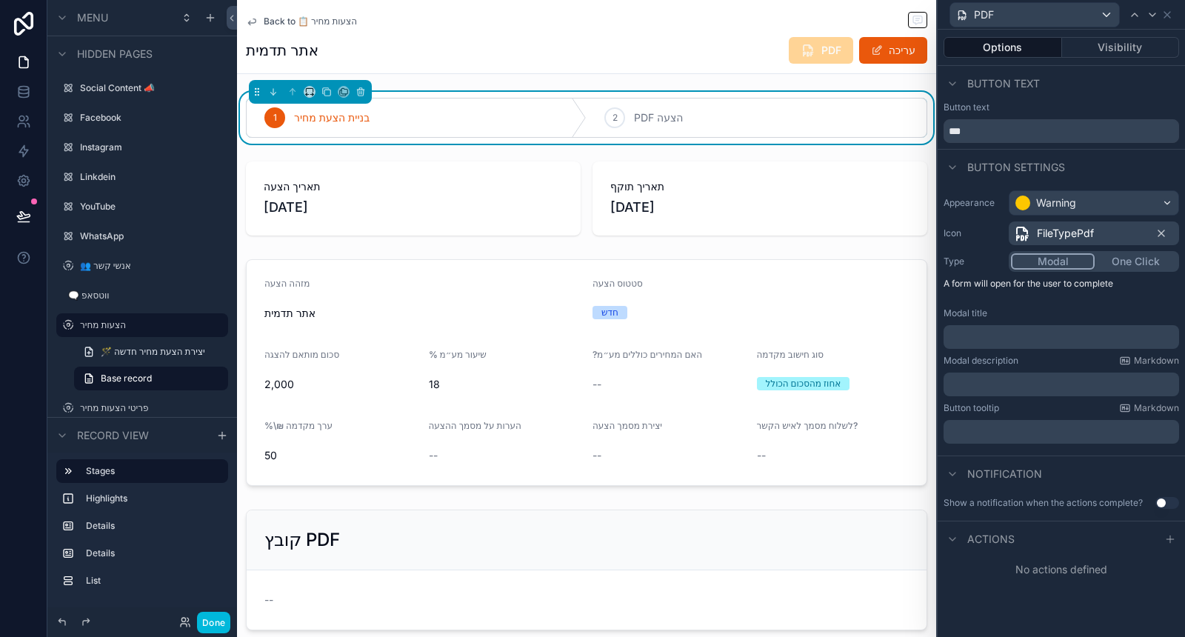
click at [1036, 115] on div "Button text ***" at bounding box center [1062, 121] width 236 height 41
drag, startPoint x: 961, startPoint y: 128, endPoint x: 918, endPoint y: 129, distance: 42.2
click at [920, 129] on div "PDF Options Visibility Button text Button text *** Button settings Appearance W…" at bounding box center [592, 318] width 1185 height 637
type input "********"
click at [1038, 114] on div "Button text ********" at bounding box center [1062, 121] width 236 height 41
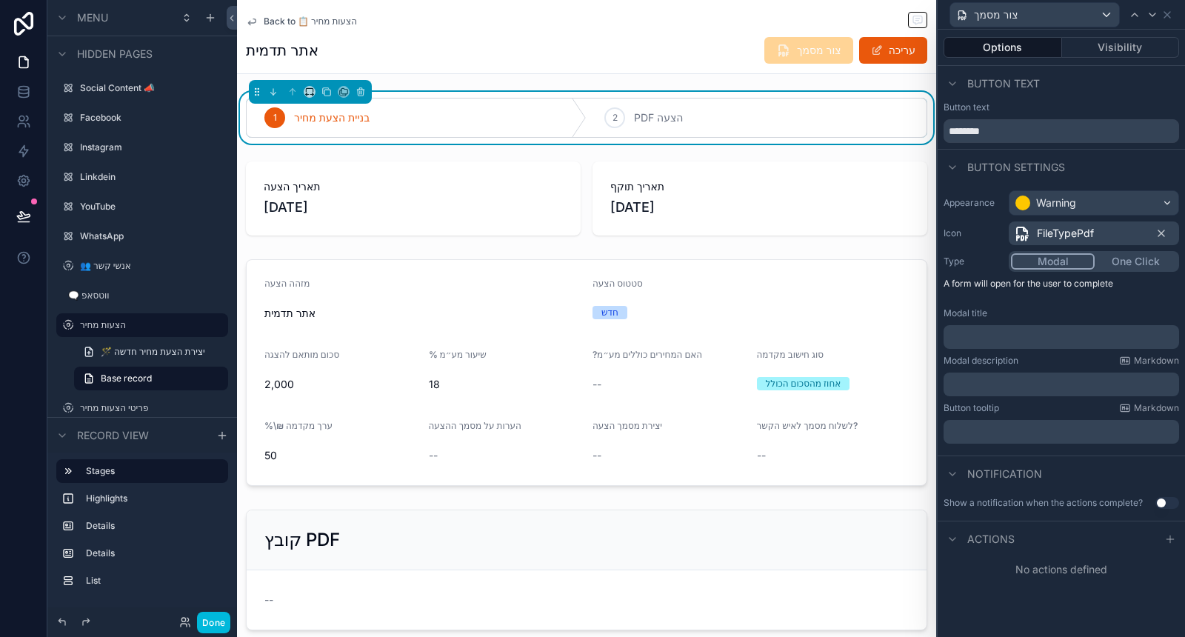
click at [1060, 327] on div "﻿" at bounding box center [1062, 337] width 236 height 24
click at [1063, 332] on p "﻿" at bounding box center [1063, 337] width 227 height 15
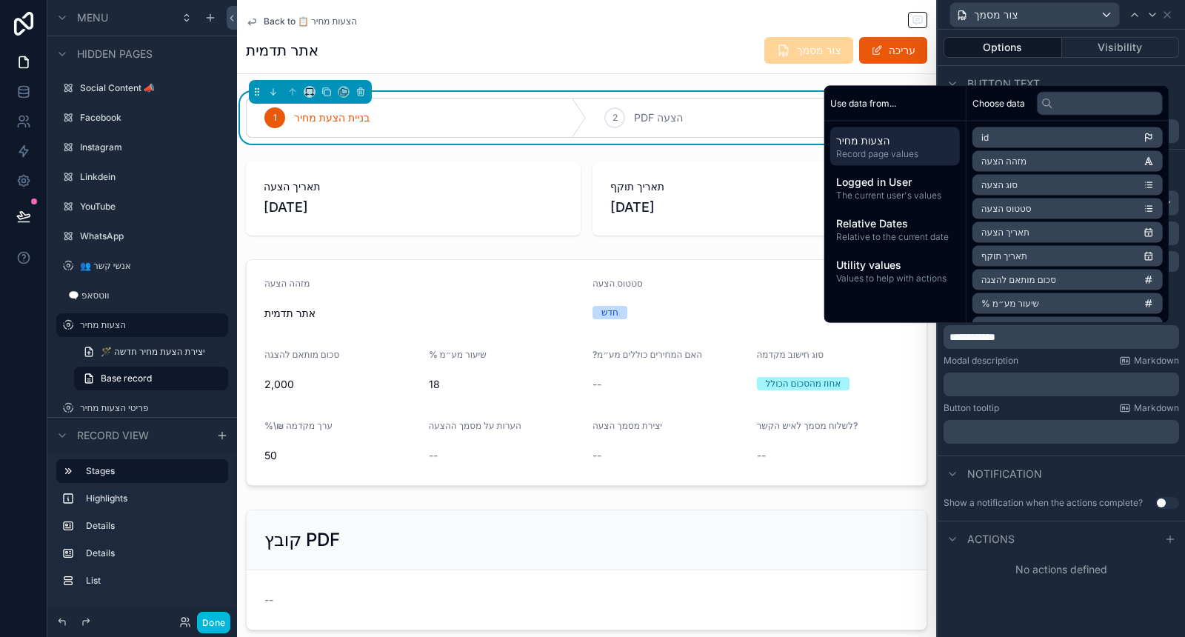
click at [1021, 357] on div "Modal description Markdown" at bounding box center [1062, 361] width 236 height 12
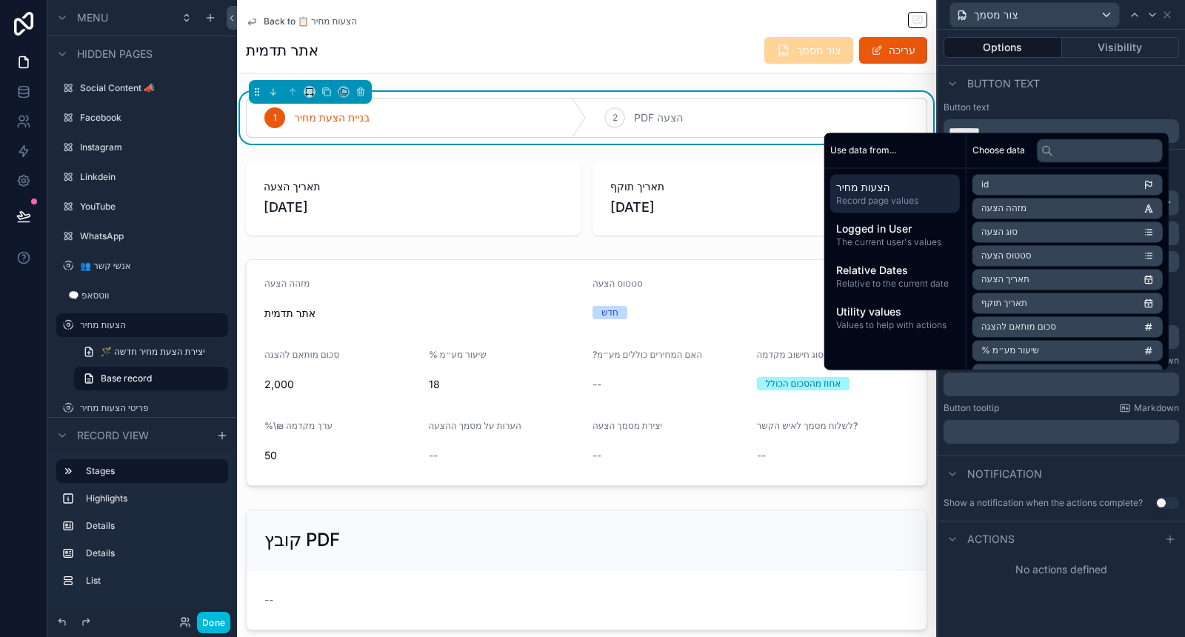
click at [918, 238] on span "The current user's values" at bounding box center [895, 242] width 118 height 12
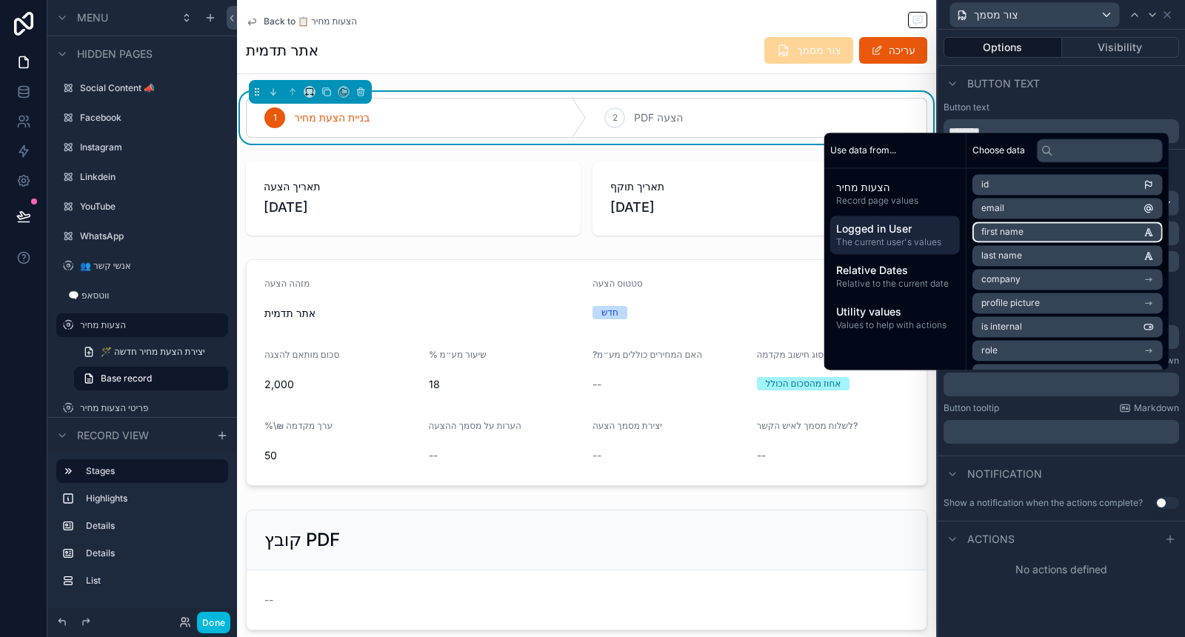
click at [1006, 230] on span "first name" at bounding box center [1002, 232] width 42 height 12
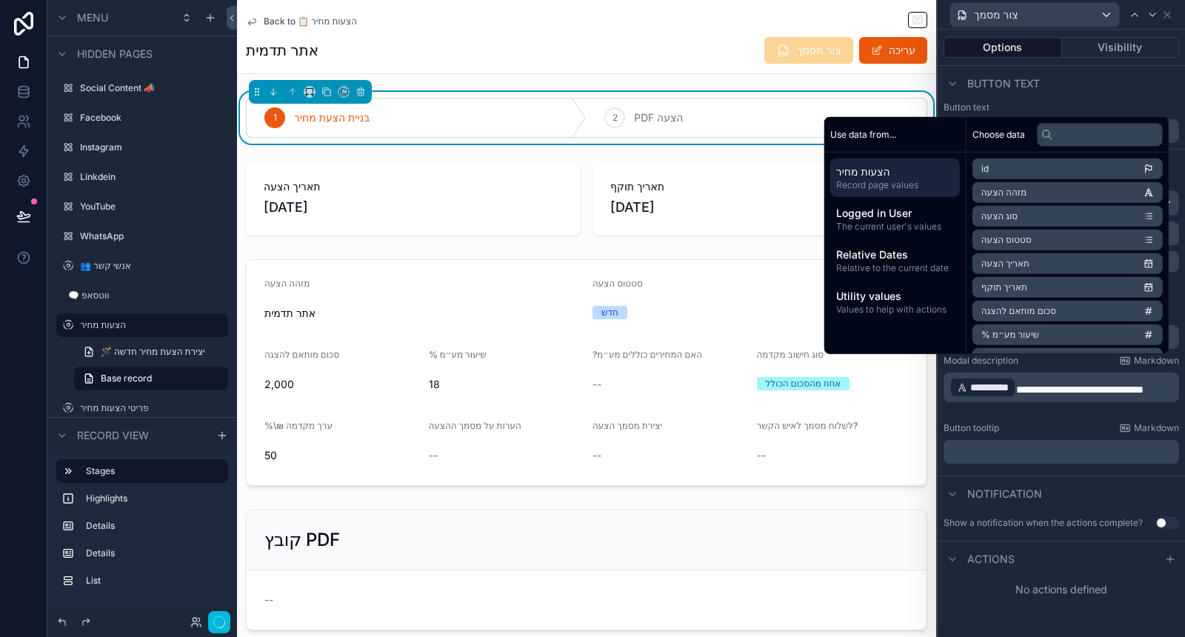
scroll to position [0, 0]
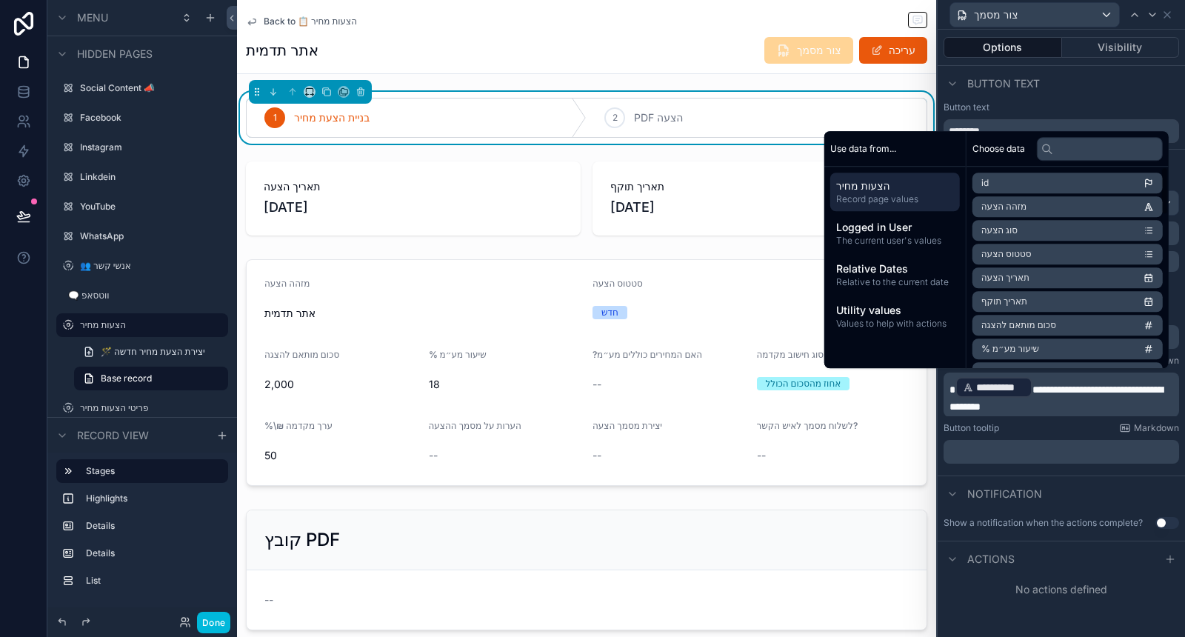
click at [946, 381] on div "**********" at bounding box center [1062, 395] width 236 height 44
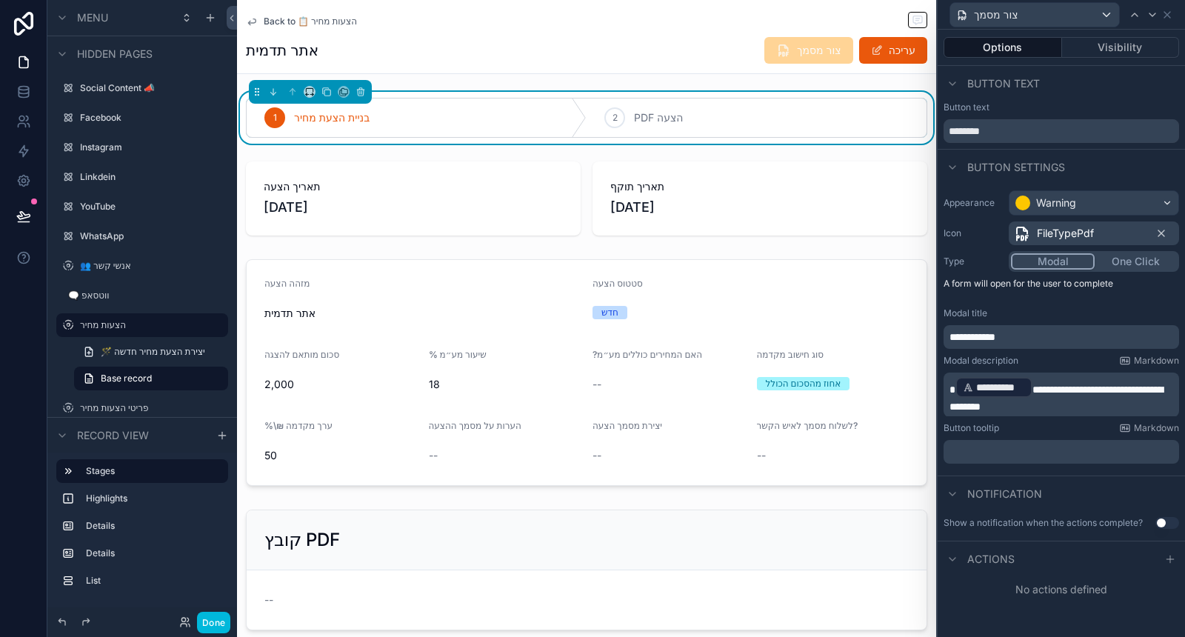
click at [951, 384] on span "scrollable content" at bounding box center [953, 389] width 6 height 10
click at [947, 385] on div "**********" at bounding box center [1062, 395] width 236 height 44
click at [950, 387] on span "scrollable content" at bounding box center [953, 389] width 6 height 10
drag, startPoint x: 1050, startPoint y: 382, endPoint x: 953, endPoint y: 381, distance: 97.0
click at [953, 384] on span "**********" at bounding box center [982, 389] width 64 height 10
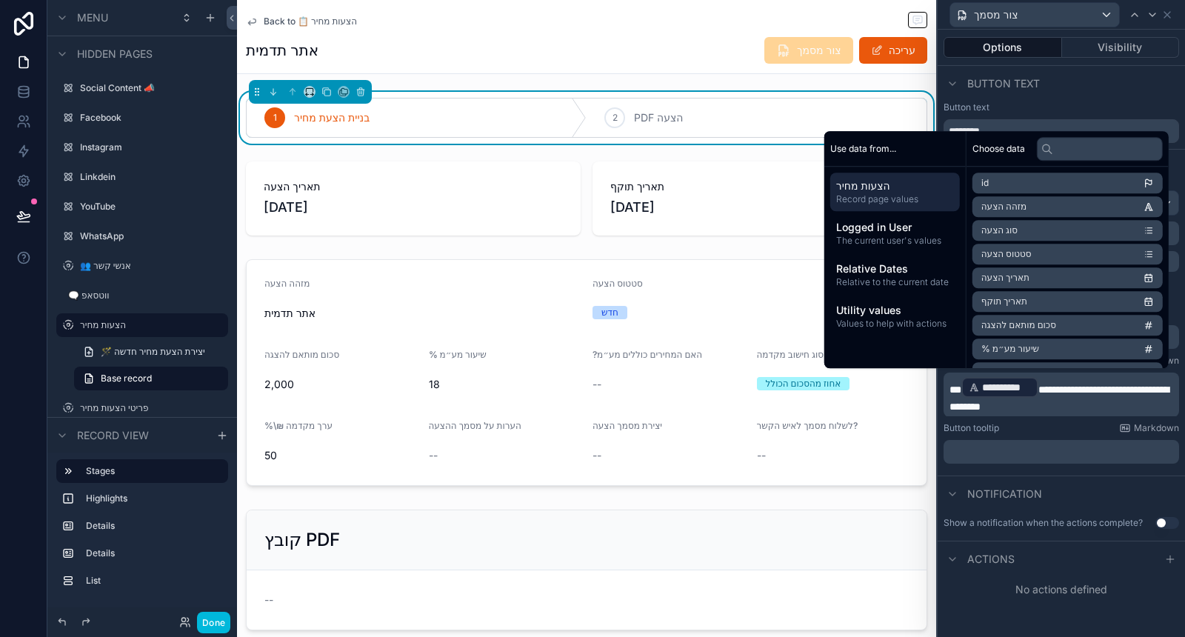
click at [1059, 426] on div "Button tooltip Markdown" at bounding box center [1062, 428] width 236 height 12
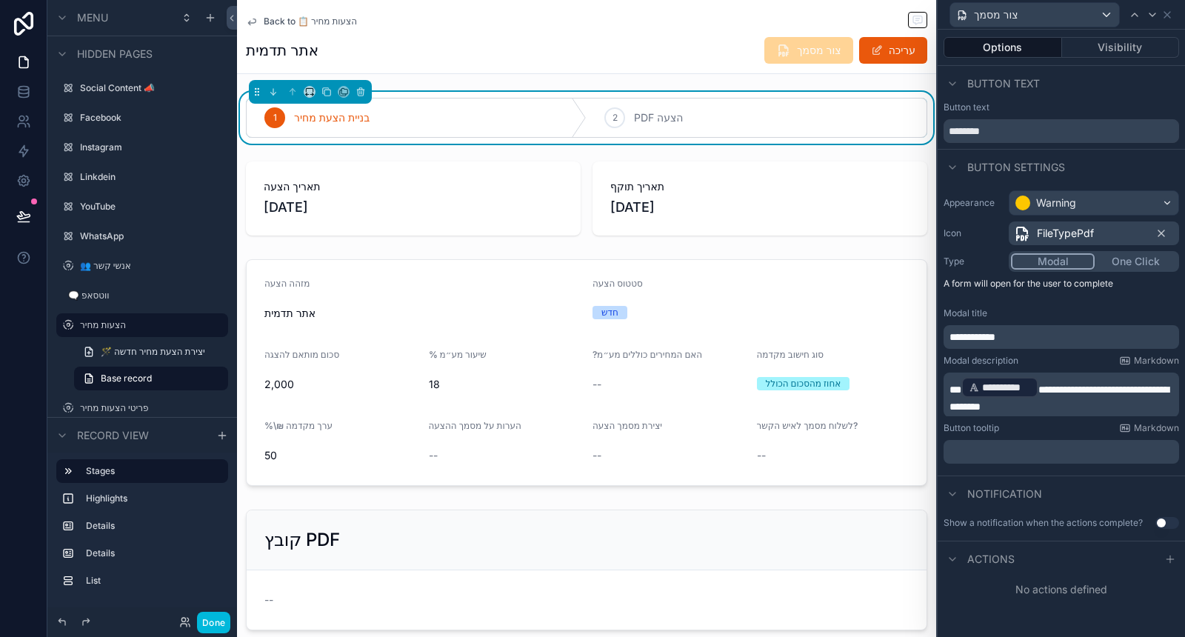
click at [1038, 456] on p "﻿" at bounding box center [1063, 451] width 227 height 15
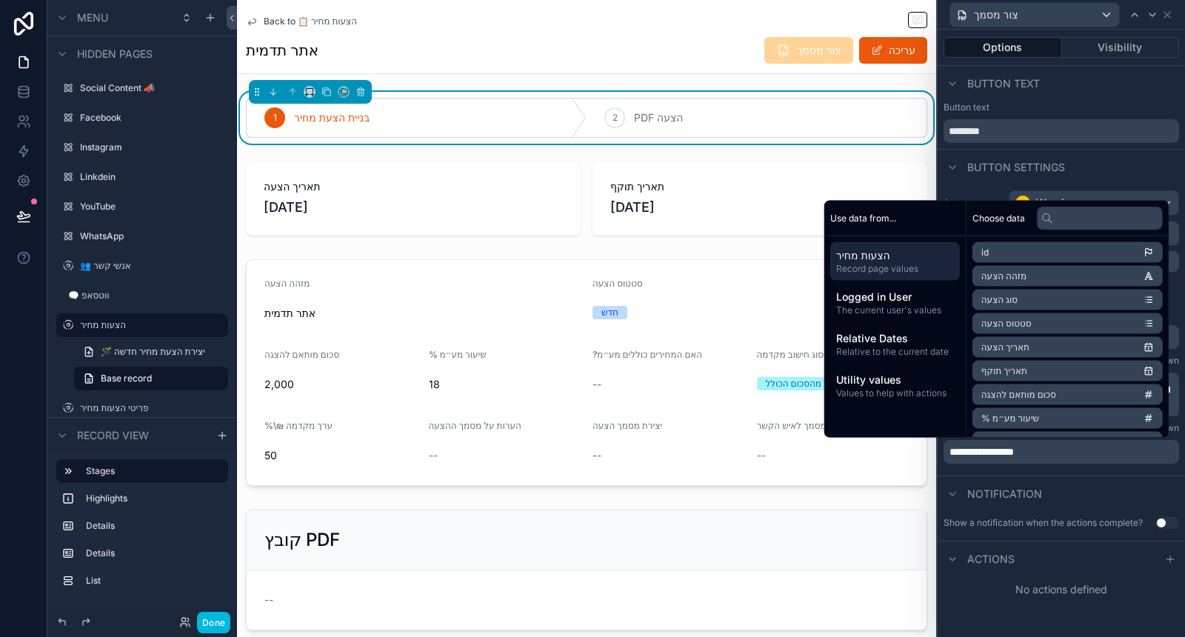
click at [1033, 476] on div "Notification" at bounding box center [1061, 494] width 247 height 36
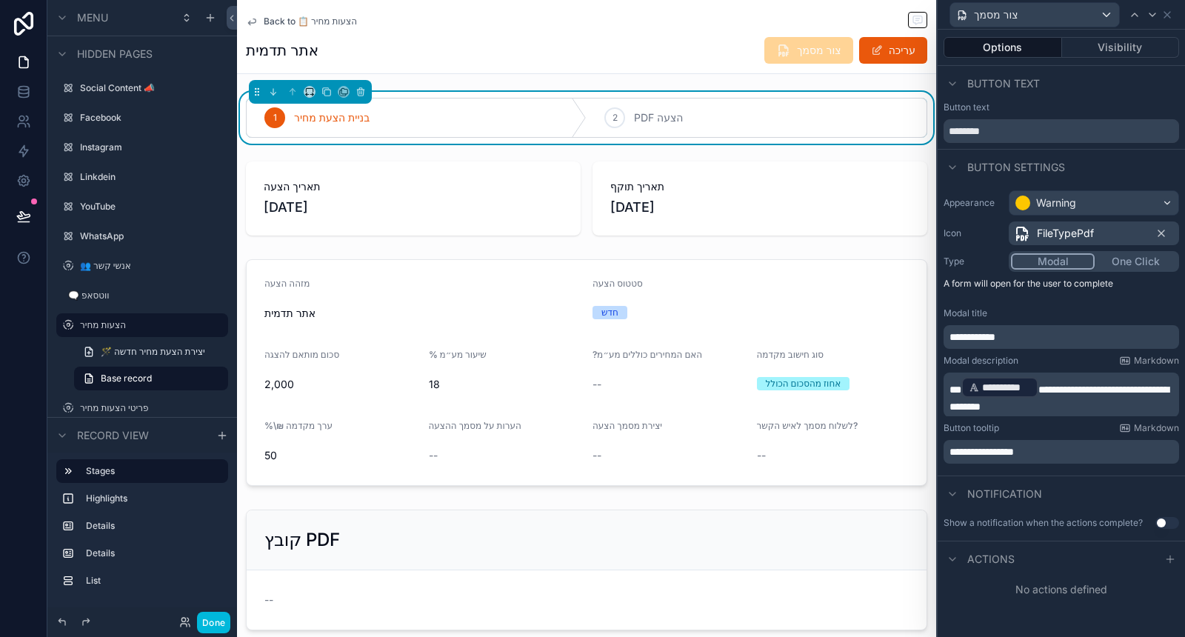
click at [1173, 523] on button "Use setting" at bounding box center [1168, 523] width 24 height 12
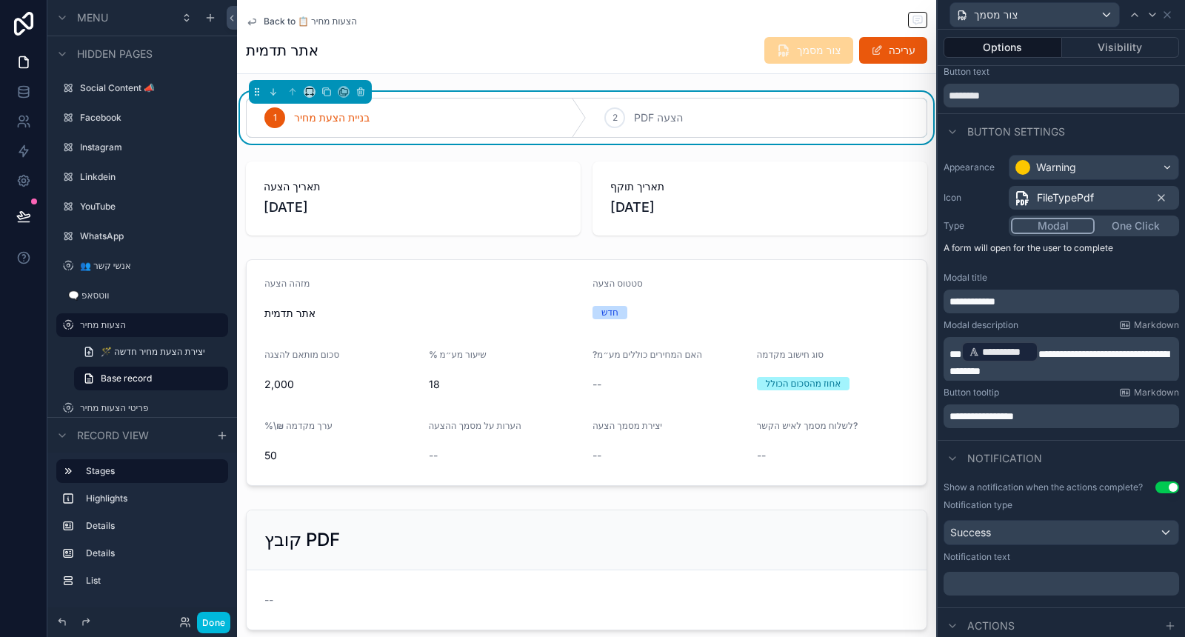
scroll to position [78, 0]
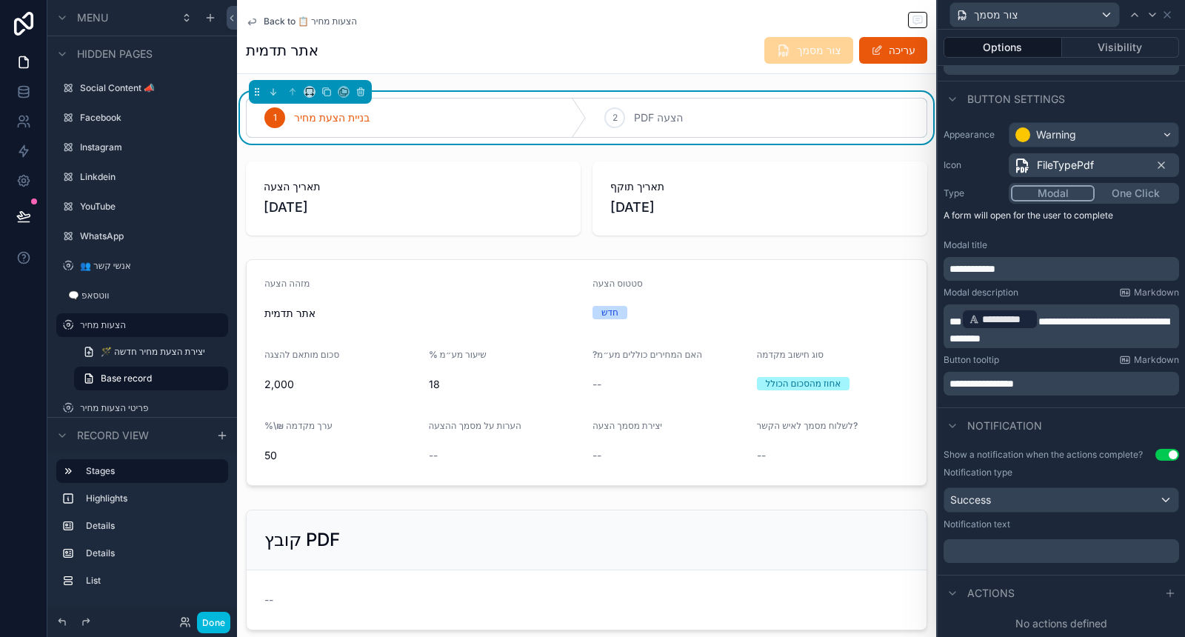
click at [1054, 550] on p "﻿" at bounding box center [1063, 551] width 227 height 15
click at [1004, 570] on div "**********" at bounding box center [1061, 509] width 247 height 132
click at [1051, 550] on span "**********" at bounding box center [1000, 551] width 101 height 10
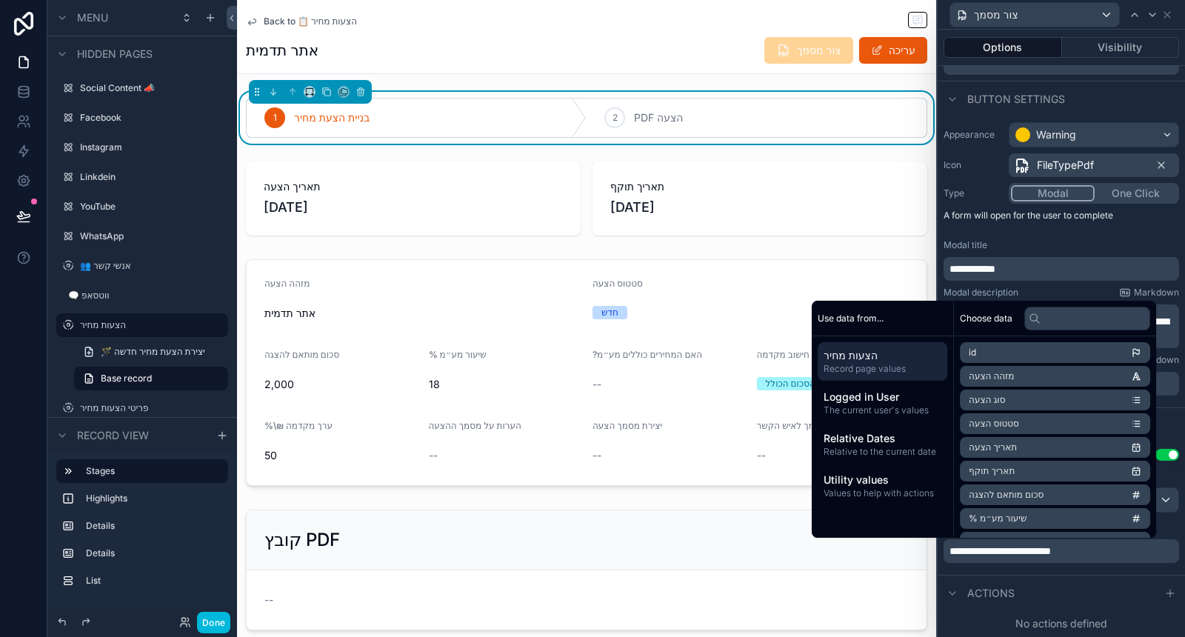
click at [1087, 562] on div "**********" at bounding box center [1062, 551] width 236 height 24
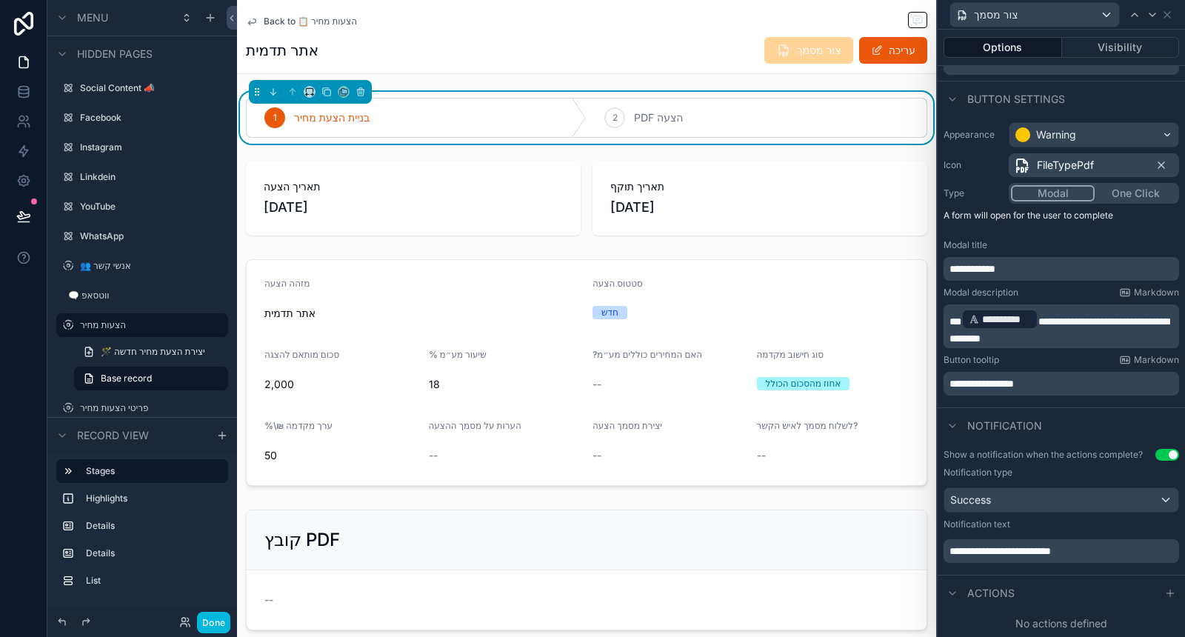
click at [1164, 595] on icon at bounding box center [1170, 593] width 12 height 12
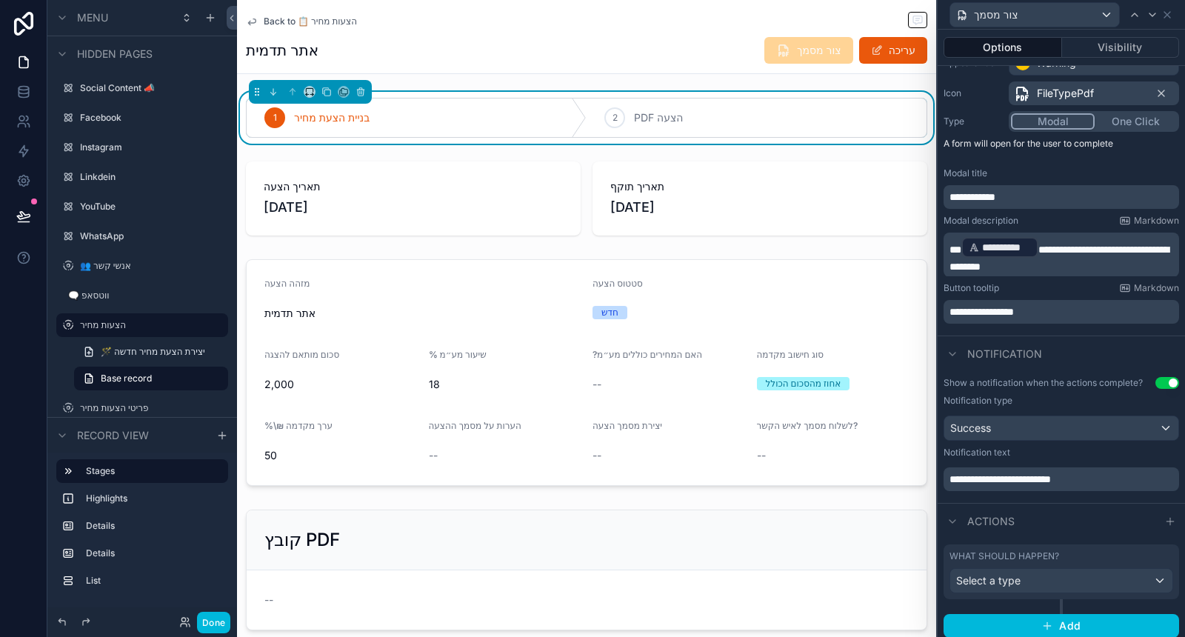
scroll to position [155, 0]
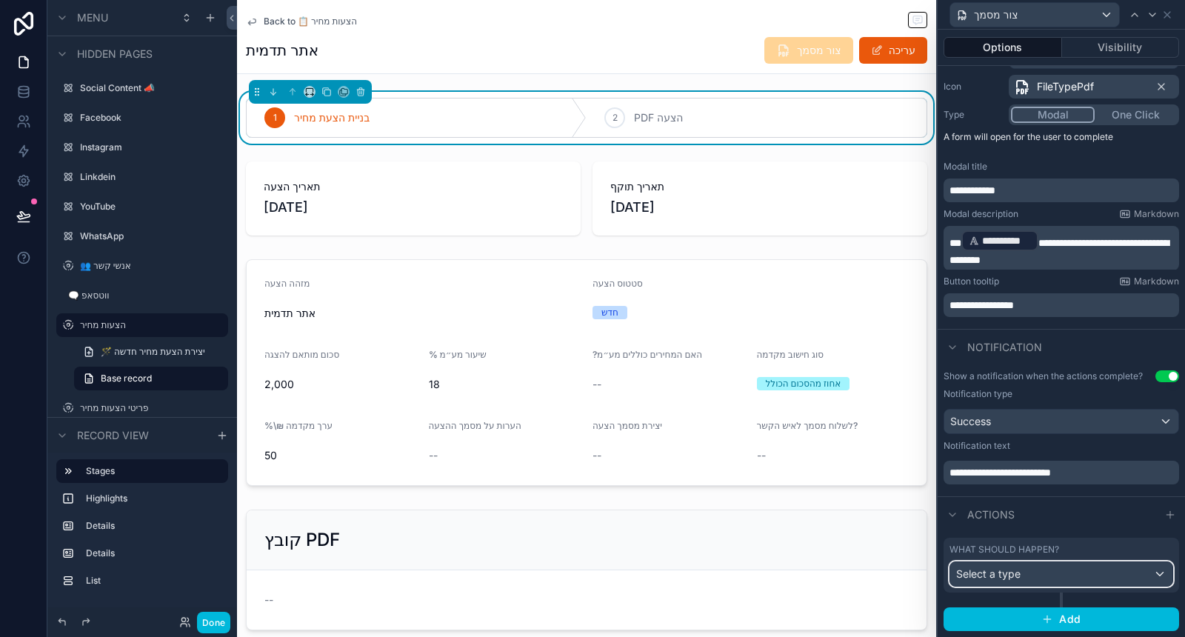
click at [1106, 577] on div "Select a type" at bounding box center [1061, 574] width 222 height 24
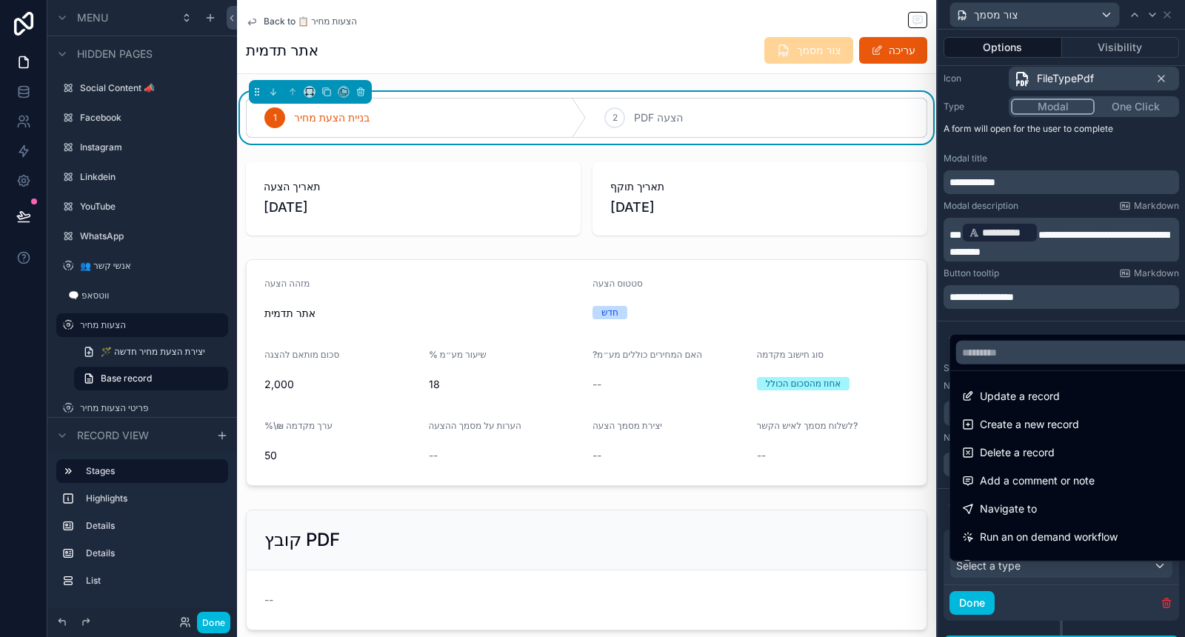
click at [1050, 403] on span "Update a record" at bounding box center [1020, 396] width 80 height 18
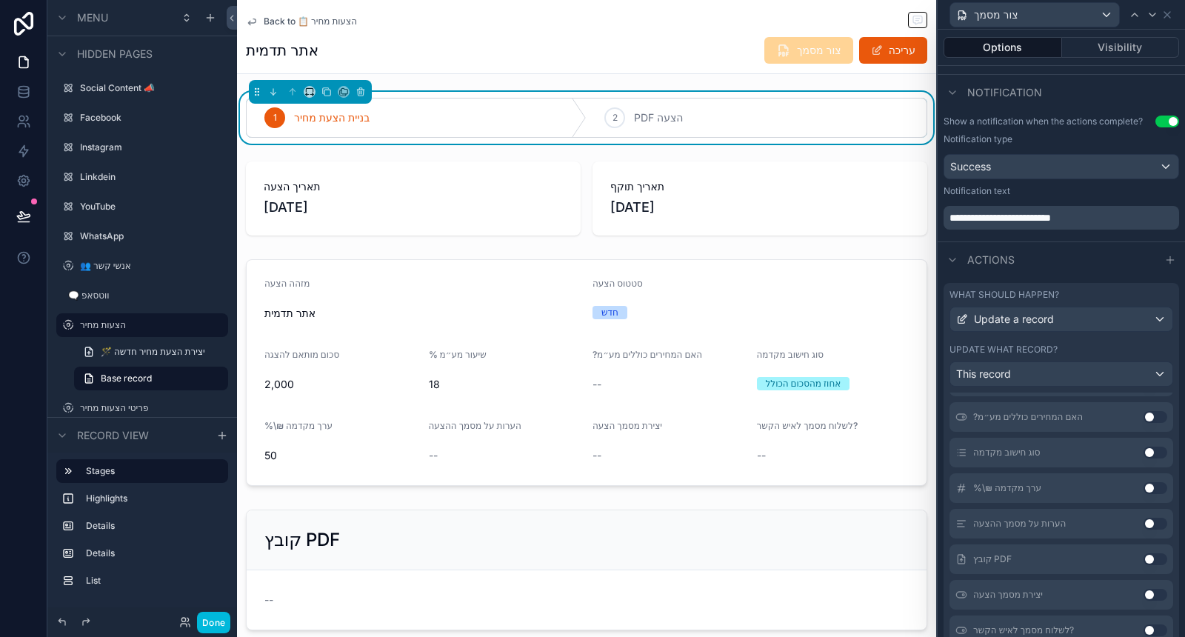
scroll to position [493, 0]
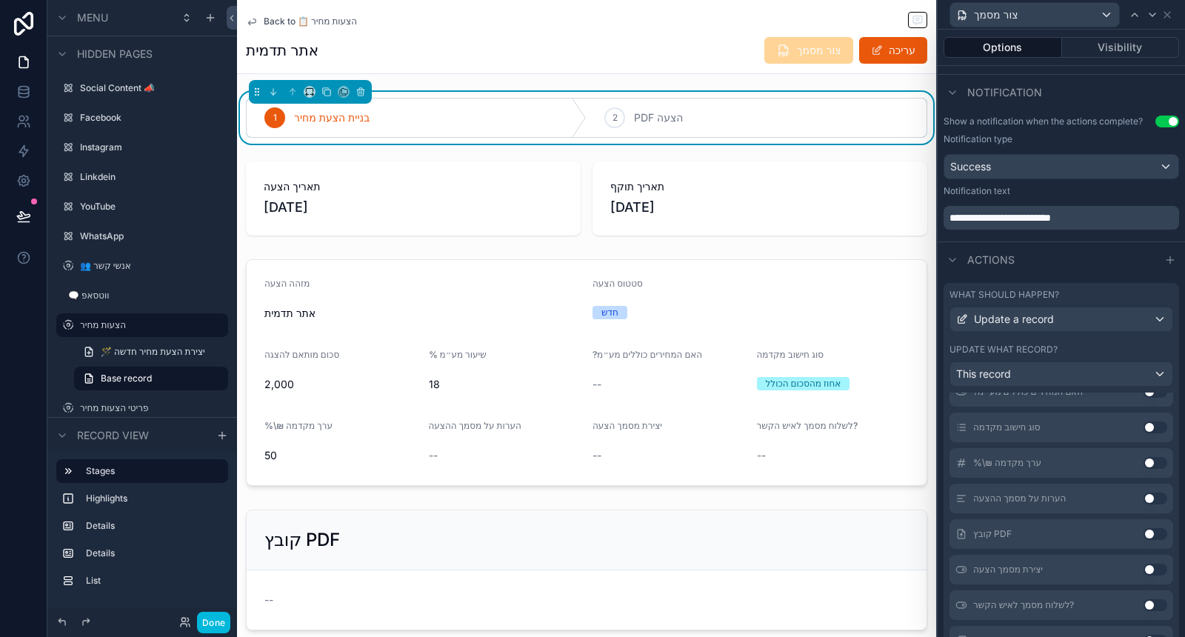
click at [1144, 540] on button "Use setting" at bounding box center [1156, 534] width 24 height 12
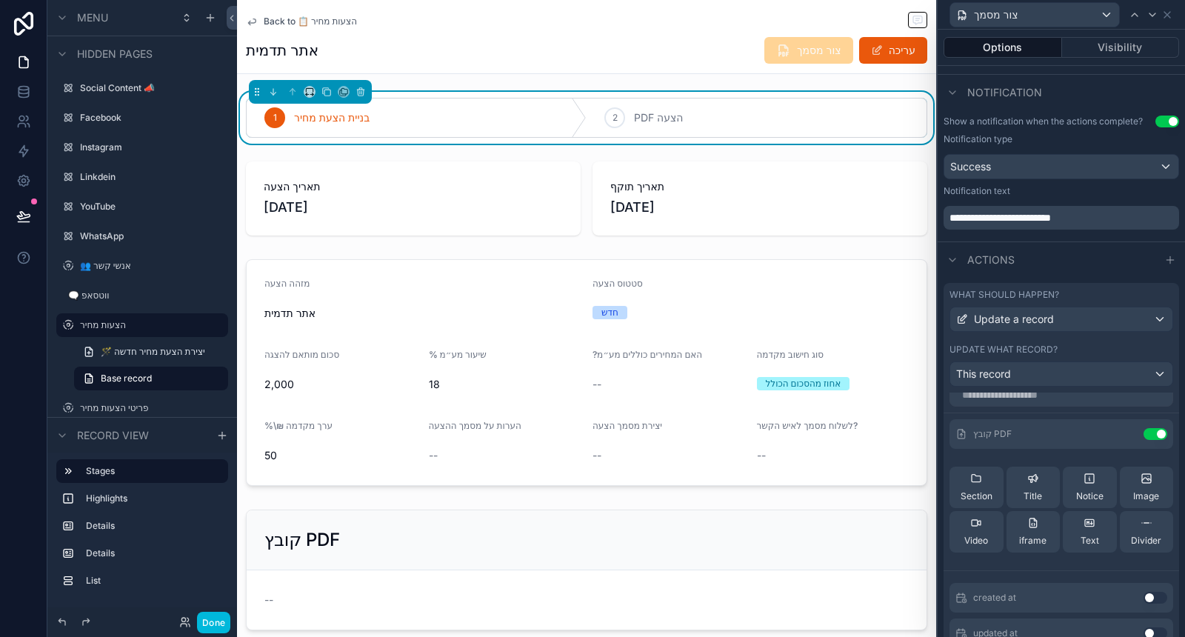
scroll to position [0, 0]
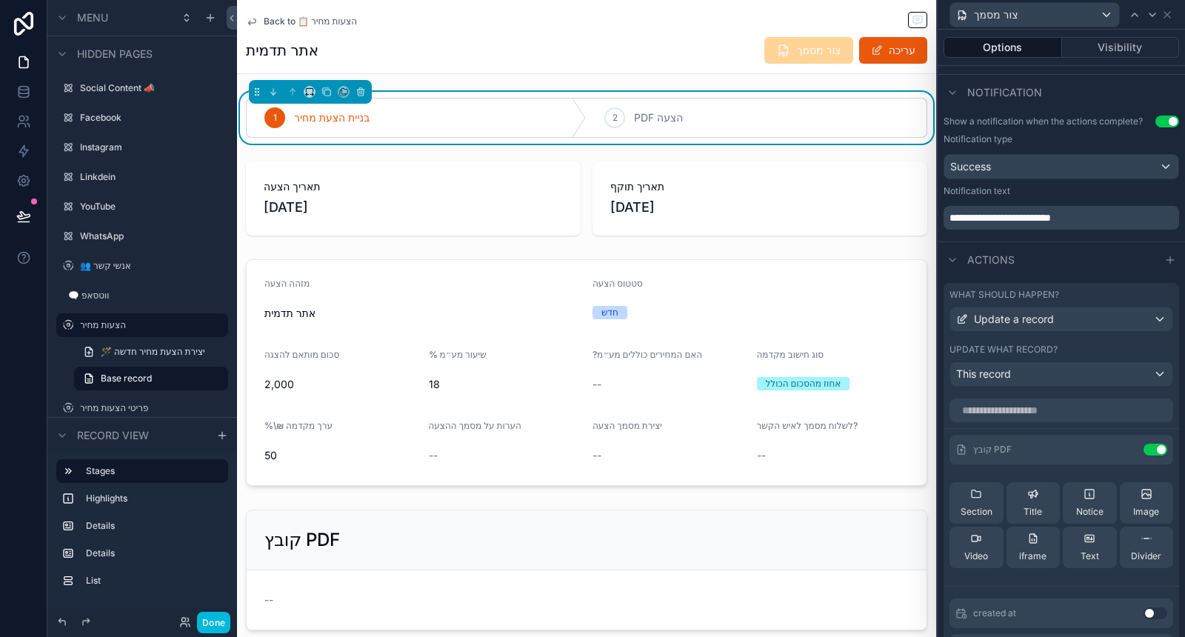
click at [0, 0] on icon at bounding box center [0, 0] width 0 height 0
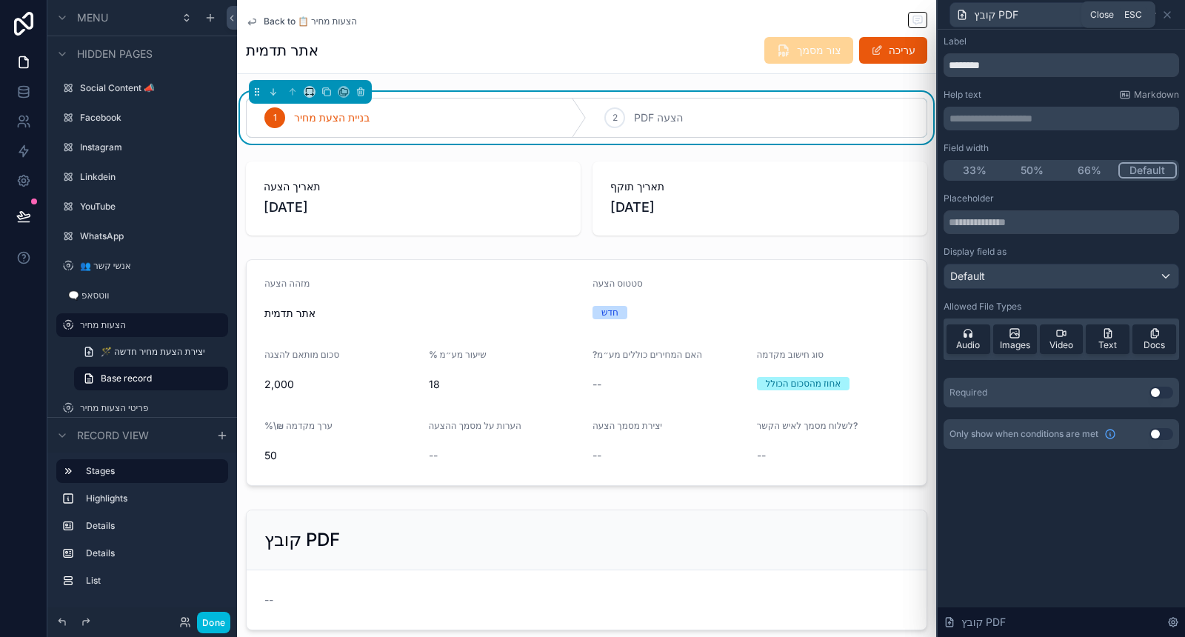
click at [1170, 12] on icon at bounding box center [1167, 15] width 6 height 6
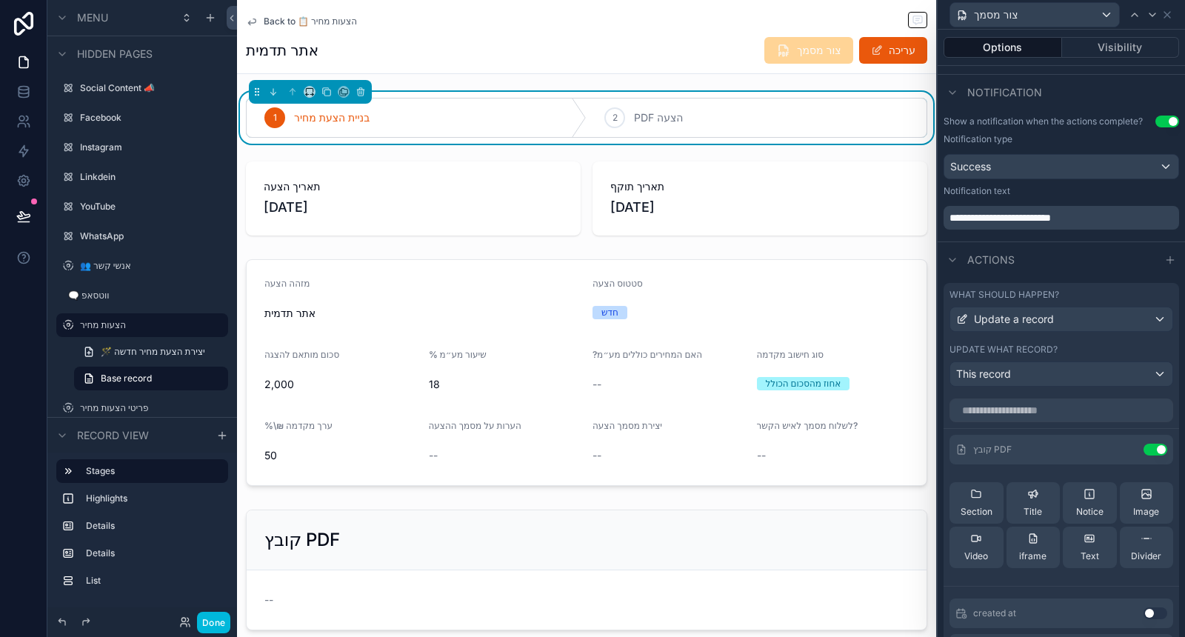
click at [0, 0] on icon at bounding box center [0, 0] width 0 height 0
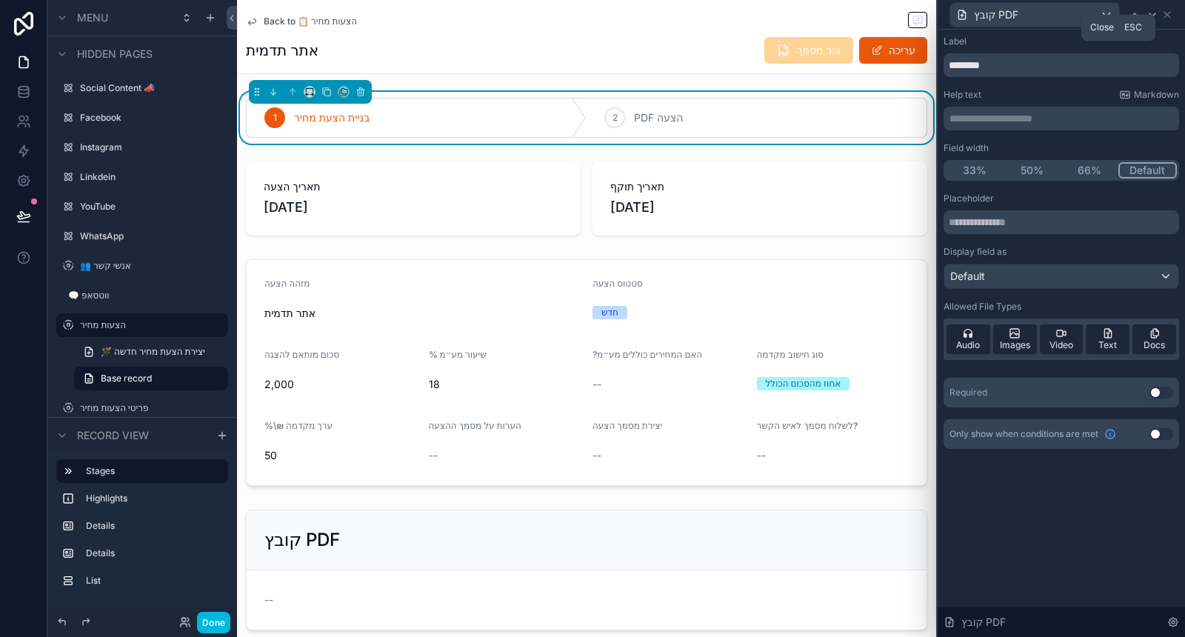
click at [1172, 19] on icon at bounding box center [1167, 15] width 12 height 12
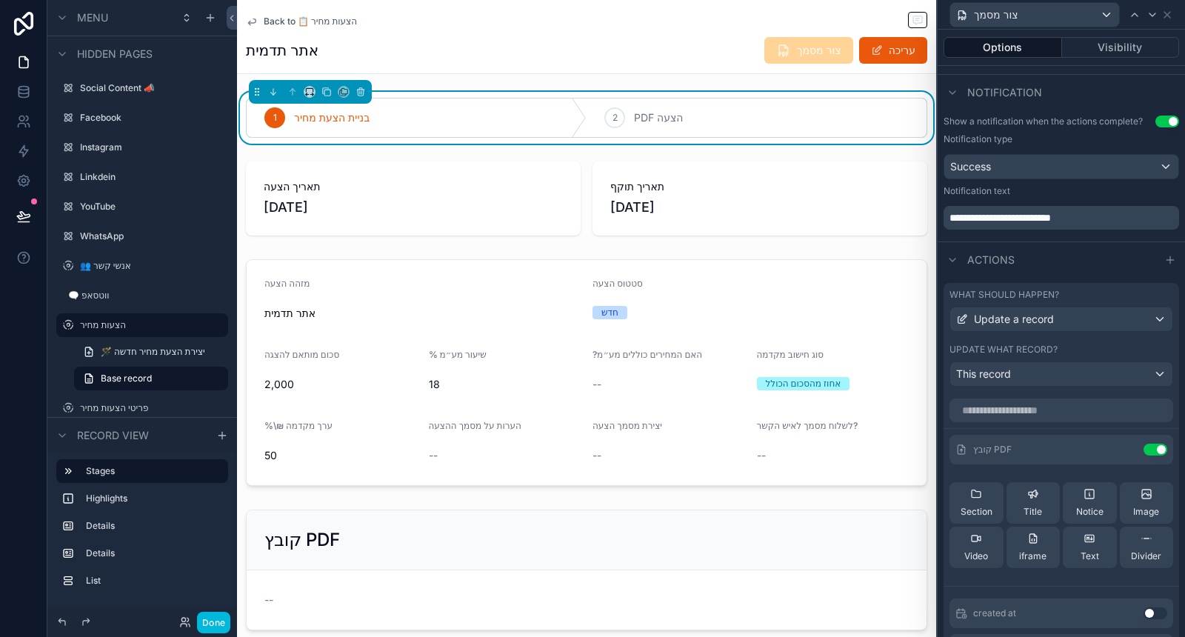
click at [1144, 452] on button "Use setting" at bounding box center [1156, 450] width 24 height 12
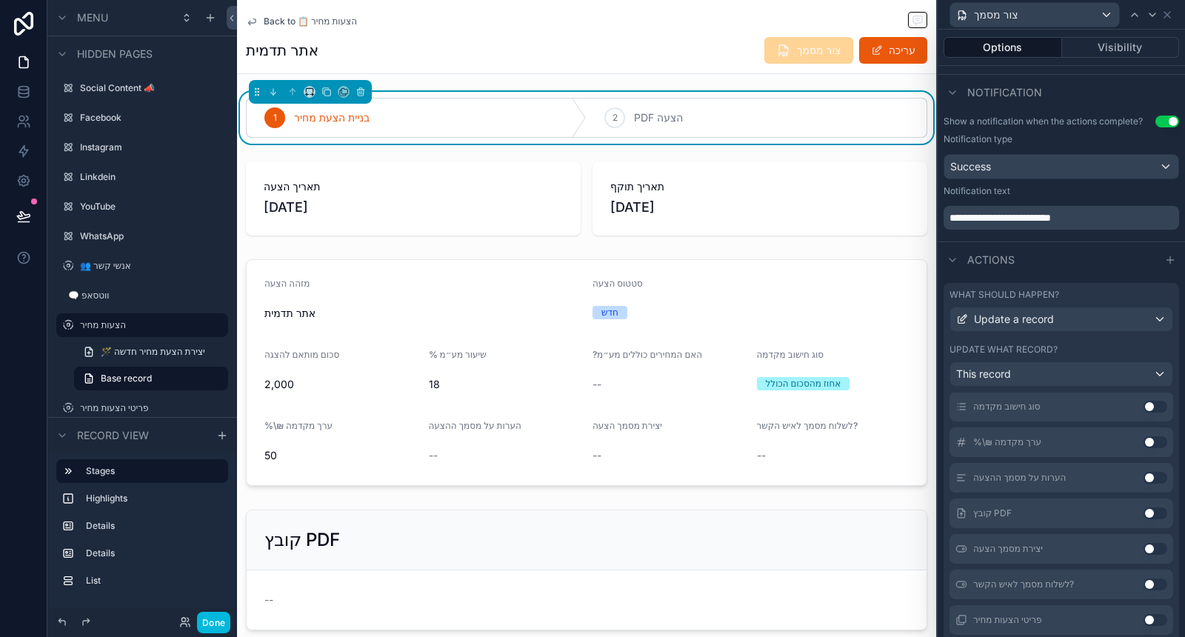
scroll to position [526, 0]
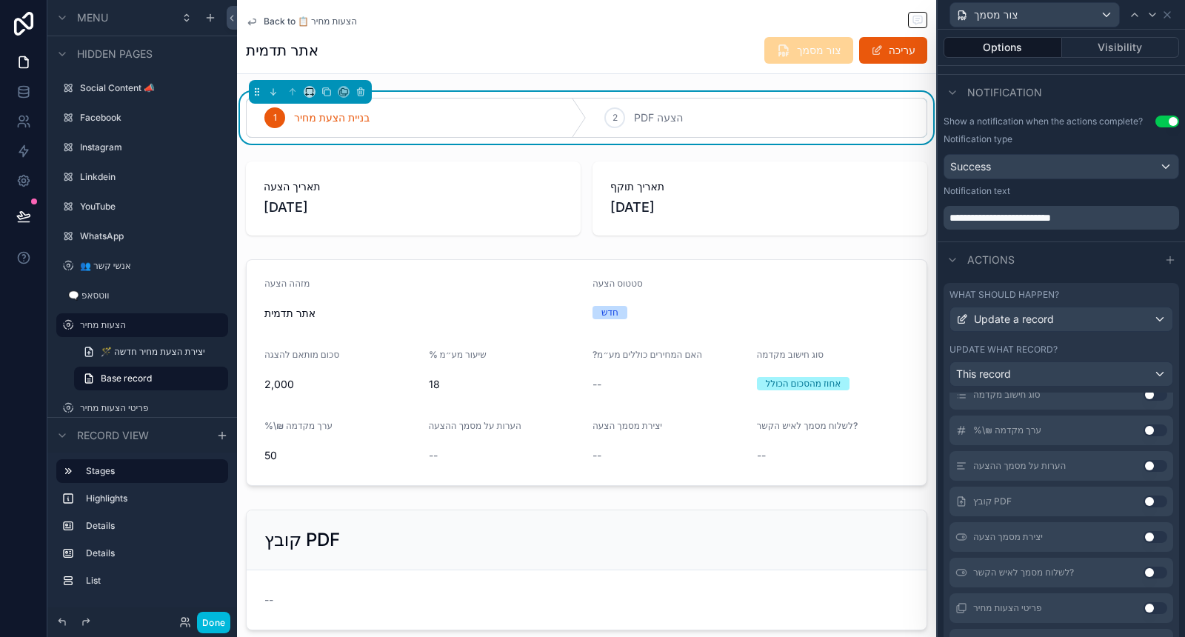
click at [1144, 543] on button "Use setting" at bounding box center [1156, 537] width 24 height 12
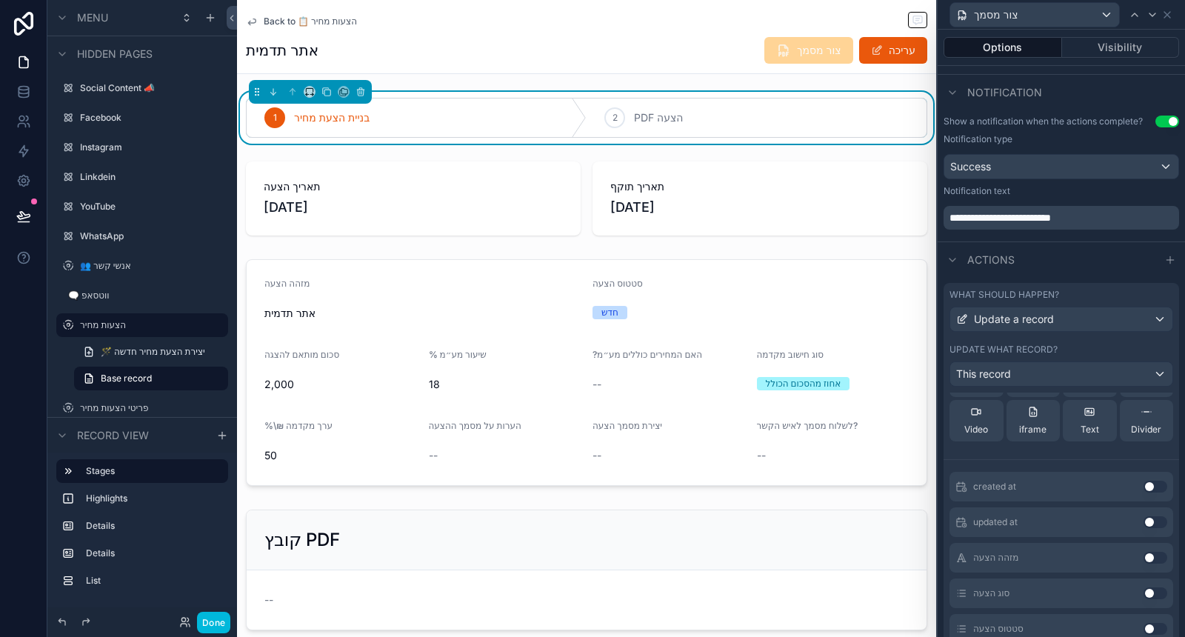
scroll to position [0, 0]
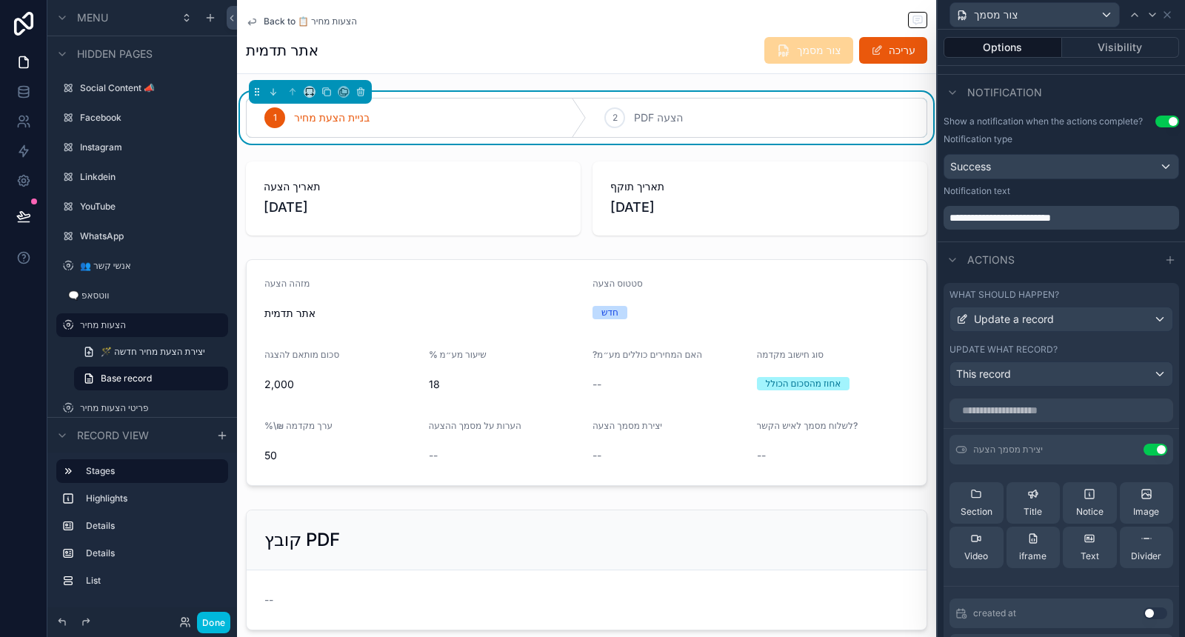
click at [0, 0] on button at bounding box center [0, 0] width 0 height 0
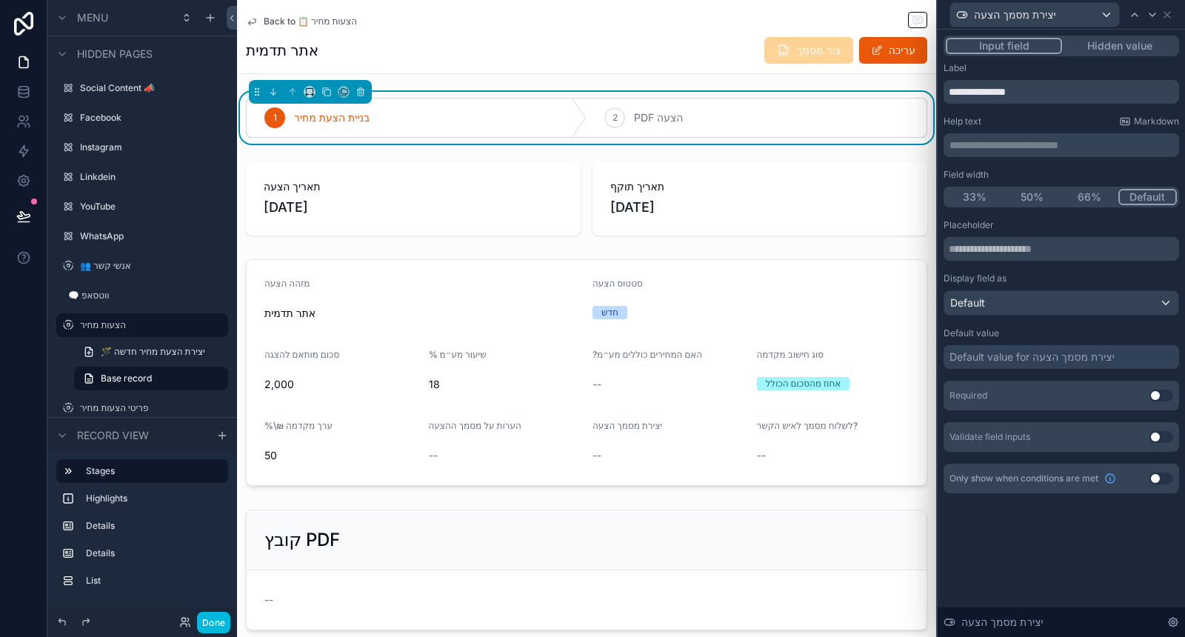
click at [1098, 49] on button "Hidden value" at bounding box center [1119, 46] width 115 height 16
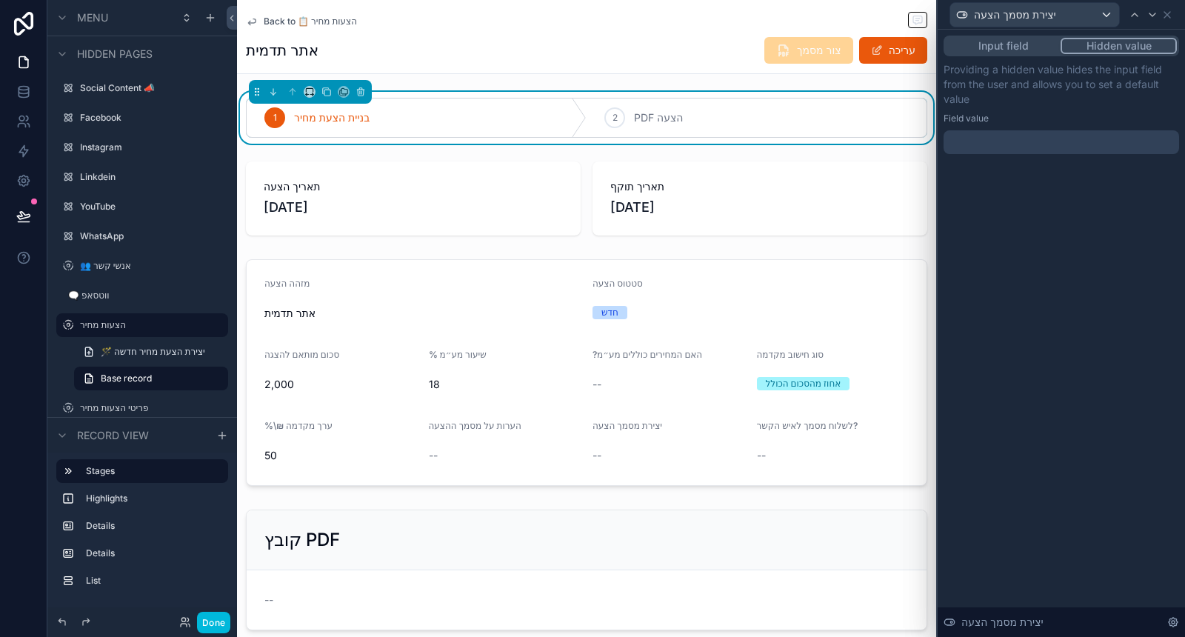
click at [1064, 148] on div at bounding box center [1062, 142] width 236 height 24
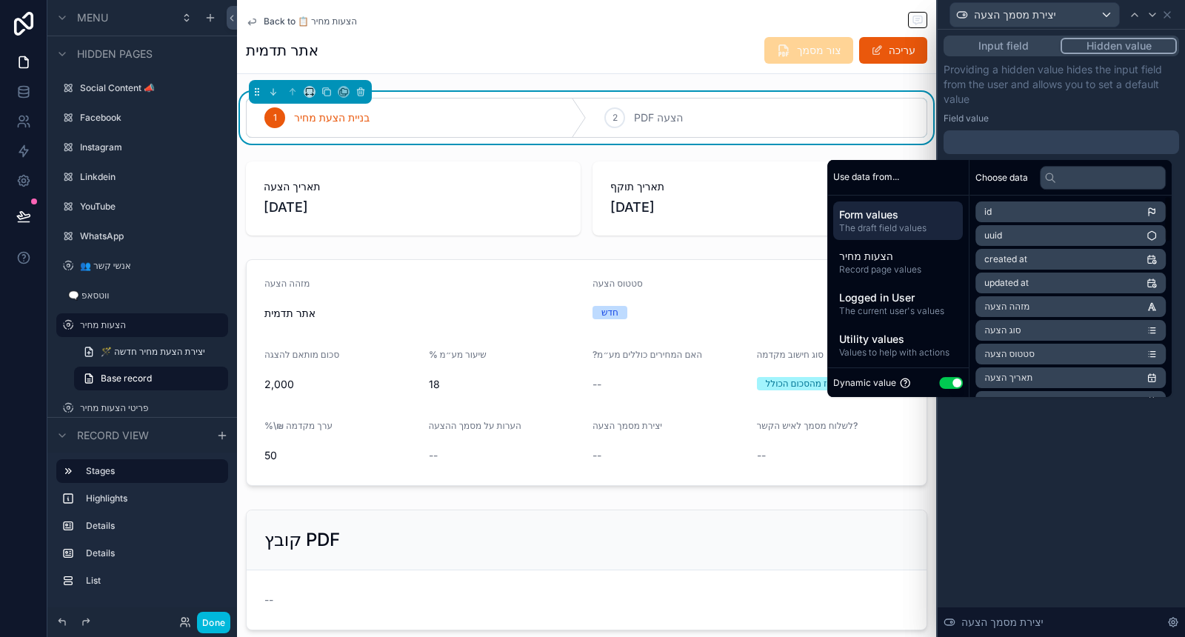
click at [945, 381] on button "Use setting" at bounding box center [951, 383] width 24 height 12
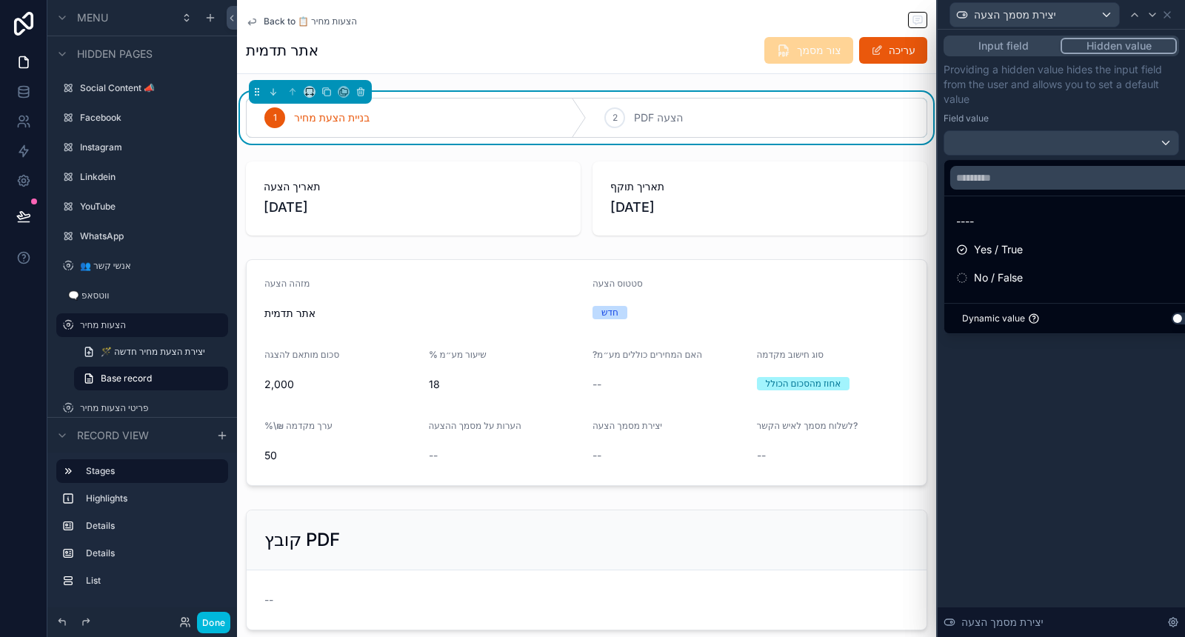
click at [1053, 250] on div "Yes / True" at bounding box center [1078, 250] width 245 height 18
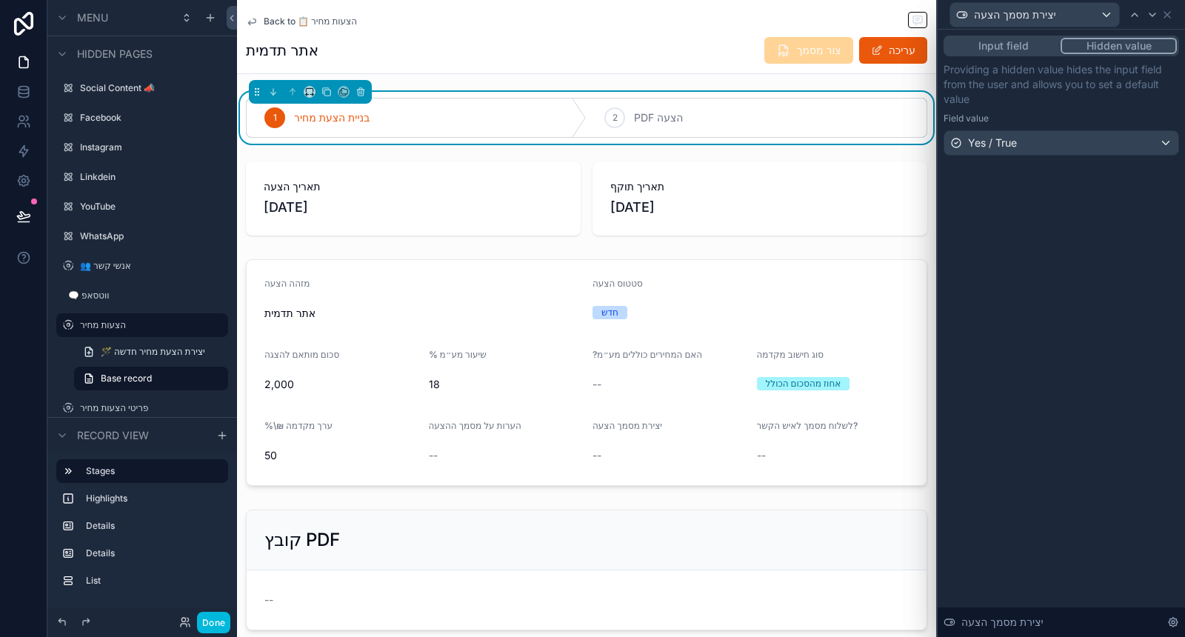
drag, startPoint x: 1039, startPoint y: 451, endPoint x: 1055, endPoint y: 387, distance: 65.6
click at [1039, 451] on div "Input field Hidden value Providing a hidden value hides the input field from th…" at bounding box center [1061, 333] width 247 height 607
click at [1167, 16] on icon at bounding box center [1167, 15] width 12 height 12
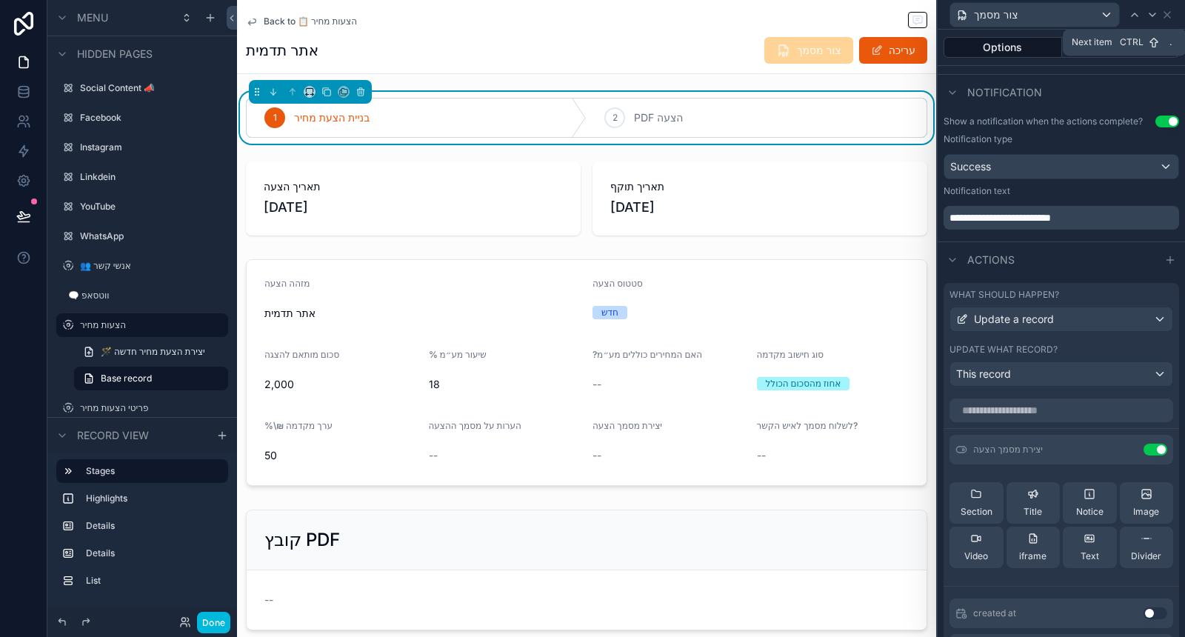
click at [1161, 19] on div "צור מסמך" at bounding box center [1062, 14] width 236 height 29
click at [1167, 18] on icon at bounding box center [1167, 15] width 12 height 12
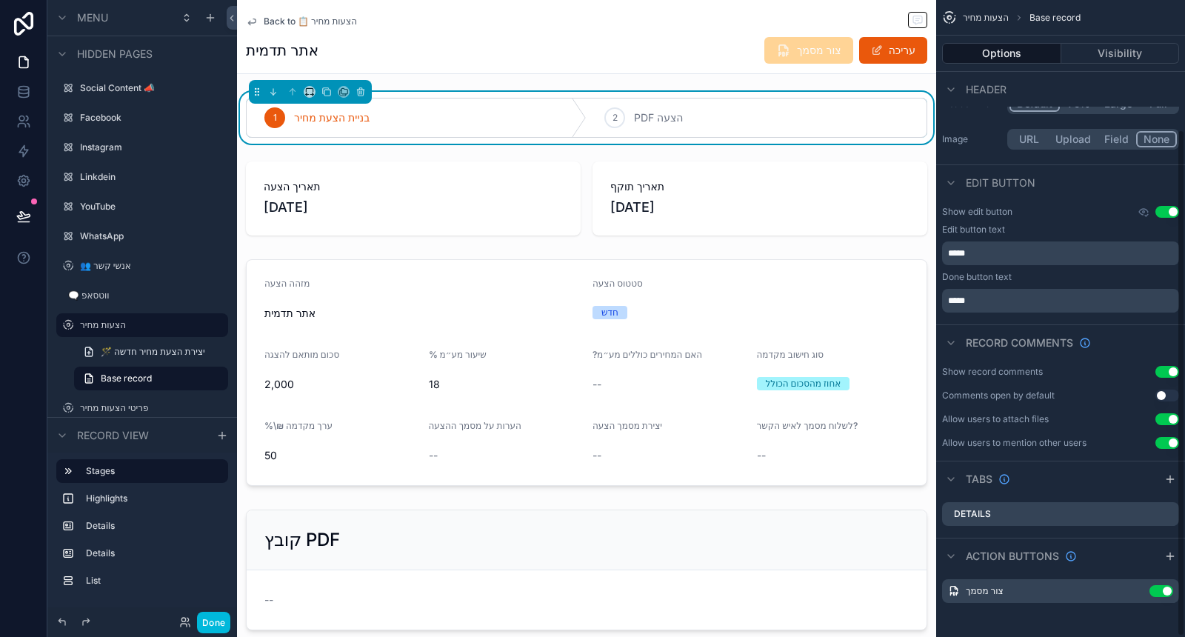
click at [0, 0] on icon "scrollable content" at bounding box center [0, 0] width 0 height 0
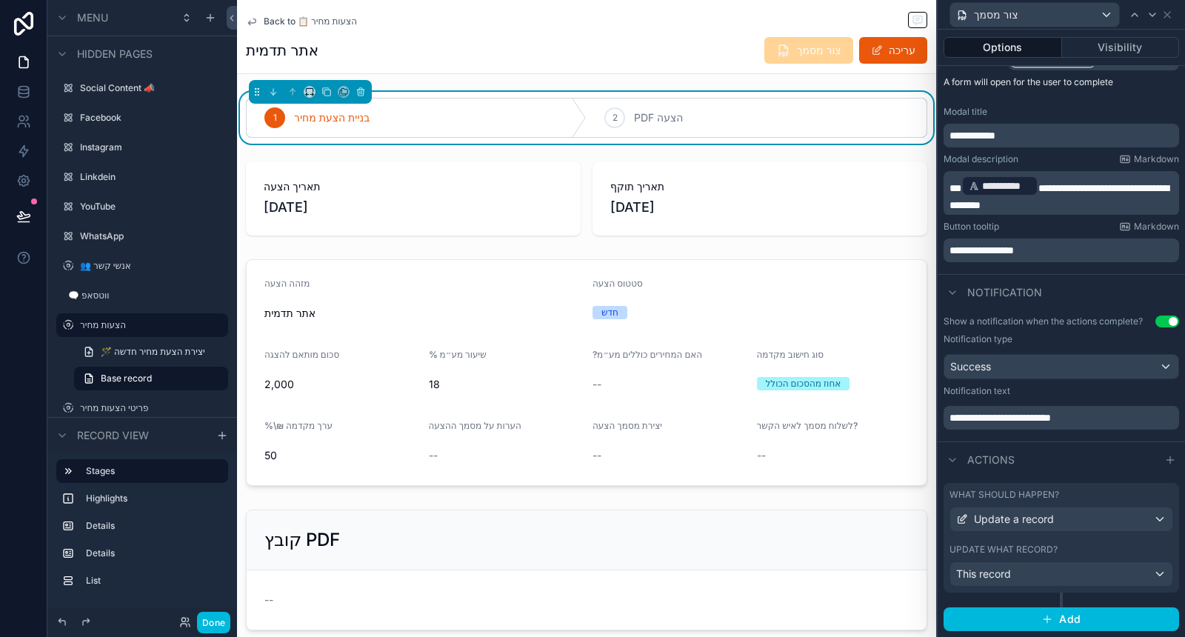
scroll to position [209, 0]
click at [1093, 549] on div "Update what record?" at bounding box center [1062, 550] width 224 height 12
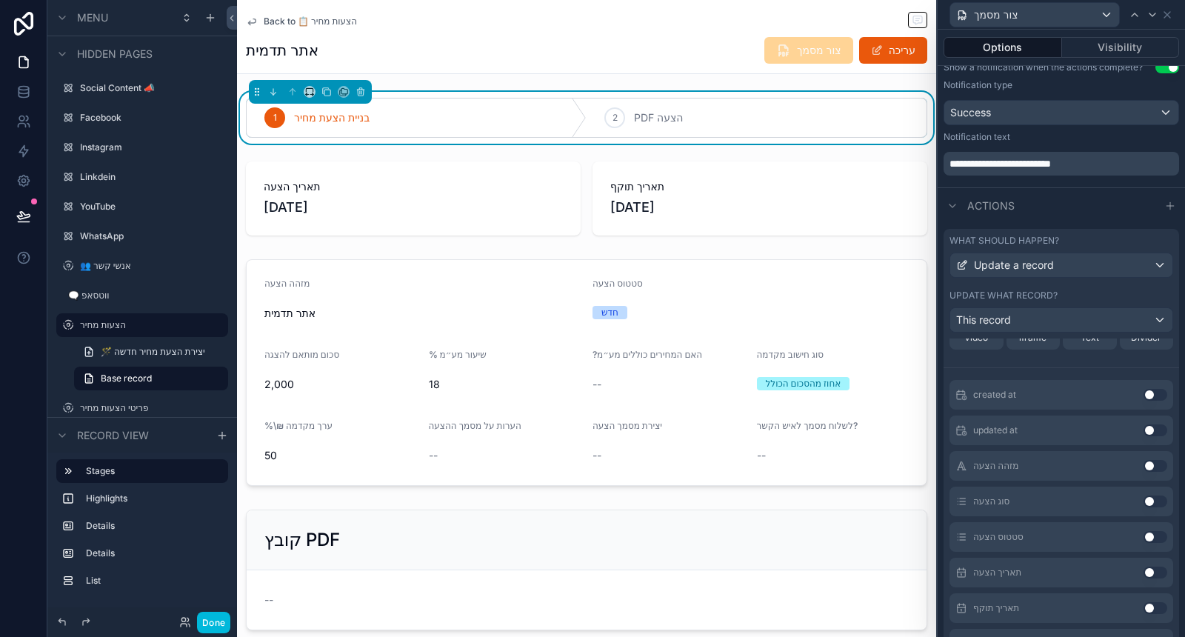
scroll to position [0, 0]
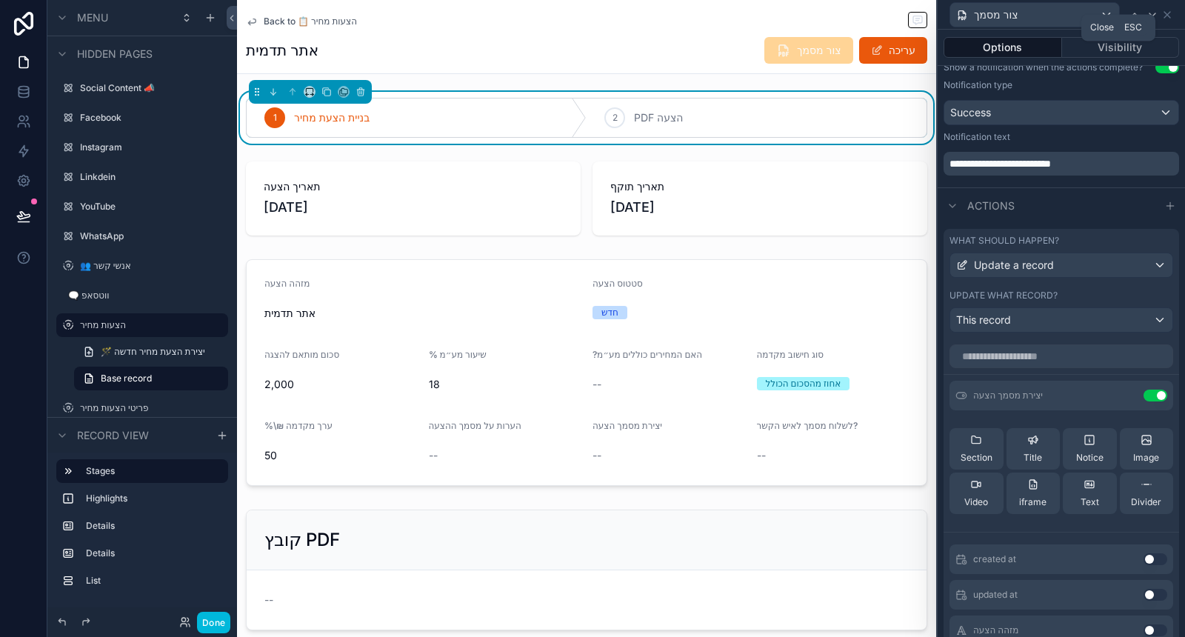
click at [1170, 13] on icon at bounding box center [1167, 15] width 12 height 12
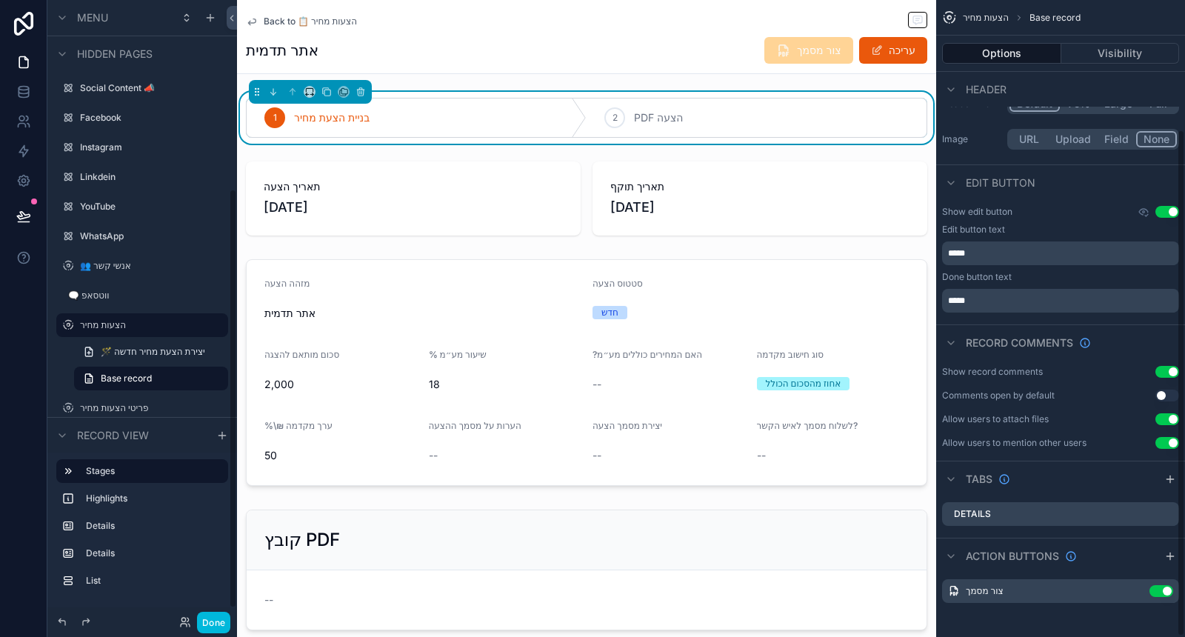
click at [218, 619] on button "Done" at bounding box center [213, 622] width 33 height 21
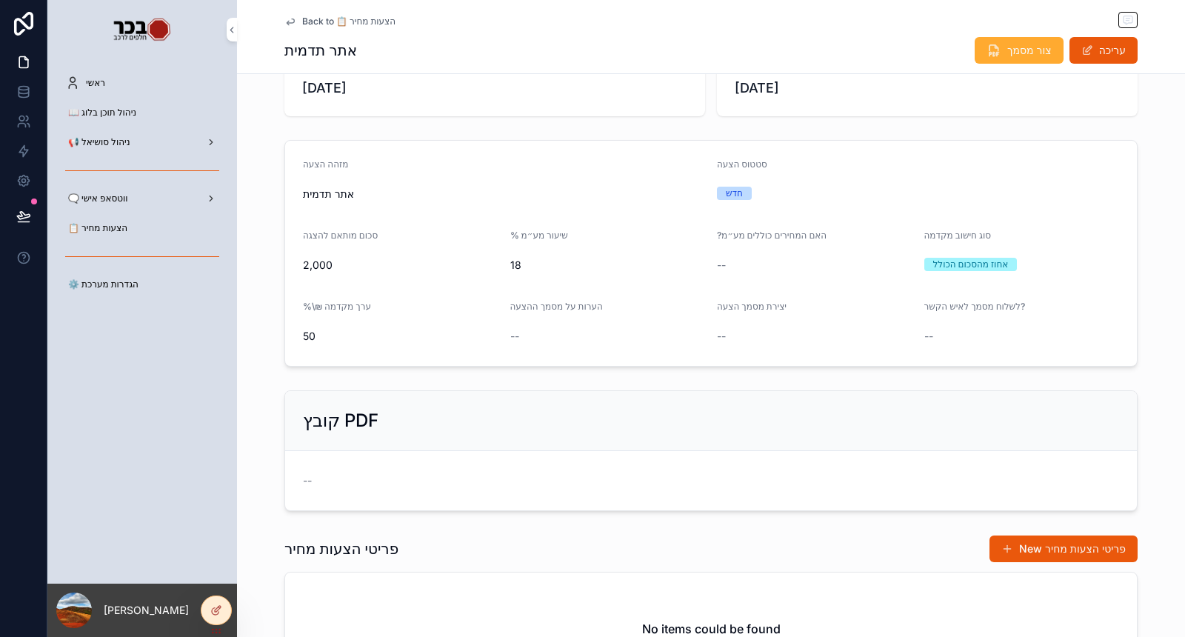
scroll to position [164, 0]
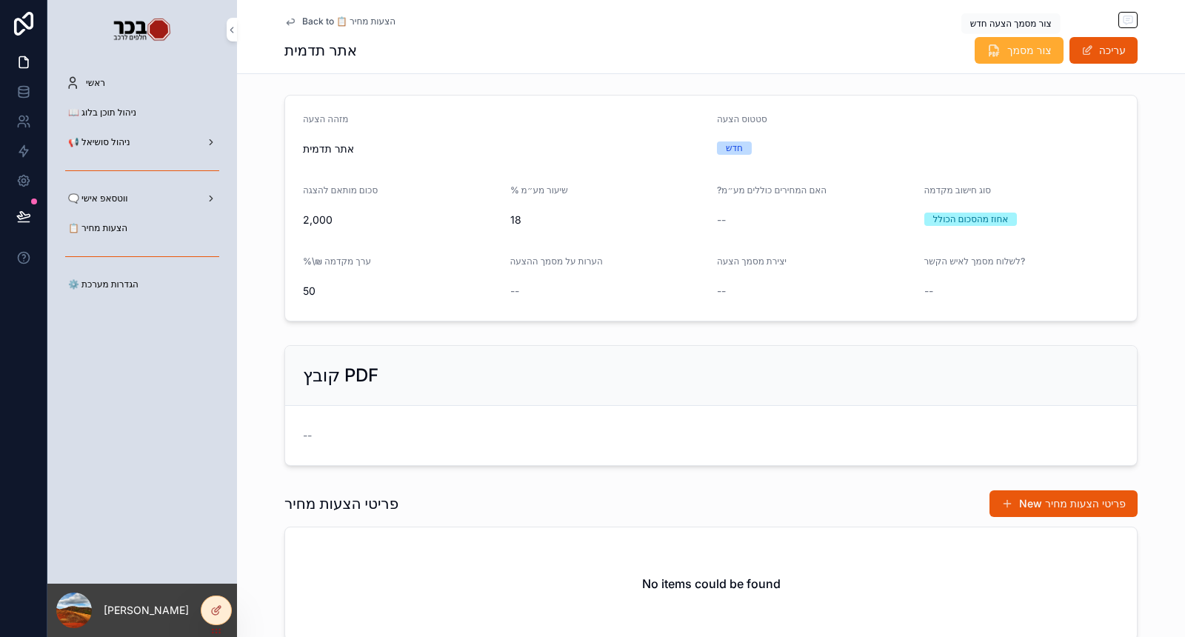
click at [990, 56] on icon "scrollable content" at bounding box center [994, 50] width 15 height 15
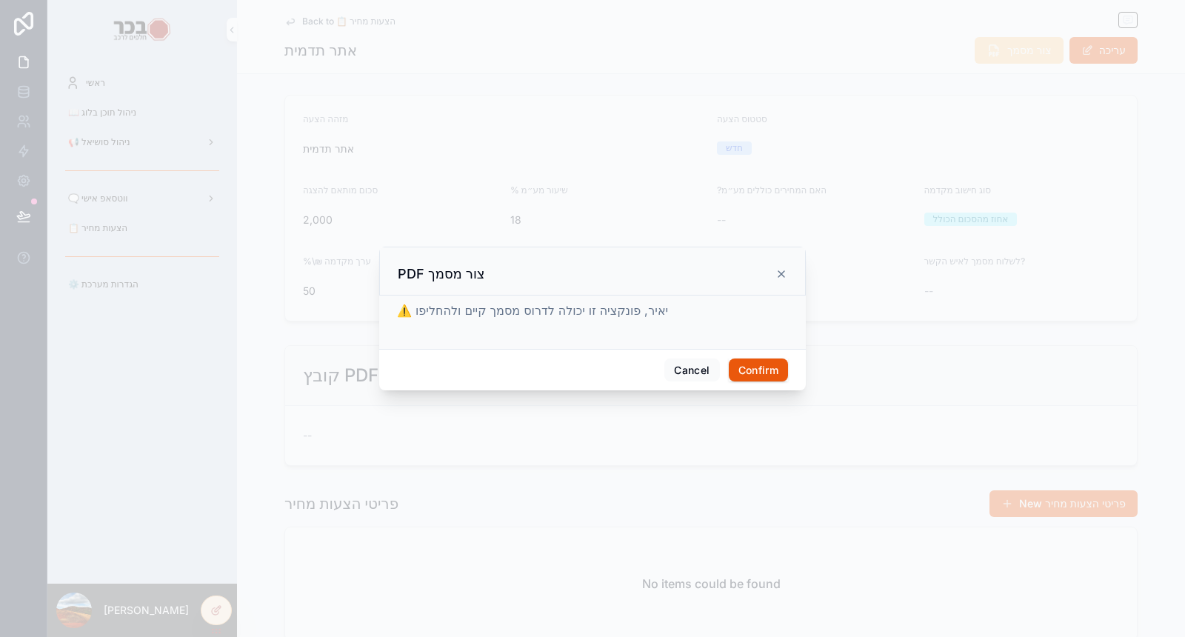
click at [785, 347] on div "⚠️ יאיר, פונקציה זו יכולה לדרוס מסמך קיים ולהחליפו" at bounding box center [592, 322] width 427 height 53
click at [766, 375] on button "Confirm" at bounding box center [758, 371] width 59 height 24
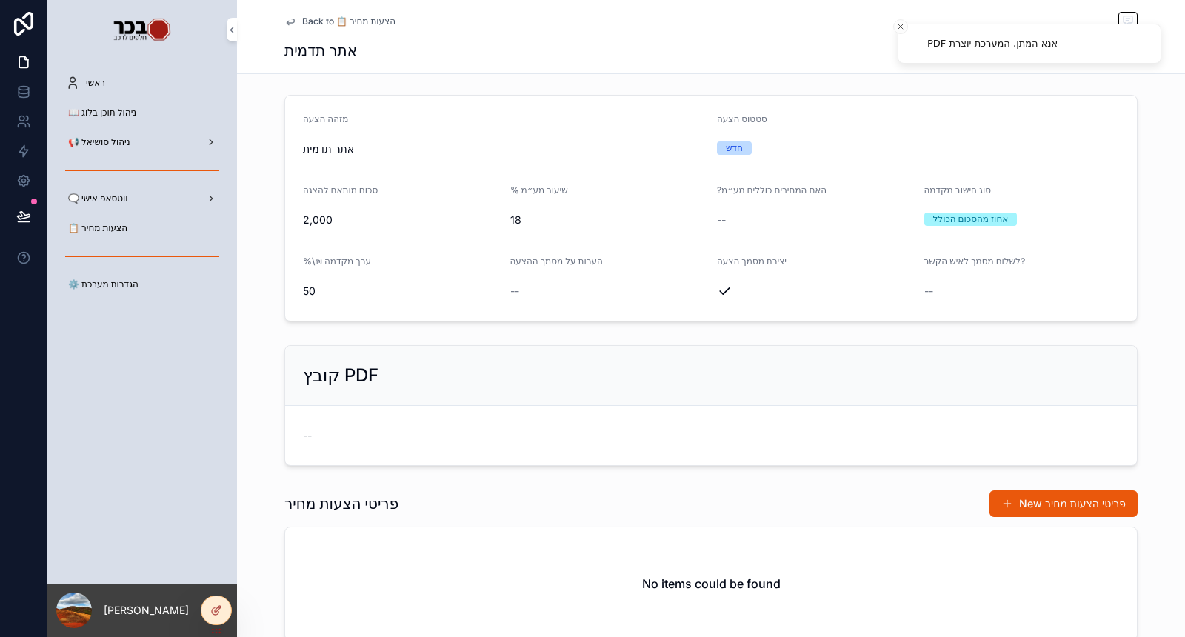
click at [204, 607] on div at bounding box center [216, 610] width 30 height 28
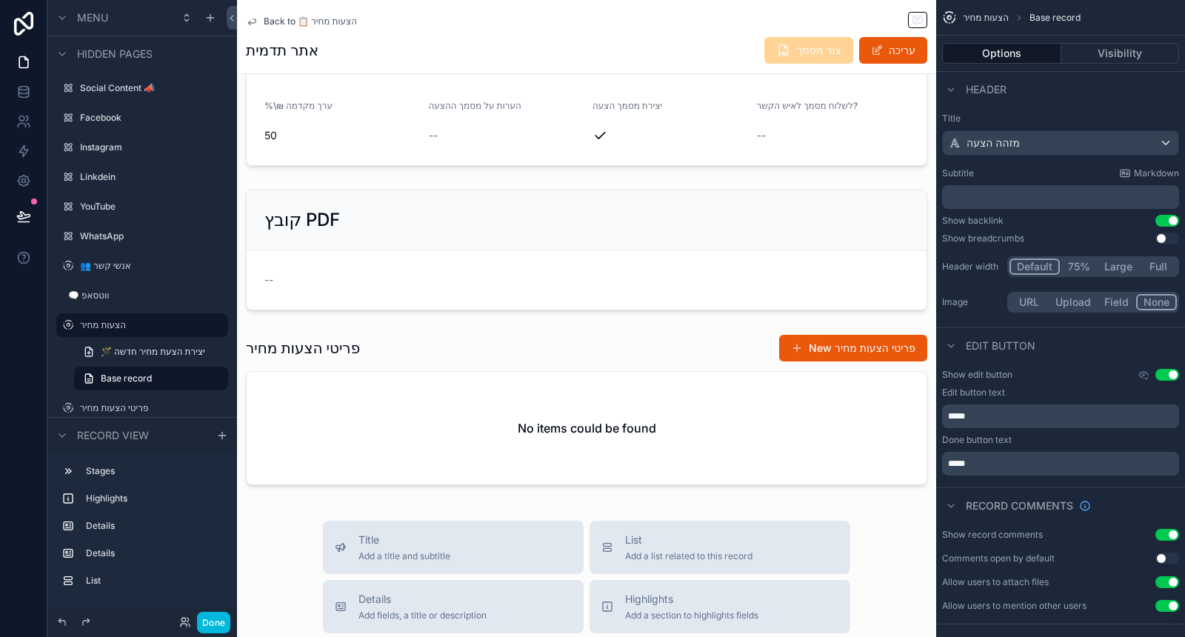
scroll to position [329, 0]
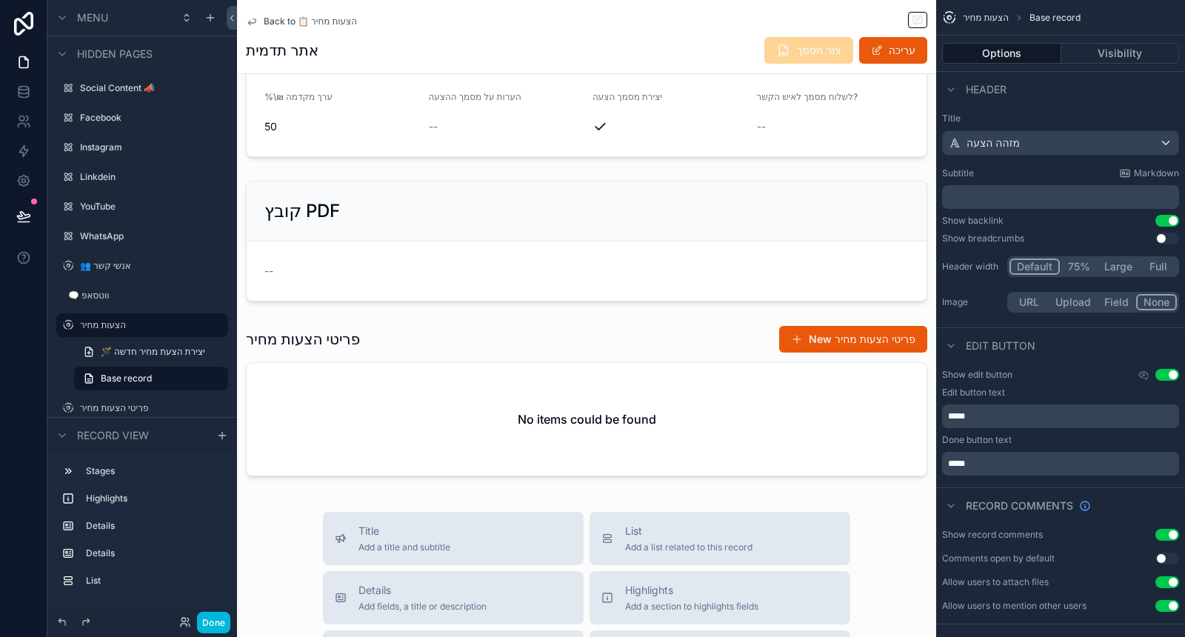
click at [667, 353] on div "scrollable content" at bounding box center [586, 403] width 699 height 169
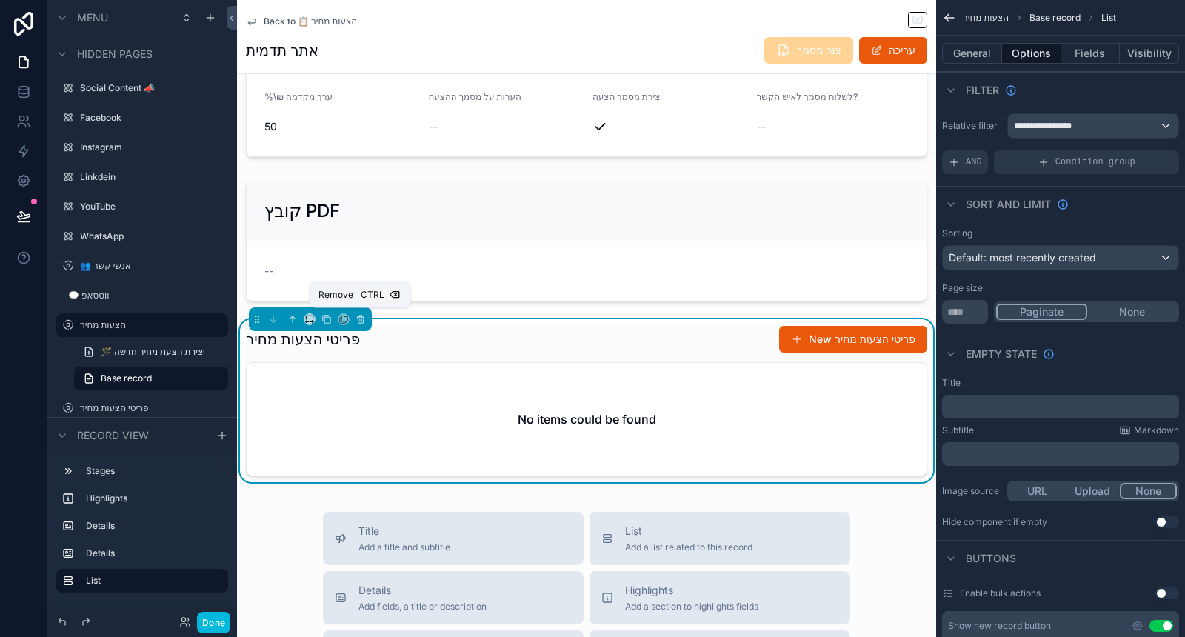
click at [364, 315] on button "scrollable content" at bounding box center [361, 319] width 16 height 16
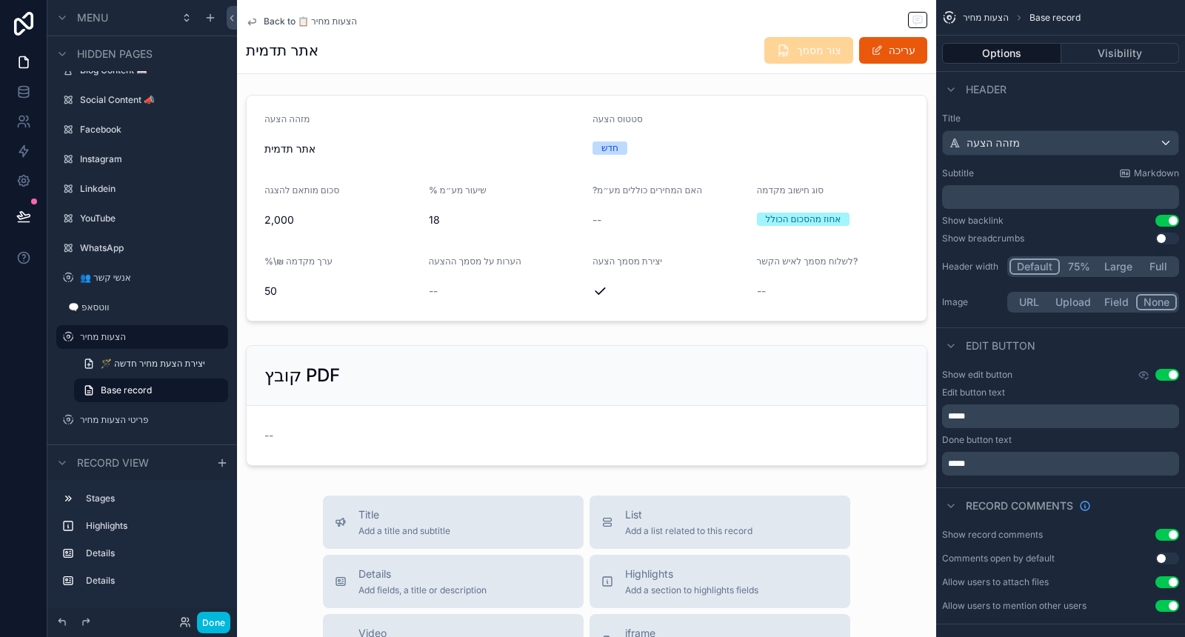
scroll to position [247, 0]
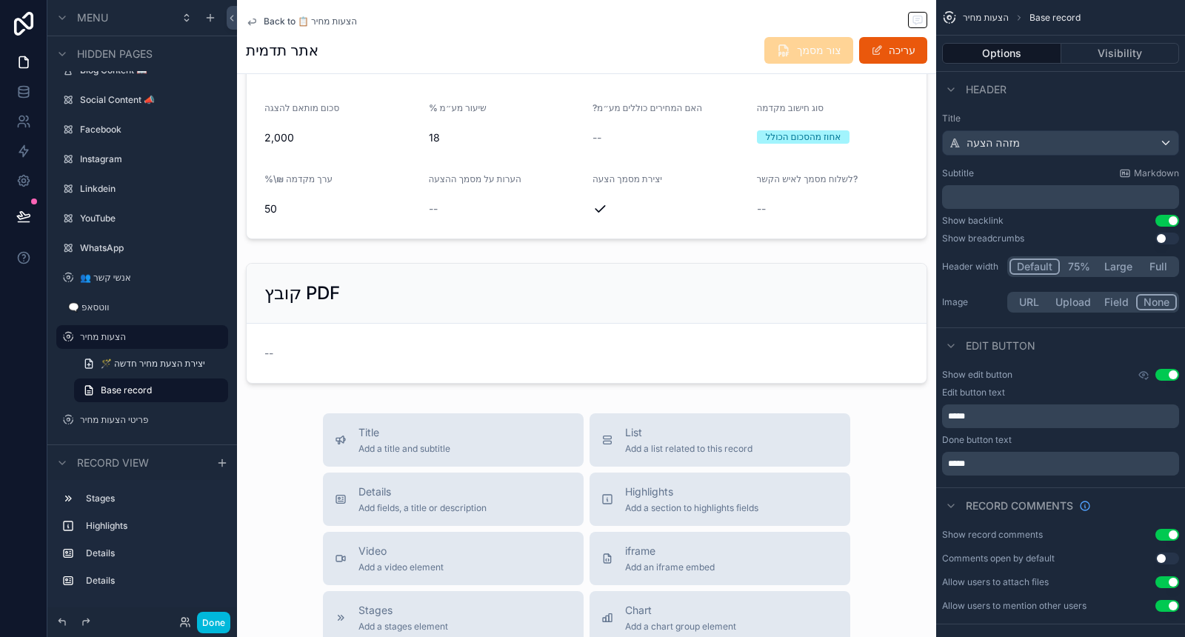
click at [683, 443] on span "Add a list related to this record" at bounding box center [688, 449] width 127 height 12
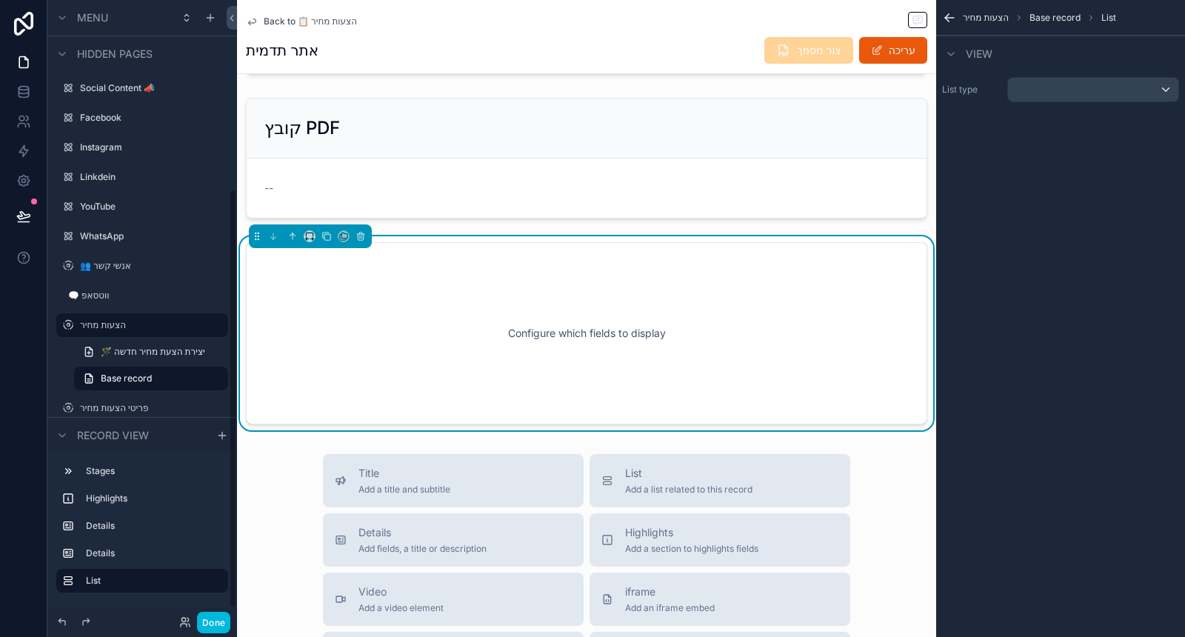
scroll to position [423, 0]
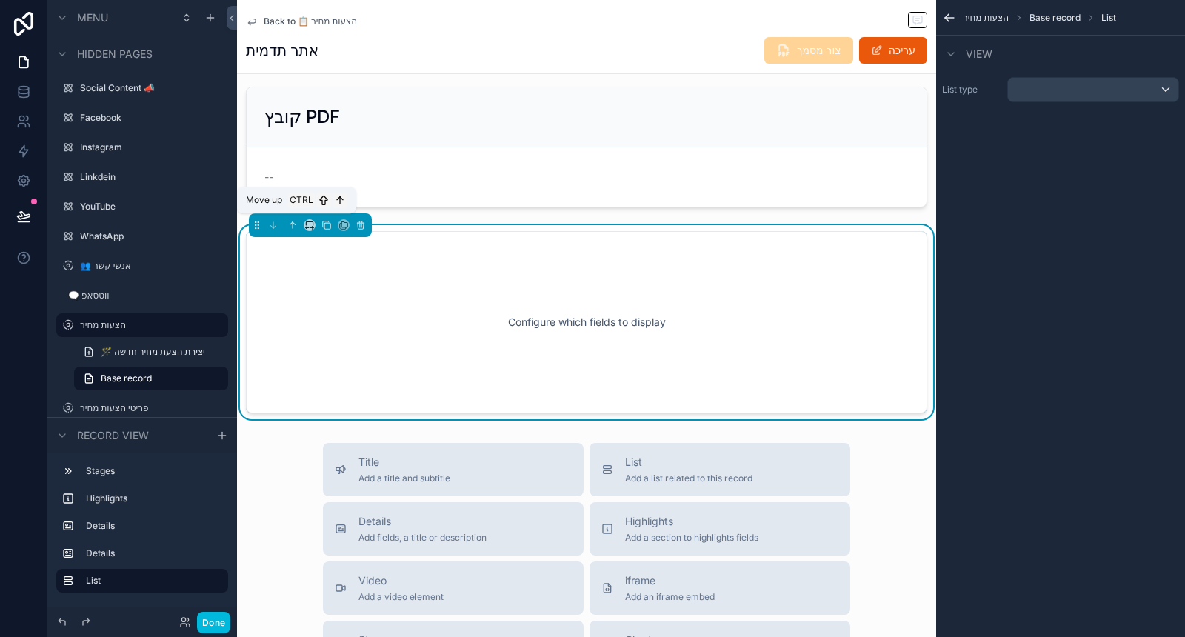
click at [295, 224] on icon "scrollable content" at bounding box center [292, 225] width 10 height 10
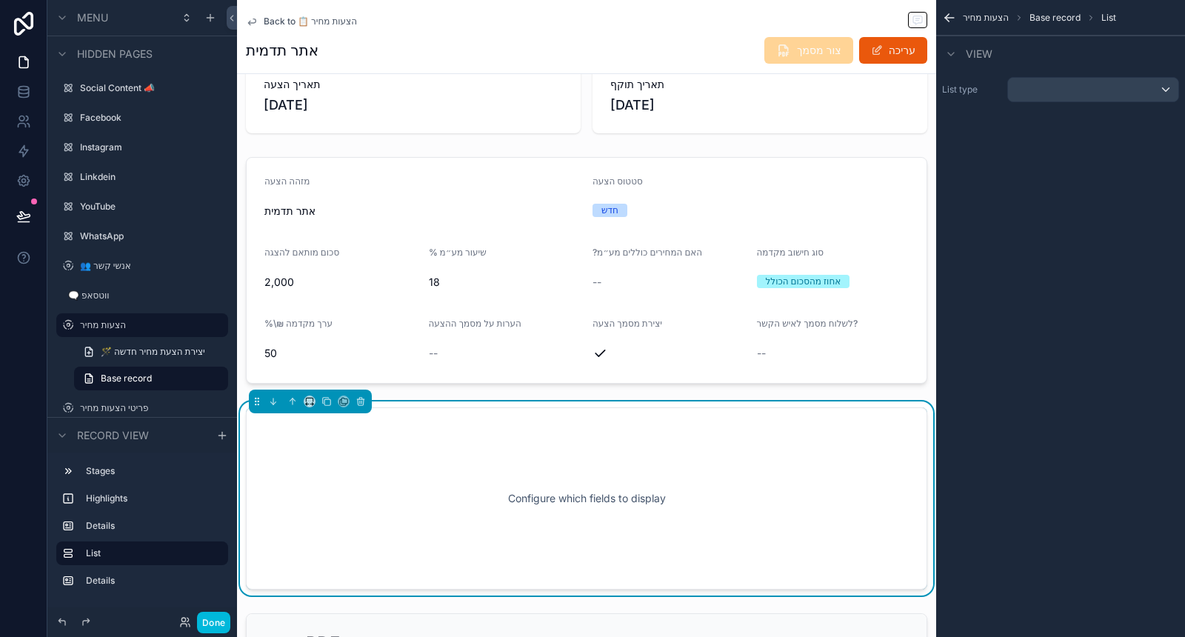
scroll to position [0, 0]
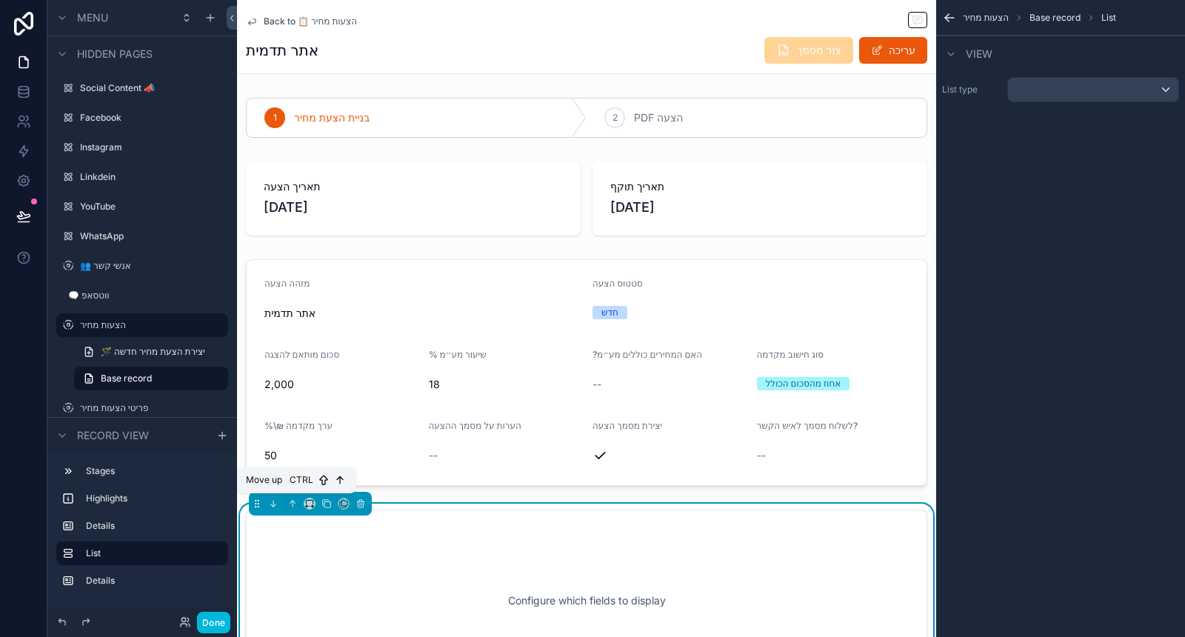
click at [296, 500] on icon "scrollable content" at bounding box center [292, 504] width 10 height 10
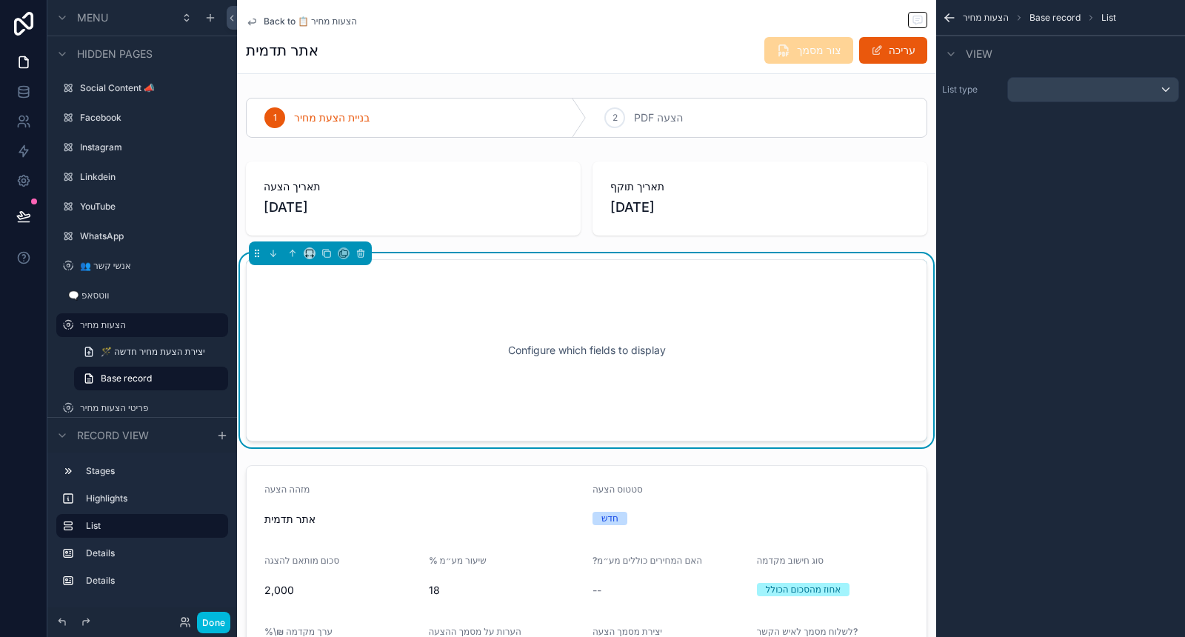
click at [287, 499] on div "scrollable content" at bounding box center [586, 578] width 699 height 239
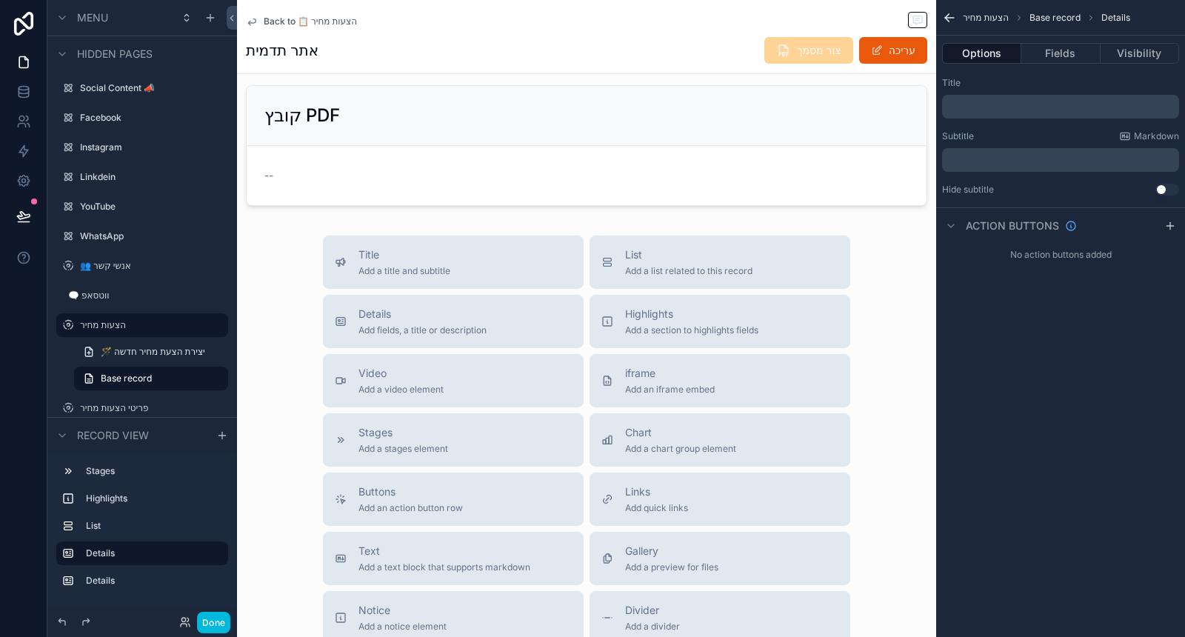
scroll to position [741, 0]
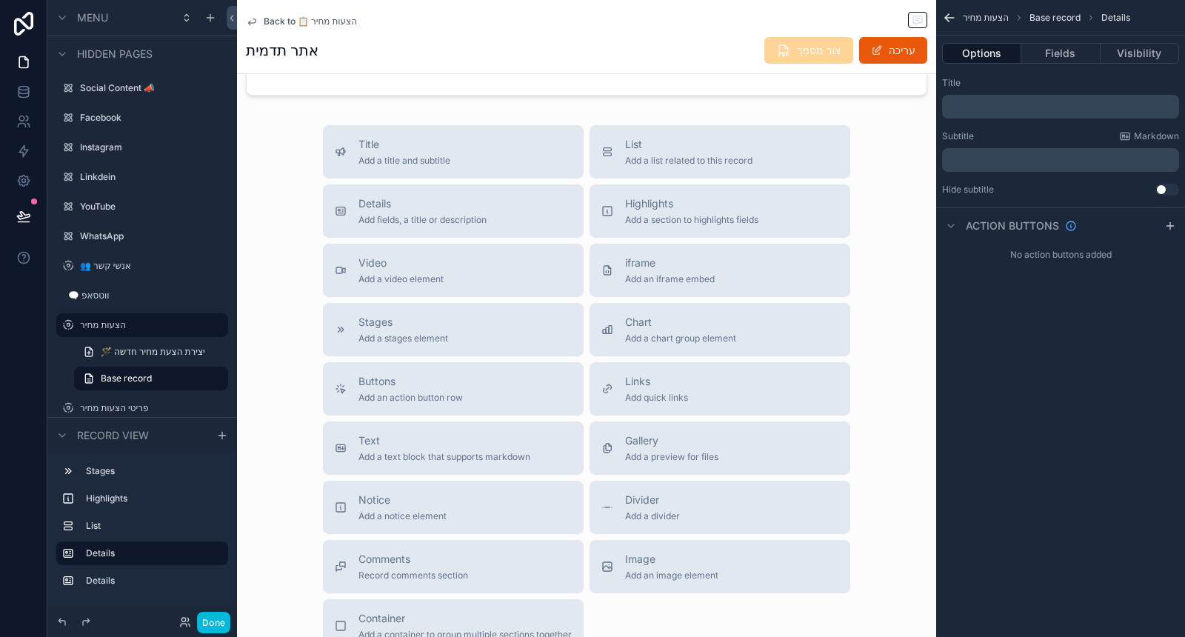
click at [638, 510] on span "Add a divider" at bounding box center [652, 516] width 55 height 12
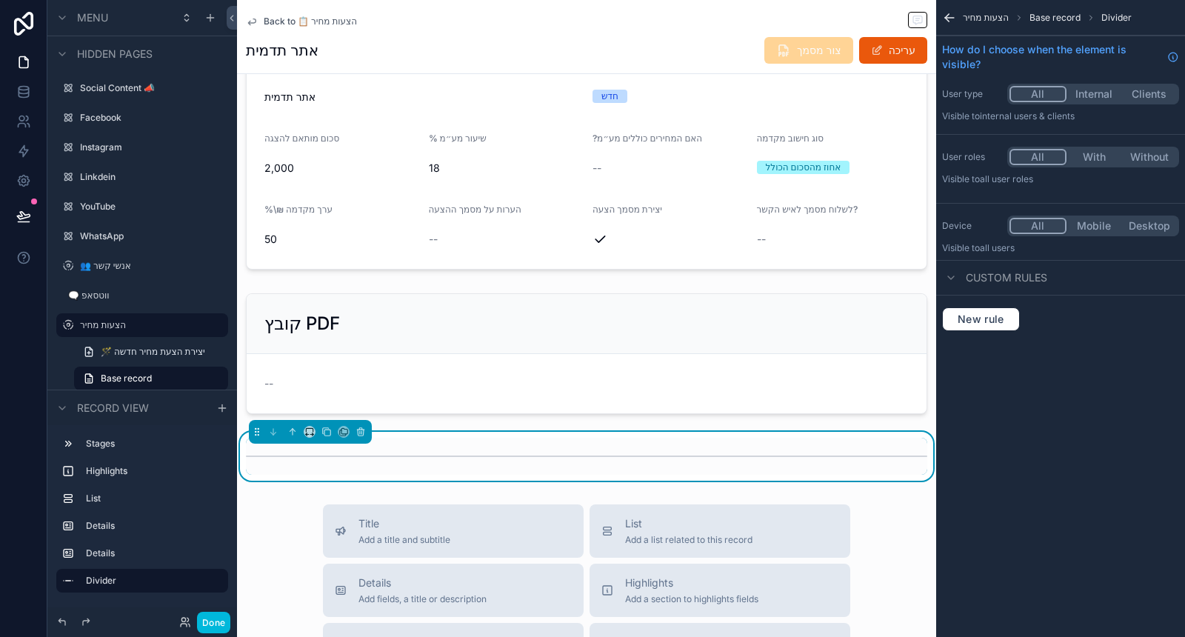
scroll to position [524, 0]
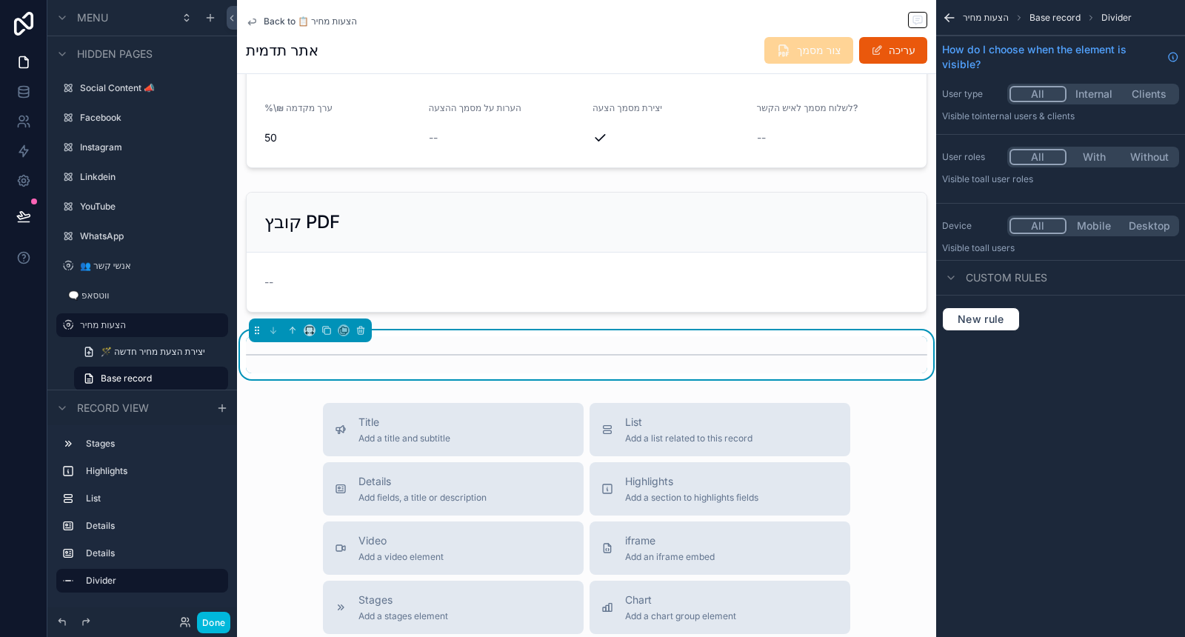
click at [711, 423] on span "List" at bounding box center [688, 422] width 127 height 15
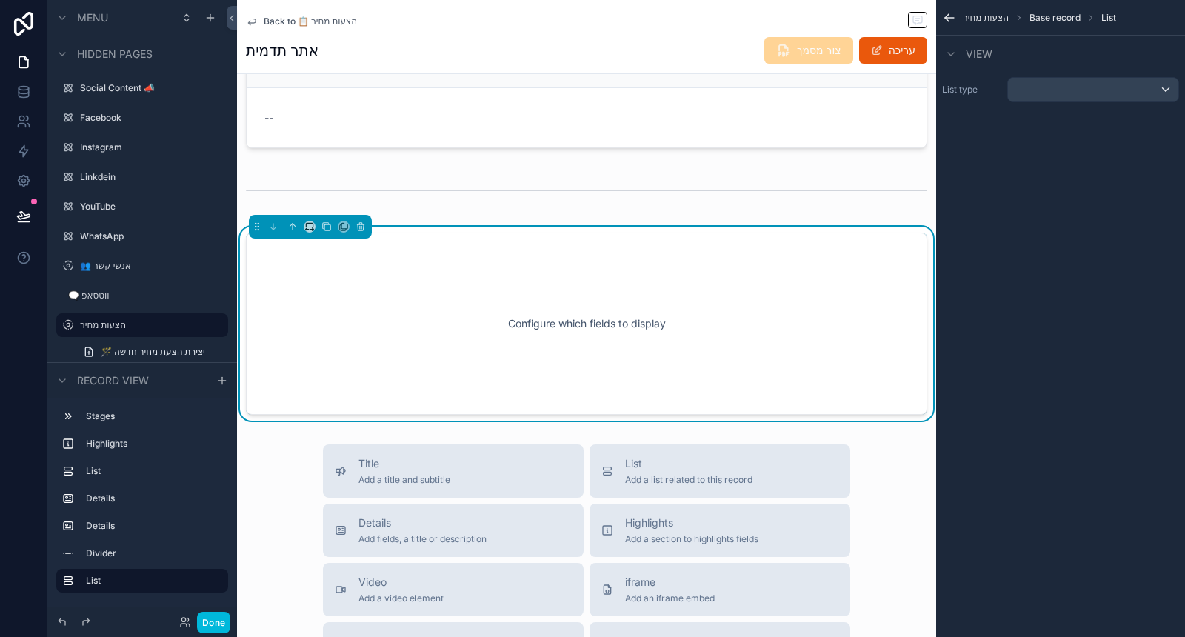
scroll to position [689, 0]
click at [310, 221] on icon "scrollable content" at bounding box center [309, 226] width 10 height 10
click at [339, 324] on div "66%" at bounding box center [339, 322] width 46 height 18
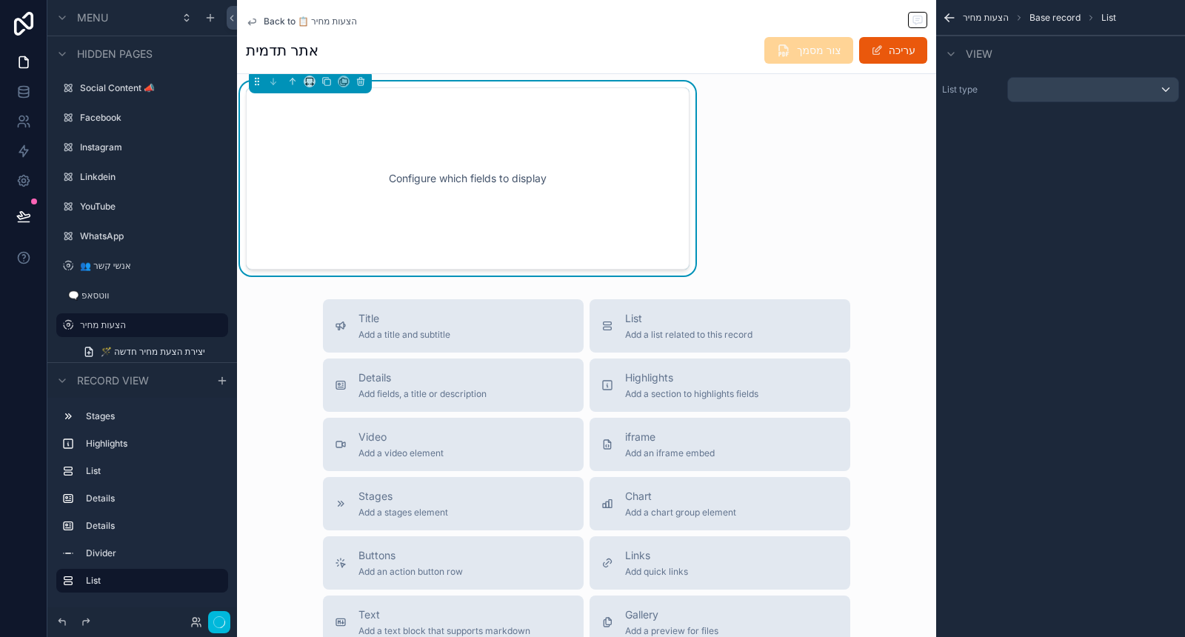
scroll to position [853, 0]
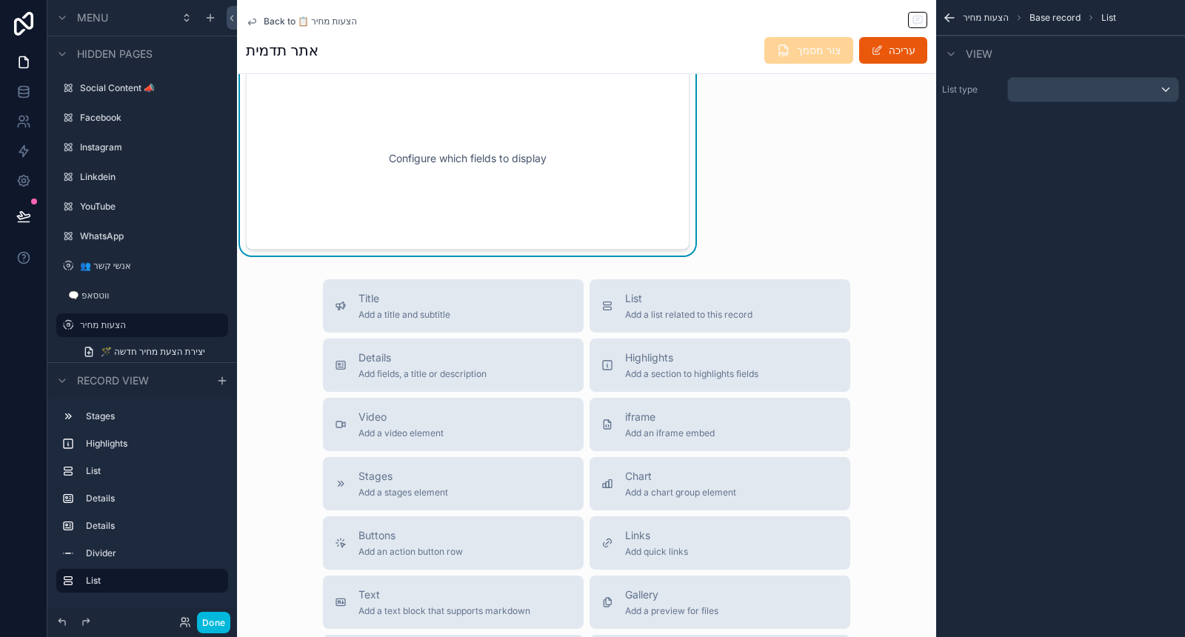
click at [678, 299] on span "List" at bounding box center [688, 298] width 127 height 15
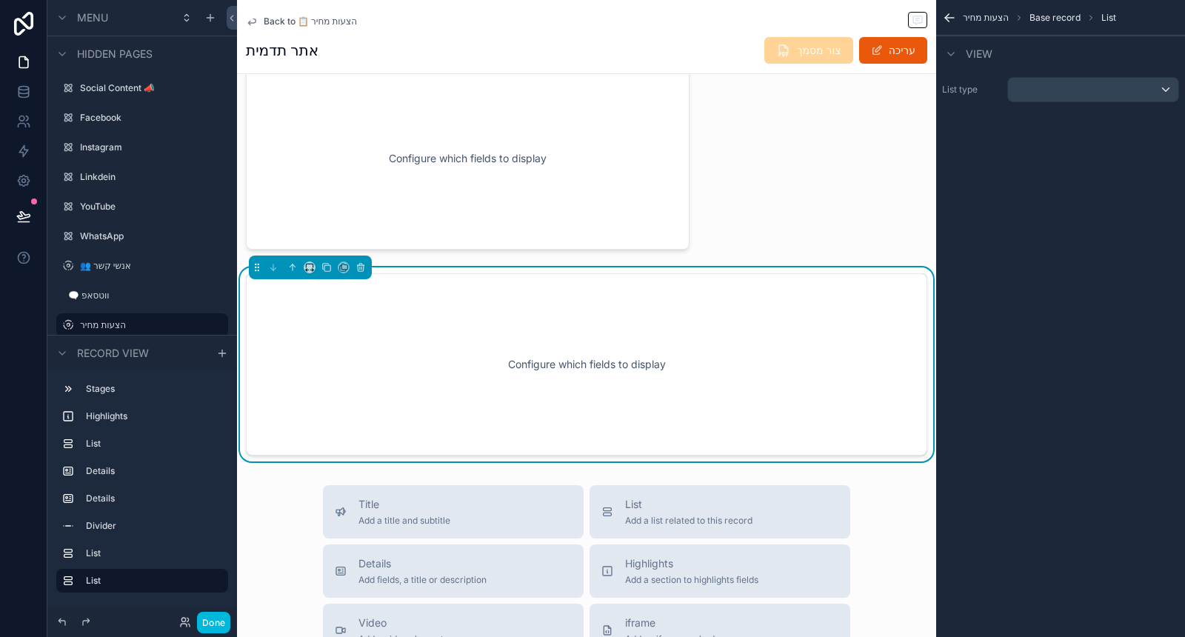
scroll to position [894, 0]
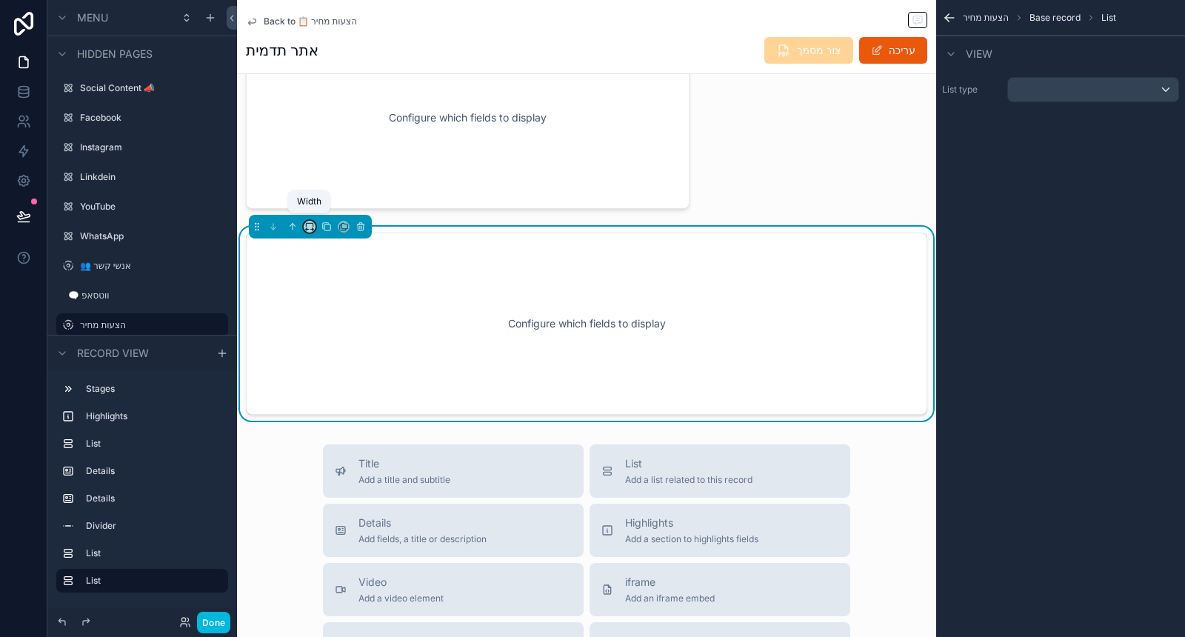
click at [310, 221] on icon "scrollable content" at bounding box center [309, 226] width 10 height 10
click at [343, 302] on div "33%" at bounding box center [339, 305] width 46 height 18
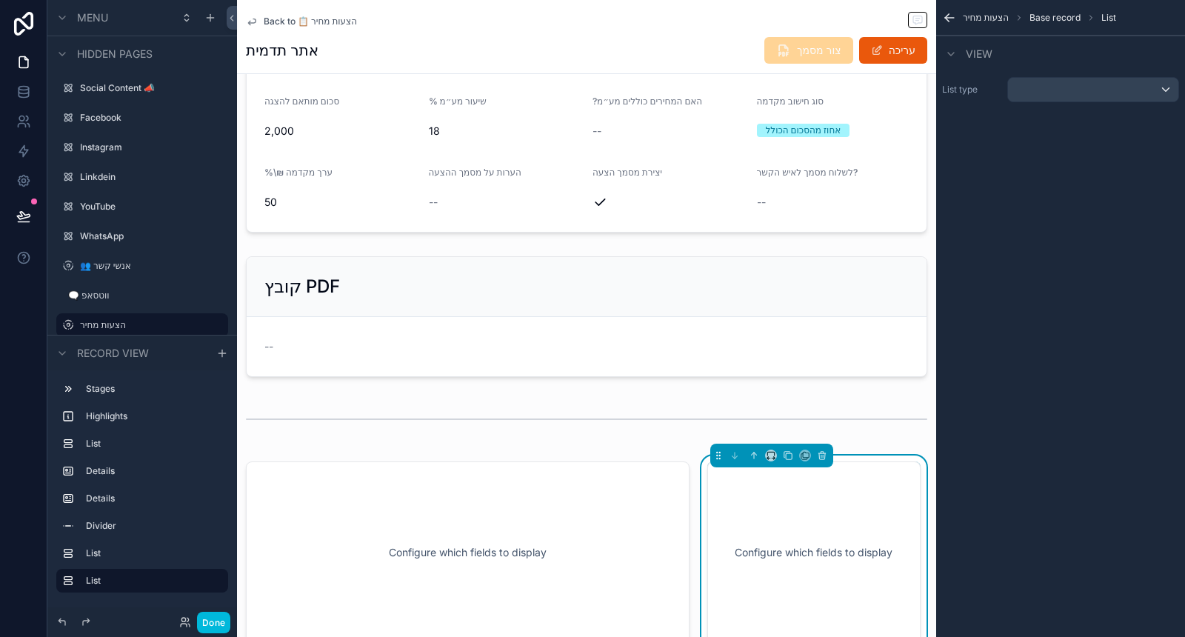
scroll to position [564, 0]
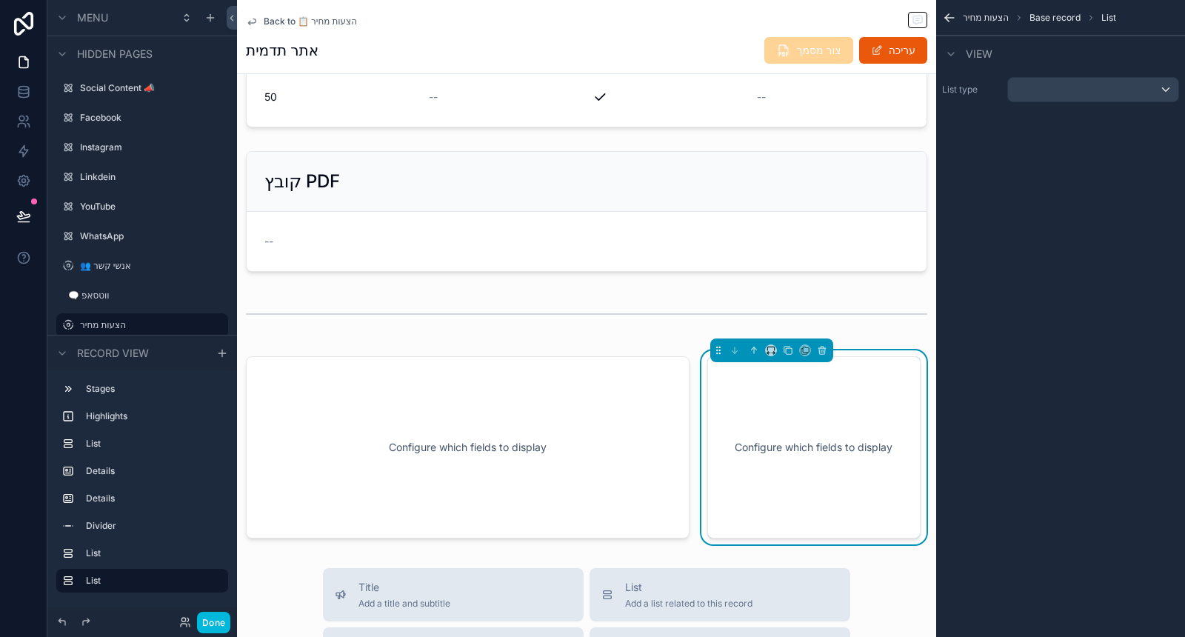
click at [504, 364] on div "scrollable content" at bounding box center [467, 447] width 461 height 194
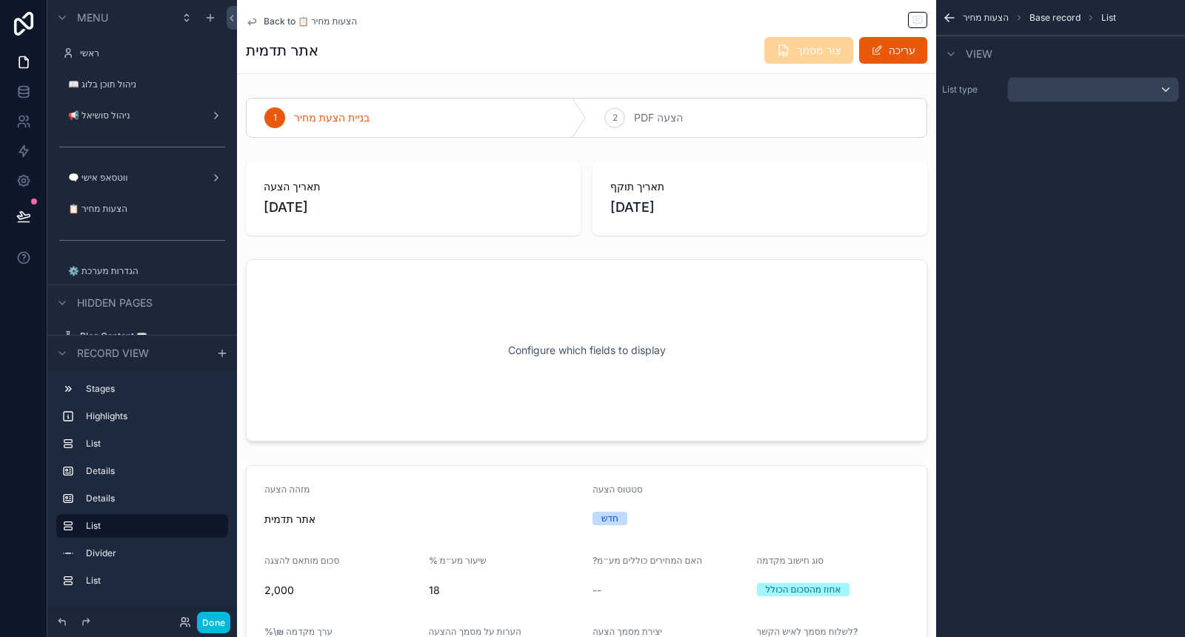
scroll to position [564, 0]
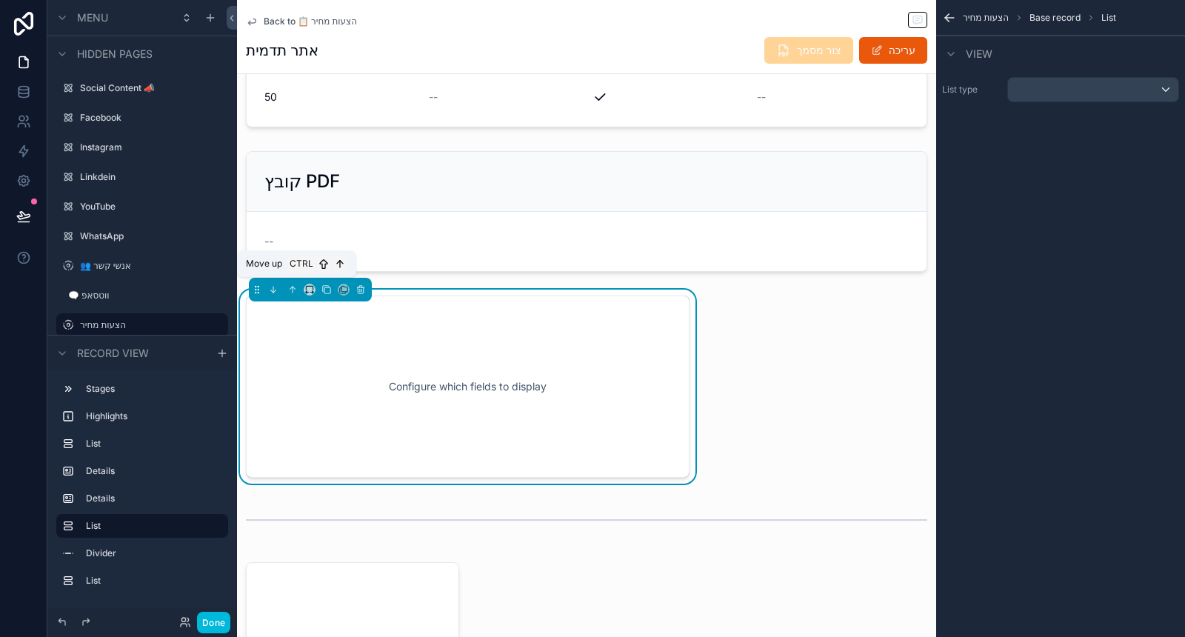
click at [293, 289] on icon "scrollable content" at bounding box center [292, 289] width 10 height 10
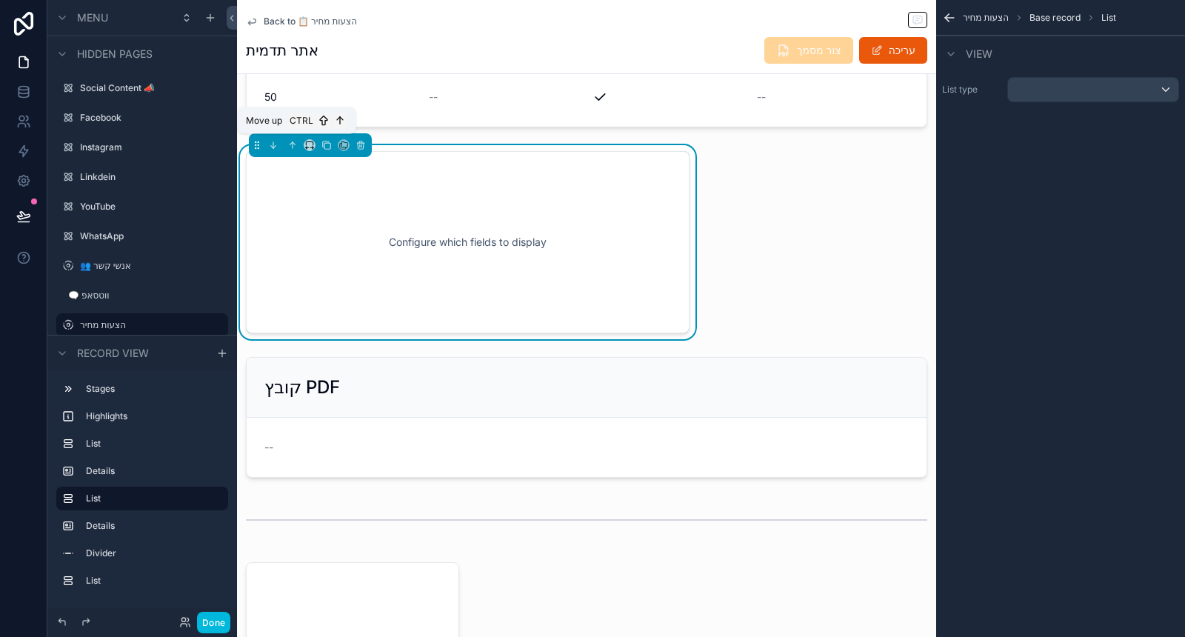
click at [295, 143] on icon "scrollable content" at bounding box center [292, 145] width 10 height 10
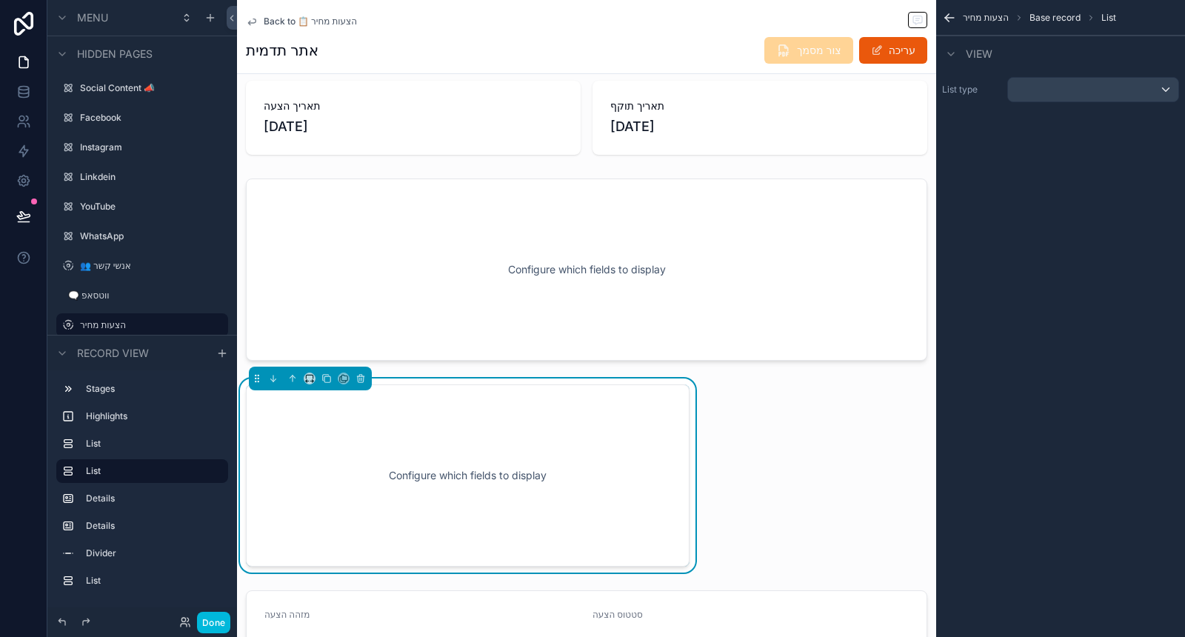
scroll to position [71, 0]
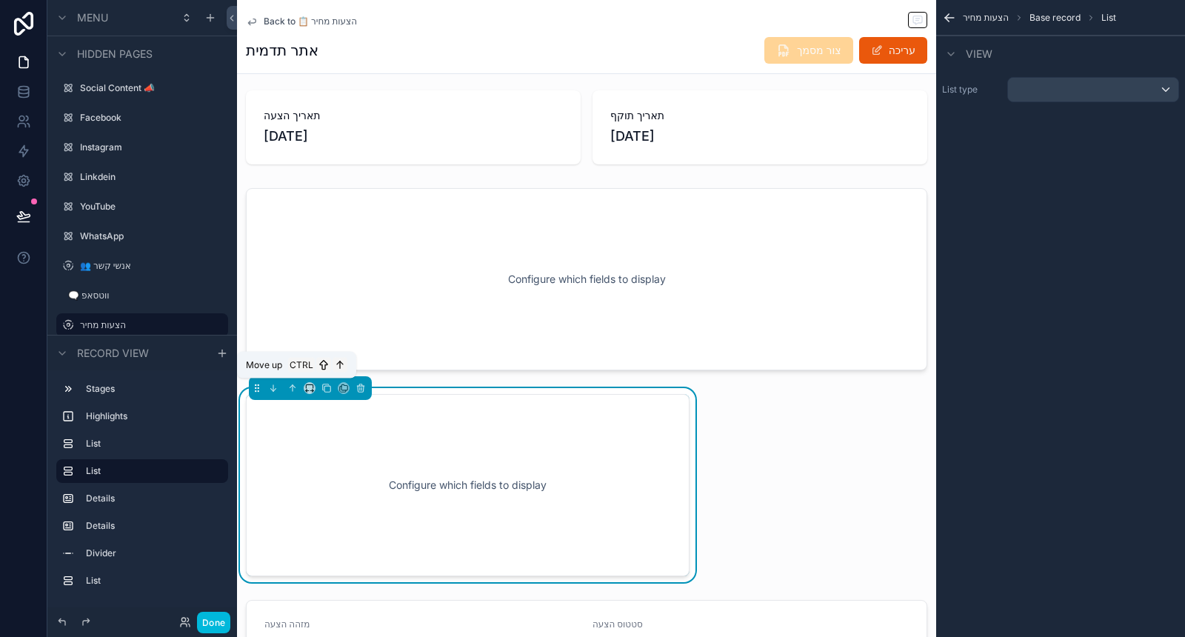
click at [287, 386] on icon "scrollable content" at bounding box center [292, 388] width 10 height 10
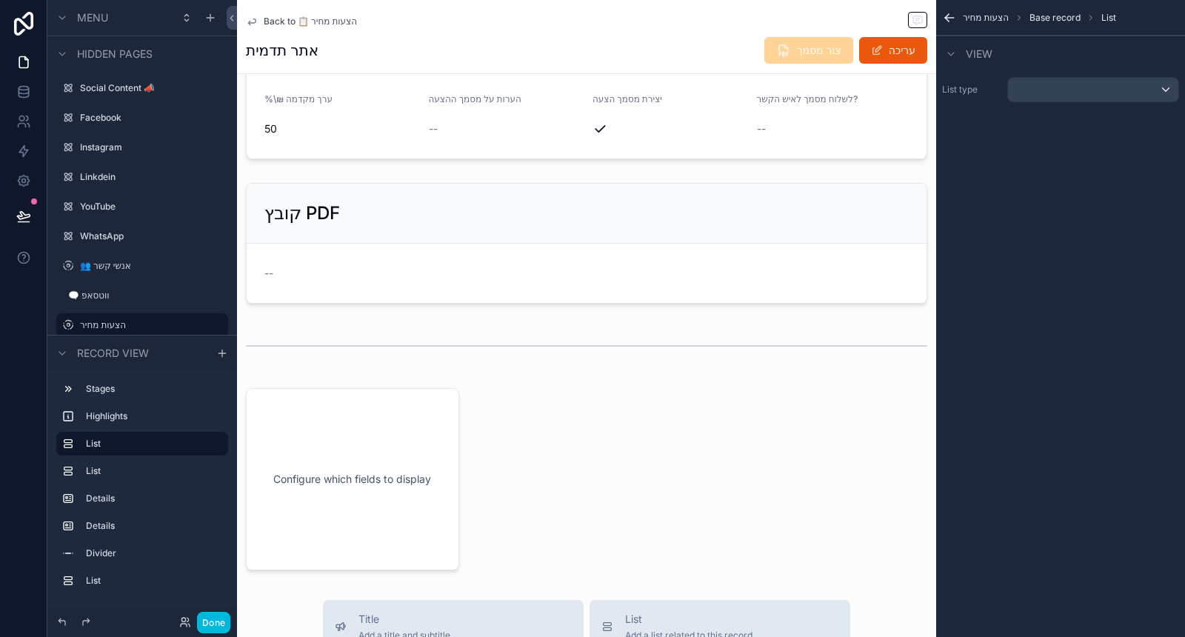
scroll to position [812, 0]
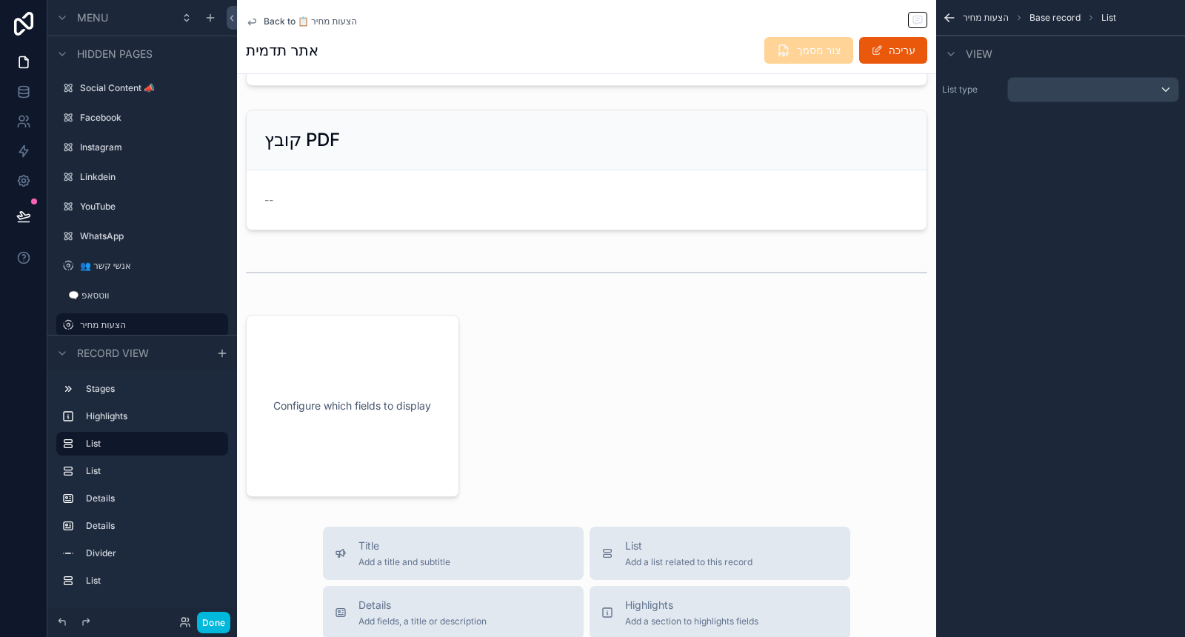
click at [387, 432] on div "scrollable content" at bounding box center [352, 406] width 231 height 194
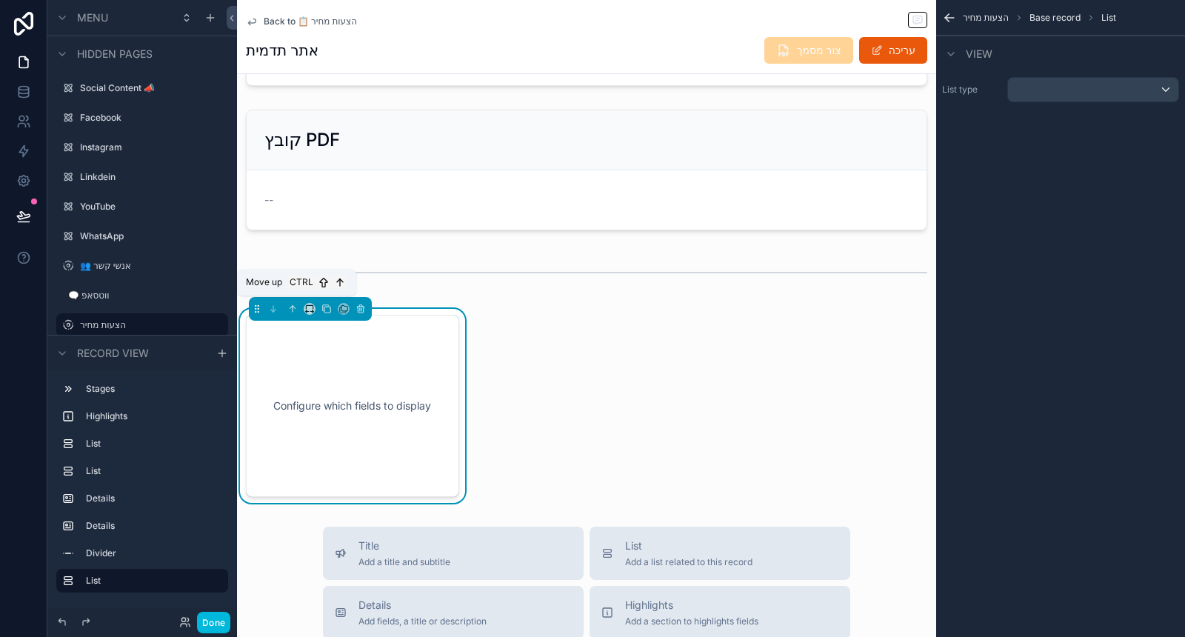
click at [294, 304] on icon "scrollable content" at bounding box center [292, 309] width 10 height 10
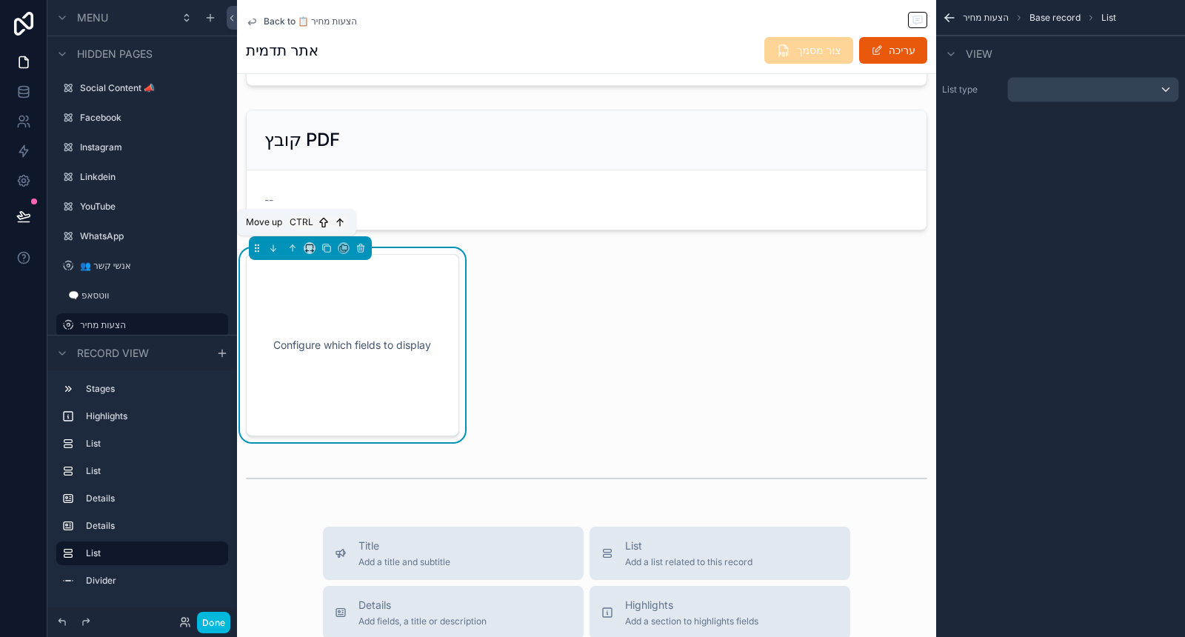
click at [291, 243] on icon "scrollable content" at bounding box center [292, 248] width 10 height 10
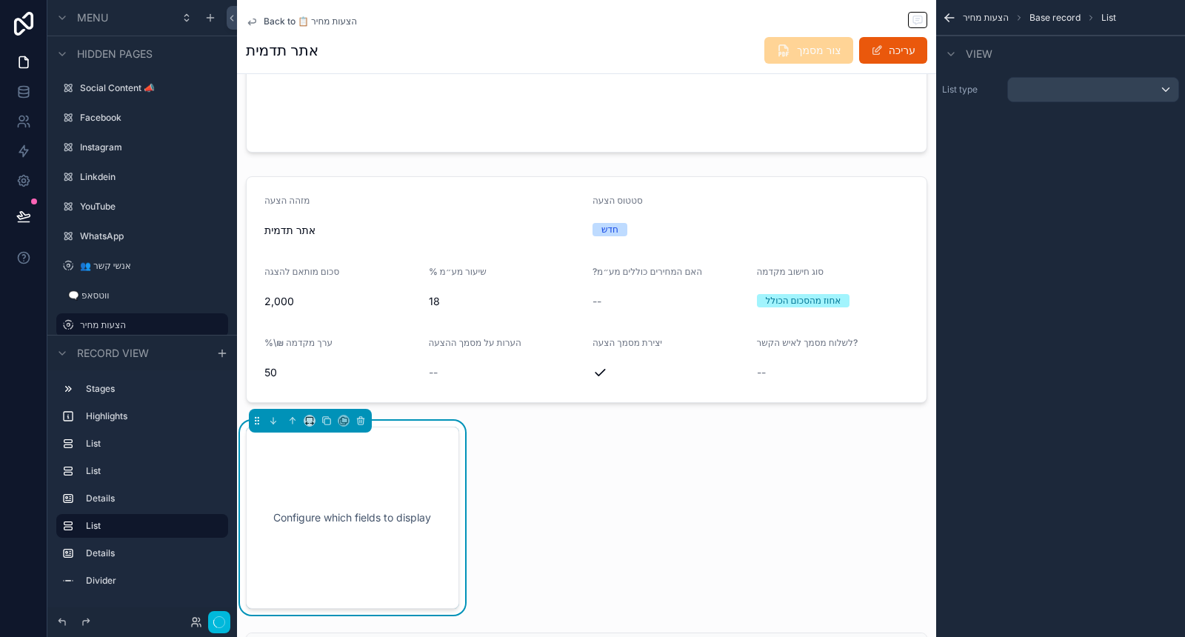
scroll to position [482, 0]
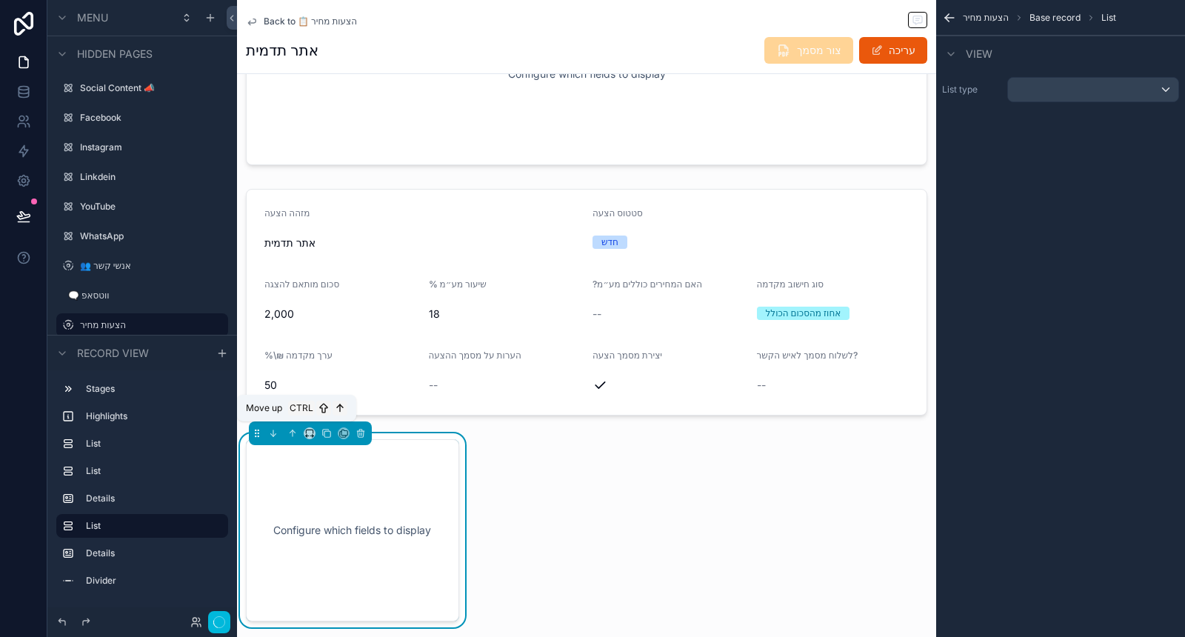
click at [299, 431] on button "scrollable content" at bounding box center [292, 433] width 16 height 16
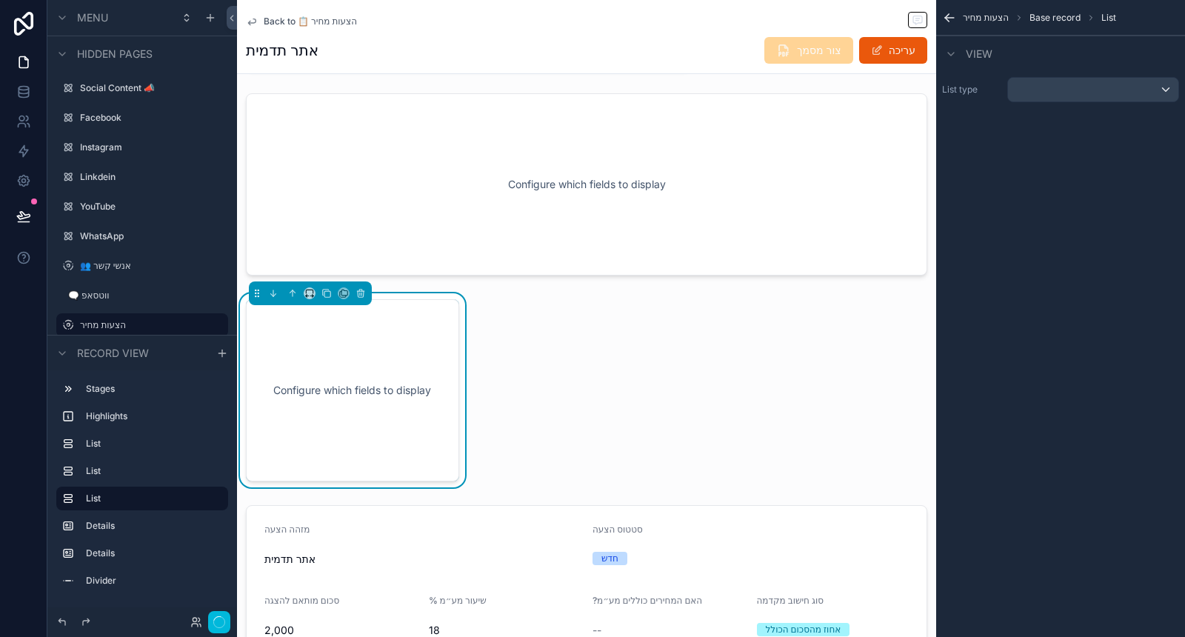
scroll to position [236, 0]
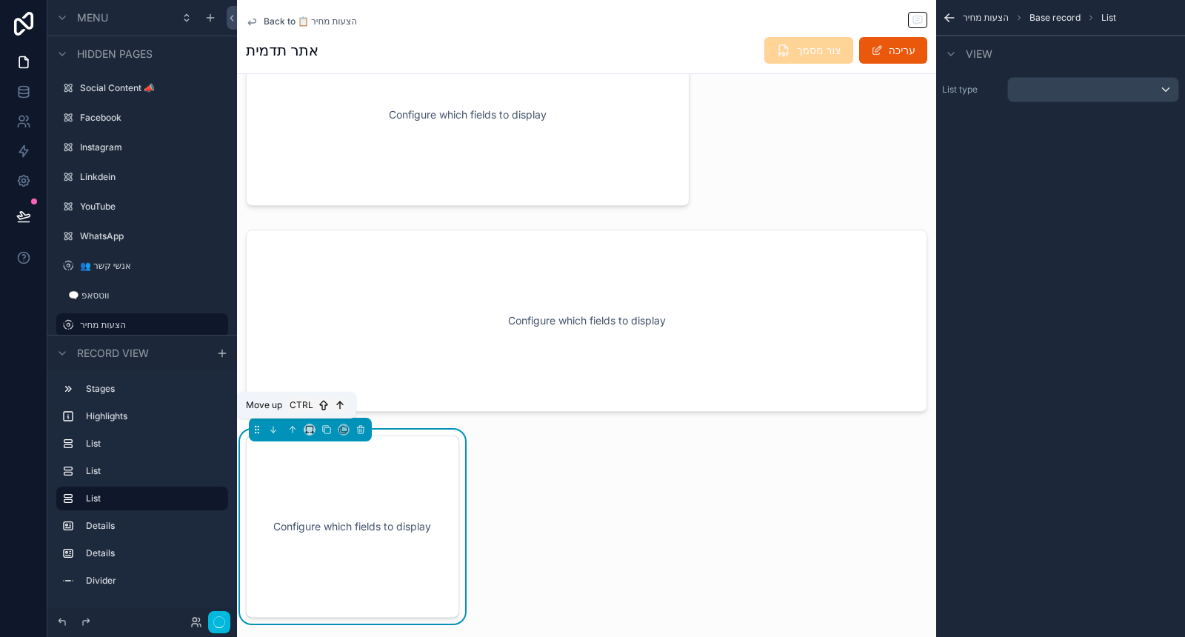
click at [289, 430] on icon "scrollable content" at bounding box center [292, 429] width 10 height 10
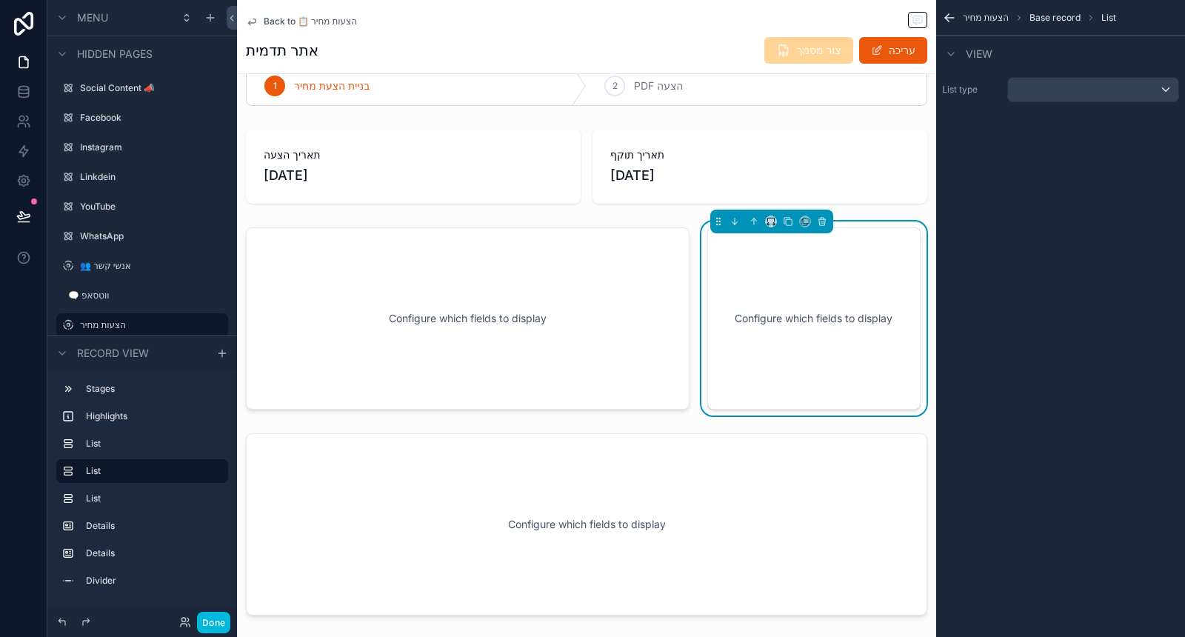
scroll to position [0, 0]
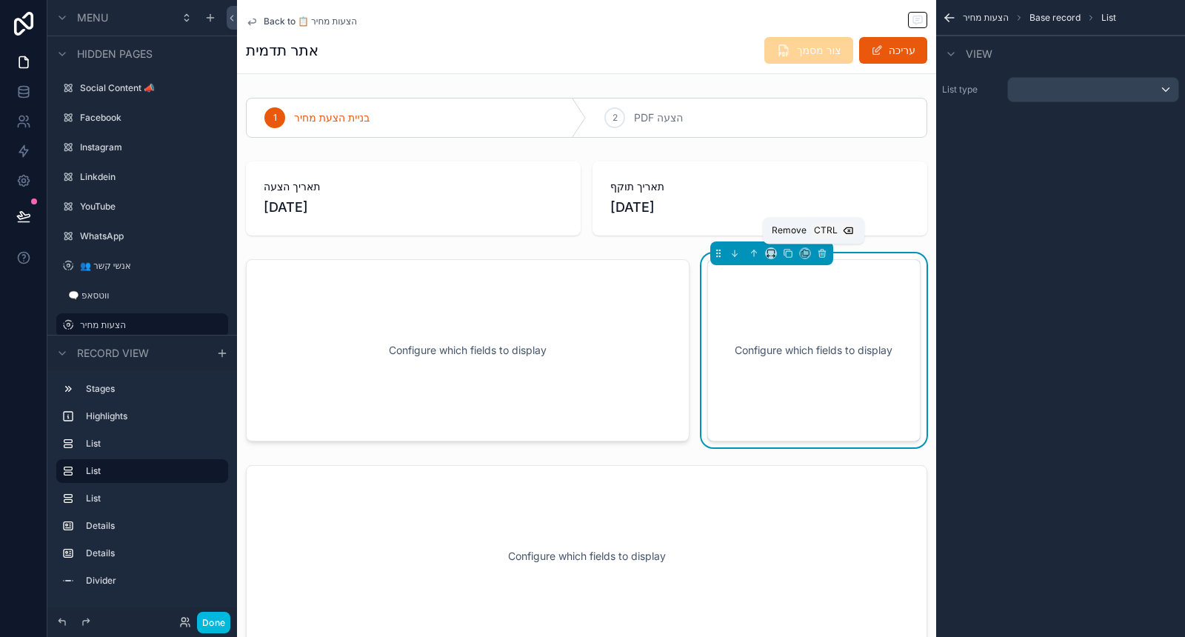
click at [817, 253] on icon "scrollable content" at bounding box center [822, 253] width 10 height 10
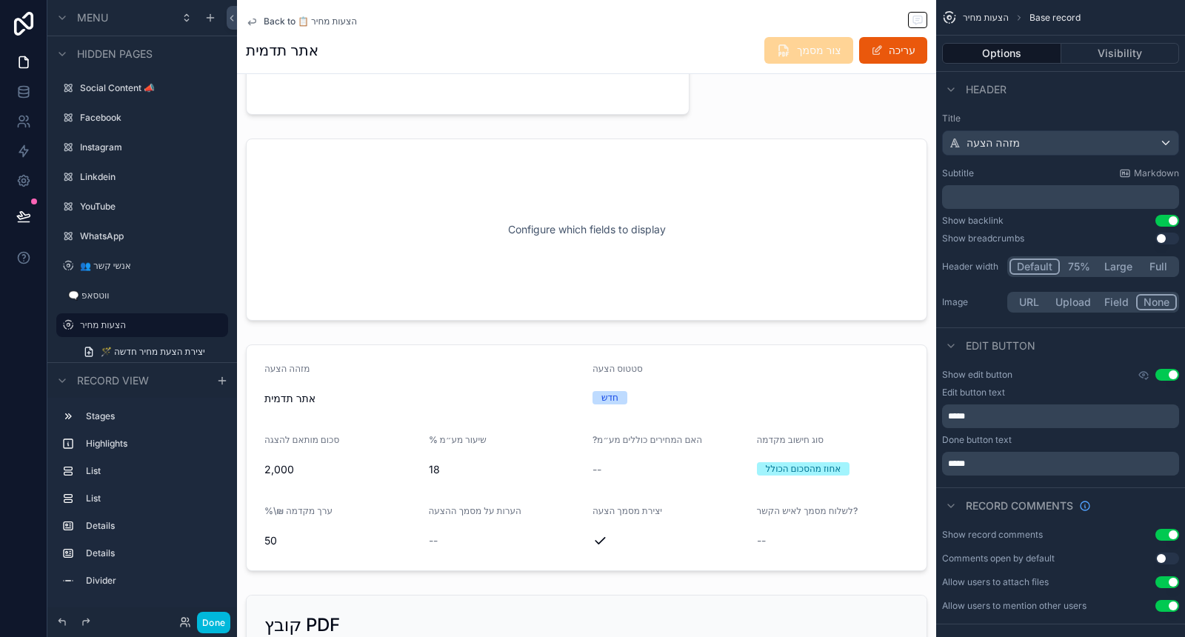
scroll to position [329, 0]
click at [627, 441] on div "scrollable content" at bounding box center [586, 455] width 699 height 239
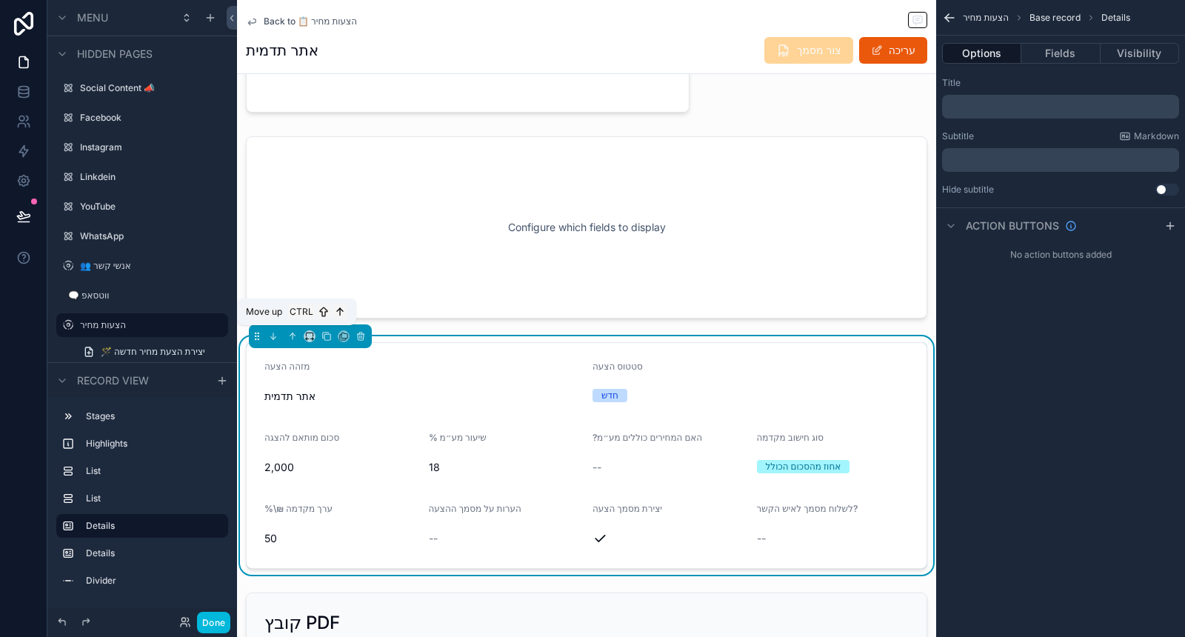
click at [296, 333] on icon "scrollable content" at bounding box center [292, 336] width 10 height 10
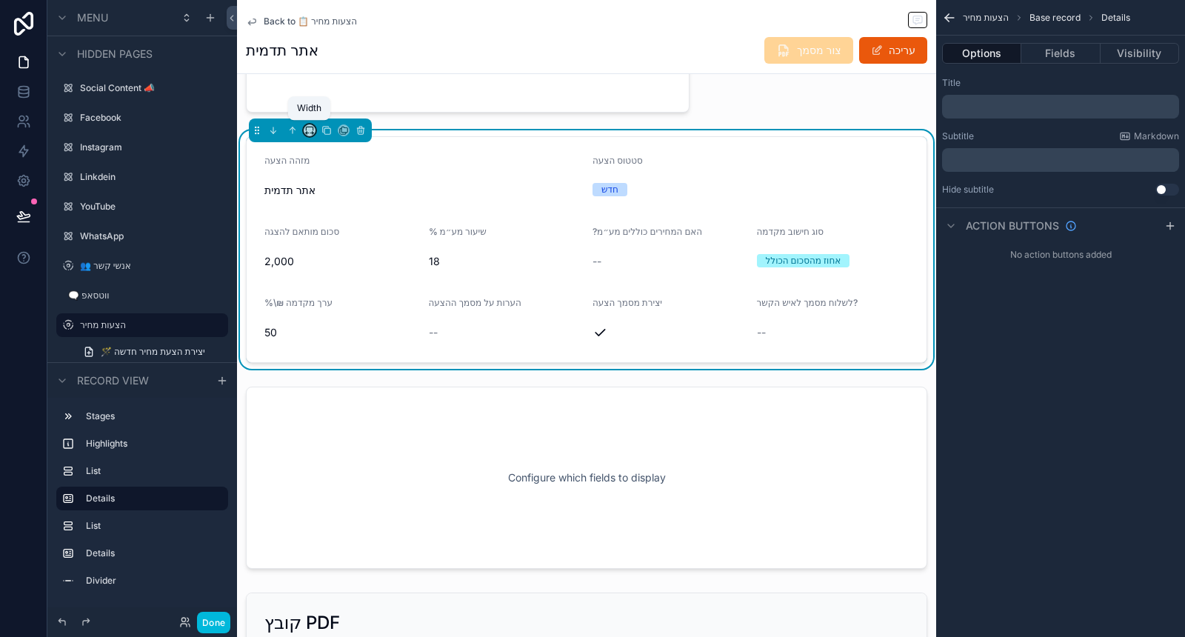
click at [311, 133] on icon "scrollable content" at bounding box center [311, 133] width 3 height 0
click at [328, 219] on span "33%" at bounding box center [328, 212] width 24 height 18
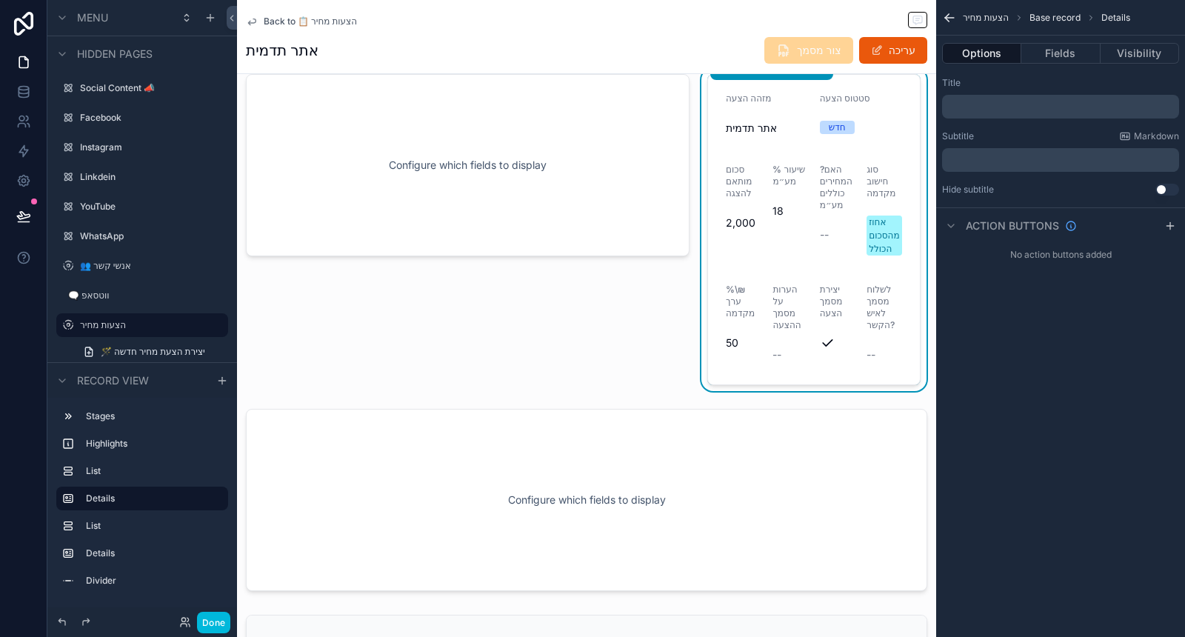
scroll to position [247, 0]
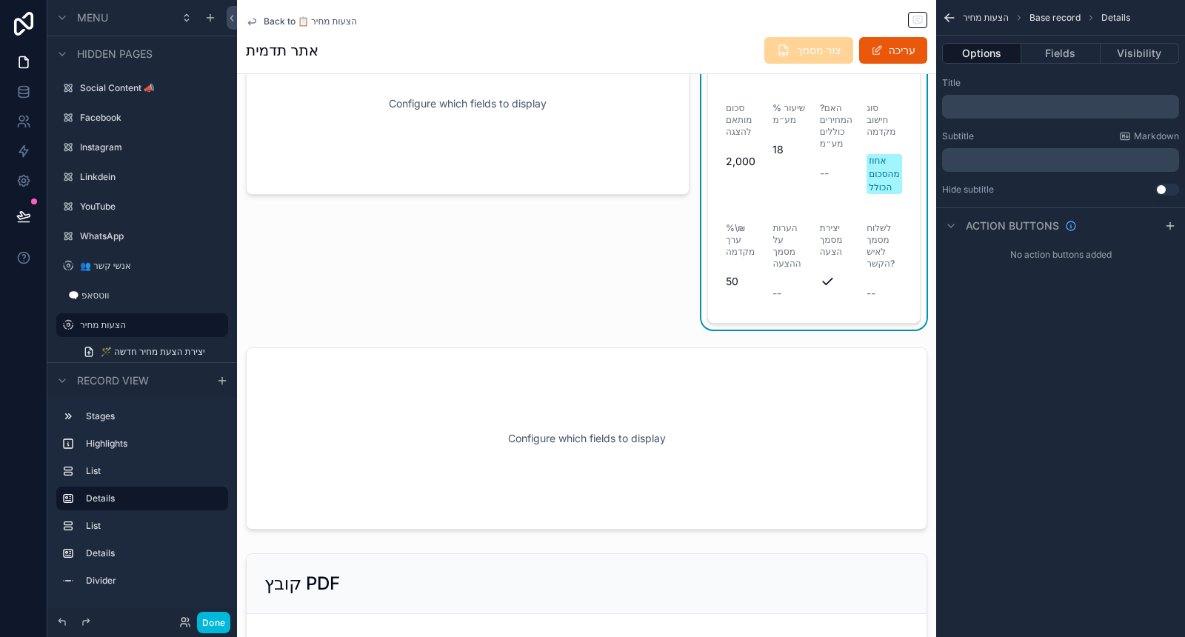
click at [595, 394] on div "scrollable content" at bounding box center [586, 438] width 699 height 194
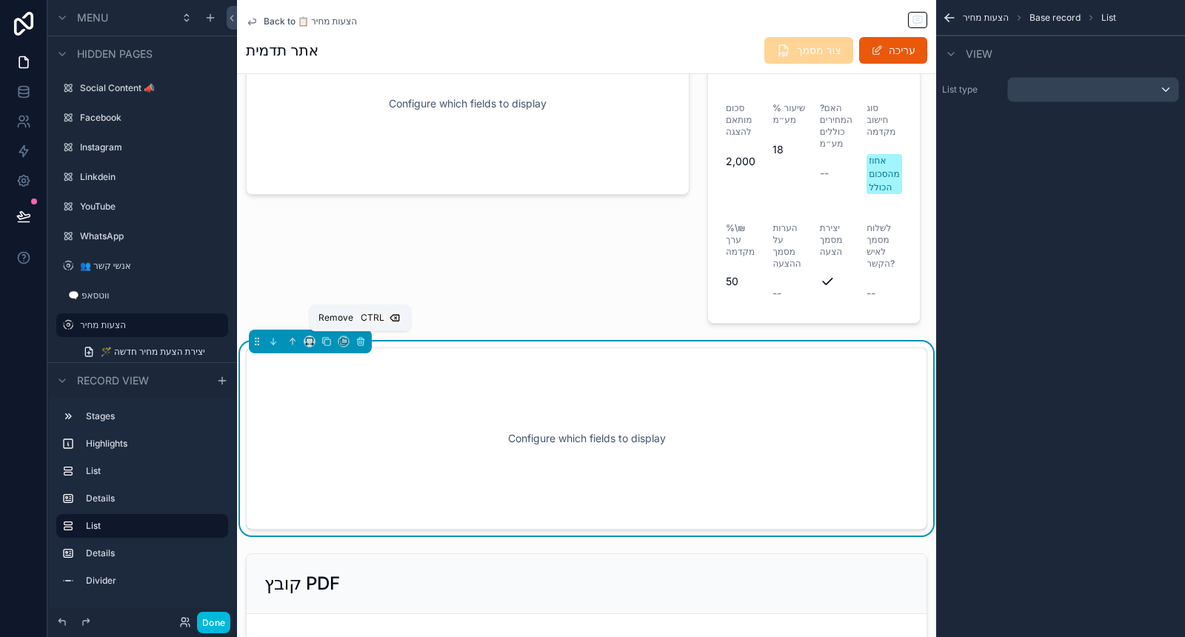
click at [358, 338] on icon "scrollable content" at bounding box center [361, 341] width 10 height 10
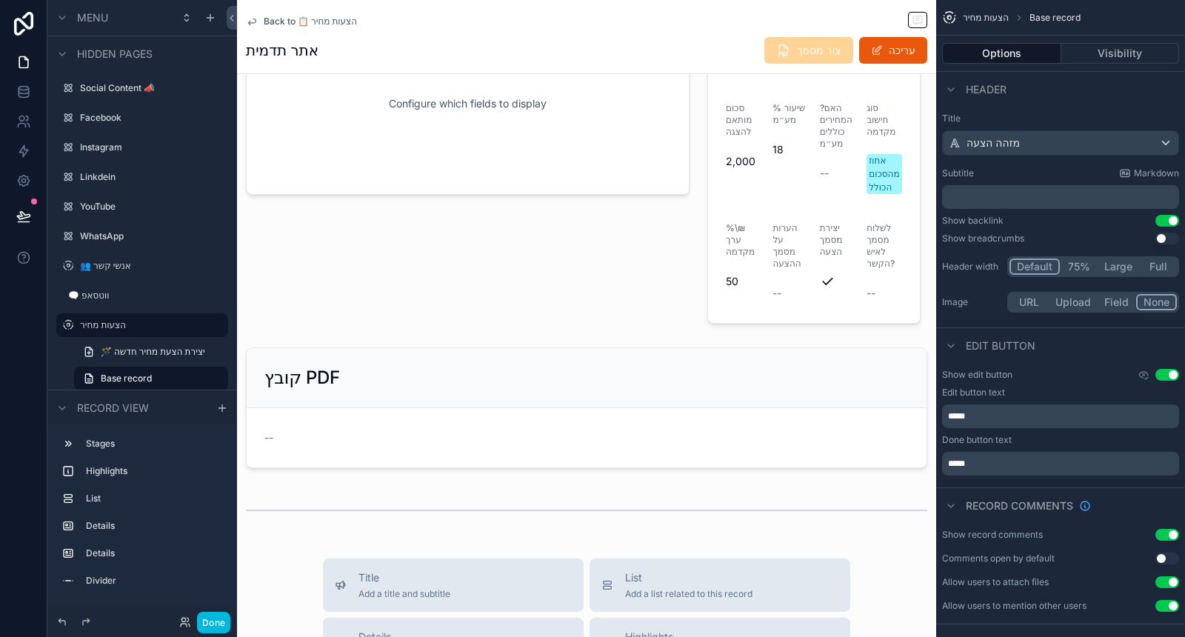
click at [538, 417] on div "scrollable content" at bounding box center [586, 407] width 699 height 133
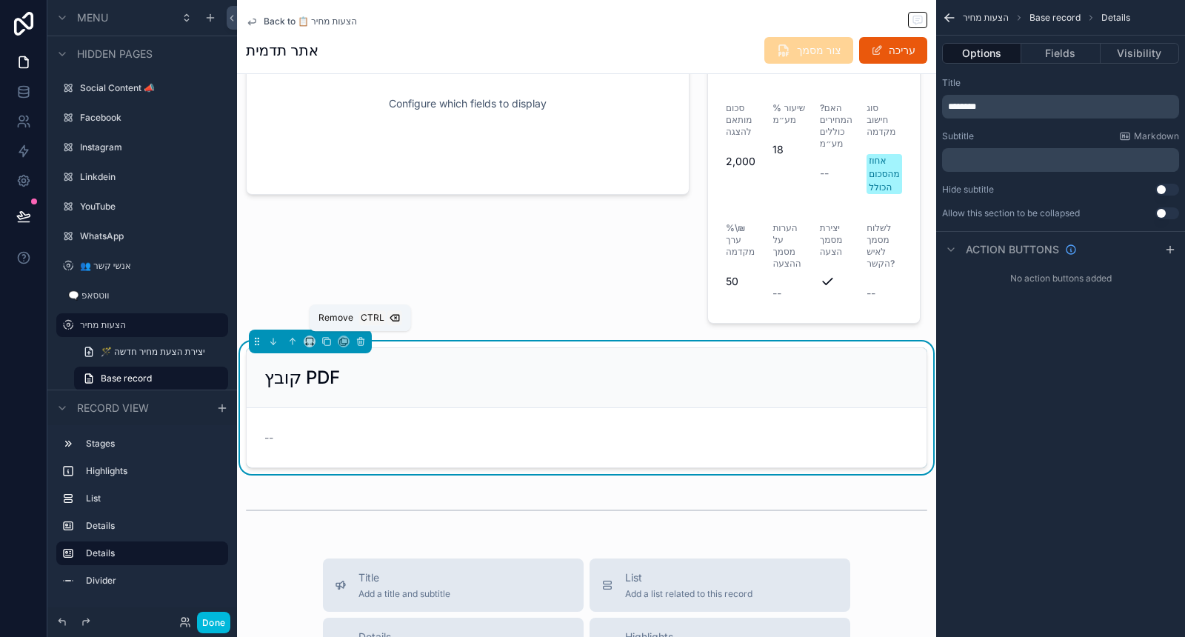
click at [358, 342] on icon "scrollable content" at bounding box center [361, 342] width 6 height 6
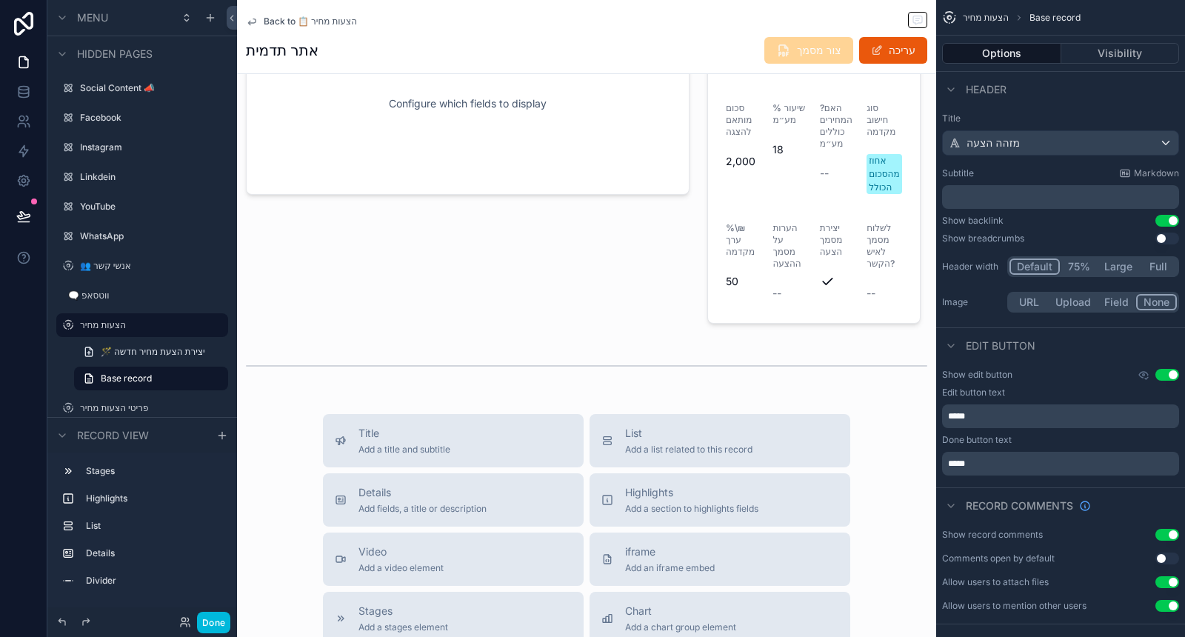
scroll to position [82, 0]
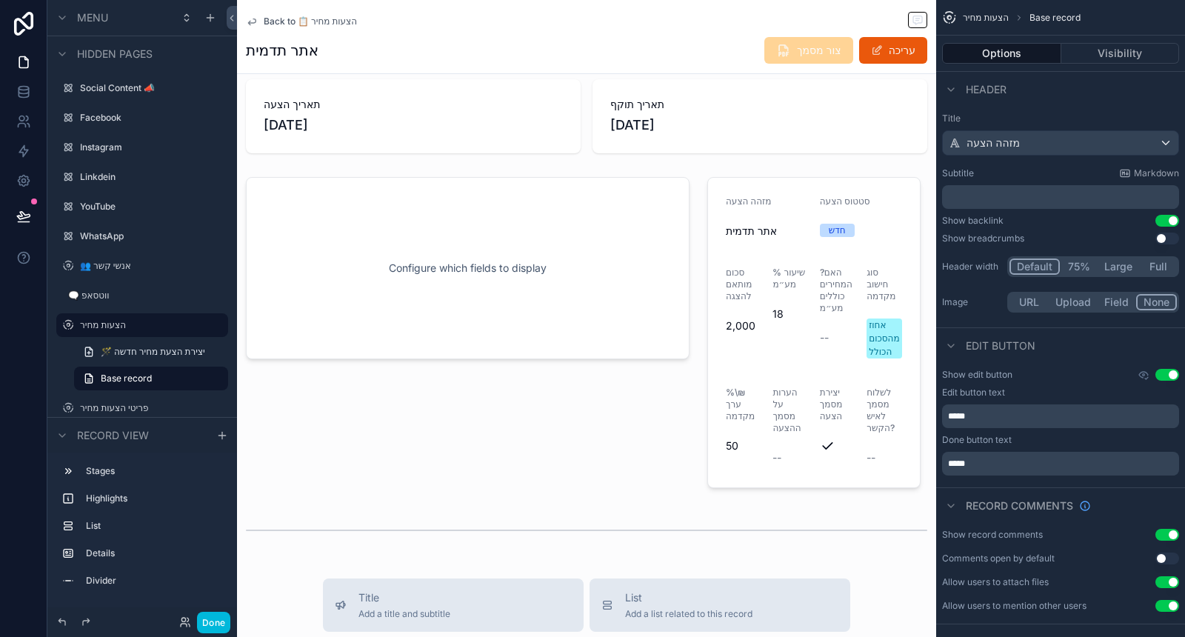
click at [493, 539] on div "scrollable content" at bounding box center [586, 530] width 699 height 49
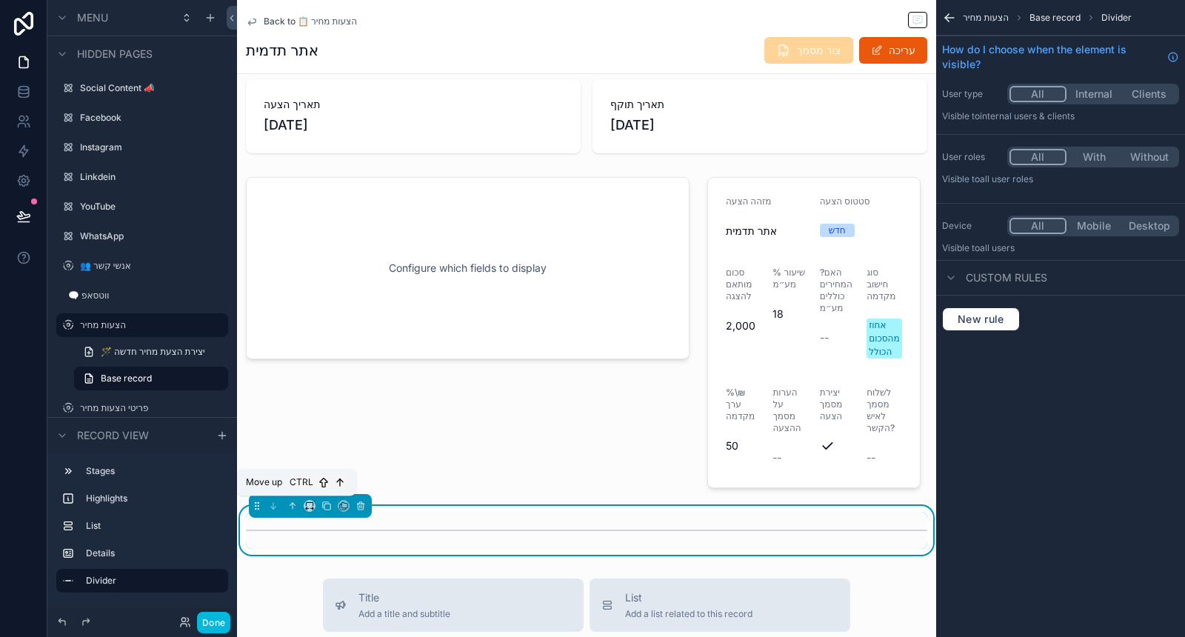
click at [291, 502] on icon "scrollable content" at bounding box center [292, 506] width 10 height 10
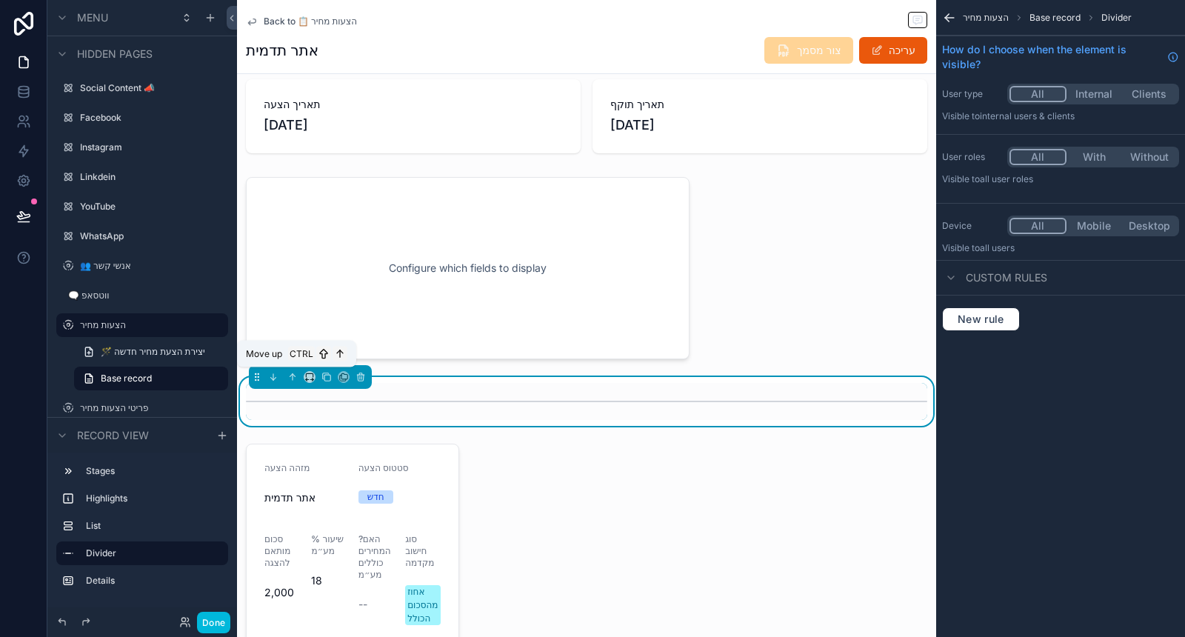
click at [299, 371] on button "scrollable content" at bounding box center [292, 377] width 16 height 16
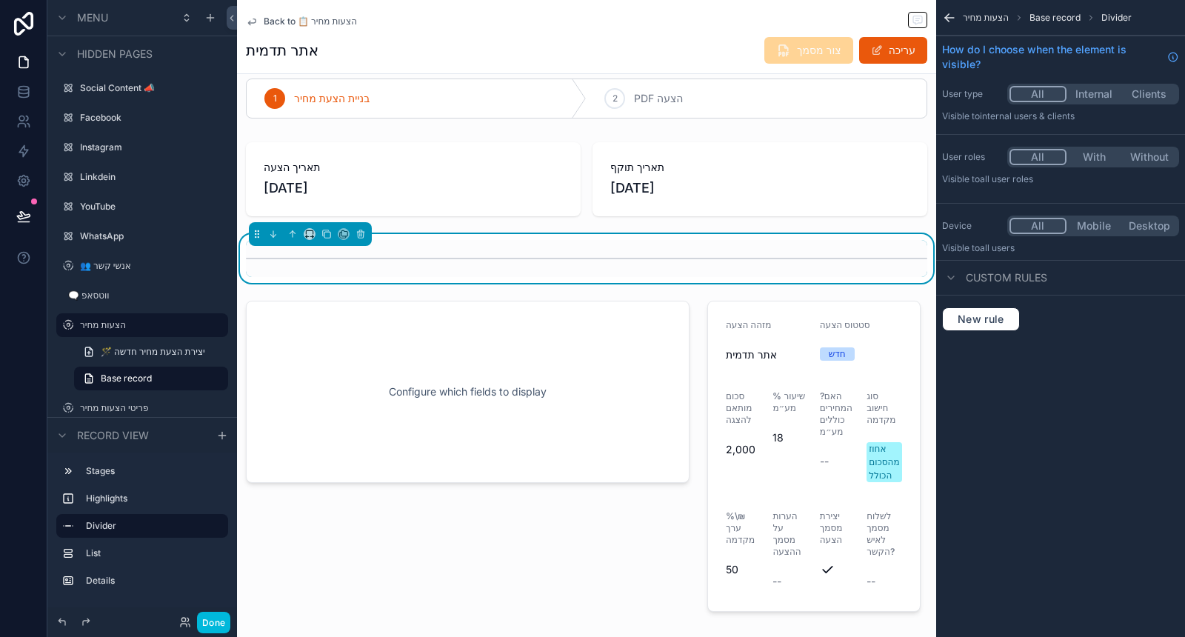
scroll to position [0, 0]
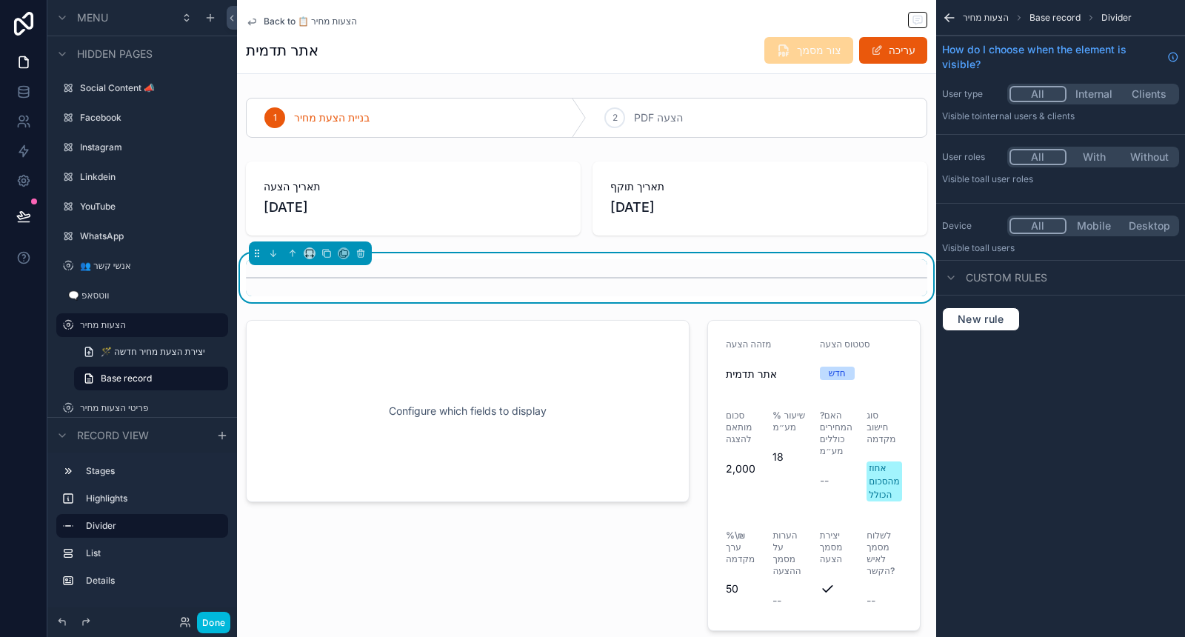
click at [673, 118] on div "scrollable content" at bounding box center [586, 118] width 699 height 52
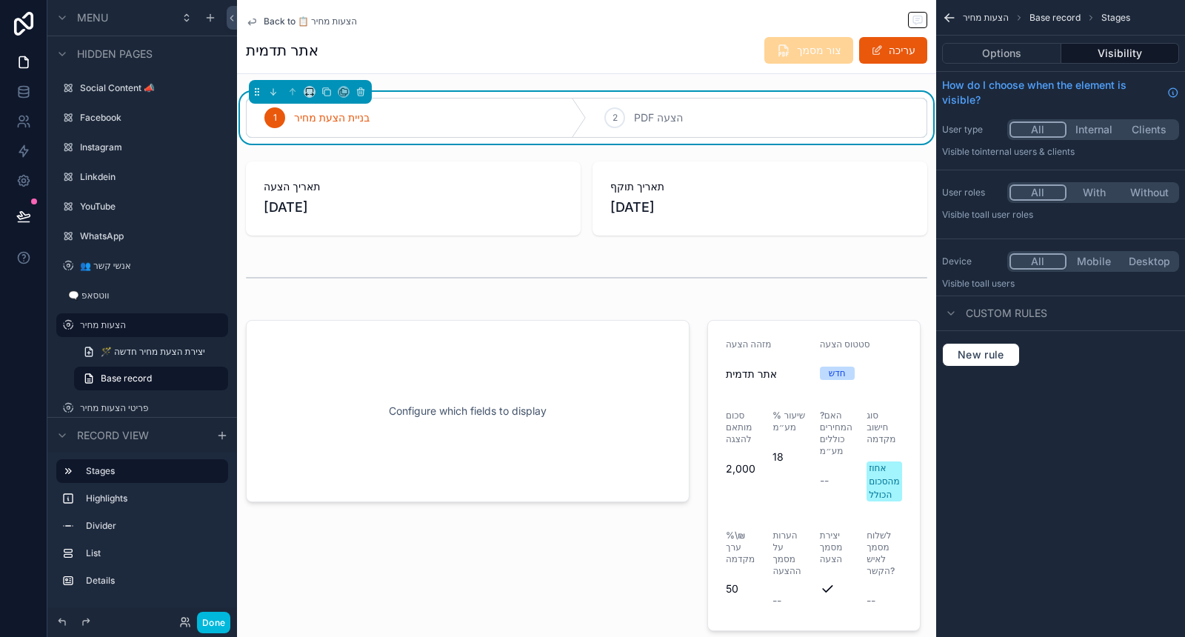
click at [1054, 47] on button "Options" at bounding box center [1001, 53] width 119 height 21
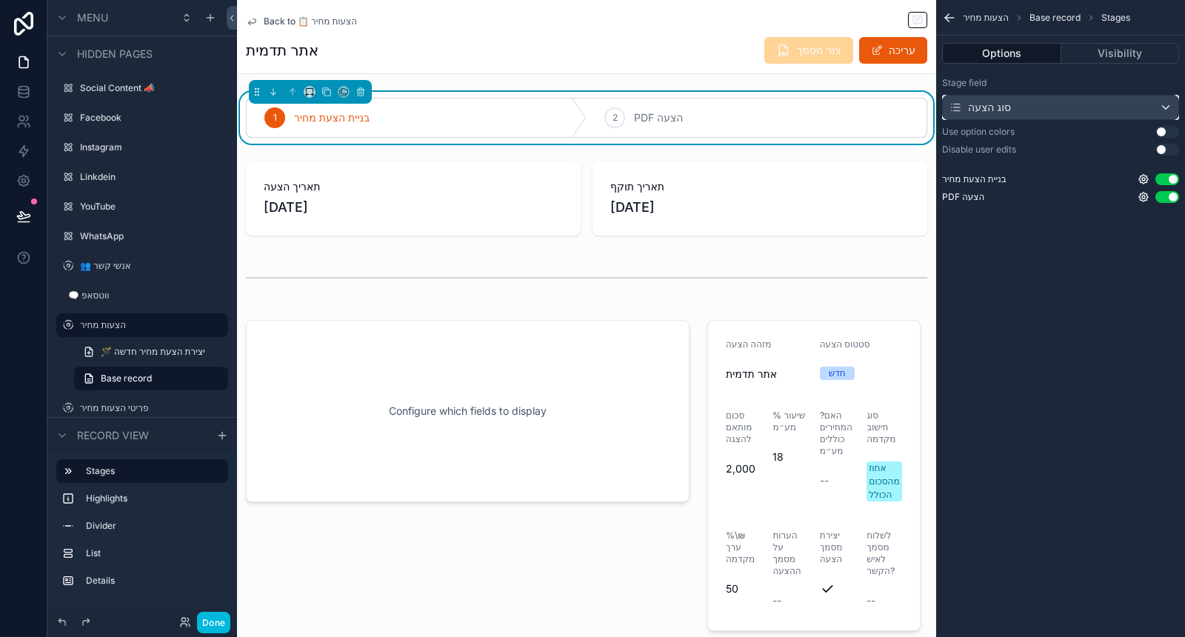
click at [1088, 109] on div "סוג הצעה" at bounding box center [1061, 108] width 236 height 24
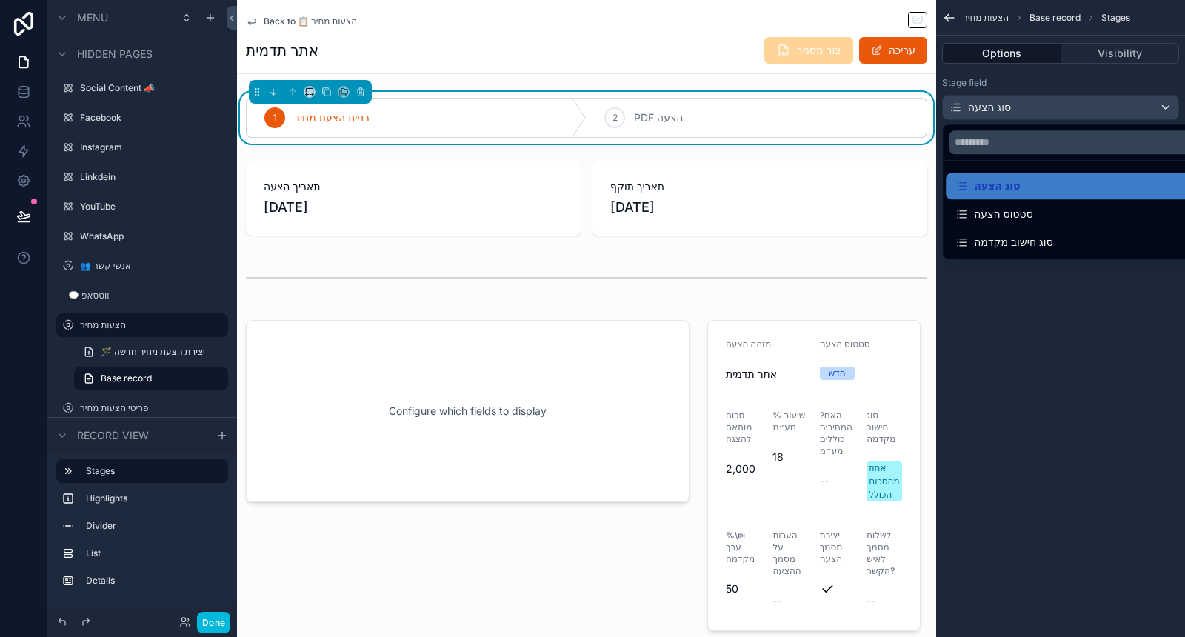
click at [1056, 215] on div "סטטוס הצעה" at bounding box center [1078, 214] width 247 height 18
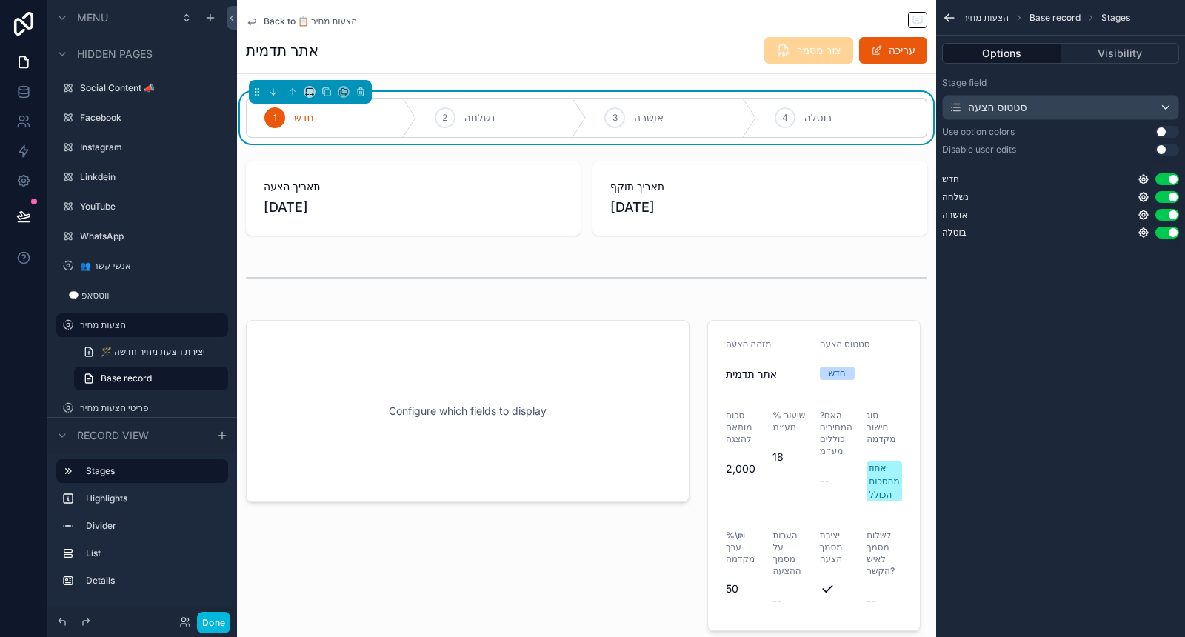
click at [1170, 156] on div "Stage field סטטוס הצעה Use option colors Use setting Disable user edits Use set…" at bounding box center [1060, 160] width 249 height 179
click at [1167, 150] on button "Use setting" at bounding box center [1168, 150] width 24 height 12
click at [1168, 131] on button "Use setting" at bounding box center [1168, 132] width 24 height 12
click at [1172, 132] on button "Use setting" at bounding box center [1168, 132] width 24 height 12
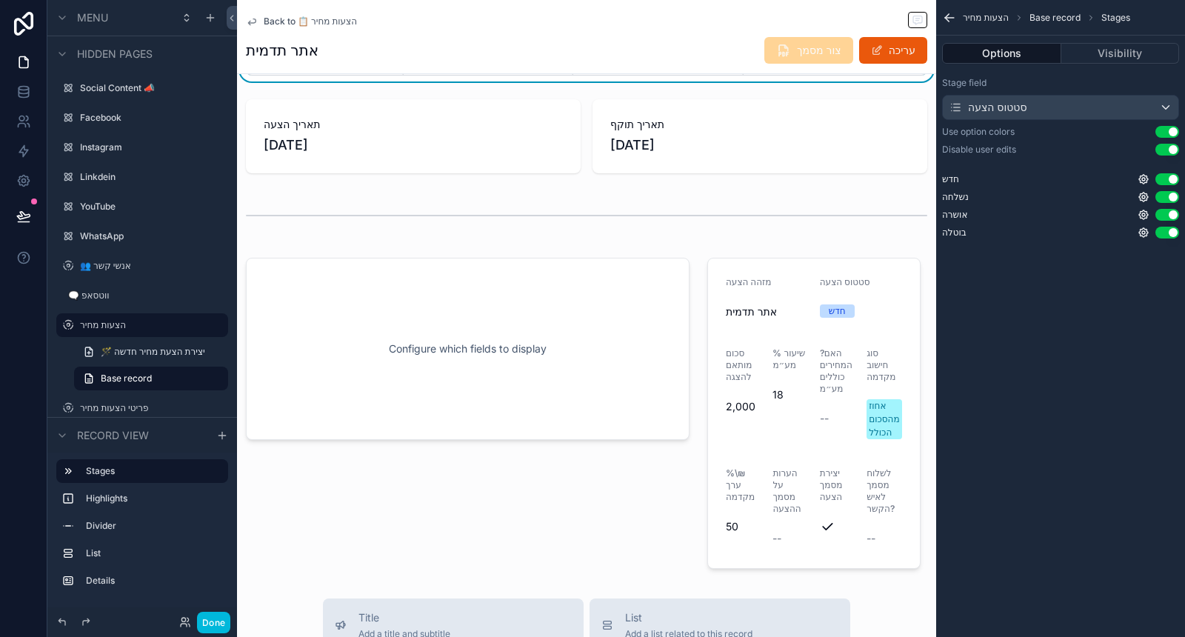
scroll to position [82, 0]
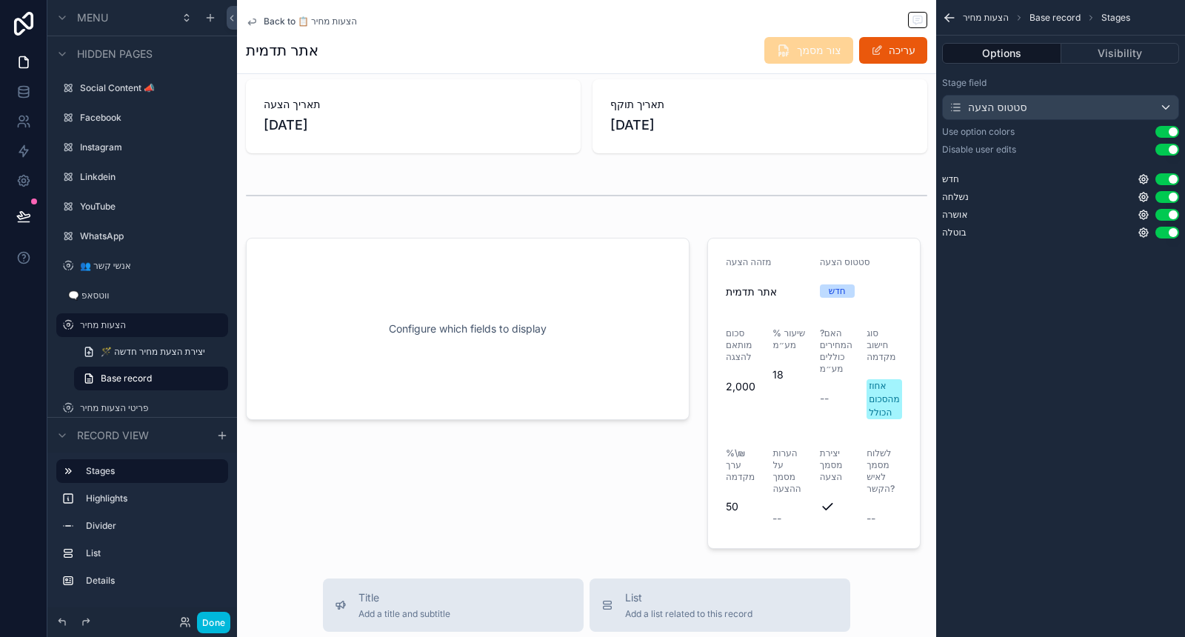
click at [758, 383] on div "scrollable content" at bounding box center [813, 393] width 231 height 323
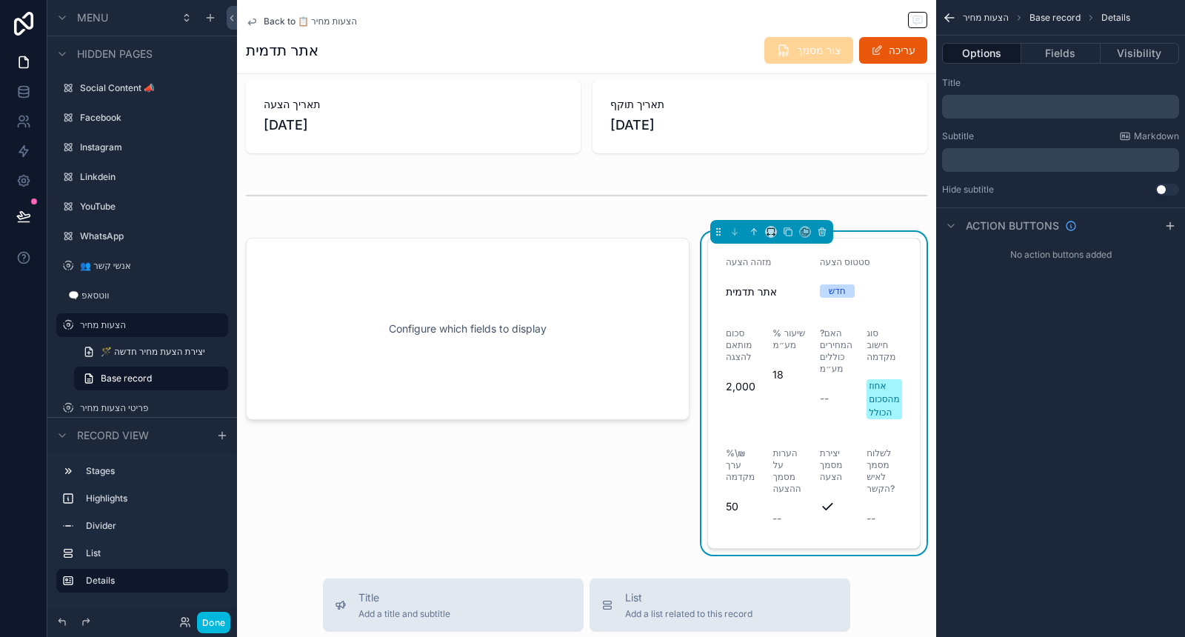
click at [1061, 61] on button "Fields" at bounding box center [1060, 53] width 79 height 21
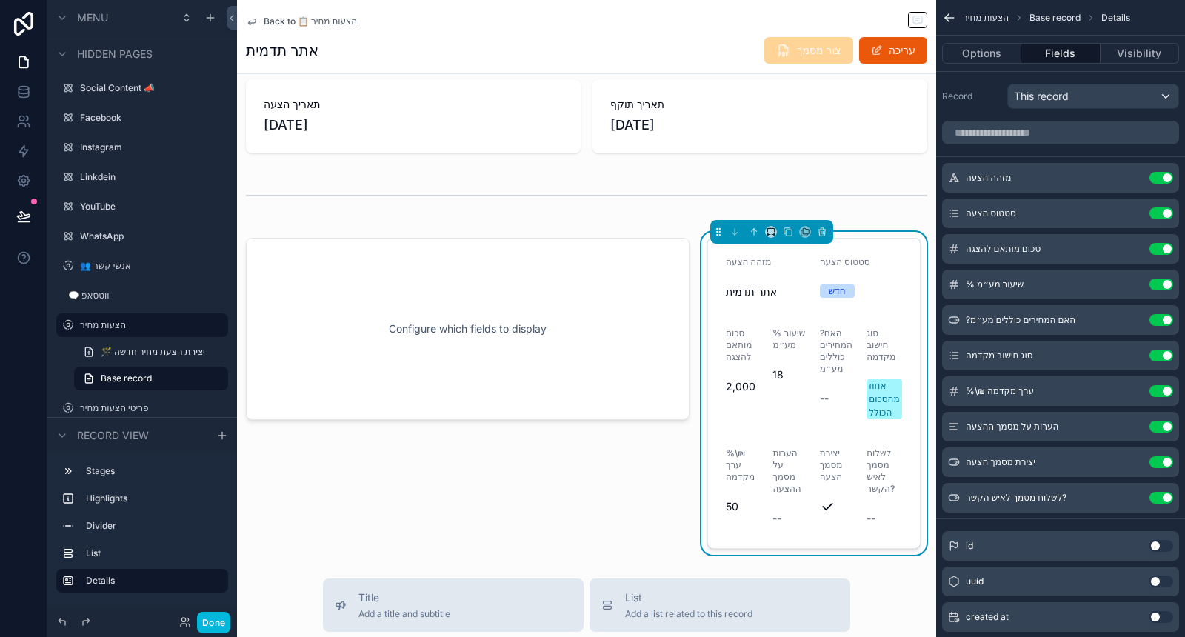
click at [0, 0] on icon "scrollable content" at bounding box center [0, 0] width 0 height 0
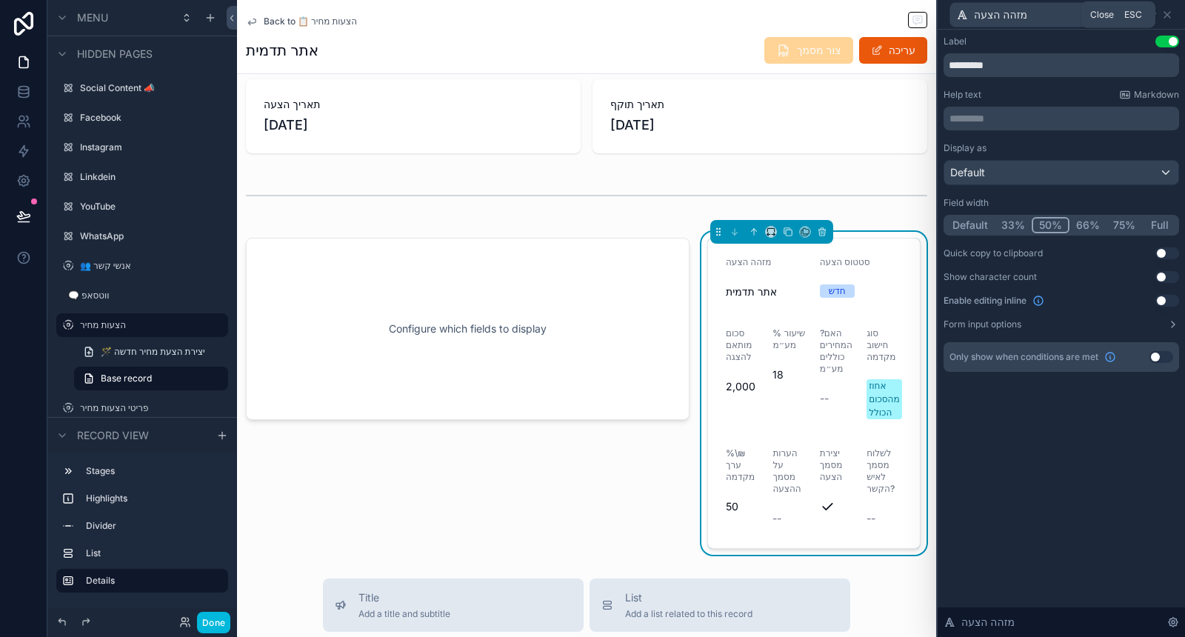
click at [1168, 15] on icon at bounding box center [1167, 15] width 6 height 6
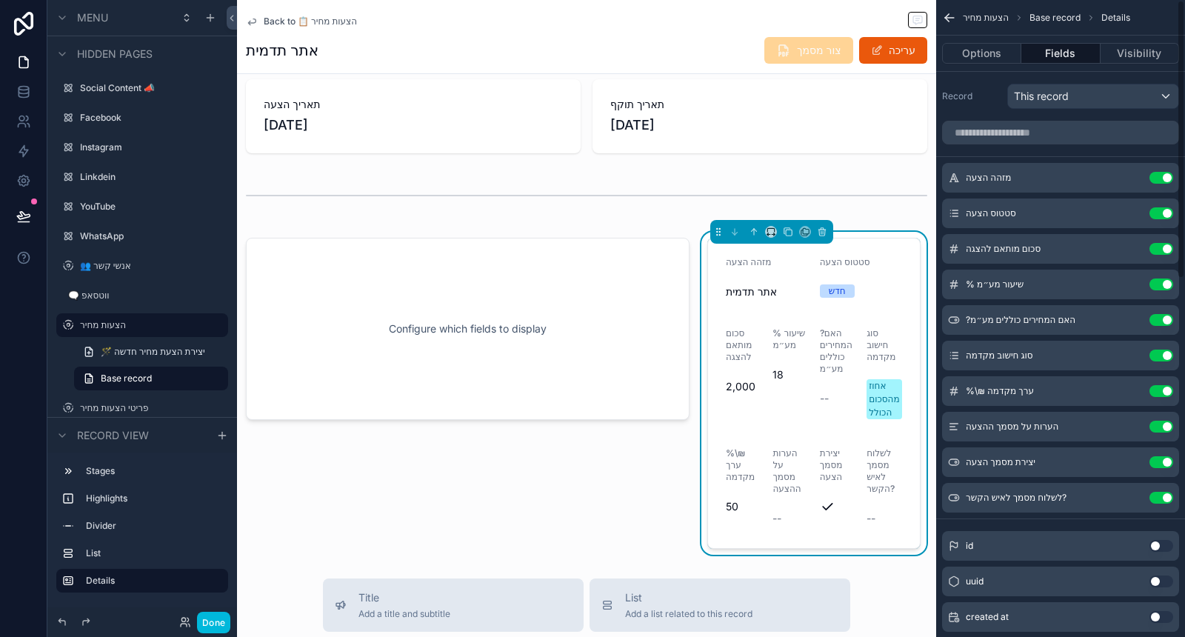
click at [963, 47] on button "Options" at bounding box center [981, 53] width 79 height 21
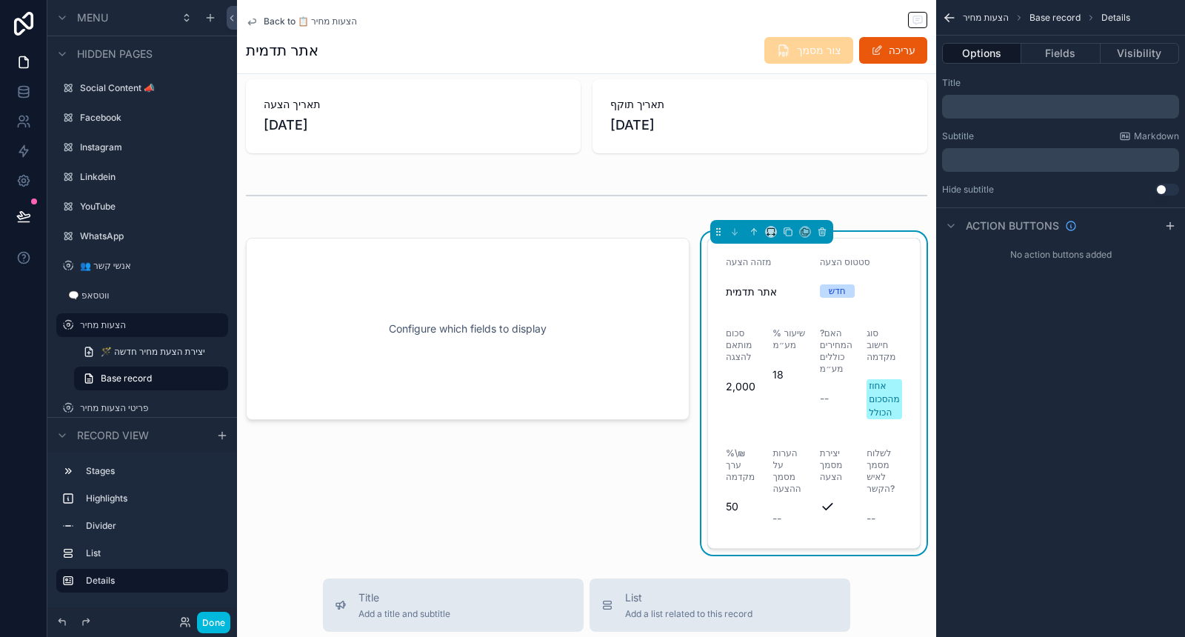
click at [1030, 101] on p "﻿" at bounding box center [1062, 107] width 228 height 12
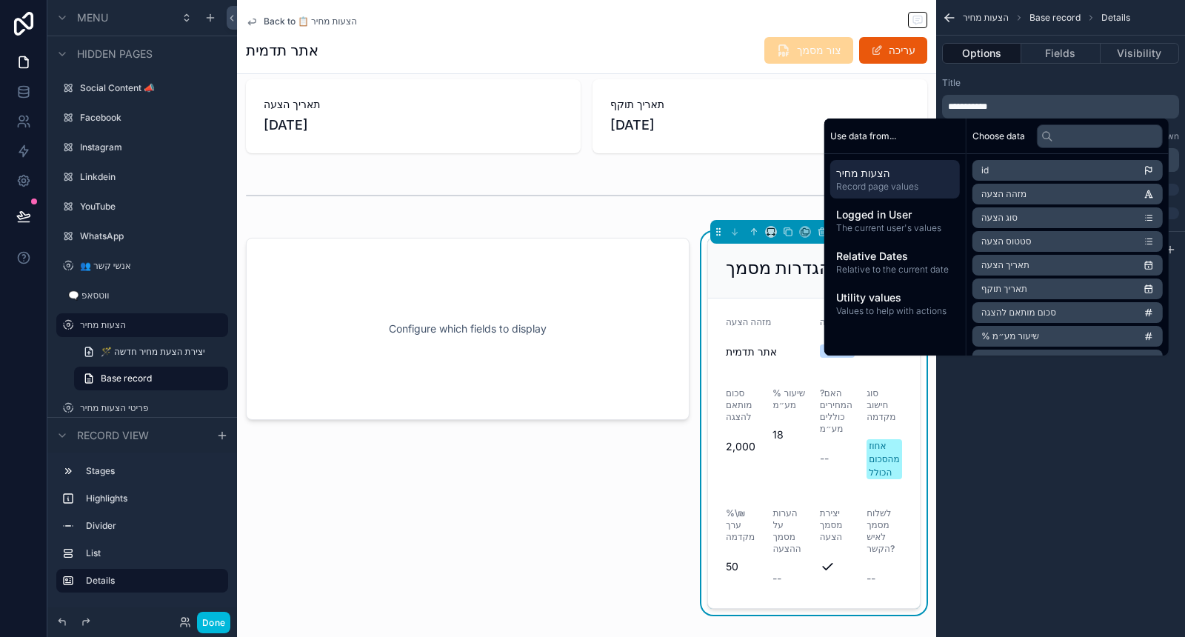
click at [1049, 73] on div "**********" at bounding box center [1060, 148] width 249 height 154
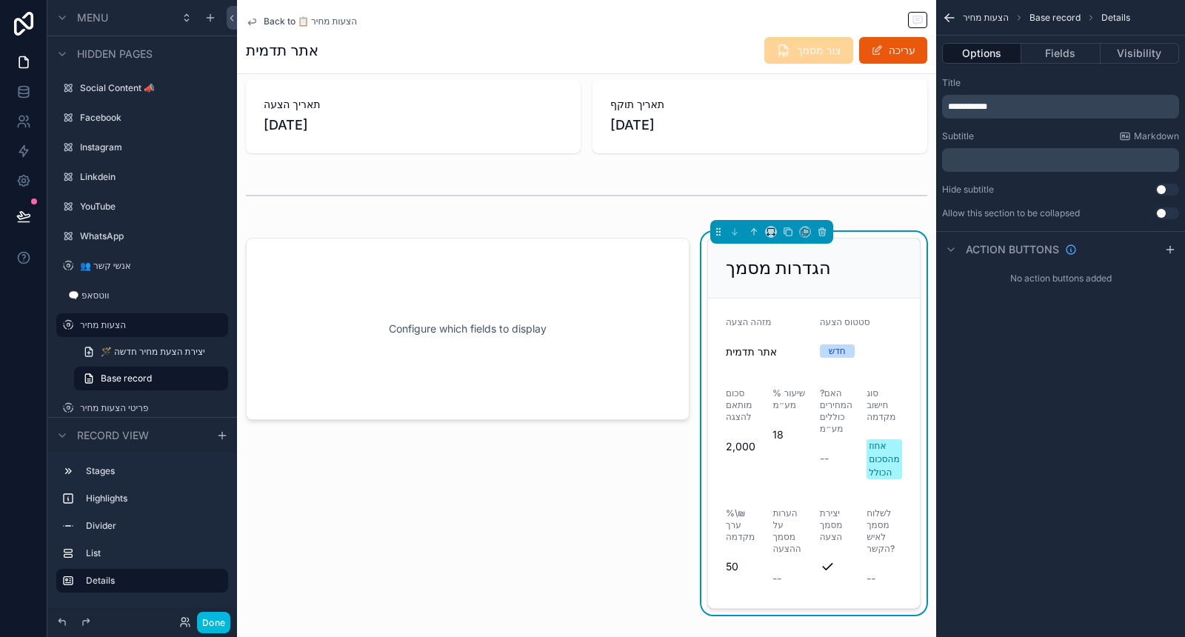
click at [949, 107] on span "**********" at bounding box center [967, 106] width 39 height 9
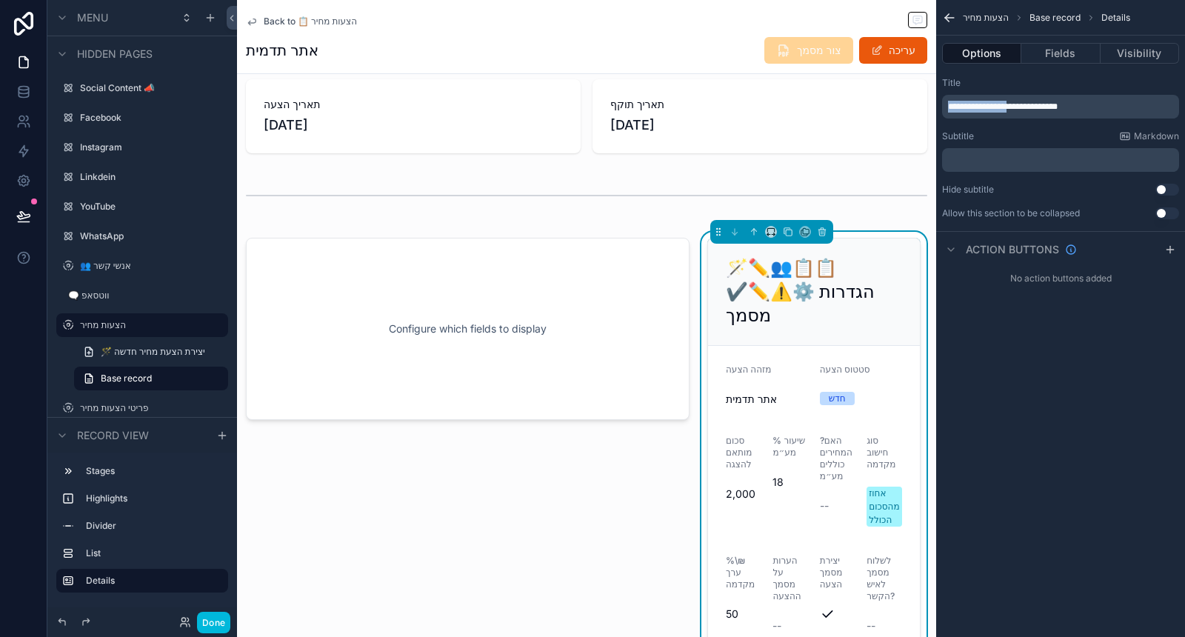
drag, startPoint x: 1039, startPoint y: 102, endPoint x: 944, endPoint y: 103, distance: 94.8
click at [1025, 78] on div "Title" at bounding box center [1060, 83] width 237 height 12
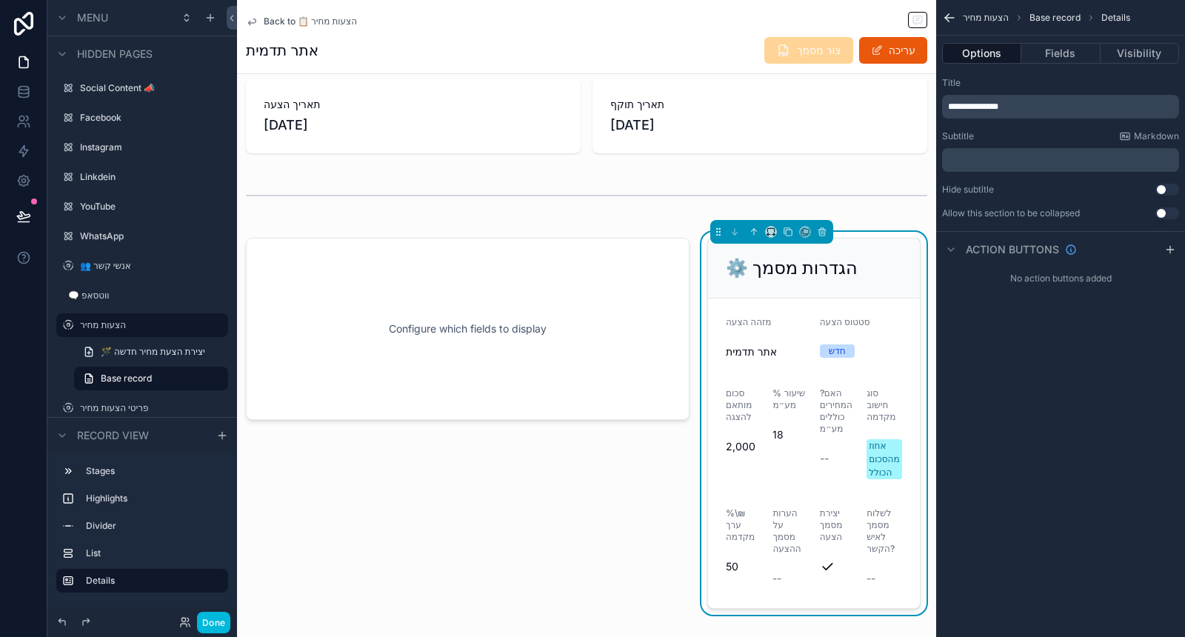
click at [1063, 153] on div "﻿" at bounding box center [1060, 160] width 237 height 24
click at [1063, 157] on p "﻿" at bounding box center [1062, 160] width 228 height 12
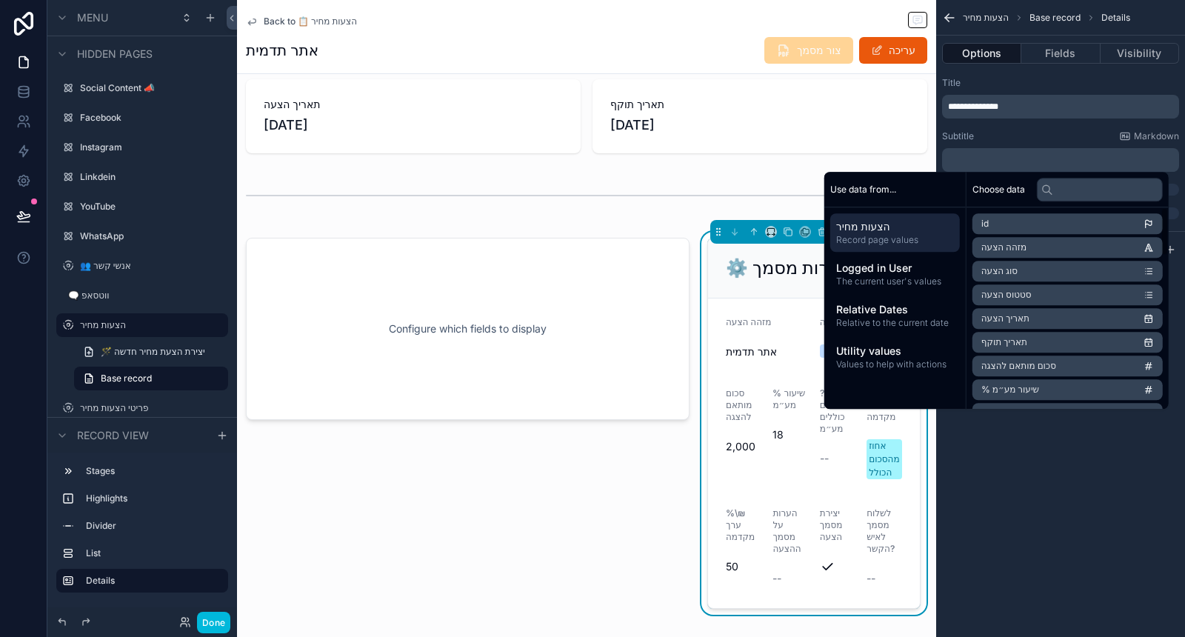
click at [905, 283] on span "The current user's values" at bounding box center [895, 282] width 118 height 12
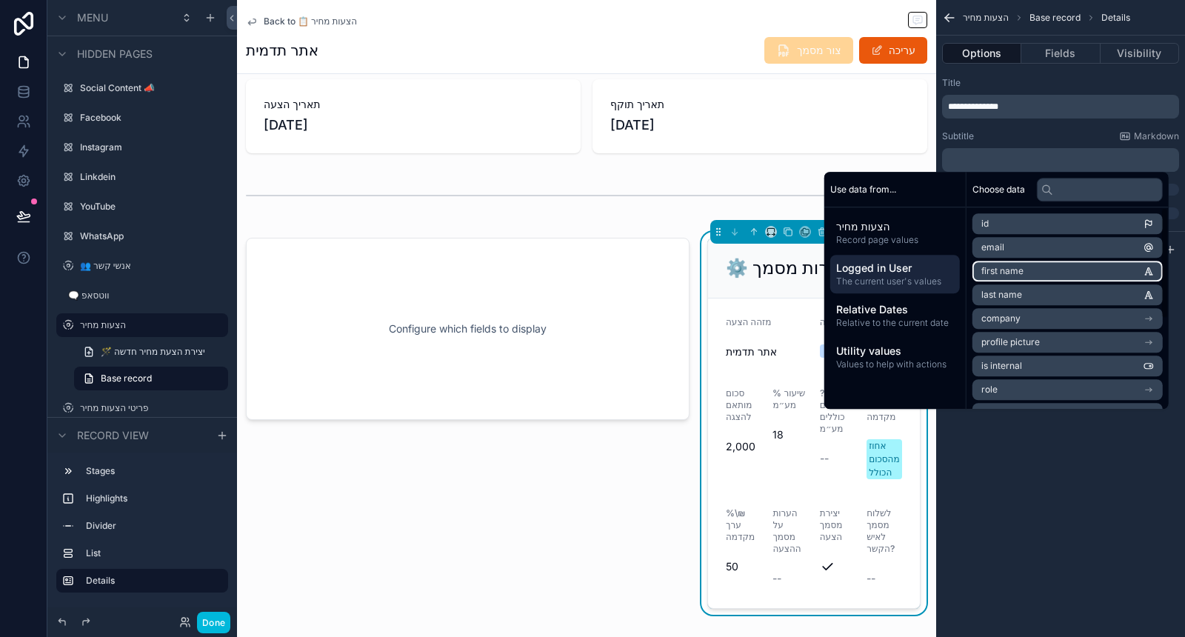
click at [1049, 272] on li "first name" at bounding box center [1068, 271] width 190 height 21
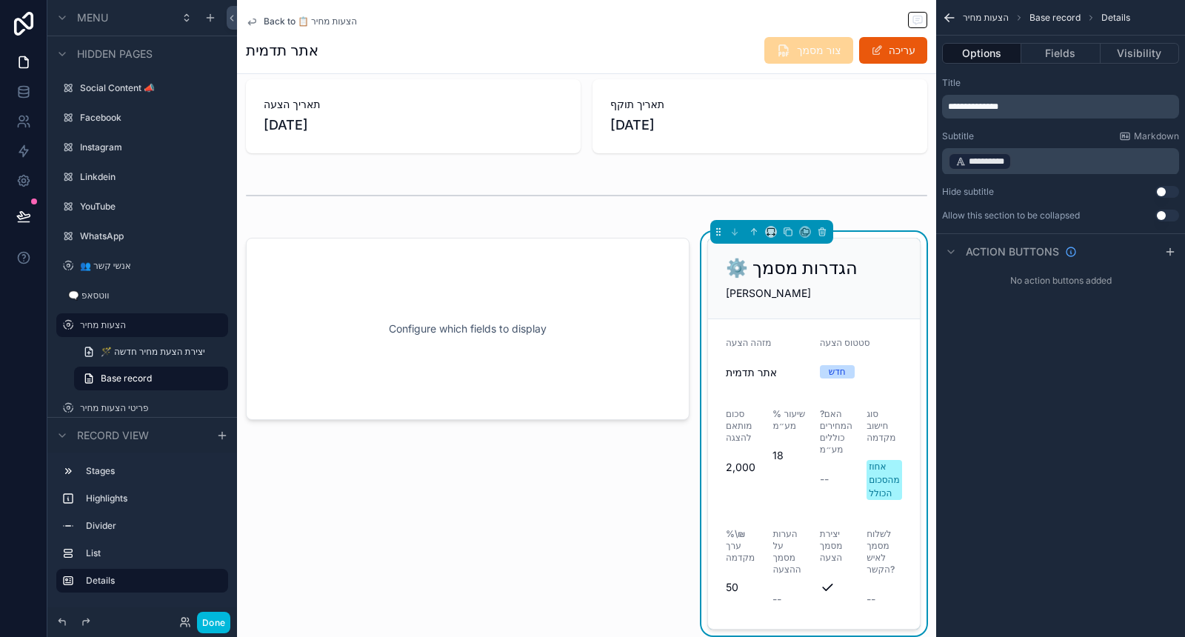
click at [1076, 164] on p "**********" at bounding box center [1062, 161] width 228 height 21
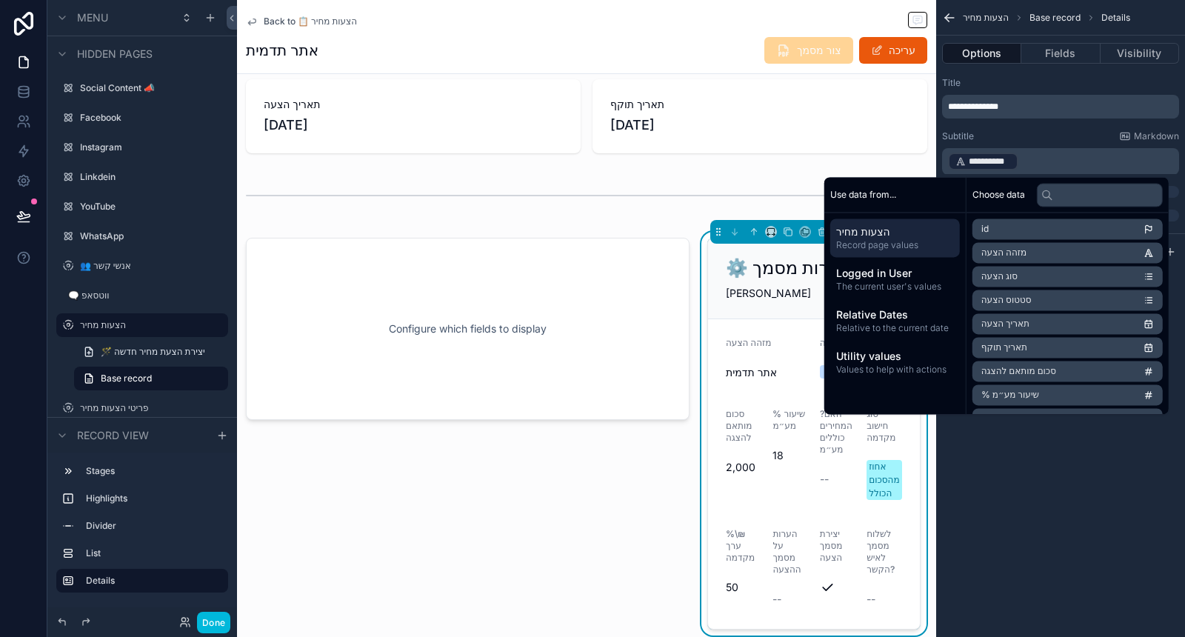
click at [1076, 164] on p "**********" at bounding box center [1062, 161] width 228 height 21
click at [1063, 161] on p "**********" at bounding box center [1062, 161] width 228 height 21
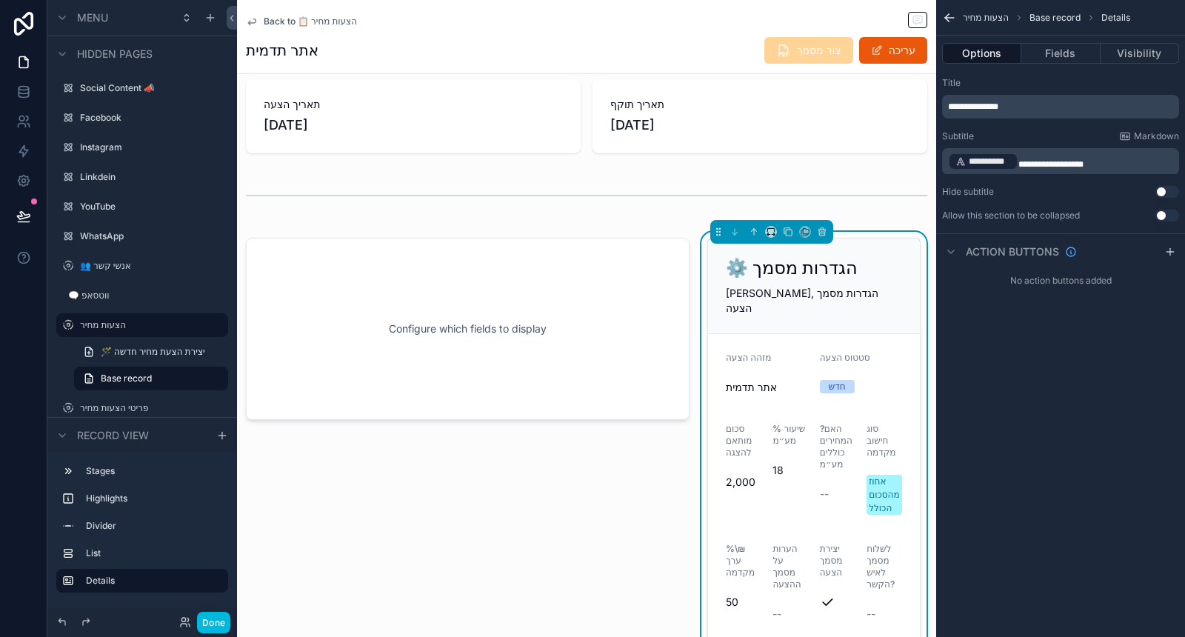
click at [1074, 137] on div "Subtitle Markdown" at bounding box center [1060, 136] width 237 height 12
click at [1044, 163] on span "**********" at bounding box center [1050, 164] width 65 height 9
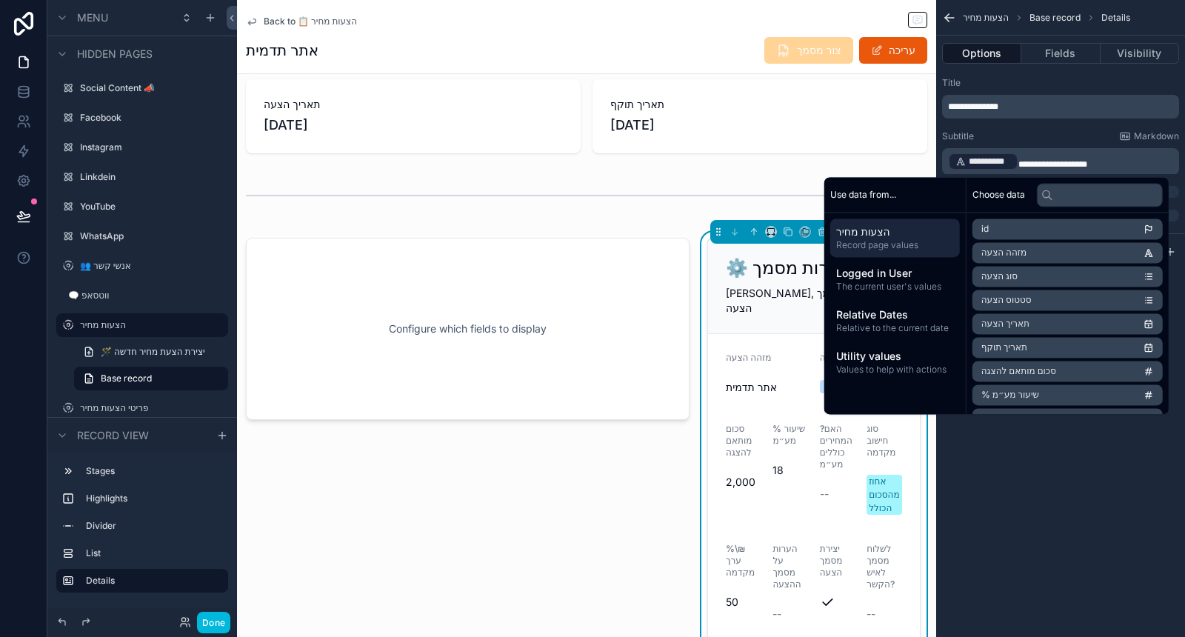
click at [1085, 135] on div "Subtitle Markdown" at bounding box center [1060, 136] width 237 height 12
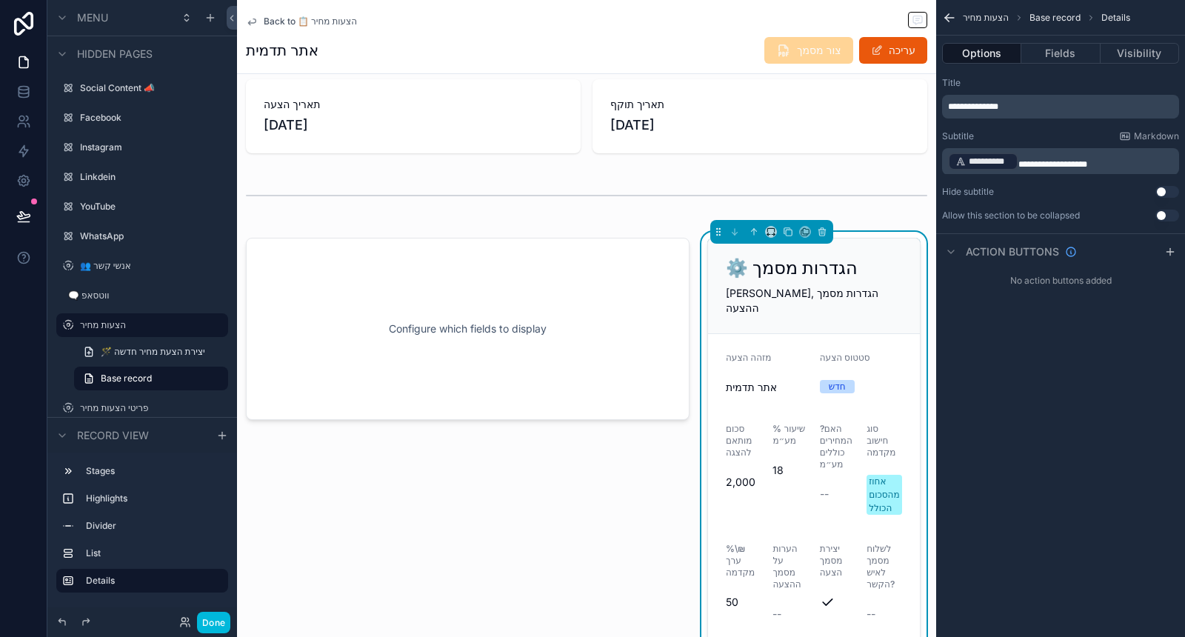
click at [702, 45] on div "אתר תדמית צור מסמך עריכה" at bounding box center [586, 50] width 681 height 28
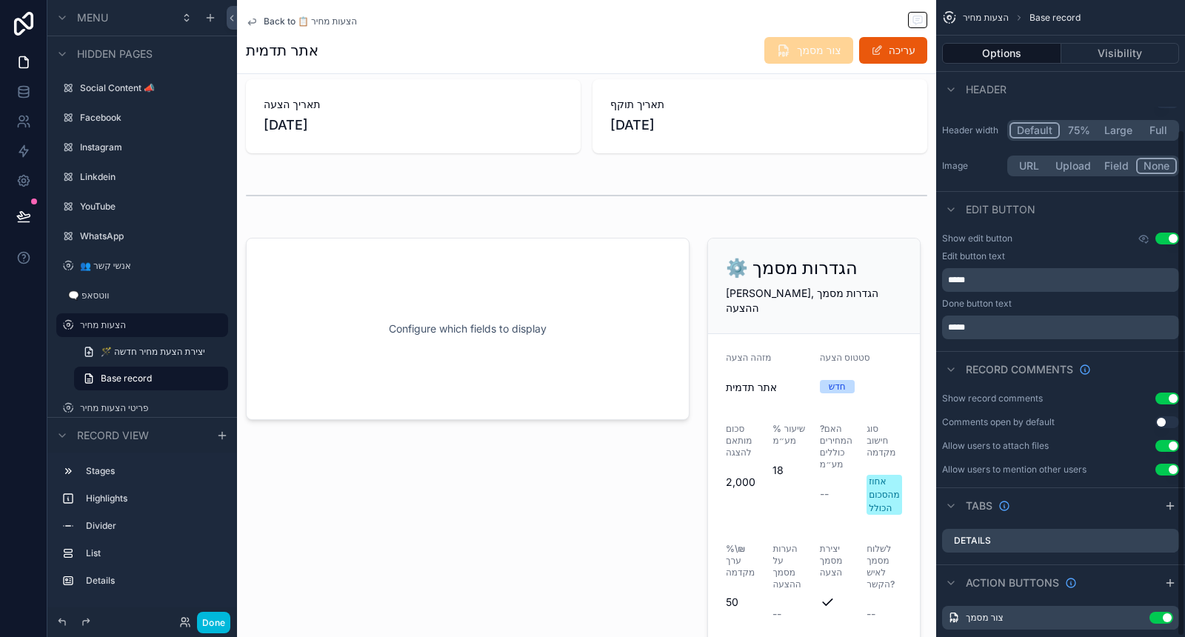
scroll to position [163, 0]
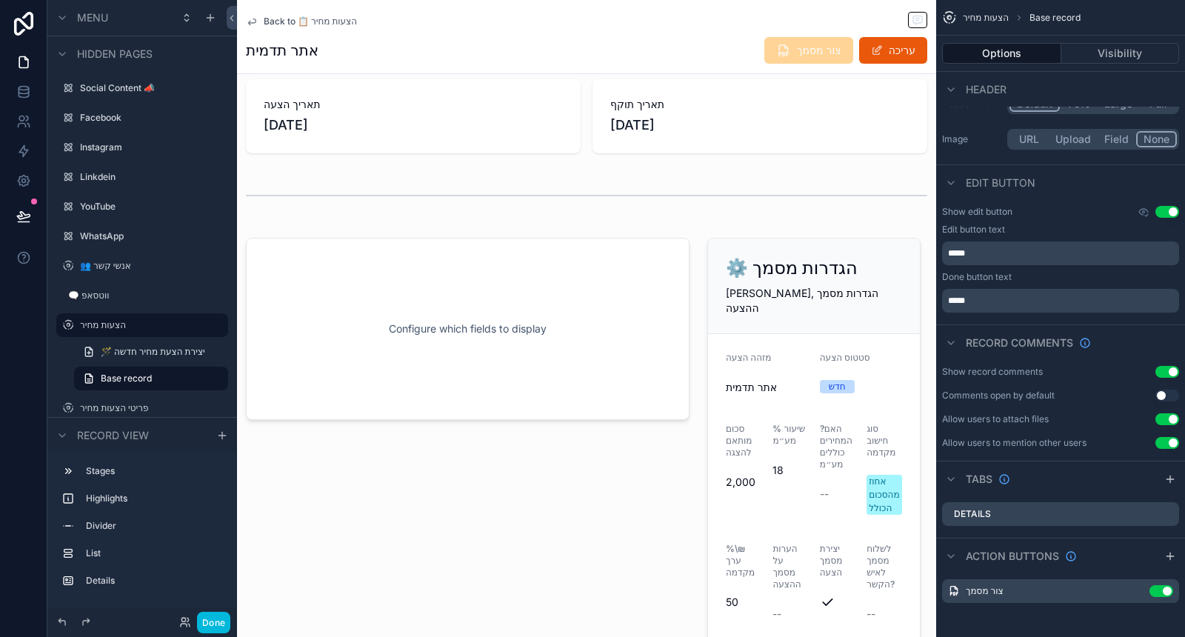
click at [1167, 564] on div "Action buttons" at bounding box center [1060, 556] width 249 height 36
click at [1170, 558] on icon "scrollable content" at bounding box center [1170, 556] width 0 height 7
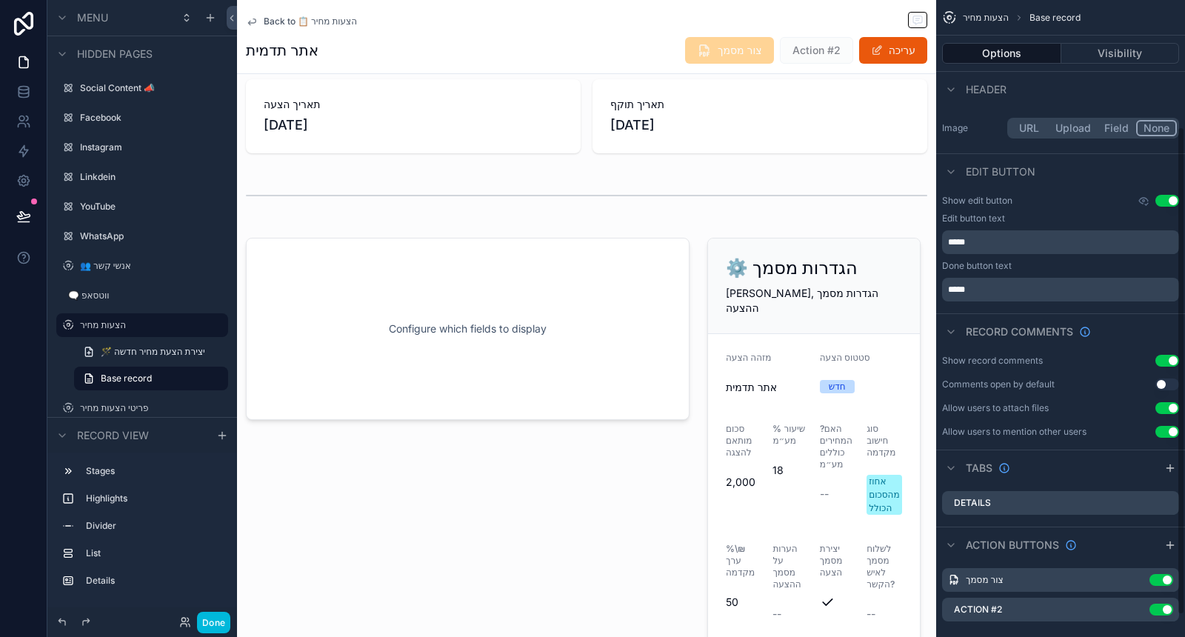
scroll to position [193, 0]
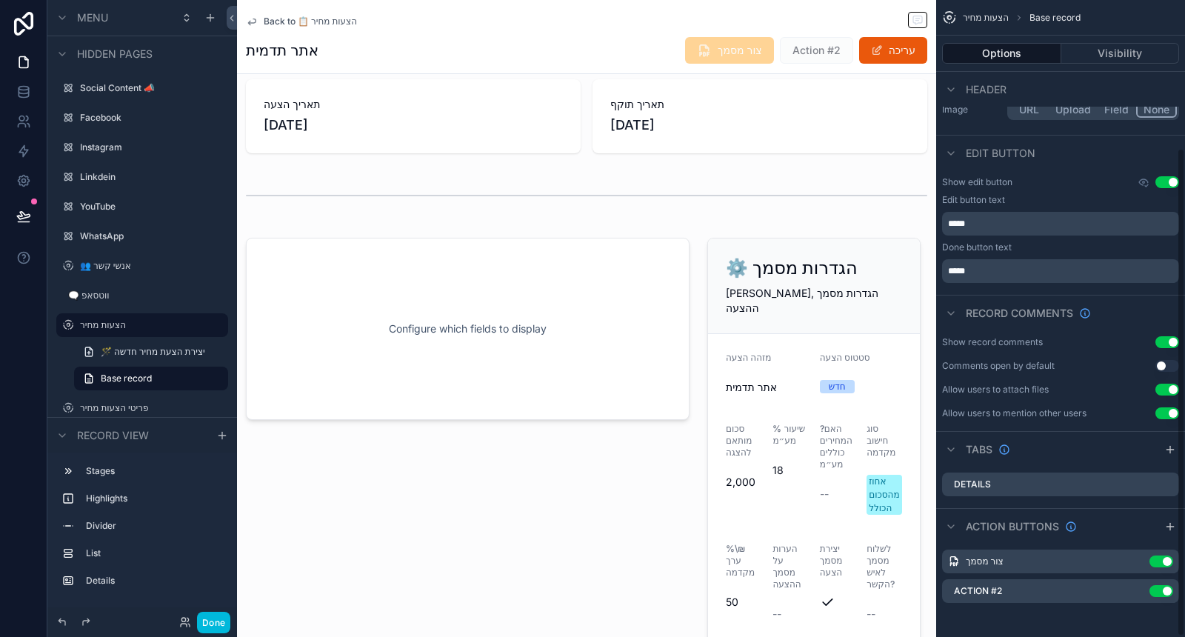
click at [0, 0] on icon "scrollable content" at bounding box center [0, 0] width 0 height 0
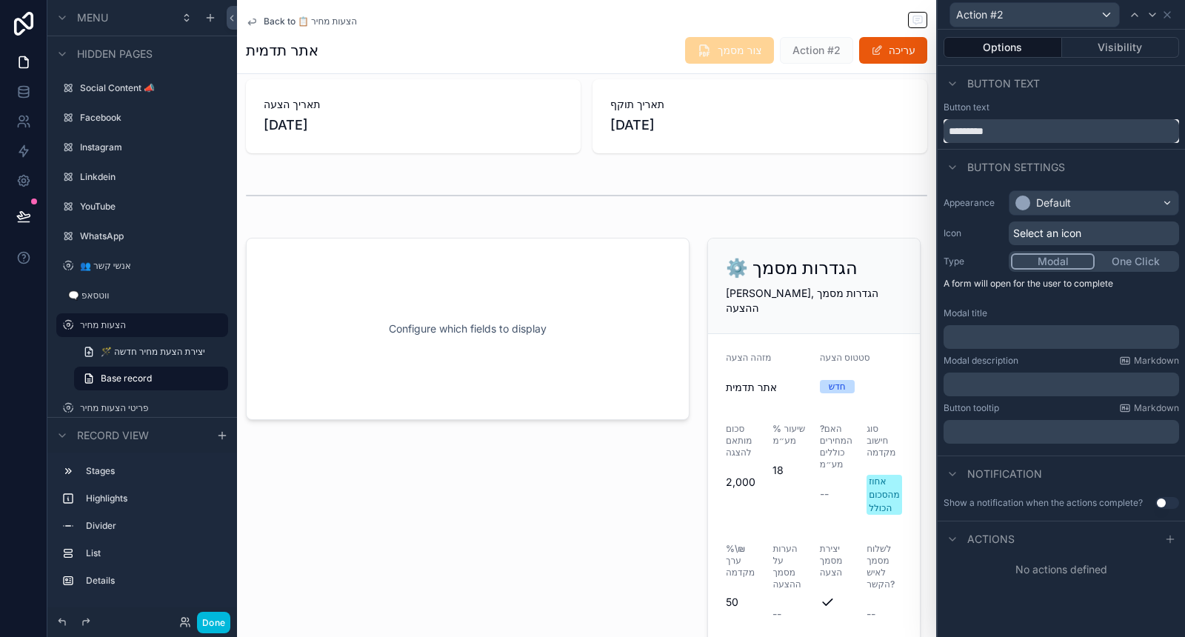
drag, startPoint x: 1007, startPoint y: 127, endPoint x: 941, endPoint y: 130, distance: 66.8
click at [941, 130] on div "Button text *********" at bounding box center [1061, 121] width 247 height 41
type input "**********"
click at [1096, 208] on div "Default" at bounding box center [1094, 203] width 169 height 24
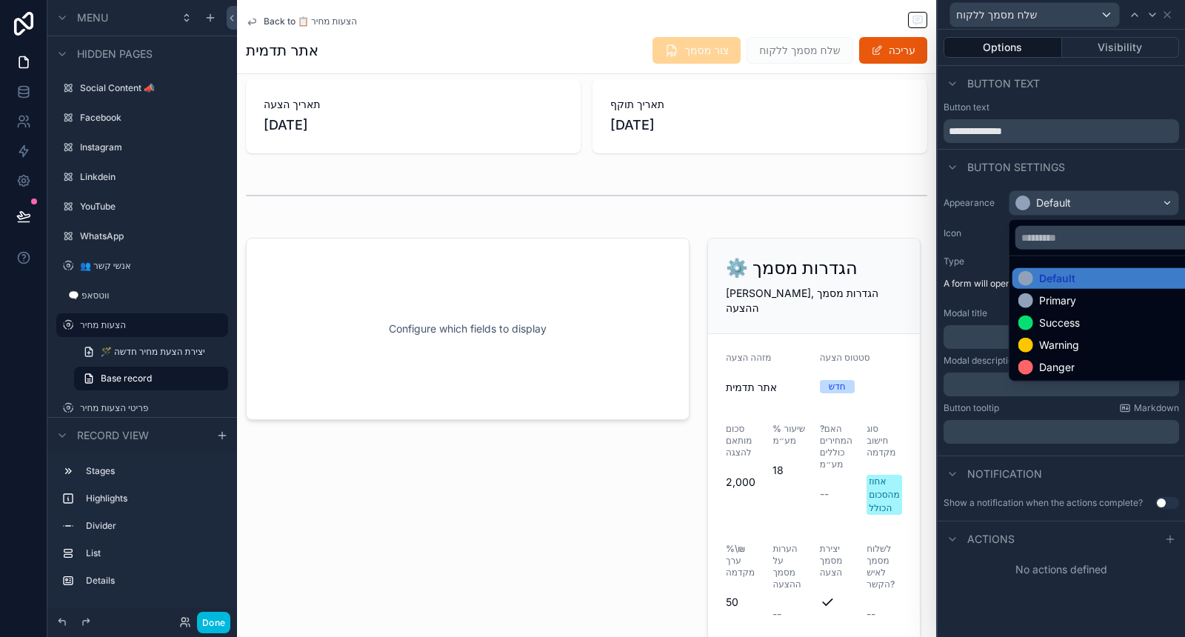
click at [1075, 313] on div "Success" at bounding box center [1112, 323] width 198 height 21
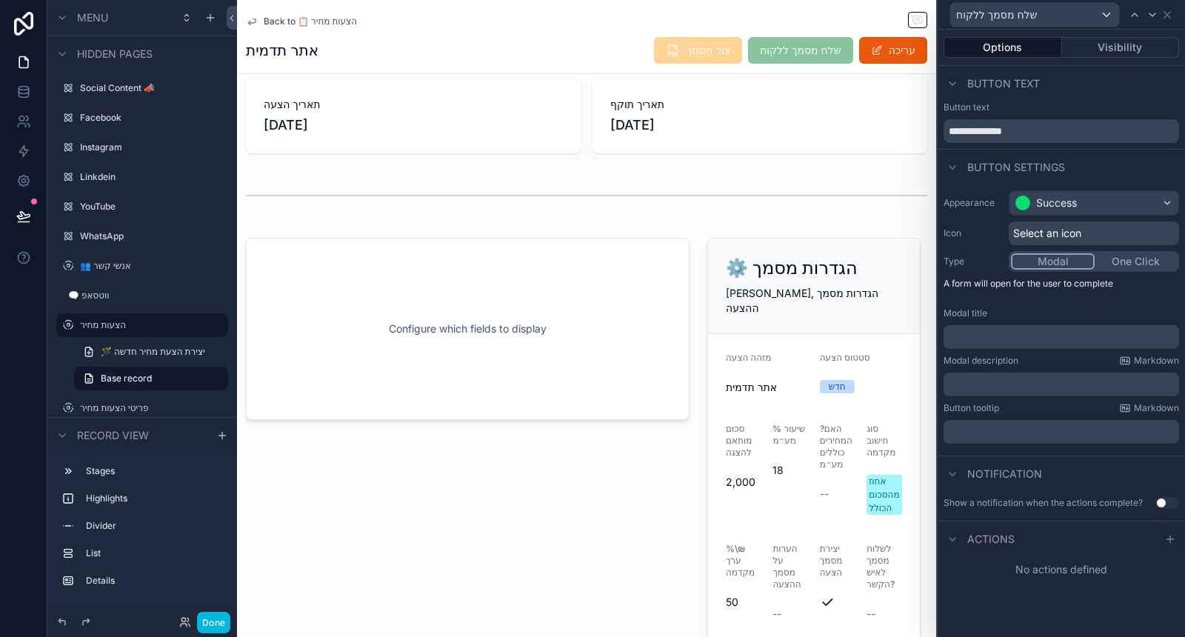
click at [1073, 230] on span "Select an icon" at bounding box center [1047, 233] width 68 height 15
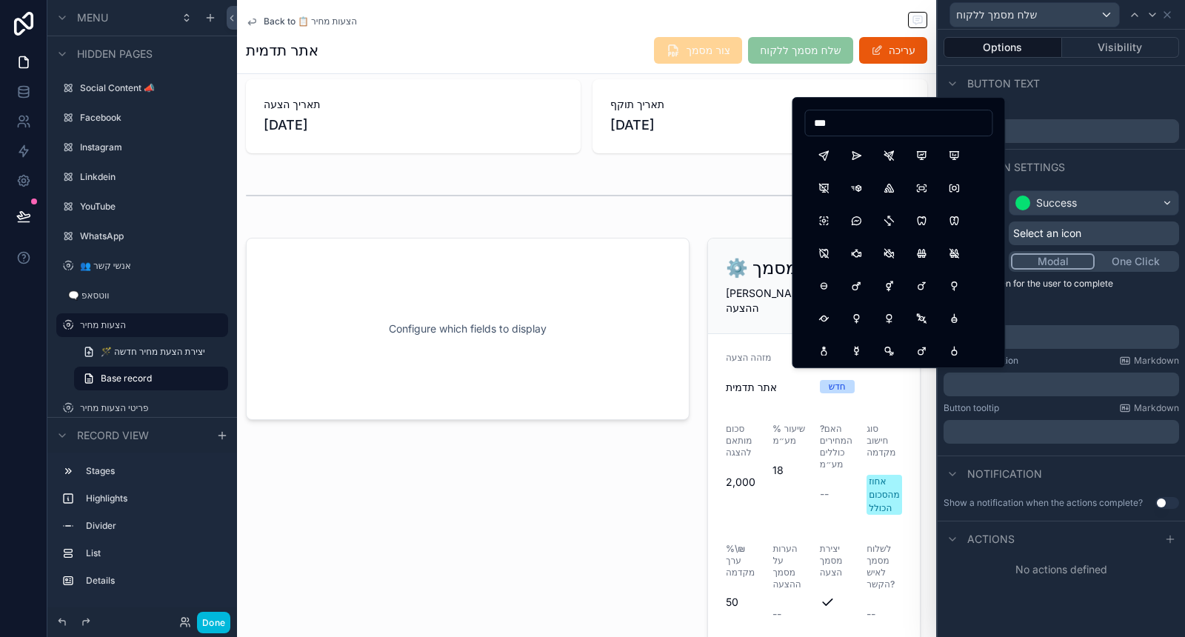
type input "***"
click at [827, 156] on button "Send" at bounding box center [823, 155] width 27 height 27
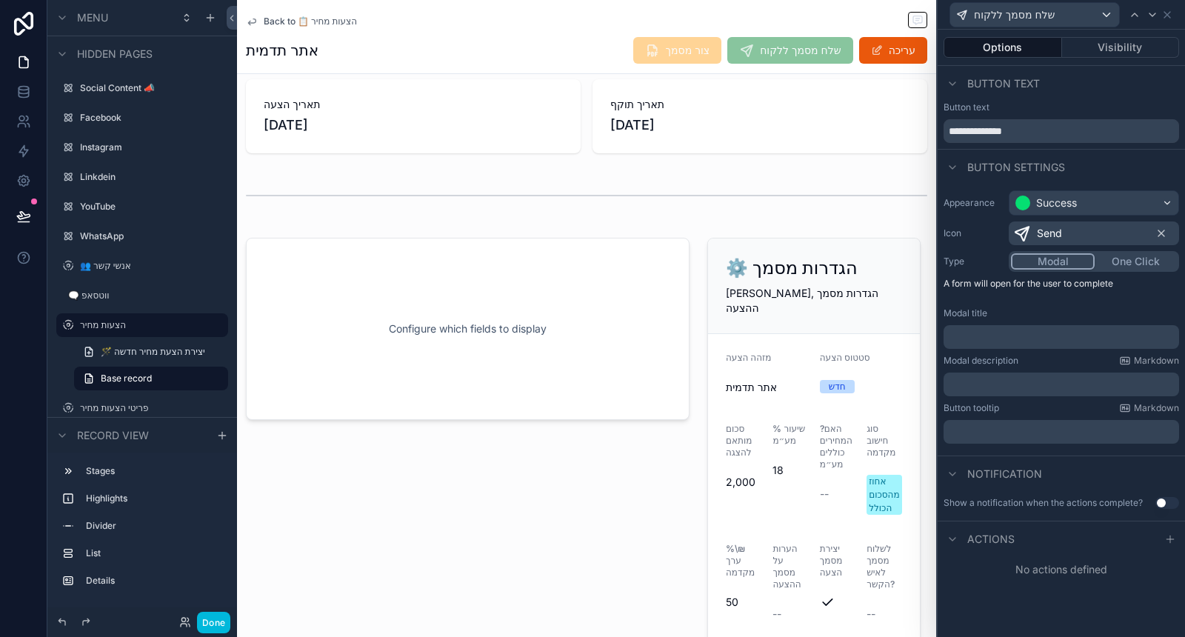
click at [1119, 170] on div "Button settings" at bounding box center [1061, 167] width 247 height 36
click at [1071, 337] on p "﻿" at bounding box center [1063, 337] width 227 height 15
click at [1067, 362] on div "Modal description Markdown" at bounding box center [1062, 361] width 236 height 12
click at [1076, 346] on div "﻿" at bounding box center [1062, 337] width 236 height 24
click at [1075, 337] on p "﻿" at bounding box center [1063, 337] width 227 height 15
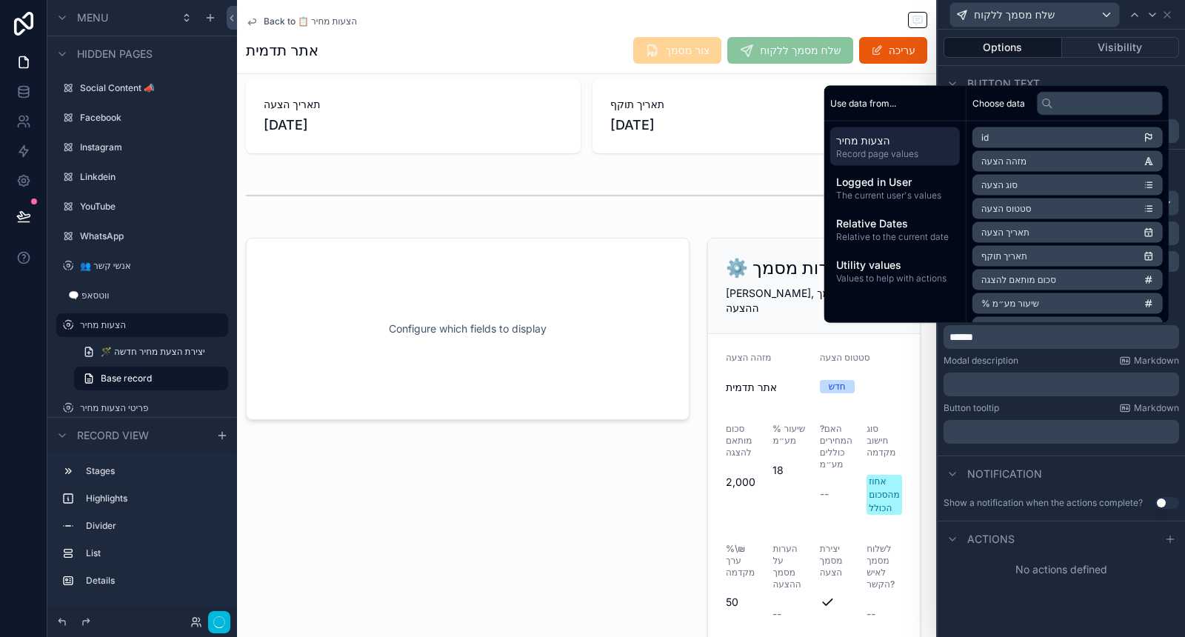
click at [948, 335] on div "*****" at bounding box center [1062, 337] width 236 height 24
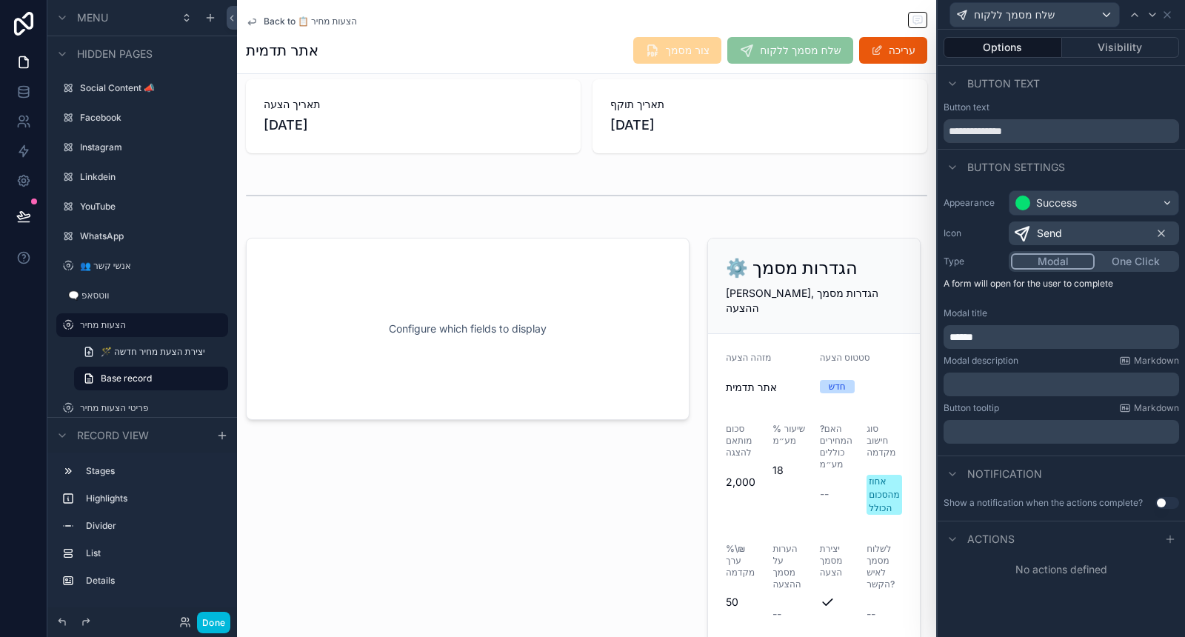
click at [950, 336] on span "*****" at bounding box center [962, 337] width 24 height 10
click at [1027, 332] on p "*********" at bounding box center [1063, 337] width 227 height 15
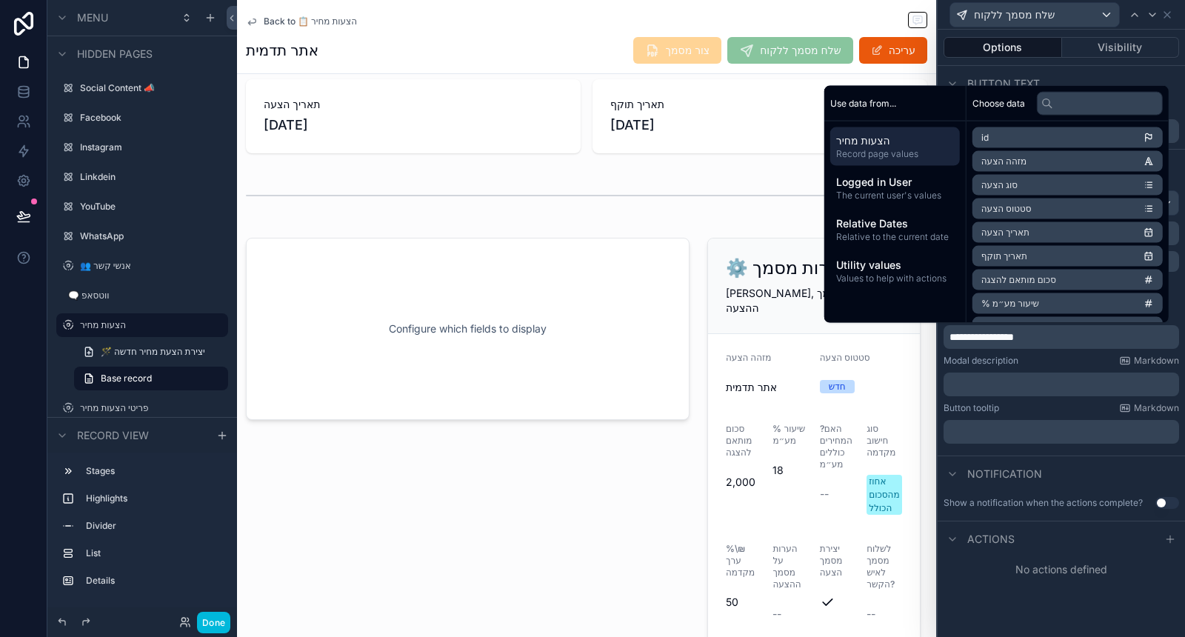
click at [1013, 365] on div "Modal description Markdown ﻿" at bounding box center [1062, 375] width 236 height 41
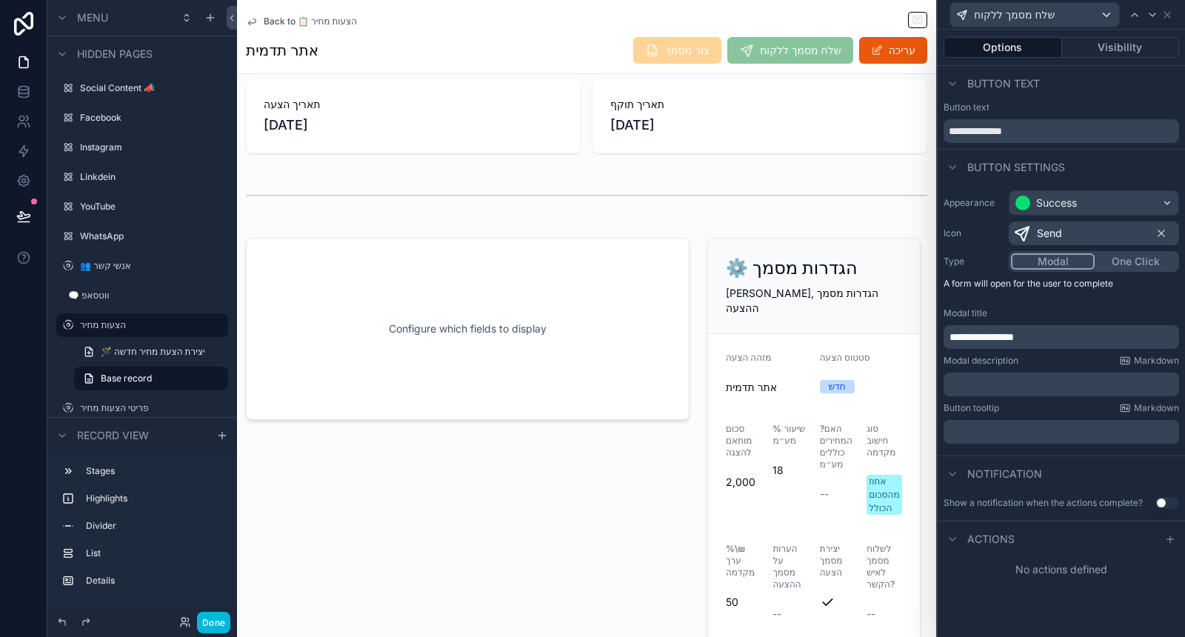
click at [1053, 386] on p "﻿" at bounding box center [1063, 384] width 227 height 15
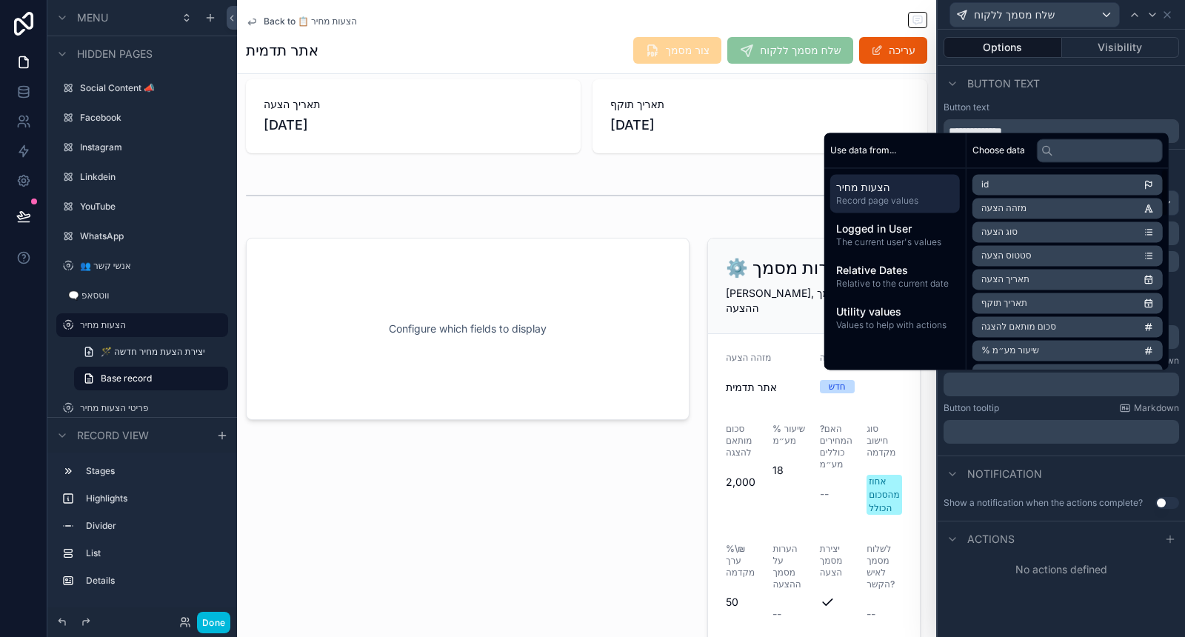
click at [902, 240] on span "The current user's values" at bounding box center [895, 242] width 118 height 12
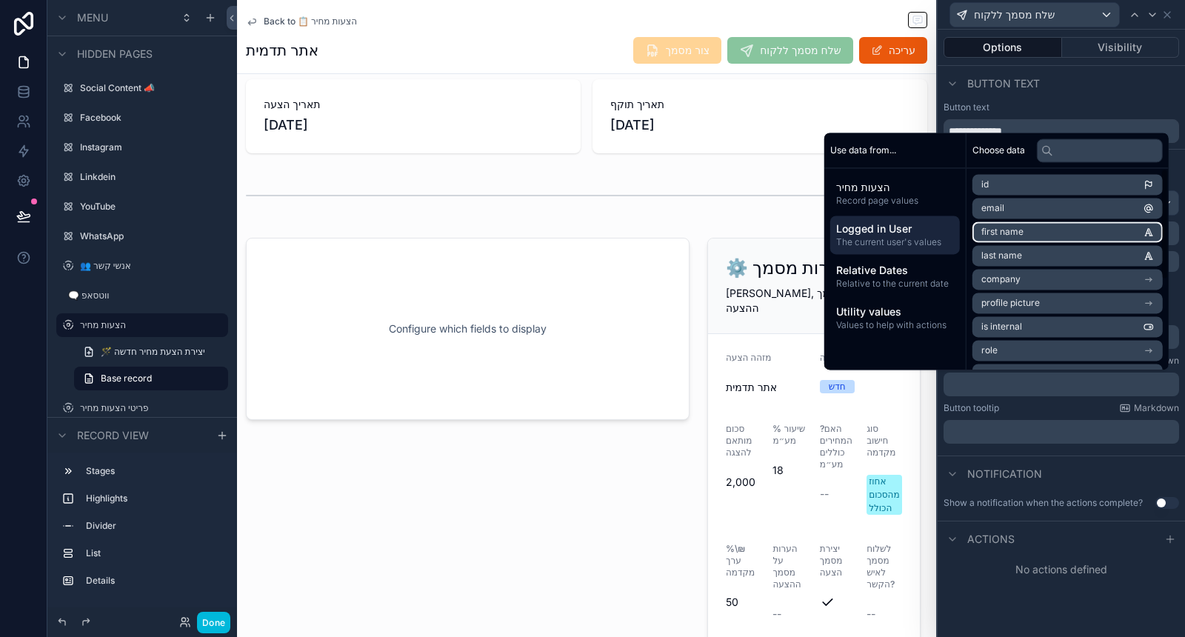
click at [1007, 235] on span "first name" at bounding box center [1002, 232] width 42 height 12
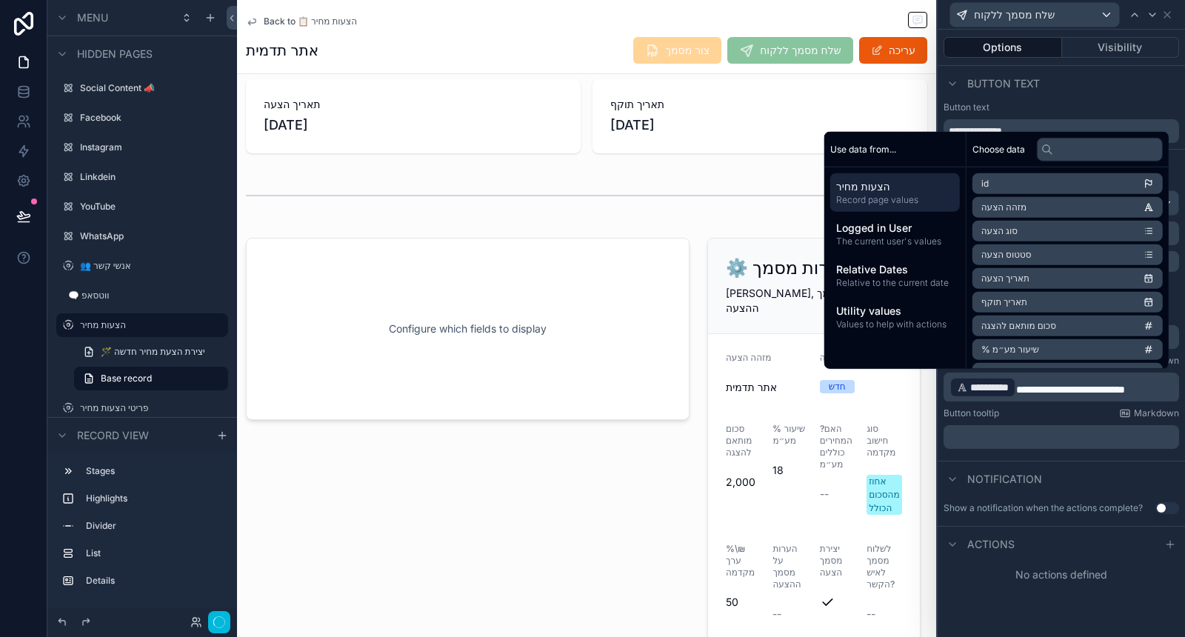
scroll to position [0, 0]
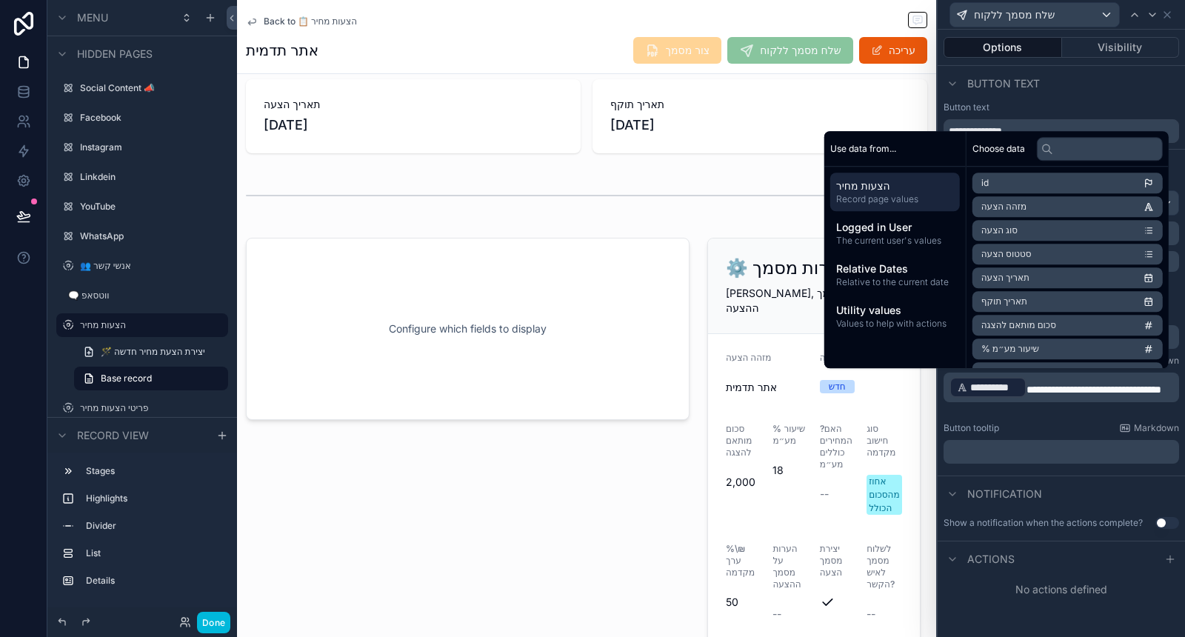
click at [1050, 431] on div "Button tooltip Markdown" at bounding box center [1062, 428] width 236 height 12
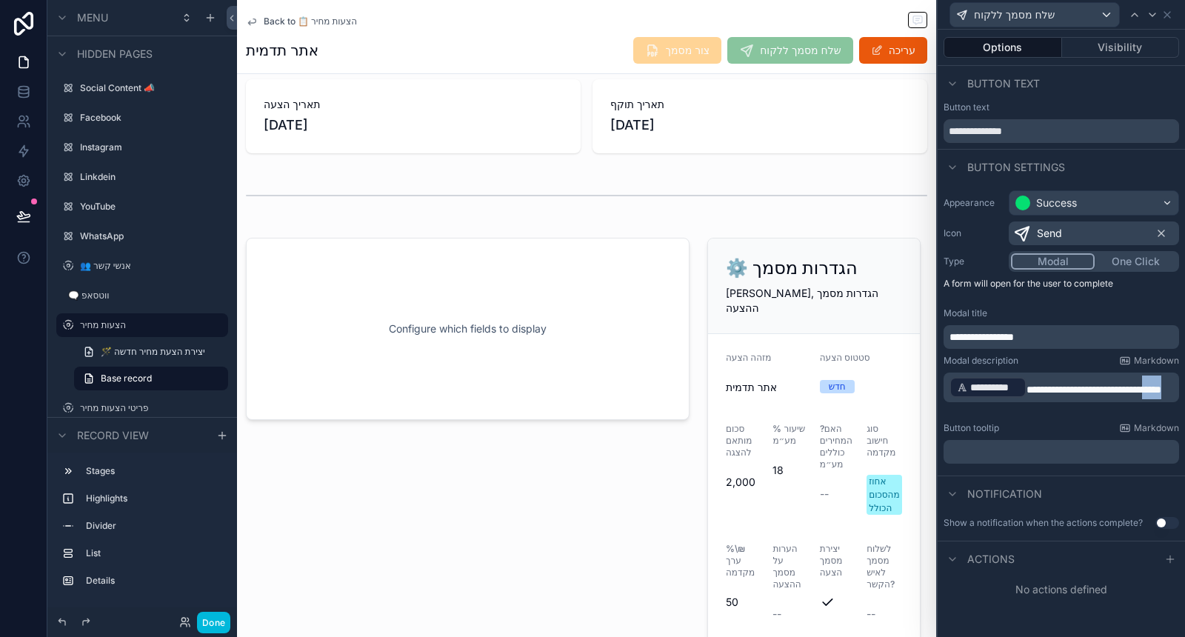
drag, startPoint x: 972, startPoint y: 405, endPoint x: 950, endPoint y: 401, distance: 22.5
click at [1027, 395] on span "**********" at bounding box center [1094, 389] width 135 height 10
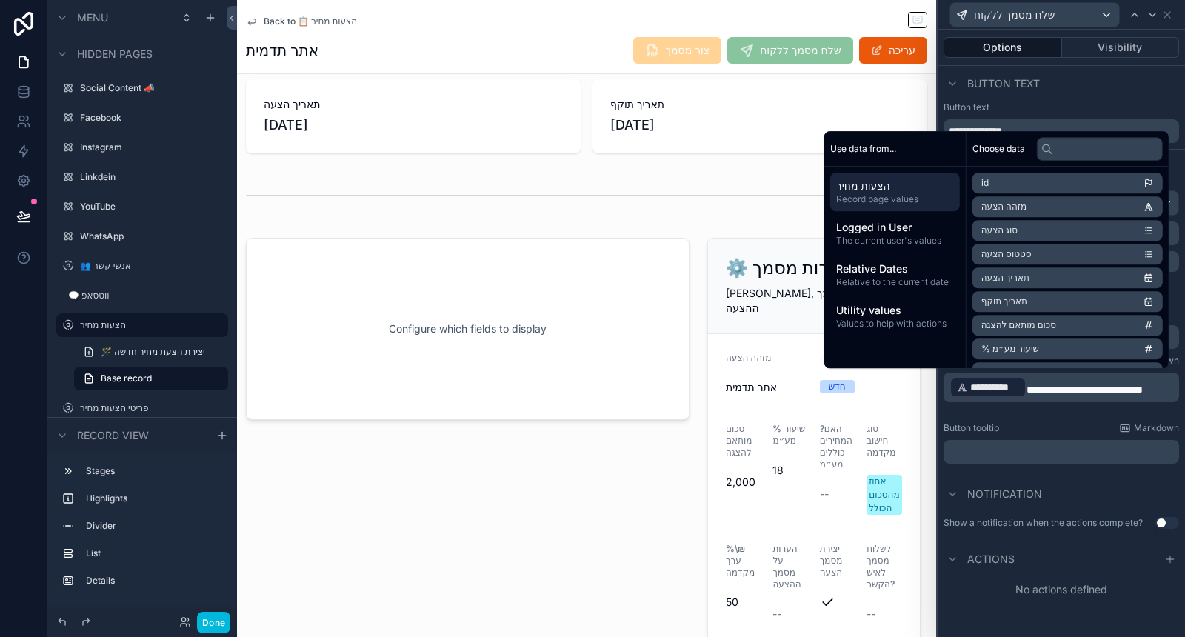
click at [1059, 427] on div "Button tooltip Markdown" at bounding box center [1062, 428] width 236 height 12
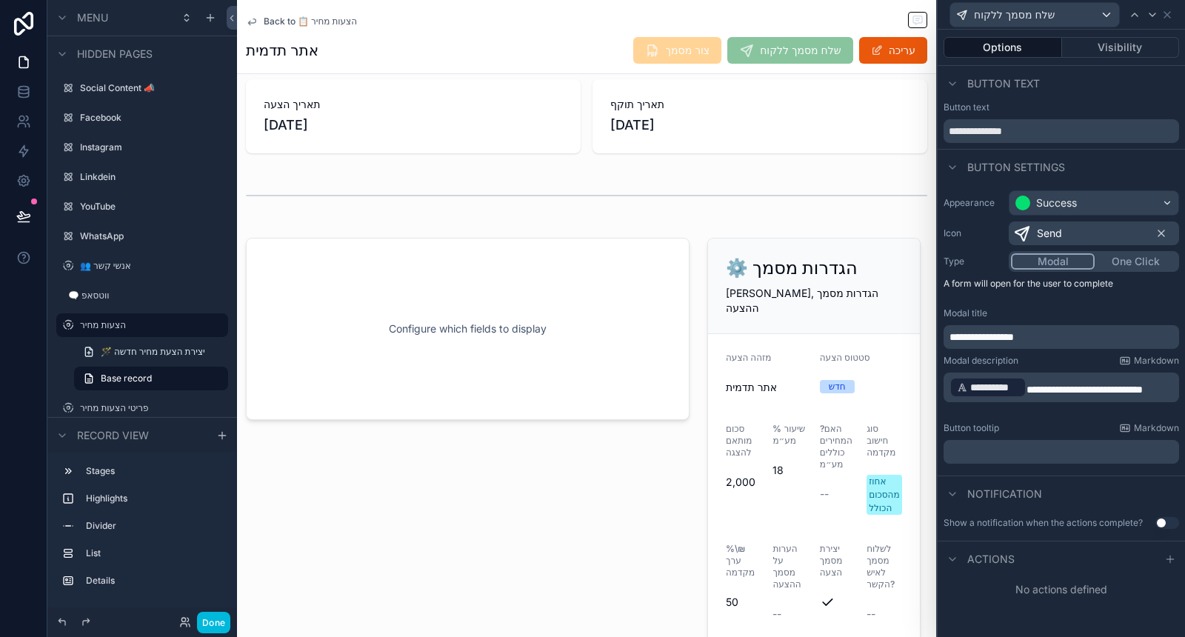
click at [1053, 399] on p "**********" at bounding box center [1063, 388] width 227 height 24
click at [1068, 440] on div "﻿" at bounding box center [1062, 452] width 236 height 24
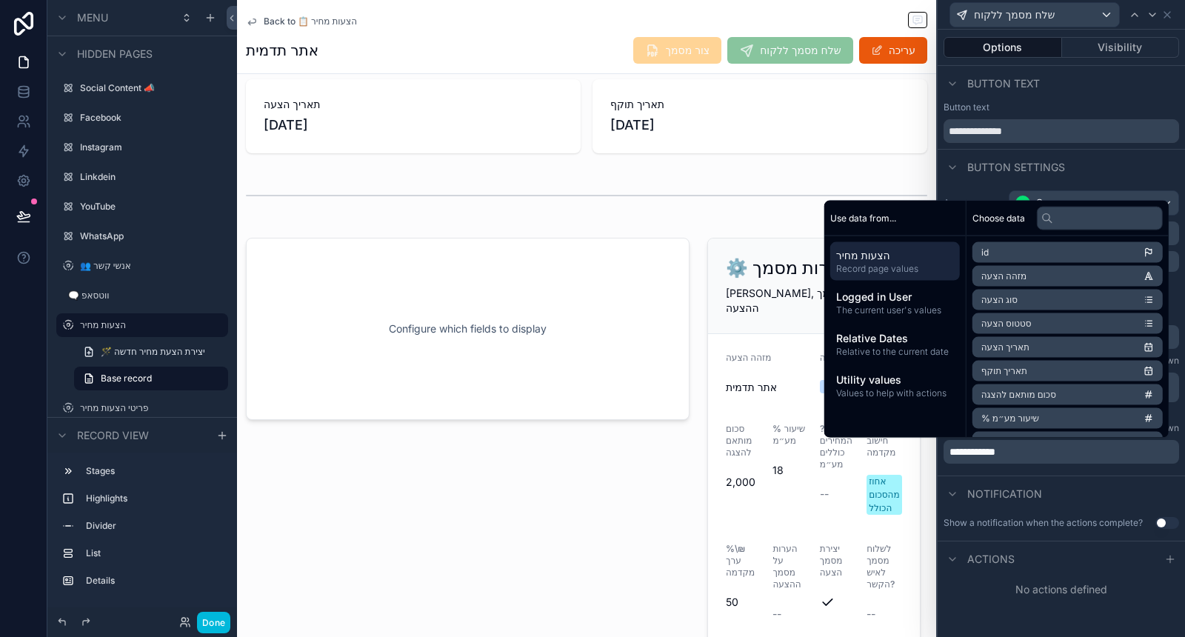
click at [1068, 476] on div "Notification" at bounding box center [1061, 494] width 247 height 36
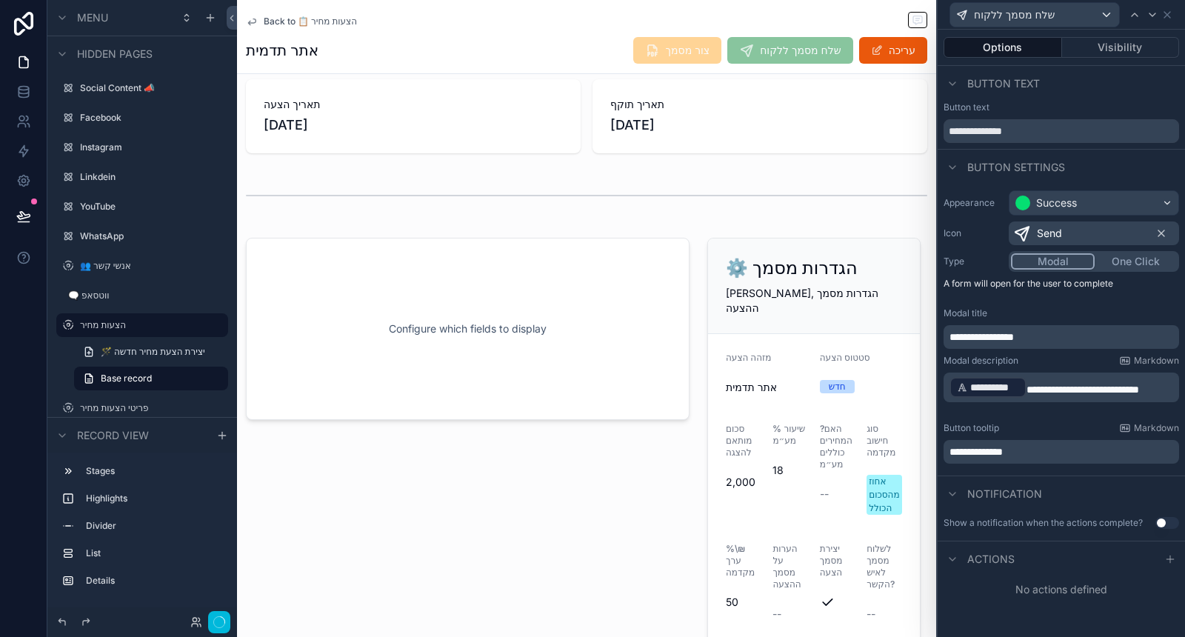
click at [1161, 523] on button "Use setting" at bounding box center [1168, 523] width 24 height 12
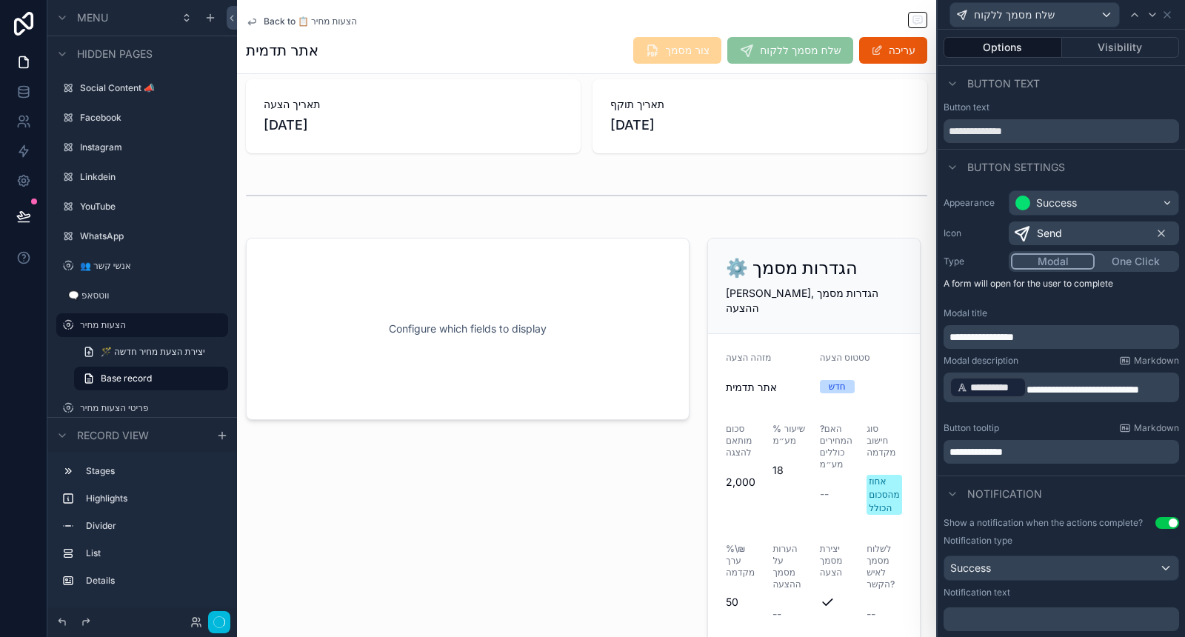
scroll to position [78, 0]
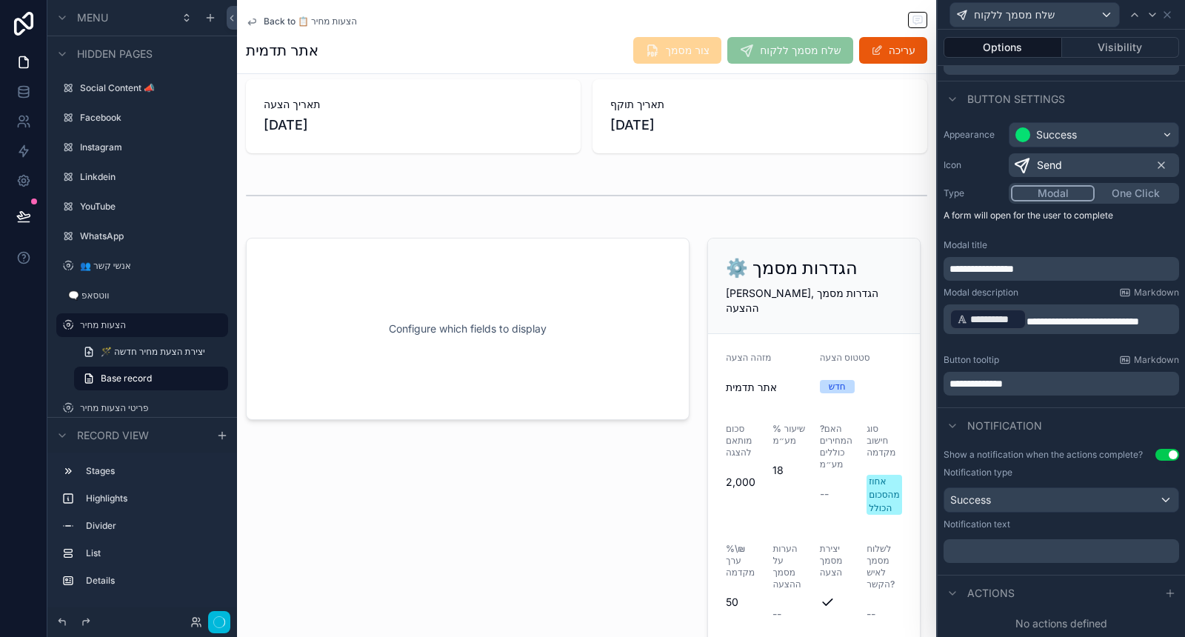
click at [1045, 556] on p "﻿" at bounding box center [1063, 551] width 227 height 15
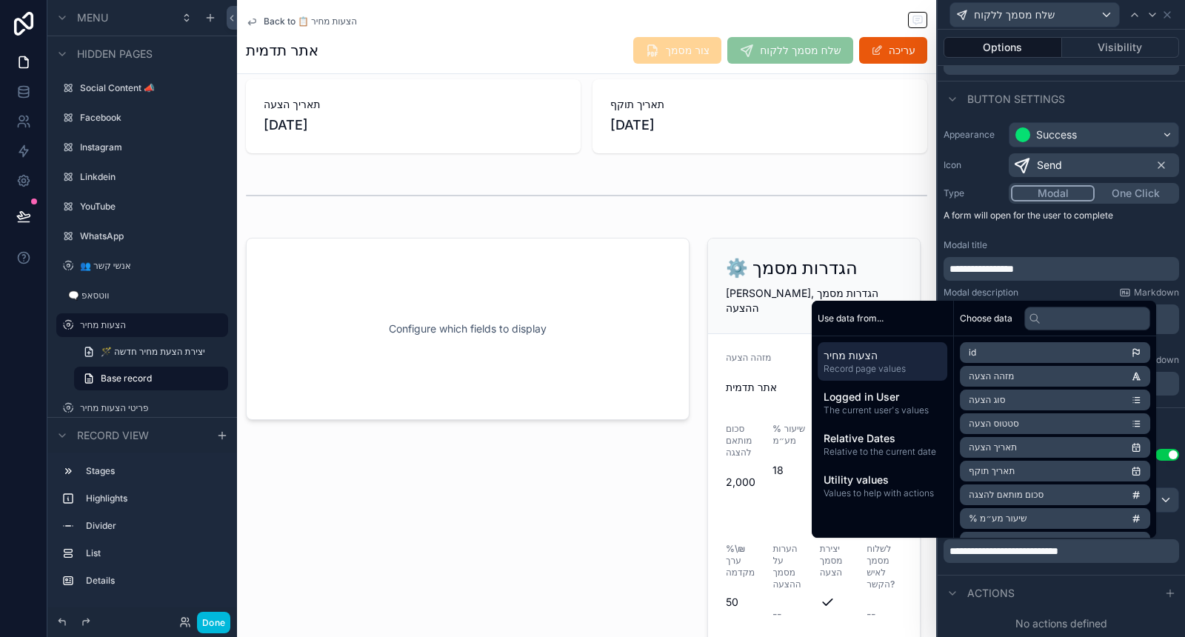
click at [948, 552] on div "**********" at bounding box center [1062, 551] width 236 height 24
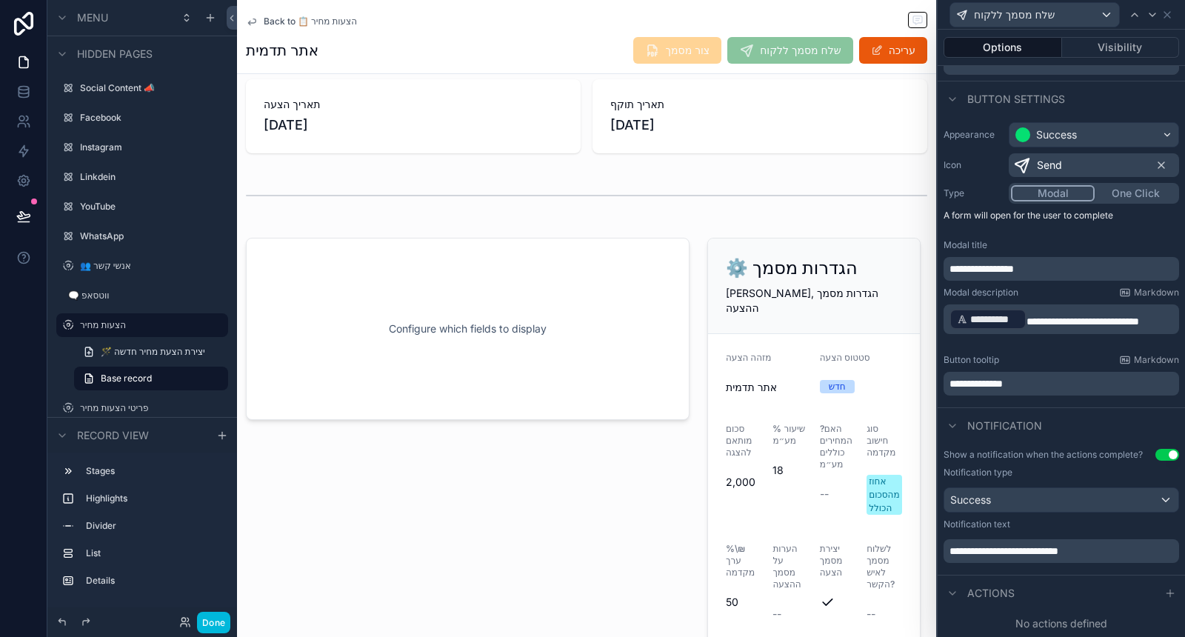
click at [950, 550] on span "**********" at bounding box center [1004, 551] width 109 height 10
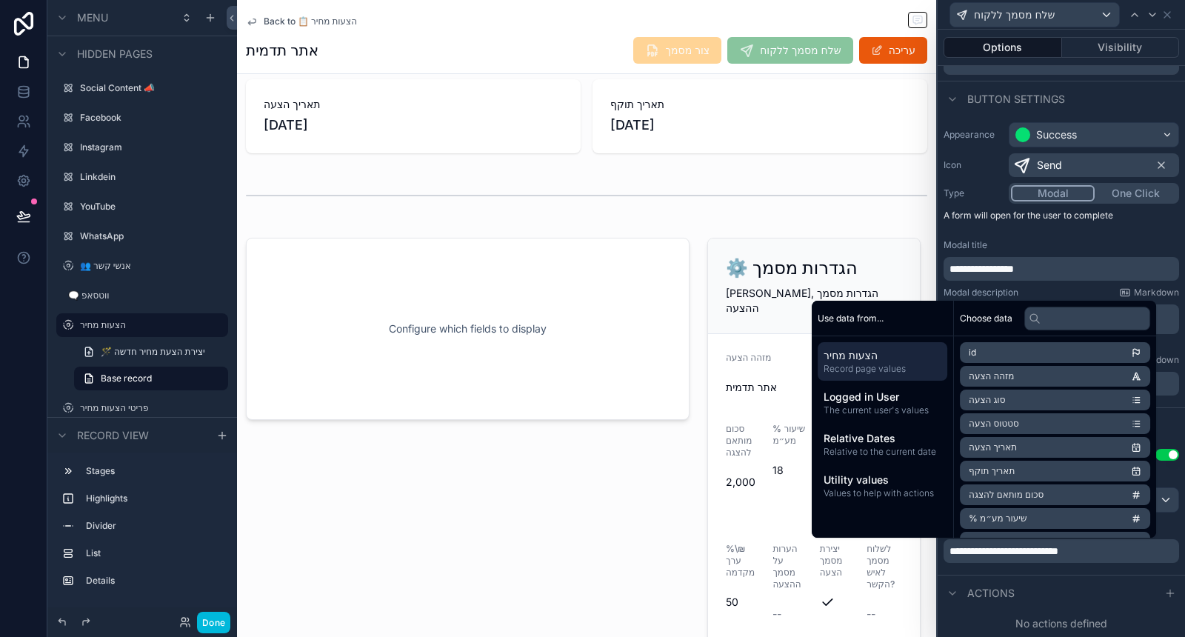
scroll to position [76, 0]
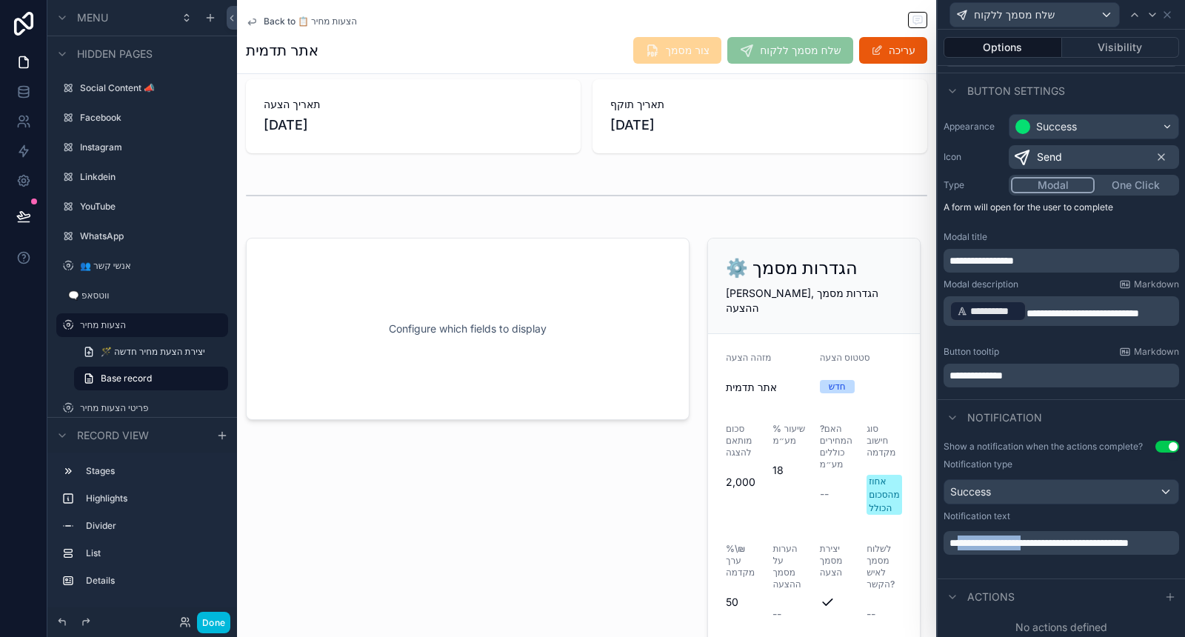
drag, startPoint x: 964, startPoint y: 552, endPoint x: 1087, endPoint y: 551, distance: 123.0
click at [1087, 548] on span "**********" at bounding box center [1039, 543] width 179 height 10
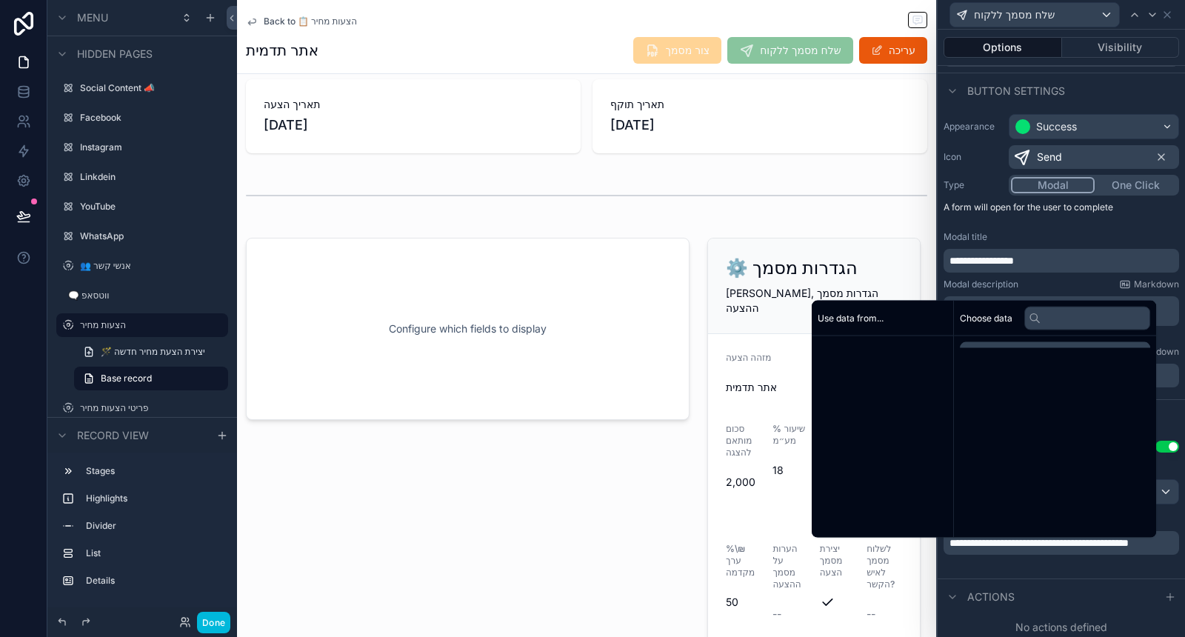
scroll to position [78, 0]
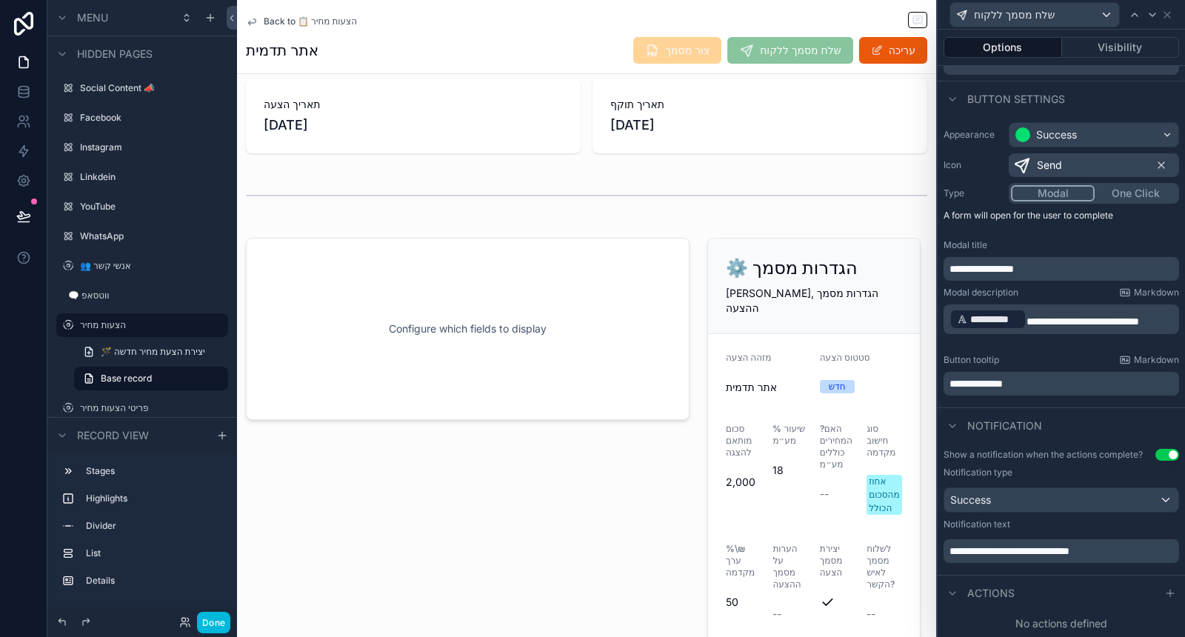
click at [993, 574] on div "**********" at bounding box center [1061, 509] width 247 height 132
click at [36, 215] on button at bounding box center [23, 216] width 33 height 41
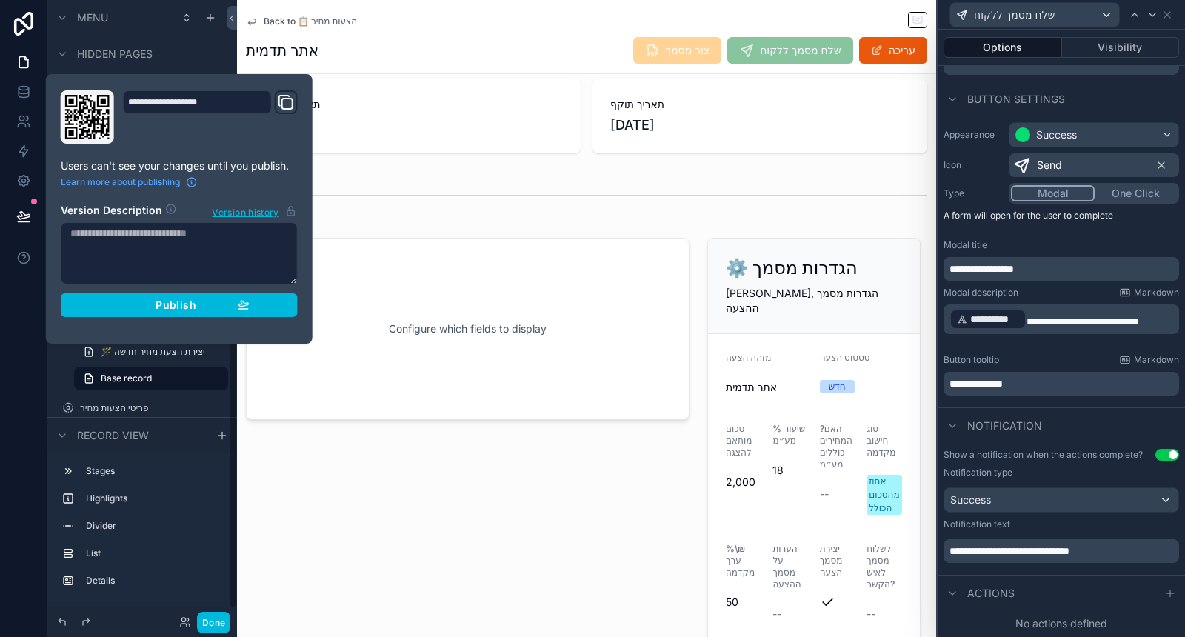
click at [151, 308] on div "Publish" at bounding box center [179, 305] width 141 height 13
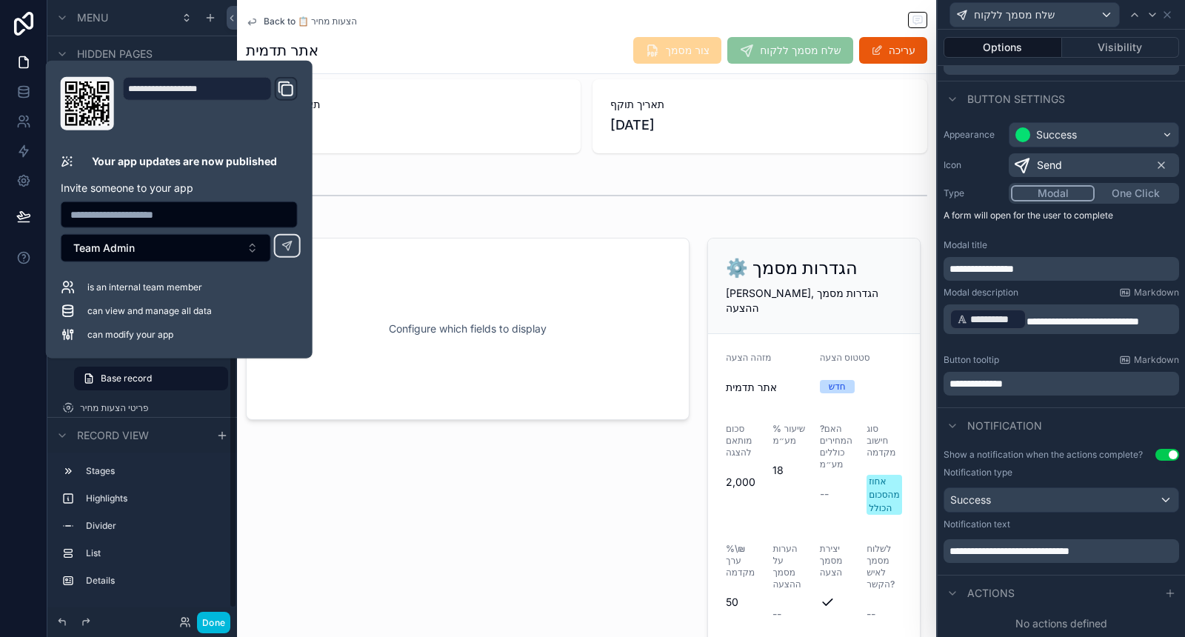
click at [505, 513] on div "scrollable content" at bounding box center [467, 441] width 461 height 419
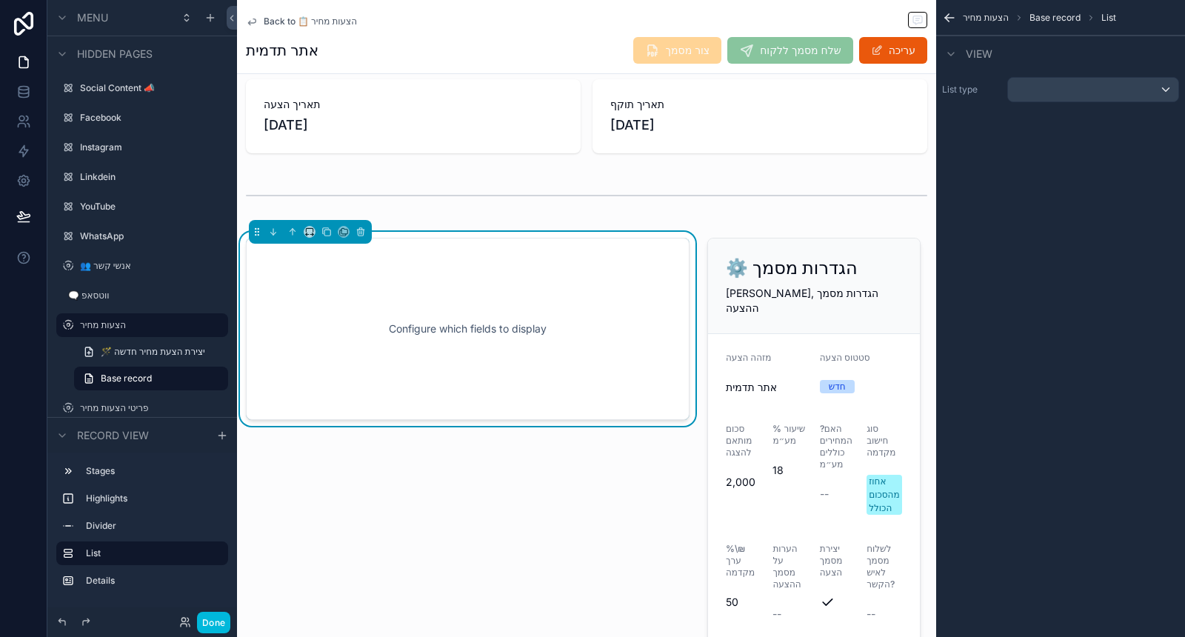
click at [843, 381] on div "scrollable content" at bounding box center [813, 441] width 231 height 419
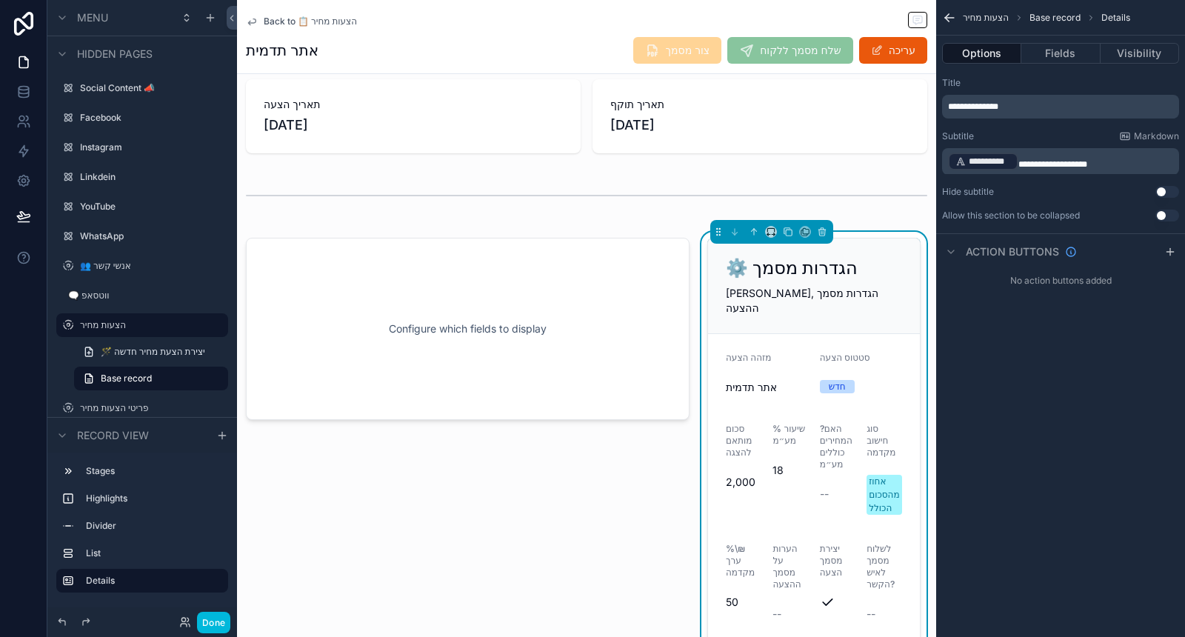
click at [1074, 54] on button "Fields" at bounding box center [1060, 53] width 79 height 21
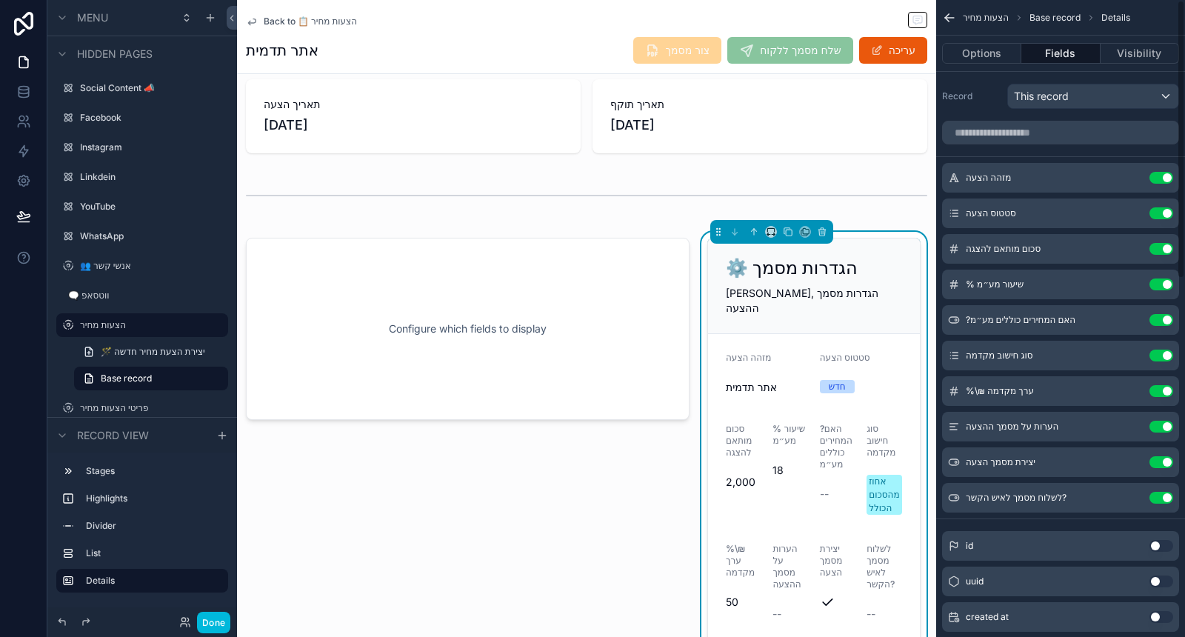
click at [0, 0] on icon "scrollable content" at bounding box center [0, 0] width 0 height 0
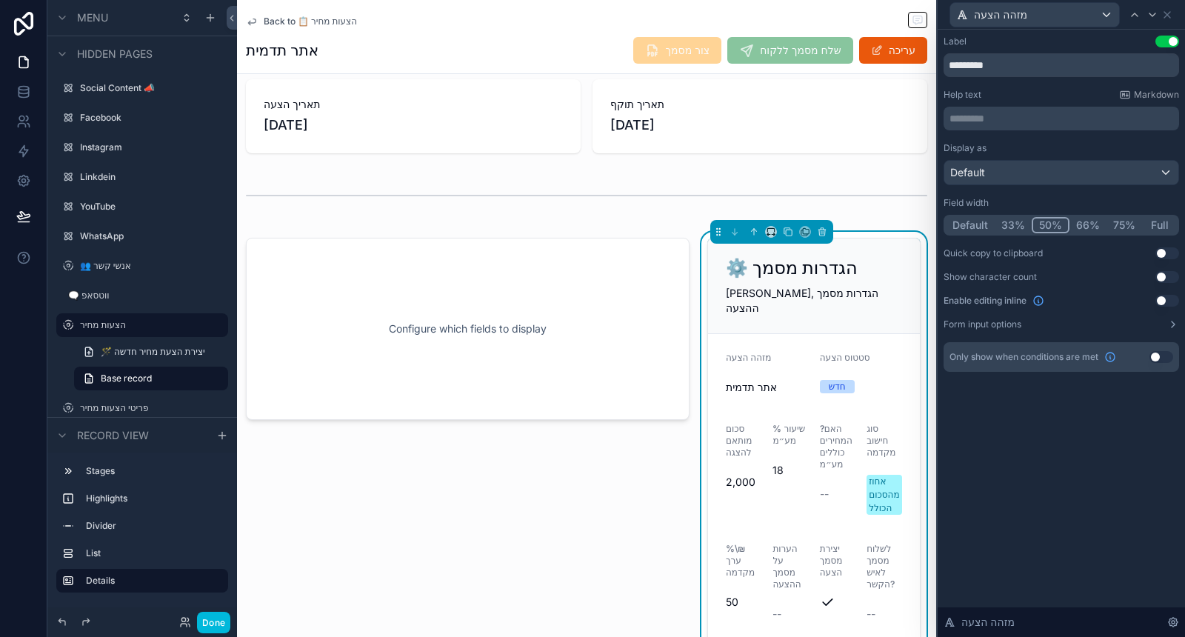
click at [1178, 40] on button "Use setting" at bounding box center [1168, 42] width 24 height 12
click at [1106, 176] on div "Default" at bounding box center [1061, 173] width 234 height 24
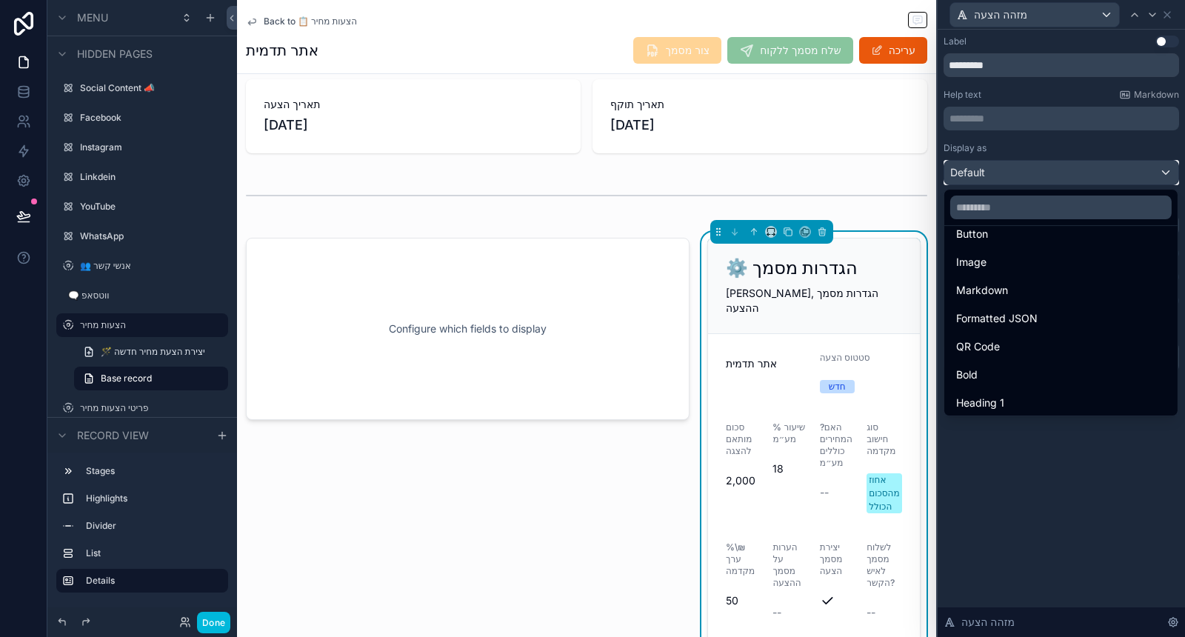
scroll to position [161, 0]
drag, startPoint x: 1030, startPoint y: 393, endPoint x: 1033, endPoint y: 401, distance: 8.7
click at [1030, 394] on div "Heading 4" at bounding box center [1061, 400] width 210 height 18
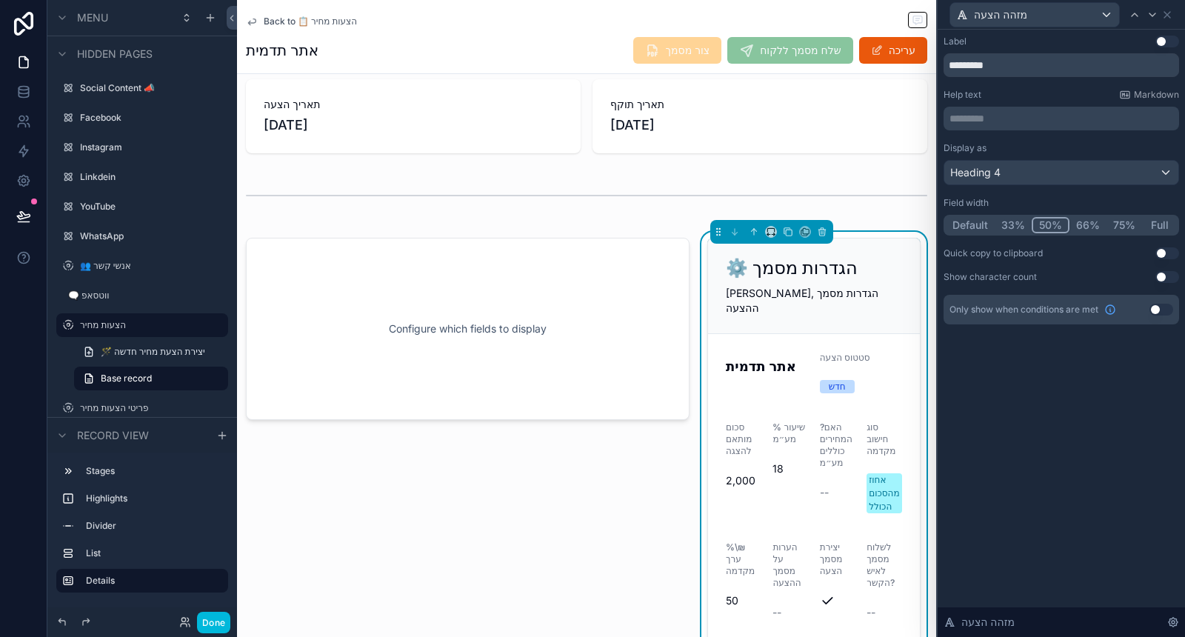
click at [1158, 225] on button "Full" at bounding box center [1159, 225] width 35 height 16
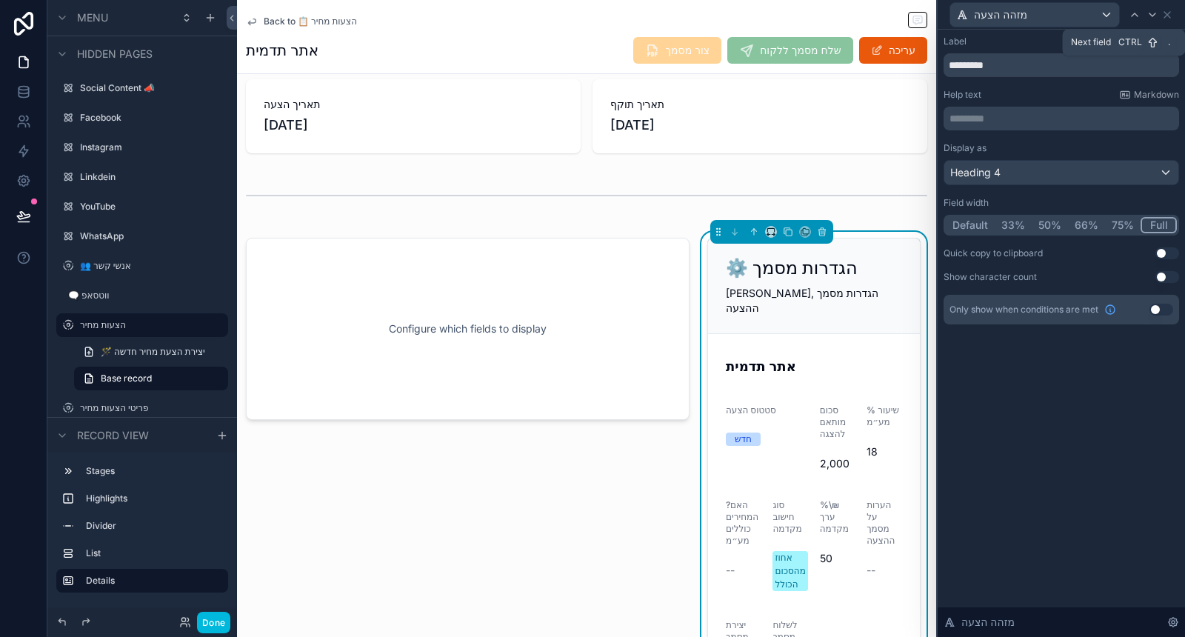
click at [1153, 13] on icon at bounding box center [1153, 15] width 12 height 12
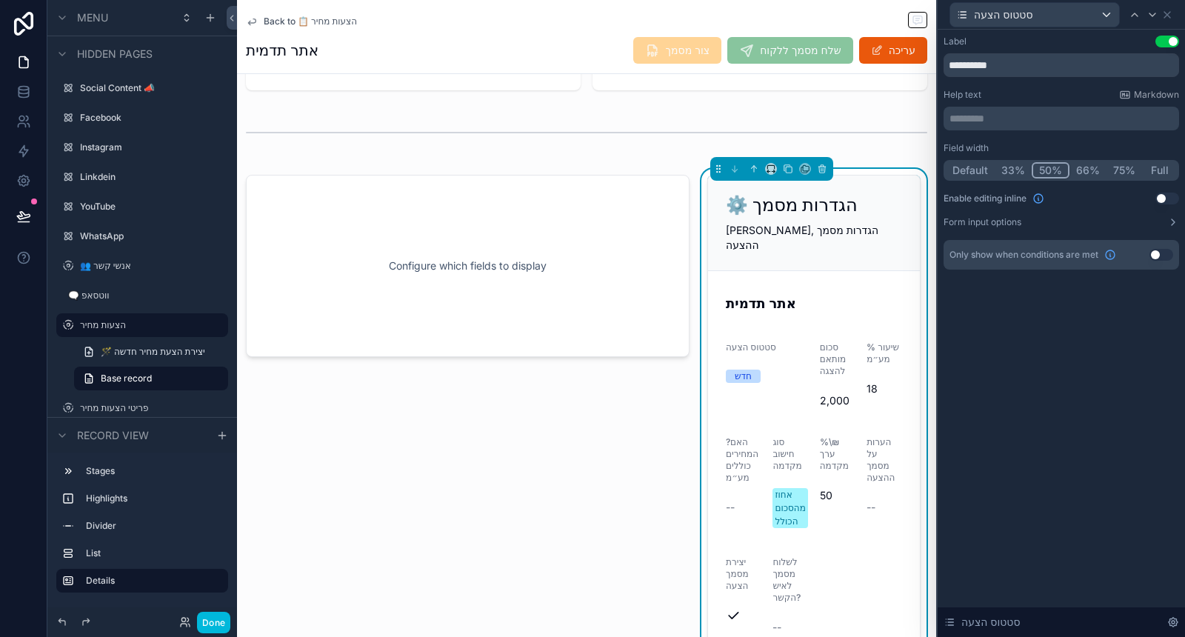
scroll to position [164, 0]
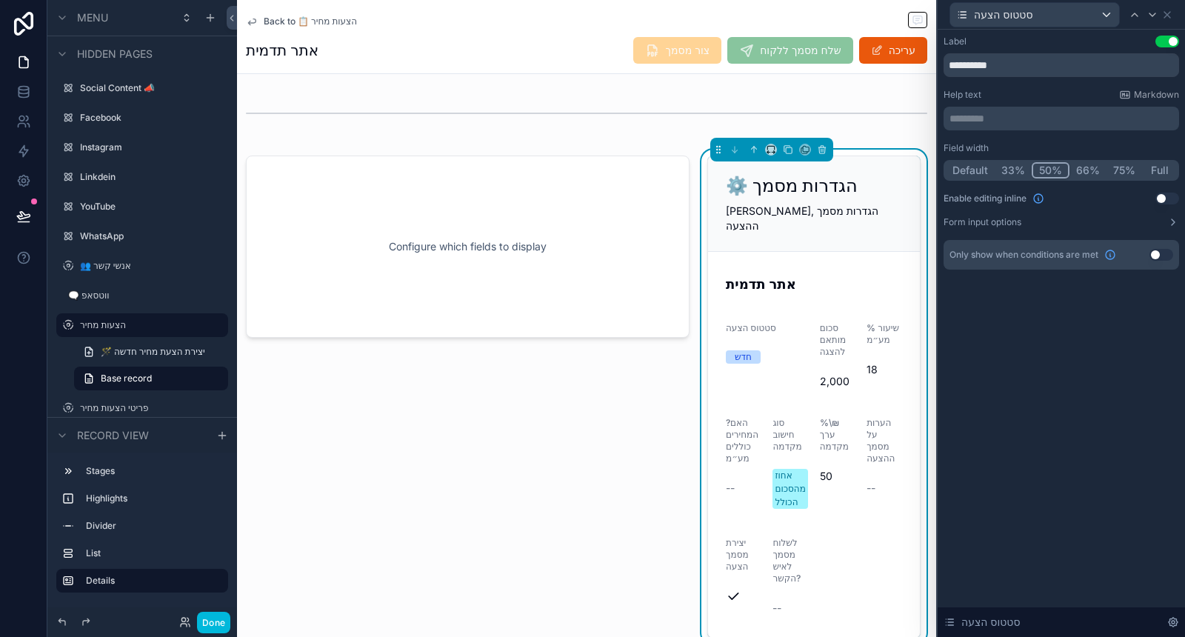
click at [1095, 216] on div "Field width Default 33% 50% 66% 75% Full Enable editing inline Use setting Form…" at bounding box center [1062, 185] width 236 height 86
click at [1093, 227] on button "Form input options" at bounding box center [1062, 222] width 236 height 12
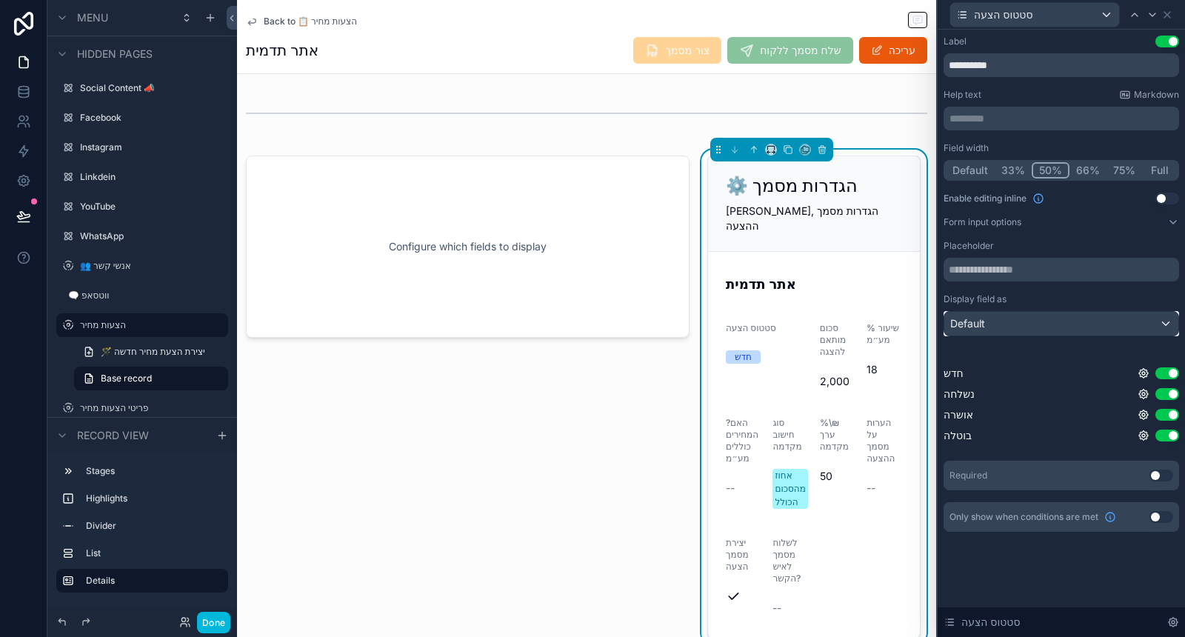
click at [1061, 314] on div "Default" at bounding box center [1061, 324] width 234 height 24
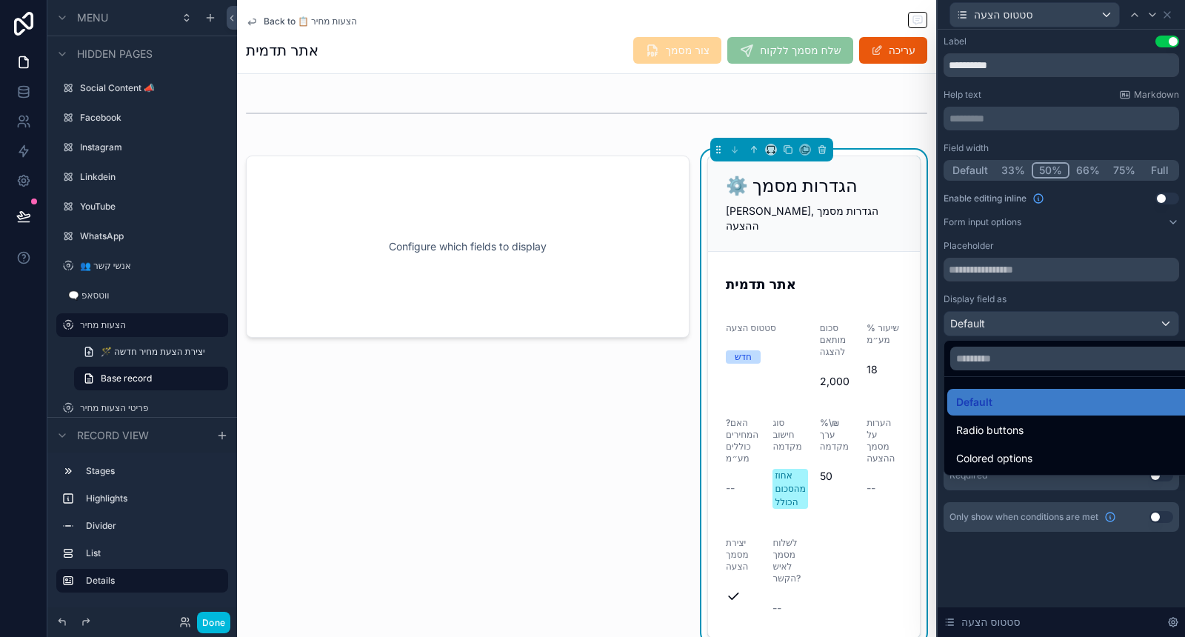
click at [1054, 269] on div at bounding box center [1061, 318] width 247 height 637
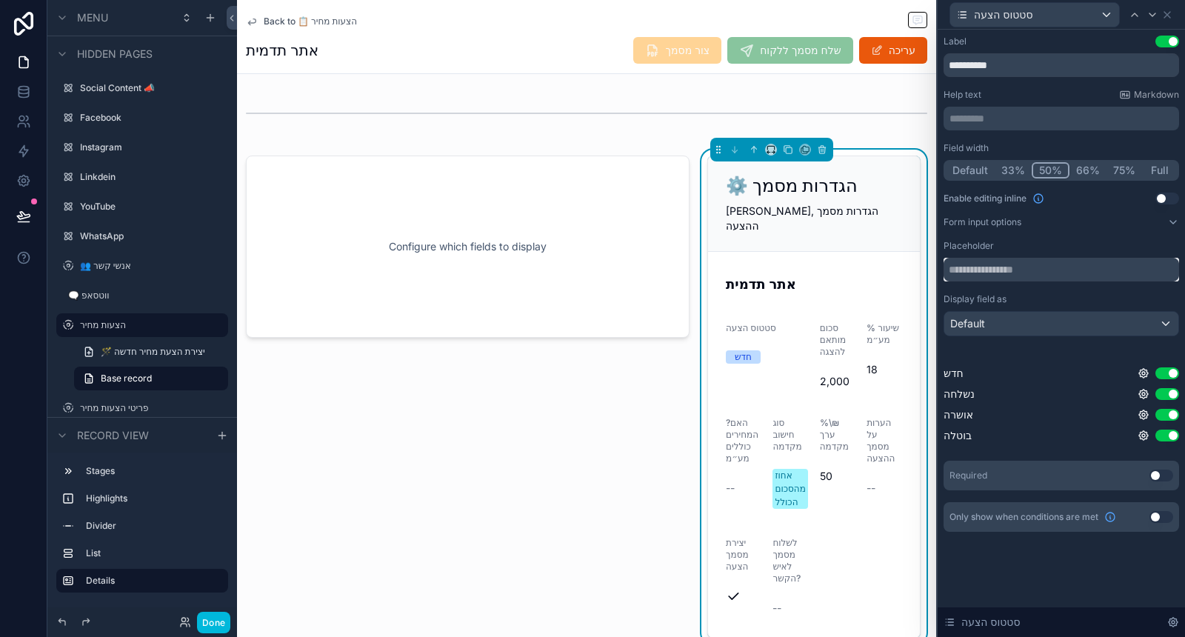
click at [1056, 269] on input "text" at bounding box center [1062, 270] width 236 height 24
type input "**********"
click at [961, 176] on button "Default" at bounding box center [970, 170] width 49 height 16
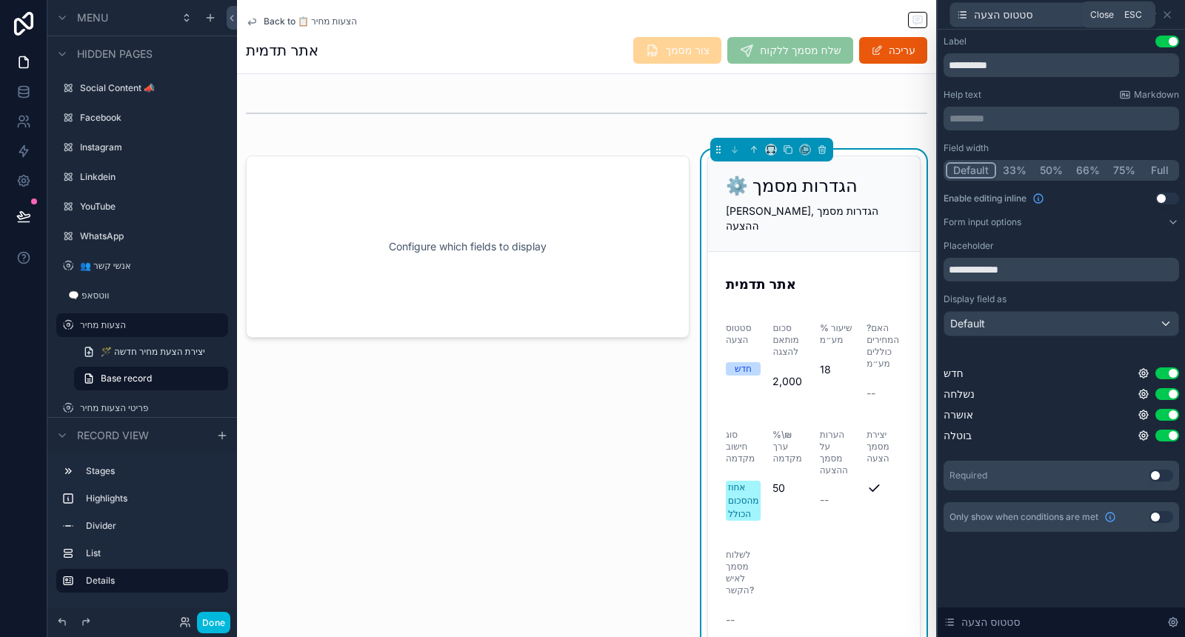
click at [1167, 16] on icon at bounding box center [1167, 15] width 6 height 6
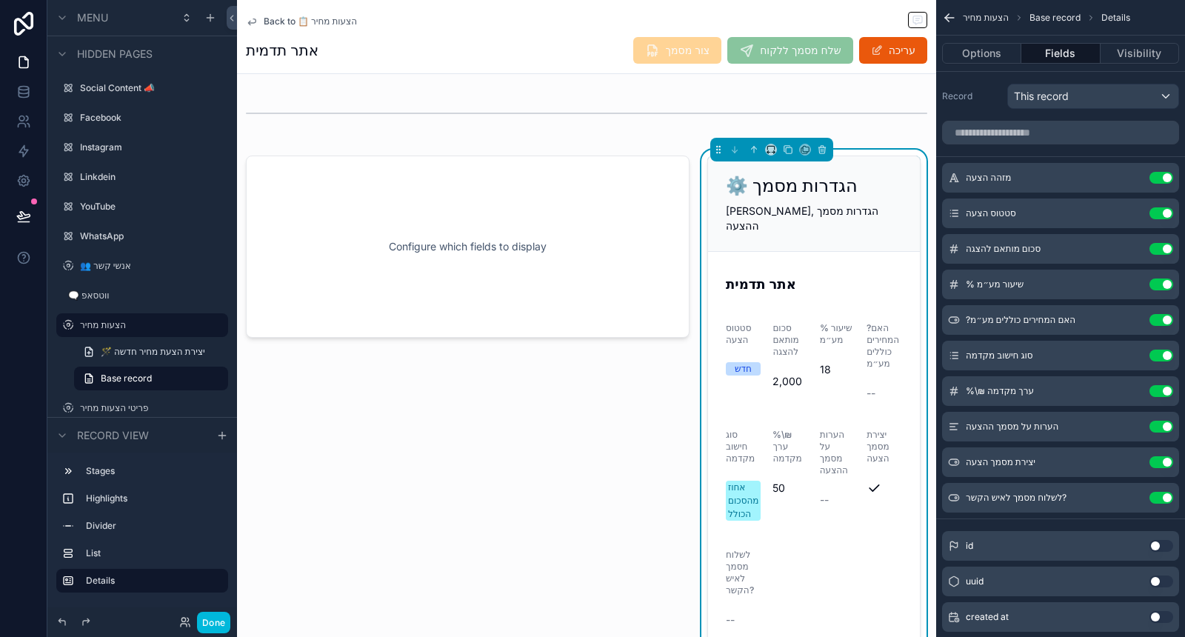
click at [1169, 465] on button "Use setting" at bounding box center [1162, 462] width 24 height 12
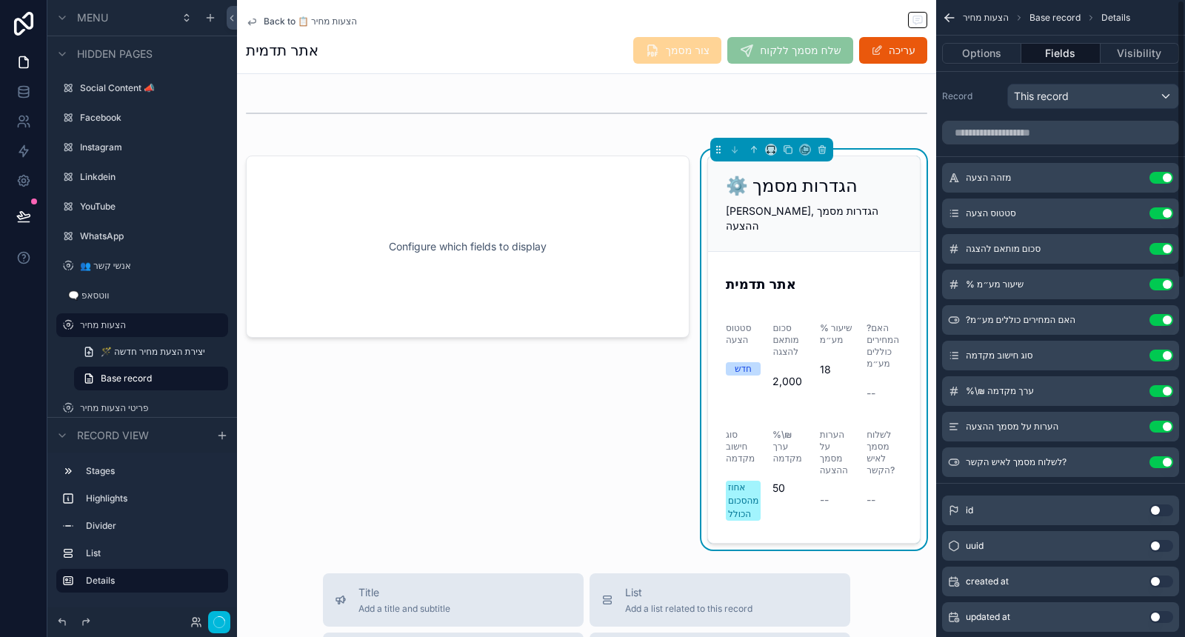
click at [1162, 457] on button "Use setting" at bounding box center [1162, 462] width 24 height 12
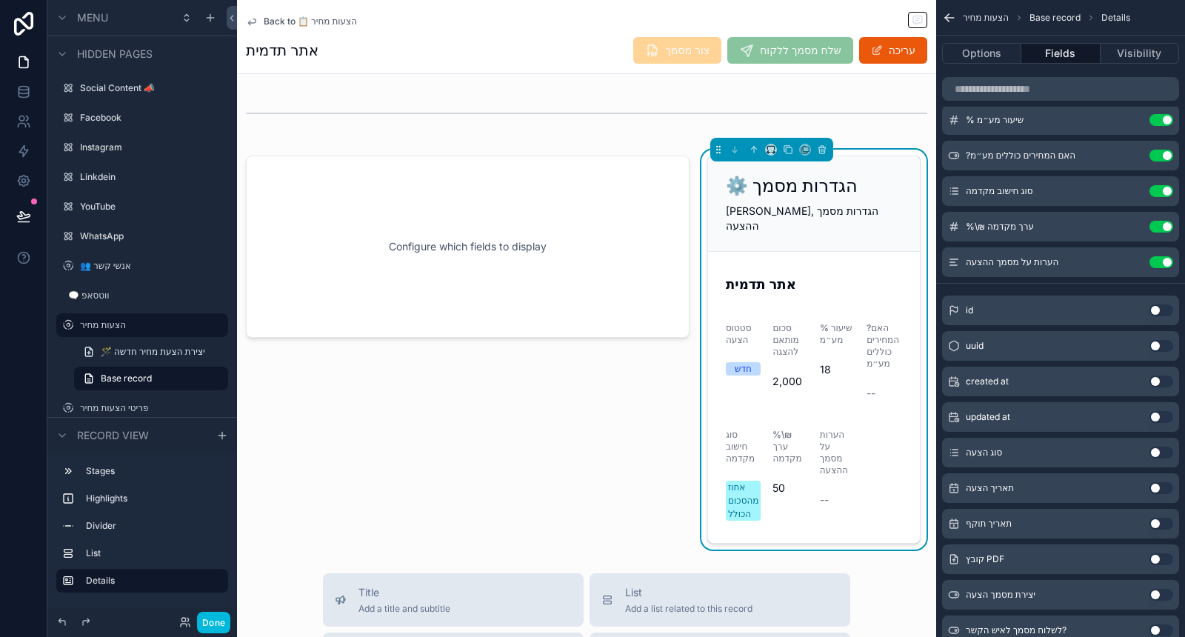
click at [1158, 485] on button "Use setting" at bounding box center [1162, 488] width 24 height 12
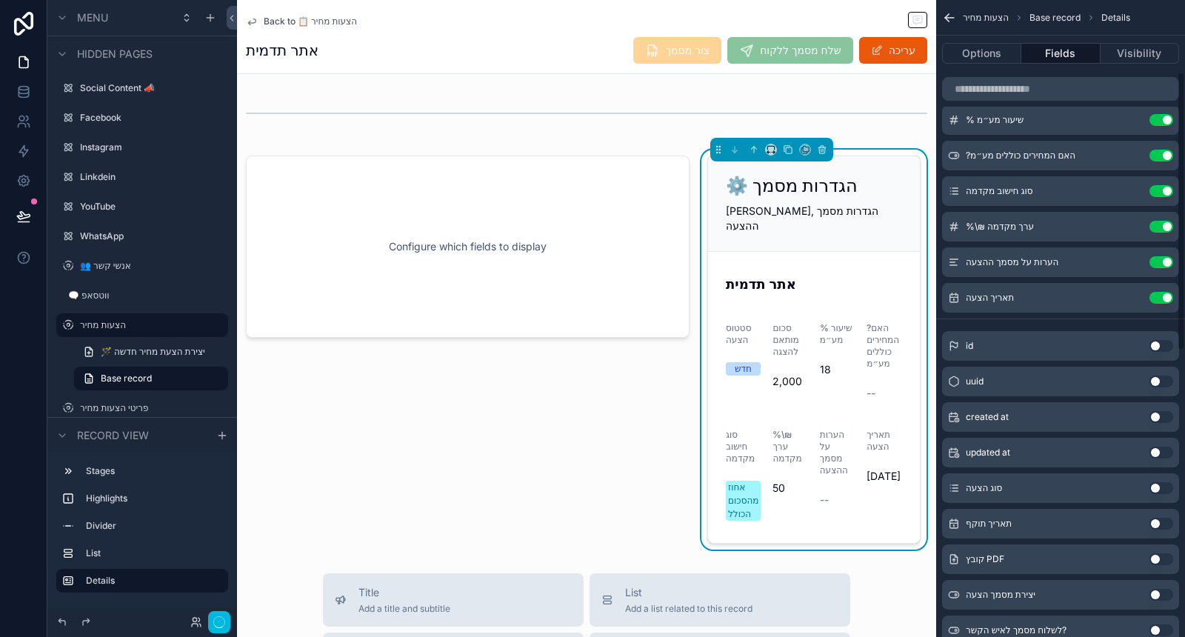
click at [1161, 521] on button "Use setting" at bounding box center [1162, 524] width 24 height 12
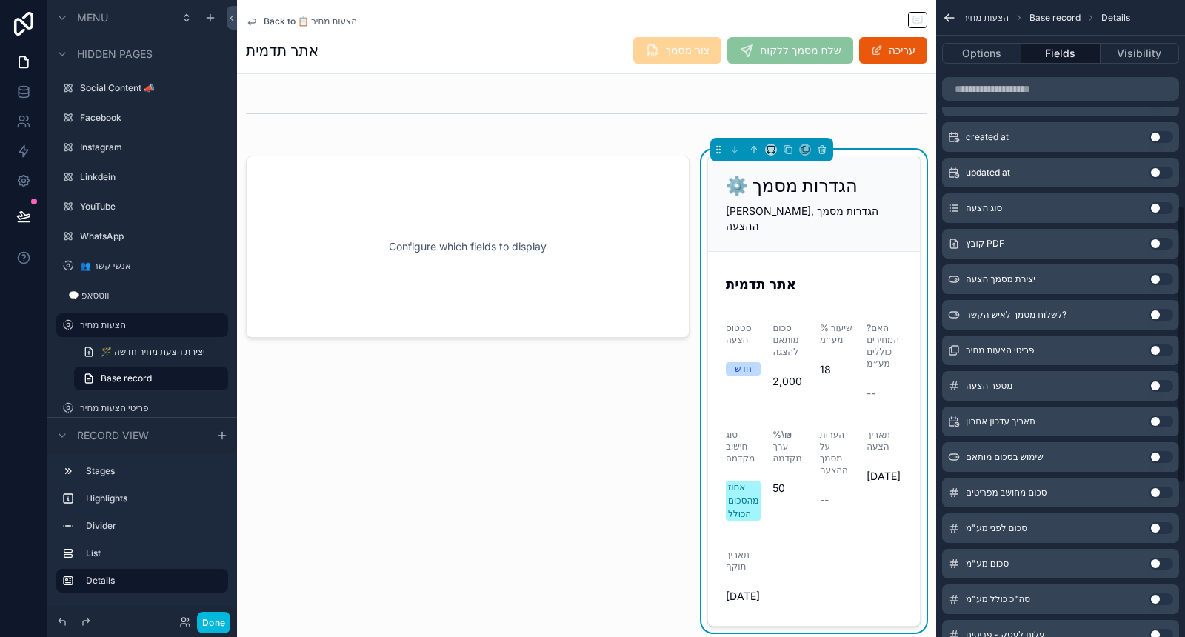
scroll to position [493, 0]
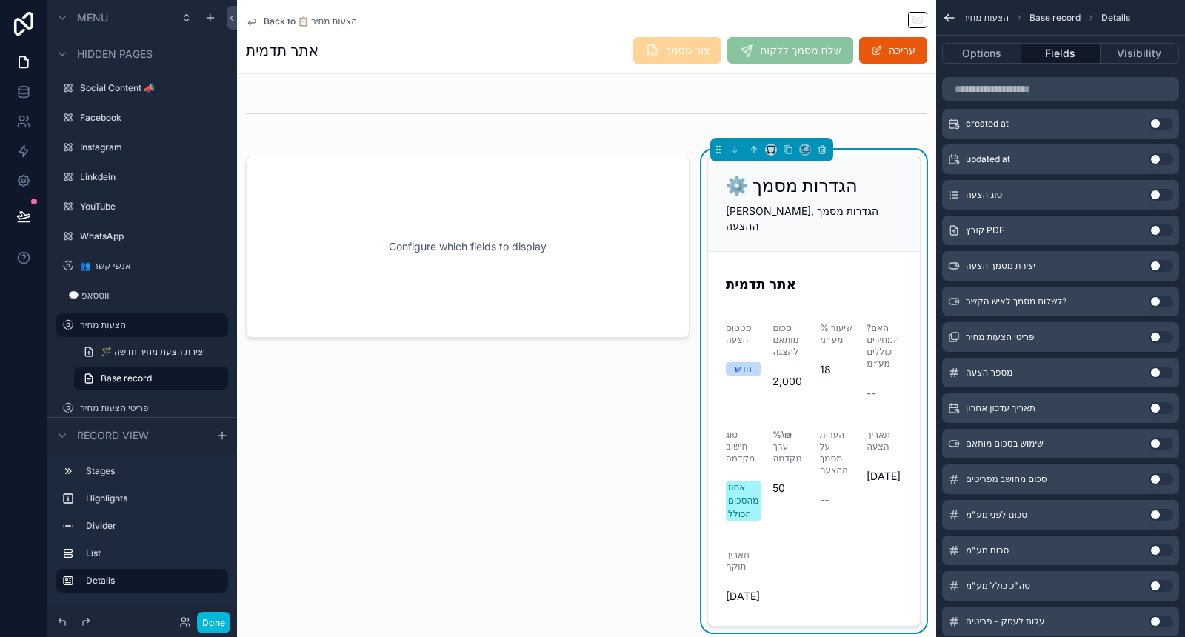
click at [1159, 447] on div "שימוש בסכום מותאם Use setting" at bounding box center [1060, 444] width 237 height 30
click at [1168, 448] on div "שימוש בסכום מותאם Use setting" at bounding box center [1060, 444] width 237 height 30
click at [1161, 440] on button "Use setting" at bounding box center [1162, 444] width 24 height 12
click at [1162, 475] on button "Use setting" at bounding box center [1162, 479] width 24 height 12
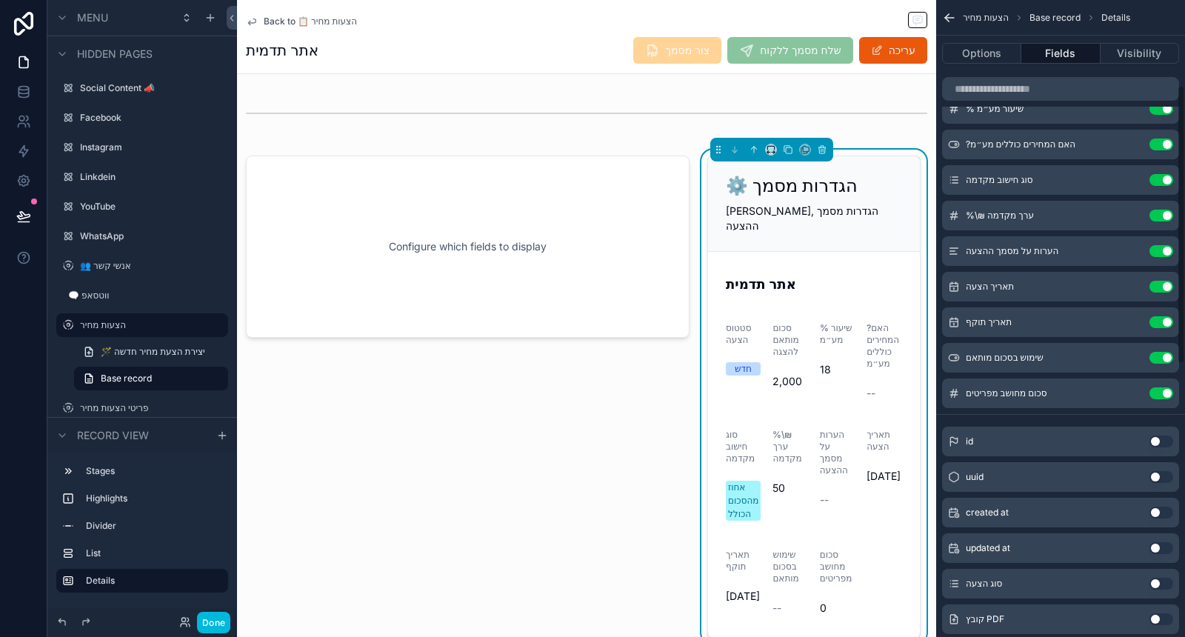
scroll to position [164, 0]
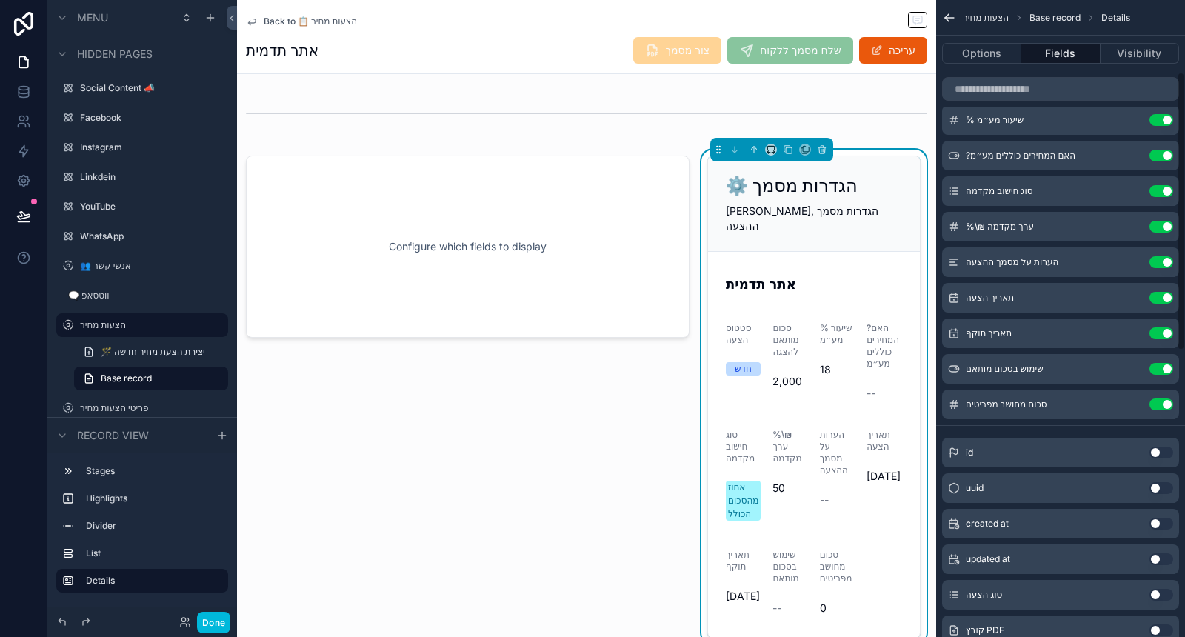
click at [1156, 401] on button "Use setting" at bounding box center [1162, 405] width 24 height 12
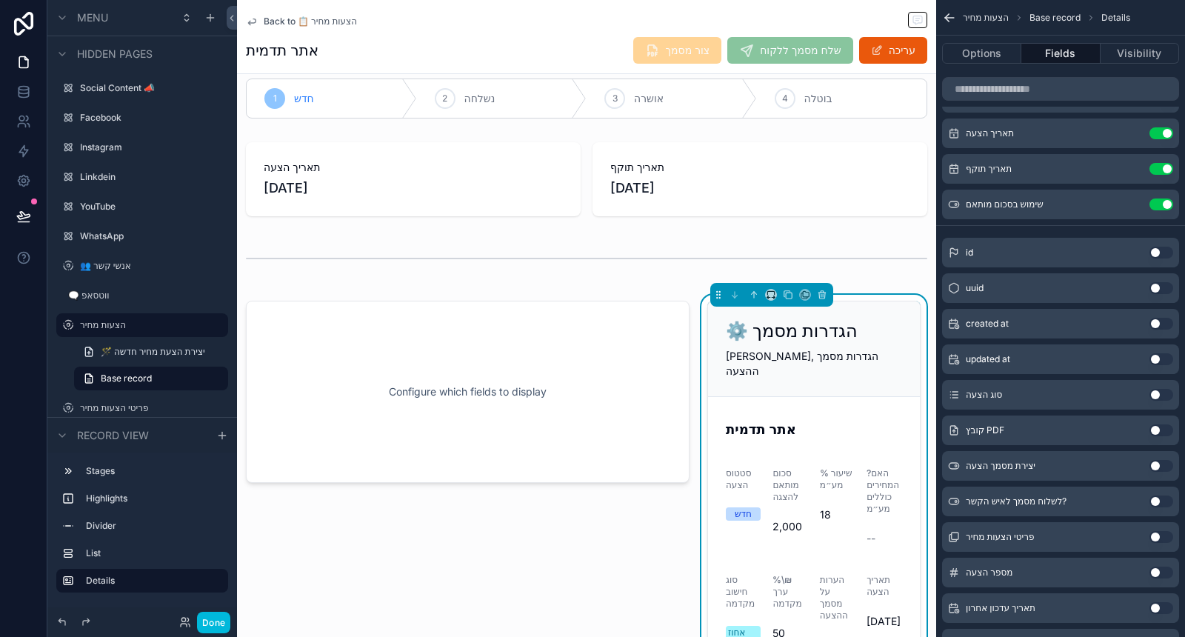
scroll to position [0, 0]
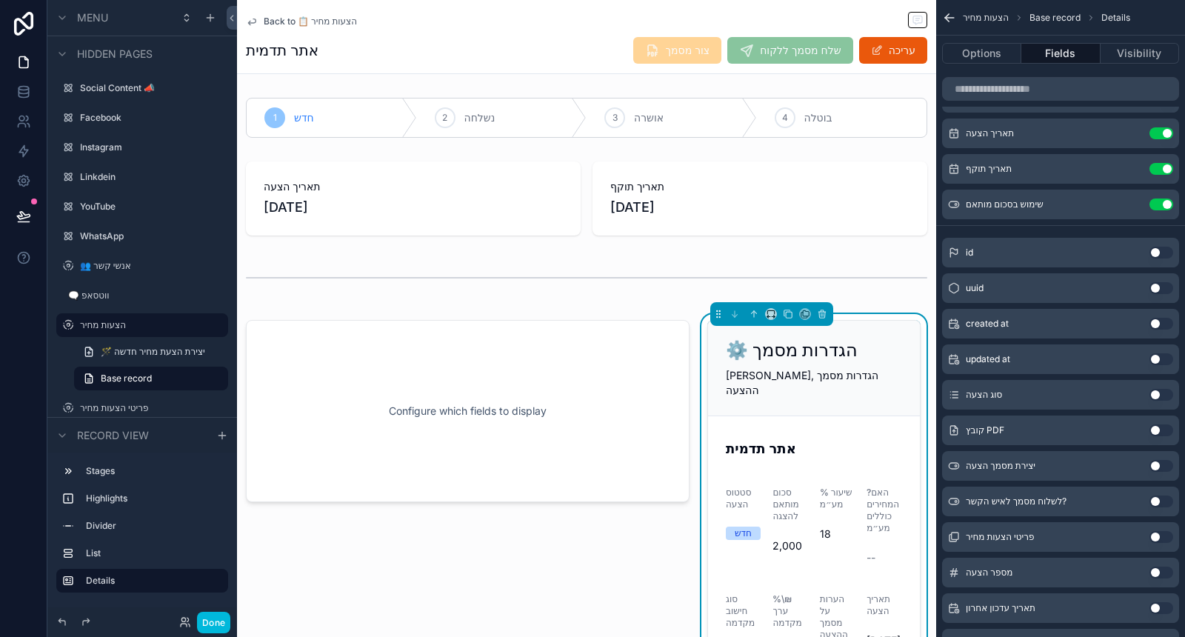
click at [775, 201] on div "scrollable content" at bounding box center [586, 199] width 699 height 86
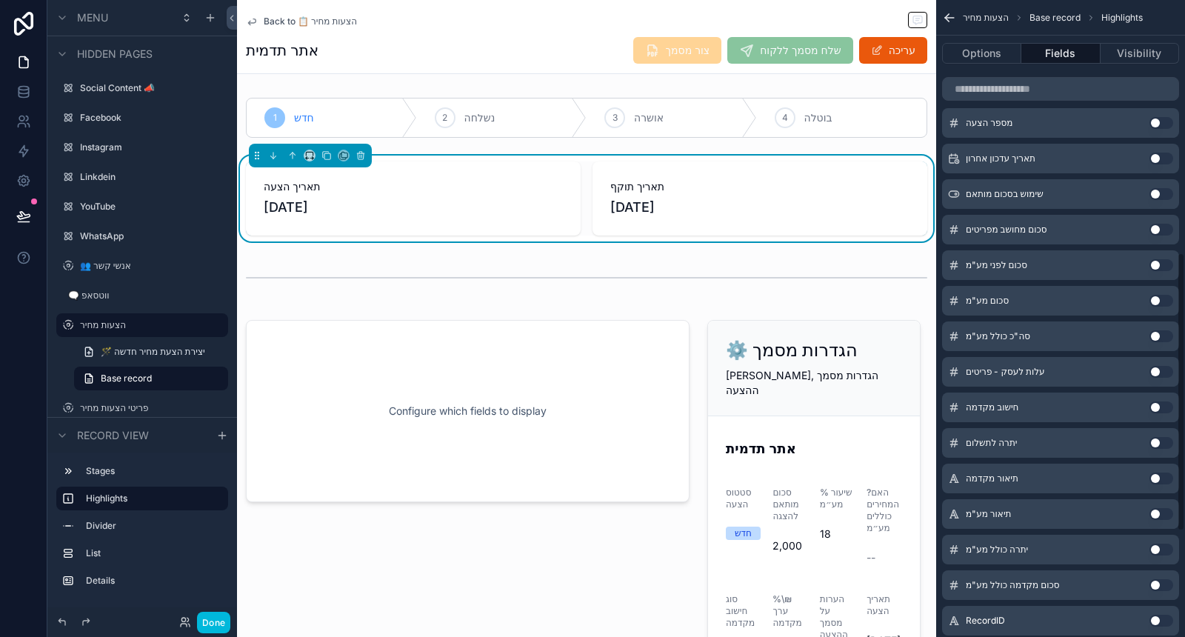
scroll to position [816, 0]
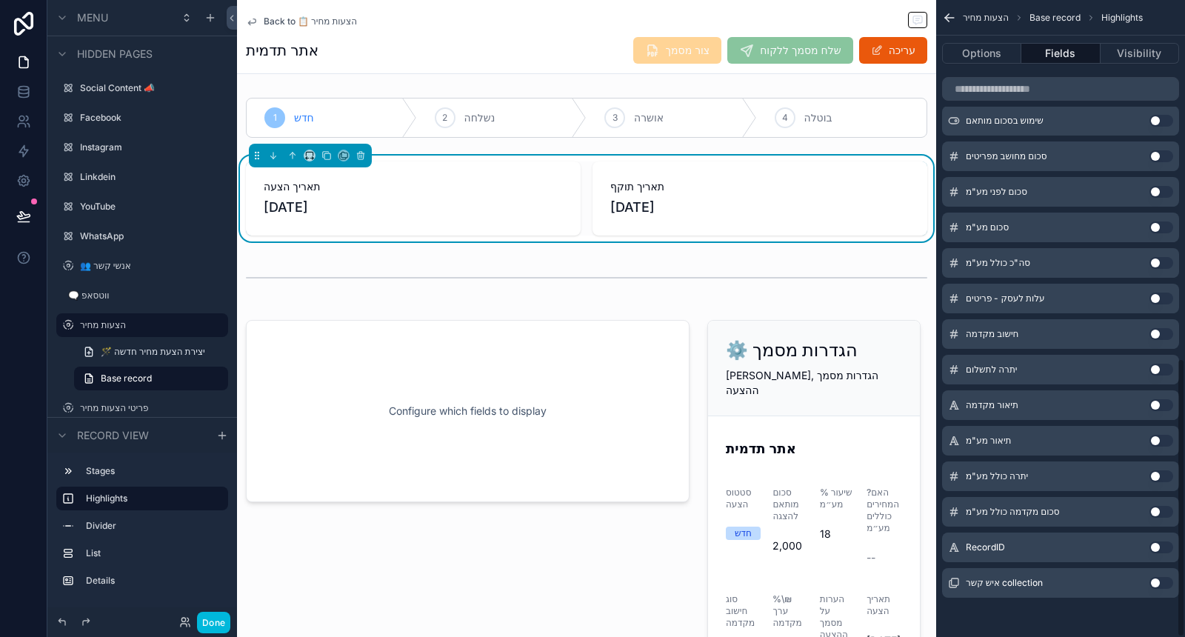
click at [1158, 512] on button "Use setting" at bounding box center [1162, 512] width 24 height 12
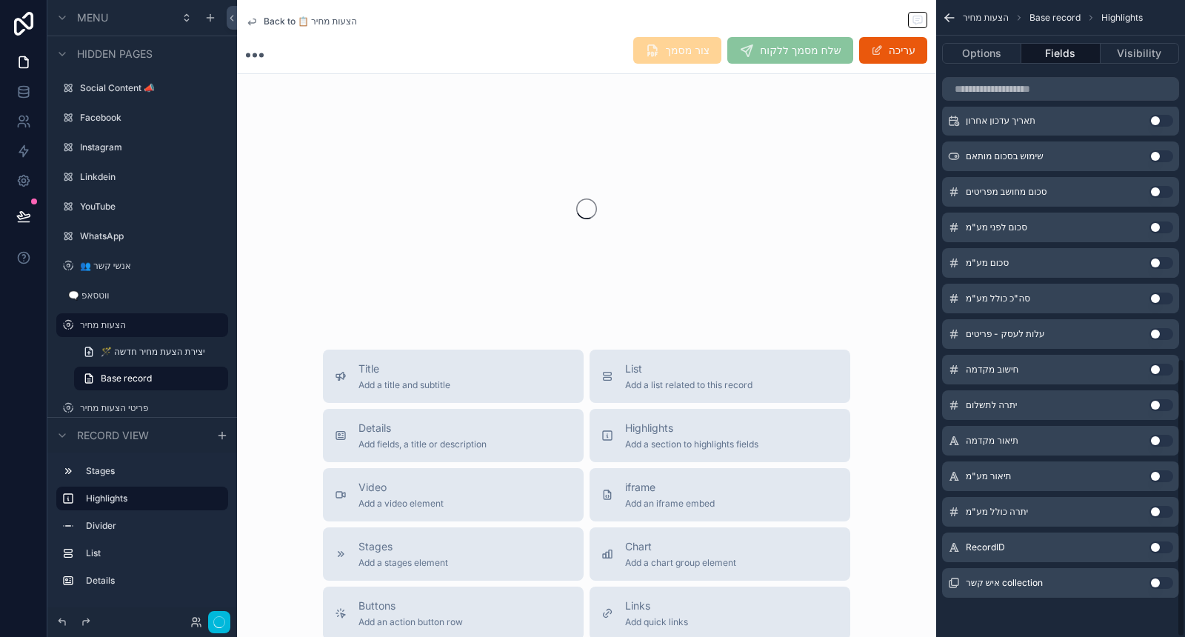
click at [1159, 516] on div "יתרה כולל מע"מ Use setting" at bounding box center [1060, 512] width 237 height 30
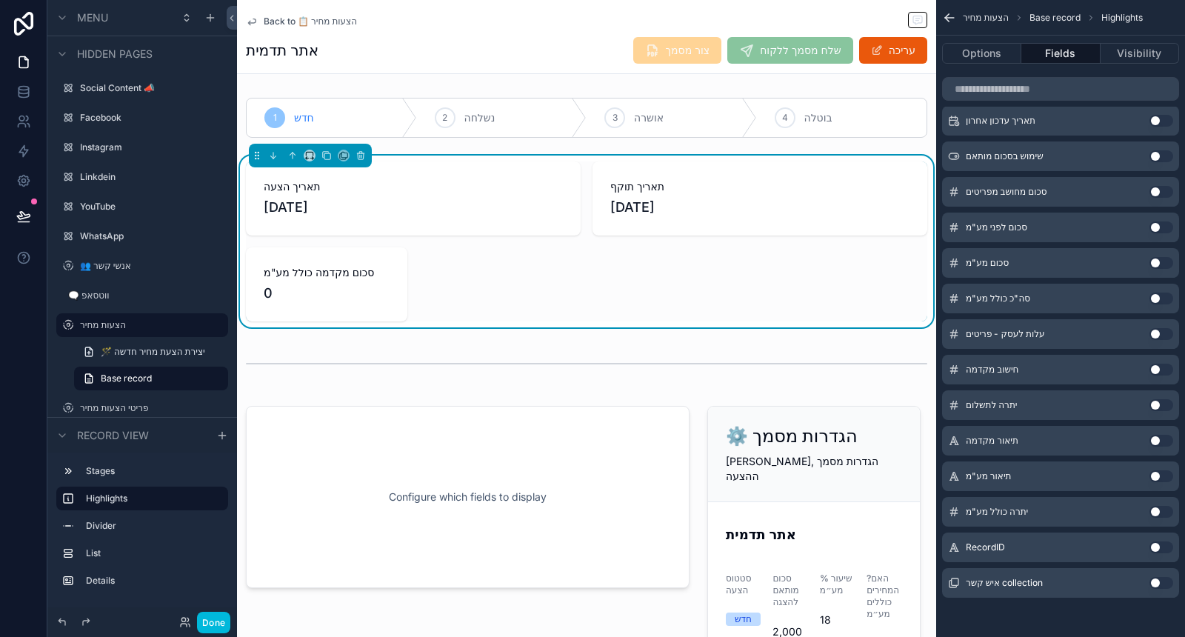
click at [1160, 510] on button "Use setting" at bounding box center [1162, 512] width 24 height 12
click at [1160, 509] on button "Use setting" at bounding box center [1162, 512] width 24 height 12
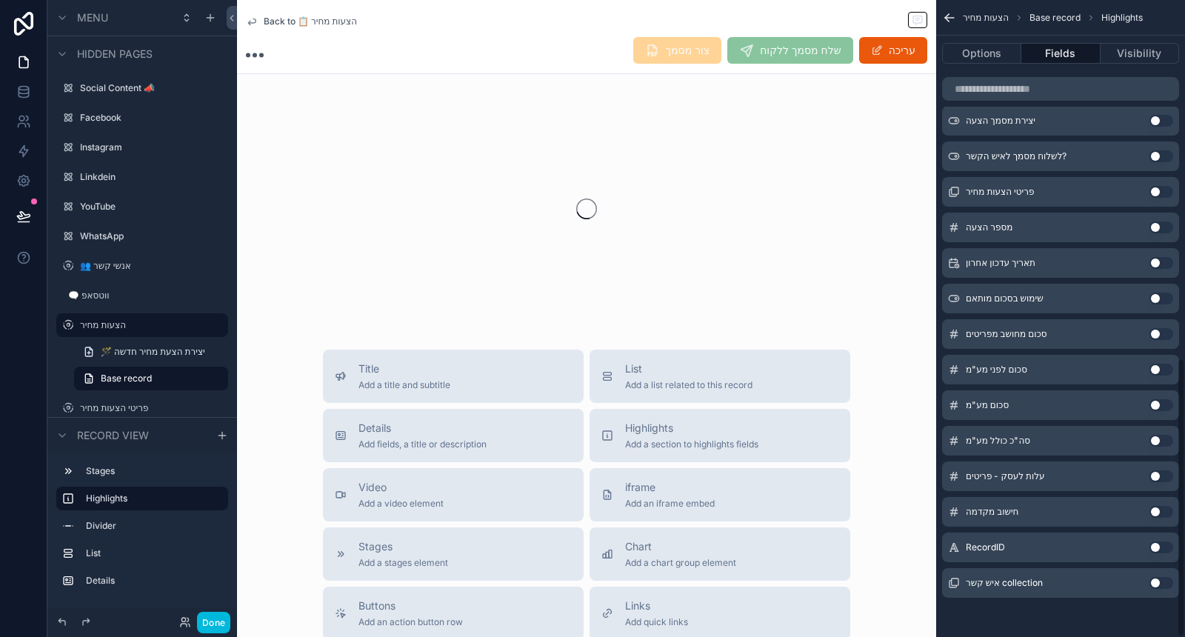
click at [1160, 509] on button "Use setting" at bounding box center [1162, 512] width 24 height 12
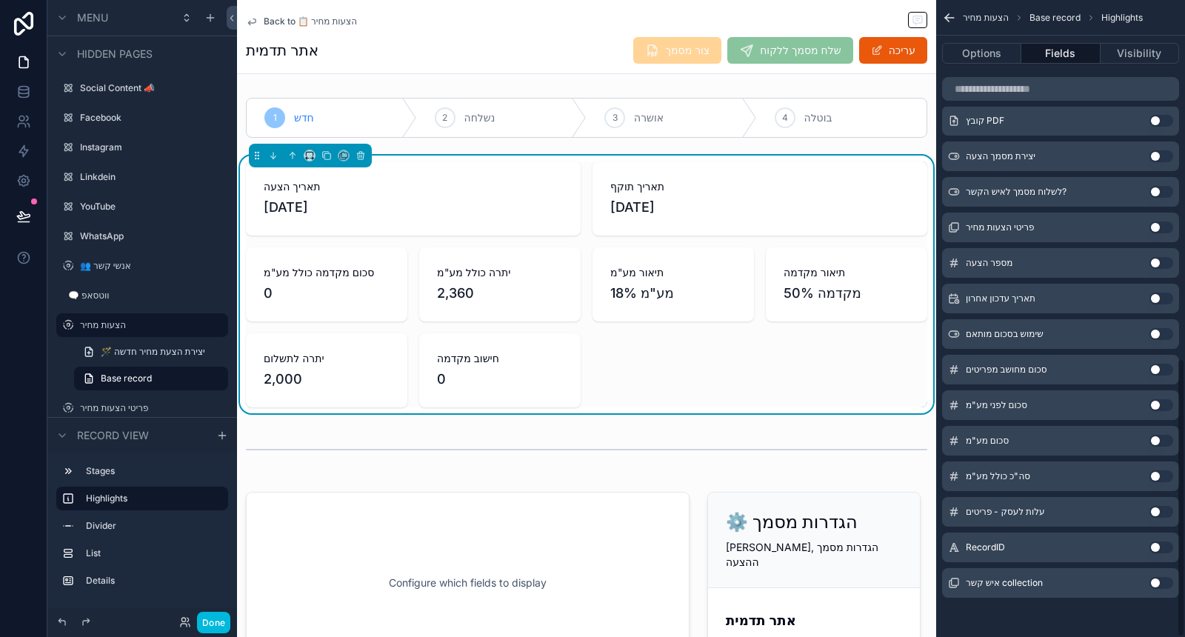
click at [1160, 509] on button "Use setting" at bounding box center [1162, 512] width 24 height 12
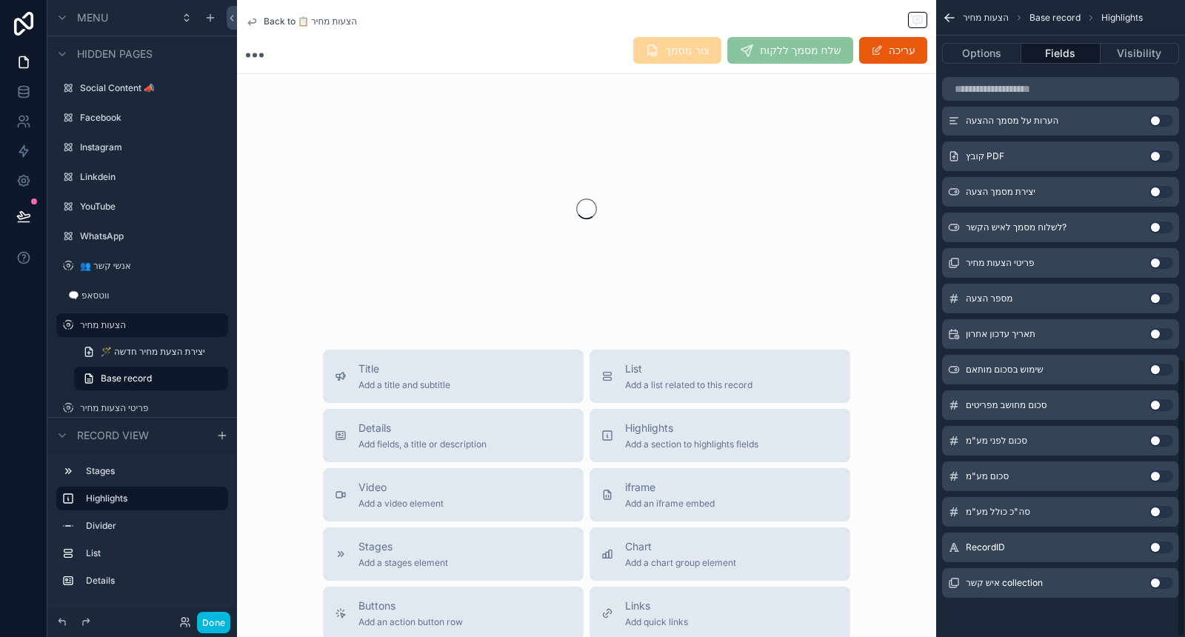
click at [1160, 509] on button "Use setting" at bounding box center [1162, 512] width 24 height 12
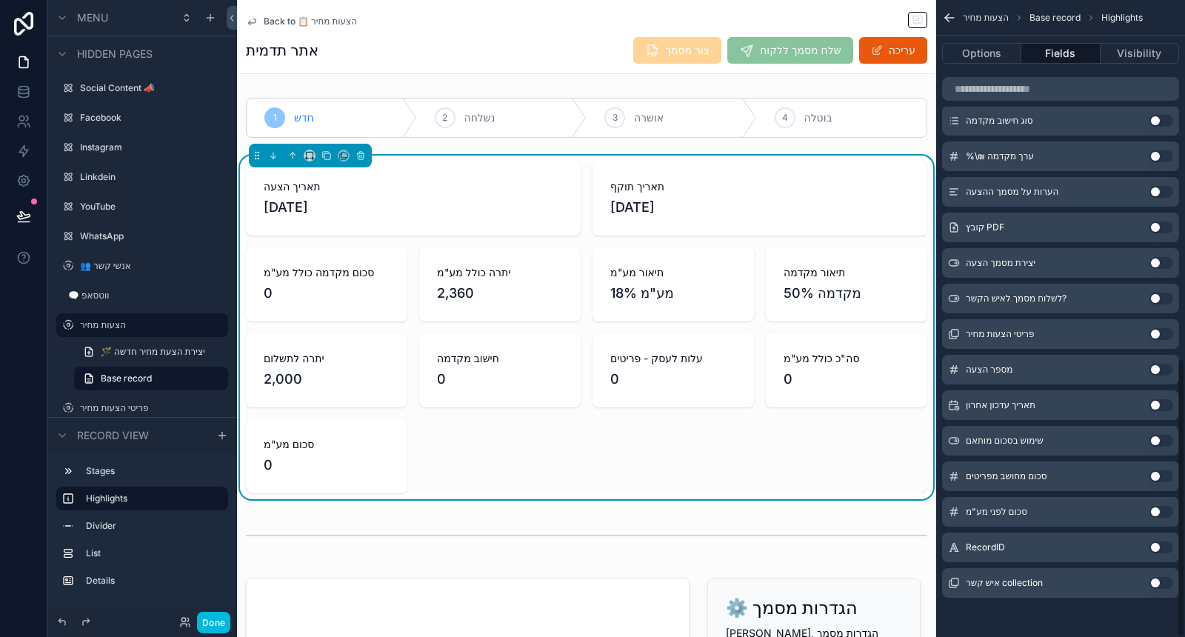
click at [1160, 509] on button "Use setting" at bounding box center [1162, 512] width 24 height 12
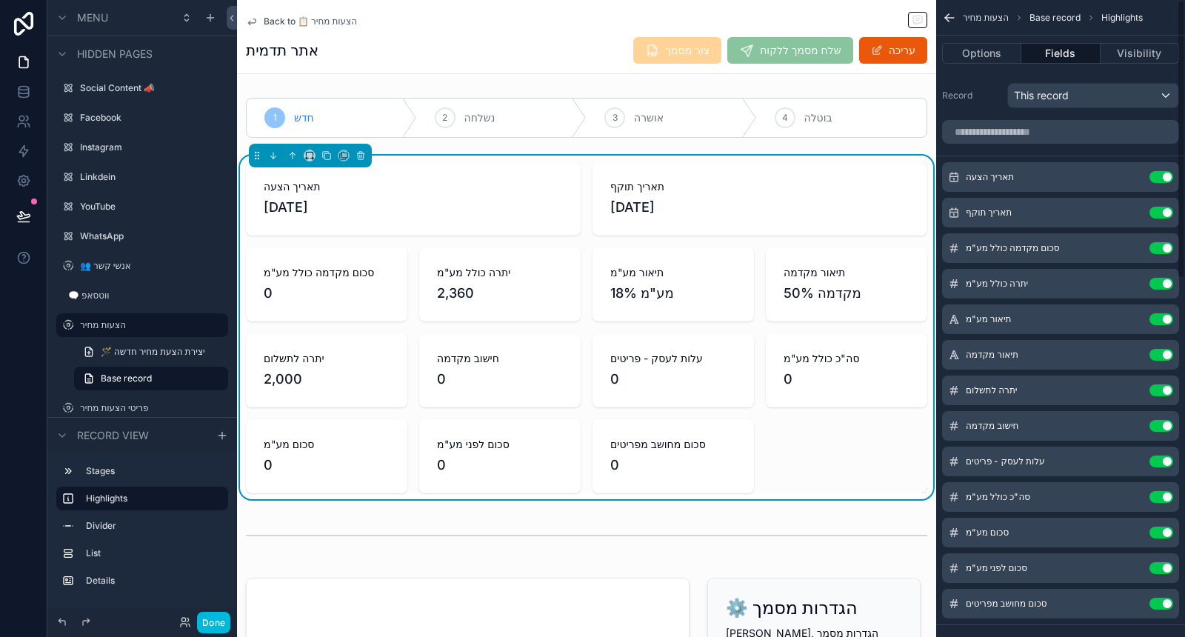
scroll to position [0, 0]
click at [1160, 323] on button "Use setting" at bounding box center [1162, 320] width 24 height 12
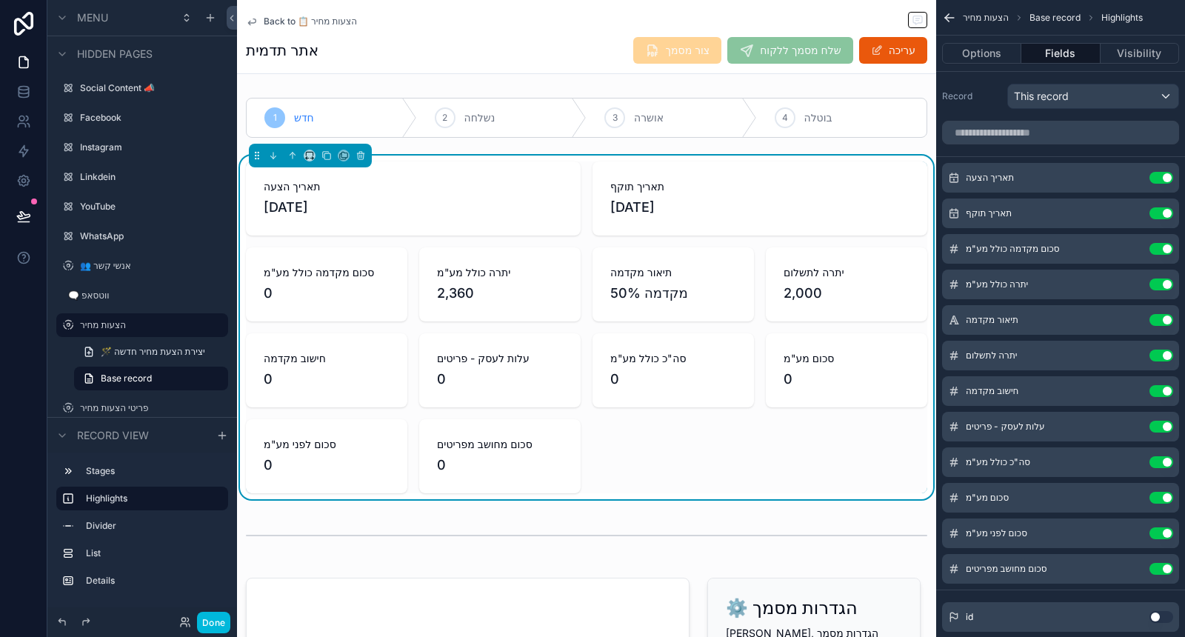
click at [1164, 427] on button "Use setting" at bounding box center [1162, 427] width 24 height 12
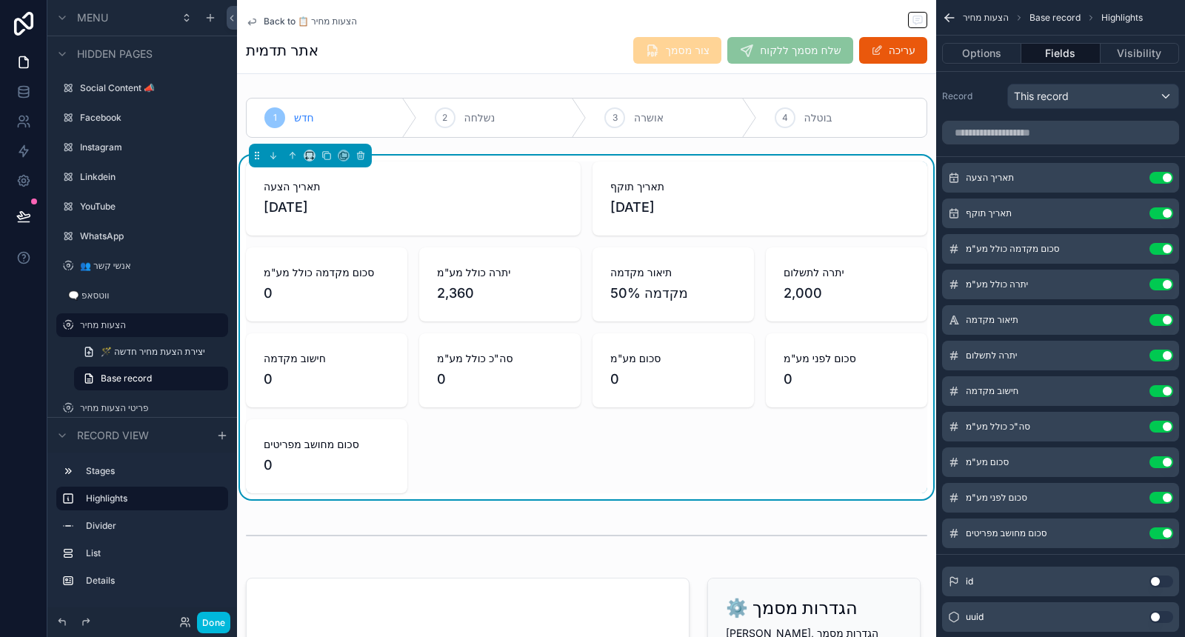
click at [1161, 538] on div "סכום מחושב מפריטים Use setting" at bounding box center [1060, 533] width 237 height 30
click at [1161, 516] on div "תאריך הצעה Use setting תאריך תוקף Use setting סכום מקדמה כולל מע"מ Use setting …" at bounding box center [1060, 355] width 249 height 385
click at [1158, 532] on button "Use setting" at bounding box center [1162, 533] width 24 height 12
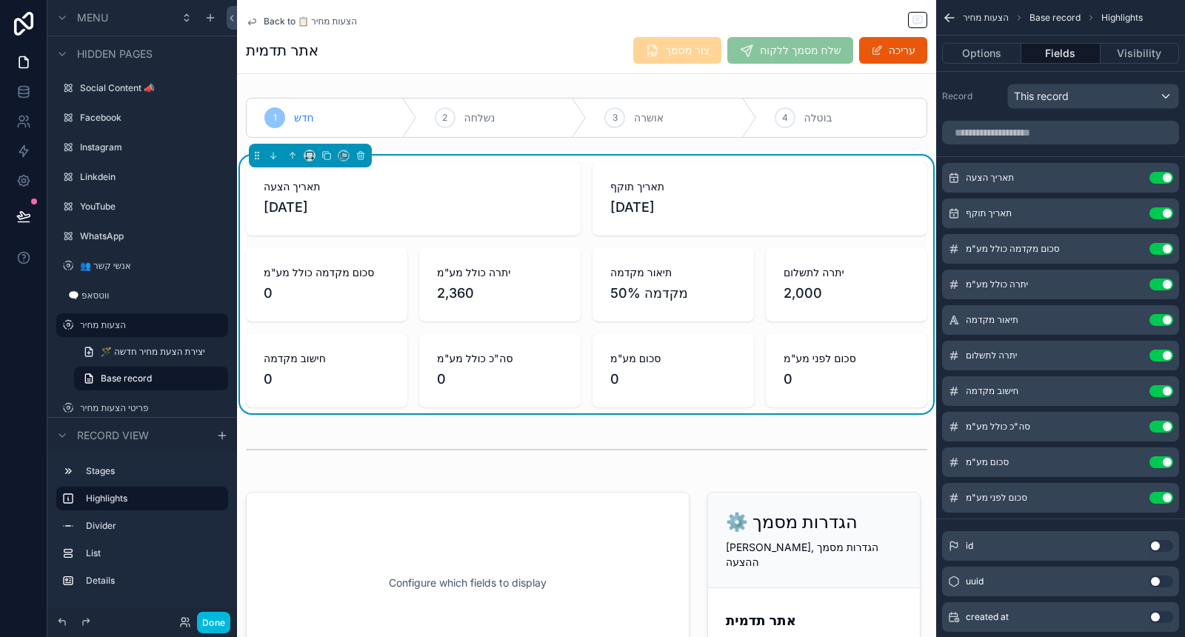
click at [1160, 478] on div "תאריך הצעה Use setting תאריך תוקף Use setting סכום מקדמה כולל מע"מ Use setting …" at bounding box center [1060, 338] width 249 height 350
click at [1163, 495] on button "Use setting" at bounding box center [1162, 498] width 24 height 12
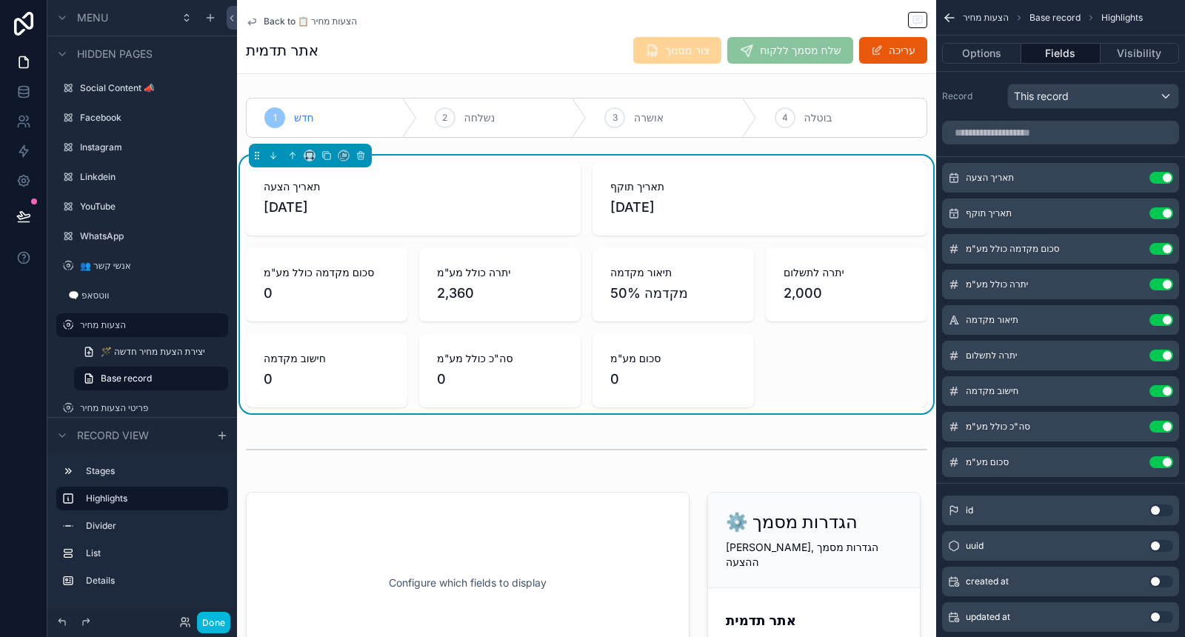
click at [1161, 319] on button "Use setting" at bounding box center [1162, 320] width 24 height 12
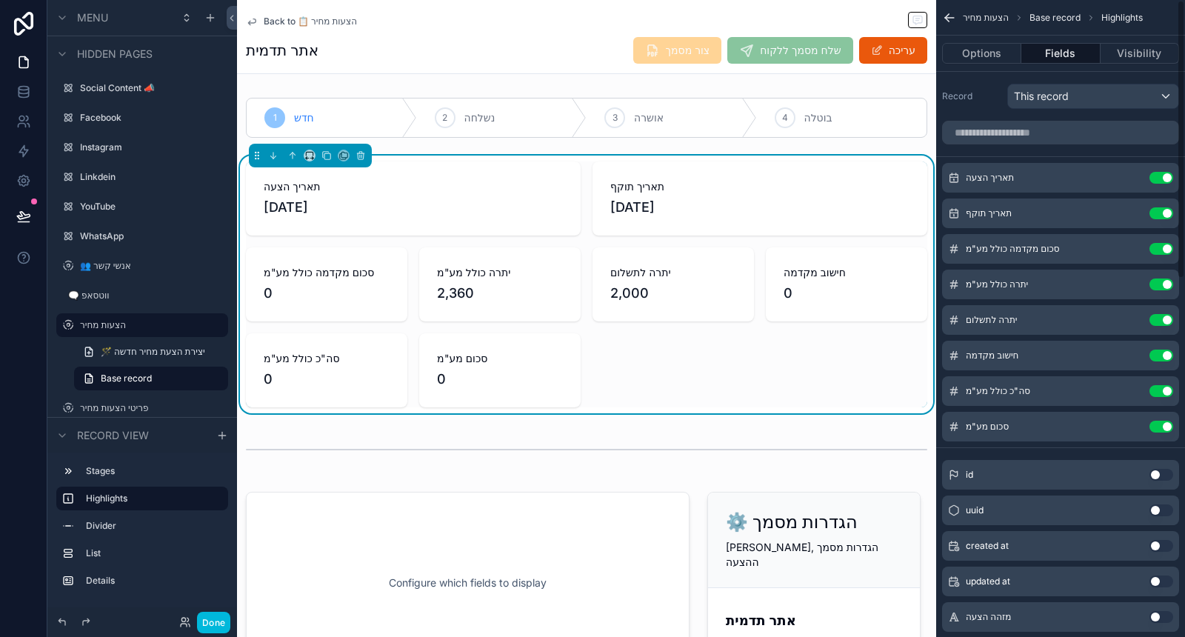
click at [1164, 283] on button "Use setting" at bounding box center [1162, 285] width 24 height 12
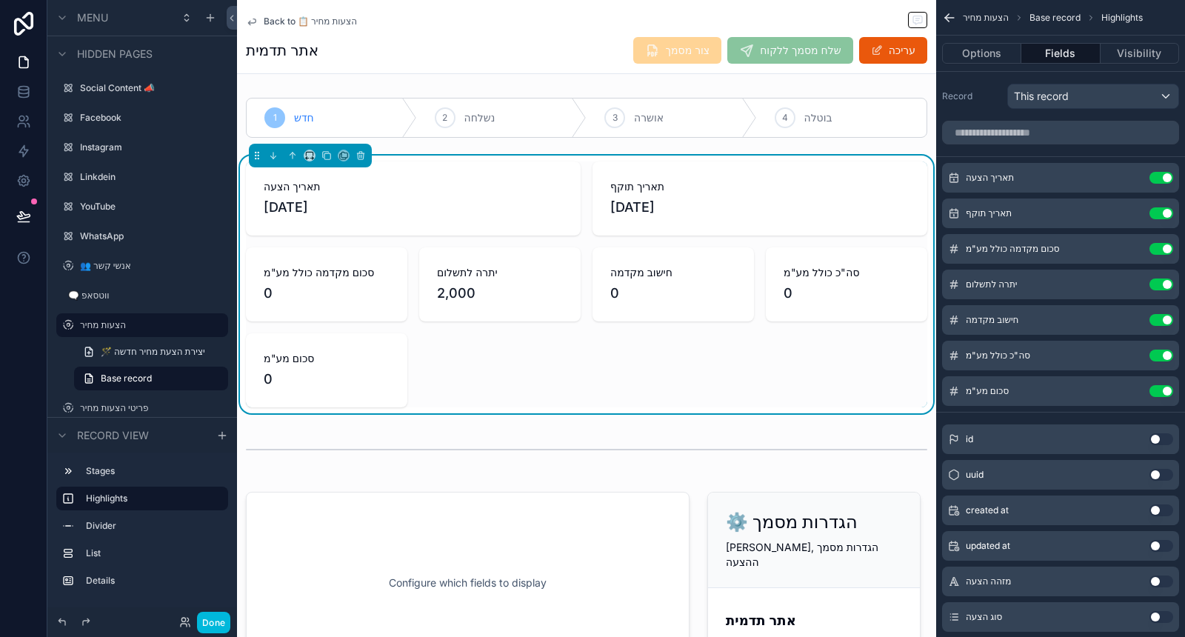
click at [1160, 243] on button "Use setting" at bounding box center [1162, 249] width 24 height 12
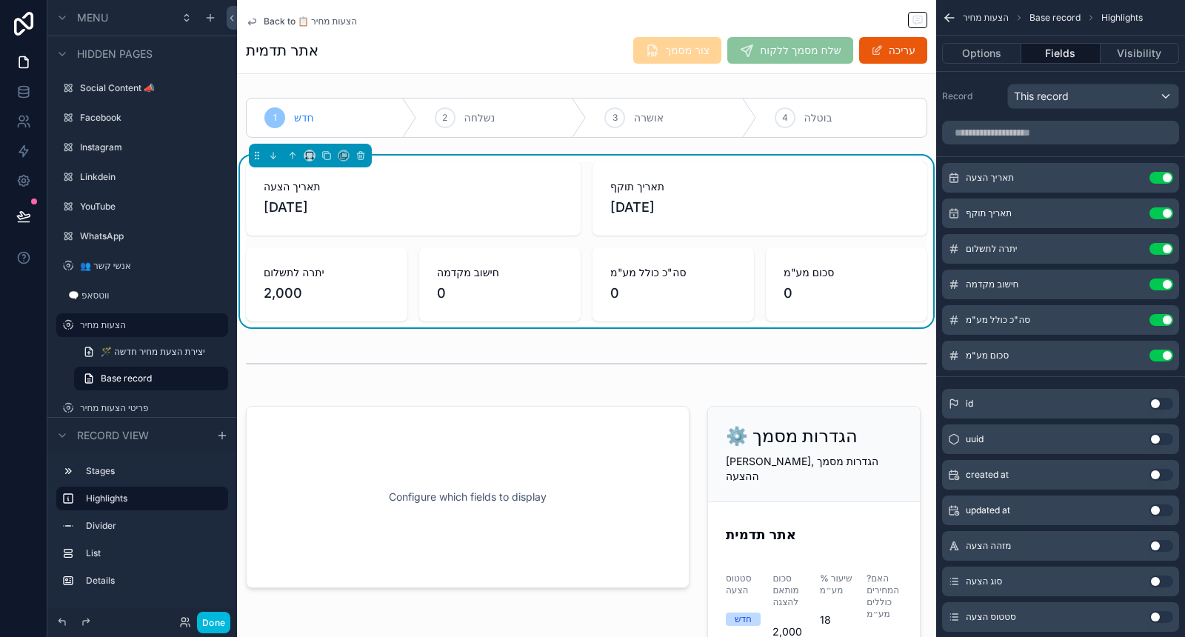
click at [1158, 282] on button "Use setting" at bounding box center [1162, 285] width 24 height 12
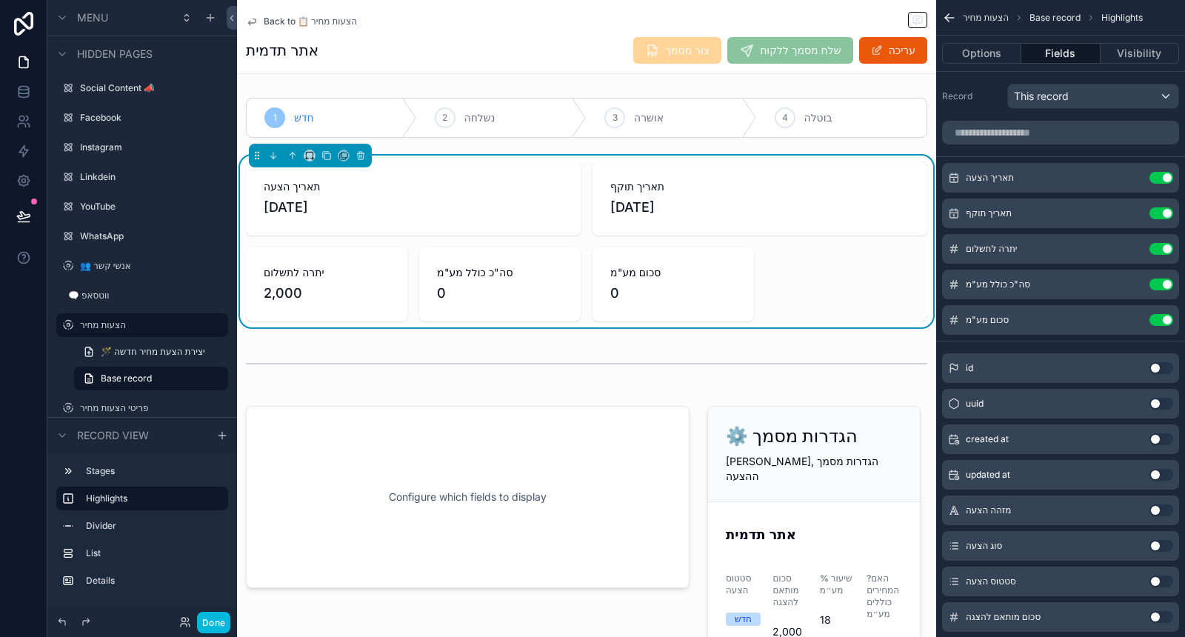
click at [0, 0] on button "scrollable content" at bounding box center [0, 0] width 0 height 0
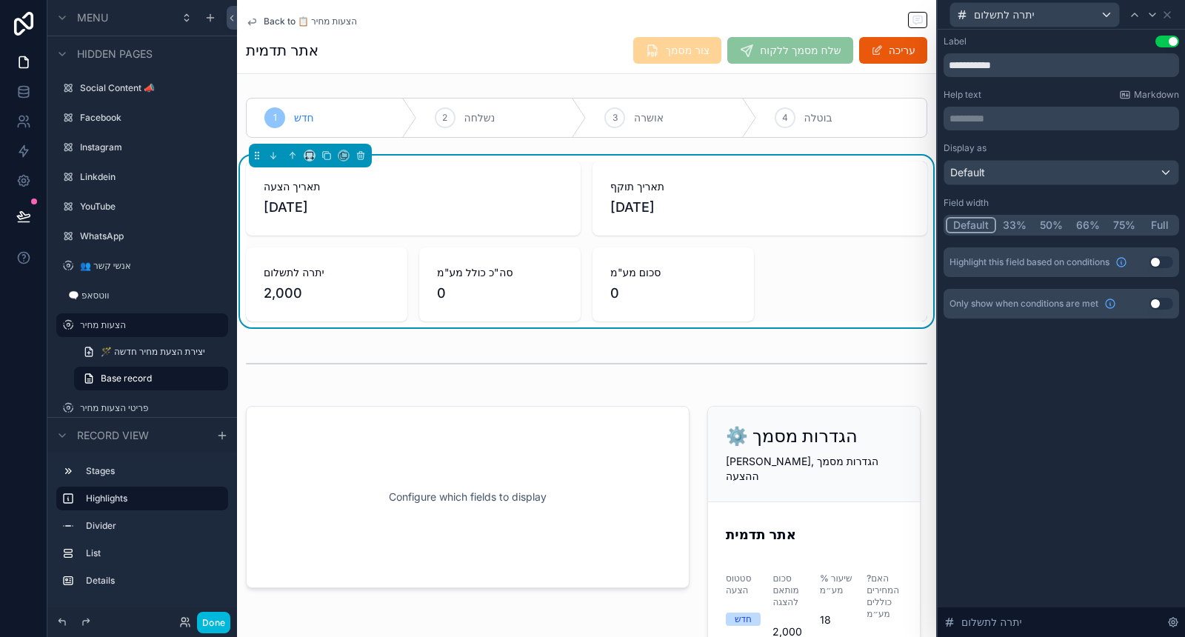
click at [1004, 222] on button "33%" at bounding box center [1014, 225] width 37 height 16
click at [1154, 16] on icon at bounding box center [1153, 15] width 12 height 12
click at [1019, 227] on button "33%" at bounding box center [1014, 225] width 37 height 16
click at [1153, 24] on div "סה"כ כולל מע"מ" at bounding box center [1056, 14] width 212 height 25
click at [1153, 19] on icon at bounding box center [1153, 15] width 12 height 12
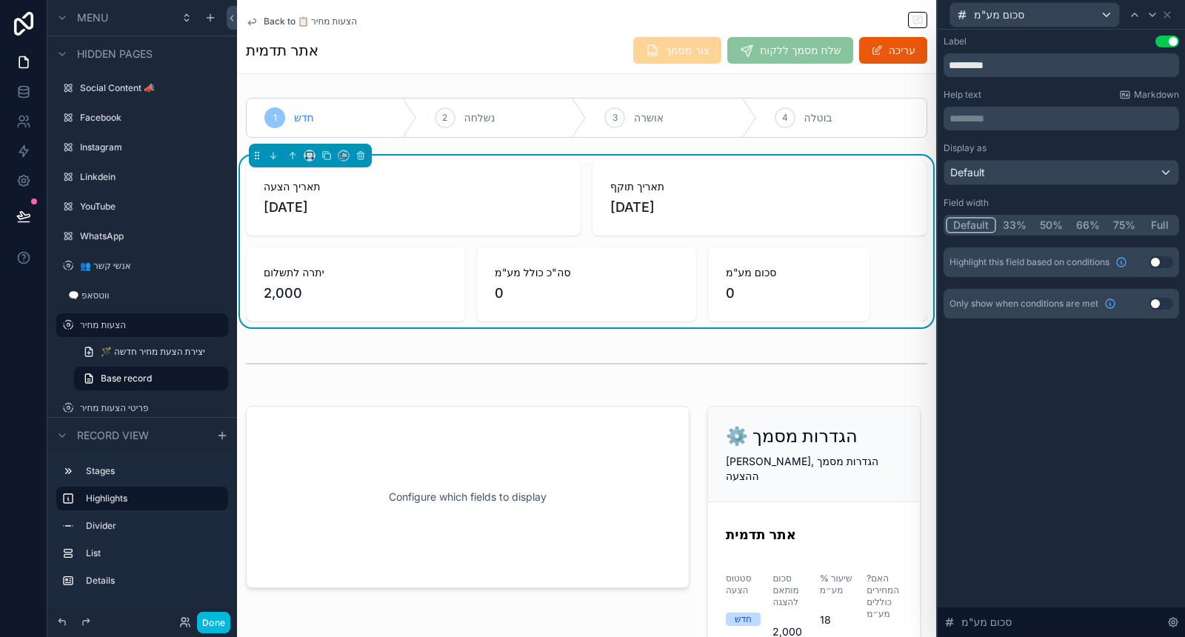
click at [1024, 219] on button "33%" at bounding box center [1014, 225] width 37 height 16
click at [1170, 256] on button "Use setting" at bounding box center [1162, 262] width 24 height 12
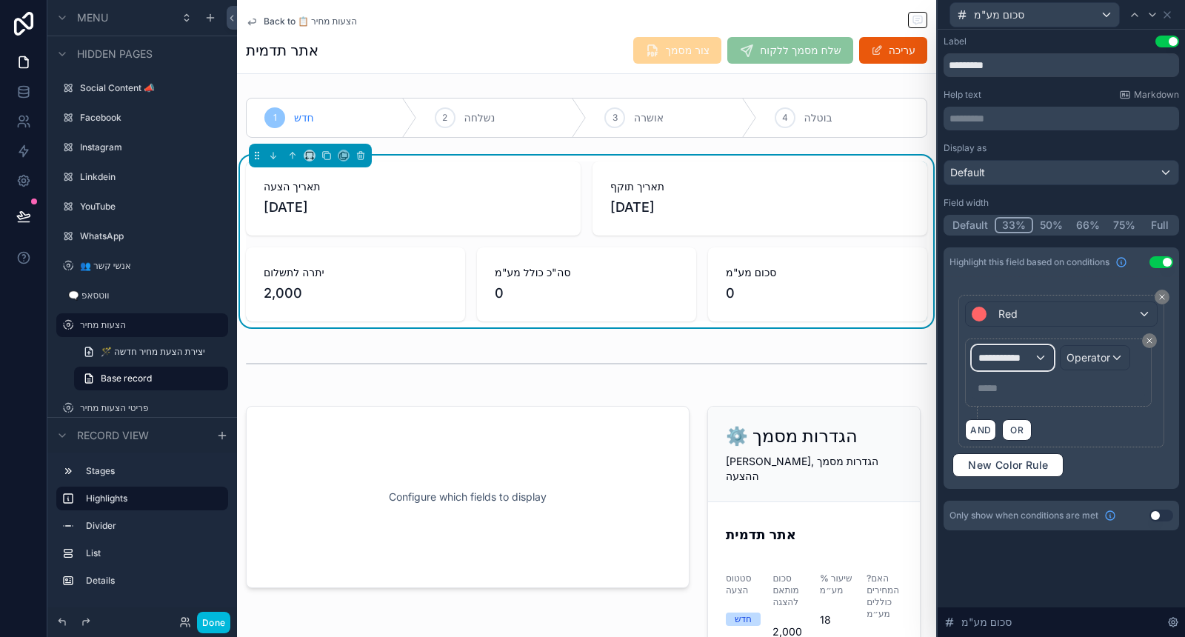
click at [1017, 353] on span "**********" at bounding box center [1005, 357] width 55 height 15
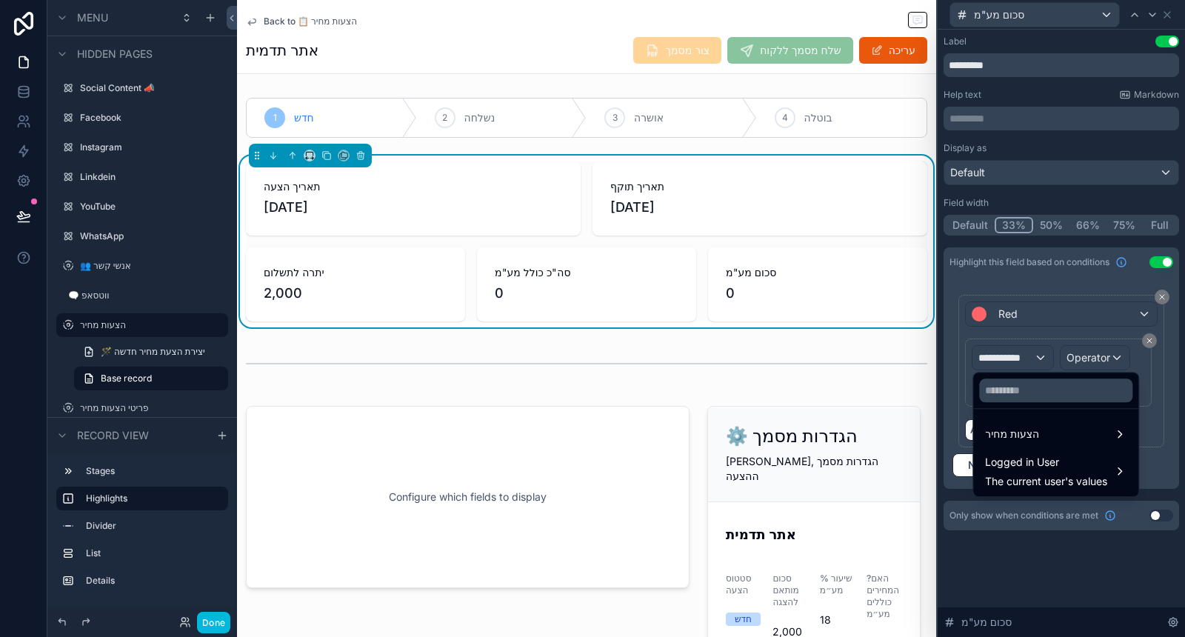
click at [1024, 436] on span "הצעות מחיר" at bounding box center [1012, 434] width 54 height 18
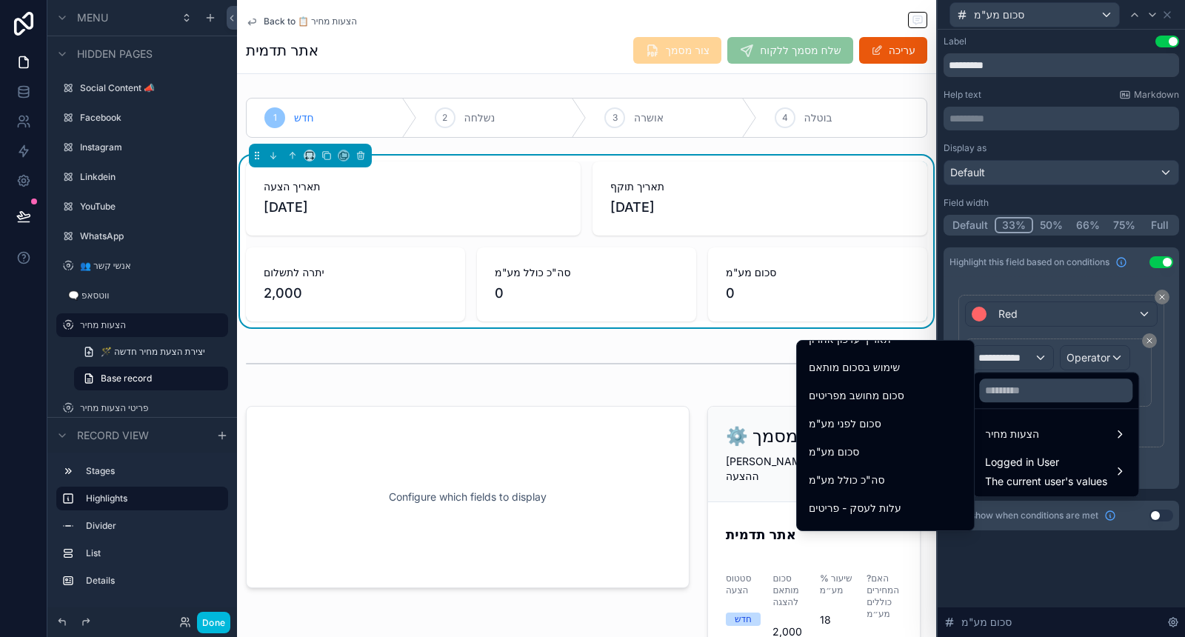
scroll to position [658, 0]
click at [904, 376] on div "סכום מע"מ" at bounding box center [885, 375] width 153 height 18
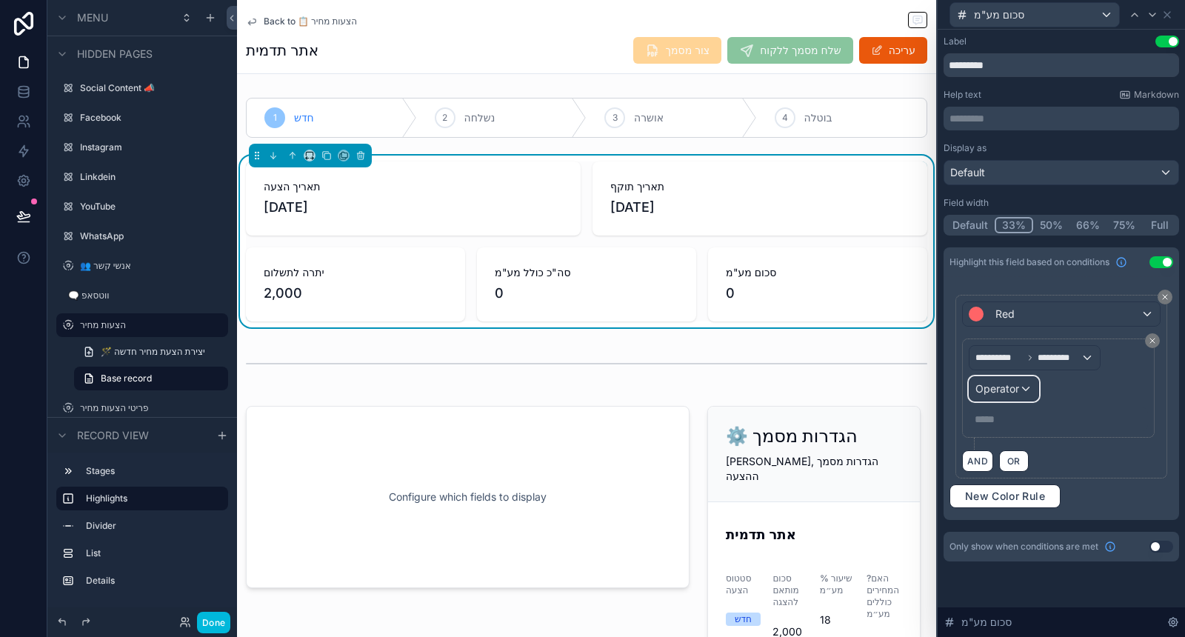
click at [1001, 387] on span "Operator" at bounding box center [998, 388] width 44 height 13
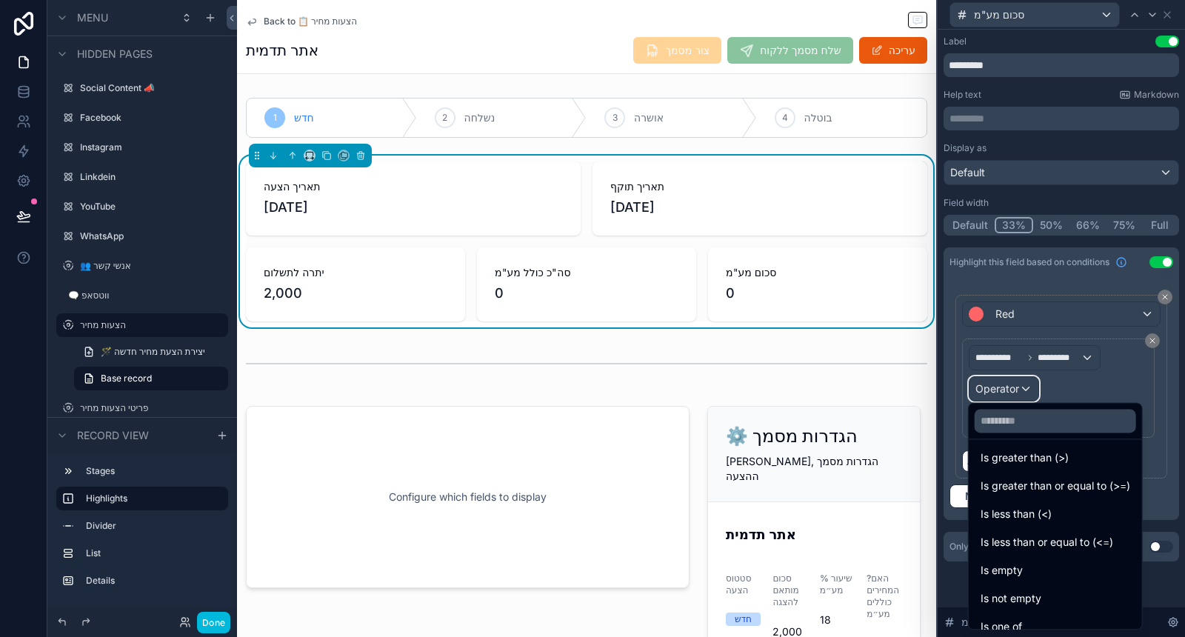
scroll to position [104, 0]
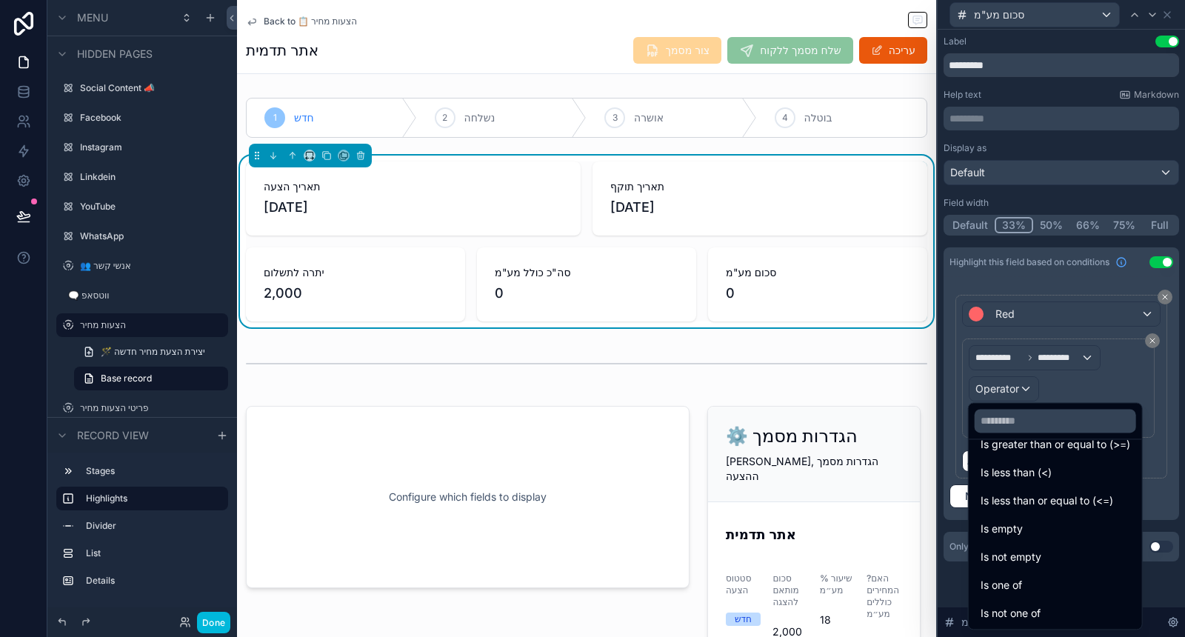
click at [1043, 559] on div "Is not empty" at bounding box center [1056, 557] width 150 height 18
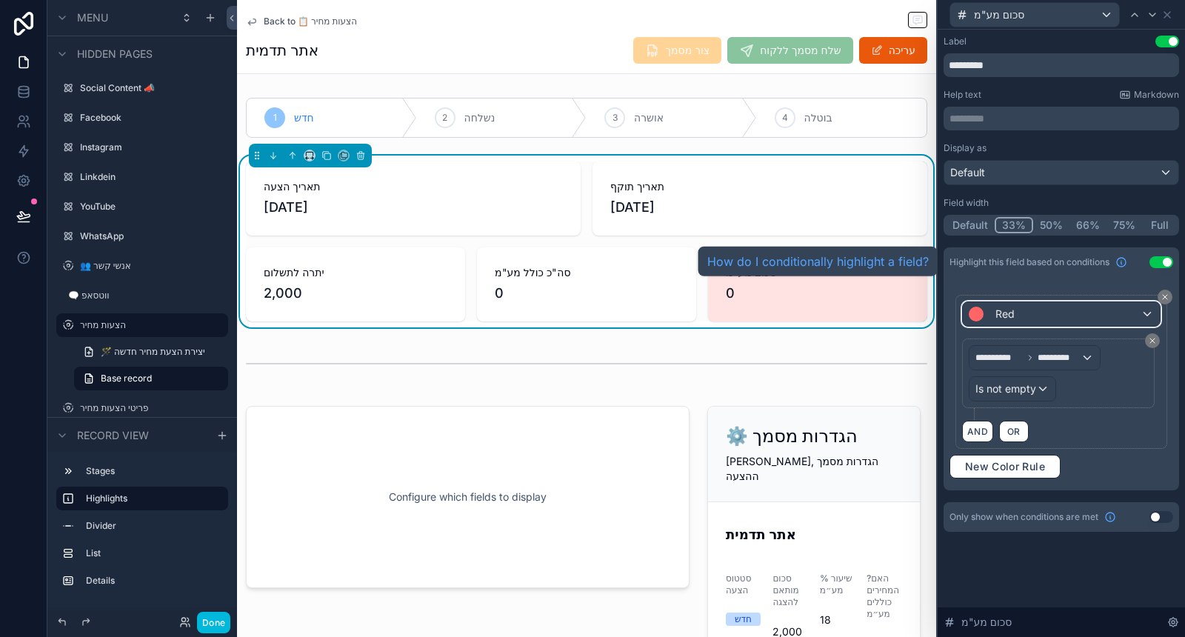
click at [1052, 307] on div "Red" at bounding box center [1061, 314] width 197 height 24
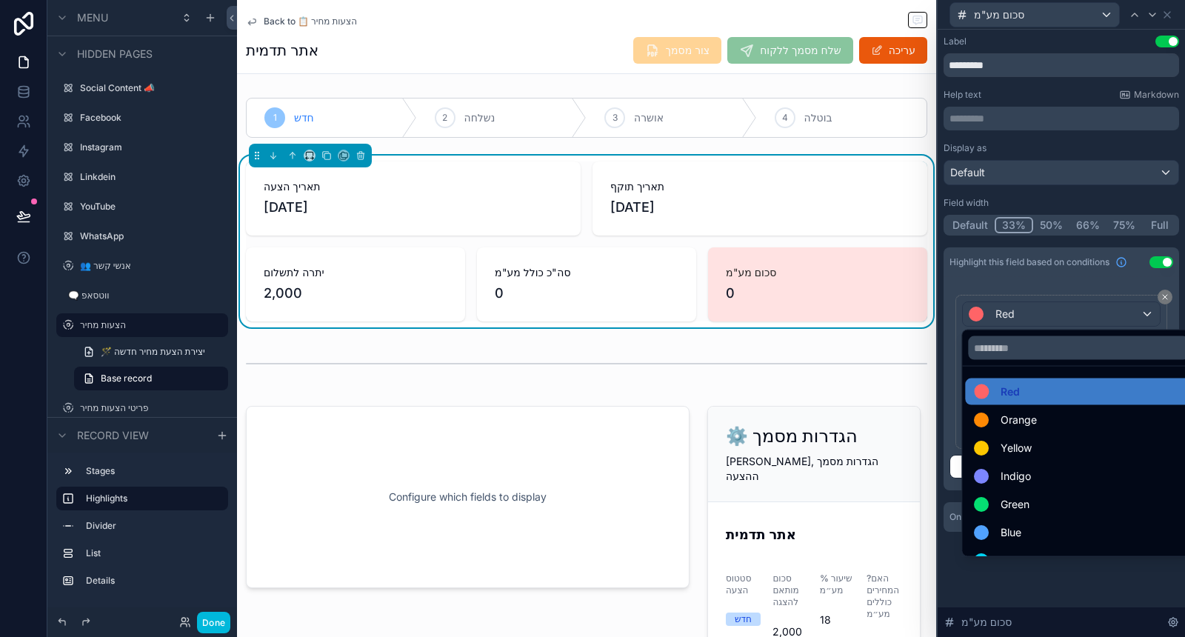
click at [1057, 413] on div "Orange" at bounding box center [1078, 420] width 209 height 18
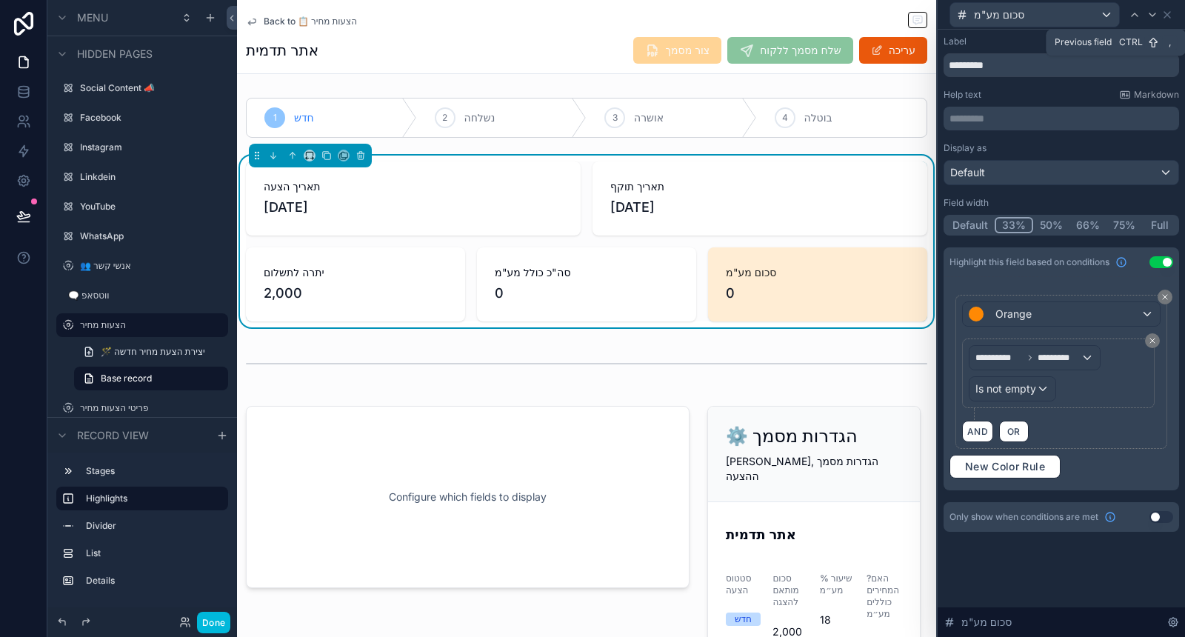
click at [1133, 15] on icon at bounding box center [1135, 15] width 12 height 12
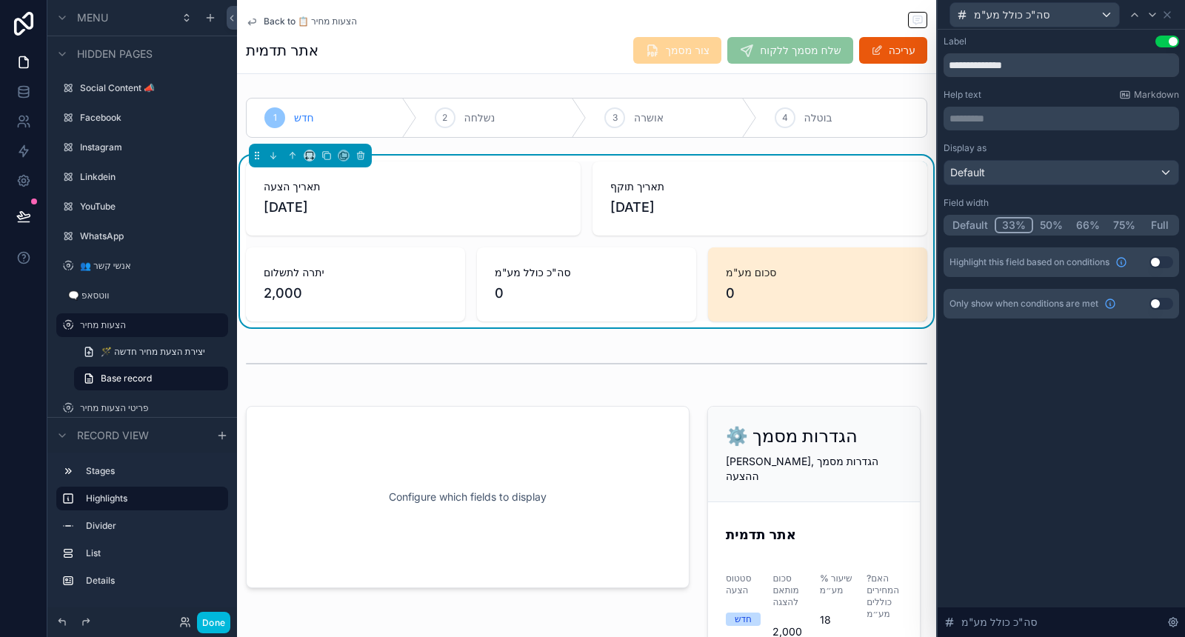
click at [1160, 264] on button "Use setting" at bounding box center [1162, 262] width 24 height 12
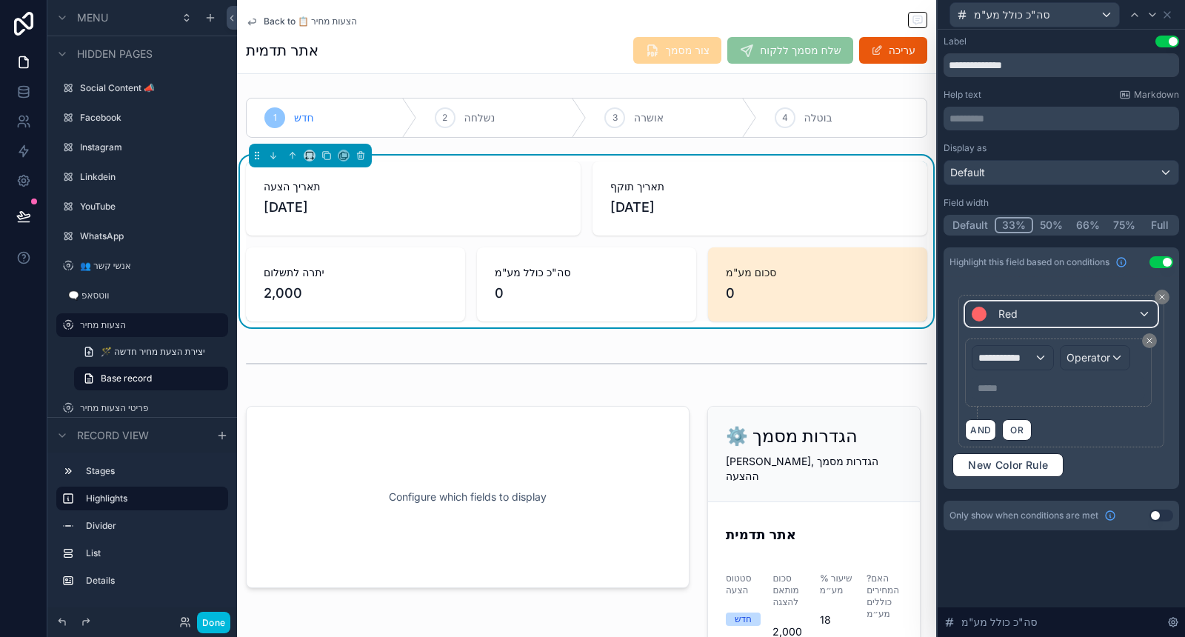
click at [1070, 309] on div "Red" at bounding box center [1061, 314] width 190 height 24
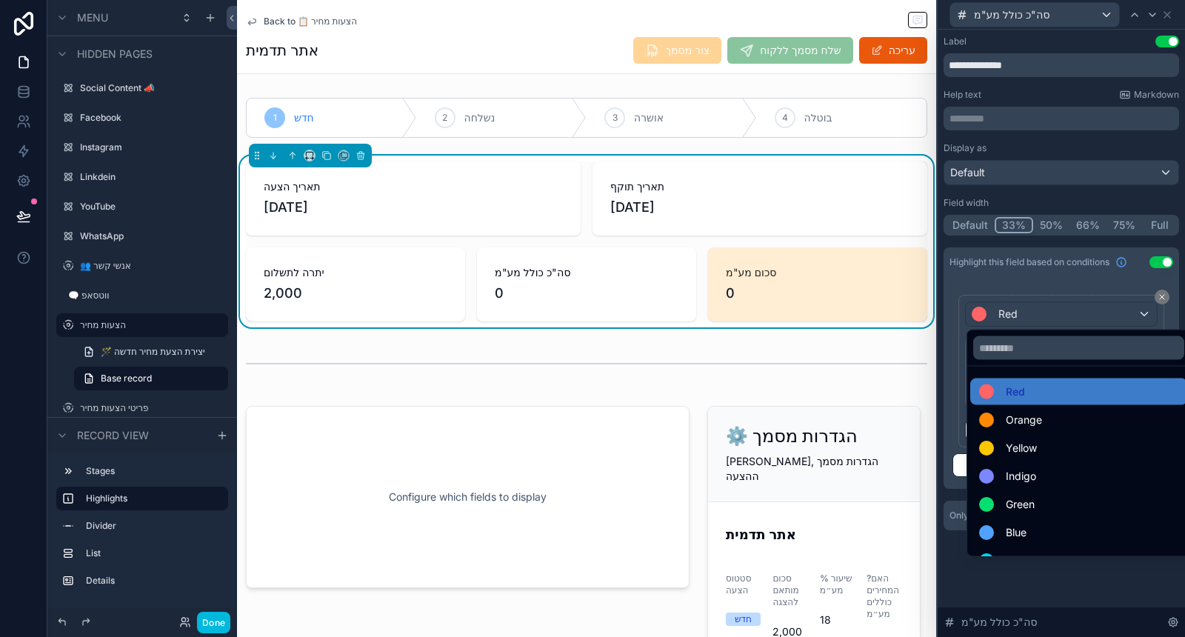
click at [1041, 496] on div "Green" at bounding box center [1078, 505] width 199 height 18
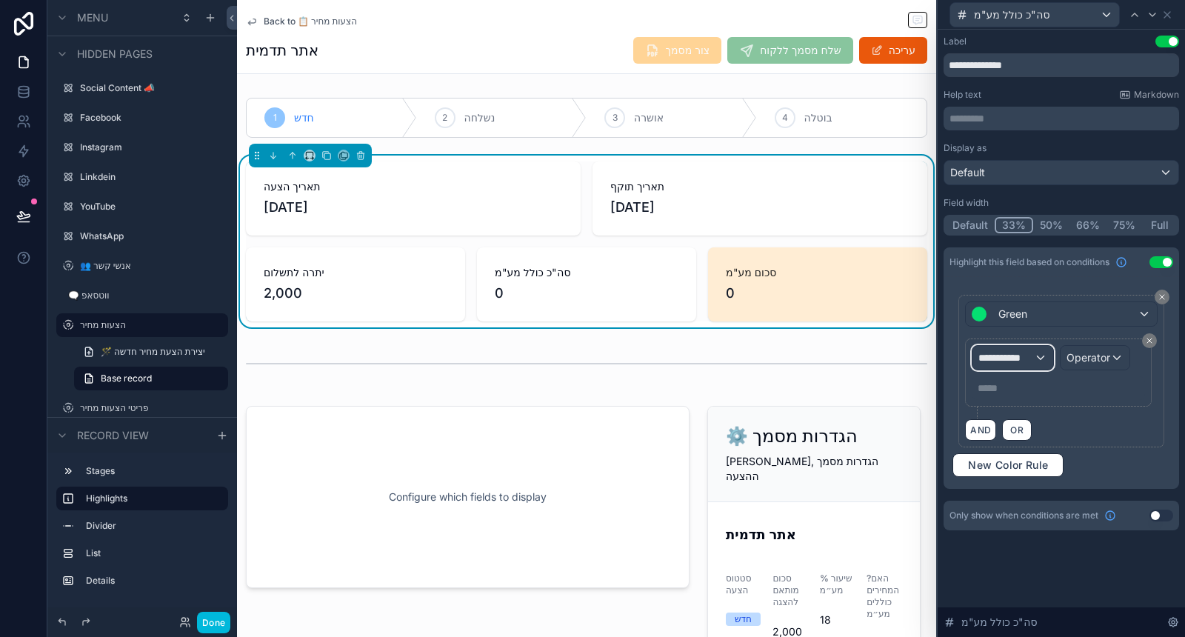
click at [1036, 356] on div "**********" at bounding box center [1013, 358] width 80 height 24
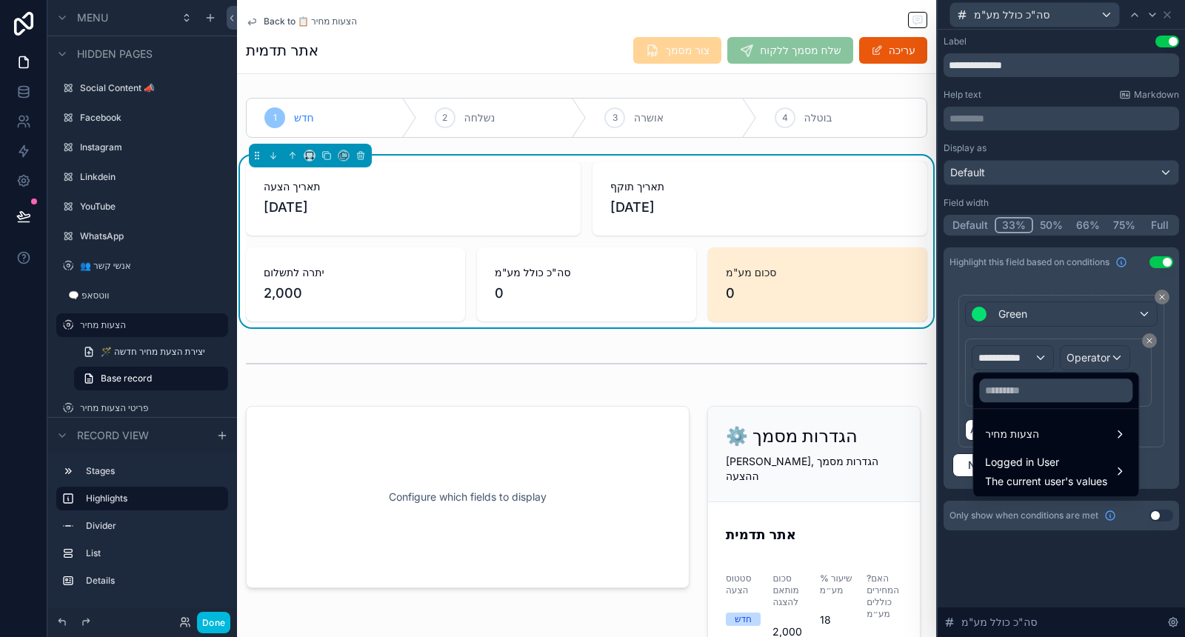
click at [1024, 445] on div "הצעות מחיר" at bounding box center [1055, 434] width 159 height 27
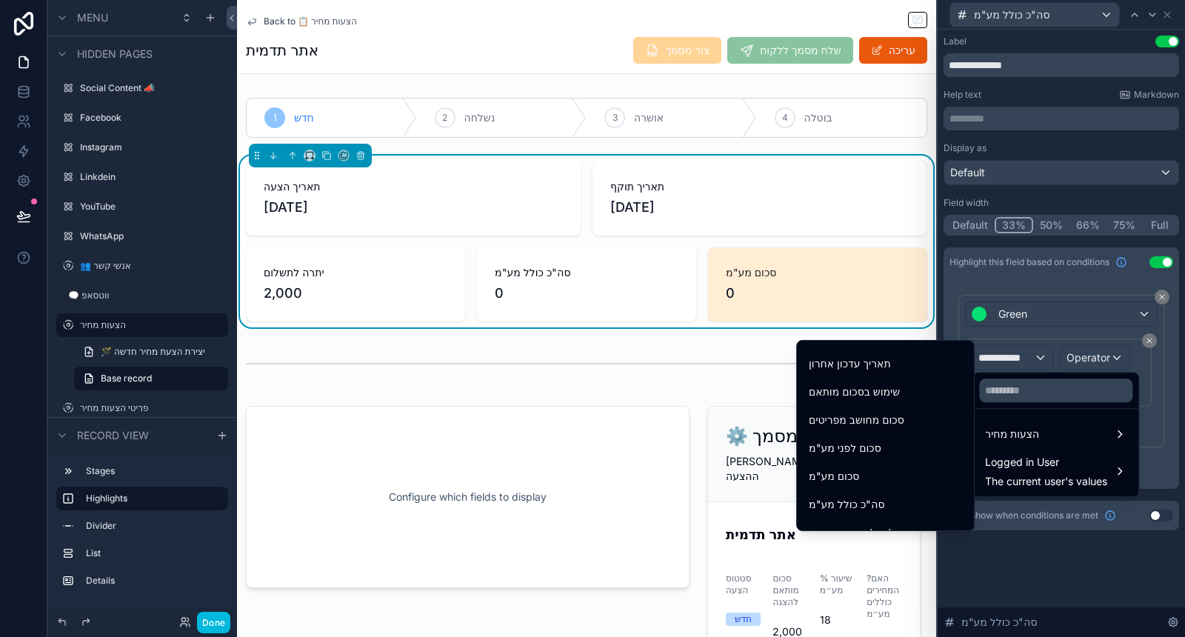
scroll to position [576, 0]
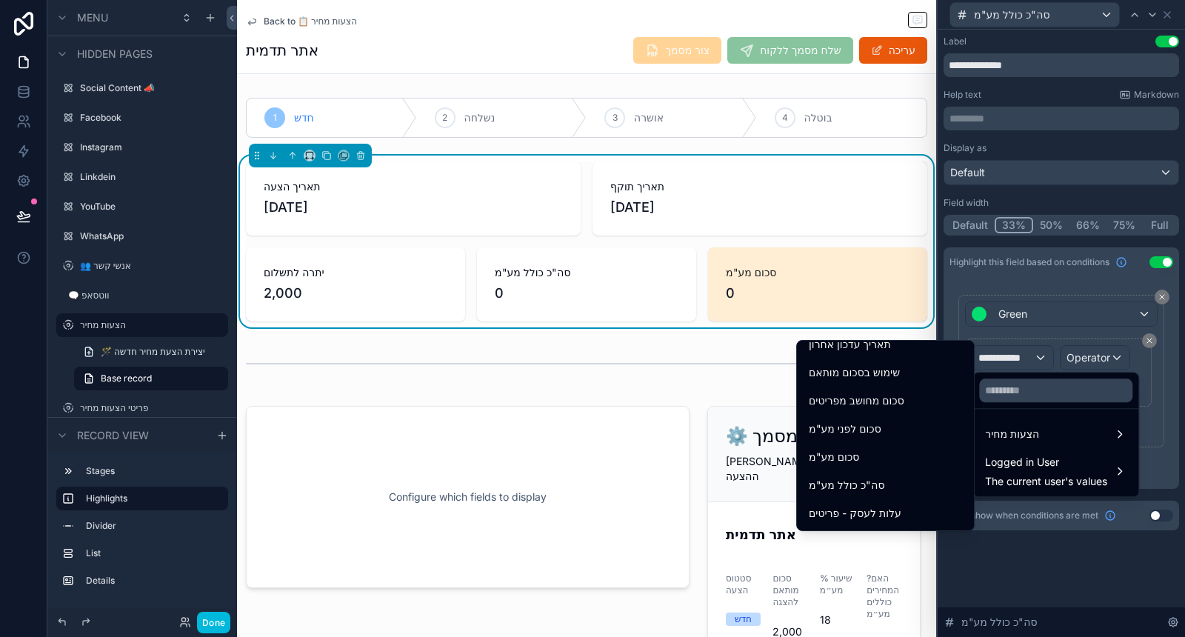
click at [884, 479] on div "סה"כ כולל מע"מ" at bounding box center [885, 485] width 153 height 18
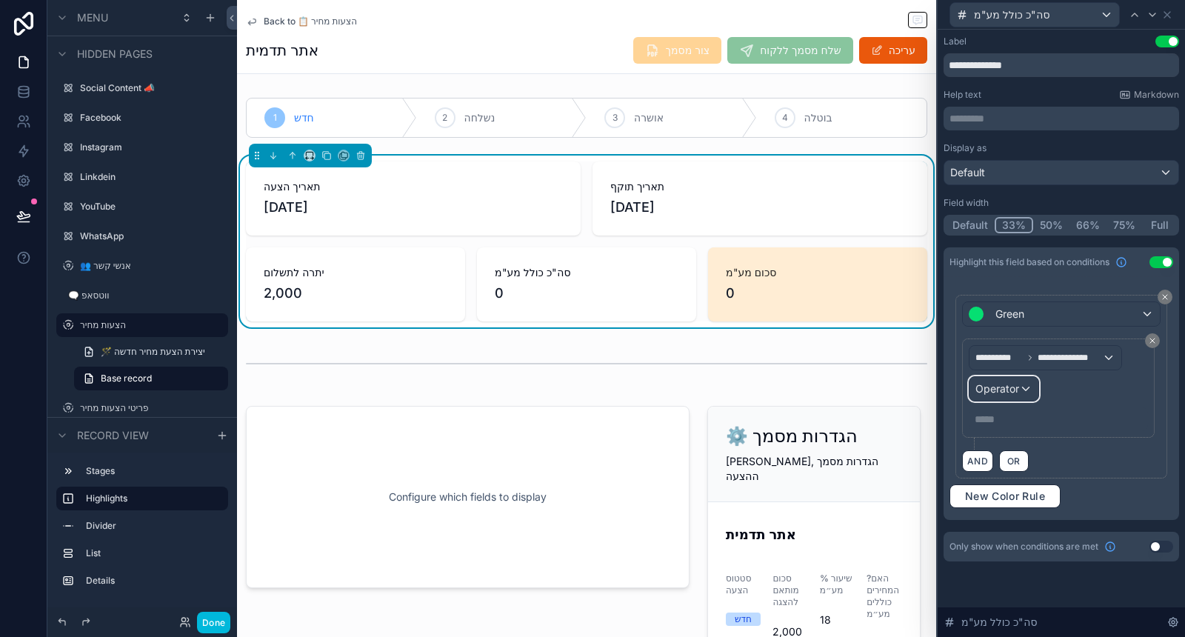
click at [1009, 390] on span "Operator" at bounding box center [998, 388] width 44 height 13
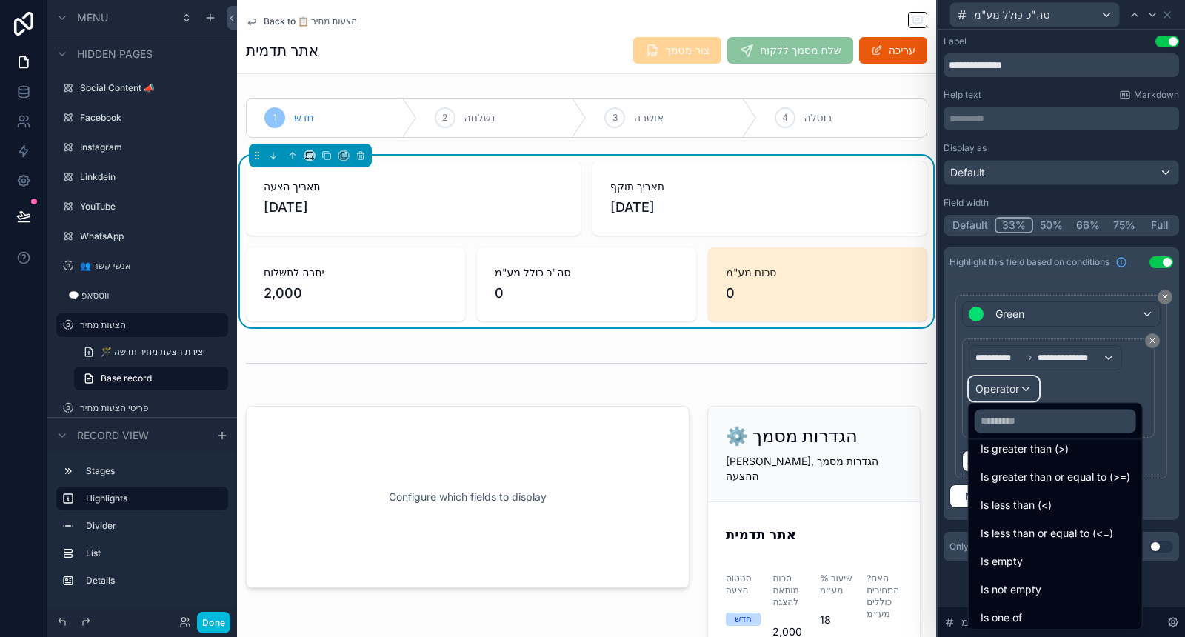
scroll to position [104, 0]
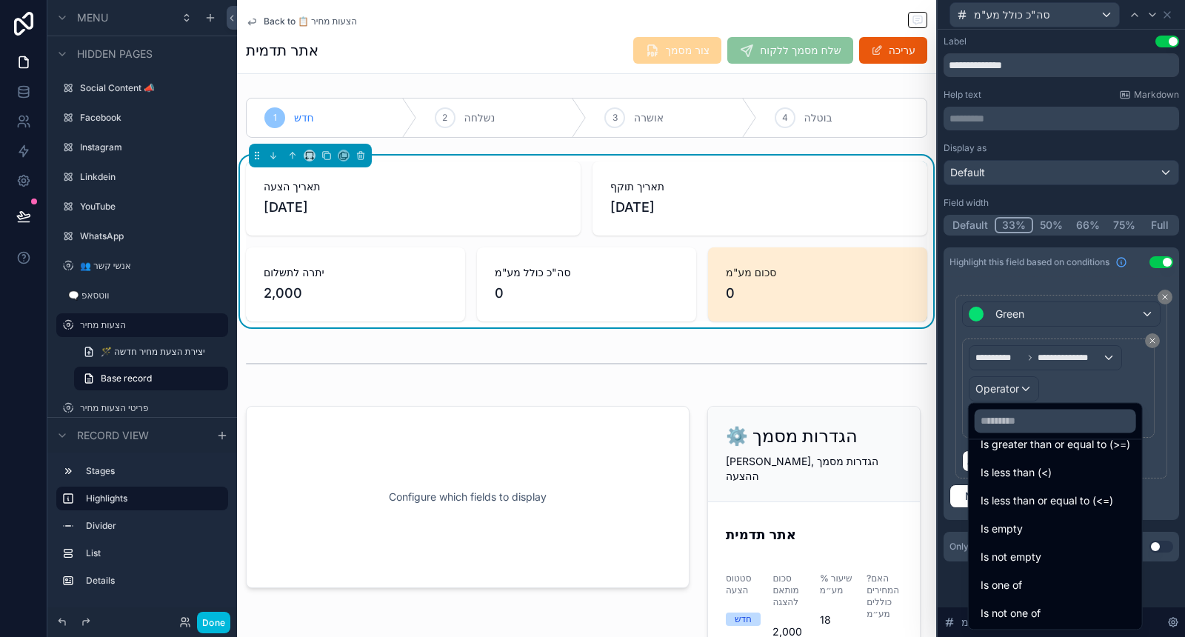
click at [1022, 613] on span "Is not one of" at bounding box center [1011, 613] width 60 height 18
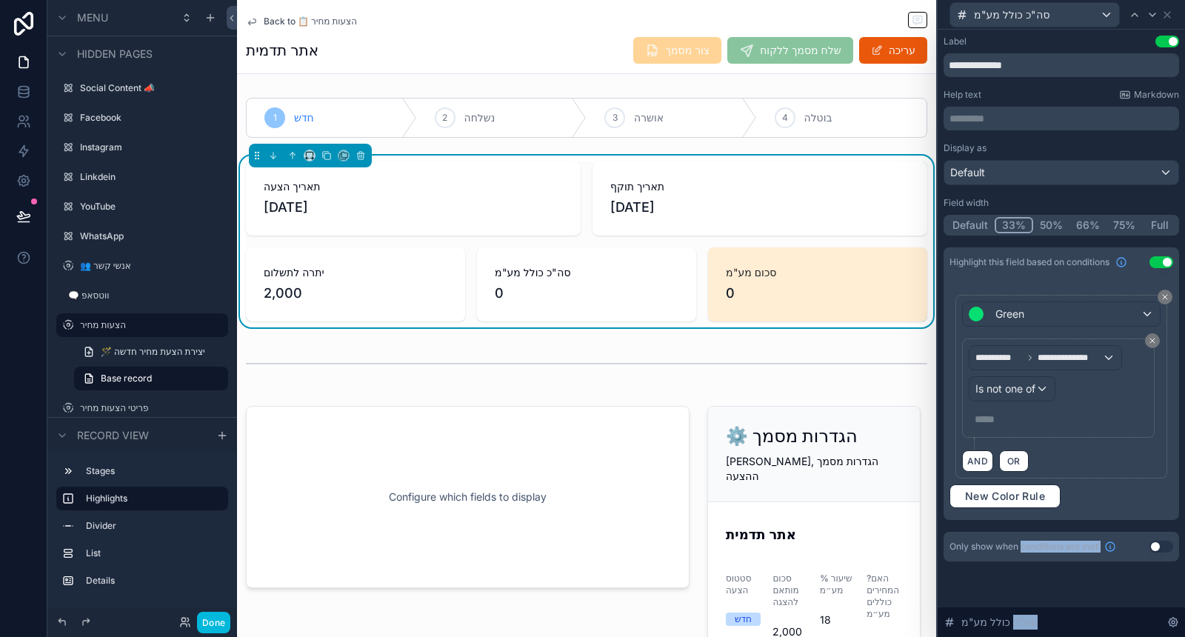
drag, startPoint x: 1022, startPoint y: 613, endPoint x: 1033, endPoint y: 570, distance: 44.4
click at [1033, 570] on div "**********" at bounding box center [1061, 313] width 247 height 567
click at [1020, 381] on span "Is not one of" at bounding box center [1006, 388] width 60 height 15
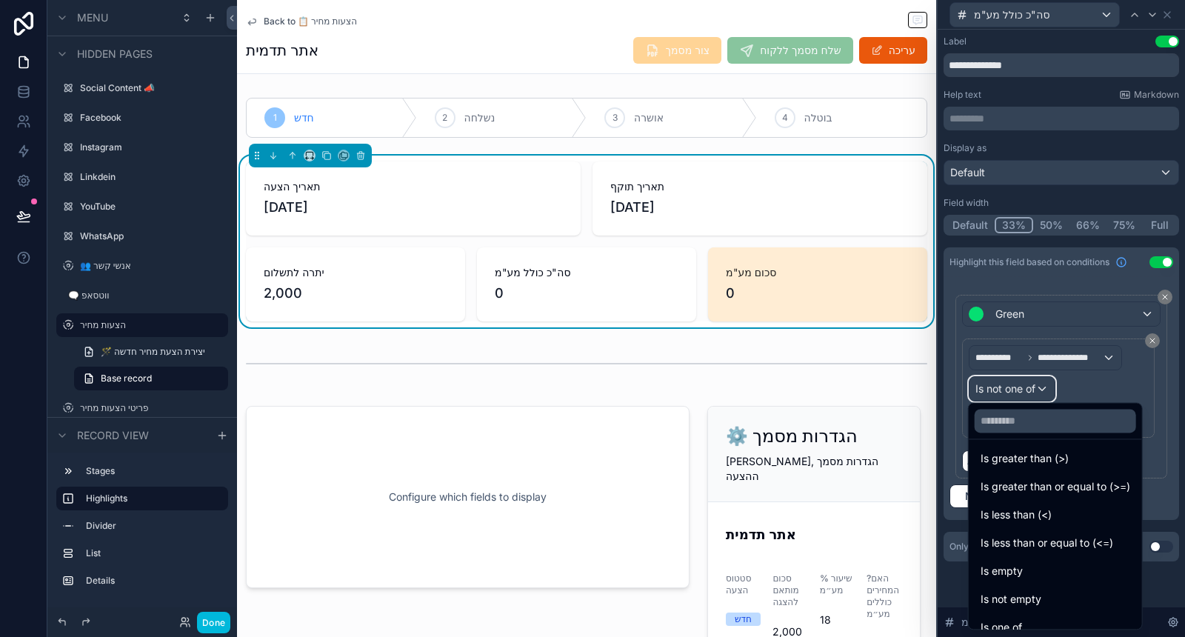
scroll to position [82, 0]
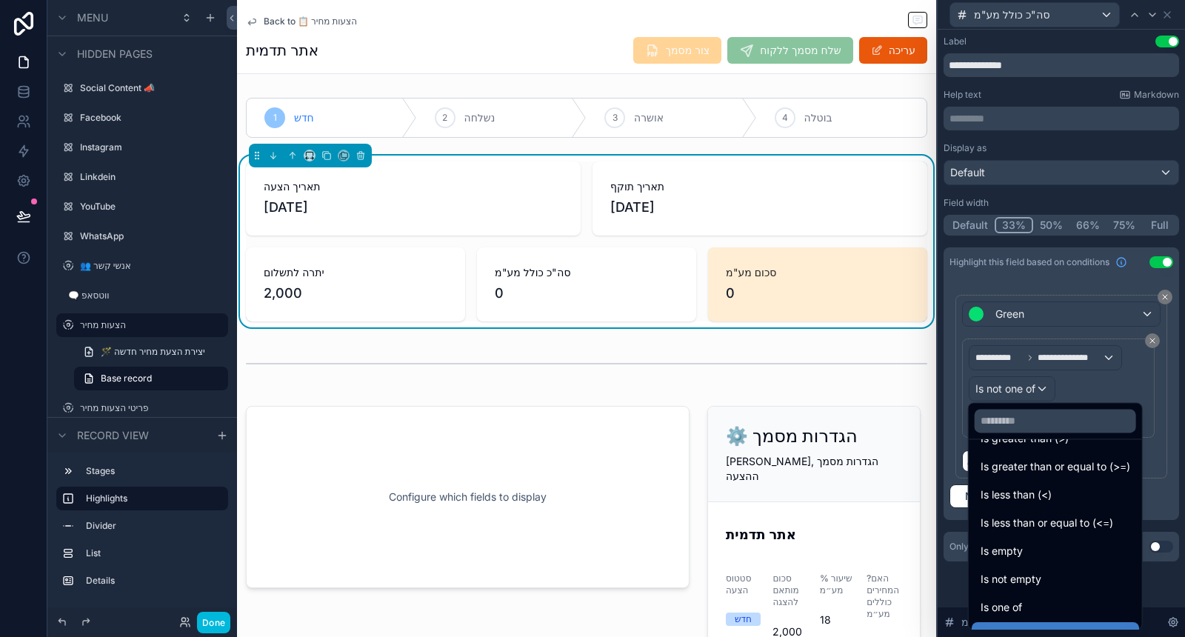
click at [1040, 586] on span "Is not empty" at bounding box center [1011, 579] width 61 height 18
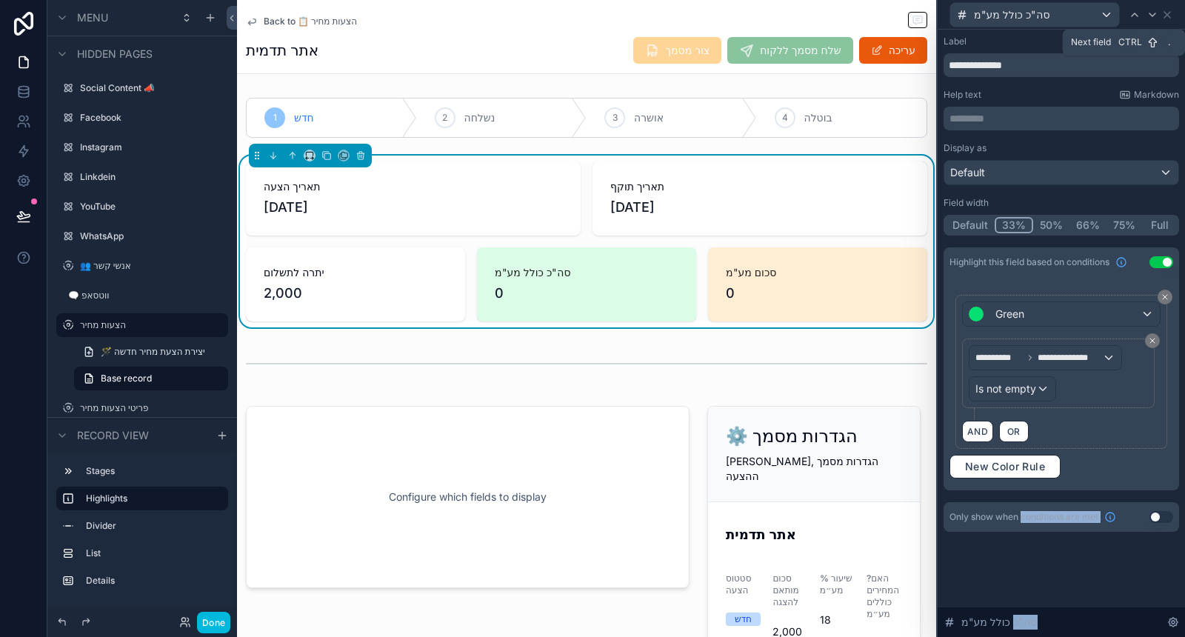
click at [1156, 10] on icon at bounding box center [1153, 15] width 12 height 12
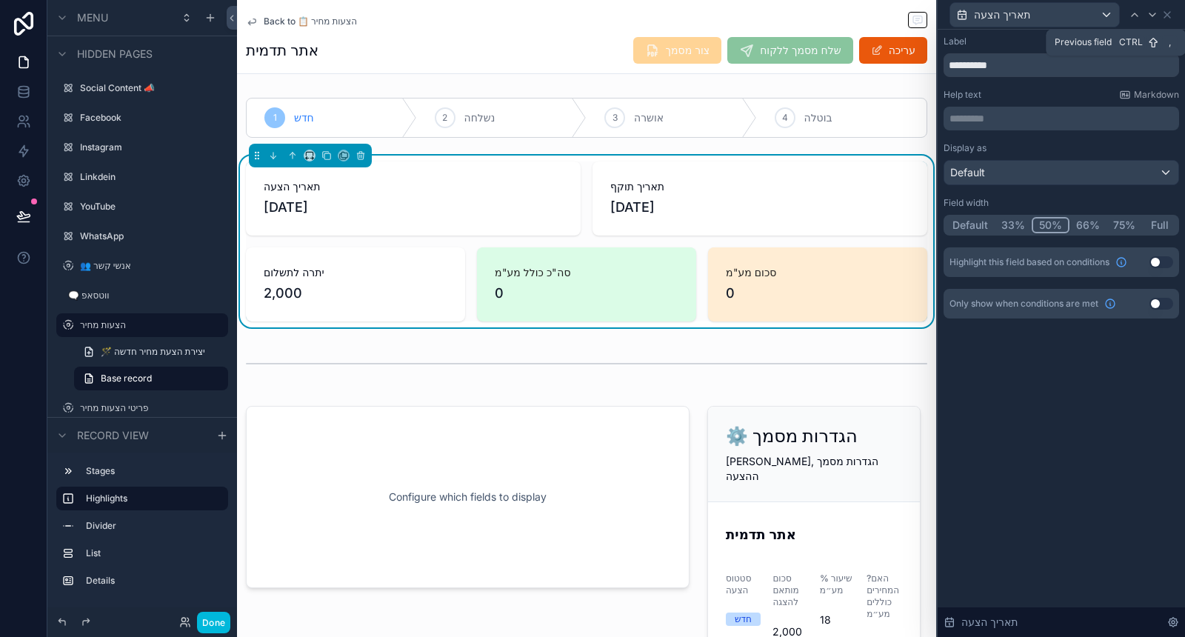
click at [1141, 11] on div at bounding box center [1135, 15] width 18 height 18
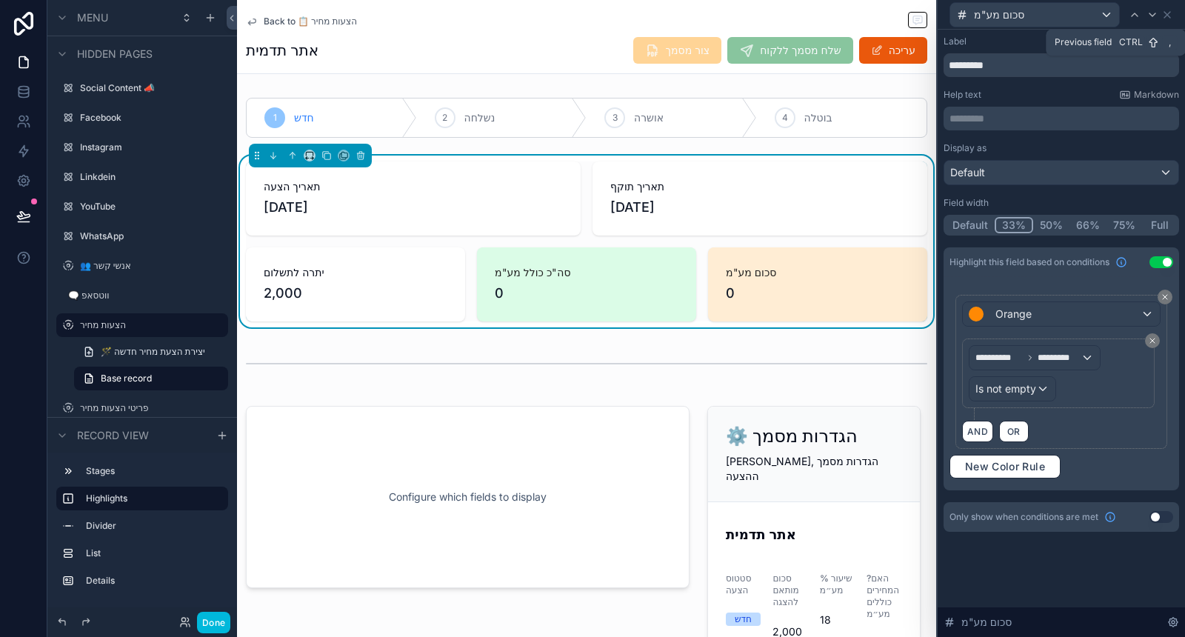
click at [1137, 12] on icon at bounding box center [1135, 15] width 12 height 12
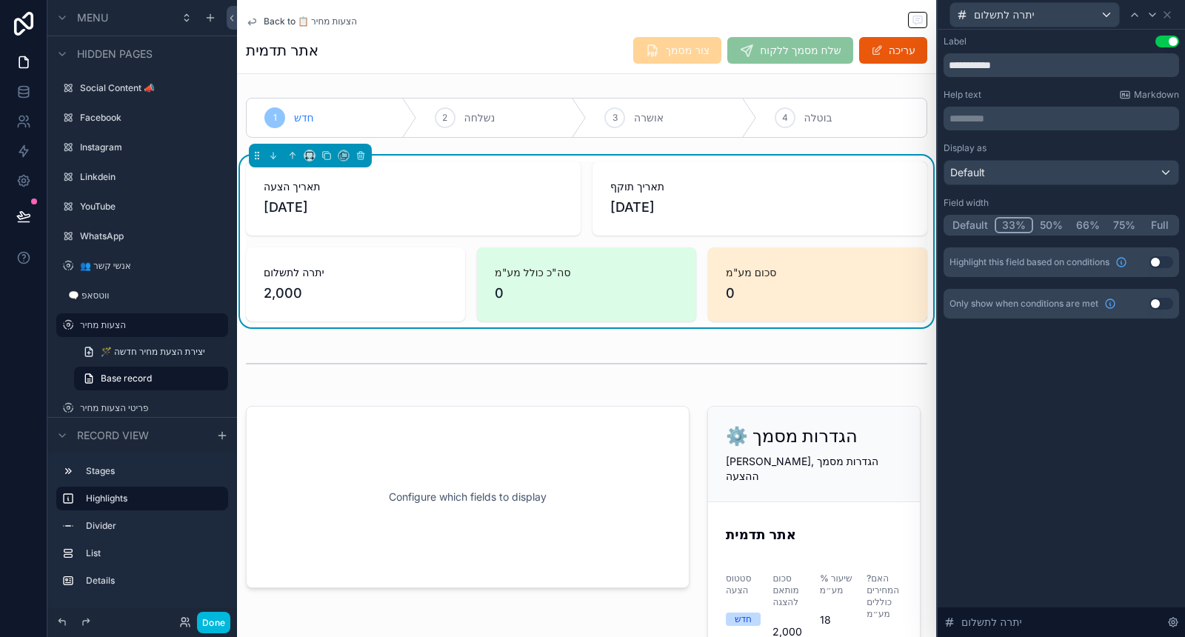
click at [1165, 263] on button "Use setting" at bounding box center [1162, 262] width 24 height 12
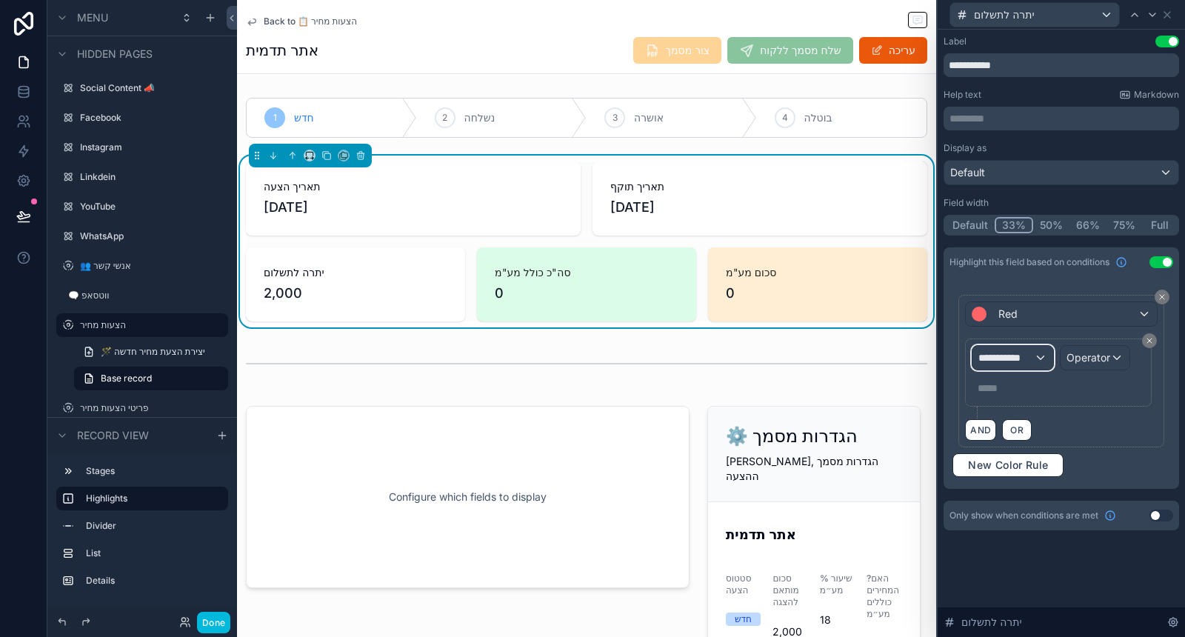
click at [1034, 356] on div "**********" at bounding box center [1013, 358] width 80 height 24
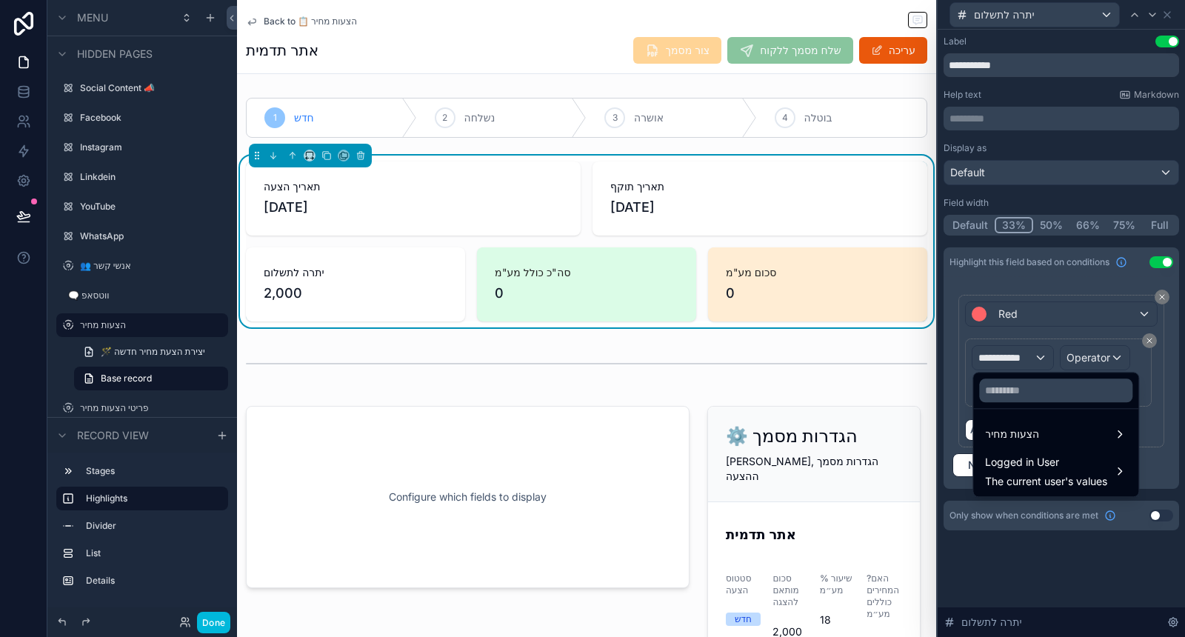
click at [1021, 436] on span "הצעות מחיר" at bounding box center [1012, 434] width 54 height 18
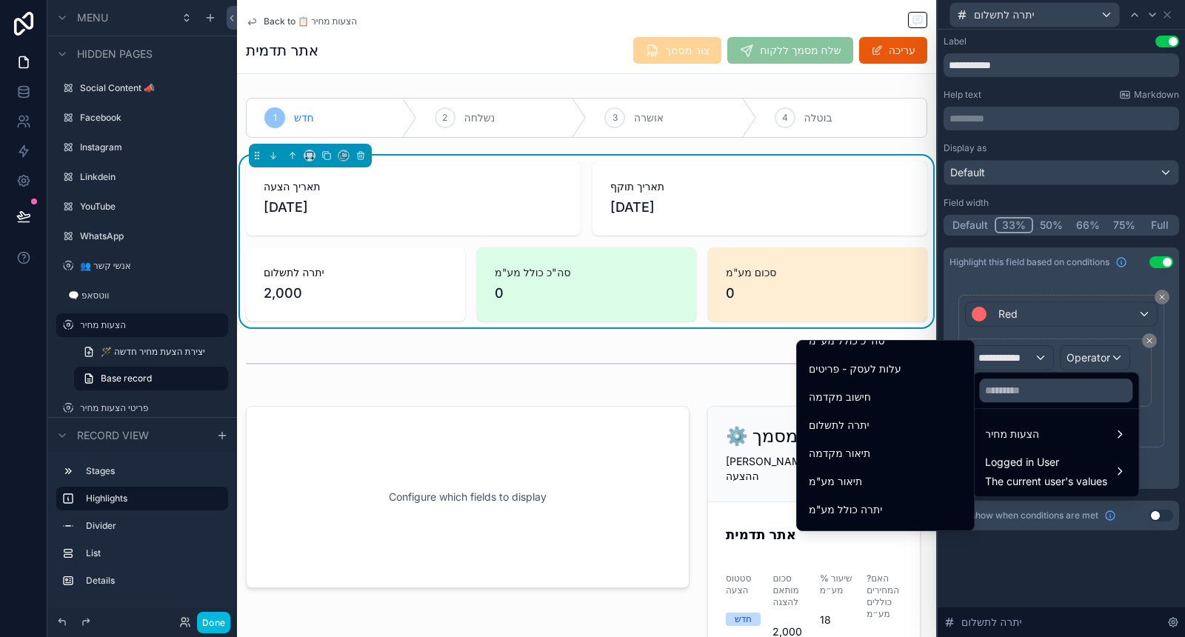
scroll to position [741, 0]
click at [863, 401] on div "יתרה לתשלום" at bounding box center [885, 405] width 153 height 18
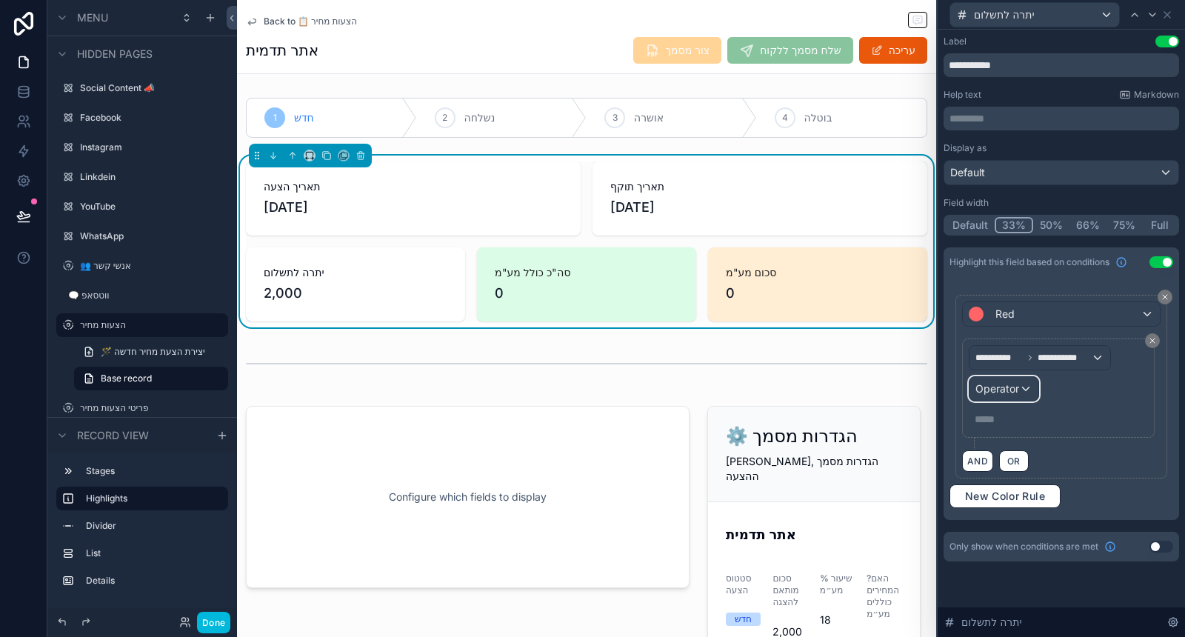
click at [1011, 382] on span "Operator" at bounding box center [998, 388] width 44 height 13
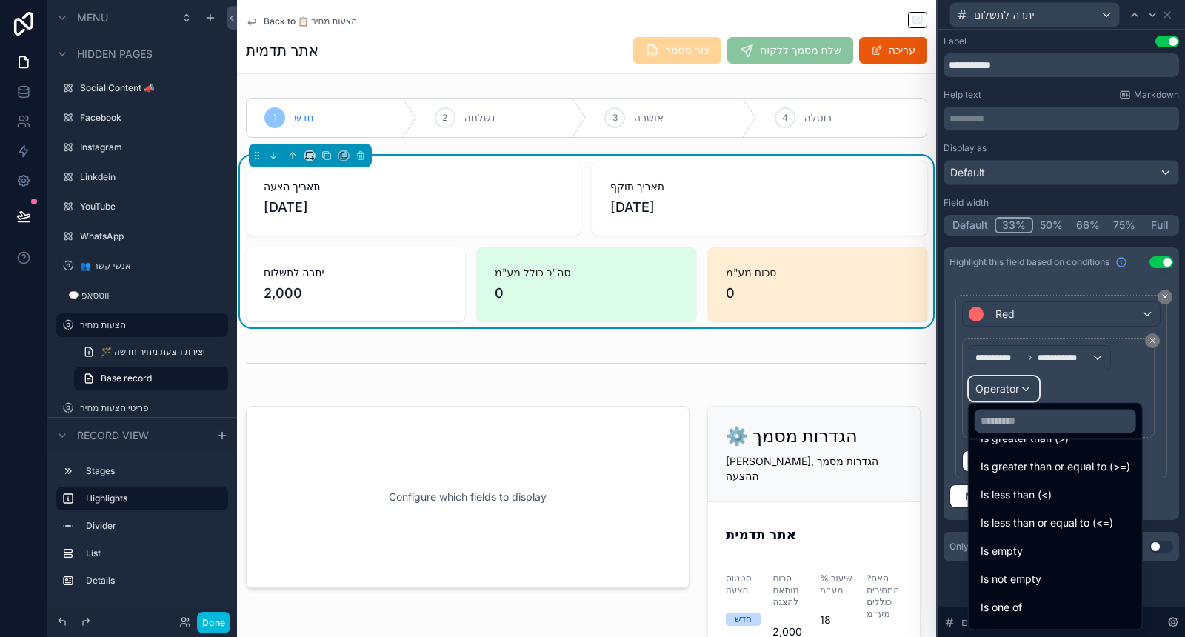
scroll to position [104, 0]
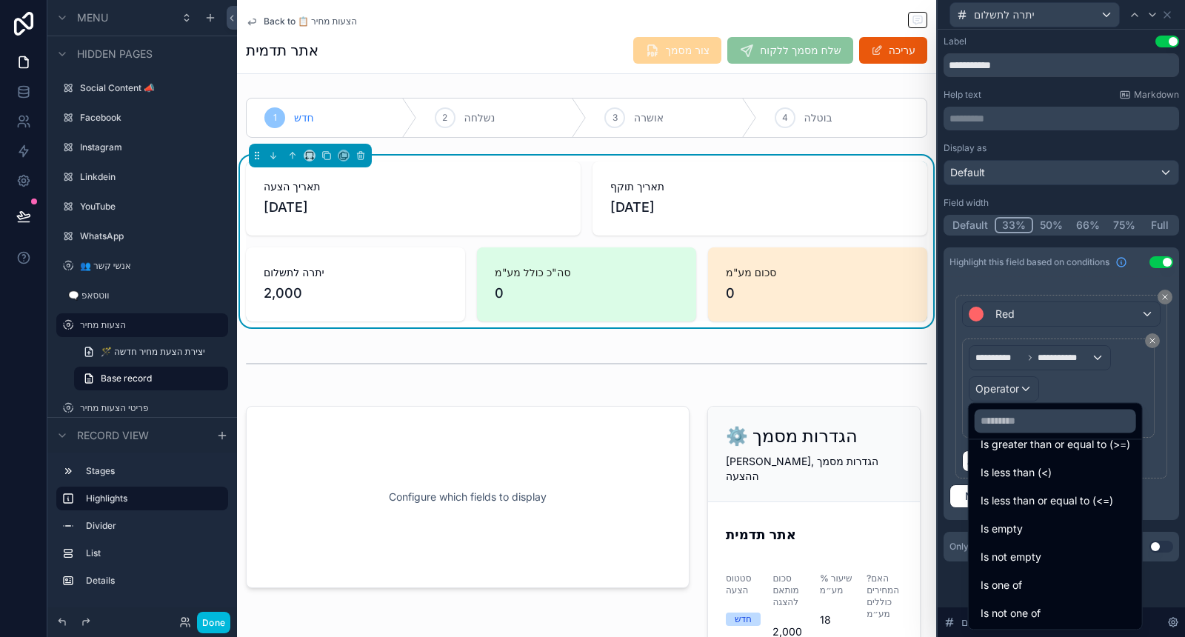
click at [1046, 549] on div "Is not empty" at bounding box center [1056, 557] width 150 height 18
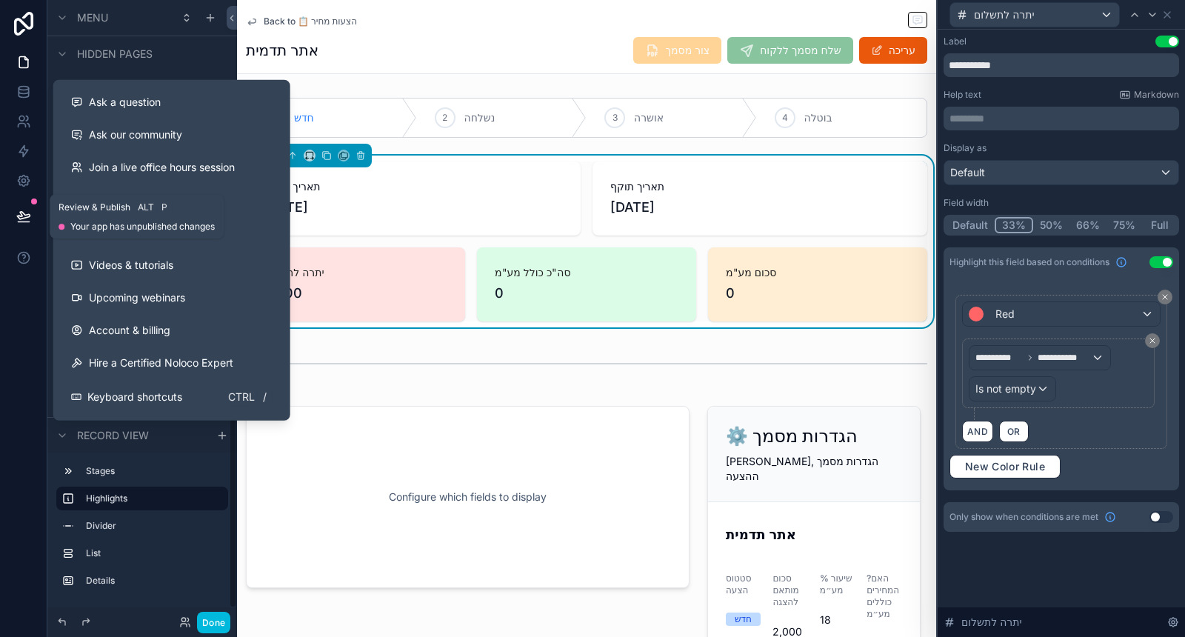
click at [20, 222] on icon at bounding box center [23, 222] width 11 height 0
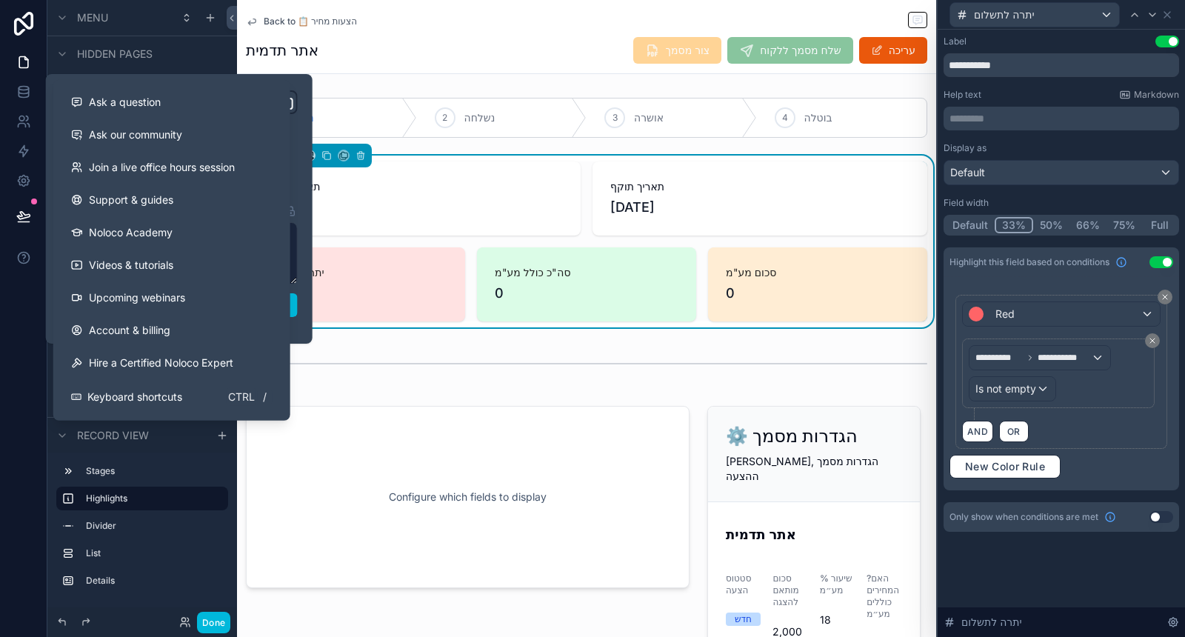
click at [296, 306] on button "Publish" at bounding box center [179, 305] width 237 height 24
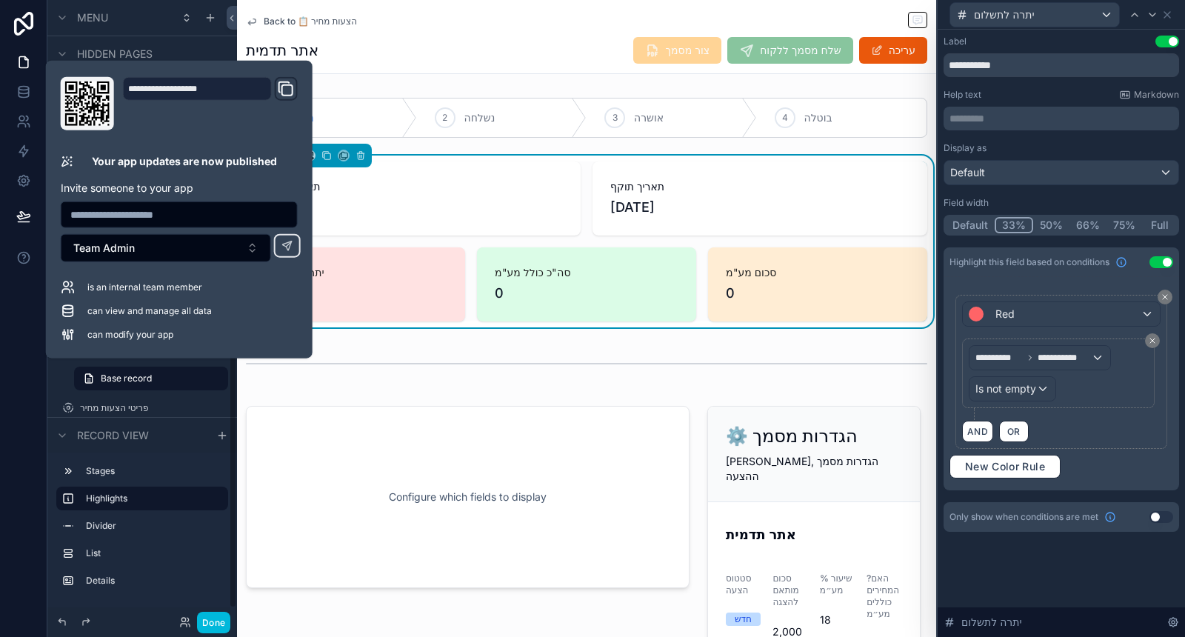
click at [10, 475] on div at bounding box center [23, 318] width 47 height 637
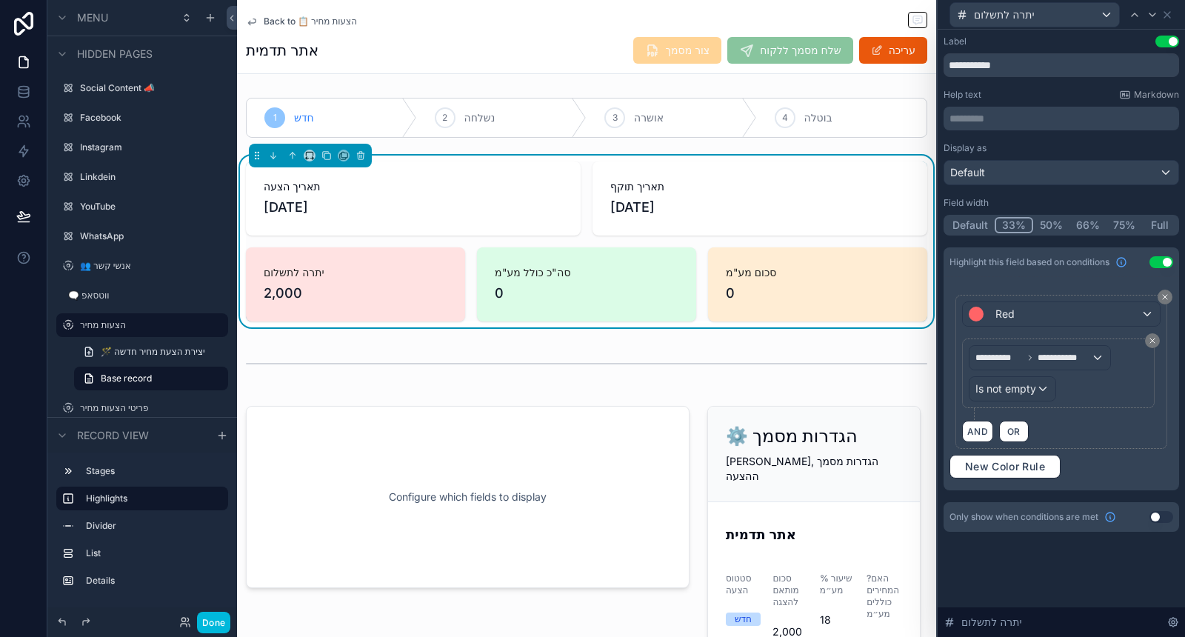
click at [620, 466] on div "scrollable content" at bounding box center [467, 647] width 461 height 495
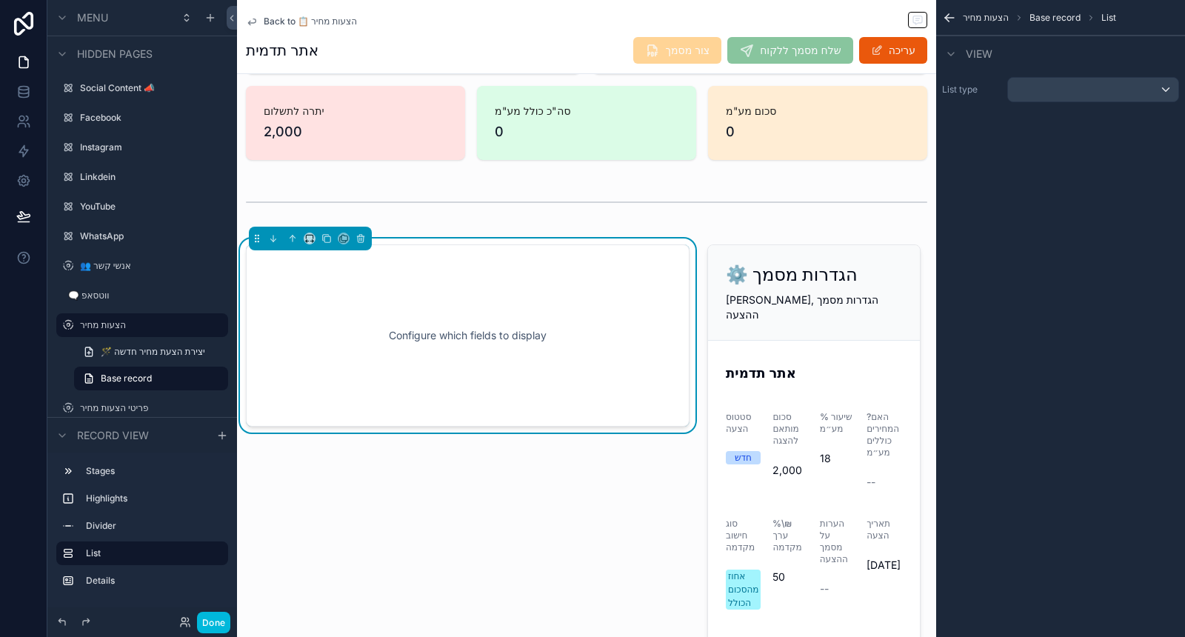
scroll to position [164, 0]
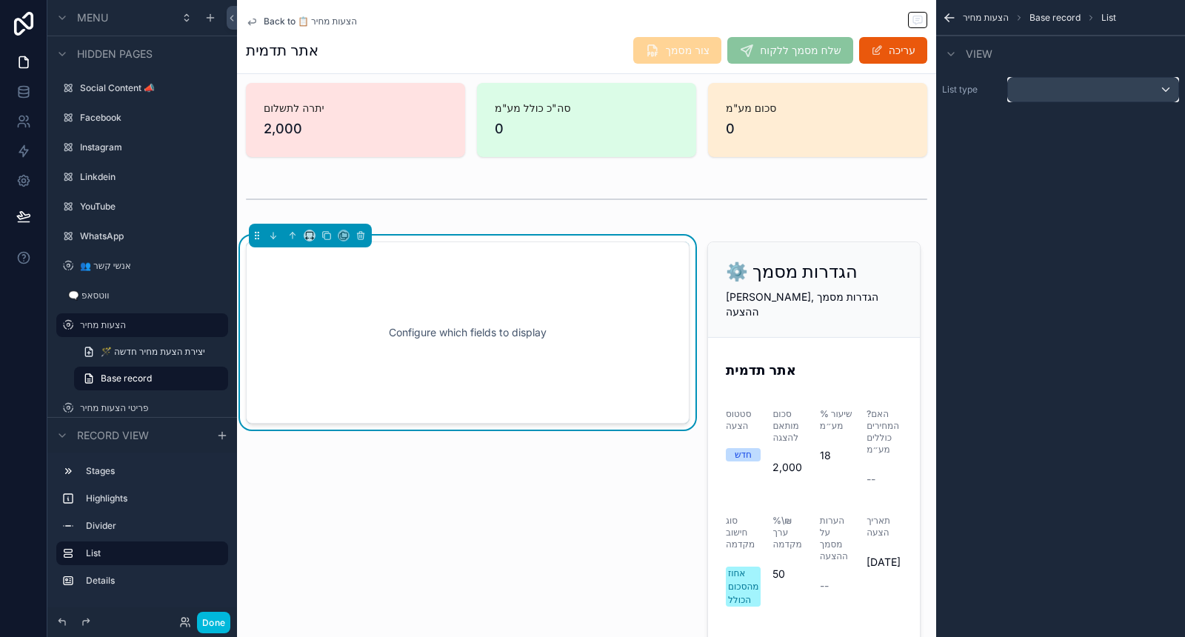
click at [1059, 93] on div "scrollable content" at bounding box center [1093, 90] width 170 height 24
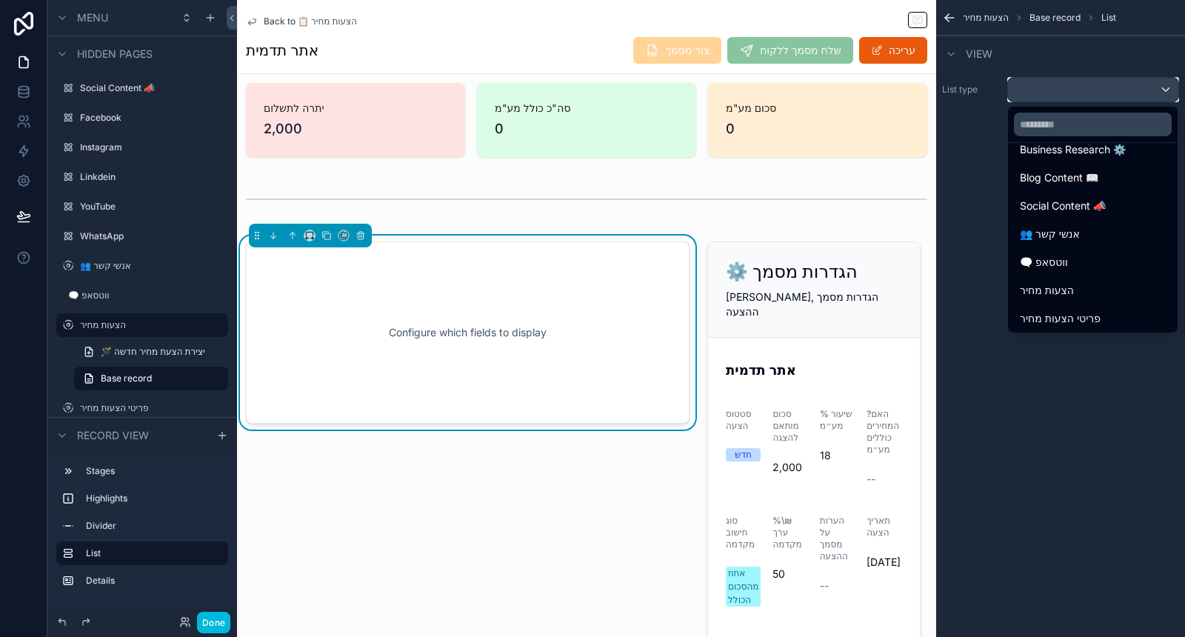
scroll to position [93, 0]
drag, startPoint x: 1090, startPoint y: 300, endPoint x: 1090, endPoint y: 308, distance: 8.1
click at [1090, 308] on ul "Noloco tables User BCR-Topaz Business Research ⚙️ Blog Content 📖 Social Content…" at bounding box center [1093, 238] width 170 height 190
click at [1090, 308] on span "פריטי הצעות מחיר" at bounding box center [1060, 317] width 81 height 18
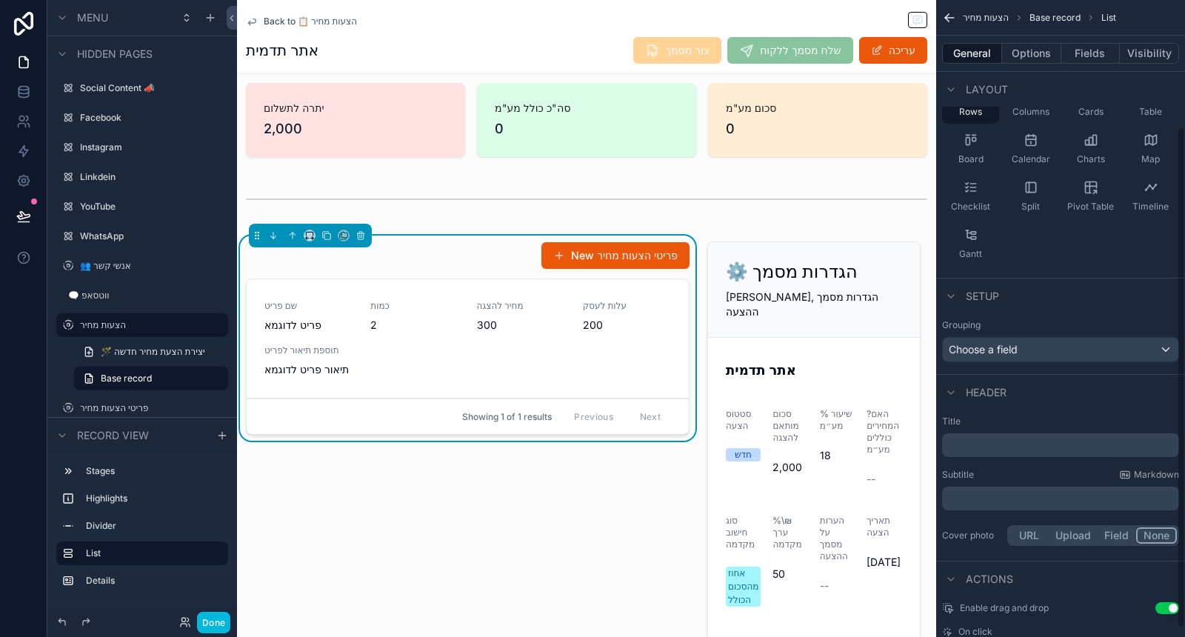
scroll to position [164, 0]
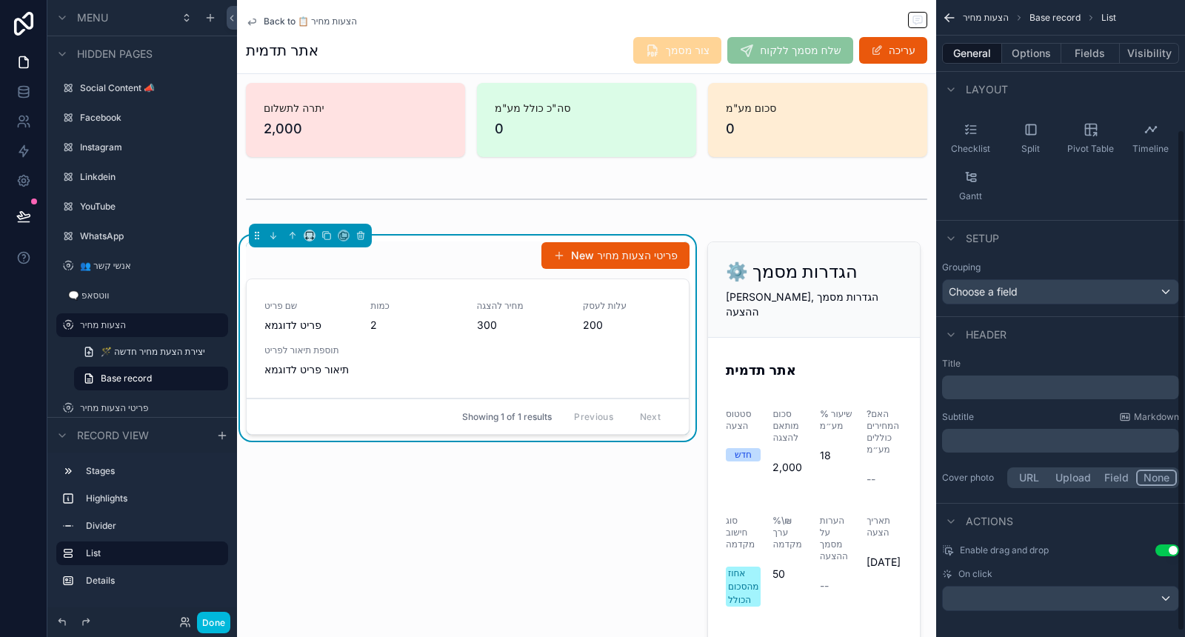
click at [1036, 387] on p "﻿" at bounding box center [1062, 387] width 228 height 15
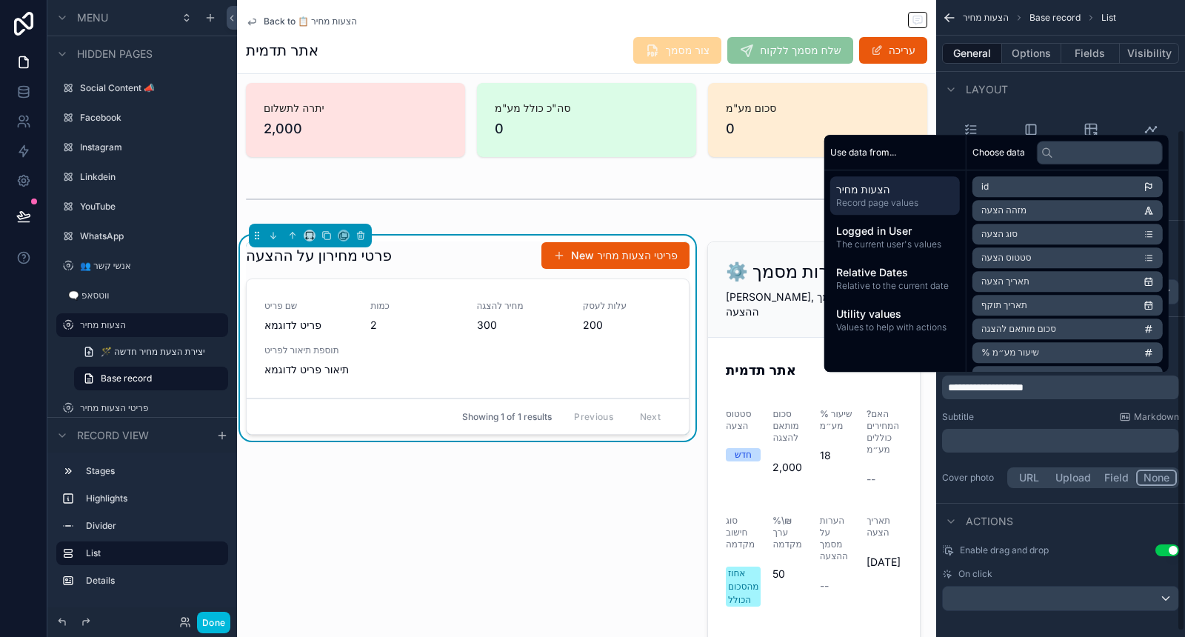
click at [1017, 450] on div "﻿" at bounding box center [1060, 441] width 237 height 24
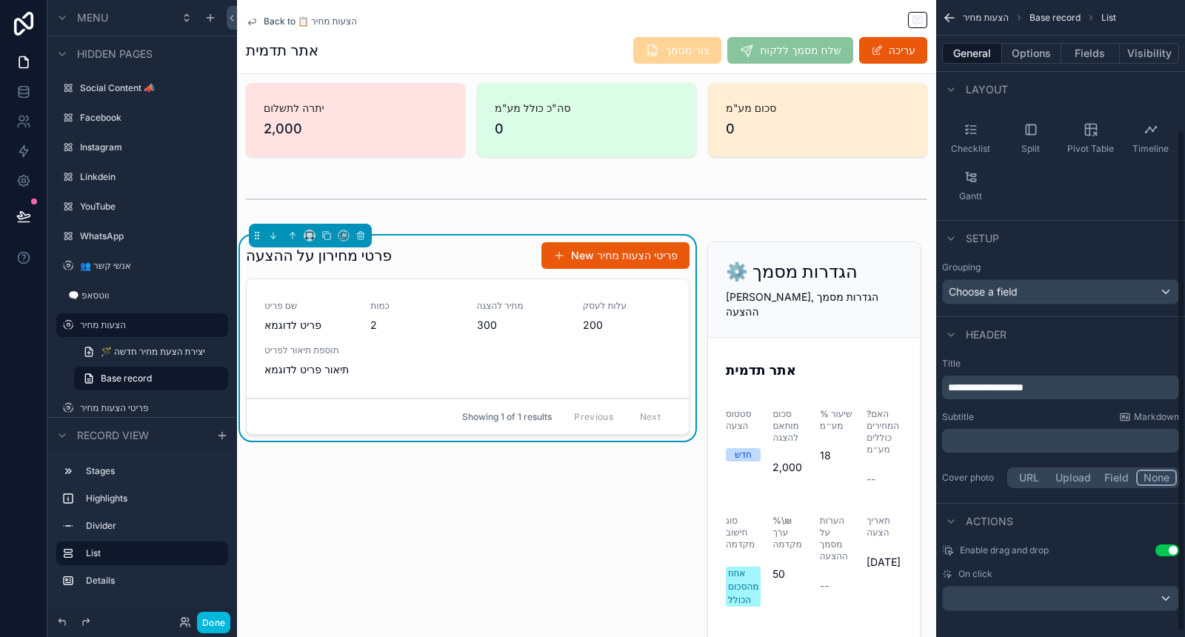
click at [1023, 430] on div "﻿" at bounding box center [1060, 441] width 237 height 24
click at [1027, 437] on p "﻿" at bounding box center [1062, 440] width 228 height 15
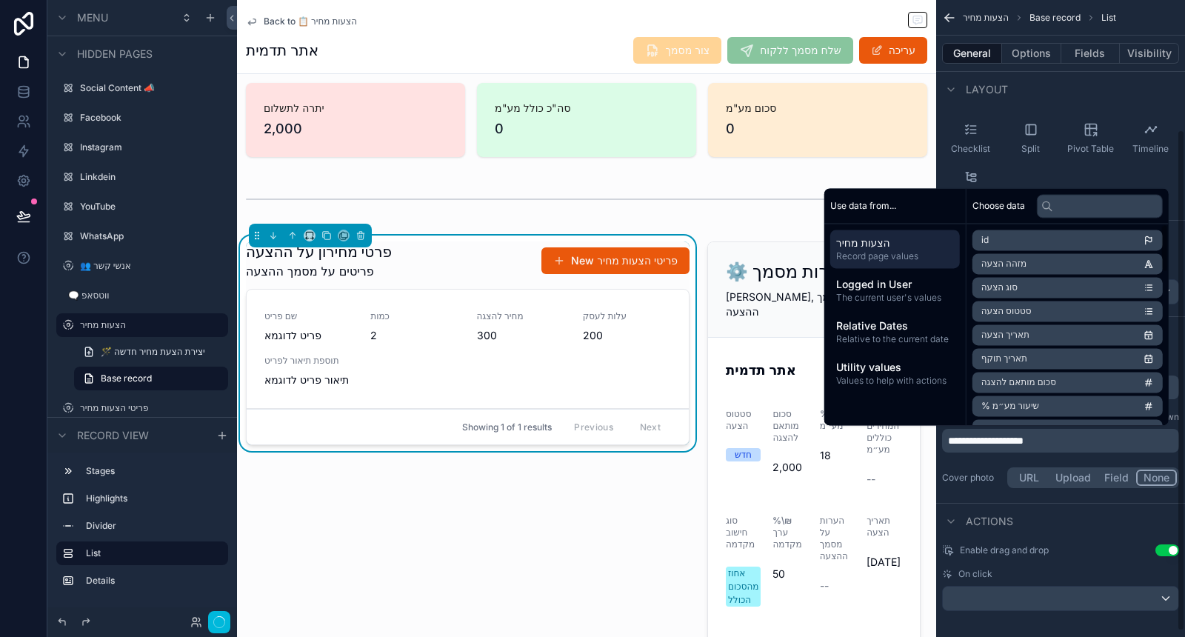
click at [976, 467] on div "Cover photo URL Upload Field None" at bounding box center [1060, 477] width 237 height 21
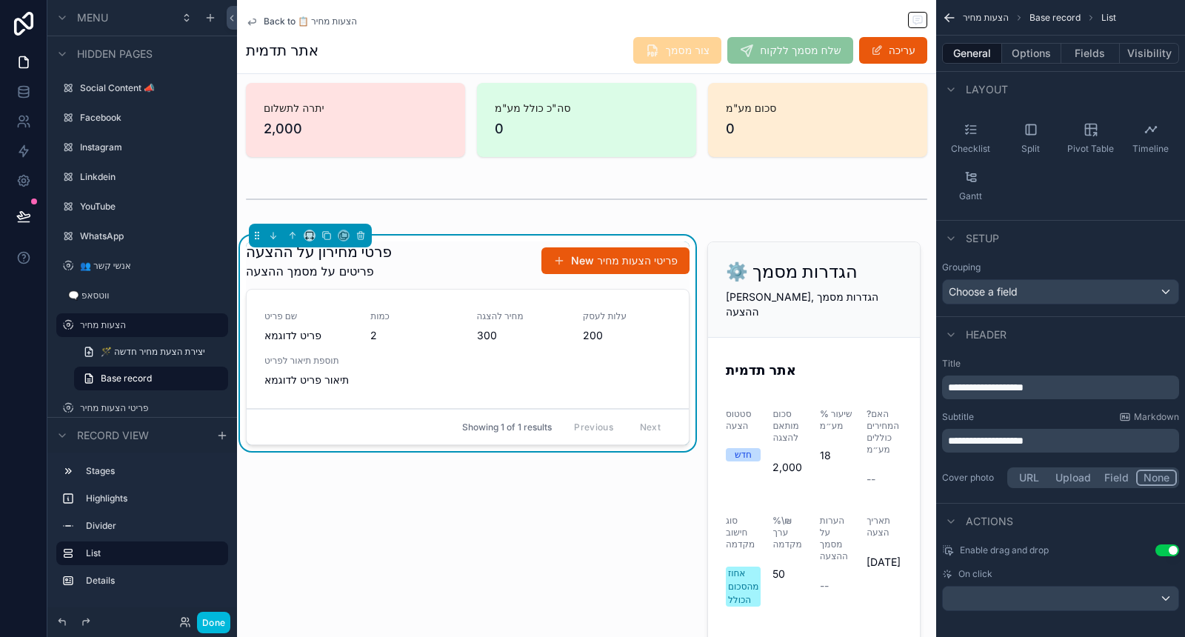
click at [950, 437] on span "**********" at bounding box center [986, 441] width 76 height 10
click at [1058, 438] on p "**********" at bounding box center [1062, 440] width 228 height 15
click at [950, 437] on span "**********" at bounding box center [986, 441] width 76 height 10
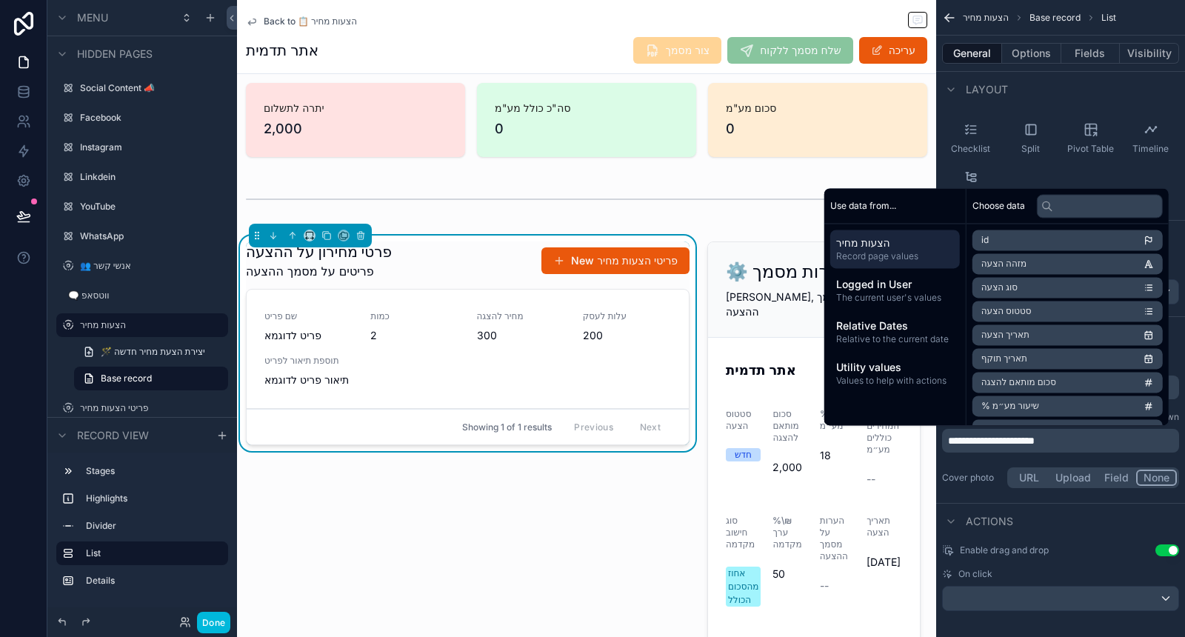
click at [994, 467] on div "Cover photo URL Upload Field None" at bounding box center [1060, 477] width 237 height 21
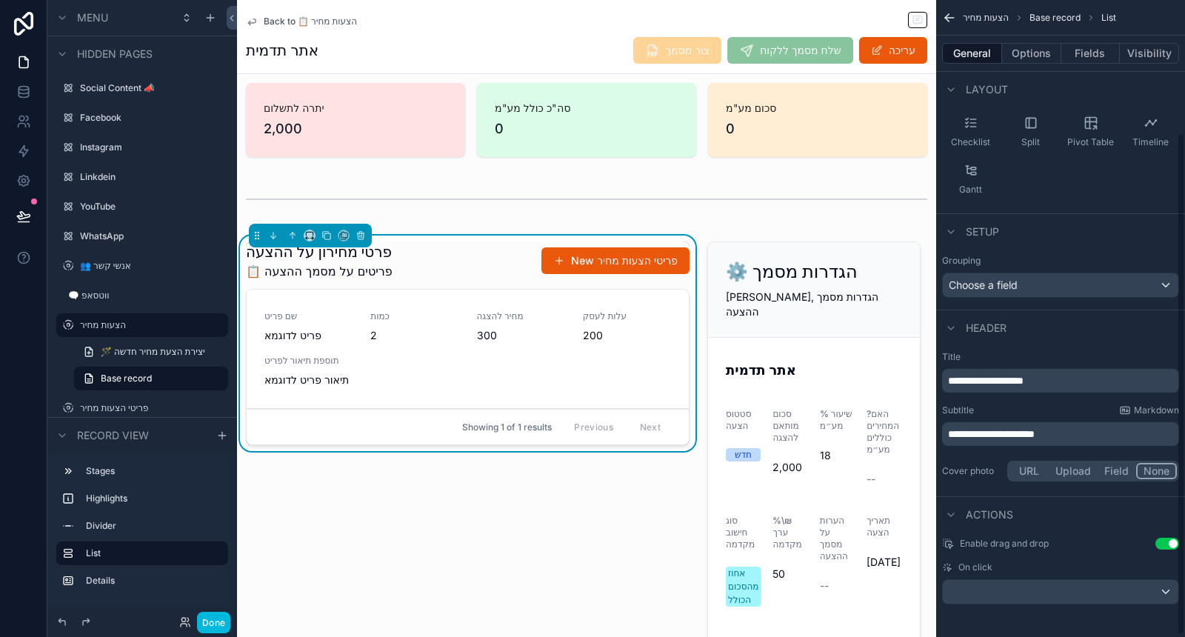
scroll to position [171, 0]
click at [1037, 590] on div "scrollable content" at bounding box center [1061, 592] width 236 height 24
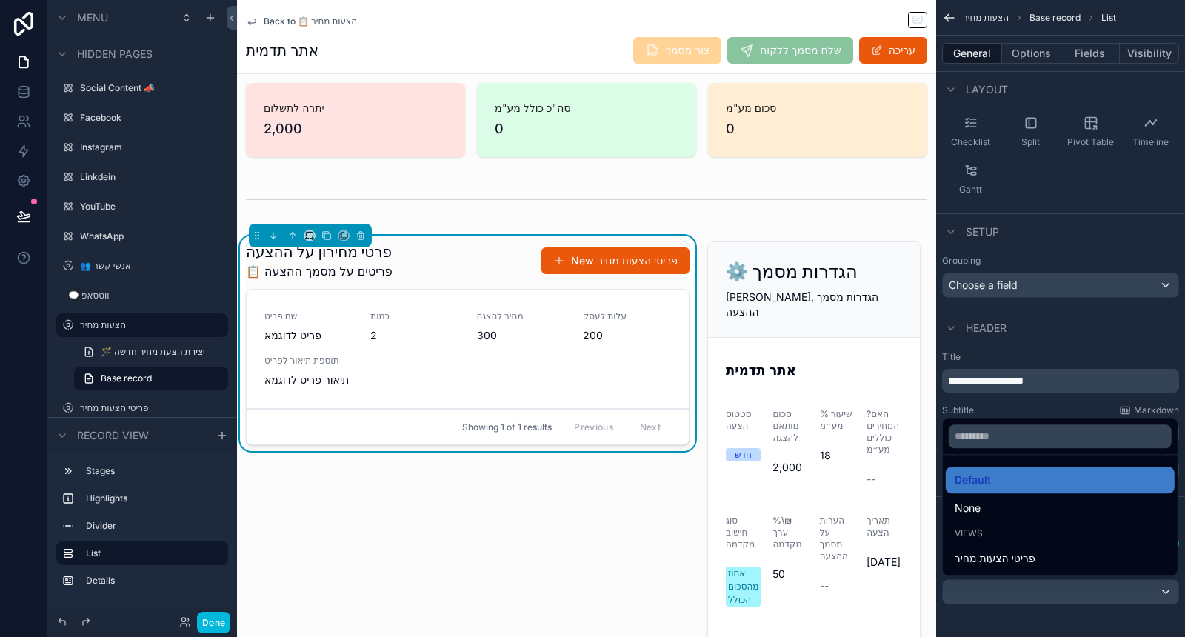
click at [1012, 555] on span "פריטי הצעות מחיר" at bounding box center [995, 559] width 81 height 18
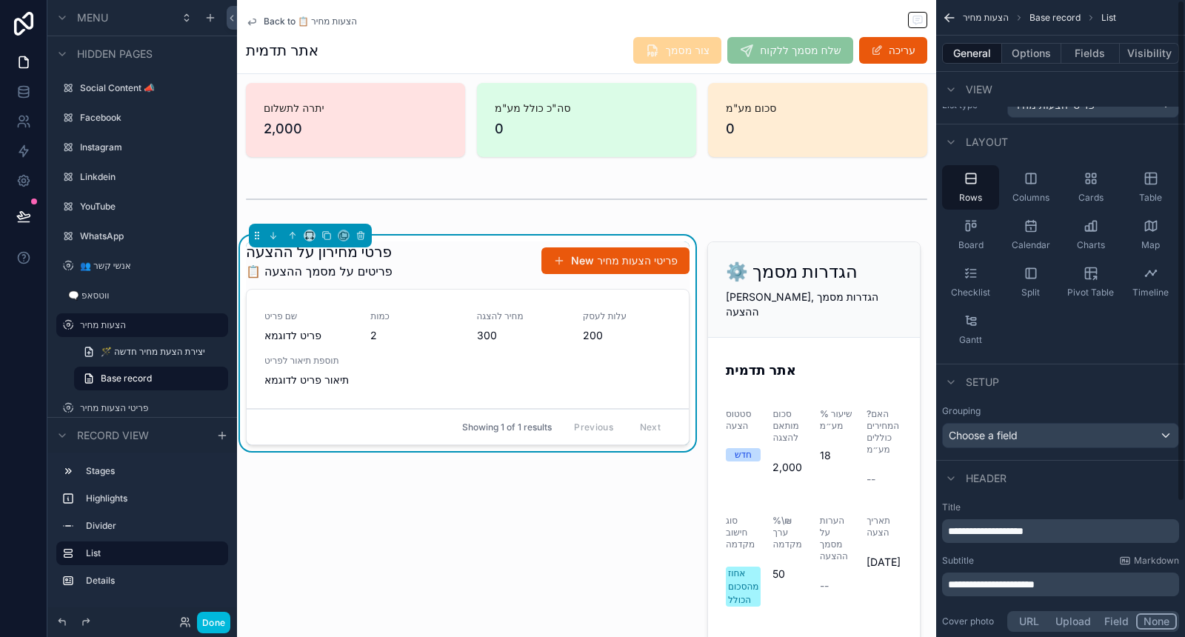
scroll to position [0, 0]
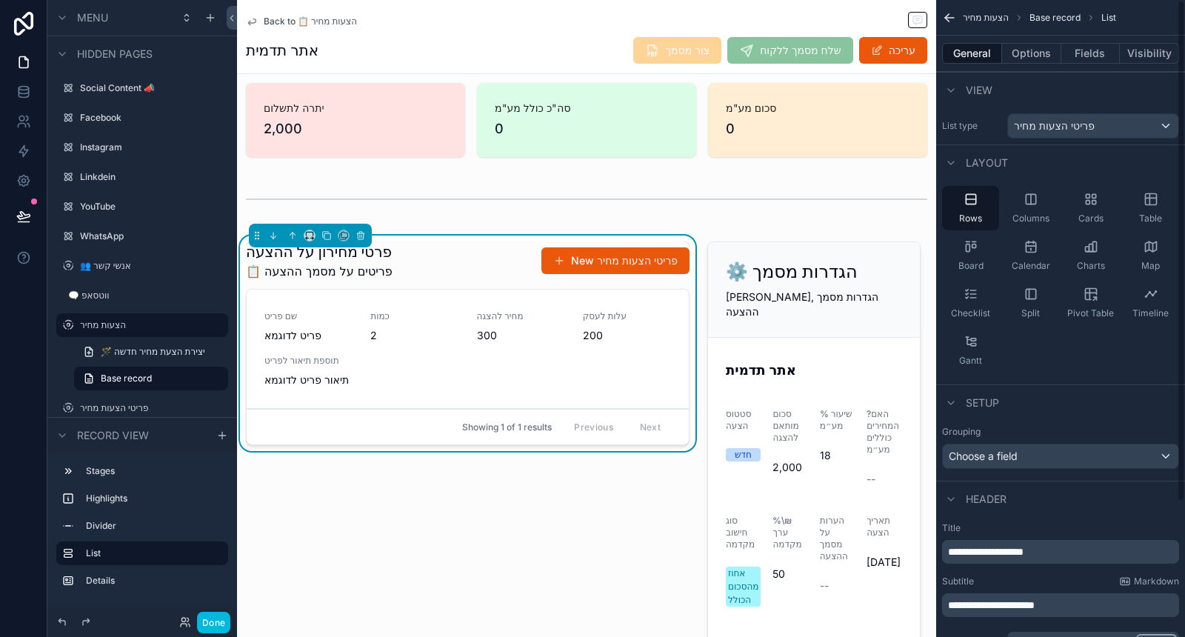
click at [1020, 53] on button "Options" at bounding box center [1031, 53] width 59 height 21
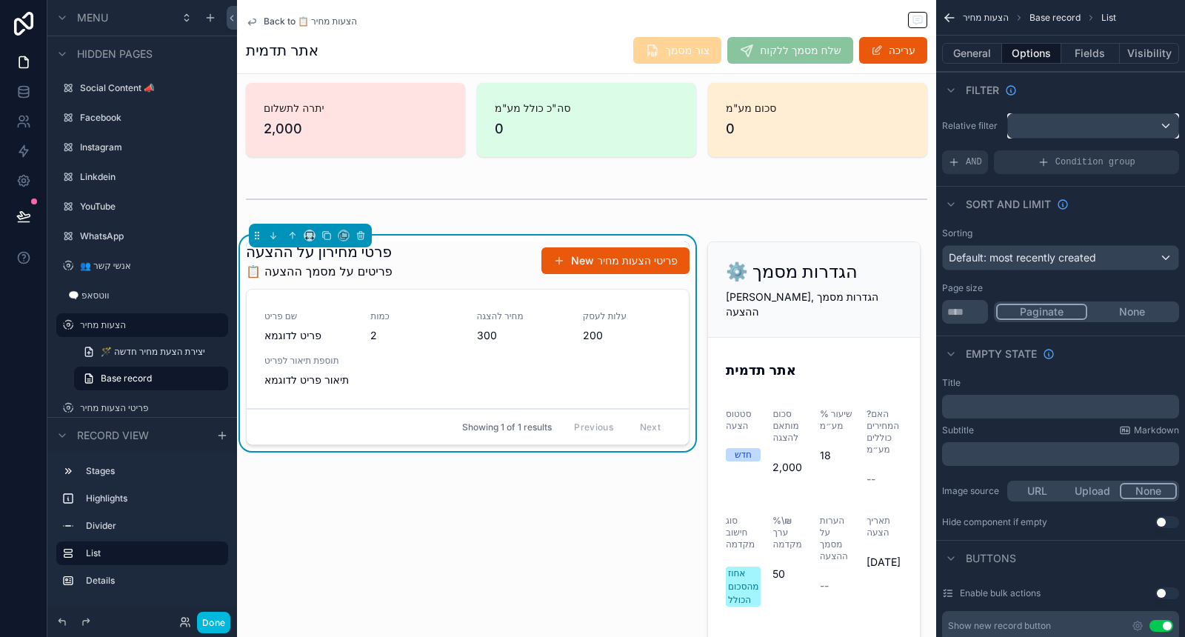
click at [1122, 127] on div "scrollable content" at bounding box center [1093, 126] width 170 height 24
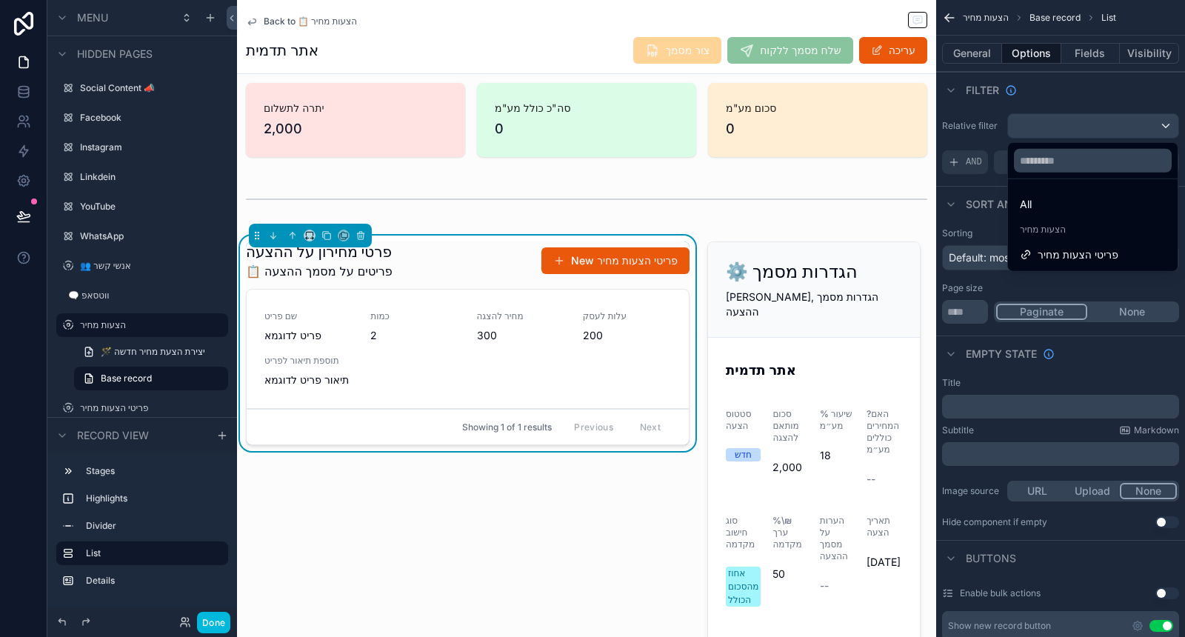
click at [1076, 264] on div "פריטי הצעות מחיר" at bounding box center [1093, 254] width 164 height 27
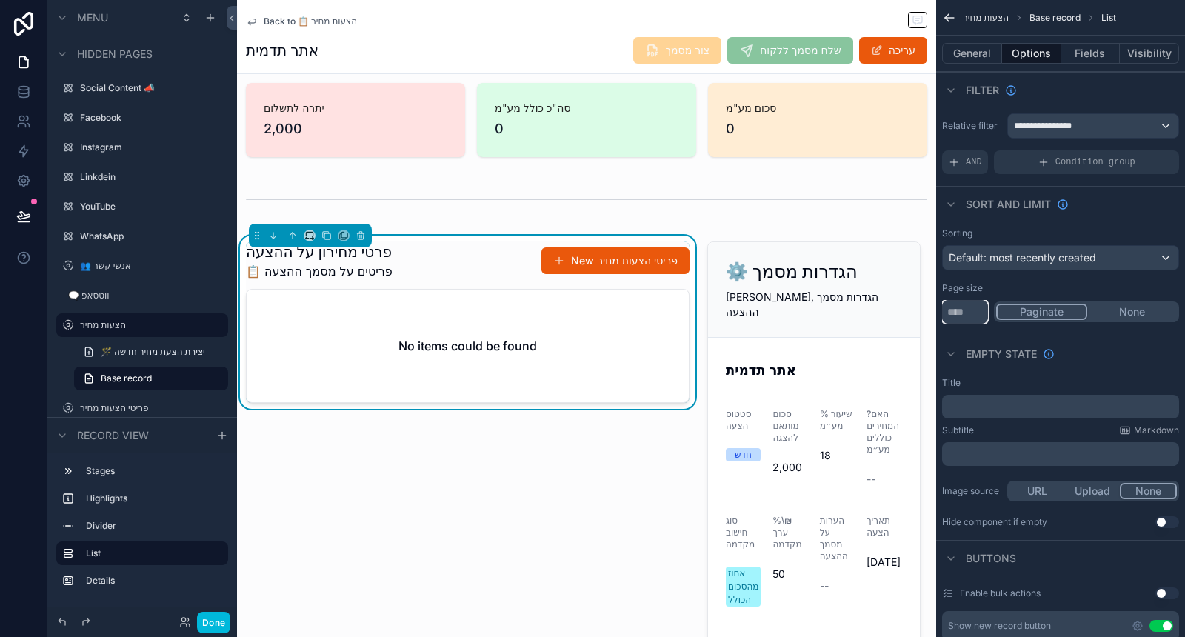
drag, startPoint x: 961, startPoint y: 308, endPoint x: 940, endPoint y: 308, distance: 20.7
click at [940, 308] on div "Sorting Default: most recently created Page size ** Paginate None" at bounding box center [1060, 275] width 249 height 108
type input "*****"
click at [1124, 312] on button "None" at bounding box center [1132, 312] width 90 height 16
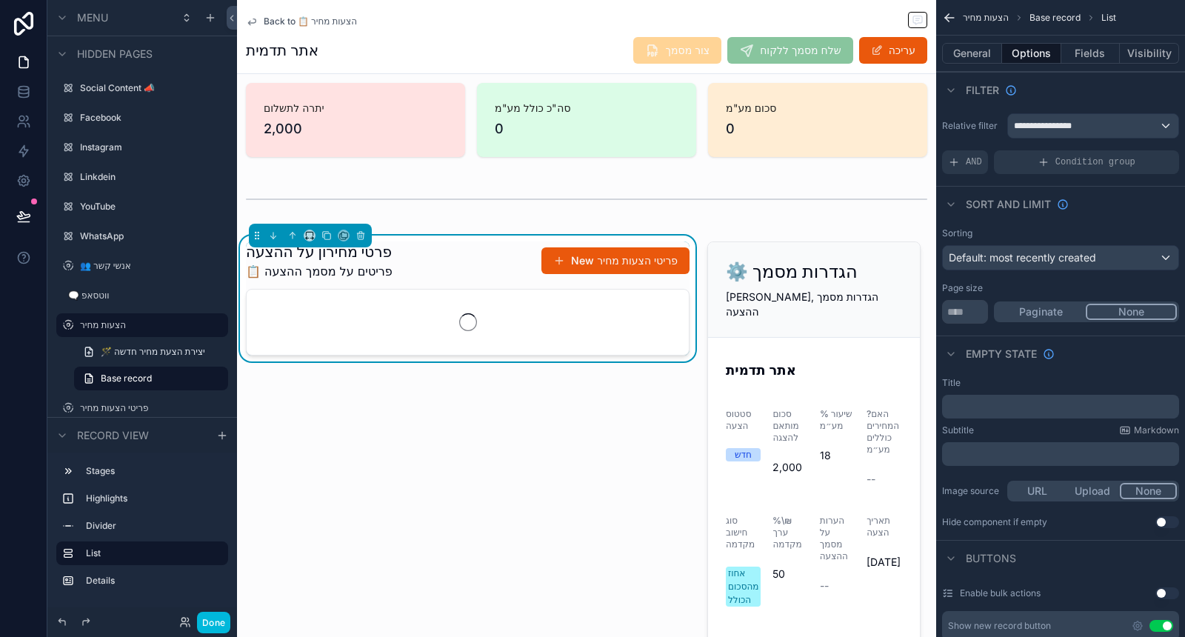
click at [1078, 401] on p "﻿" at bounding box center [1062, 407] width 228 height 12
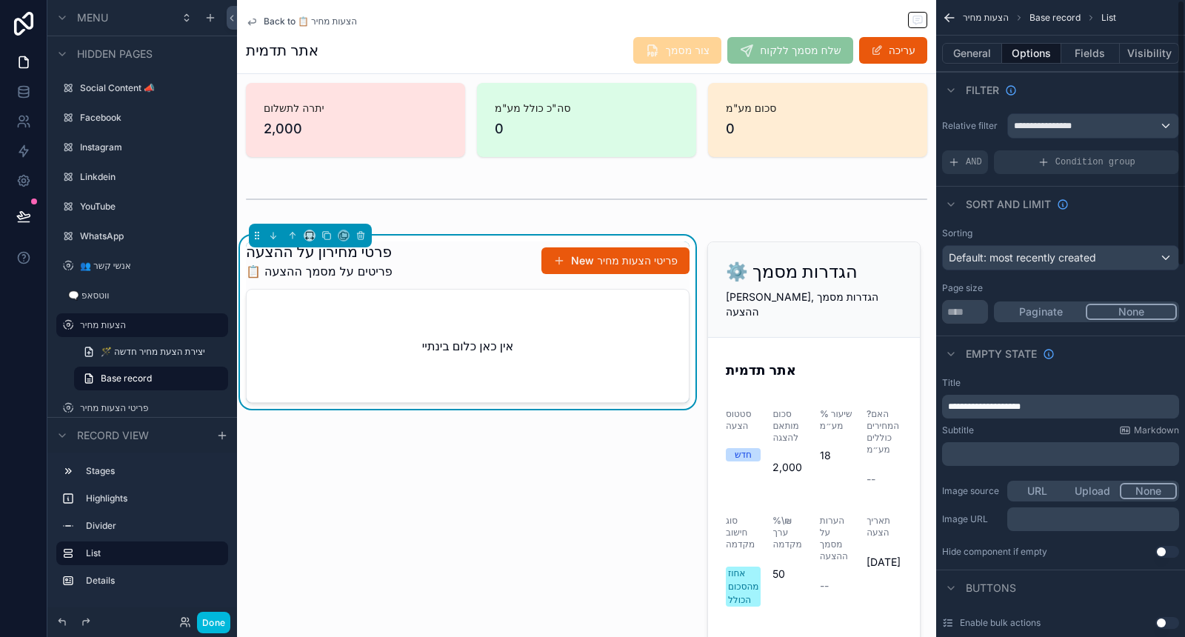
click at [1017, 453] on p "﻿" at bounding box center [1062, 454] width 228 height 12
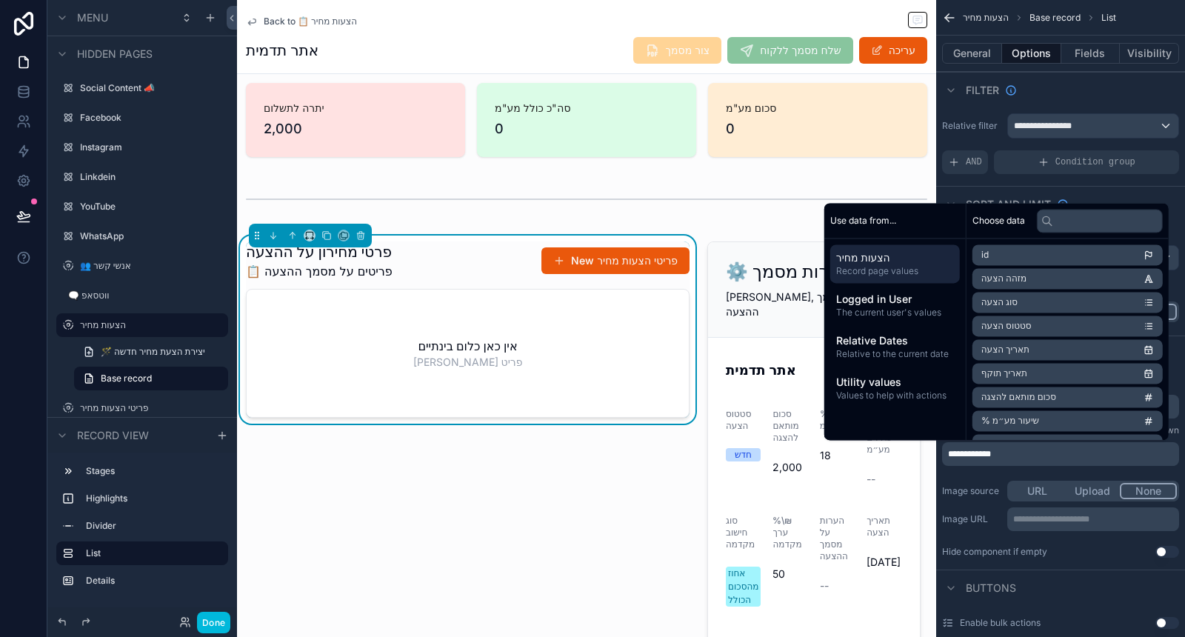
click at [1012, 467] on div "**********" at bounding box center [1060, 467] width 249 height 193
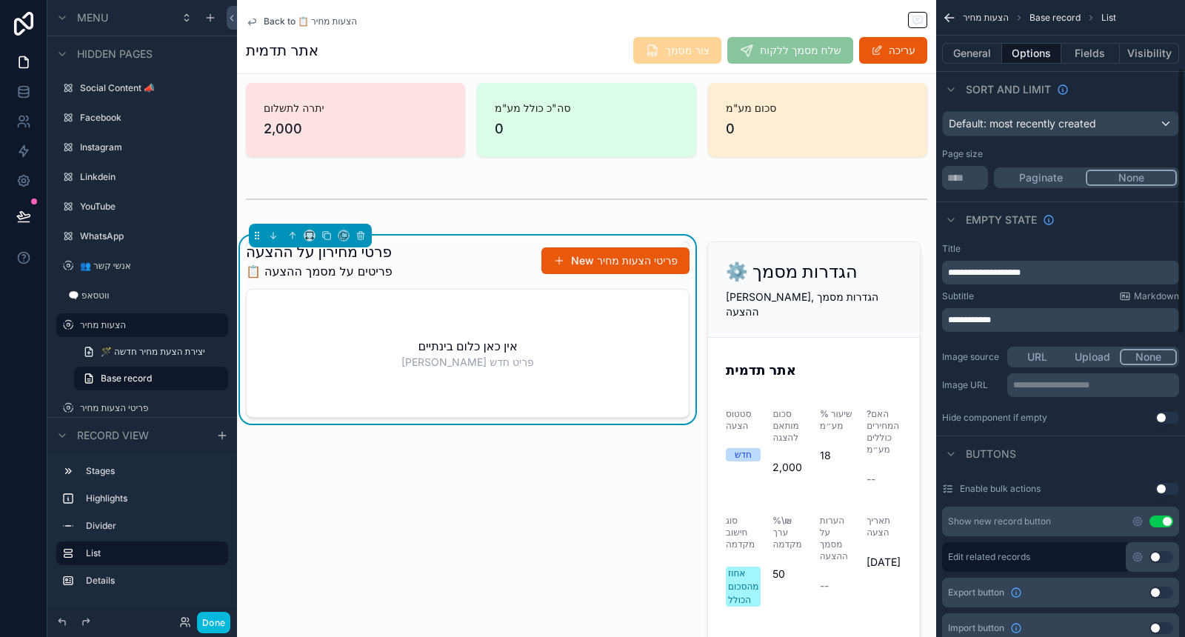
scroll to position [164, 0]
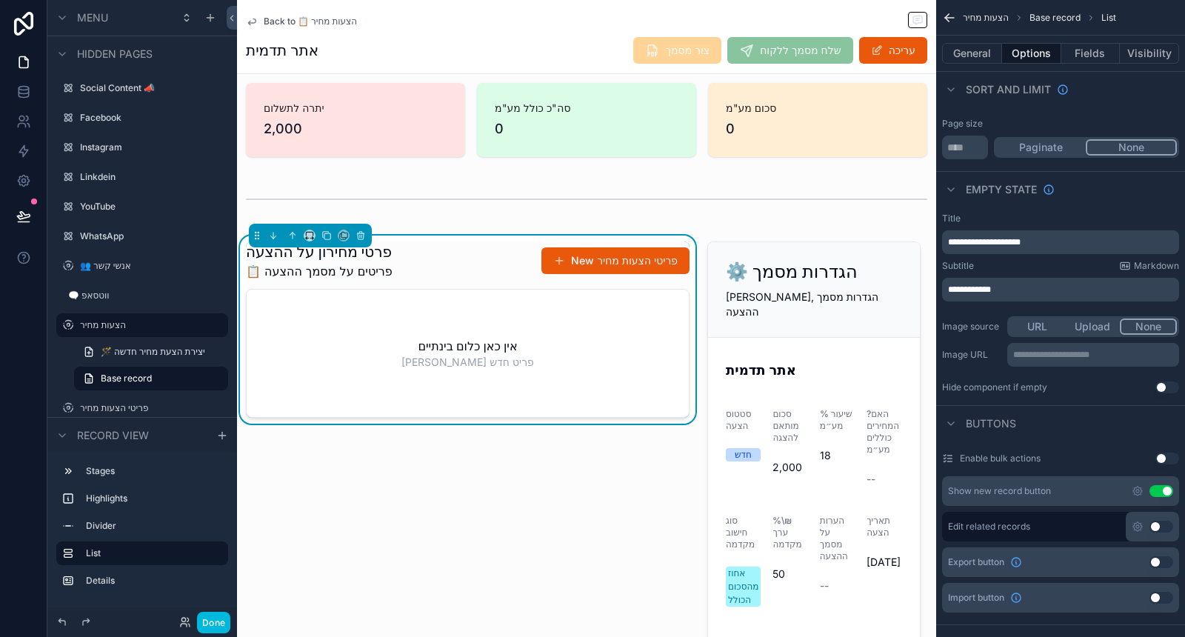
click at [1130, 490] on div "Show new record button Use setting" at bounding box center [1060, 491] width 237 height 30
click at [1133, 485] on icon "scrollable content" at bounding box center [1138, 491] width 12 height 12
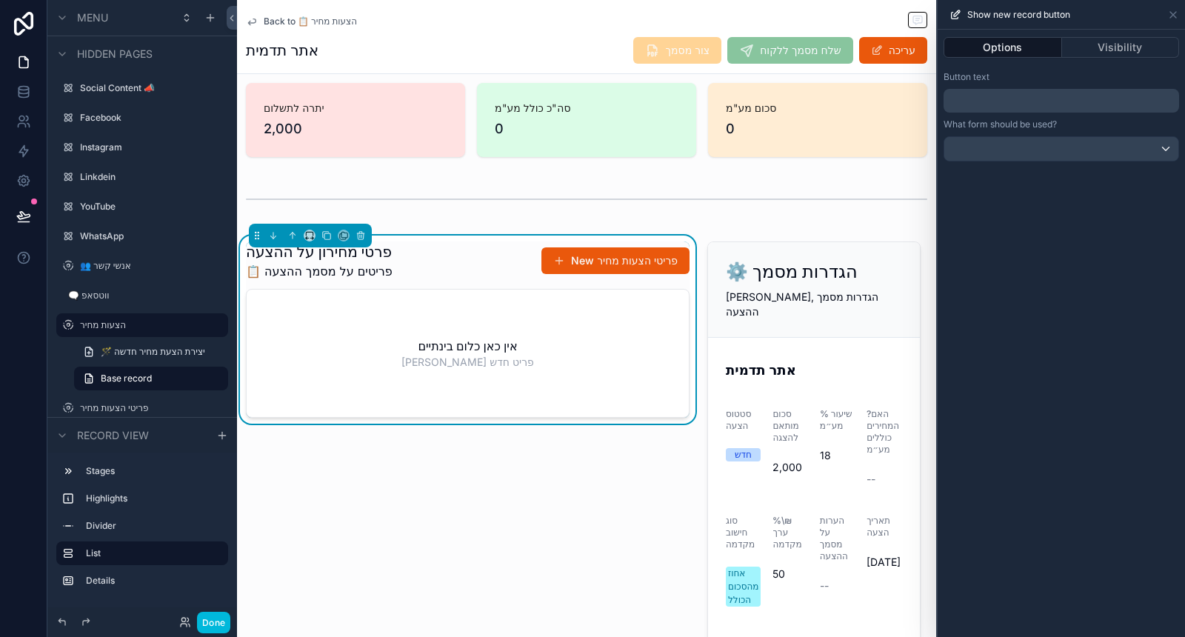
click at [1040, 97] on p "﻿" at bounding box center [1063, 101] width 227 height 18
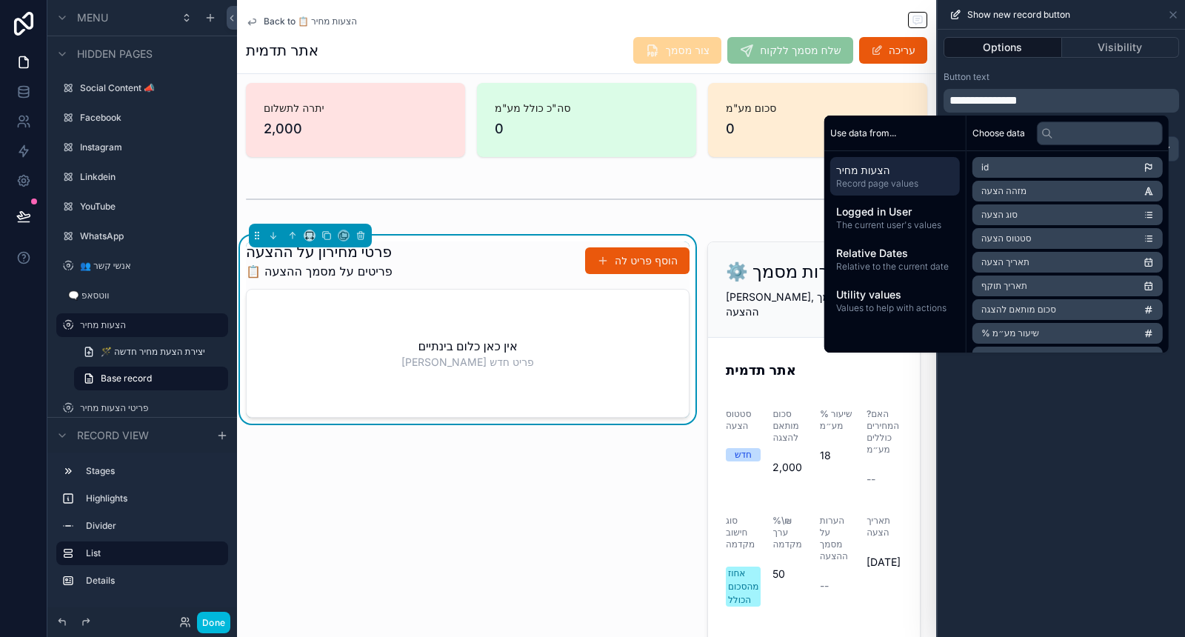
click at [1045, 77] on div "Button text" at bounding box center [1062, 77] width 236 height 12
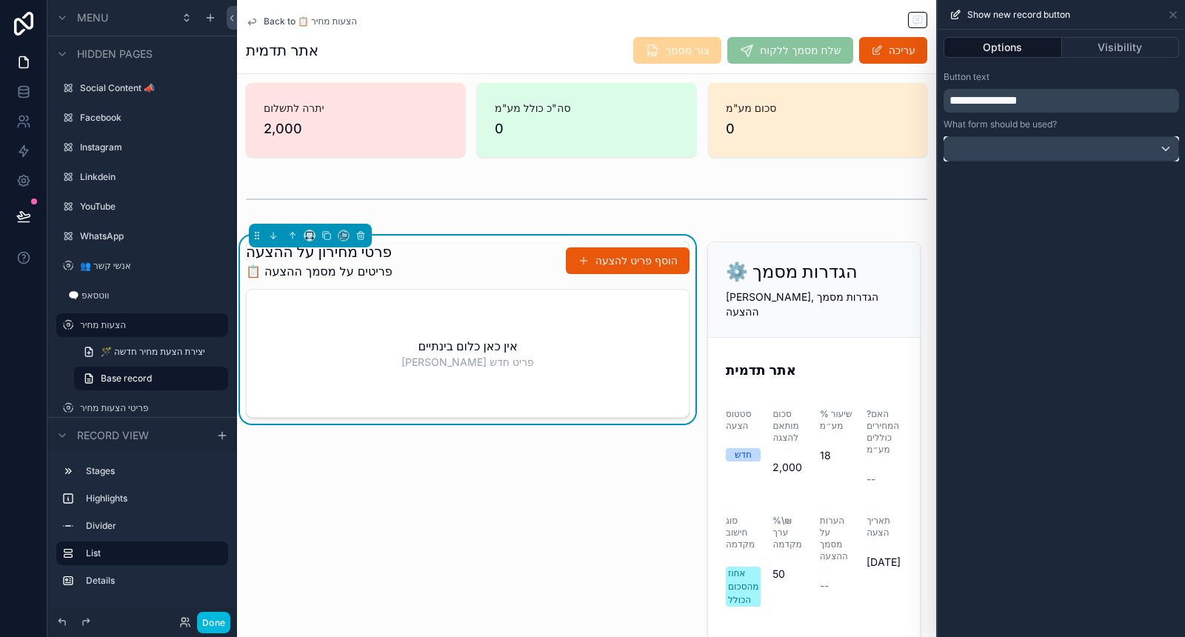
click at [1074, 158] on div at bounding box center [1061, 149] width 234 height 24
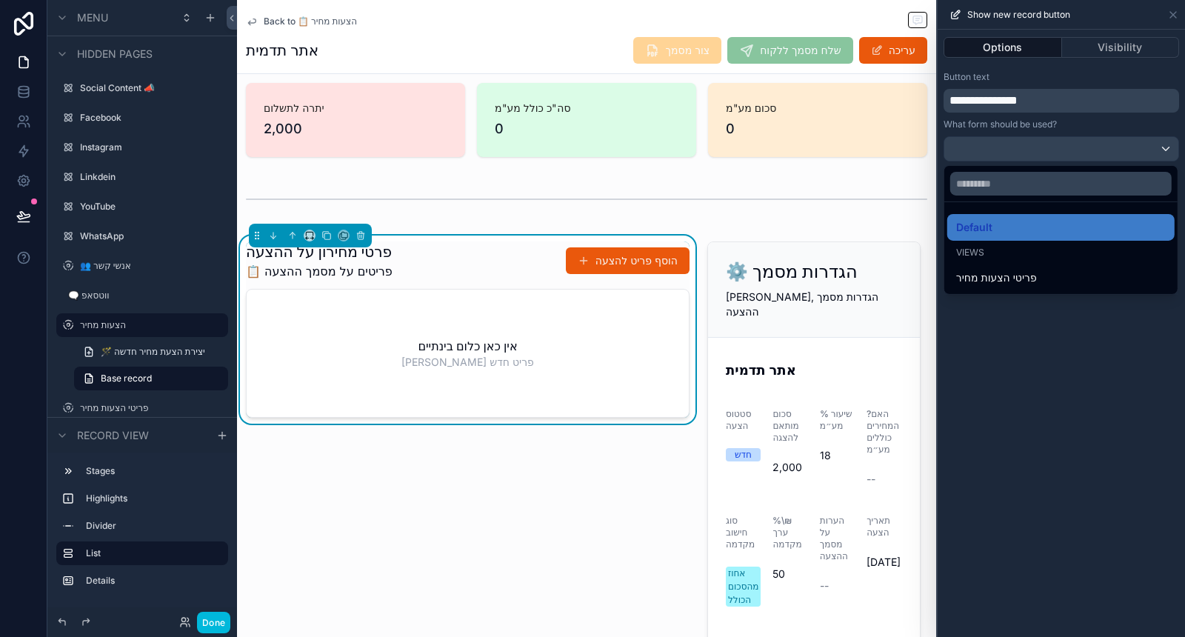
click at [1062, 287] on div "פריטי הצעות מחיר" at bounding box center [1060, 277] width 227 height 27
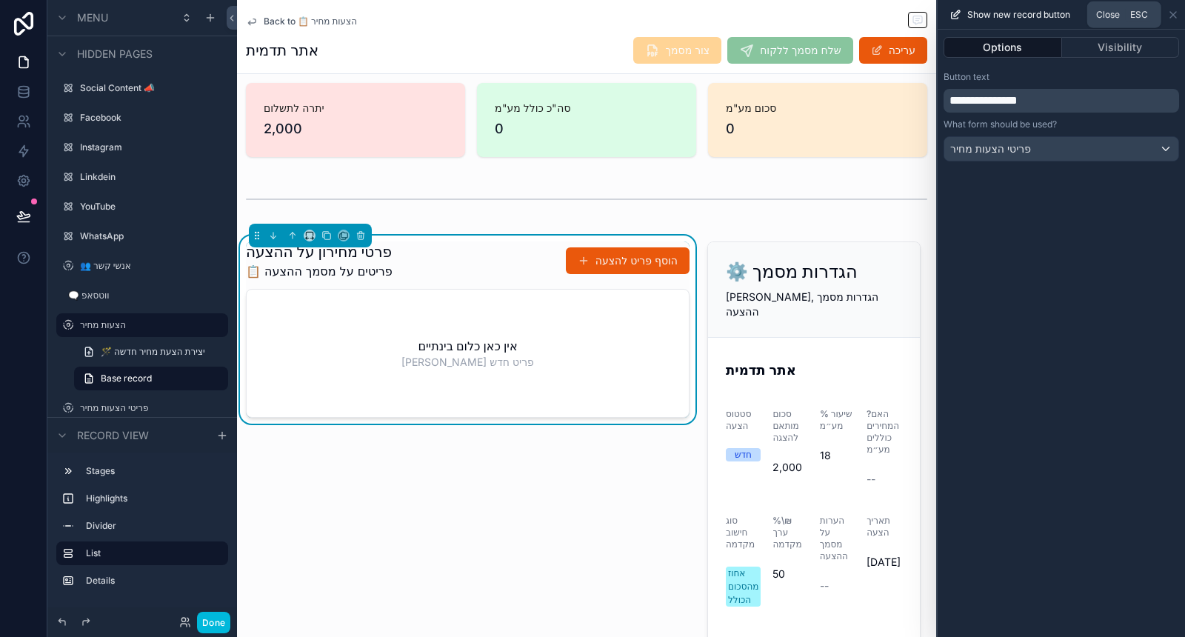
click at [1174, 11] on icon at bounding box center [1173, 15] width 12 height 12
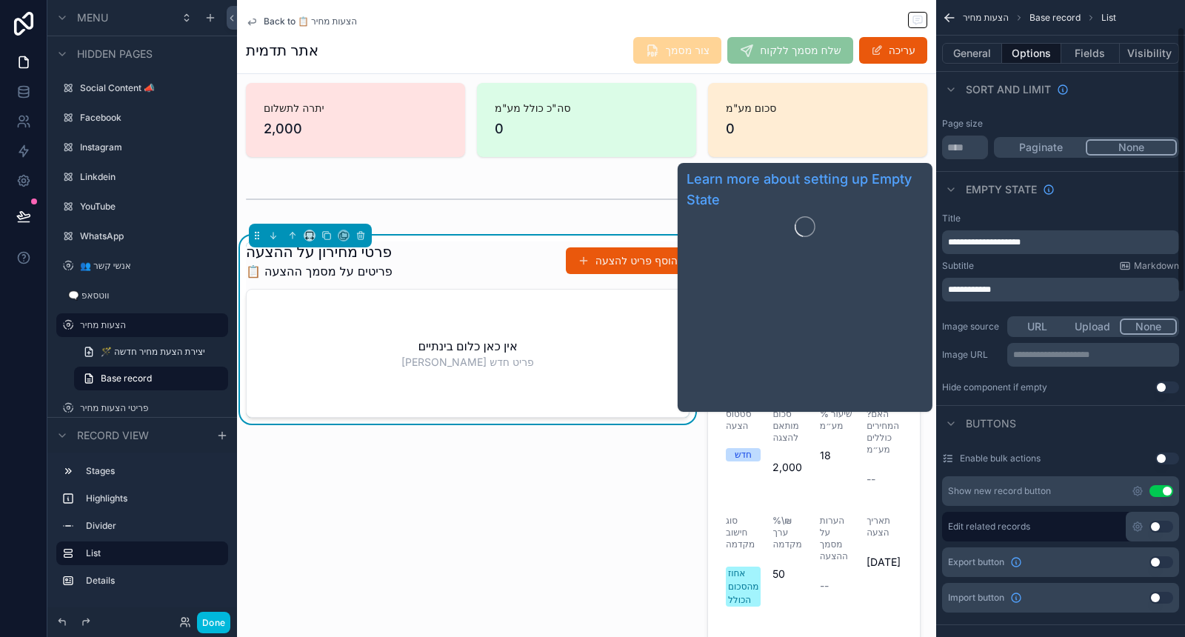
scroll to position [0, 0]
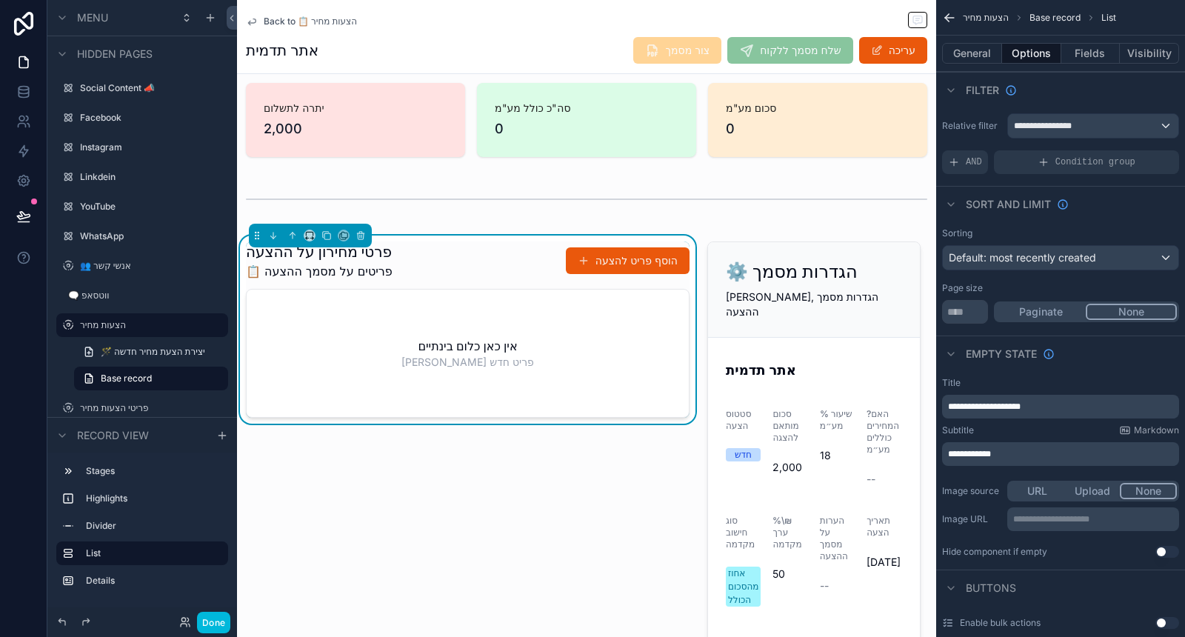
click at [993, 50] on button "General" at bounding box center [972, 53] width 60 height 21
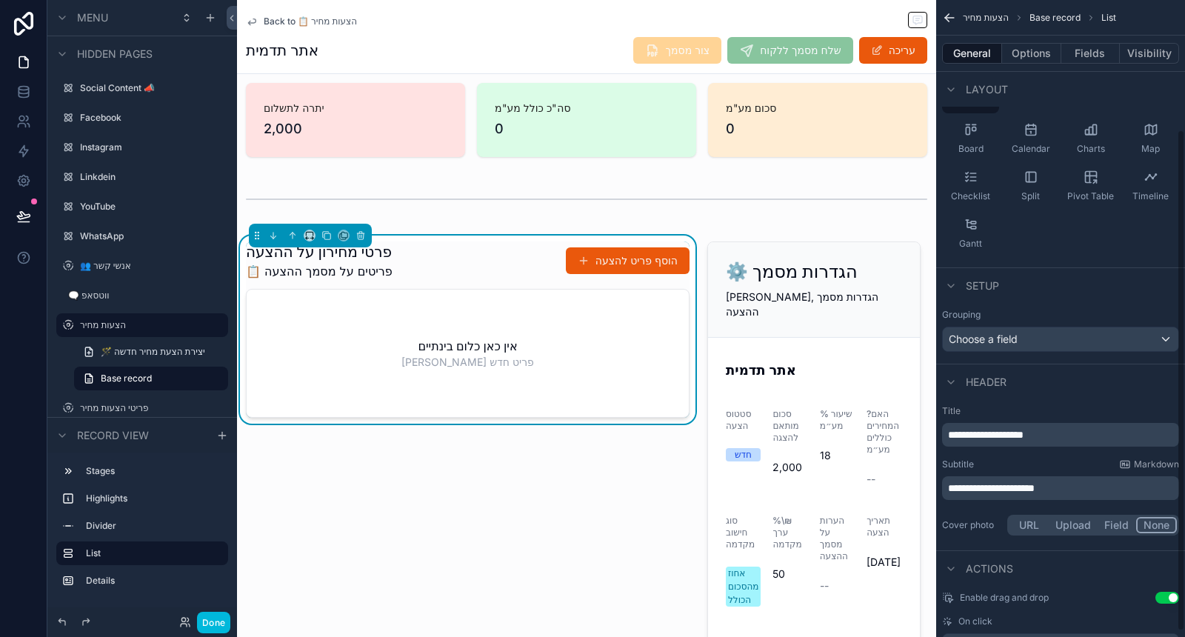
scroll to position [164, 0]
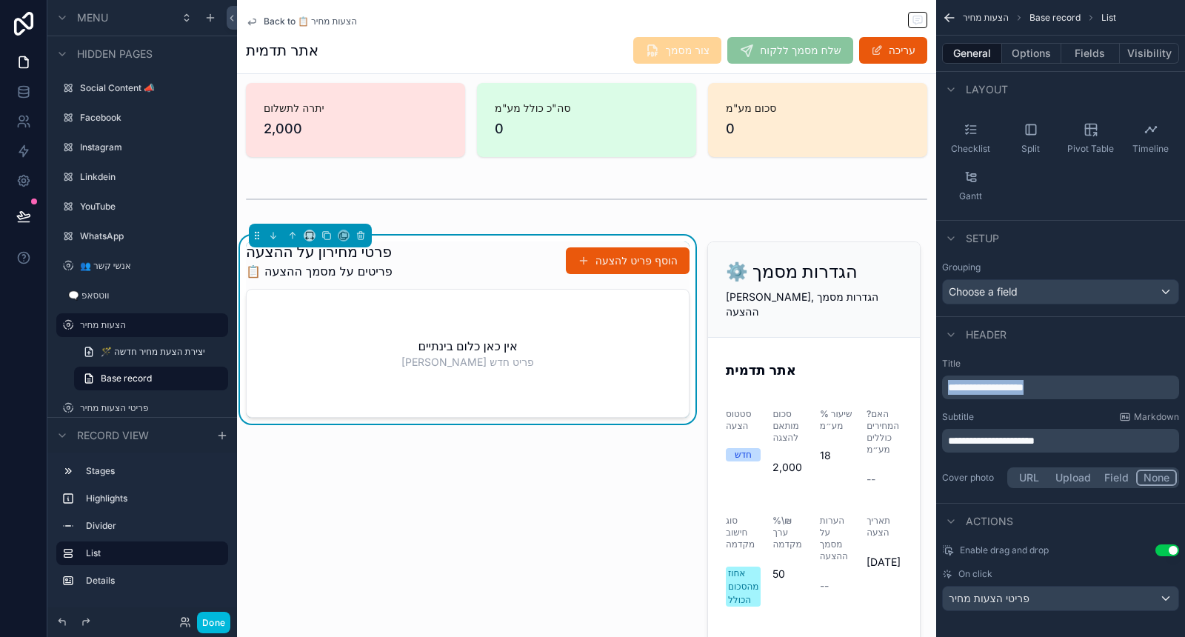
drag, startPoint x: 1056, startPoint y: 384, endPoint x: 938, endPoint y: 383, distance: 117.0
click at [938, 383] on div "**********" at bounding box center [1060, 424] width 249 height 145
drag, startPoint x: 967, startPoint y: 441, endPoint x: 946, endPoint y: 439, distance: 21.5
click at [946, 439] on div "**********" at bounding box center [1060, 441] width 237 height 24
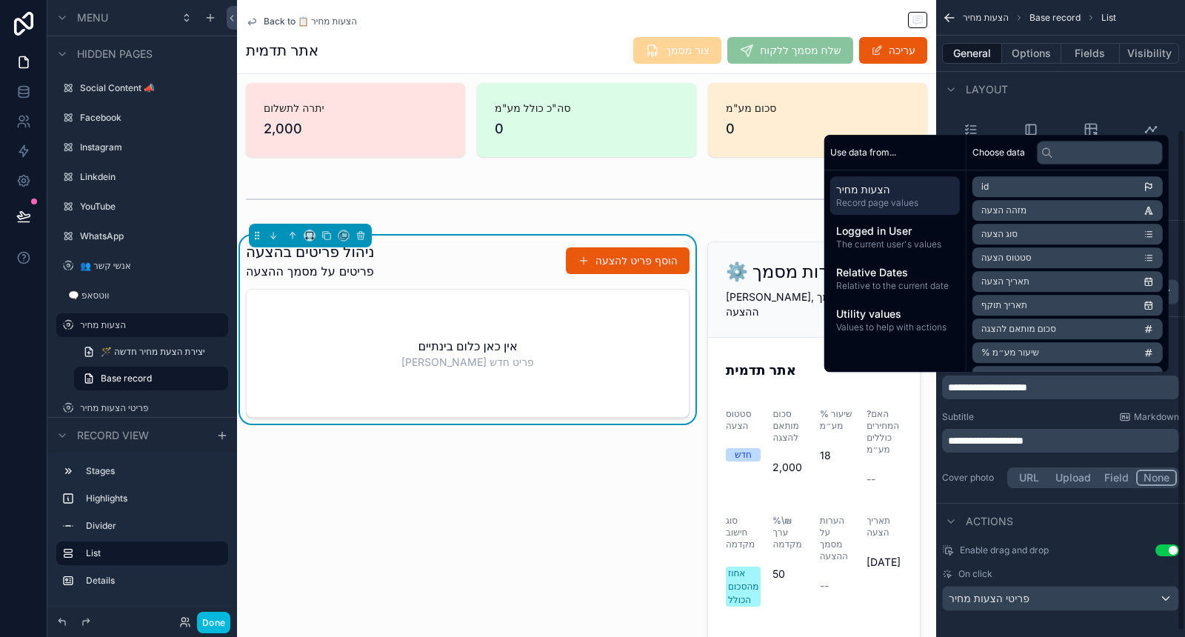
click at [1043, 413] on div "Subtitle Markdown" at bounding box center [1060, 417] width 237 height 12
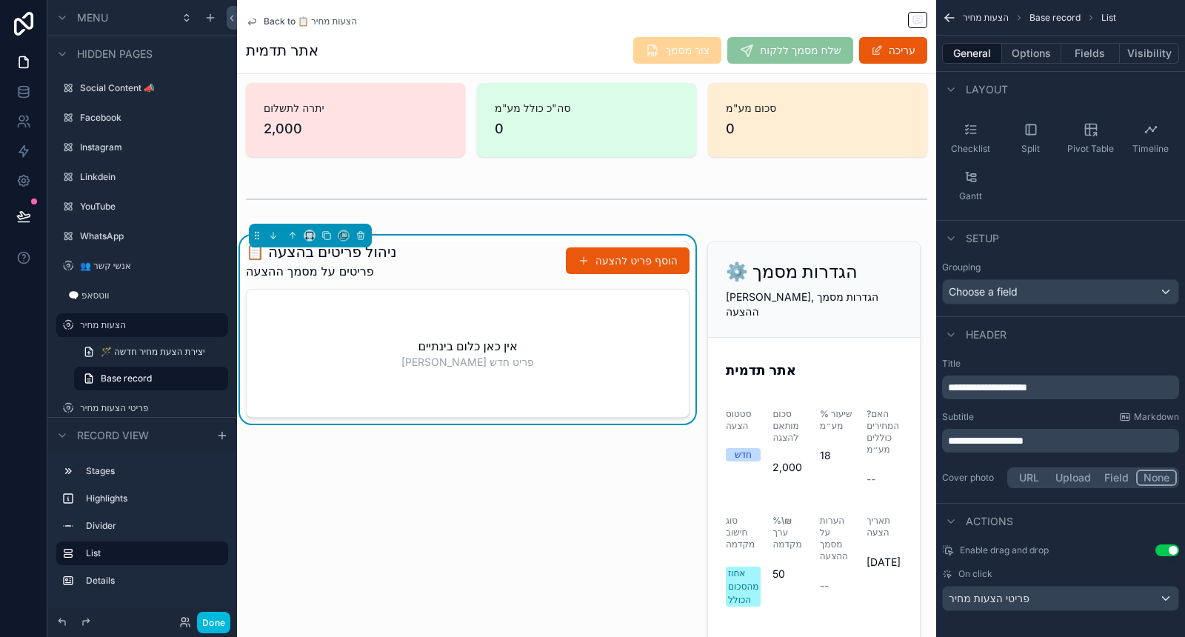
click at [947, 436] on div "**********" at bounding box center [1060, 441] width 237 height 24
click at [950, 439] on span "**********" at bounding box center [986, 441] width 76 height 10
click at [1027, 437] on span "**********" at bounding box center [987, 441] width 79 height 10
click at [950, 437] on span "**********" at bounding box center [995, 441] width 94 height 10
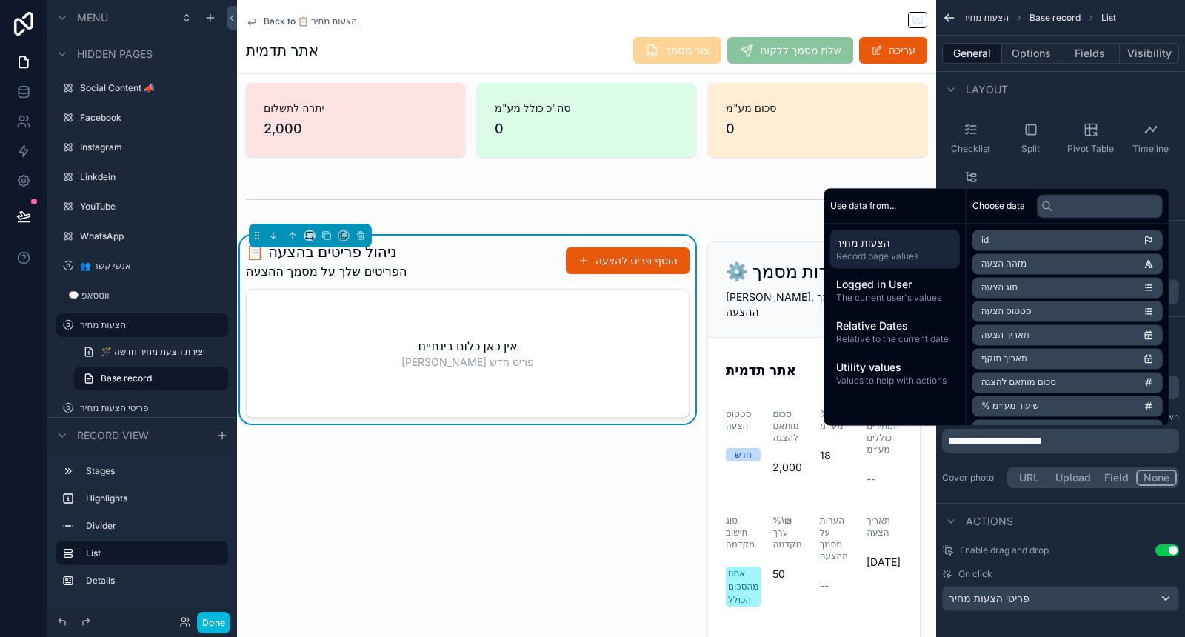
click at [898, 296] on span "The current user's values" at bounding box center [895, 298] width 118 height 12
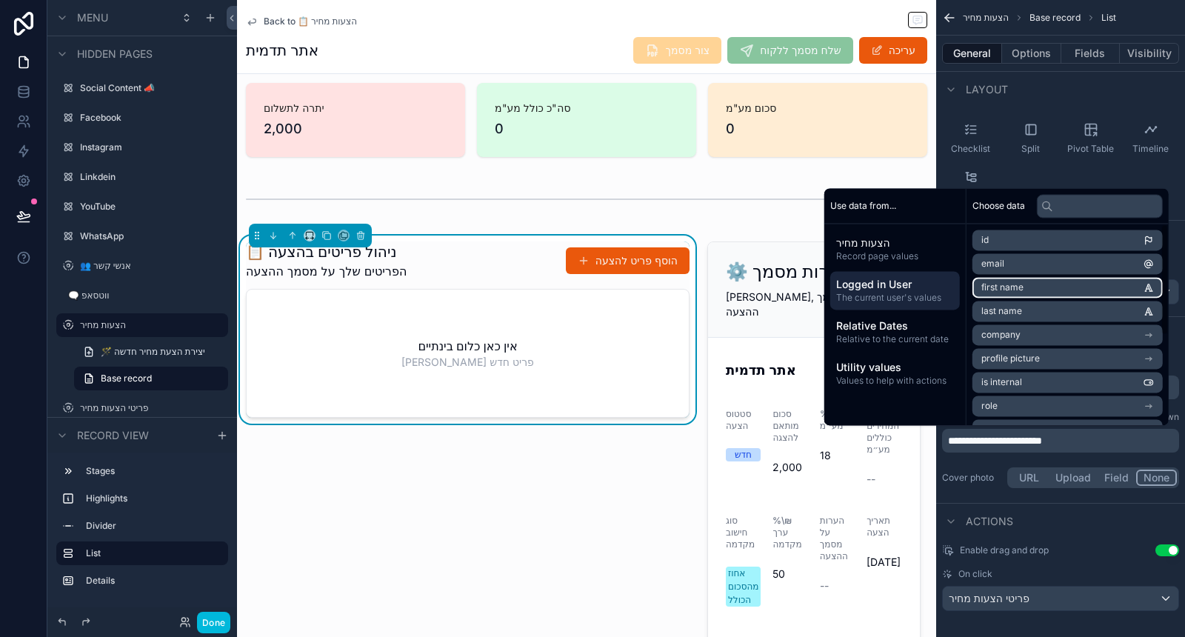
click at [1016, 293] on li "first name" at bounding box center [1068, 287] width 190 height 21
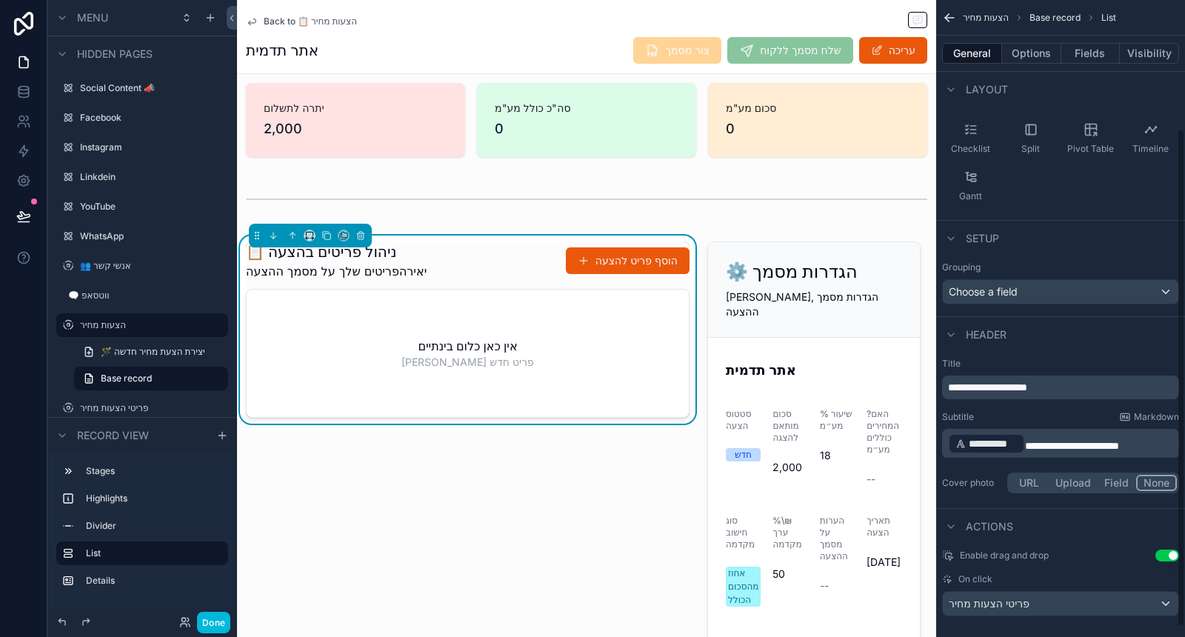
click at [1027, 441] on span "**********" at bounding box center [1072, 446] width 94 height 10
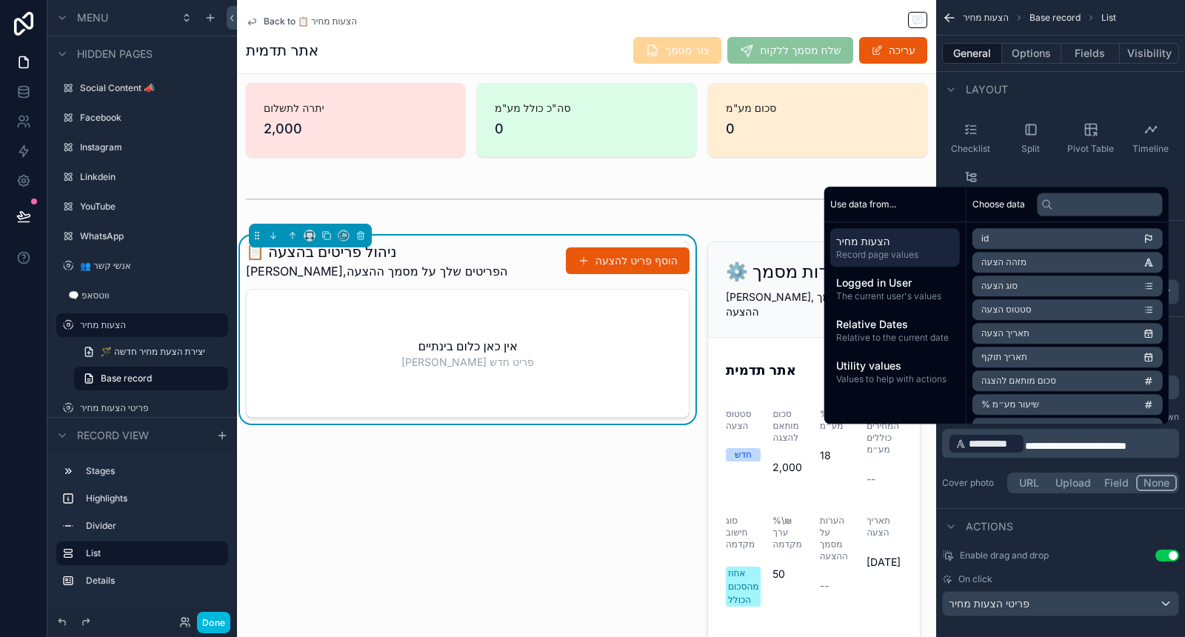
click at [987, 470] on div "Cover photo URL Upload Field None" at bounding box center [1060, 483] width 237 height 27
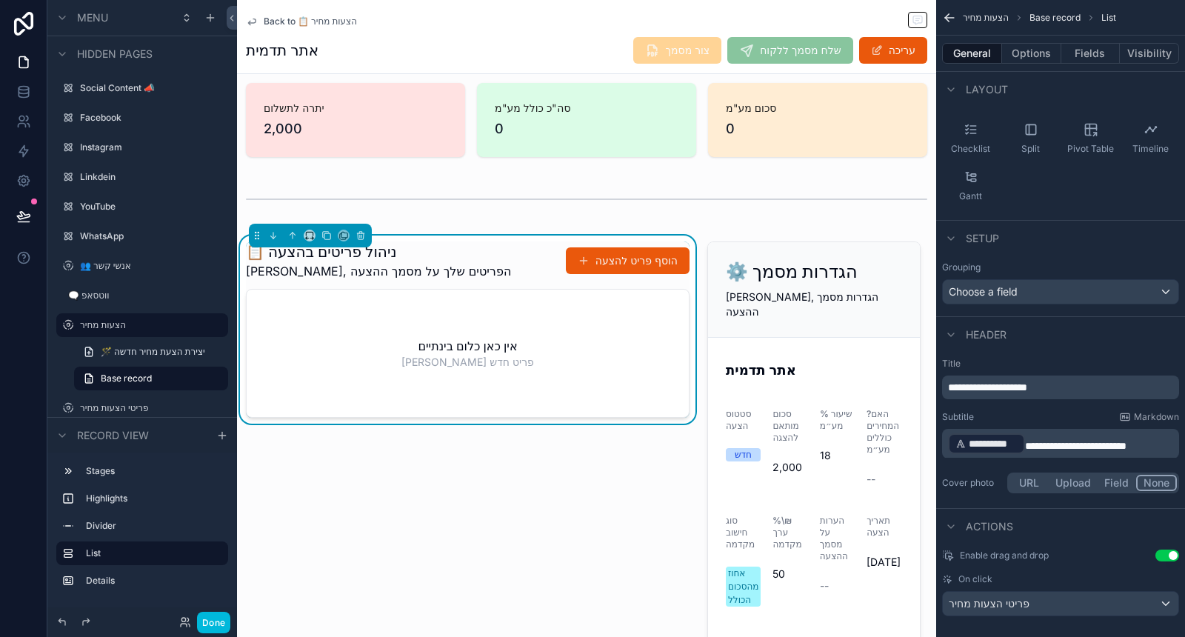
click at [1032, 50] on button "Options" at bounding box center [1031, 53] width 59 height 21
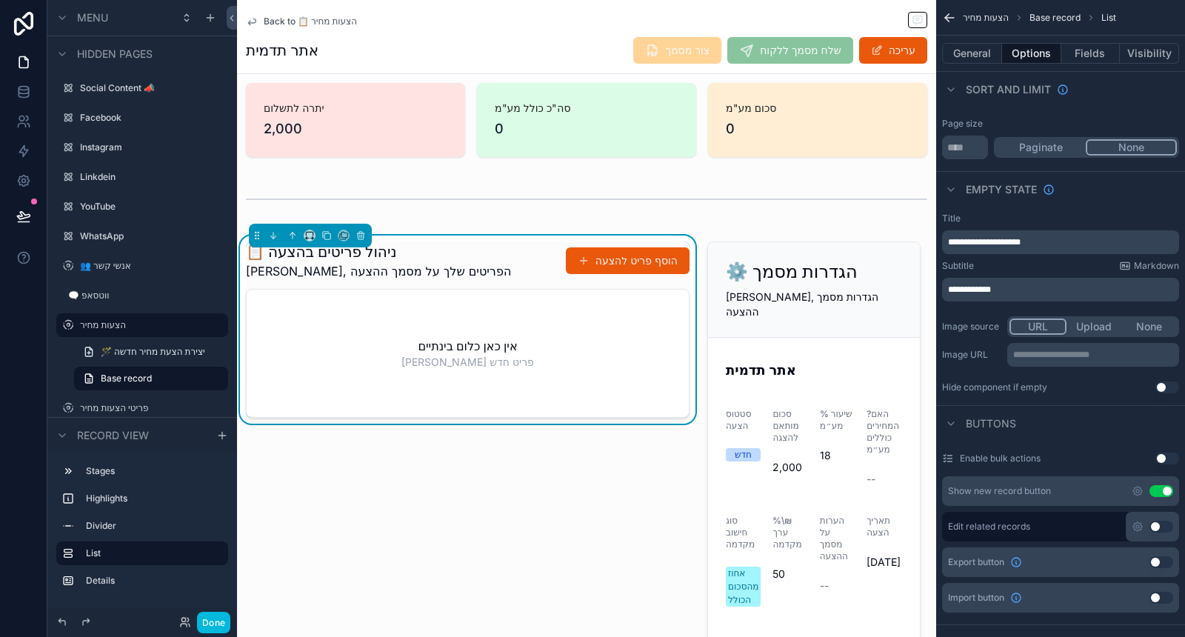
click at [1141, 485] on icon "scrollable content" at bounding box center [1138, 491] width 12 height 12
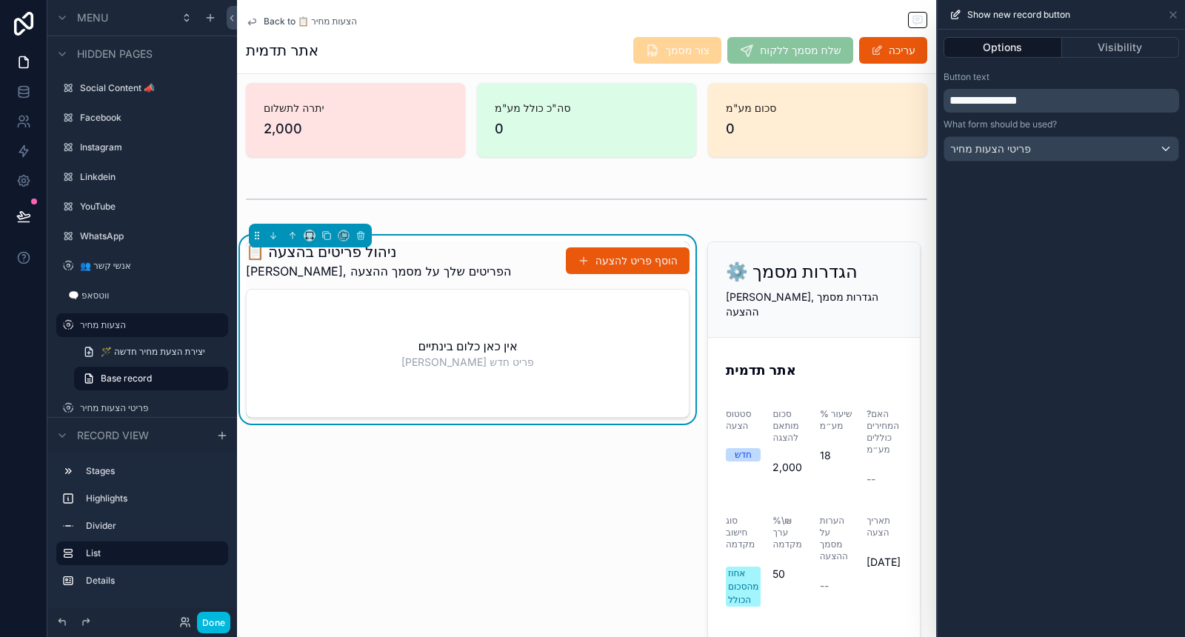
click at [1090, 101] on p "**********" at bounding box center [1063, 101] width 227 height 18
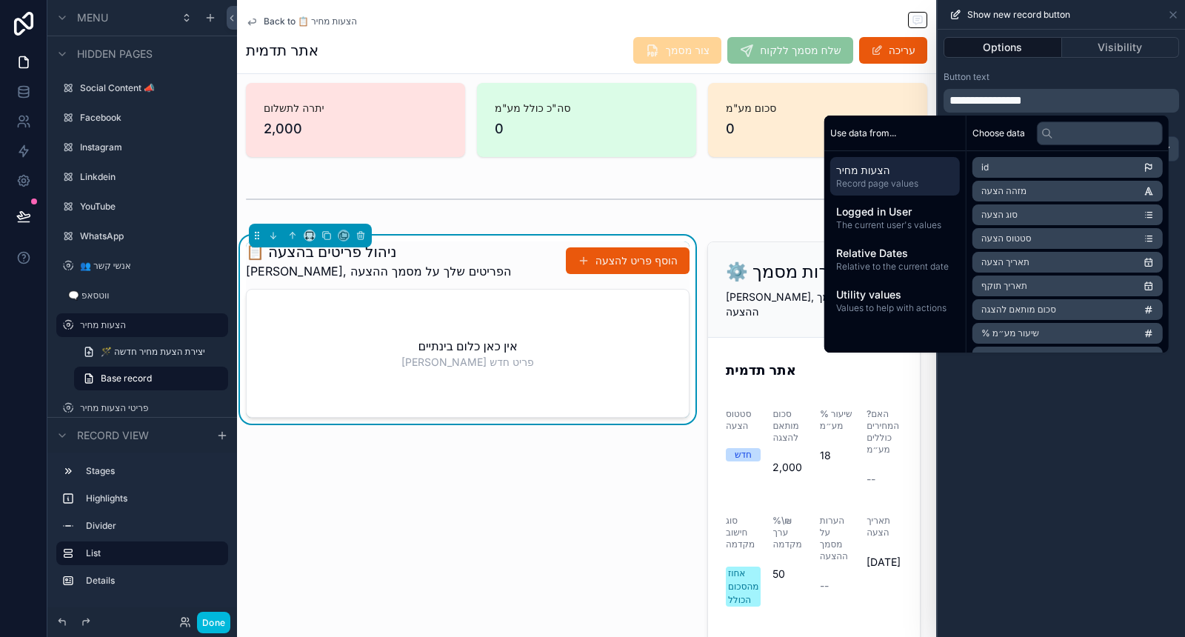
click at [1067, 410] on div "**********" at bounding box center [1061, 333] width 247 height 607
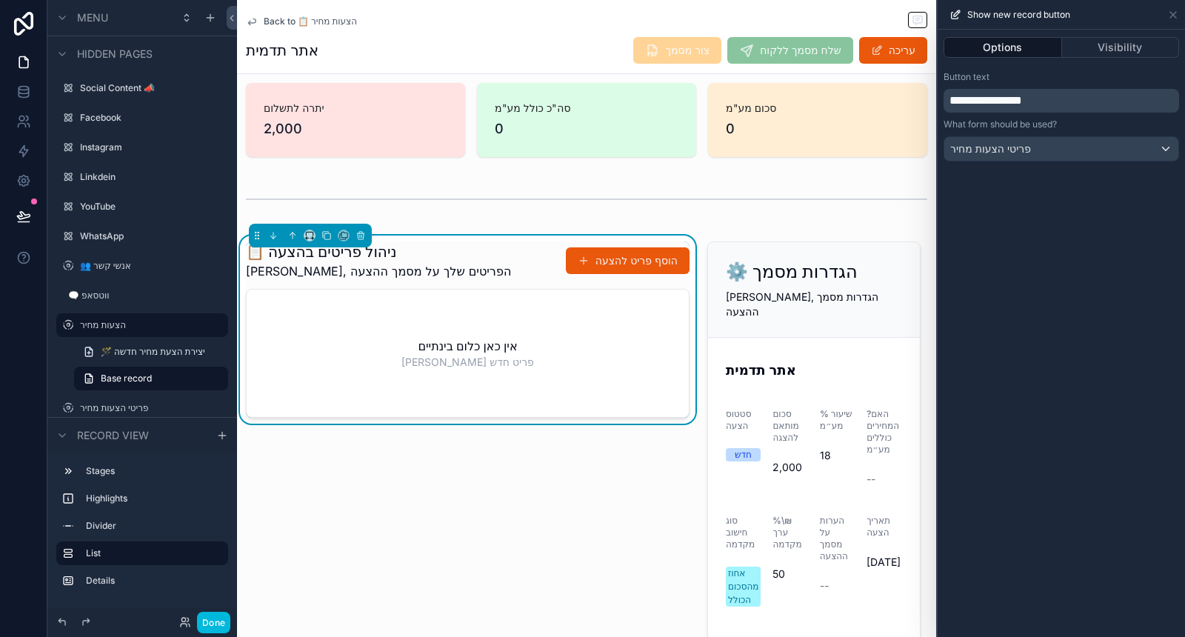
click at [648, 256] on button "הוסף פריט להצעה" at bounding box center [628, 260] width 124 height 27
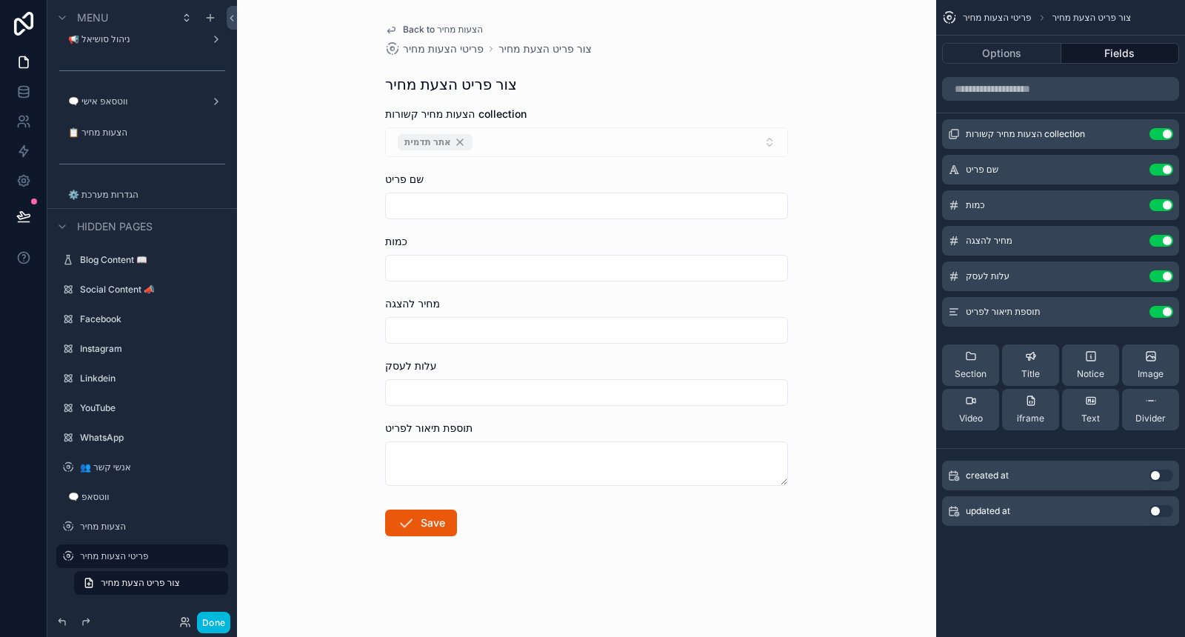
drag, startPoint x: 1158, startPoint y: 413, endPoint x: 1073, endPoint y: 363, distance: 99.6
click at [1158, 413] on span "Divider" at bounding box center [1151, 419] width 30 height 12
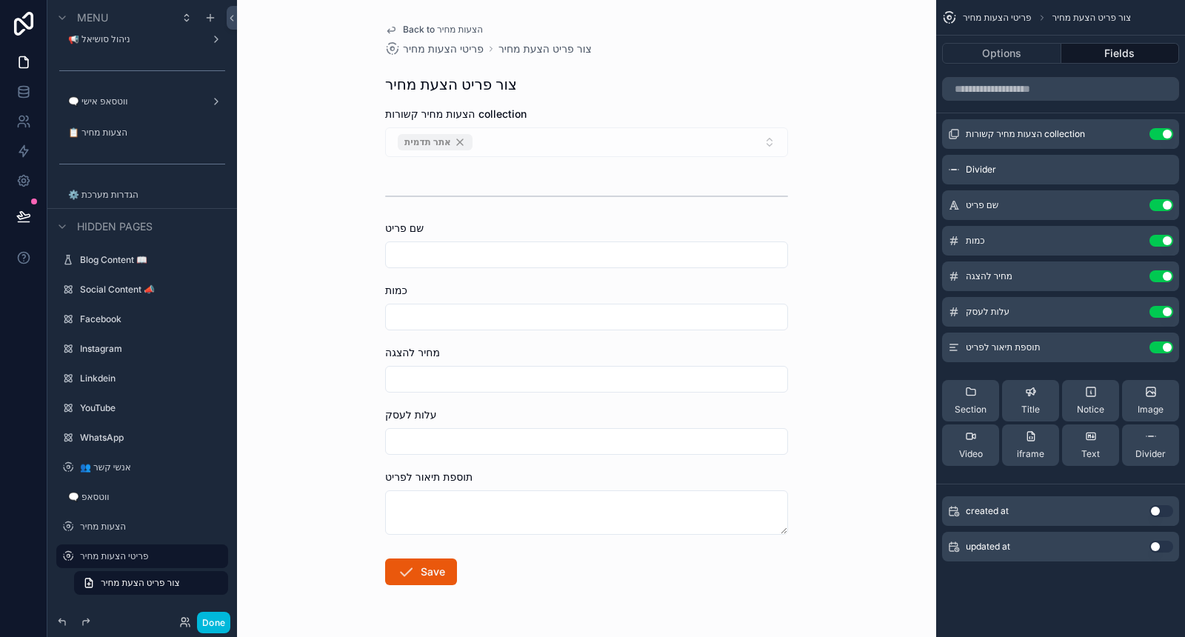
click at [984, 406] on span "Section" at bounding box center [971, 410] width 32 height 12
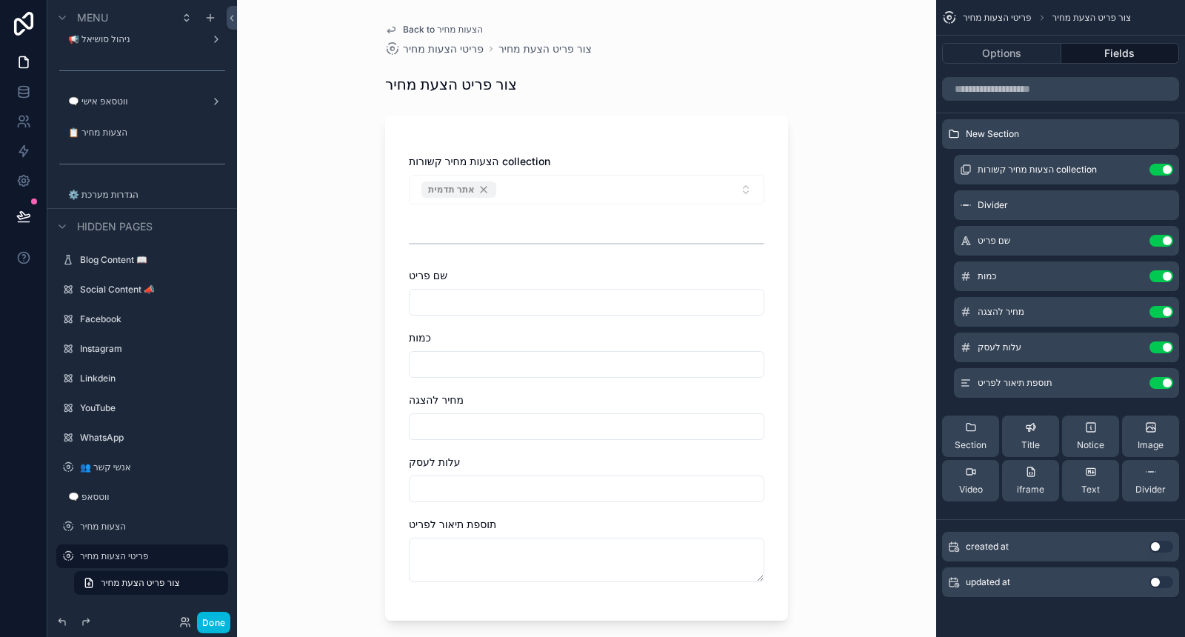
click at [1019, 58] on button "Options" at bounding box center [1001, 53] width 119 height 21
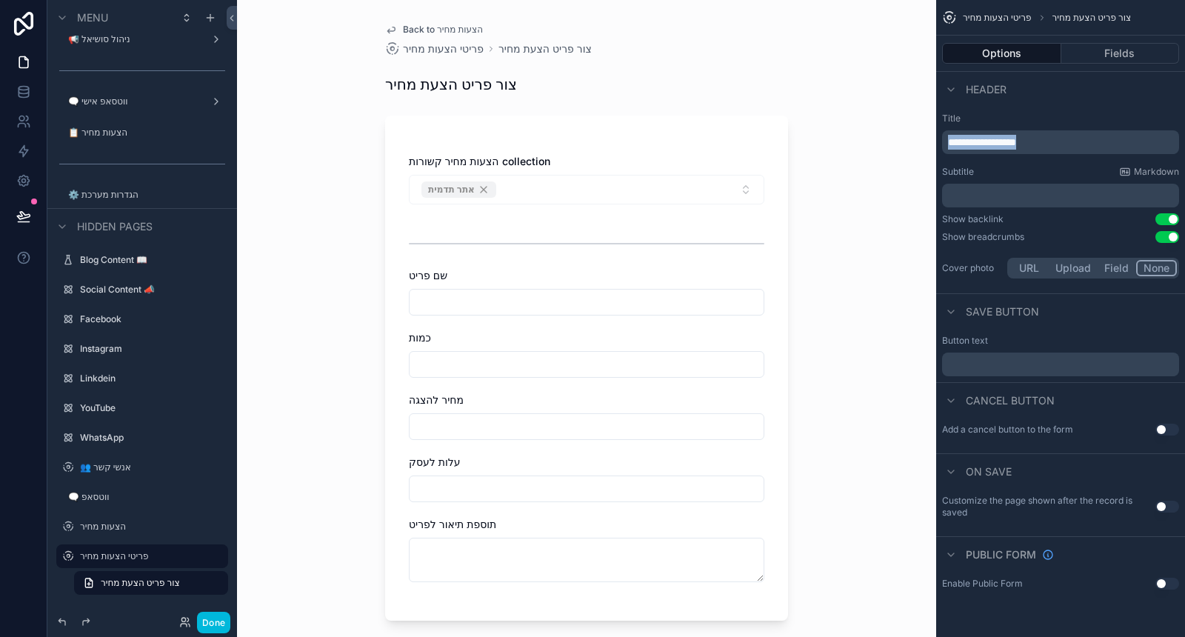
drag, startPoint x: 1058, startPoint y: 142, endPoint x: 935, endPoint y: 138, distance: 123.0
click at [936, 138] on div "**********" at bounding box center [711, 318] width 948 height 637
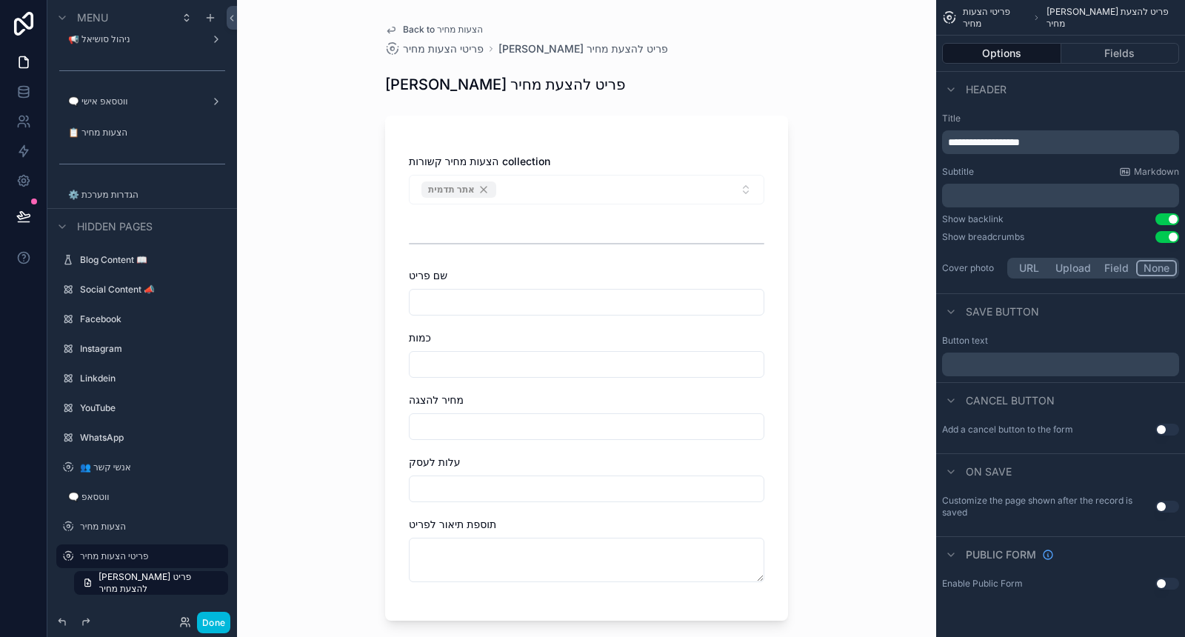
click at [997, 170] on div "Subtitle Markdown" at bounding box center [1060, 172] width 237 height 12
click at [1000, 196] on p "﻿" at bounding box center [1062, 195] width 228 height 15
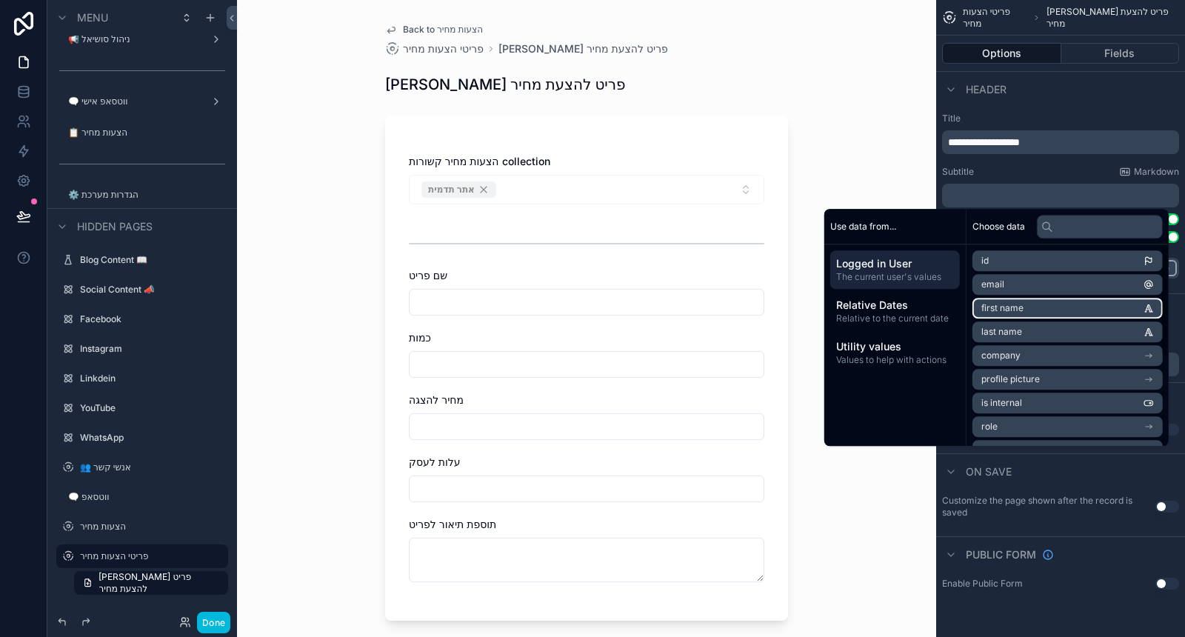
click at [1006, 316] on li "first name" at bounding box center [1068, 308] width 190 height 21
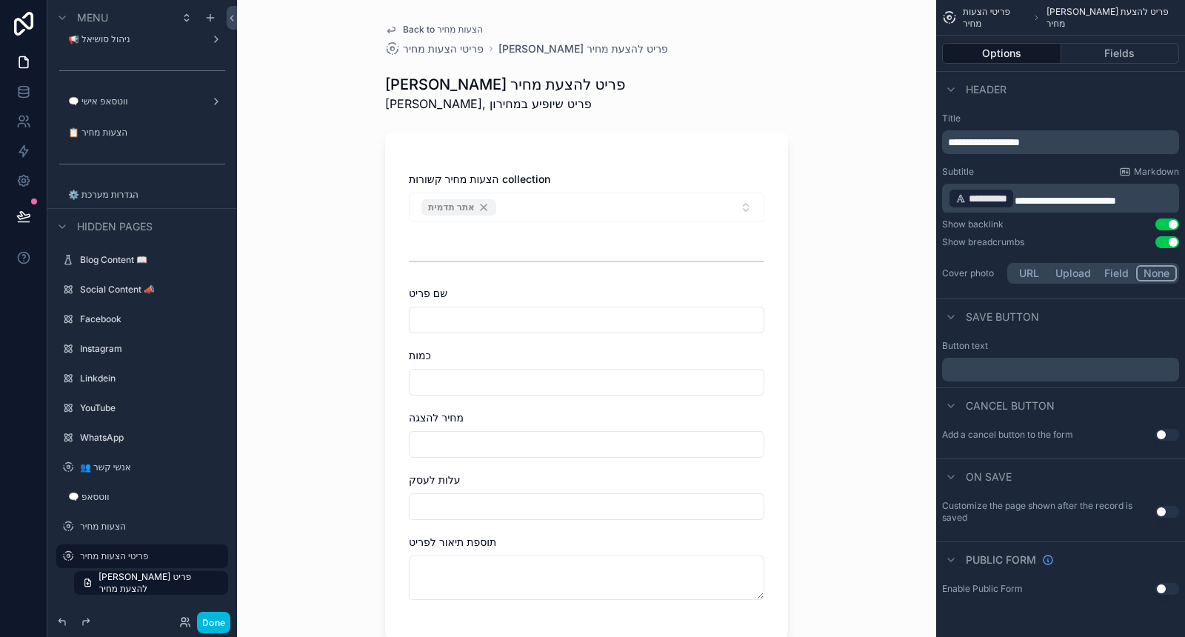
click at [1057, 169] on div "Subtitle Markdown" at bounding box center [1060, 172] width 237 height 12
click at [949, 143] on span "**********" at bounding box center [984, 142] width 72 height 10
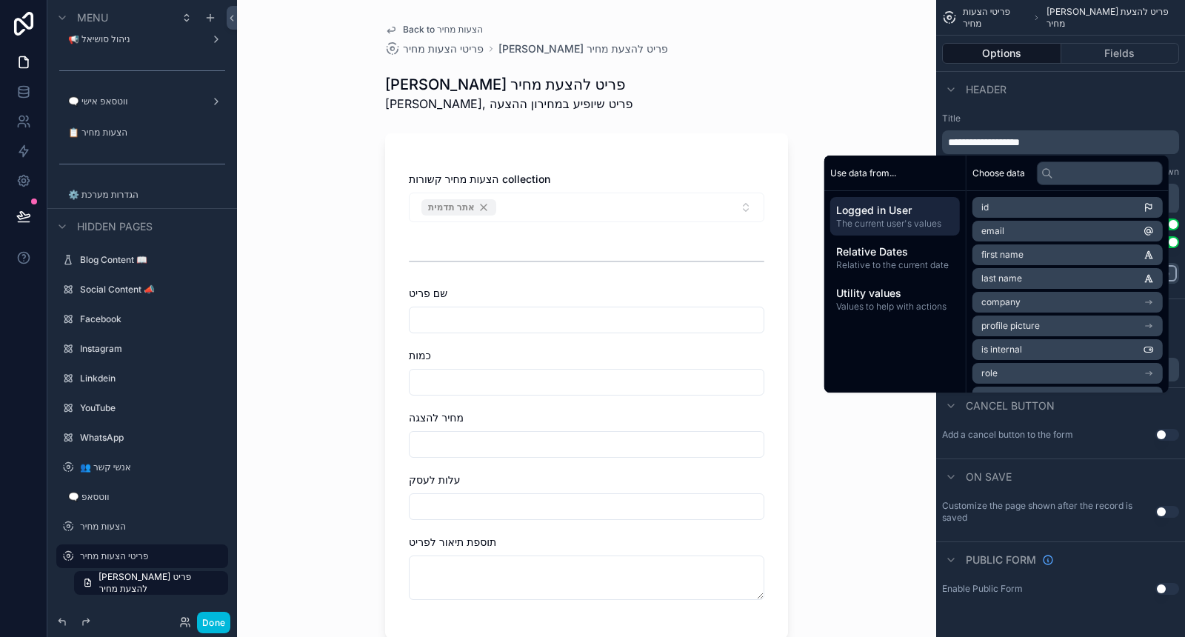
click at [948, 139] on span "**********" at bounding box center [984, 142] width 72 height 10
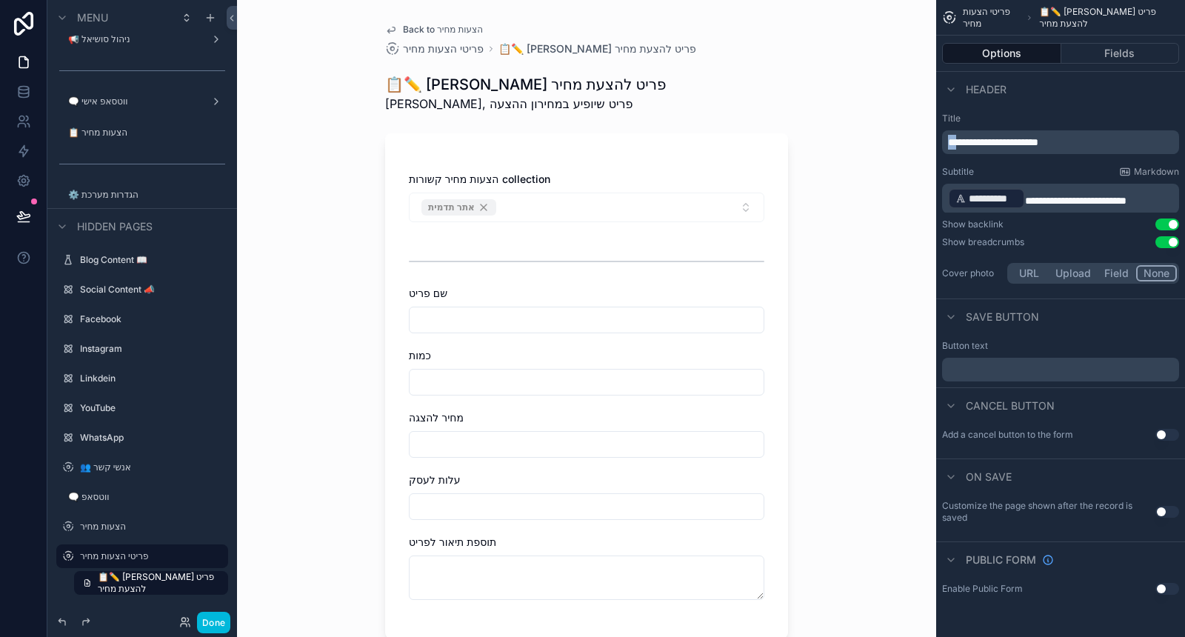
drag, startPoint x: 989, startPoint y: 137, endPoint x: 939, endPoint y: 141, distance: 49.8
click at [939, 141] on div "**********" at bounding box center [1060, 200] width 249 height 186
click at [1021, 118] on label "Title" at bounding box center [1060, 119] width 237 height 12
click at [1005, 375] on p "﻿" at bounding box center [1062, 370] width 228 height 12
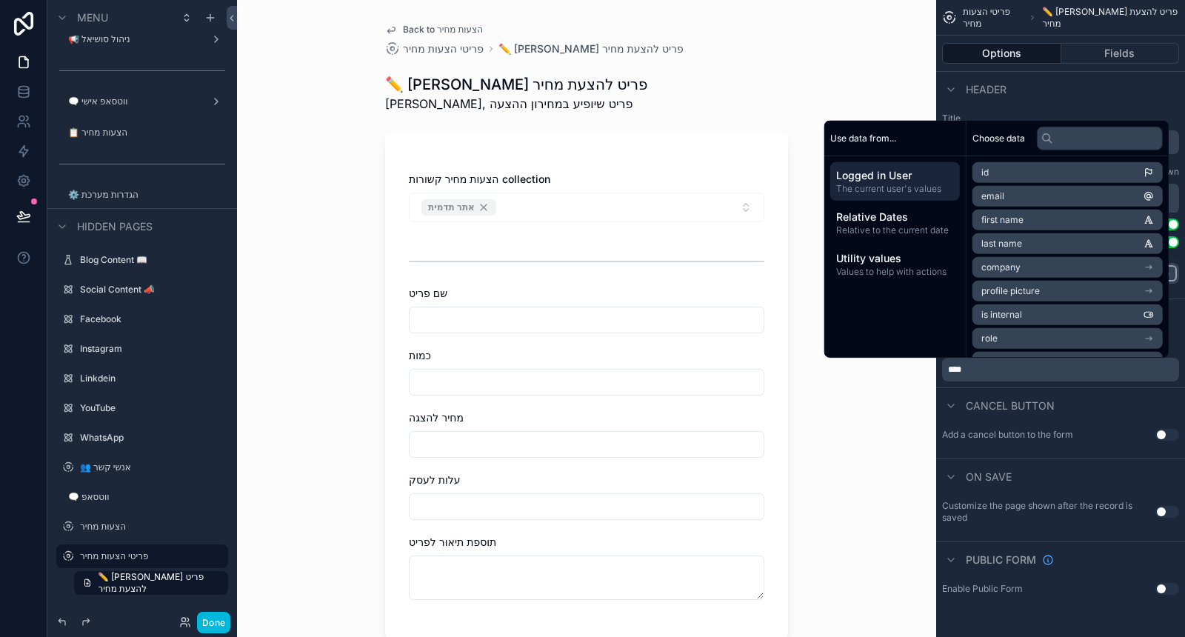
click at [1165, 430] on button "Use setting" at bounding box center [1168, 435] width 24 height 12
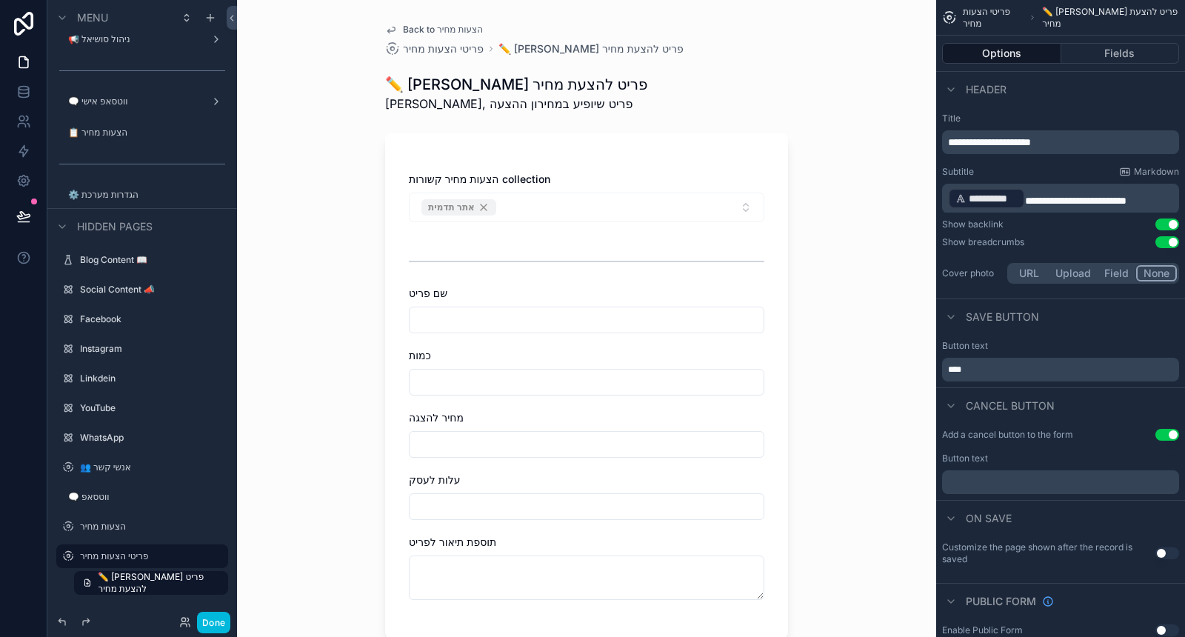
click at [1004, 479] on p "﻿" at bounding box center [1062, 482] width 228 height 12
click at [990, 498] on div "Add a cancel button to the form Use setting Button text *****" at bounding box center [1060, 461] width 249 height 77
click at [1130, 48] on button "Fields" at bounding box center [1120, 53] width 119 height 21
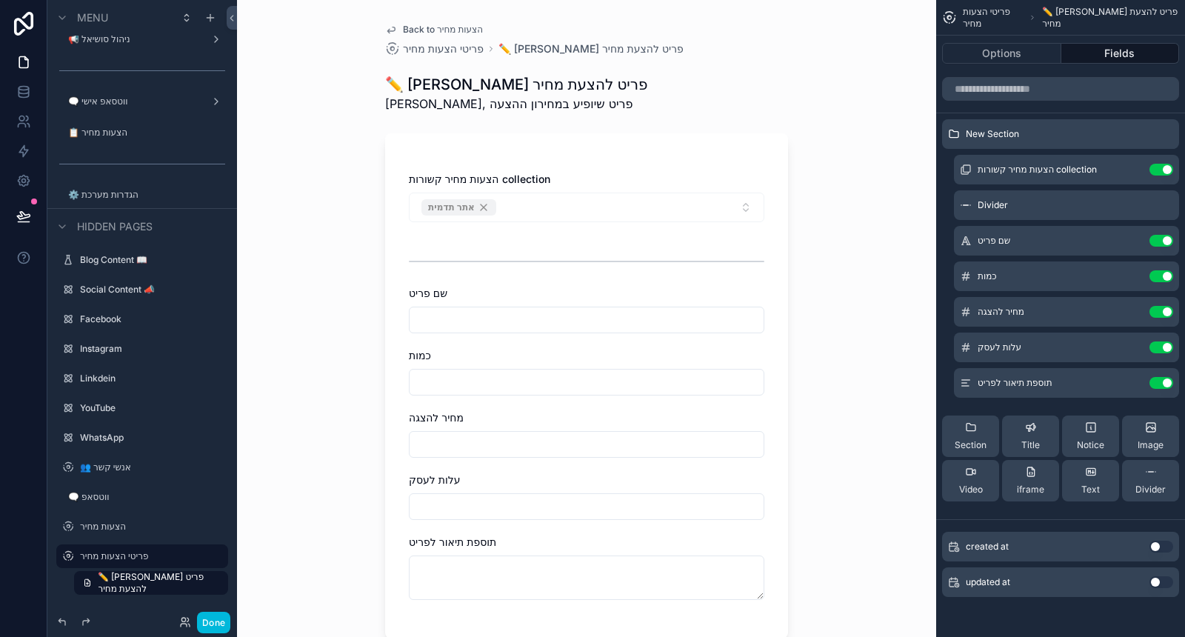
click at [0, 0] on icon "scrollable content" at bounding box center [0, 0] width 0 height 0
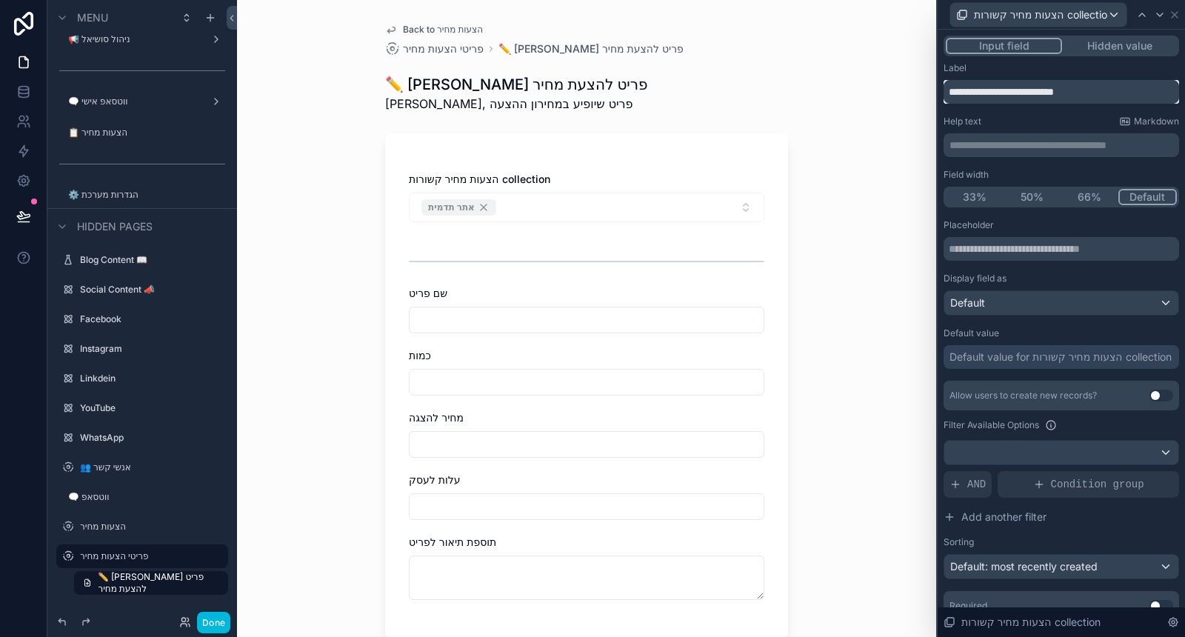
drag, startPoint x: 1102, startPoint y: 93, endPoint x: 934, endPoint y: 95, distance: 168.2
click at [934, 95] on div "**********" at bounding box center [592, 318] width 1185 height 637
type input "**********"
click at [1078, 301] on div "Default" at bounding box center [1061, 303] width 234 height 24
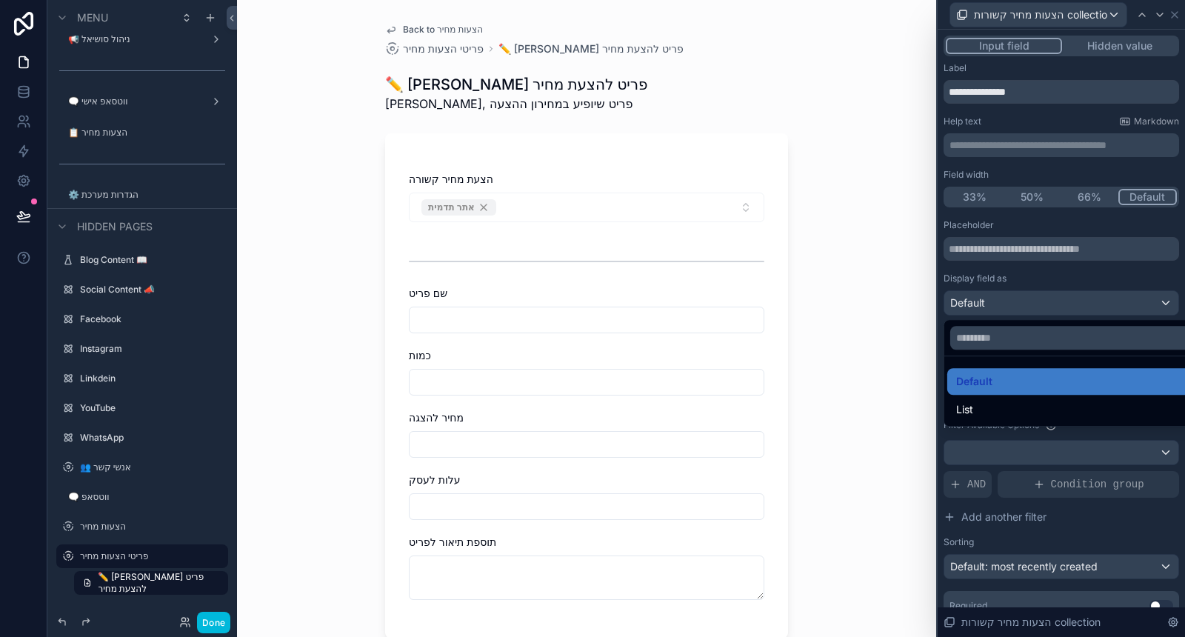
click at [1072, 274] on div at bounding box center [1061, 318] width 247 height 637
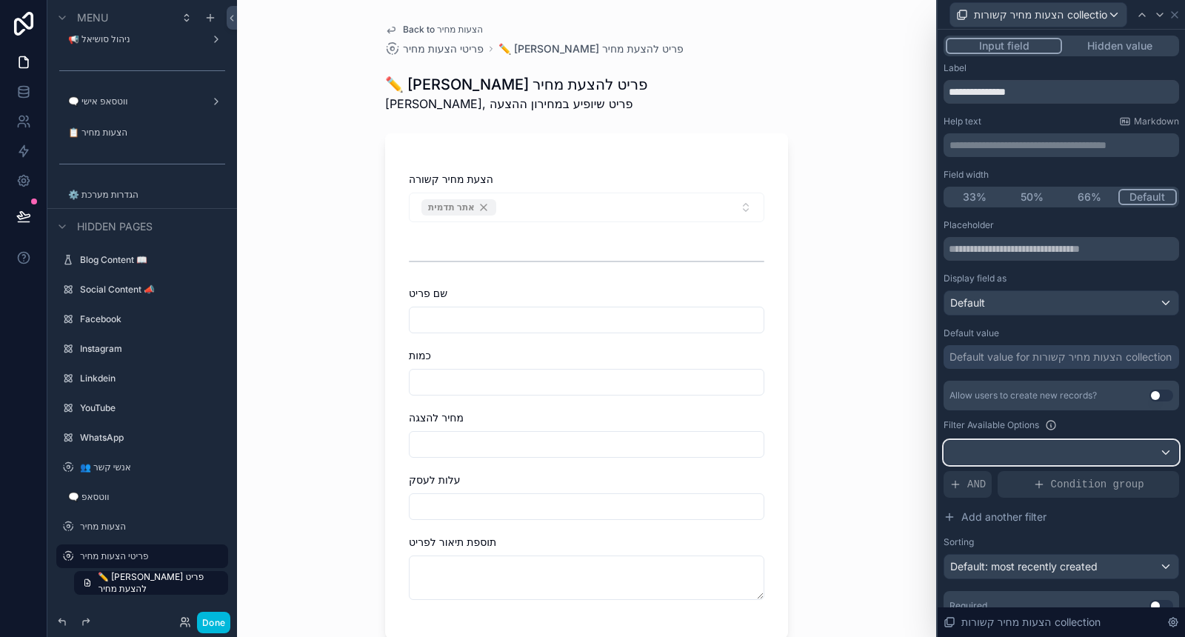
click at [1078, 442] on div at bounding box center [1061, 453] width 234 height 24
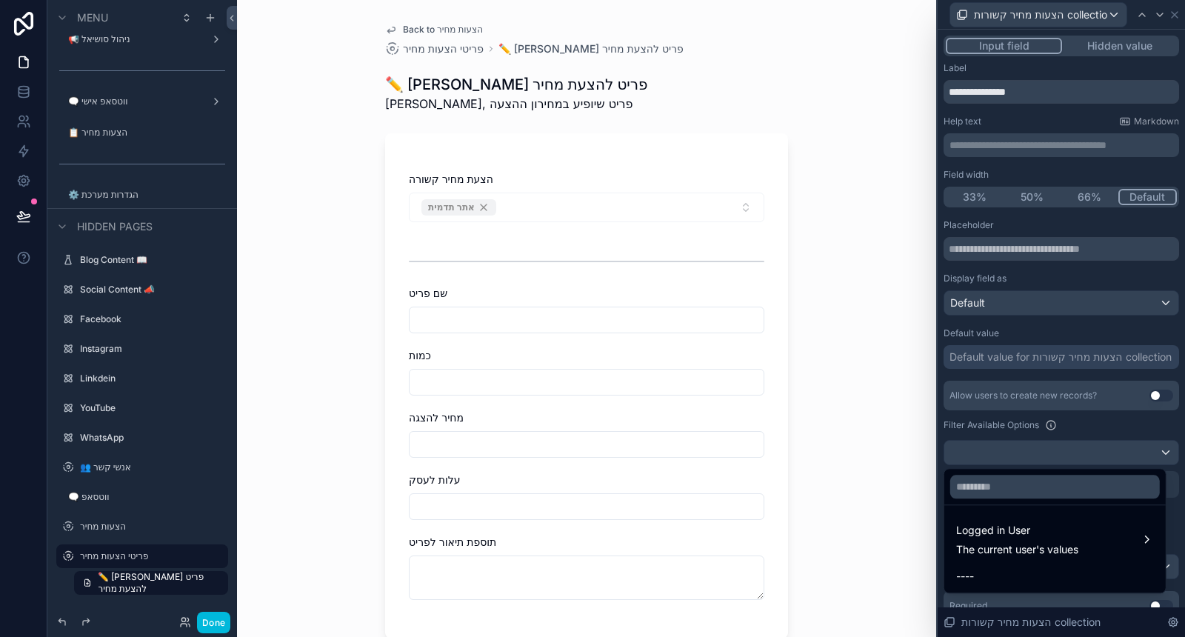
click at [1096, 410] on div at bounding box center [1061, 318] width 247 height 637
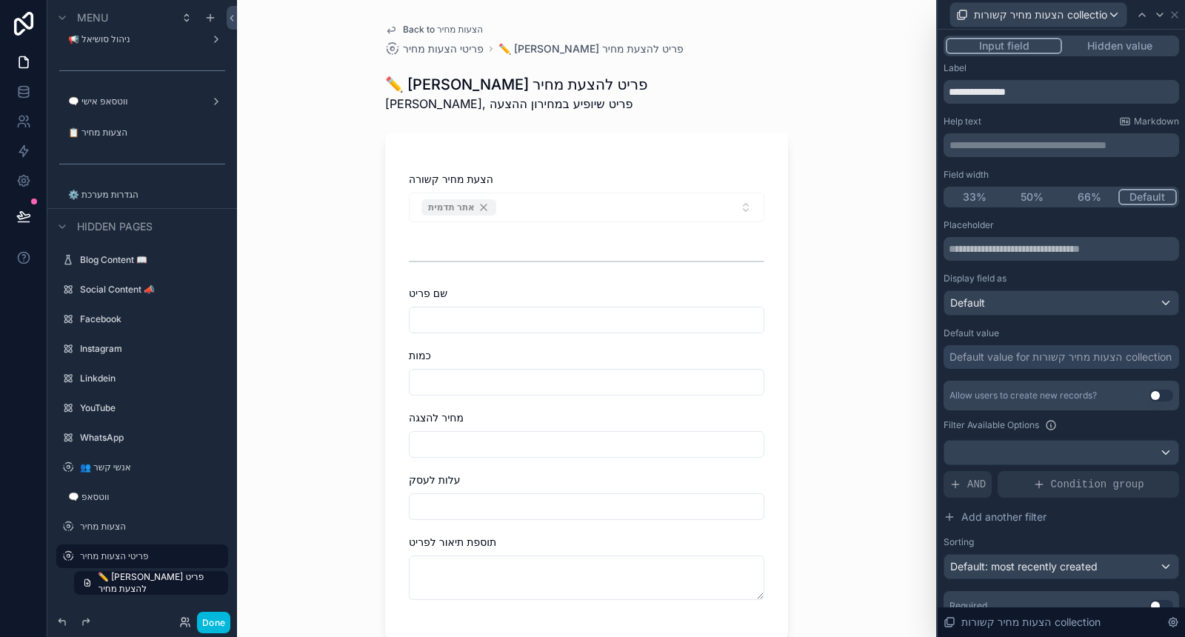
scroll to position [58, 0]
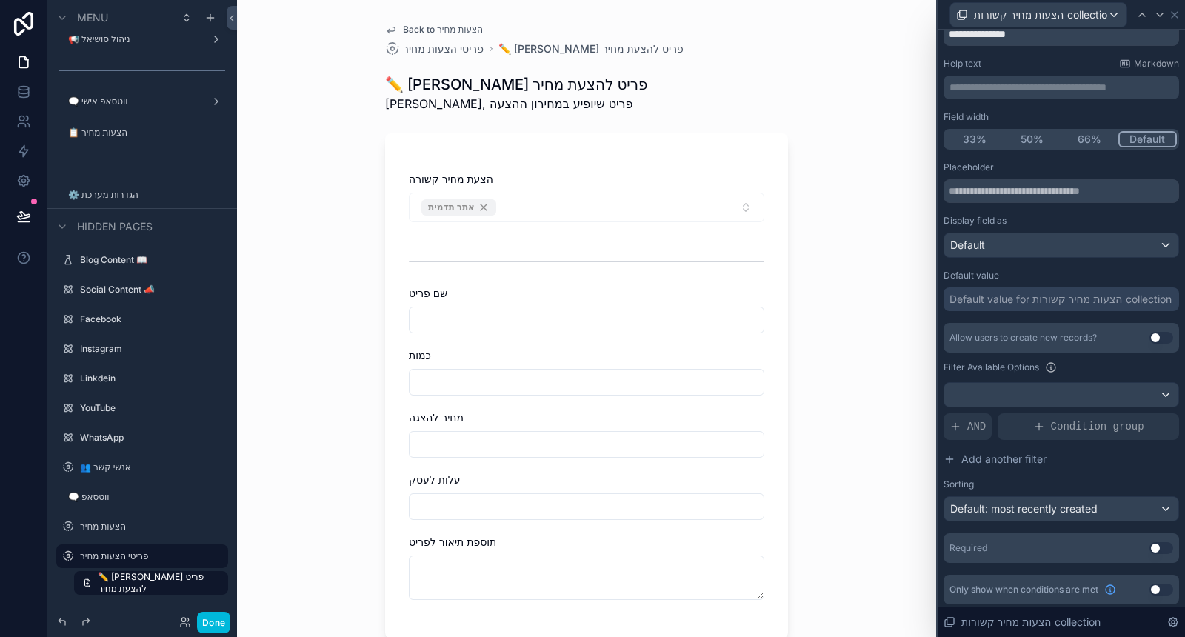
click at [1150, 337] on button "Use setting" at bounding box center [1162, 338] width 24 height 12
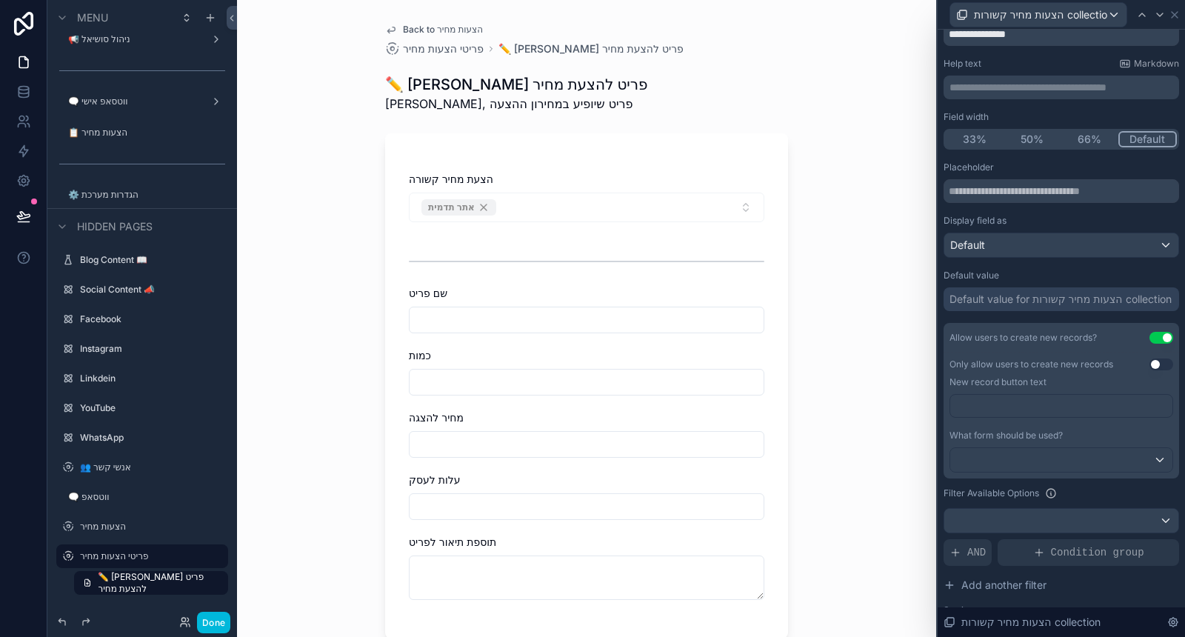
click at [1150, 339] on button "Use setting" at bounding box center [1162, 338] width 24 height 12
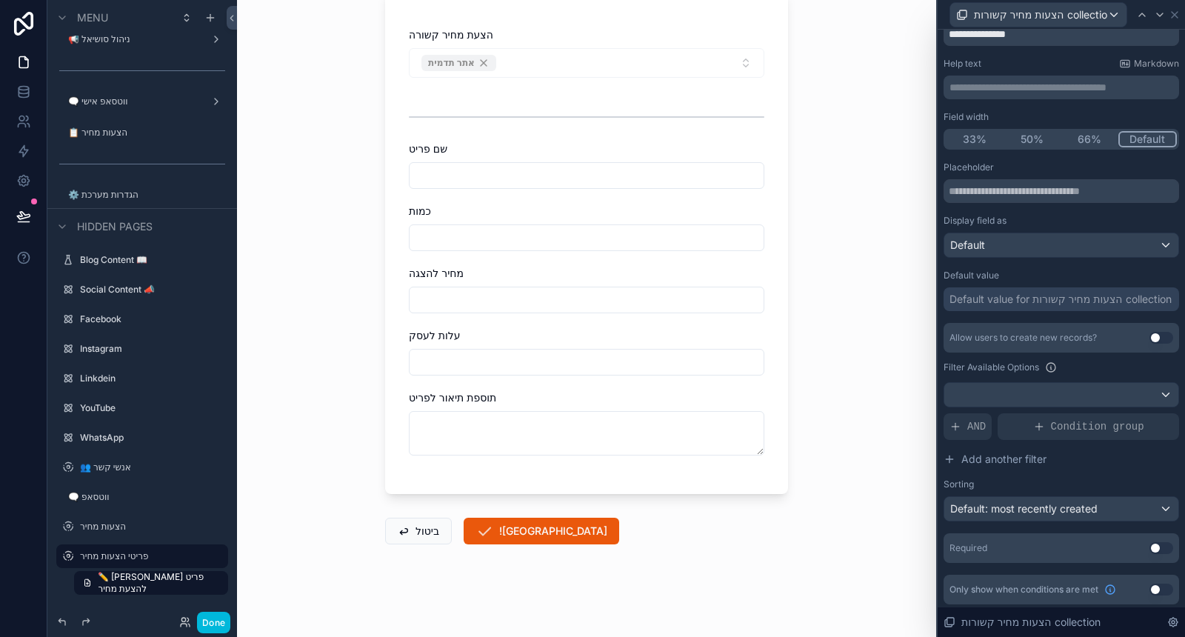
scroll to position [145, 0]
click at [1161, 18] on icon at bounding box center [1160, 15] width 12 height 12
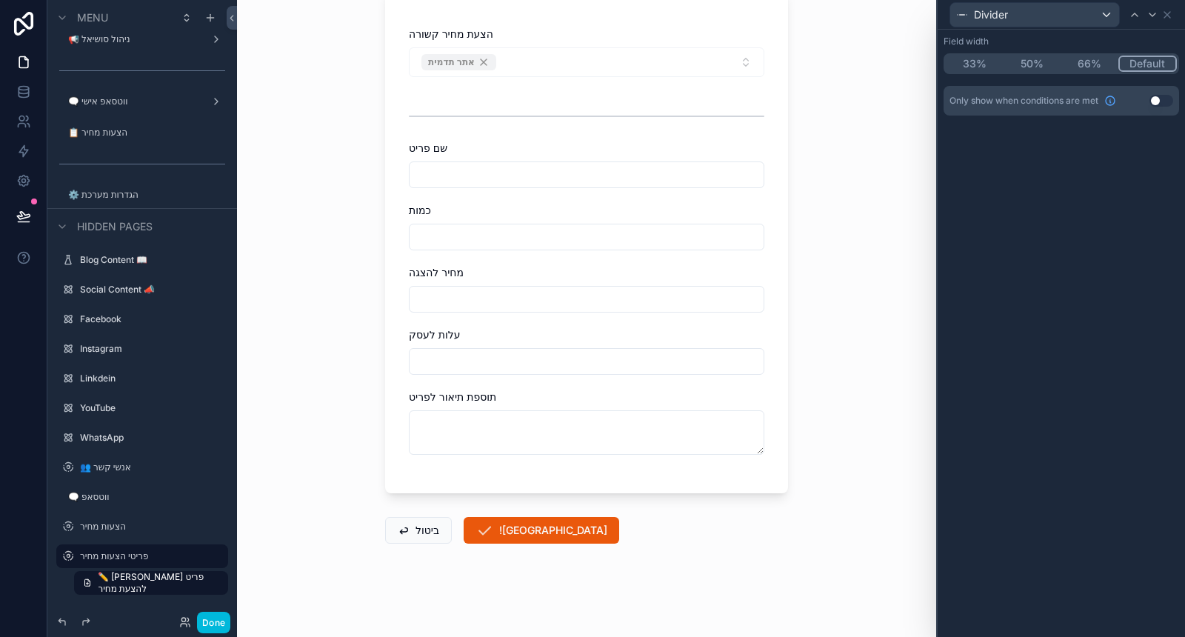
click at [1173, 13] on div "Divider" at bounding box center [1062, 14] width 236 height 29
click at [1171, 13] on icon at bounding box center [1167, 15] width 12 height 12
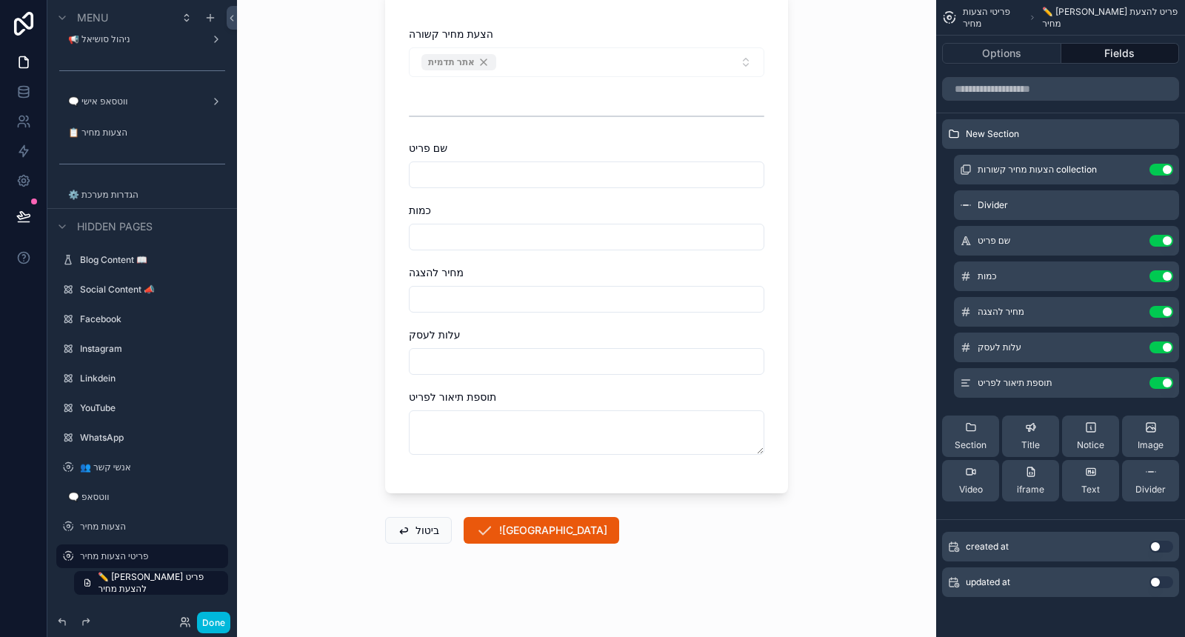
click at [1139, 247] on div "שם פריט Use setting" at bounding box center [1066, 241] width 225 height 30
click at [0, 0] on icon "scrollable content" at bounding box center [0, 0] width 0 height 0
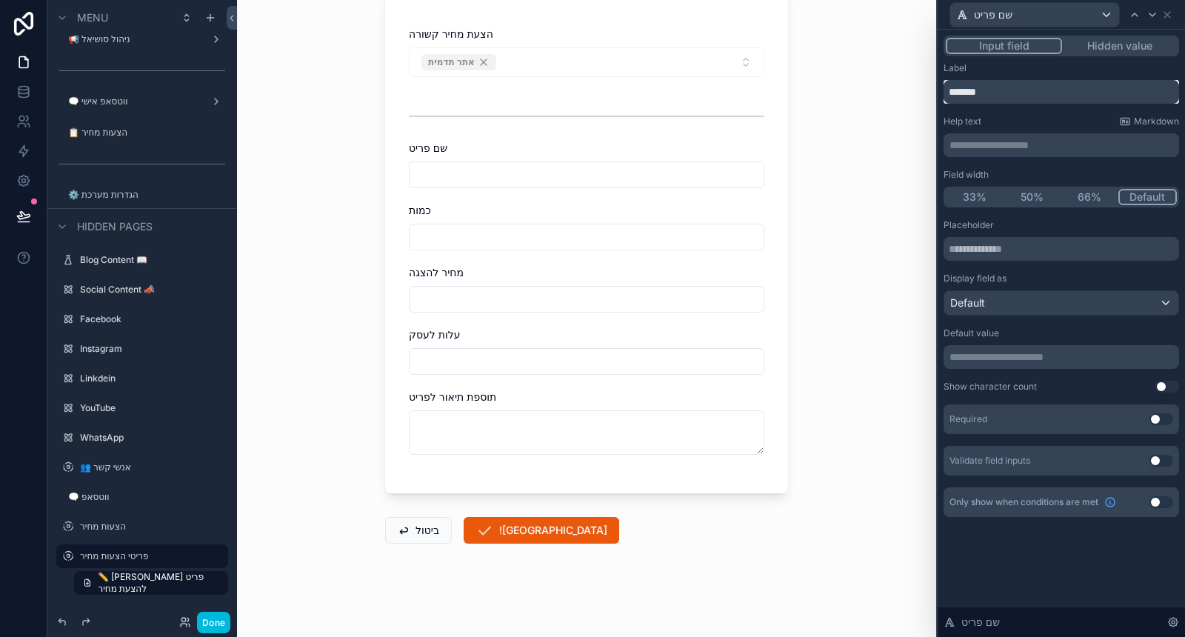
drag, startPoint x: 990, startPoint y: 91, endPoint x: 933, endPoint y: 95, distance: 57.2
click at [934, 95] on div "**********" at bounding box center [592, 318] width 1185 height 637
type input "**********"
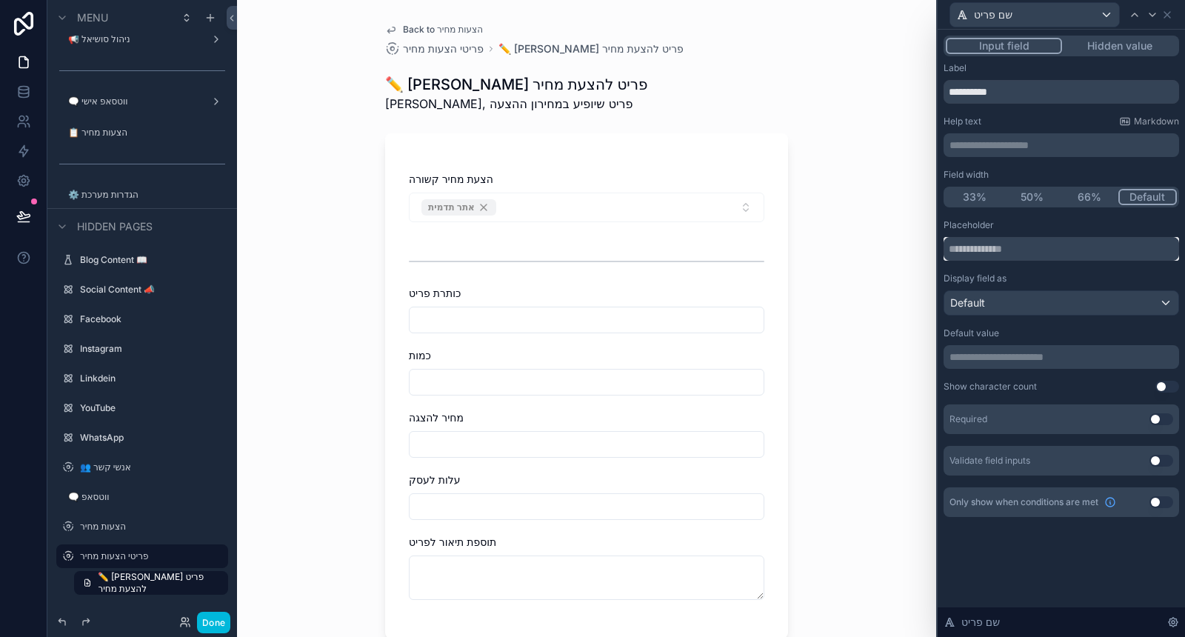
click at [1027, 247] on input "text" at bounding box center [1062, 249] width 236 height 24
type input "**********"
click at [1158, 13] on icon at bounding box center [1153, 15] width 12 height 12
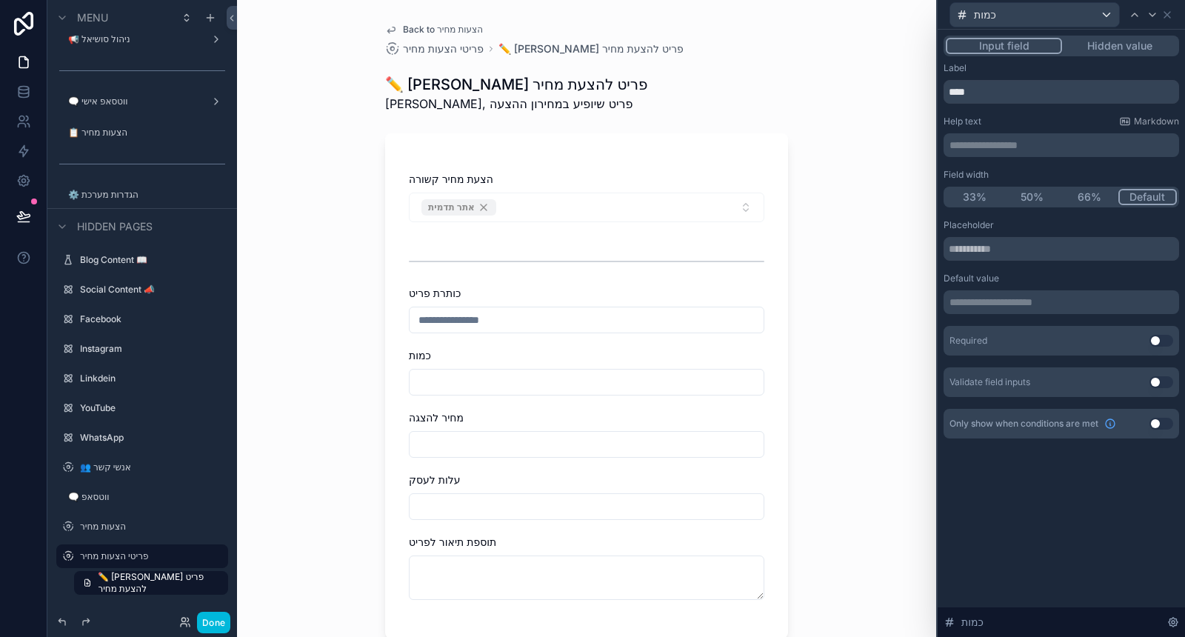
click at [976, 198] on button "33%" at bounding box center [975, 197] width 58 height 16
click at [1158, 7] on div at bounding box center [1153, 15] width 18 height 18
click at [983, 199] on button "33%" at bounding box center [975, 197] width 58 height 16
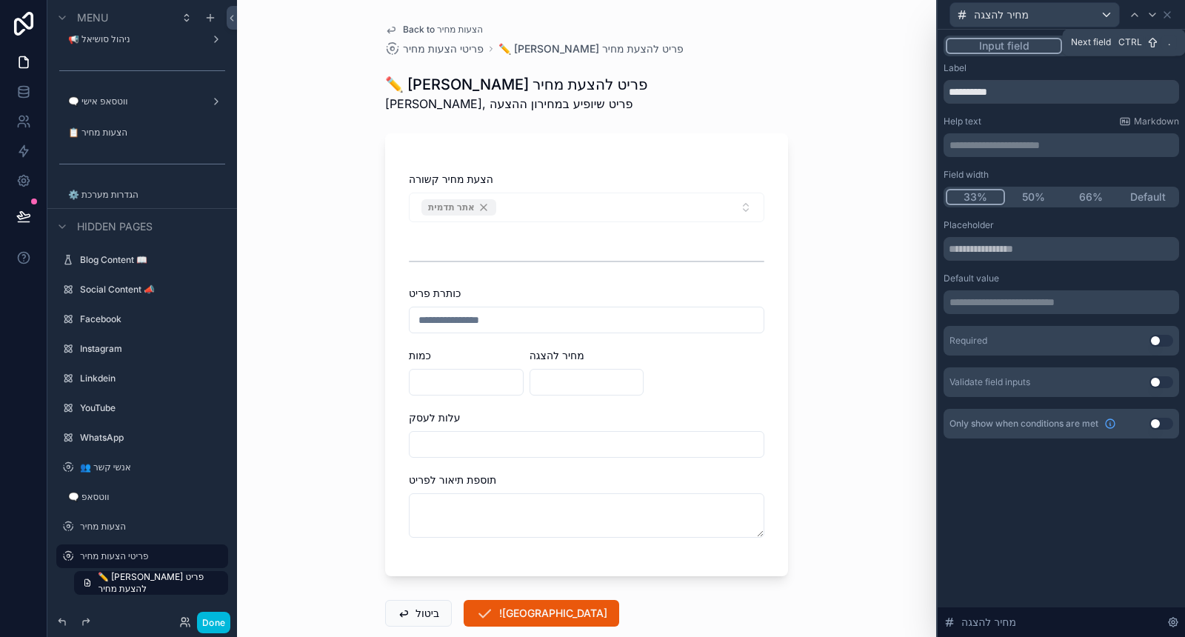
click at [1153, 16] on icon at bounding box center [1153, 15] width 12 height 12
click at [976, 199] on button "33%" at bounding box center [975, 197] width 58 height 16
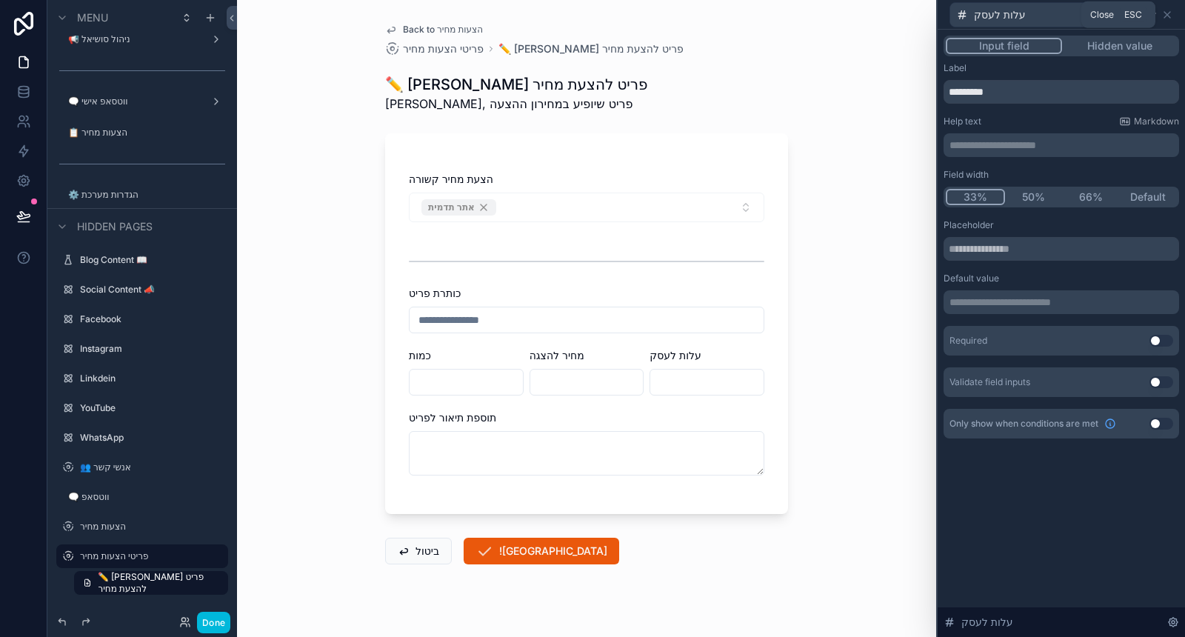
click at [1167, 18] on icon at bounding box center [1167, 15] width 12 height 12
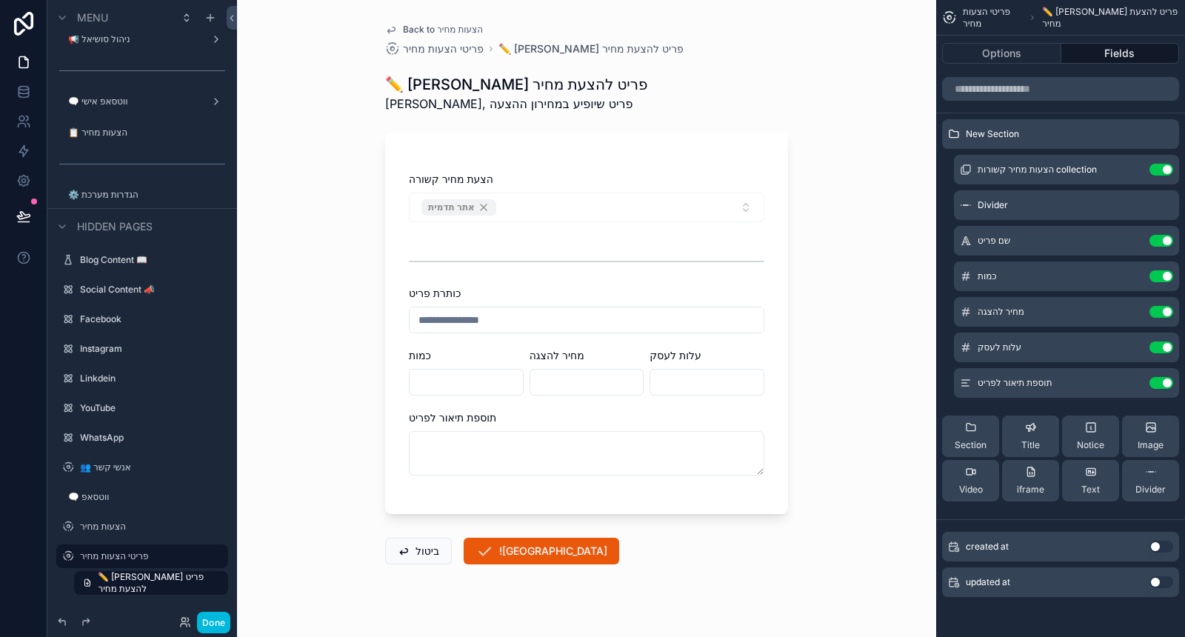
click at [0, 0] on button "scrollable content" at bounding box center [0, 0] width 0 height 0
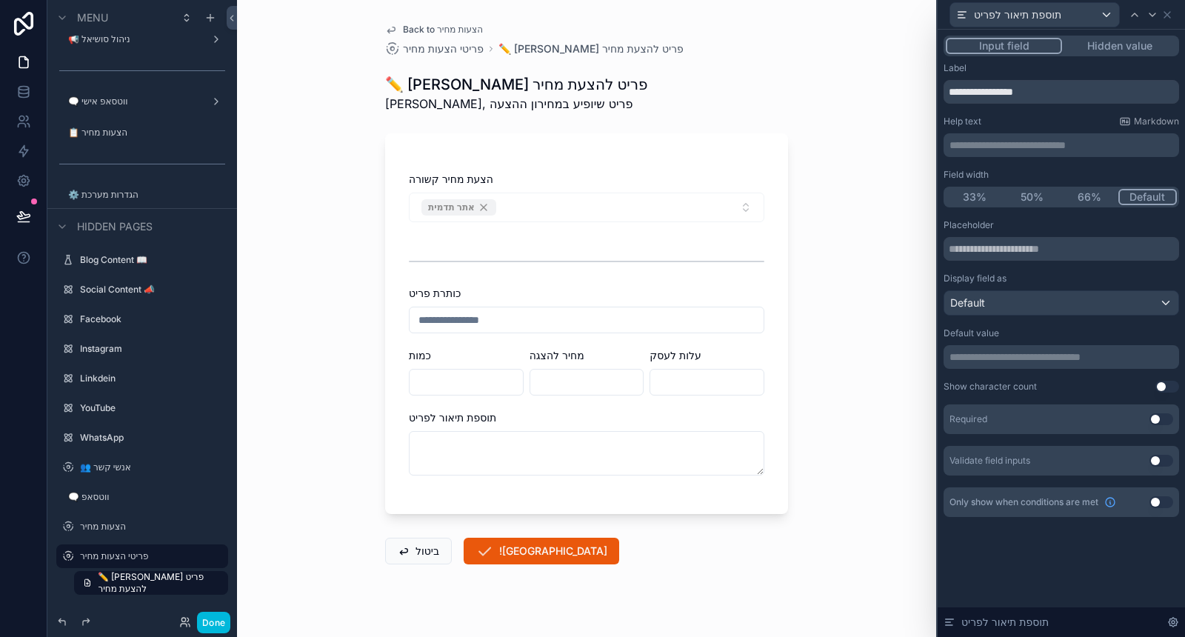
click at [1016, 135] on div "**********" at bounding box center [1062, 145] width 236 height 24
click at [1024, 146] on p "**********" at bounding box center [1063, 145] width 227 height 15
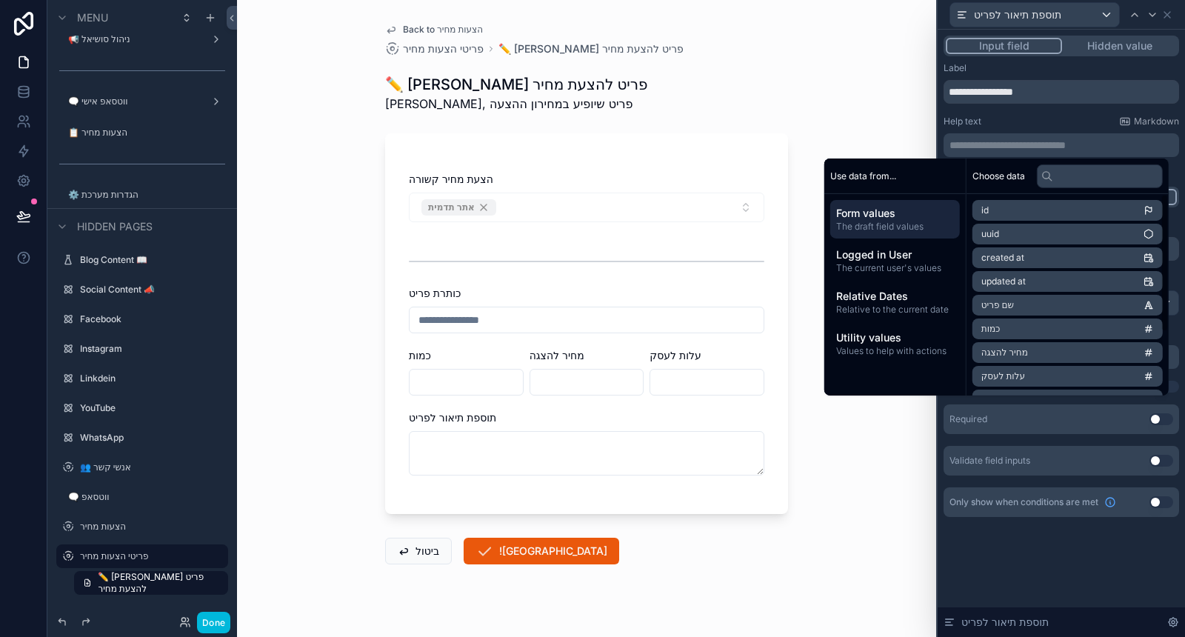
drag, startPoint x: 910, startPoint y: 258, endPoint x: 921, endPoint y: 256, distance: 10.5
click at [909, 257] on span "Logged in User" at bounding box center [895, 254] width 118 height 15
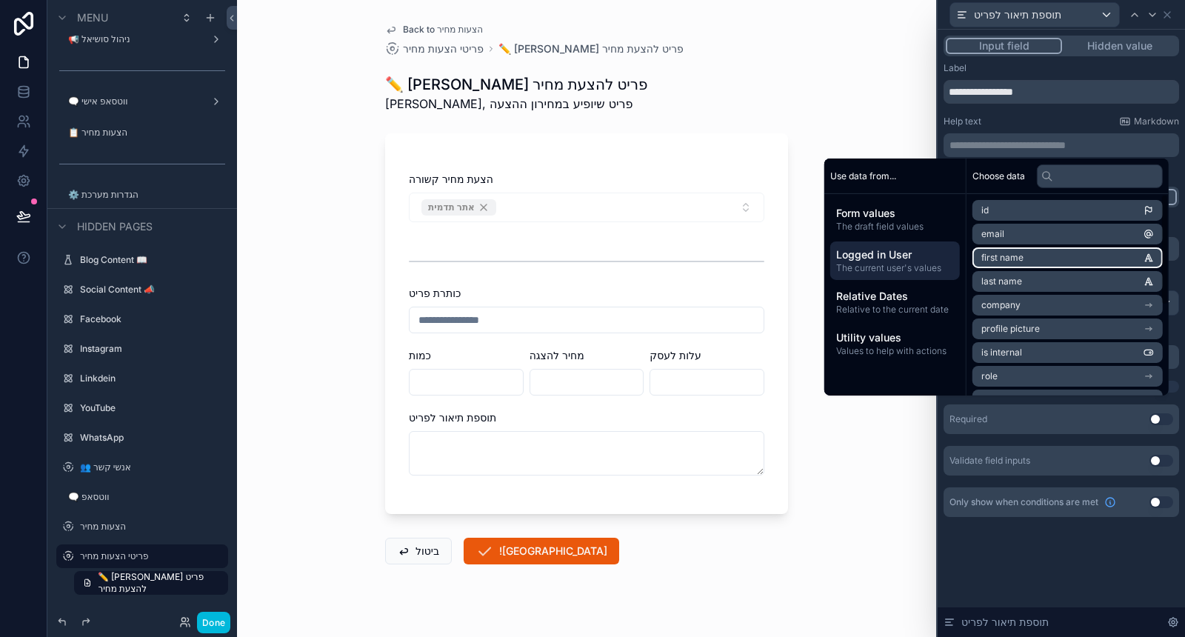
click at [1001, 260] on span "first name" at bounding box center [1002, 258] width 42 height 12
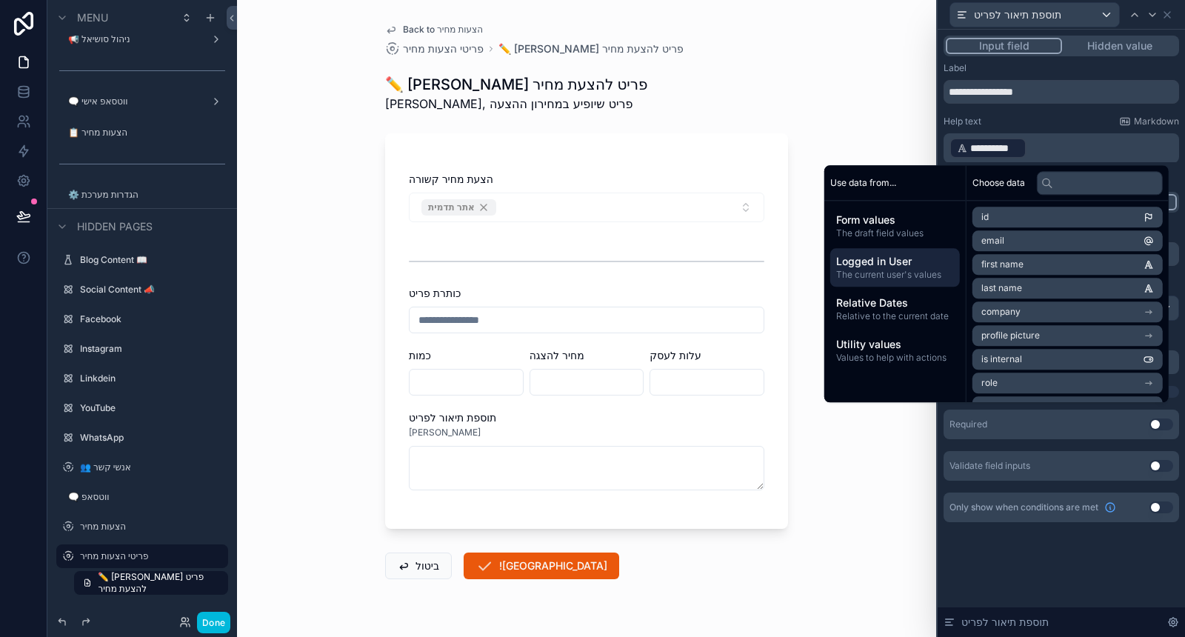
click at [1076, 157] on p "**********" at bounding box center [1063, 148] width 227 height 24
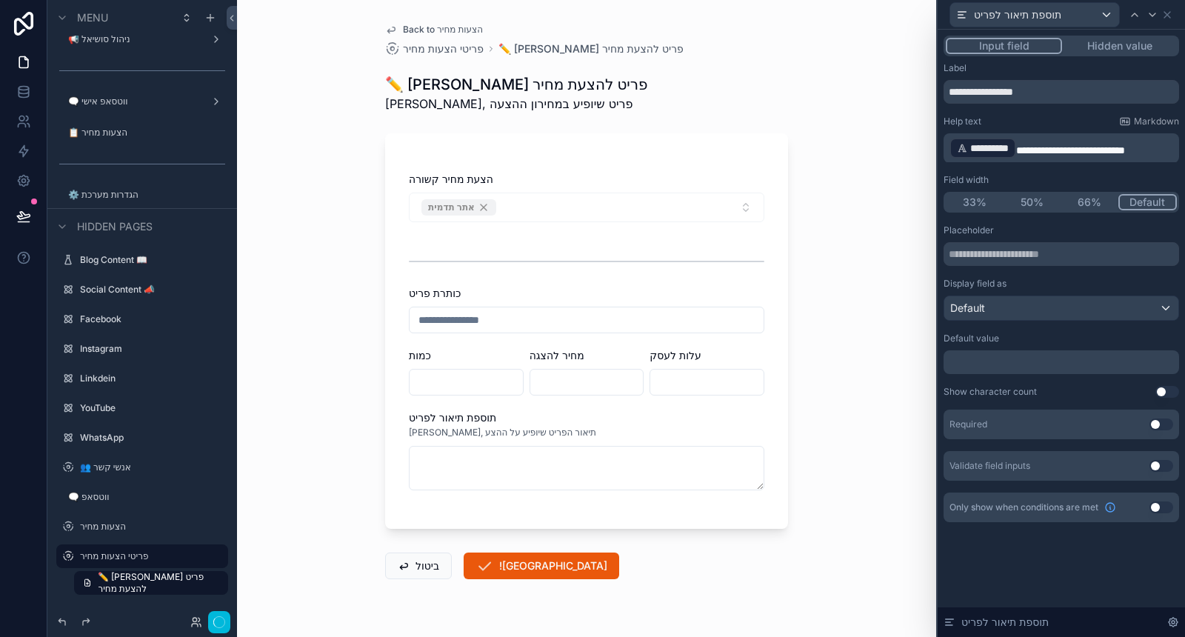
click at [1055, 116] on div "Help text Markdown" at bounding box center [1062, 122] width 236 height 12
click at [1111, 299] on div "Default" at bounding box center [1061, 308] width 234 height 24
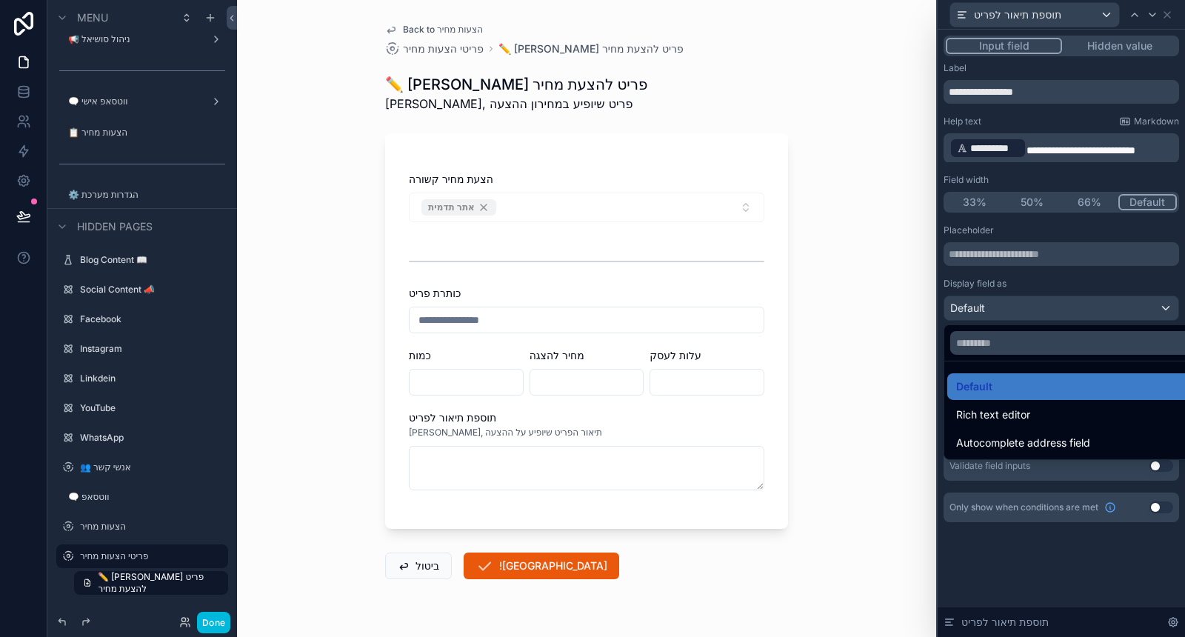
click at [1053, 417] on div "Rich text editor" at bounding box center [1078, 415] width 245 height 18
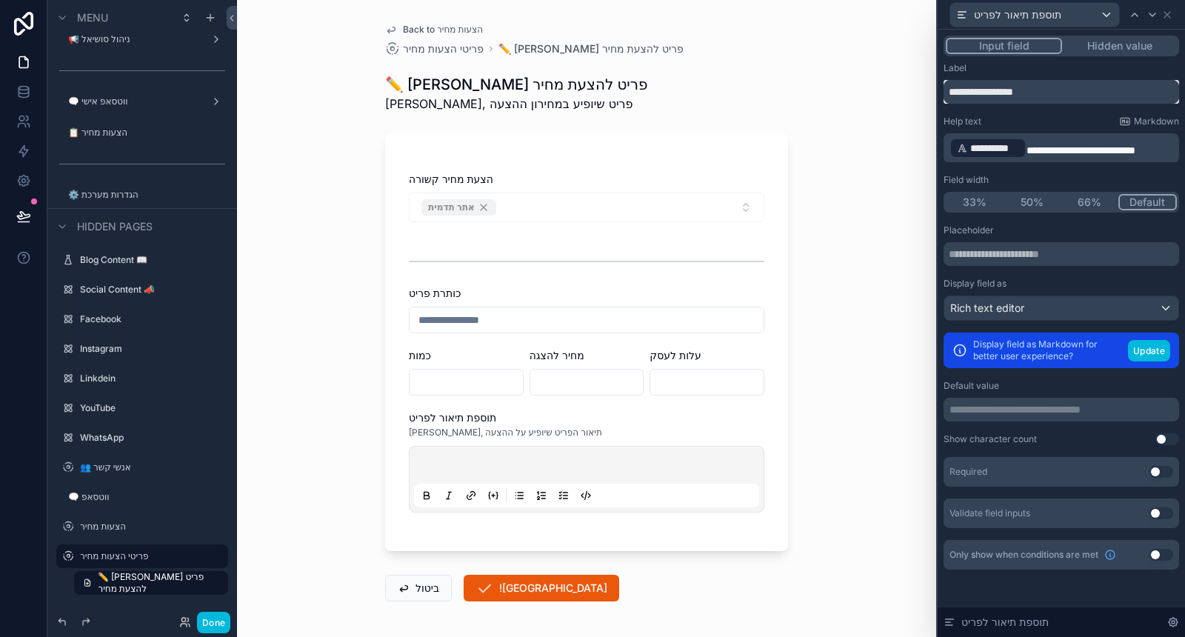
click at [948, 91] on input "**********" at bounding box center [1062, 92] width 236 height 24
paste input "******"
drag, startPoint x: 1031, startPoint y: 54, endPoint x: 1009, endPoint y: 68, distance: 26.3
click at [1010, 68] on div "**********" at bounding box center [1062, 82] width 236 height 41
drag, startPoint x: 972, startPoint y: 92, endPoint x: 914, endPoint y: 96, distance: 57.9
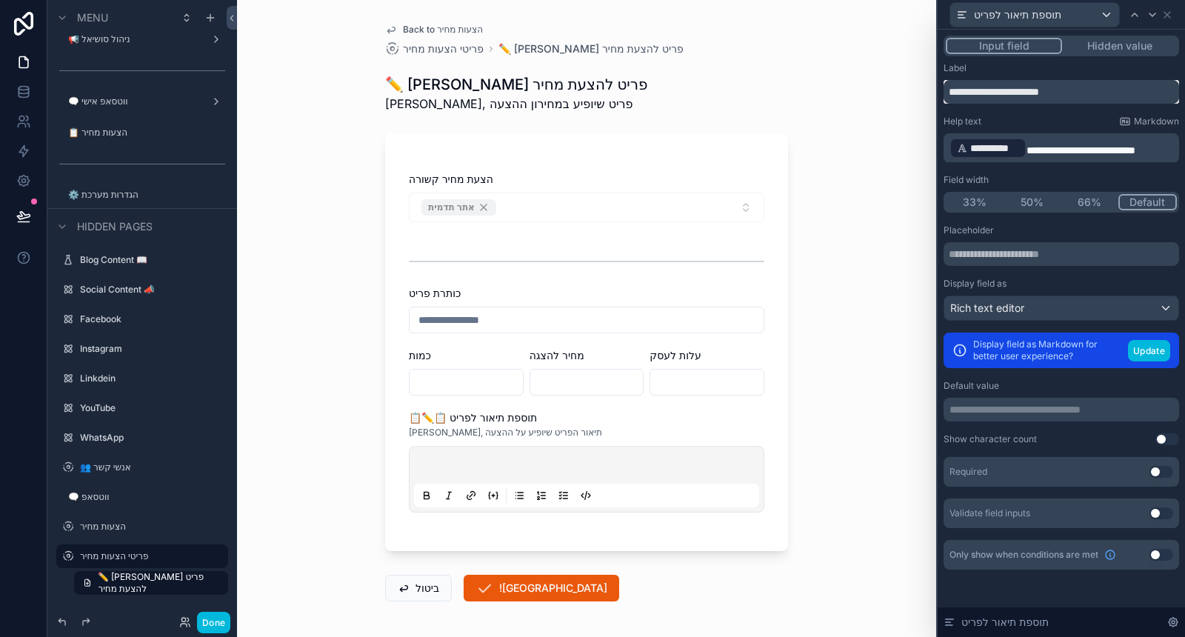
click at [917, 95] on div "**********" at bounding box center [592, 318] width 1185 height 637
type input "**********"
click at [1150, 13] on icon at bounding box center [1153, 15] width 12 height 12
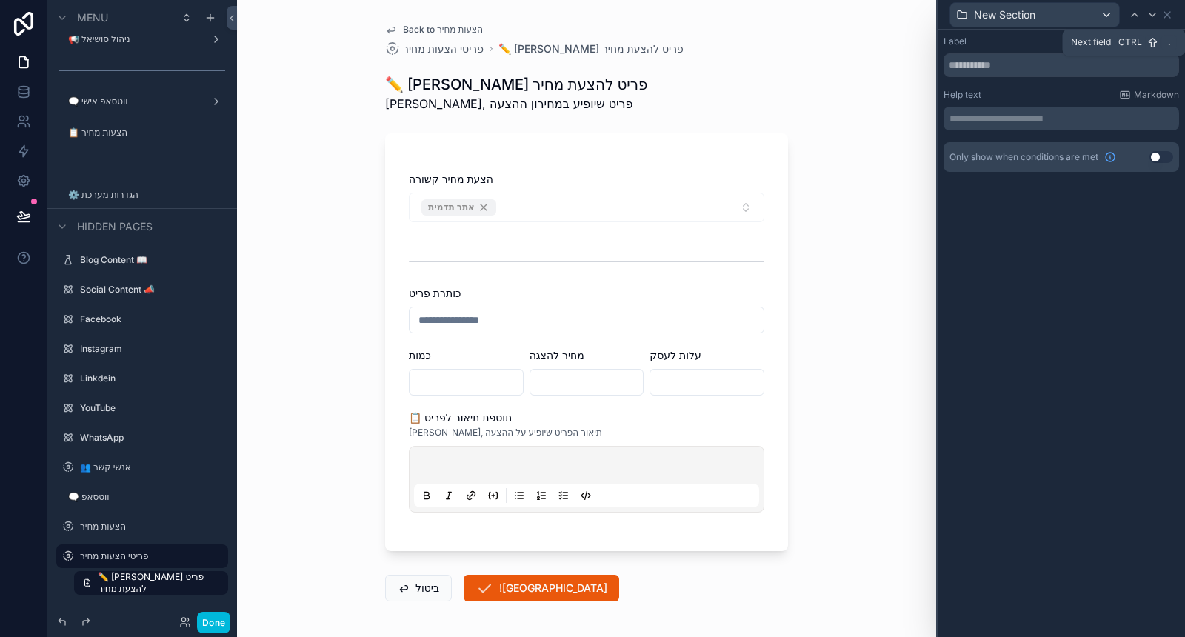
click at [1155, 13] on icon at bounding box center [1153, 14] width 6 height 3
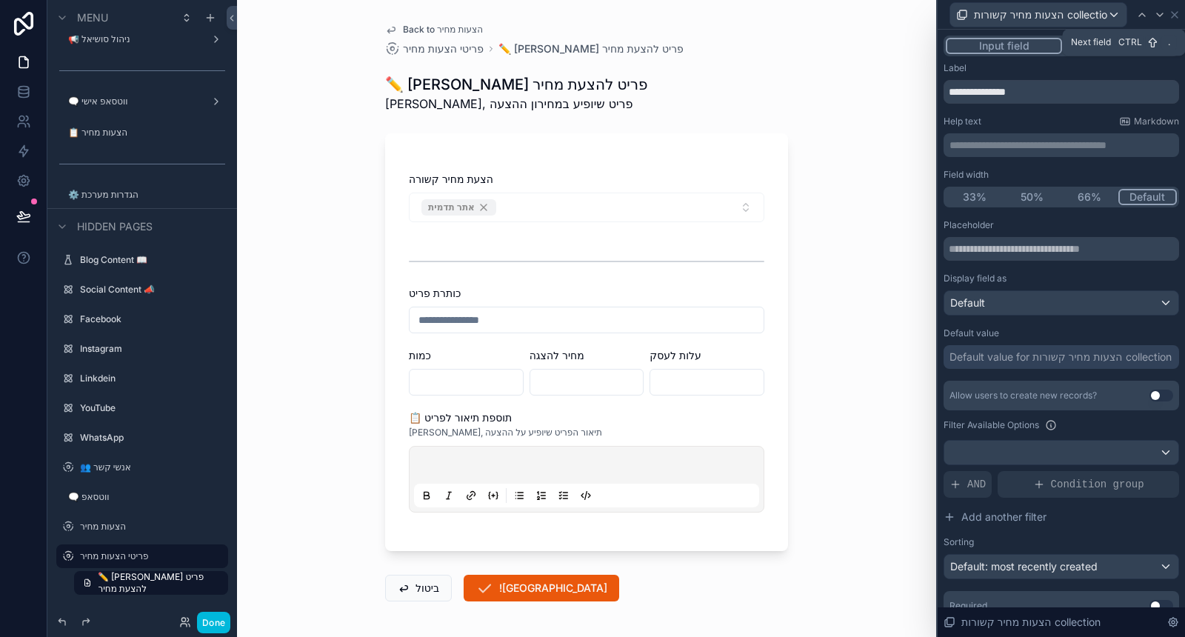
click at [1155, 13] on icon at bounding box center [1160, 15] width 12 height 12
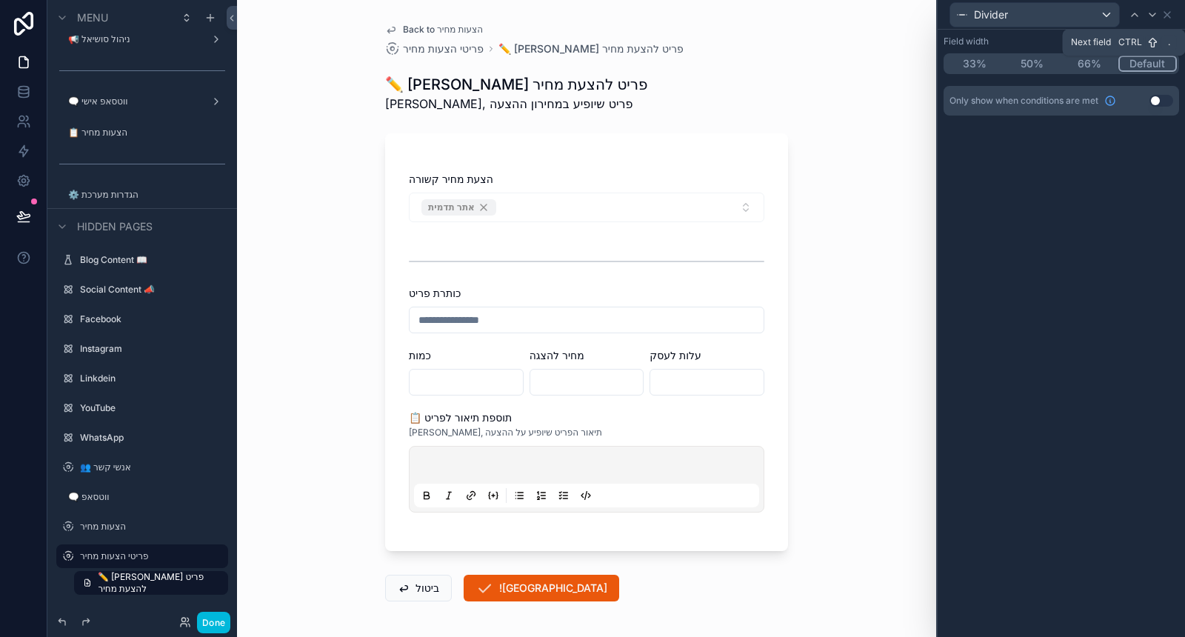
click at [1156, 15] on icon at bounding box center [1153, 15] width 12 height 12
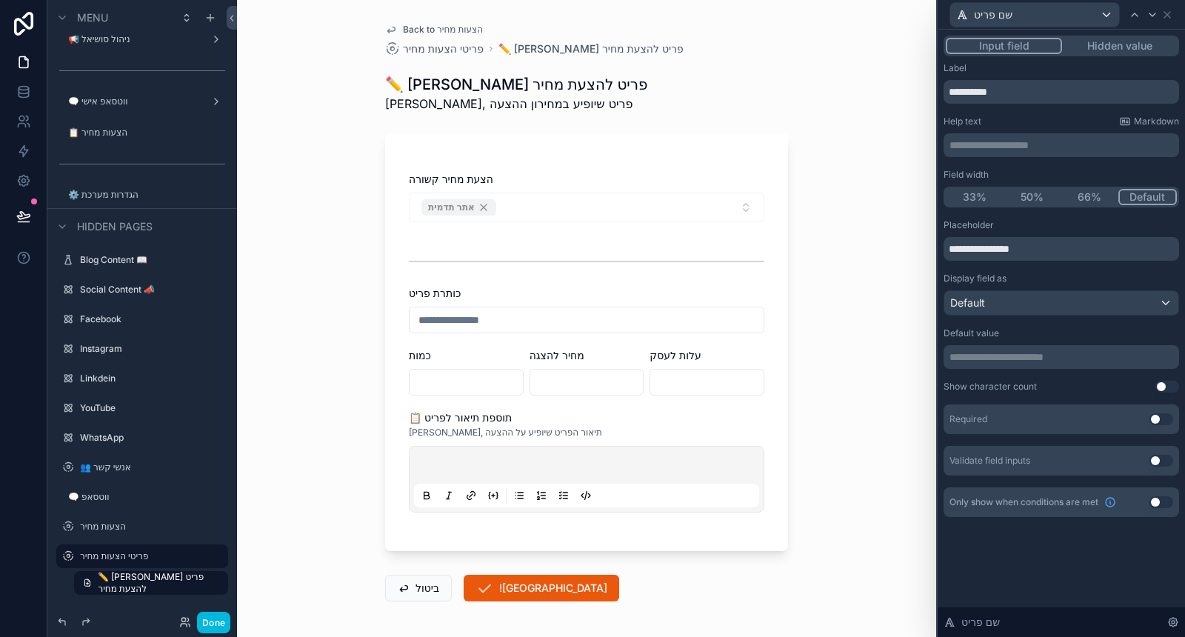
click at [1164, 413] on button "Use setting" at bounding box center [1162, 419] width 24 height 12
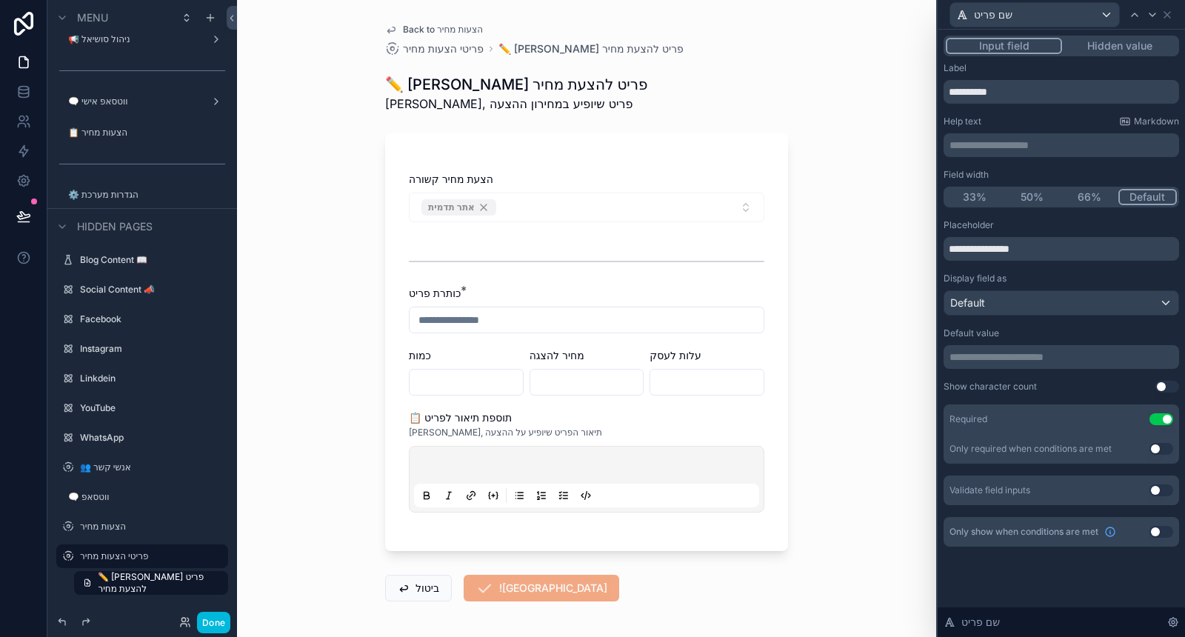
click at [1161, 387] on button "Use setting" at bounding box center [1168, 387] width 24 height 12
click at [1150, 21] on div at bounding box center [1153, 15] width 18 height 18
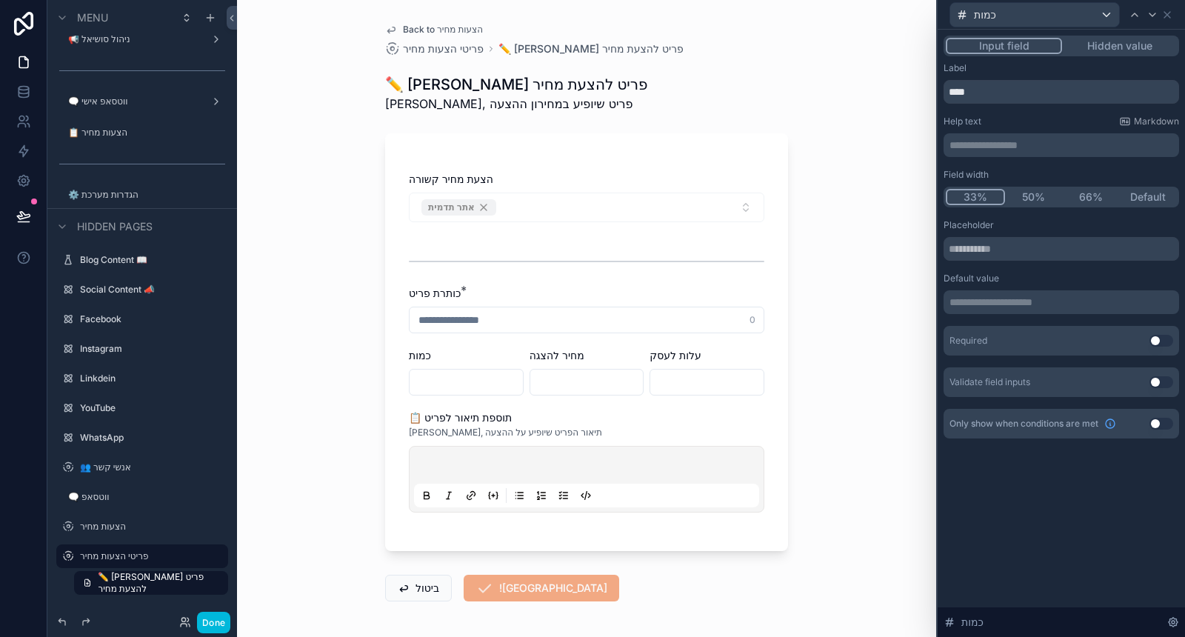
click at [982, 144] on p "**********" at bounding box center [1063, 145] width 227 height 15
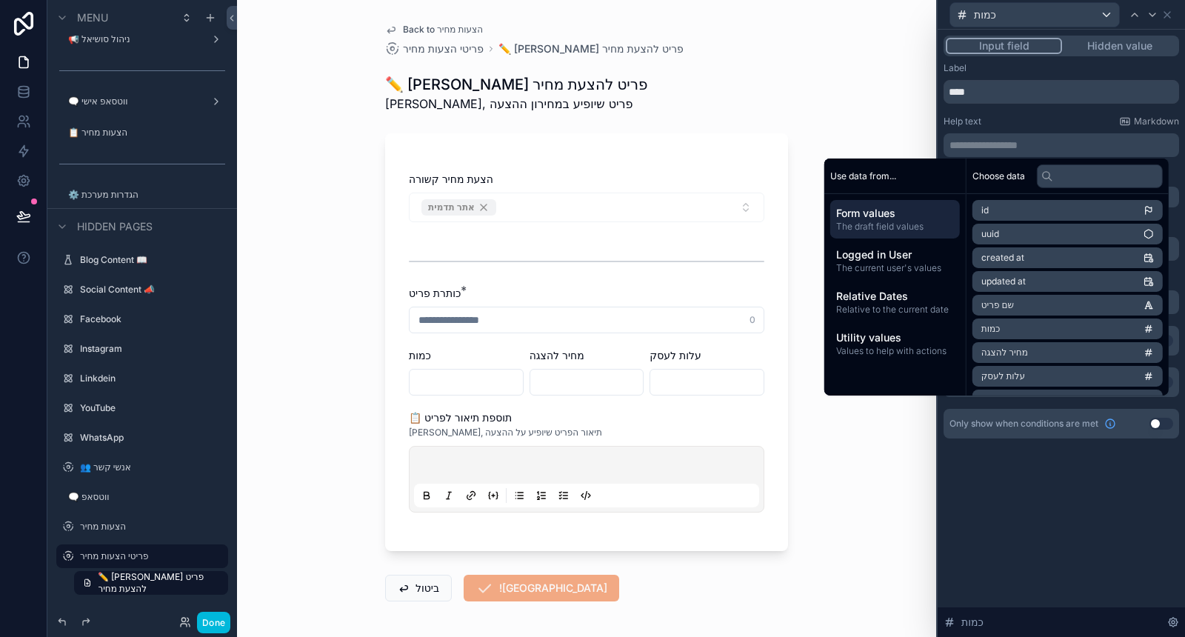
click at [1006, 111] on div "**********" at bounding box center [1062, 250] width 236 height 376
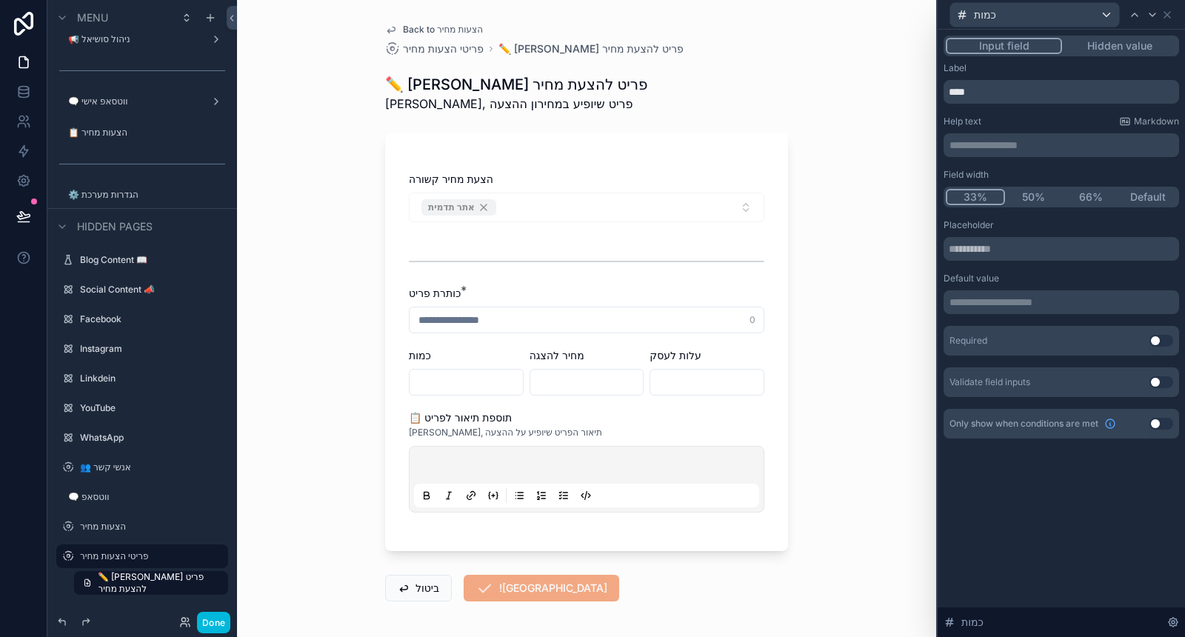
click at [1163, 335] on button "Use setting" at bounding box center [1162, 341] width 24 height 12
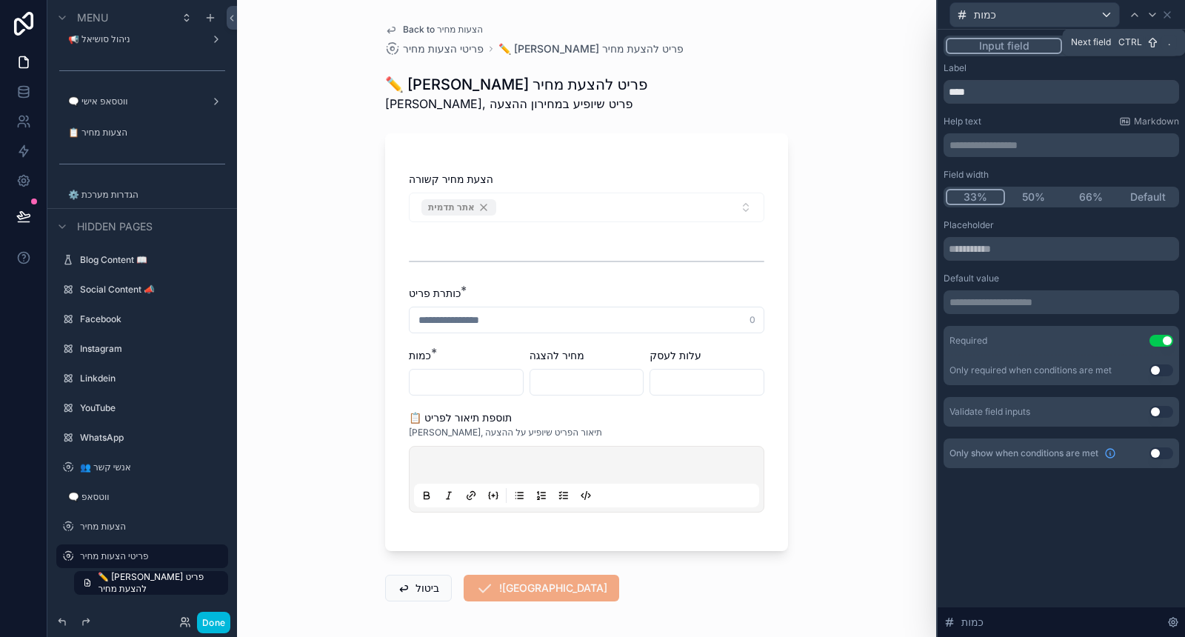
click at [1153, 13] on icon at bounding box center [1153, 15] width 12 height 12
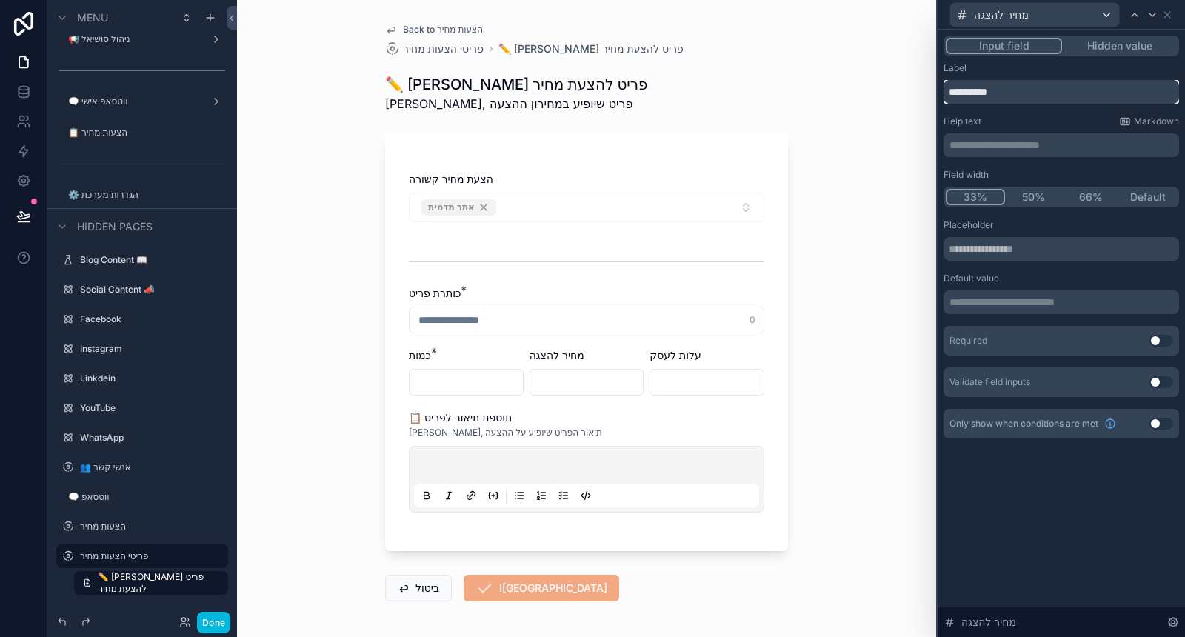
drag, startPoint x: 977, startPoint y: 90, endPoint x: 936, endPoint y: 91, distance: 40.7
click at [936, 91] on div "**********" at bounding box center [1060, 318] width 249 height 637
type input "**********"
click at [978, 250] on input "text" at bounding box center [1062, 249] width 236 height 24
type input "*"
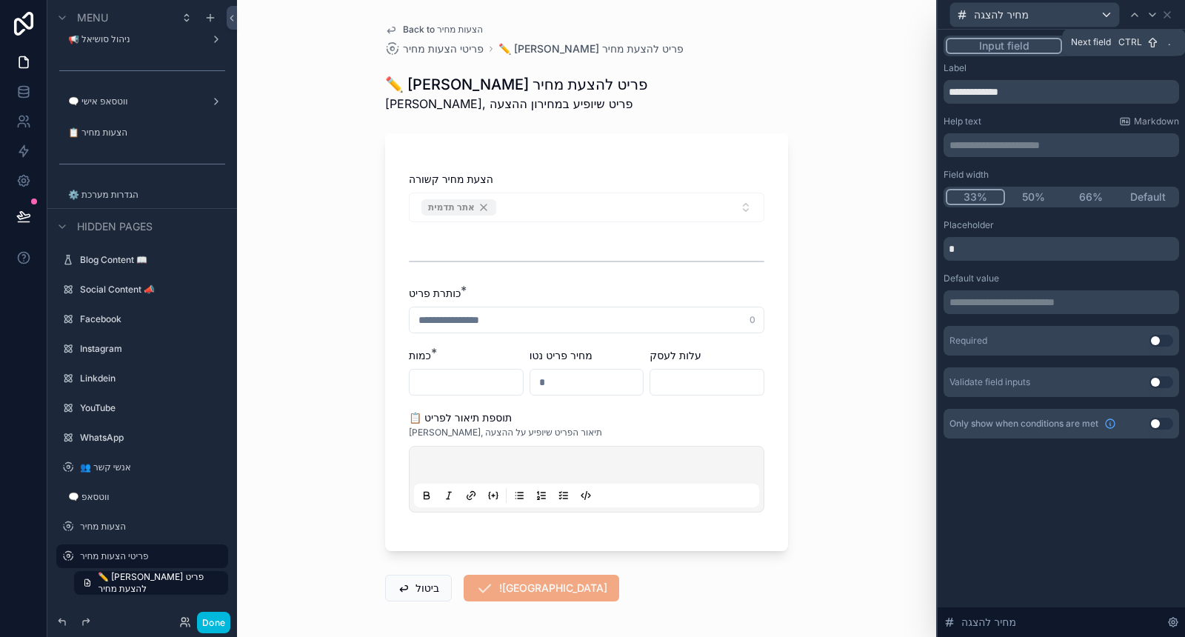
click at [1150, 19] on icon at bounding box center [1153, 15] width 12 height 12
click at [1001, 139] on p "**********" at bounding box center [1063, 145] width 227 height 15
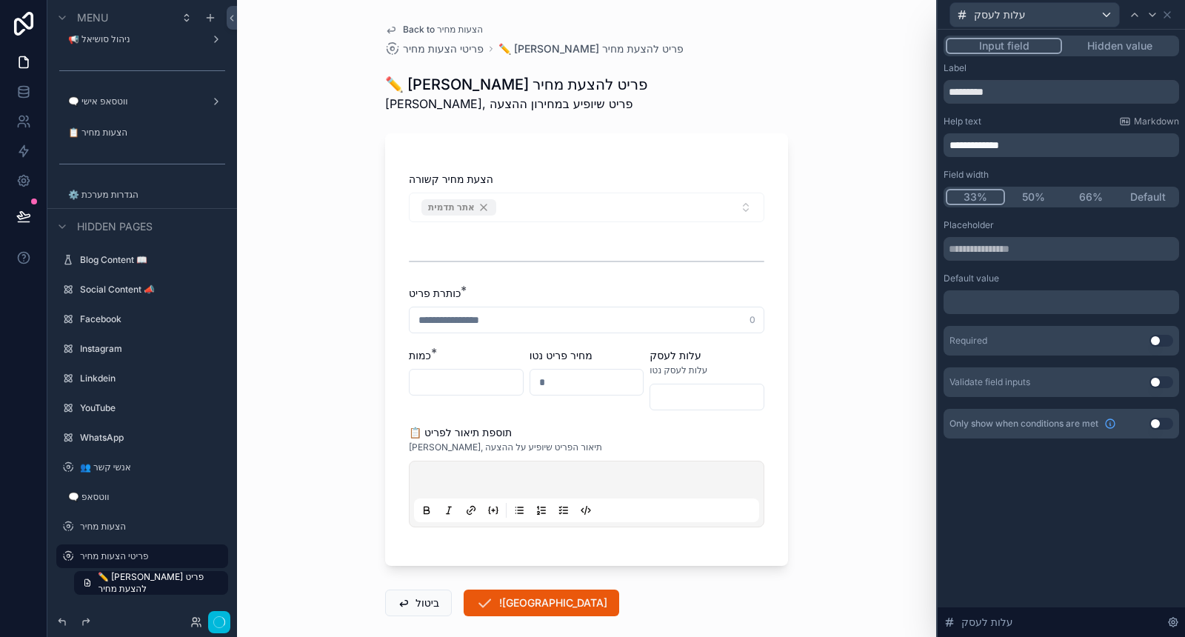
click at [1017, 124] on div "Help text Markdown" at bounding box center [1062, 122] width 236 height 12
click at [1004, 238] on input "text" at bounding box center [1062, 249] width 236 height 24
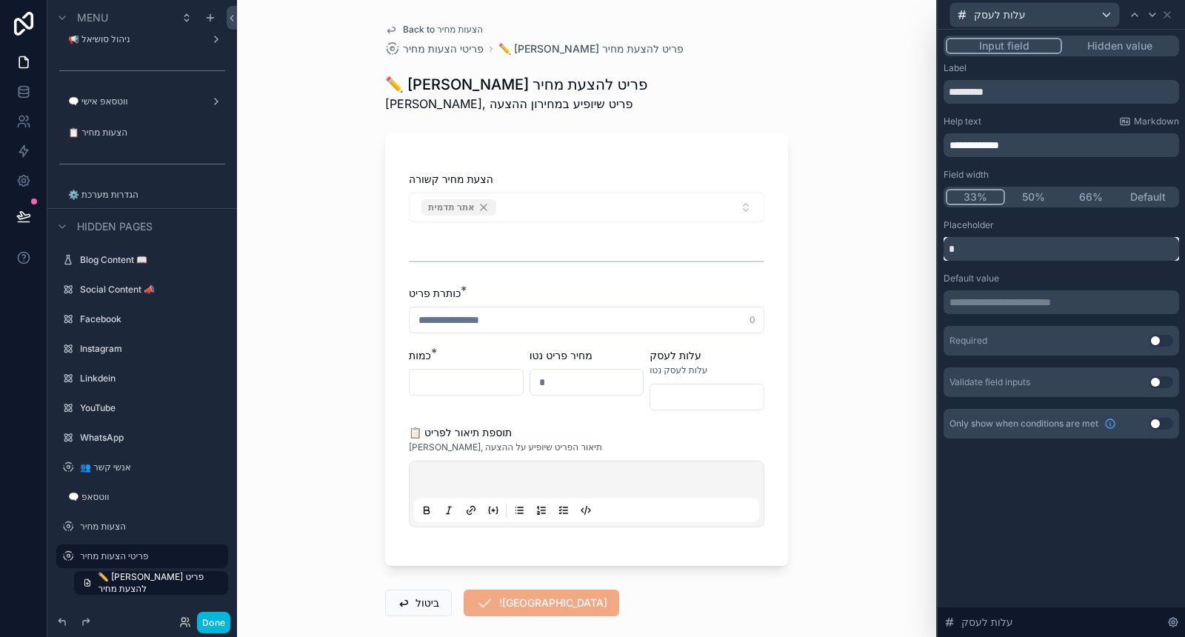
type input "*"
click at [1023, 219] on div "**********" at bounding box center [1062, 250] width 236 height 376
drag, startPoint x: 1022, startPoint y: 146, endPoint x: 937, endPoint y: 147, distance: 85.2
click at [938, 147] on div "**********" at bounding box center [1061, 252] width 247 height 444
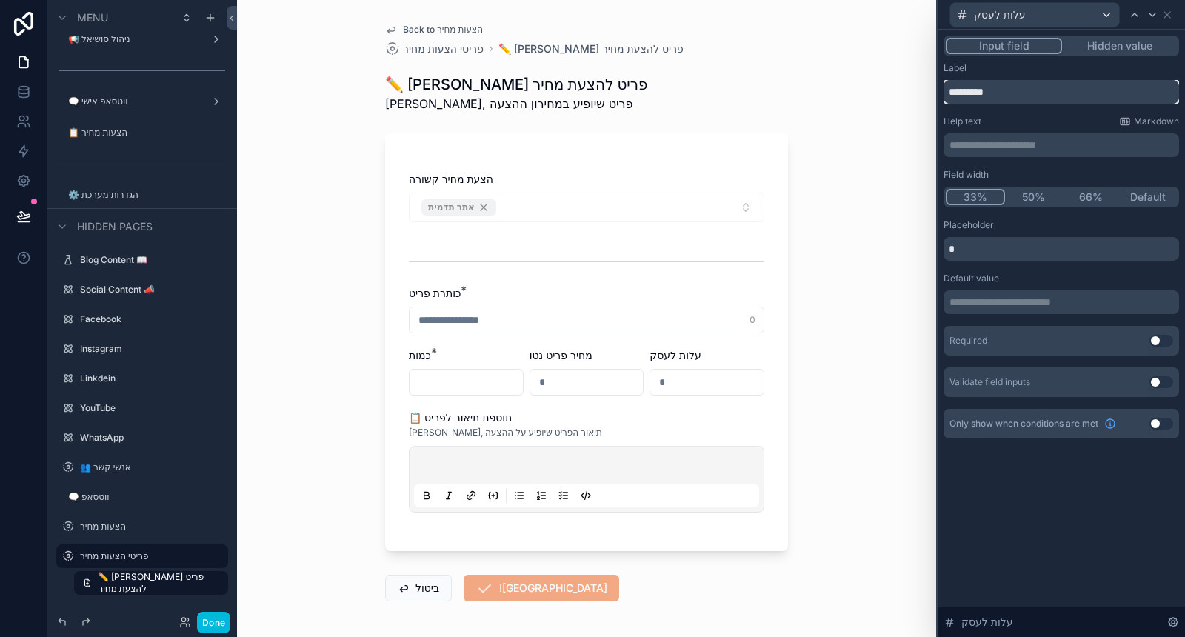
drag, startPoint x: 1005, startPoint y: 90, endPoint x: 929, endPoint y: 87, distance: 76.4
click at [929, 87] on div "**********" at bounding box center [592, 318] width 1185 height 637
paste input "****"
drag, startPoint x: 964, startPoint y: 90, endPoint x: 944, endPoint y: 85, distance: 20.5
click at [944, 85] on input "**********" at bounding box center [1062, 92] width 236 height 24
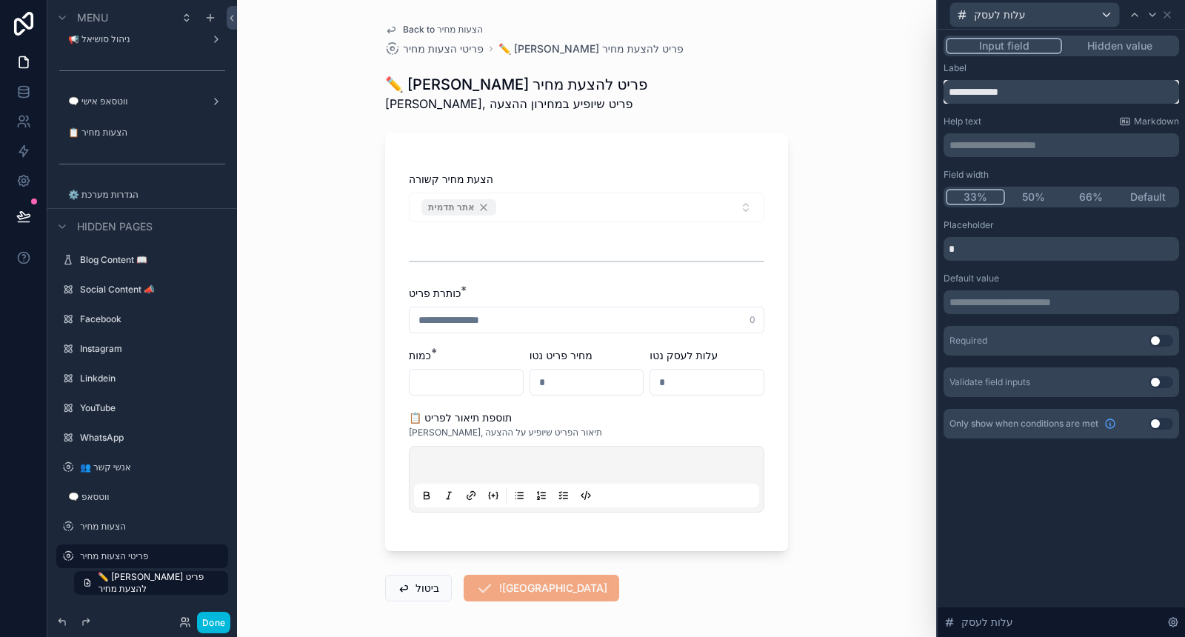
type input "*********"
click at [1009, 81] on input "*********" at bounding box center [1062, 92] width 236 height 24
click at [28, 214] on icon at bounding box center [23, 215] width 13 height 7
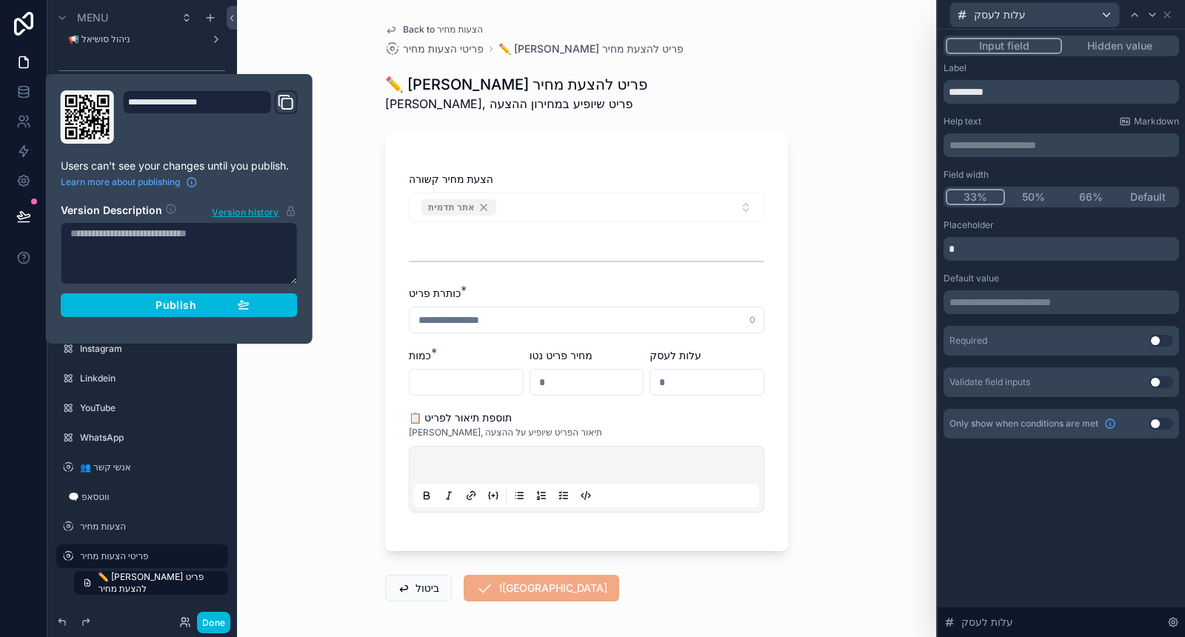
click at [201, 309] on div "Publish" at bounding box center [179, 305] width 141 height 13
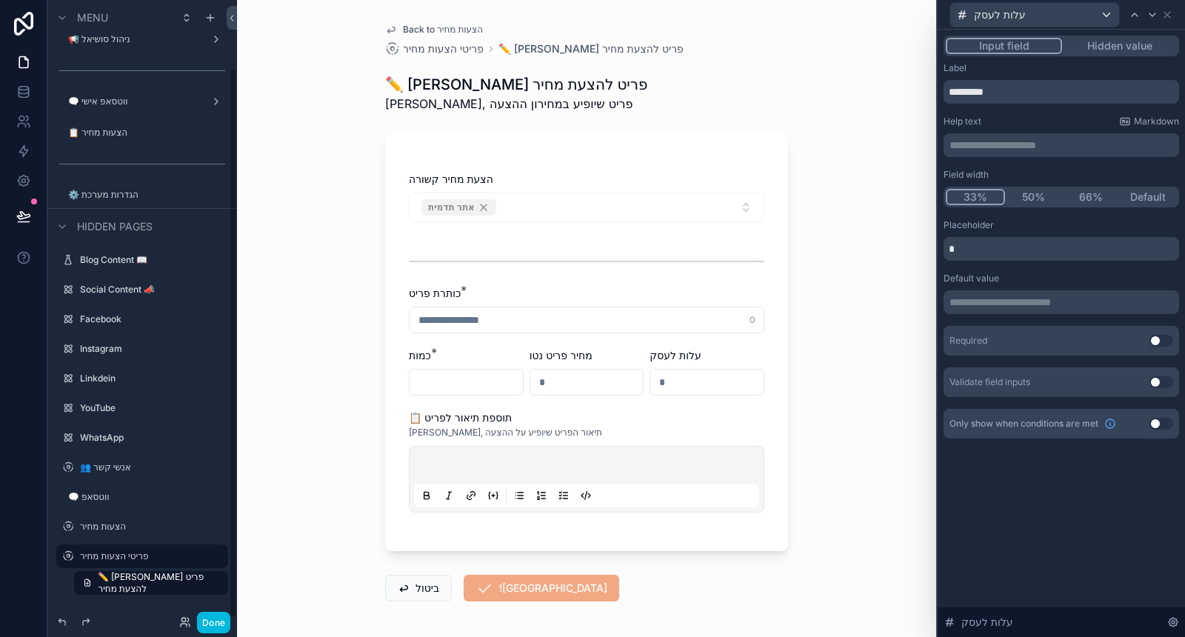
click at [34, 218] on button at bounding box center [23, 216] width 33 height 41
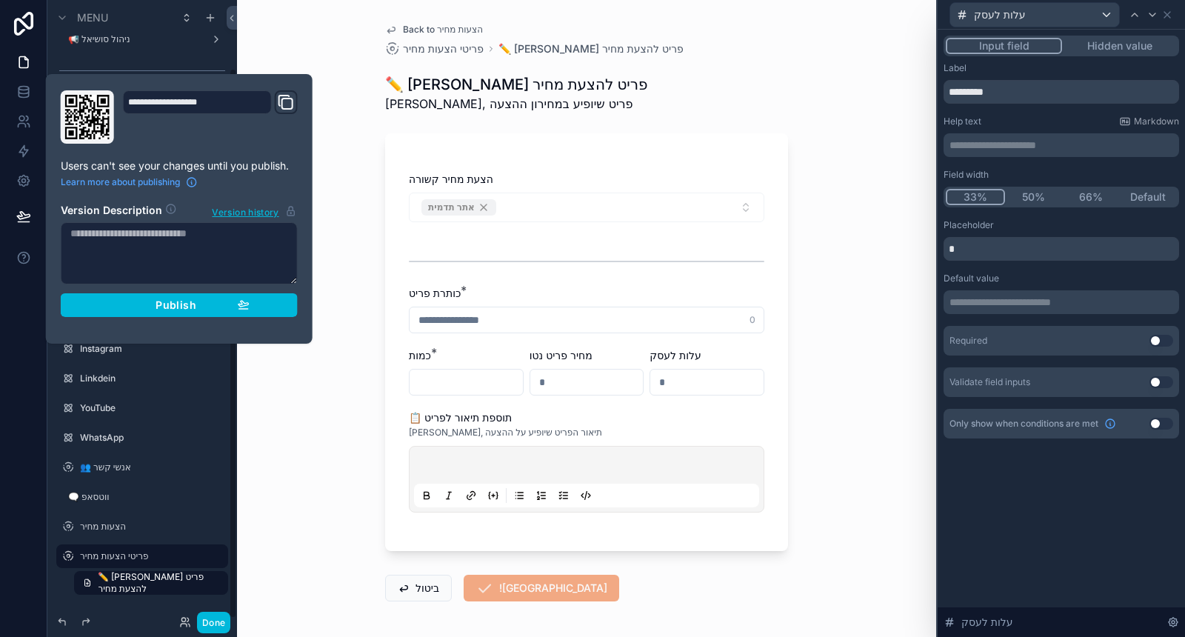
click at [202, 301] on div "Publish" at bounding box center [179, 305] width 141 height 13
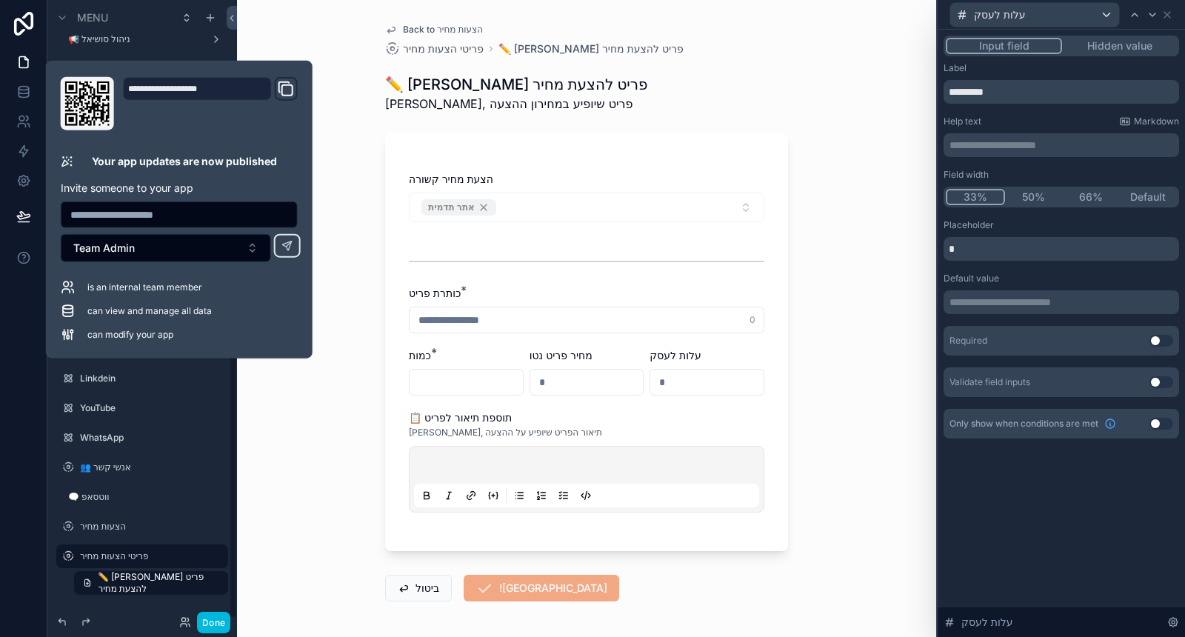
click at [213, 624] on button "Done" at bounding box center [213, 622] width 33 height 21
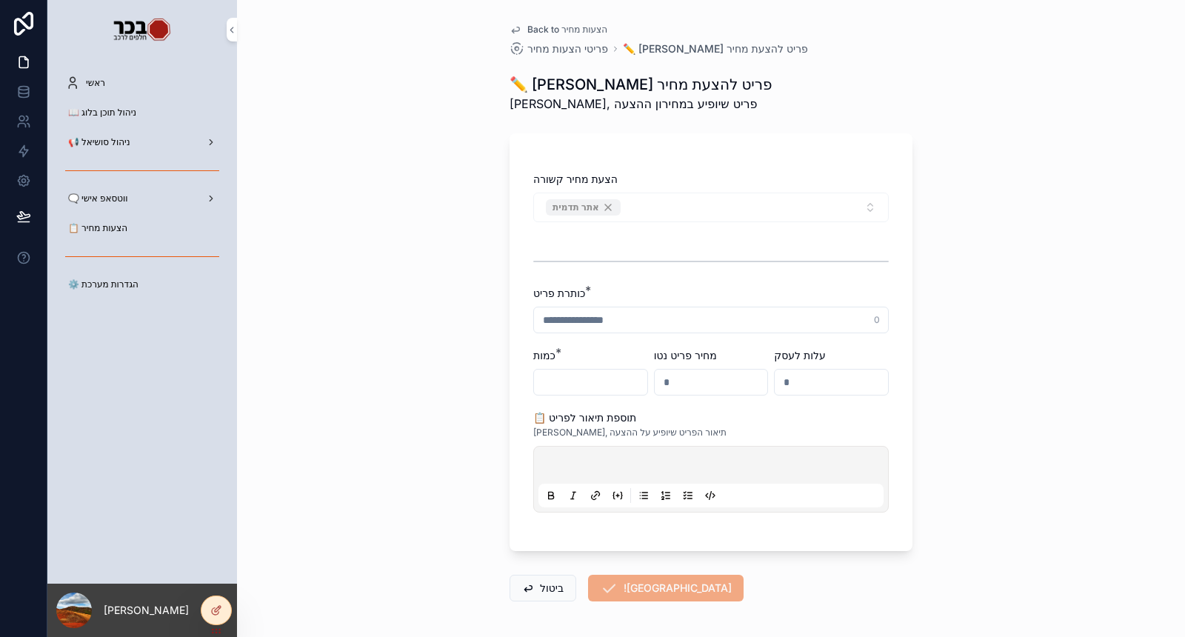
click at [120, 210] on div "🗨️ ווטסאפ אישי" at bounding box center [142, 199] width 154 height 24
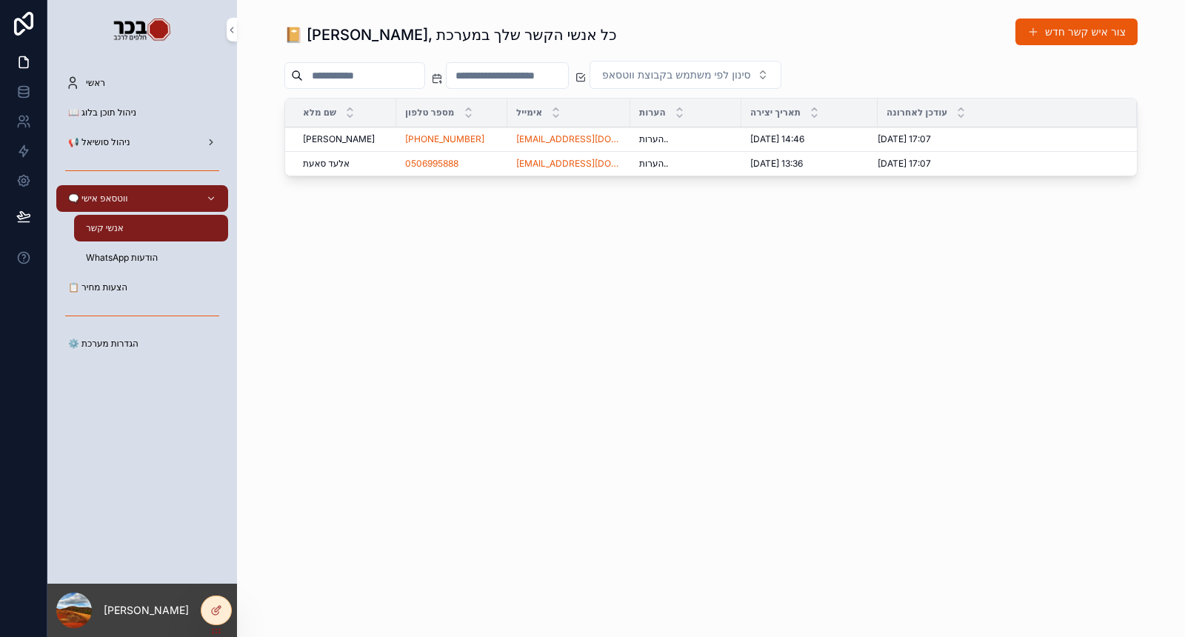
click at [127, 224] on div "אנשי קשר" at bounding box center [151, 228] width 136 height 24
click at [147, 293] on div "📋 הצעות מחיר" at bounding box center [142, 288] width 154 height 24
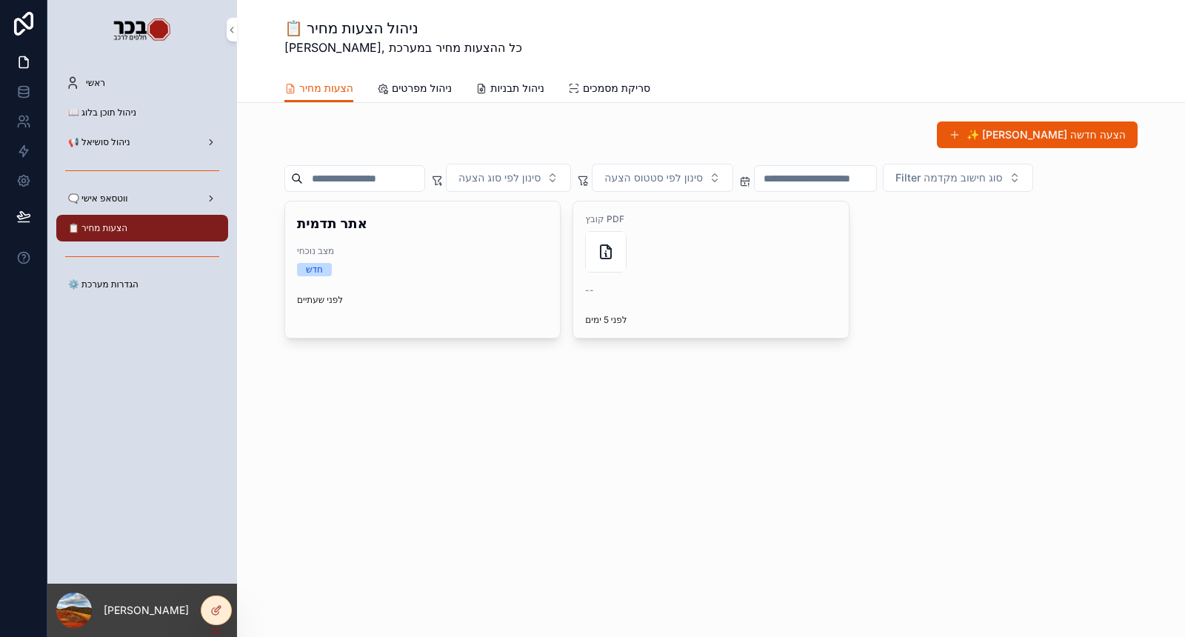
click at [0, 0] on icon "scrollable content" at bounding box center [0, 0] width 0 height 0
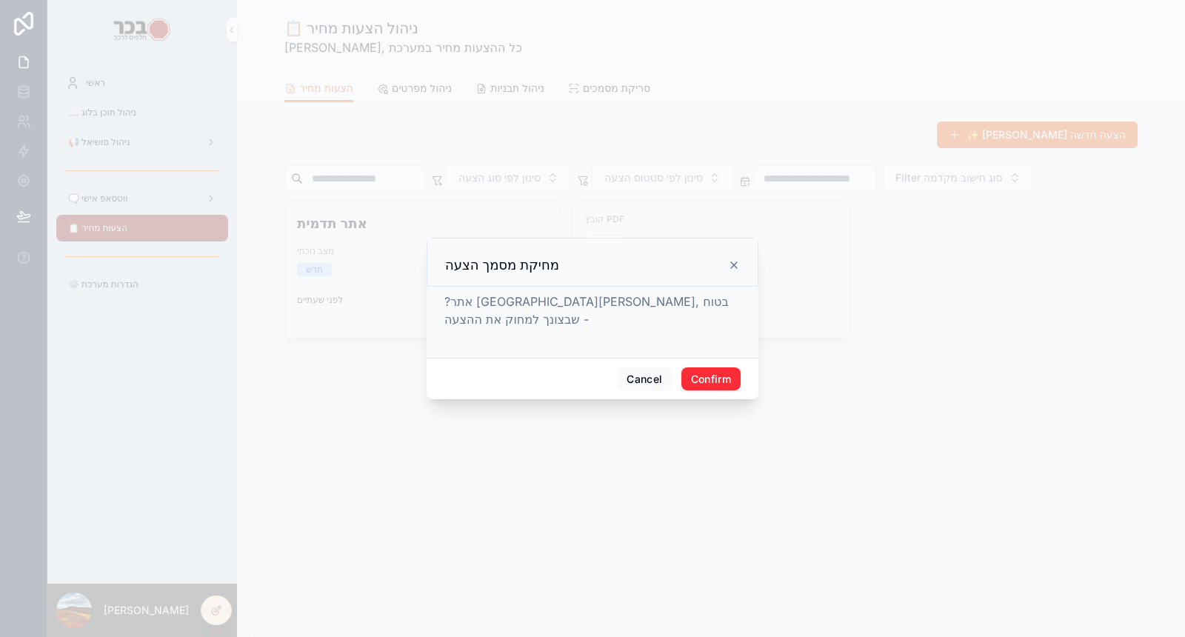
click at [710, 372] on button "Confirm" at bounding box center [710, 379] width 59 height 24
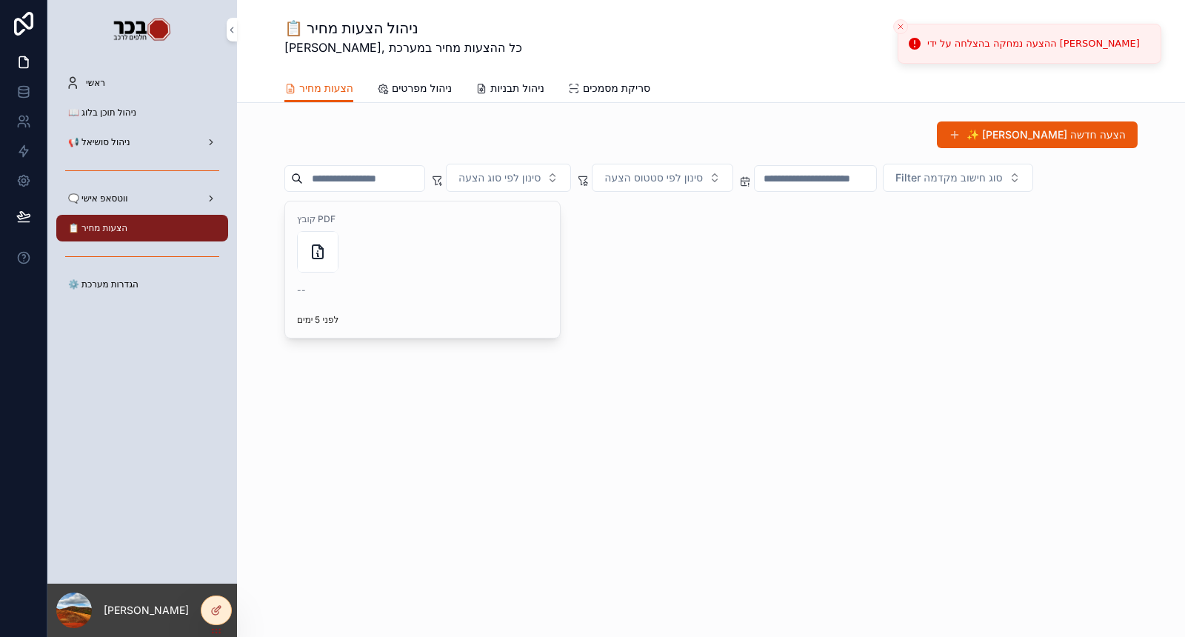
click at [0, 0] on button "scrollable content" at bounding box center [0, 0] width 0 height 0
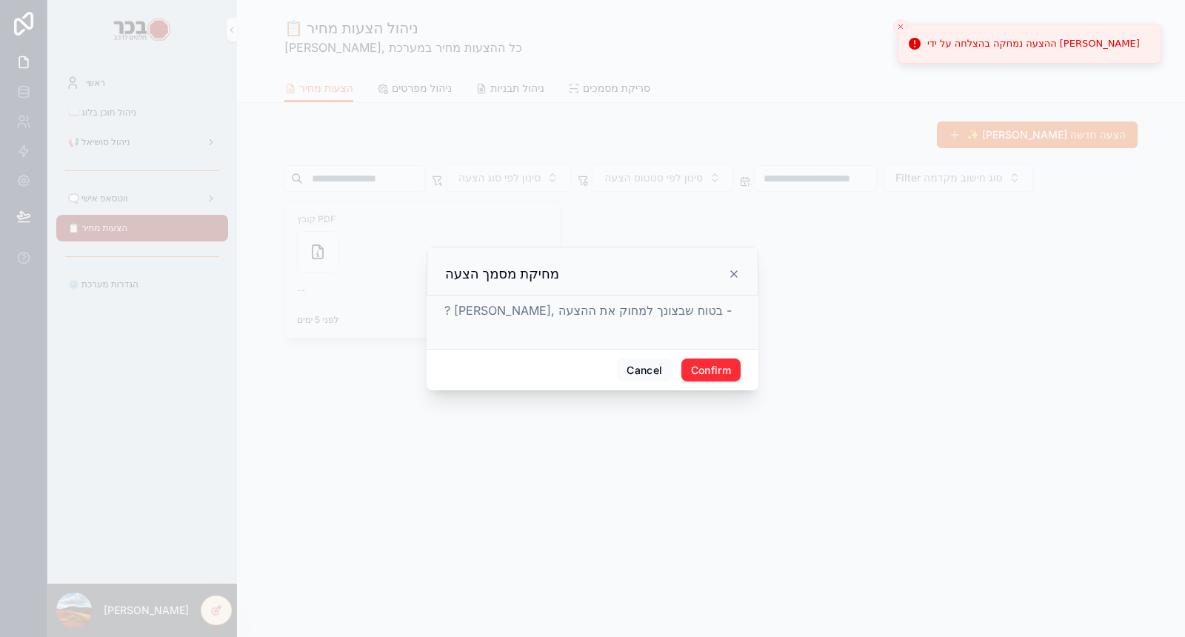
click at [723, 371] on button "Confirm" at bounding box center [710, 371] width 59 height 24
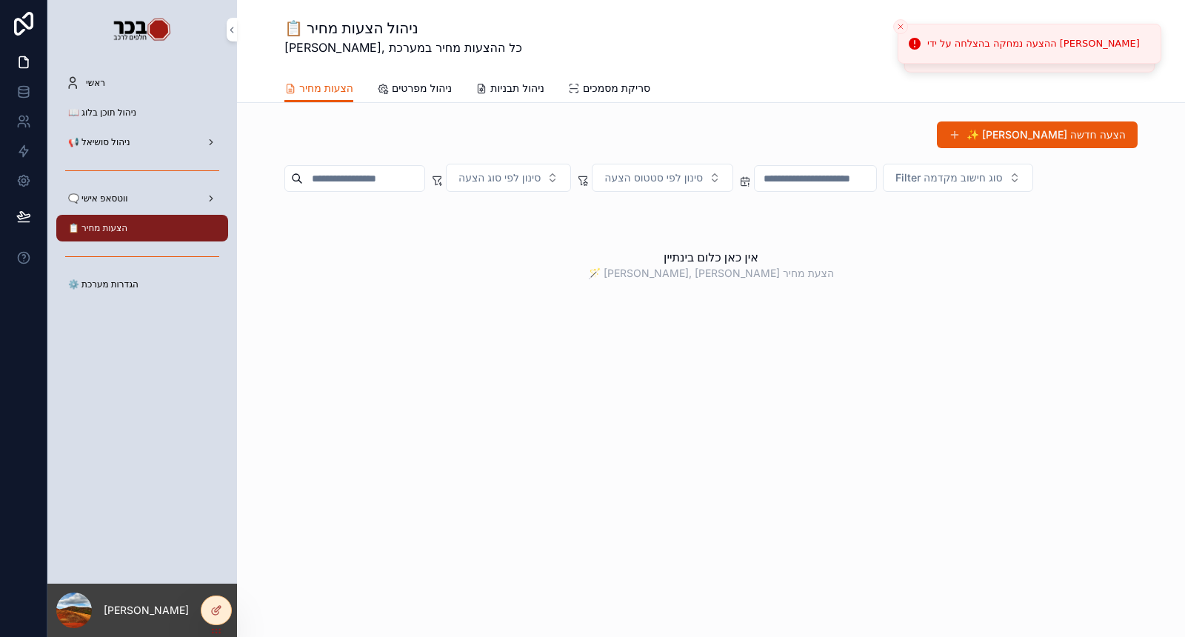
click at [941, 315] on div "אין כאן כלום בינתיין 🪄 יאיר, צור הצעת מחיר" at bounding box center [710, 264] width 853 height 127
click at [1116, 139] on button "✨ צור הצעה חדשה" at bounding box center [1037, 134] width 201 height 27
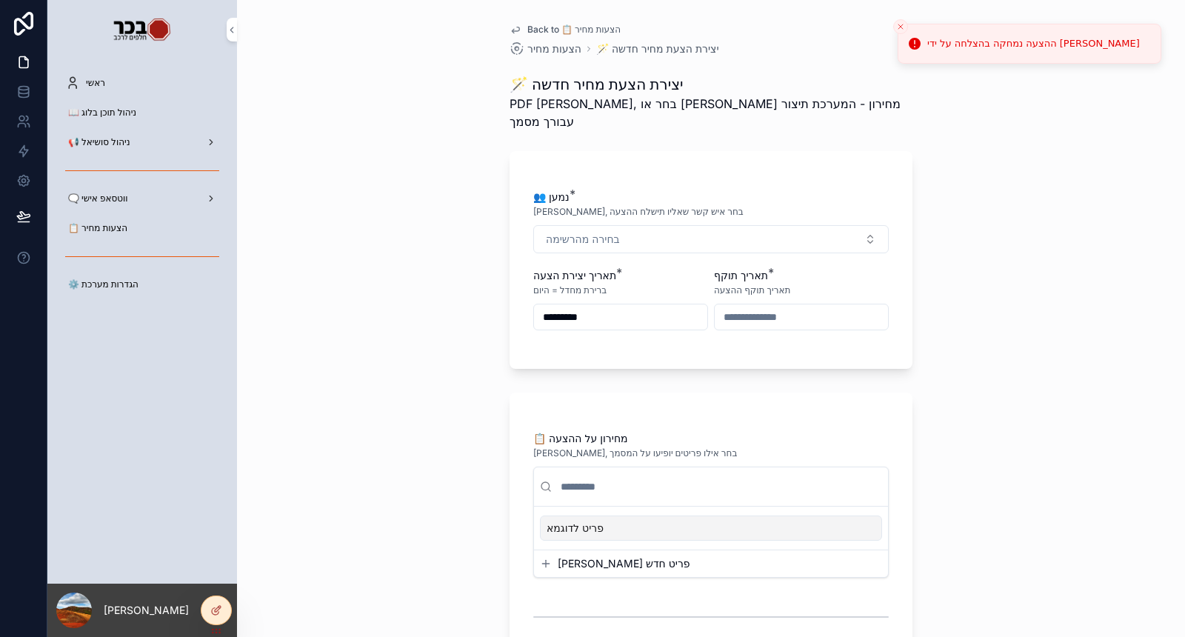
click at [708, 225] on button "בחירה מהרשימה" at bounding box center [711, 239] width 356 height 28
click at [661, 302] on div "אלעד סאעת" at bounding box center [705, 305] width 206 height 24
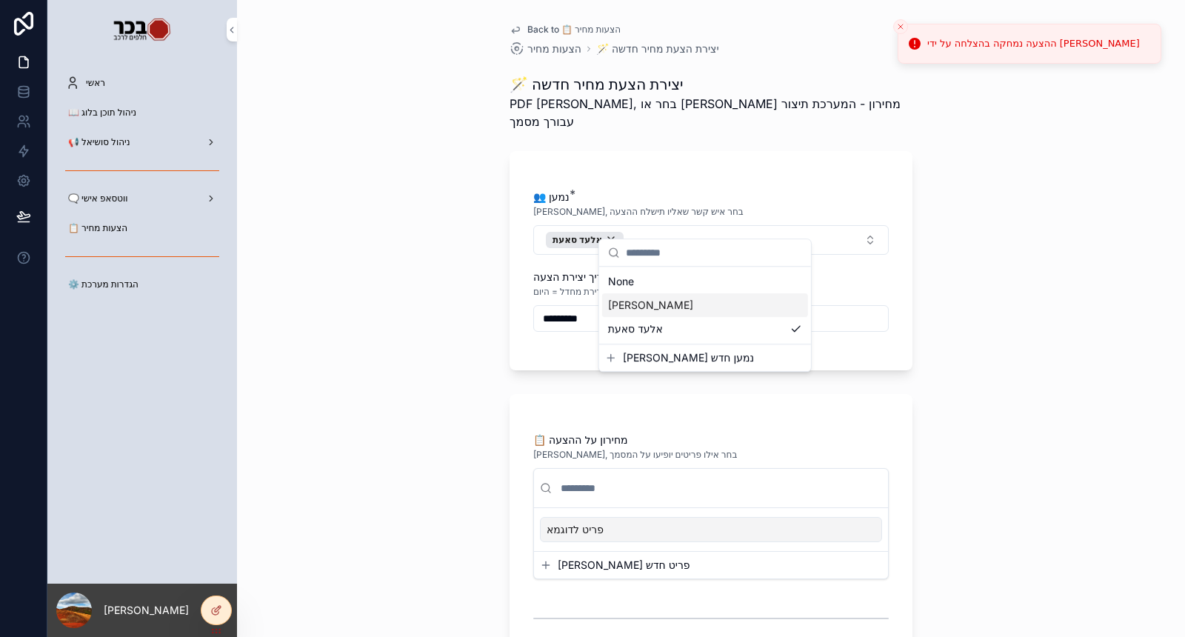
click at [452, 307] on div "Back to 📋 הצעות מחיר הצעות מחיר 🪄 יצירת הצעת מחיר חדשה 🪄 יצירת הצעת מחיר חדשה P…" at bounding box center [711, 318] width 948 height 637
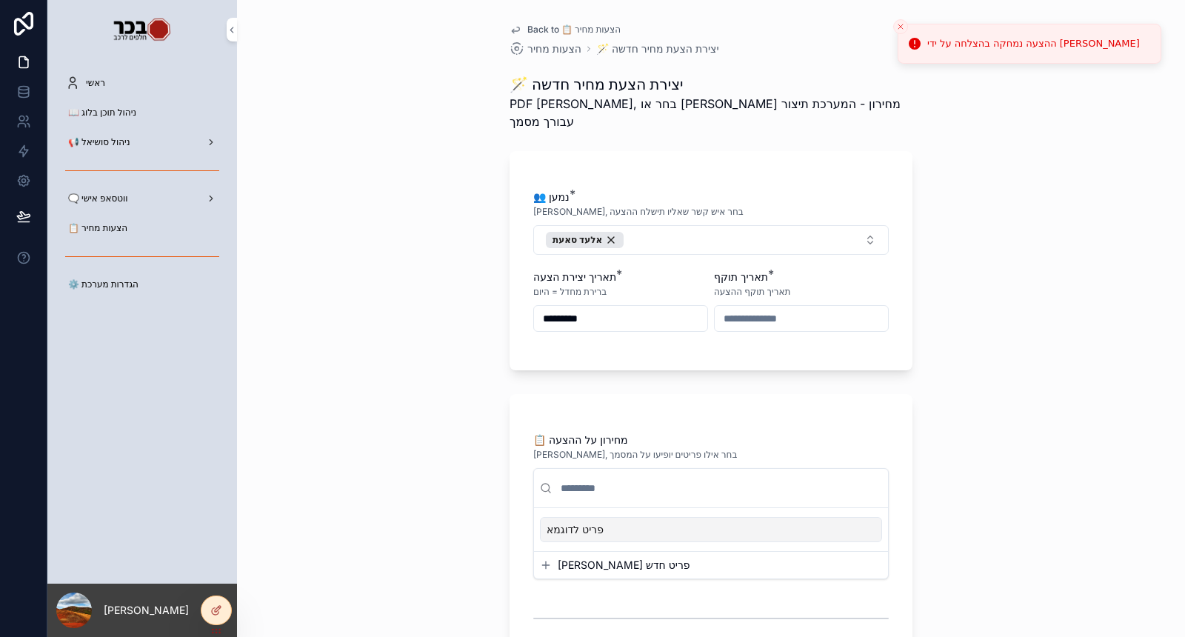
click at [813, 308] on input "scrollable content" at bounding box center [801, 318] width 173 height 21
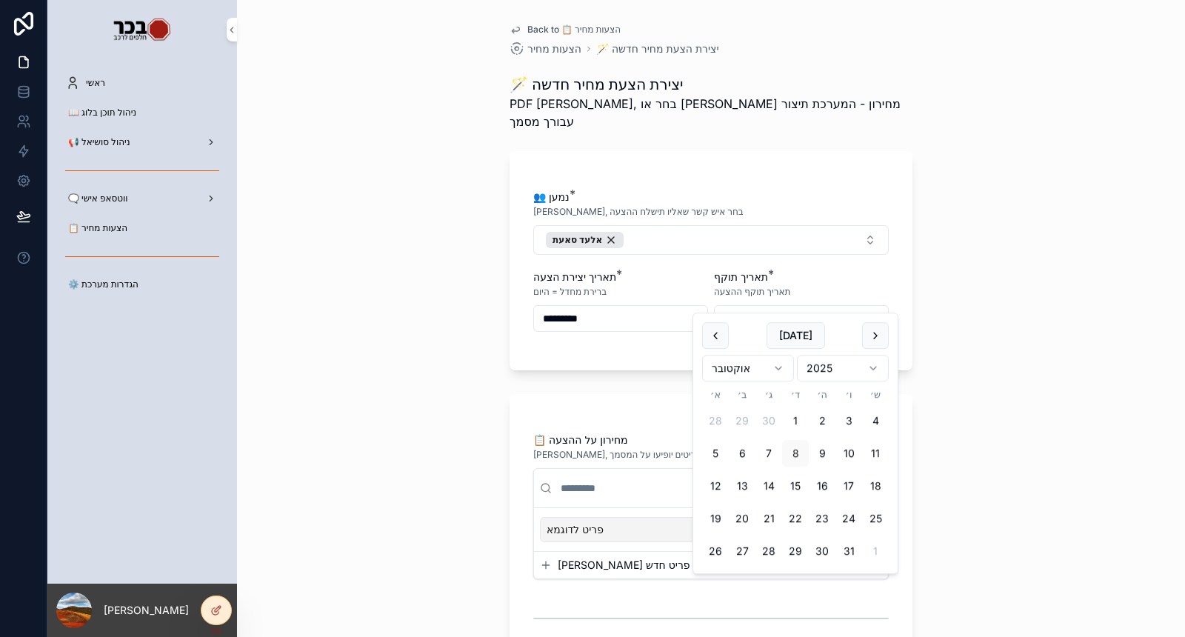
click at [816, 485] on button "16" at bounding box center [822, 486] width 27 height 27
type input "**********"
click at [402, 391] on div "**********" at bounding box center [711, 318] width 948 height 637
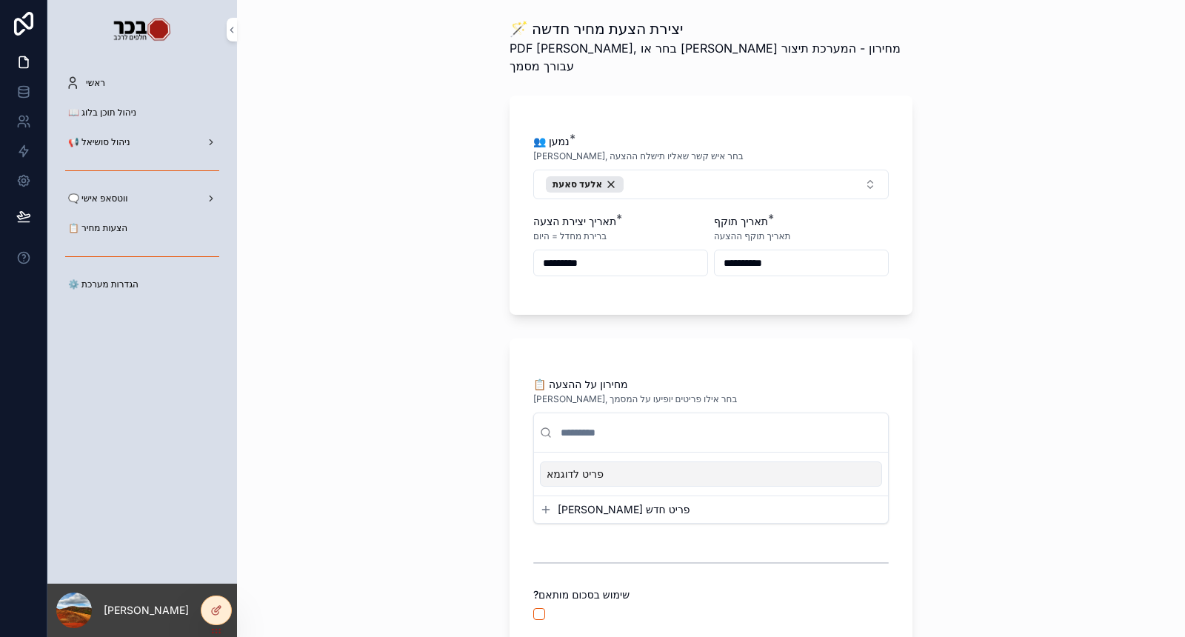
scroll to position [82, 0]
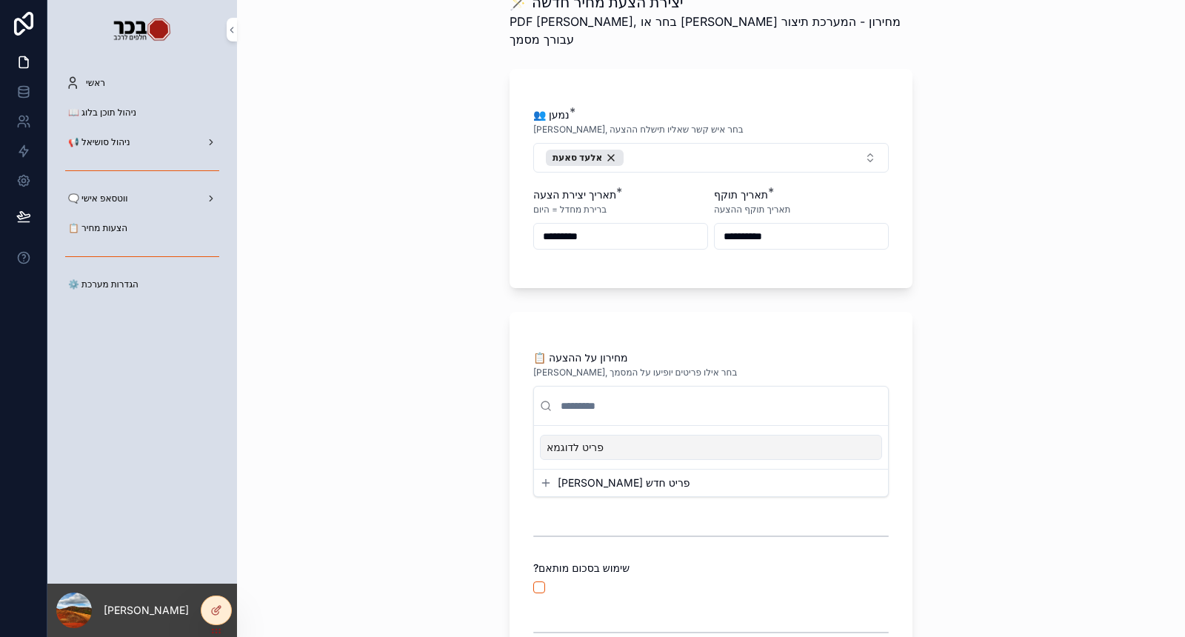
click at [617, 476] on button "צור פריט חדש" at bounding box center [711, 483] width 342 height 15
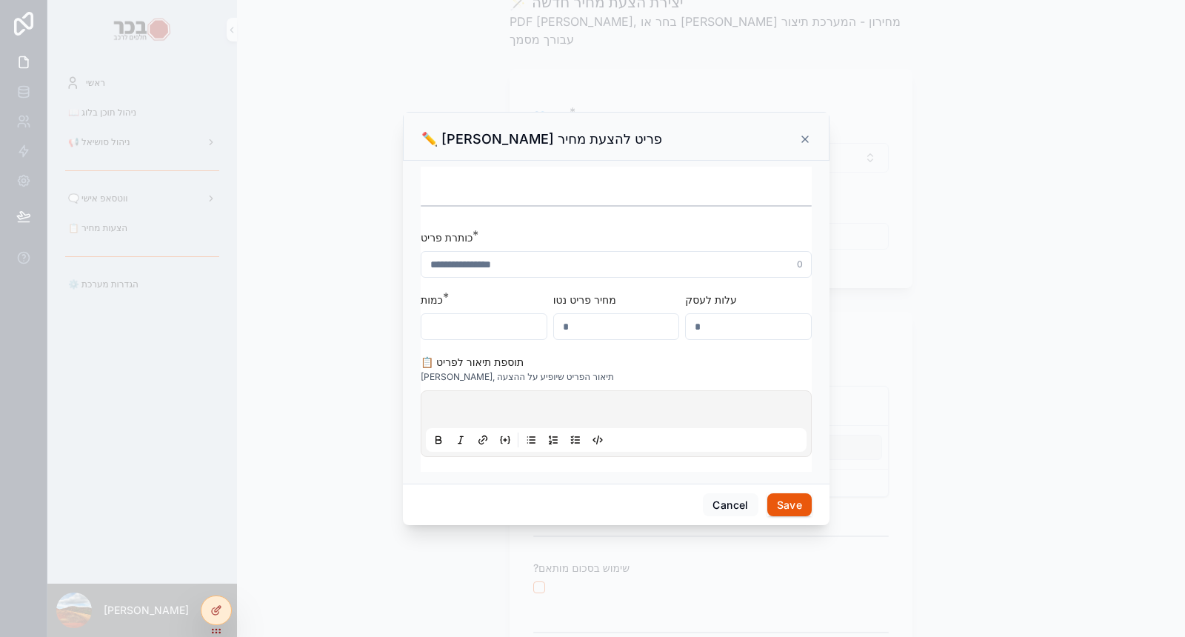
click at [553, 267] on input "scrollable content" at bounding box center [616, 264] width 390 height 21
type input "******"
click at [487, 323] on input "scrollable content" at bounding box center [483, 326] width 125 height 21
type input "*"
click at [641, 326] on input "scrollable content" at bounding box center [616, 326] width 125 height 21
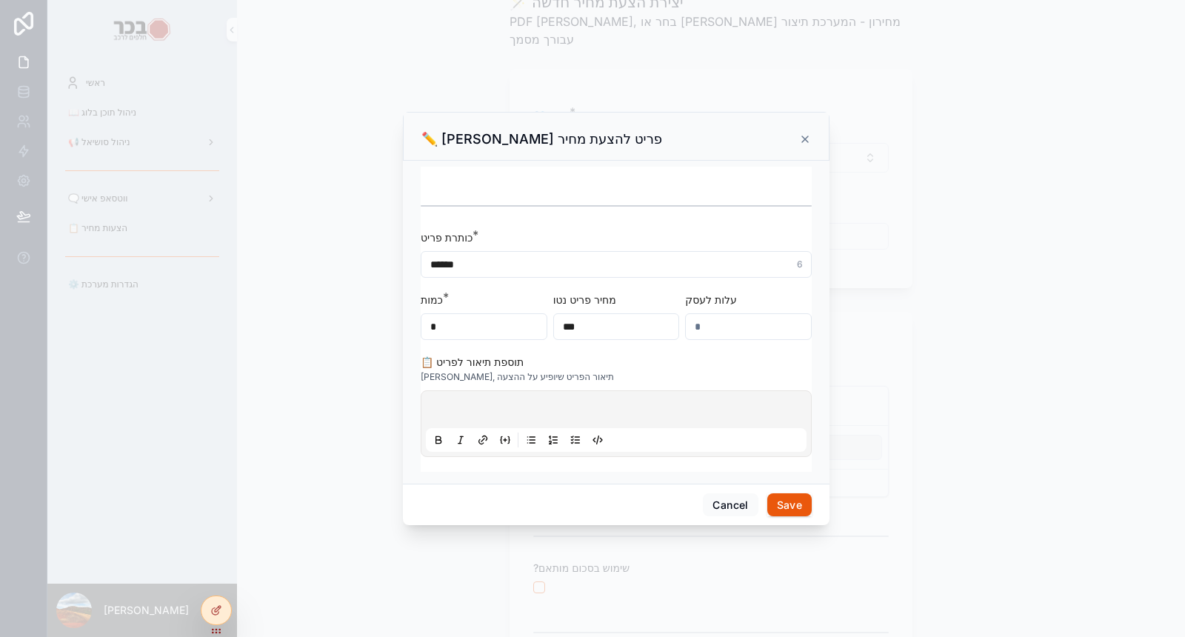
type input "***"
click at [747, 321] on input "scrollable content" at bounding box center [748, 326] width 125 height 21
type input "***"
click at [605, 414] on p "scrollable content" at bounding box center [619, 411] width 381 height 15
click at [787, 510] on button "Save" at bounding box center [789, 505] width 44 height 24
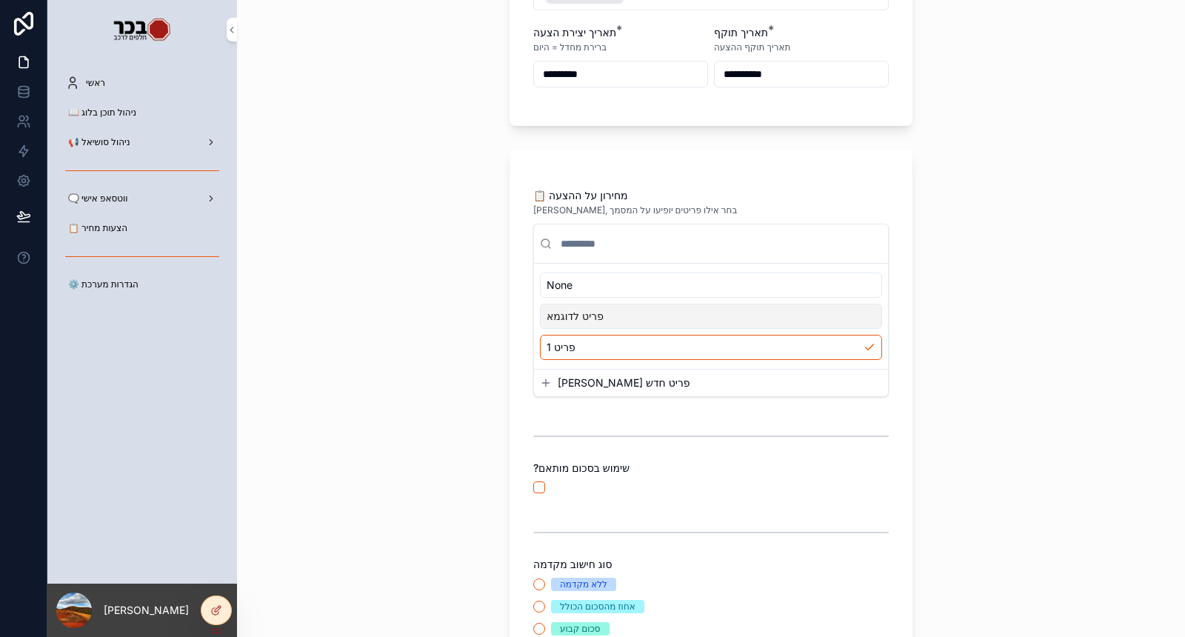
scroll to position [247, 0]
click at [628, 301] on div "פריט לדוגמא" at bounding box center [711, 313] width 342 height 25
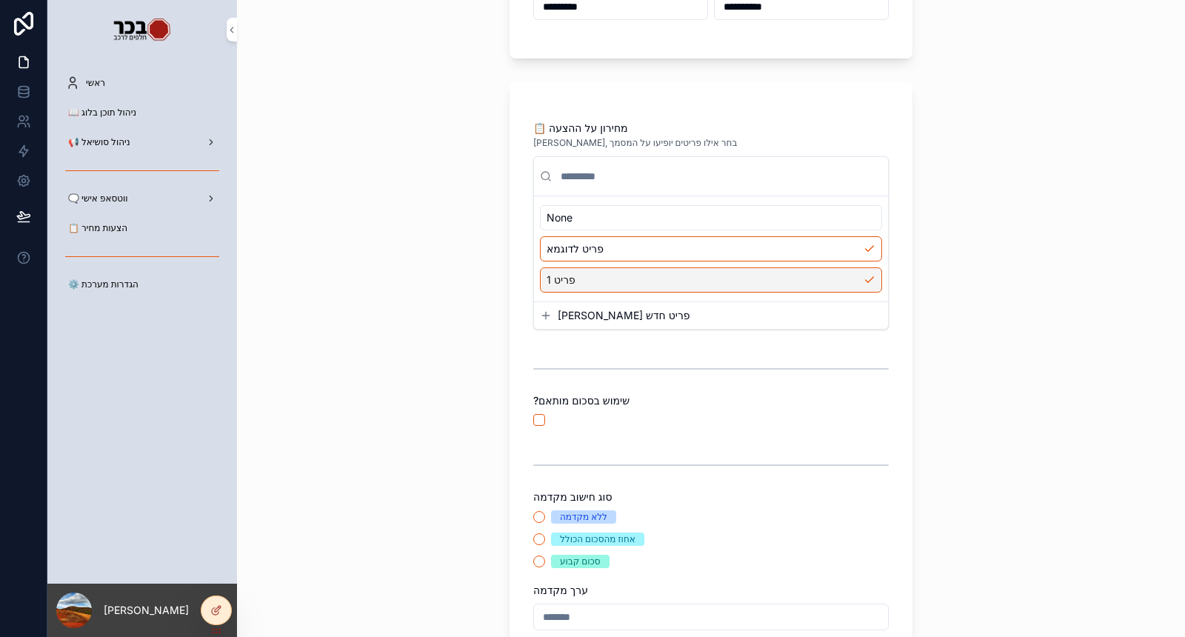
scroll to position [411, 0]
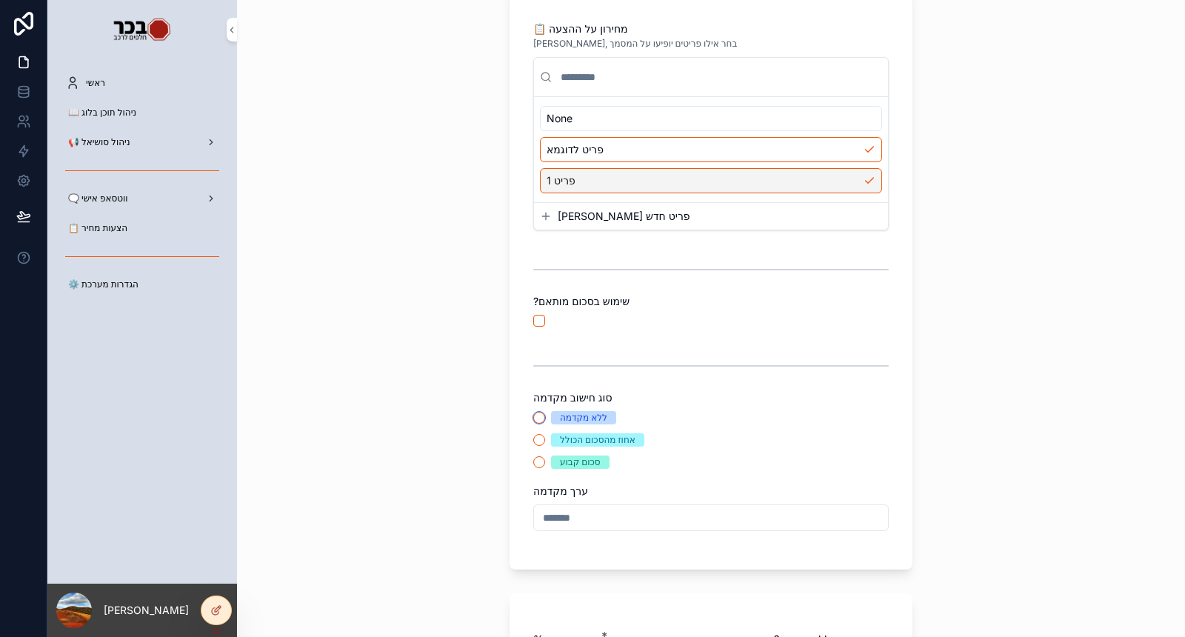
click at [533, 412] on button "ללא מקדמה" at bounding box center [539, 418] width 12 height 12
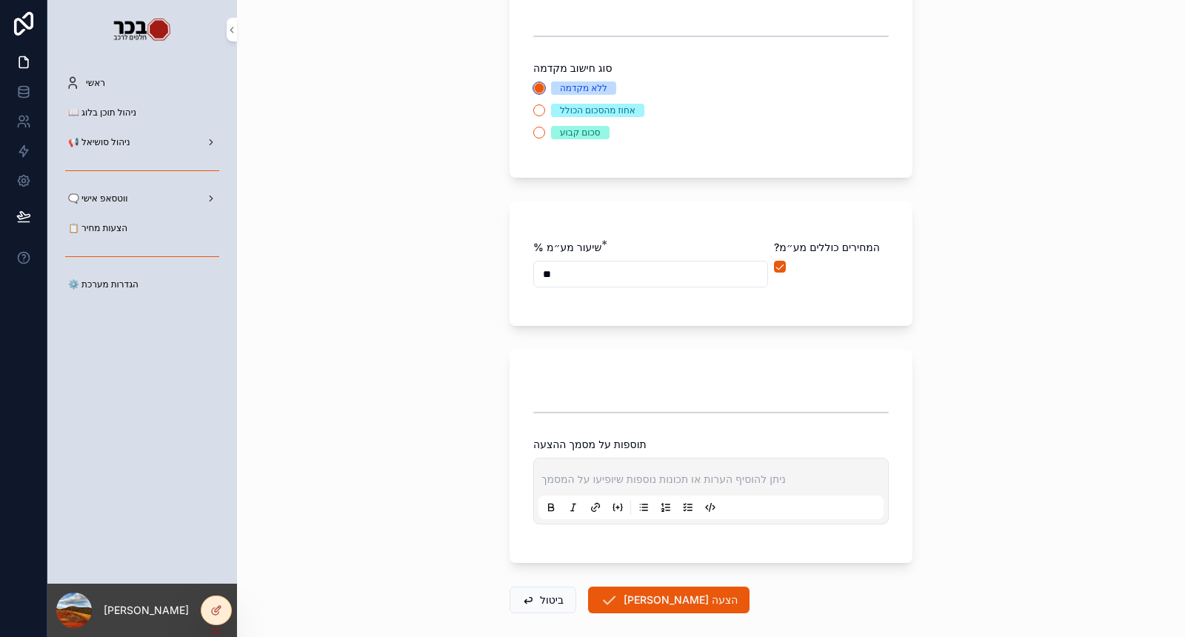
scroll to position [787, 0]
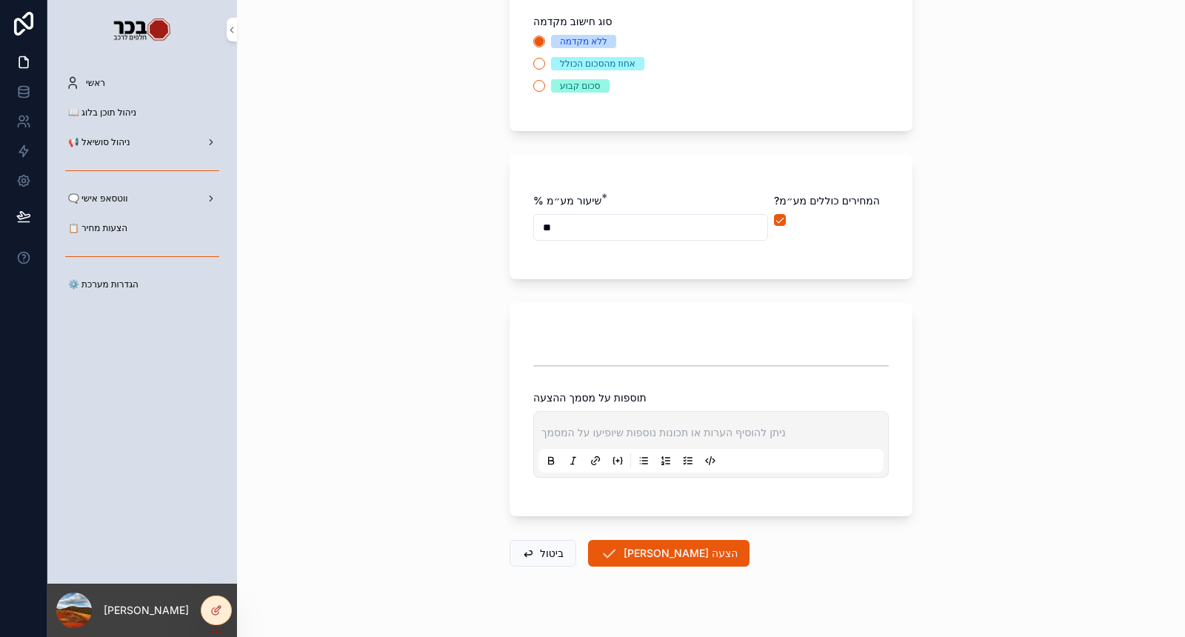
click at [673, 416] on div "ניתן להוסיף הערות או תכונות נוספות שיופיעו על המסמך" at bounding box center [710, 444] width 345 height 56
click at [678, 425] on p "scrollable content" at bounding box center [713, 432] width 345 height 15
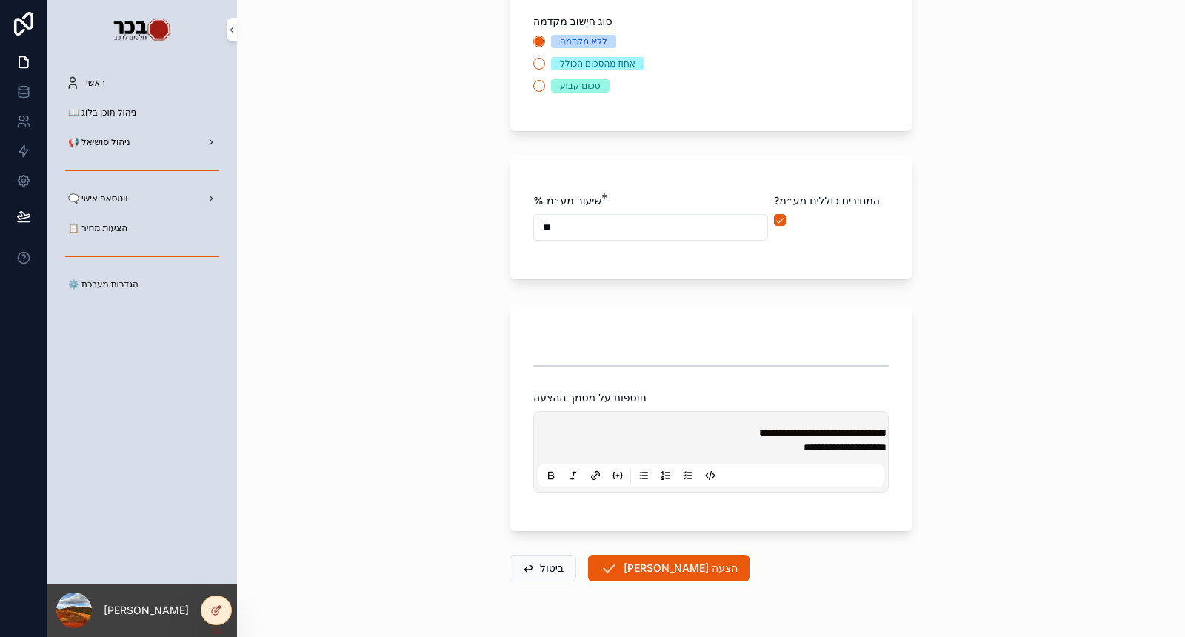
click at [619, 555] on button "צור הצעה" at bounding box center [668, 568] width 161 height 27
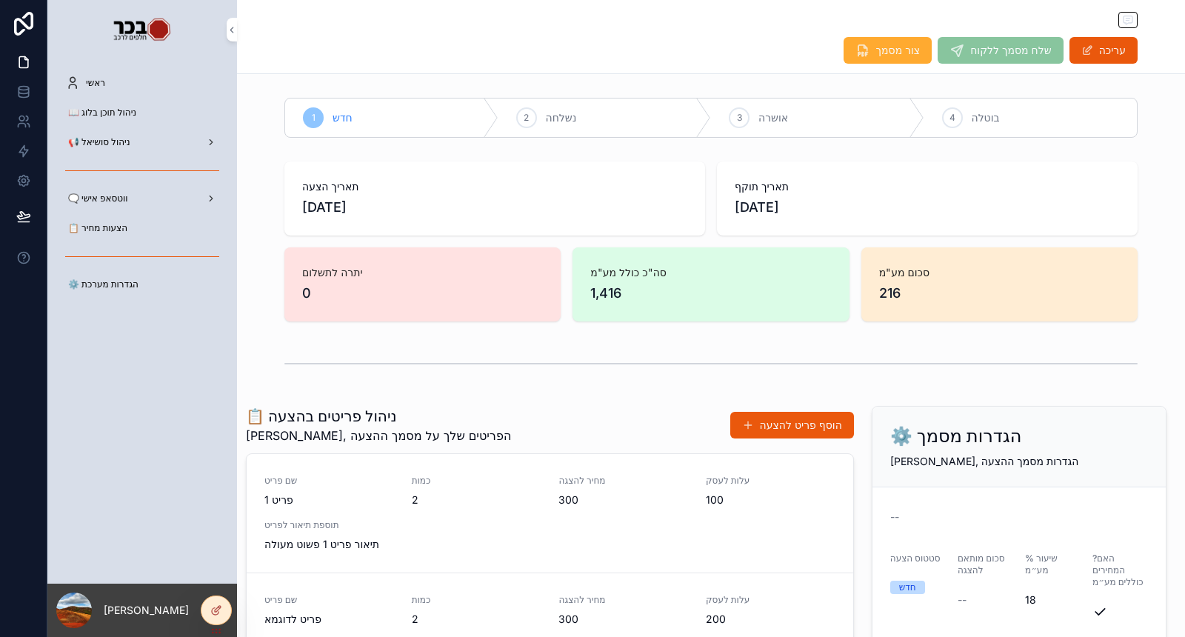
drag, startPoint x: 218, startPoint y: 609, endPoint x: 310, endPoint y: 563, distance: 102.7
click at [216, 609] on icon at bounding box center [216, 610] width 12 height 12
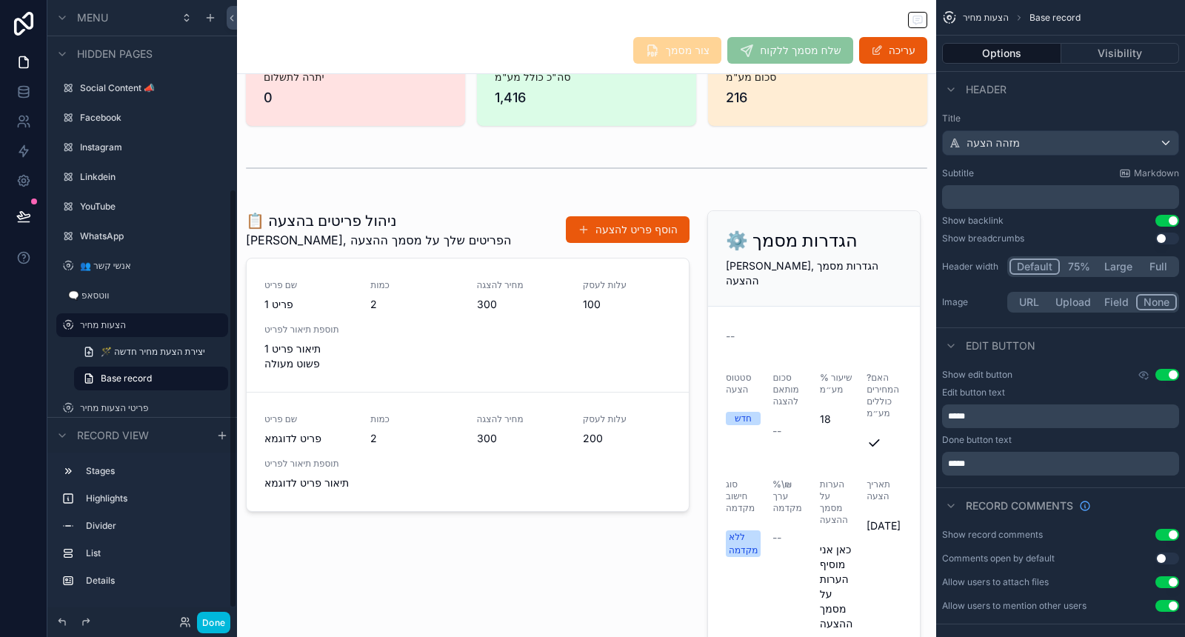
scroll to position [247, 0]
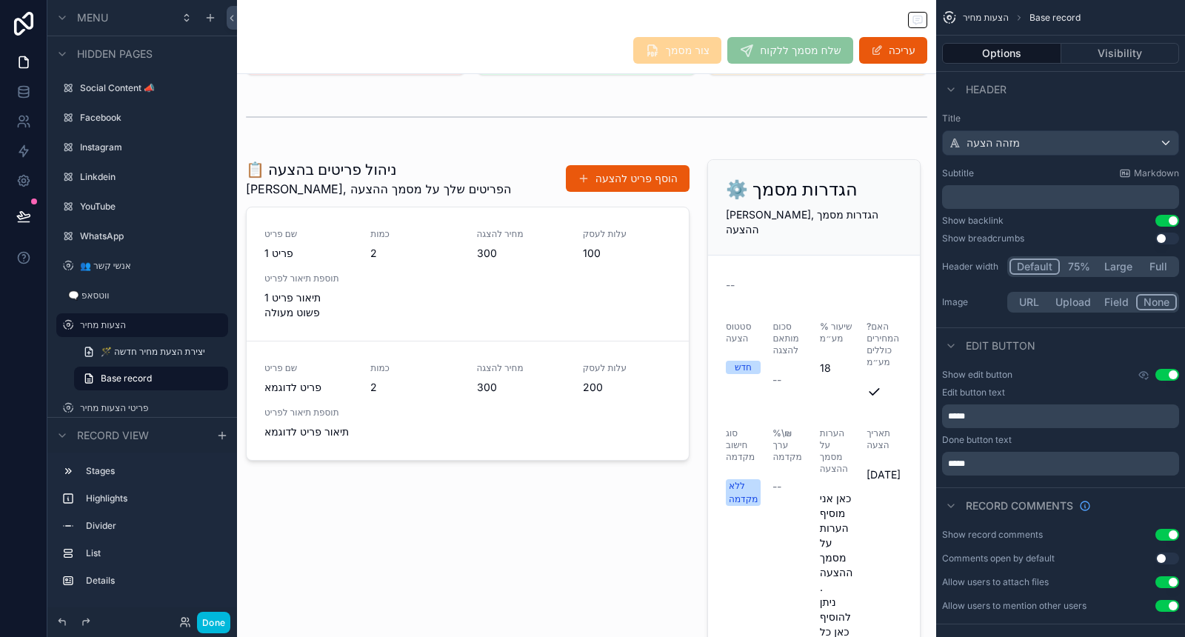
click at [834, 334] on div "scrollable content" at bounding box center [813, 465] width 231 height 624
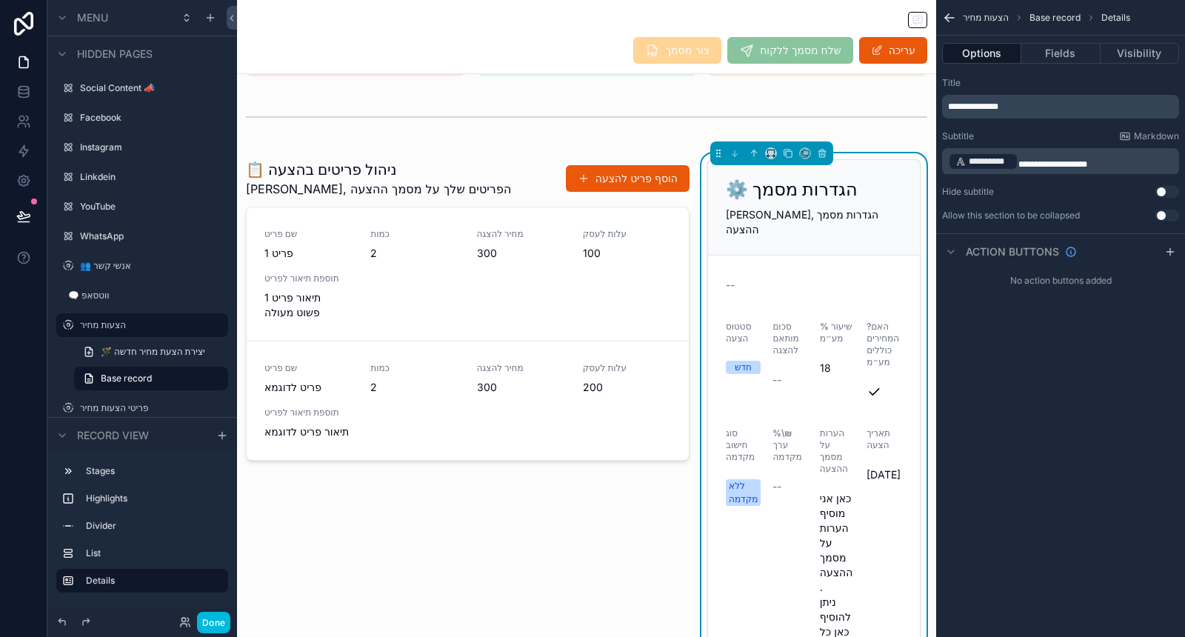
click at [1082, 61] on button "Fields" at bounding box center [1060, 53] width 79 height 21
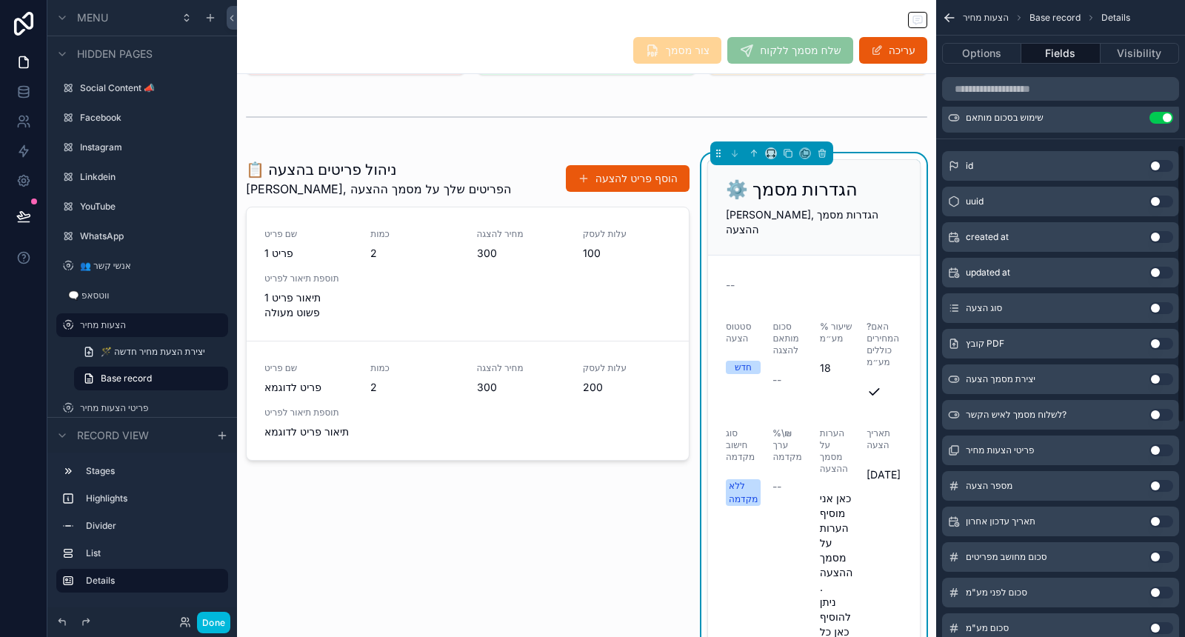
scroll to position [493, 0]
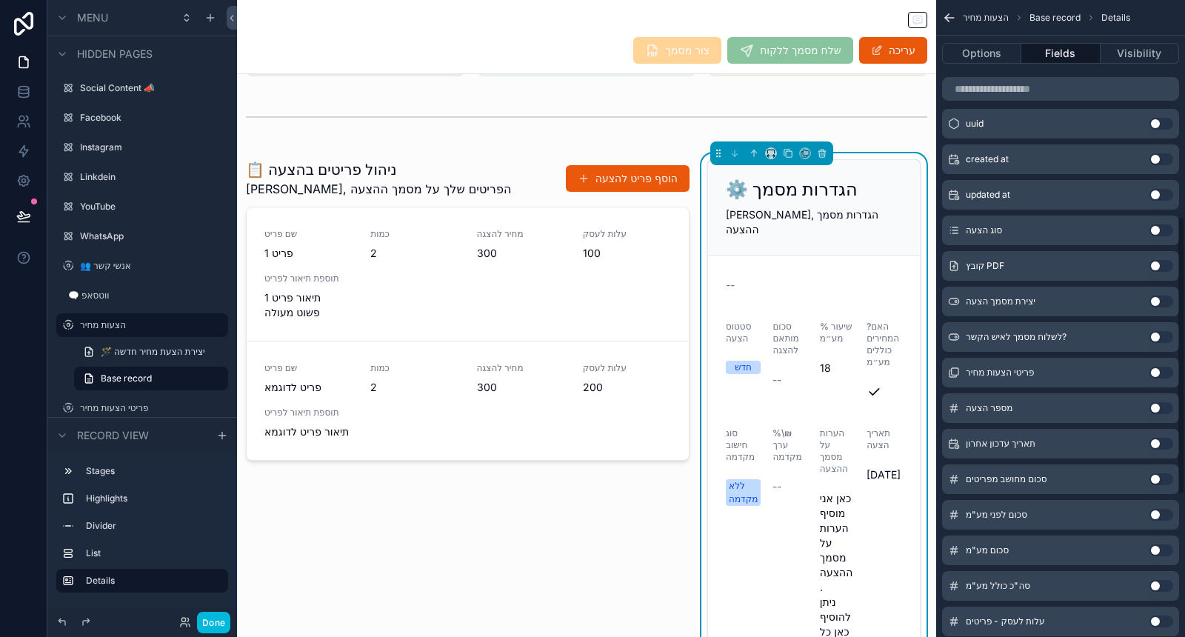
click at [1159, 263] on button "Use setting" at bounding box center [1162, 266] width 24 height 12
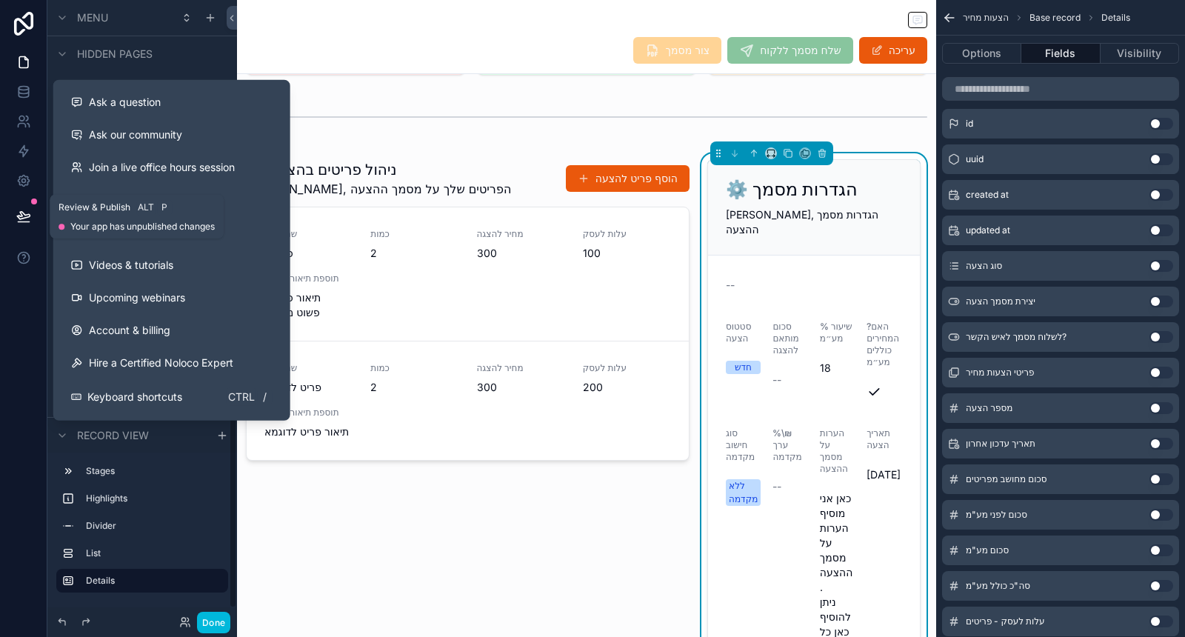
click at [35, 217] on button at bounding box center [23, 216] width 33 height 41
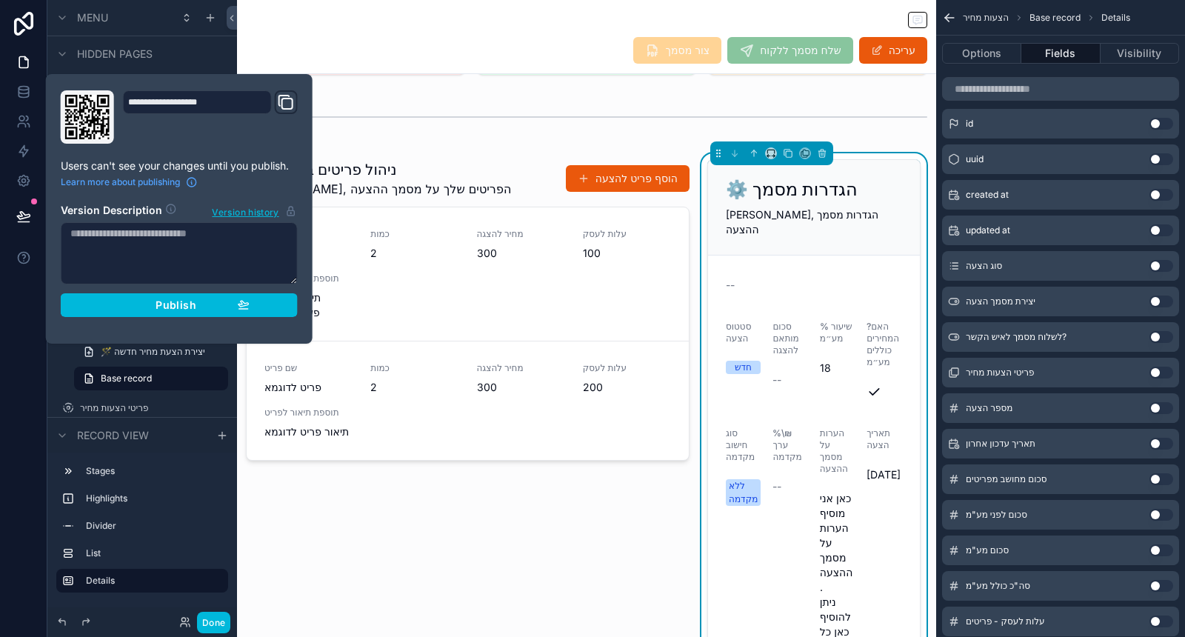
click at [190, 305] on span "Publish" at bounding box center [176, 305] width 40 height 13
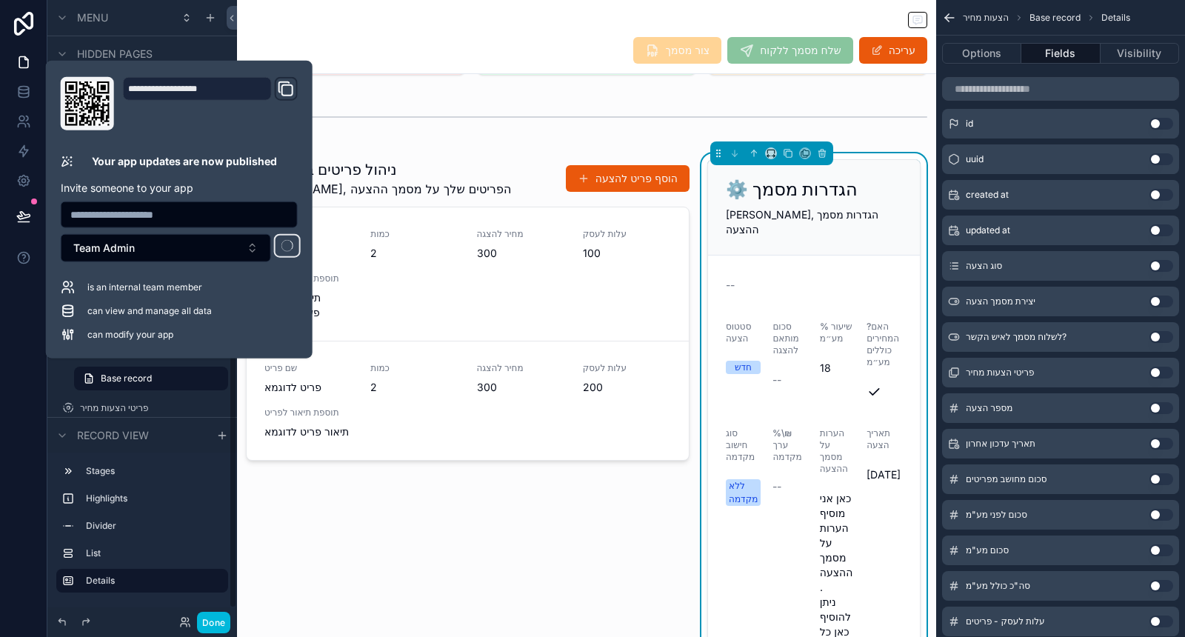
click at [214, 626] on button "Done" at bounding box center [213, 622] width 33 height 21
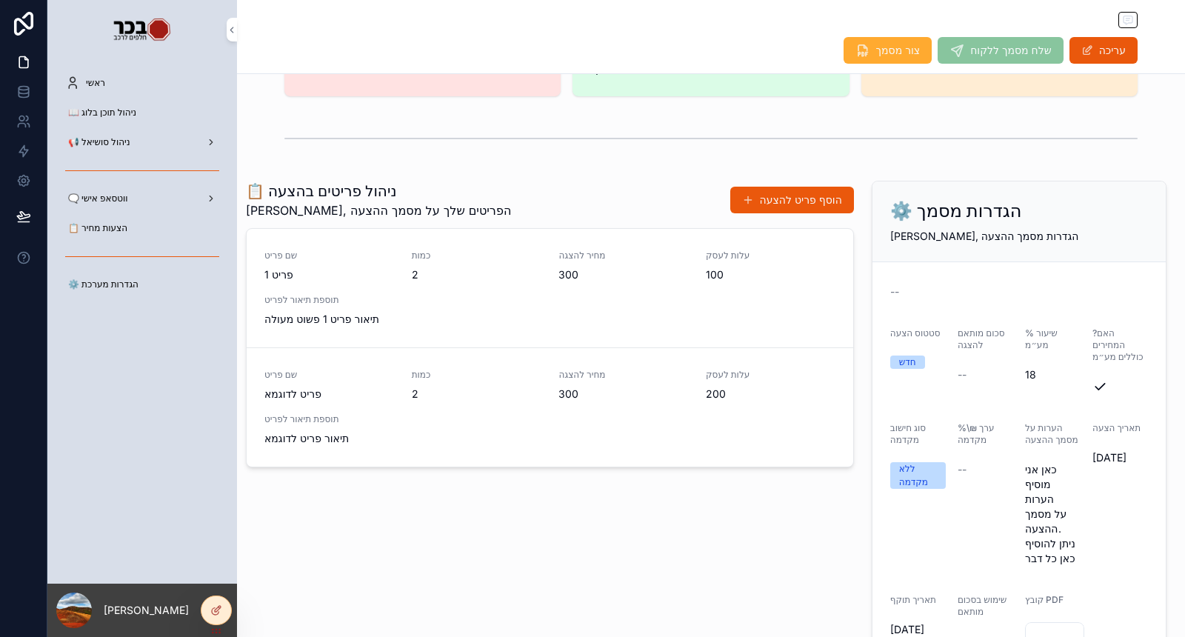
scroll to position [390, 0]
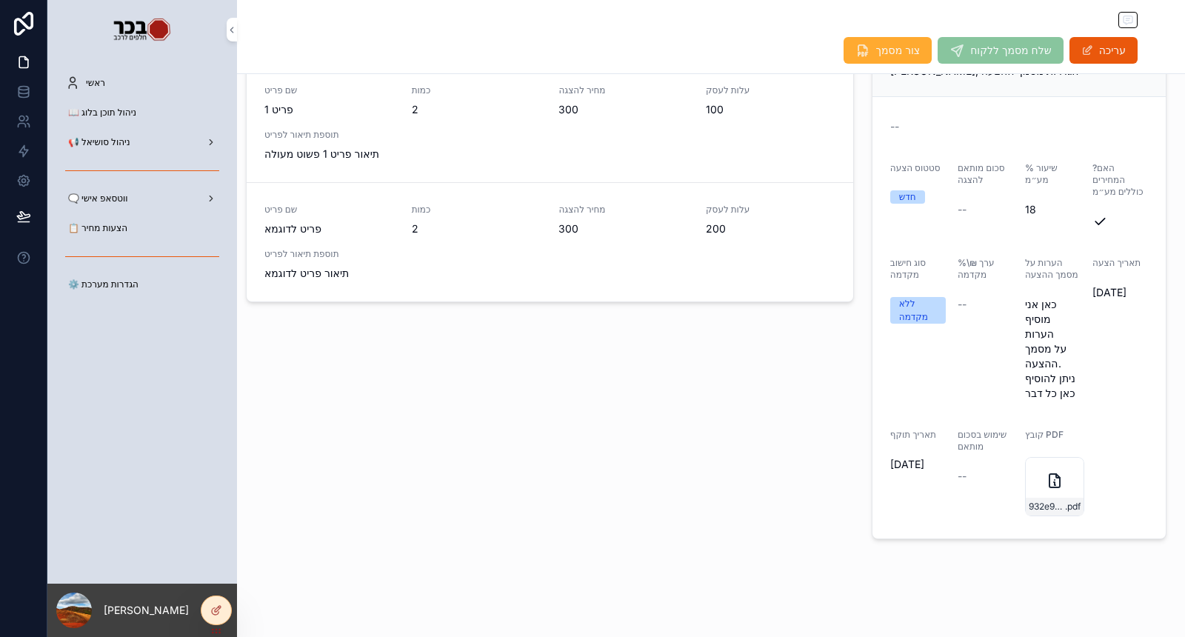
click at [1034, 485] on div "932e949e-ecd9-49f7-836a-c31e4f571ac4 .pdf" at bounding box center [1054, 486] width 59 height 59
